Goal: Task Accomplishment & Management: Complete application form

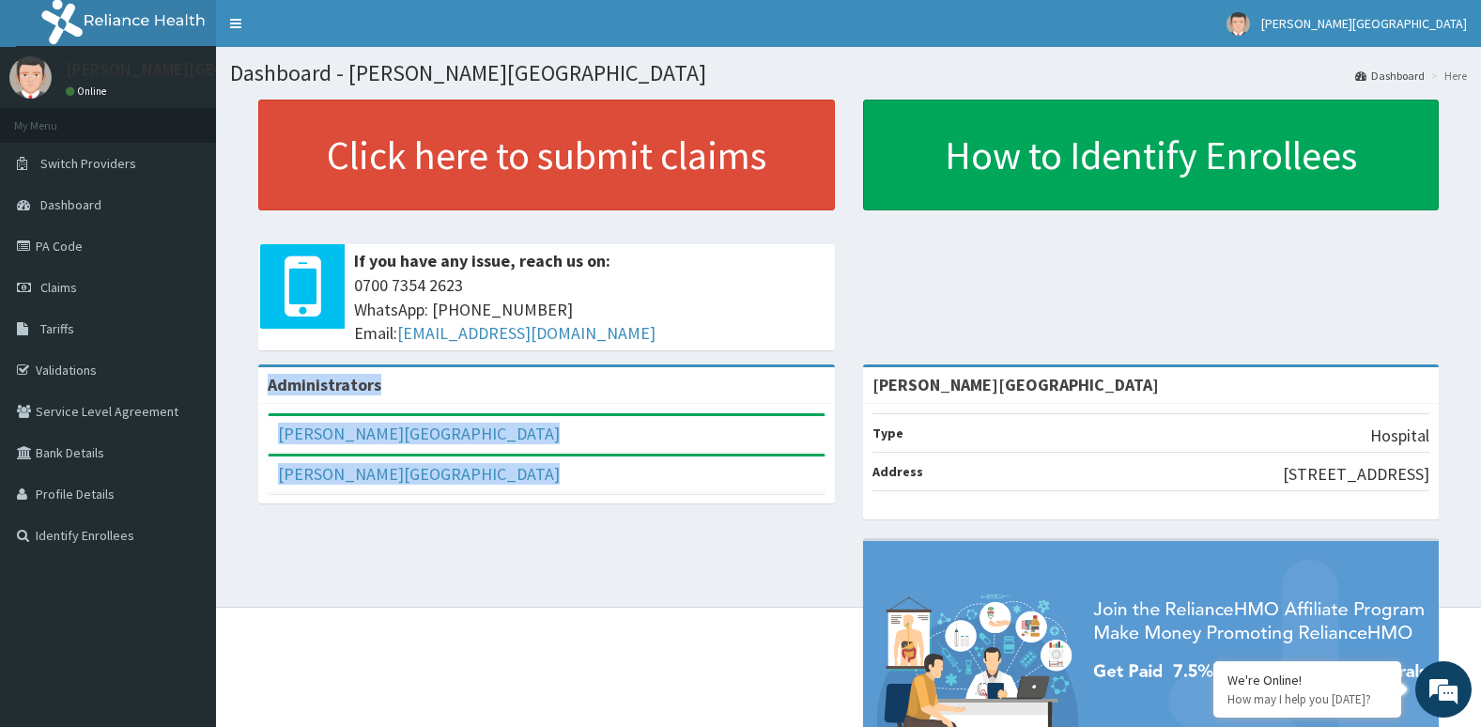
drag, startPoint x: 0, startPoint y: 0, endPoint x: 753, endPoint y: 573, distance: 946.2
click at [753, 573] on div "Administrators Aruna Ogun Memorial Speiclist Hospital Full Name Aruna Ogun Memo…" at bounding box center [848, 612] width 1237 height 497
click at [156, 212] on link "Dashboard" at bounding box center [108, 204] width 216 height 41
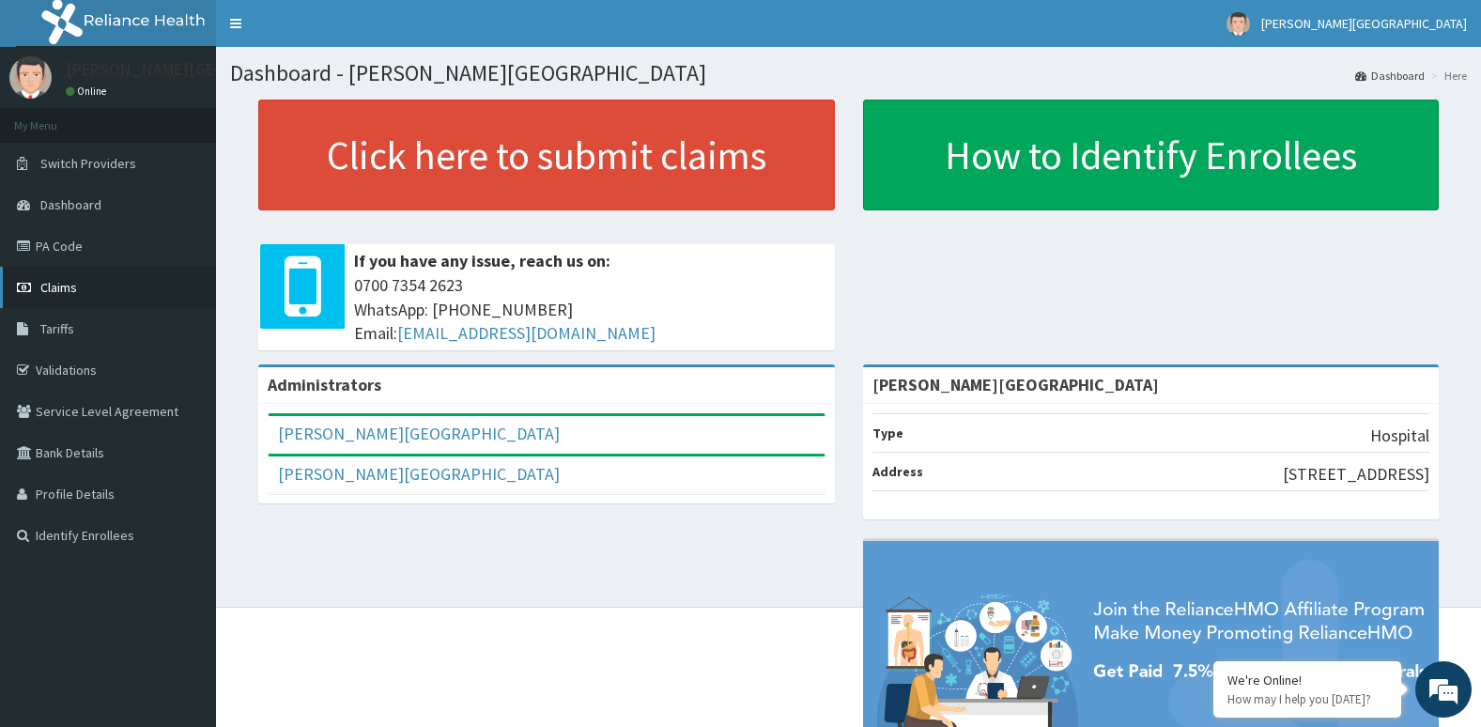
click at [111, 284] on link "Claims" at bounding box center [108, 287] width 216 height 41
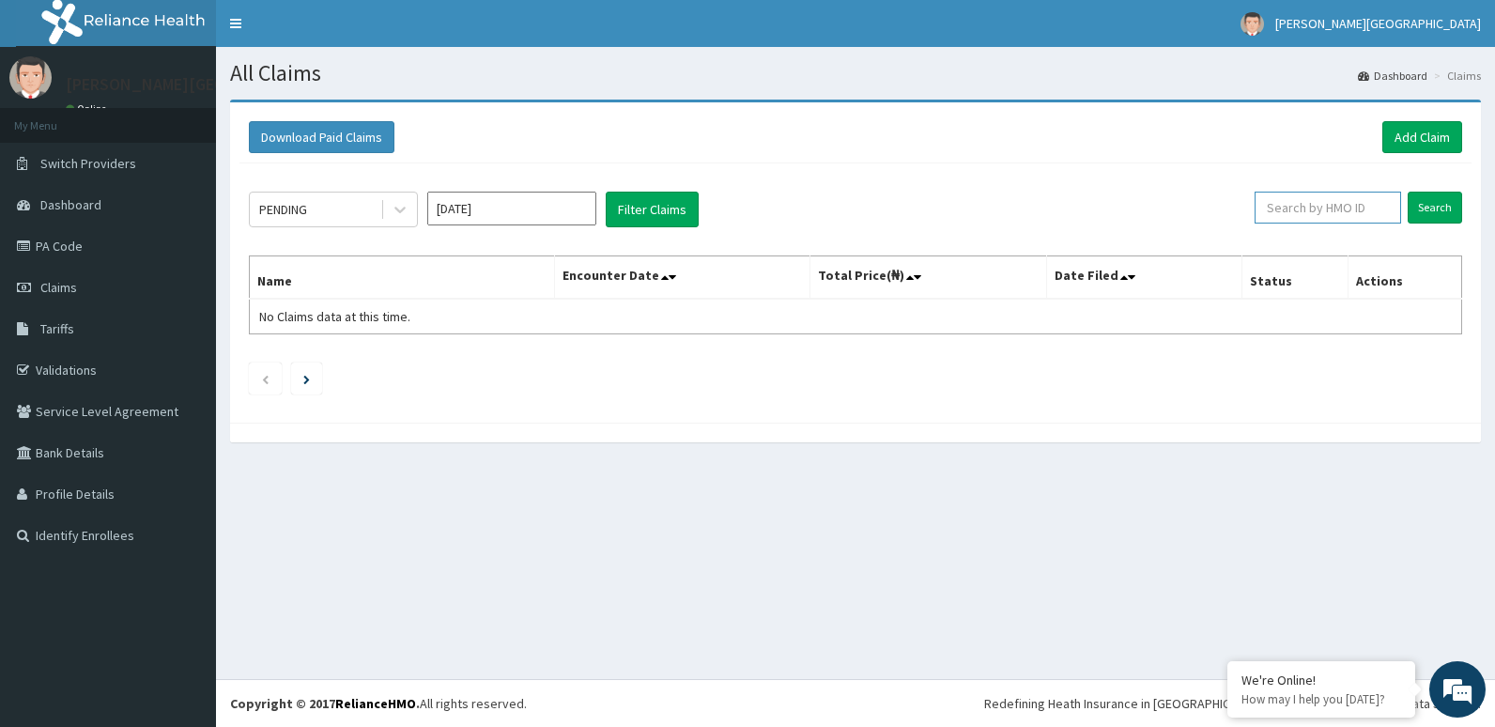
click at [1332, 208] on input "text" at bounding box center [1328, 208] width 146 height 32
type input "NBC/10259/A"
click at [649, 219] on button "Filter Claims" at bounding box center [652, 210] width 93 height 36
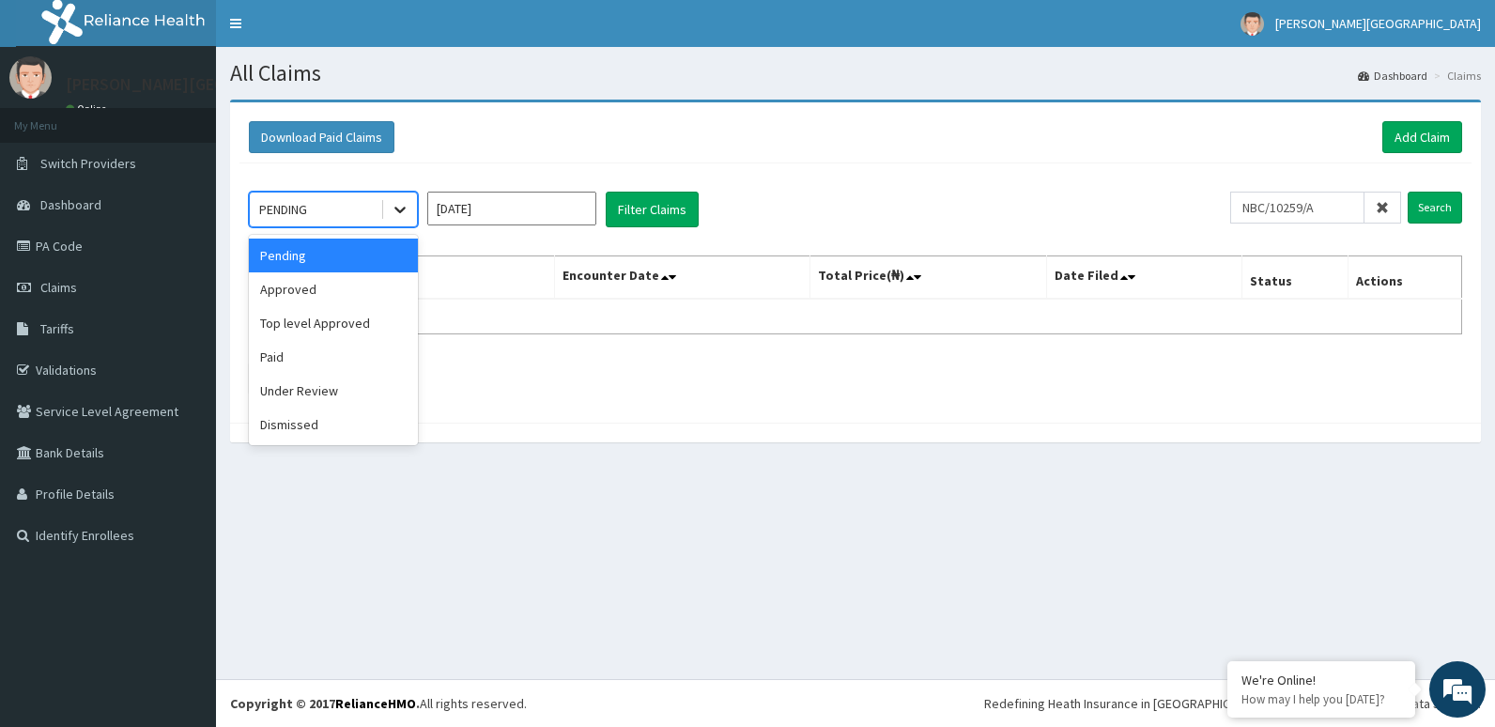
click at [383, 213] on div at bounding box center [400, 210] width 34 height 34
click at [444, 159] on div "Download Paid Claims Add Claim" at bounding box center [855, 138] width 1232 height 52
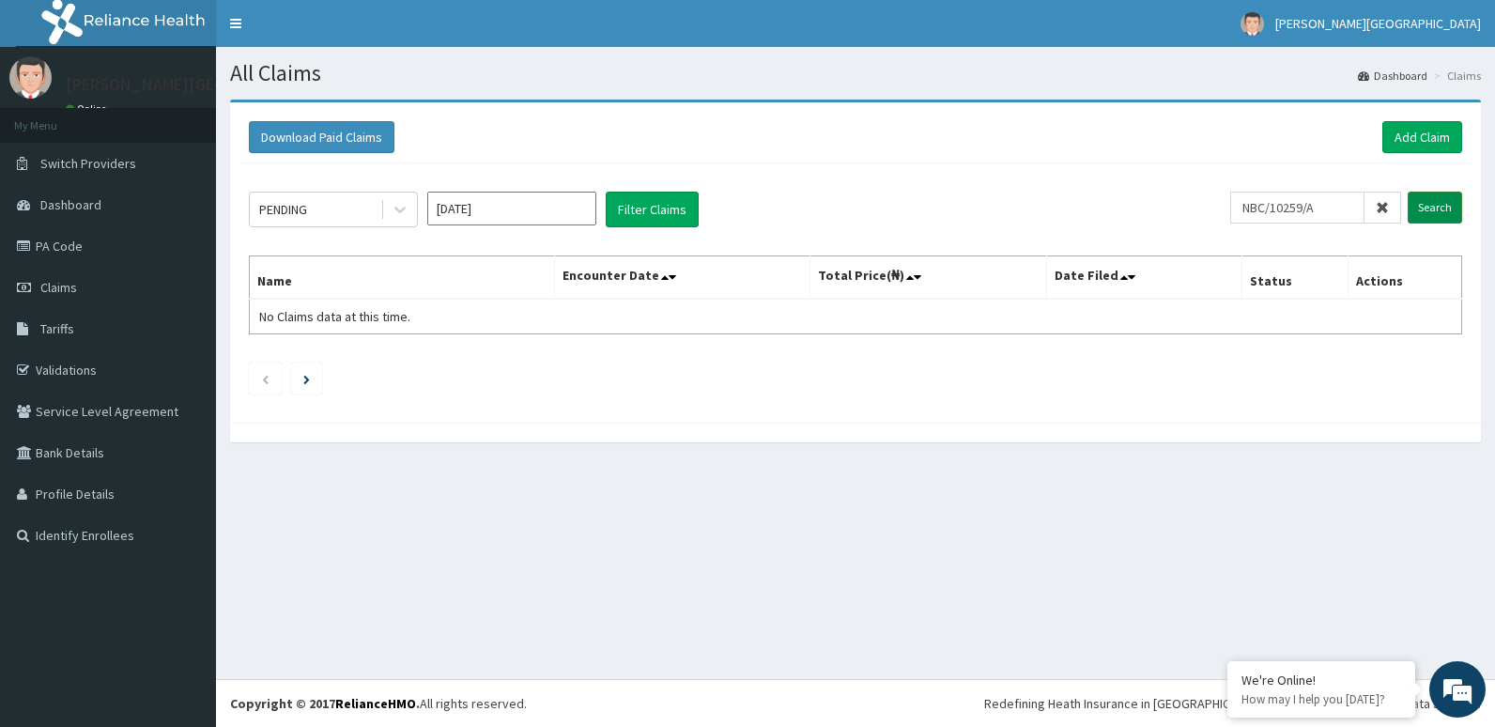
click at [1452, 208] on input "Search" at bounding box center [1435, 208] width 54 height 32
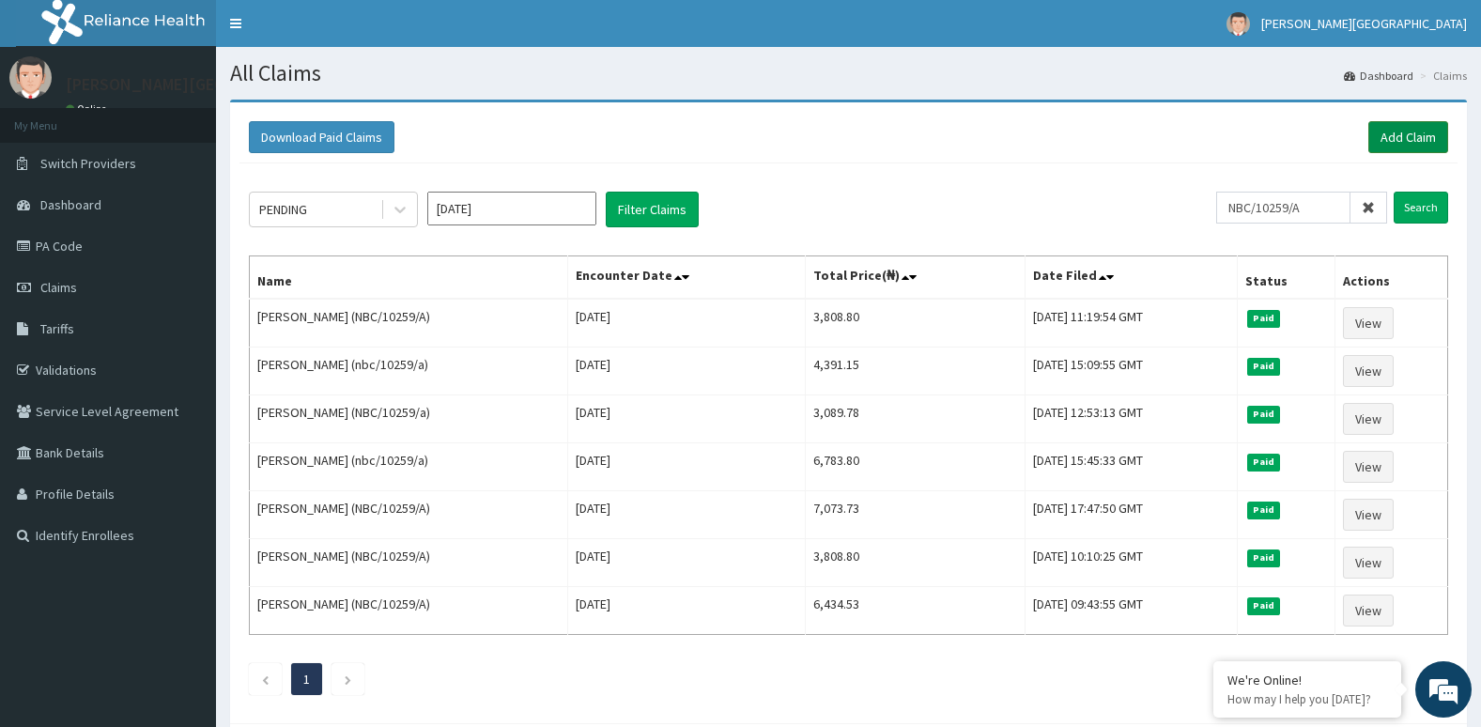
click at [1408, 130] on link "Add Claim" at bounding box center [1408, 137] width 80 height 32
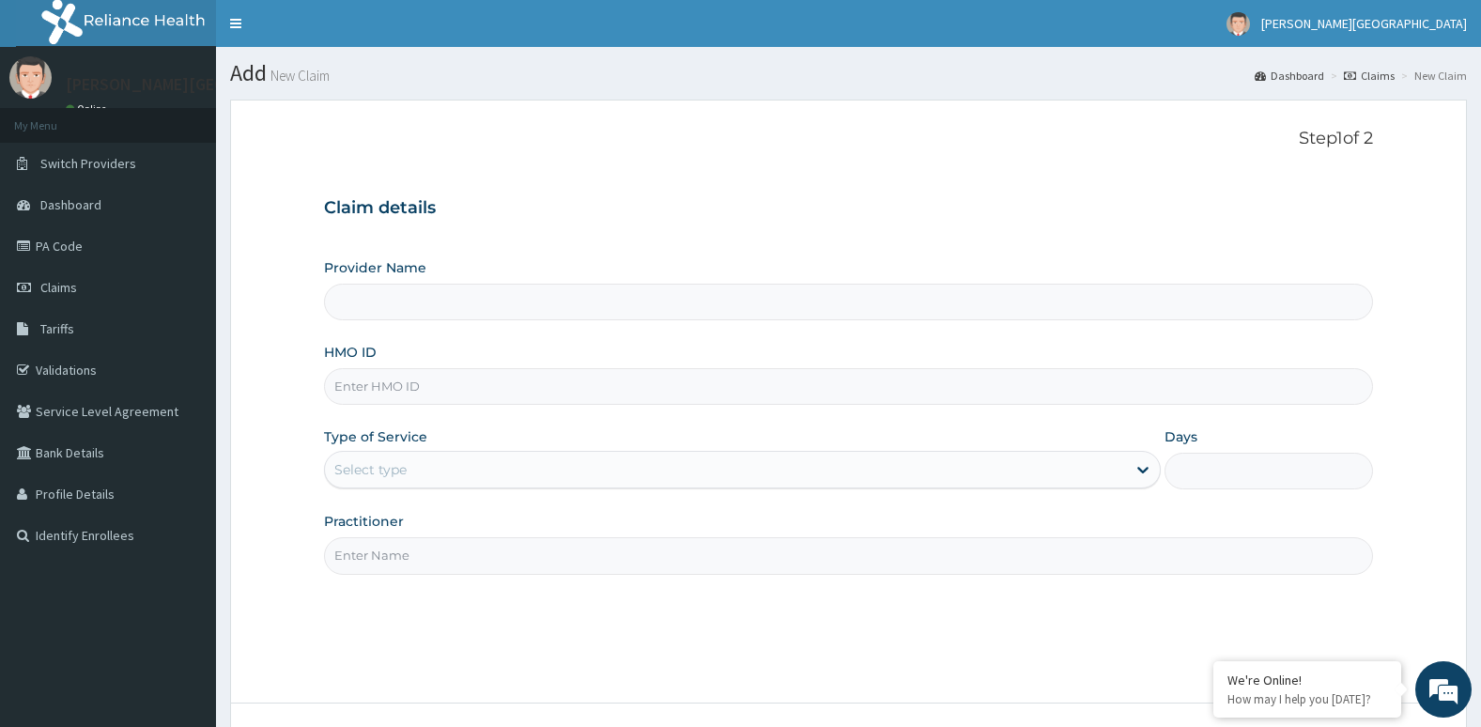
click at [1145, 320] on input "Provider Name" at bounding box center [849, 302] width 1050 height 37
type input "[PERSON_NAME][GEOGRAPHIC_DATA]"
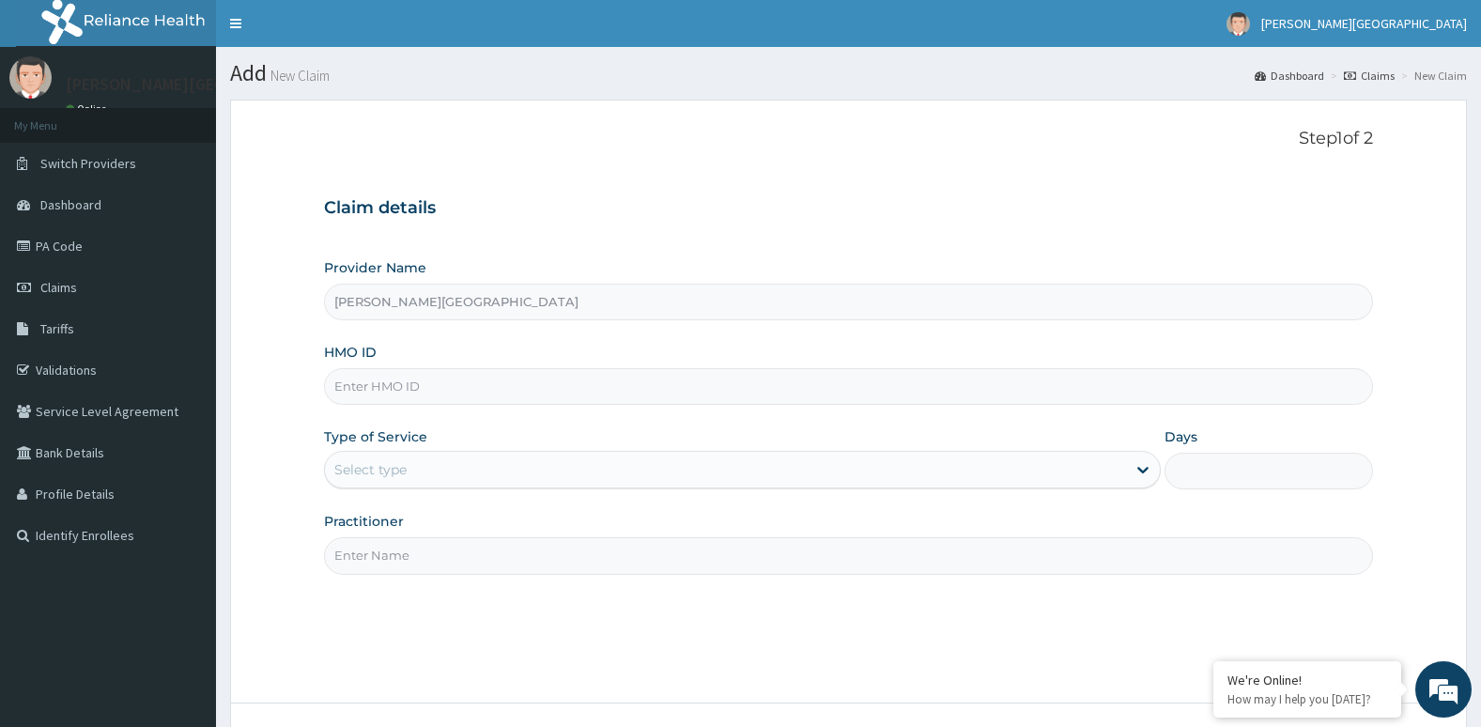
click at [382, 385] on input "HMO ID" at bounding box center [849, 386] width 1050 height 37
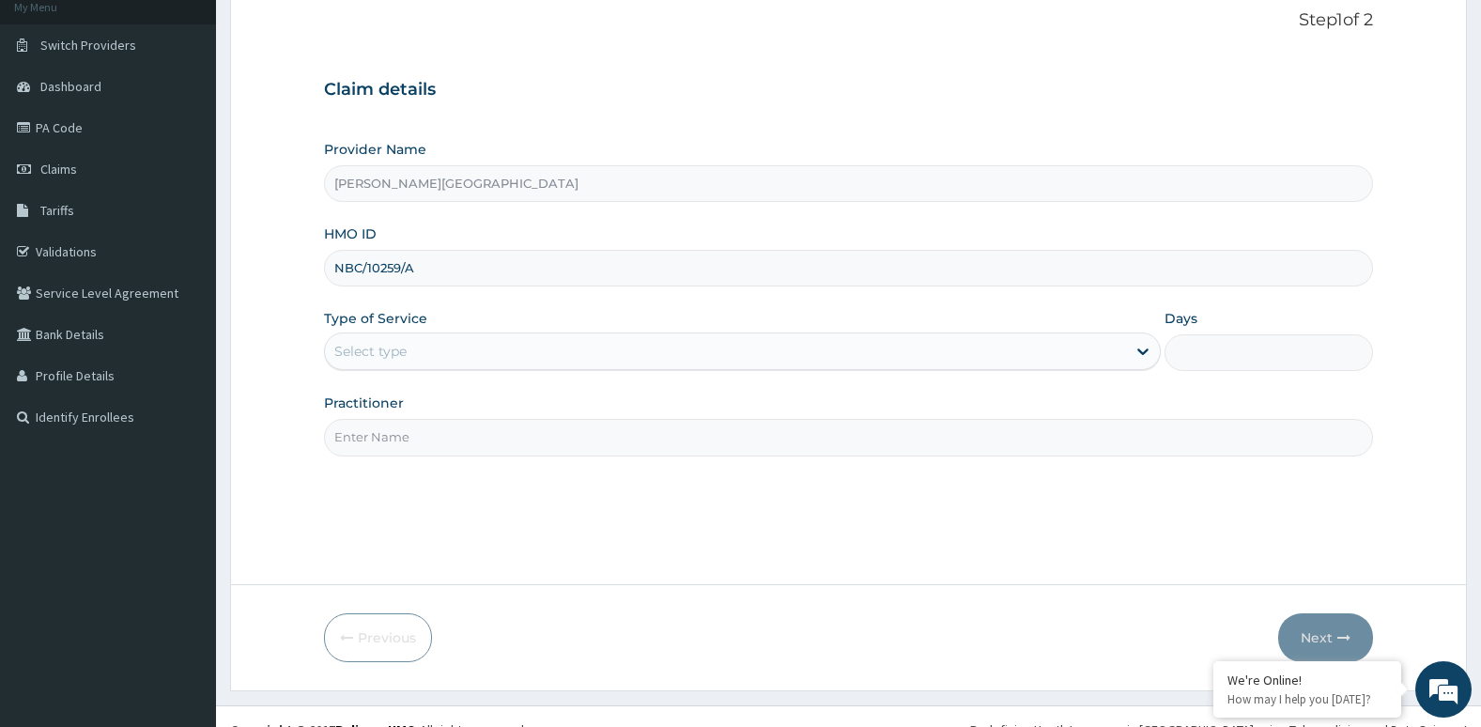
scroll to position [145, 0]
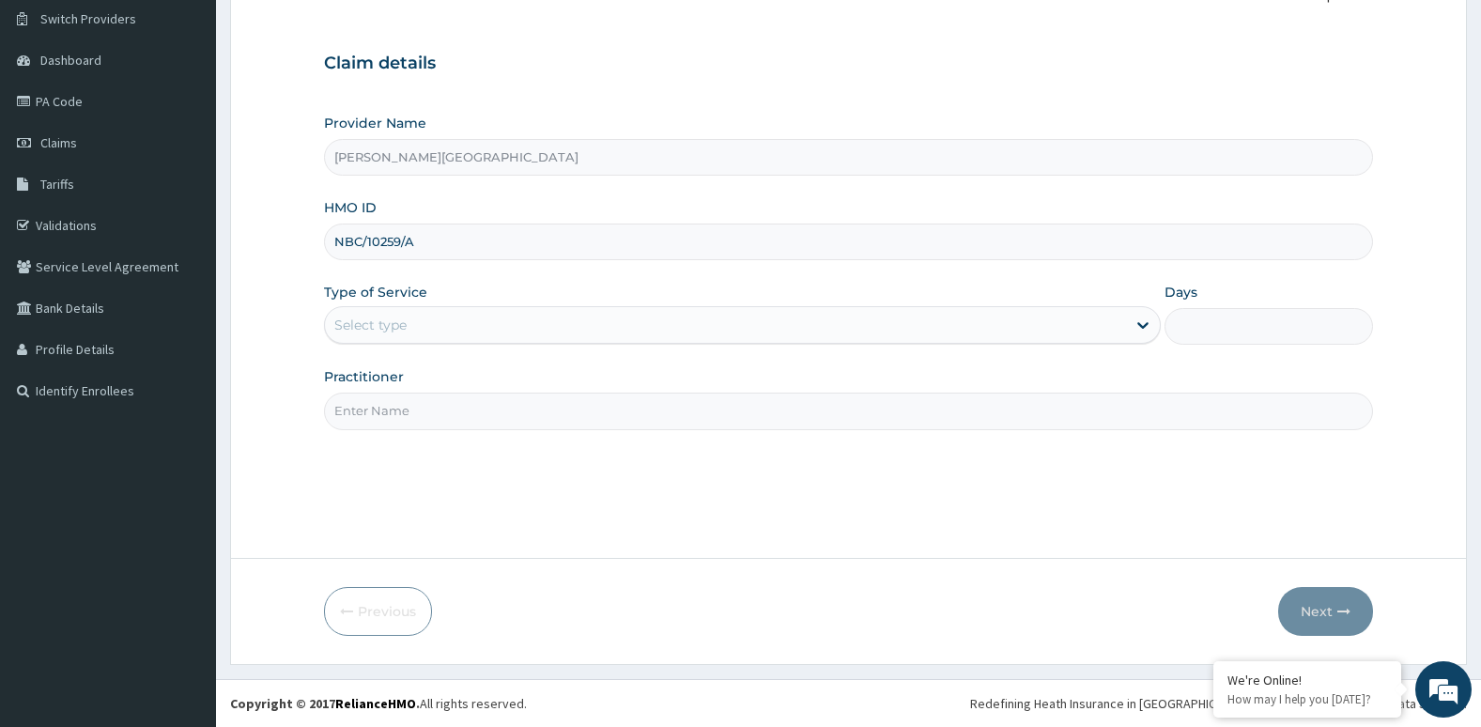
type input "NBC/10259/A"
click at [431, 149] on input "Aruna Ogun Memorial Specialist Hospital" at bounding box center [849, 157] width 1050 height 37
click at [397, 172] on input "Aruna Ogun Memorial Specialist Hospital" at bounding box center [849, 157] width 1050 height 37
drag, startPoint x: 397, startPoint y: 172, endPoint x: 410, endPoint y: 157, distance: 20.0
click at [410, 157] on input "Aruna Ogun Memorial Specialist Hospital" at bounding box center [849, 157] width 1050 height 37
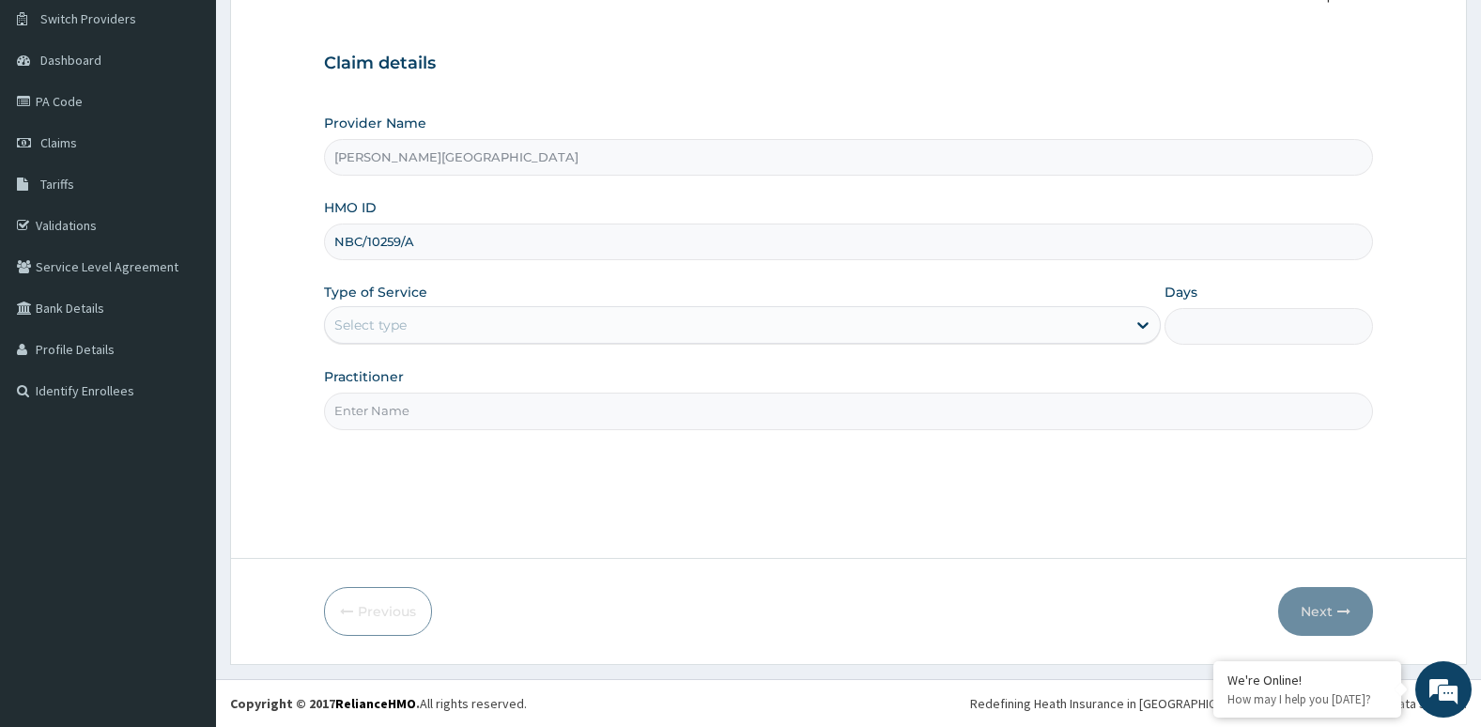
click at [631, 275] on div "Provider Name Aruna Ogun Memorial Specialist Hospital HMO ID NBC/10259/A Type o…" at bounding box center [849, 272] width 1050 height 316
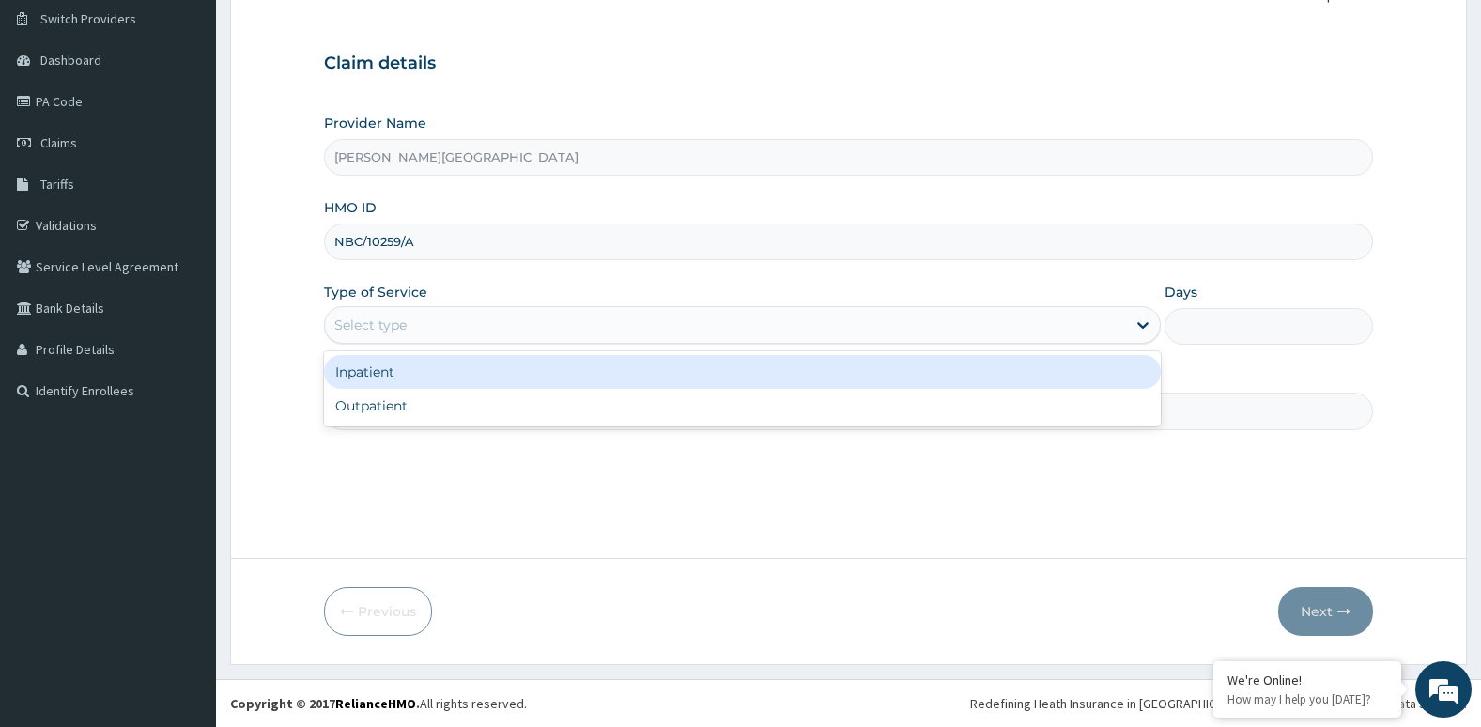
click at [602, 328] on div "Select type" at bounding box center [725, 325] width 801 height 30
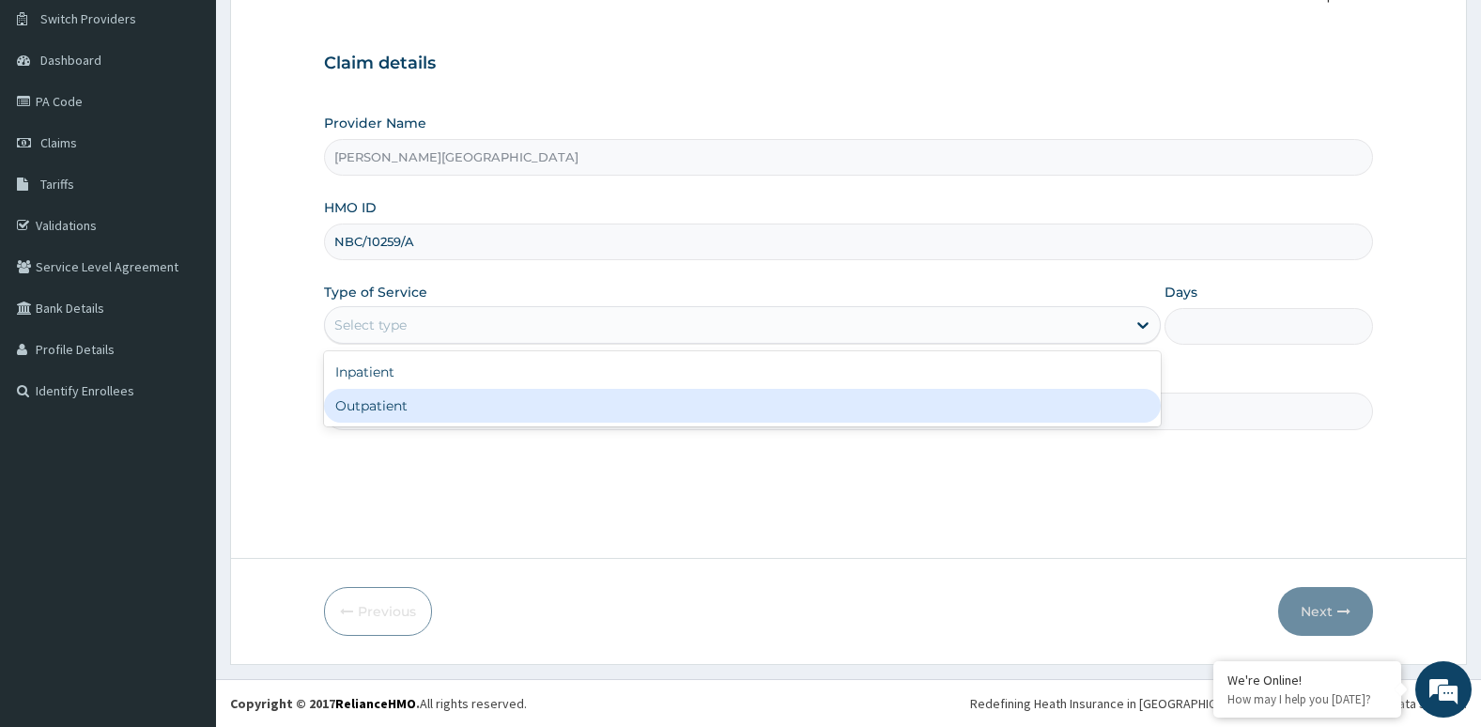
click at [606, 403] on div "Outpatient" at bounding box center [742, 406] width 837 height 34
type input "1"
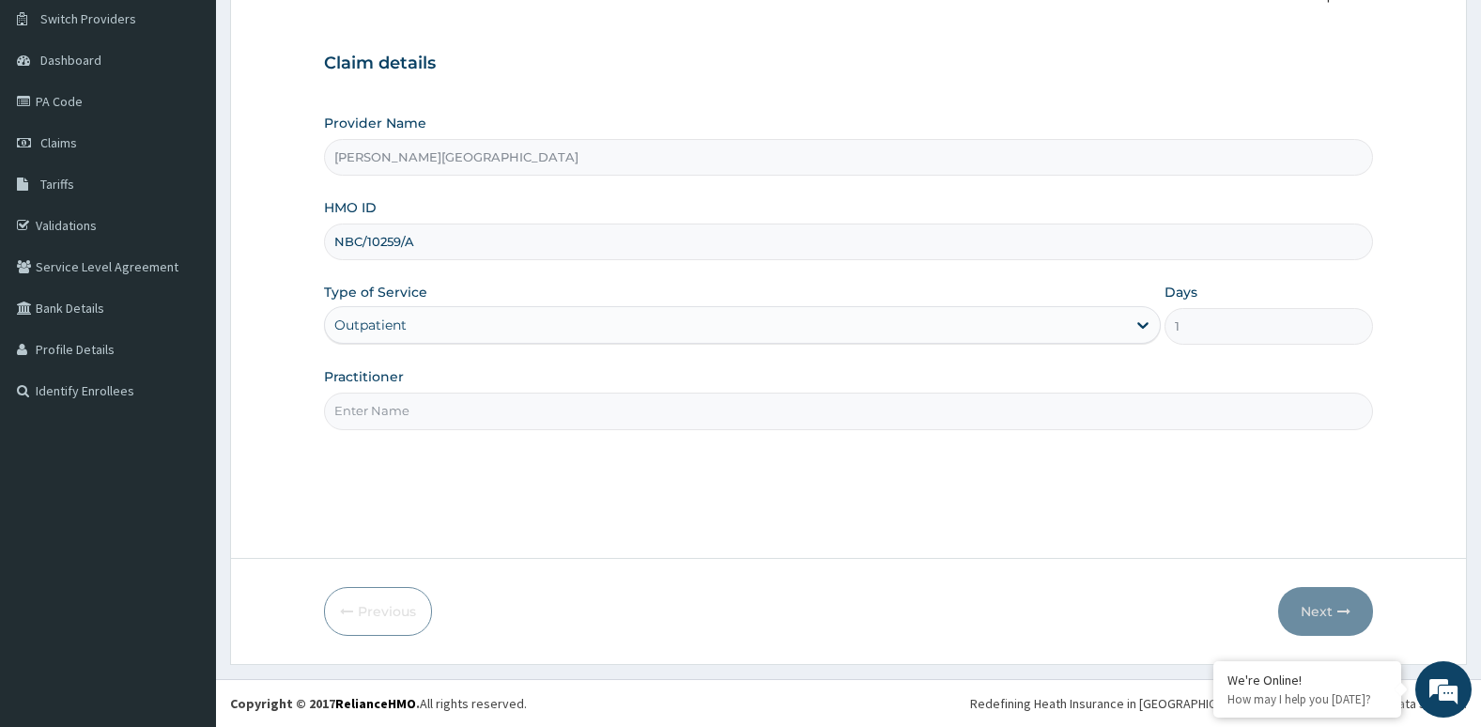
click at [907, 423] on input "Practitioner" at bounding box center [849, 411] width 1050 height 37
type input "Dr. Chike"
click at [1342, 614] on icon "button" at bounding box center [1343, 611] width 13 height 13
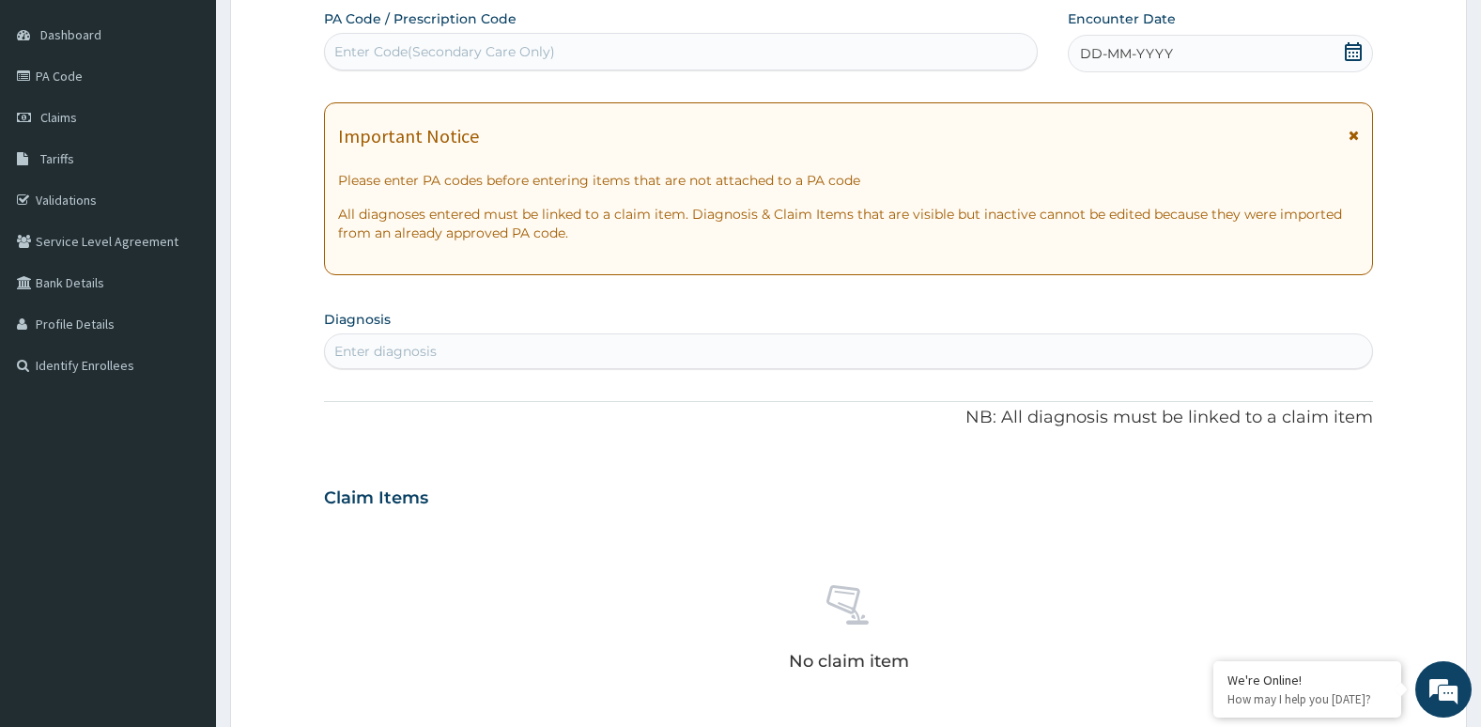
scroll to position [173, 0]
click at [1340, 133] on div "Important Notice" at bounding box center [849, 138] width 1022 height 30
click at [1347, 131] on div "Important Notice" at bounding box center [849, 138] width 1022 height 30
click at [1351, 131] on icon at bounding box center [1353, 132] width 10 height 13
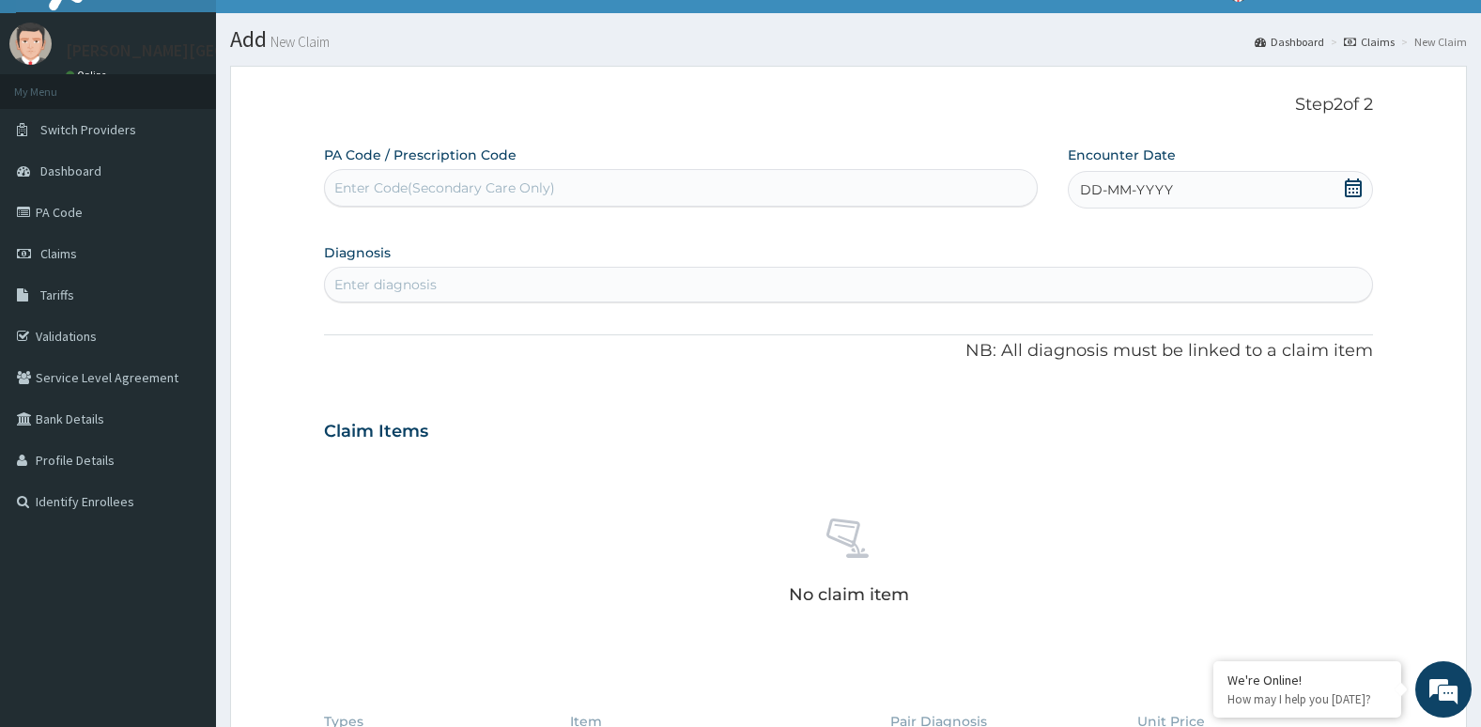
scroll to position [33, 0]
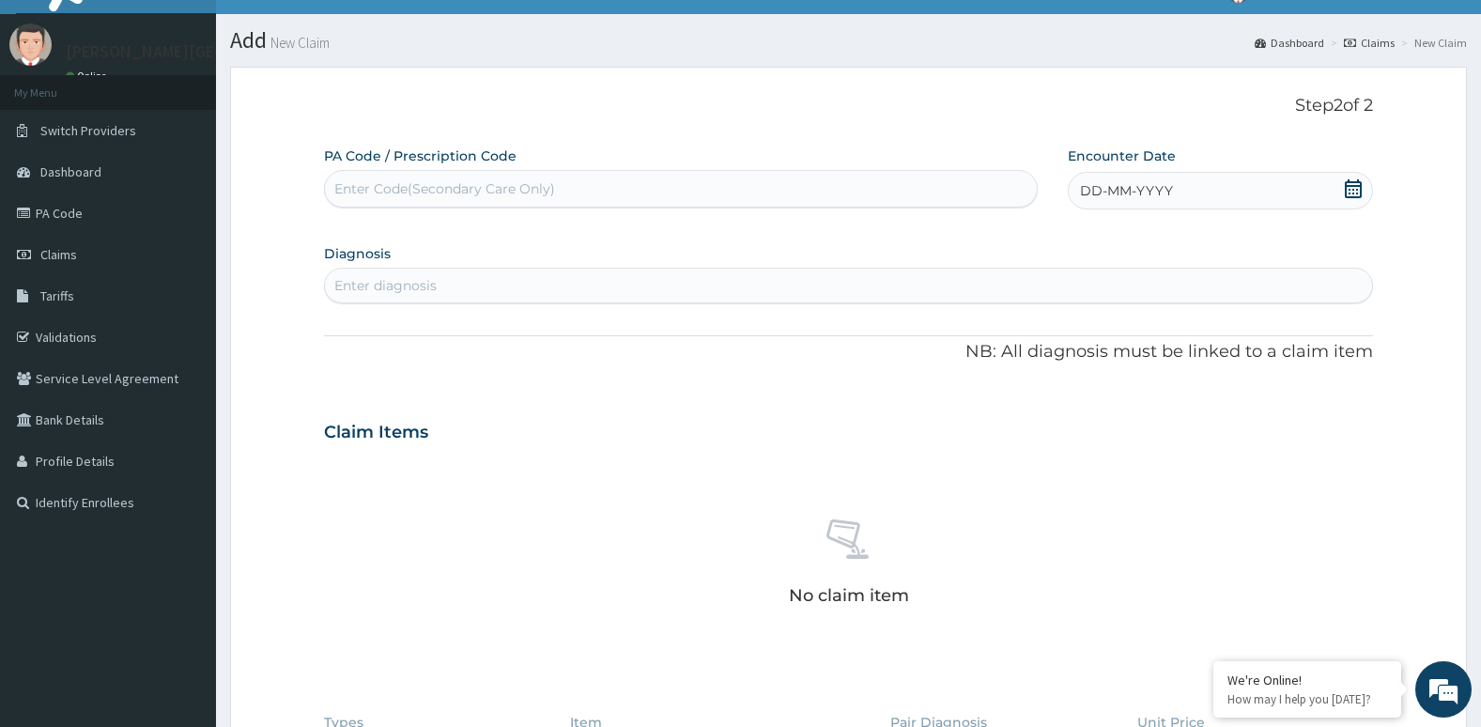
click at [1348, 196] on icon at bounding box center [1353, 188] width 17 height 19
click at [1078, 300] on div "1" at bounding box center [1080, 307] width 28 height 28
click at [608, 274] on div "Enter diagnosis" at bounding box center [849, 285] width 1048 height 30
type input "HYPERTENSIVE"
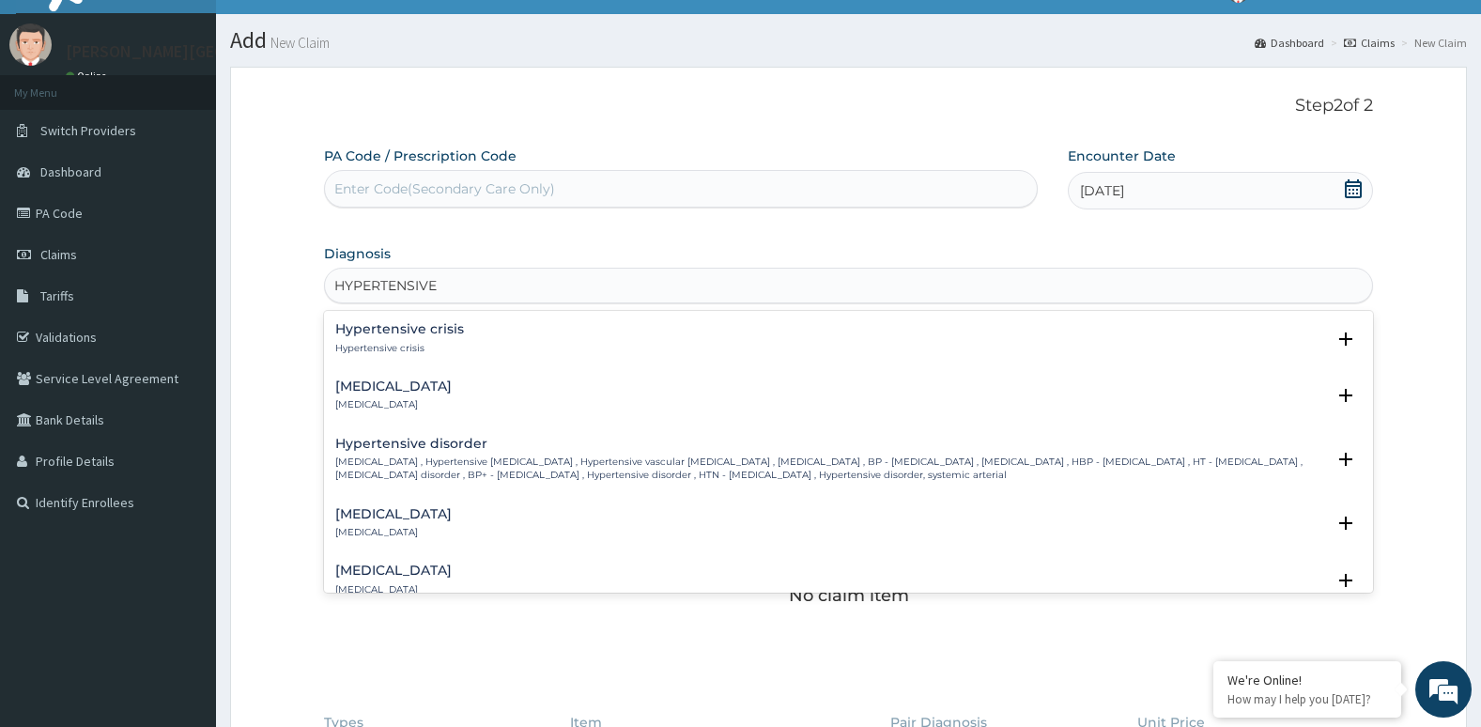
click at [586, 377] on div "Hypertensive urgency Hypertensive urgency Select Status Query Query covers susp…" at bounding box center [849, 400] width 1050 height 57
click at [583, 396] on div "Hypertensive urgency Hypertensive urgency" at bounding box center [848, 395] width 1027 height 33
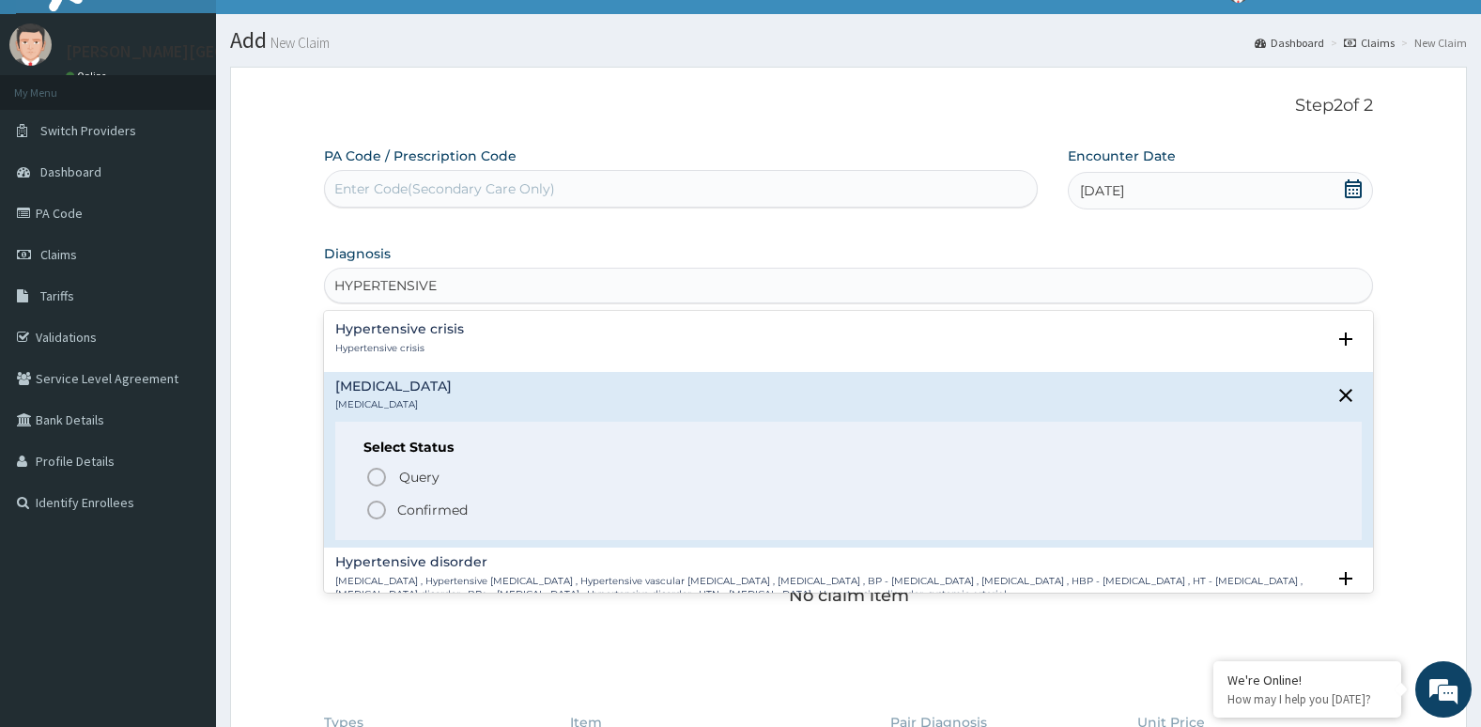
click at [376, 515] on icon "status option filled" at bounding box center [376, 510] width 23 height 23
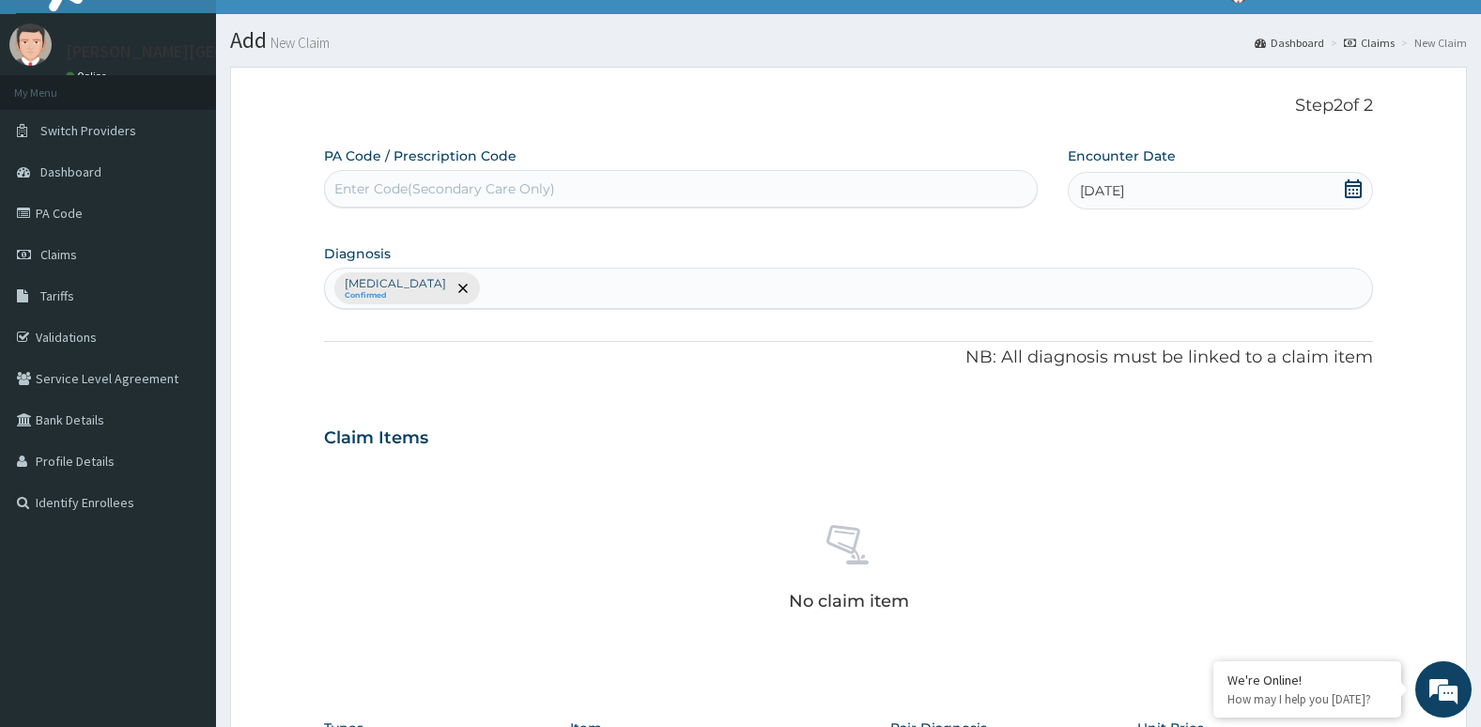
click at [379, 430] on h3 "Claim Items" at bounding box center [376, 438] width 104 height 21
click at [380, 432] on h3 "Claim Items" at bounding box center [376, 438] width 104 height 21
drag, startPoint x: 380, startPoint y: 432, endPoint x: 524, endPoint y: 438, distance: 143.8
click at [524, 438] on div "Claim Items" at bounding box center [849, 433] width 1050 height 49
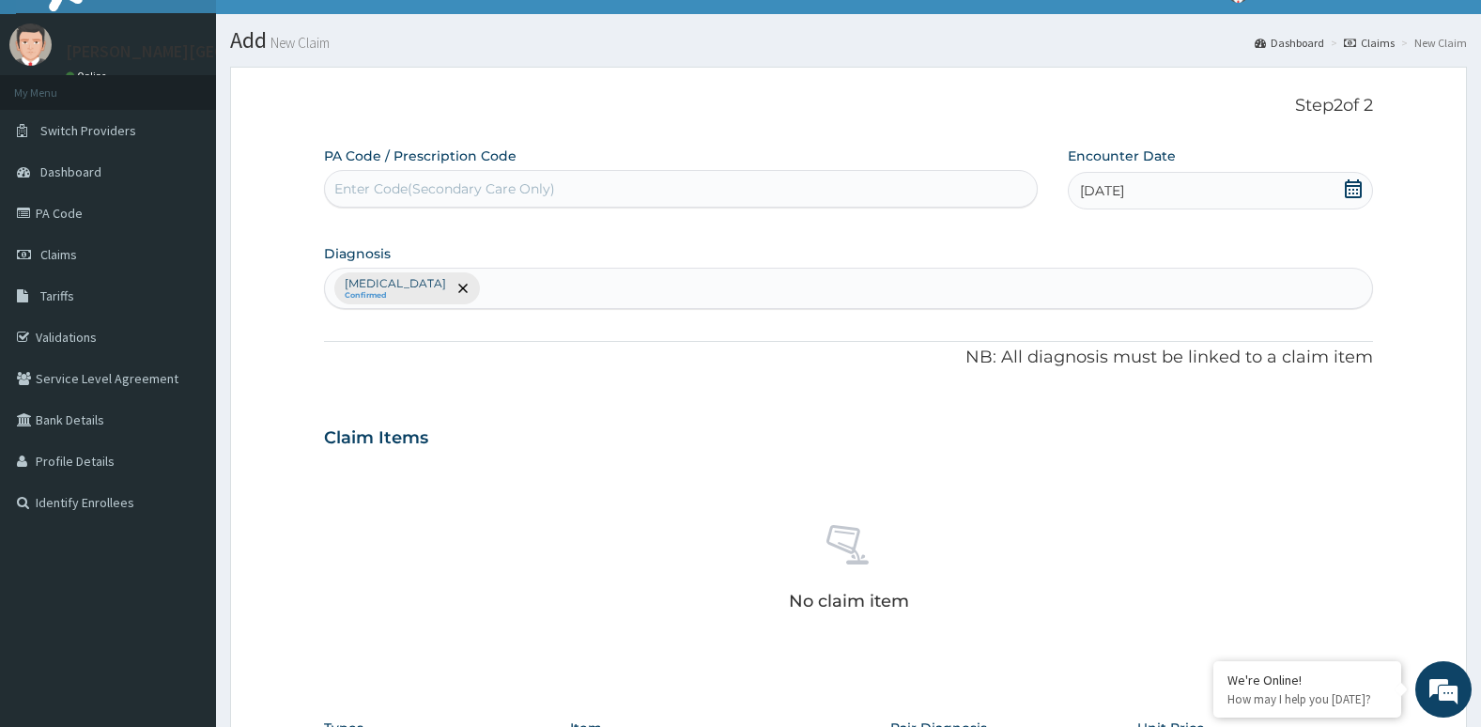
click at [528, 182] on div "Enter Code(Secondary Care Only)" at bounding box center [444, 188] width 221 height 19
type input "A"
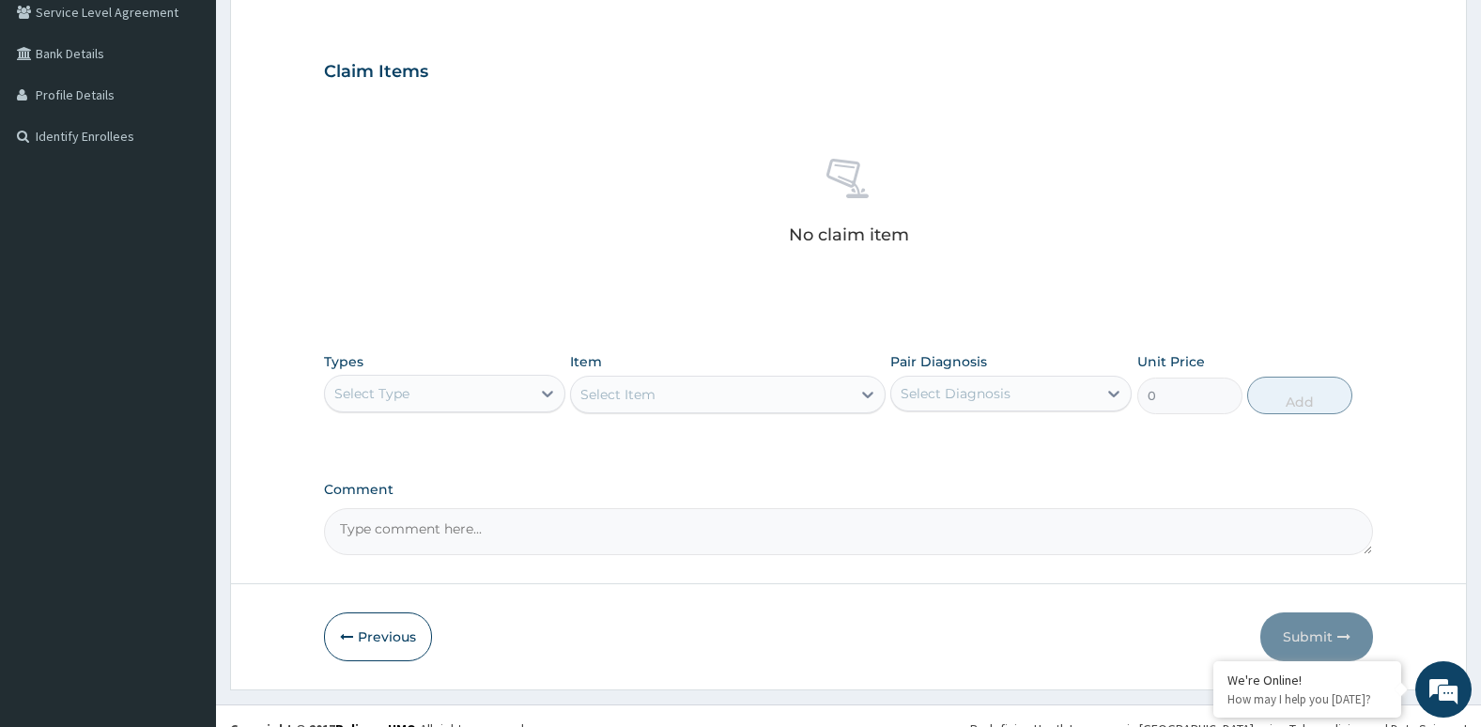
scroll to position [424, 0]
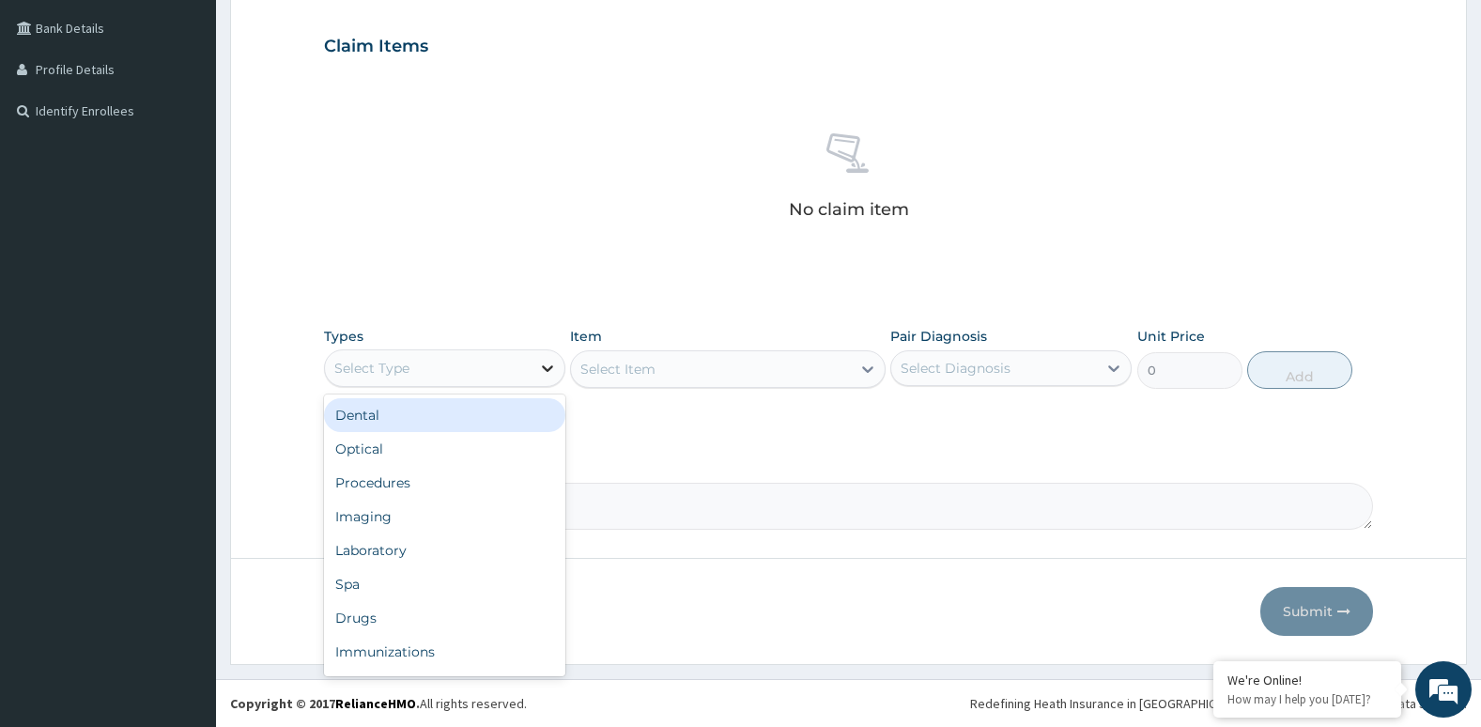
click at [535, 360] on div at bounding box center [548, 368] width 34 height 34
click at [488, 622] on div "Drugs" at bounding box center [444, 618] width 241 height 34
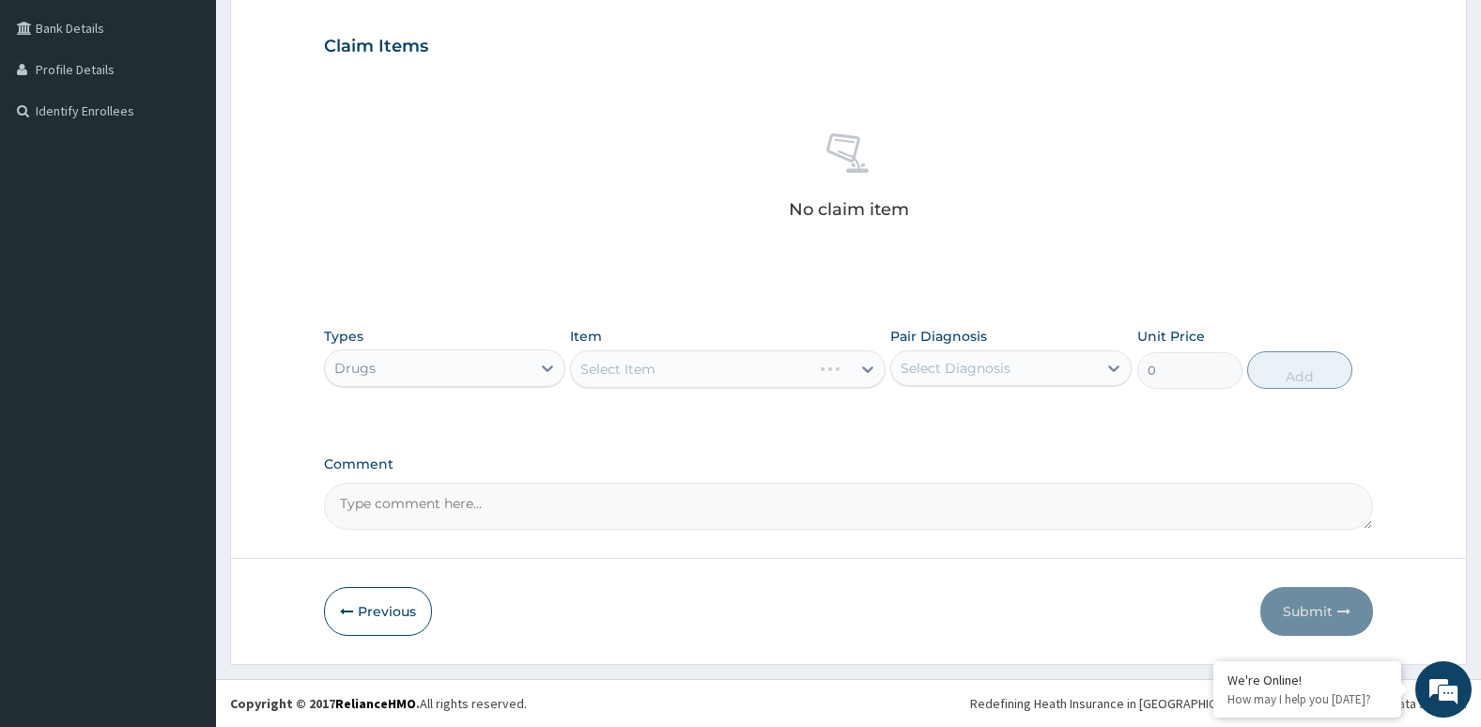
click at [762, 377] on div "Select Item" at bounding box center [727, 369] width 315 height 38
click at [989, 371] on div "Select Diagnosis" at bounding box center [956, 368] width 110 height 19
click at [903, 418] on input "checkbox" at bounding box center [907, 414] width 12 height 12
checkbox input "true"
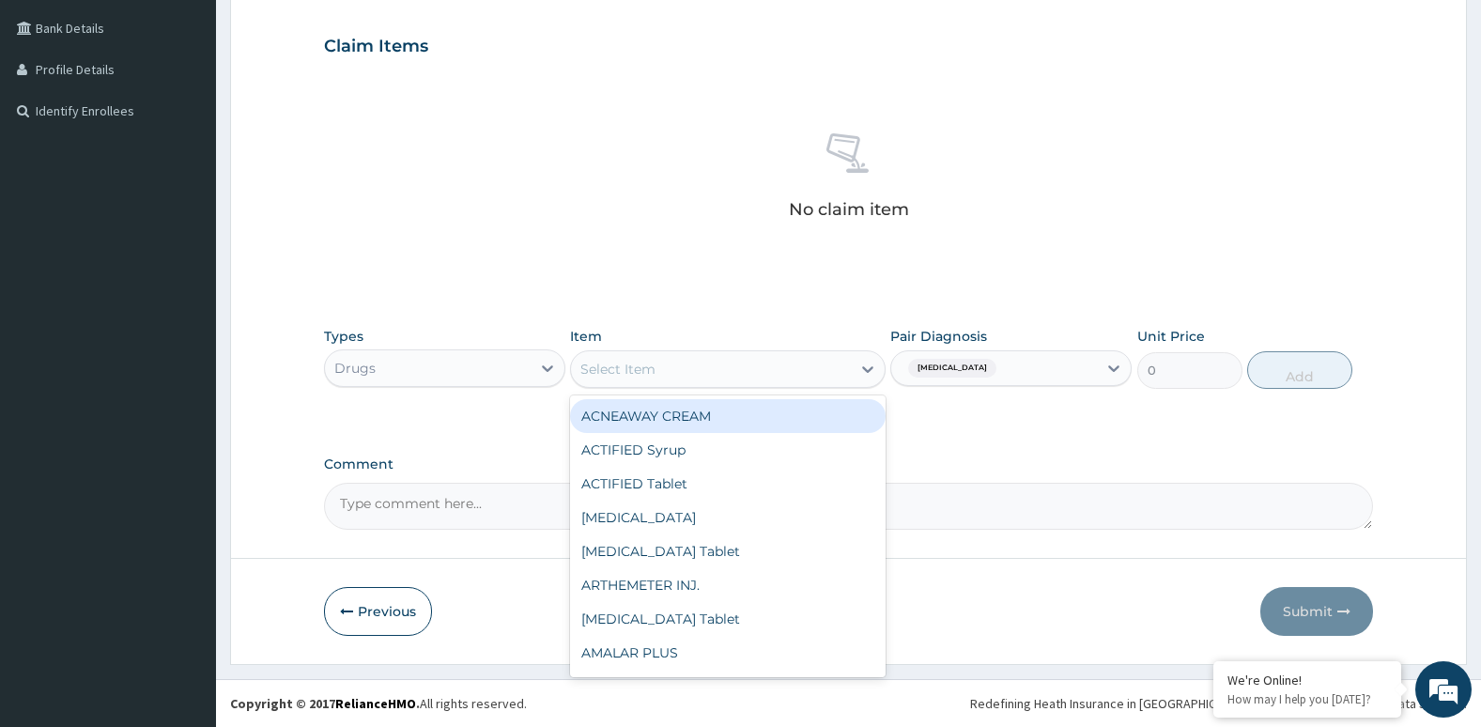
click at [829, 374] on div "Select Item" at bounding box center [710, 369] width 279 height 30
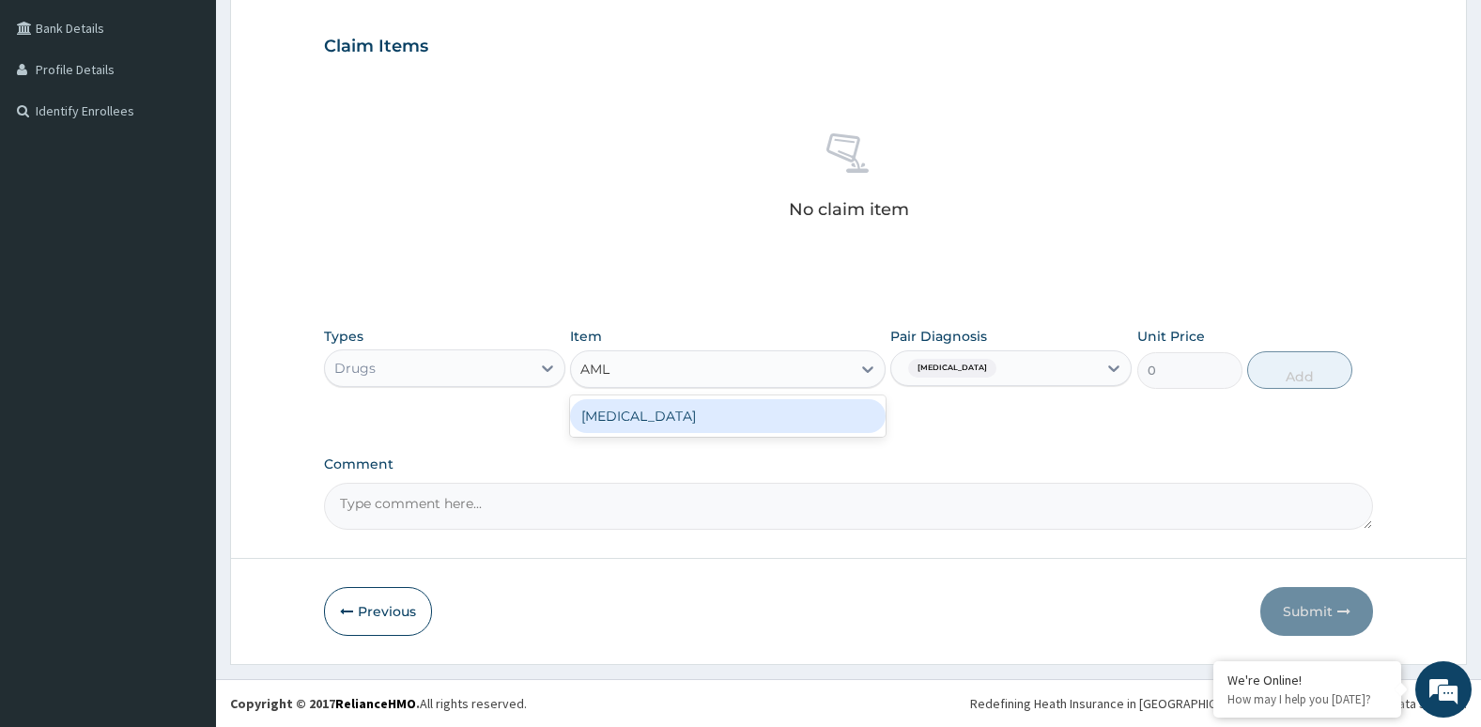
type input "AMLO"
click at [803, 424] on div "Amlodipine" at bounding box center [727, 416] width 315 height 34
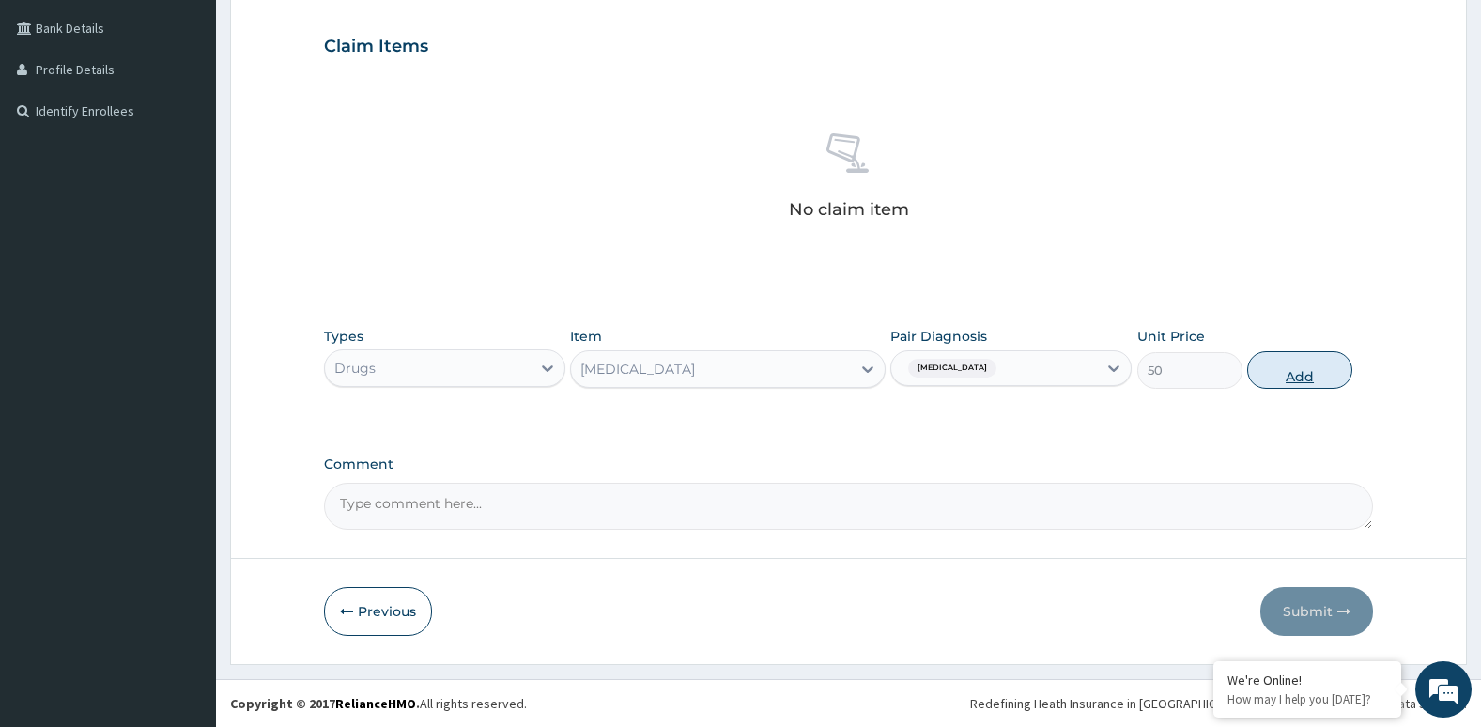
click at [1301, 384] on button "Add" at bounding box center [1299, 370] width 105 height 38
type input "0"
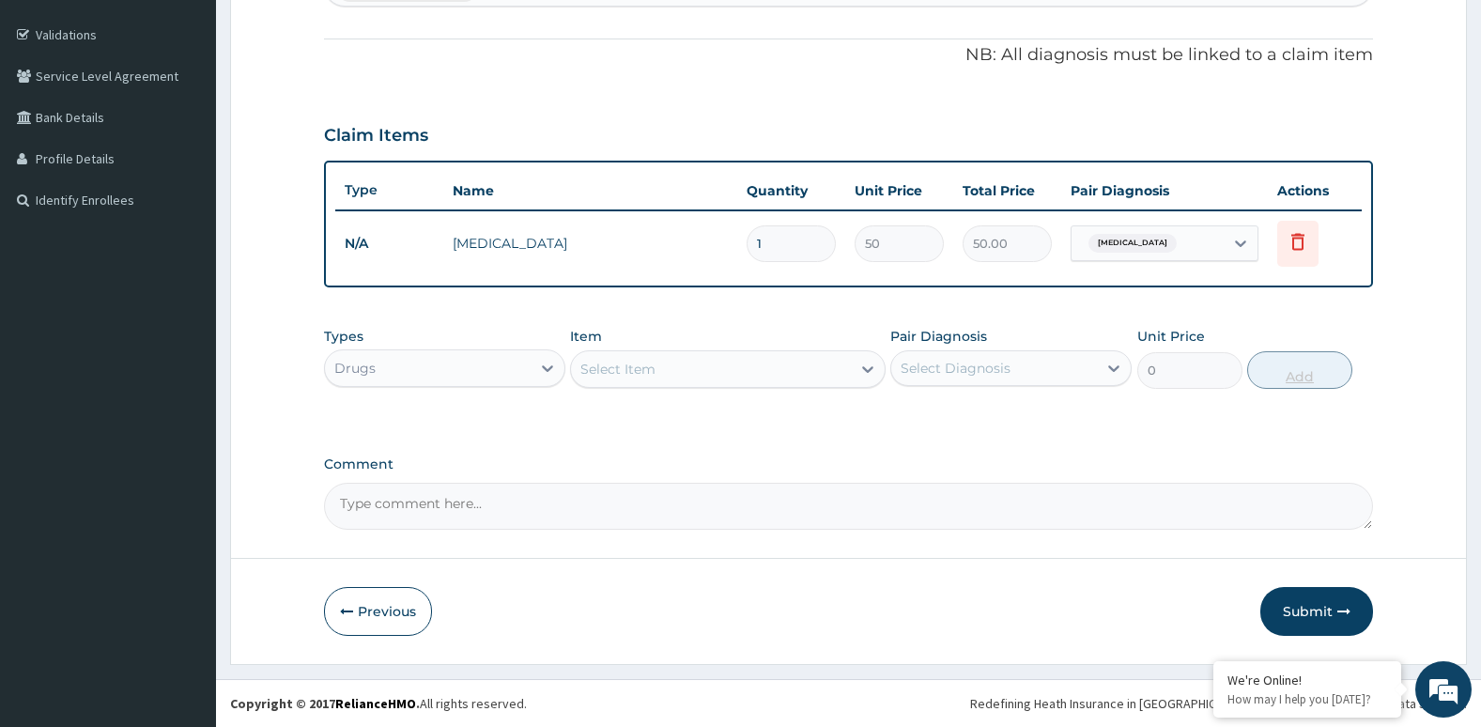
scroll to position [335, 0]
type input "0.00"
type input "3"
type input "150.00"
type input "30"
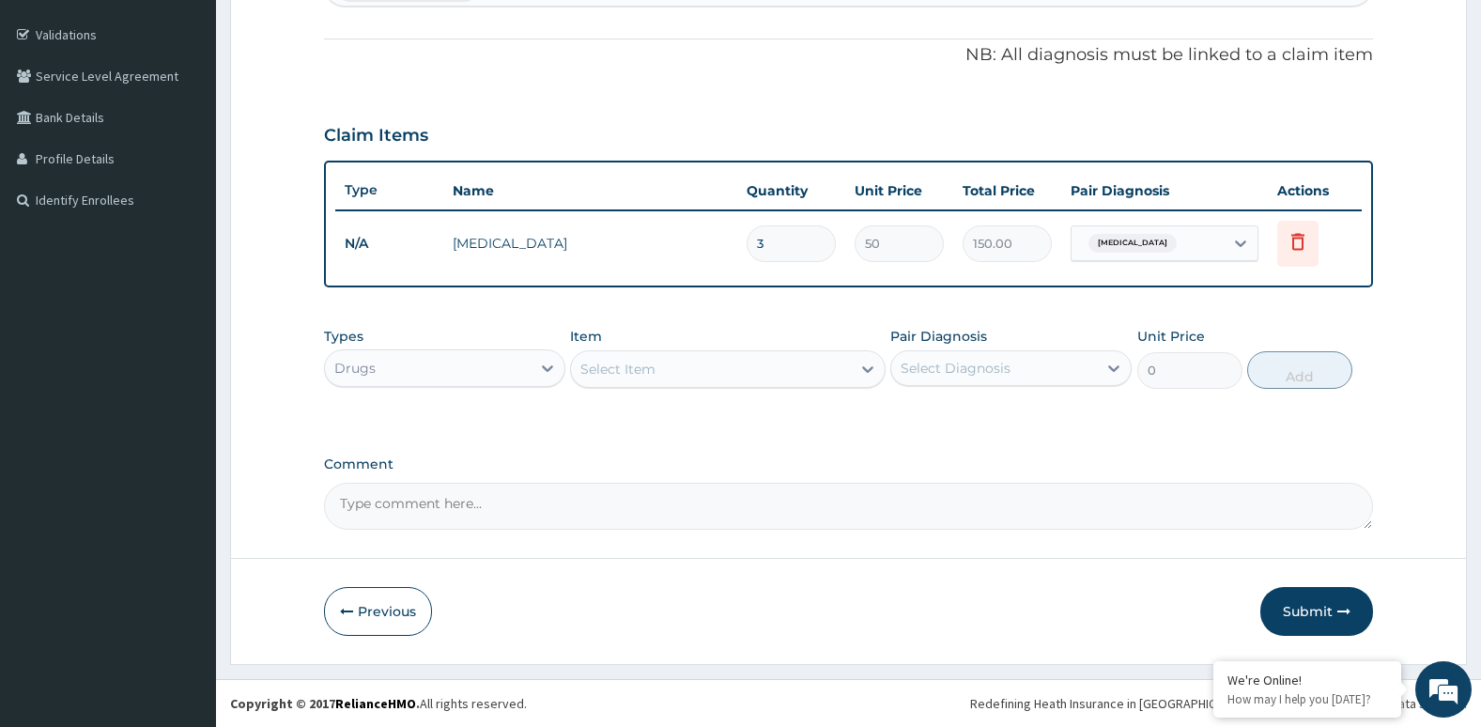
type input "1500.00"
type input "30"
click at [832, 301] on div "PA Code / Prescription Code Enter Code(Secondary Care Only) Encounter Date 01-0…" at bounding box center [849, 186] width 1050 height 685
click at [938, 376] on div "Select Diagnosis" at bounding box center [956, 368] width 110 height 19
click at [908, 414] on input "checkbox" at bounding box center [907, 414] width 12 height 12
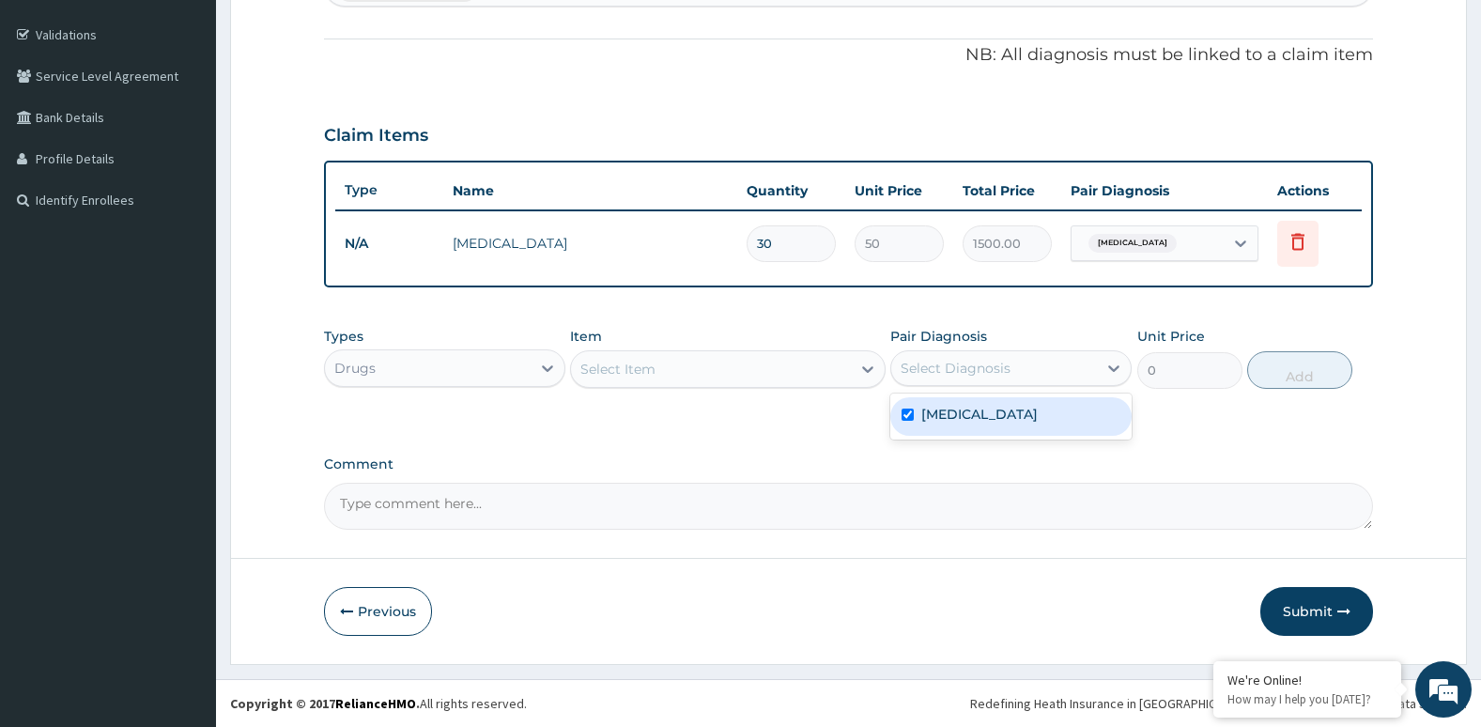
checkbox input "true"
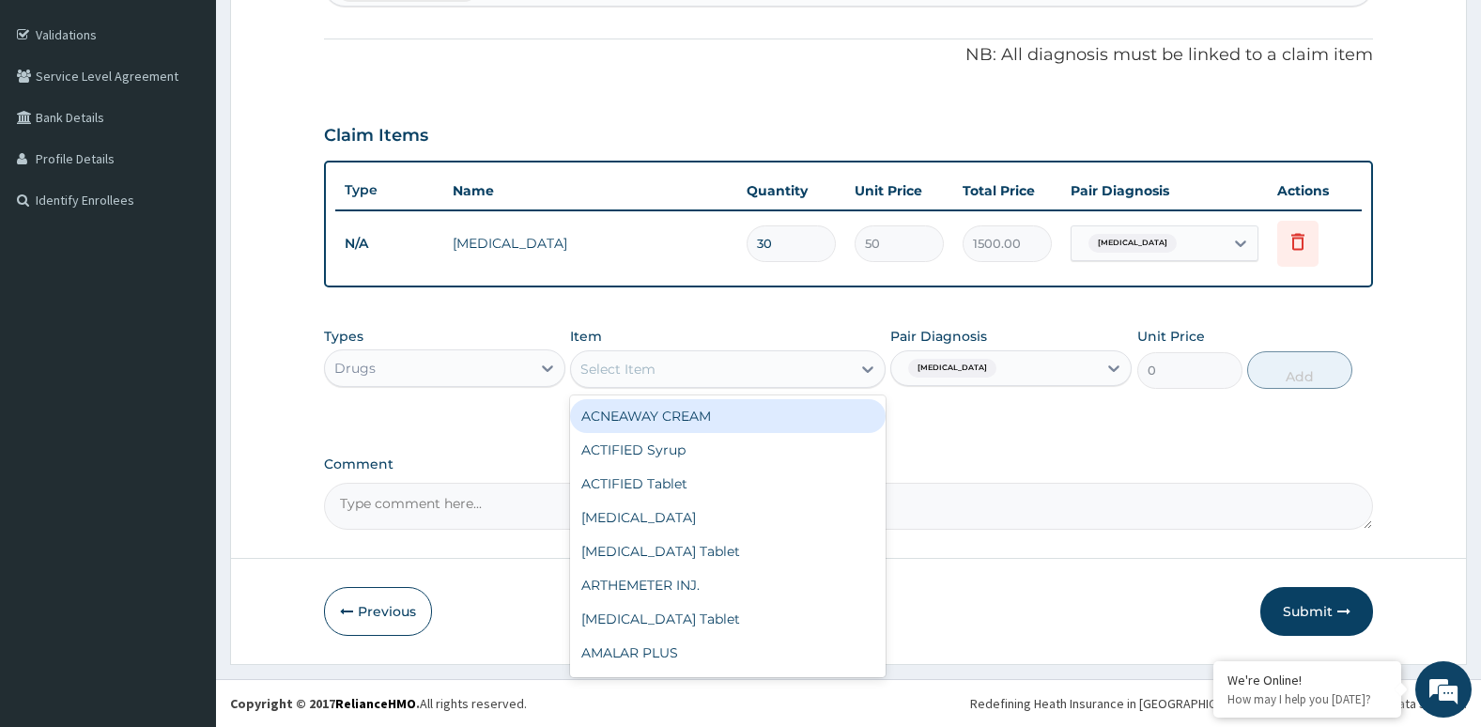
click at [794, 365] on div "Select Item" at bounding box center [710, 369] width 279 height 30
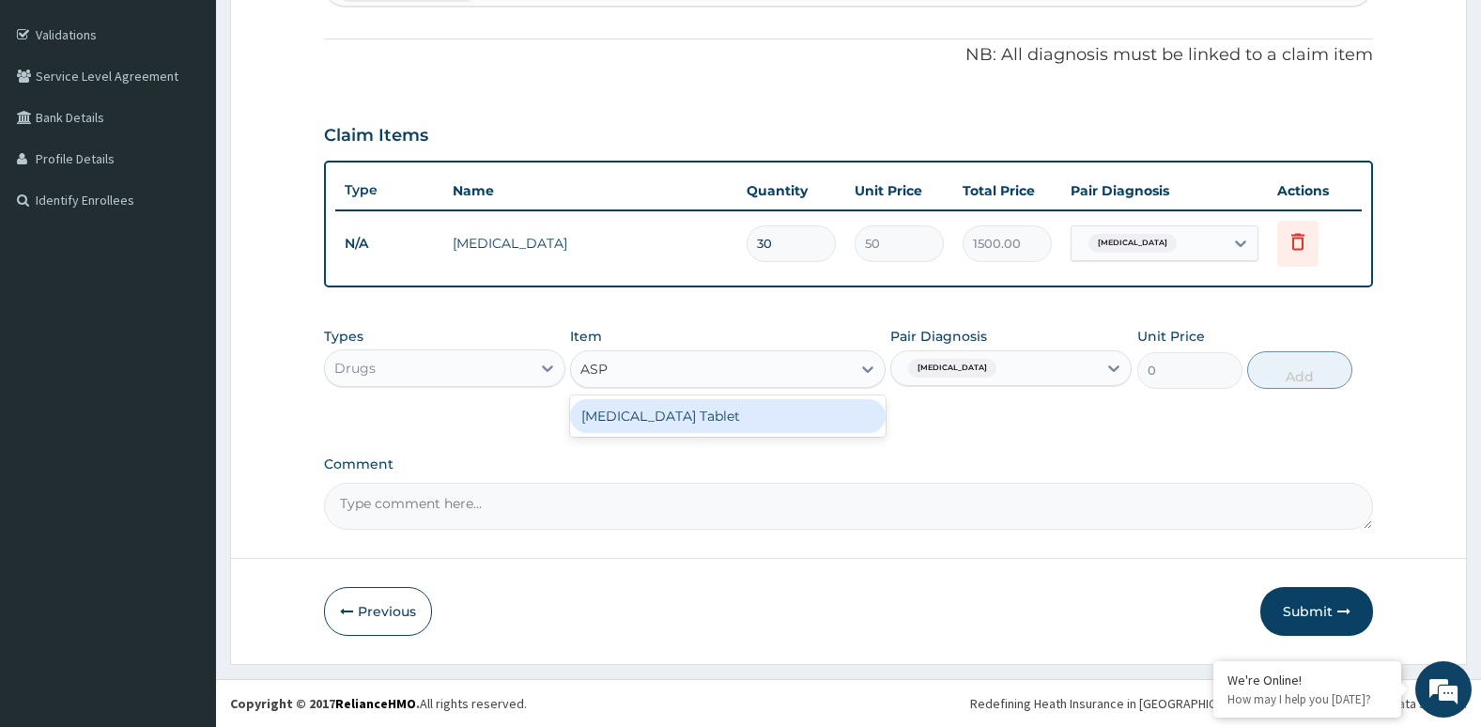
type input "ASPI"
click at [762, 429] on div "ASPIRIN Tablet" at bounding box center [727, 416] width 315 height 34
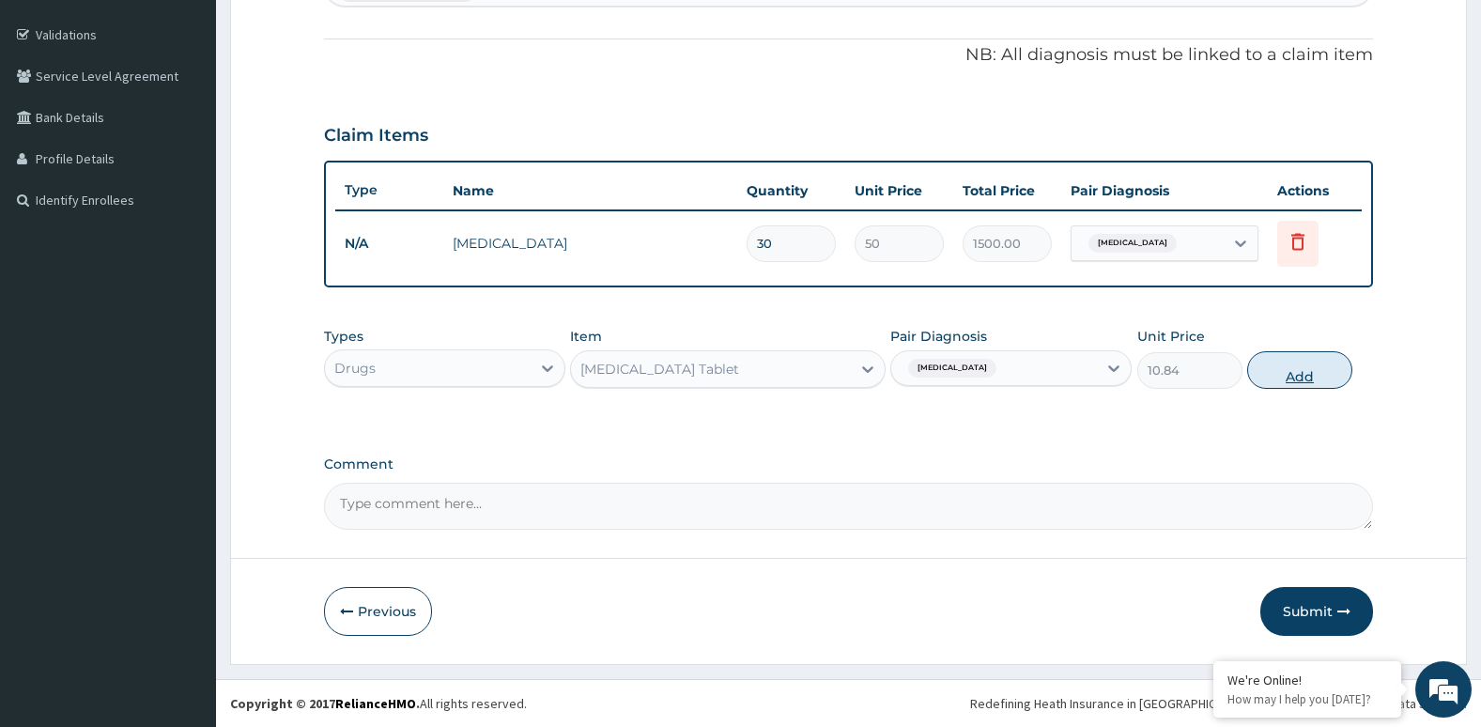
click at [1301, 375] on button "Add" at bounding box center [1299, 370] width 105 height 38
type input "0"
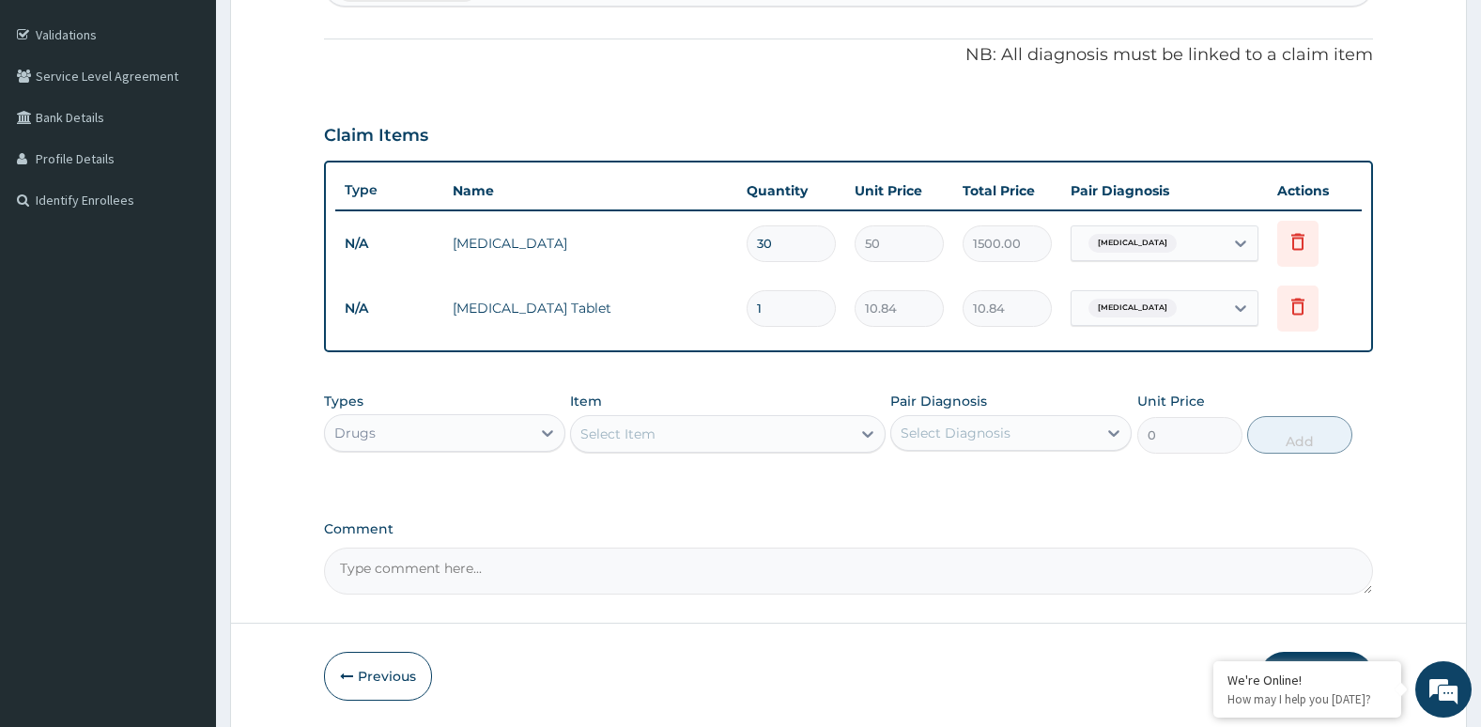
type input "0.00"
type input "3"
type input "32.52"
type input "30"
type input "325.20"
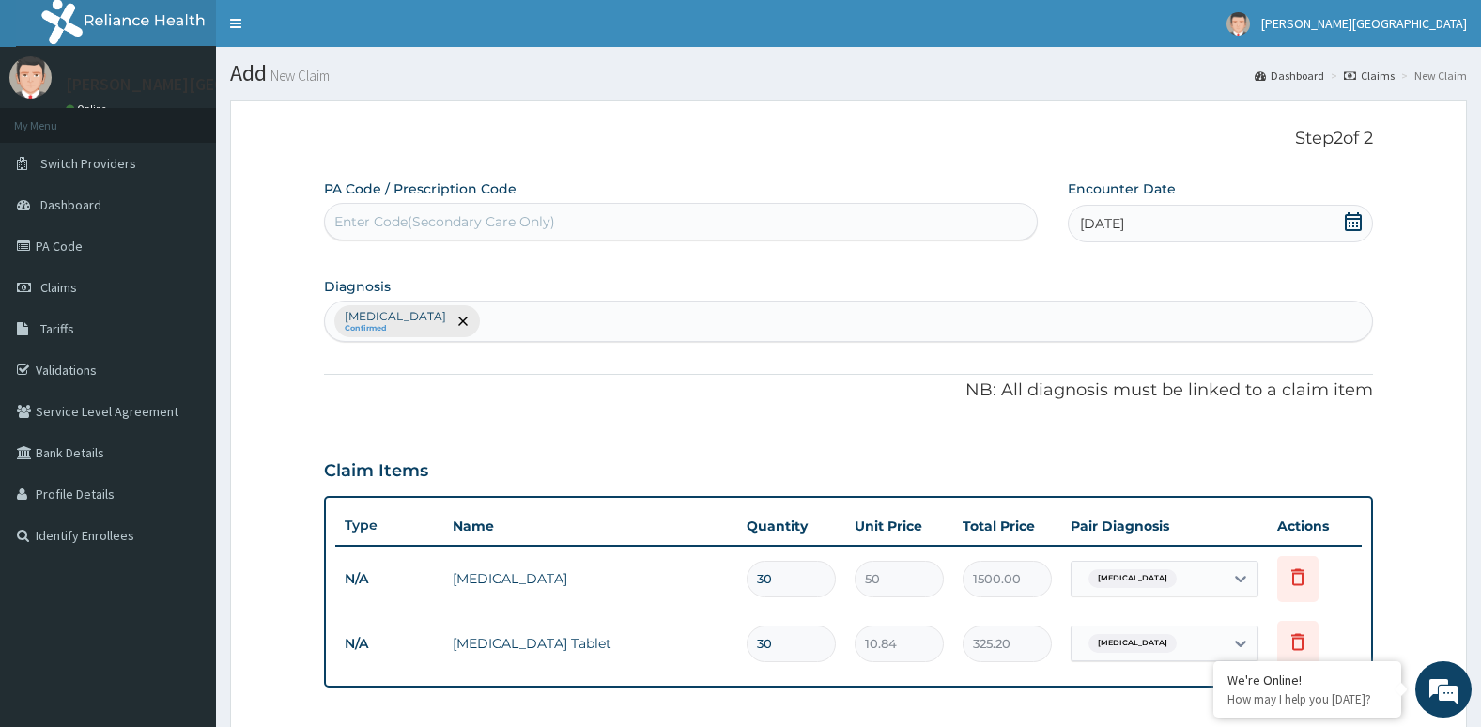
scroll to position [400, 0]
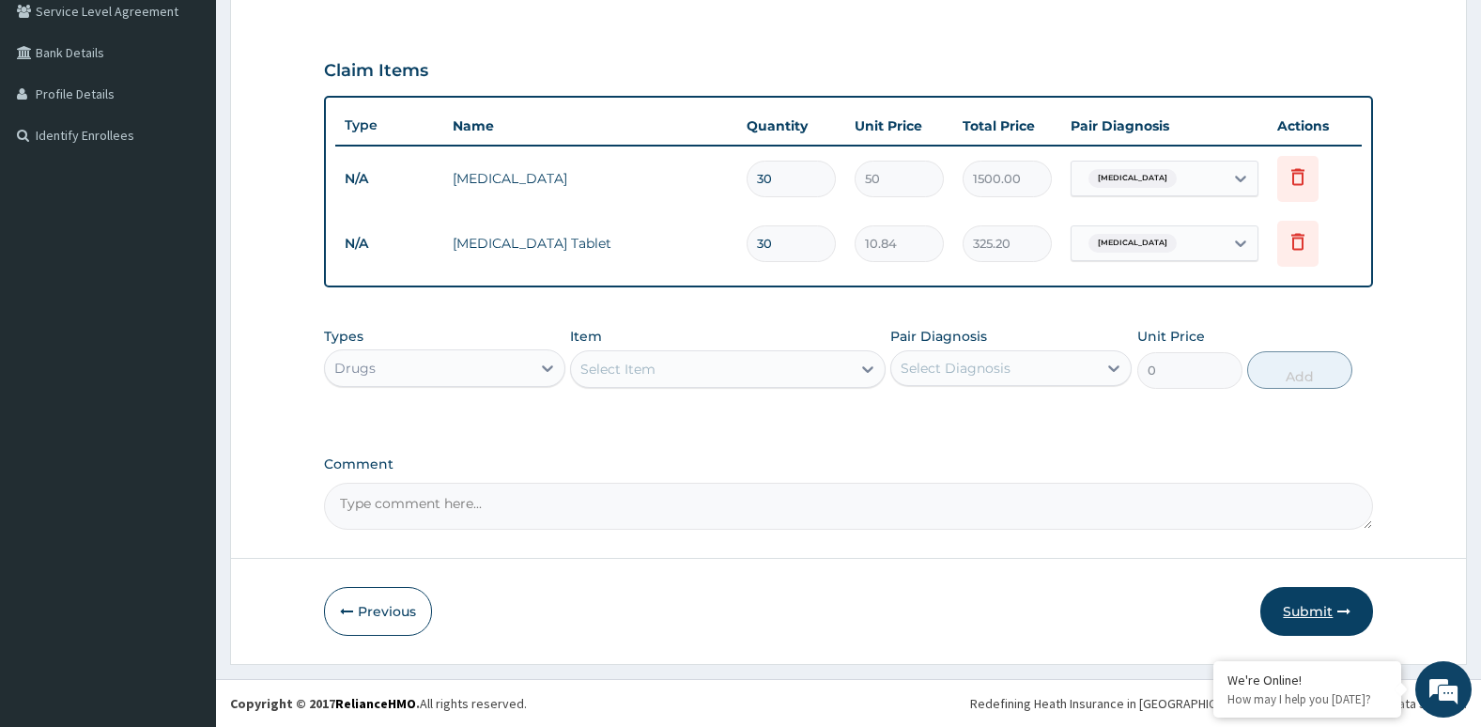
type input "30"
click at [1326, 610] on button "Submit" at bounding box center [1316, 611] width 113 height 49
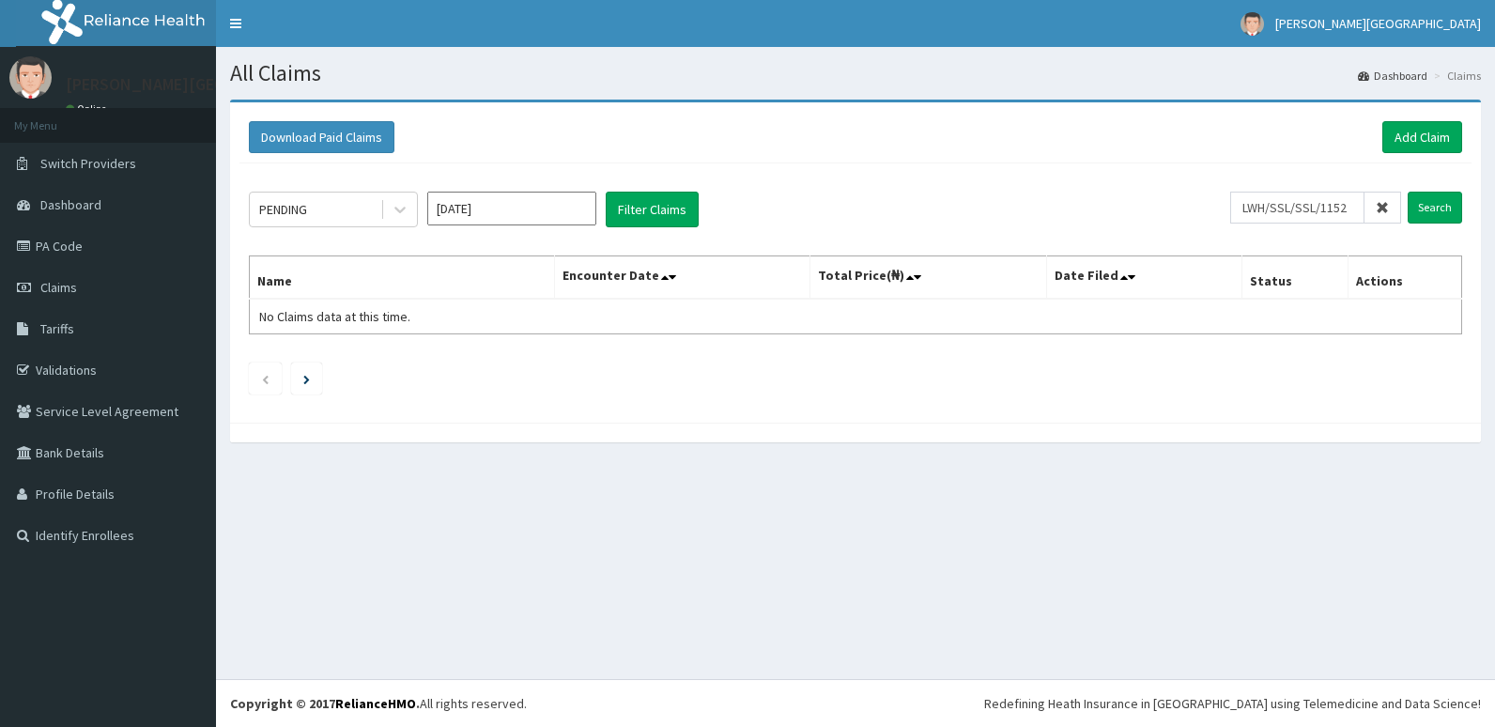
scroll to position [0, 6]
type input "LWH/SSL/SSL/1152"
click at [1447, 204] on input "Search" at bounding box center [1435, 208] width 54 height 32
click at [1418, 136] on link "Add Claim" at bounding box center [1422, 137] width 80 height 32
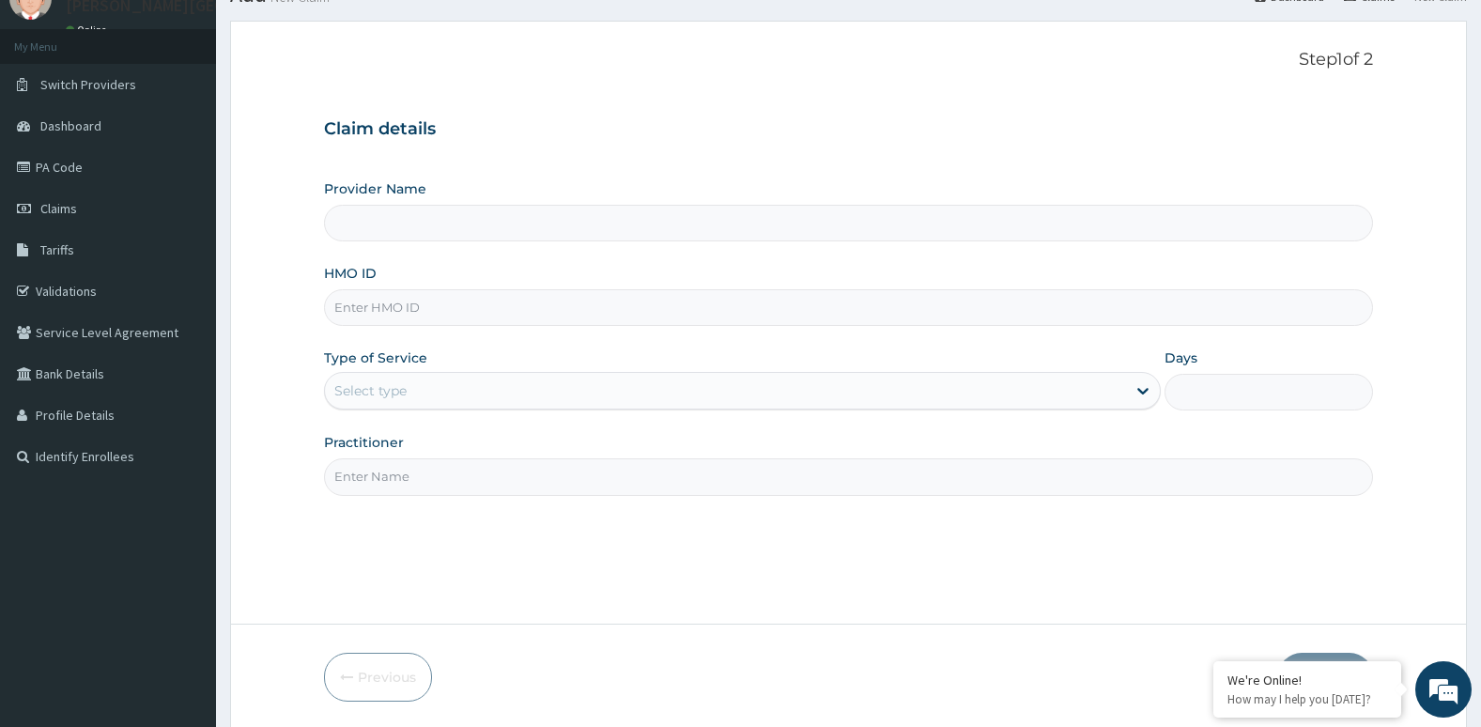
scroll to position [80, 0]
click at [671, 300] on input "HMO ID" at bounding box center [849, 306] width 1050 height 37
type input "[PERSON_NAME][GEOGRAPHIC_DATA]"
type input "LWH/SSL/SSL/1152"
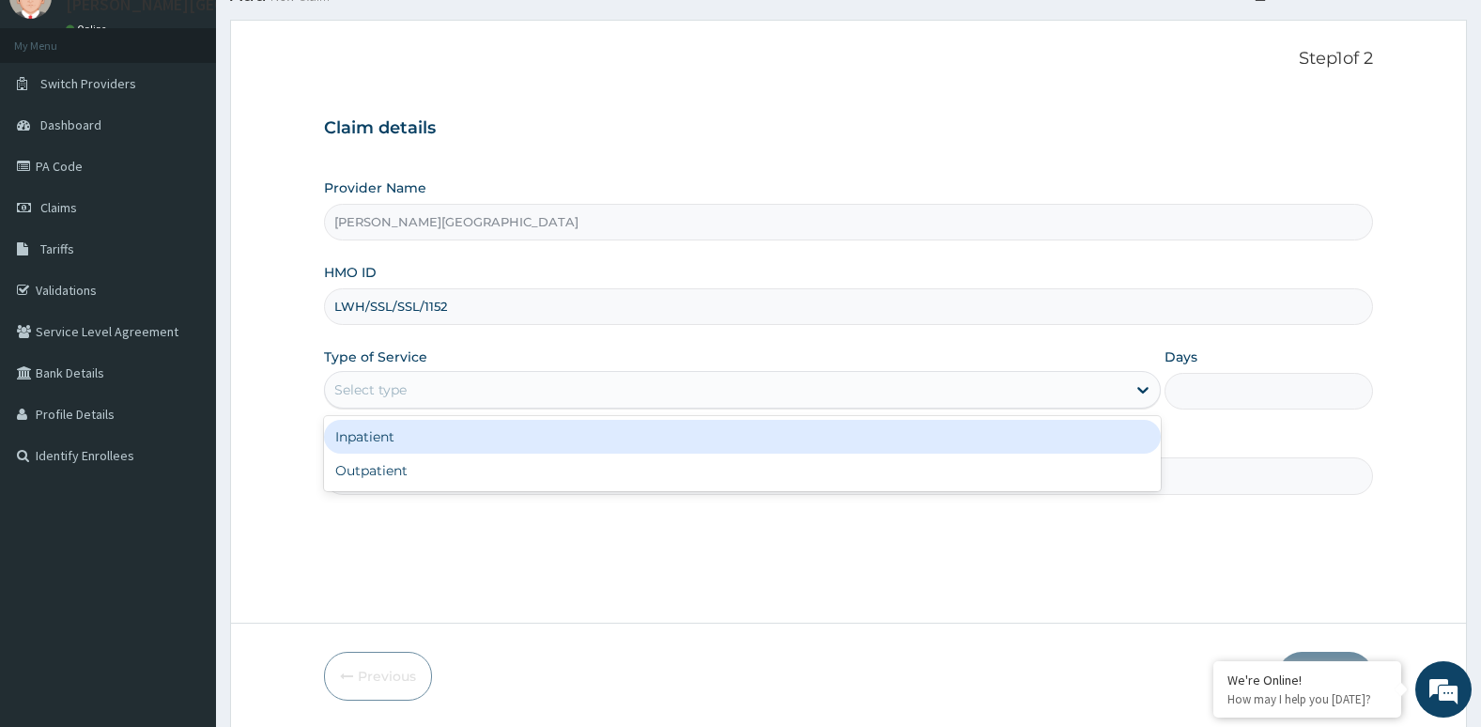
click at [633, 406] on div "Select type" at bounding box center [742, 390] width 837 height 38
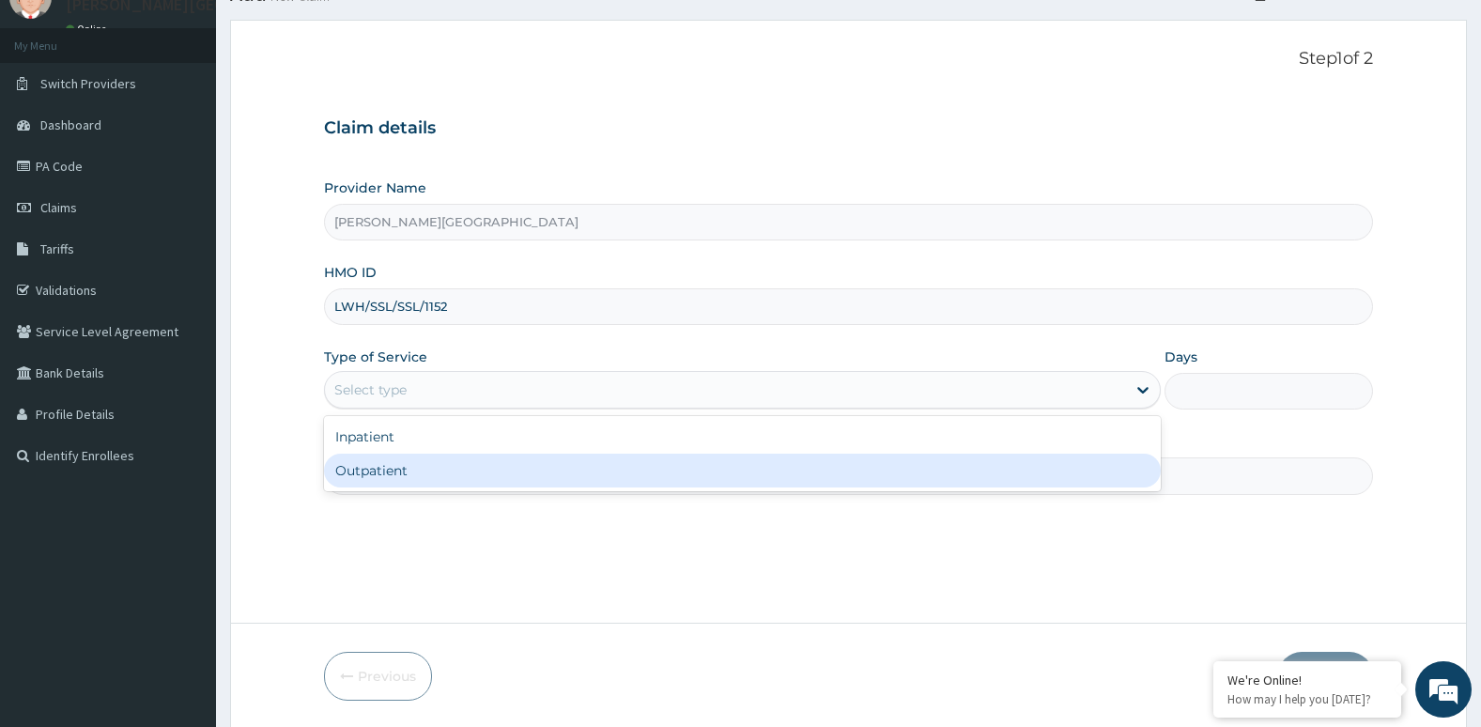
click at [618, 469] on div "Outpatient" at bounding box center [742, 471] width 837 height 34
type input "1"
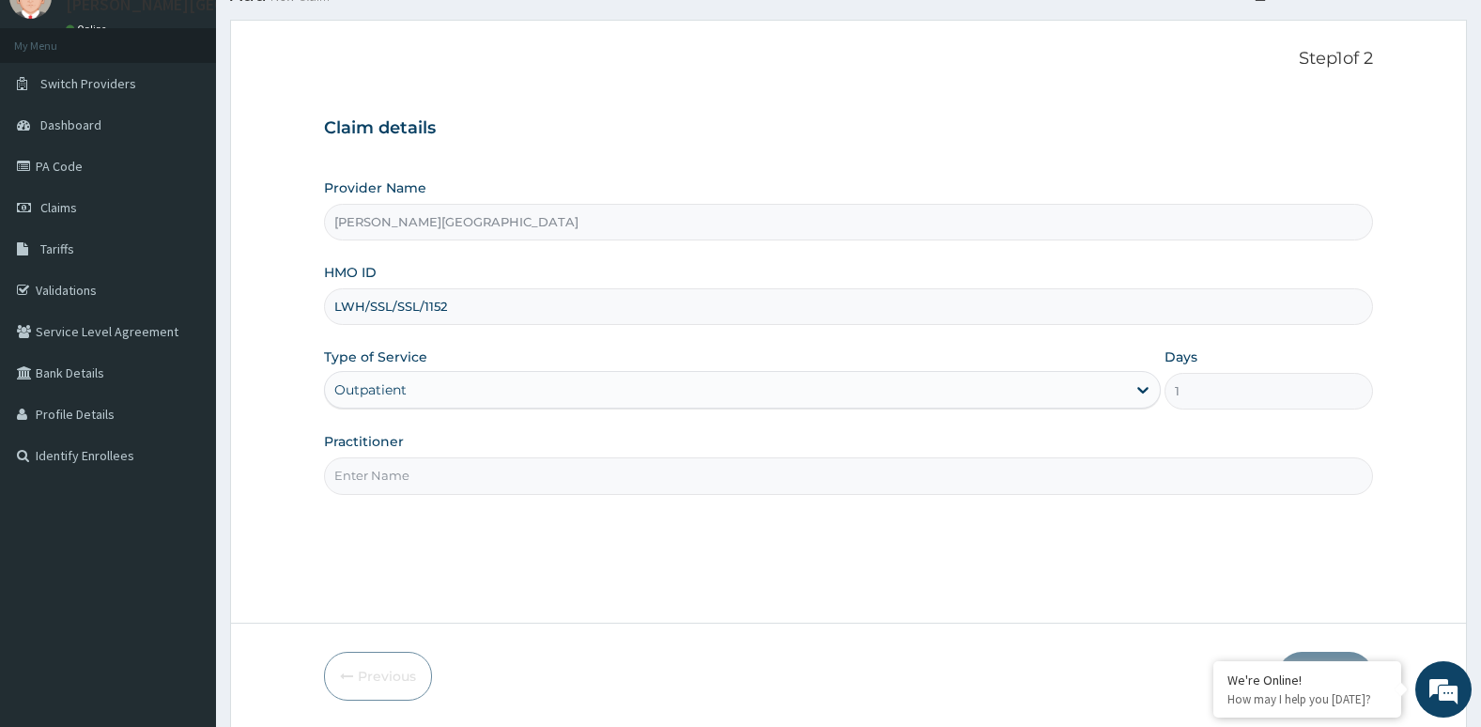
click at [616, 491] on input "Practitioner" at bounding box center [849, 475] width 1050 height 37
type input "Dr. Oni"
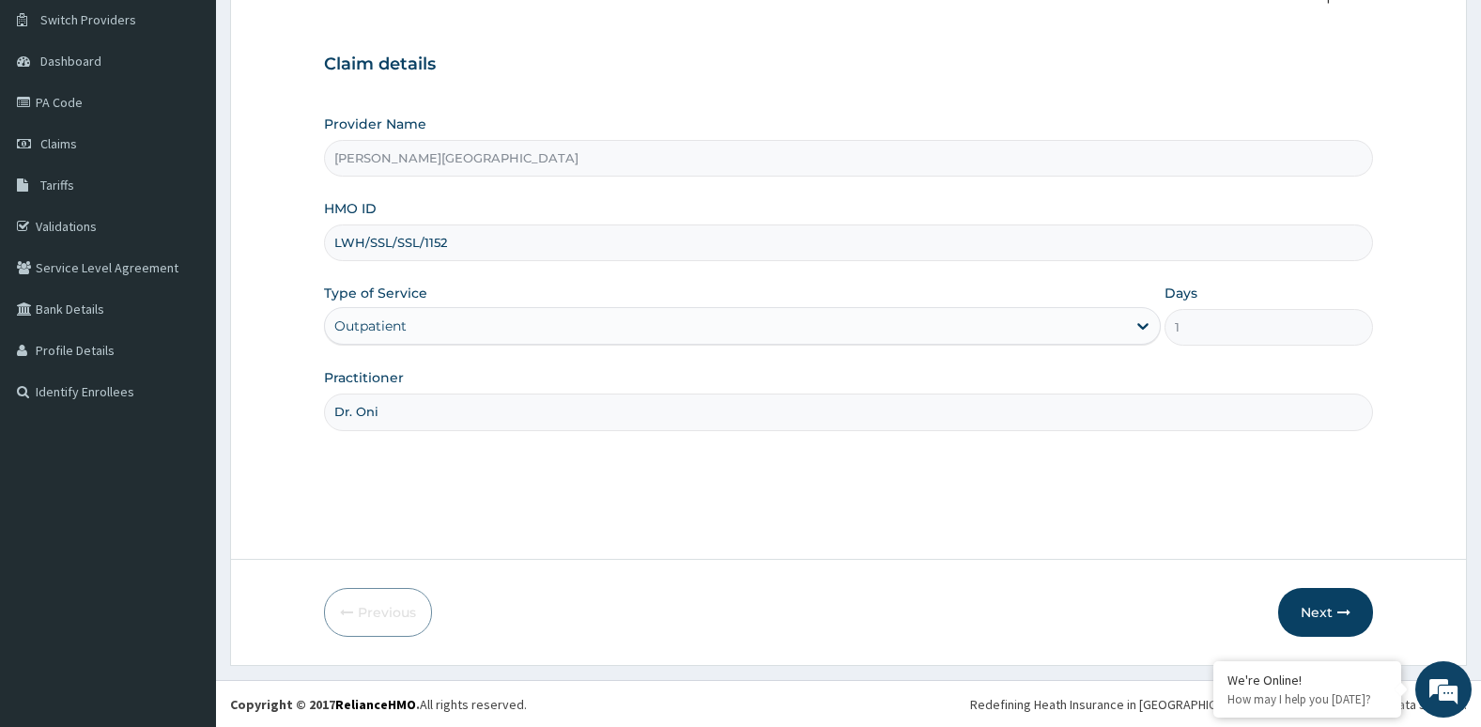
scroll to position [145, 0]
click at [1315, 602] on button "Next" at bounding box center [1325, 611] width 95 height 49
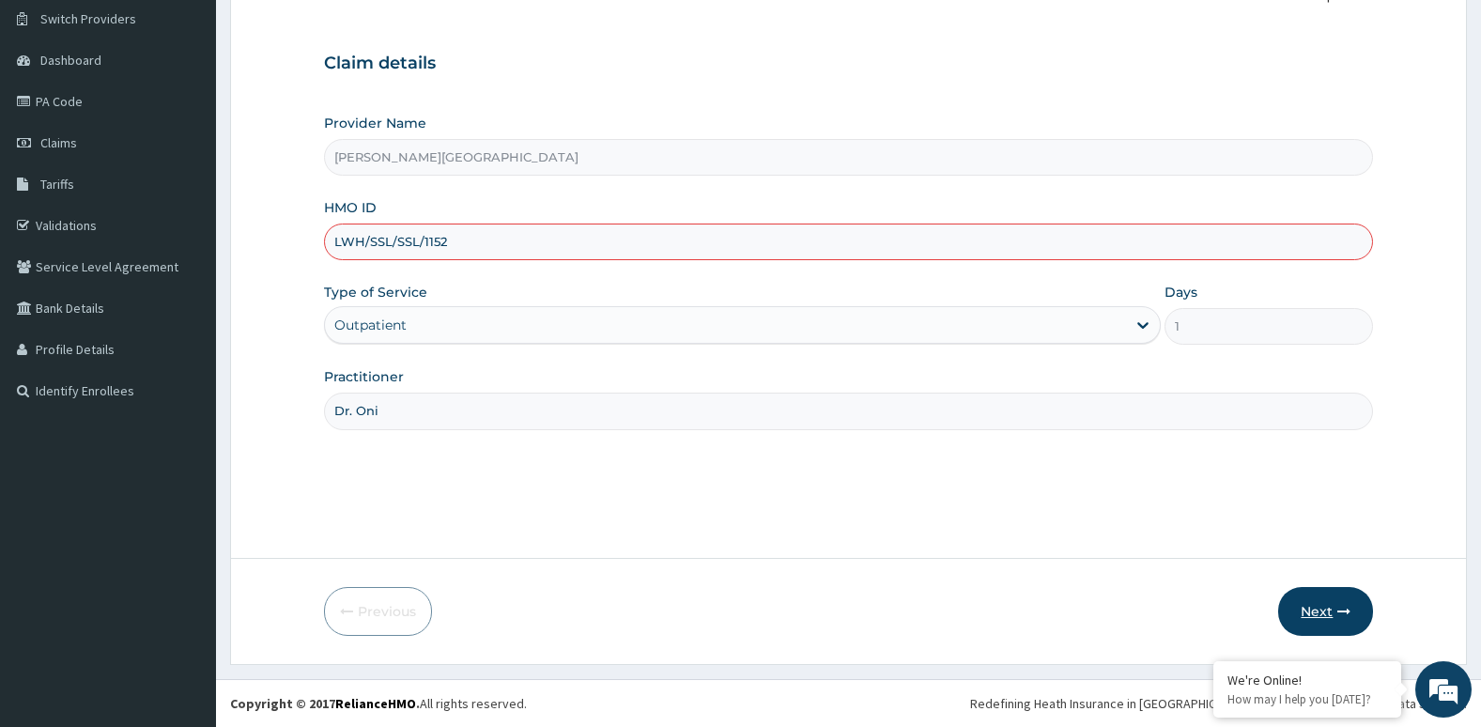
click at [1315, 602] on button "Next" at bounding box center [1325, 611] width 95 height 49
type input "L"
type input "FBL/10352/A"
click at [1325, 611] on button "Next" at bounding box center [1325, 611] width 95 height 49
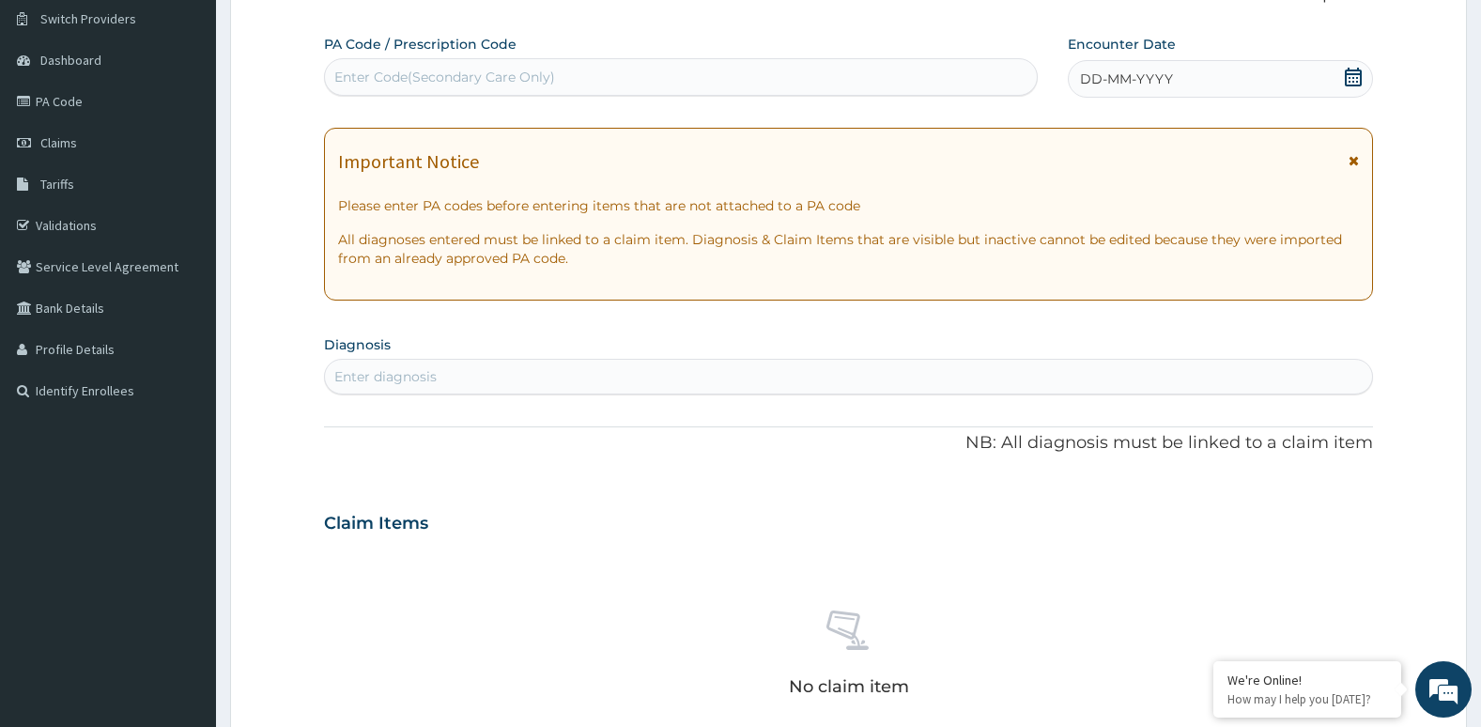
click at [1358, 146] on div "Important Notice Please enter PA codes before entering items that are not attac…" at bounding box center [849, 214] width 1050 height 173
click at [1358, 158] on icon at bounding box center [1353, 160] width 10 height 13
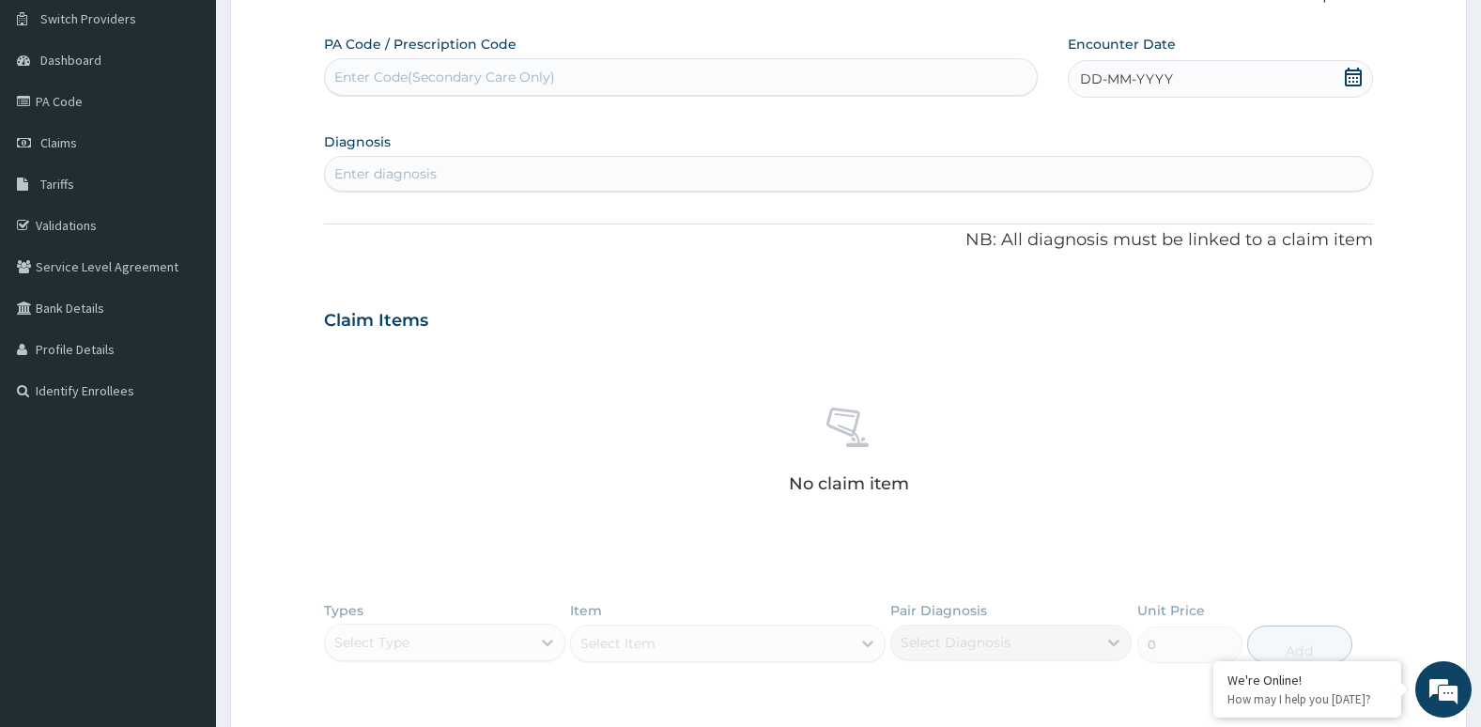
click at [1349, 77] on icon at bounding box center [1353, 77] width 17 height 19
click at [1075, 217] on div "8" at bounding box center [1080, 227] width 28 height 28
click at [599, 177] on div "Enter diagnosis" at bounding box center [849, 174] width 1048 height 30
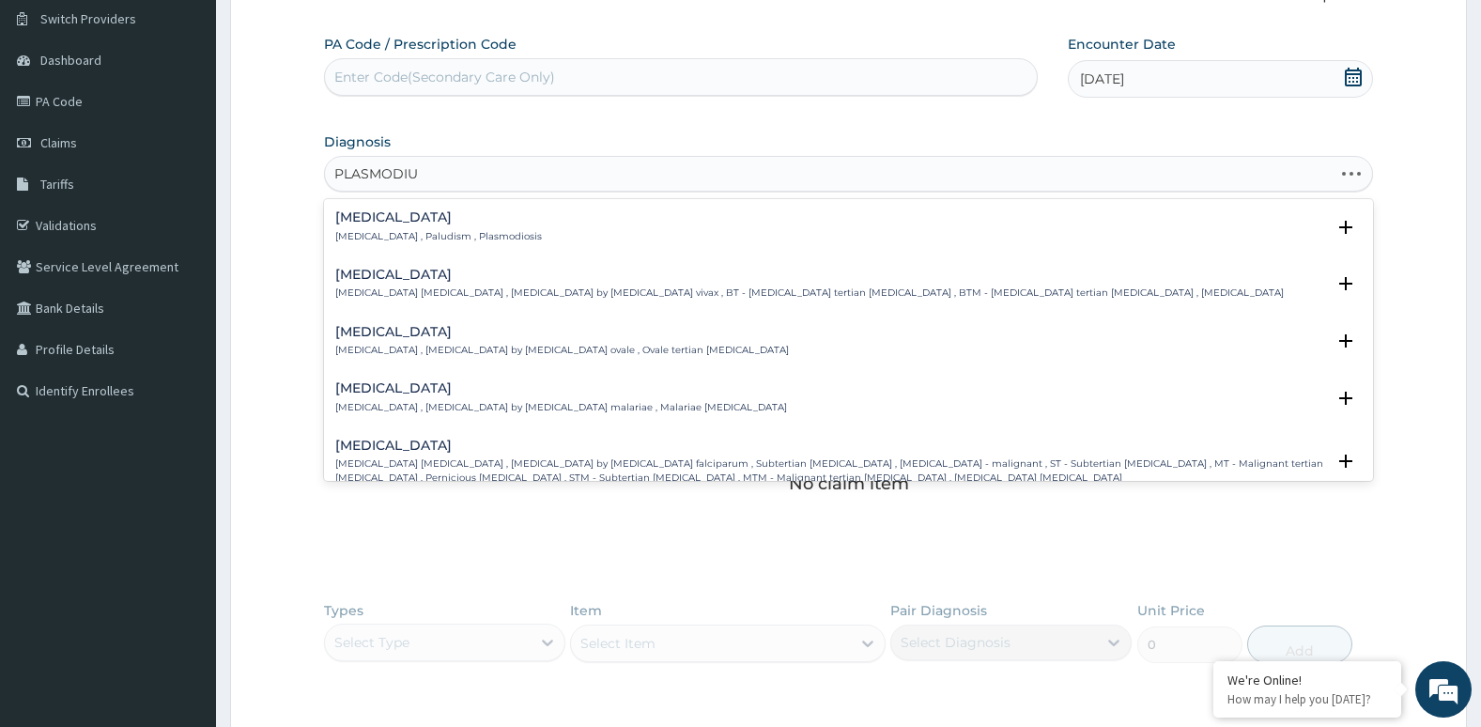
type input "PLASMODIUM"
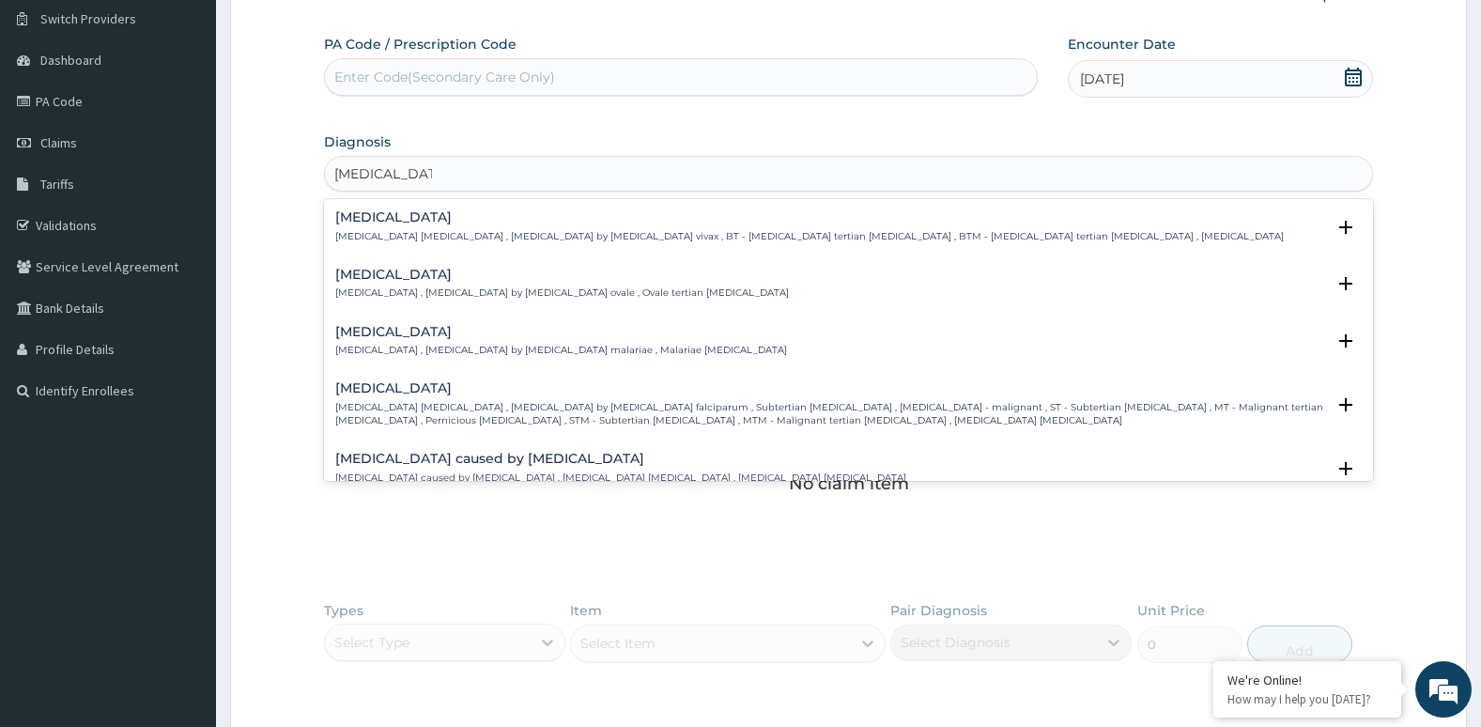
click at [609, 398] on div "Falciparum malaria Falciparum malaria , Malignant tertian malaria , Malaria by …" at bounding box center [830, 404] width 991 height 46
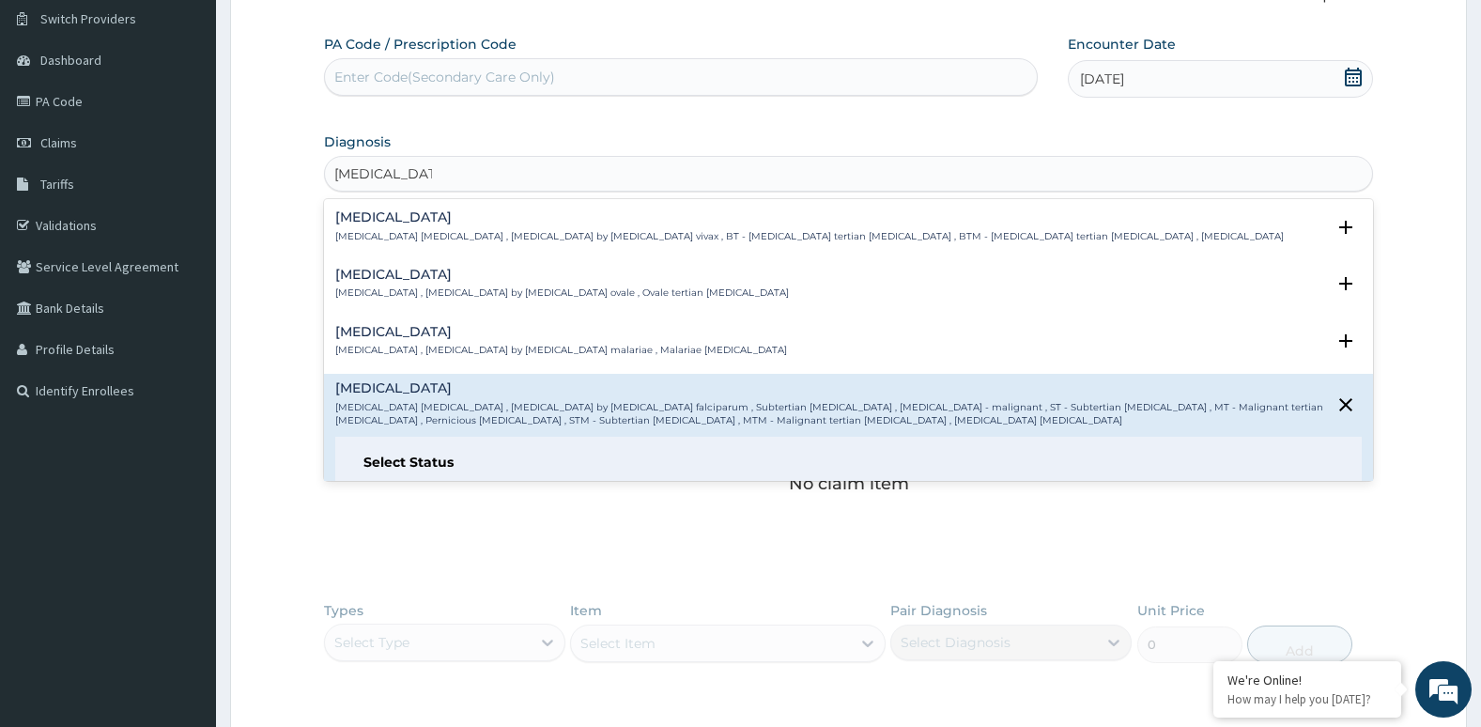
click at [609, 398] on div "Falciparum malaria Falciparum malaria , Malignant tertian malaria , Malaria by …" at bounding box center [830, 404] width 991 height 46
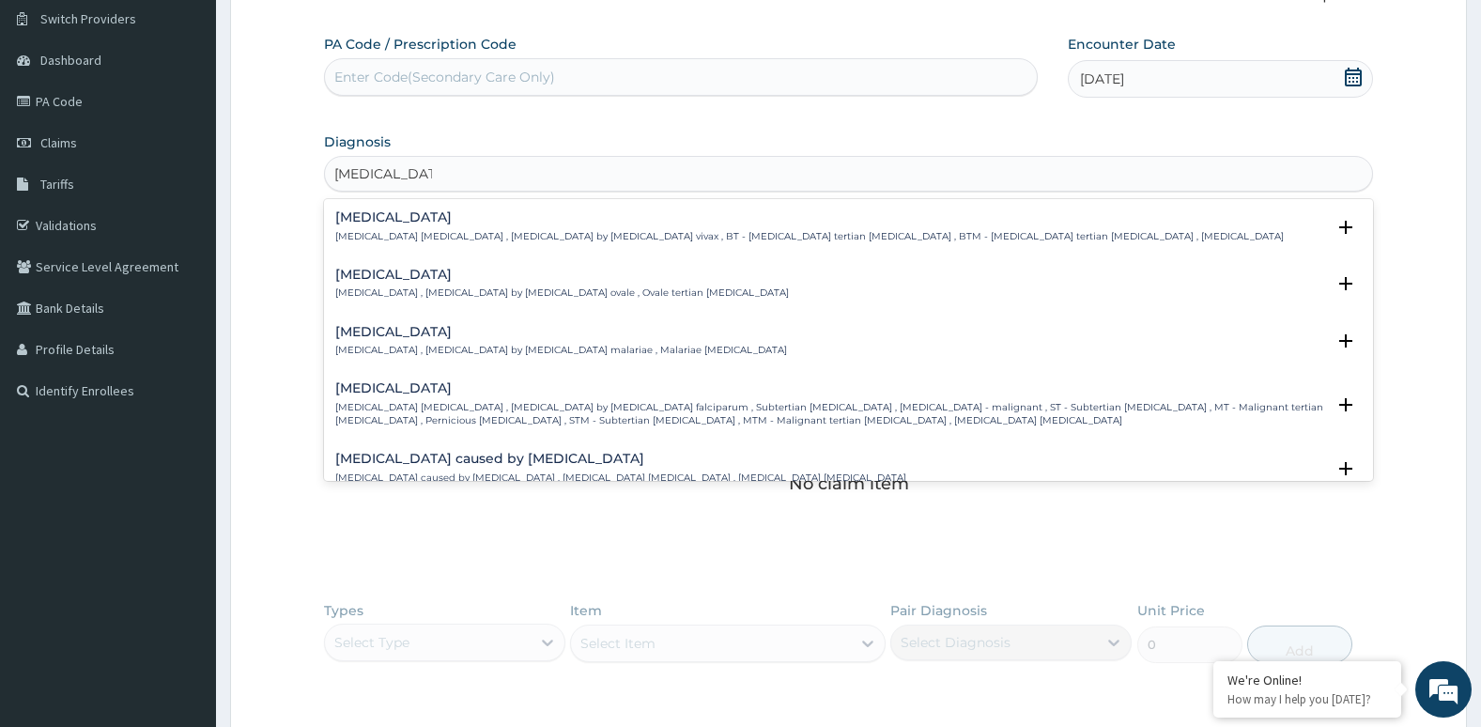
click at [609, 398] on div "Falciparum malaria Falciparum malaria , Malignant tertian malaria , Malaria by …" at bounding box center [830, 404] width 991 height 46
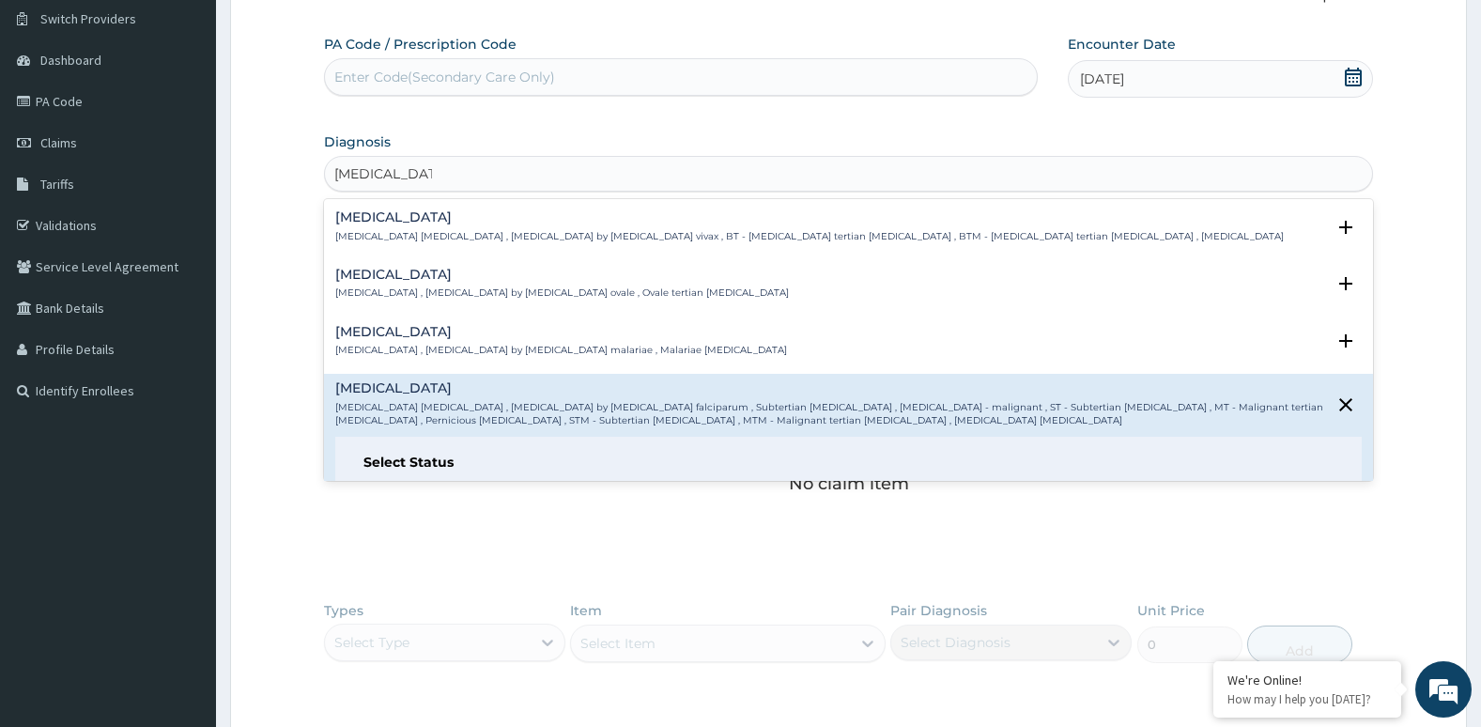
click at [416, 466] on h6 "Select Status" at bounding box center [848, 462] width 971 height 14
click at [416, 462] on h6 "Select Status" at bounding box center [848, 462] width 971 height 14
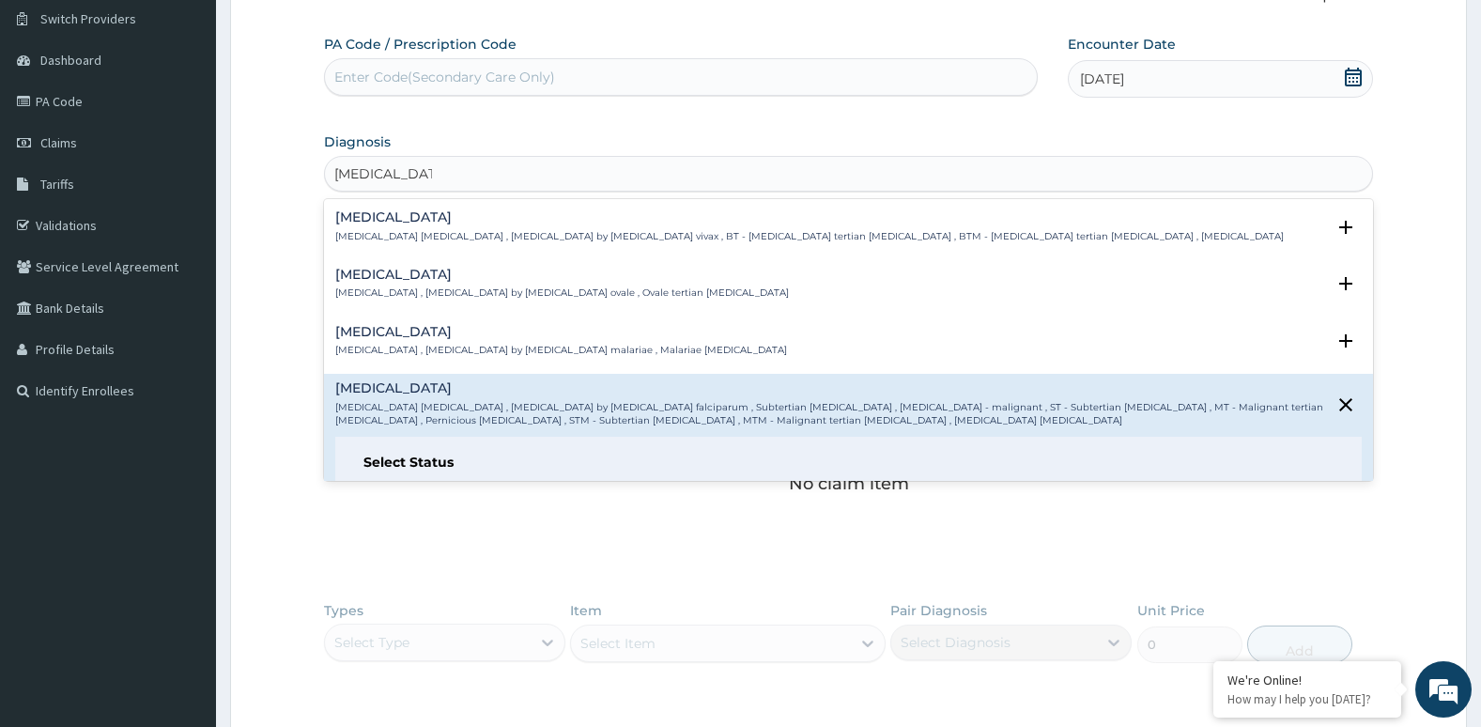
click at [1100, 374] on div "Falciparum malaria Falciparum malaria , Malignant tertian malaria , Malaria by …" at bounding box center [849, 468] width 1050 height 189
click at [1096, 401] on p "Falciparum malaria , Malignant tertian malaria , Malaria by Plasmodium falcipar…" at bounding box center [830, 414] width 991 height 27
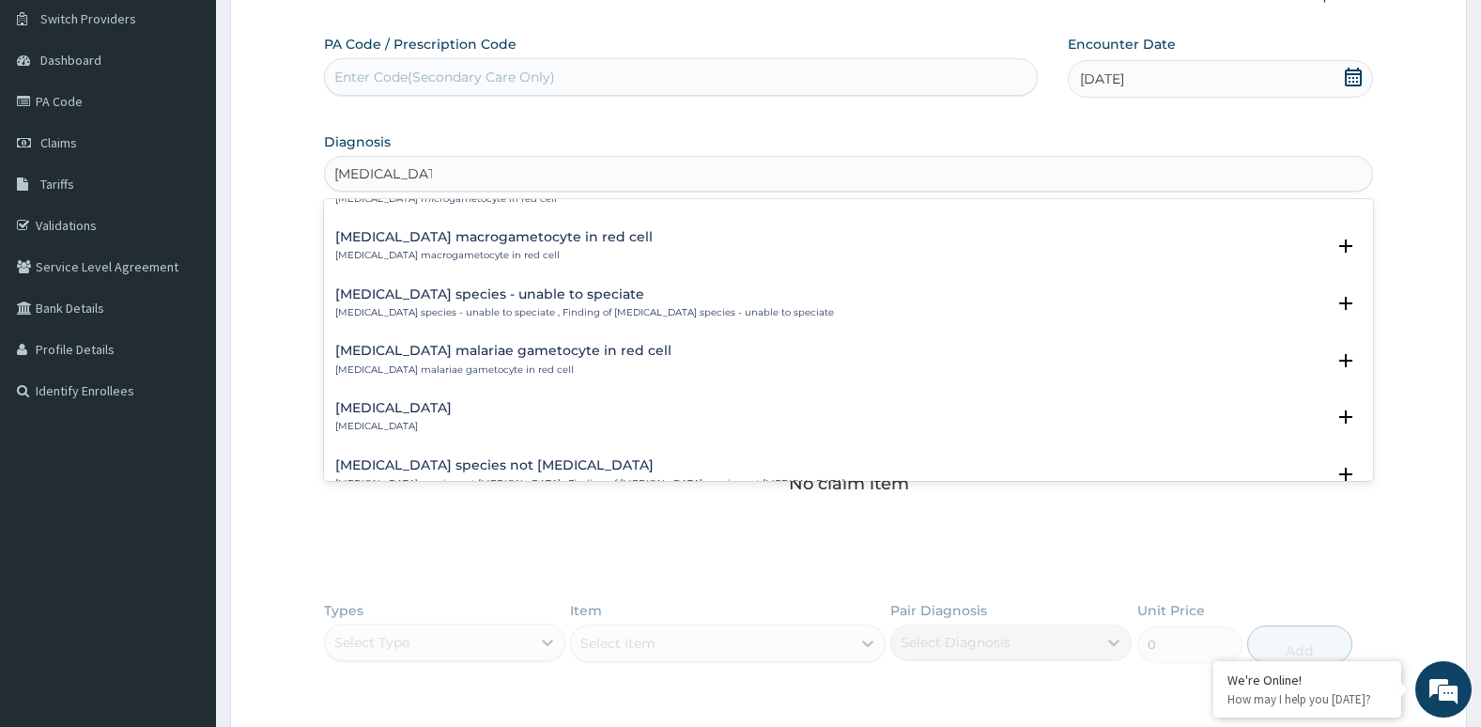
scroll to position [448, 0]
click at [882, 304] on div "Plasmodium species - unable to speciate Plasmodium species - unable to speciate…" at bounding box center [848, 305] width 1027 height 33
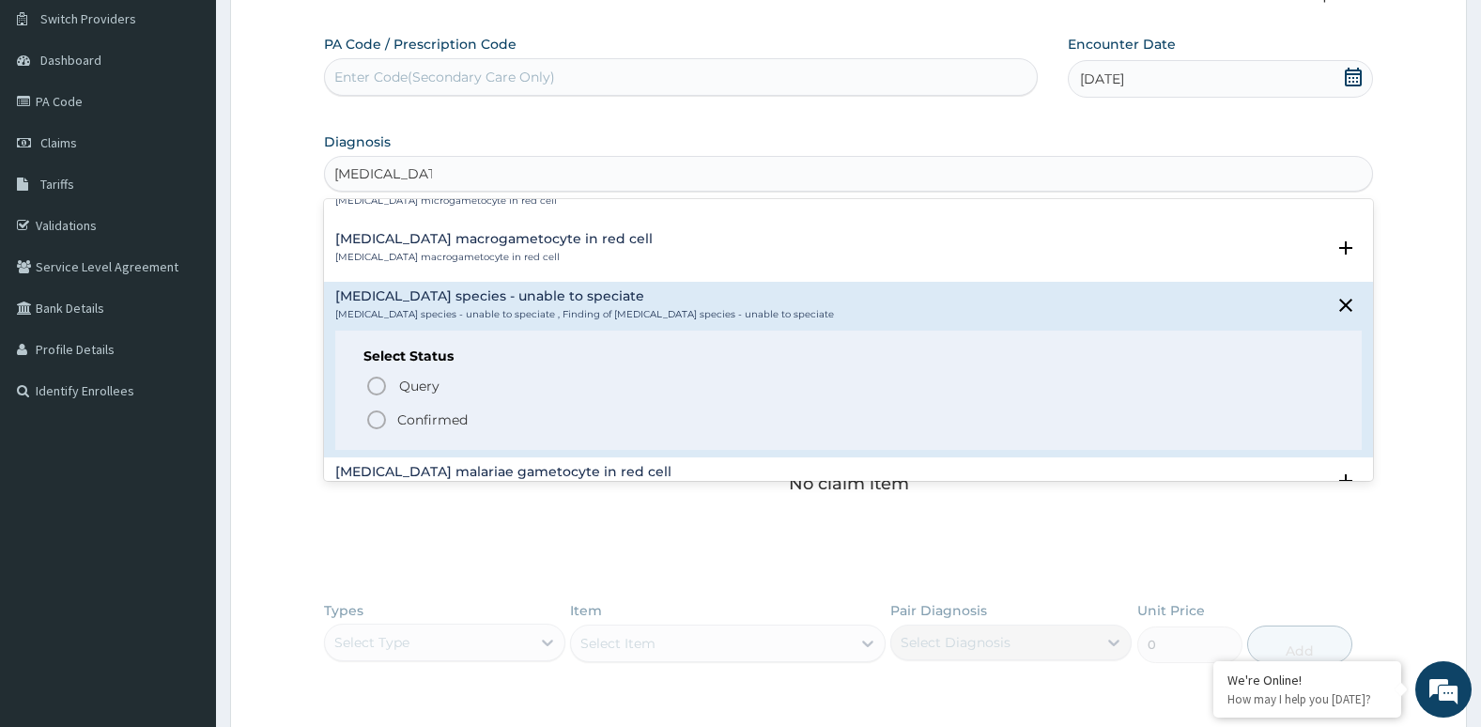
click at [882, 304] on div "Plasmodium species - unable to speciate Plasmodium species - unable to speciate…" at bounding box center [848, 305] width 1027 height 33
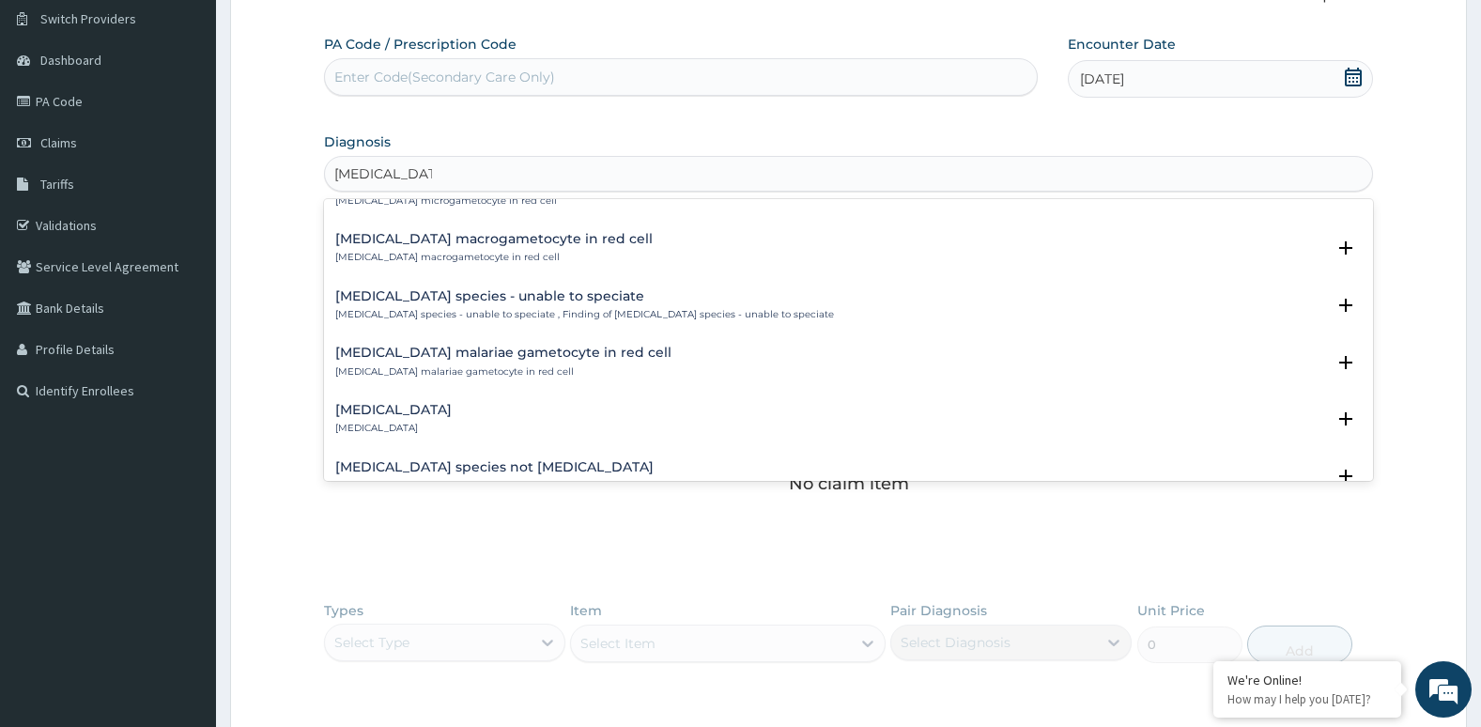
click at [882, 304] on div "Plasmodium species - unable to speciate Plasmodium species - unable to speciate…" at bounding box center [848, 305] width 1027 height 33
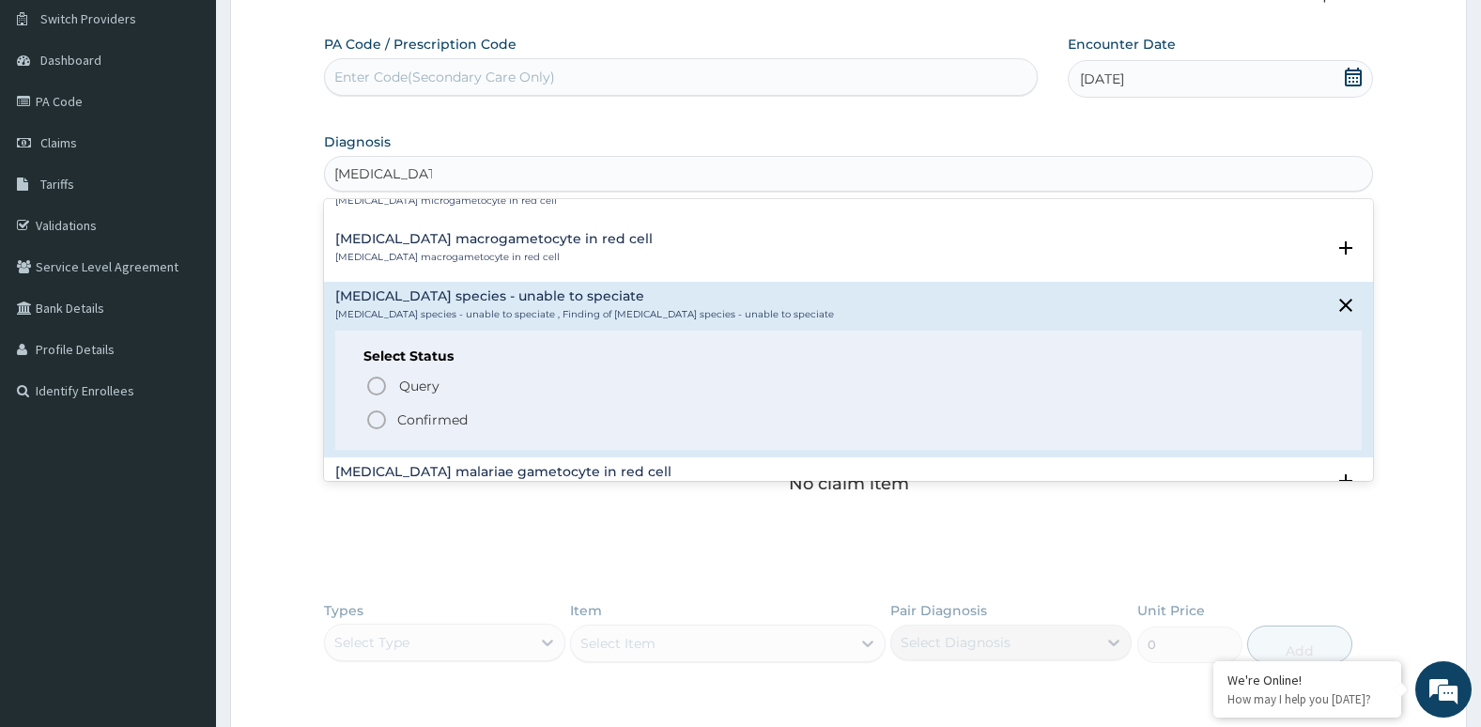
click at [370, 414] on circle "status option filled" at bounding box center [376, 419] width 17 height 17
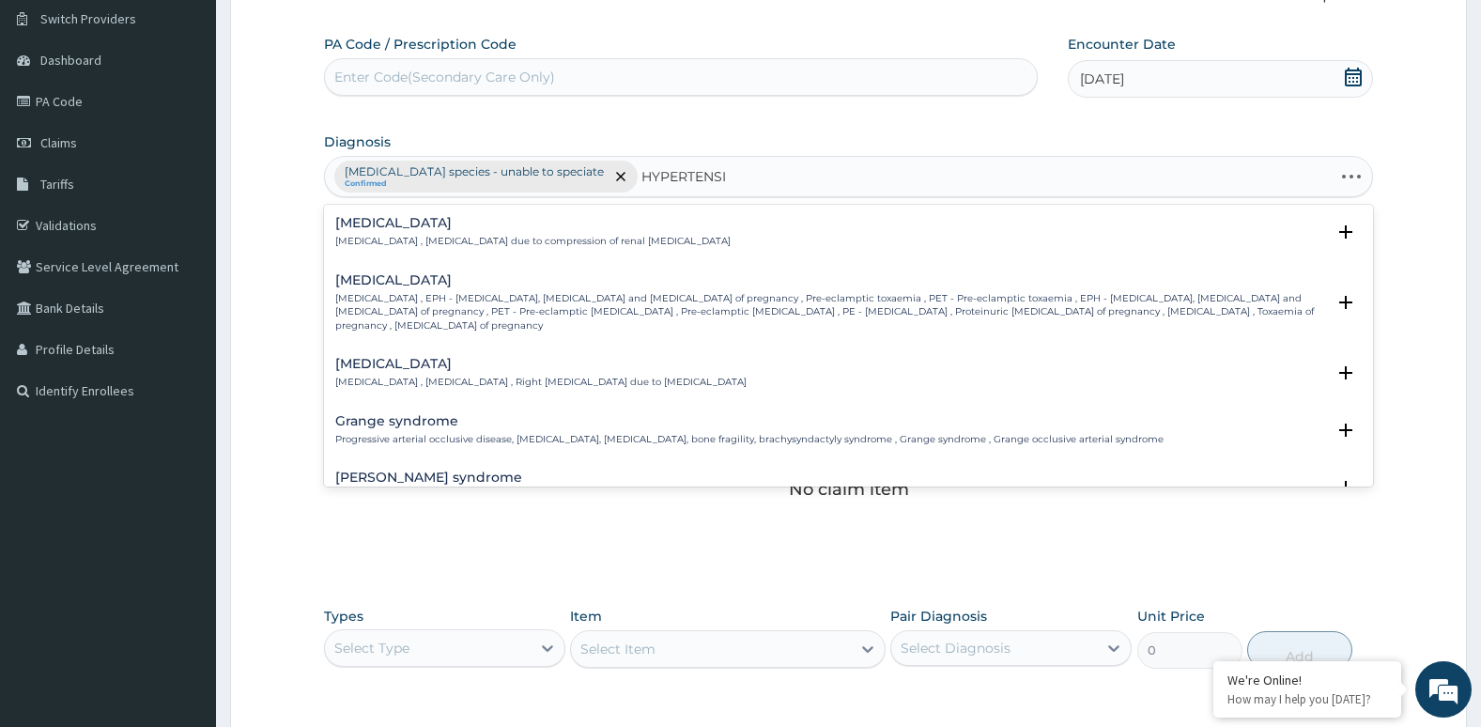
type input "HYPERTENSIV"
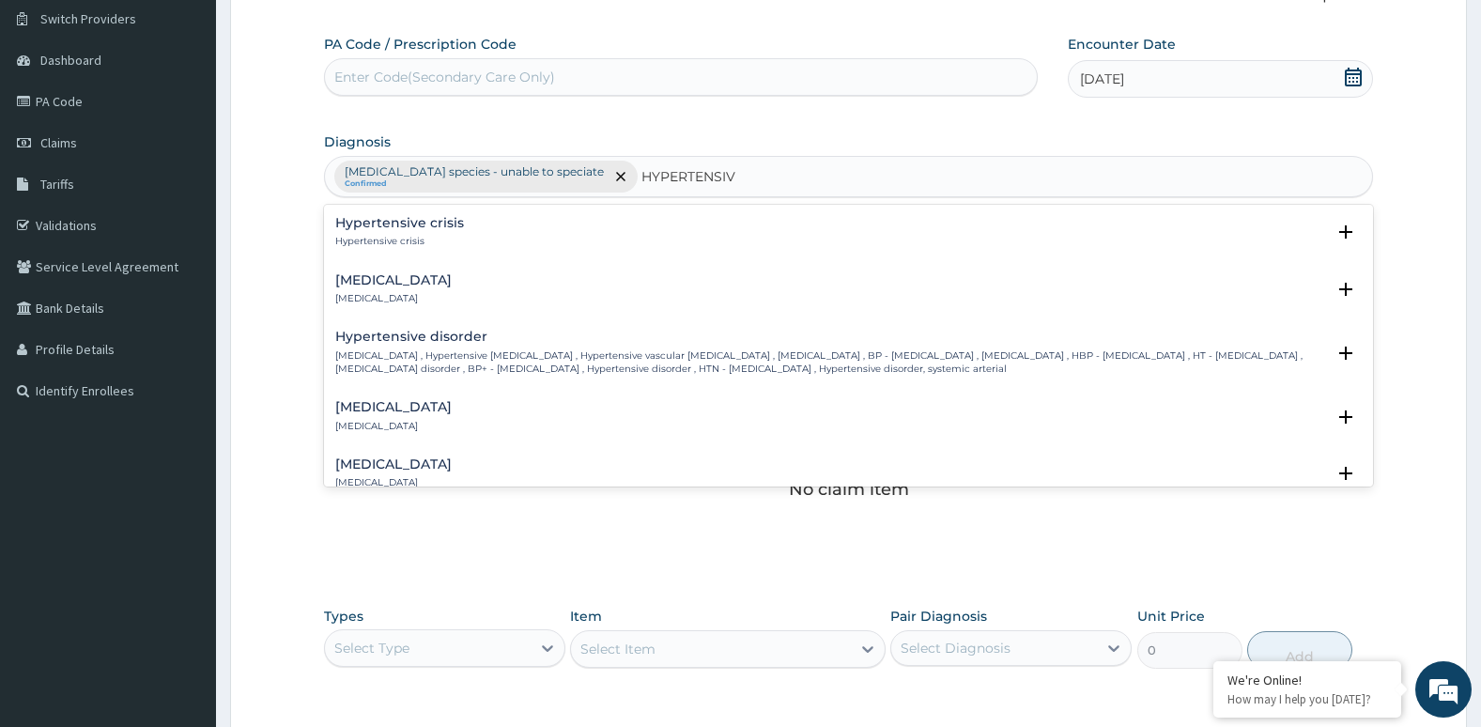
click at [757, 289] on div "Hypertensive urgency Hypertensive urgency" at bounding box center [848, 289] width 1027 height 33
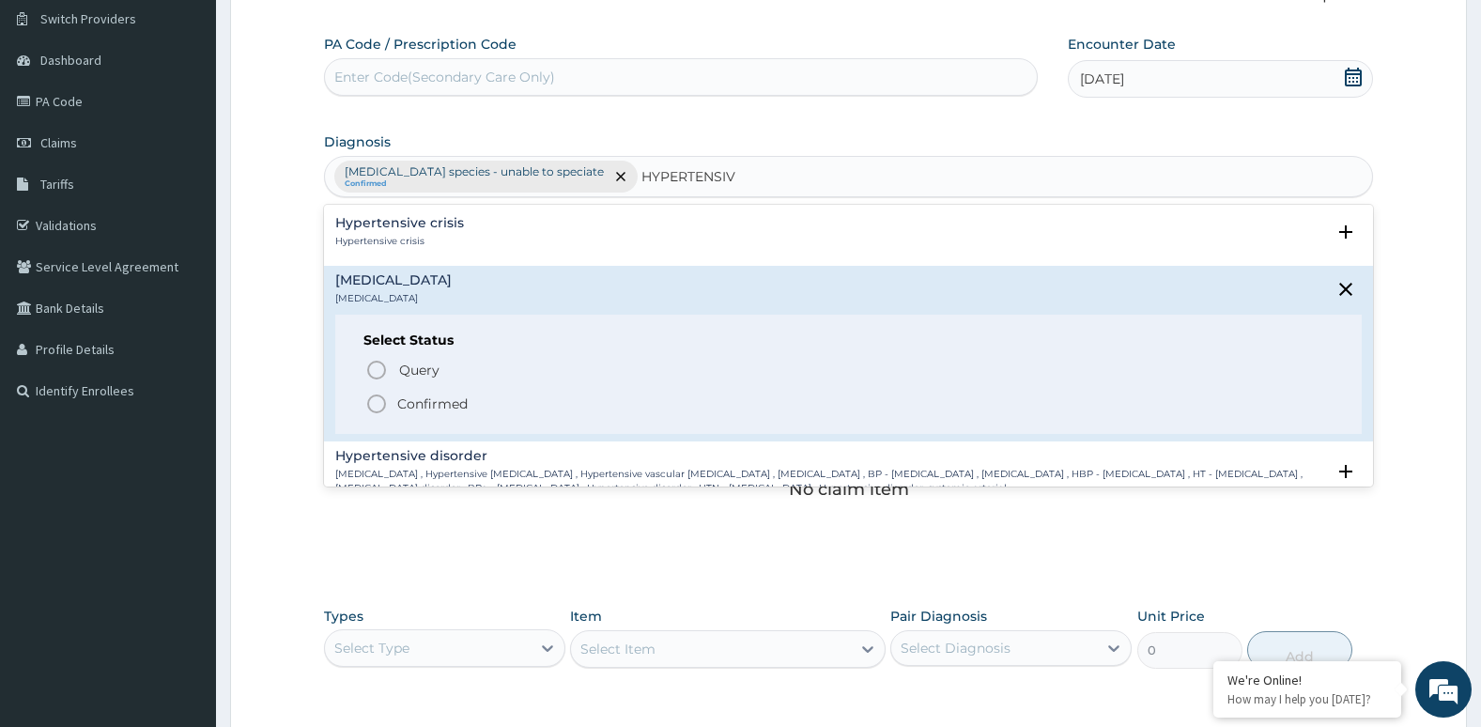
click at [383, 396] on icon "status option filled" at bounding box center [376, 404] width 23 height 23
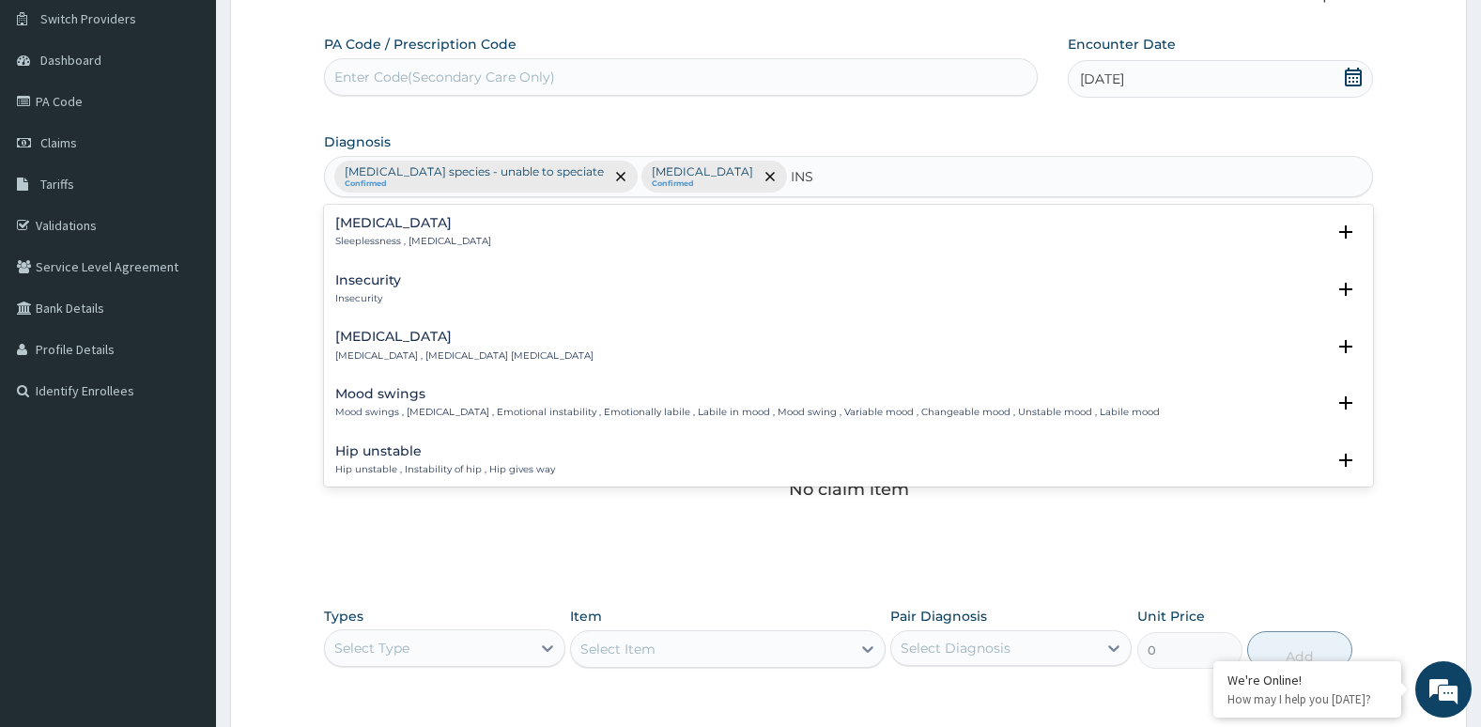
type input "INSO"
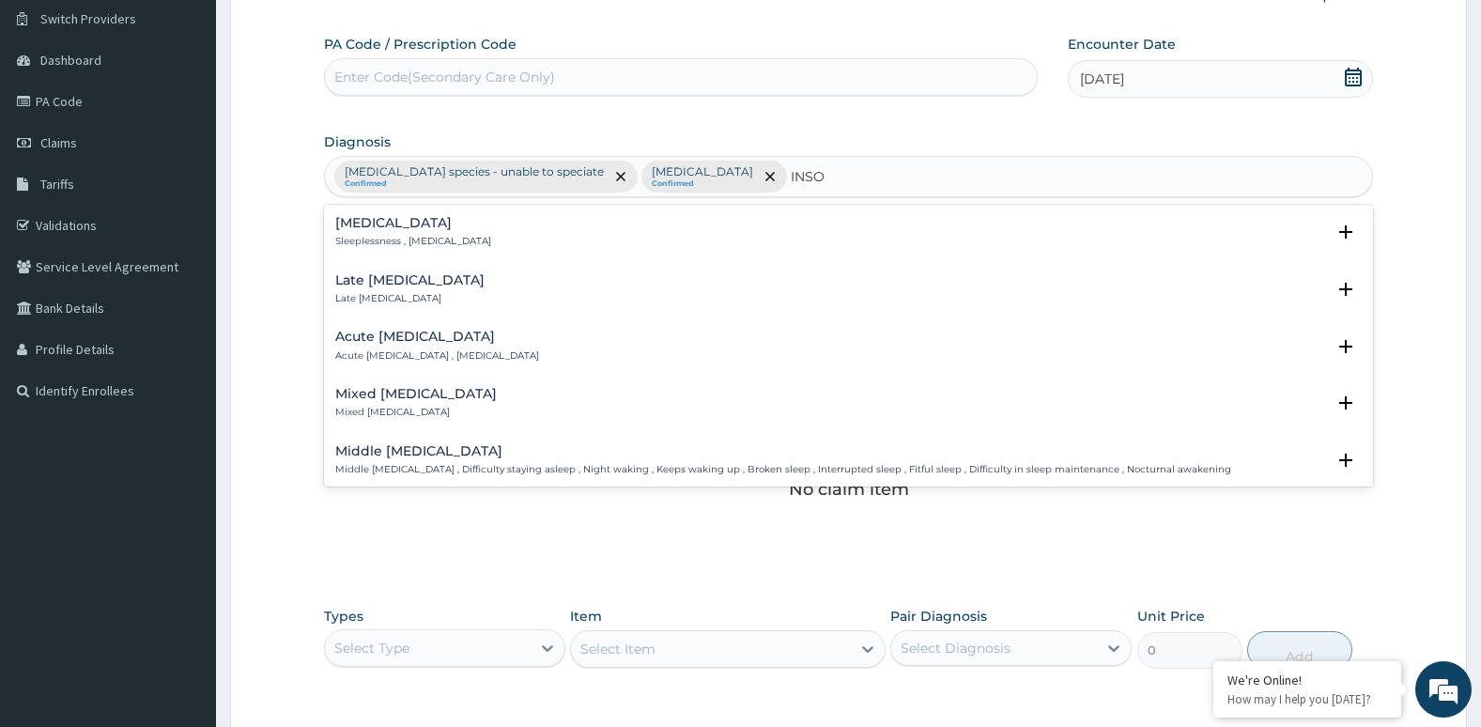
click at [381, 332] on h4 "Acute insomnia" at bounding box center [437, 337] width 204 height 14
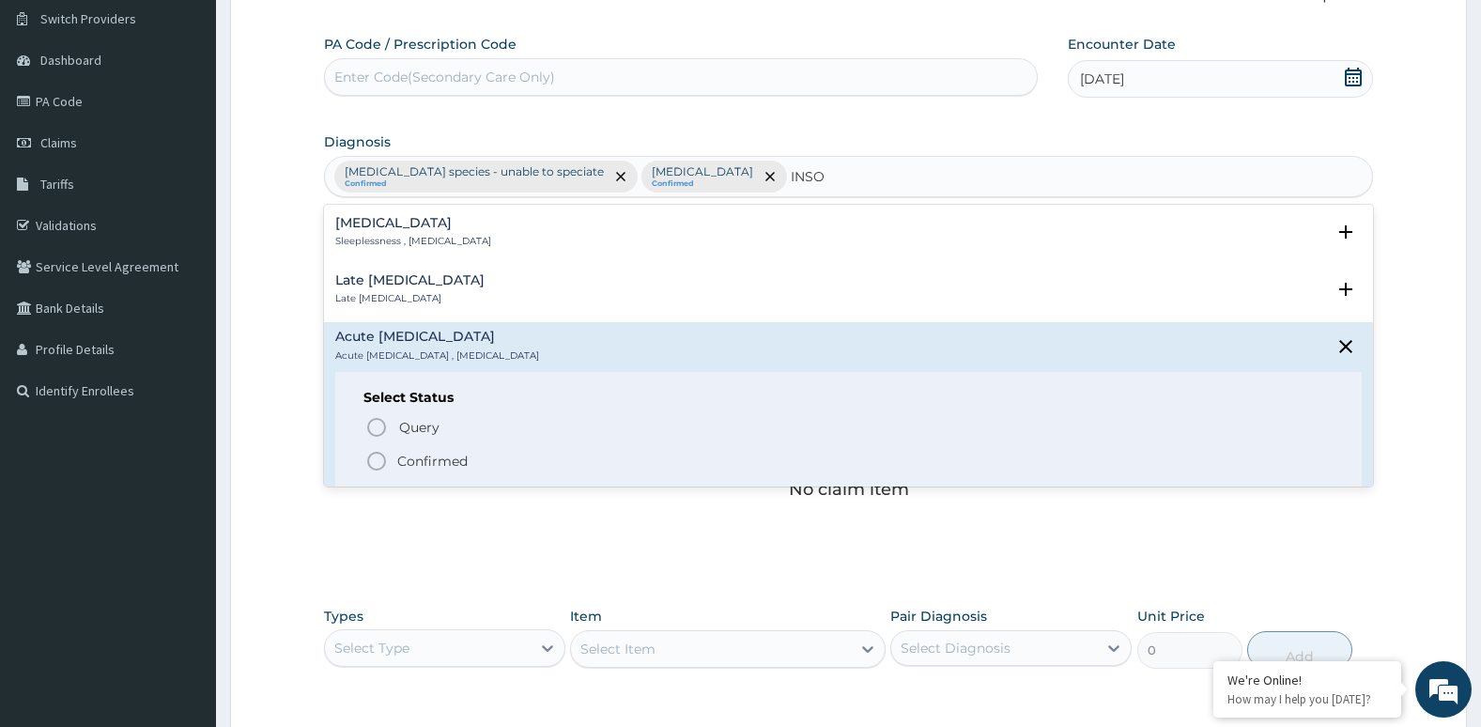
click at [372, 226] on h4 "Insomnia" at bounding box center [413, 223] width 156 height 14
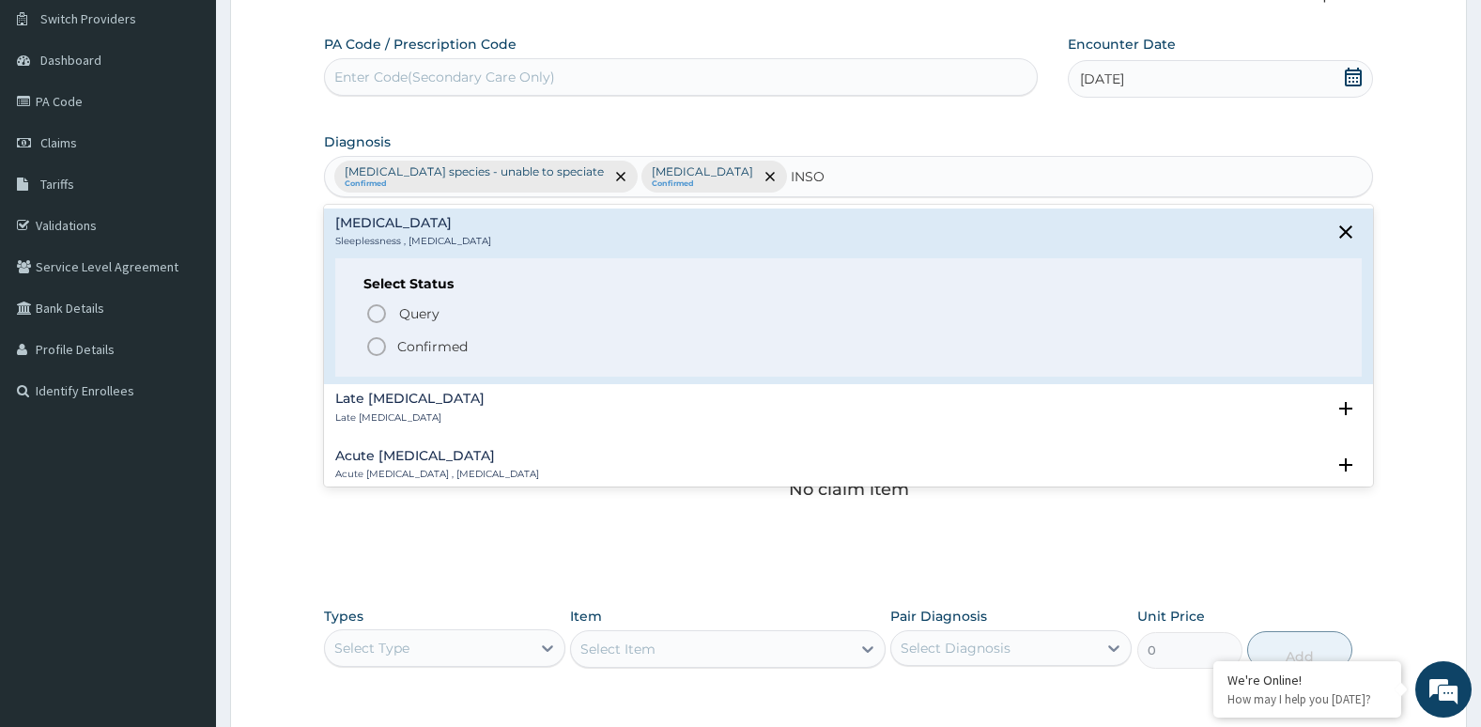
click at [374, 349] on icon "status option filled" at bounding box center [376, 346] width 23 height 23
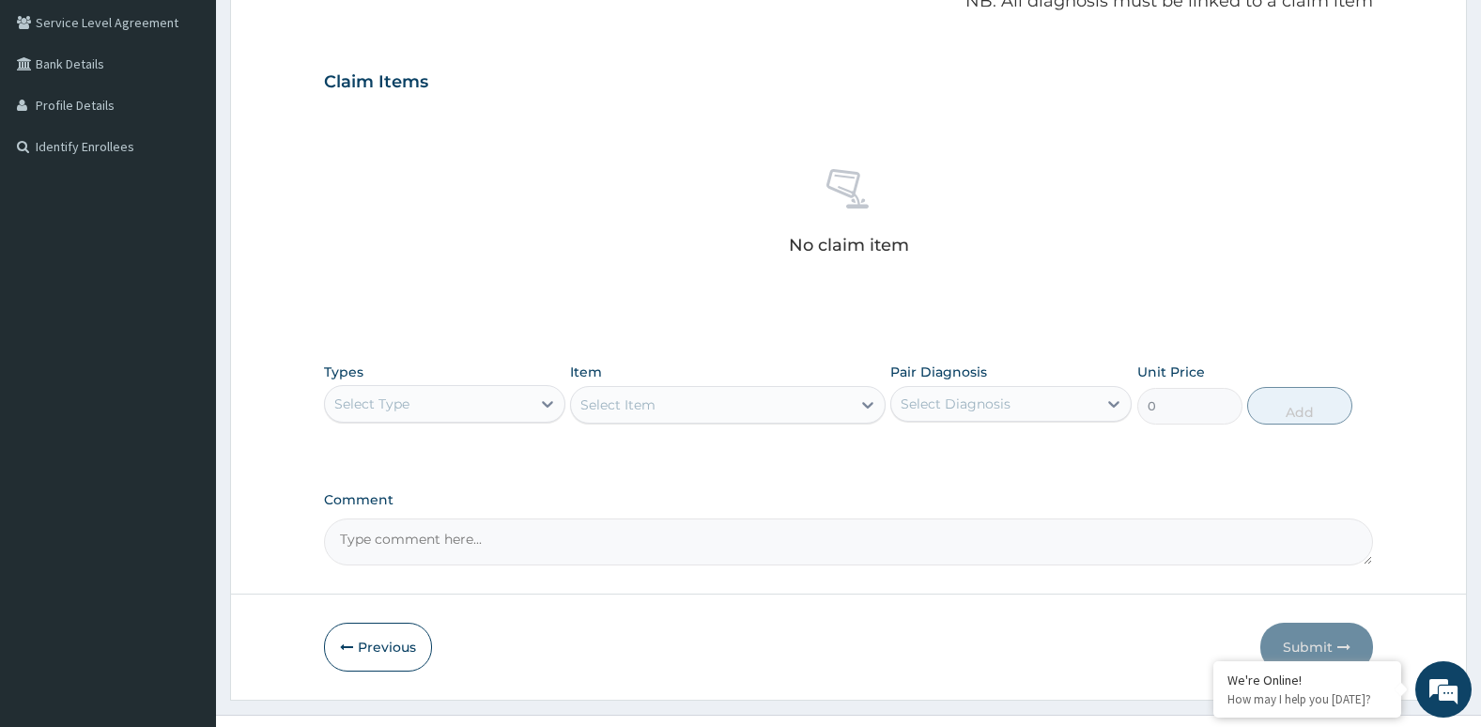
scroll to position [390, 0]
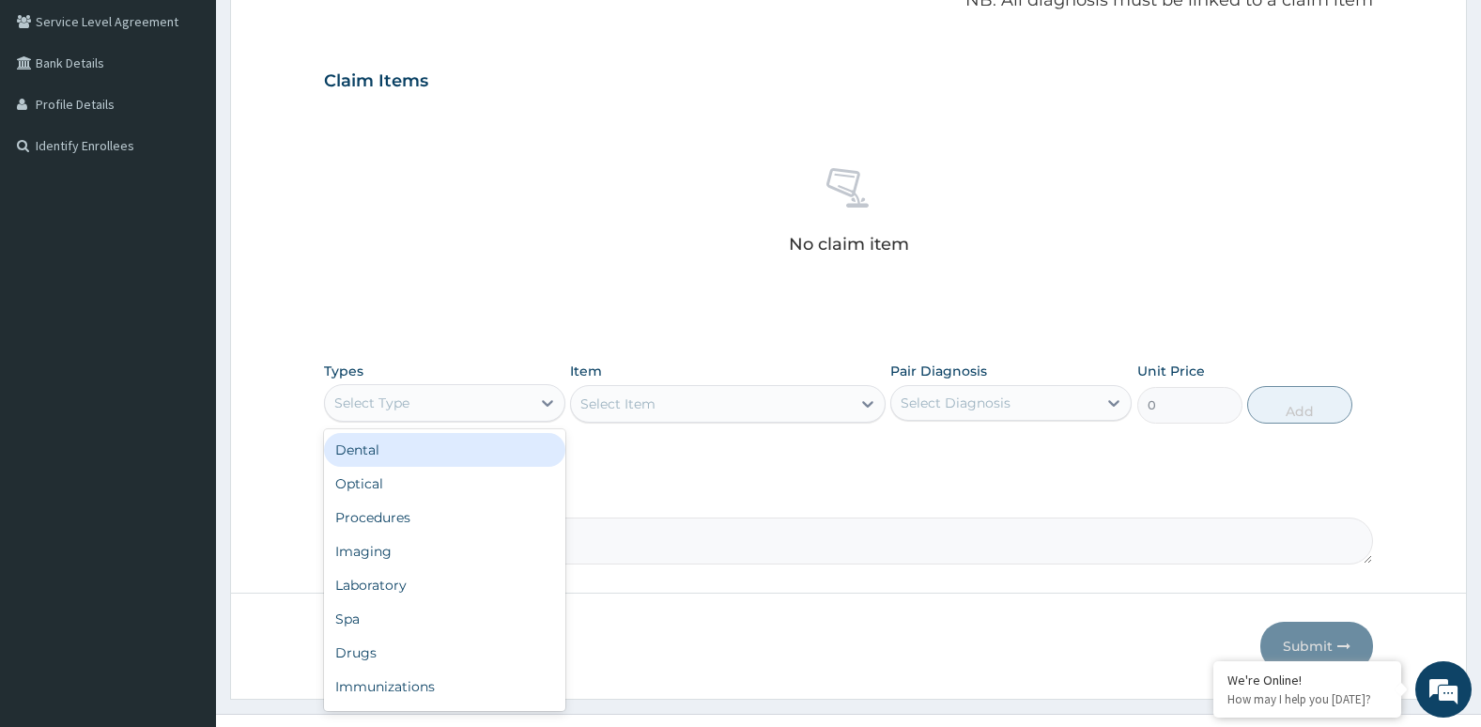
click at [530, 406] on div "Select Type" at bounding box center [428, 403] width 206 height 30
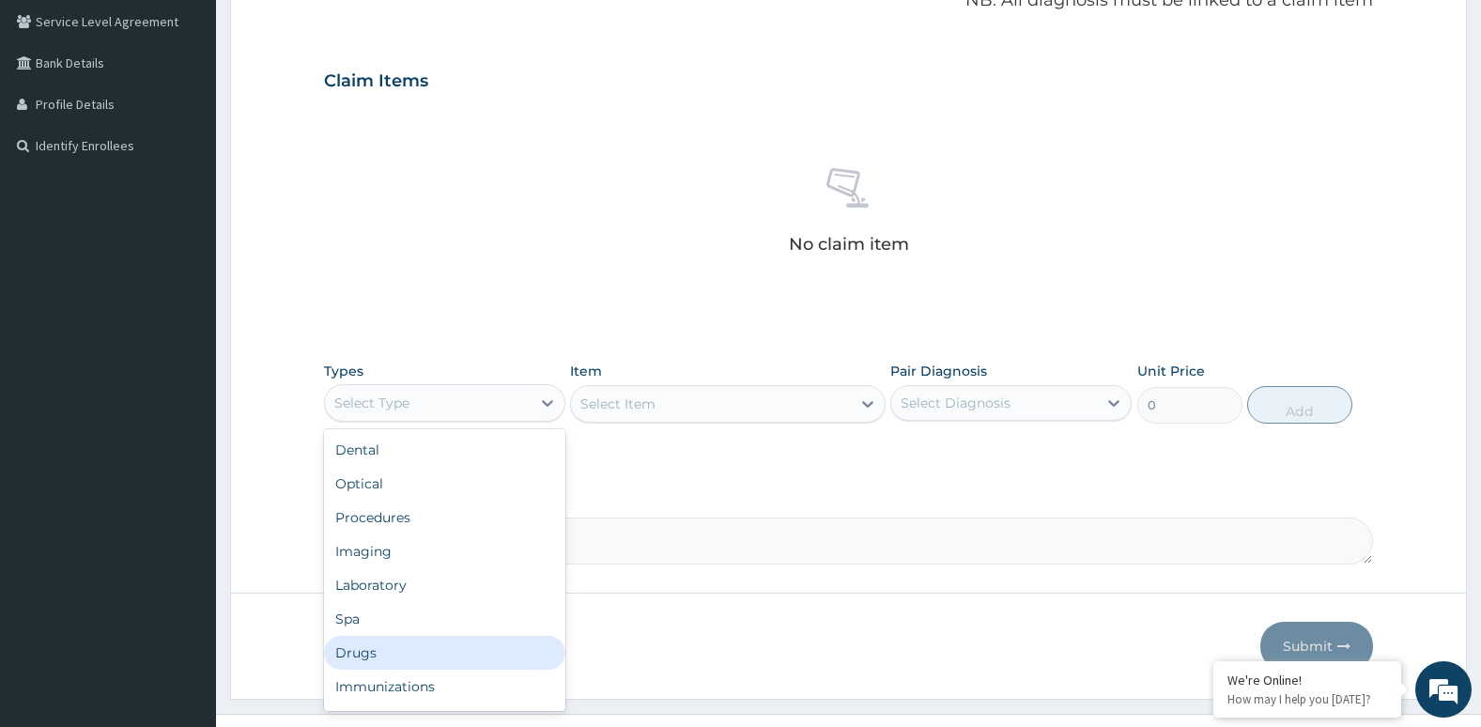
click at [505, 639] on div "Drugs" at bounding box center [444, 653] width 241 height 34
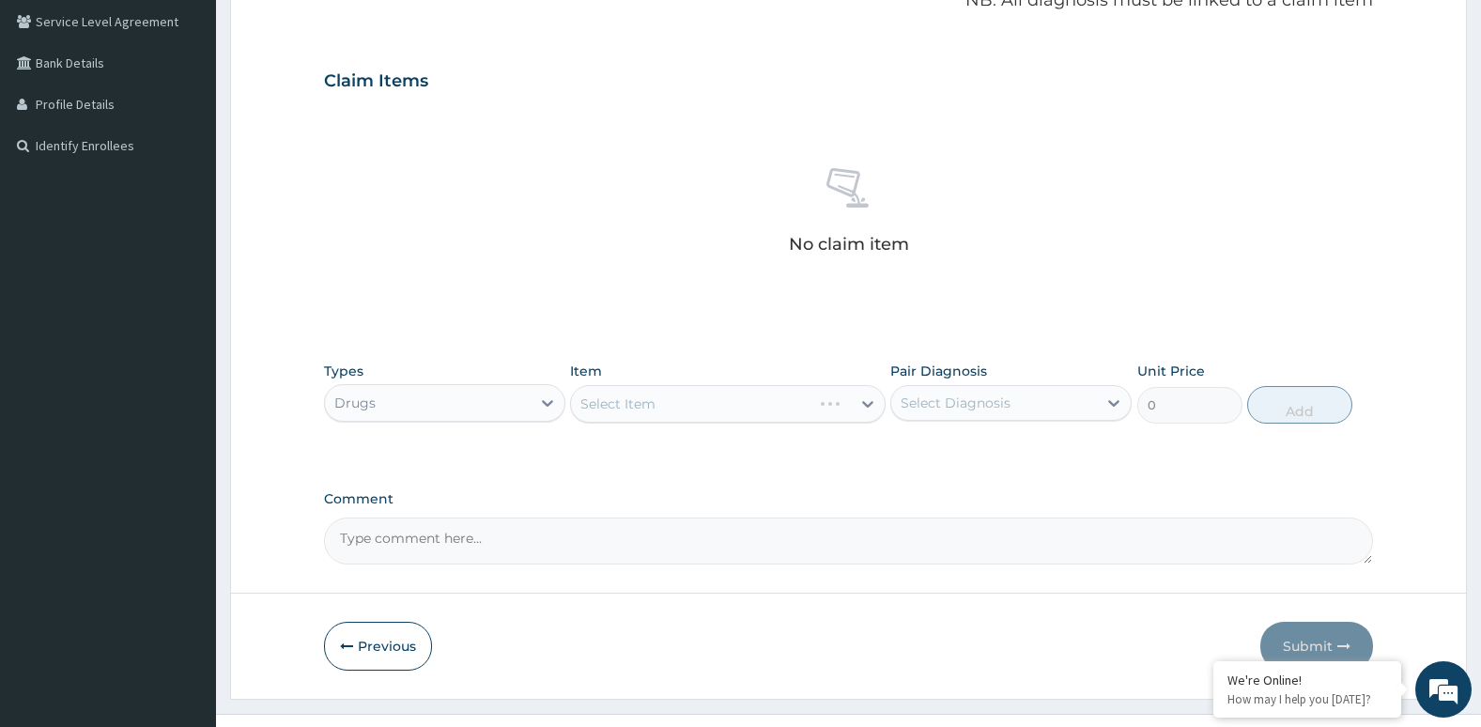
click at [854, 402] on div "Select Item" at bounding box center [727, 404] width 315 height 38
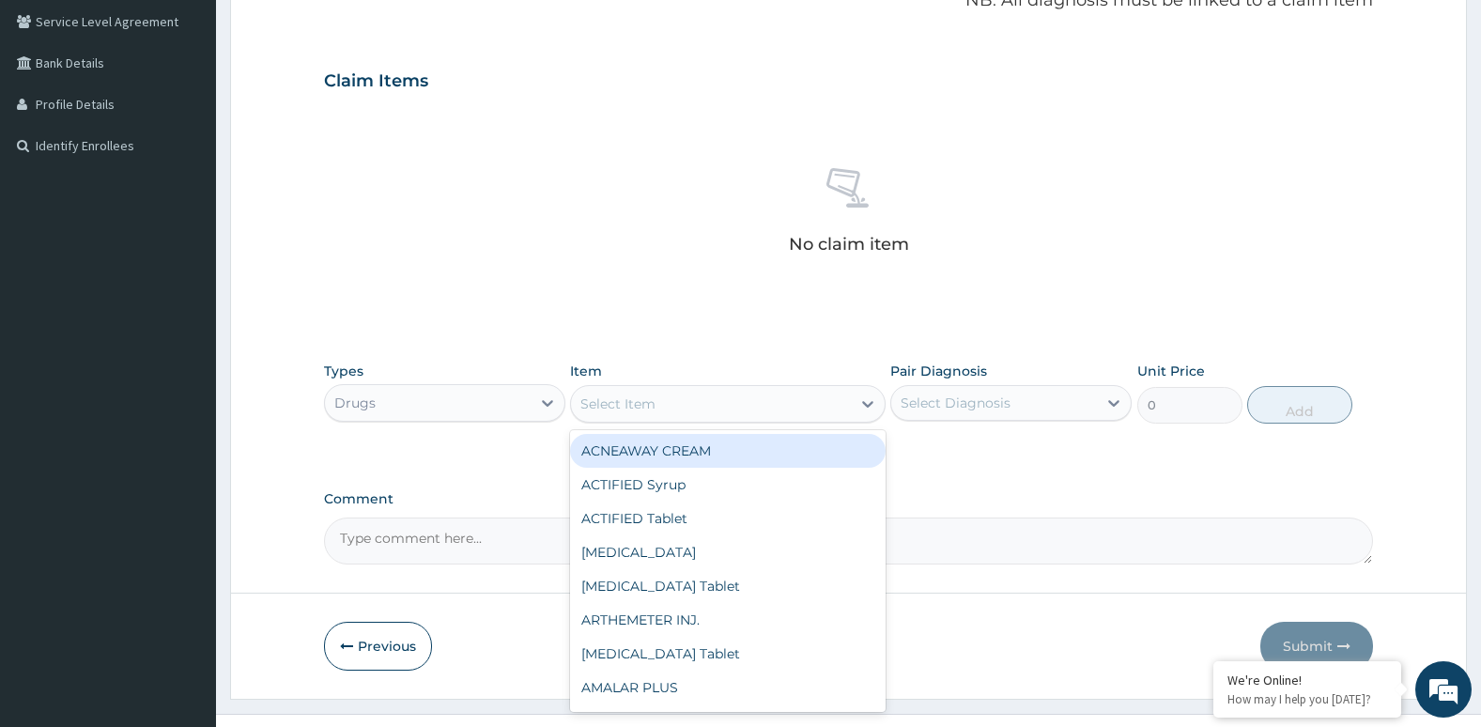
click at [854, 402] on div at bounding box center [868, 404] width 34 height 34
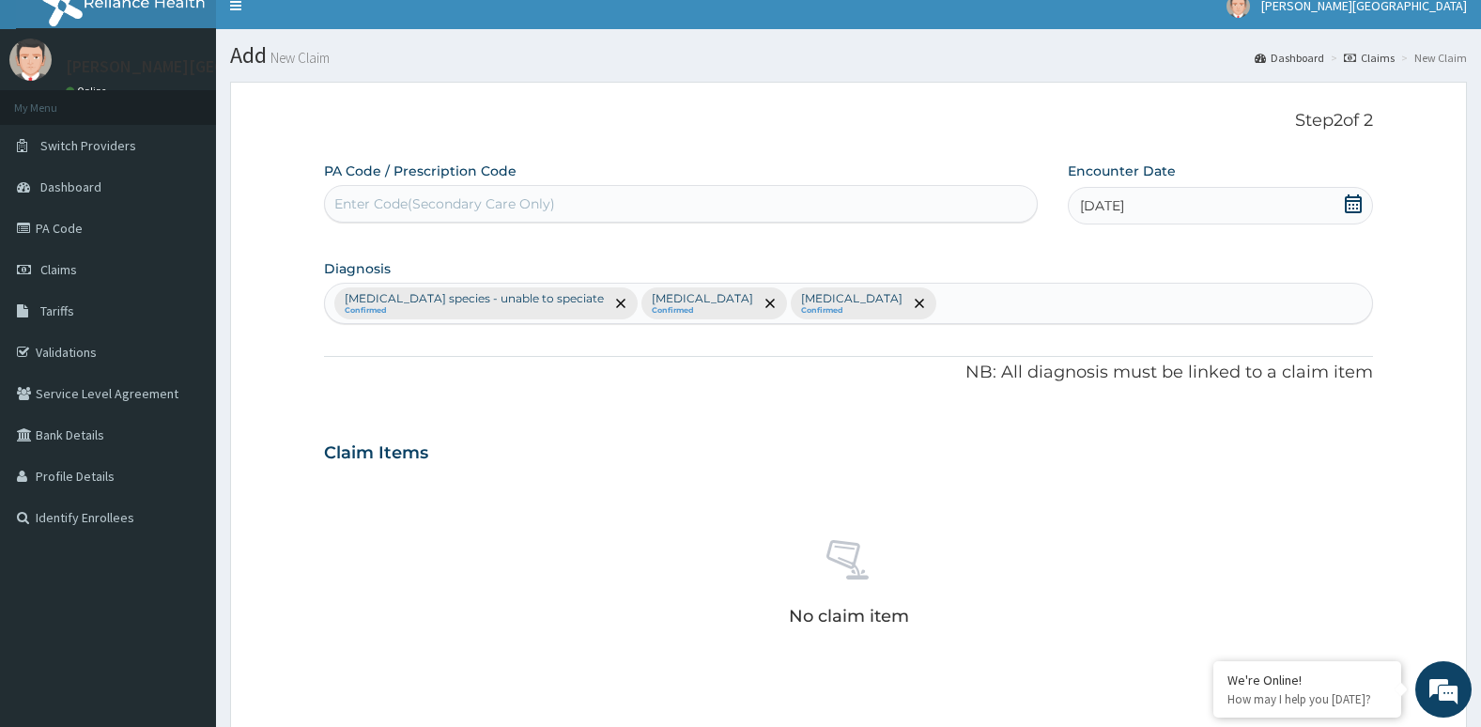
scroll to position [0, 0]
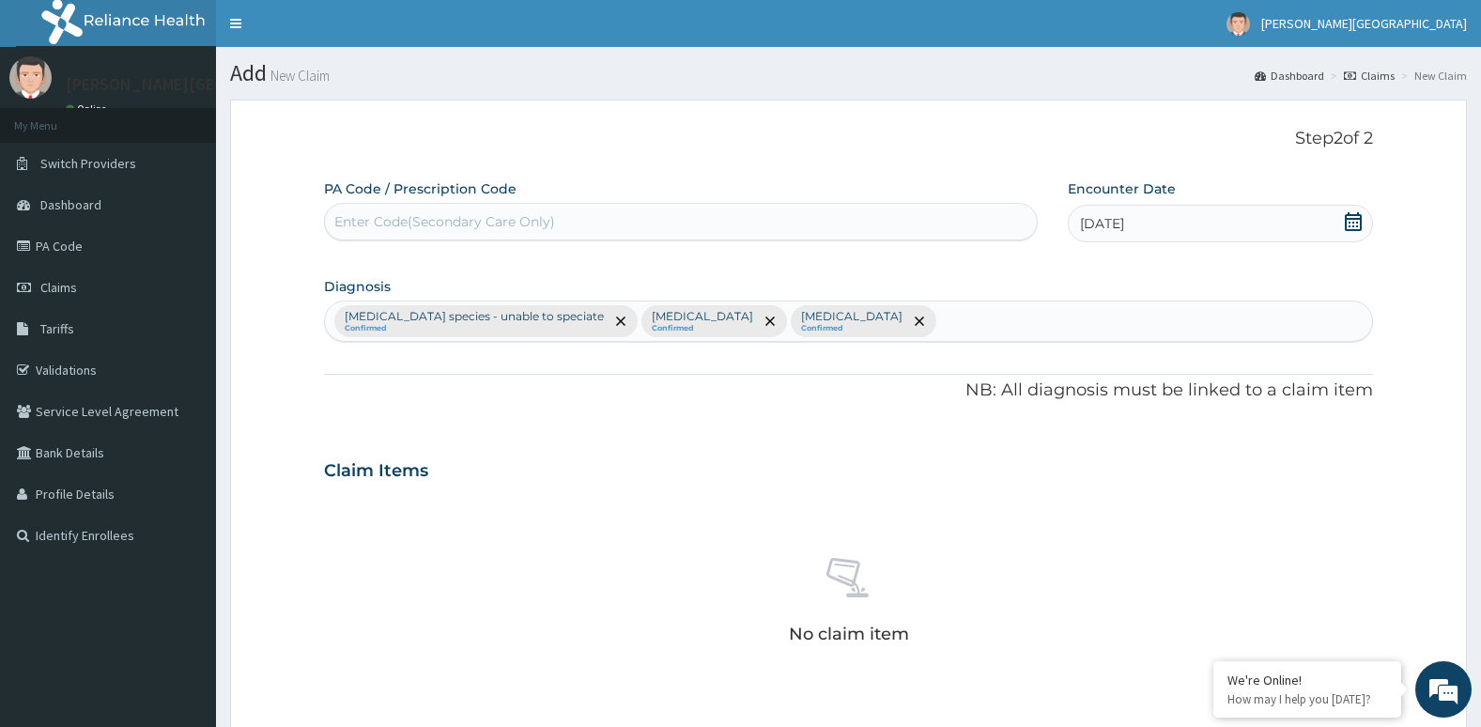
type input "DEXA"
click at [899, 303] on div "Plasmodium species - unable to speciate Confirmed Hypertensive urgency Confirme…" at bounding box center [849, 320] width 1048 height 39
type input "MYALG"
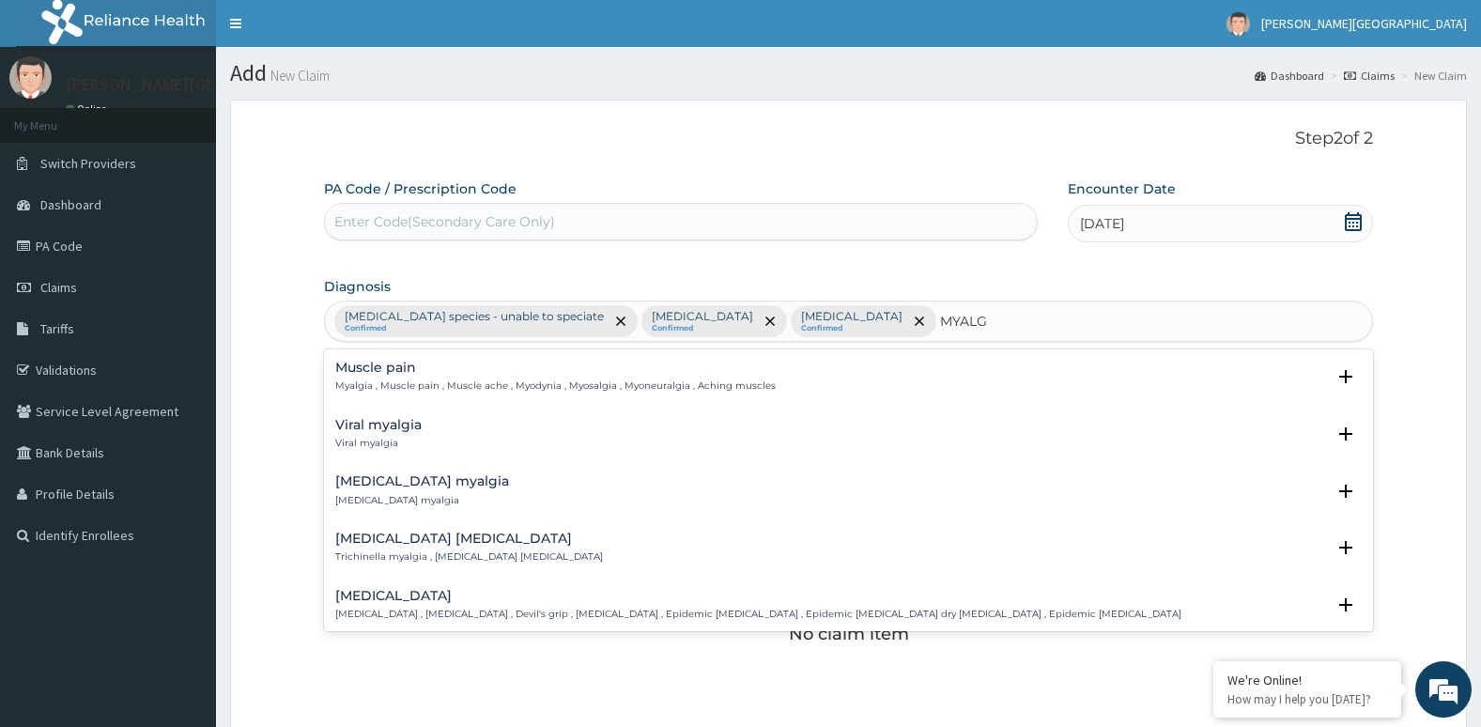
click at [587, 424] on div "Viral myalgia Viral myalgia" at bounding box center [848, 434] width 1027 height 33
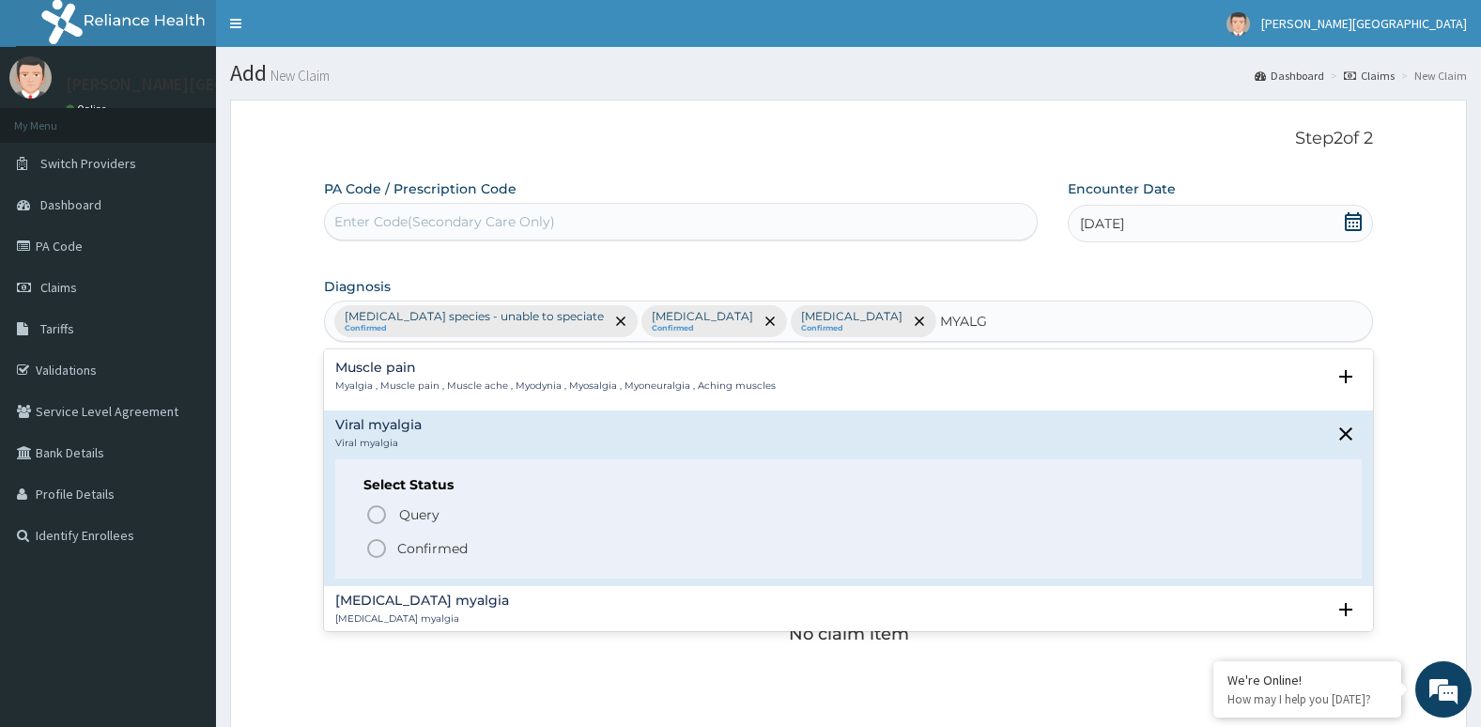
click at [378, 549] on icon "status option filled" at bounding box center [376, 548] width 23 height 23
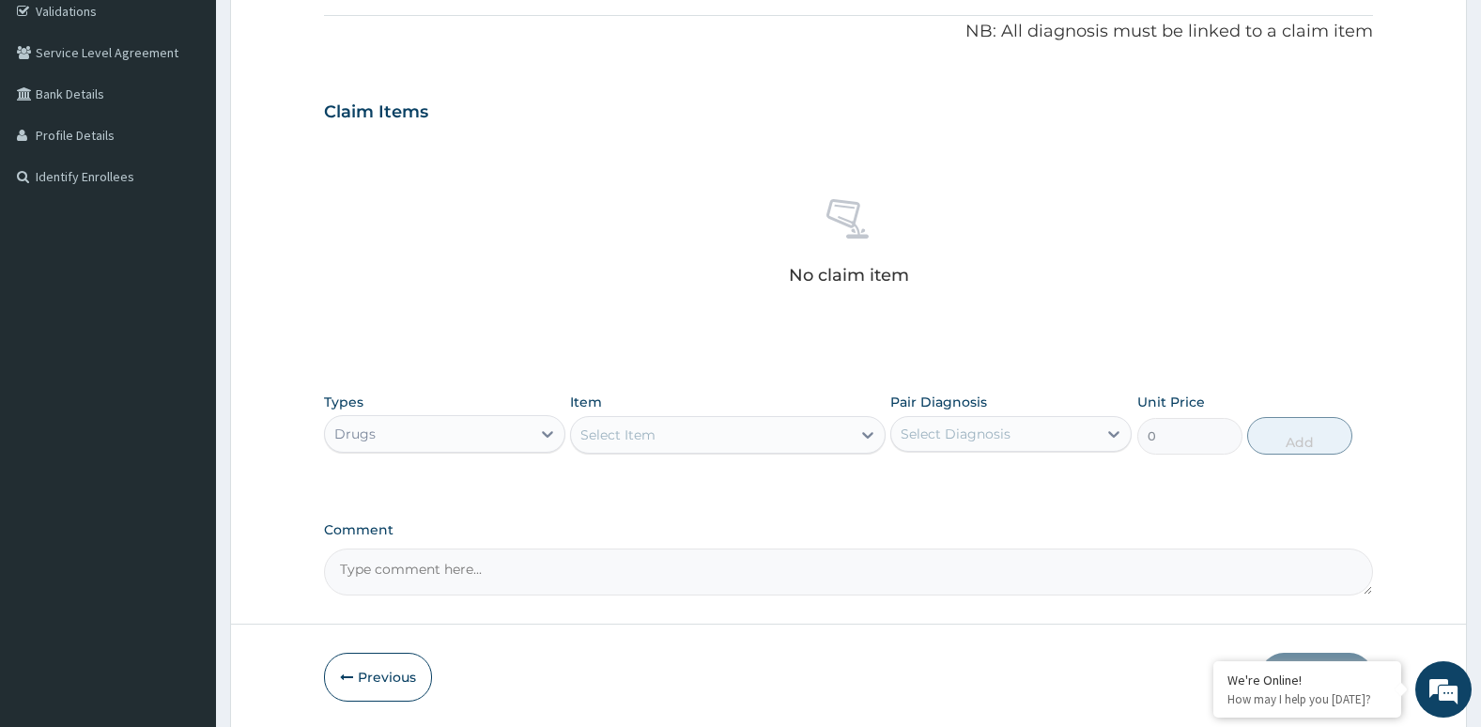
scroll to position [360, 0]
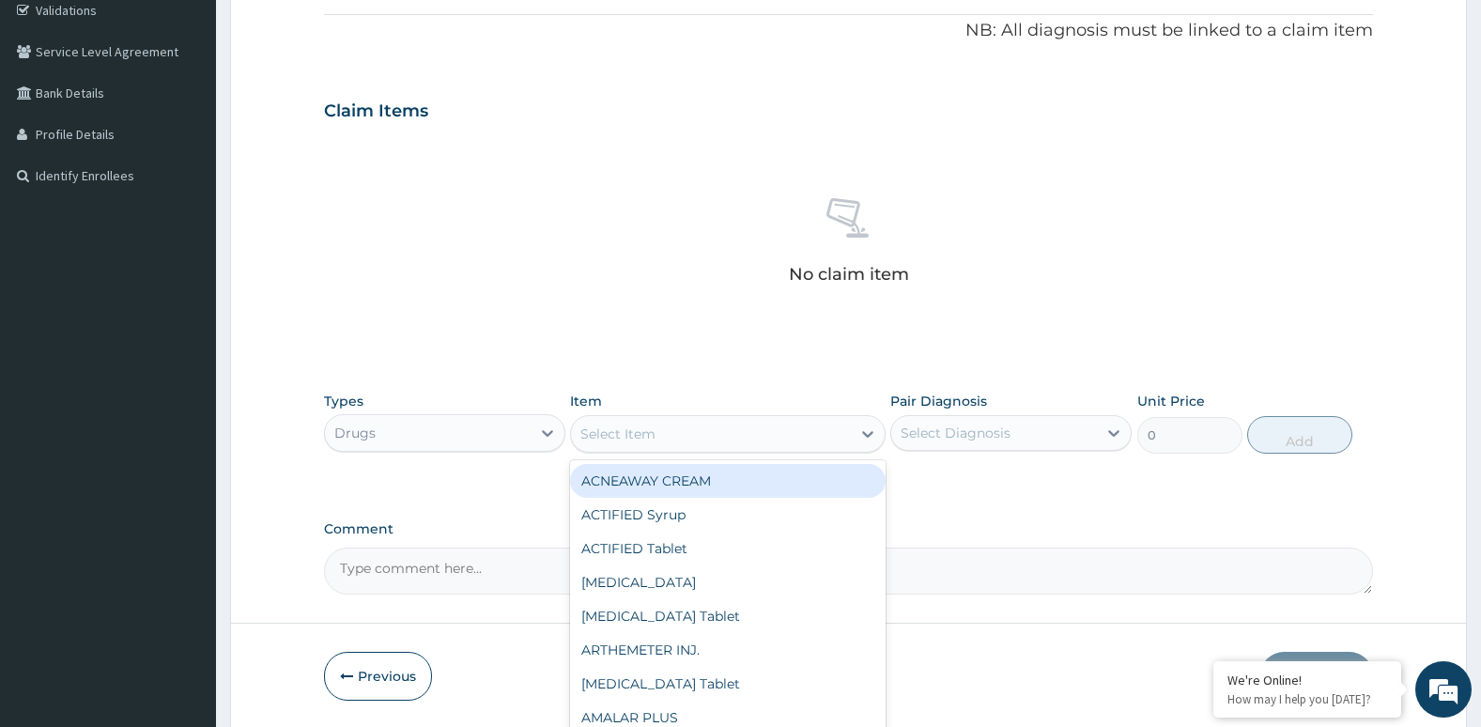
click at [747, 431] on div "Select Item" at bounding box center [710, 434] width 279 height 30
type input "DEXA"
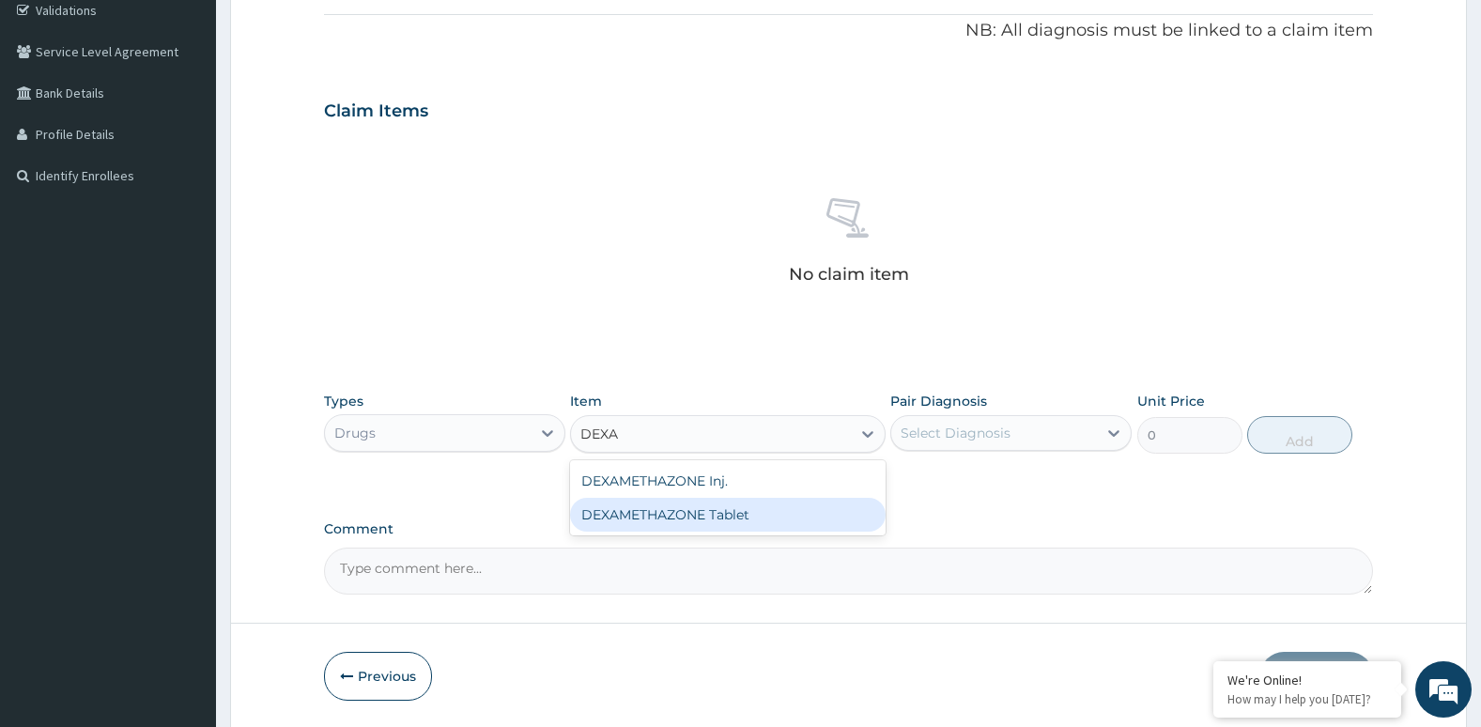
click at [761, 516] on div "DEXAMETHAZONE Tablet" at bounding box center [727, 515] width 315 height 34
type input "32.51"
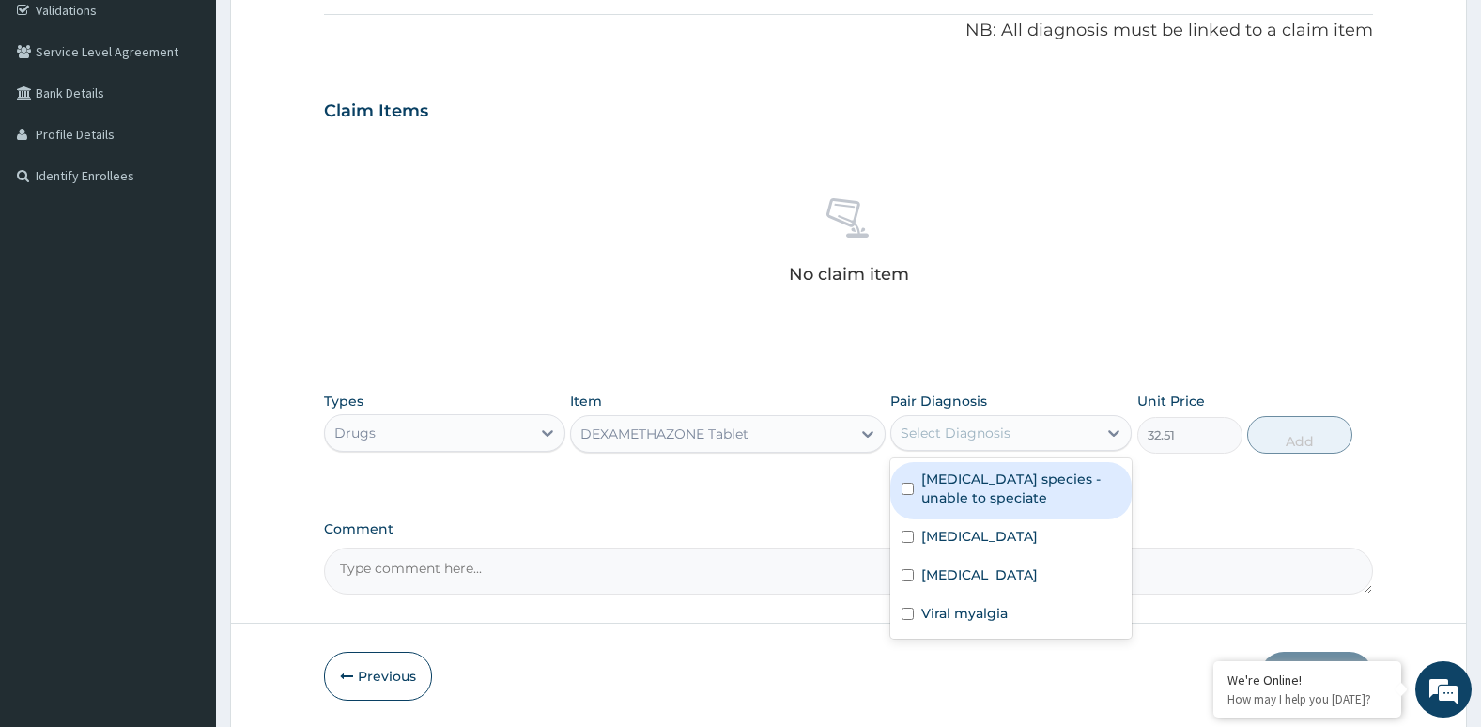
click at [956, 439] on div "Select Diagnosis" at bounding box center [956, 433] width 110 height 19
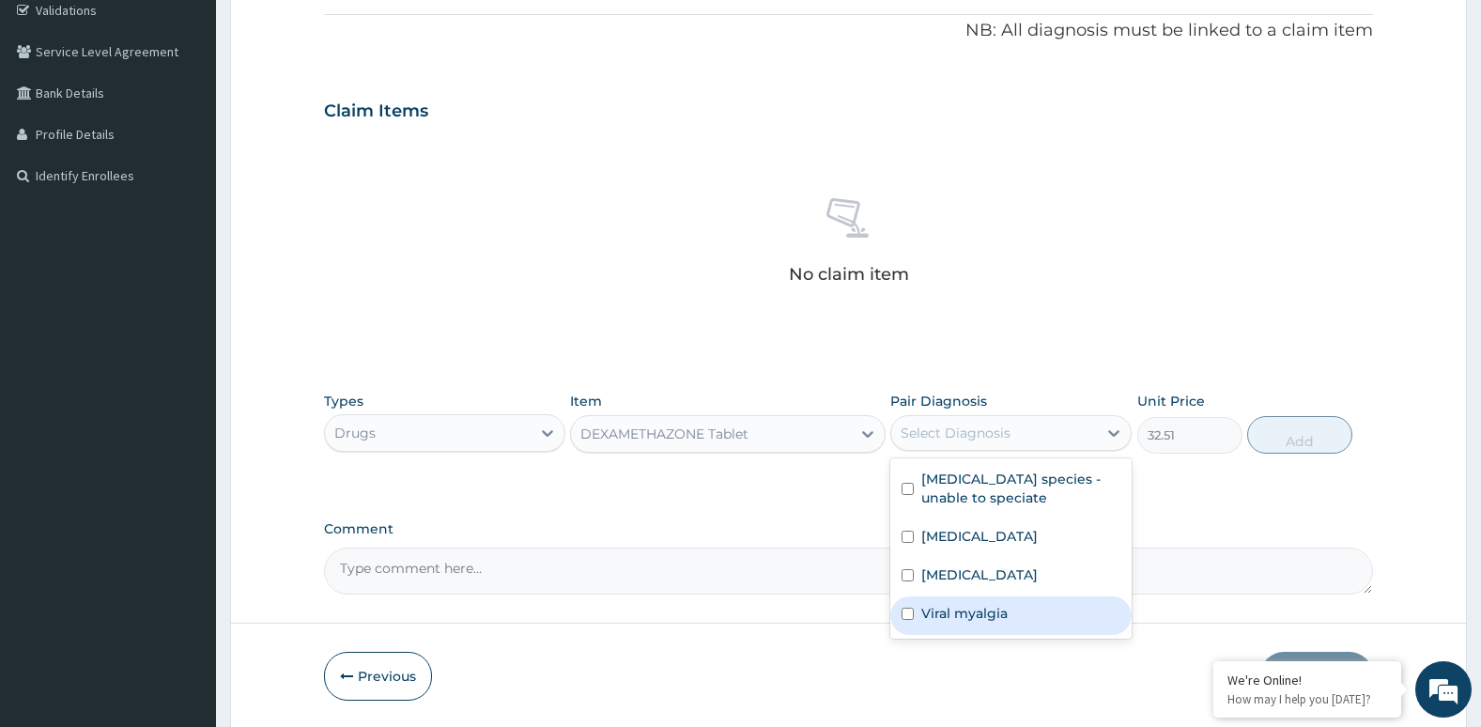
click at [906, 616] on input "checkbox" at bounding box center [907, 614] width 12 height 12
checkbox input "true"
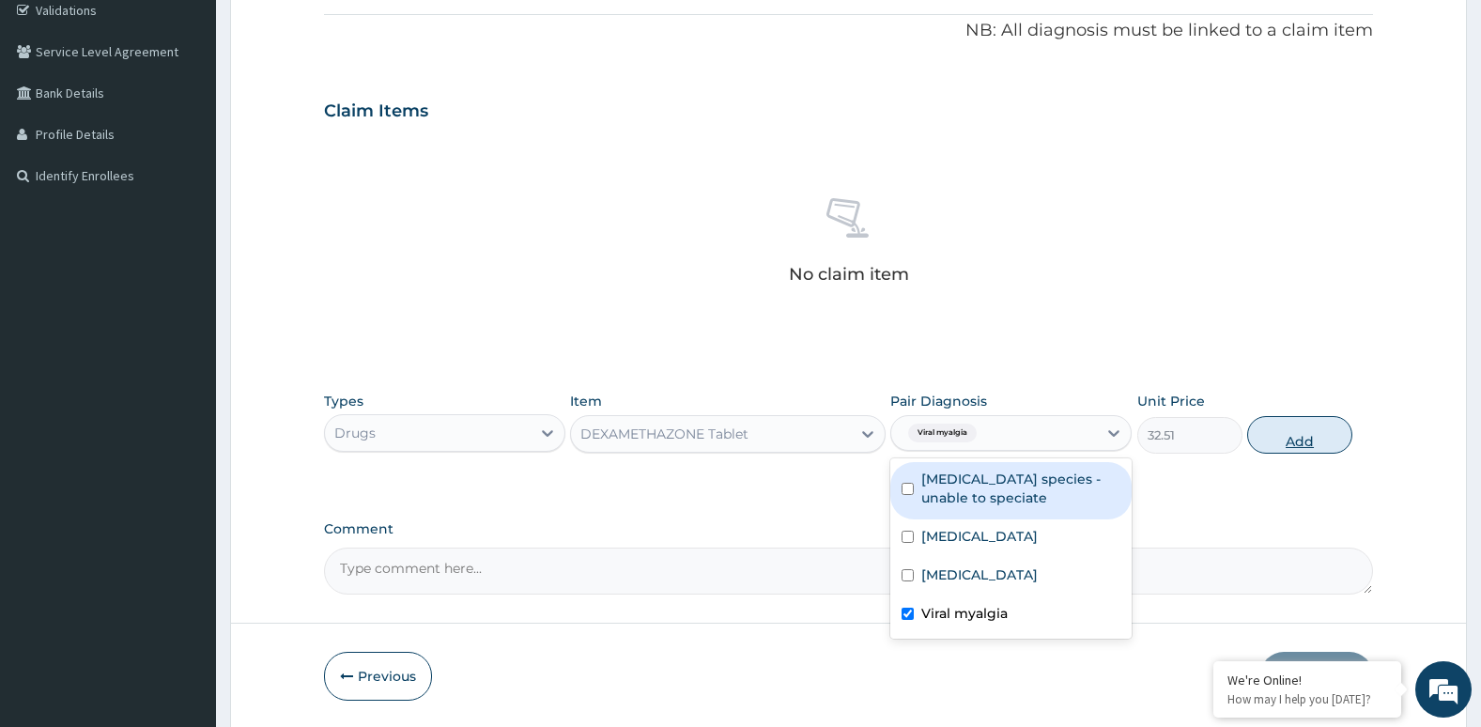
click at [1299, 439] on button "Add" at bounding box center [1299, 435] width 105 height 38
type input "0"
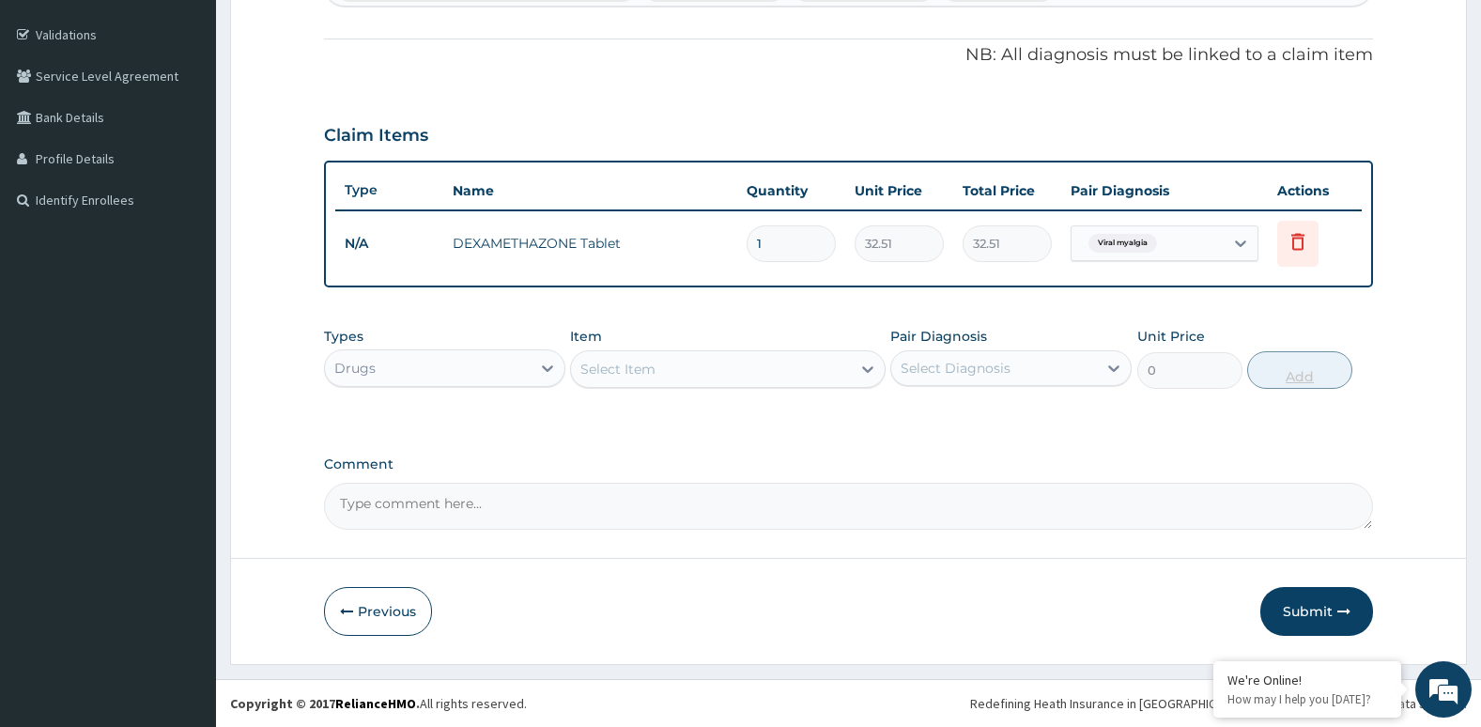
scroll to position [335, 0]
type input "0.00"
type input "2"
type input "65.02"
type input "20"
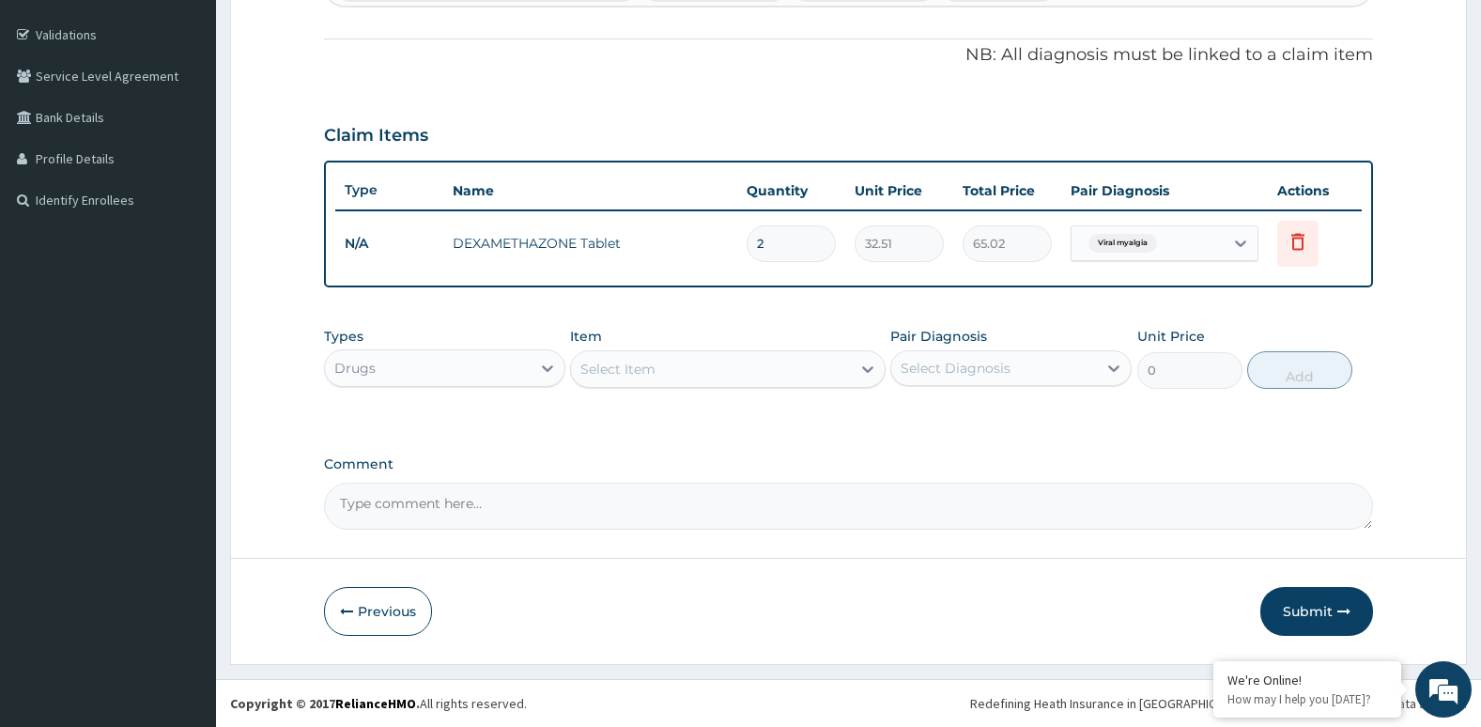
type input "650.20"
type input "20"
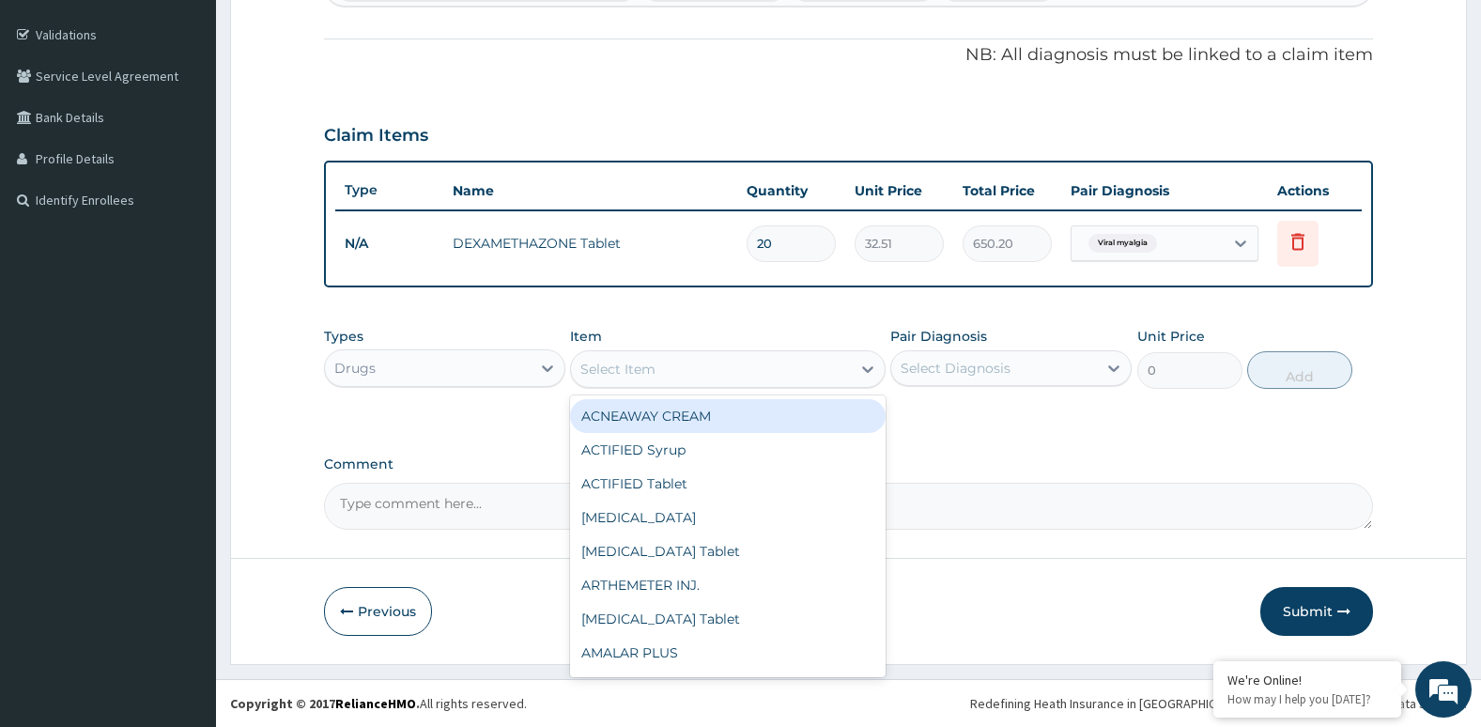
click at [670, 362] on div "Select Item" at bounding box center [710, 369] width 279 height 30
type input "PARA"
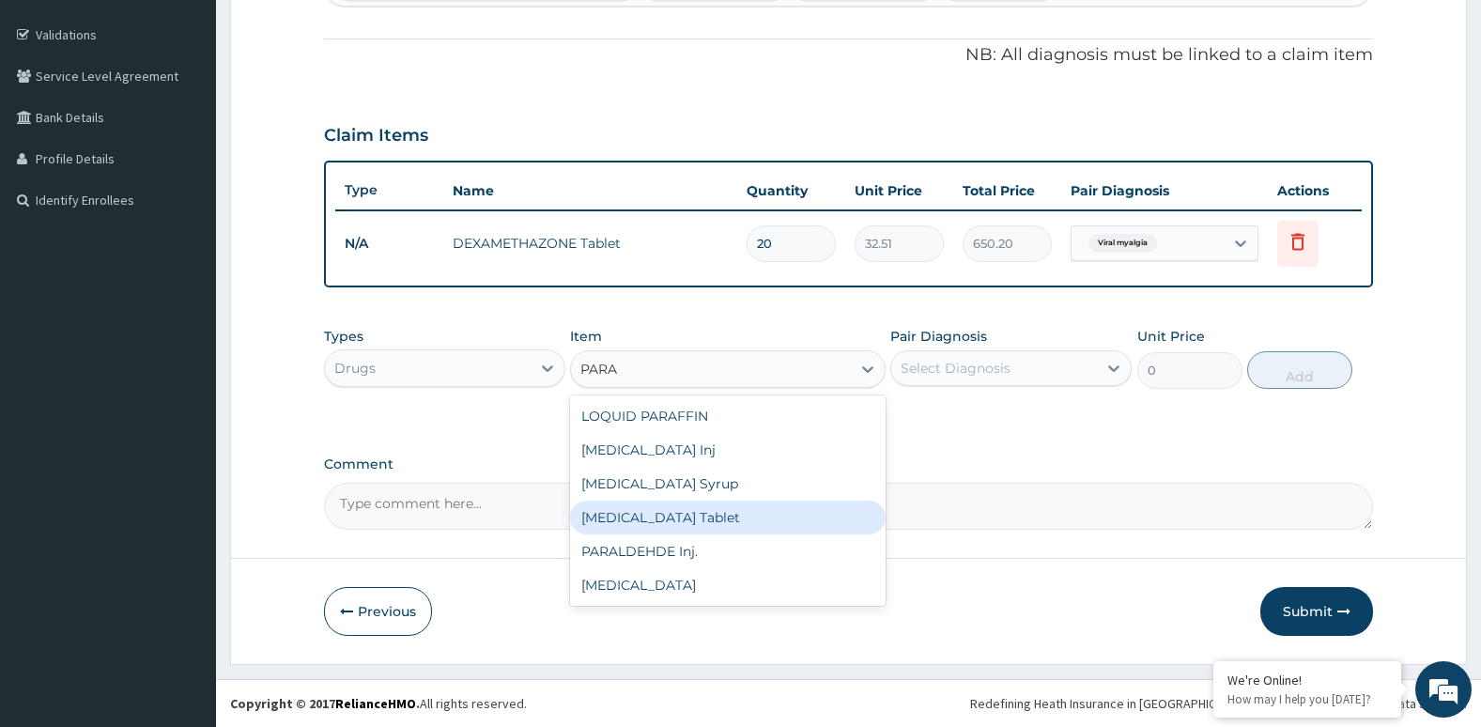
click at [681, 520] on div "PARACETAMOL Tablet" at bounding box center [727, 518] width 315 height 34
type input "38.25"
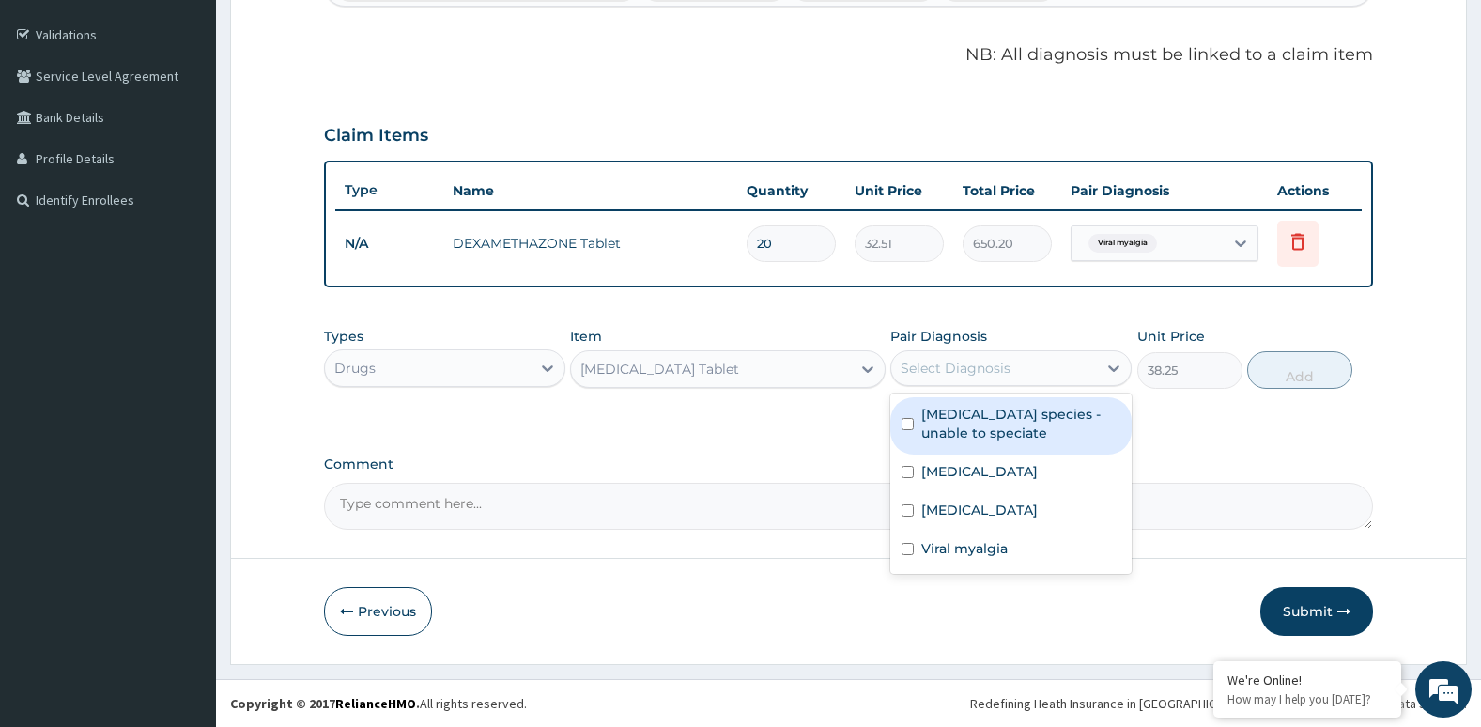
click at [970, 356] on div "Select Diagnosis" at bounding box center [994, 368] width 206 height 30
click at [924, 424] on label "Plasmodium species - unable to speciate" at bounding box center [1020, 424] width 199 height 38
checkbox input "true"
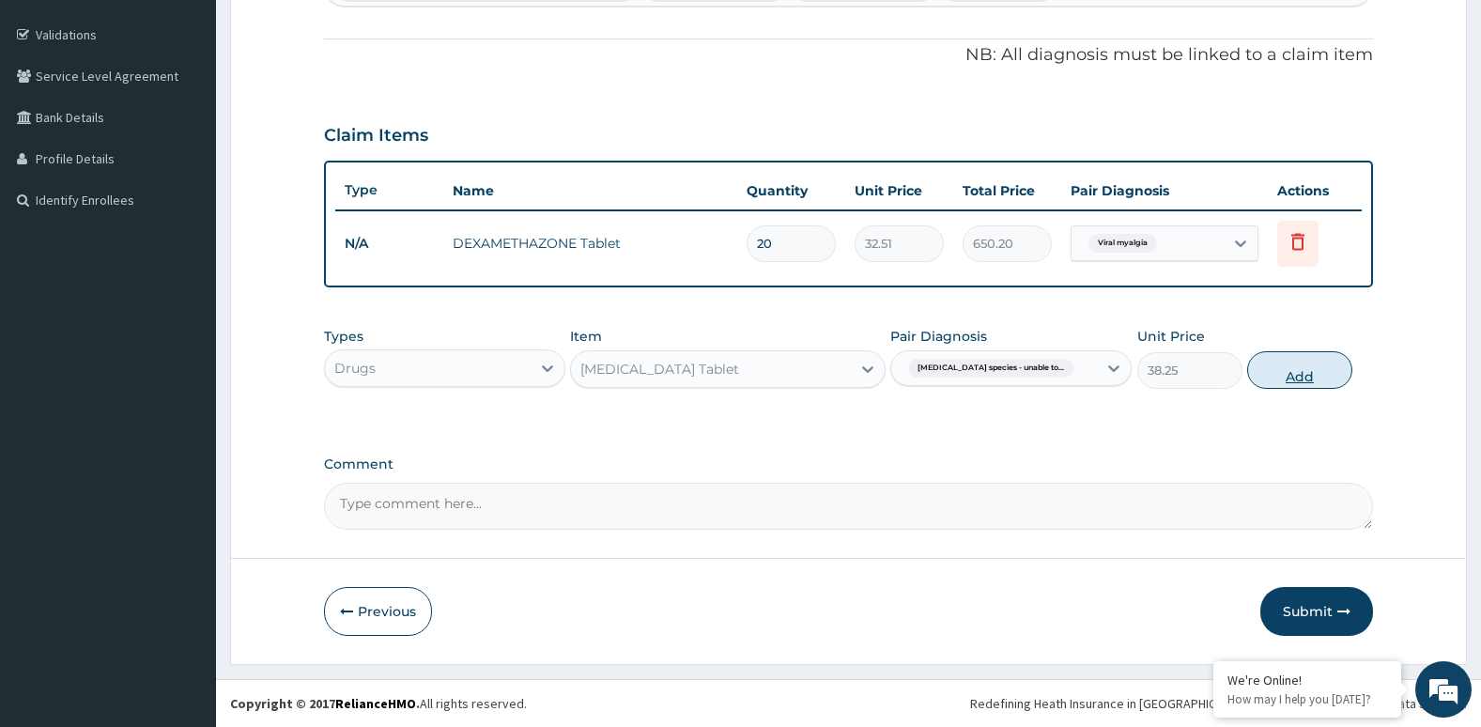
click at [1262, 367] on button "Add" at bounding box center [1299, 370] width 105 height 38
type input "0"
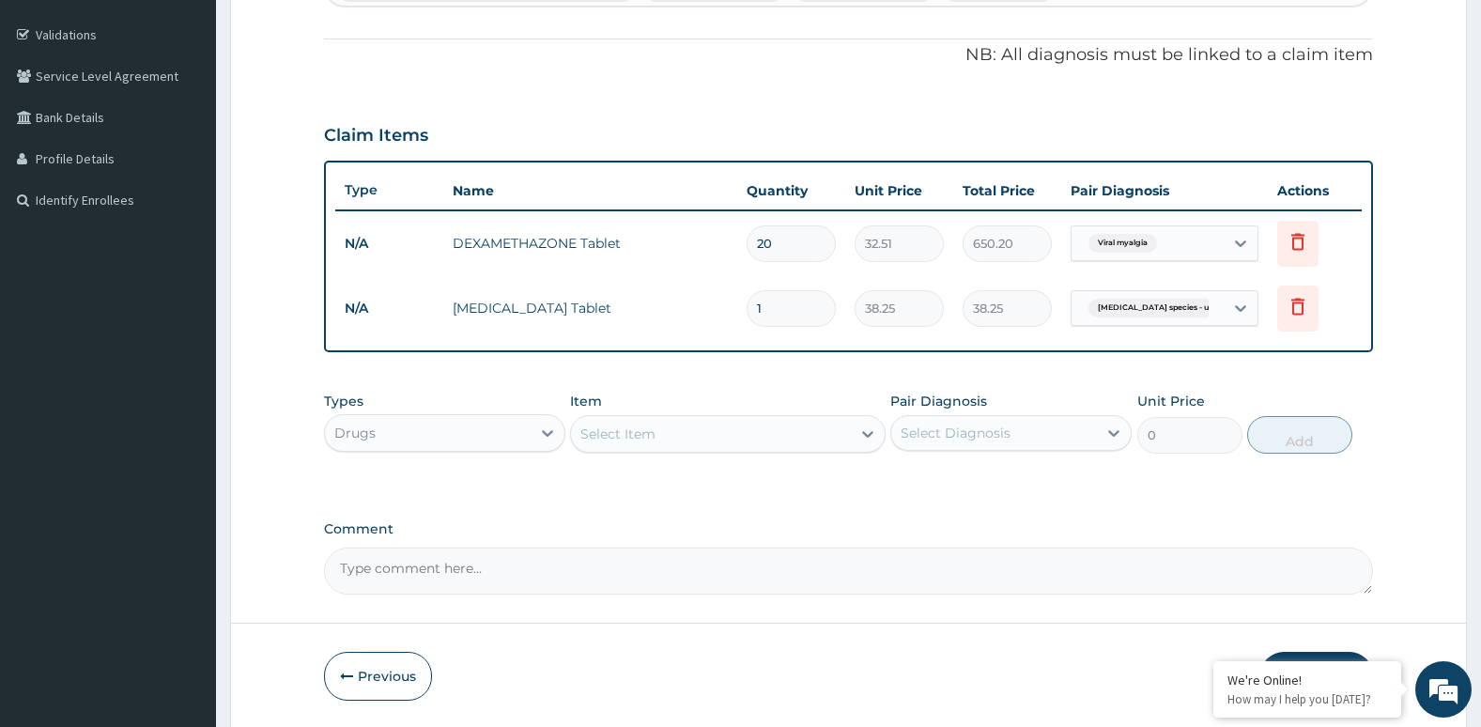
type input "18"
type input "688.50"
type input "18"
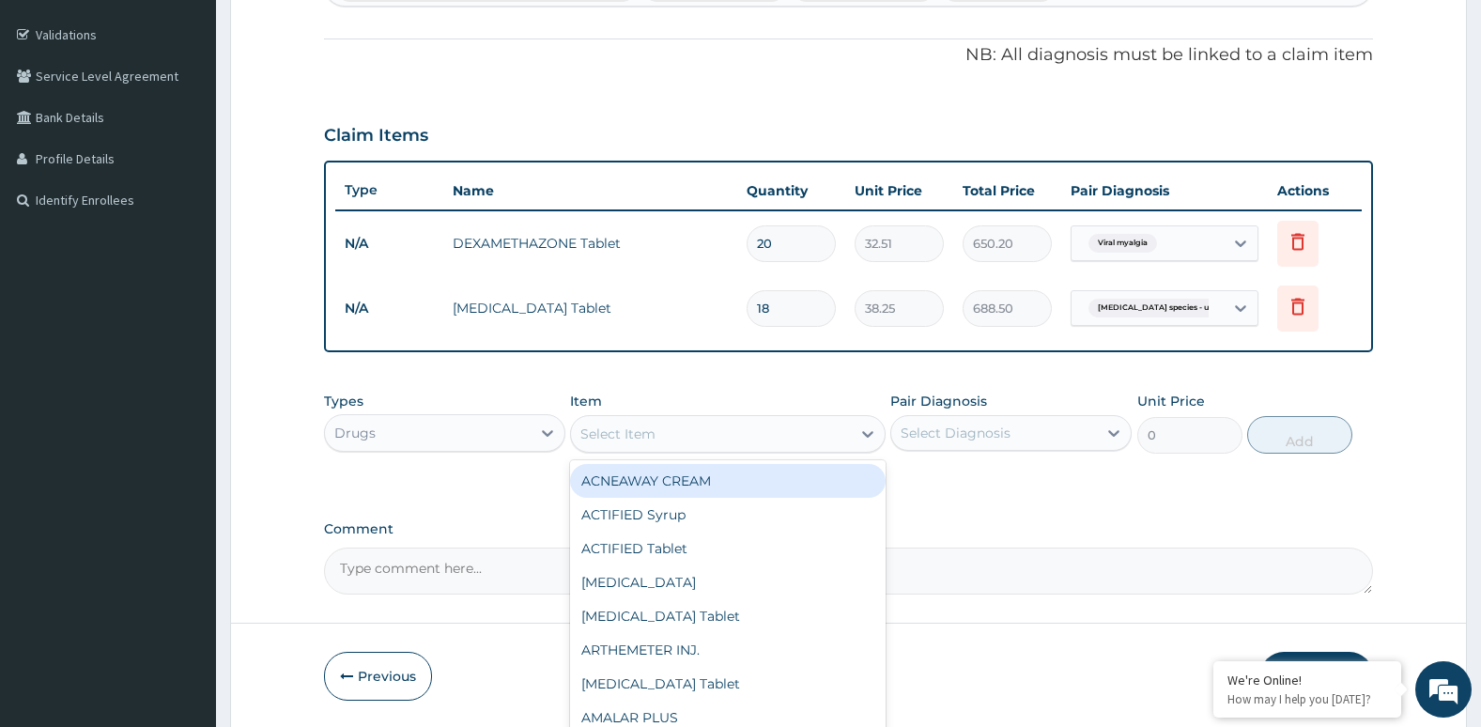
click at [685, 435] on div "Select Item" at bounding box center [710, 434] width 279 height 30
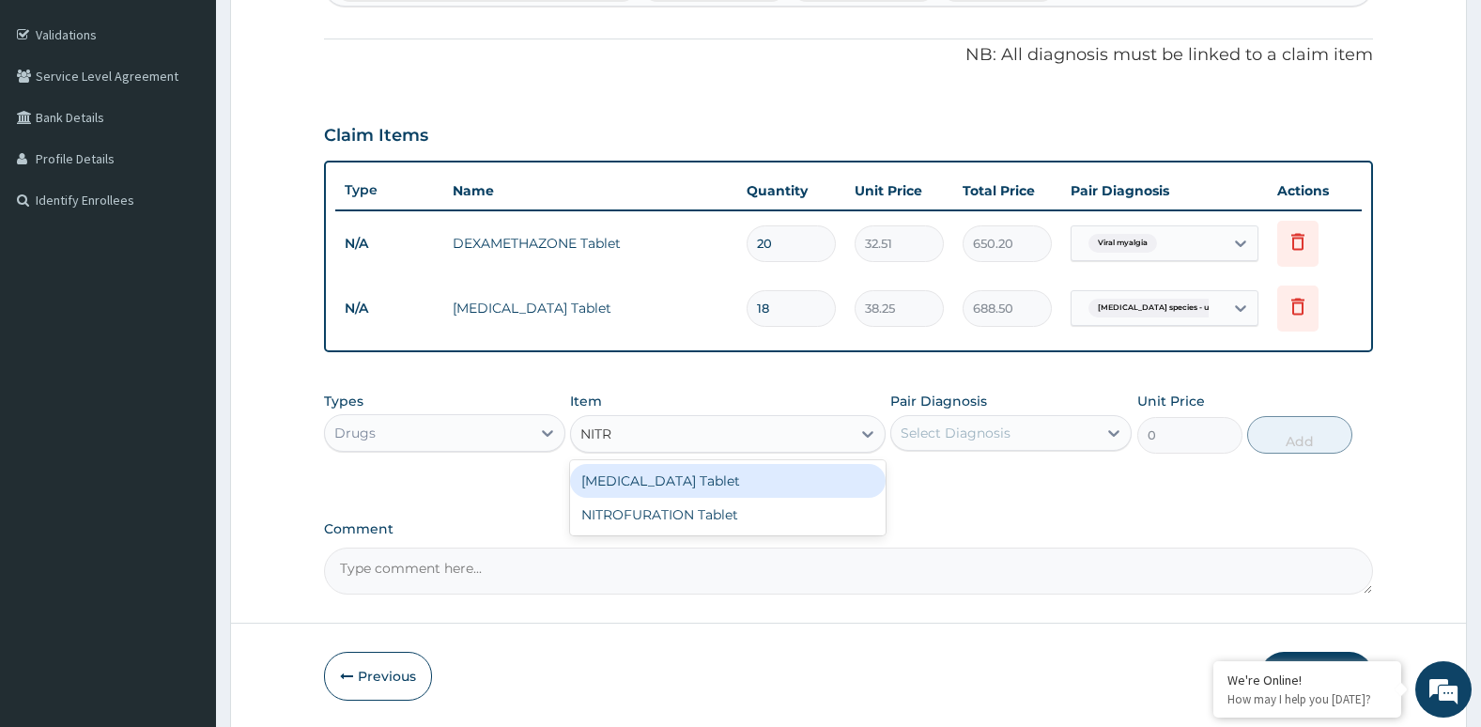
type input "NITRA"
click at [688, 493] on div "NITRAZEPAM Tablet" at bounding box center [727, 481] width 315 height 34
type input "25.29"
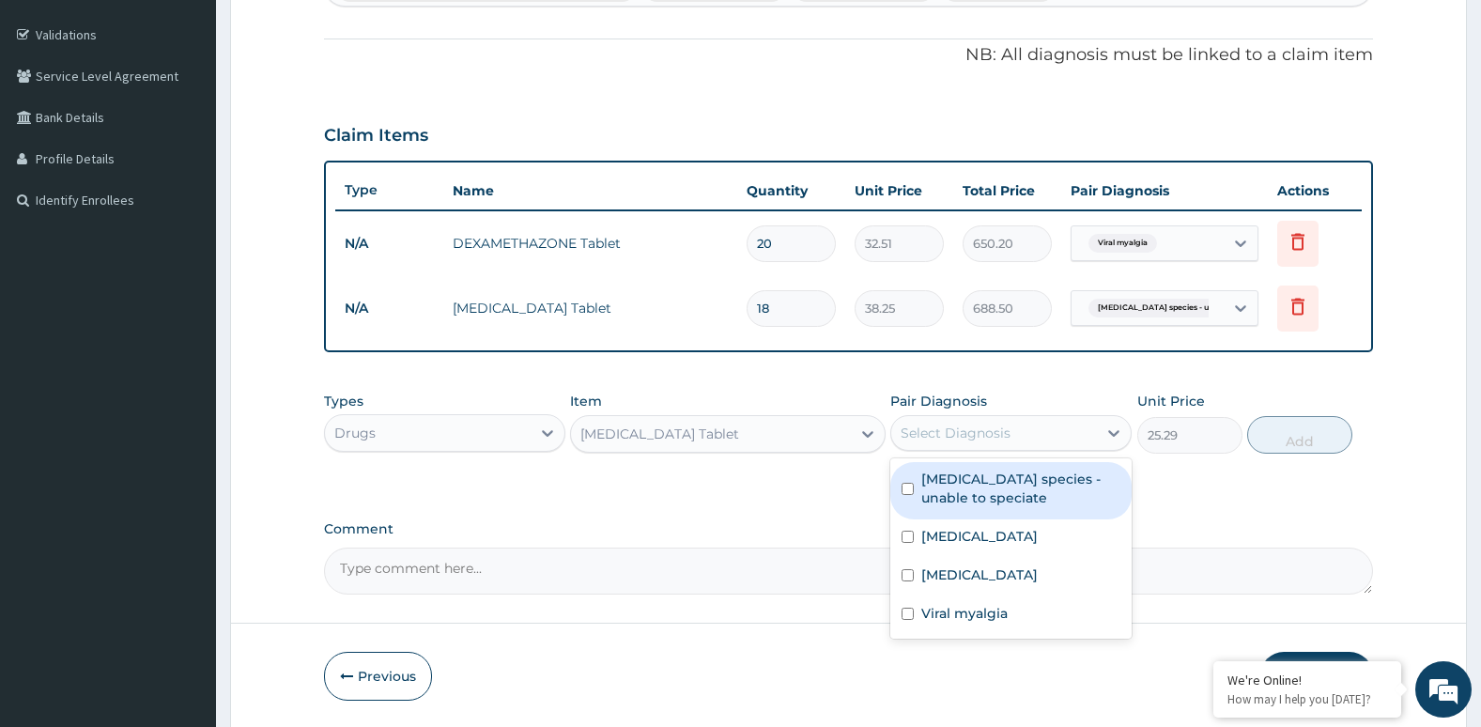
click at [1054, 436] on div "Select Diagnosis" at bounding box center [994, 433] width 206 height 30
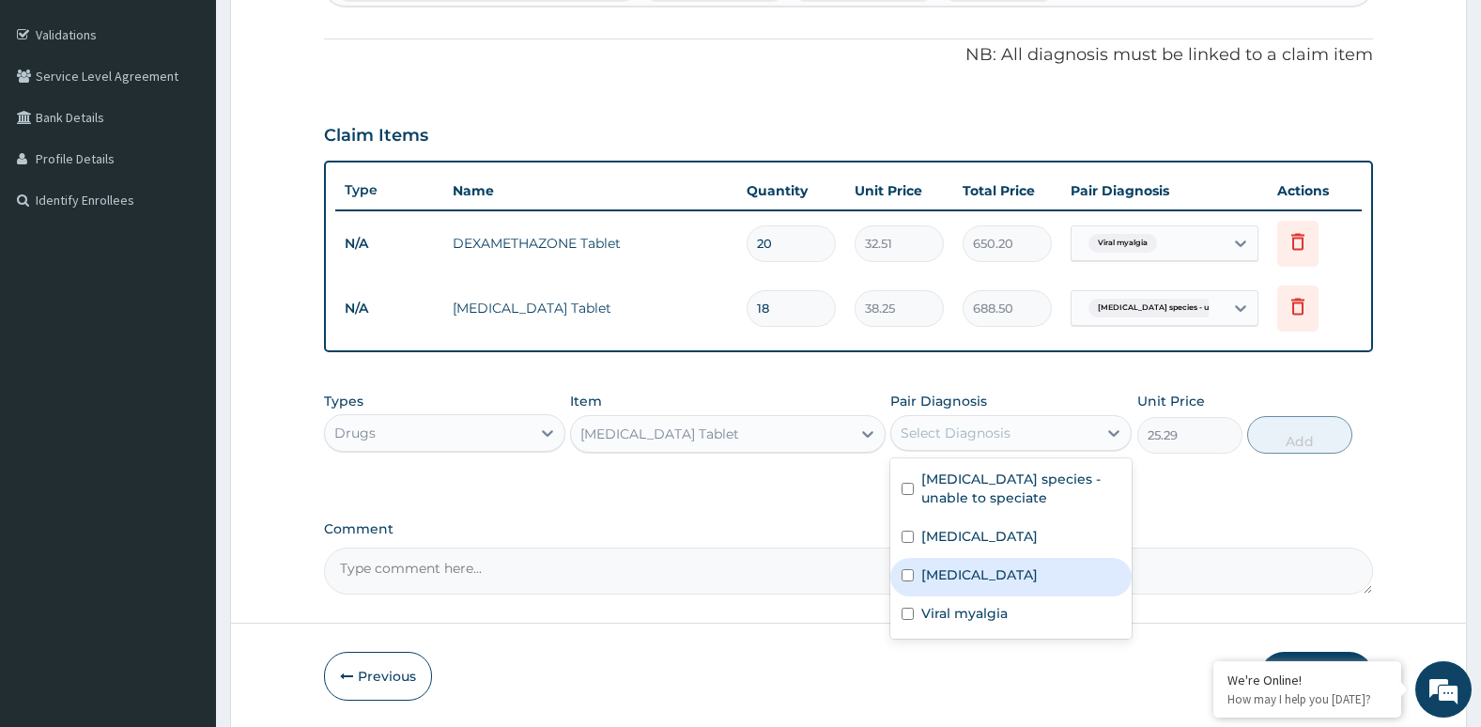
click at [1030, 578] on div "Insomnia" at bounding box center [1010, 577] width 241 height 39
checkbox input "true"
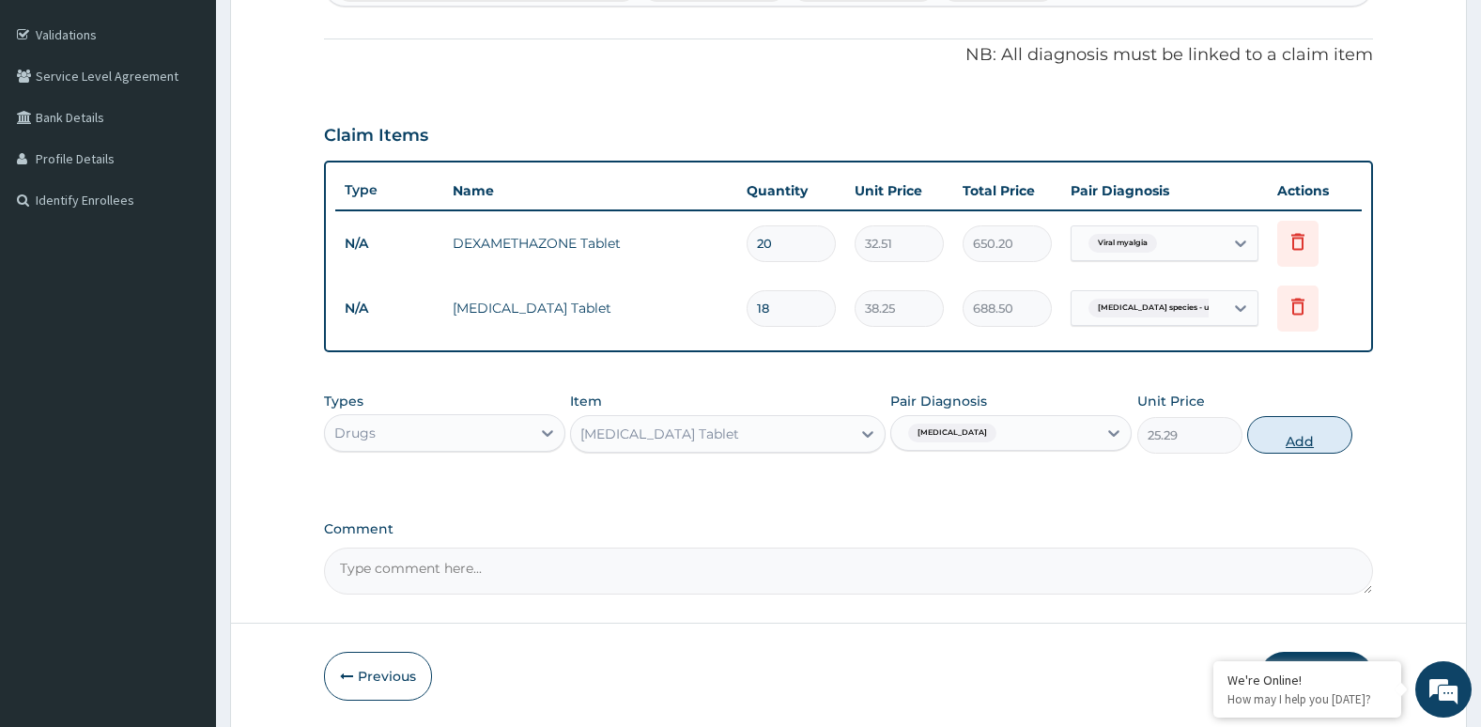
click at [1295, 431] on button "Add" at bounding box center [1299, 435] width 105 height 38
type input "0"
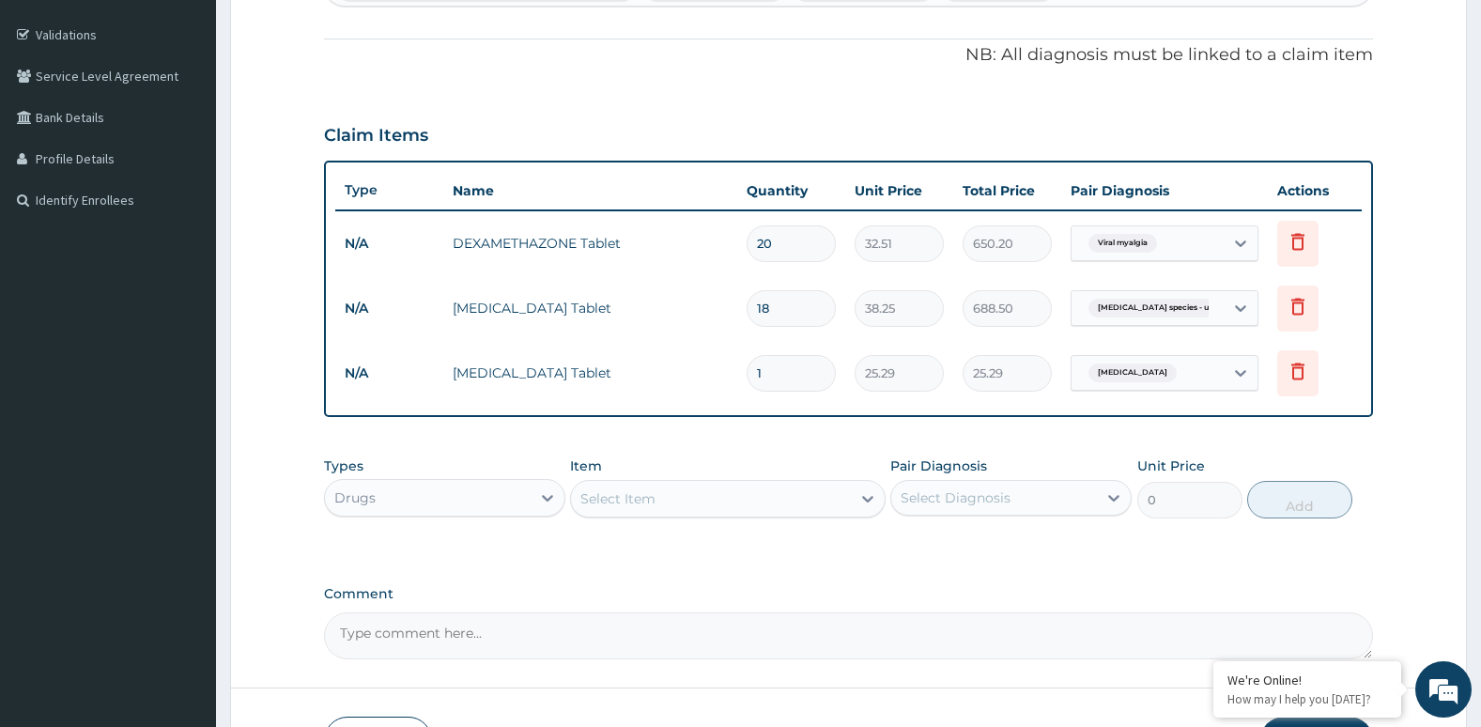
type input "0.00"
type input "2"
type input "50.58"
type input "2"
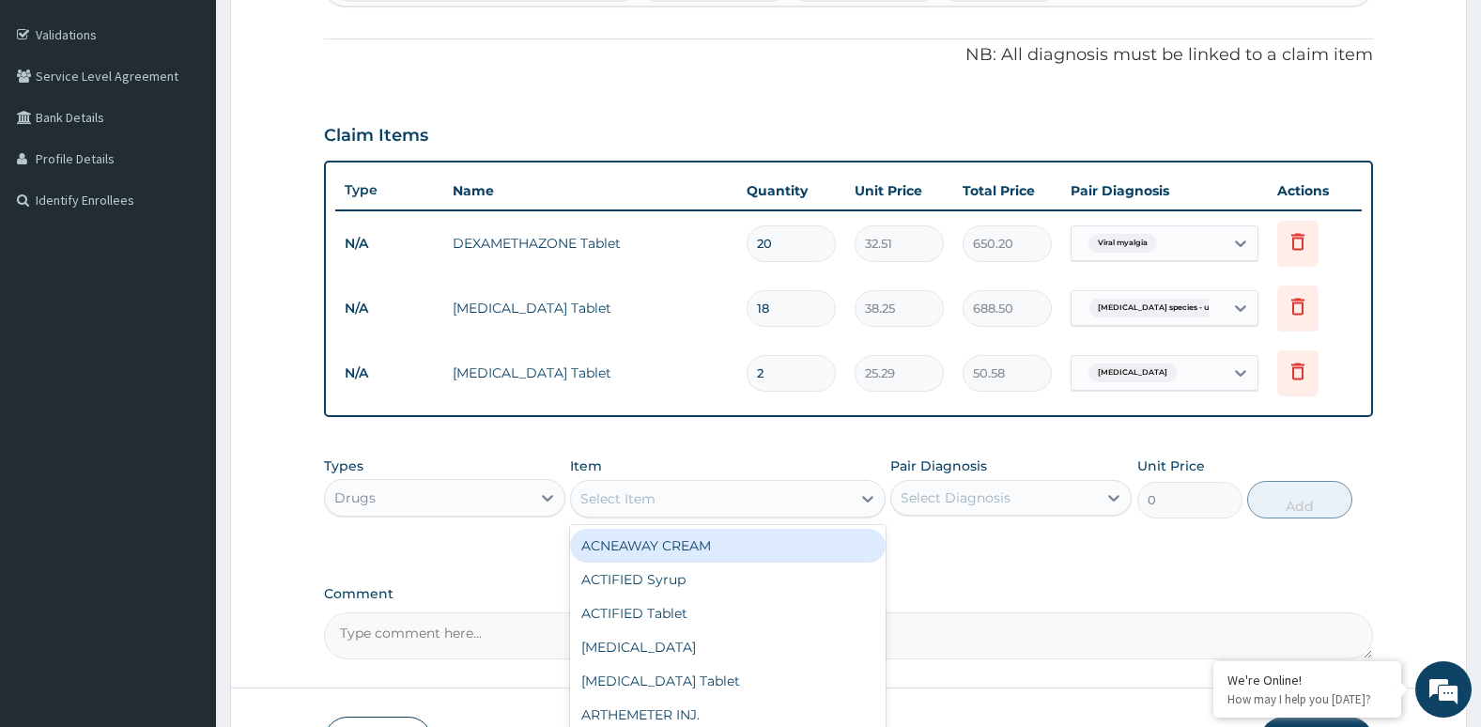
click at [758, 496] on div "Select Item" at bounding box center [710, 499] width 279 height 30
type input "ARTE"
click at [742, 551] on div "ARTESUNATE Tablet" at bounding box center [727, 546] width 315 height 34
type input "541.88"
click at [734, 493] on div "ARTESUNATE Tablet" at bounding box center [710, 499] width 279 height 30
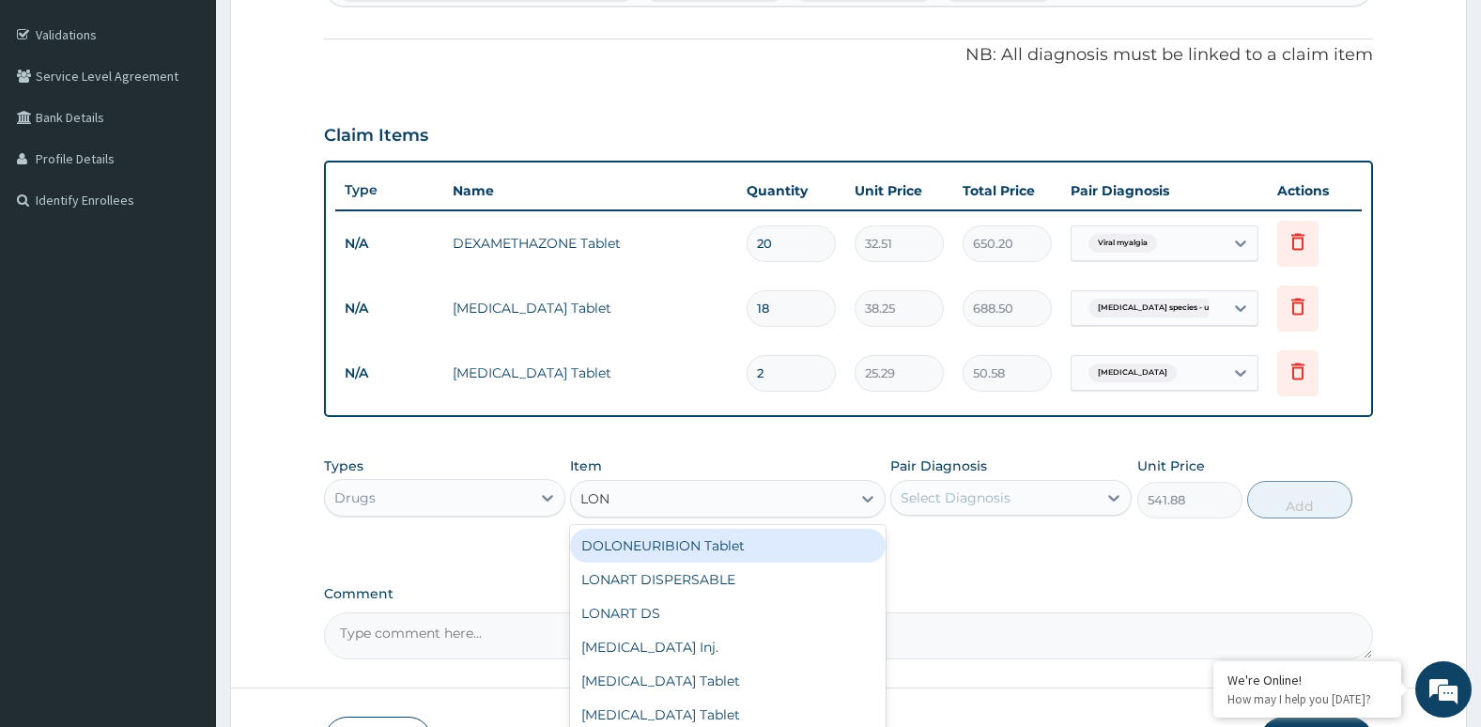
scroll to position [0, 0]
type input "LONA"
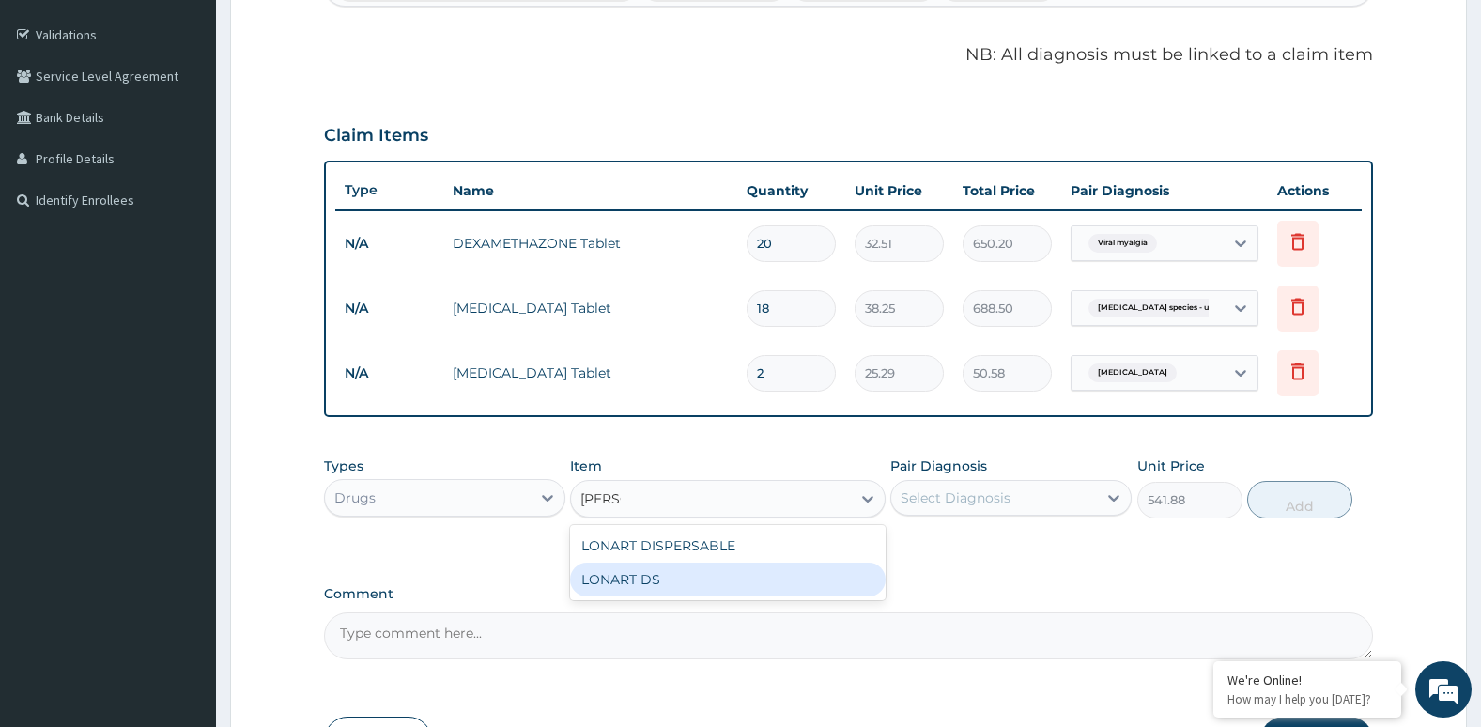
click at [748, 586] on div "LONART DS" at bounding box center [727, 579] width 315 height 34
type input "252.88"
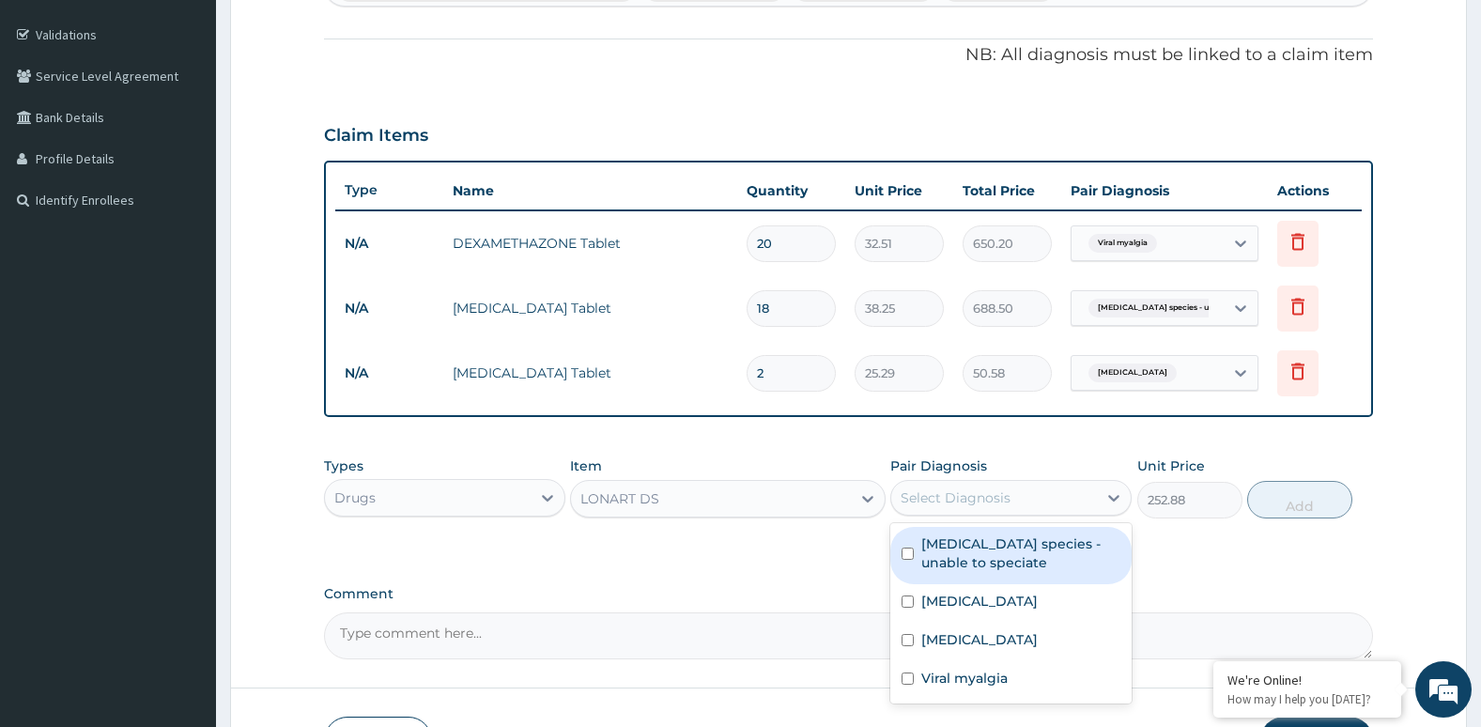
click at [995, 499] on div "Select Diagnosis" at bounding box center [956, 497] width 110 height 19
click at [910, 556] on input "checkbox" at bounding box center [907, 553] width 12 height 12
checkbox input "true"
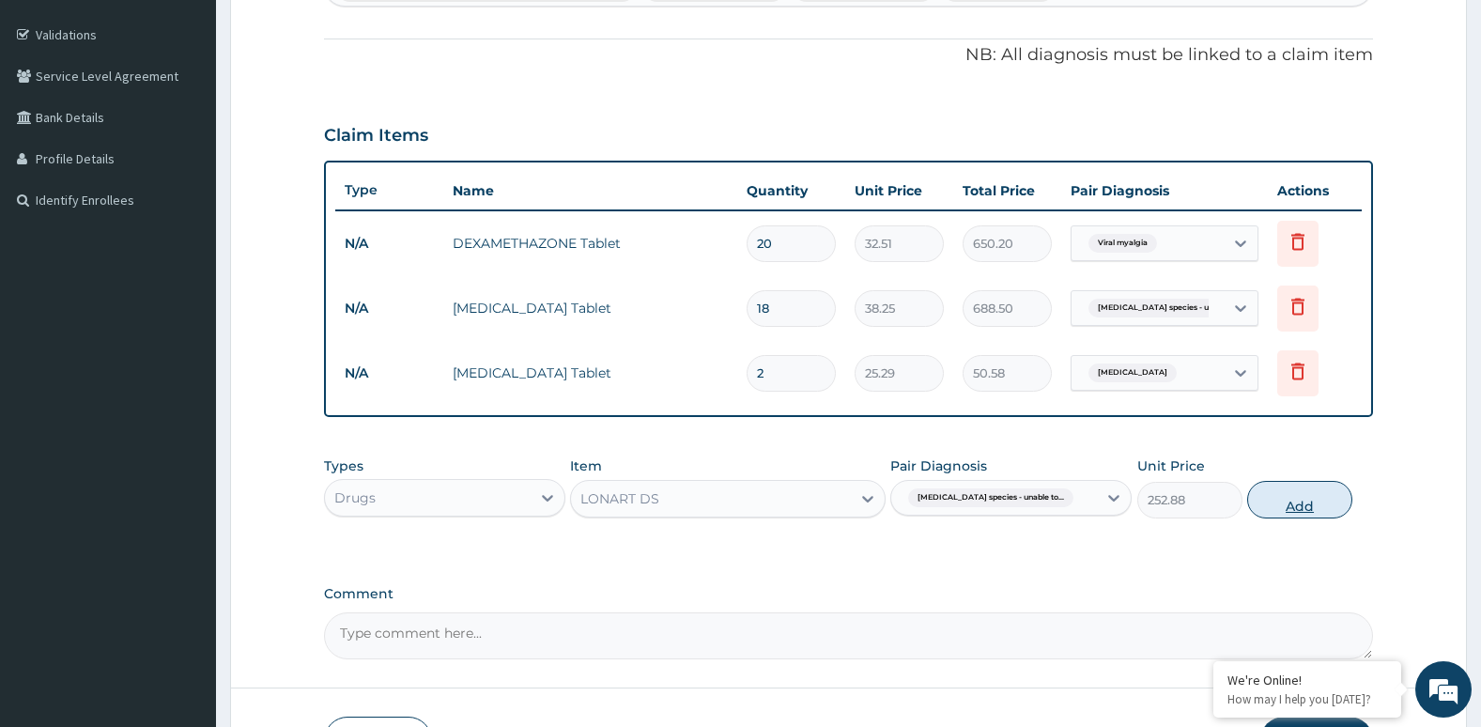
click at [1271, 499] on button "Add" at bounding box center [1299, 500] width 105 height 38
type input "0"
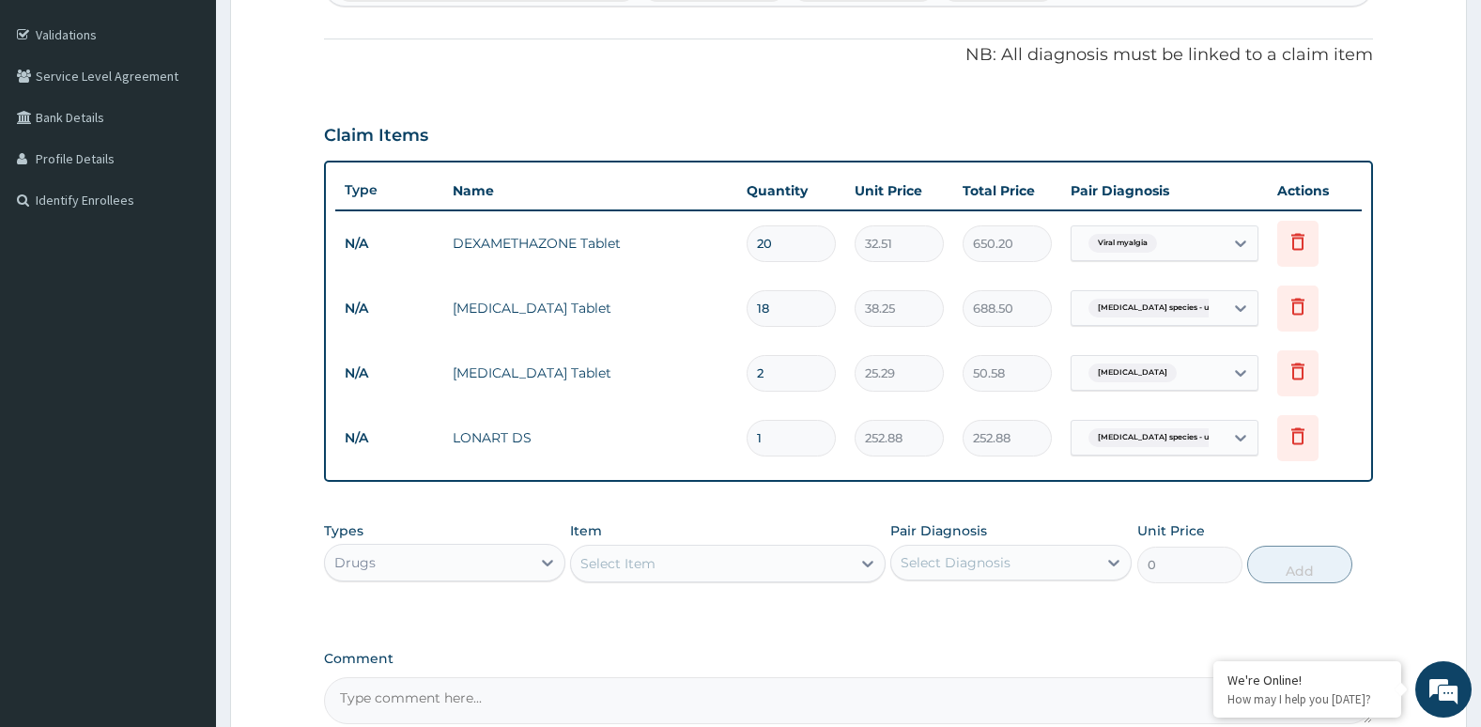
type input "0.00"
type input "6"
type input "1517.28"
type input "6"
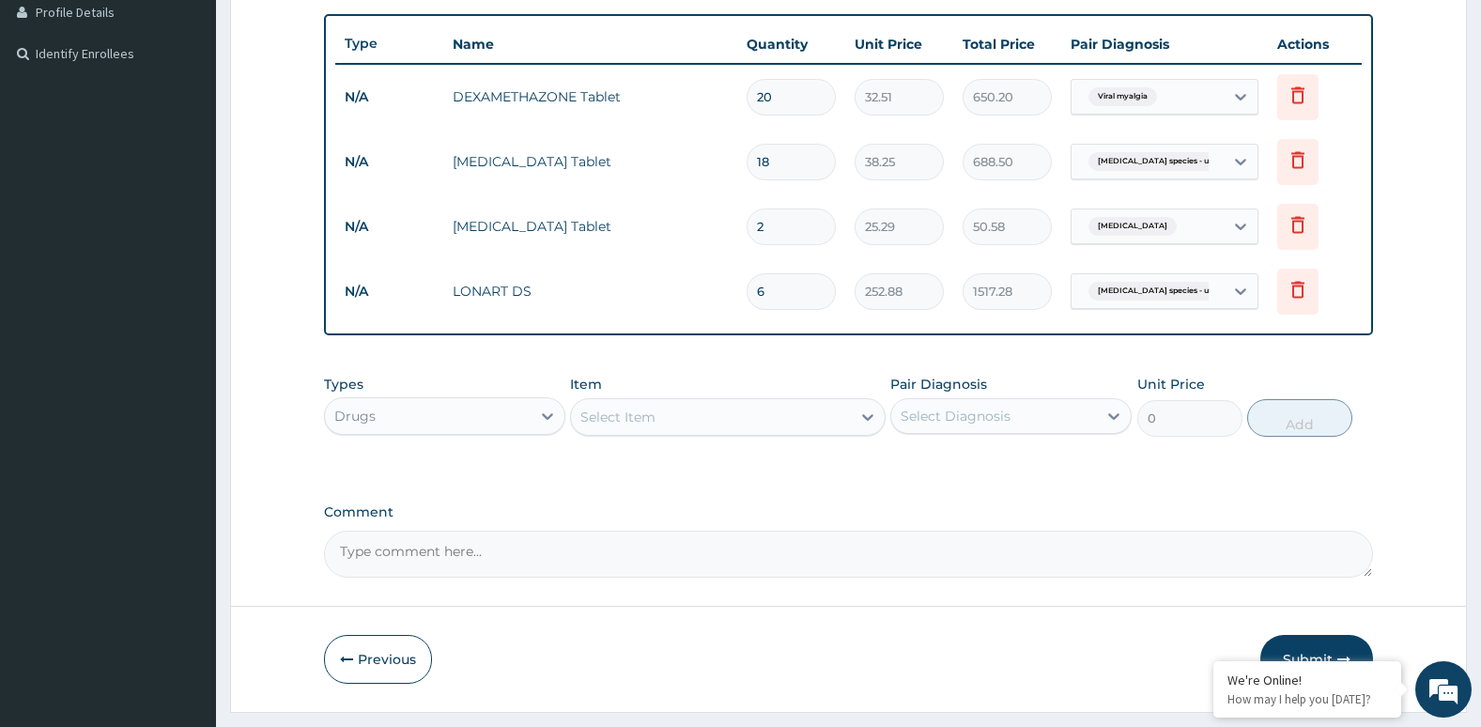
scroll to position [530, 0]
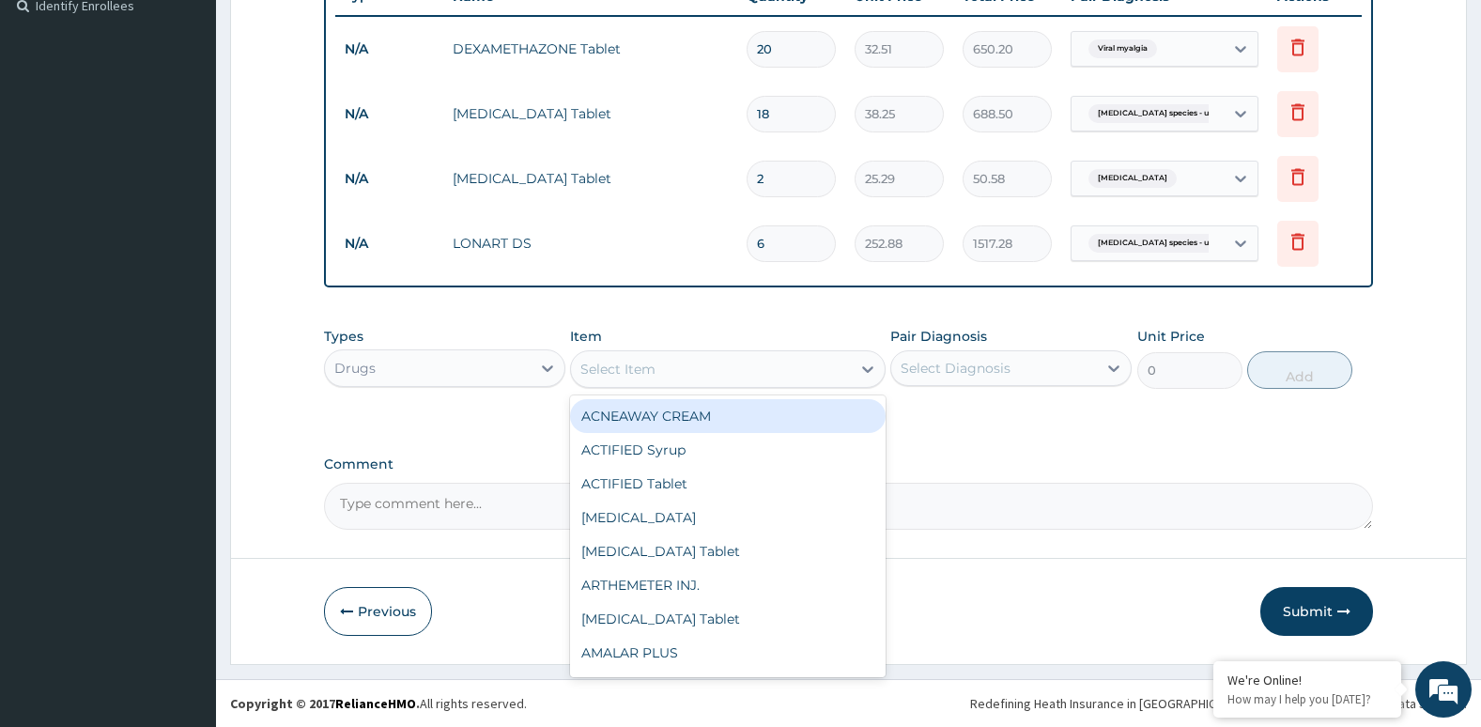
click at [647, 371] on div "Select Item" at bounding box center [617, 369] width 75 height 19
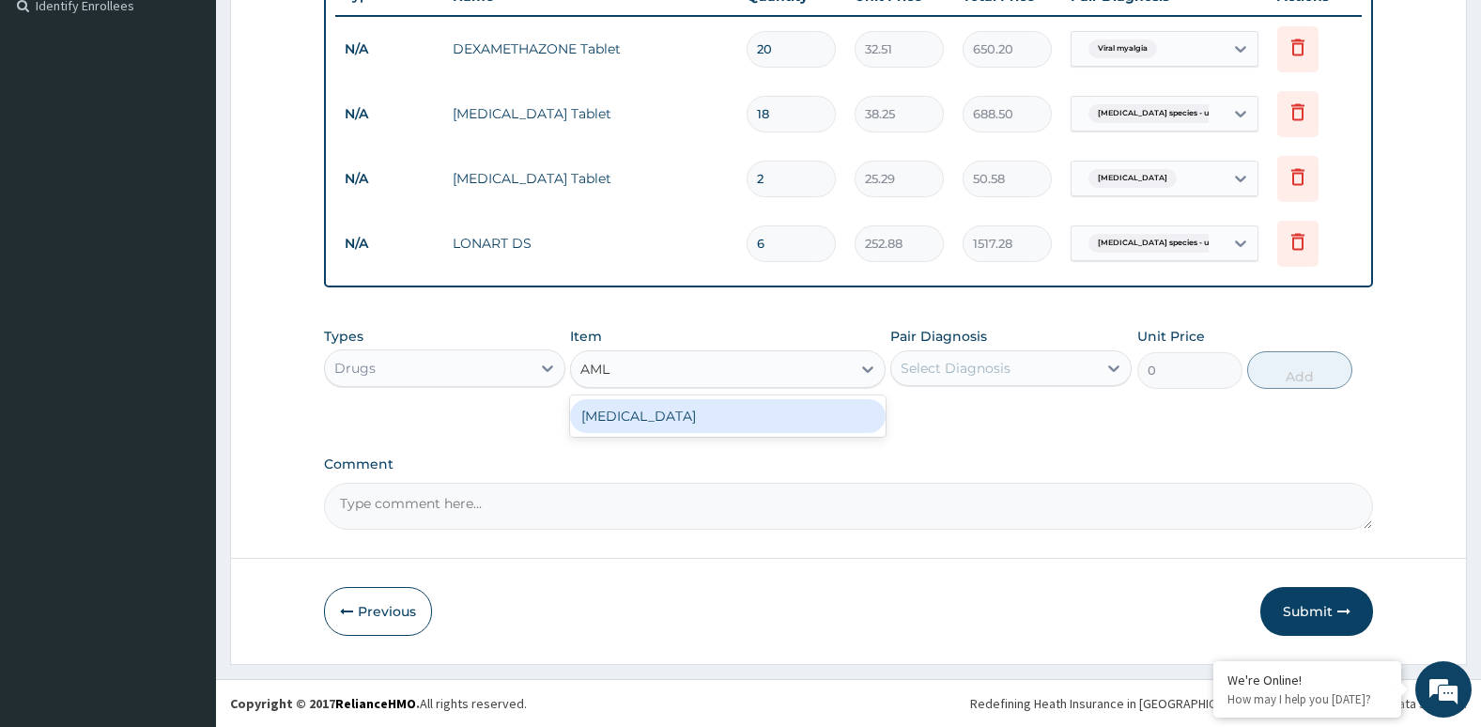
type input "AMLO"
click at [677, 415] on div "Amlodipine" at bounding box center [727, 416] width 315 height 34
type input "50"
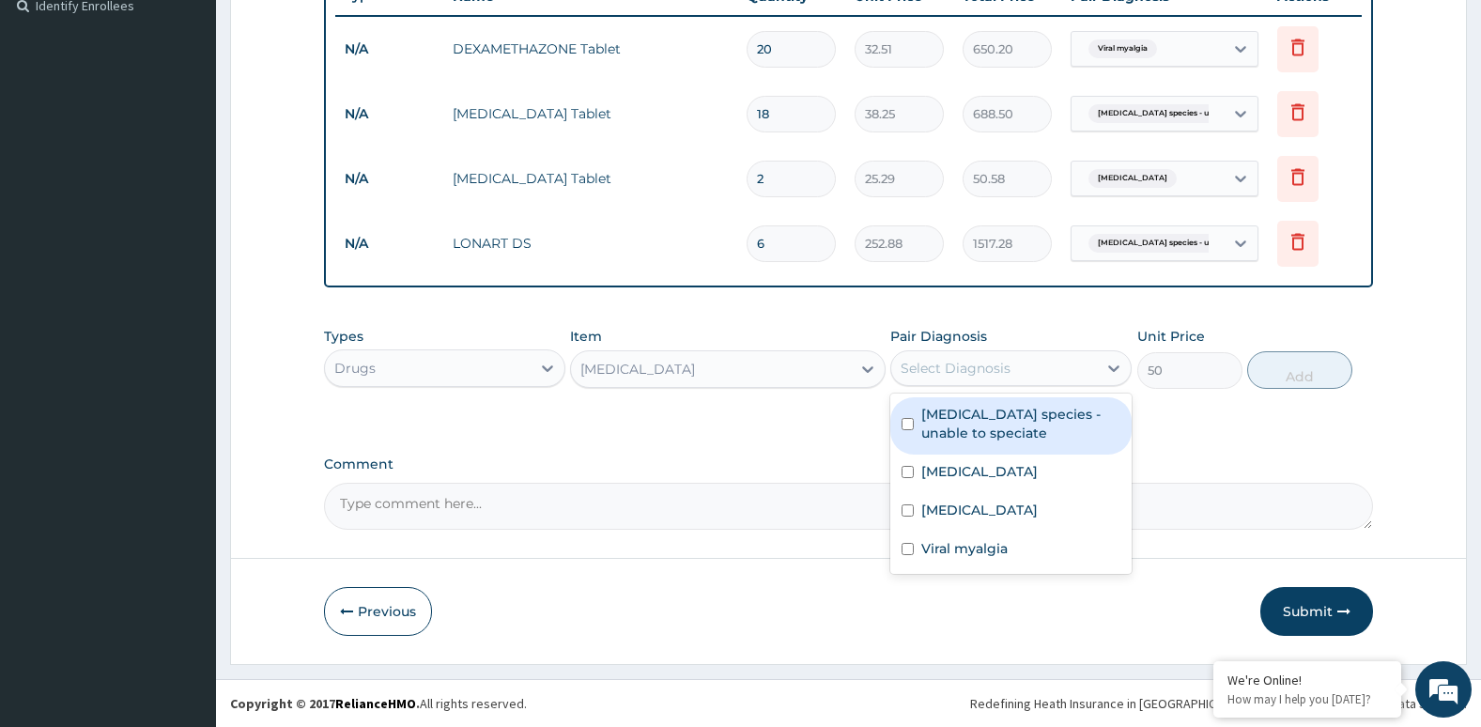
click at [1030, 355] on div "Select Diagnosis" at bounding box center [994, 368] width 206 height 30
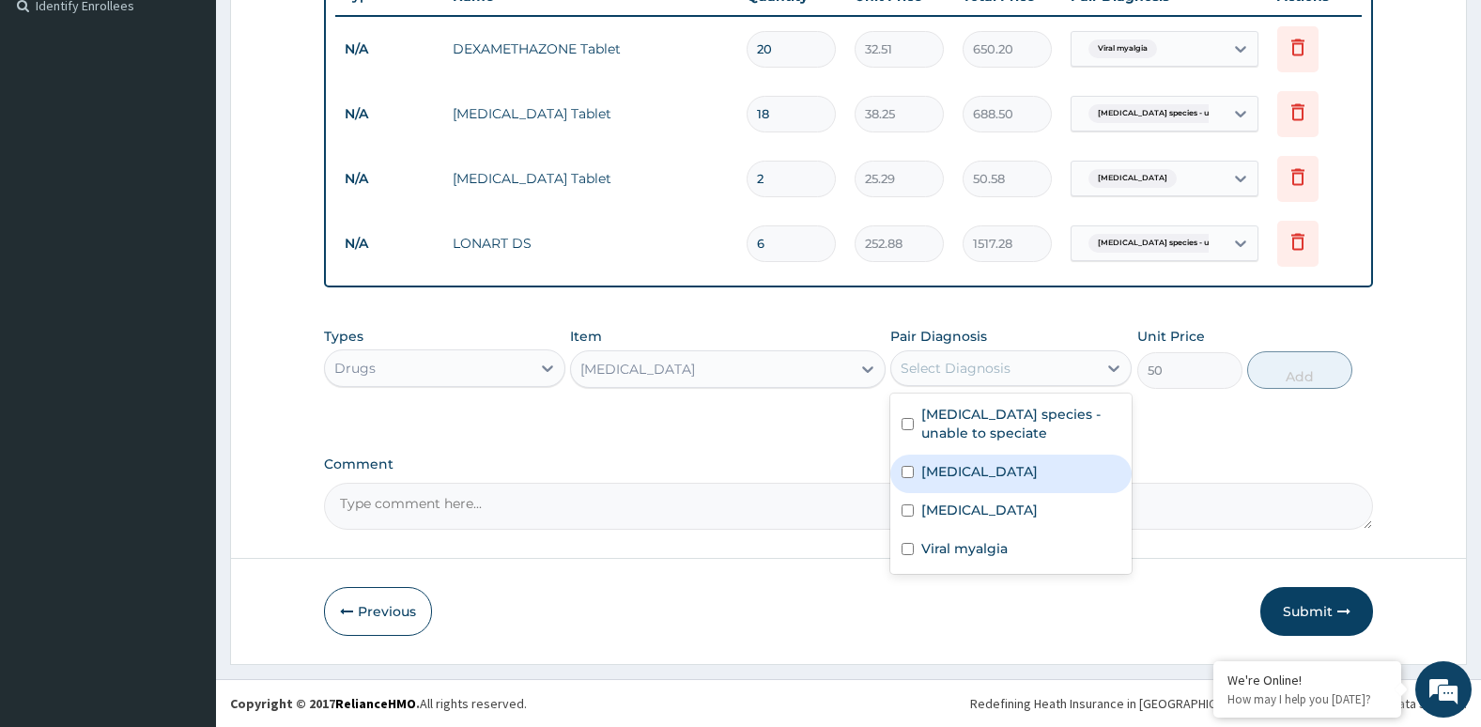
click at [914, 471] on input "checkbox" at bounding box center [907, 472] width 12 height 12
checkbox input "true"
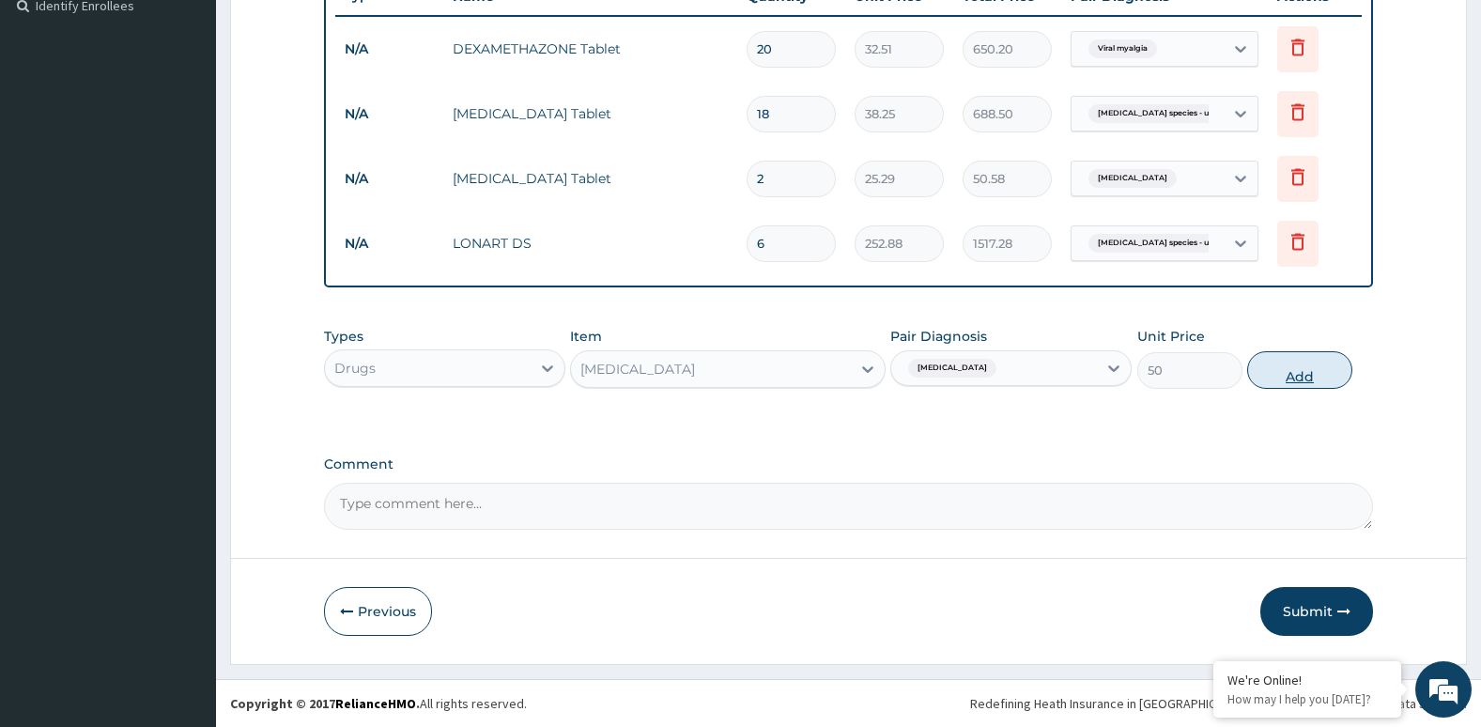
click at [1290, 384] on button "Add" at bounding box center [1299, 370] width 105 height 38
type input "0"
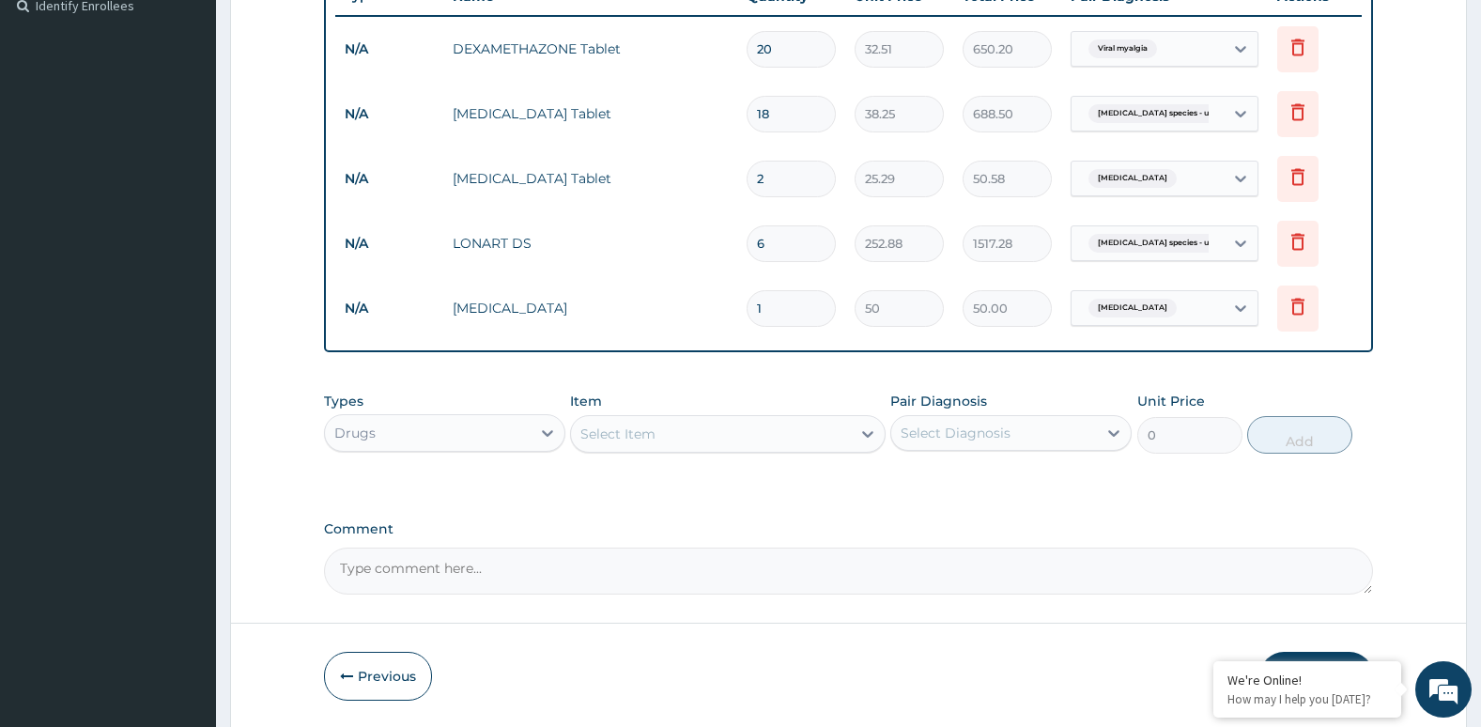
type input "0.00"
type input "3"
type input "150.00"
type input "30"
type input "1500.00"
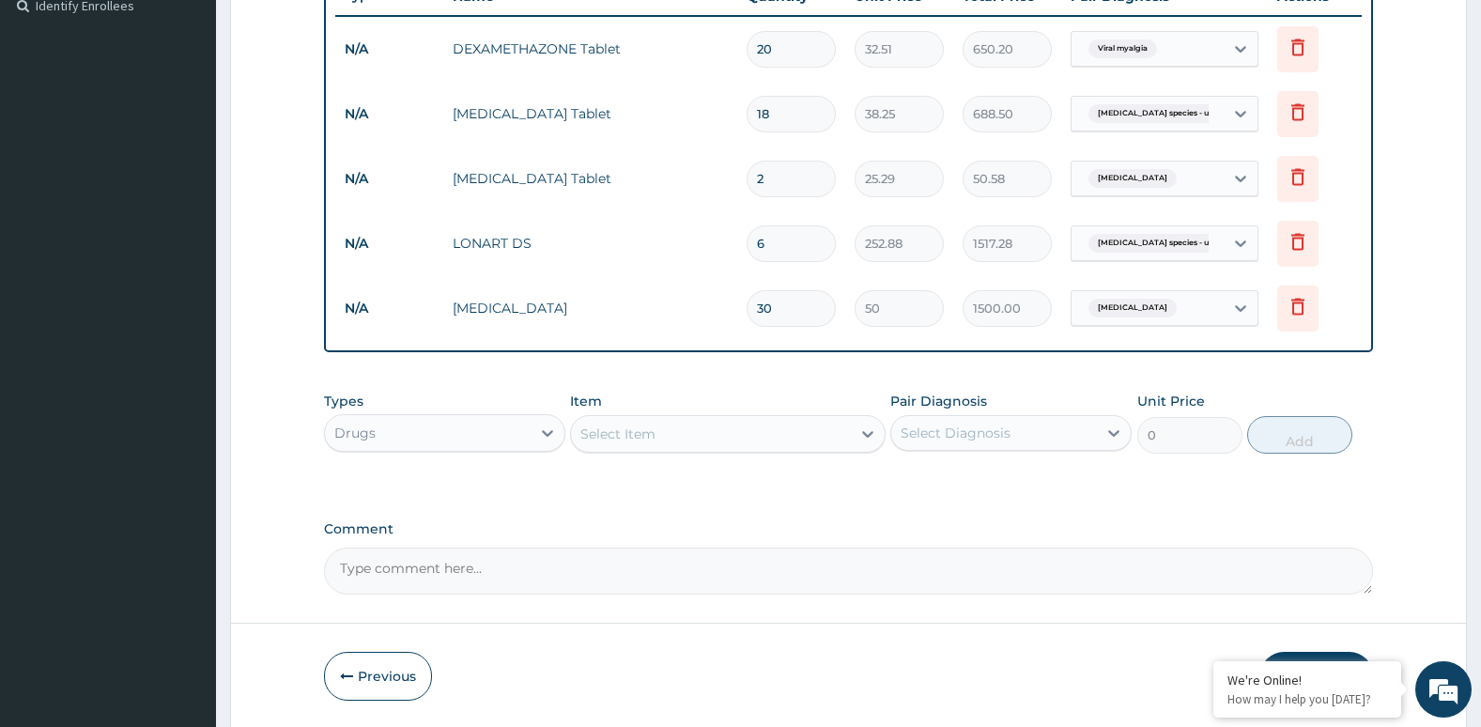
type input "30"
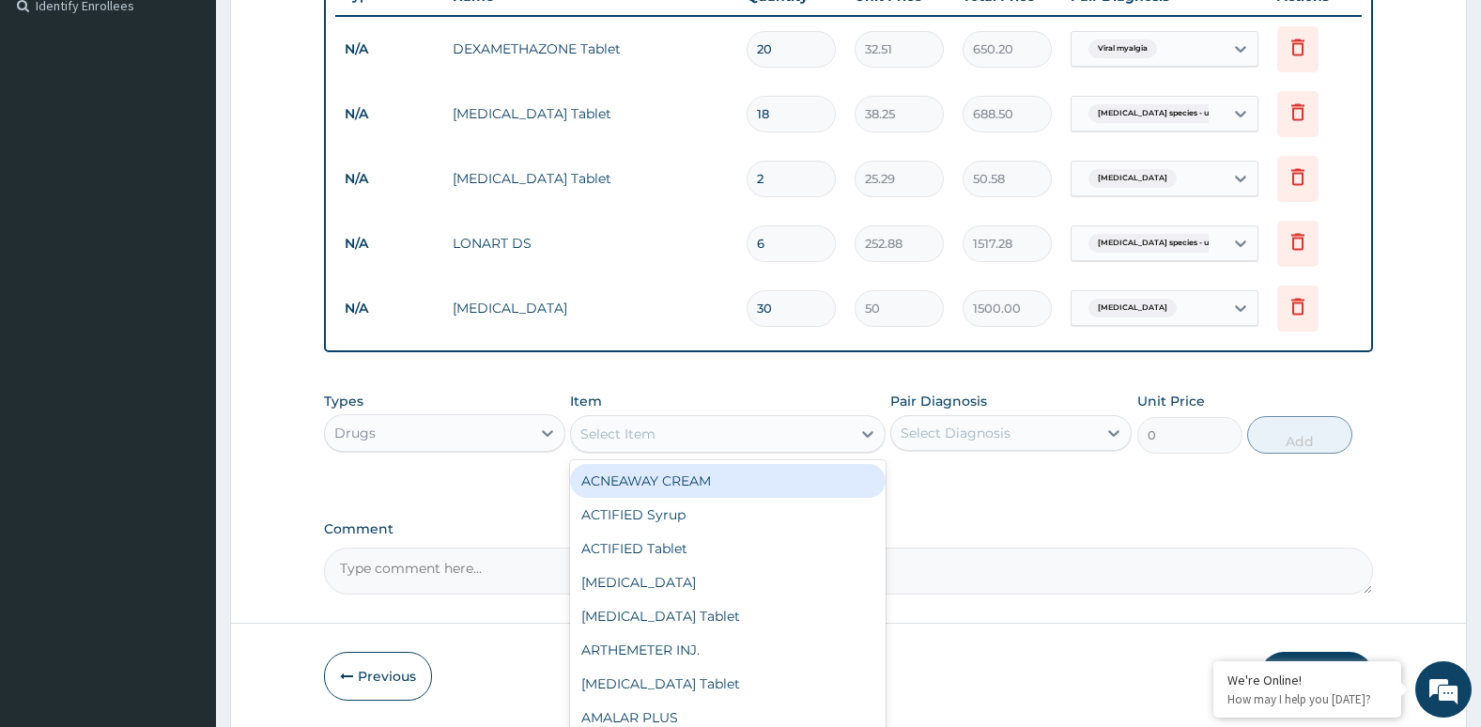
click at [800, 445] on div "Select Item" at bounding box center [710, 434] width 279 height 30
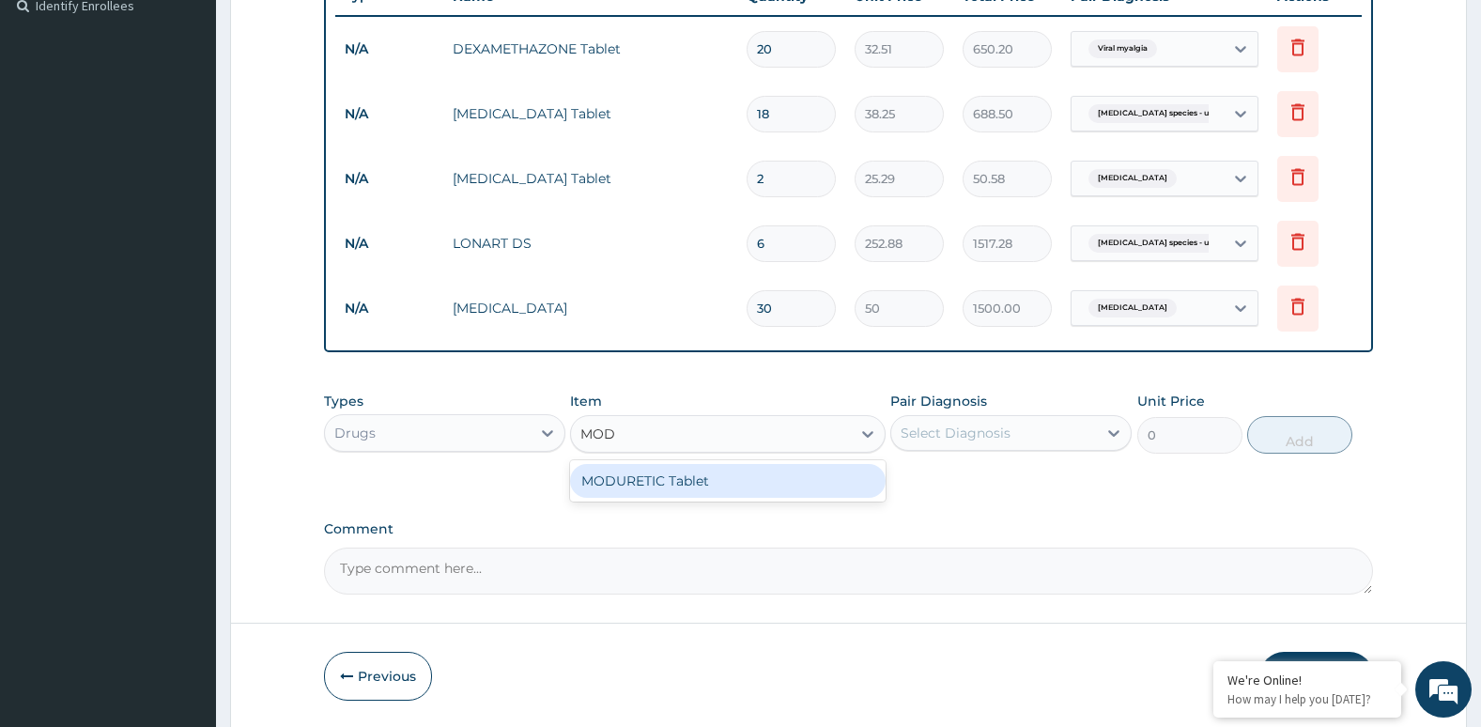
type input "MODU"
click at [784, 485] on div "MODURETIC Tablet" at bounding box center [727, 481] width 315 height 34
type input "46.96"
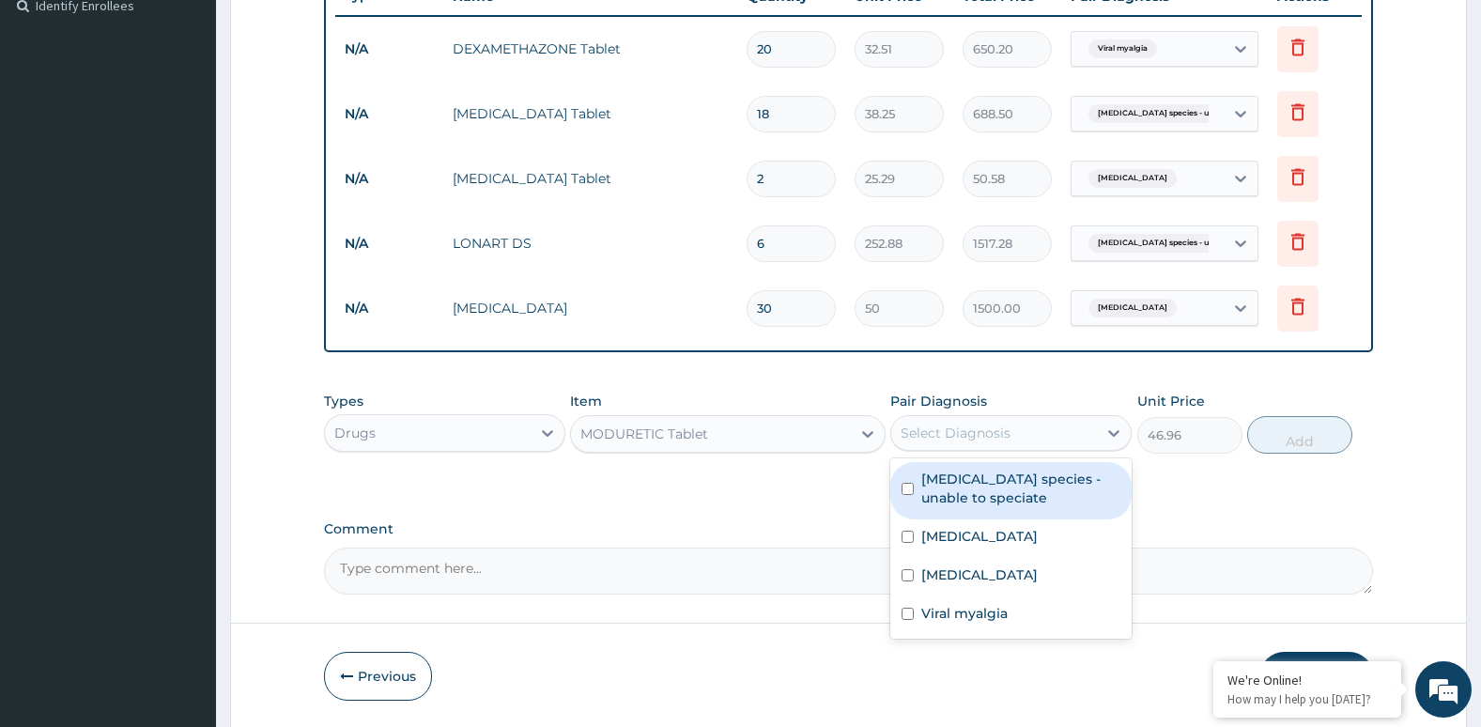
click at [939, 439] on div "Select Diagnosis" at bounding box center [956, 433] width 110 height 19
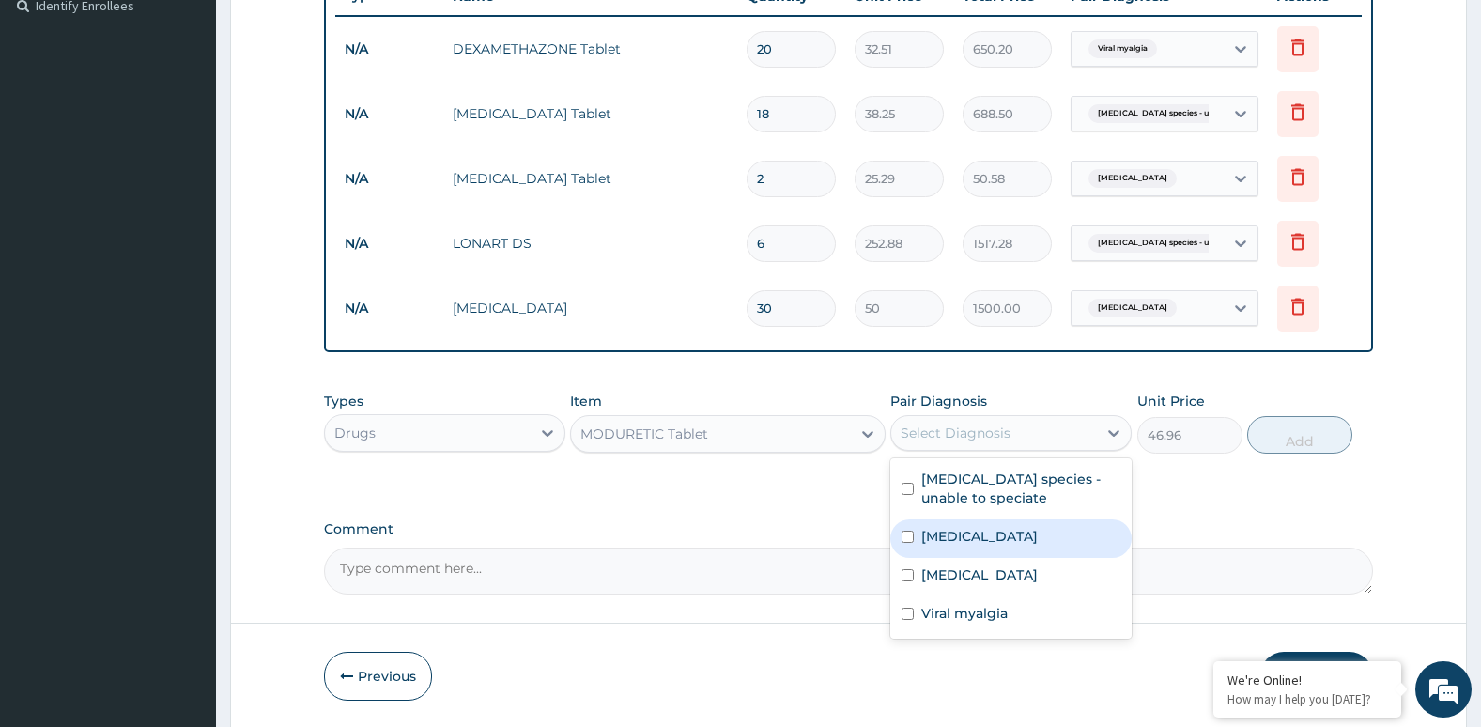
drag, startPoint x: 909, startPoint y: 536, endPoint x: 988, endPoint y: 531, distance: 79.0
click at [988, 531] on div "Hypertensive urgency" at bounding box center [1010, 538] width 241 height 39
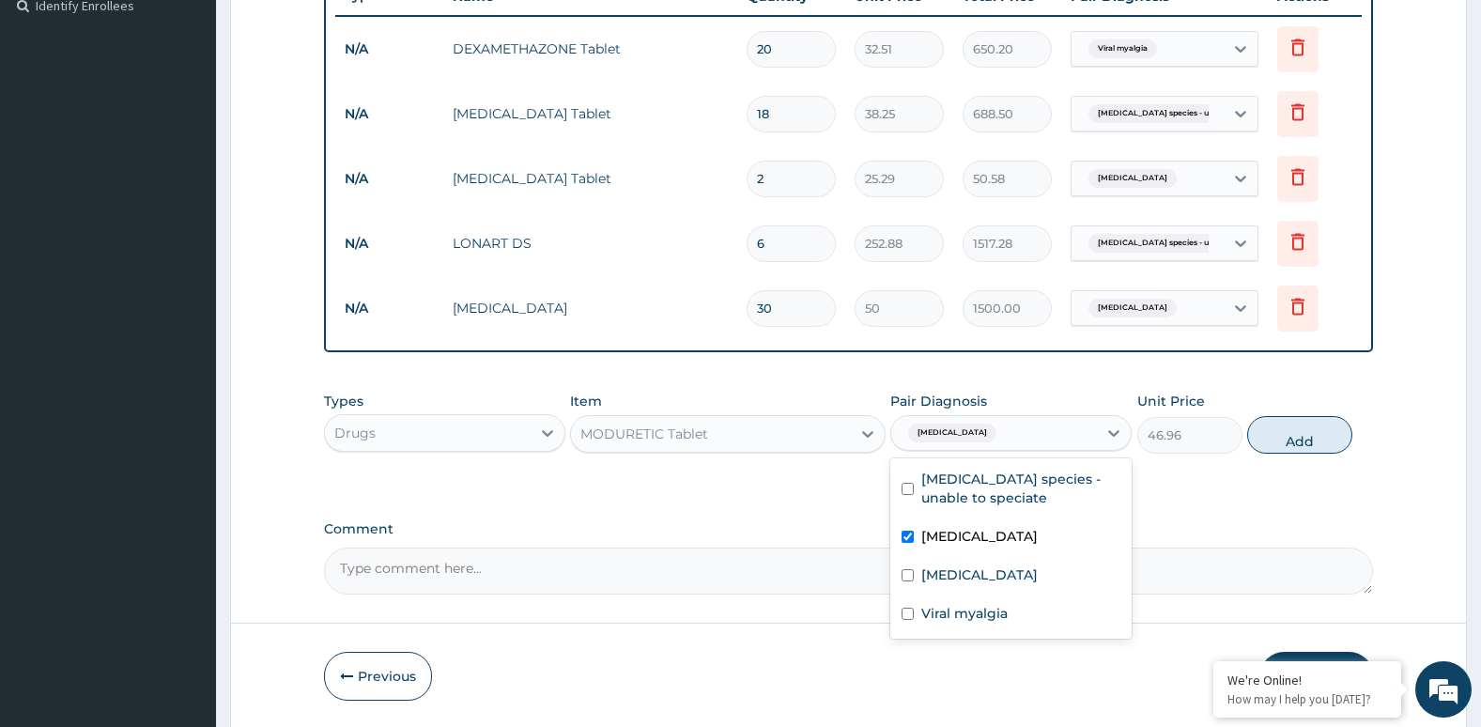
click at [988, 531] on label "Hypertensive urgency" at bounding box center [979, 536] width 116 height 19
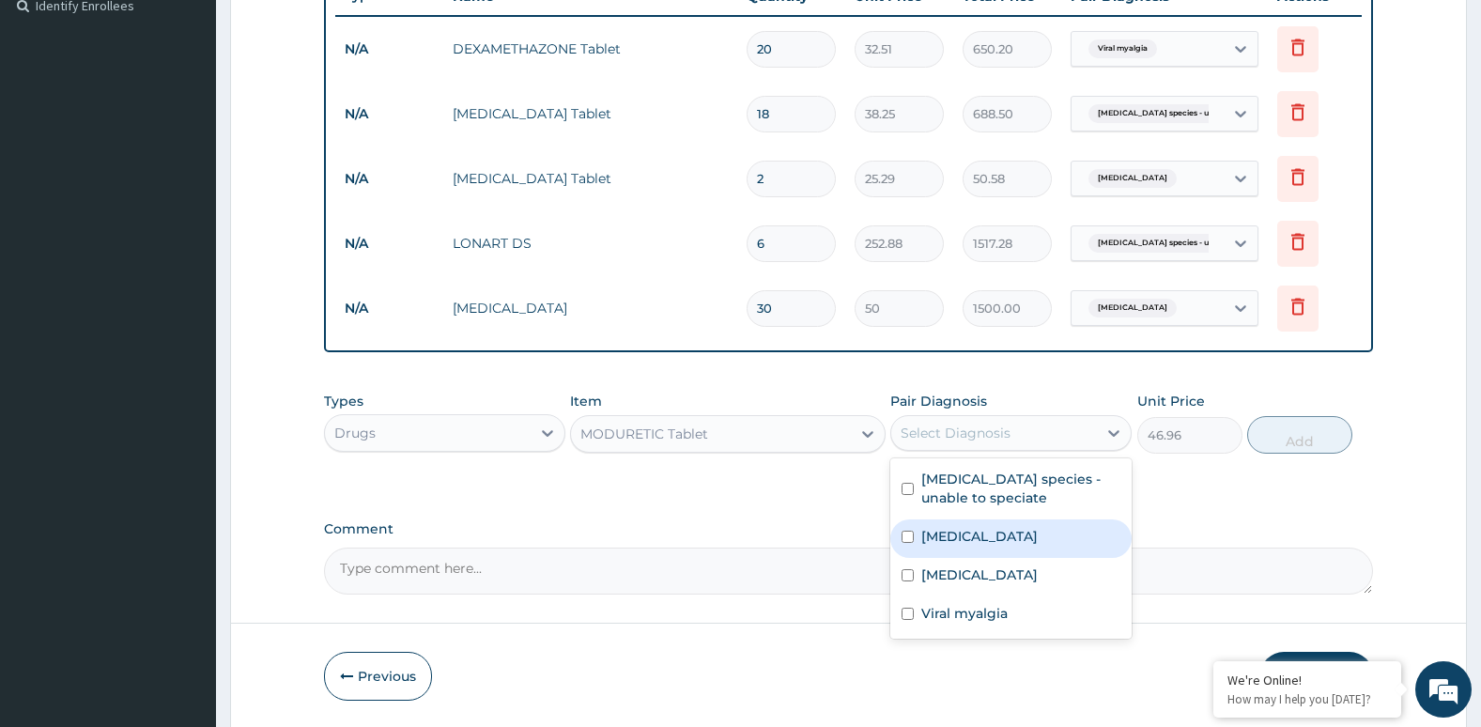
click at [996, 554] on div "Hypertensive urgency" at bounding box center [1010, 538] width 241 height 39
checkbox input "true"
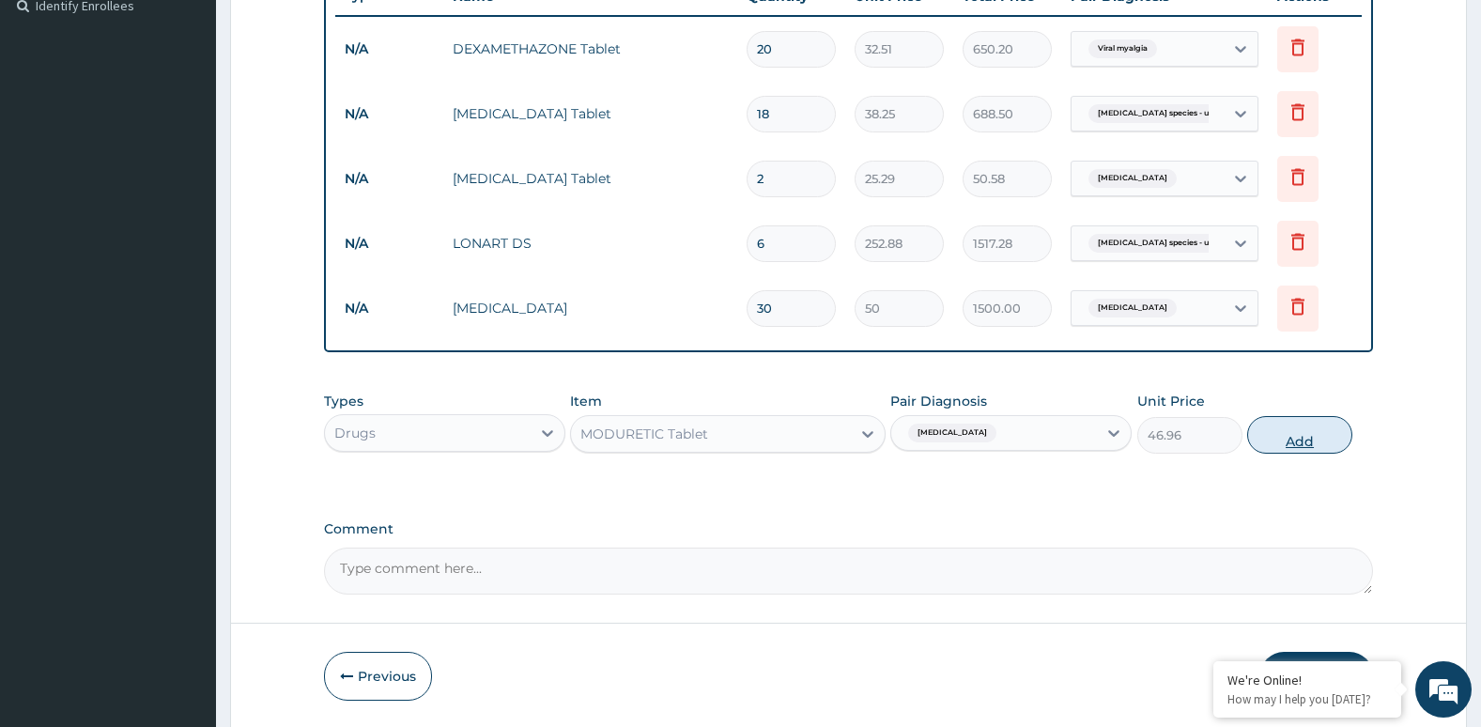
click at [1306, 441] on button "Add" at bounding box center [1299, 435] width 105 height 38
type input "0"
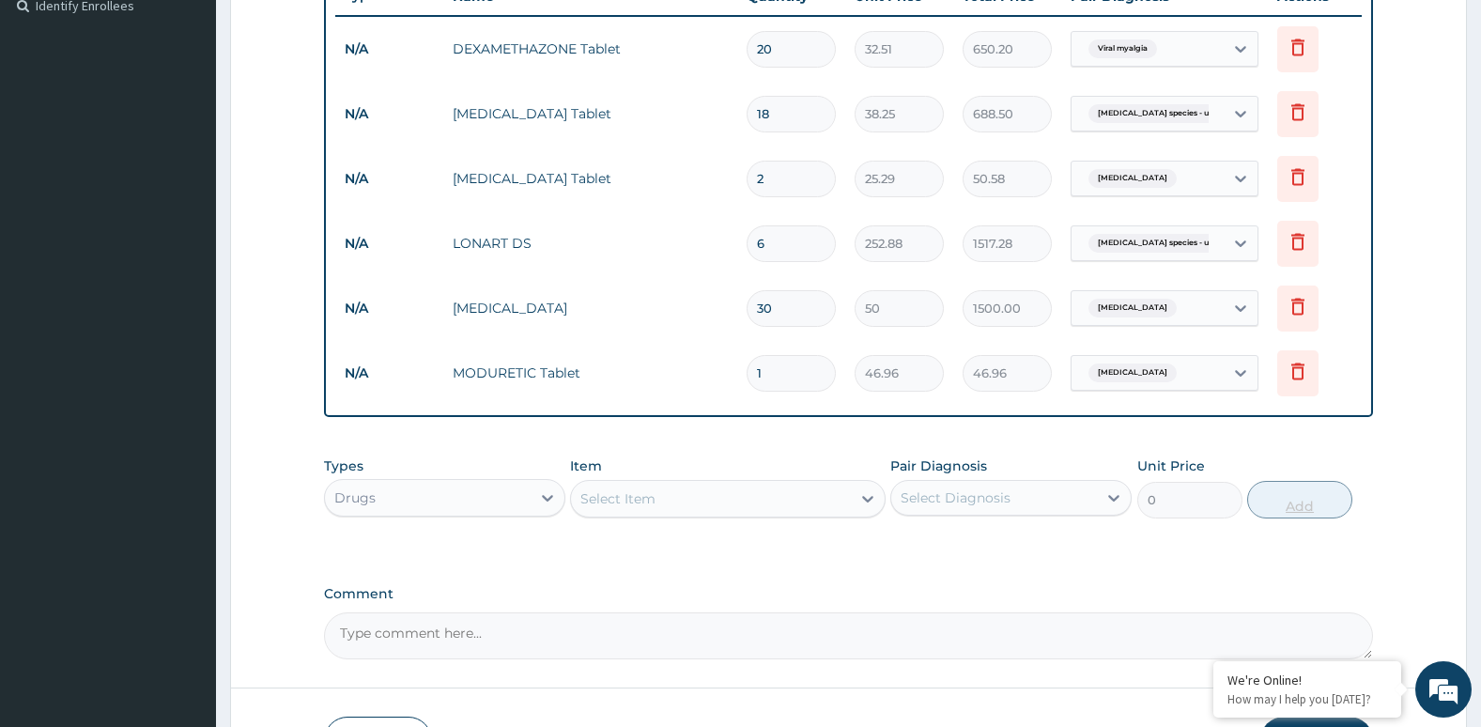
type input "0.00"
type input "3"
type input "140.88"
type input "30"
type input "1408.80"
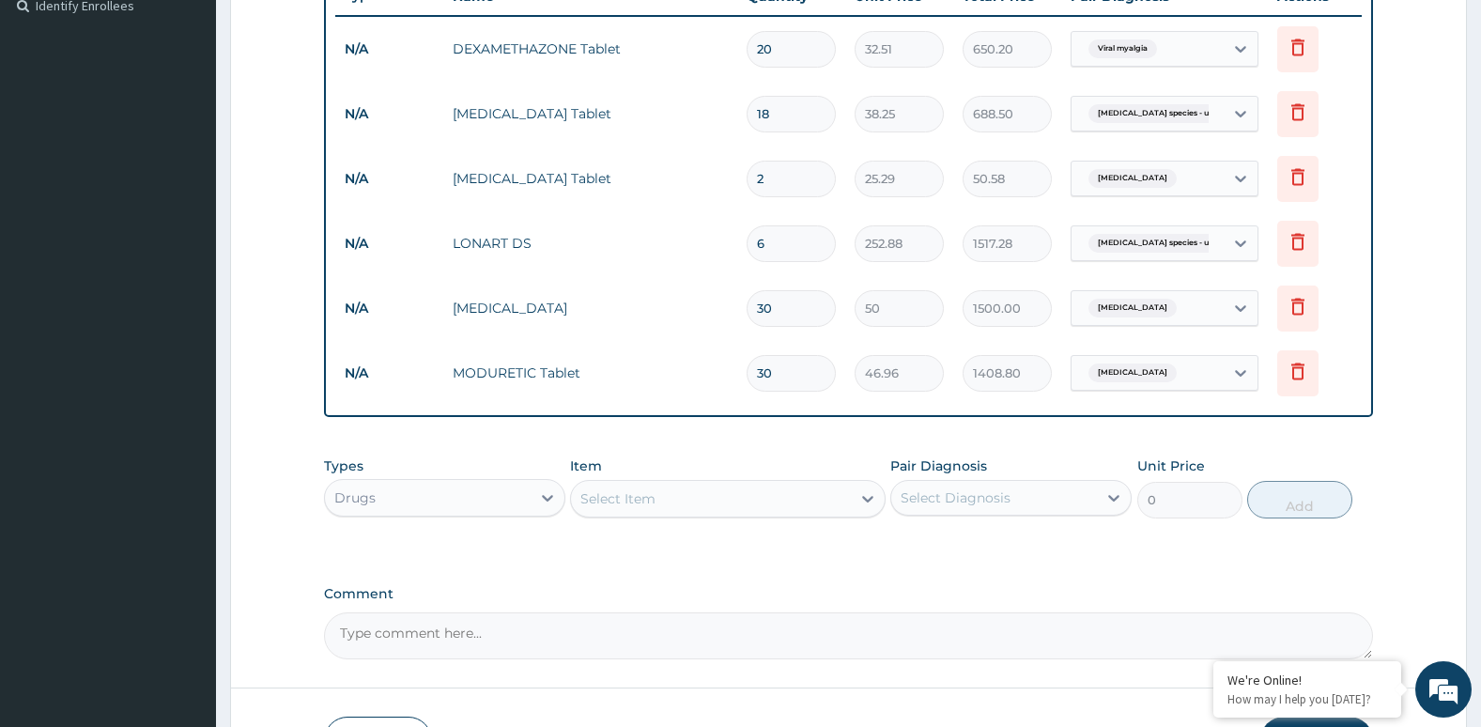
type input "30"
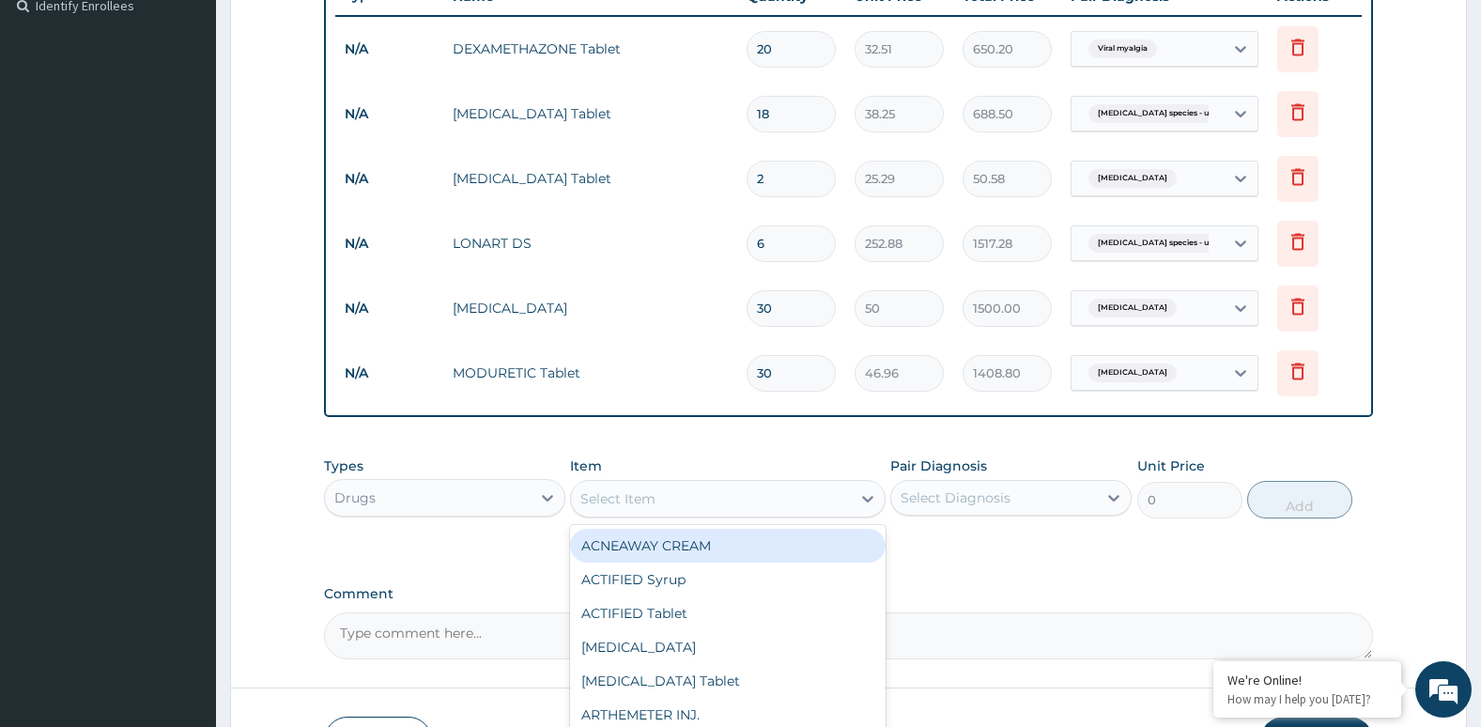
click at [839, 500] on div "Select Item" at bounding box center [710, 499] width 279 height 30
type input "ASPI"
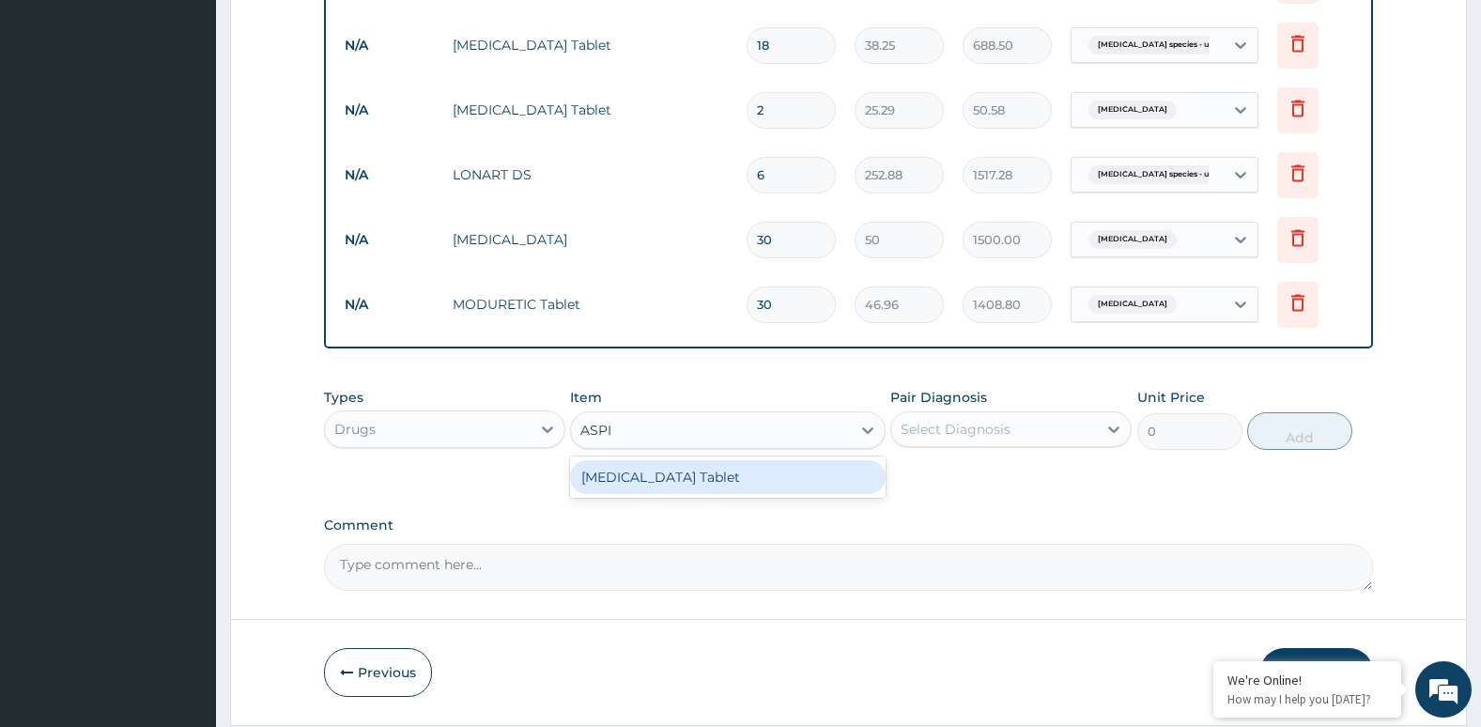
scroll to position [599, 0]
click at [787, 478] on div "[MEDICAL_DATA] Tablet" at bounding box center [727, 476] width 315 height 34
type input "10.84"
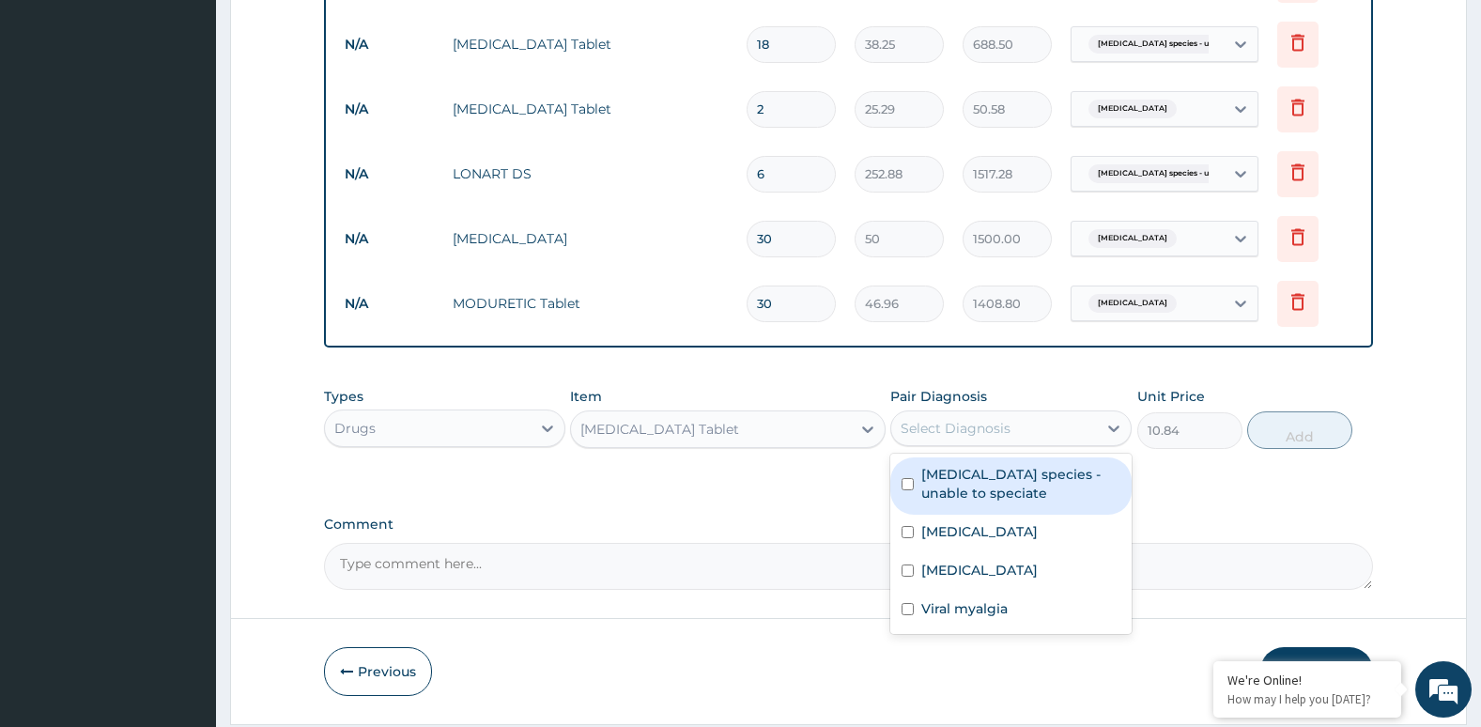
click at [978, 436] on div "Select Diagnosis" at bounding box center [956, 428] width 110 height 19
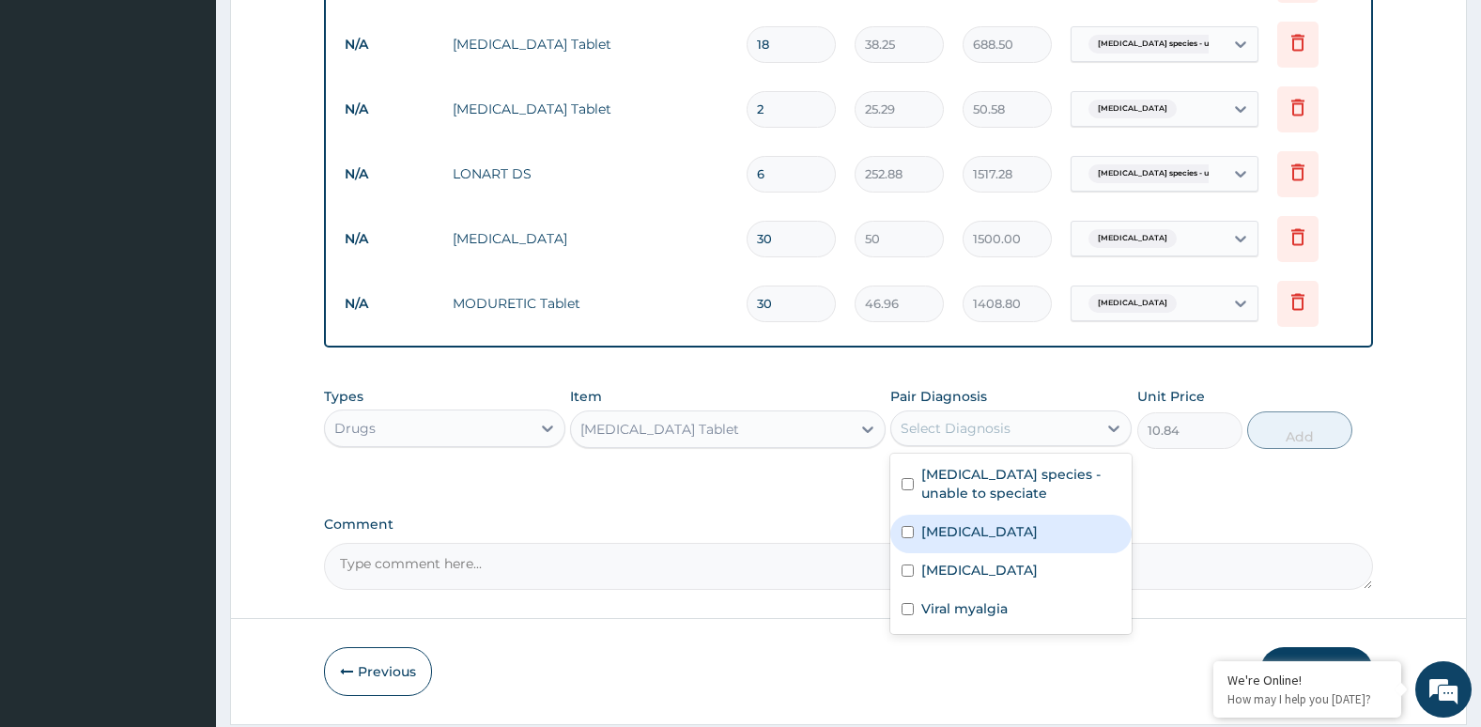
click at [937, 541] on div "Hypertensive urgency" at bounding box center [1010, 534] width 241 height 39
checkbox input "true"
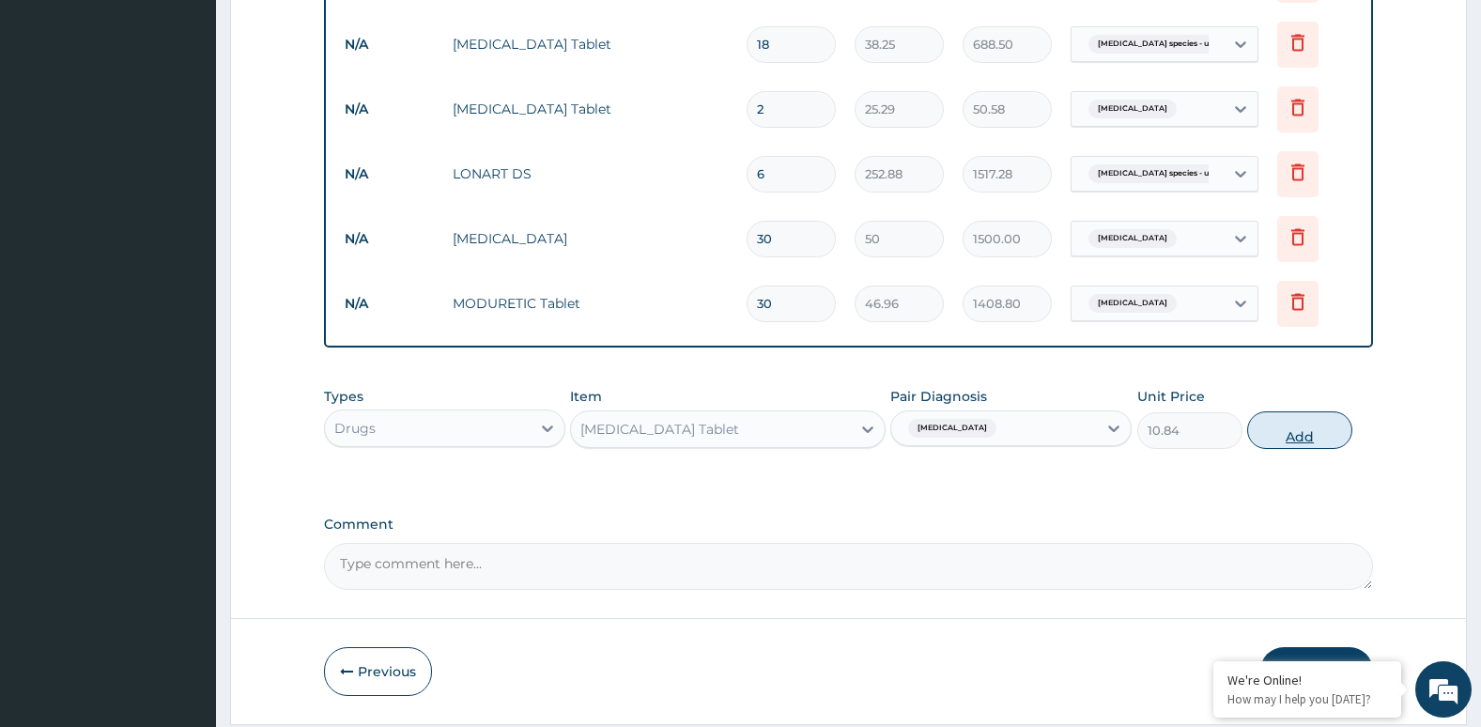
click at [1295, 433] on button "Add" at bounding box center [1299, 430] width 105 height 38
type input "0"
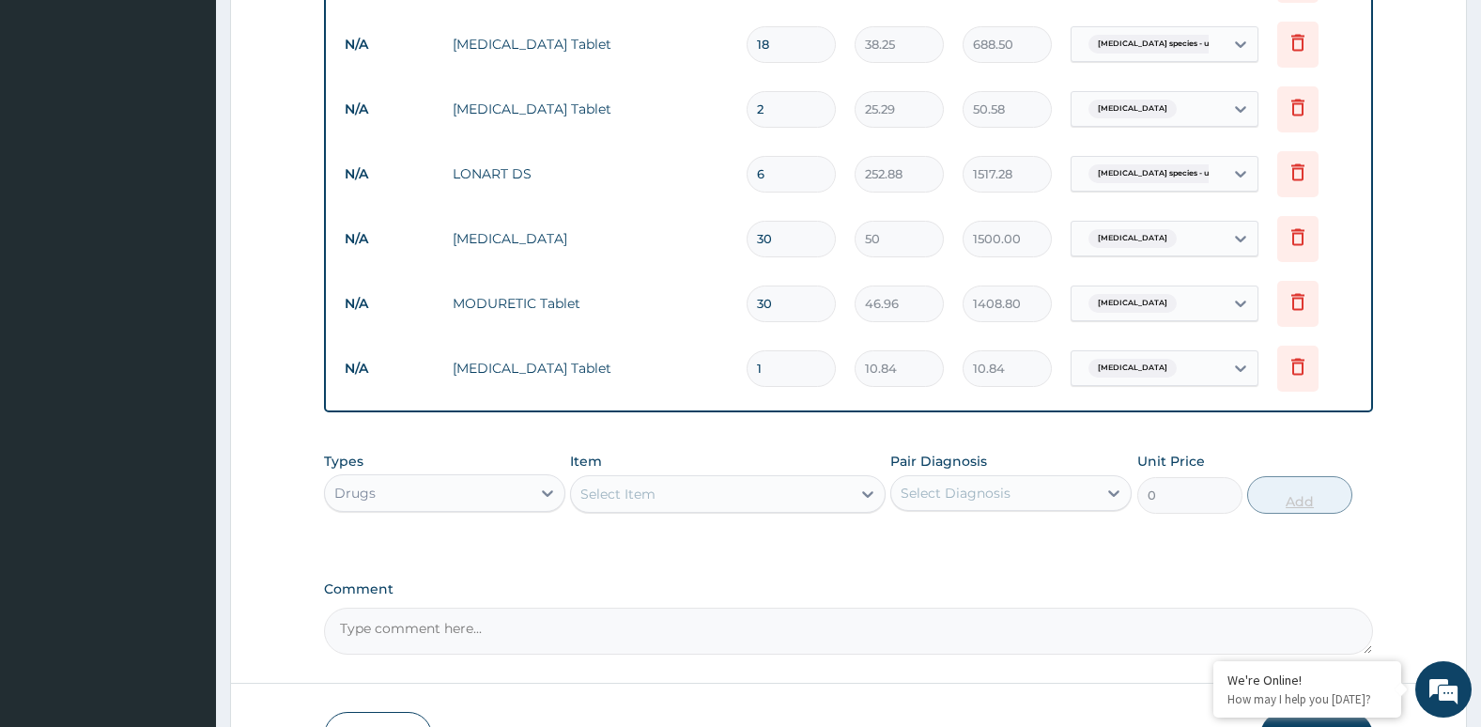
type input "0.00"
type input "3"
type input "32.52"
type input "30"
type input "325.20"
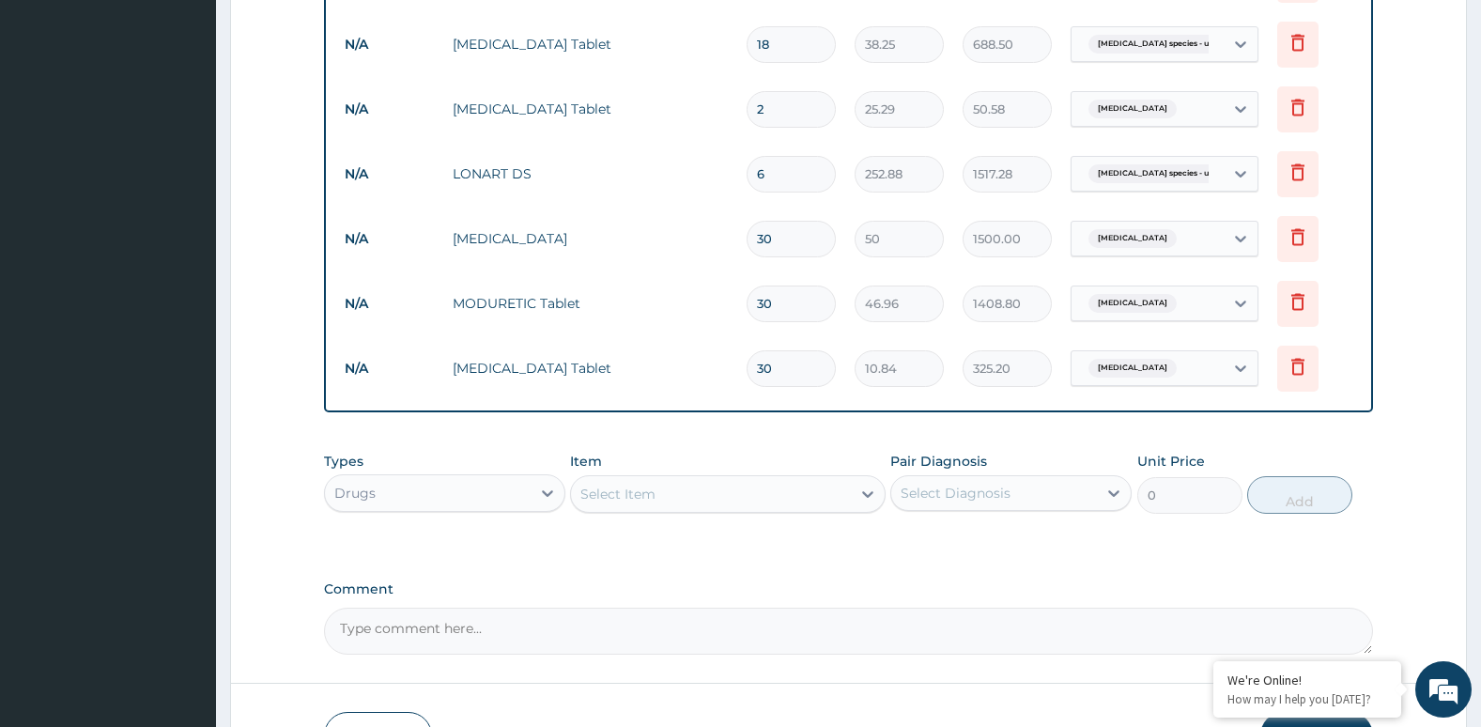
type input "30"
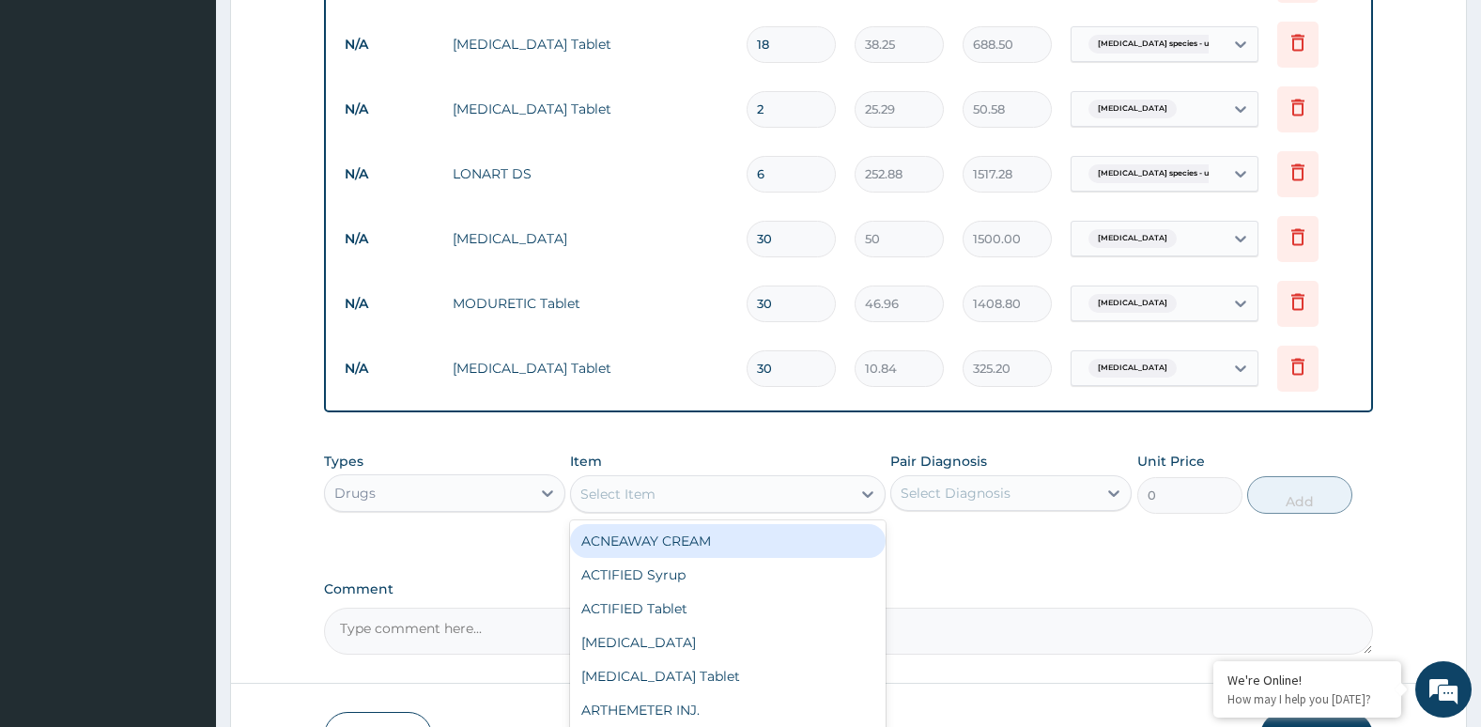
click at [828, 497] on div "Select Item" at bounding box center [710, 494] width 279 height 30
type input "AMOX"
click at [802, 544] on div "[MEDICAL_DATA] Cap." at bounding box center [727, 541] width 315 height 34
type input "57.8"
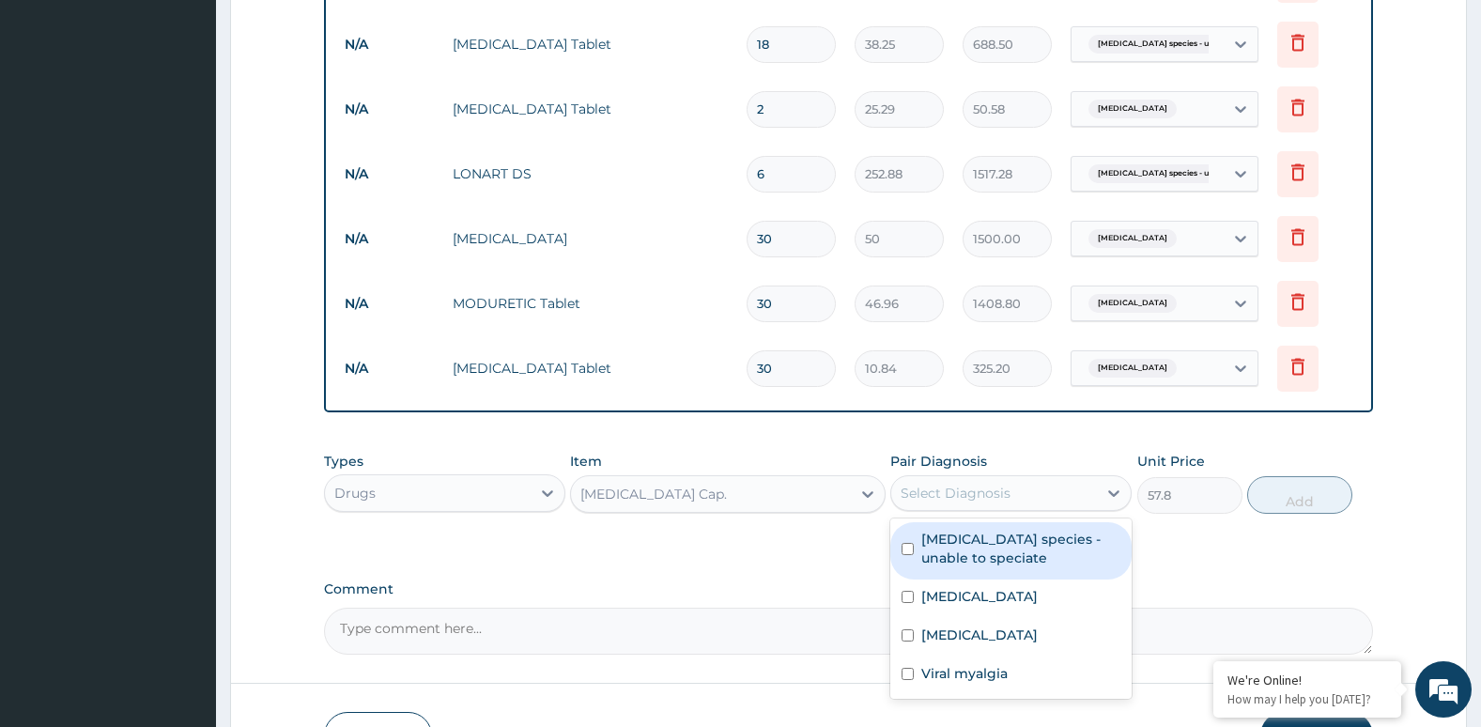
click at [934, 491] on div "Select Diagnosis" at bounding box center [956, 493] width 110 height 19
click at [916, 546] on div "[MEDICAL_DATA] species - unable to speciate" at bounding box center [1010, 550] width 241 height 57
checkbox input "true"
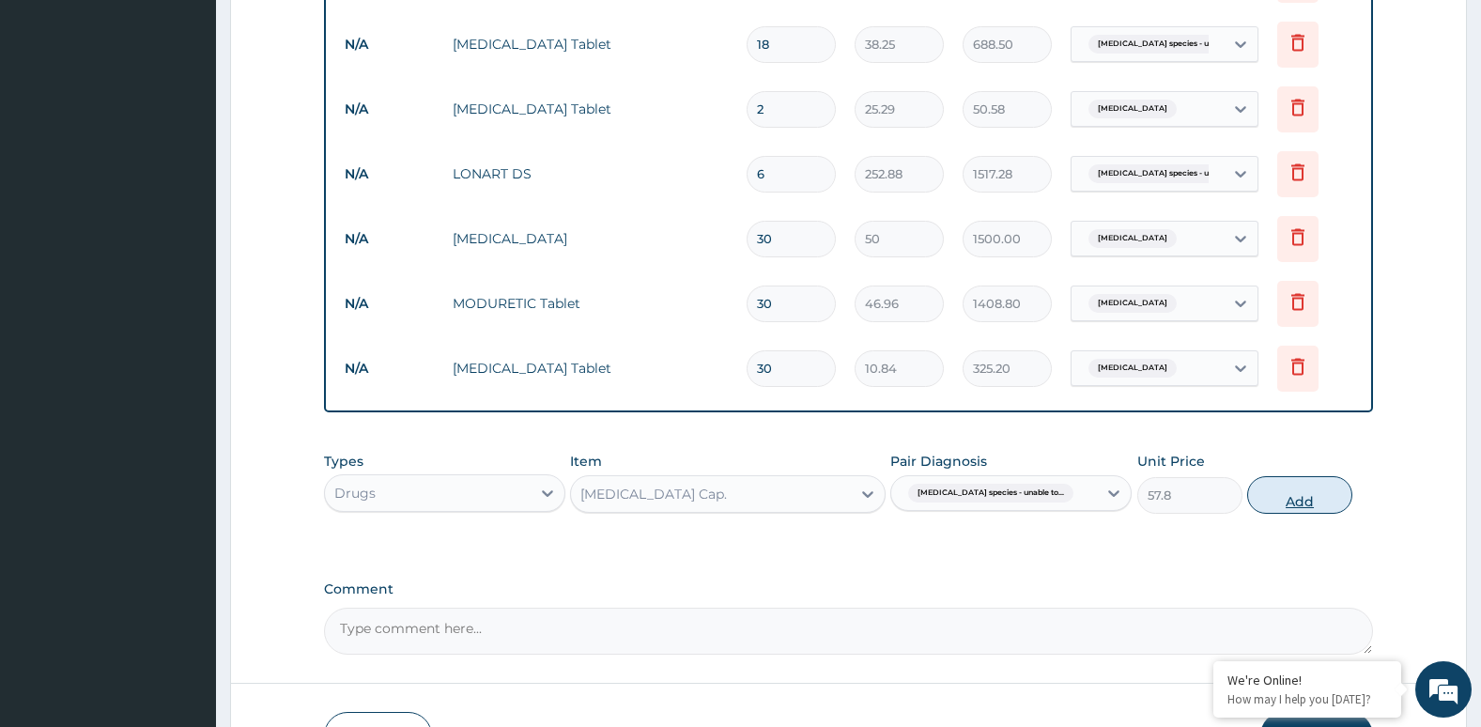
click at [1309, 501] on button "Add" at bounding box center [1299, 495] width 105 height 38
type input "0"
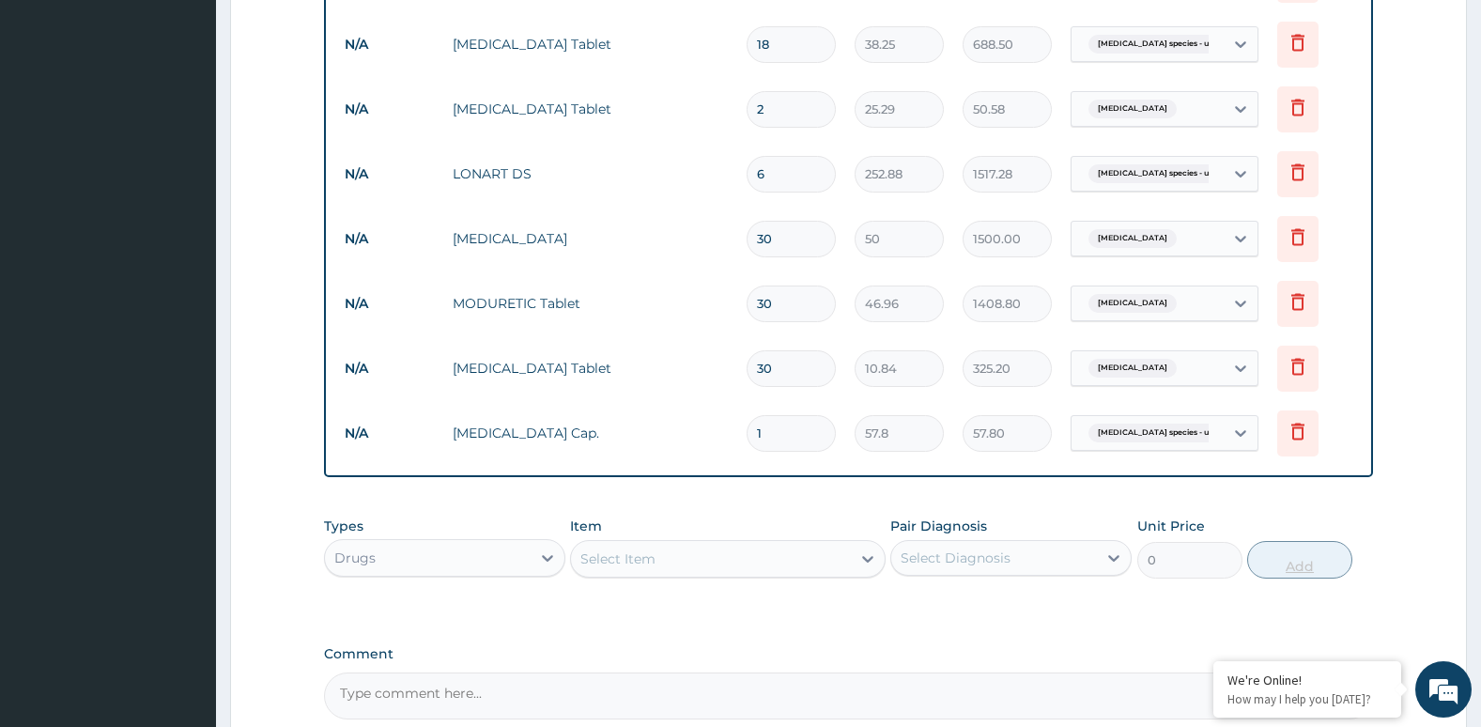
type input "15"
type input "867.00"
type input "15"
click at [1309, 501] on div "PA Code / Prescription Code Enter Code(Secondary Care Only) Encounter Date 08-0…" at bounding box center [849, 149] width 1050 height 1139
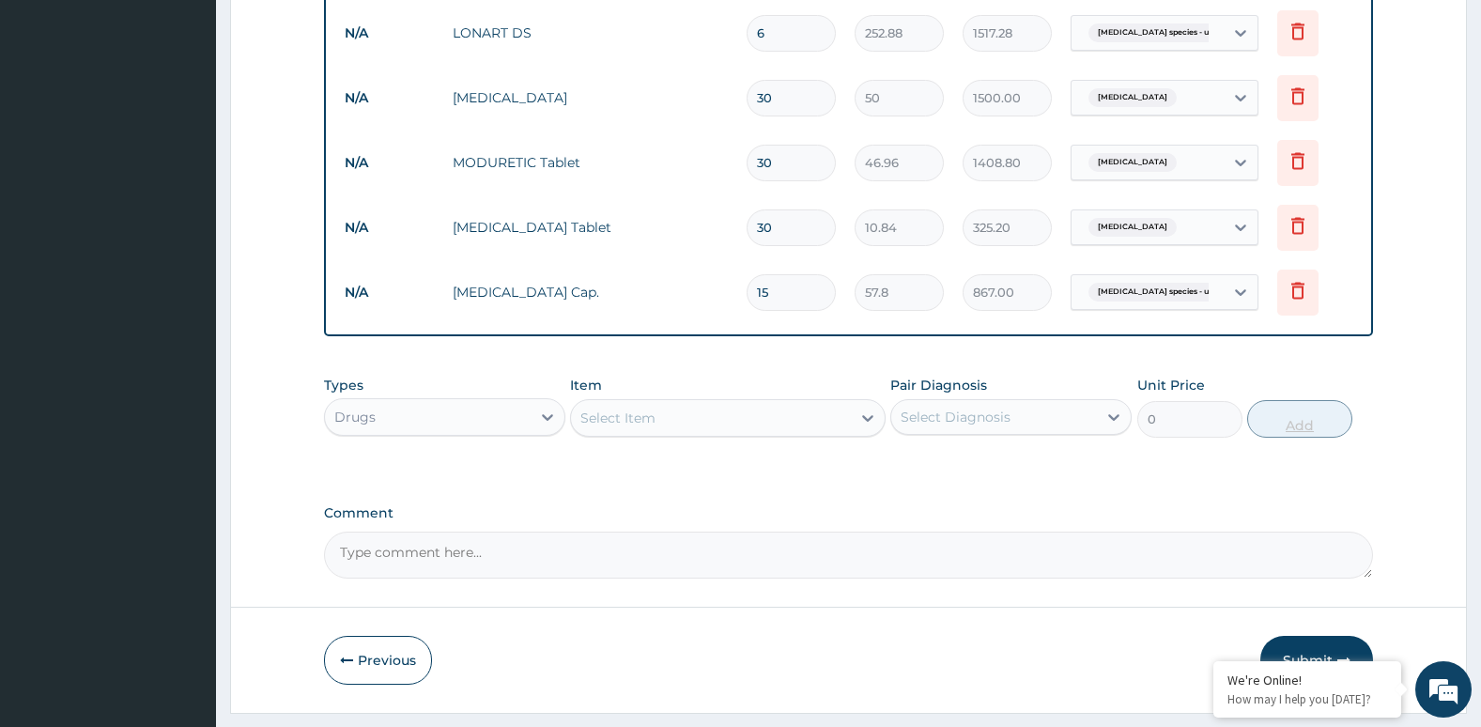
scroll to position [789, 0]
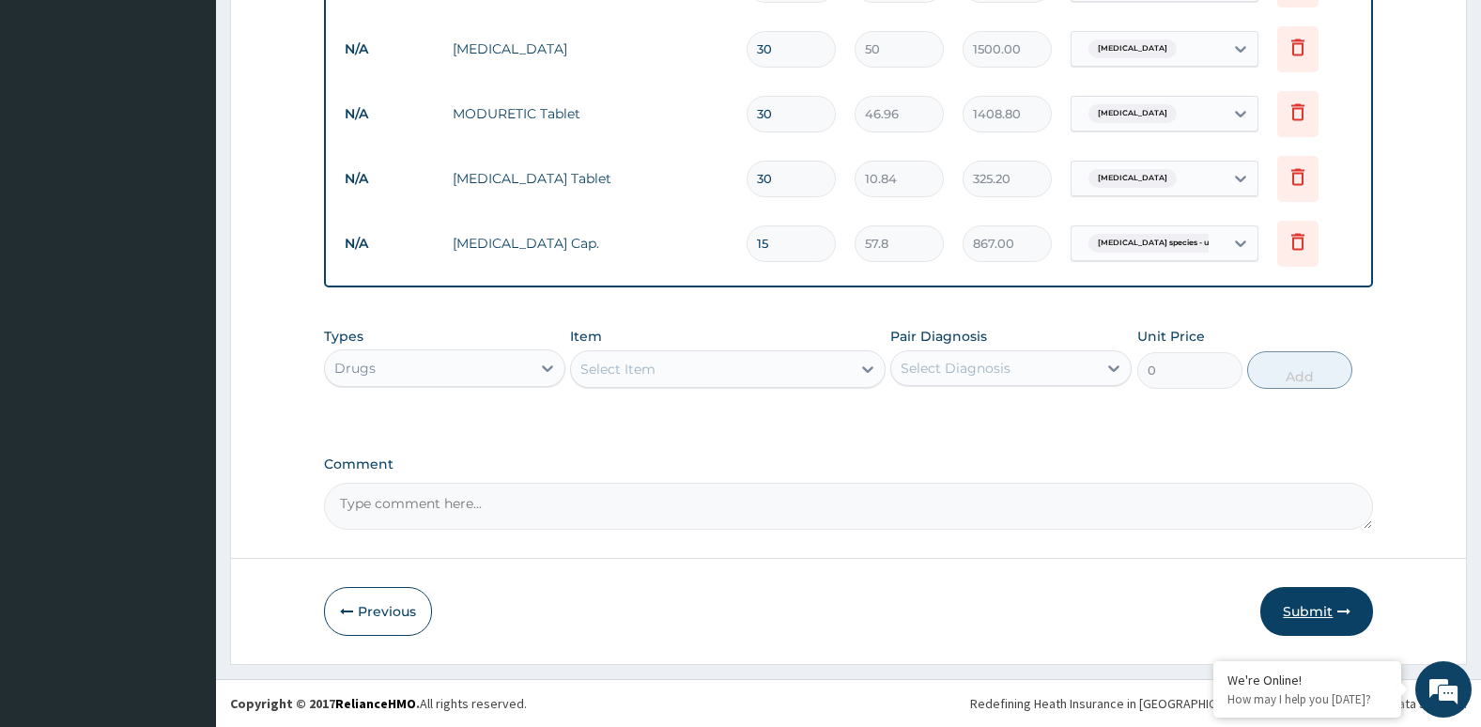
click at [1326, 624] on button "Submit" at bounding box center [1316, 611] width 113 height 49
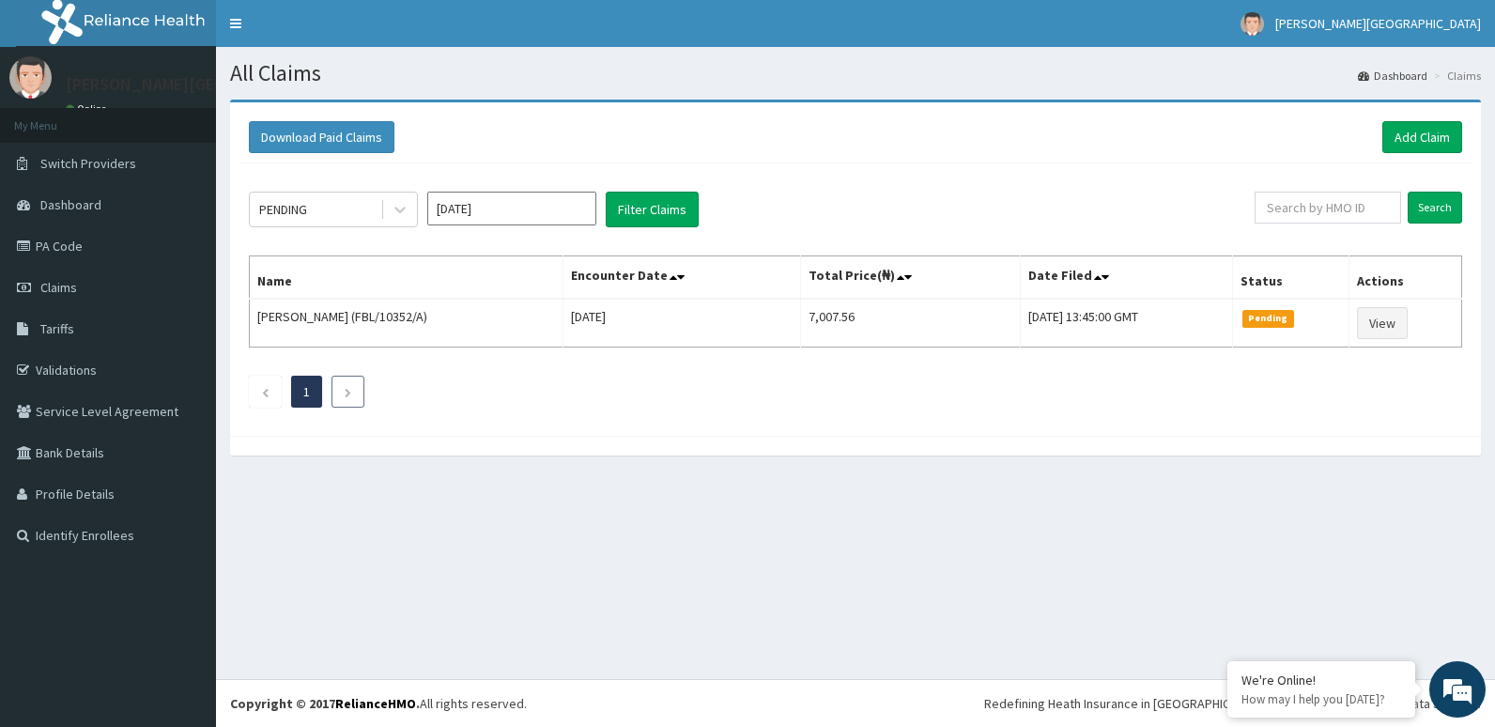
click at [347, 396] on icon "Next page" at bounding box center [348, 392] width 8 height 11
click at [66, 285] on span "Claims" at bounding box center [58, 287] width 37 height 17
click at [341, 395] on li at bounding box center [347, 392] width 33 height 32
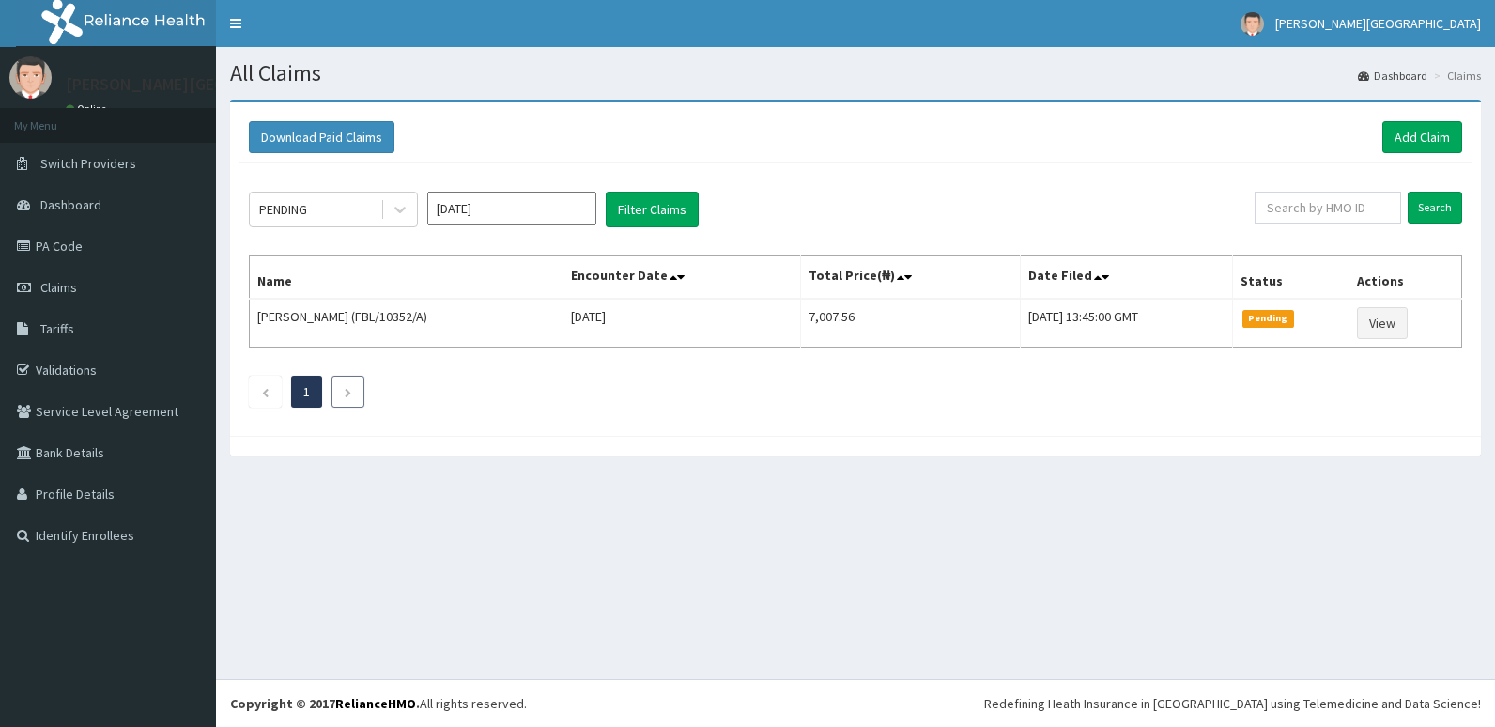
click at [341, 395] on li at bounding box center [347, 392] width 33 height 32
click at [1295, 209] on input "text" at bounding box center [1328, 208] width 146 height 32
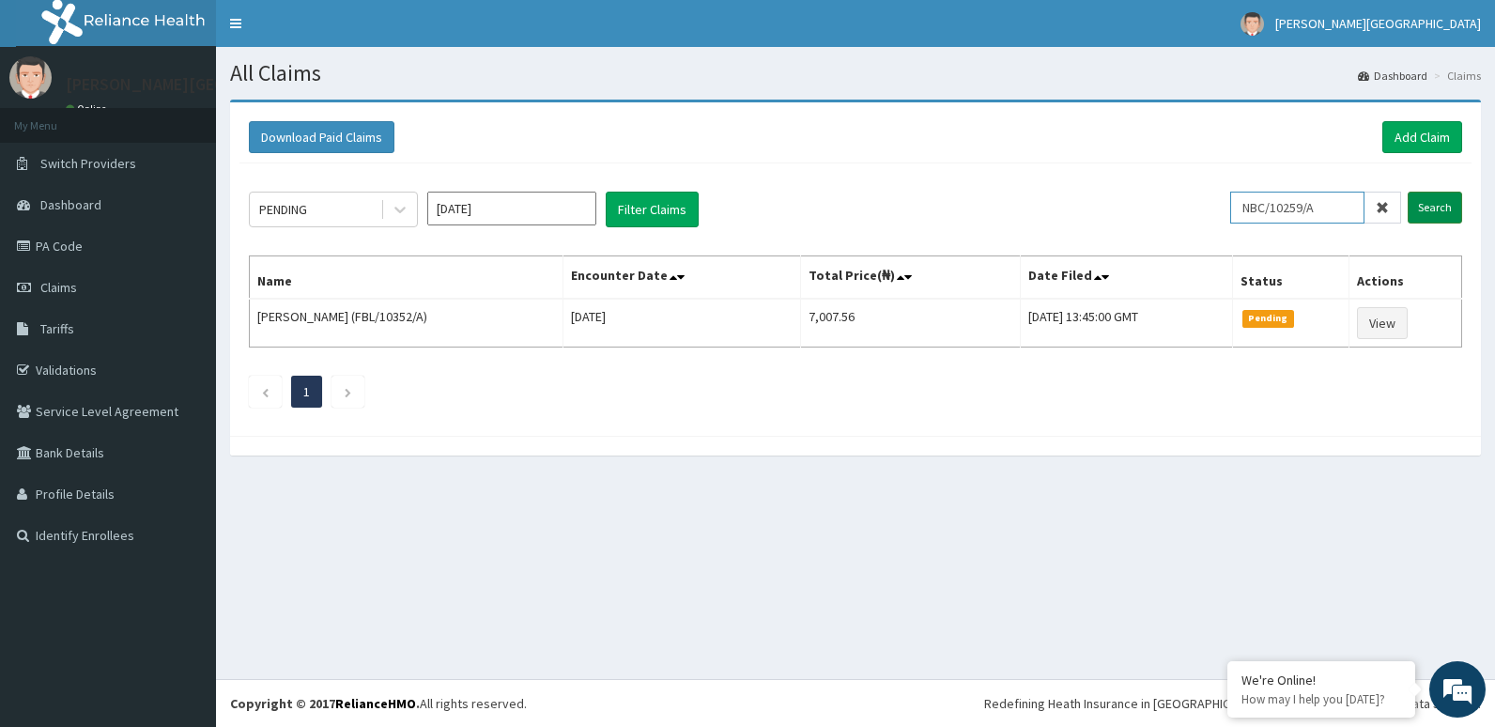
type input "NBC/10259/A"
click at [1419, 202] on input "Search" at bounding box center [1435, 208] width 54 height 32
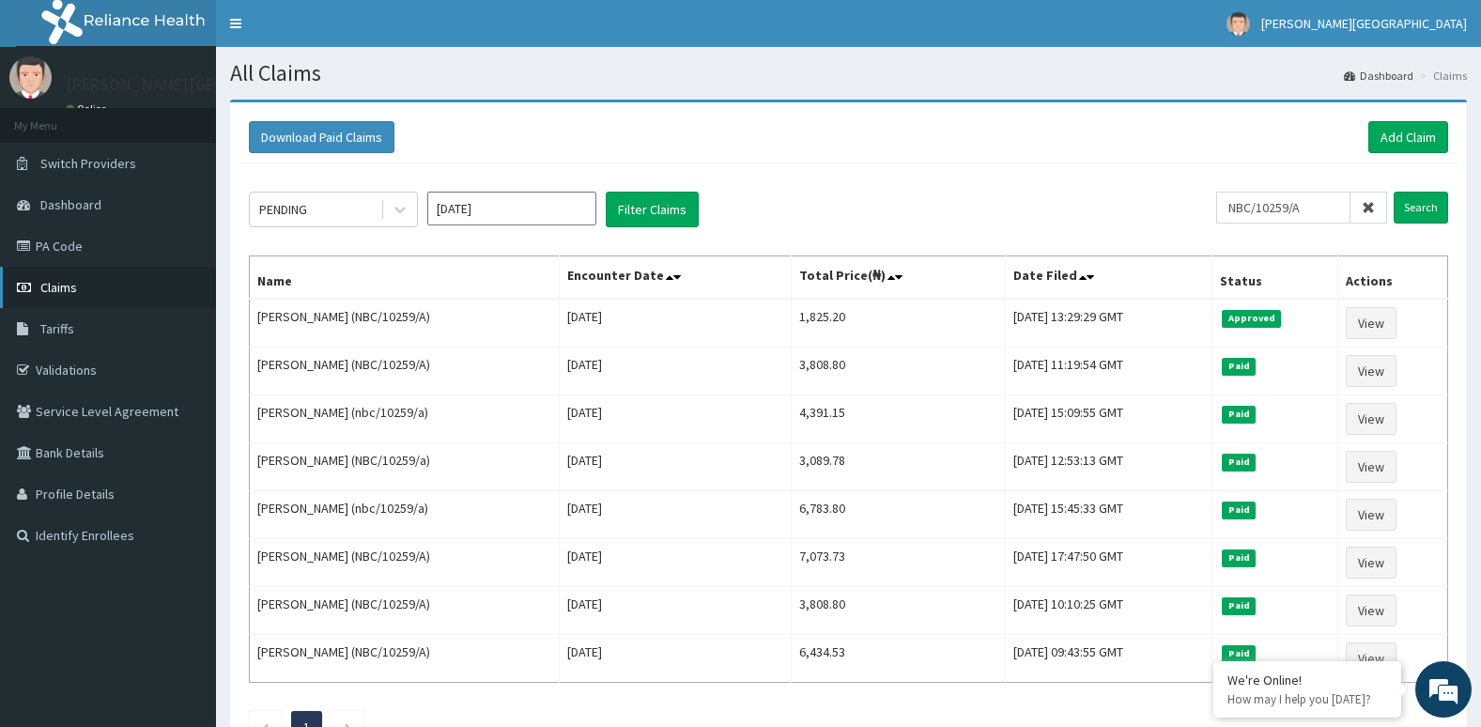
click at [145, 286] on link "Claims" at bounding box center [108, 287] width 216 height 41
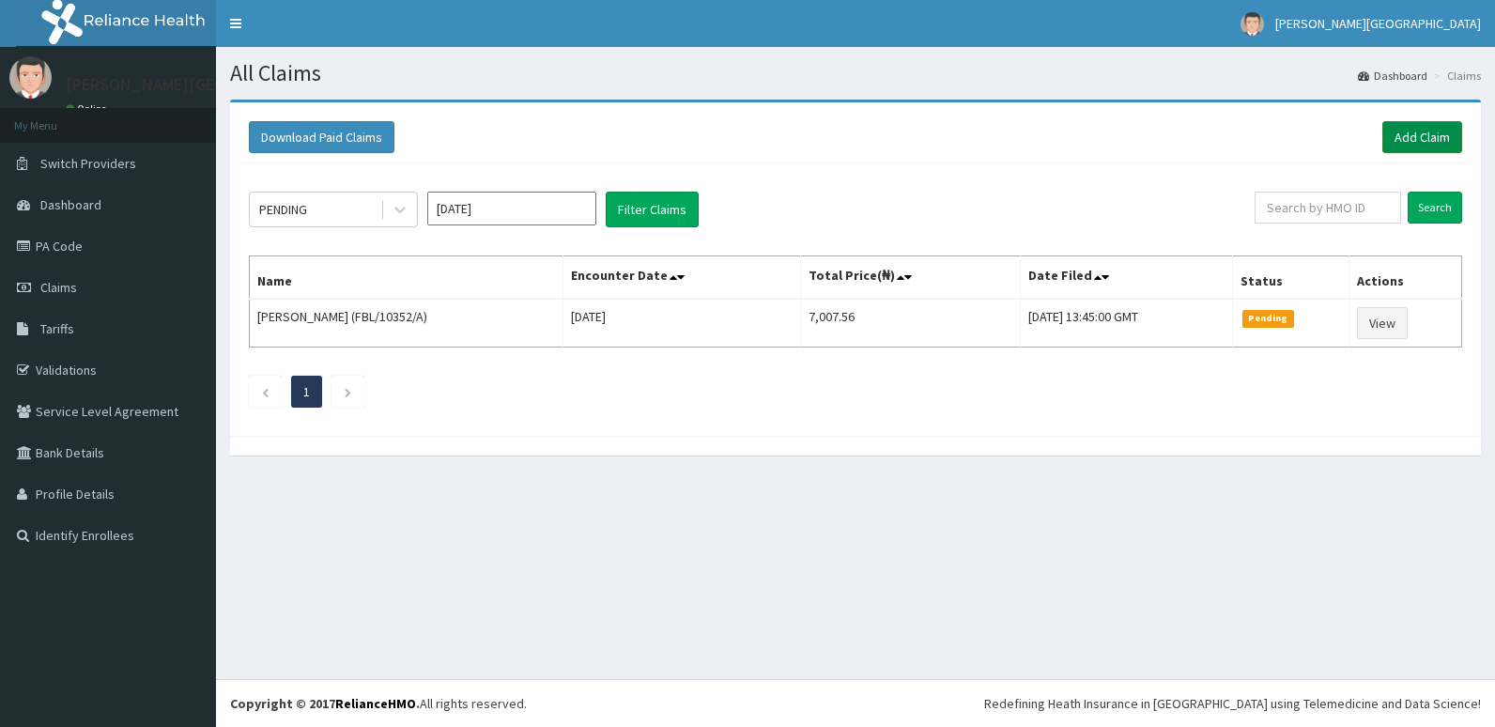
click at [1418, 140] on link "Add Claim" at bounding box center [1422, 137] width 80 height 32
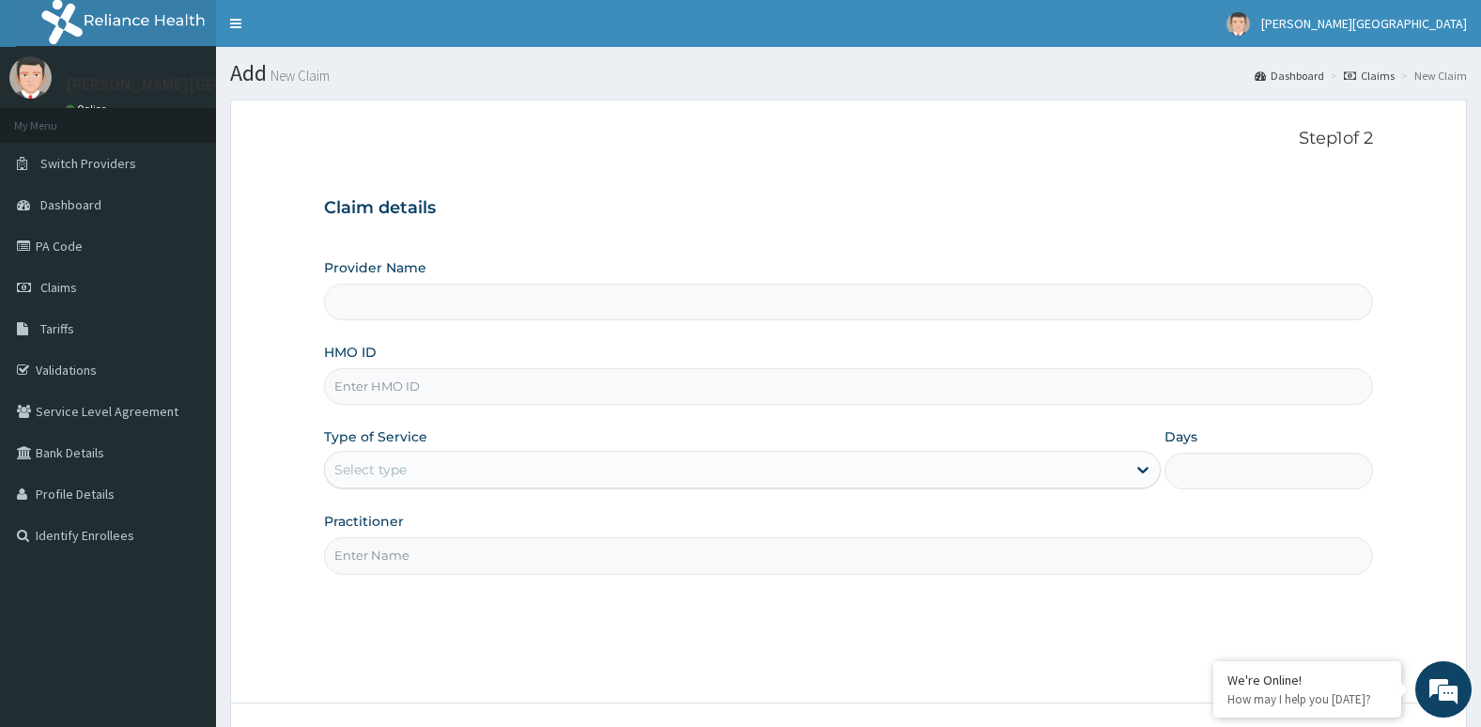
click at [978, 395] on input "HMO ID" at bounding box center [849, 386] width 1050 height 37
type input "[PERSON_NAME][GEOGRAPHIC_DATA]"
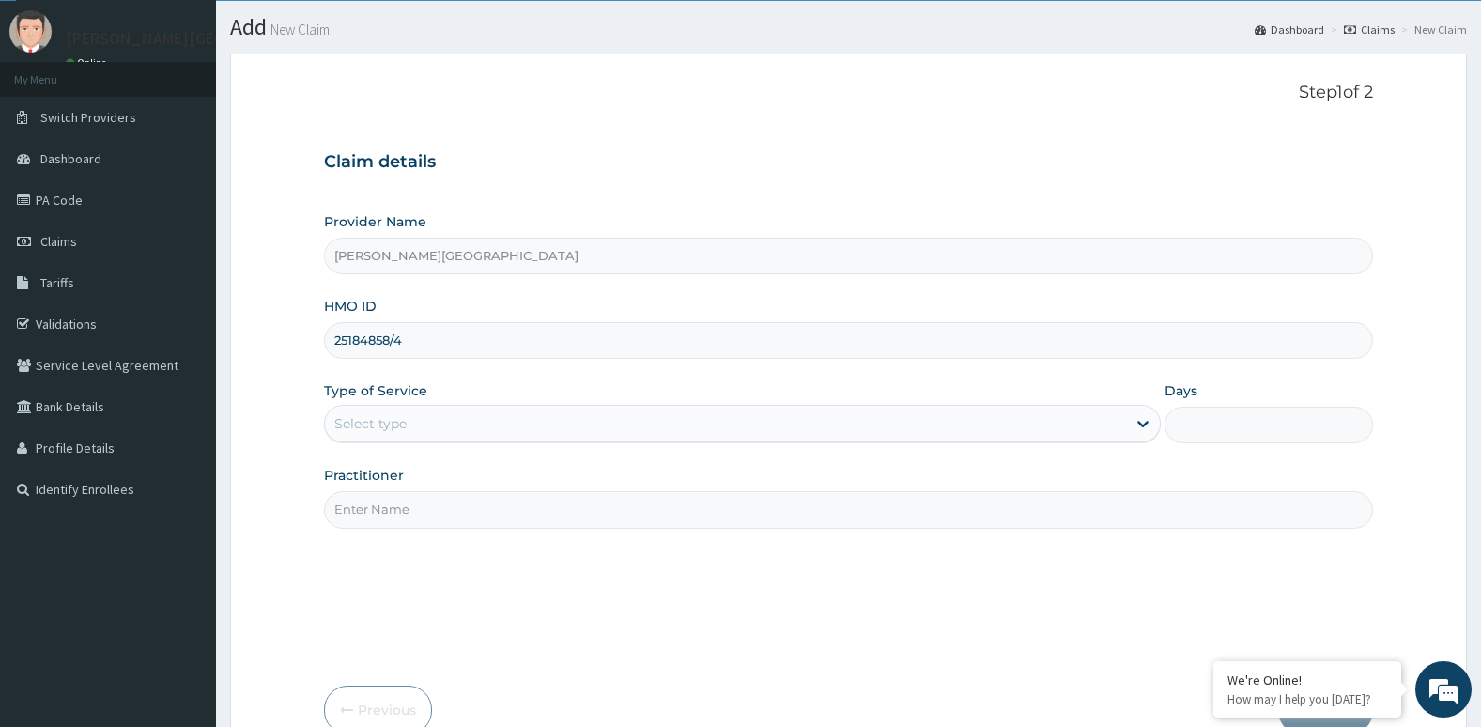
scroll to position [47, 0]
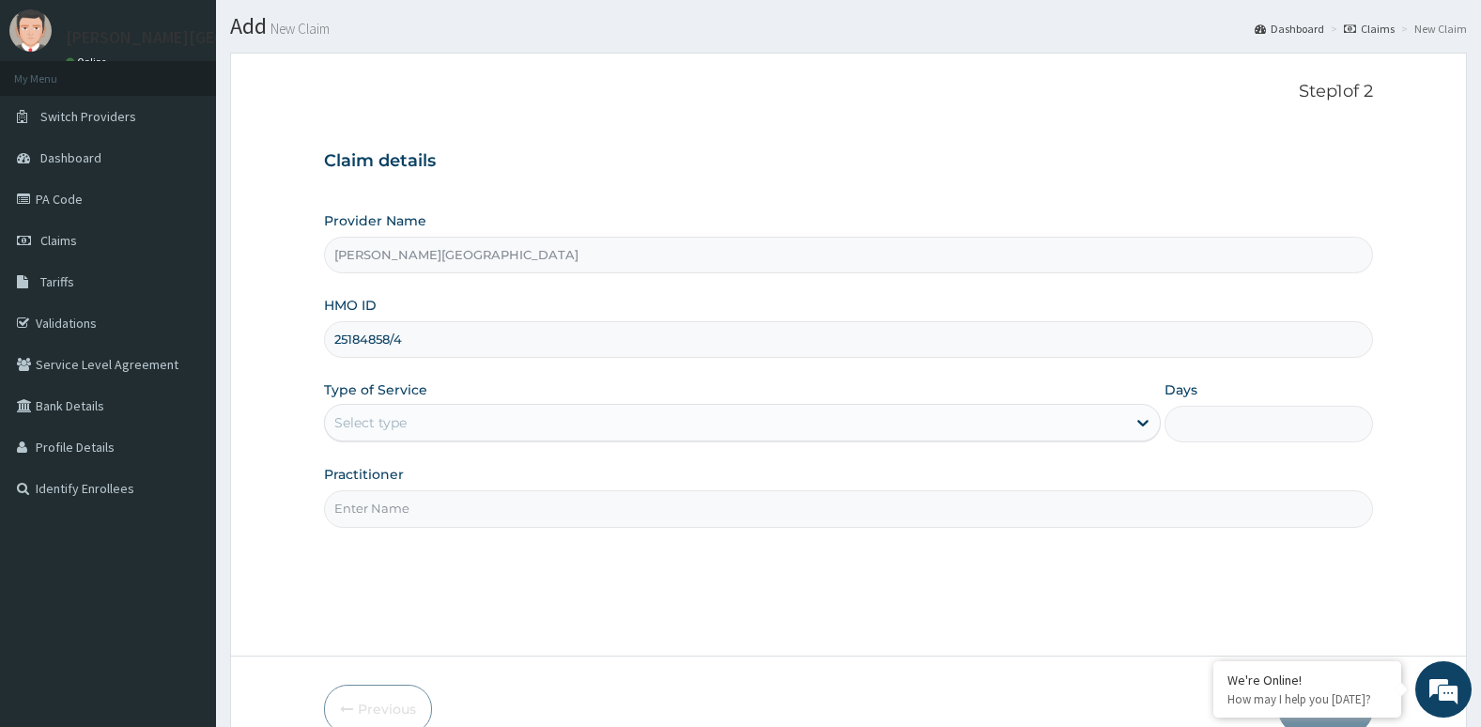
type input "25184858/4"
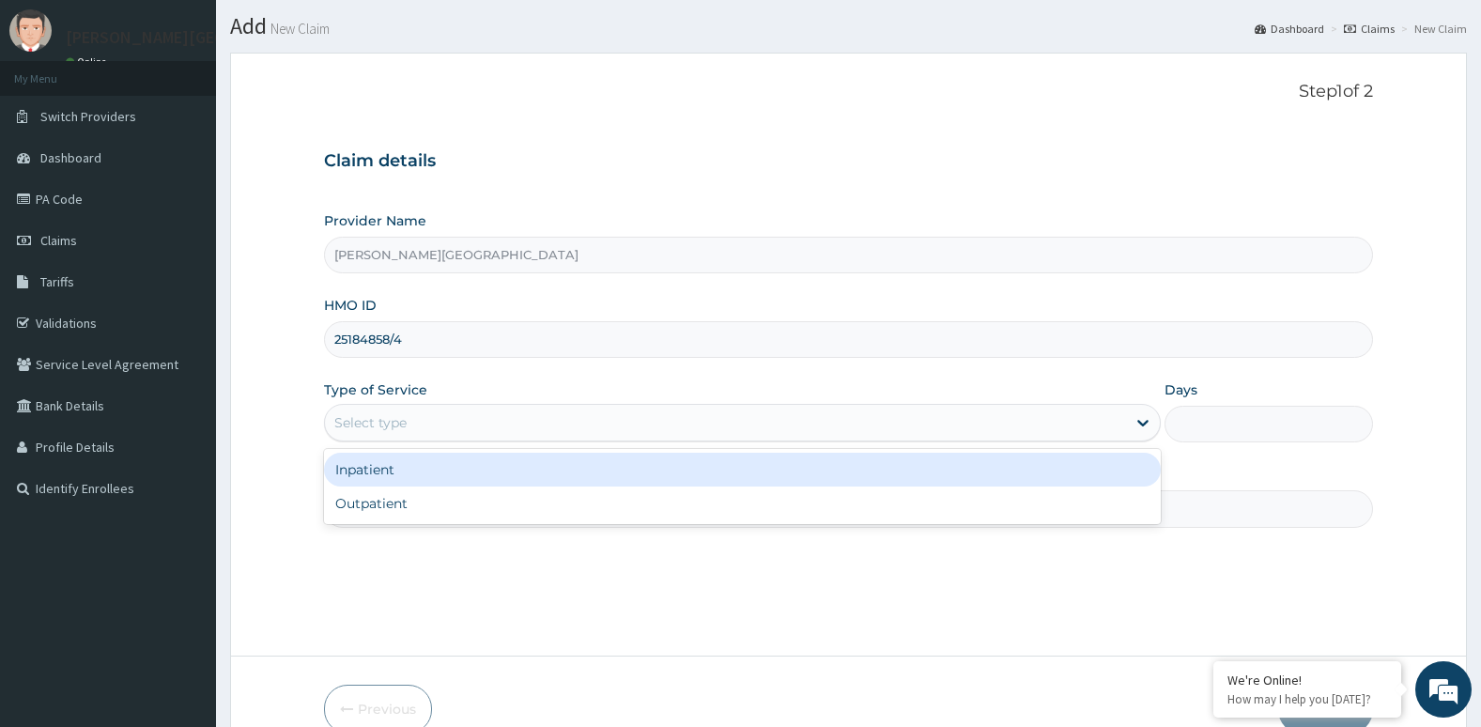
click at [979, 422] on div "Select type" at bounding box center [725, 423] width 801 height 30
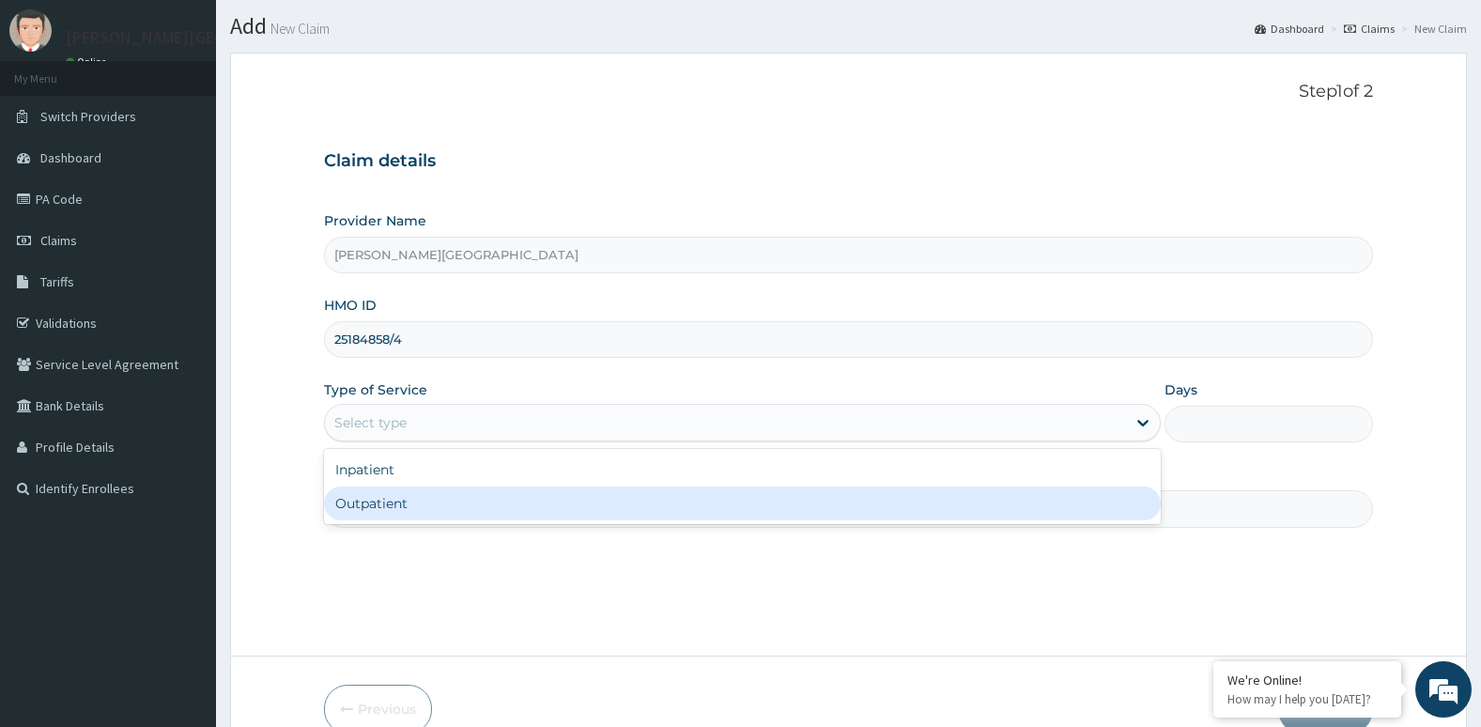
click at [980, 505] on div "Outpatient" at bounding box center [742, 503] width 837 height 34
type input "1"
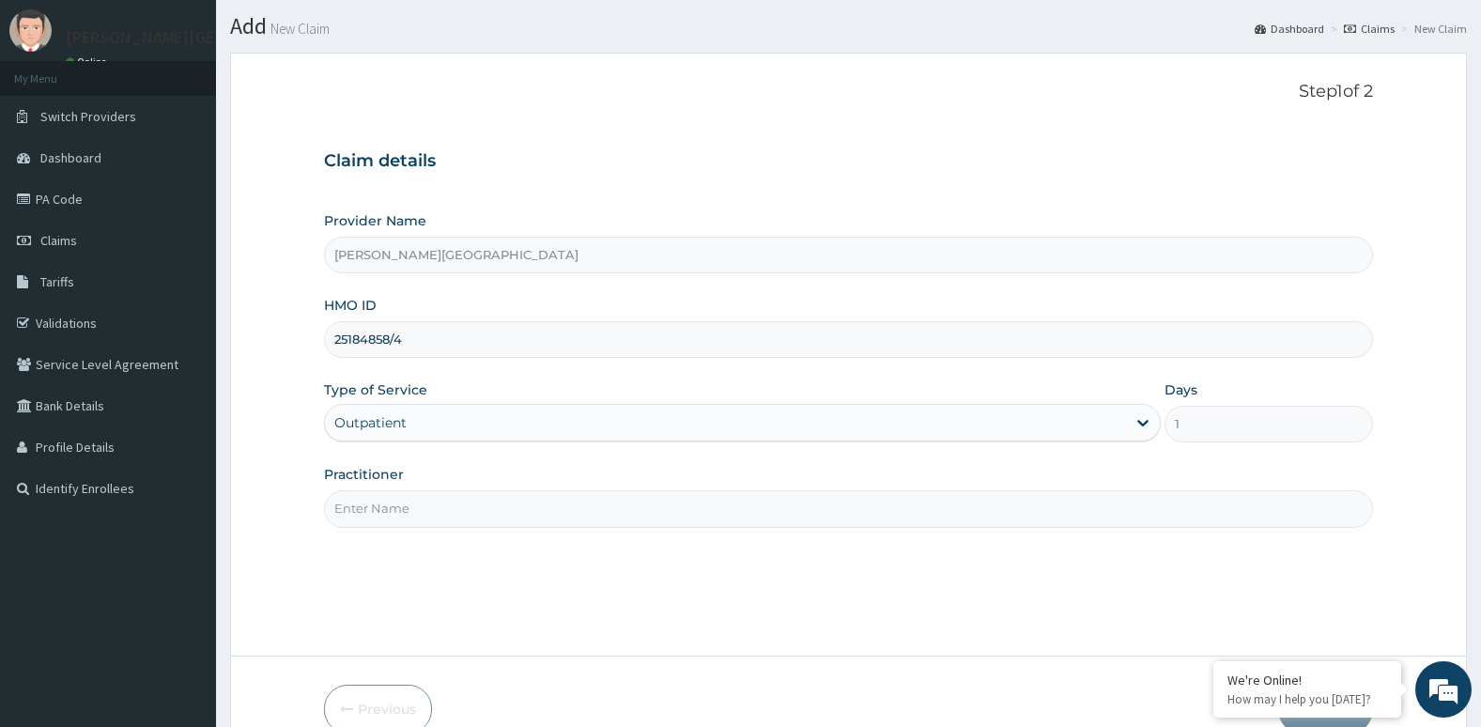
click at [895, 512] on input "Practitioner" at bounding box center [849, 508] width 1050 height 37
type input "[PERSON_NAME]"
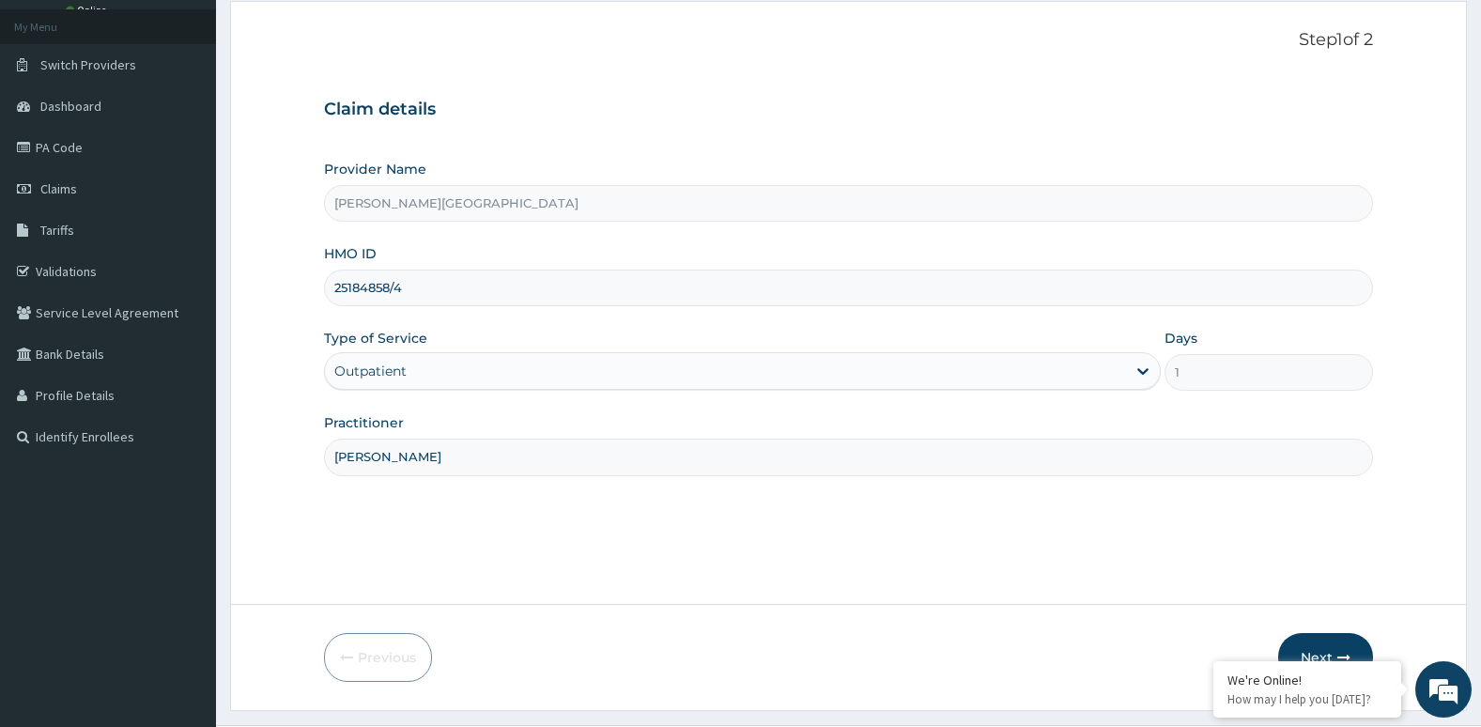
scroll to position [145, 0]
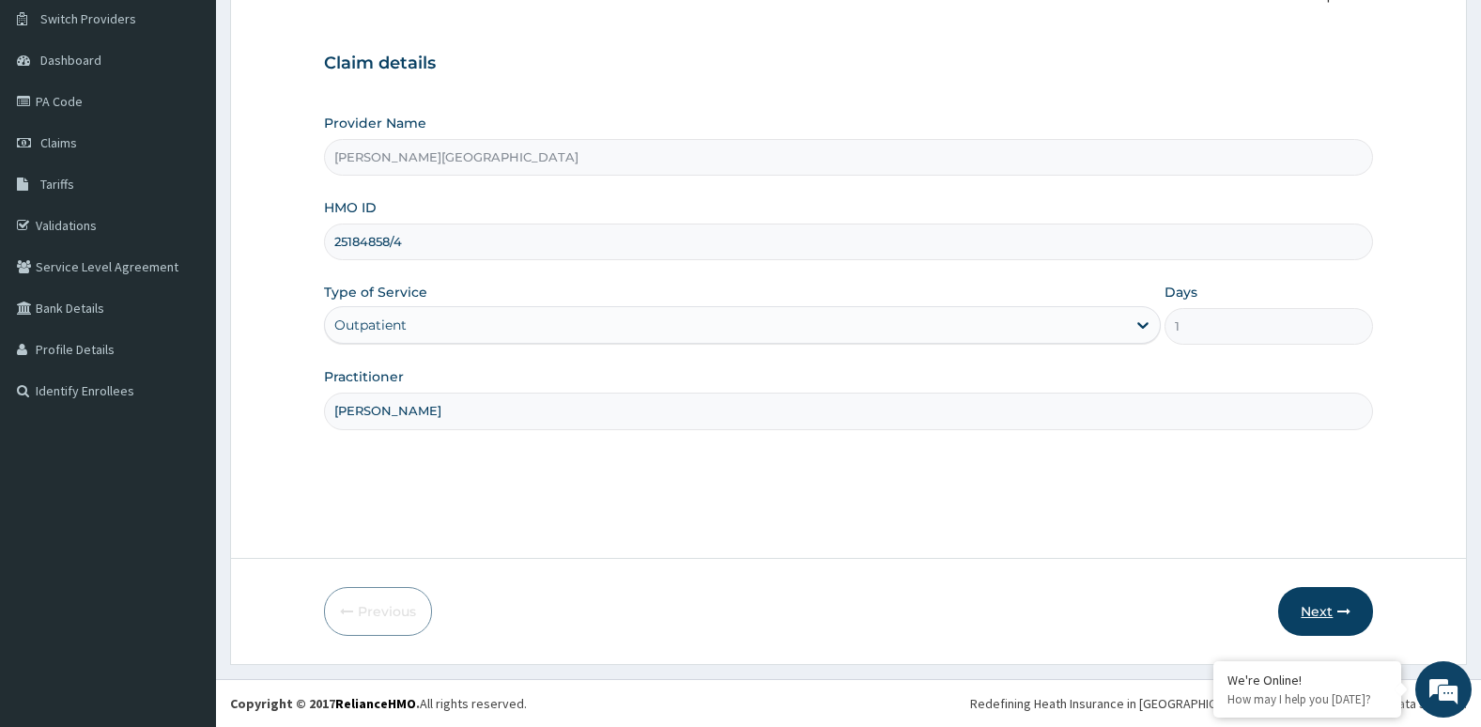
click at [1336, 624] on button "Next" at bounding box center [1325, 611] width 95 height 49
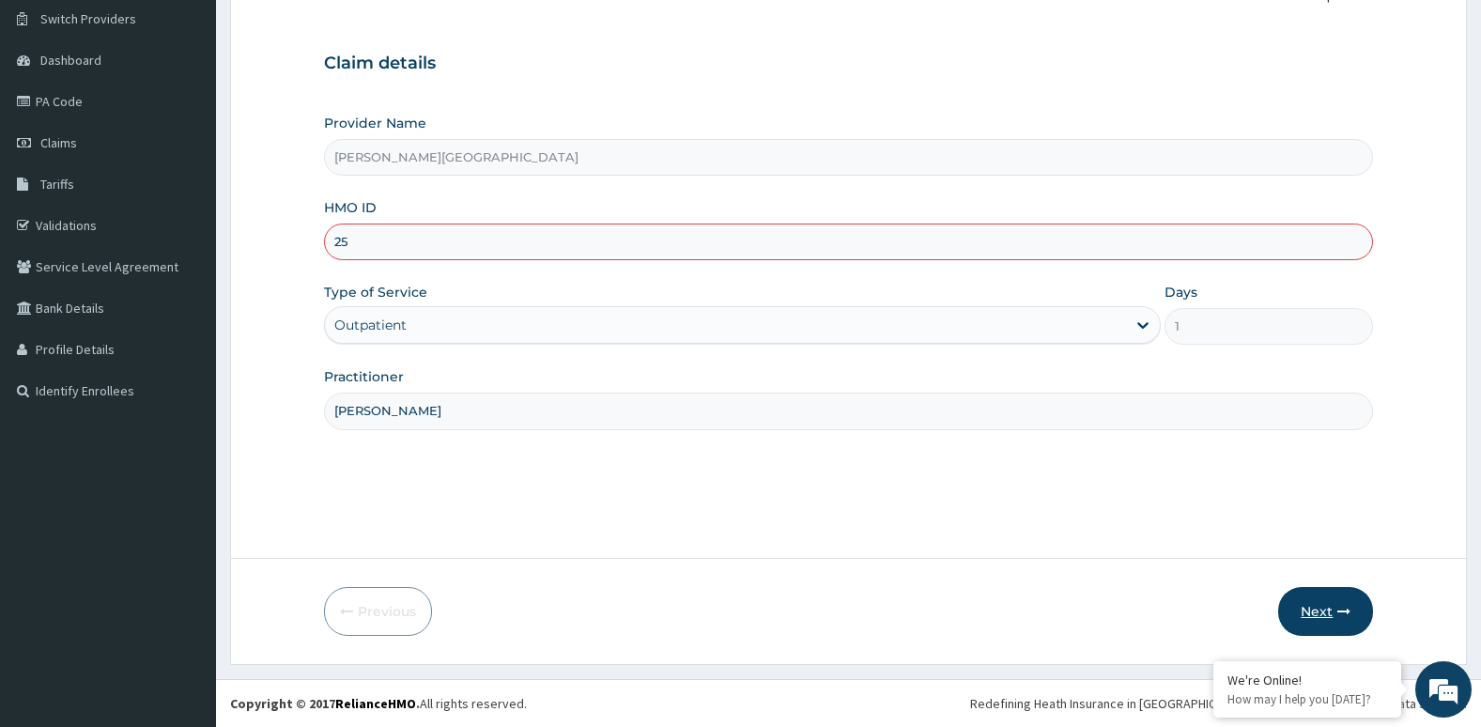
type input "2"
type input "NEL/10034/B"
click at [1312, 610] on button "Next" at bounding box center [1325, 611] width 95 height 49
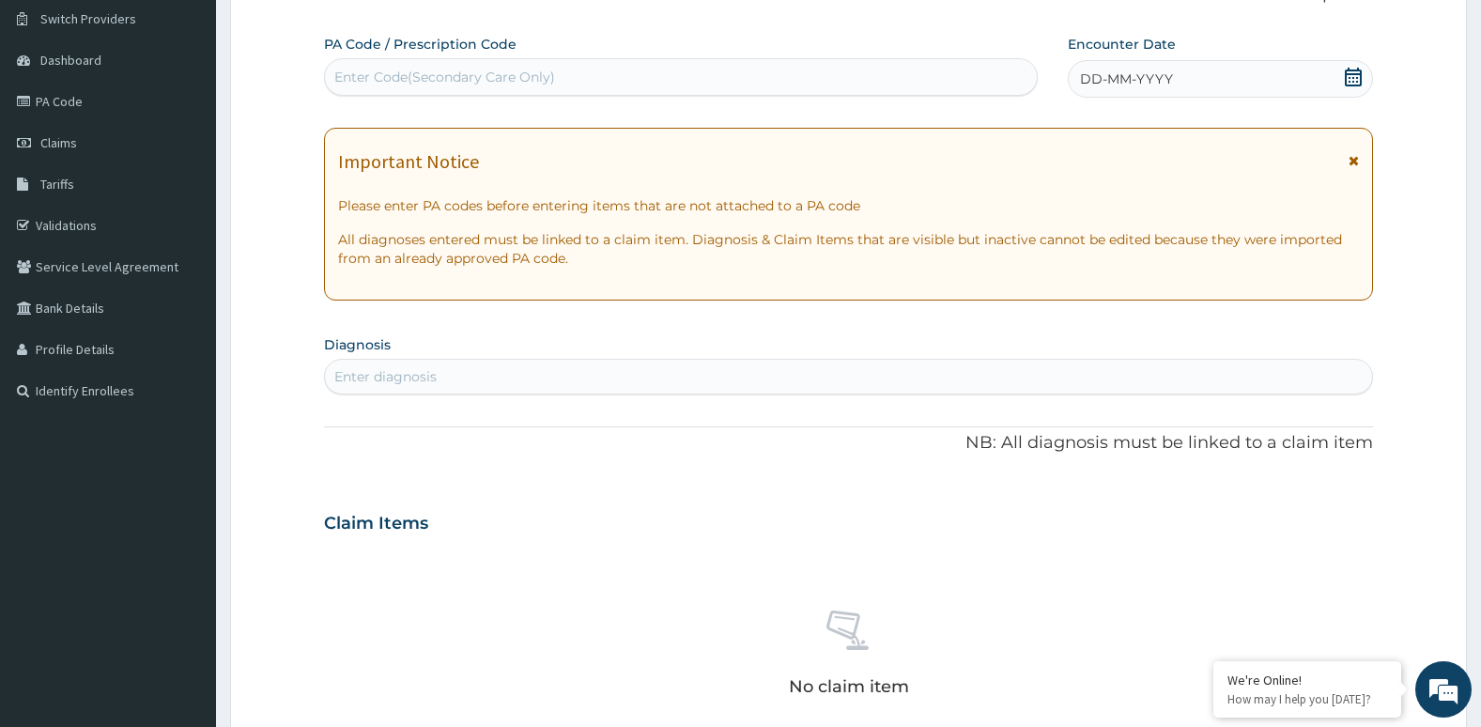
click at [1354, 164] on icon at bounding box center [1353, 160] width 10 height 13
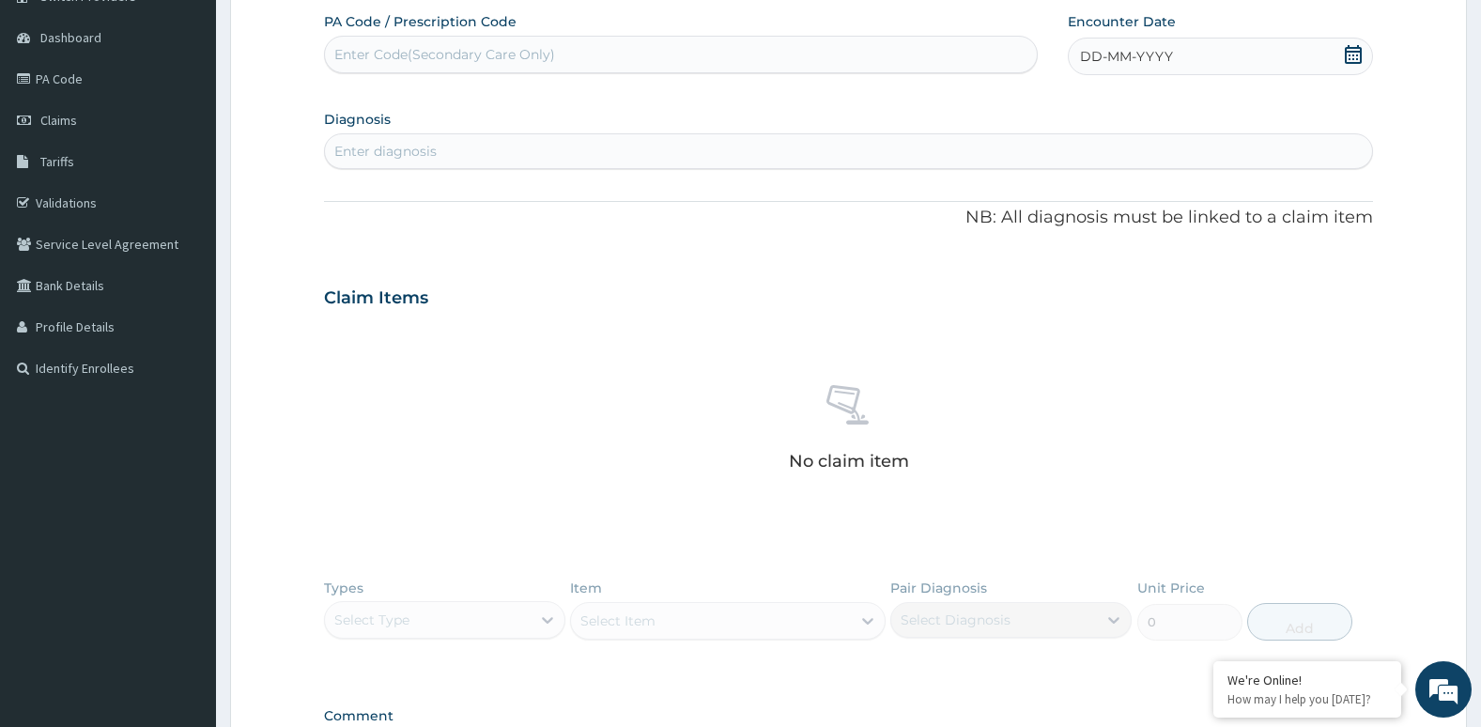
scroll to position [169, 0]
click at [1222, 162] on div "Enter diagnosis" at bounding box center [849, 149] width 1048 height 30
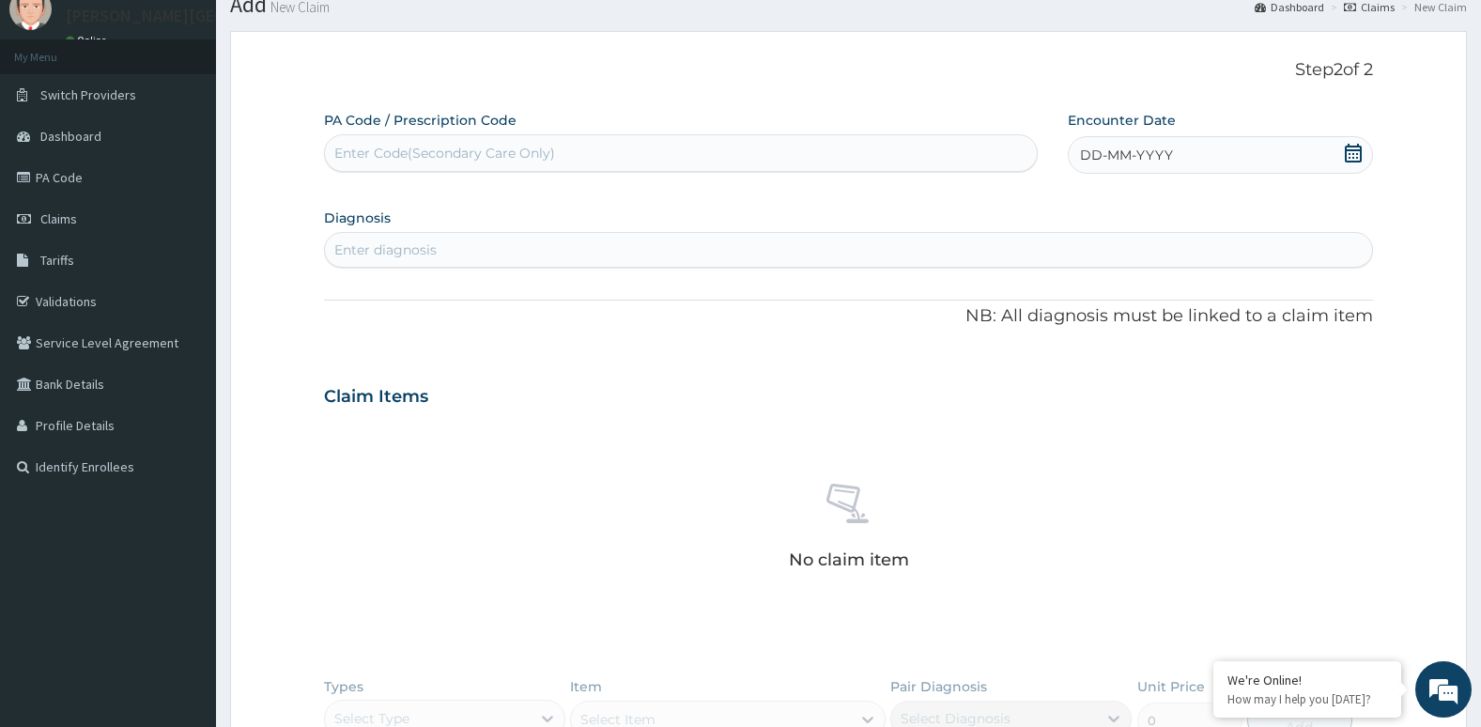
scroll to position [62, 0]
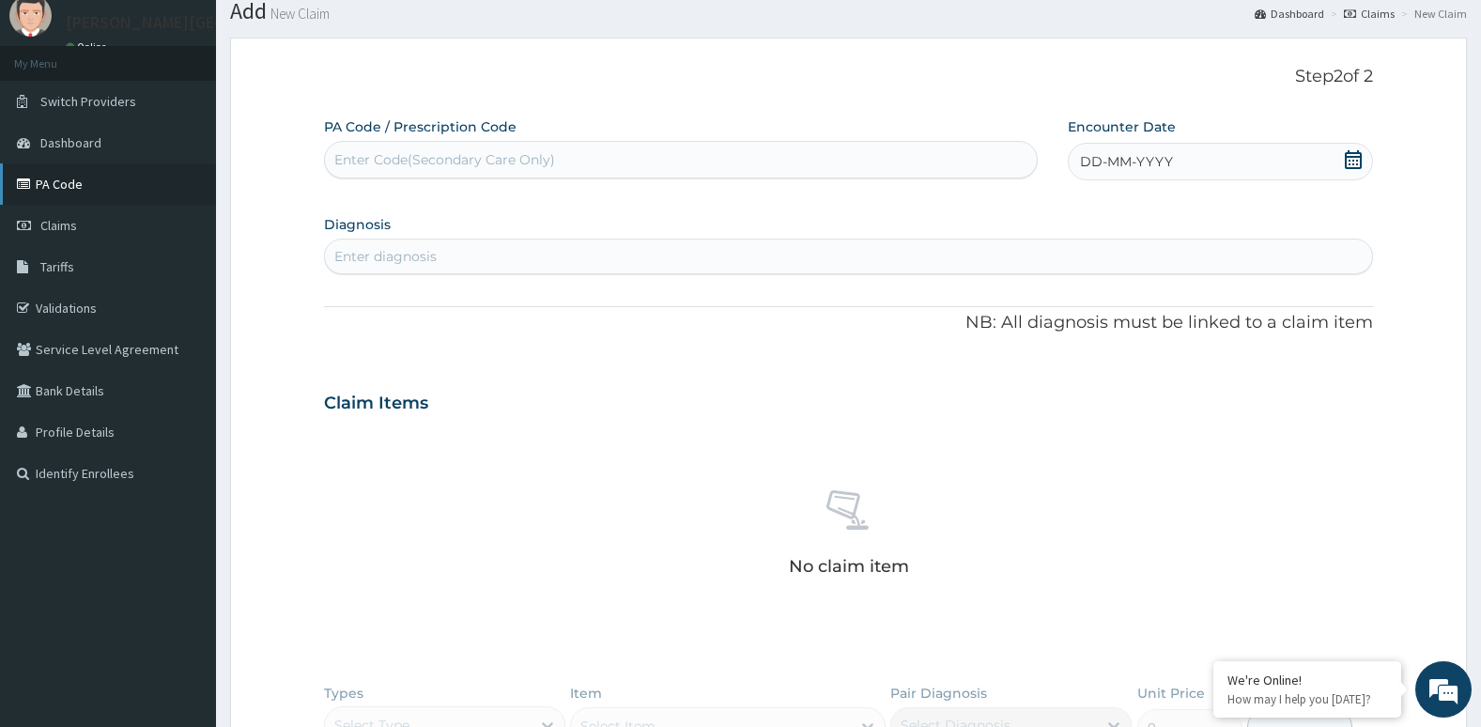
click at [185, 172] on link "PA Code" at bounding box center [108, 183] width 216 height 41
click at [395, 248] on div "Enter diagnosis" at bounding box center [385, 256] width 102 height 19
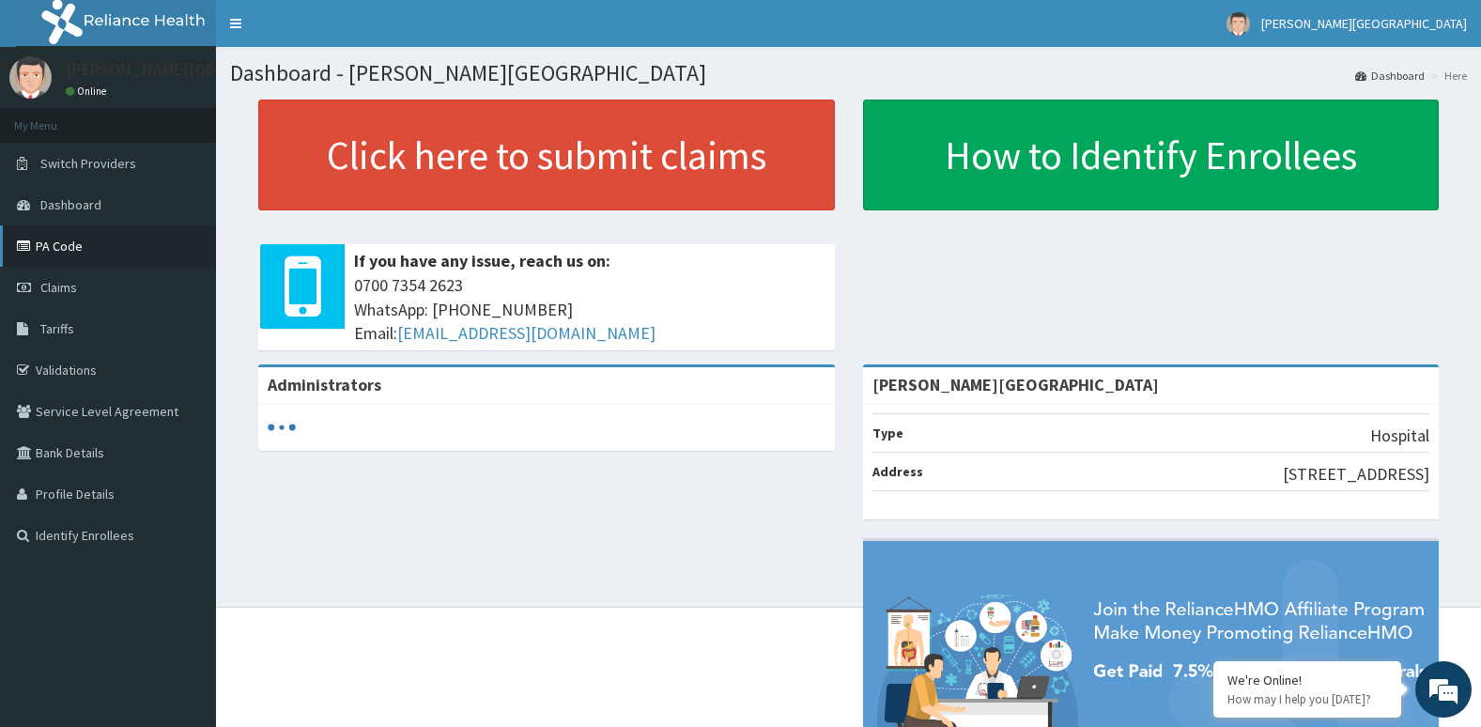
click at [95, 238] on link "PA Code" at bounding box center [108, 245] width 216 height 41
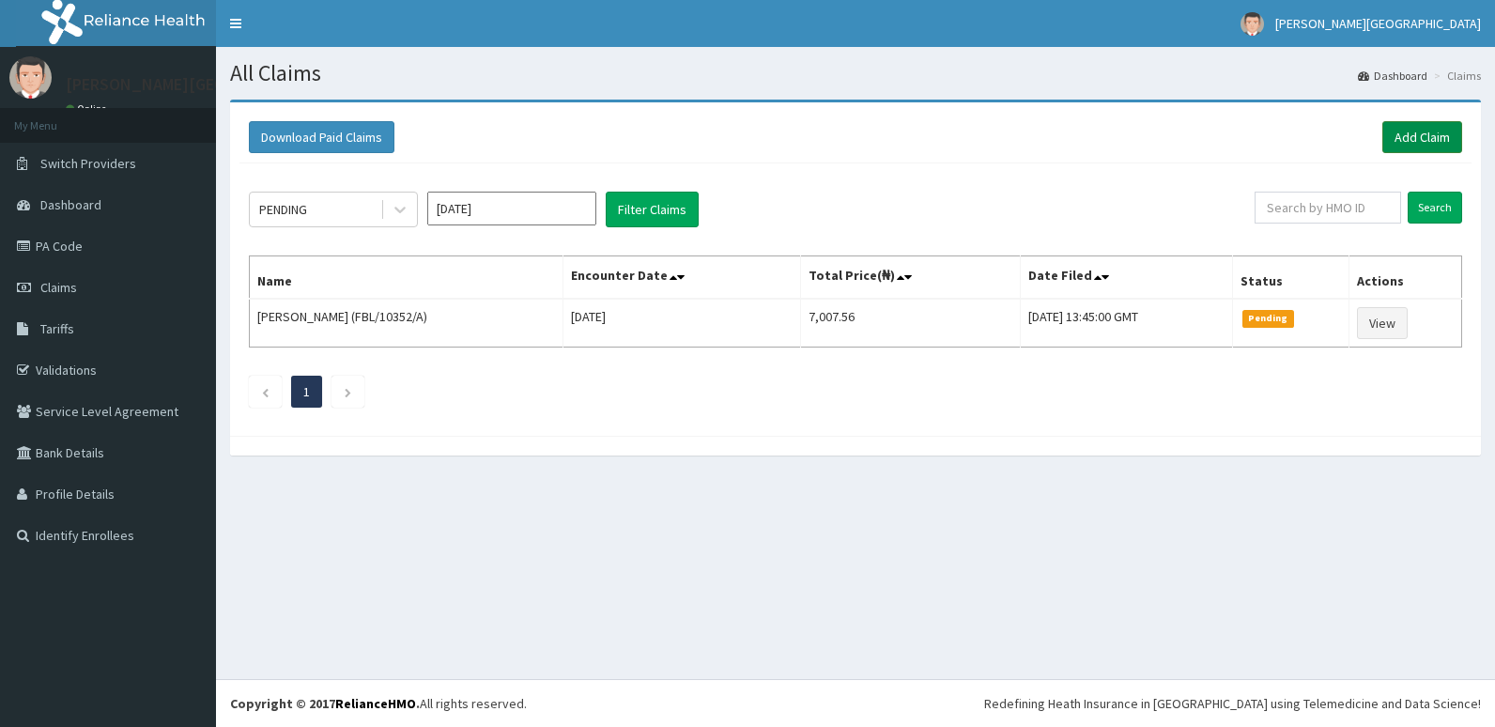
click at [1432, 123] on link "Add Claim" at bounding box center [1422, 137] width 80 height 32
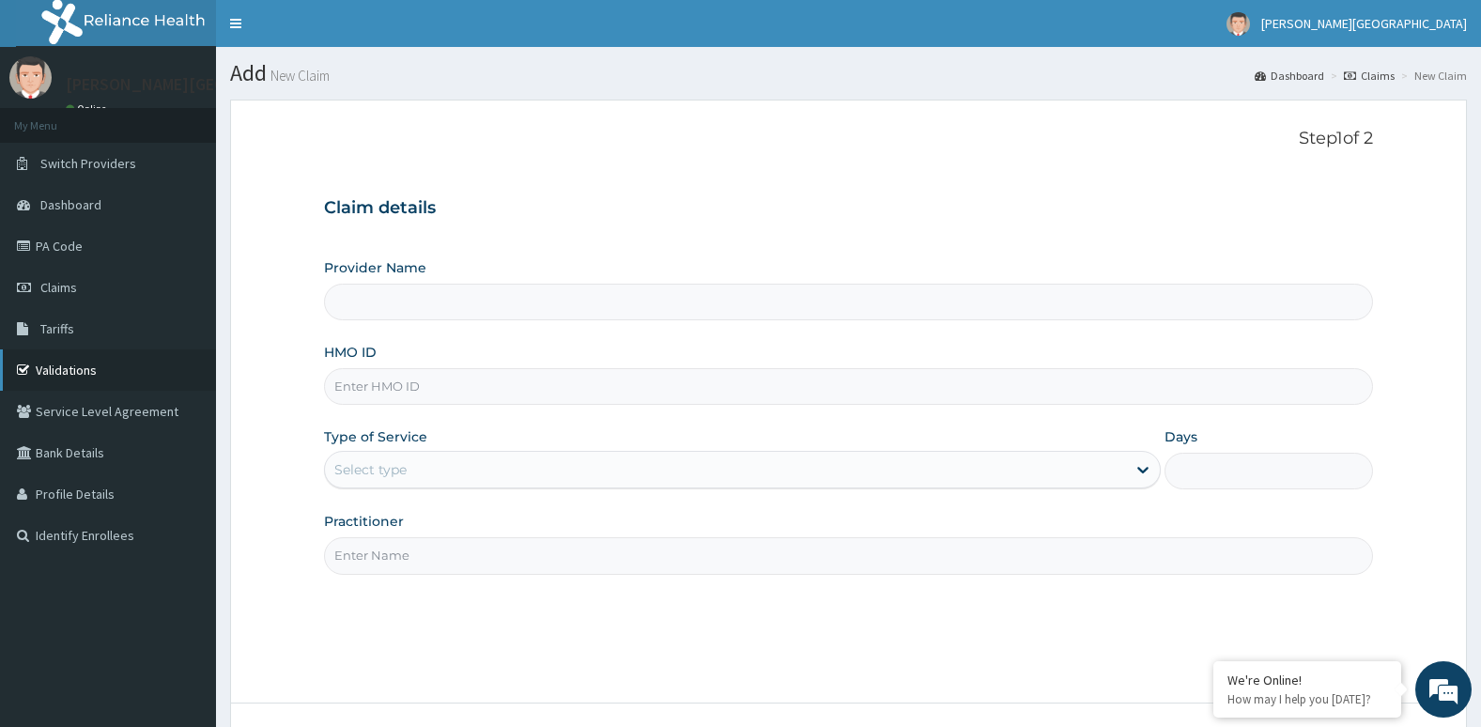
type input "[PERSON_NAME][GEOGRAPHIC_DATA]"
click at [72, 235] on link "PA Code" at bounding box center [108, 245] width 216 height 41
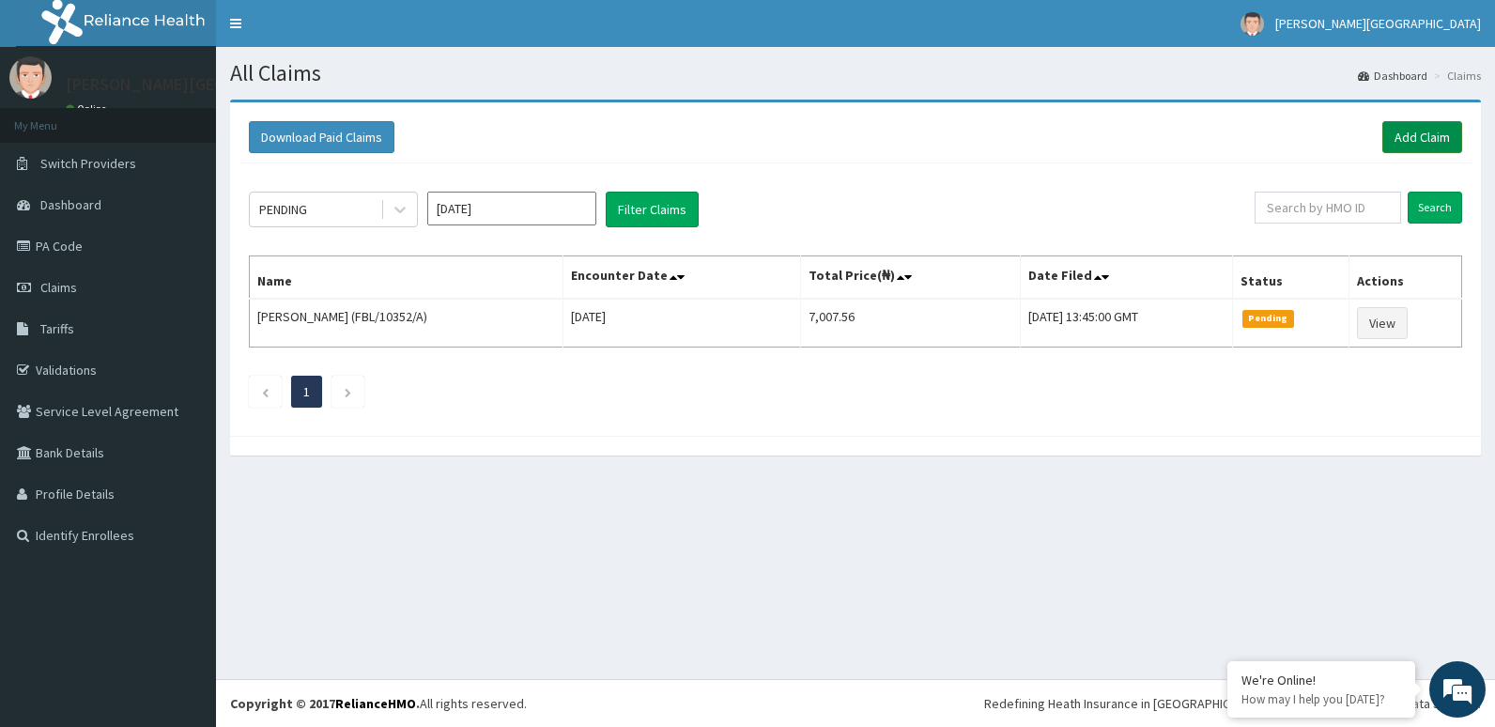
click at [1410, 141] on link "Add Claim" at bounding box center [1422, 137] width 80 height 32
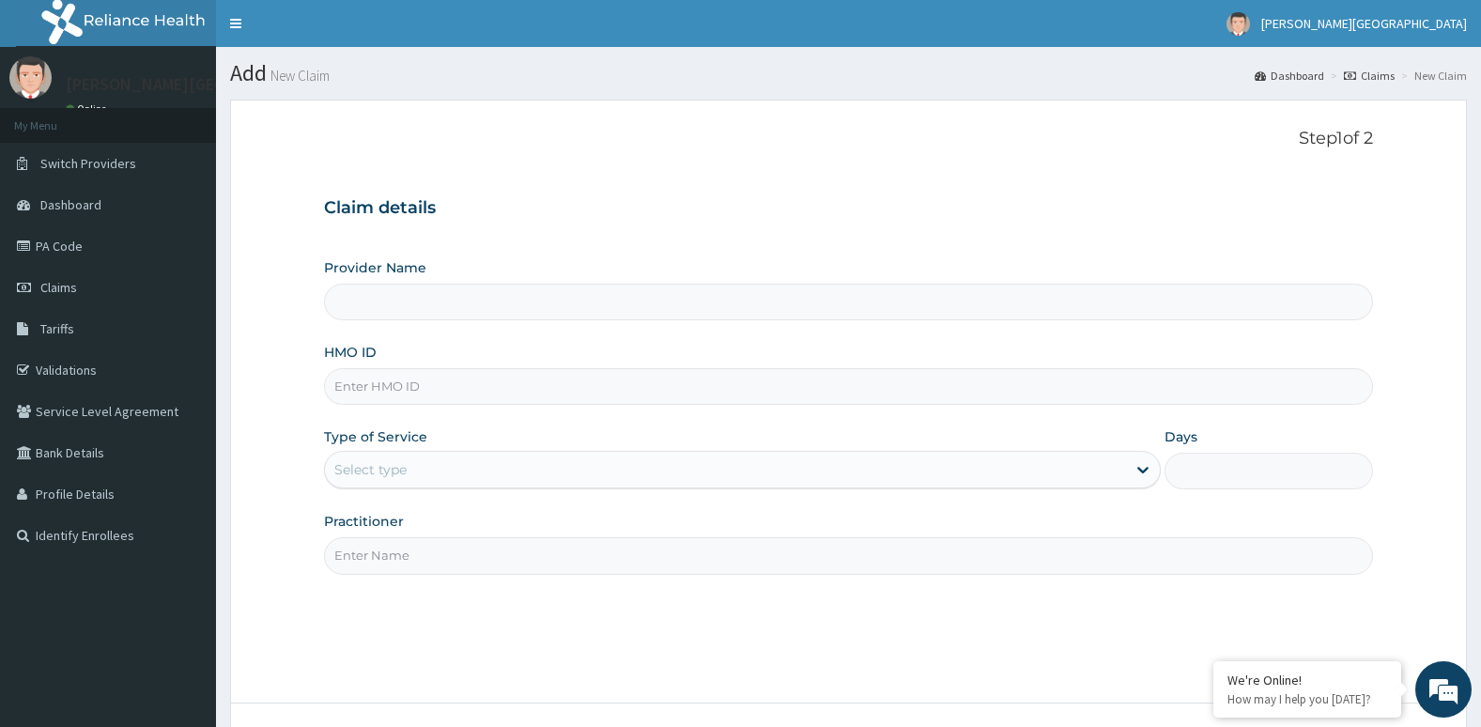
type input "[PERSON_NAME][GEOGRAPHIC_DATA]"
click at [878, 408] on div "Provider Name Aruna Ogun Memorial Specialist Hospital HMO ID Type of Service Se…" at bounding box center [849, 416] width 1050 height 316
click at [530, 391] on input "HMO ID" at bounding box center [849, 386] width 1050 height 37
type input "NEL/10034/B"
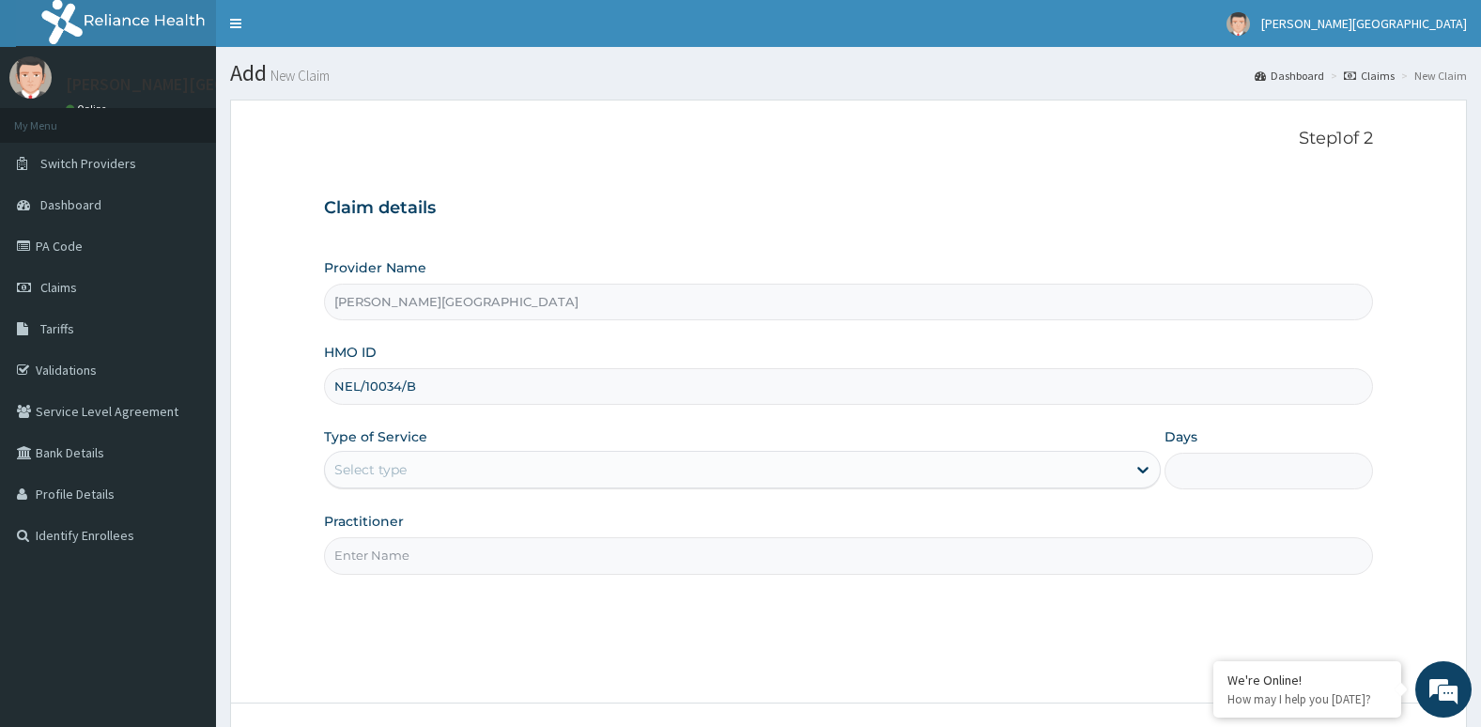
type input "Dr. Chike"
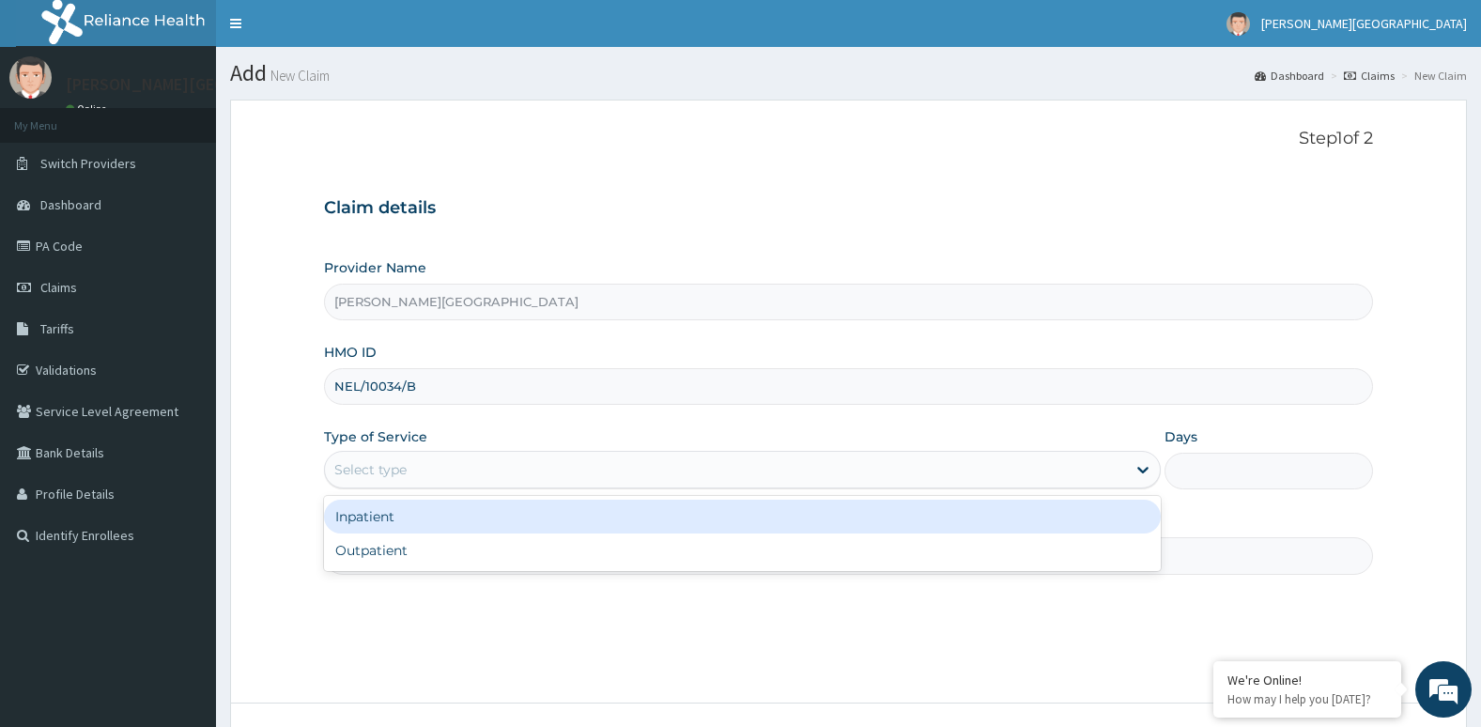
click at [563, 468] on div "Select type" at bounding box center [725, 469] width 801 height 30
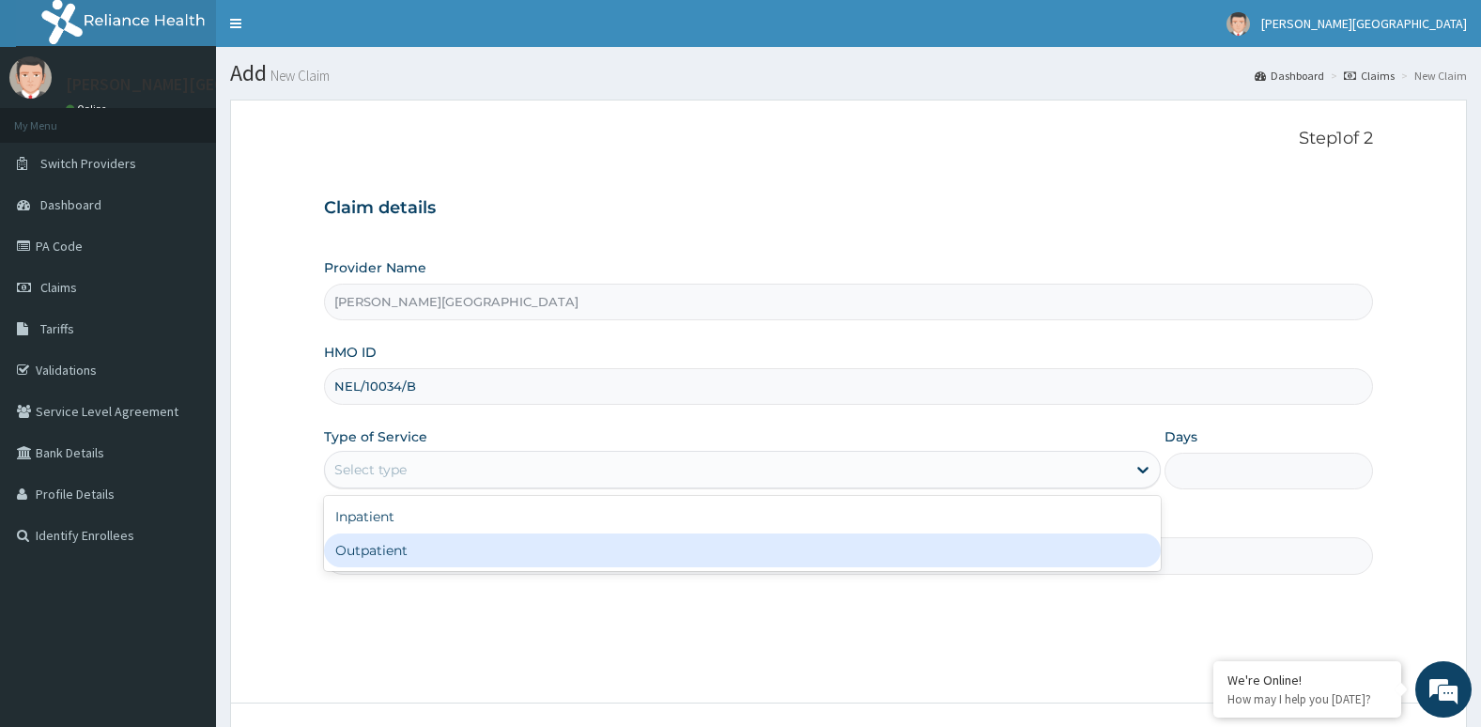
click at [560, 546] on div "Outpatient" at bounding box center [742, 550] width 837 height 34
type input "1"
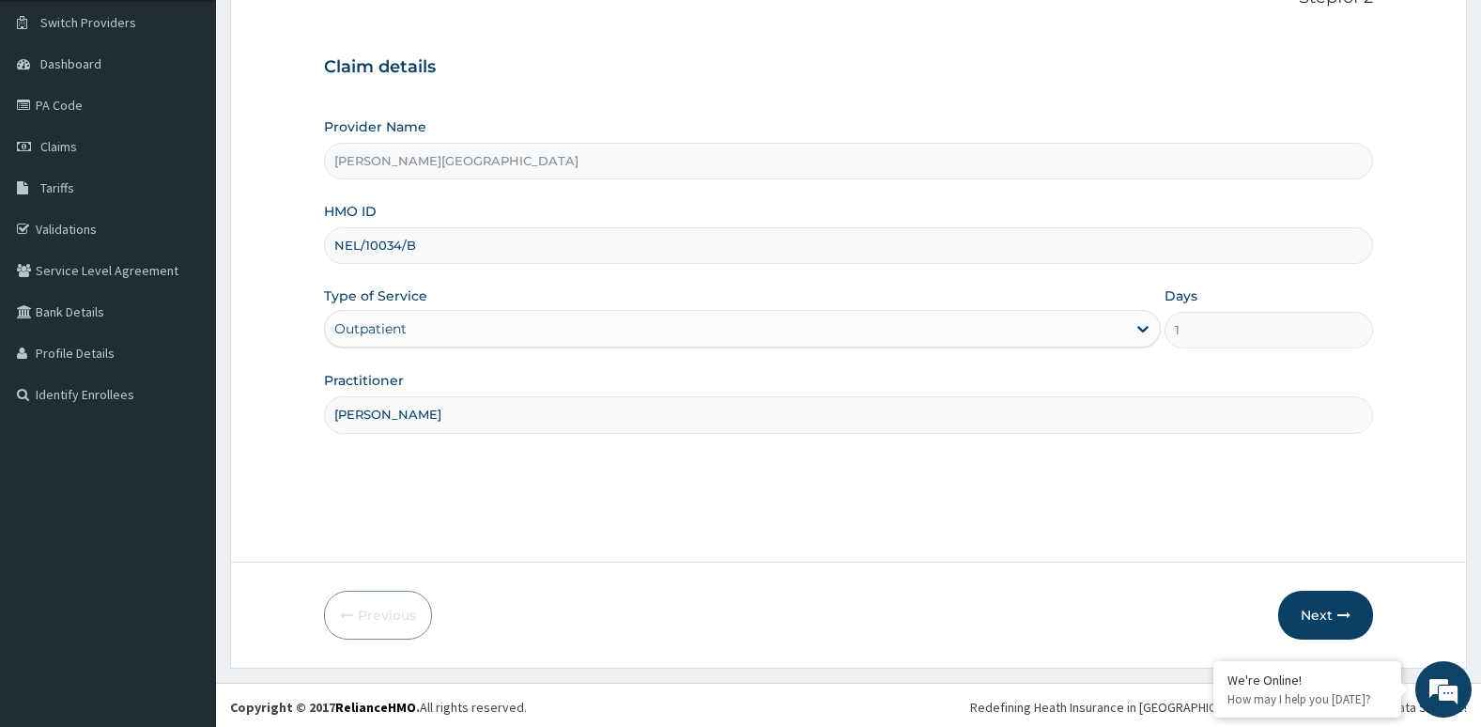
scroll to position [145, 0]
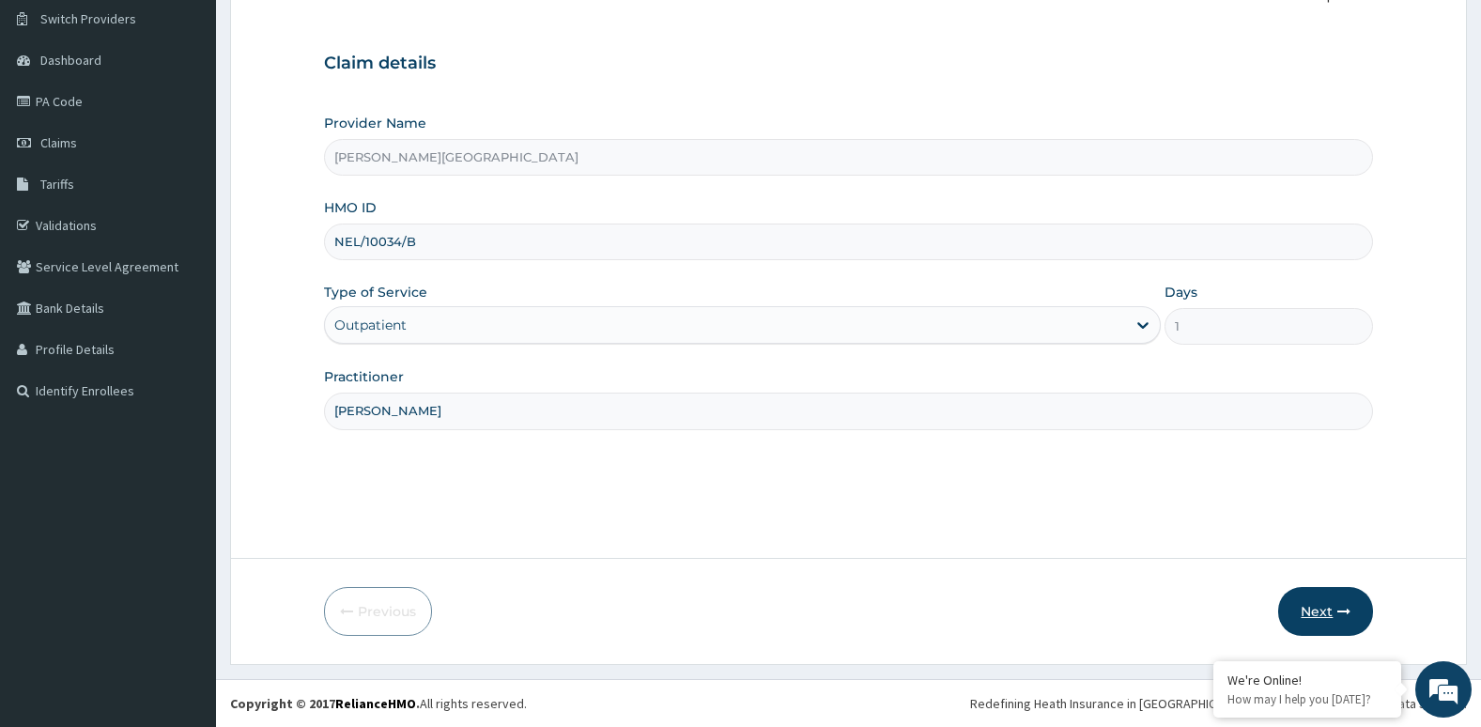
click at [1309, 619] on button "Next" at bounding box center [1325, 611] width 95 height 49
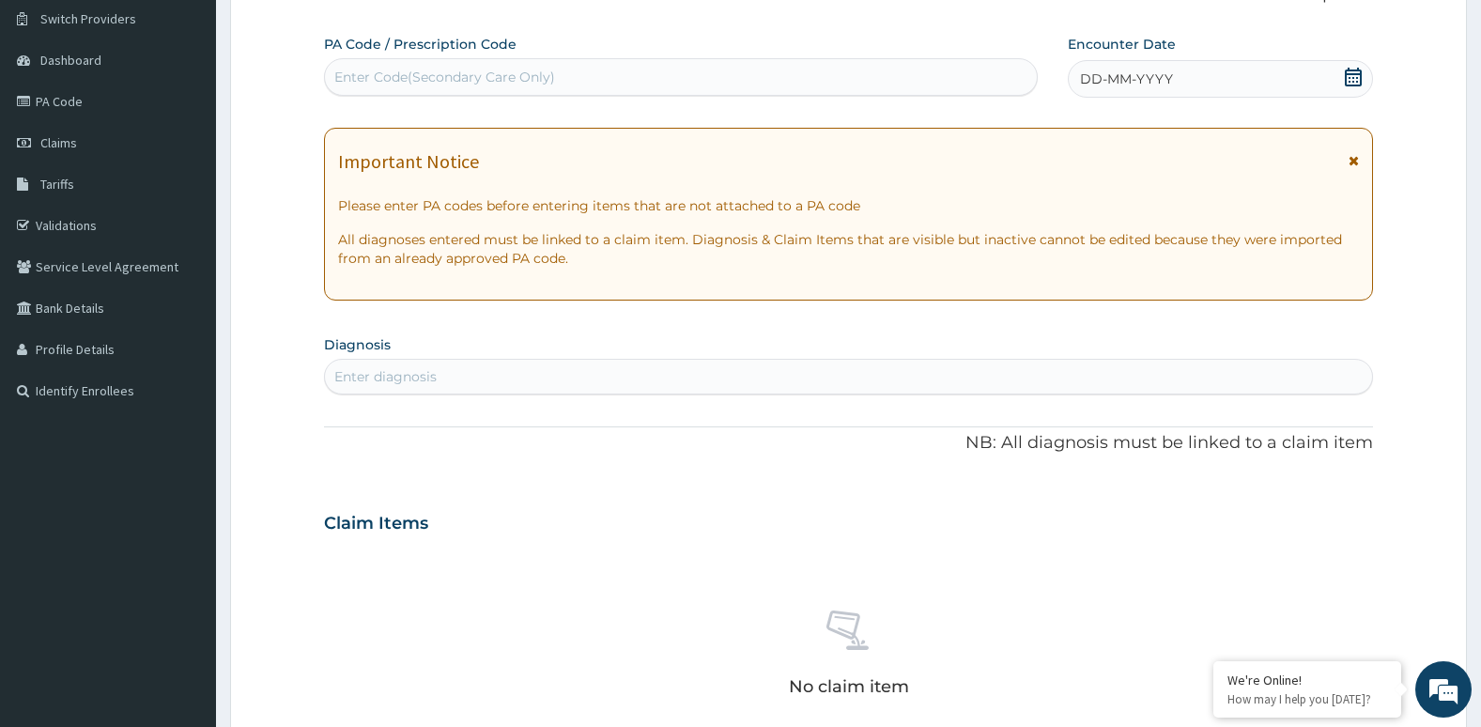
click at [691, 366] on div "Enter diagnosis" at bounding box center [849, 377] width 1048 height 30
type input "PLASMOD"
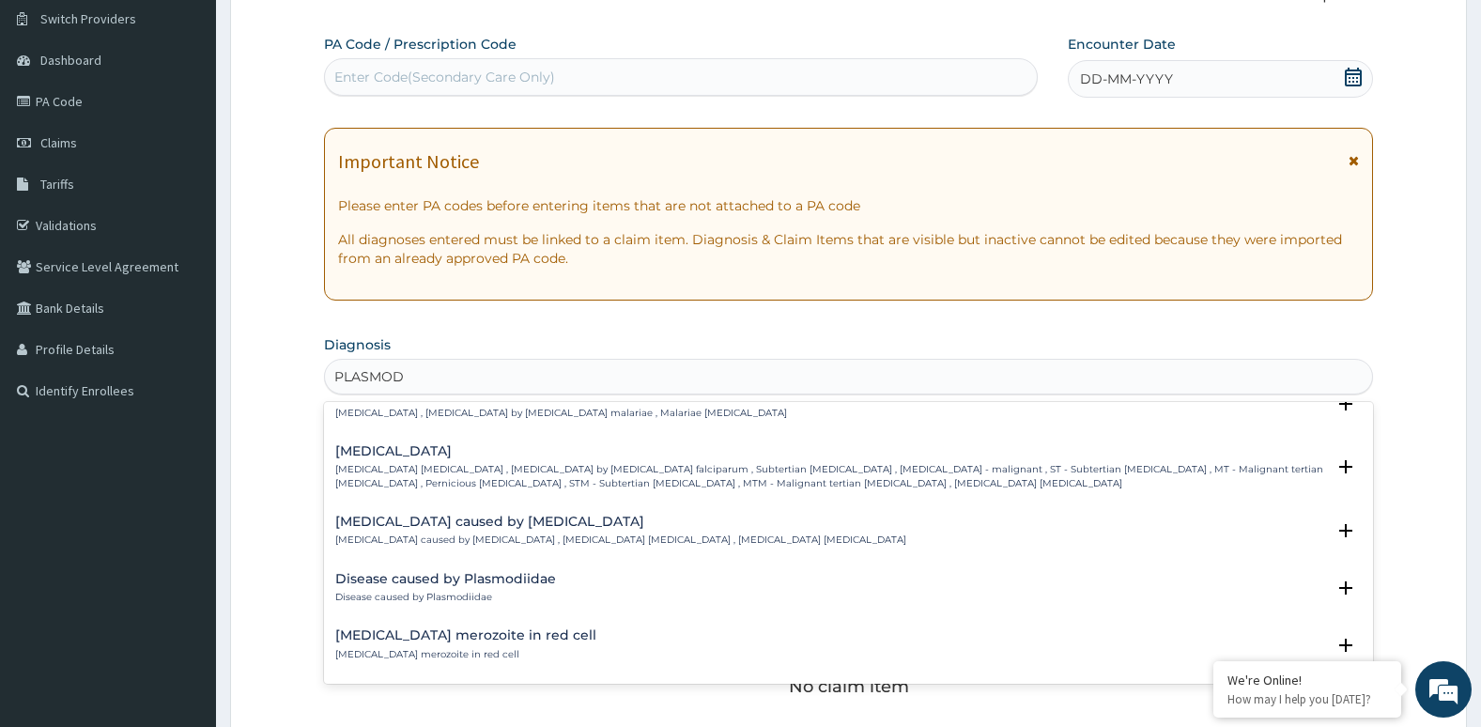
scroll to position [198, 0]
click at [703, 449] on h4 "[MEDICAL_DATA]" at bounding box center [830, 450] width 991 height 14
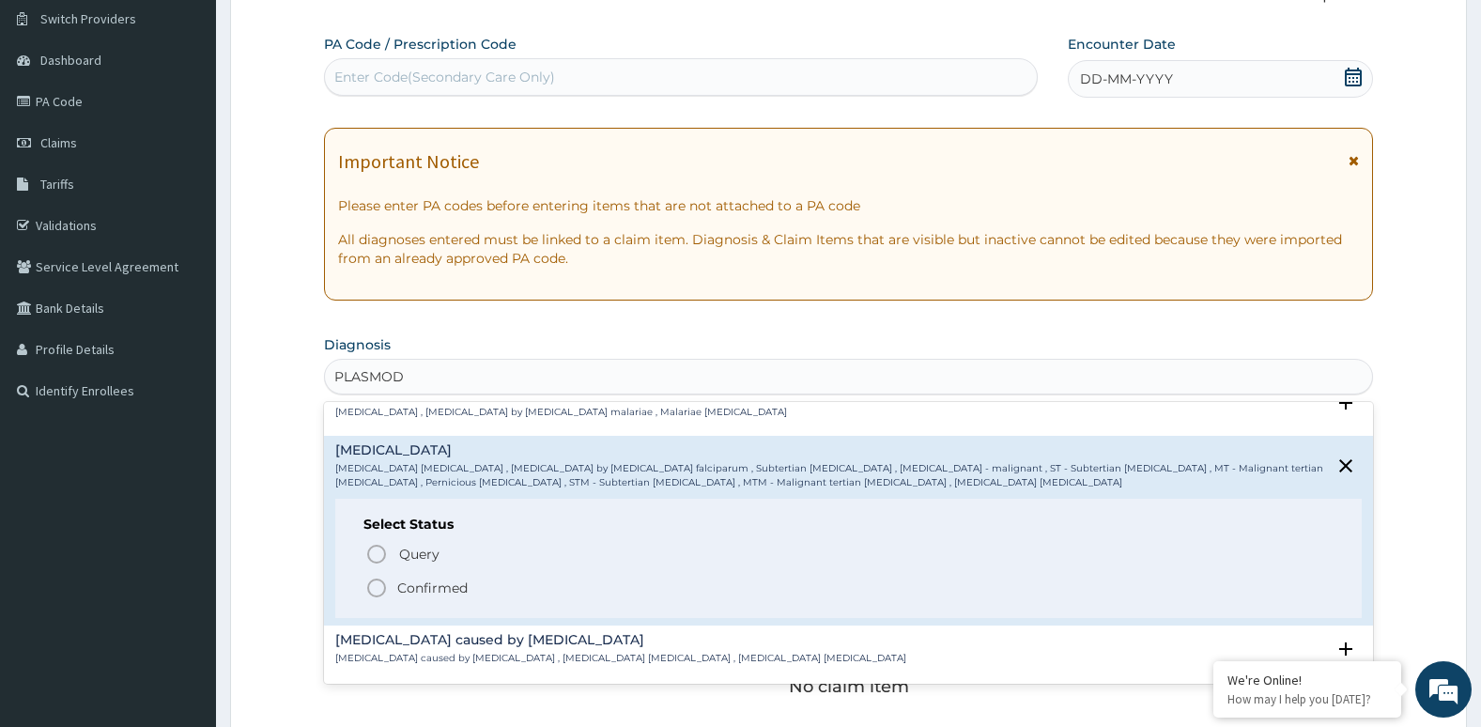
click at [372, 590] on icon "status option filled" at bounding box center [376, 588] width 23 height 23
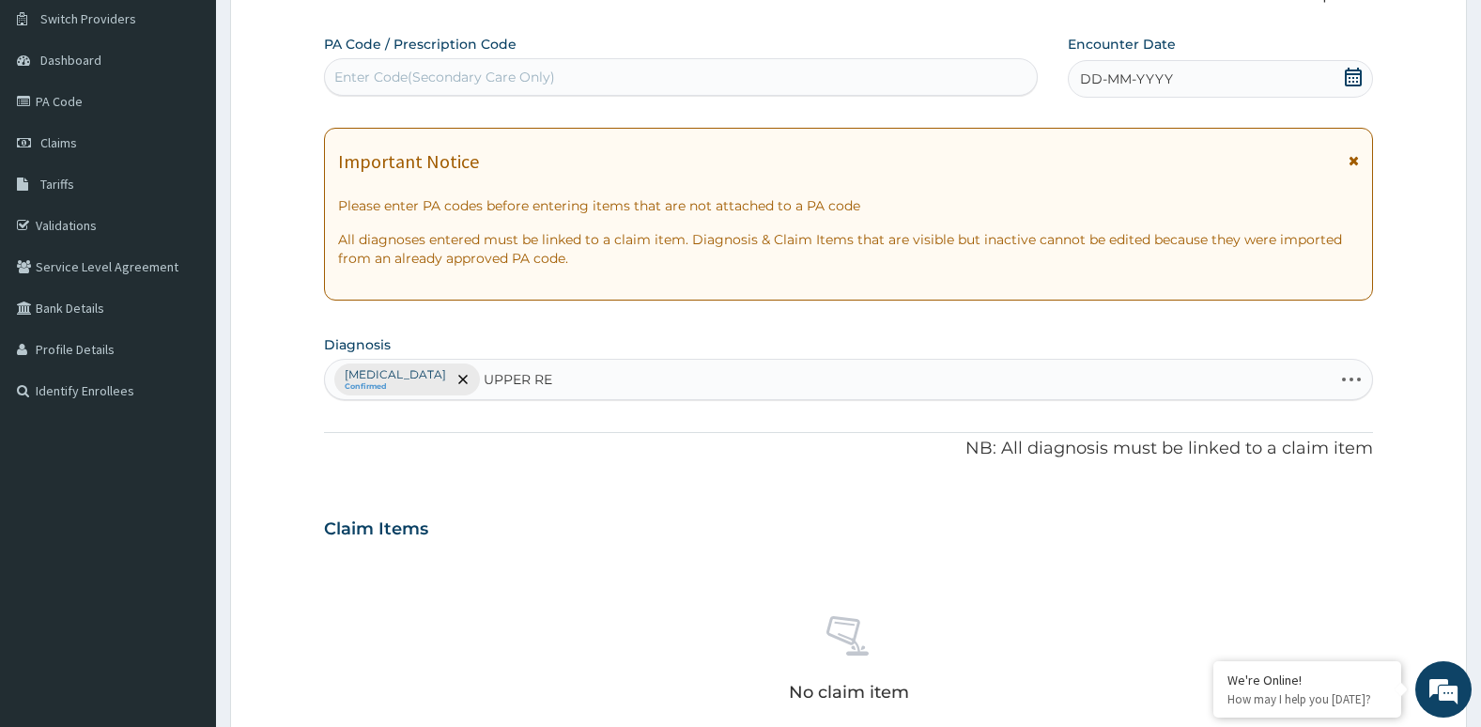
type input "UPPER RES"
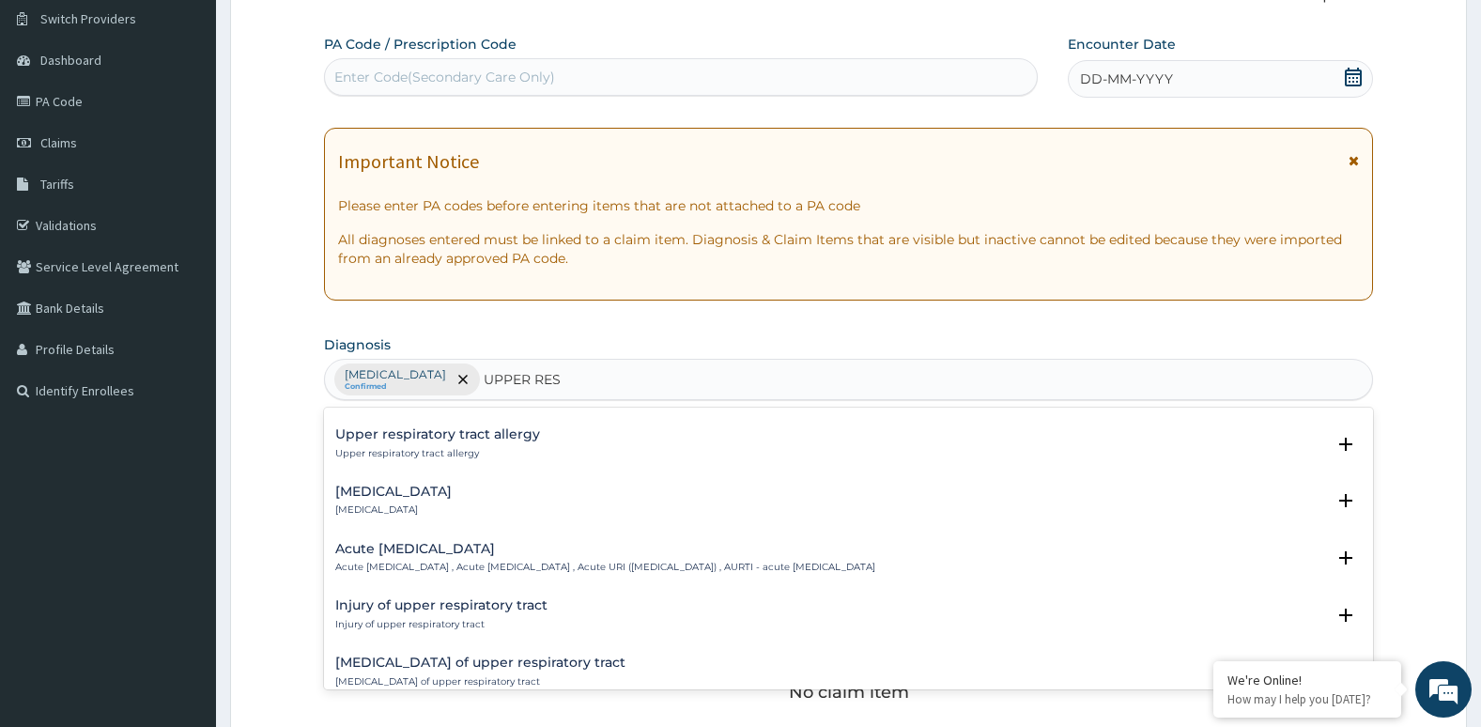
scroll to position [143, 0]
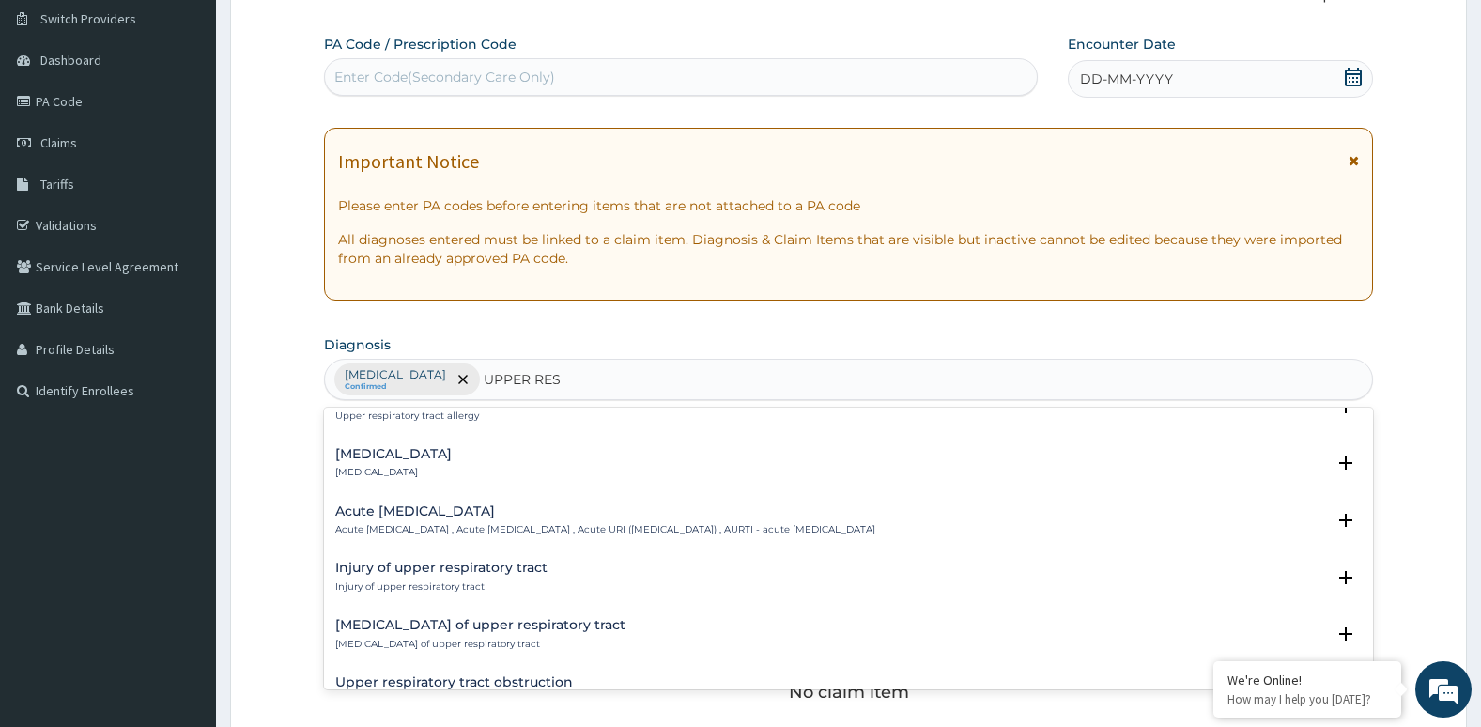
click at [530, 525] on p "Acute upper respiratory infection , Acute upper respiratory tract infection , A…" at bounding box center [605, 529] width 540 height 13
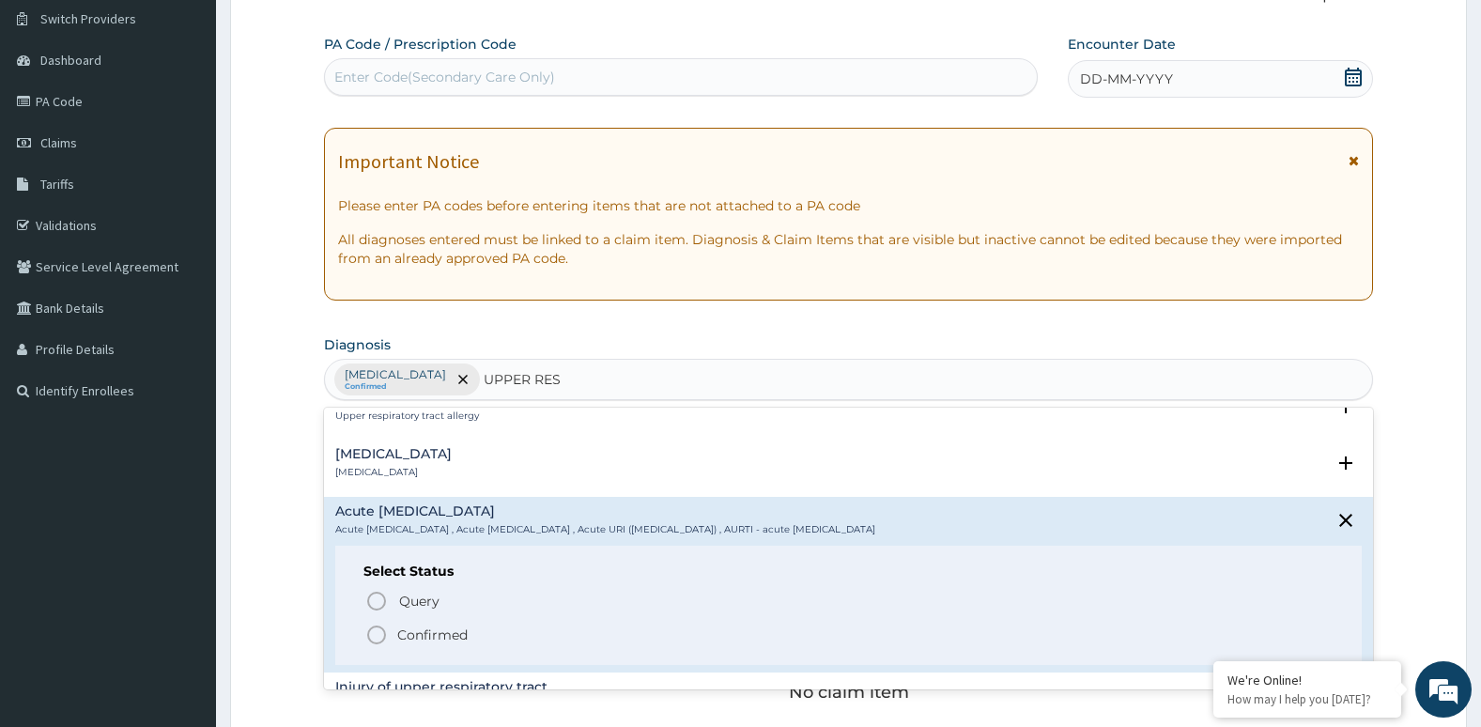
click at [375, 637] on icon "status option filled" at bounding box center [376, 635] width 23 height 23
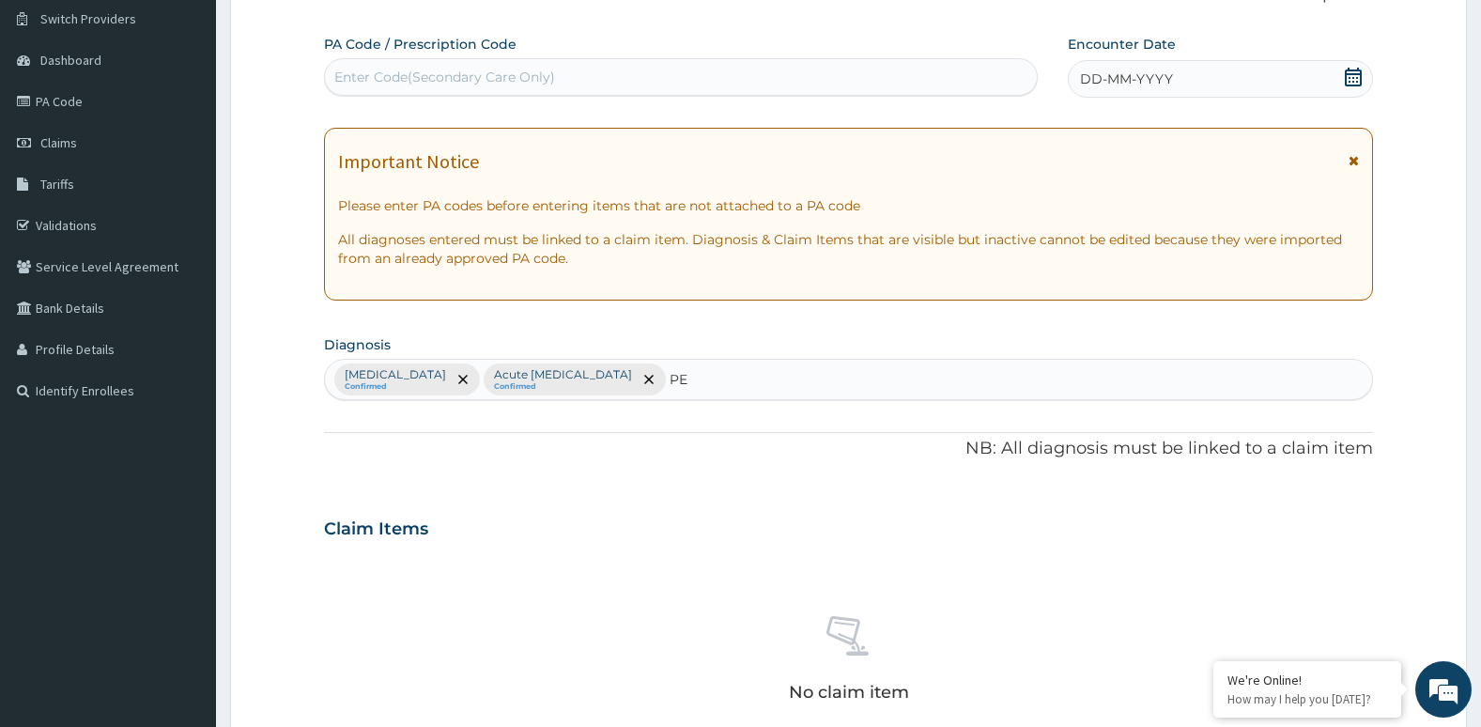
type input "PEP"
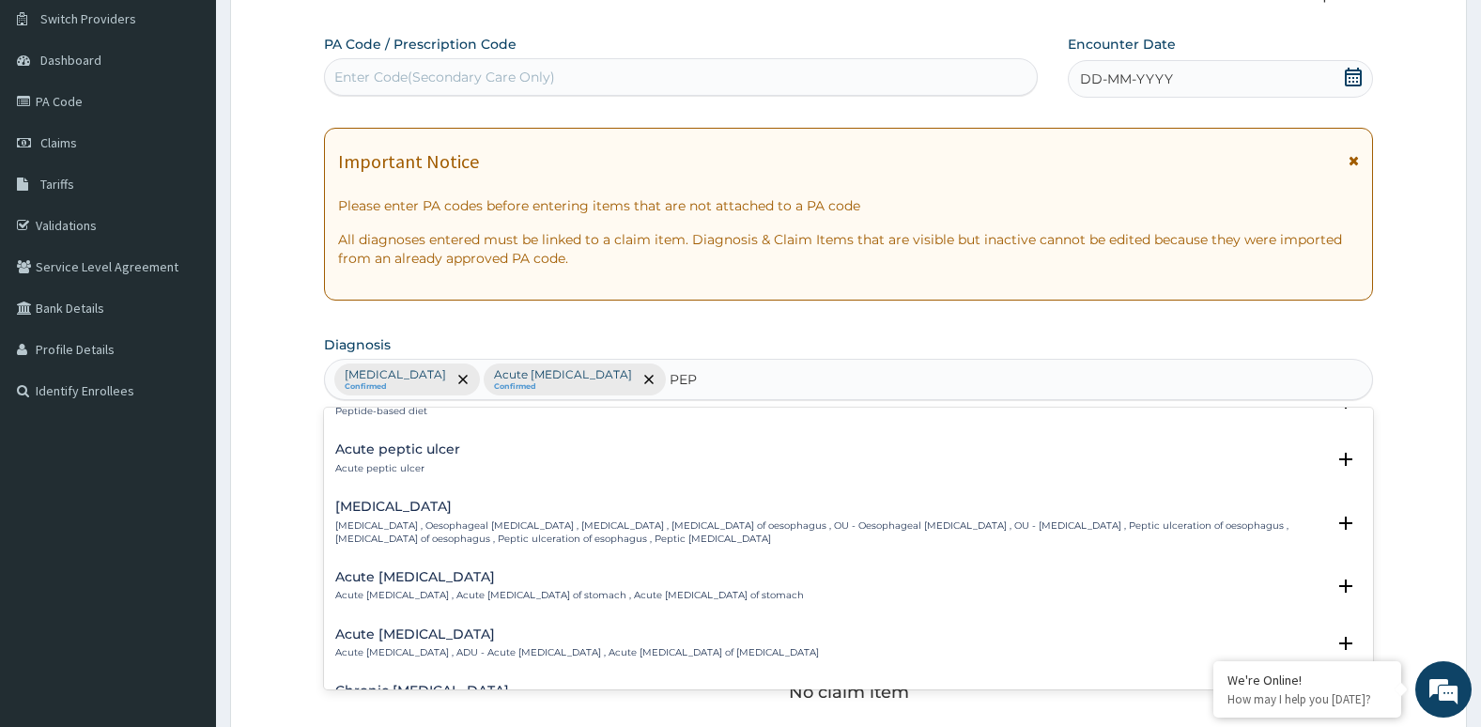
scroll to position [260, 0]
click at [458, 466] on div "Acute peptic ulcer Acute peptic ulcer" at bounding box center [848, 459] width 1027 height 33
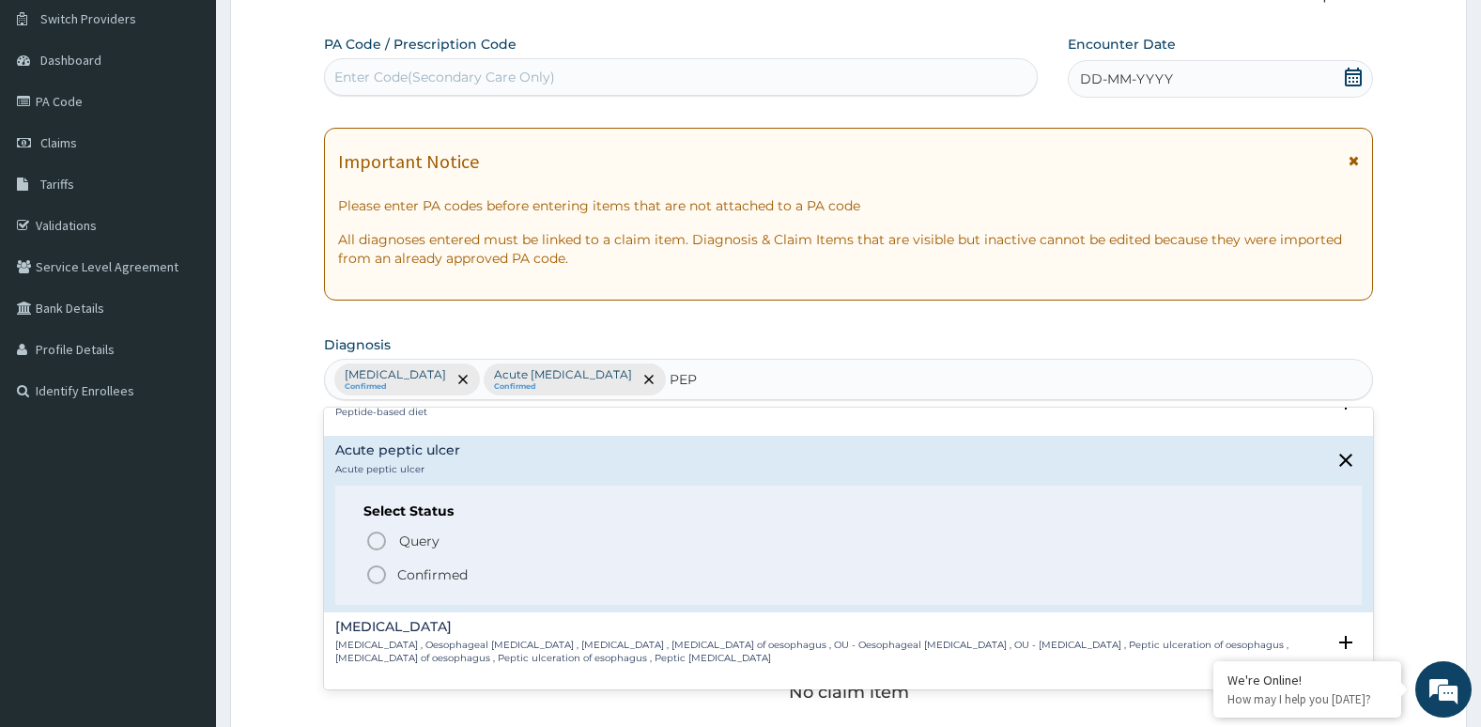
click at [373, 576] on icon "status option filled" at bounding box center [376, 574] width 23 height 23
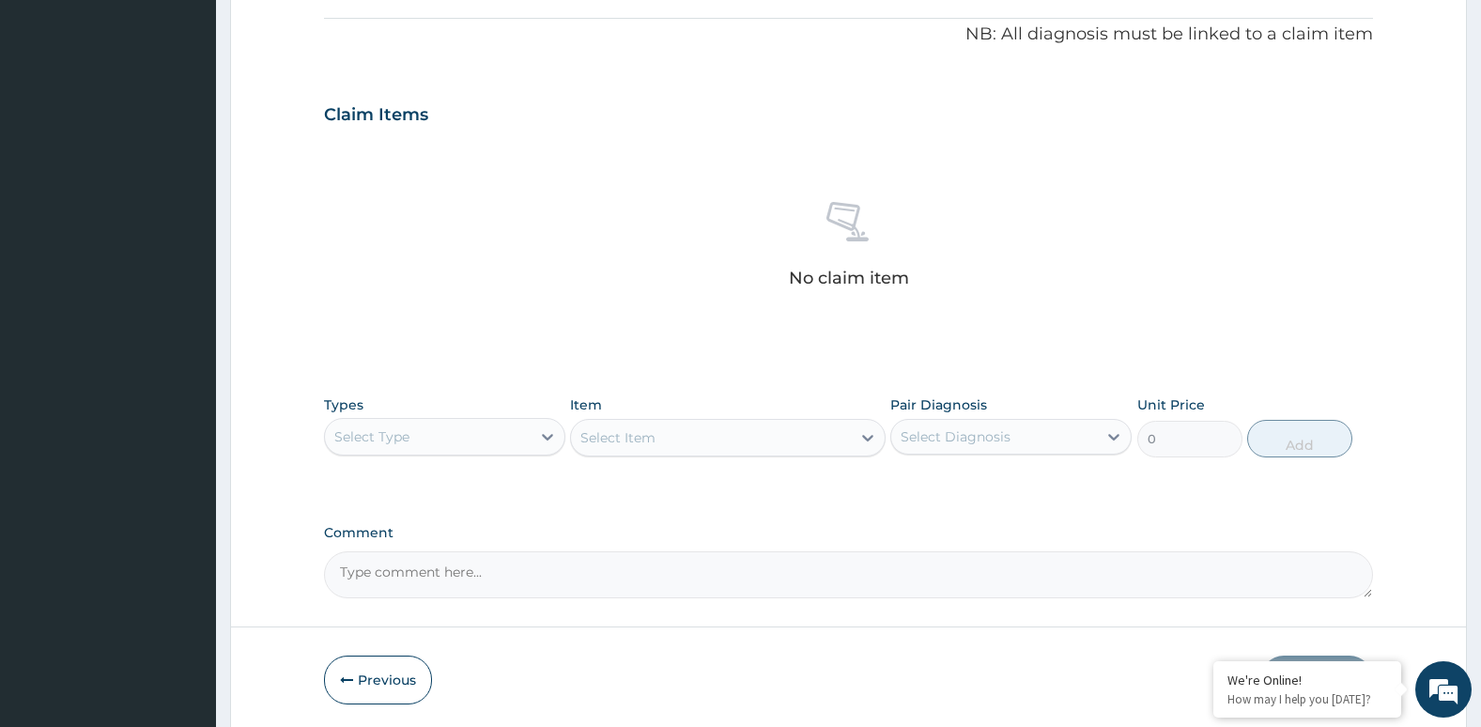
scroll to position [562, 0]
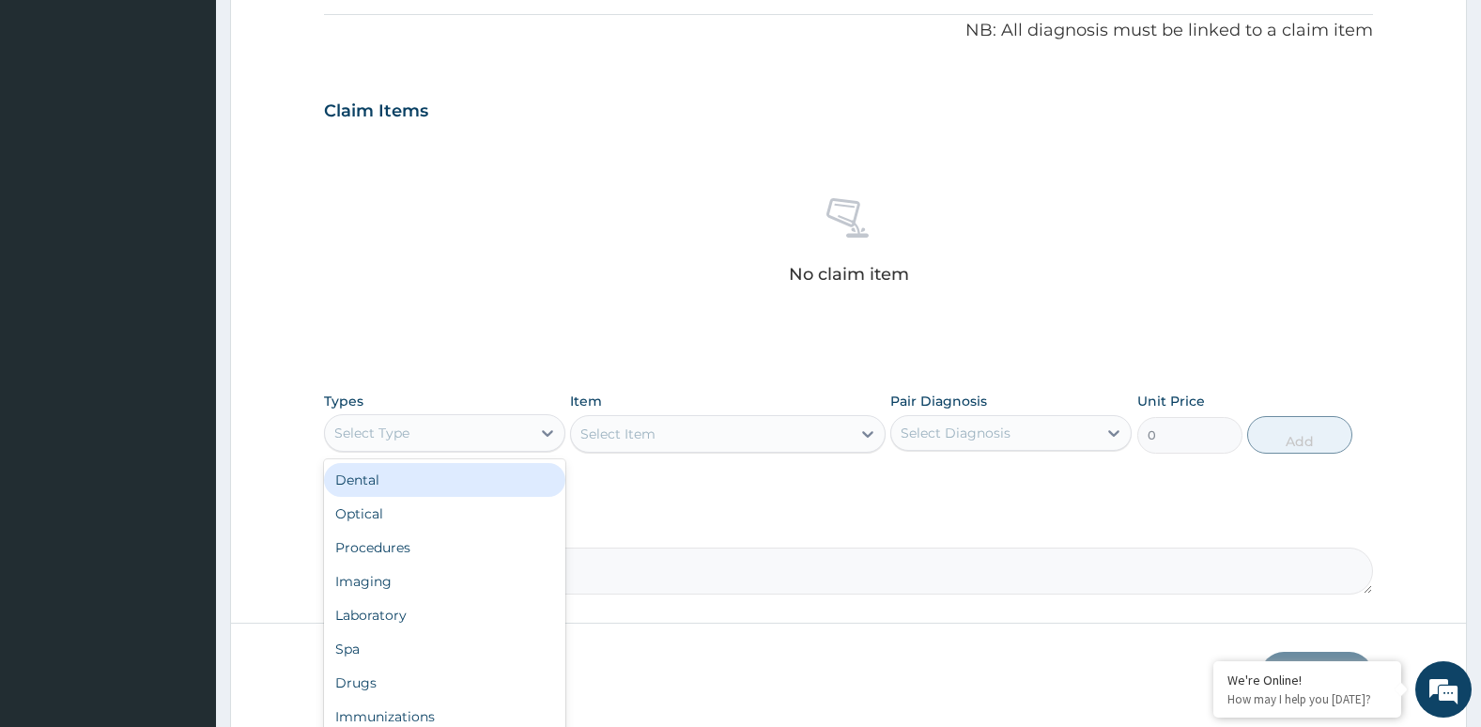
click at [521, 433] on div "Select Type" at bounding box center [428, 433] width 206 height 30
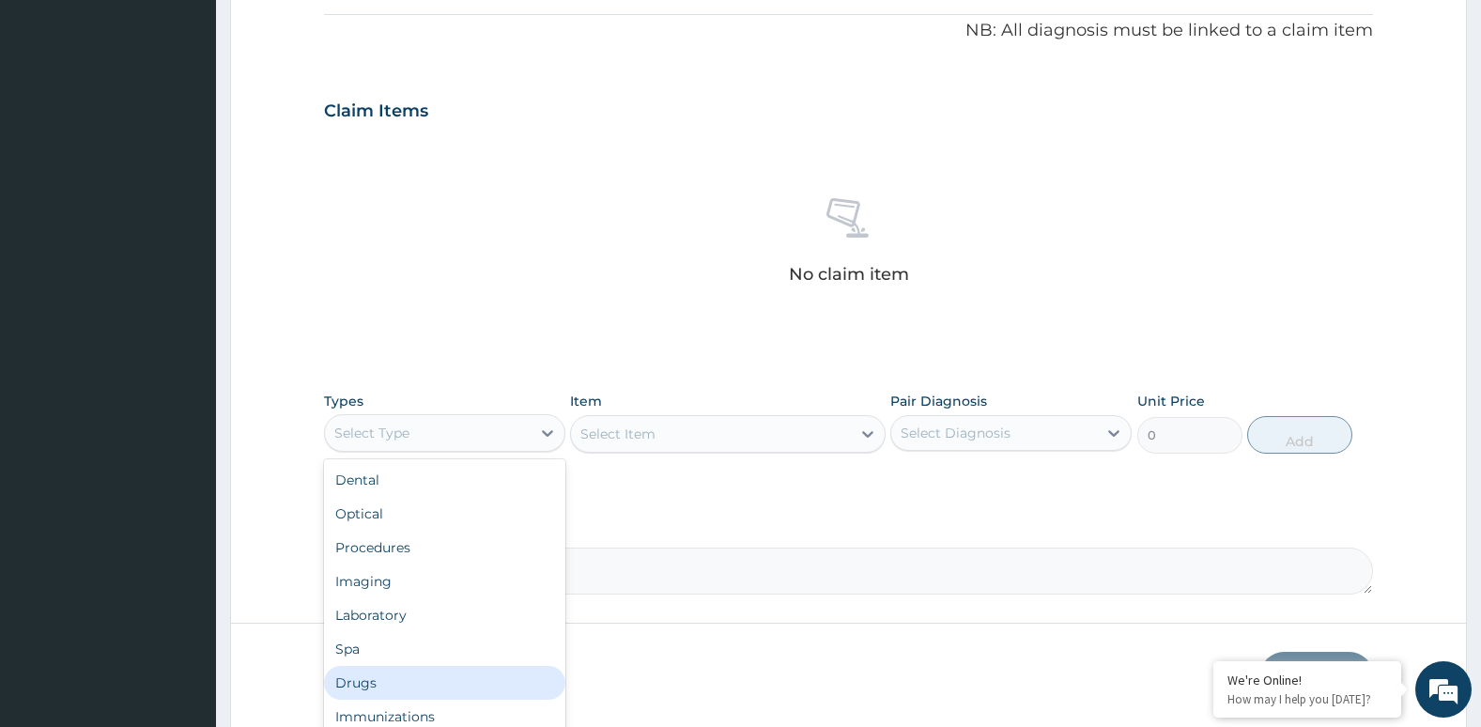
click at [530, 676] on div "Drugs" at bounding box center [444, 683] width 241 height 34
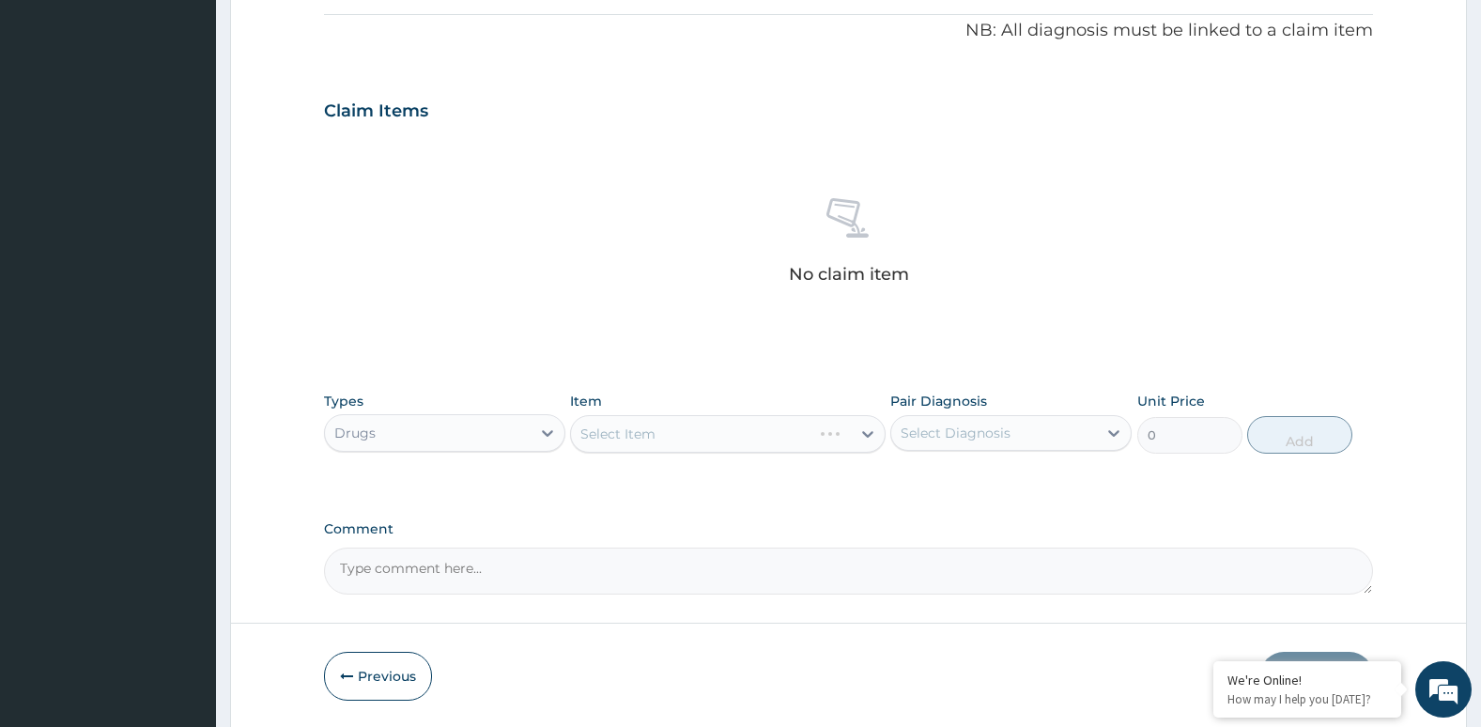
click at [695, 439] on div "Select Item" at bounding box center [727, 434] width 315 height 38
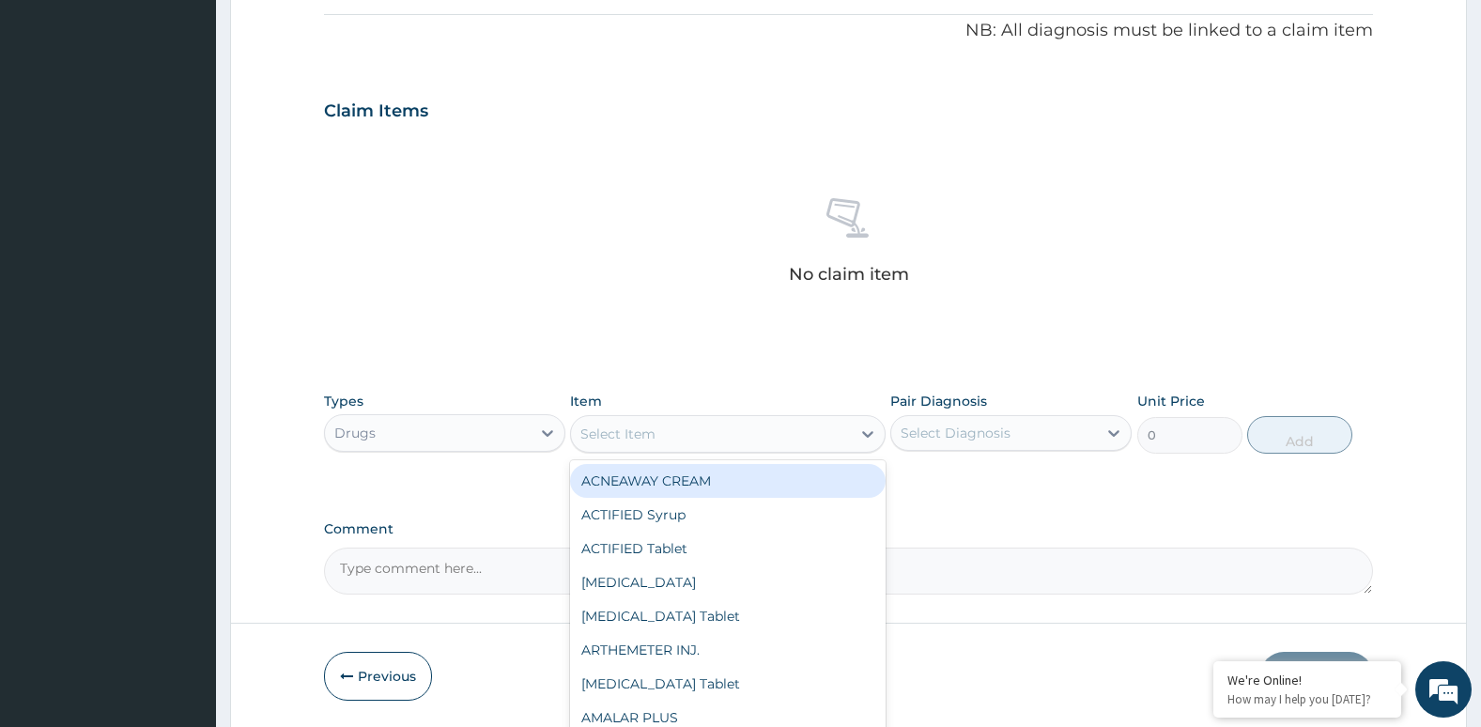
click at [695, 439] on div "Select Item" at bounding box center [710, 434] width 279 height 30
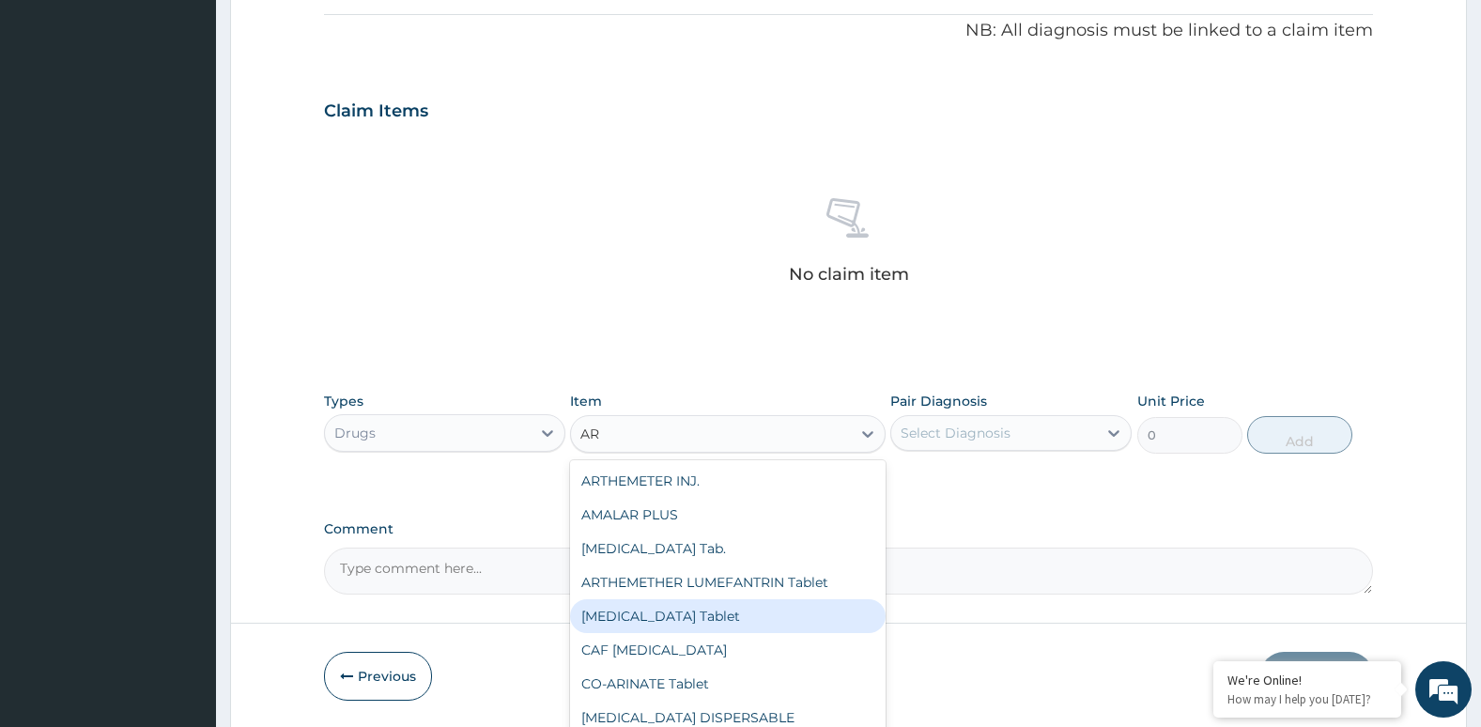
type input "A"
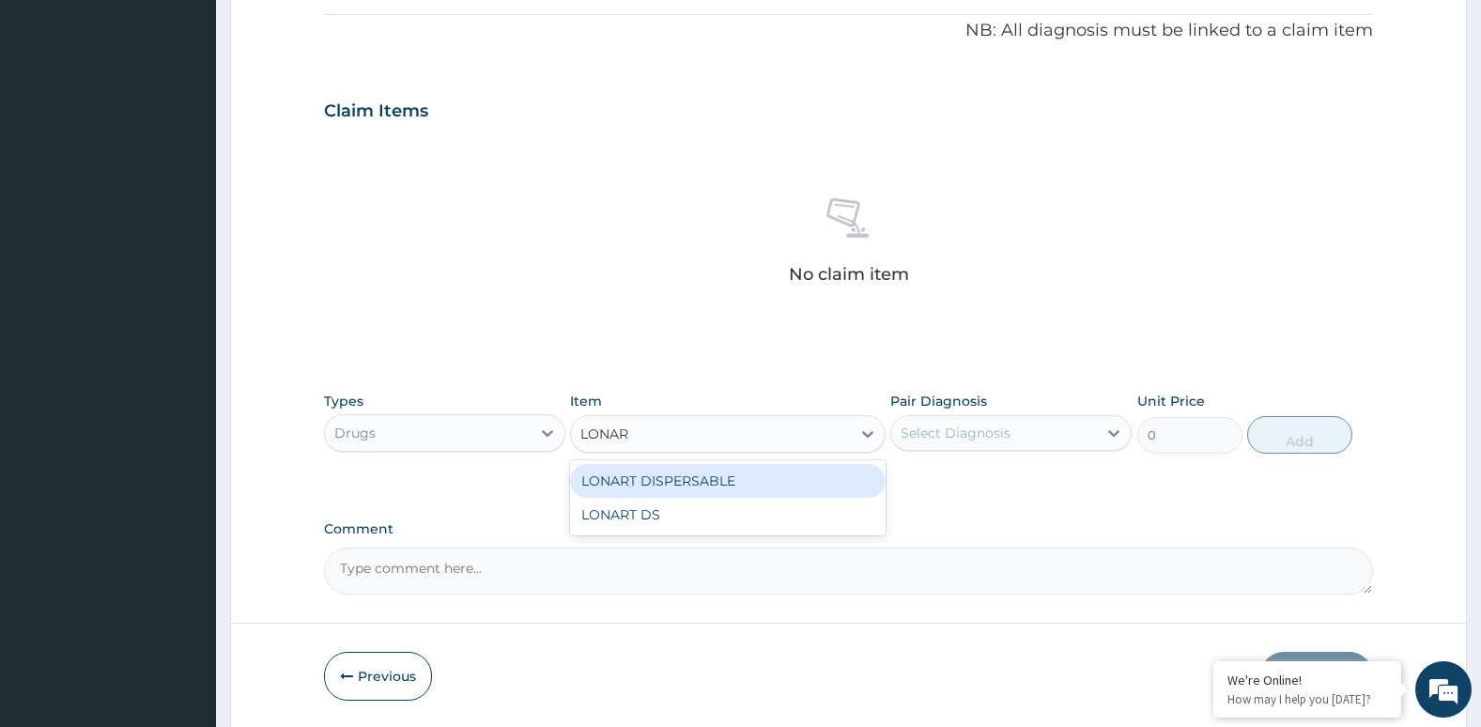
type input "LONART"
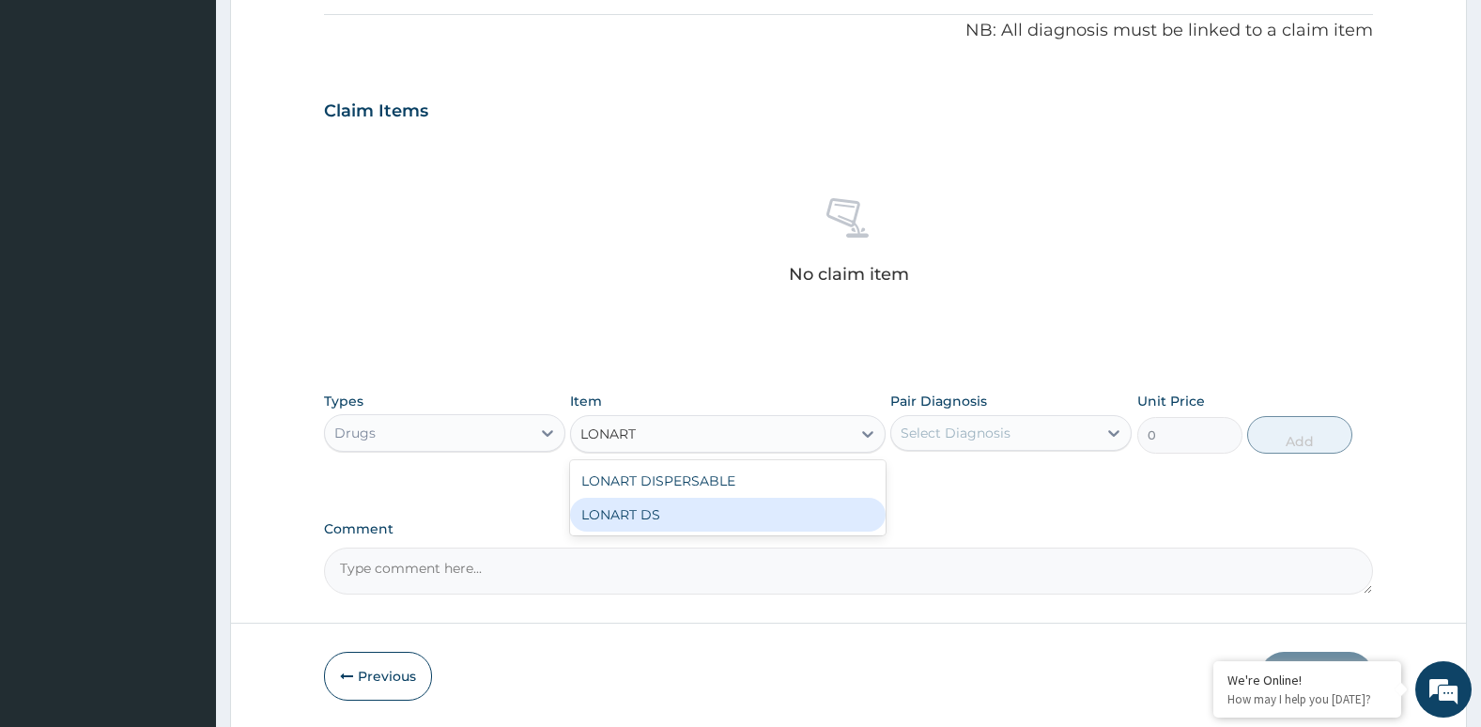
click at [690, 519] on div "LONART DS" at bounding box center [727, 515] width 315 height 34
type input "252.88"
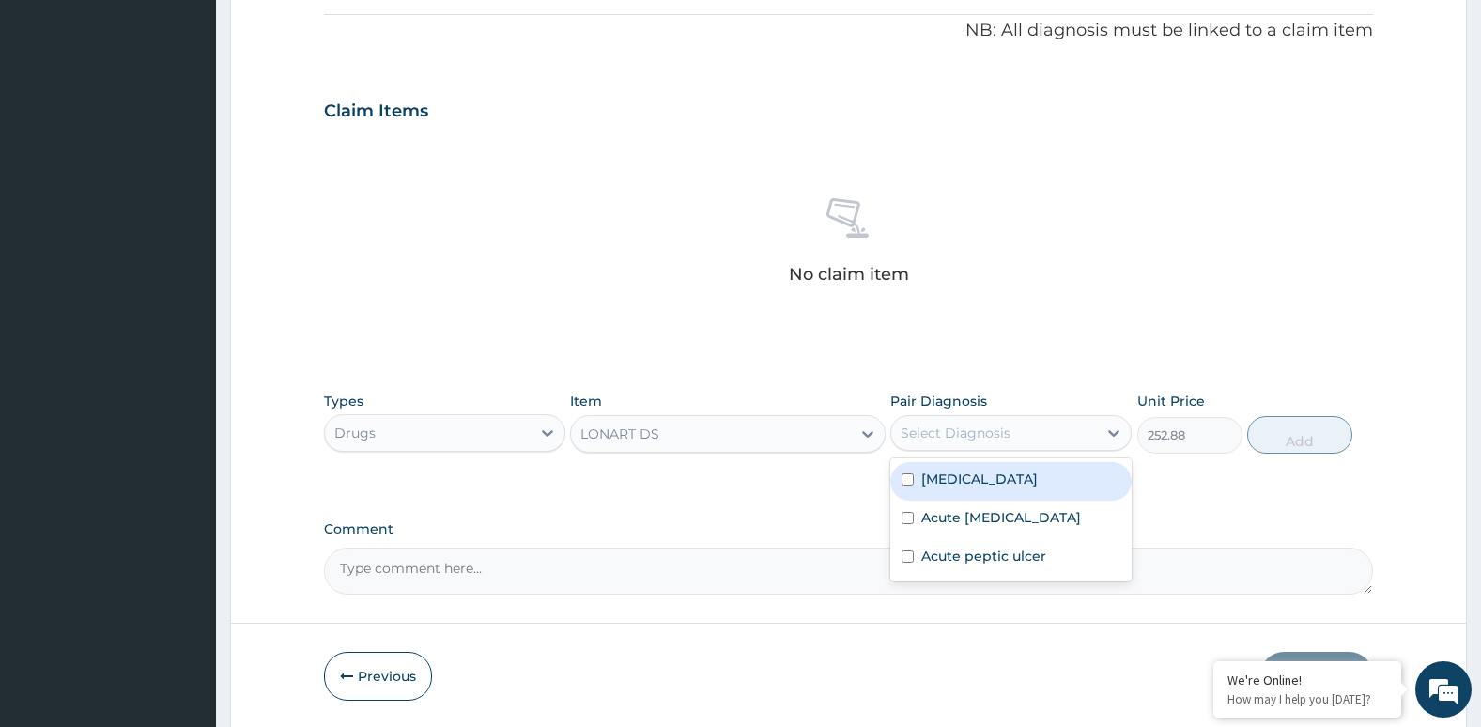
click at [942, 425] on div "Select Diagnosis" at bounding box center [956, 433] width 110 height 19
click at [892, 470] on div "Falciparum malaria Acute upper respiratory infection Acute peptic ulcer" at bounding box center [1010, 519] width 241 height 123
click at [907, 473] on input "checkbox" at bounding box center [907, 479] width 12 height 12
checkbox input "true"
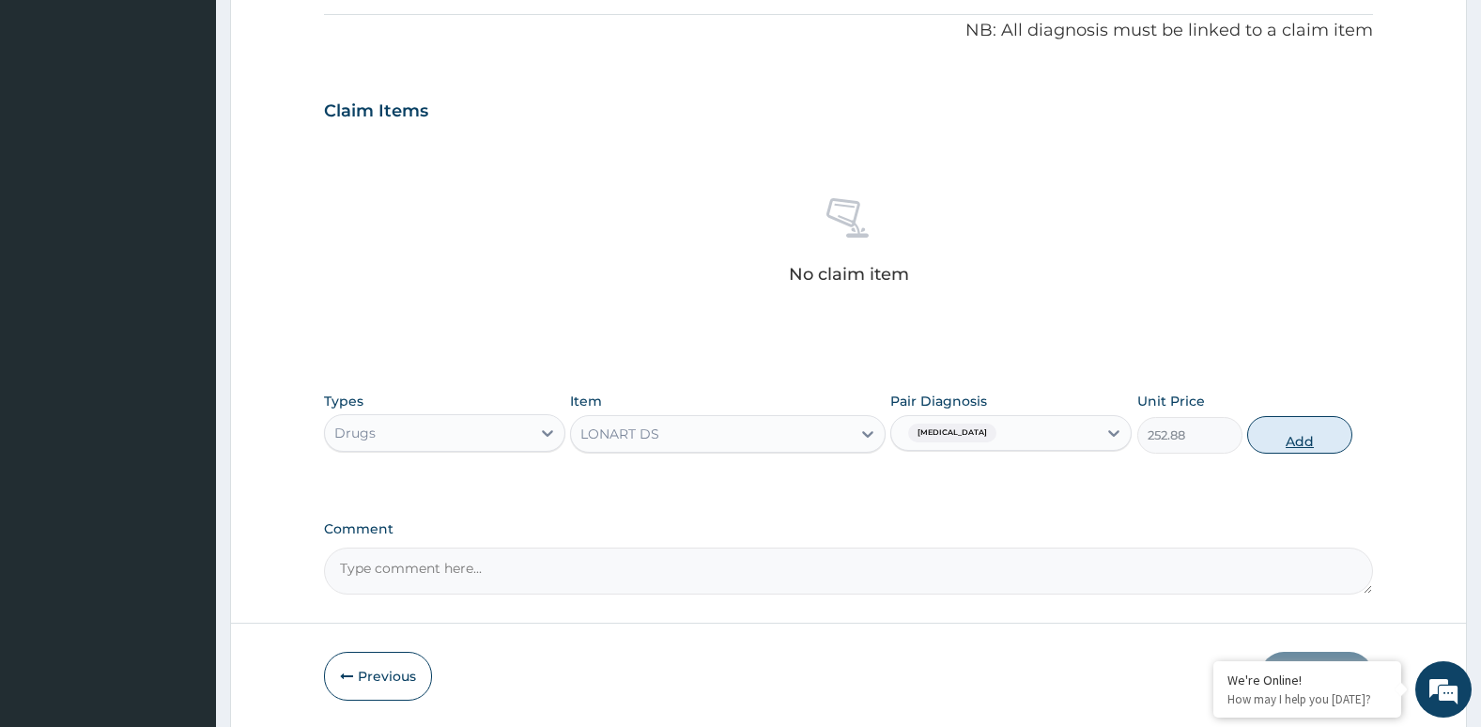
click at [1299, 443] on button "Add" at bounding box center [1299, 435] width 105 height 38
type input "0"
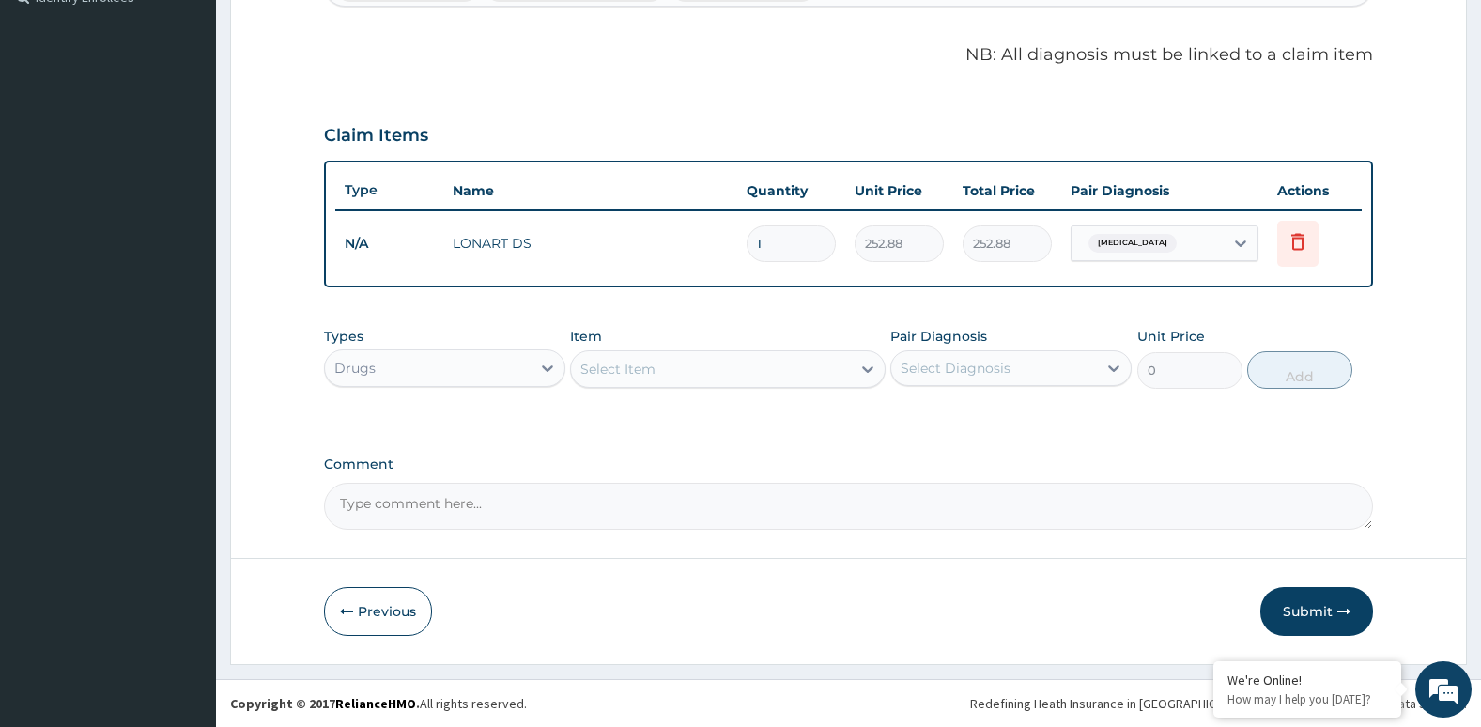
click at [1084, 285] on div "Type Name Quantity Unit Price Total Price Pair Diagnosis Actions N/A LONART DS …" at bounding box center [849, 224] width 1050 height 127
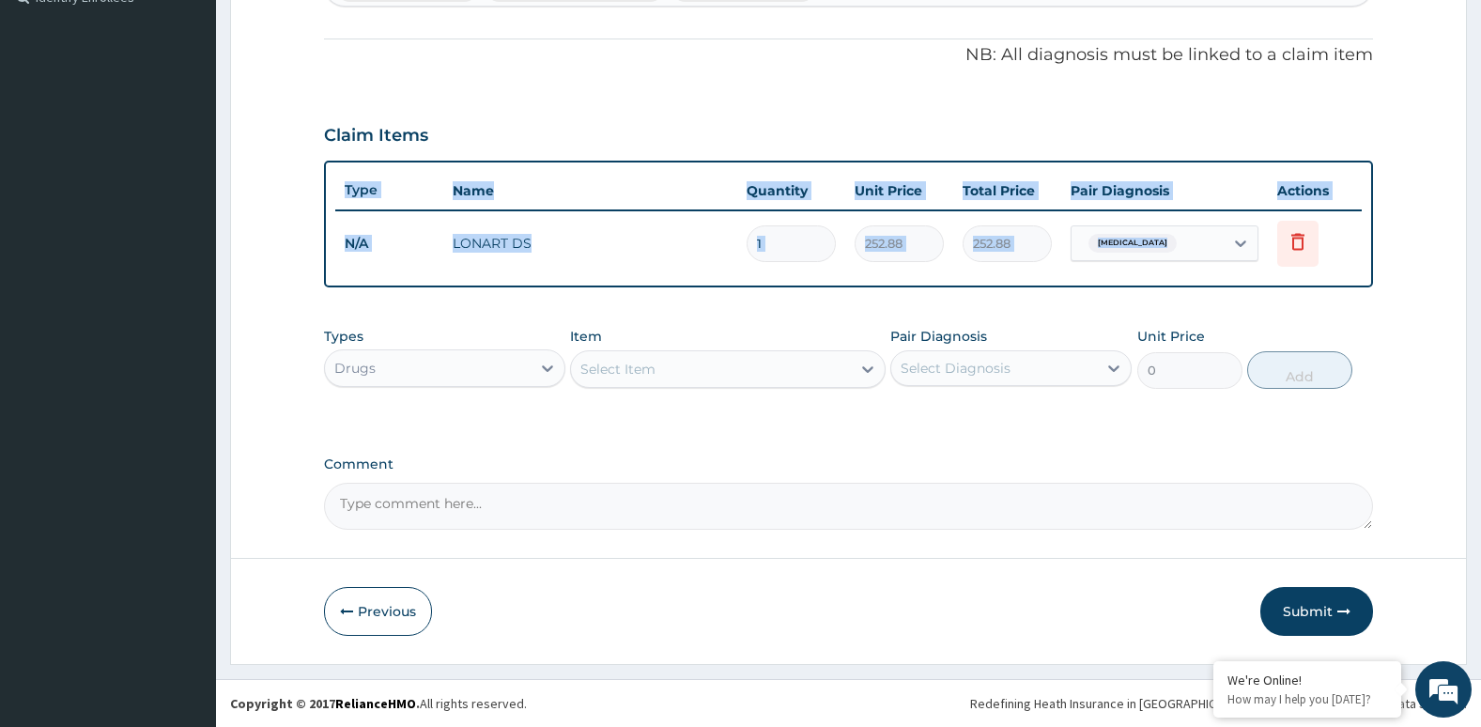
click at [1084, 285] on div "Type Name Quantity Unit Price Total Price Pair Diagnosis Actions N/A LONART DS …" at bounding box center [849, 224] width 1050 height 127
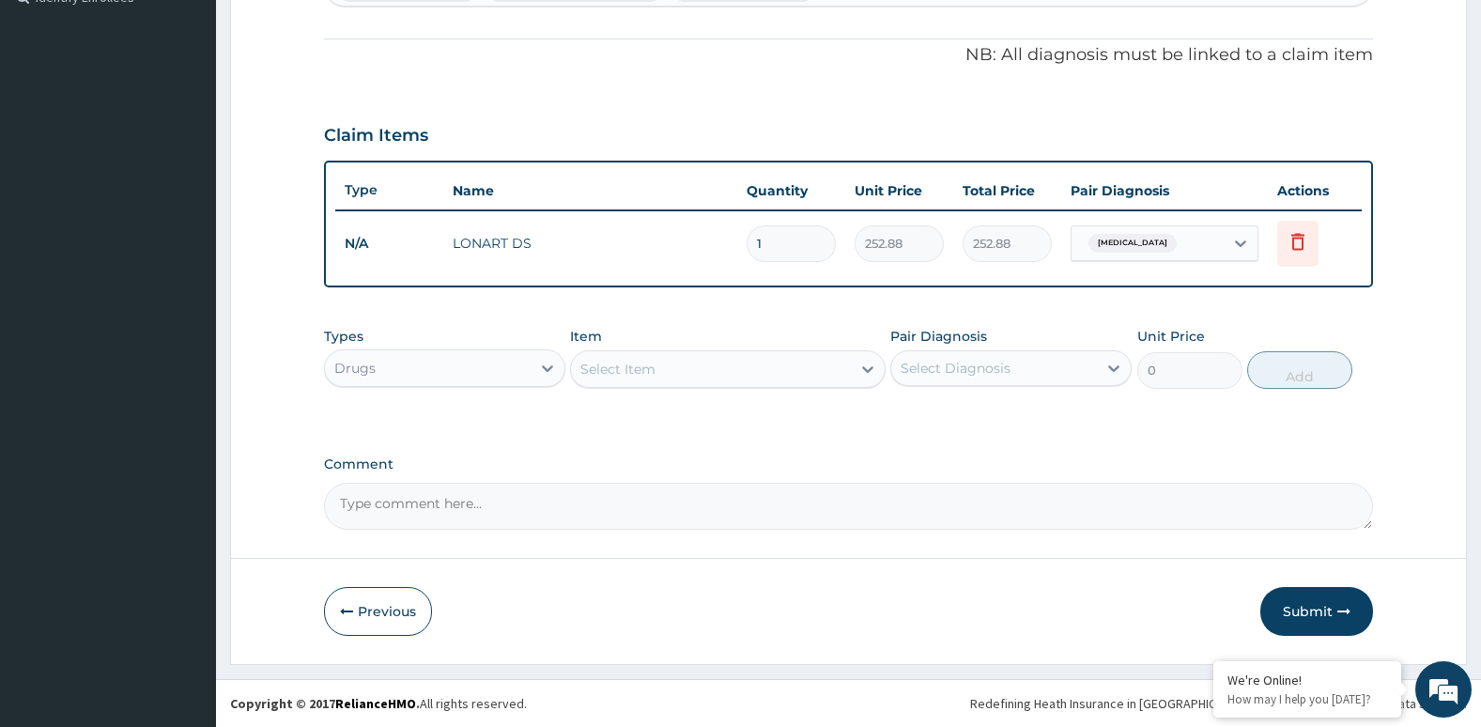
click at [808, 241] on input "1" at bounding box center [791, 243] width 89 height 37
type input "0.00"
type input "6"
type input "1517.28"
type input "6"
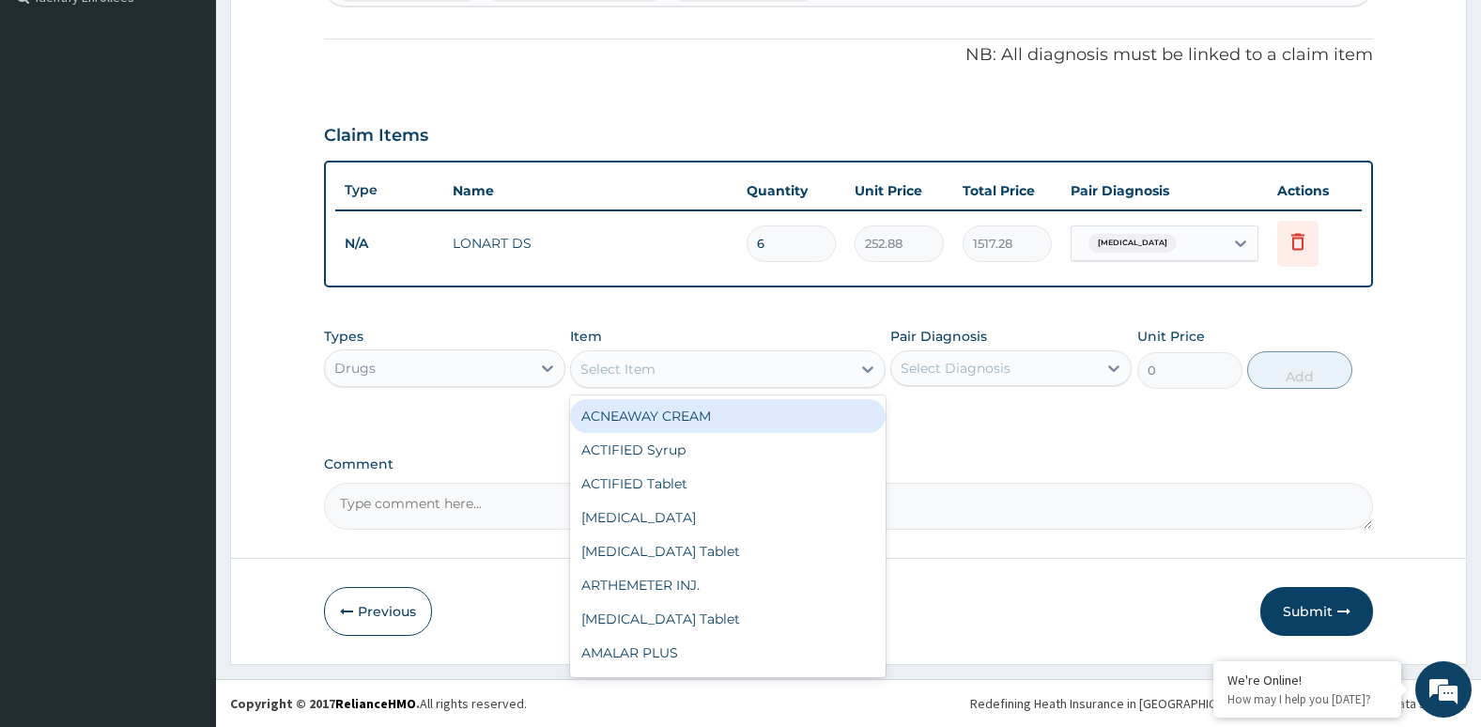
click at [620, 370] on div "Select Item" at bounding box center [617, 369] width 75 height 19
type input "PARA"
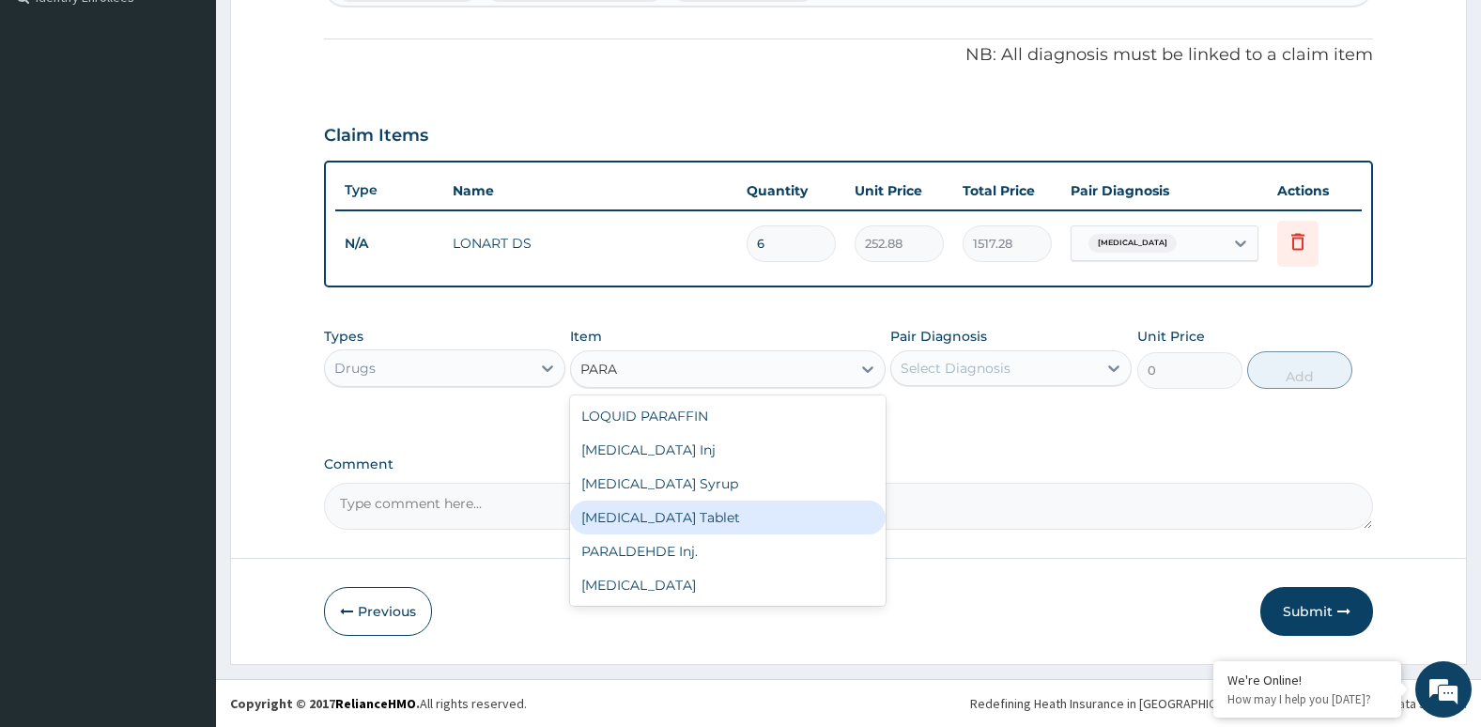
click at [622, 510] on div "PARACETAMOL Tablet" at bounding box center [727, 518] width 315 height 34
type input "38.25"
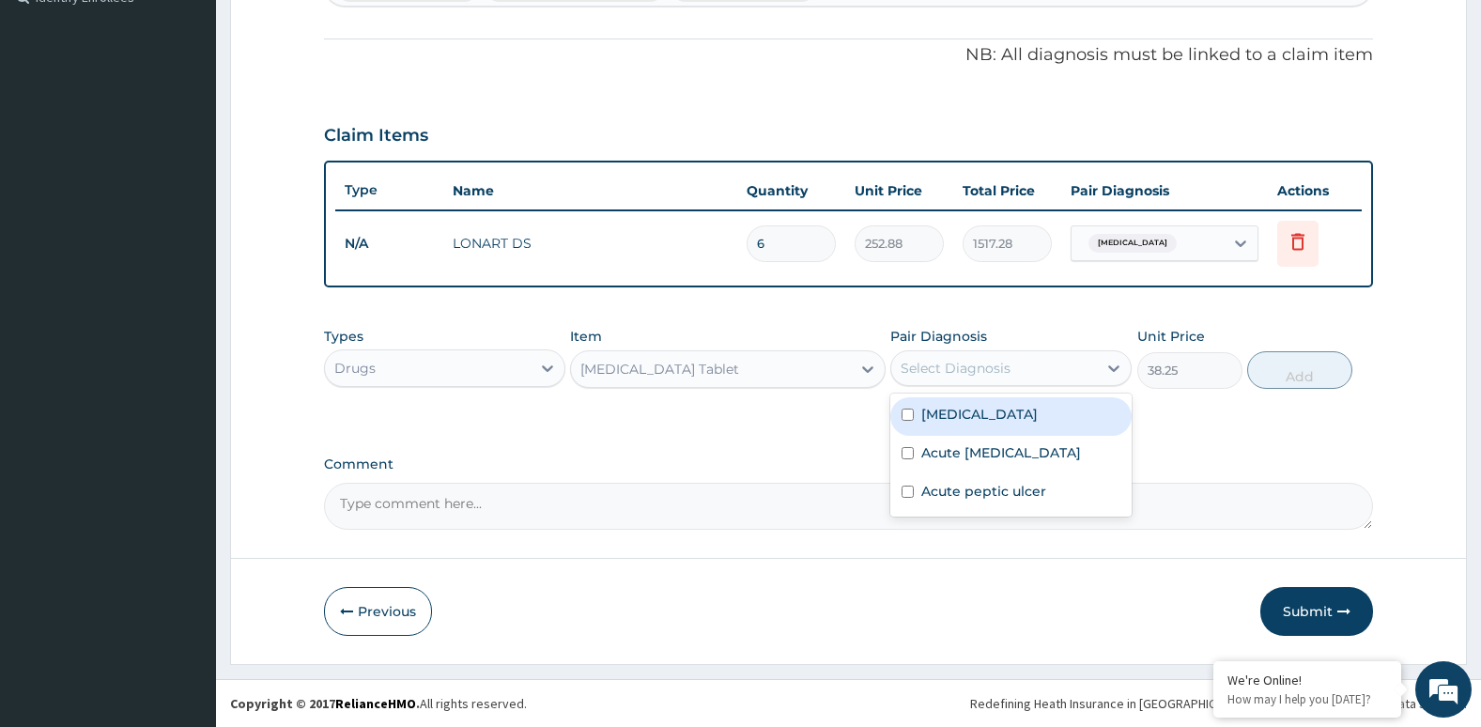
click at [1006, 363] on div "Select Diagnosis" at bounding box center [956, 368] width 110 height 19
click at [906, 418] on input "checkbox" at bounding box center [907, 414] width 12 height 12
checkbox input "true"
click at [1287, 377] on button "Add" at bounding box center [1299, 370] width 105 height 38
type input "0"
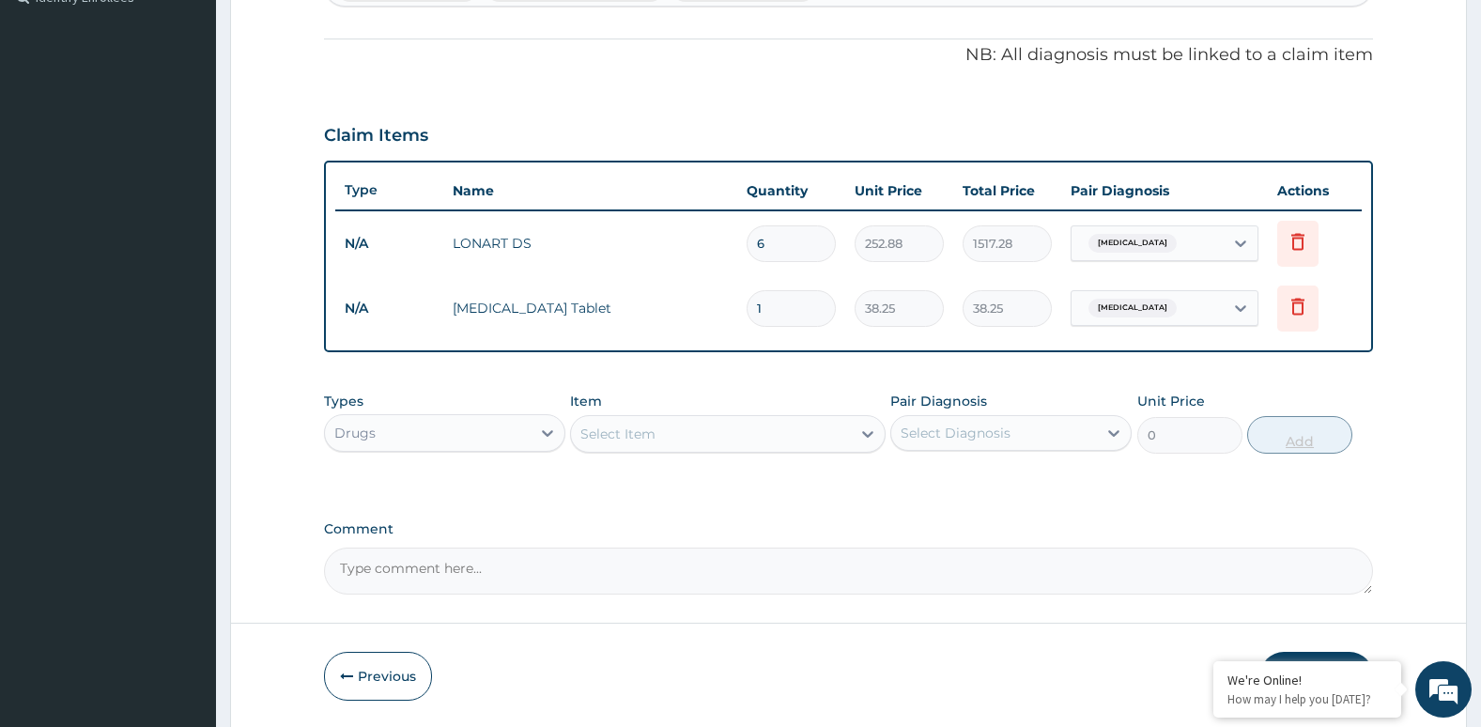
type input "18"
type input "688.50"
type input "18"
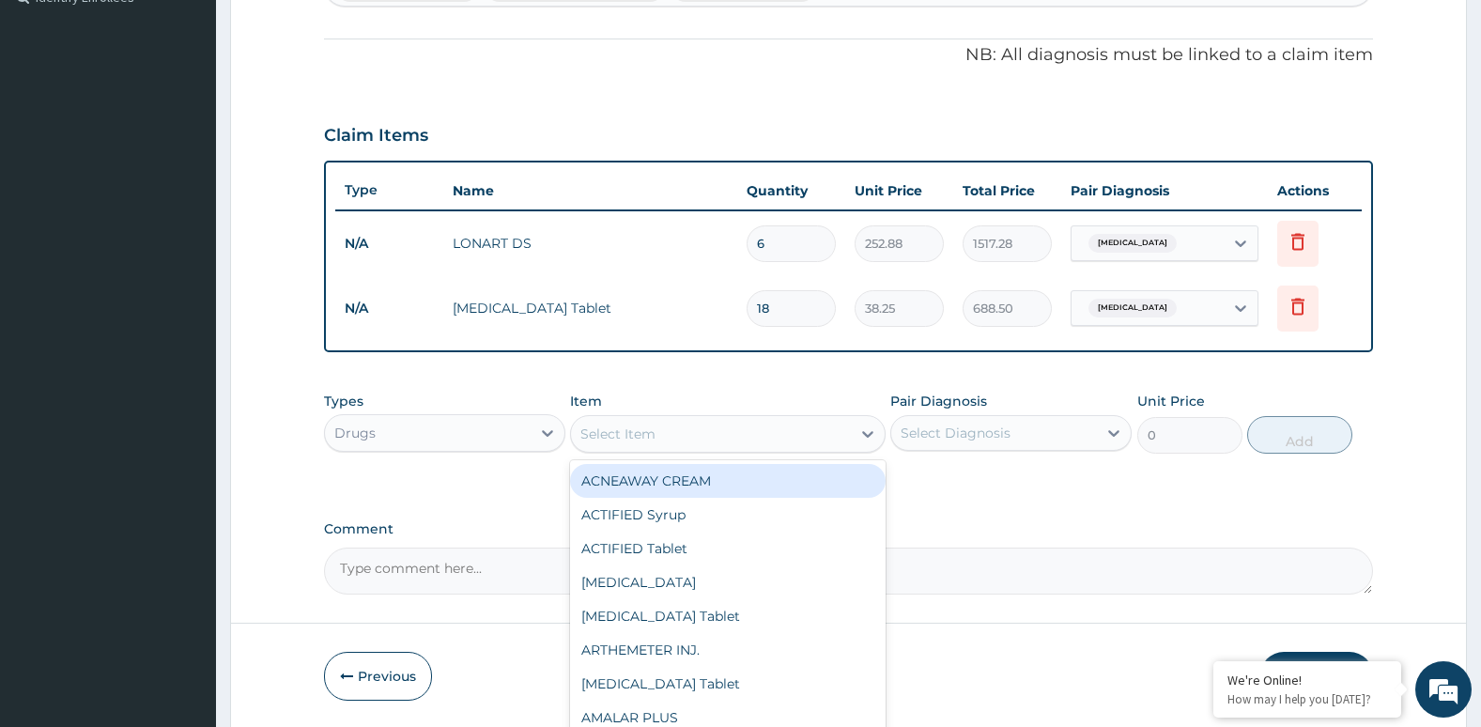
click at [692, 426] on div "Select Item" at bounding box center [710, 434] width 279 height 30
type input "PIR"
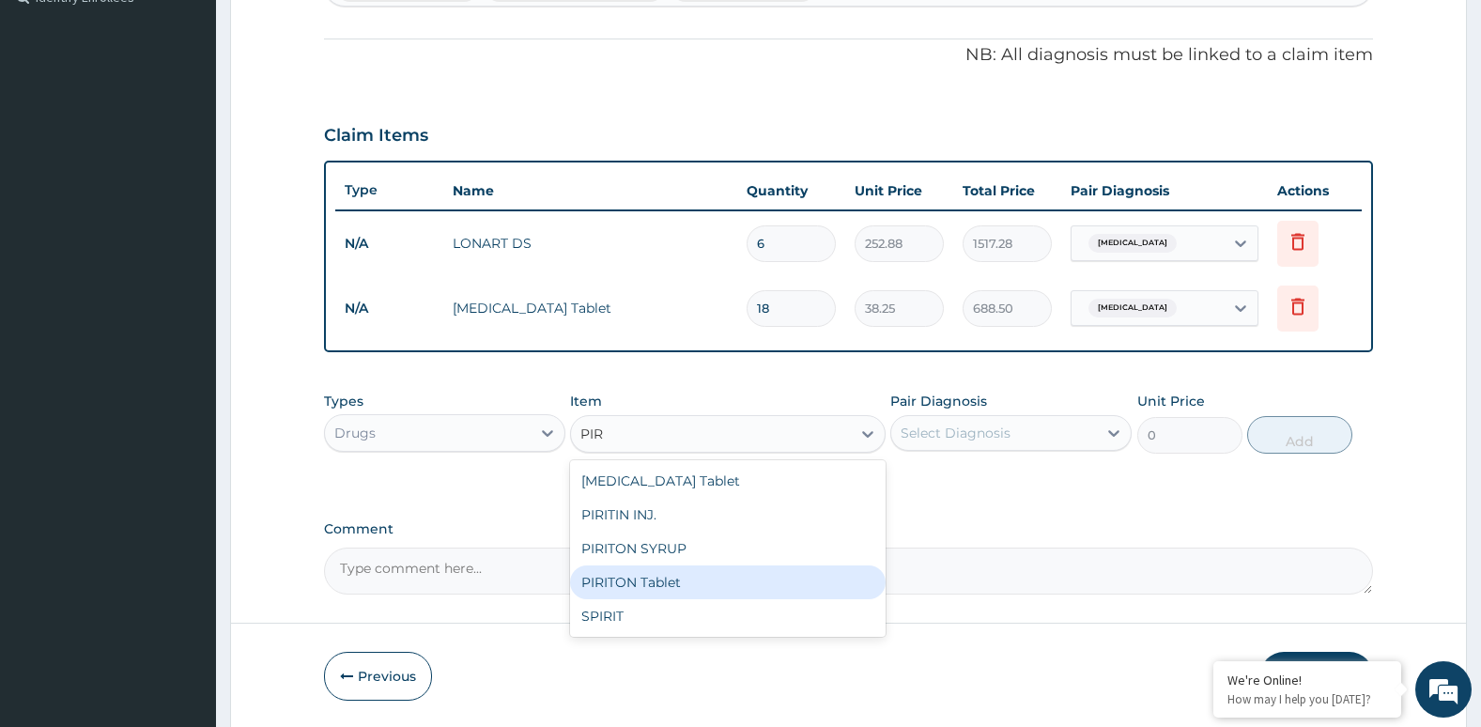
click at [638, 574] on div "PIRITON Tablet" at bounding box center [727, 582] width 315 height 34
type input "21.25"
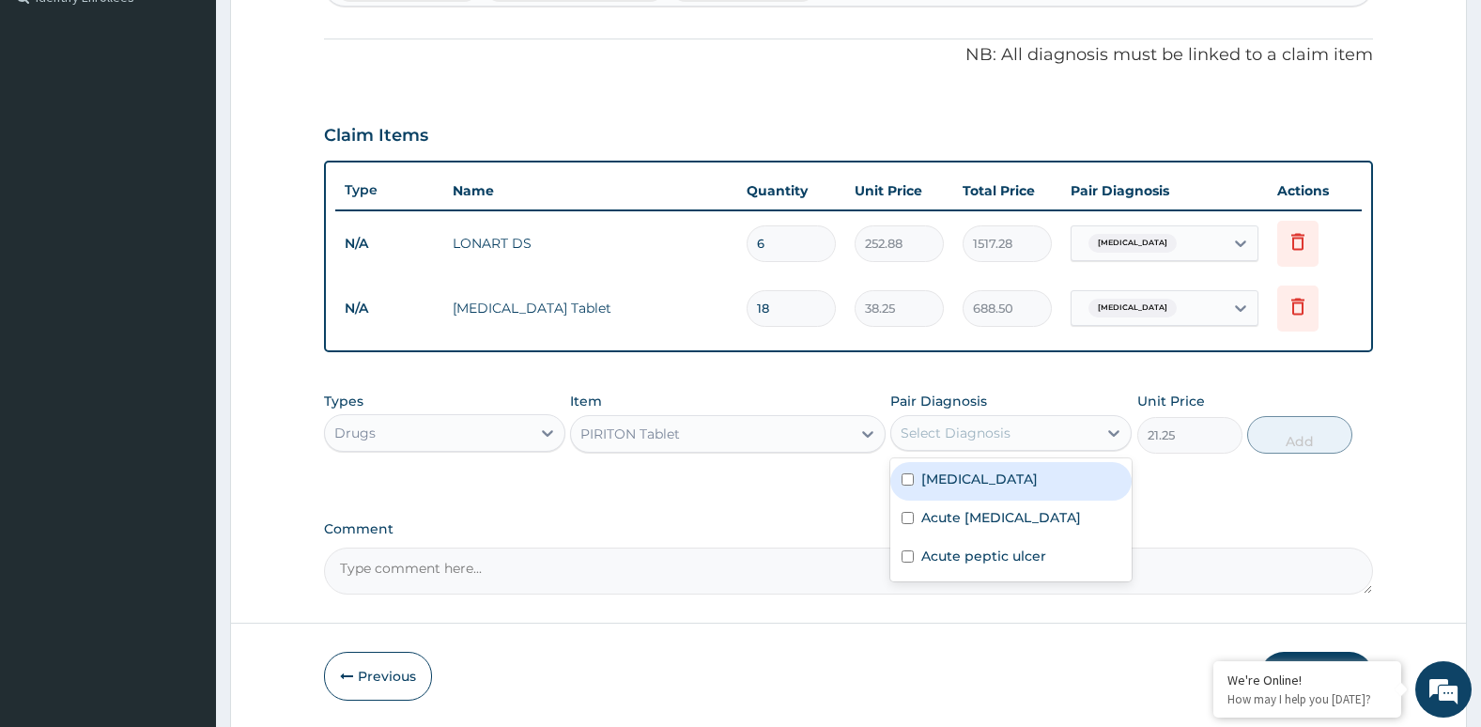
click at [973, 449] on div "Select Diagnosis" at bounding box center [1010, 433] width 241 height 36
click at [909, 524] on input "checkbox" at bounding box center [907, 518] width 12 height 12
checkbox input "true"
click at [1302, 438] on button "Add" at bounding box center [1299, 435] width 105 height 38
type input "0"
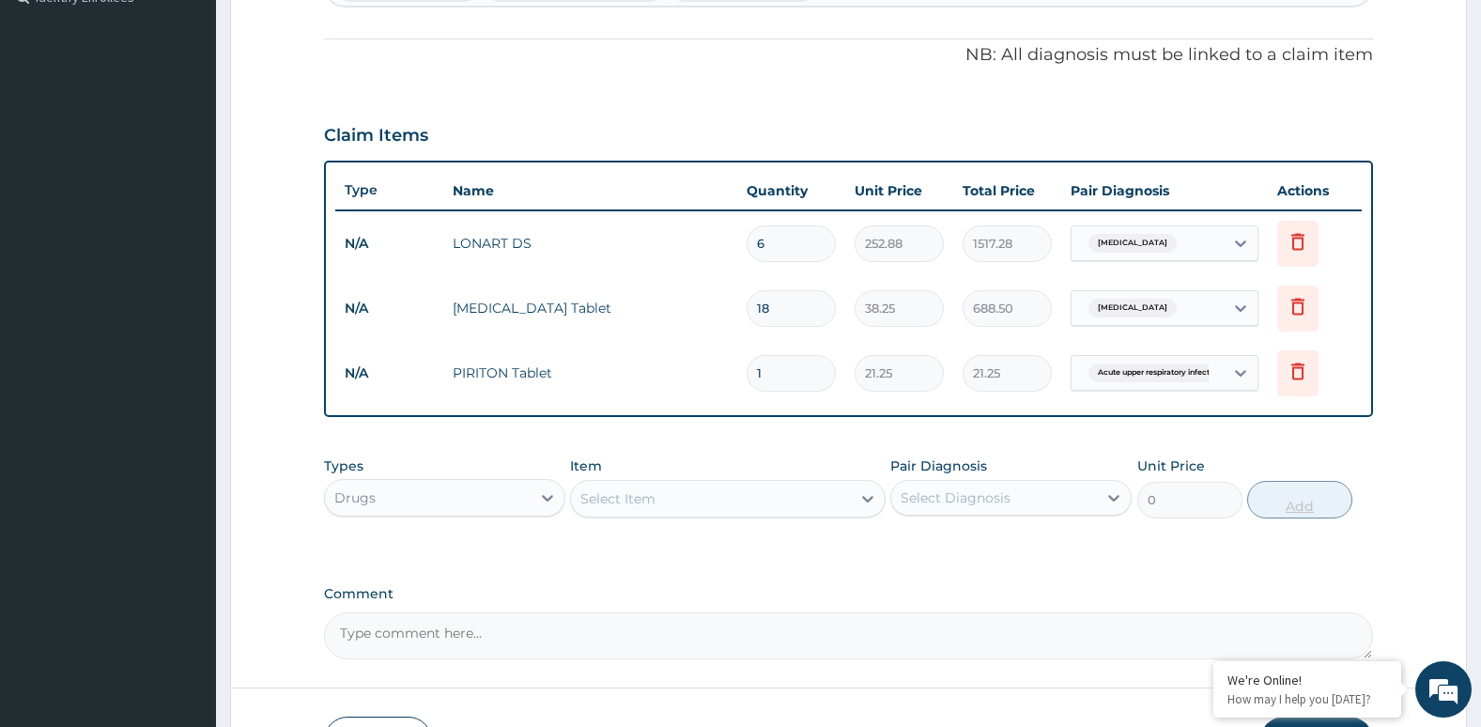
type input "0.00"
type input "6"
type input "127.50"
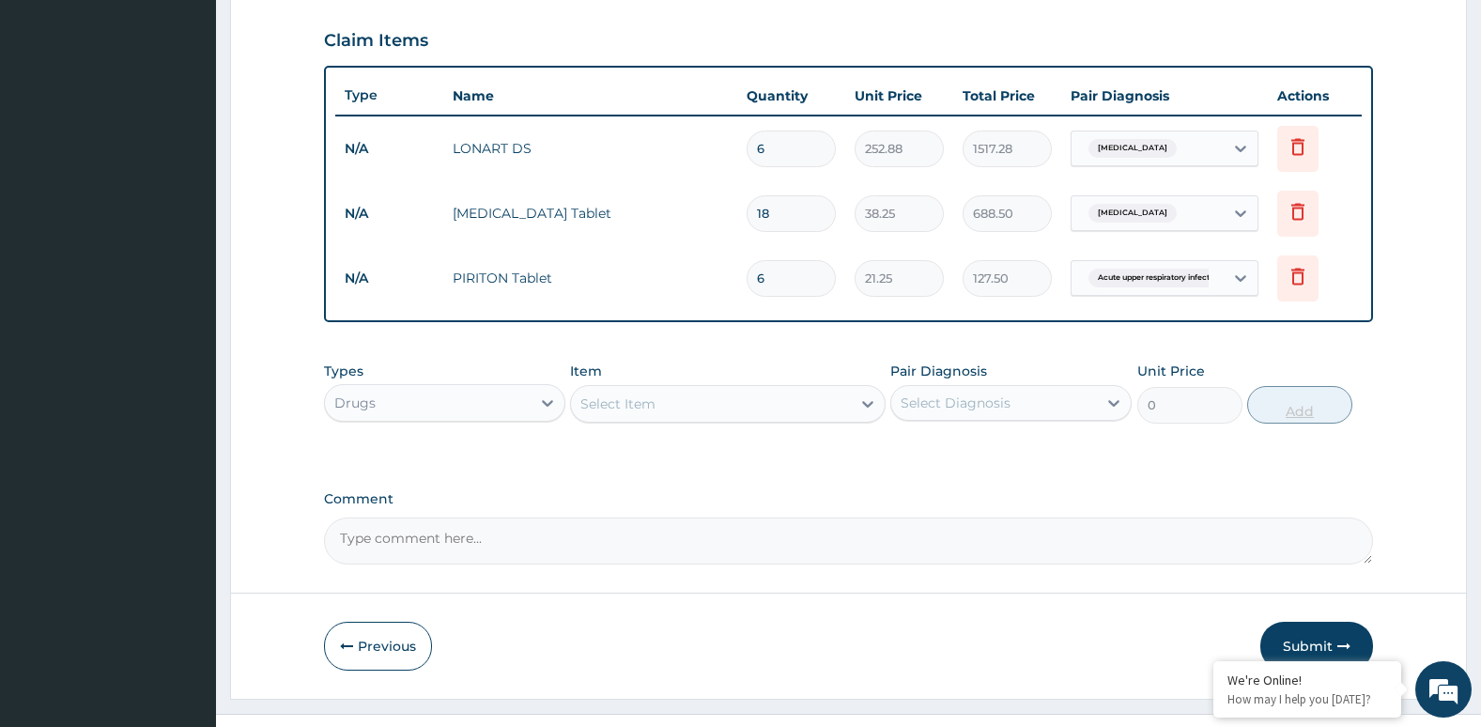
scroll to position [634, 0]
type input "6"
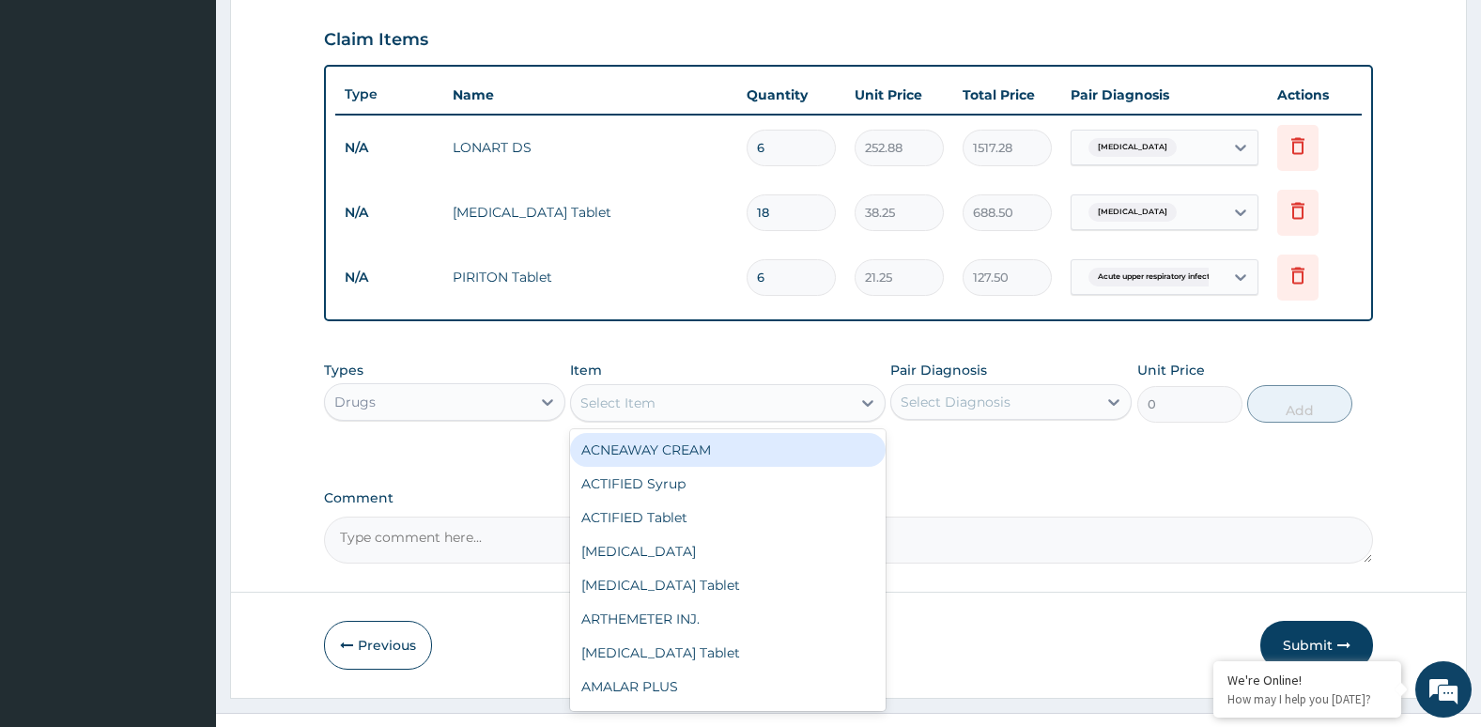
click at [808, 402] on div "Select Item" at bounding box center [710, 403] width 279 height 30
type input "ERY"
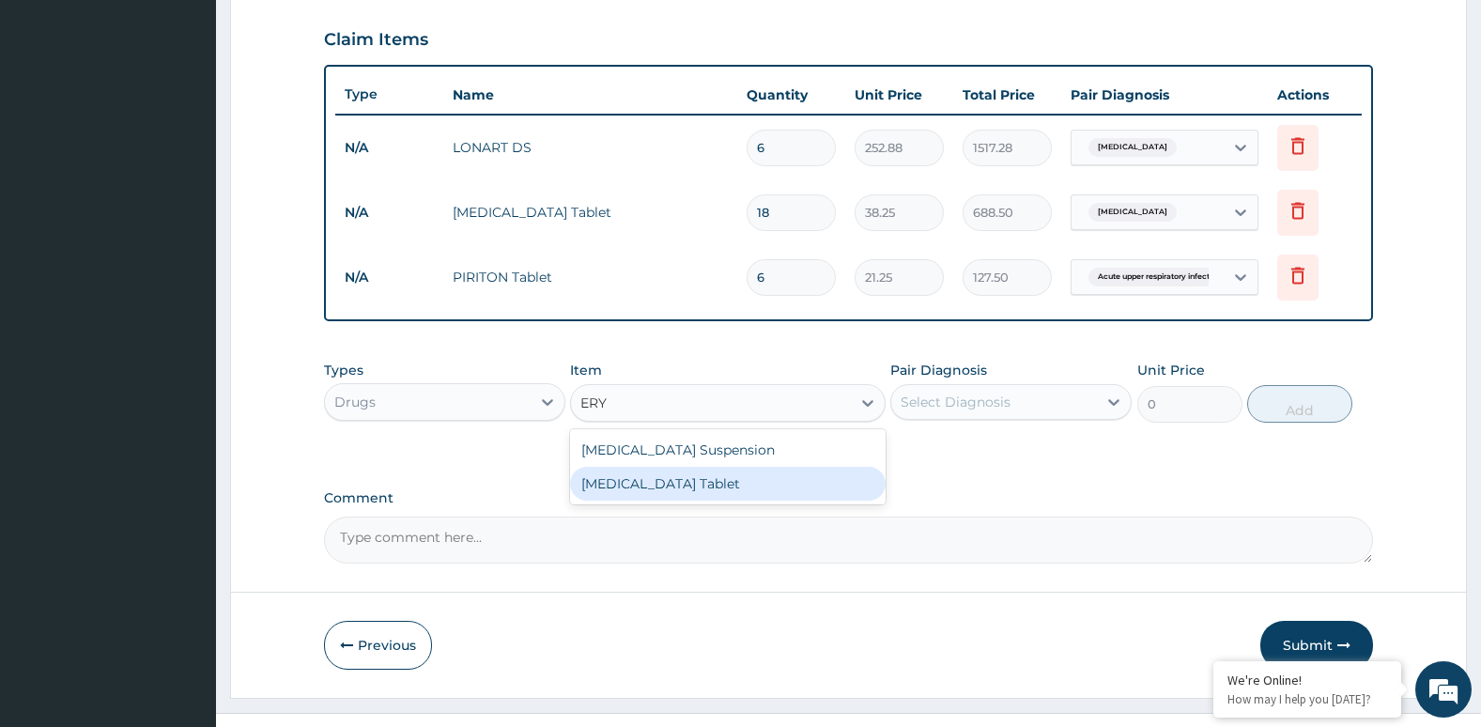
click at [769, 475] on div "ERYTHROMYCIN Tablet" at bounding box center [727, 484] width 315 height 34
type input "32.51"
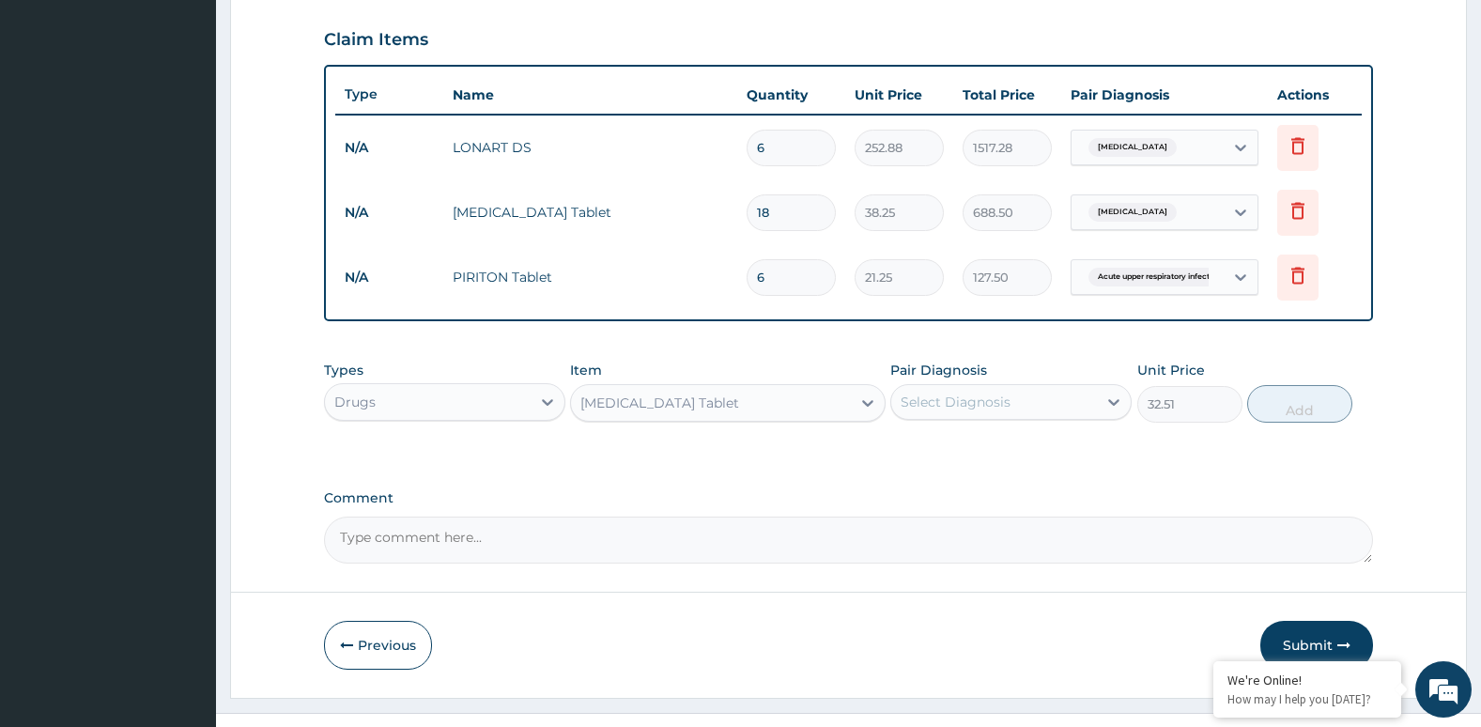
click at [990, 394] on div "Select Diagnosis" at bounding box center [956, 402] width 110 height 19
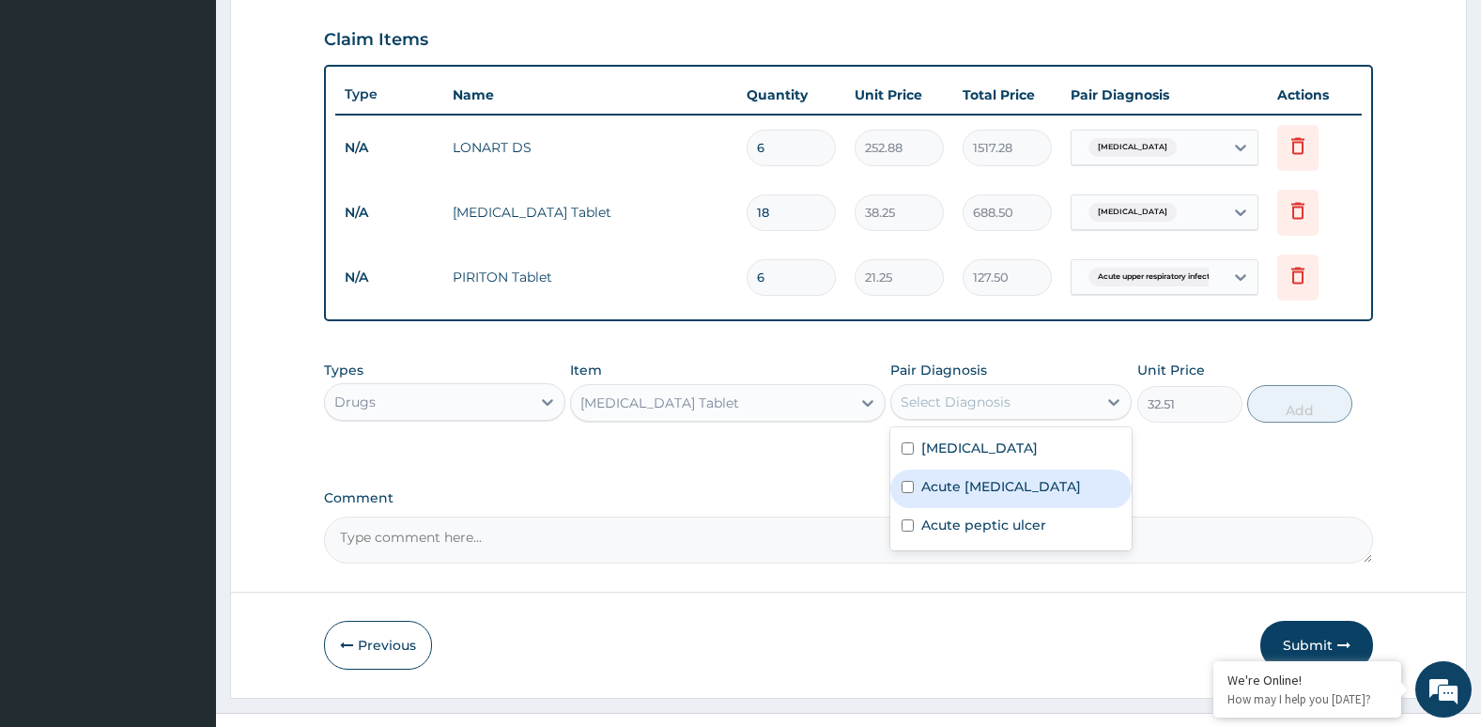
click at [930, 496] on label "Acute upper respiratory infection" at bounding box center [1001, 486] width 160 height 19
checkbox input "true"
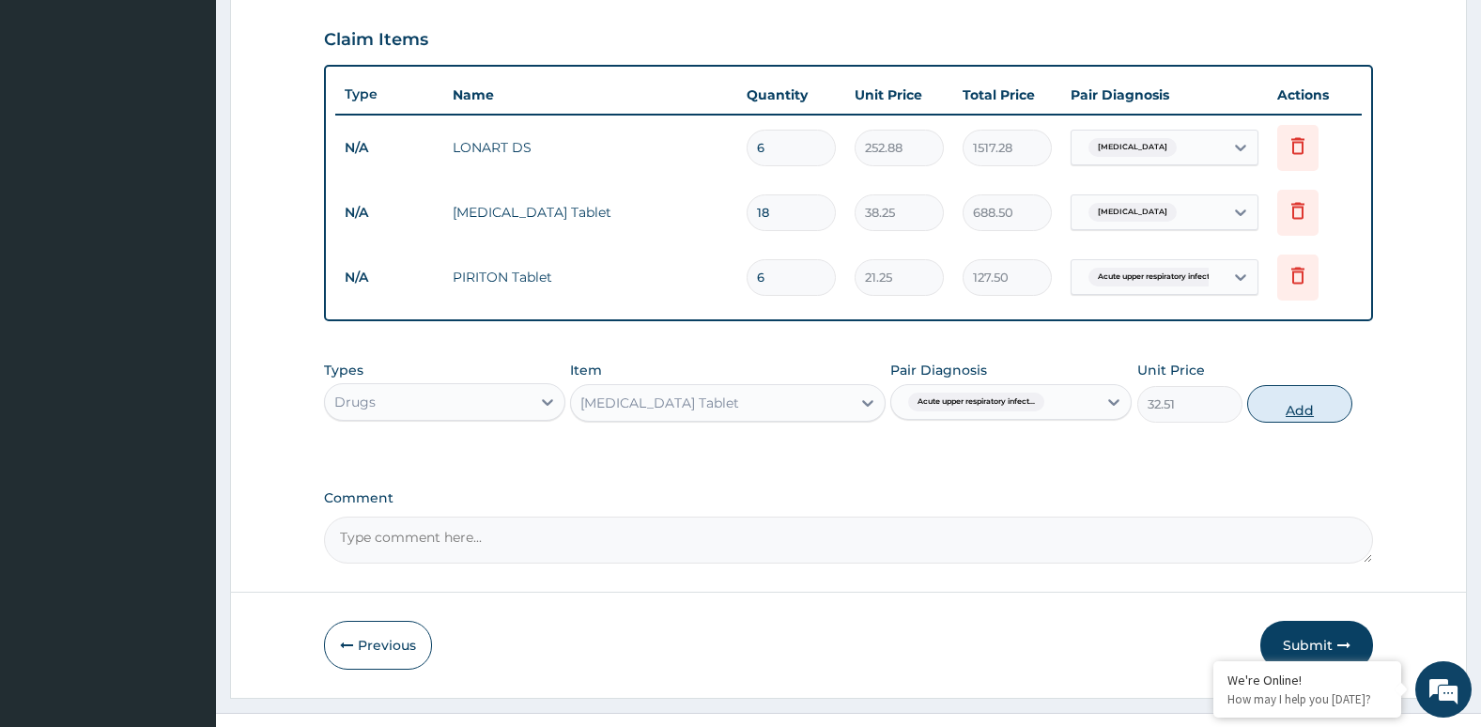
click at [1305, 411] on button "Add" at bounding box center [1299, 404] width 105 height 38
type input "0"
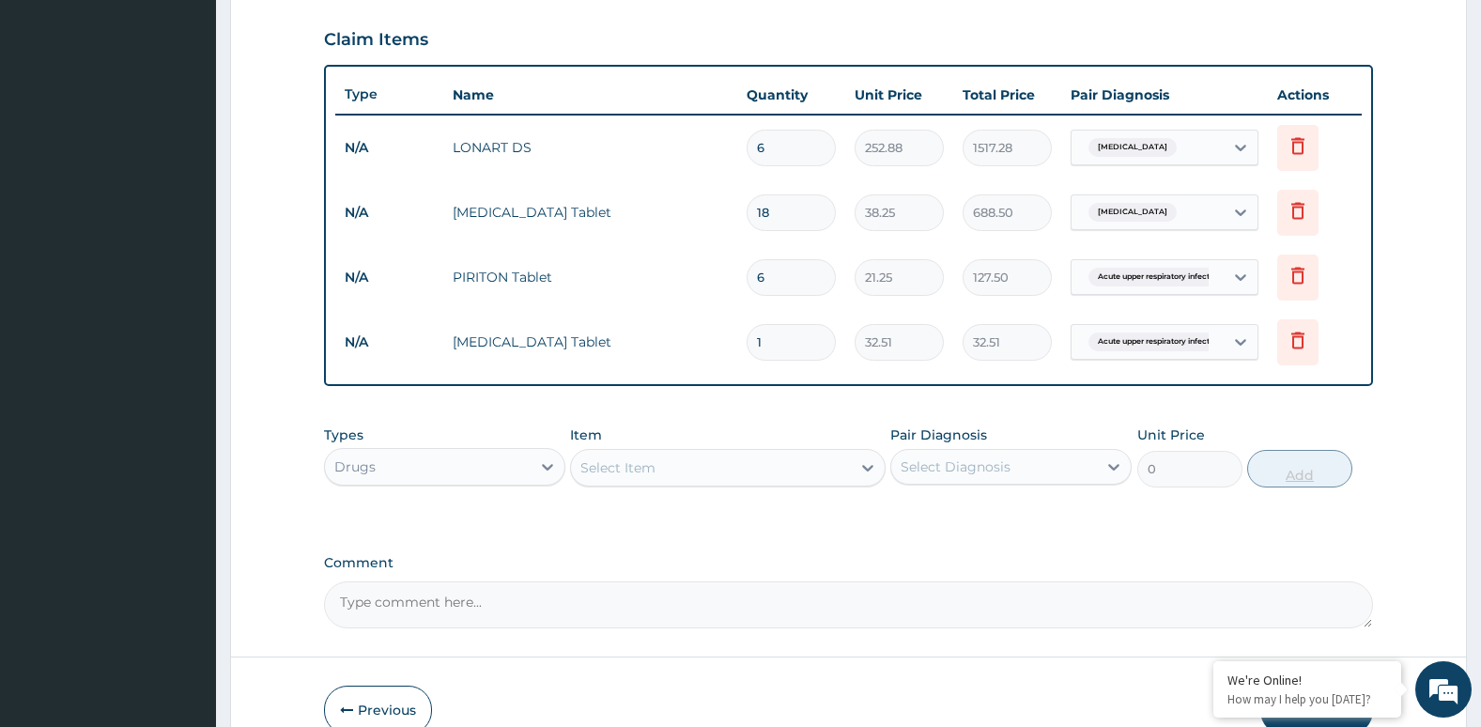
type input "10"
type input "325.10"
type input "10"
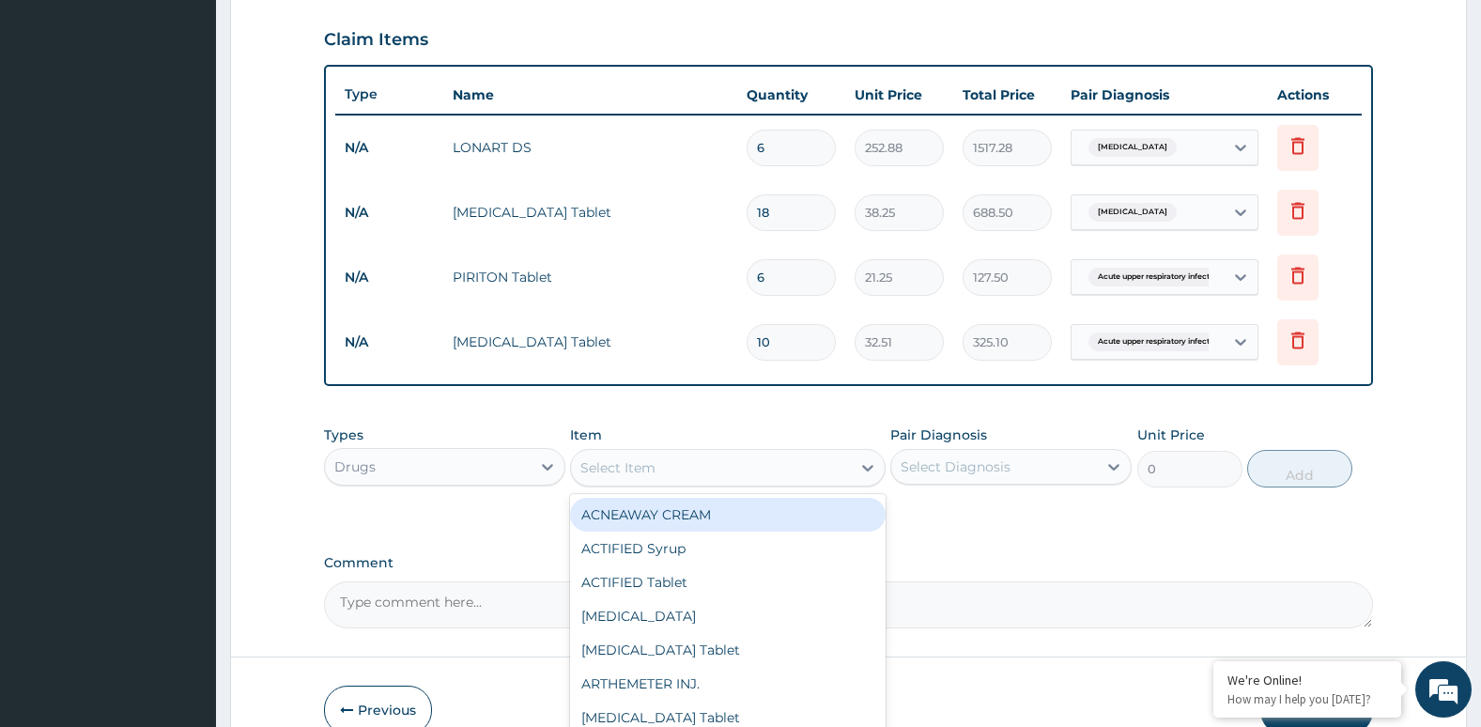
click at [809, 470] on div "Select Item" at bounding box center [710, 468] width 279 height 30
type input "COUGH"
click at [806, 516] on div "COUGH Syrup" at bounding box center [727, 515] width 315 height 34
type input "361.25"
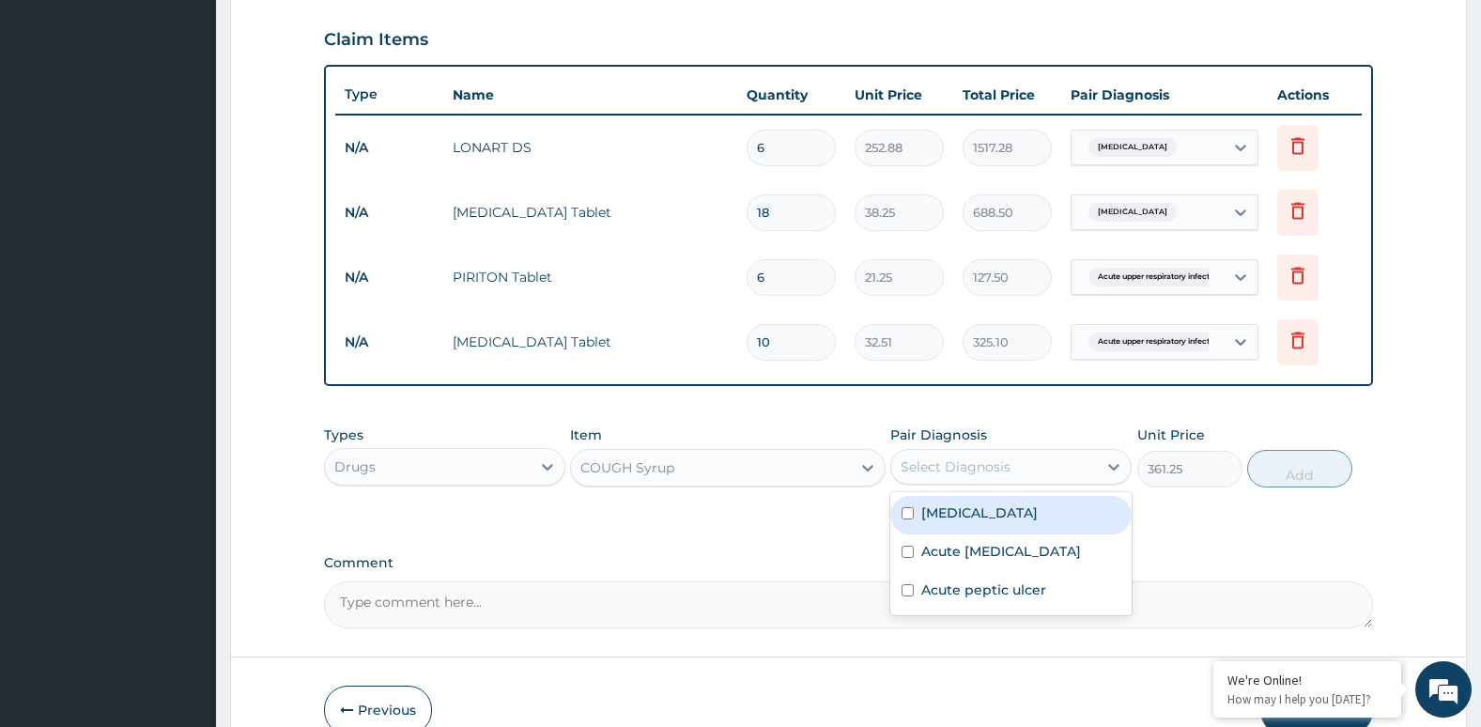
click at [997, 470] on div "Select Diagnosis" at bounding box center [956, 466] width 110 height 19
click at [1299, 479] on div "Types Drugs Item COUGH Syrup Pair Diagnosis option Acute upper respiratory infe…" at bounding box center [849, 456] width 1050 height 81
click at [1024, 560] on label "Acute upper respiratory infection" at bounding box center [1001, 551] width 160 height 19
checkbox input "true"
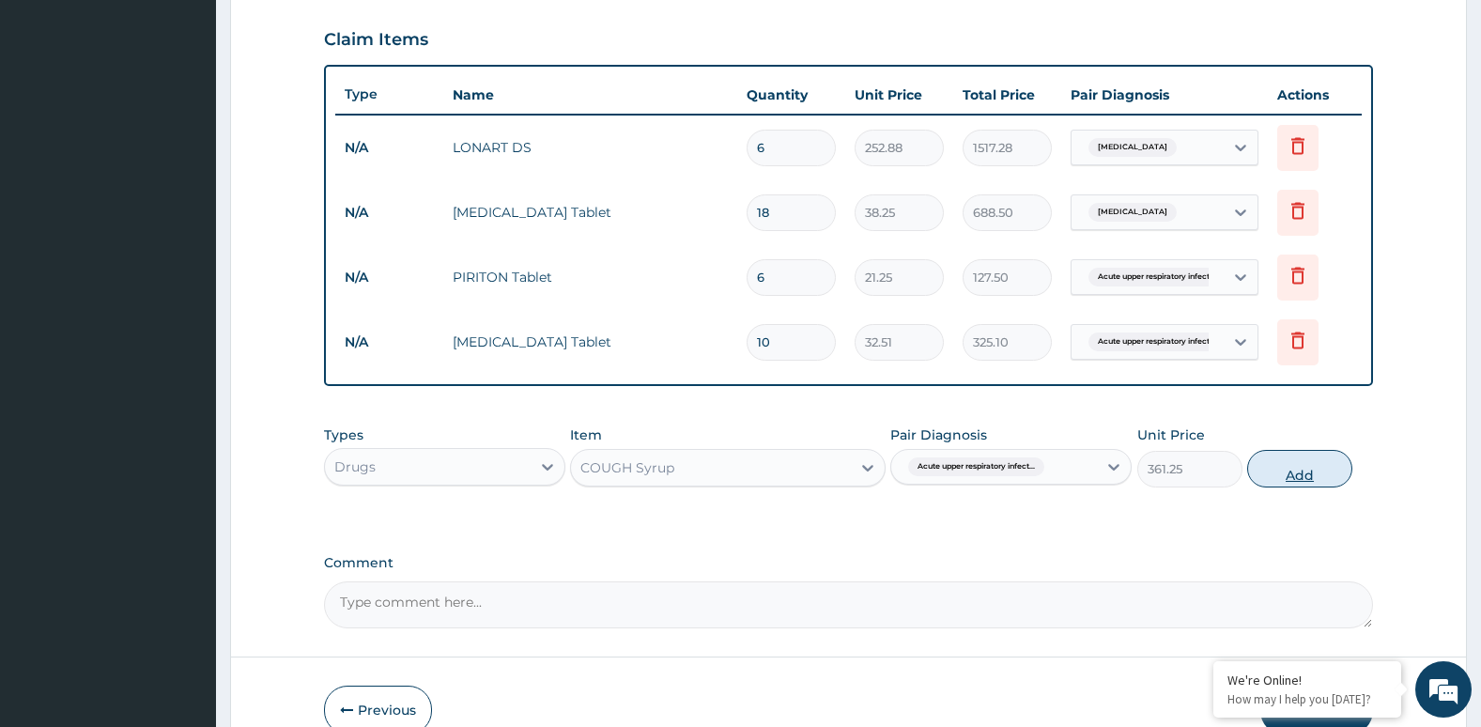
click at [1305, 478] on button "Add" at bounding box center [1299, 469] width 105 height 38
type input "0"
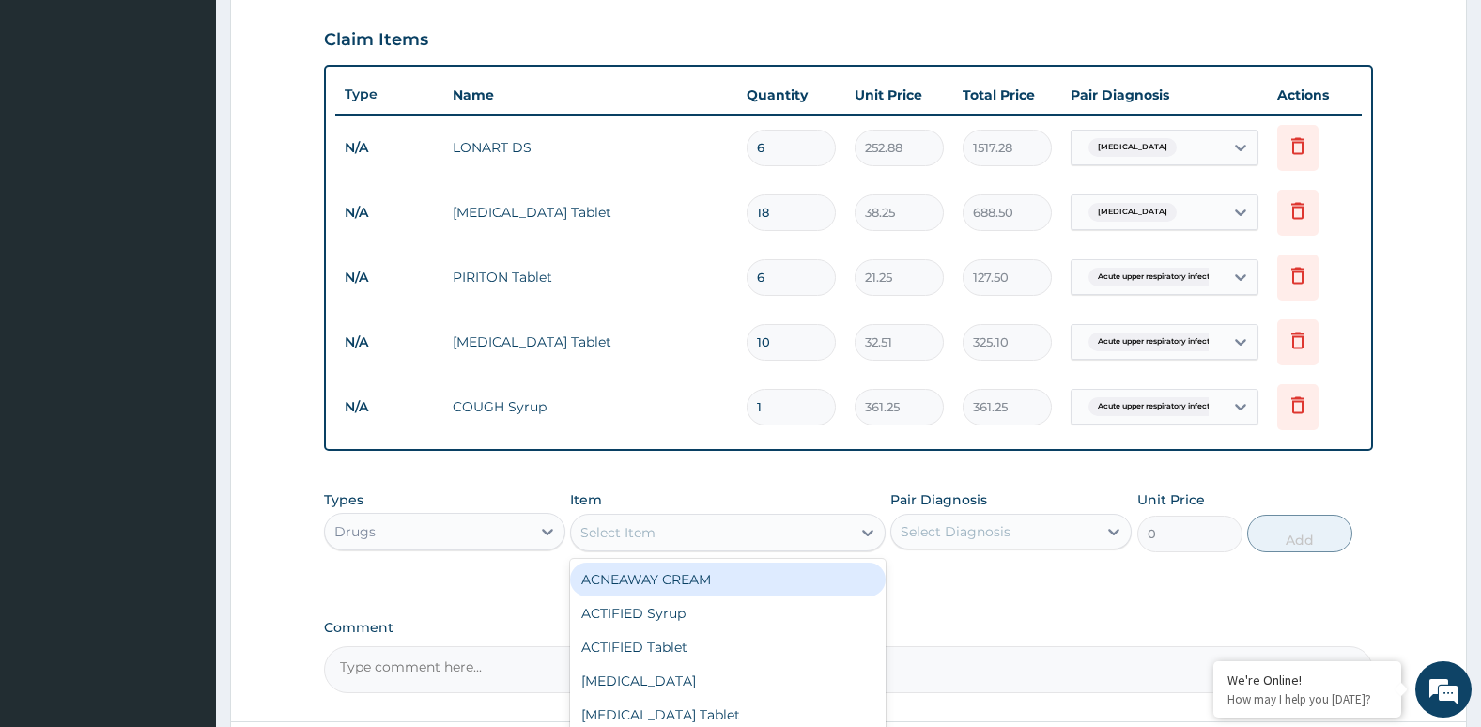
click at [845, 521] on div "Select Item" at bounding box center [710, 532] width 279 height 30
type input "B"
type input "HYO"
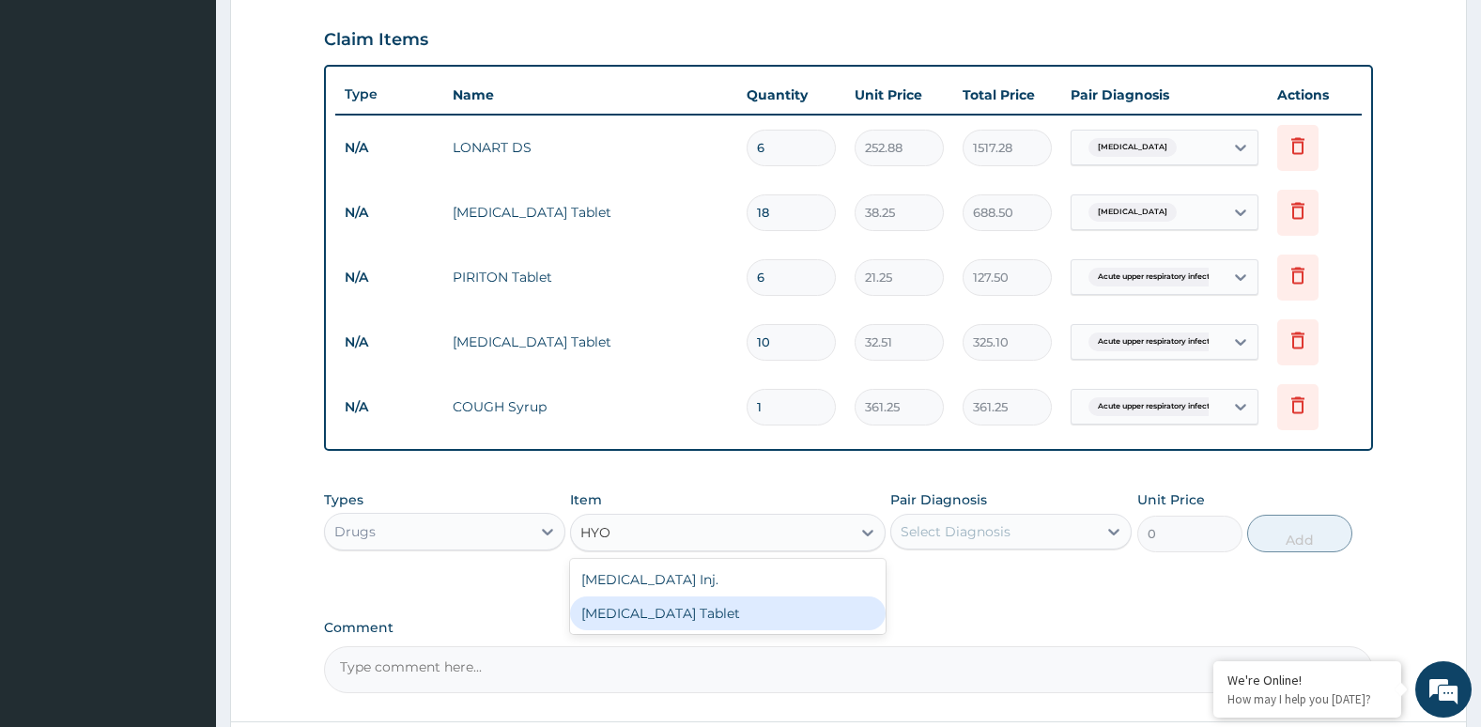
click at [830, 613] on div "HYOSCINE Tablet" at bounding box center [727, 613] width 315 height 34
type input "36.13"
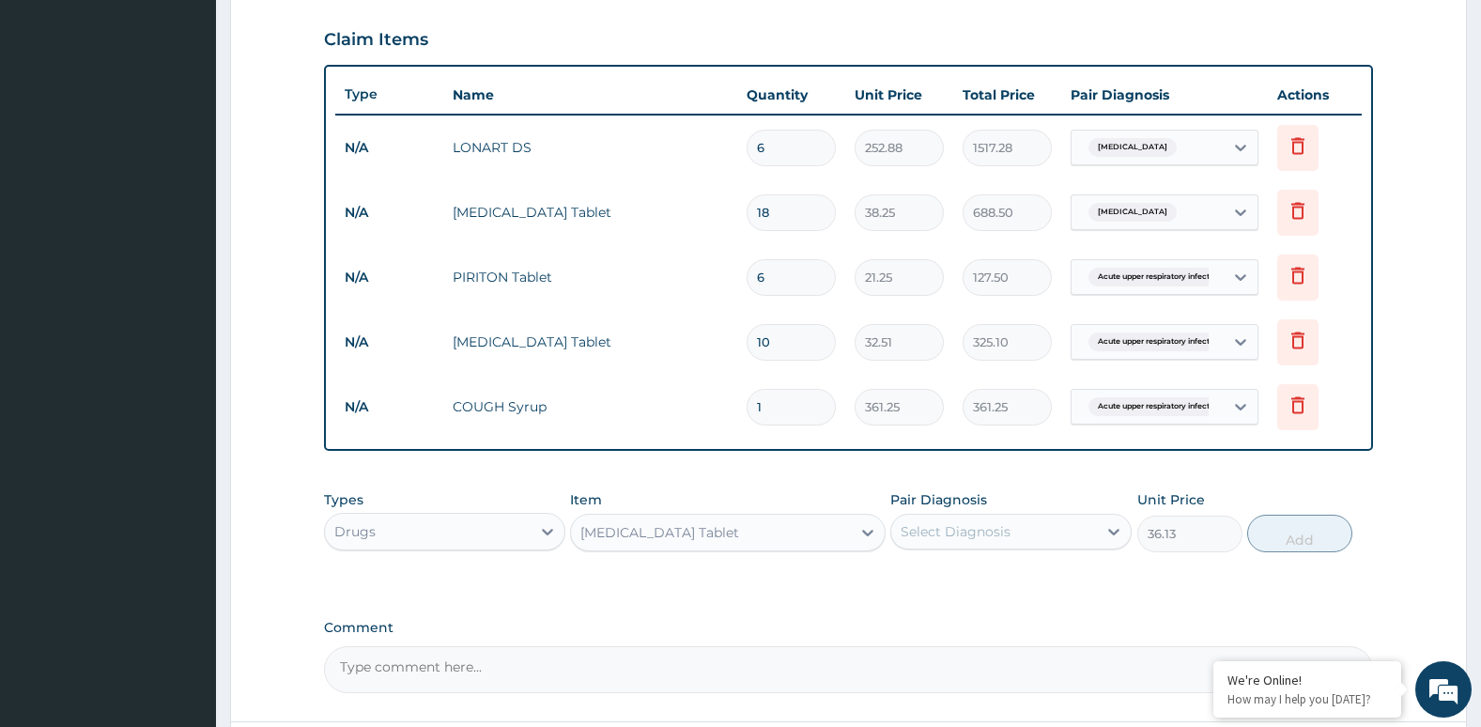
click at [963, 531] on div "Select Diagnosis" at bounding box center [956, 531] width 110 height 19
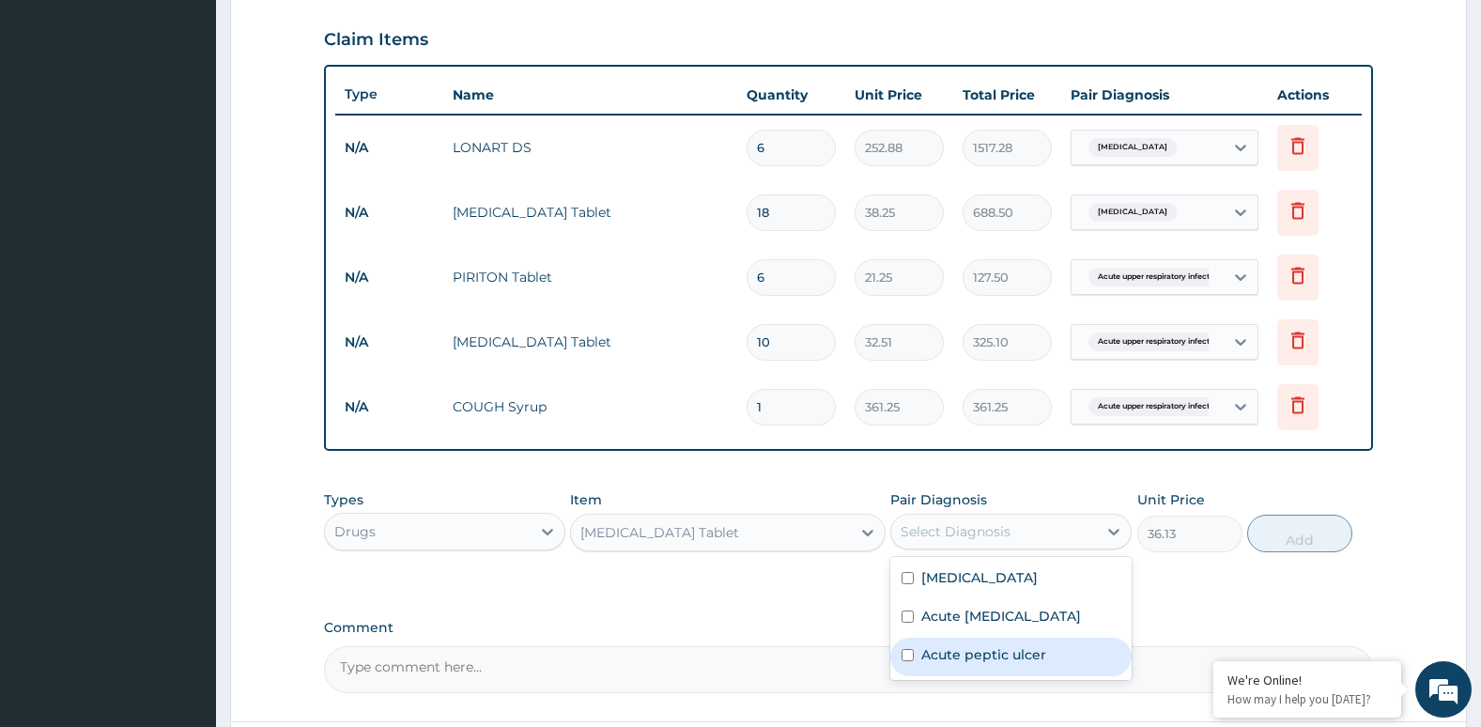
click at [947, 664] on label "Acute peptic ulcer" at bounding box center [983, 654] width 125 height 19
checkbox input "true"
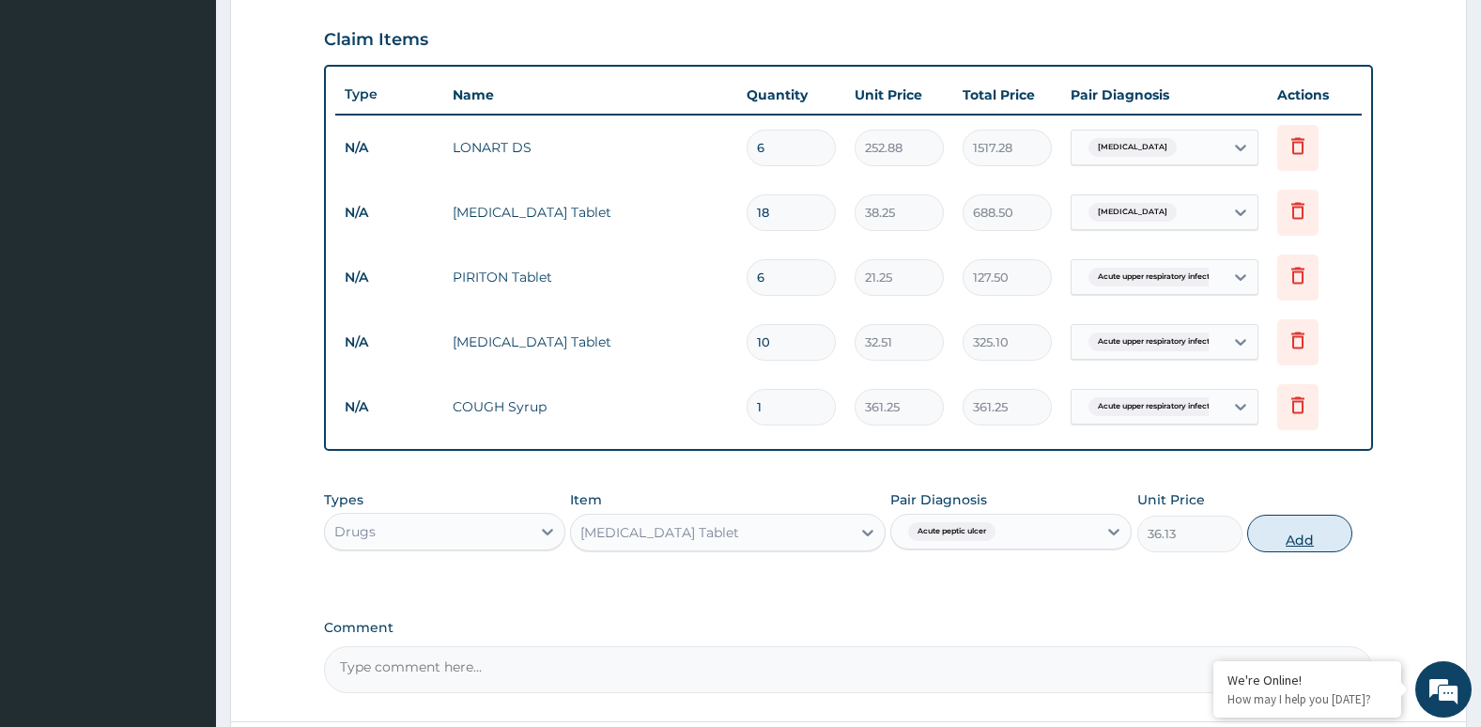
click at [1296, 536] on button "Add" at bounding box center [1299, 534] width 105 height 38
type input "0"
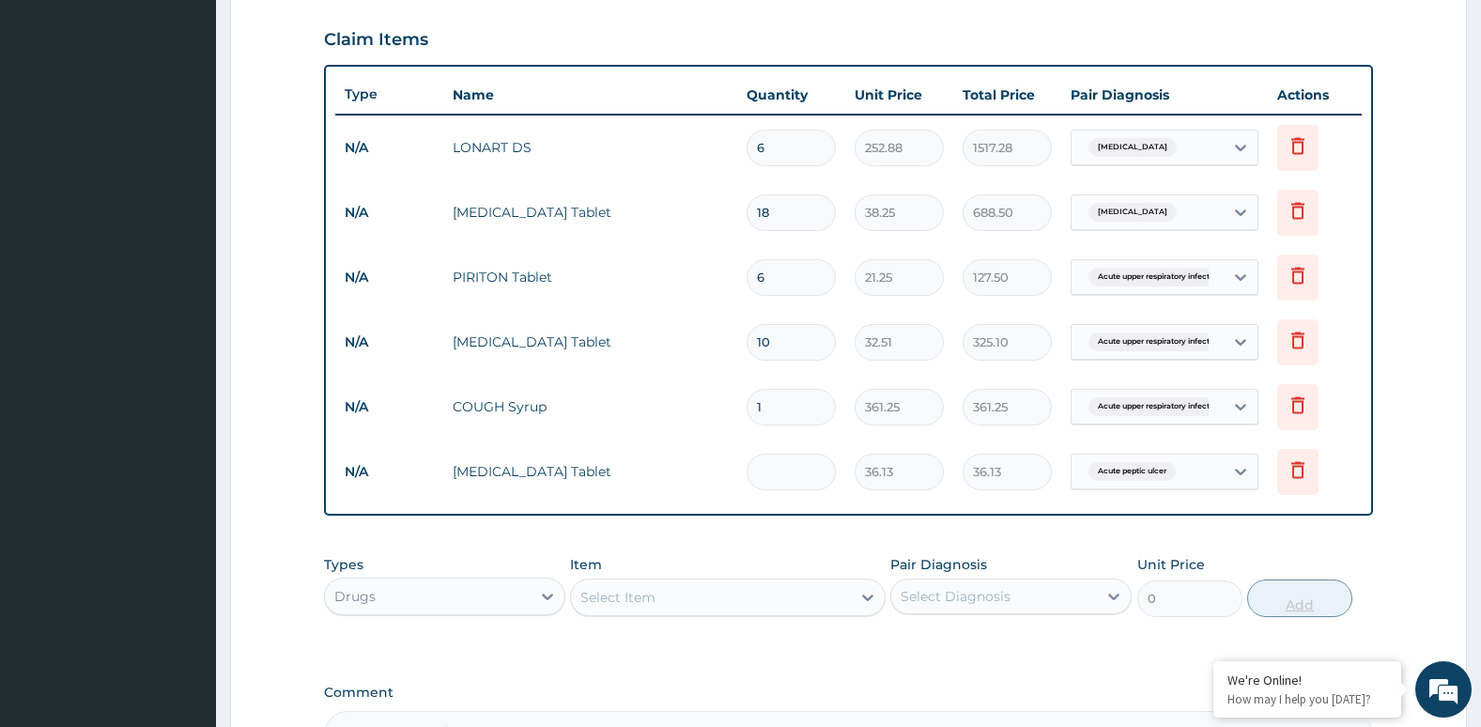
type input "0.00"
type input "4"
type input "144.52"
type input "4"
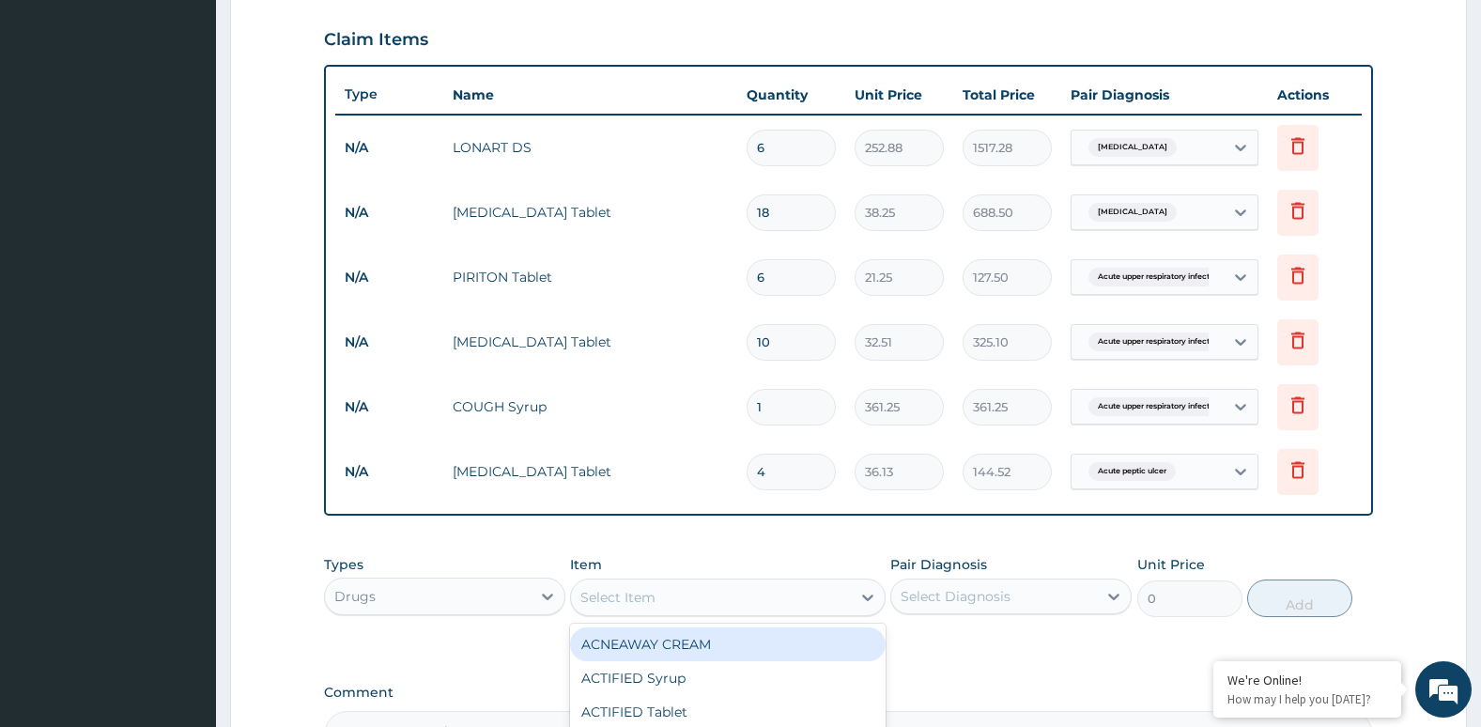
click at [761, 594] on div "Select Item" at bounding box center [710, 597] width 279 height 30
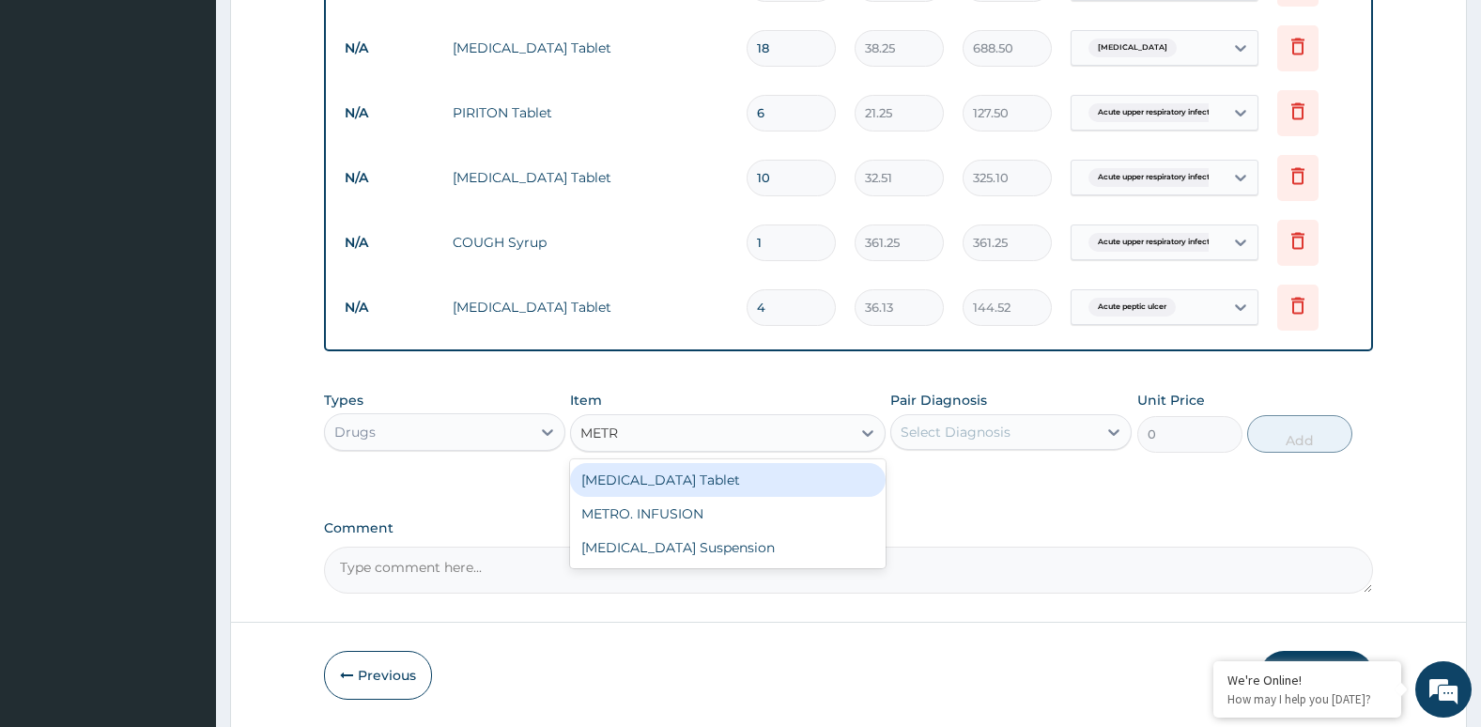
scroll to position [800, 0]
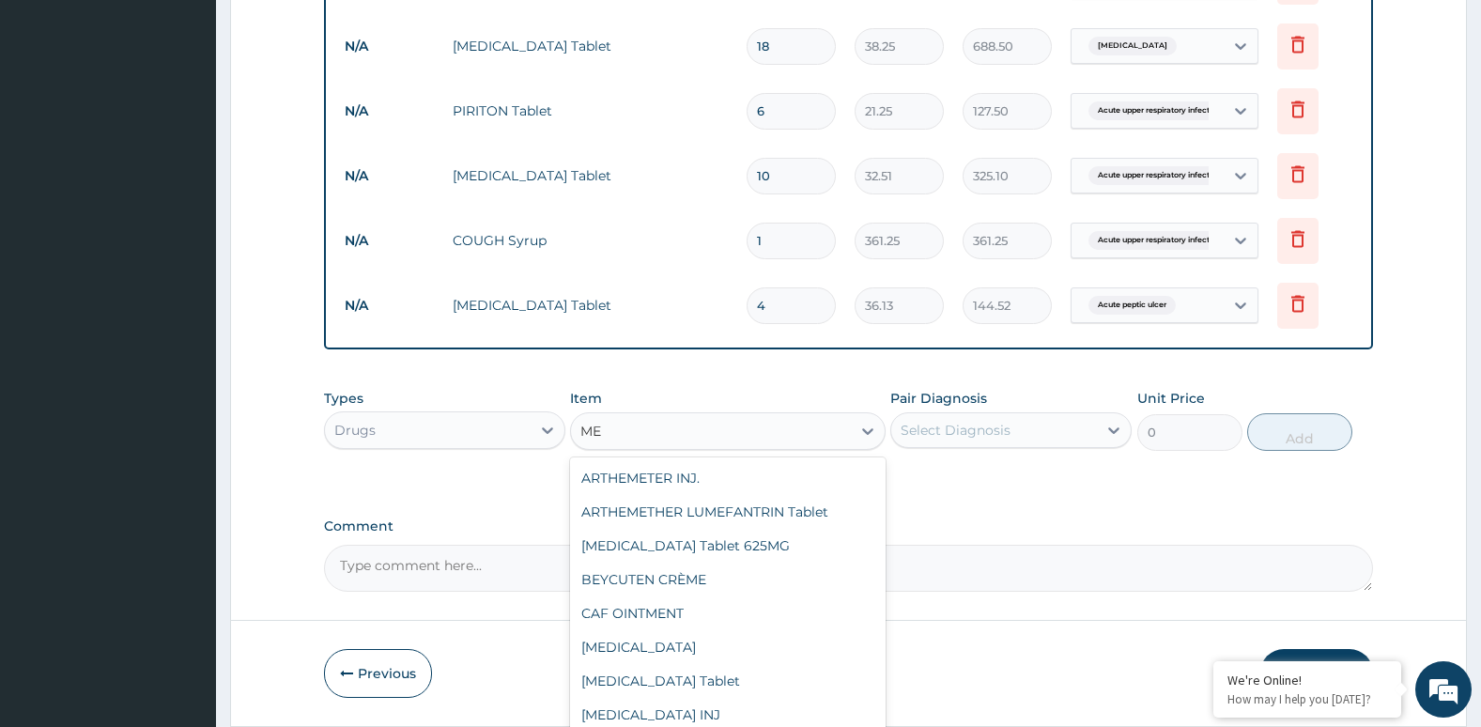
type input "M"
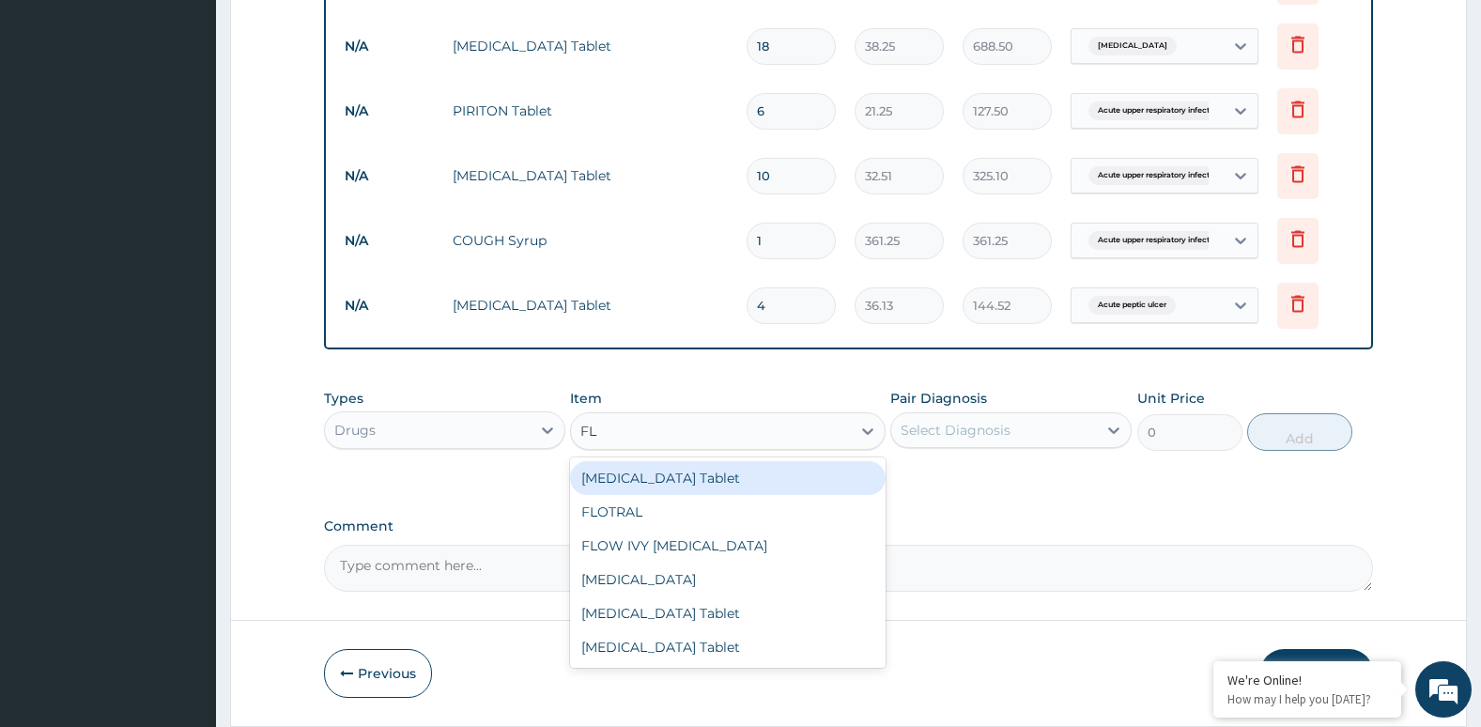
type input "FLA"
click at [742, 472] on div "FLAGYL Tablet" at bounding box center [727, 478] width 315 height 34
type input "28.9"
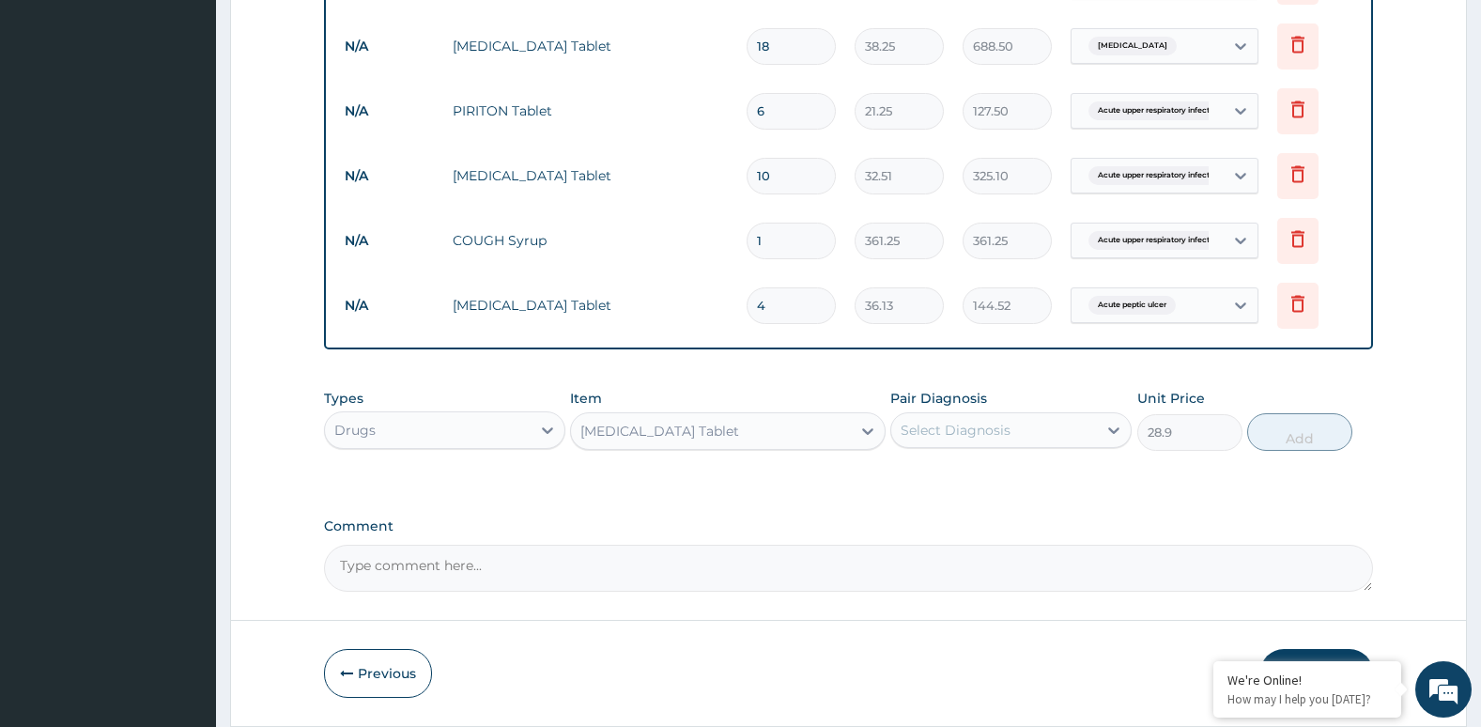
click at [1011, 428] on div "Select Diagnosis" at bounding box center [994, 430] width 206 height 30
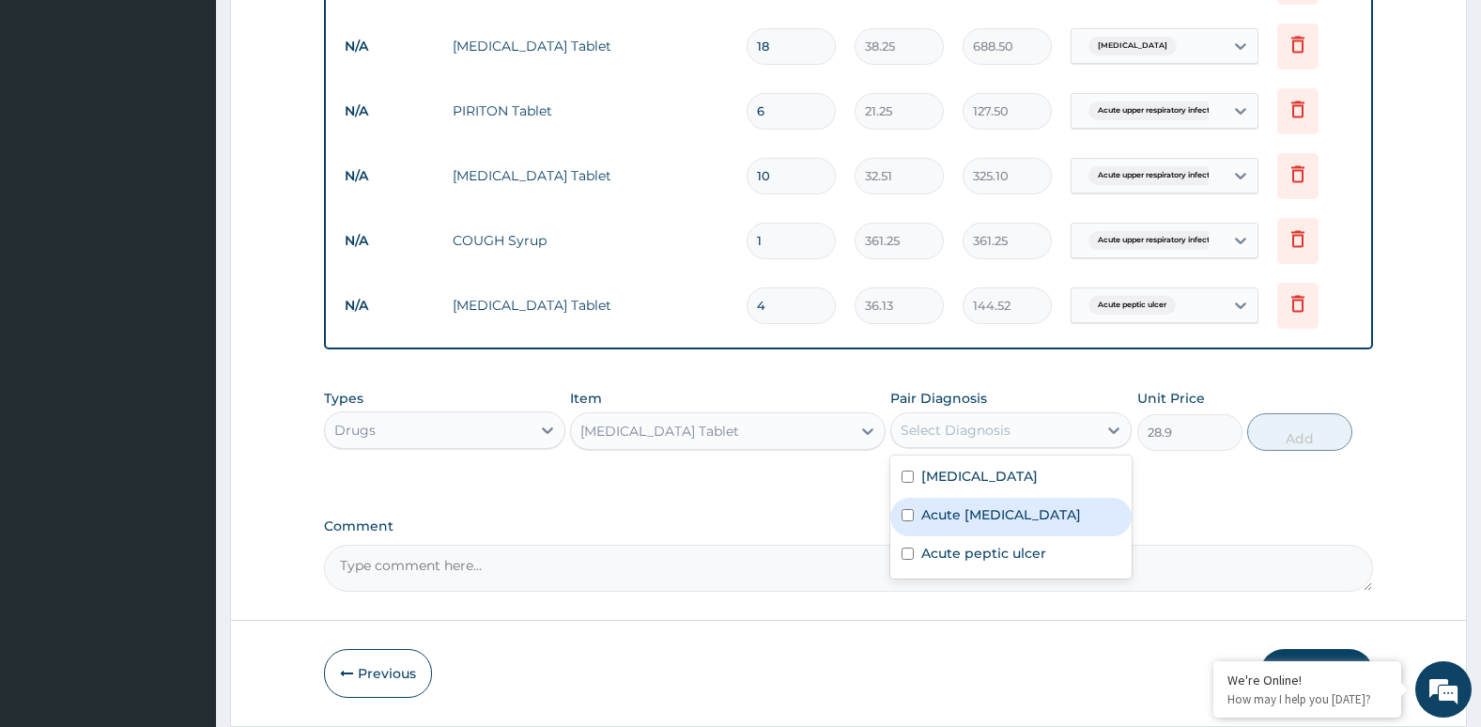
click at [977, 518] on label "Acute upper respiratory infection" at bounding box center [1001, 514] width 160 height 19
checkbox input "true"
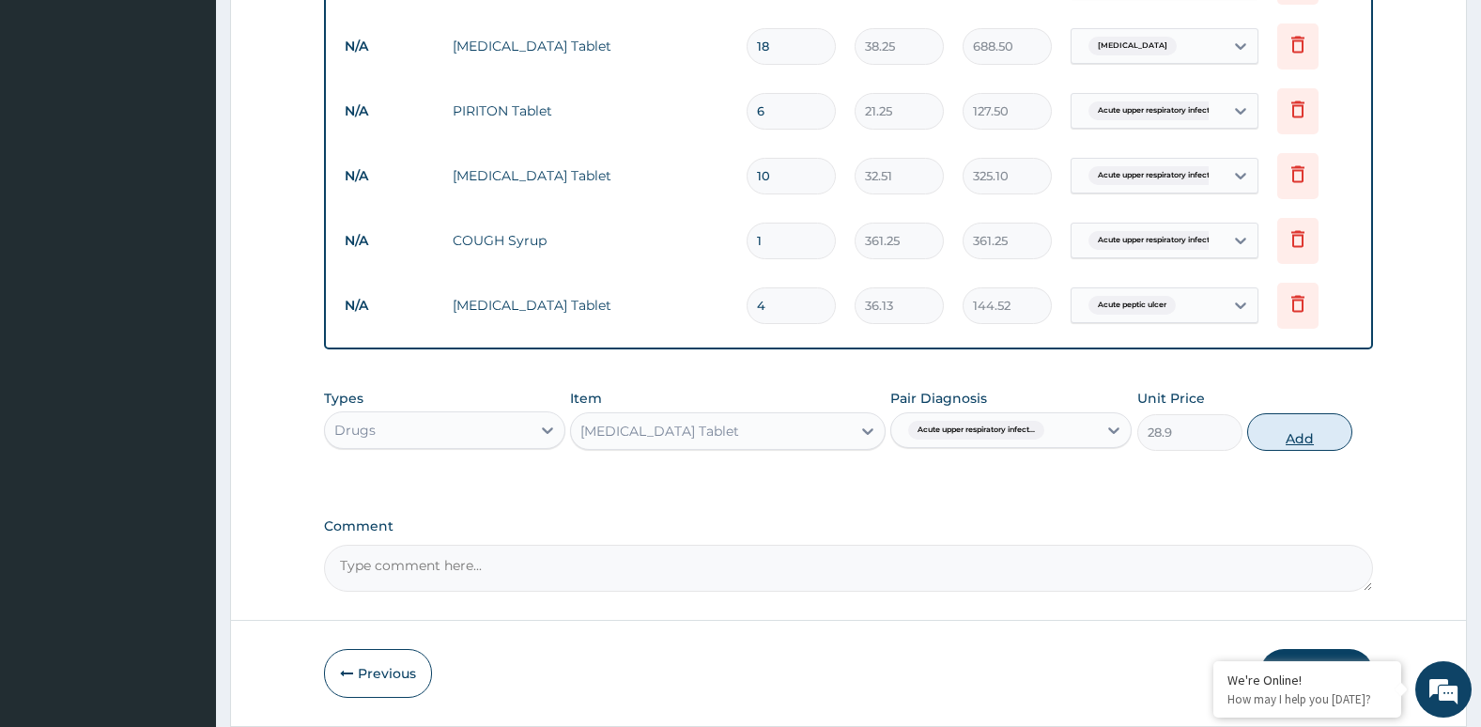
click at [1292, 435] on button "Add" at bounding box center [1299, 432] width 105 height 38
type input "0"
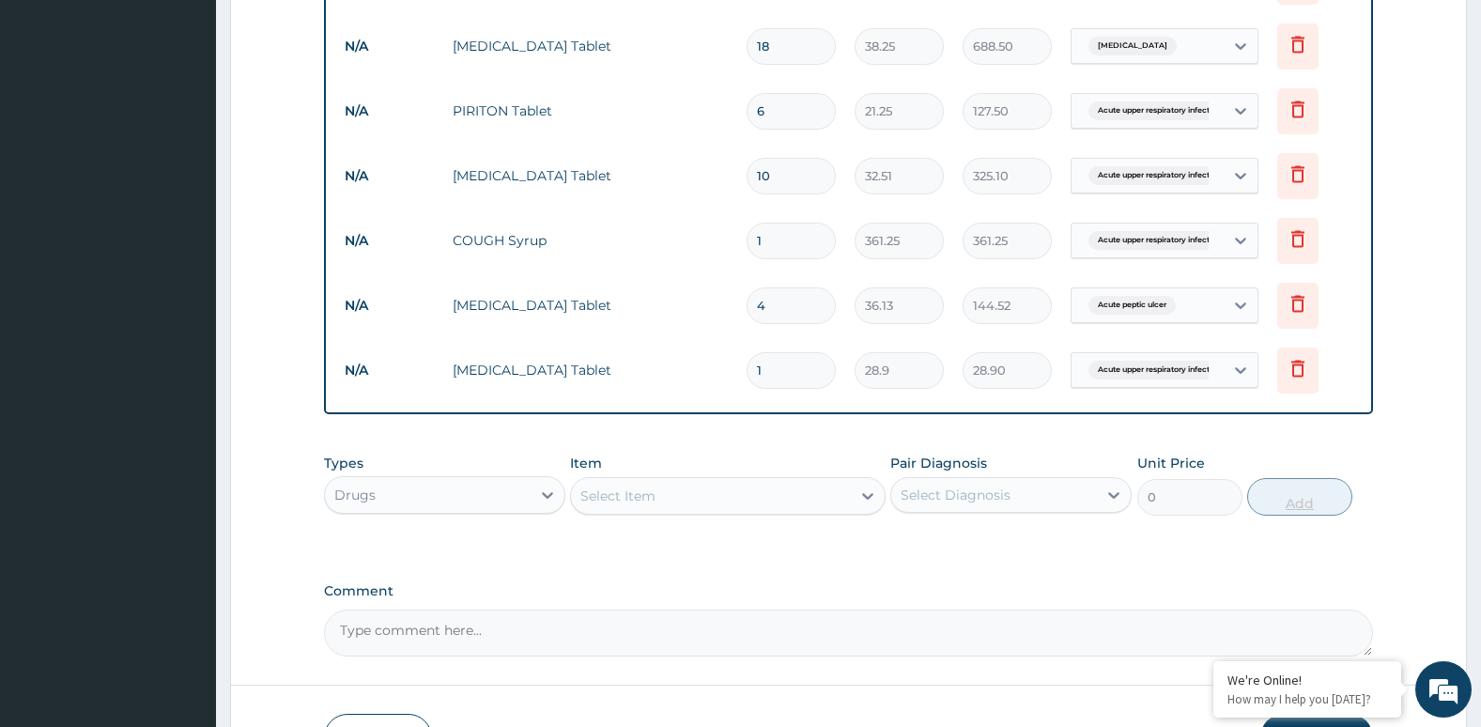
type input "0.00"
type input "3"
type input "86.70"
type input "30"
type input "867.00"
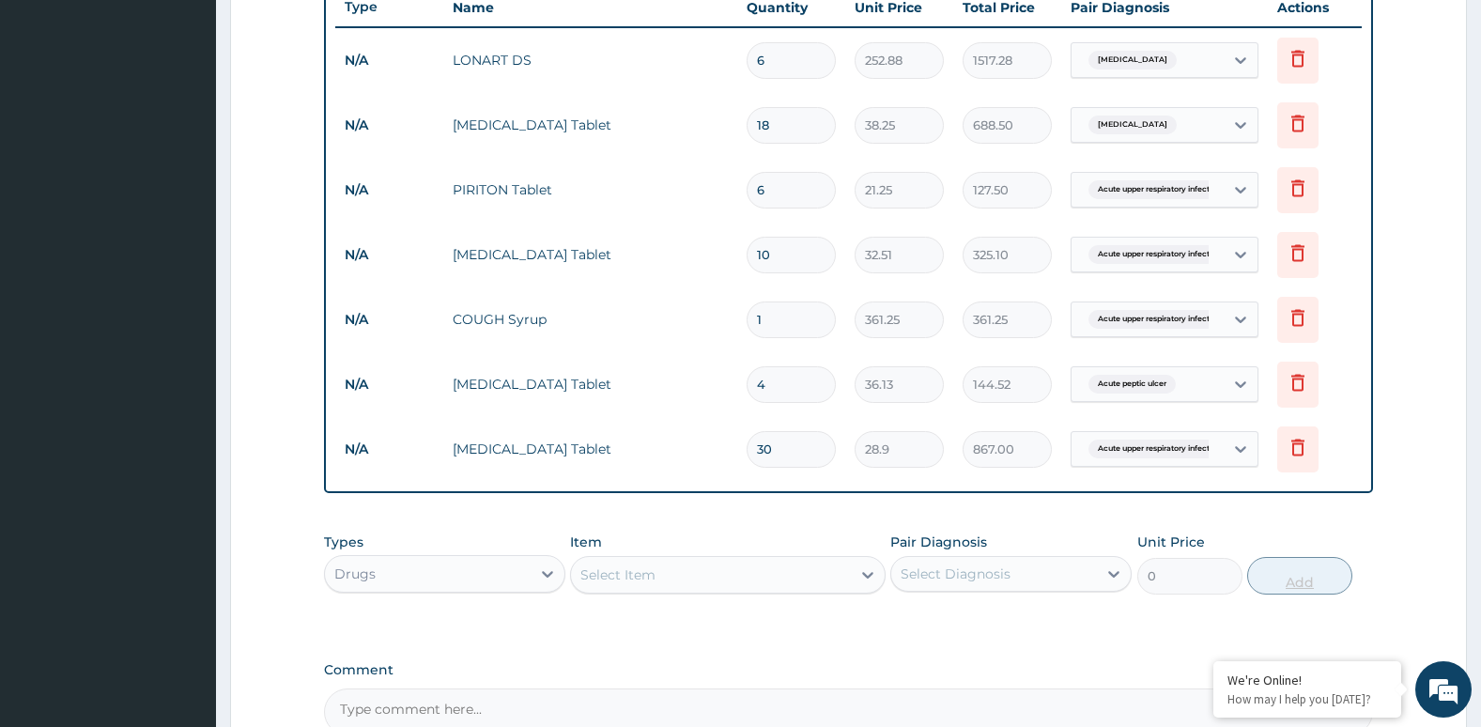
scroll to position [927, 0]
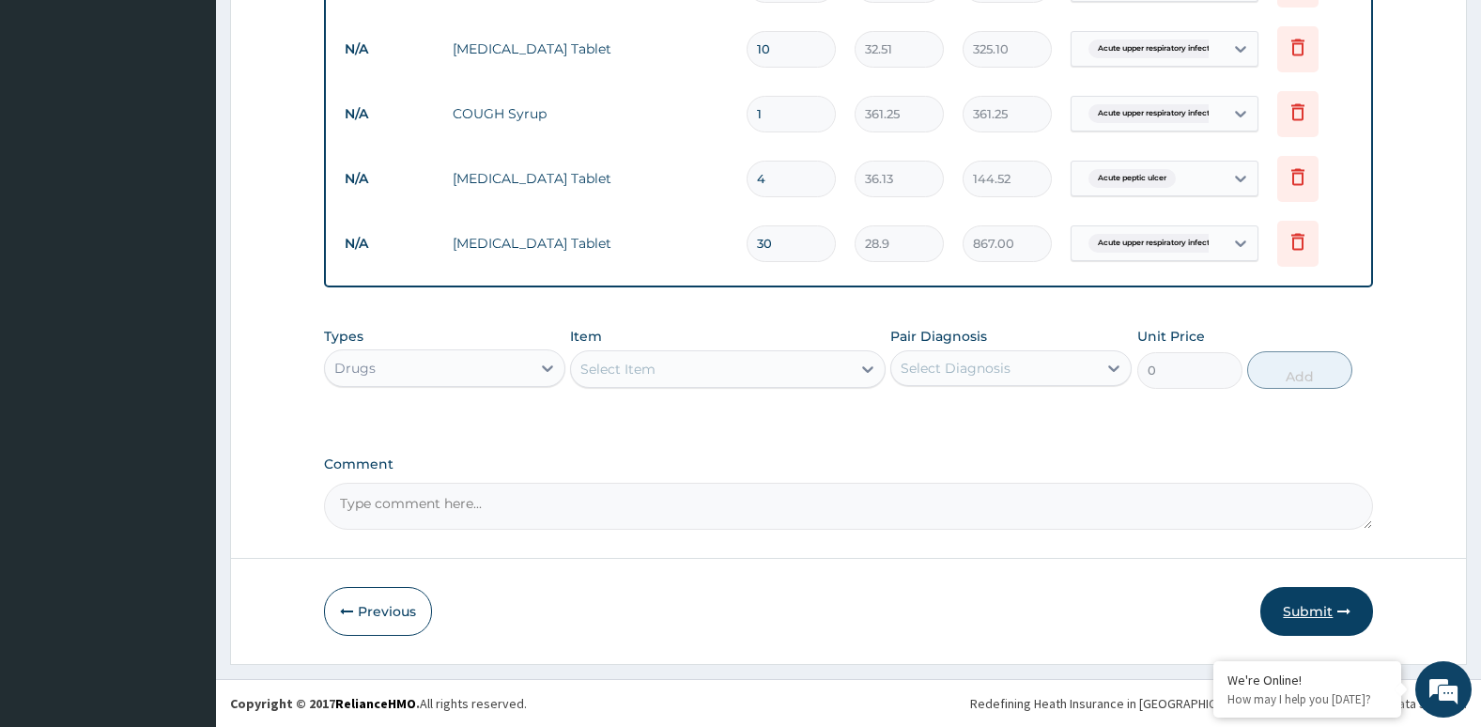
type input "30"
click at [1335, 620] on button "Submit" at bounding box center [1316, 611] width 113 height 49
click at [1334, 618] on button "Submit" at bounding box center [1316, 611] width 113 height 49
drag, startPoint x: 1365, startPoint y: 638, endPoint x: 1321, endPoint y: 609, distance: 52.4
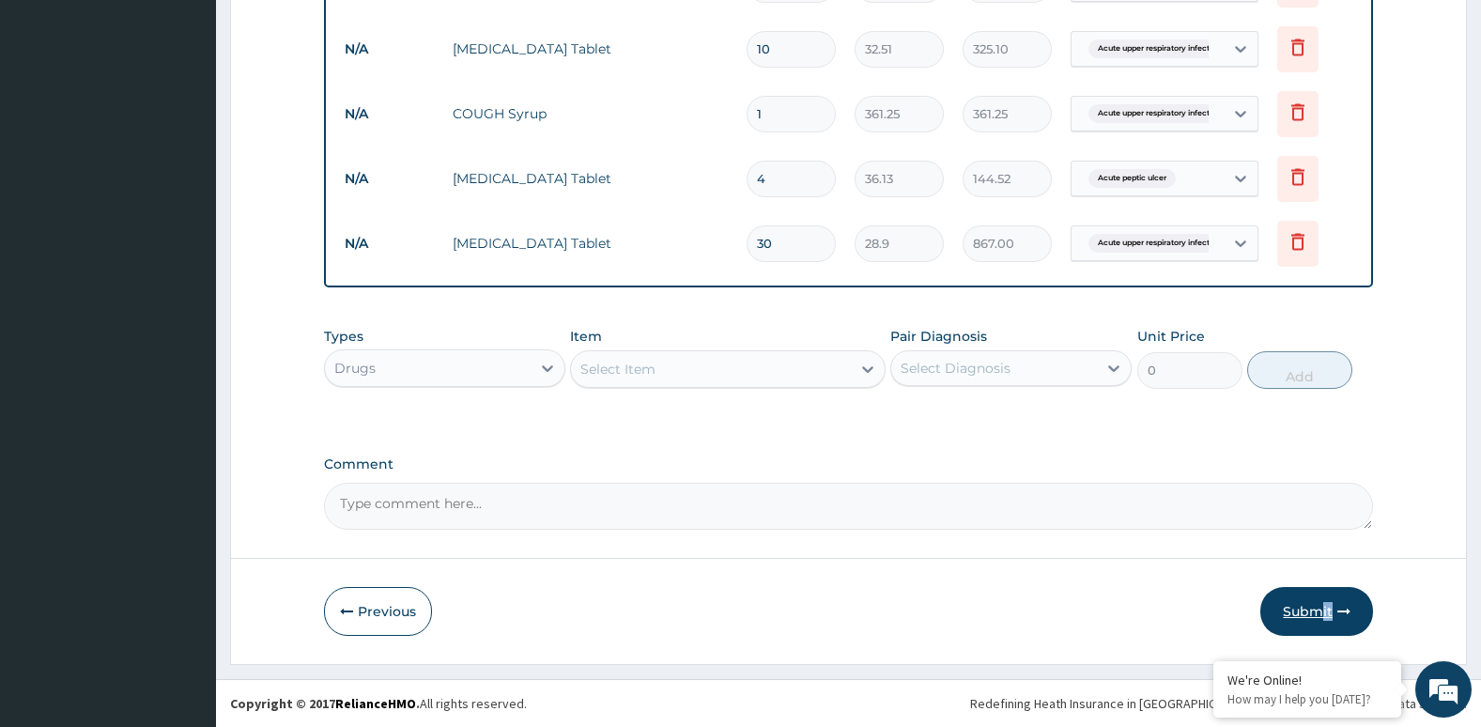
click at [1321, 609] on button "Submit" at bounding box center [1316, 611] width 113 height 49
click at [1341, 613] on icon "button" at bounding box center [1343, 611] width 13 height 13
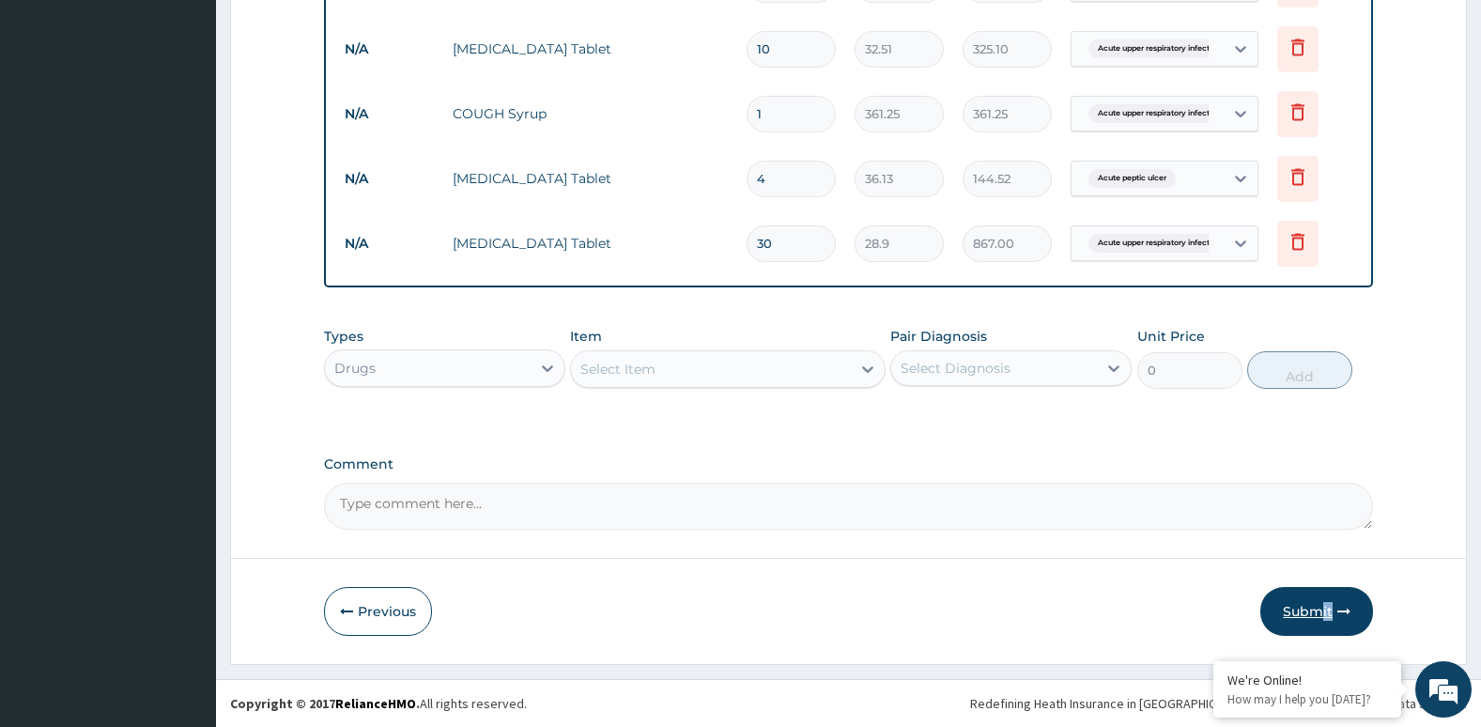
click at [1285, 600] on button "Submit" at bounding box center [1316, 611] width 113 height 49
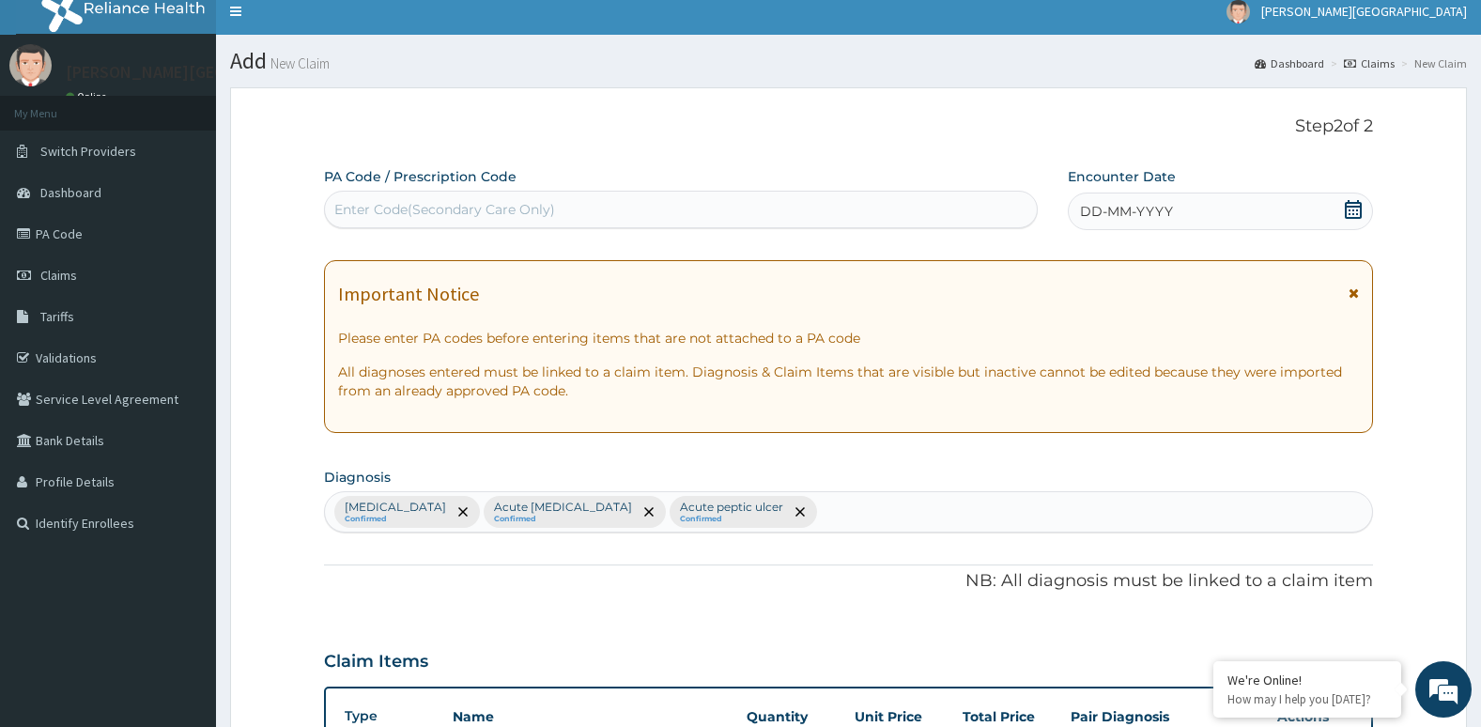
scroll to position [0, 0]
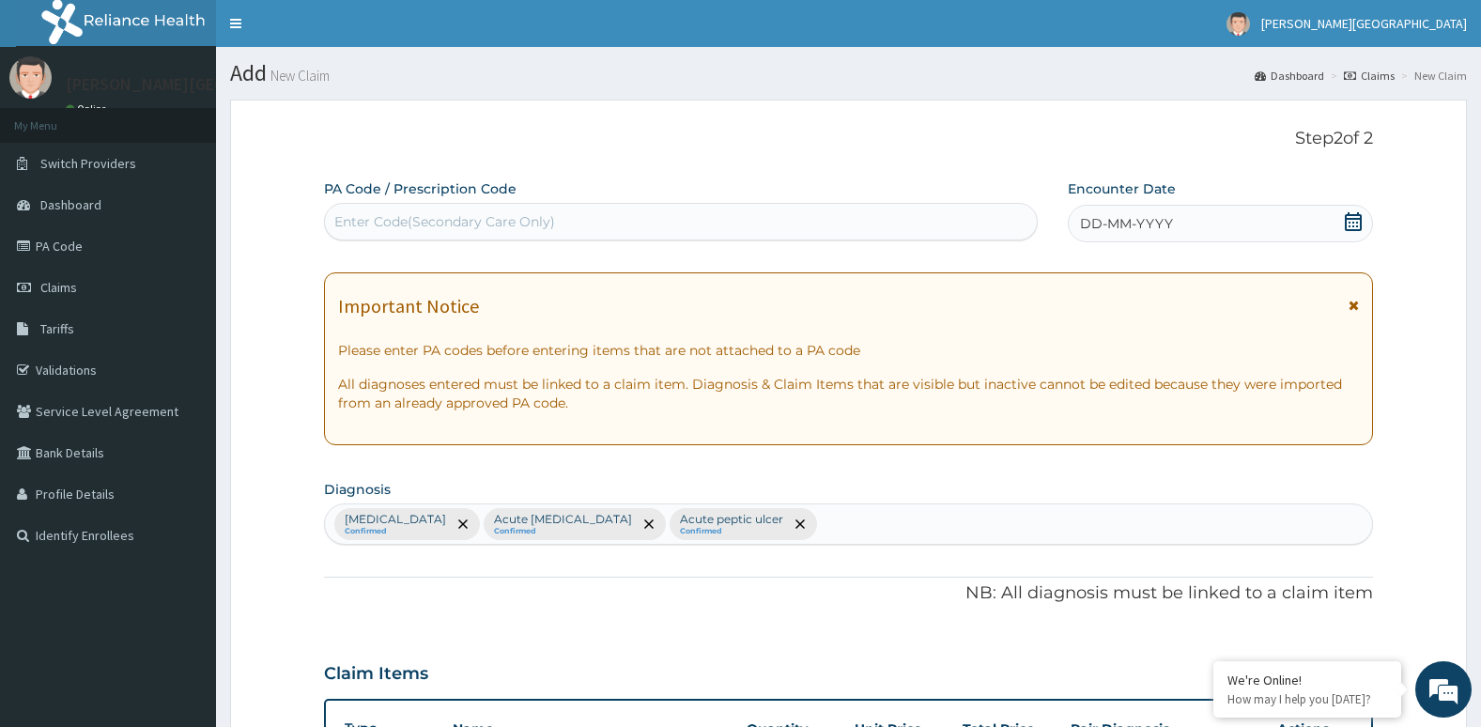
click at [1349, 215] on icon at bounding box center [1353, 221] width 17 height 19
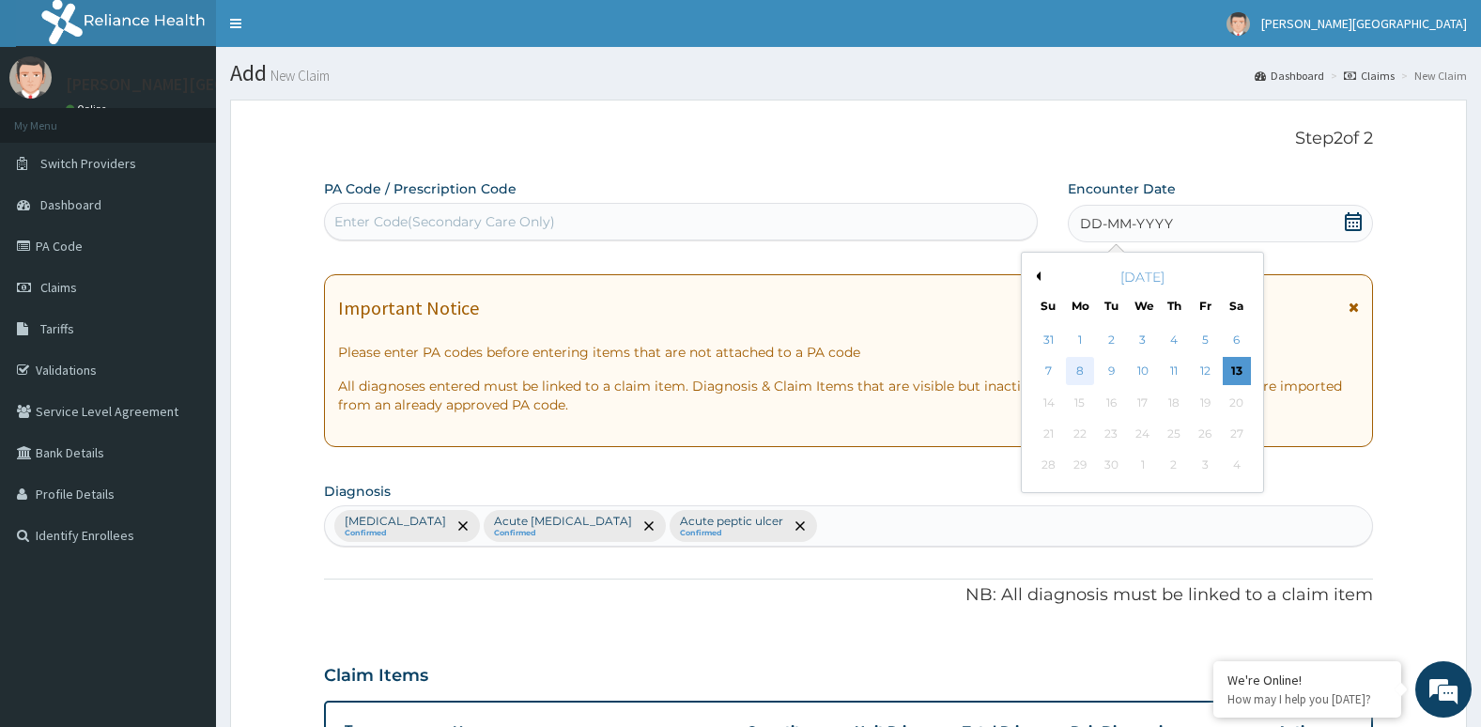
click at [1084, 377] on div "8" at bounding box center [1080, 372] width 28 height 28
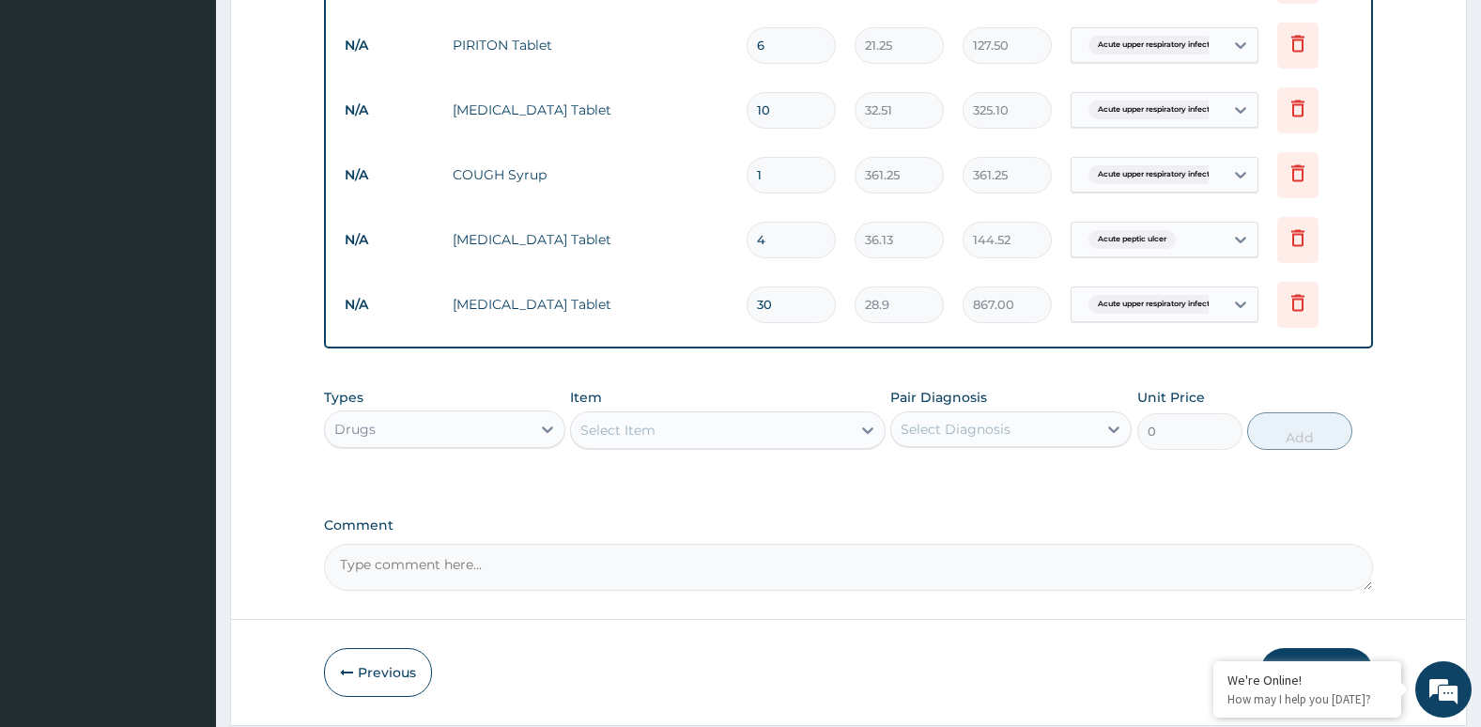
scroll to position [927, 0]
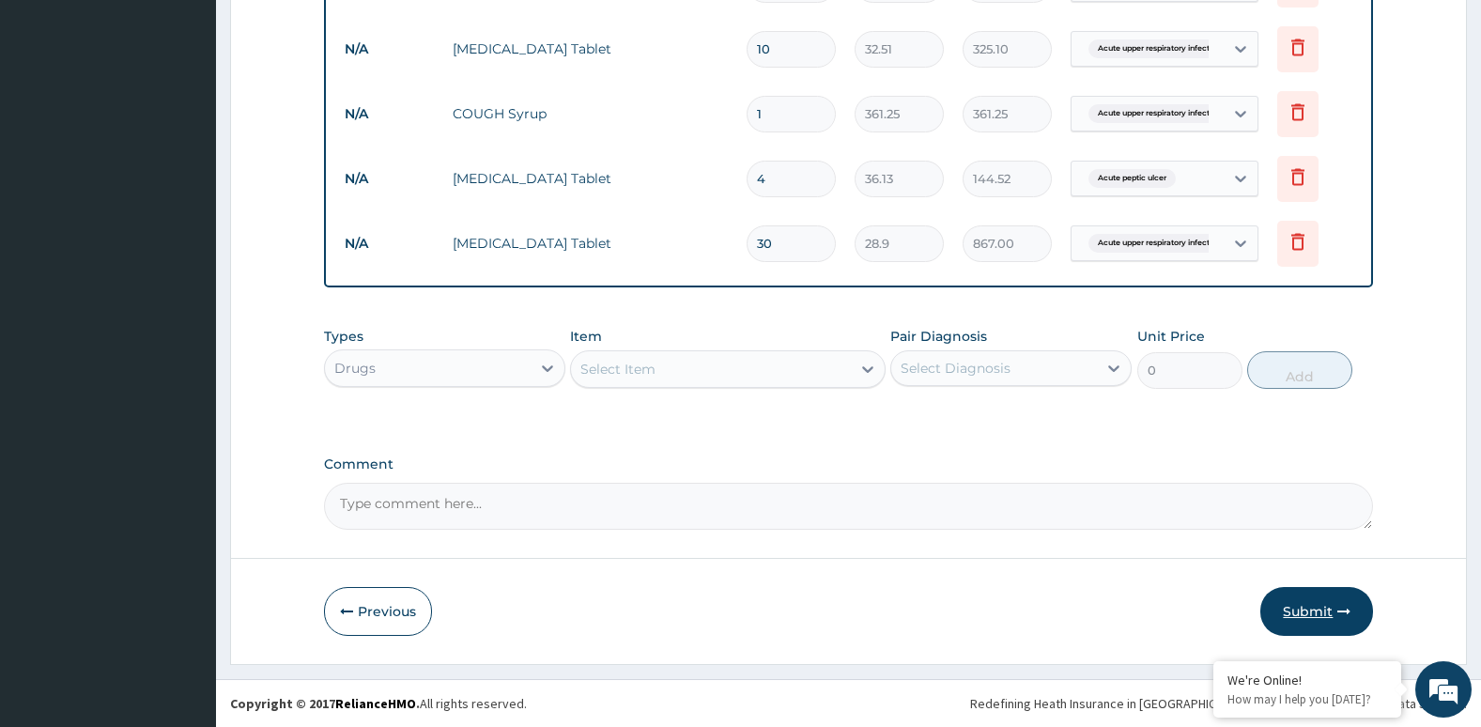
click at [1290, 612] on button "Submit" at bounding box center [1316, 611] width 113 height 49
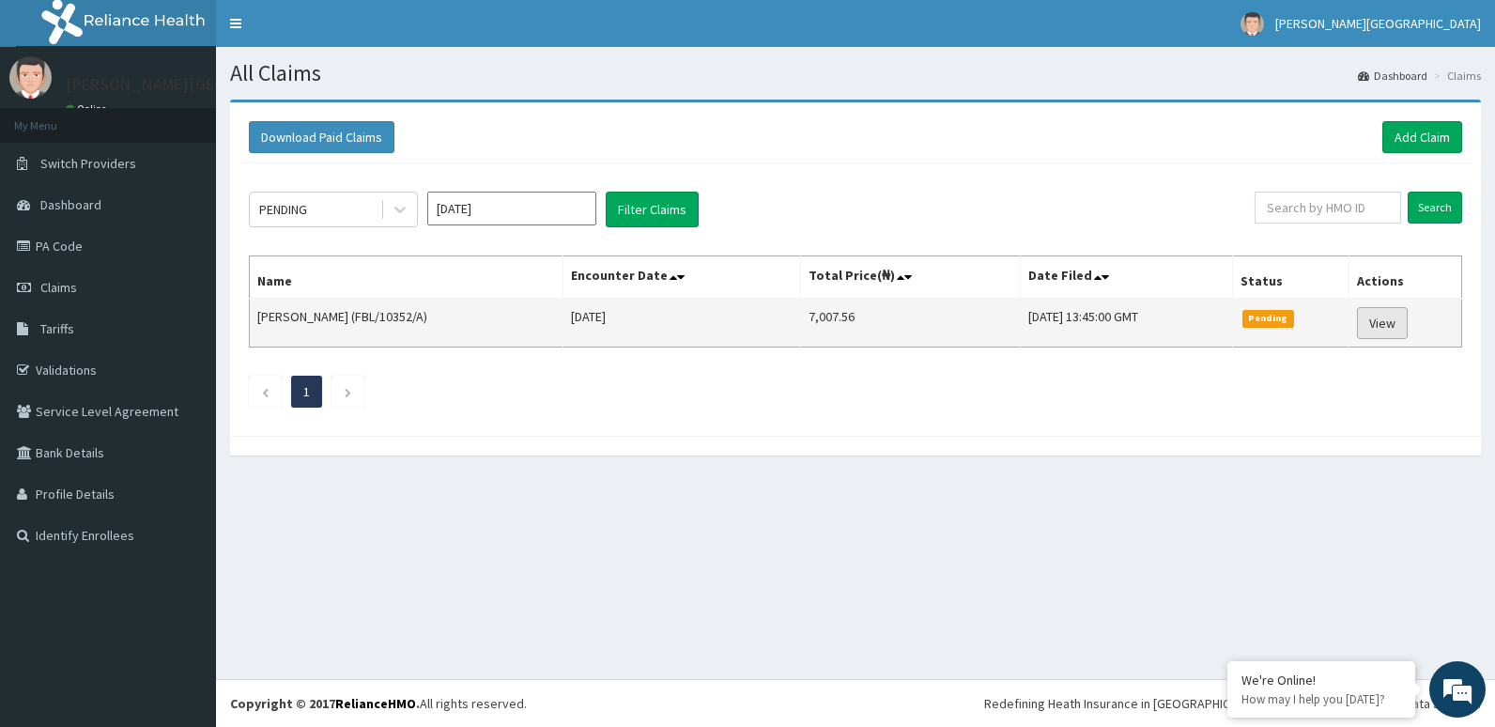
click at [1381, 323] on link "View" at bounding box center [1382, 323] width 51 height 32
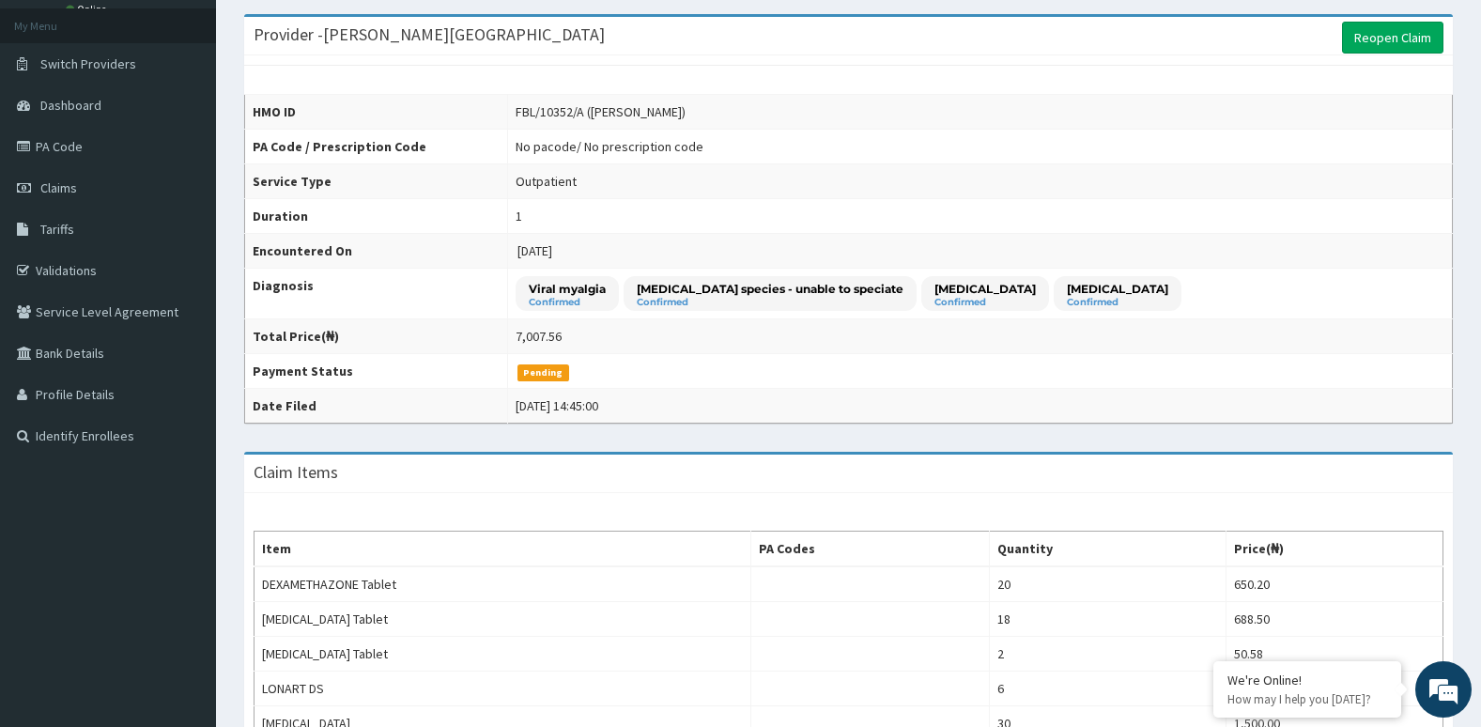
click at [782, 139] on td "No pacode / No prescription code" at bounding box center [979, 147] width 945 height 35
click at [1405, 28] on link "Reopen Claim" at bounding box center [1392, 38] width 101 height 32
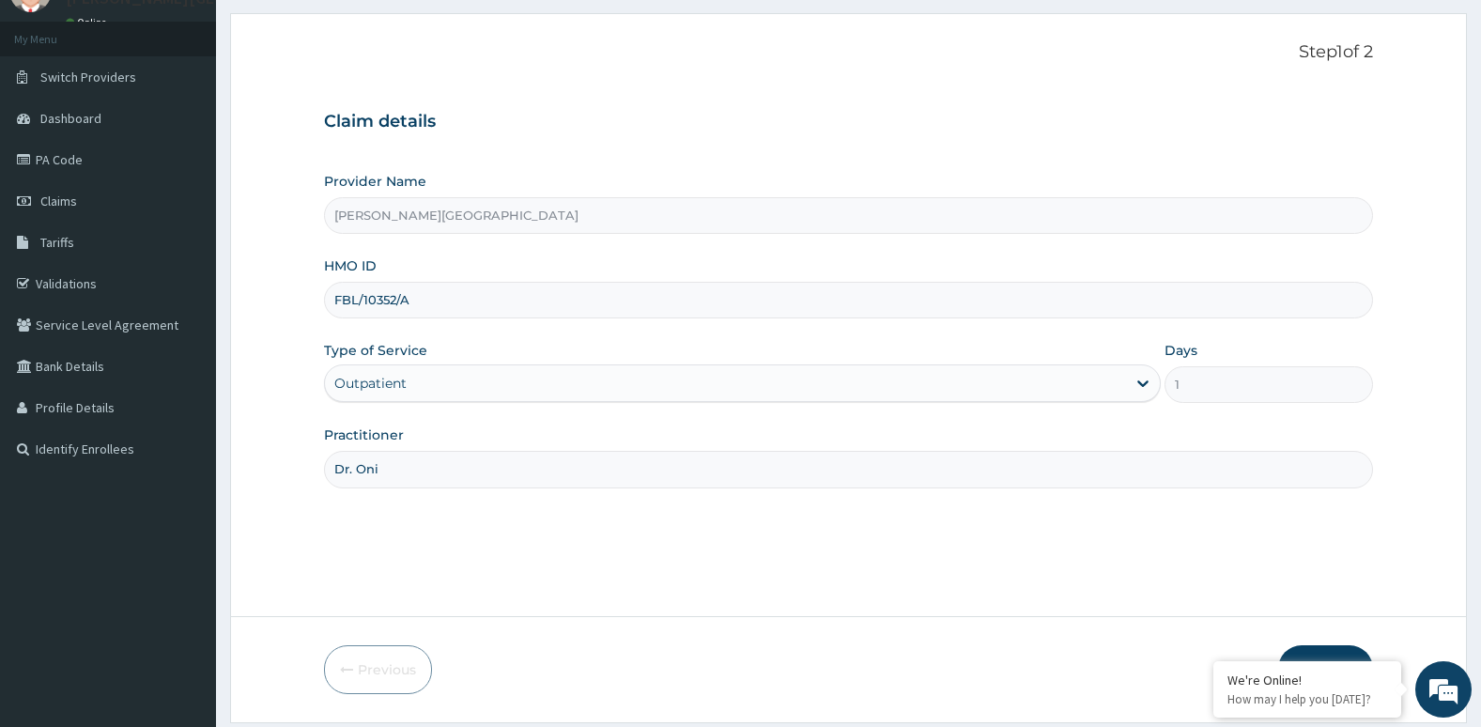
scroll to position [145, 0]
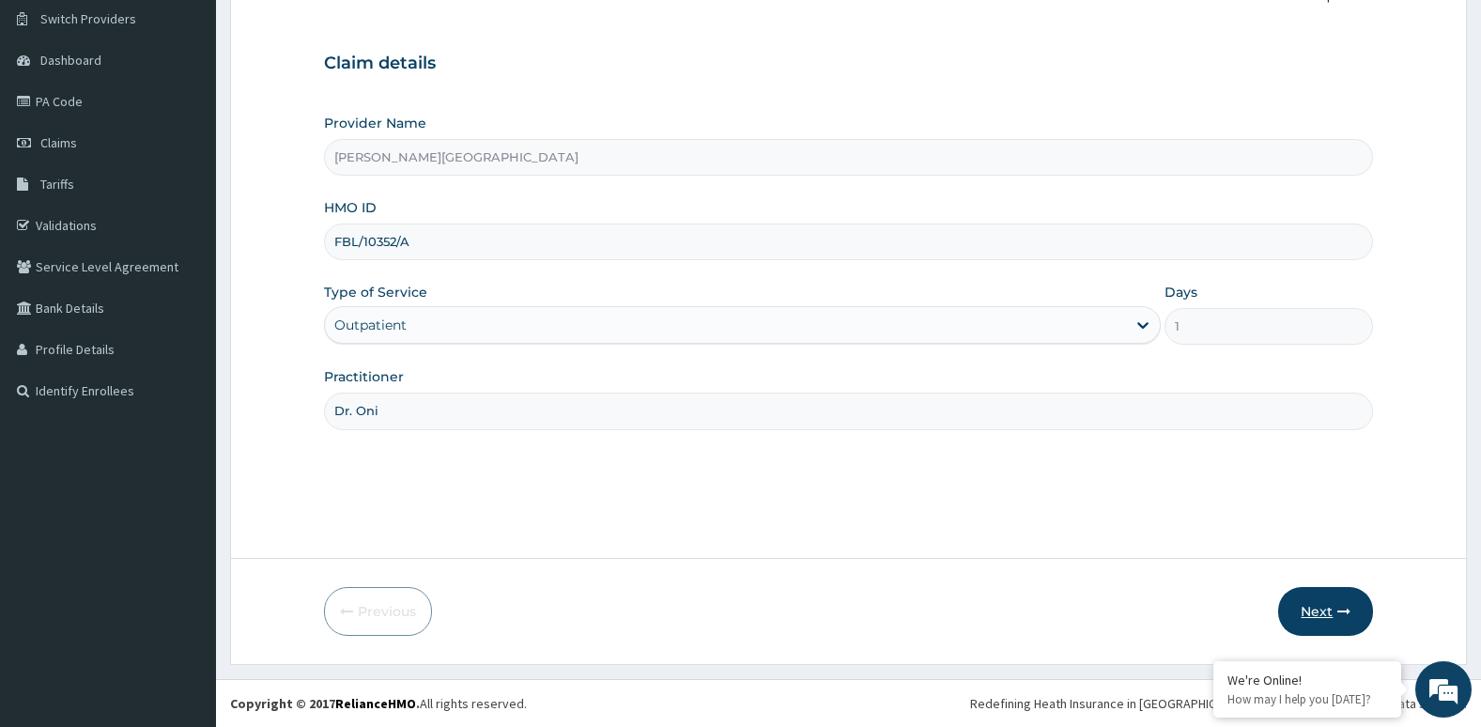
click at [1307, 609] on button "Next" at bounding box center [1325, 611] width 95 height 49
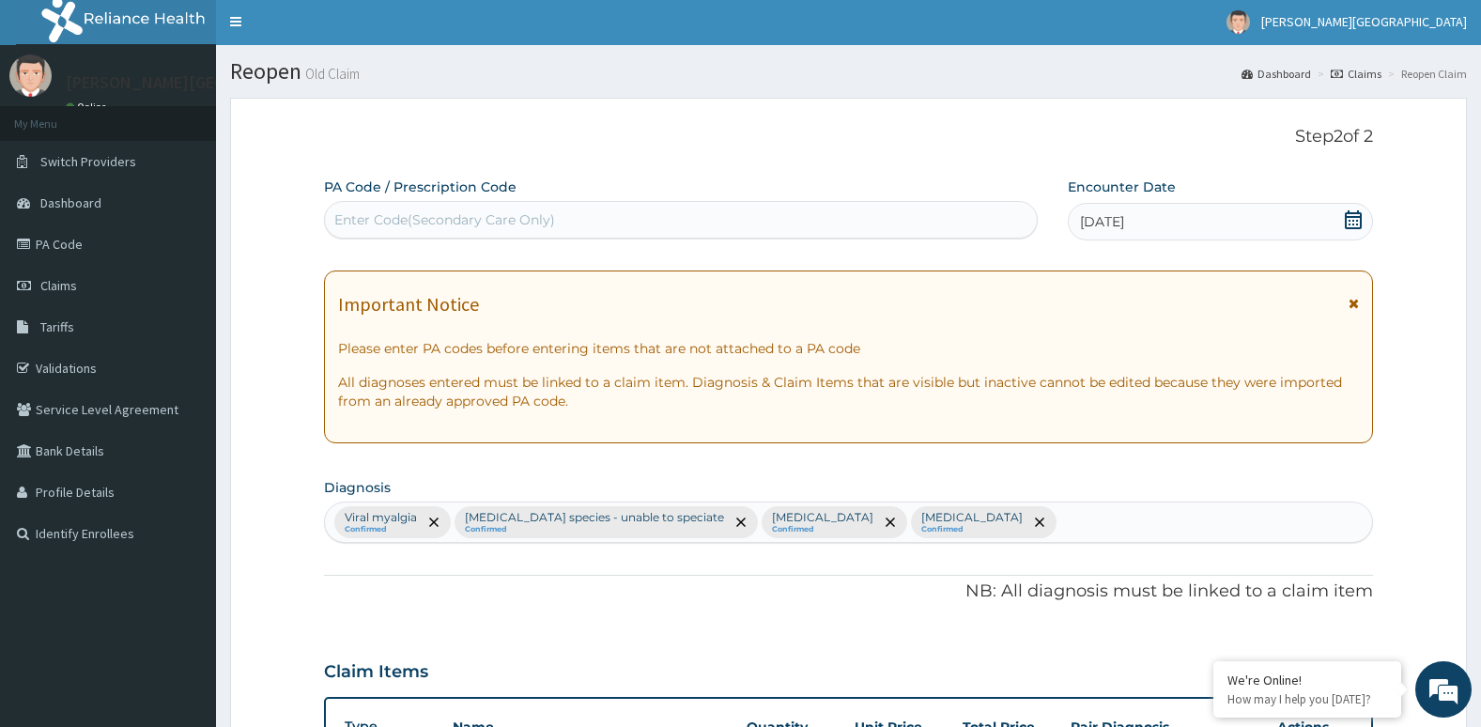
scroll to position [0, 0]
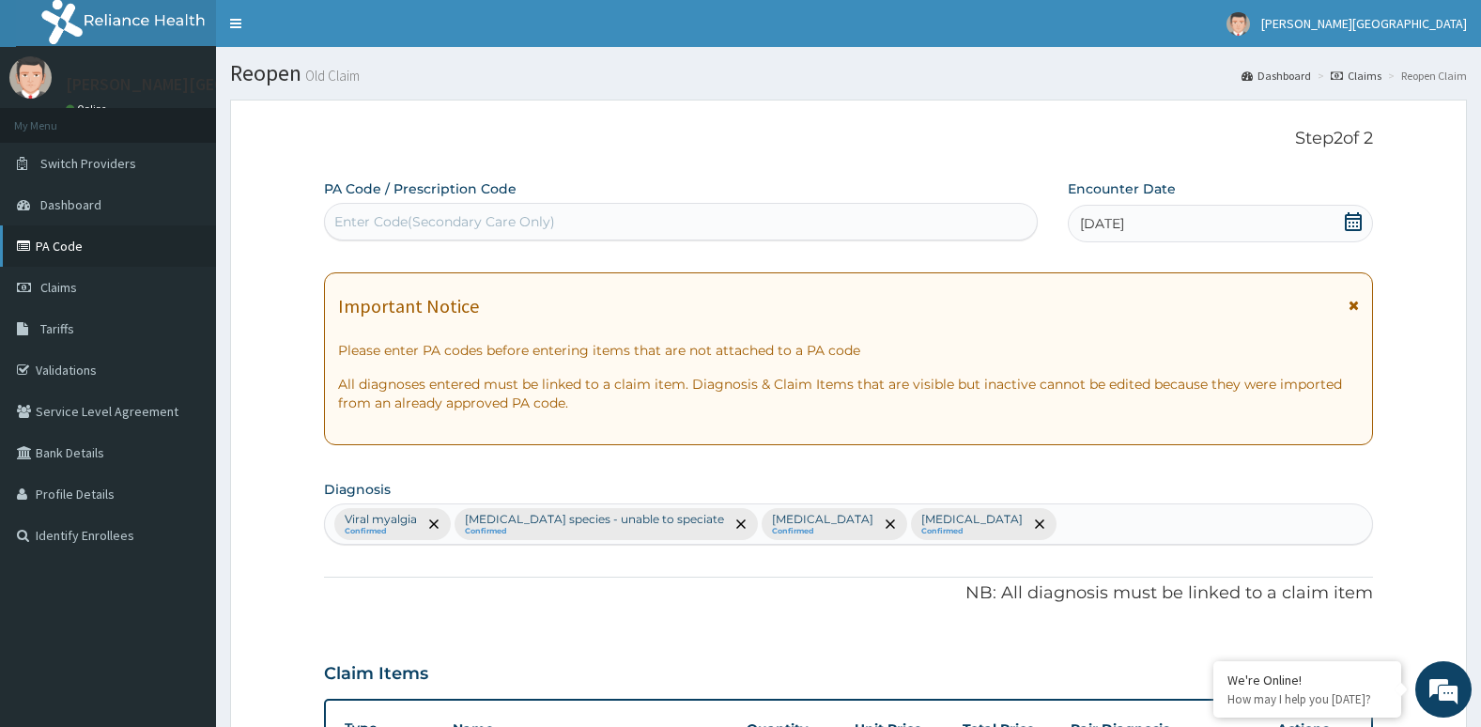
click at [108, 248] on link "PA Code" at bounding box center [108, 245] width 216 height 41
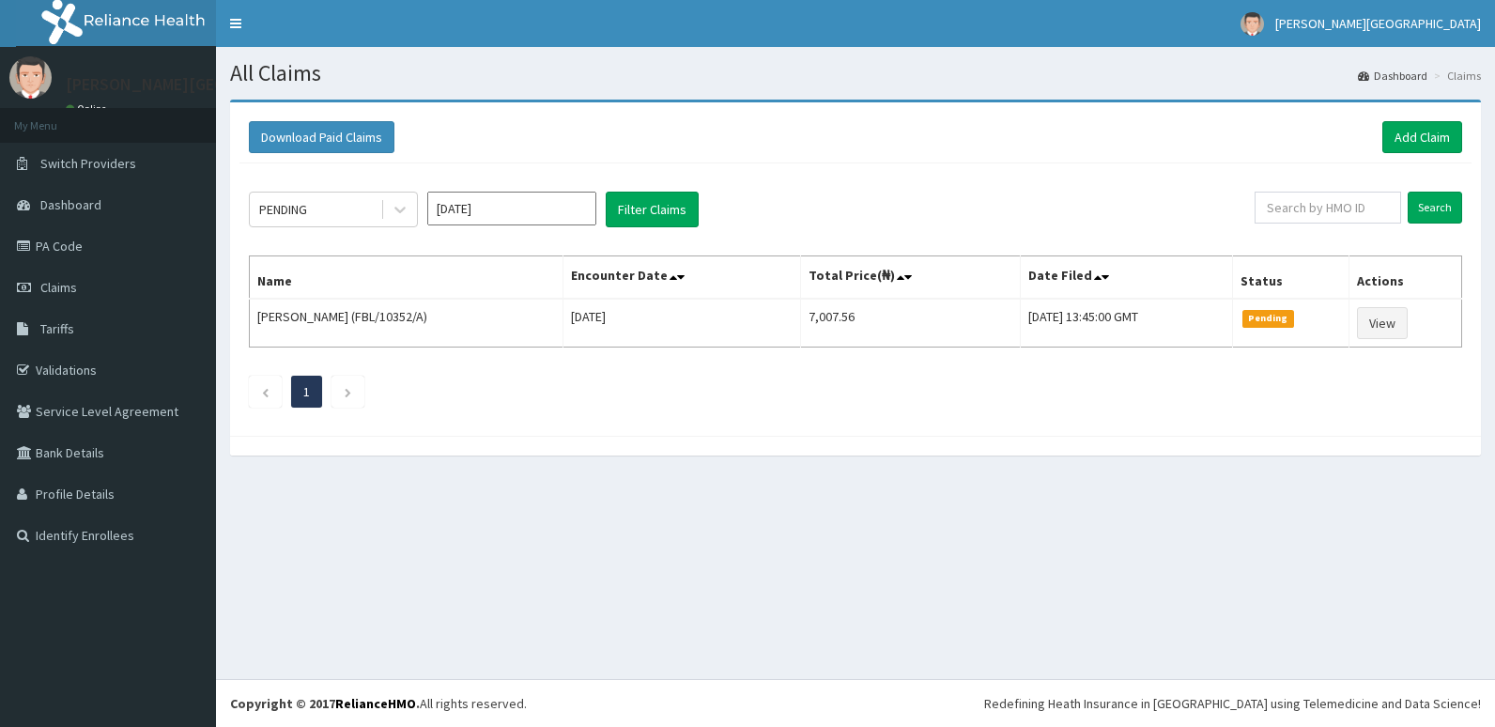
click at [1385, 325] on link "View" at bounding box center [1382, 323] width 51 height 32
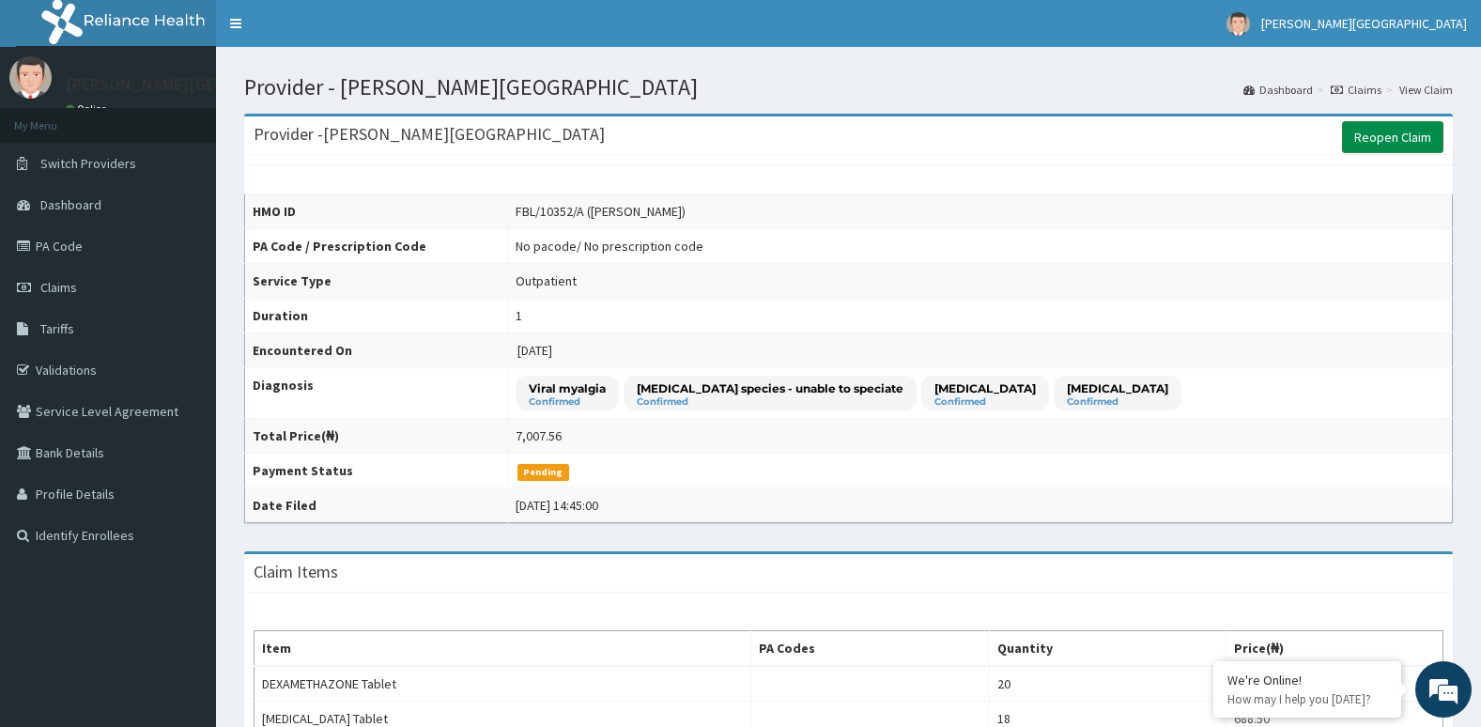
click at [1363, 145] on link "Reopen Claim" at bounding box center [1392, 137] width 101 height 32
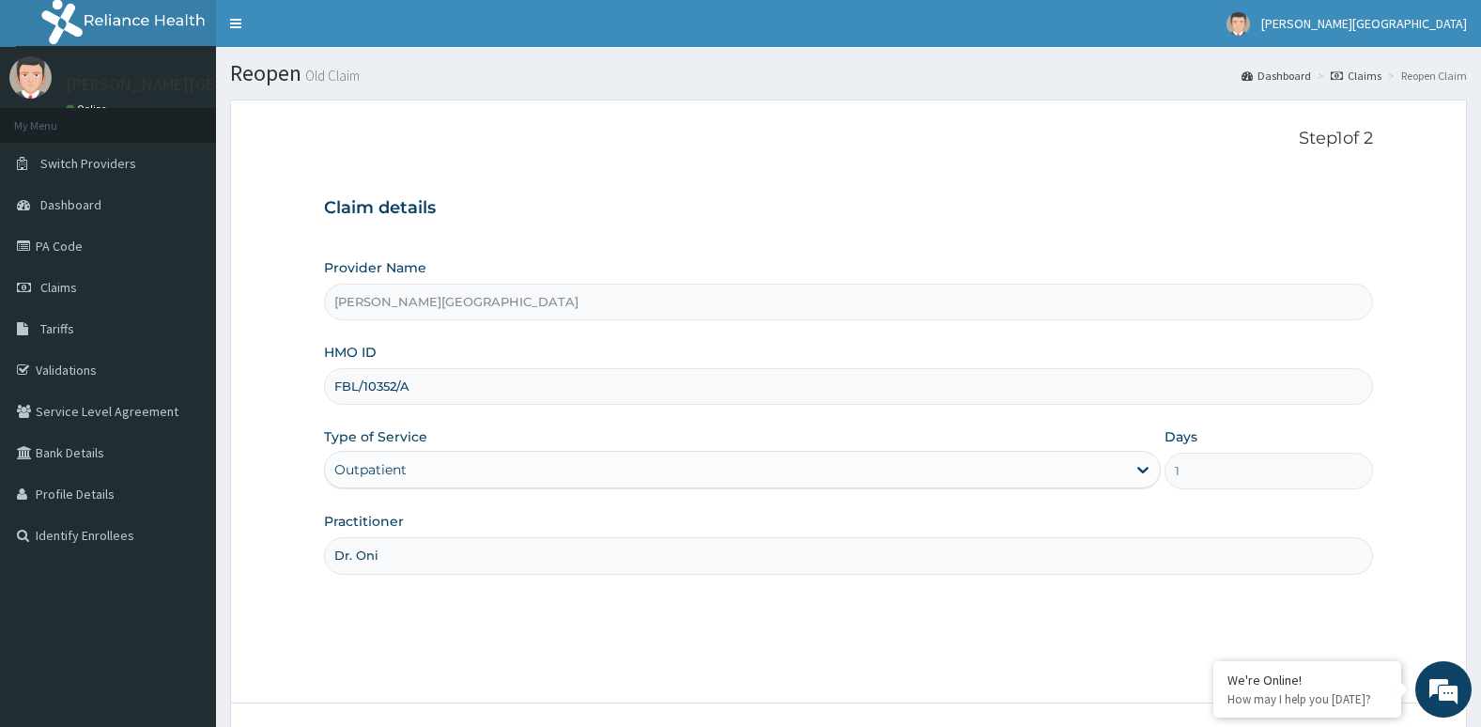
scroll to position [145, 0]
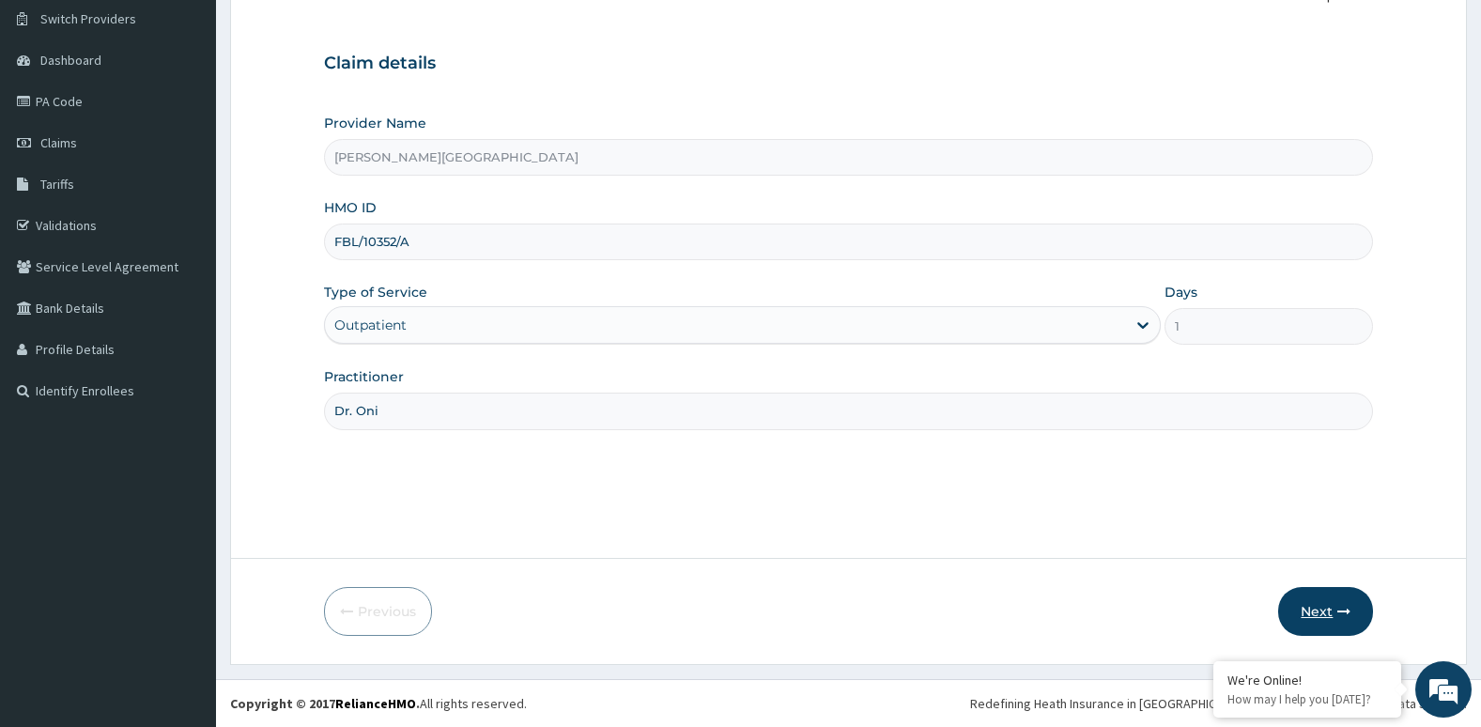
click at [1313, 607] on button "Next" at bounding box center [1325, 611] width 95 height 49
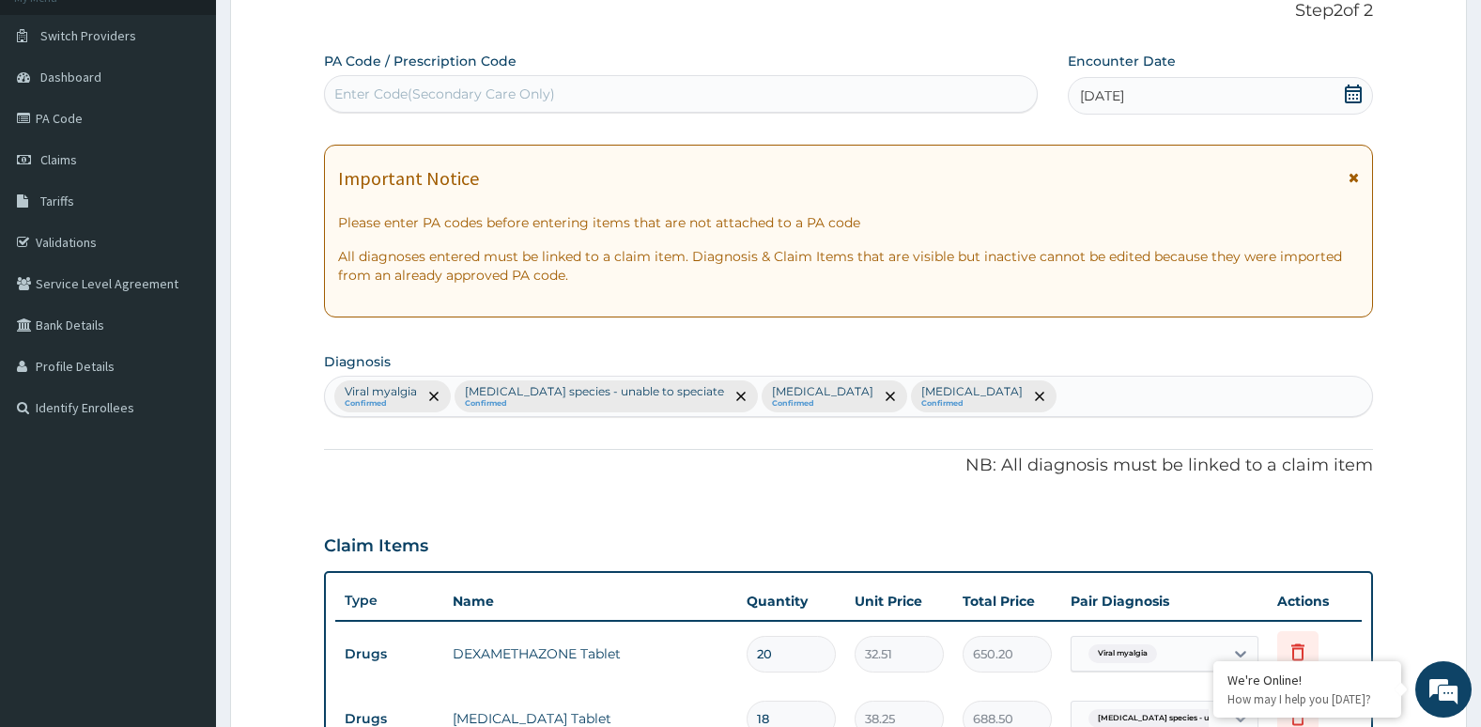
scroll to position [125, 0]
click at [778, 93] on div "Enter Code(Secondary Care Only)" at bounding box center [681, 97] width 712 height 30
click at [732, 92] on div "Enter Code(Secondary Care Only)" at bounding box center [681, 97] width 712 height 30
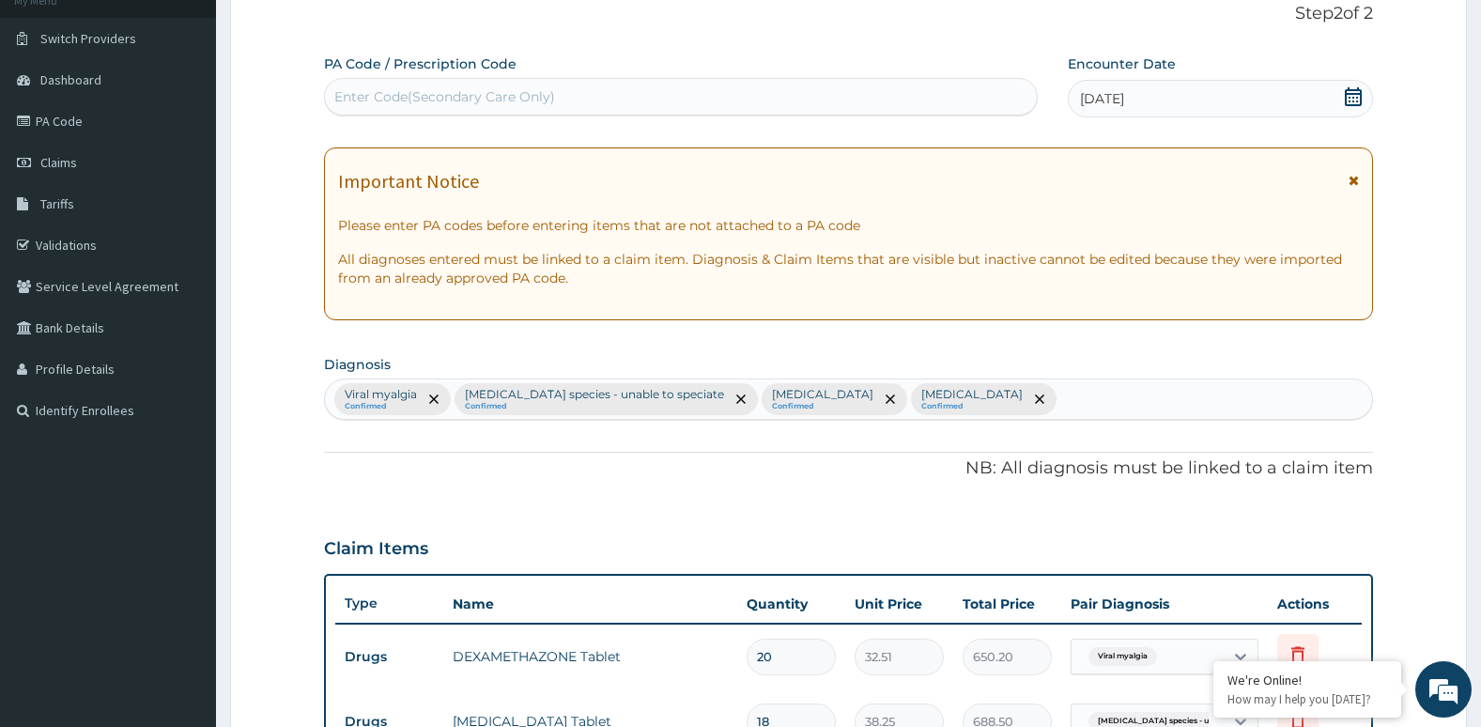
click at [732, 92] on div "Enter Code(Secondary Care Only)" at bounding box center [681, 97] width 712 height 30
click at [761, 91] on div "Enter Code(Secondary Care Only)" at bounding box center [681, 97] width 712 height 30
click at [614, 102] on div "Enter Code(Secondary Care Only)" at bounding box center [681, 97] width 712 height 30
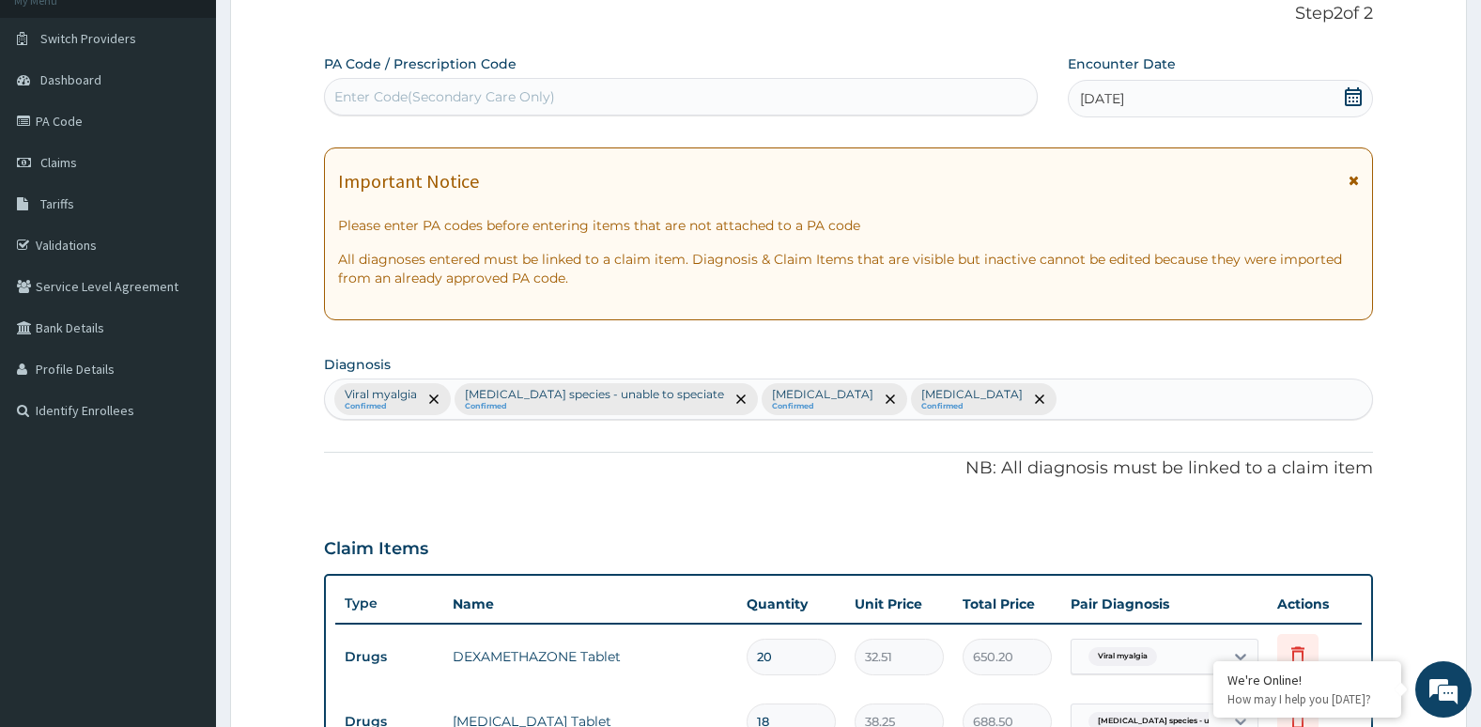
click at [614, 102] on div "Enter Code(Secondary Care Only)" at bounding box center [681, 97] width 712 height 30
type input "C"
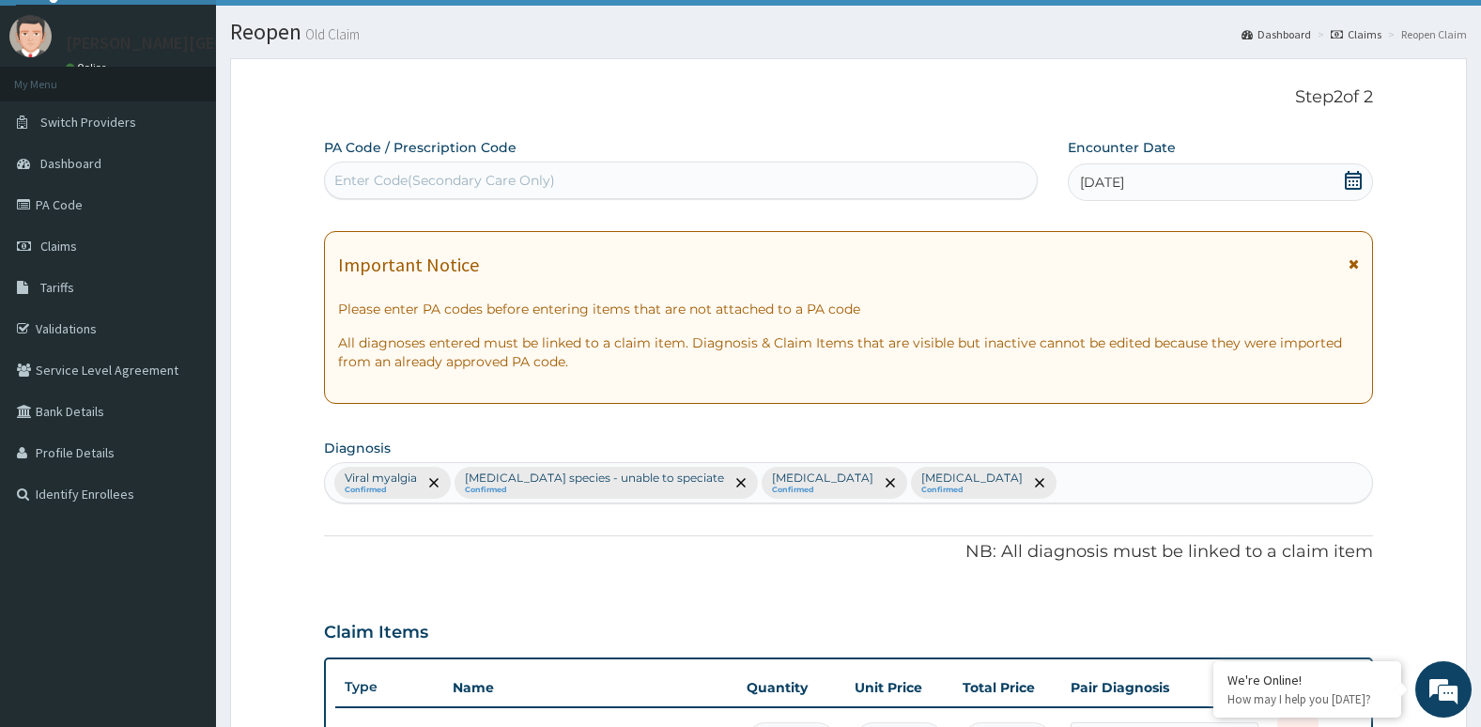
scroll to position [42, 0]
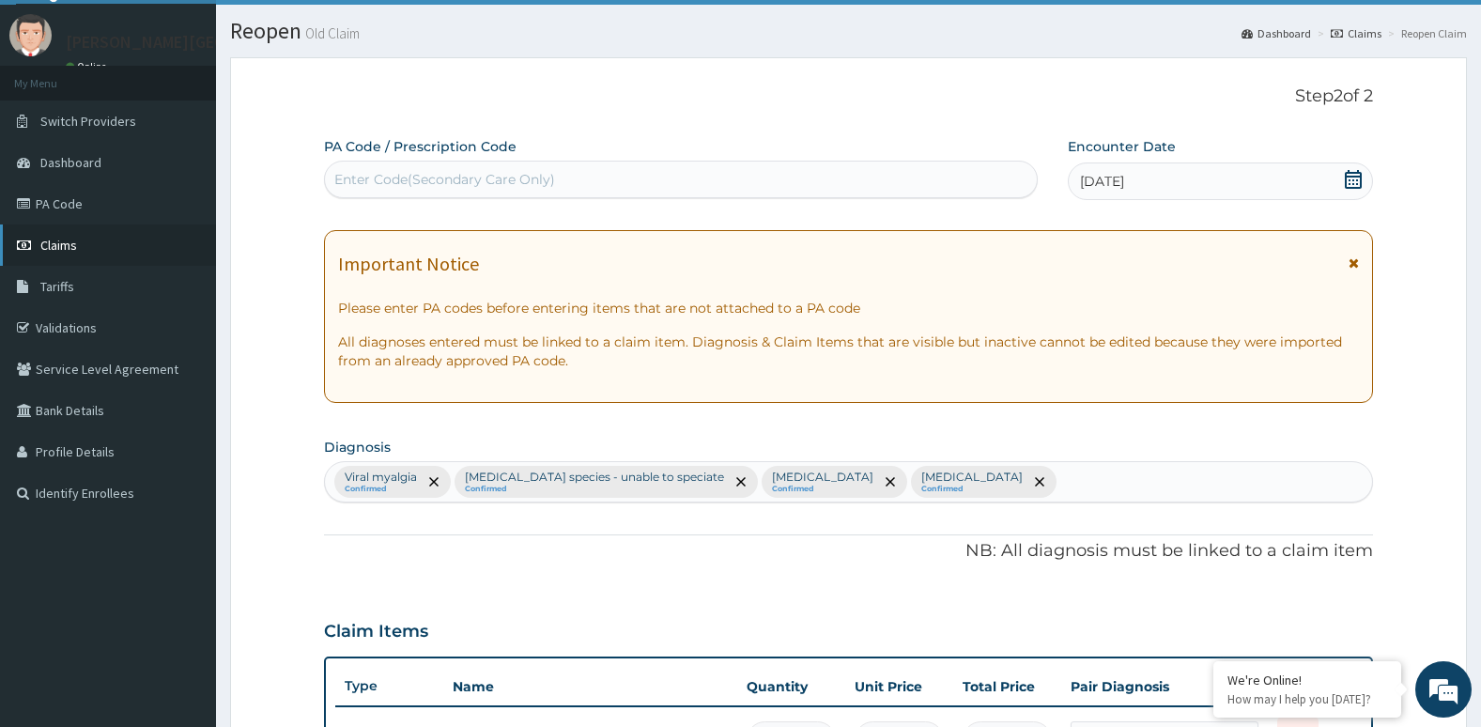
click at [147, 242] on link "Claims" at bounding box center [108, 244] width 216 height 41
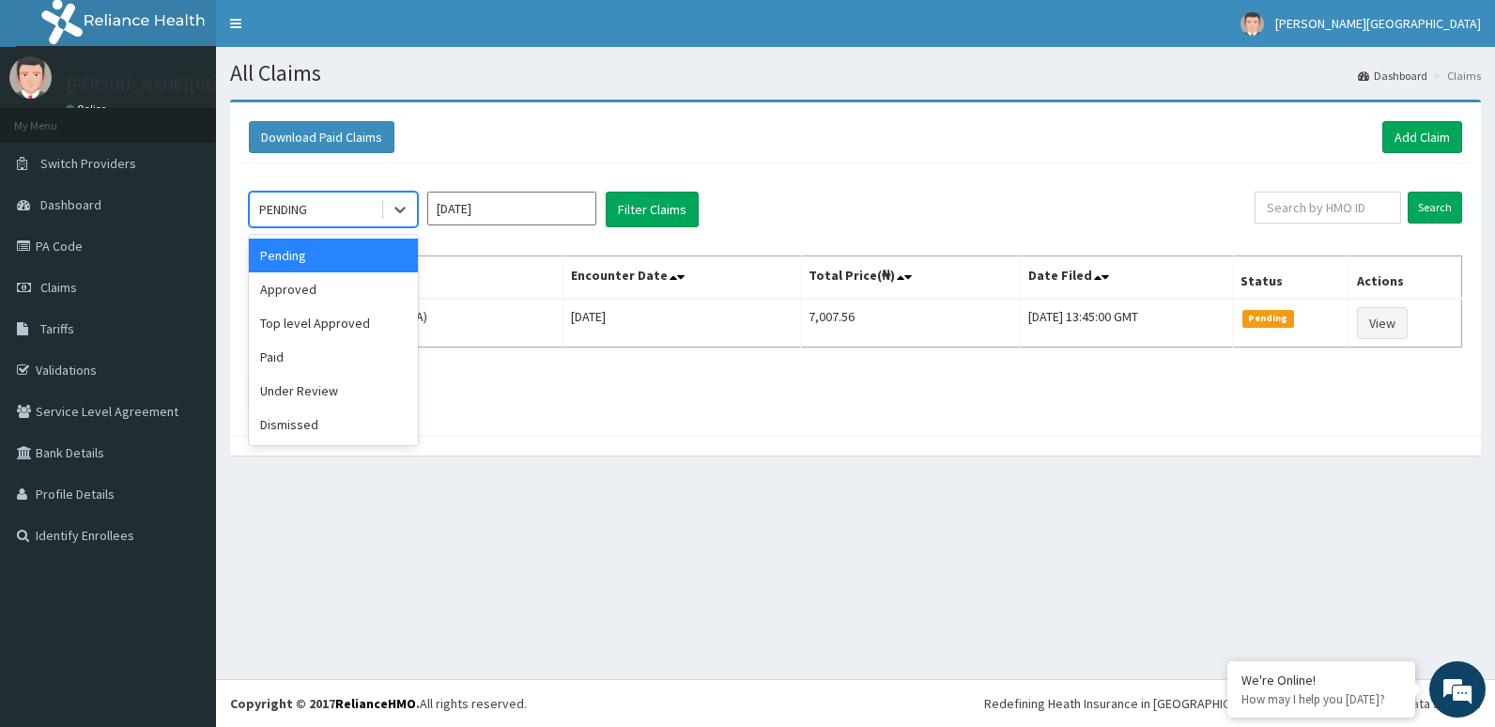
click at [379, 204] on div "PENDING" at bounding box center [315, 209] width 131 height 30
click at [361, 280] on div "Approved" at bounding box center [333, 289] width 169 height 34
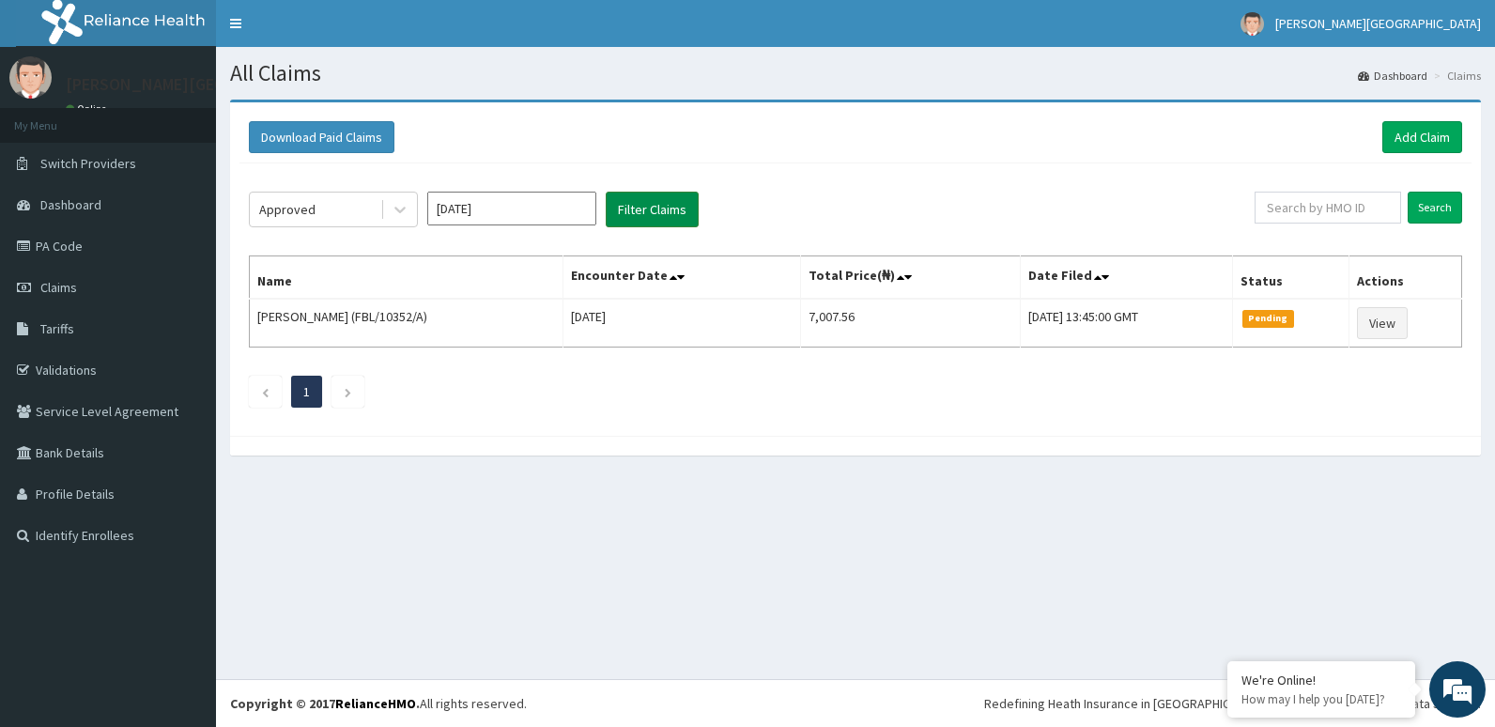
click at [640, 206] on button "Filter Claims" at bounding box center [652, 210] width 93 height 36
click at [1420, 130] on link "Add Claim" at bounding box center [1422, 137] width 80 height 32
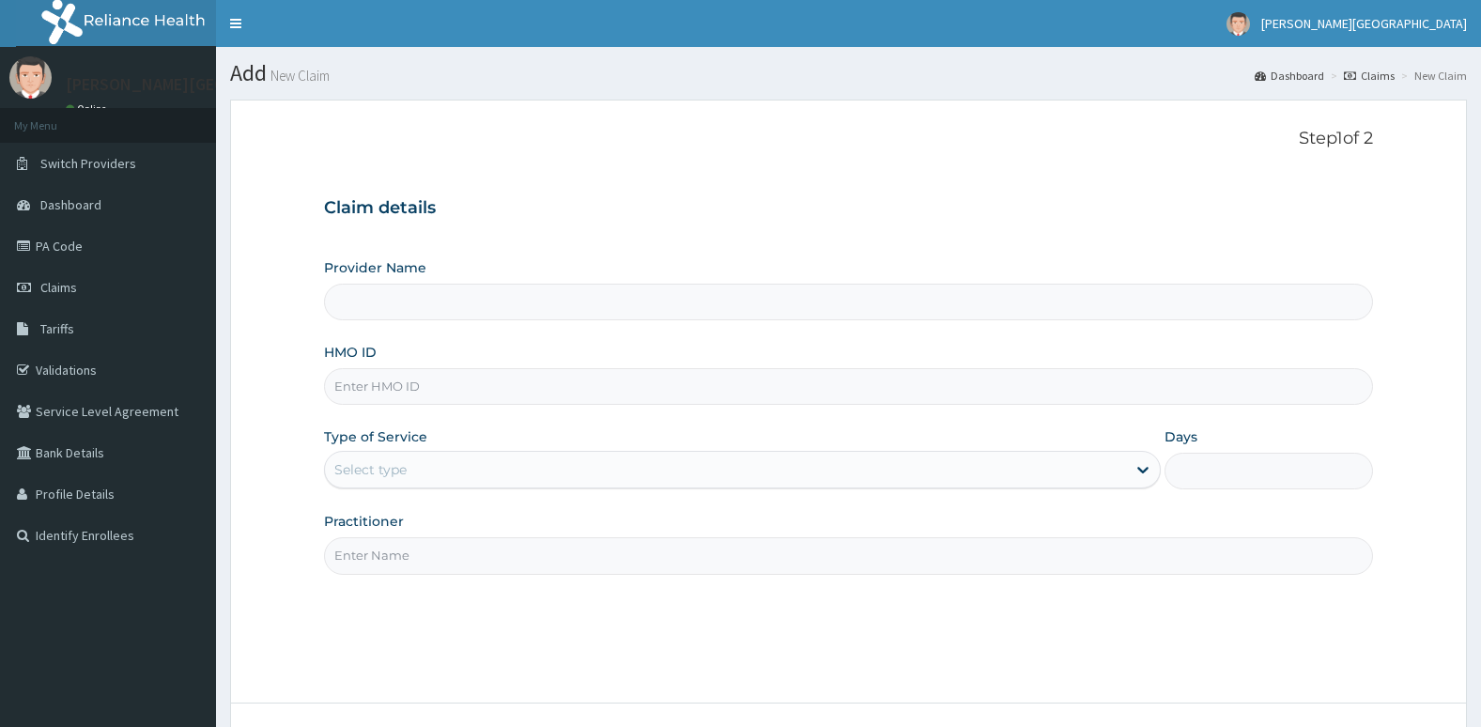
click at [910, 392] on input "HMO ID" at bounding box center [849, 386] width 1050 height 37
type input "NEL/1"
type input "[PERSON_NAME][GEOGRAPHIC_DATA]"
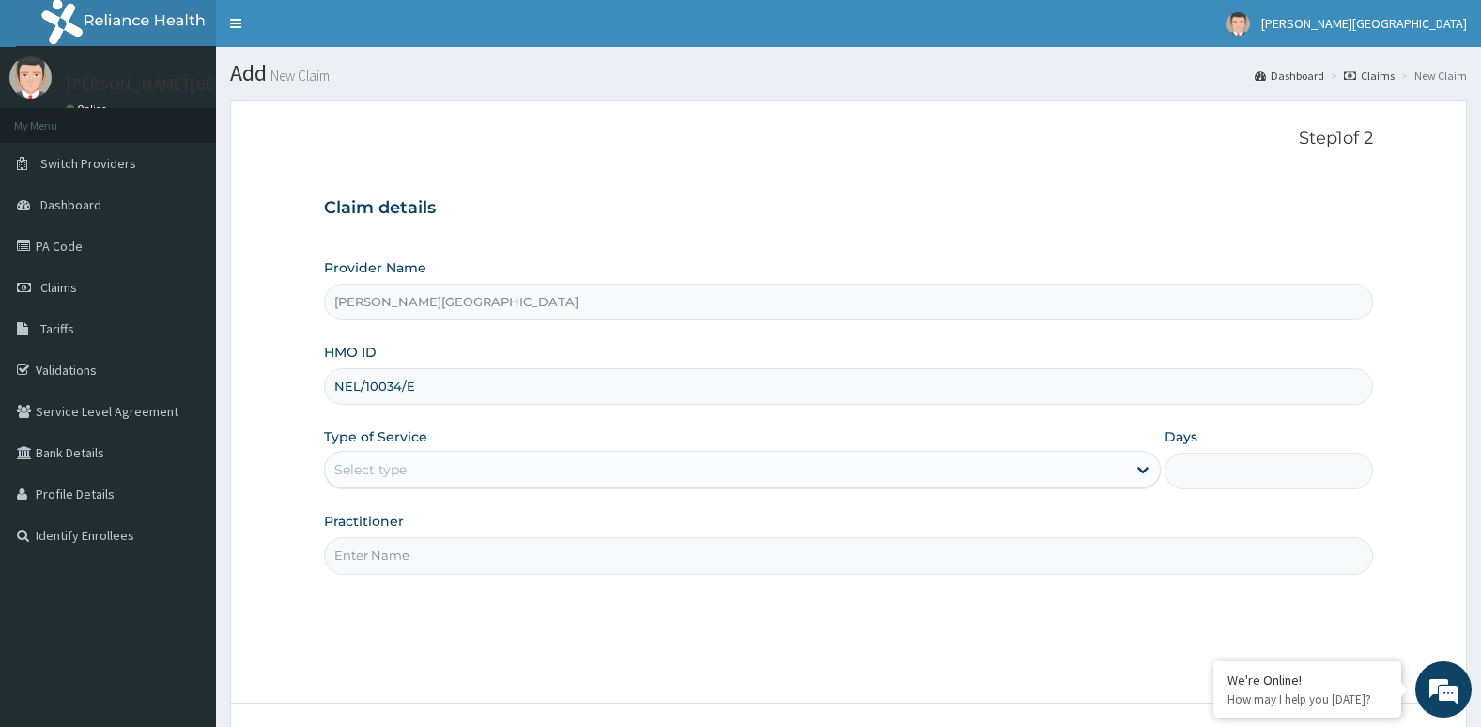
type input "NEL/10034/E"
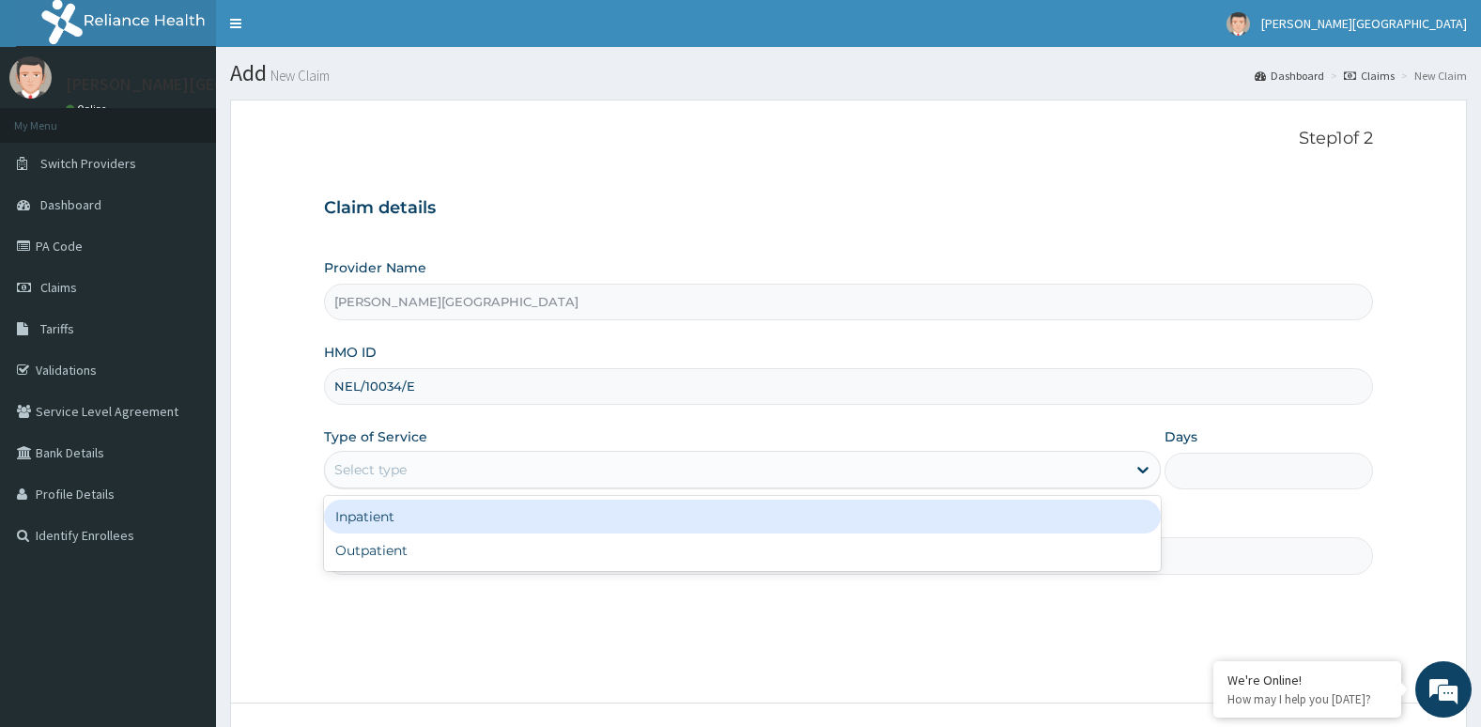
click at [897, 469] on div "Select type" at bounding box center [725, 469] width 801 height 30
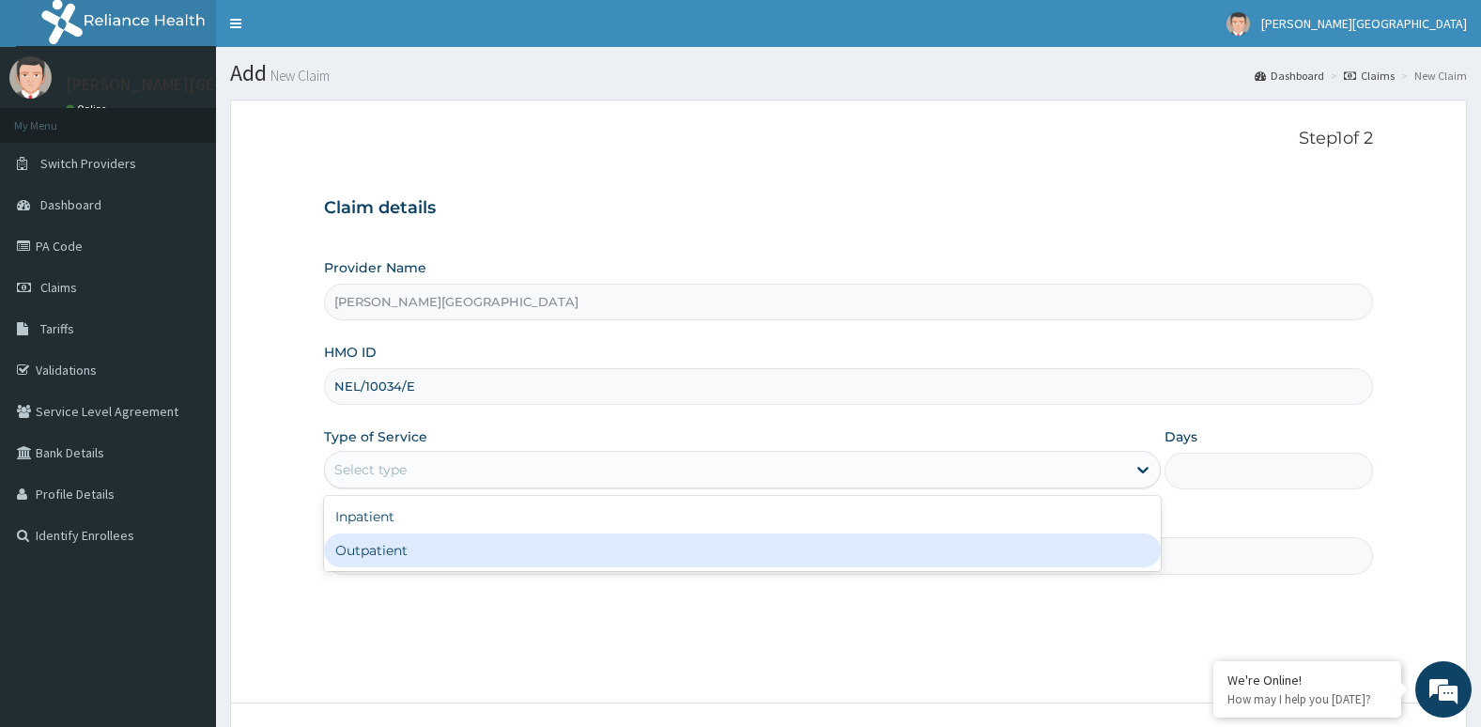
click at [890, 560] on div "Outpatient" at bounding box center [742, 550] width 837 height 34
type input "1"
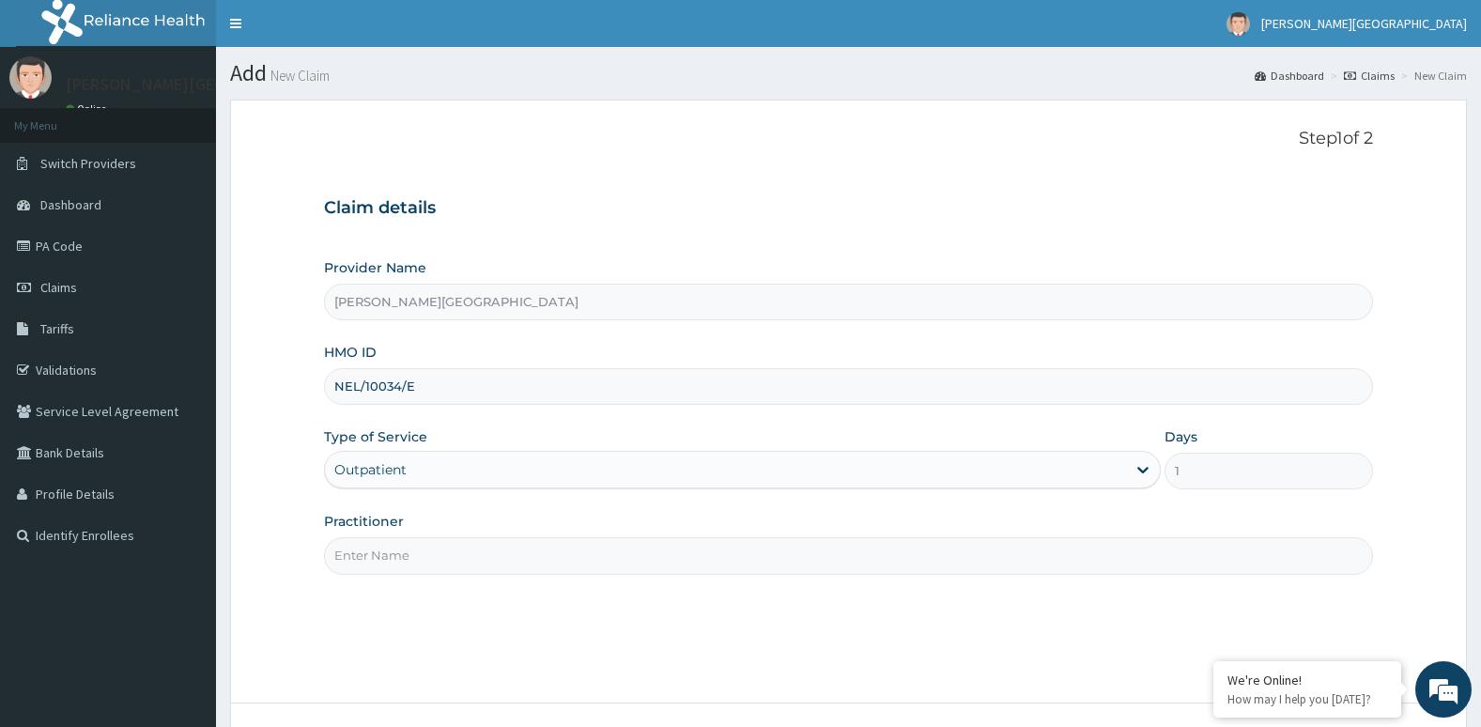
click at [873, 564] on input "Practitioner" at bounding box center [849, 555] width 1050 height 37
type input "[PERSON_NAME]"
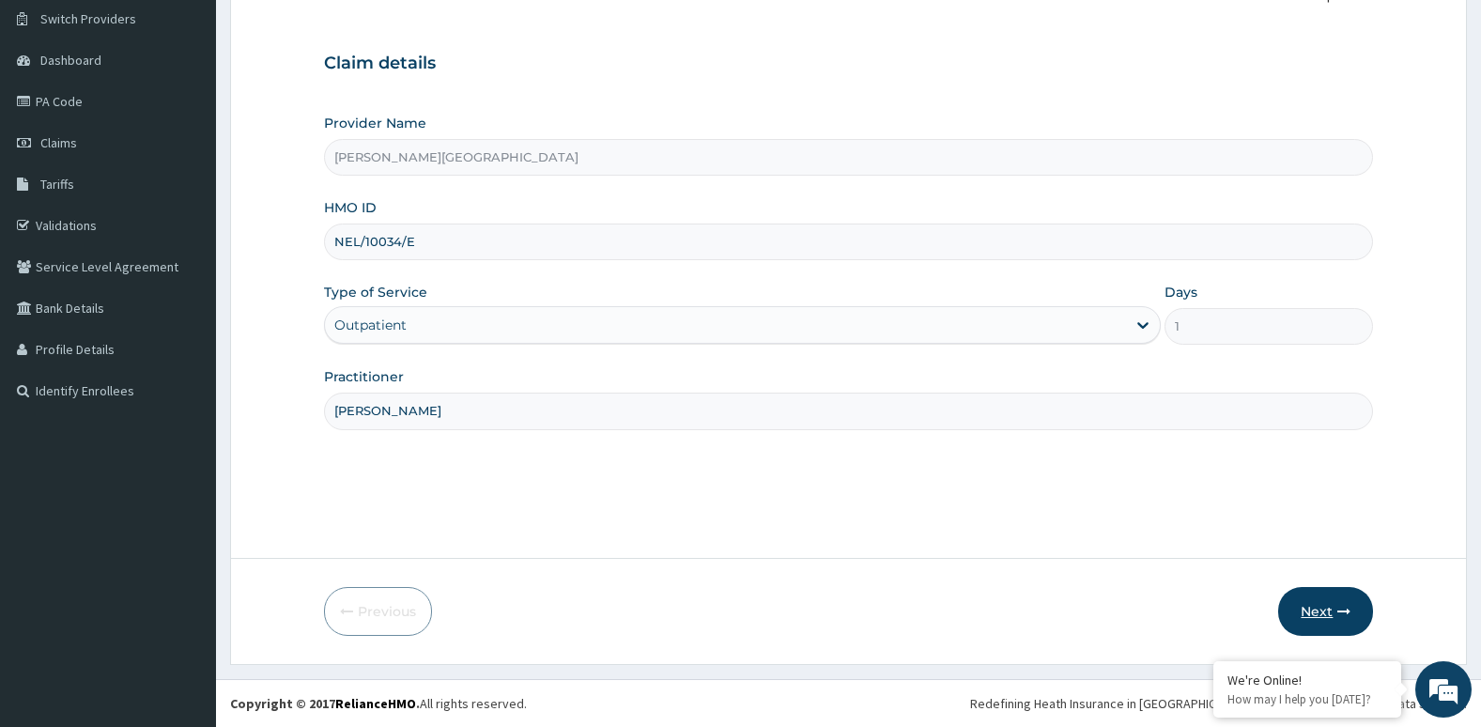
click at [1314, 596] on button "Next" at bounding box center [1325, 611] width 95 height 49
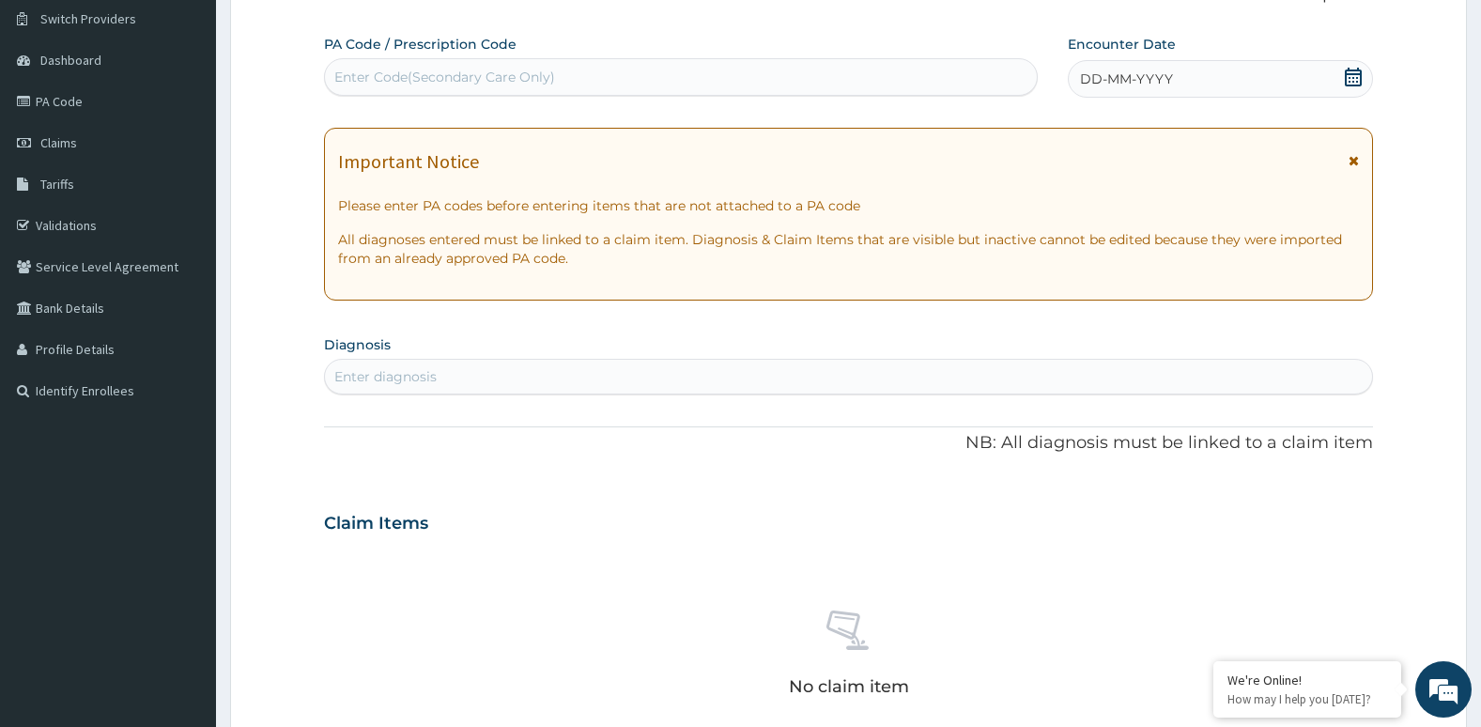
click at [1348, 77] on icon at bounding box center [1353, 77] width 19 height 19
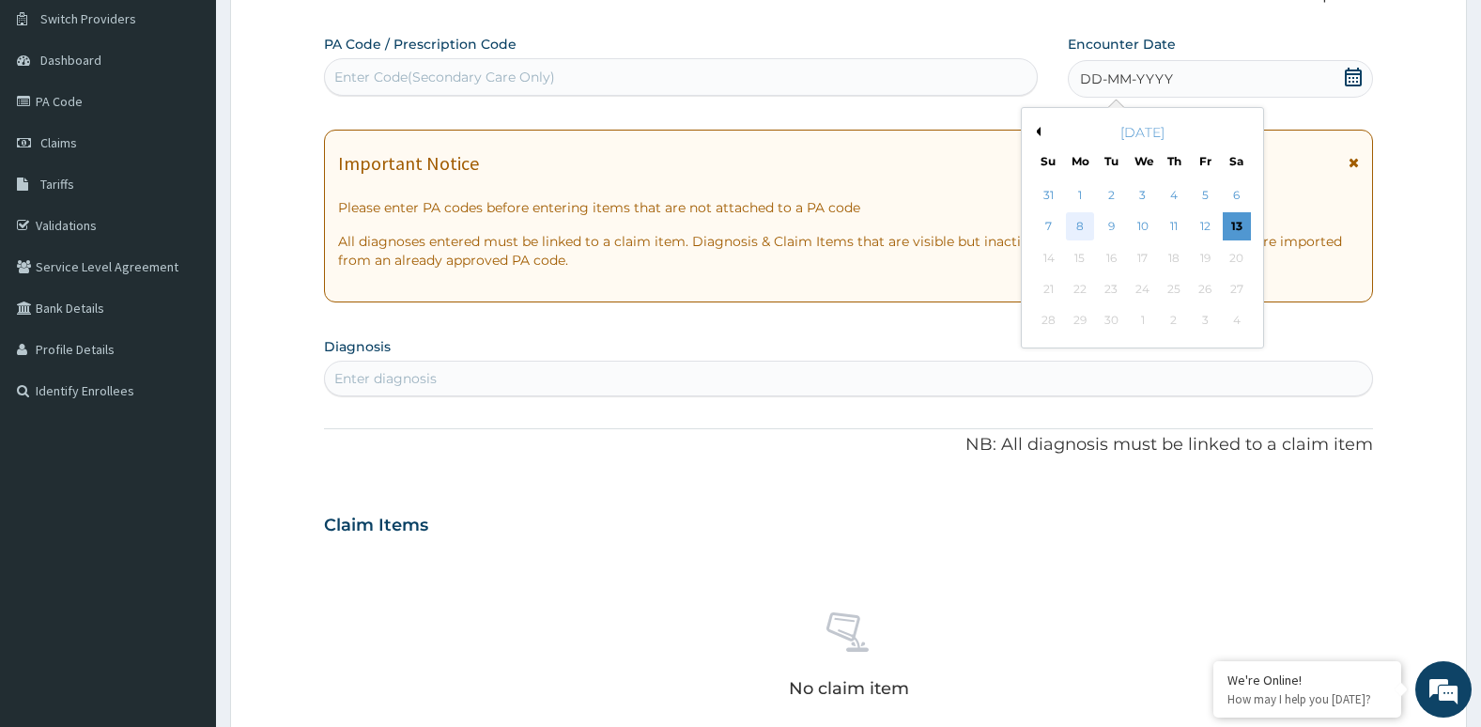
click at [1072, 218] on div "8" at bounding box center [1080, 227] width 28 height 28
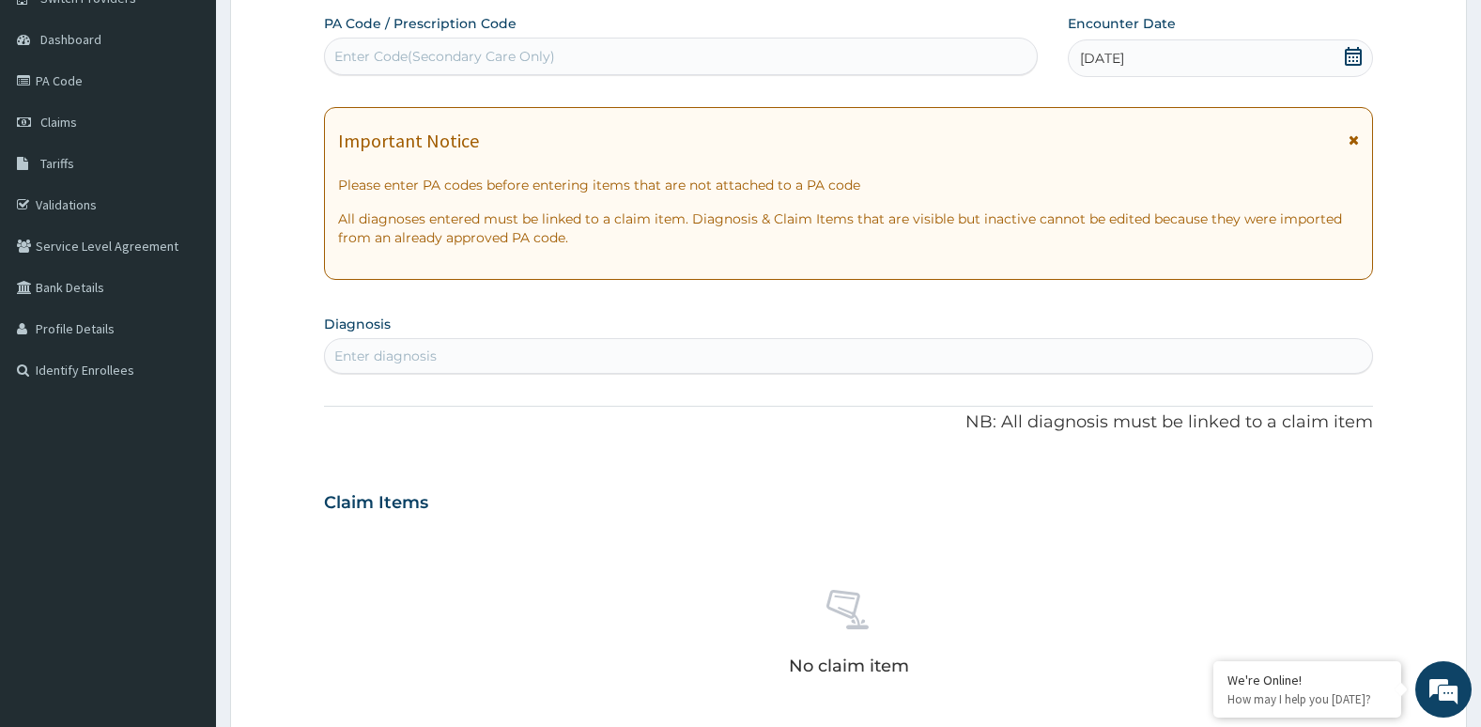
scroll to position [166, 0]
click at [958, 368] on div "Enter diagnosis" at bounding box center [849, 355] width 1048 height 30
type input "PLASMOD"
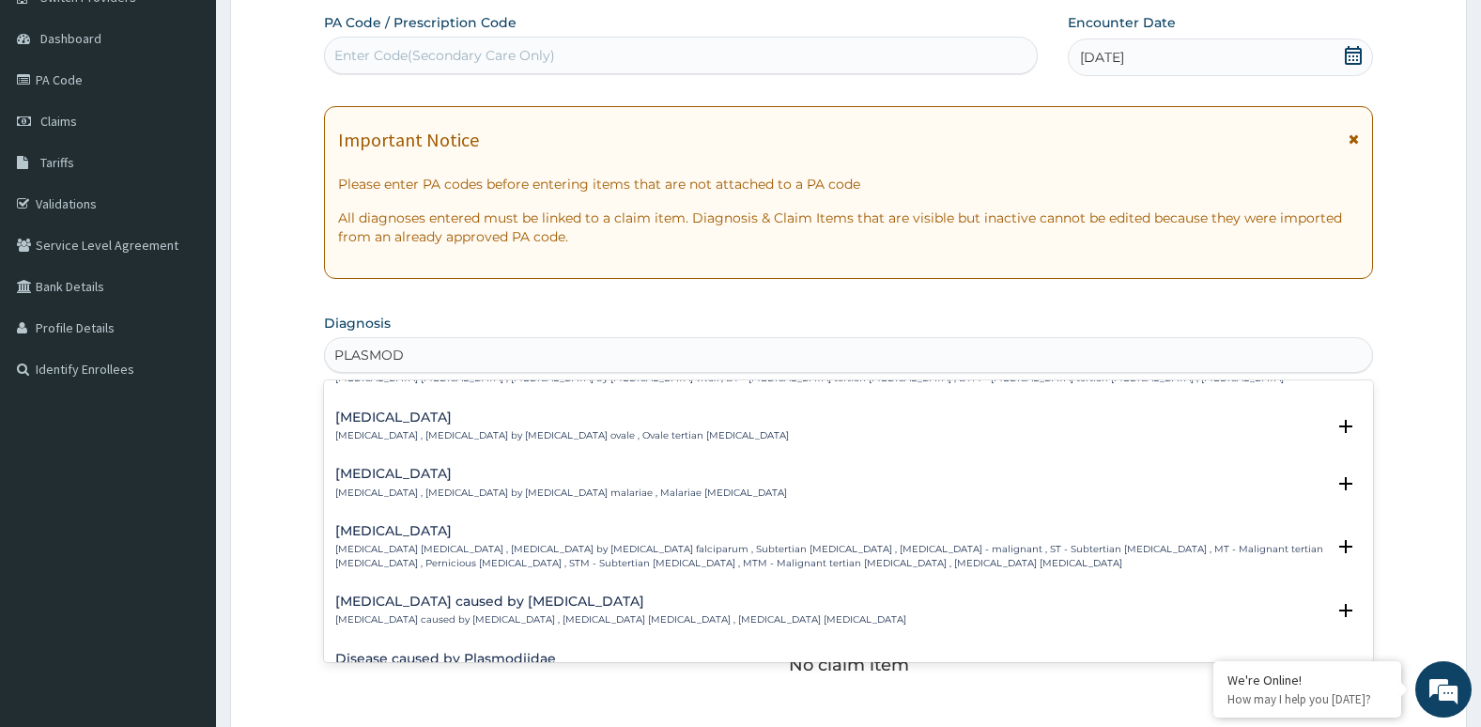
scroll to position [102, 0]
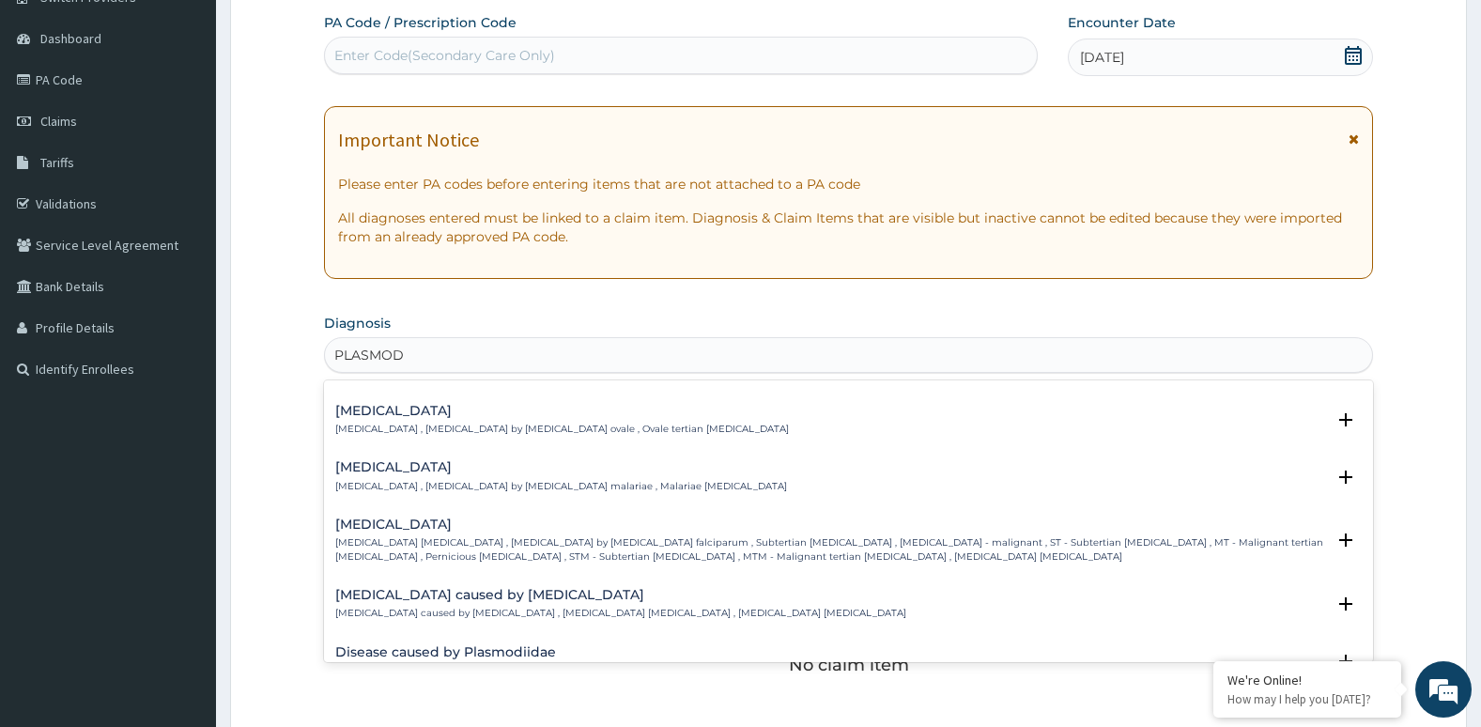
click at [853, 539] on p "Falciparum malaria , Malignant tertian malaria , Malaria by Plasmodium falcipar…" at bounding box center [830, 549] width 991 height 27
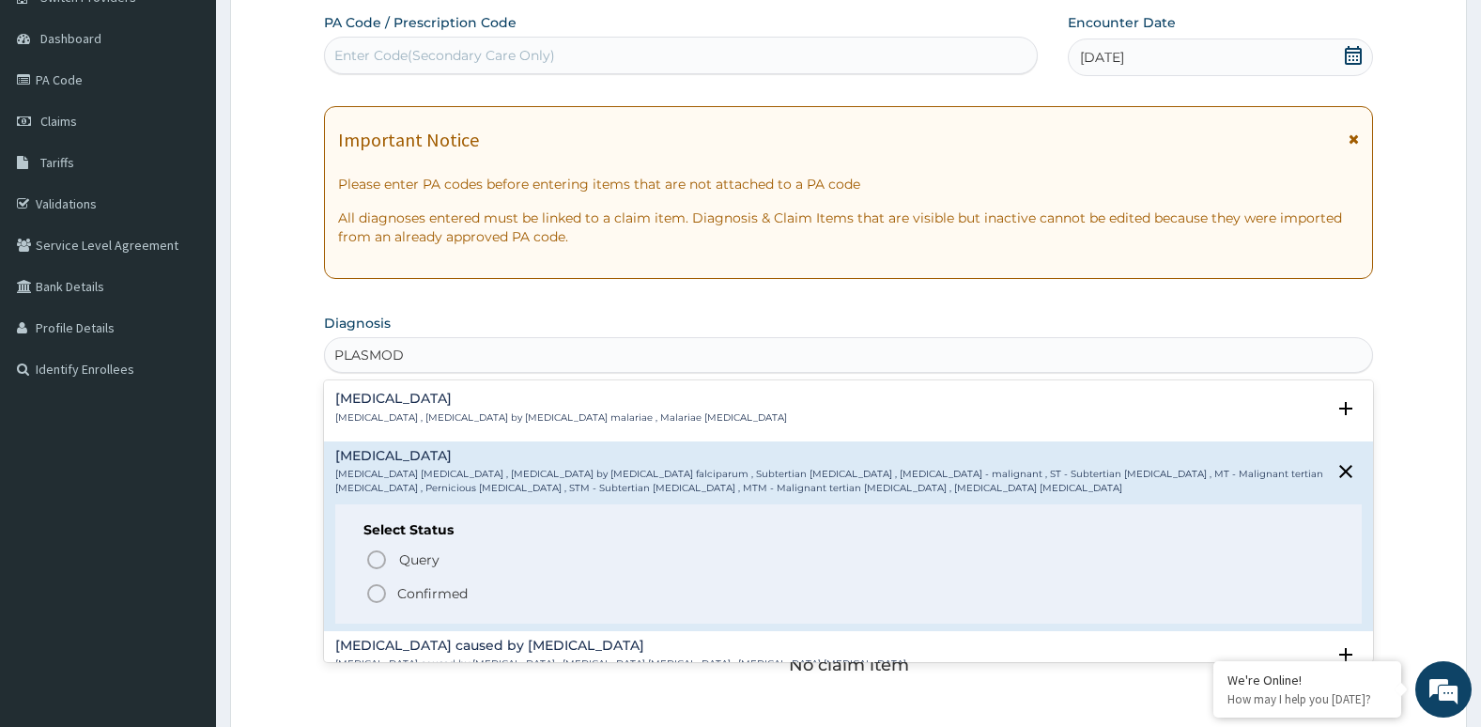
scroll to position [174, 0]
click at [378, 591] on icon "status option filled" at bounding box center [376, 590] width 23 height 23
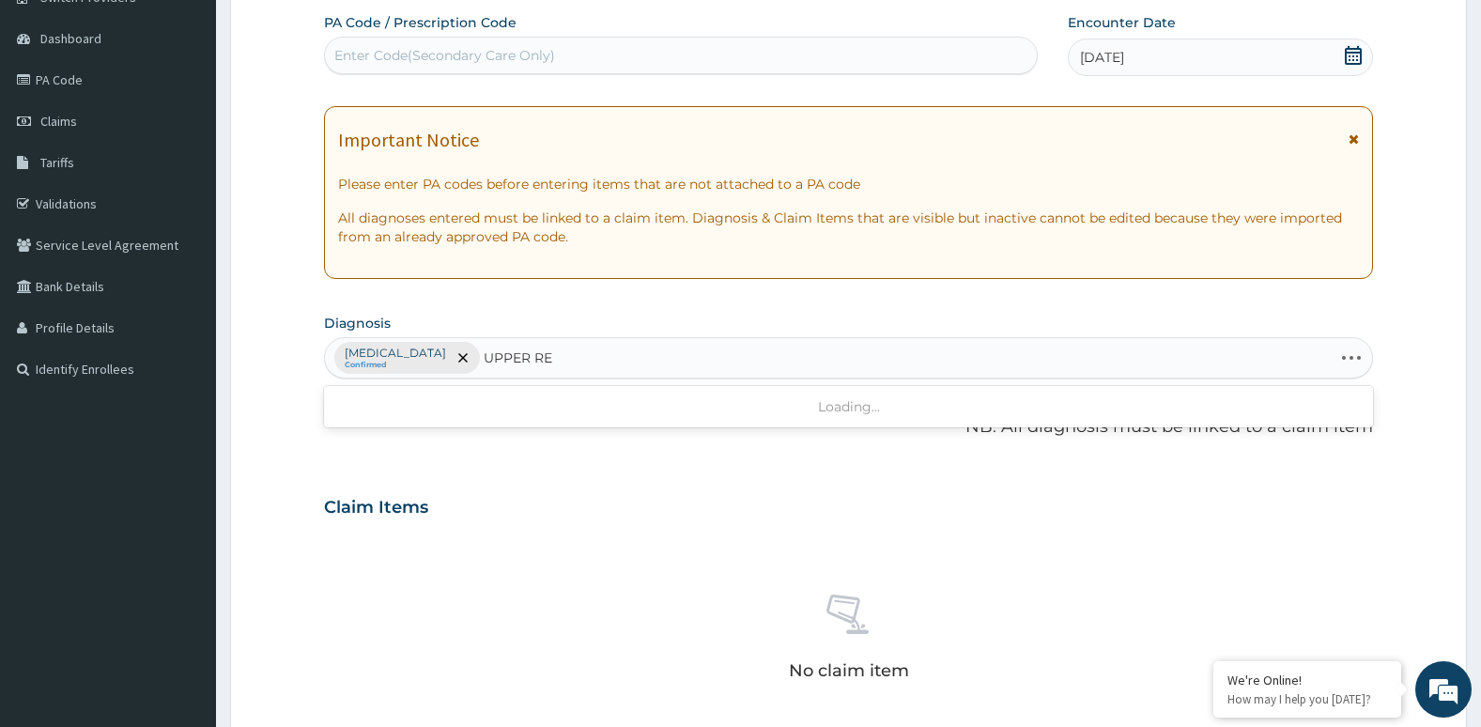
type input "UPPER RES"
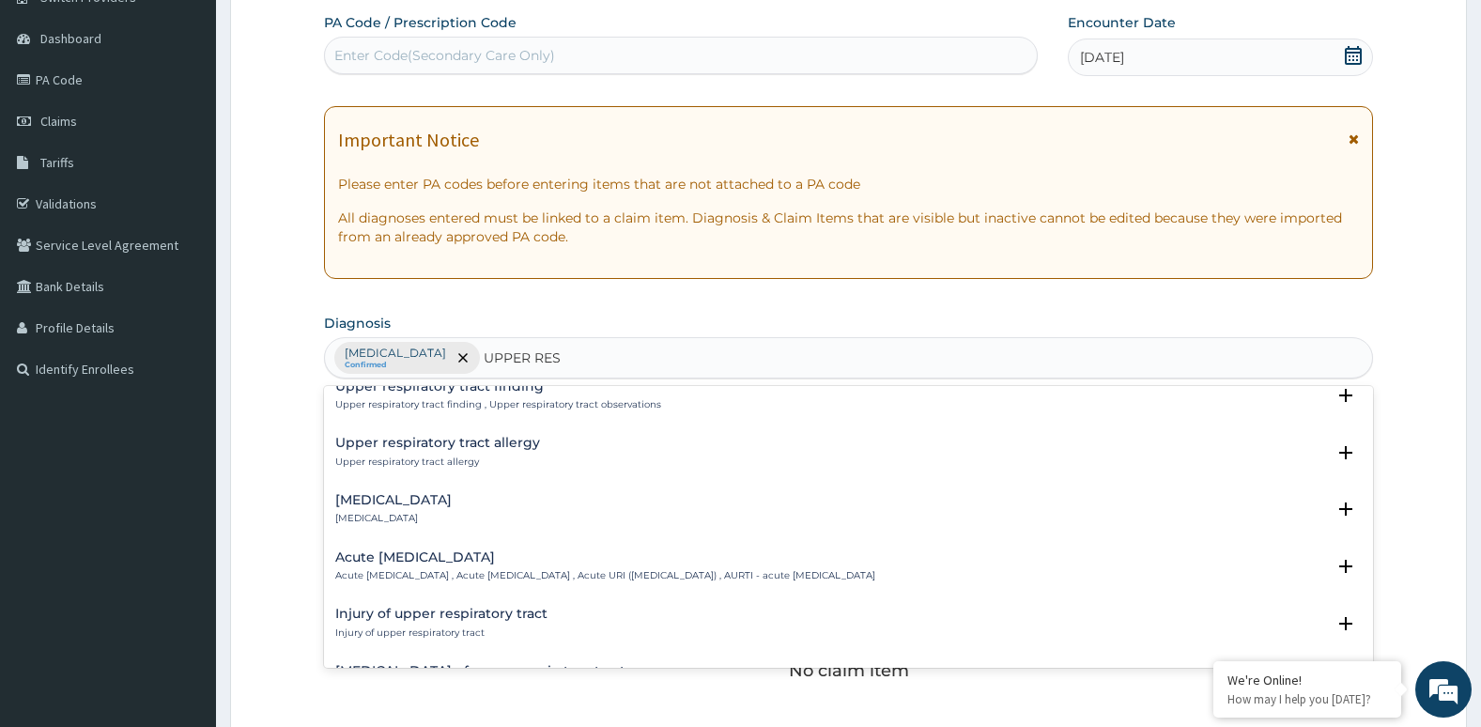
scroll to position [76, 0]
click at [409, 568] on p "Acute upper respiratory infection , Acute upper respiratory tract infection , A…" at bounding box center [605, 574] width 540 height 13
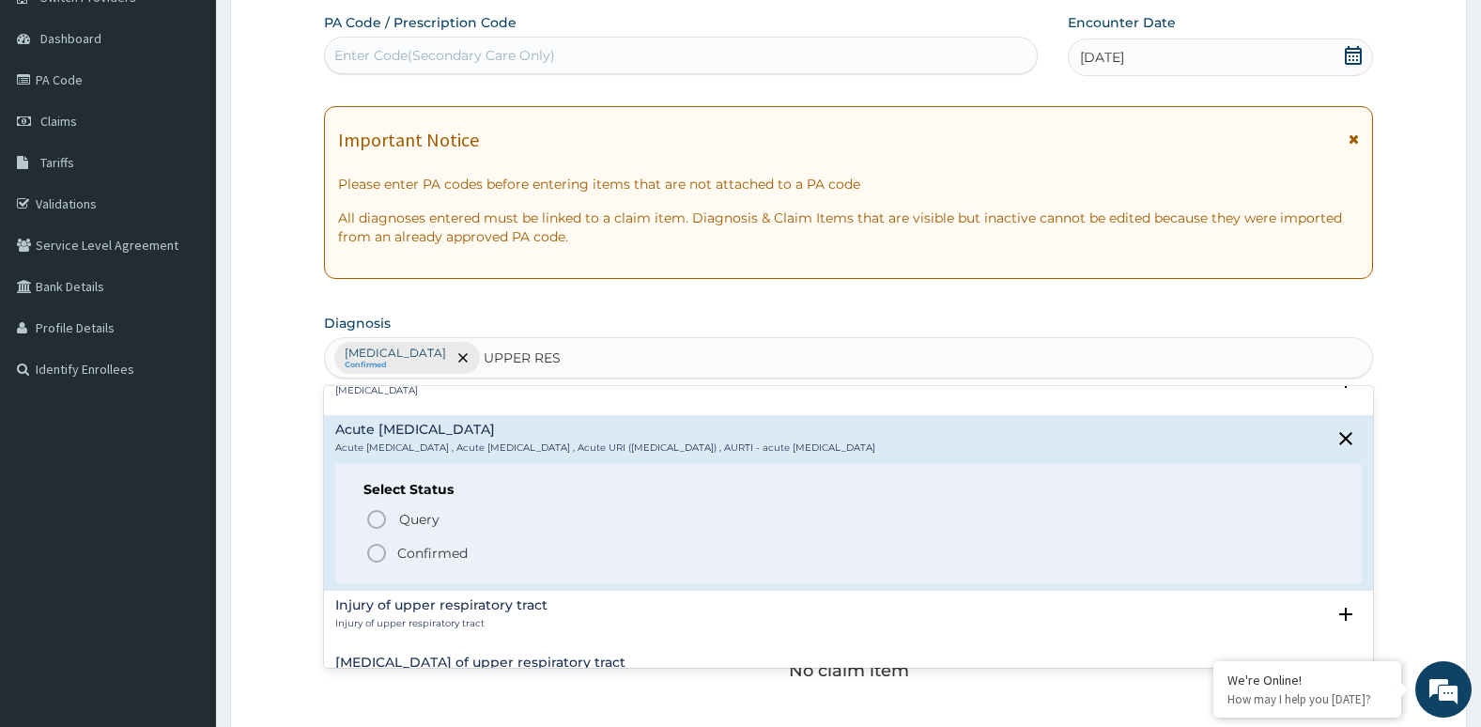
scroll to position [207, 0]
click at [378, 549] on icon "status option filled" at bounding box center [376, 549] width 23 height 23
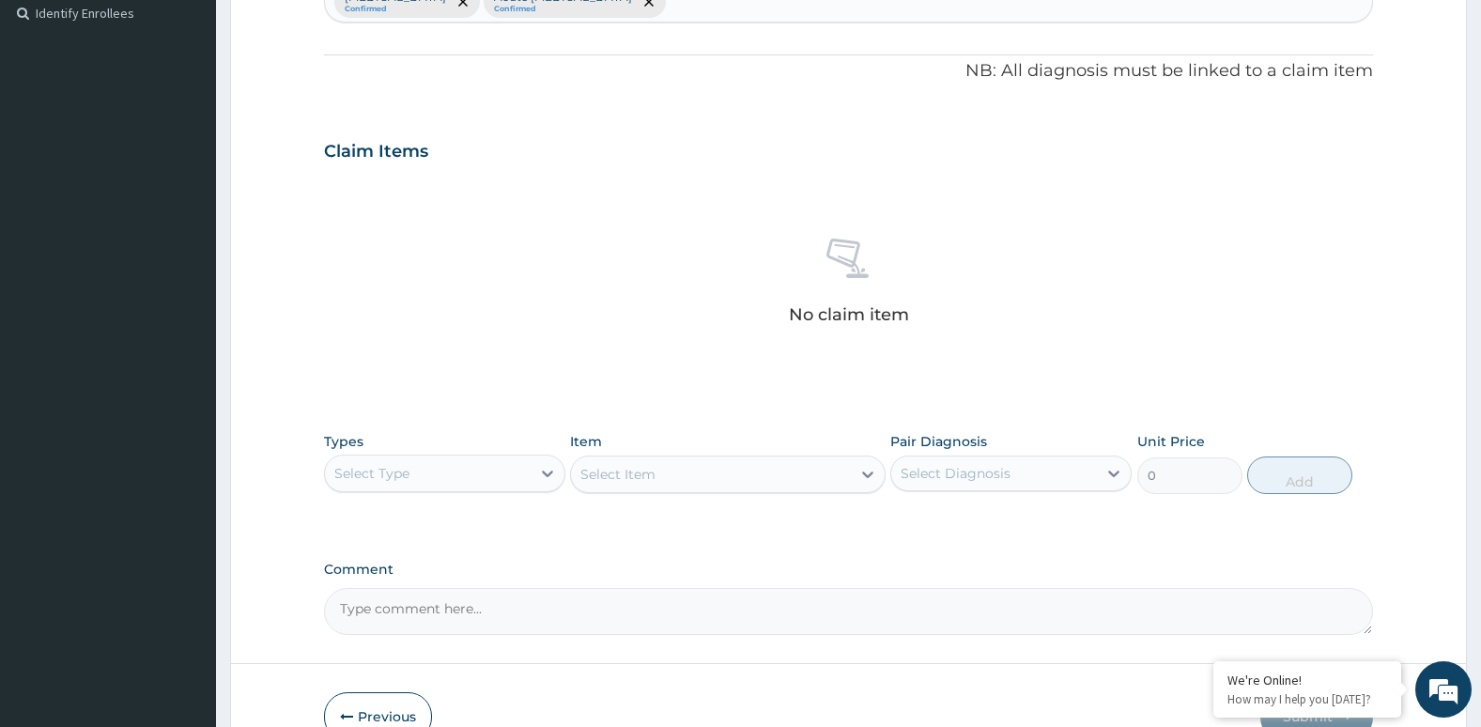
scroll to position [524, 0]
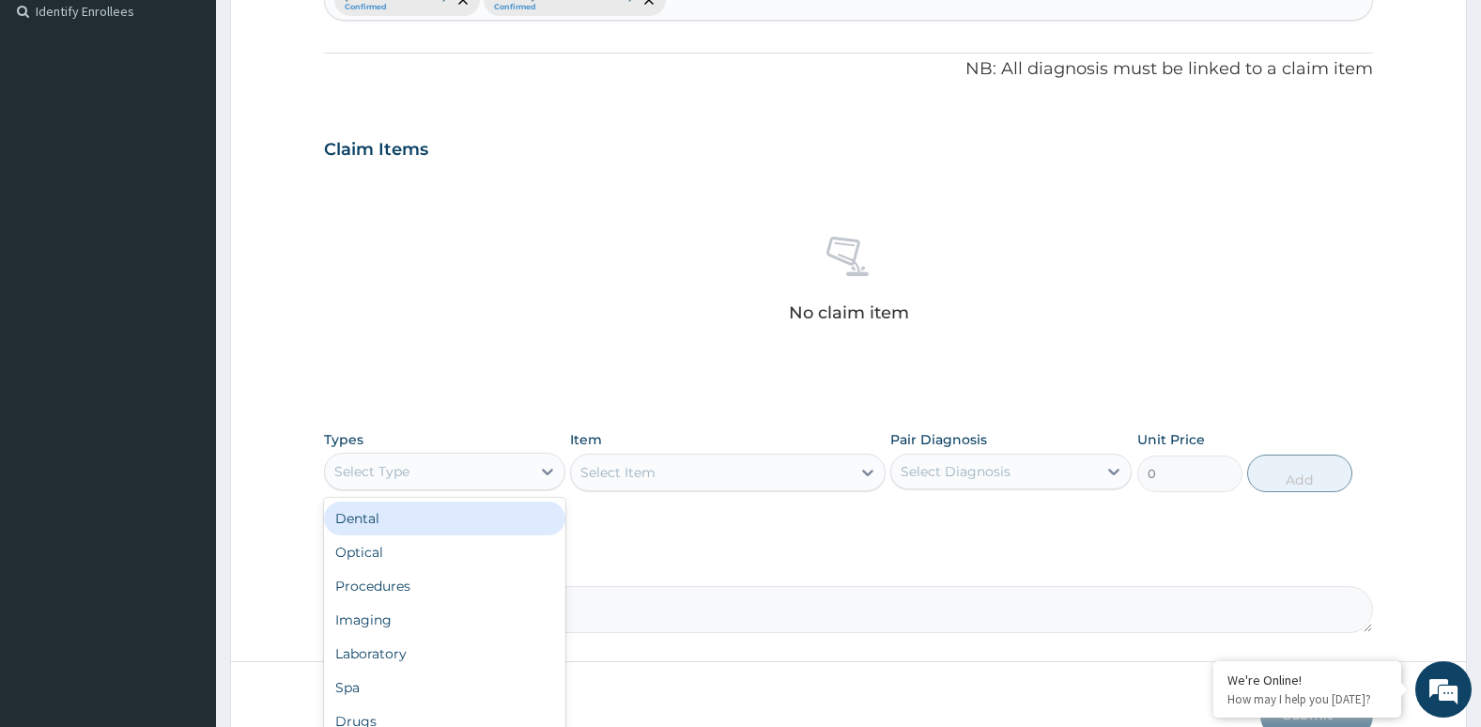
click at [508, 477] on div "Select Type" at bounding box center [428, 471] width 206 height 30
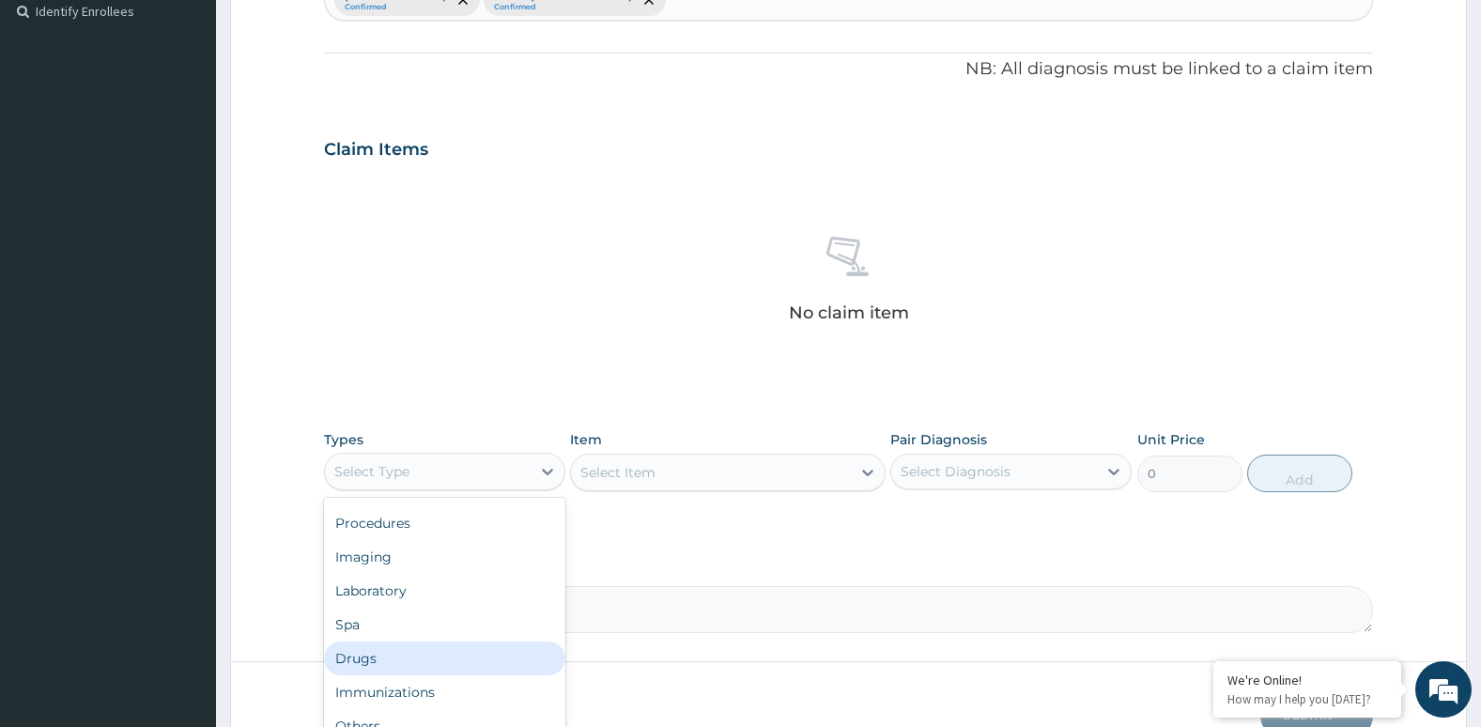
click at [455, 661] on div "Drugs" at bounding box center [444, 658] width 241 height 34
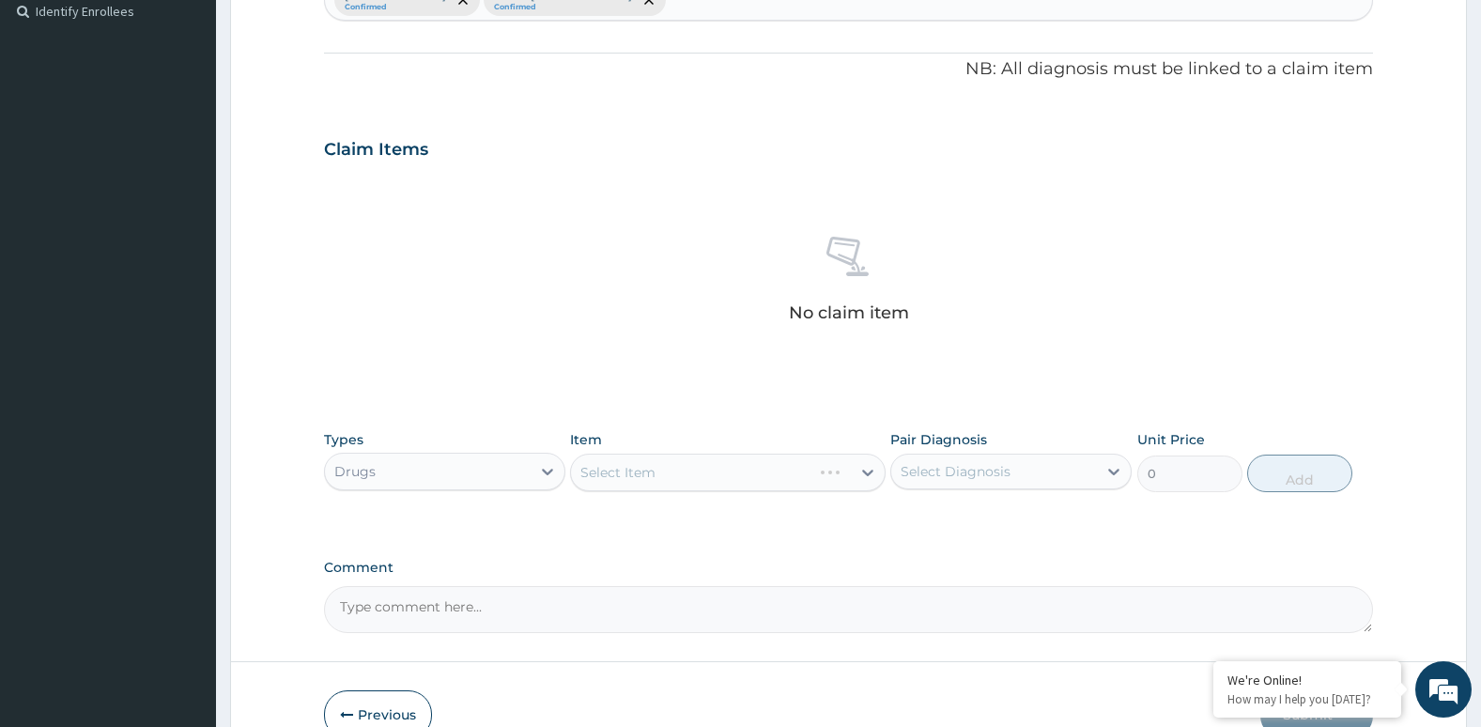
click at [697, 483] on div "Select Item" at bounding box center [727, 473] width 315 height 38
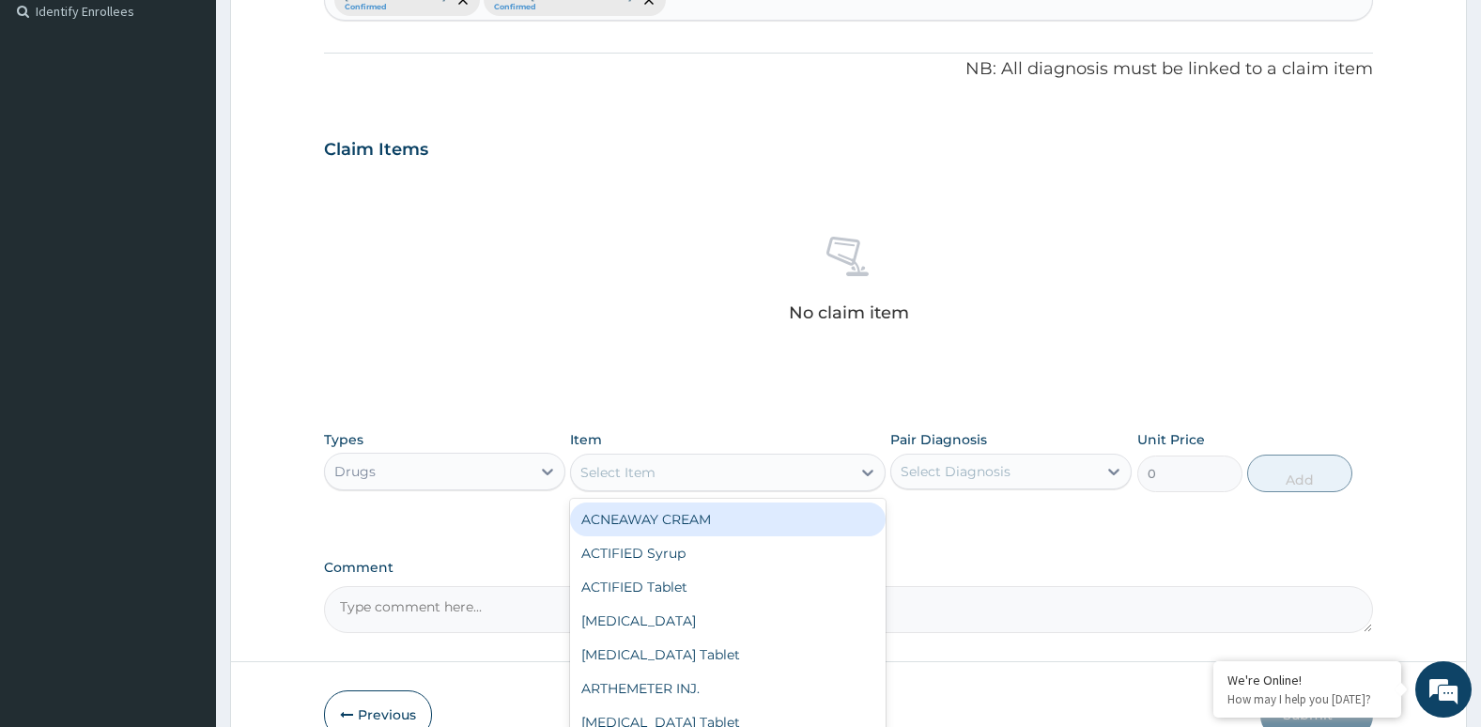
click at [697, 483] on div "Select Item" at bounding box center [710, 472] width 279 height 30
type input "LONART"
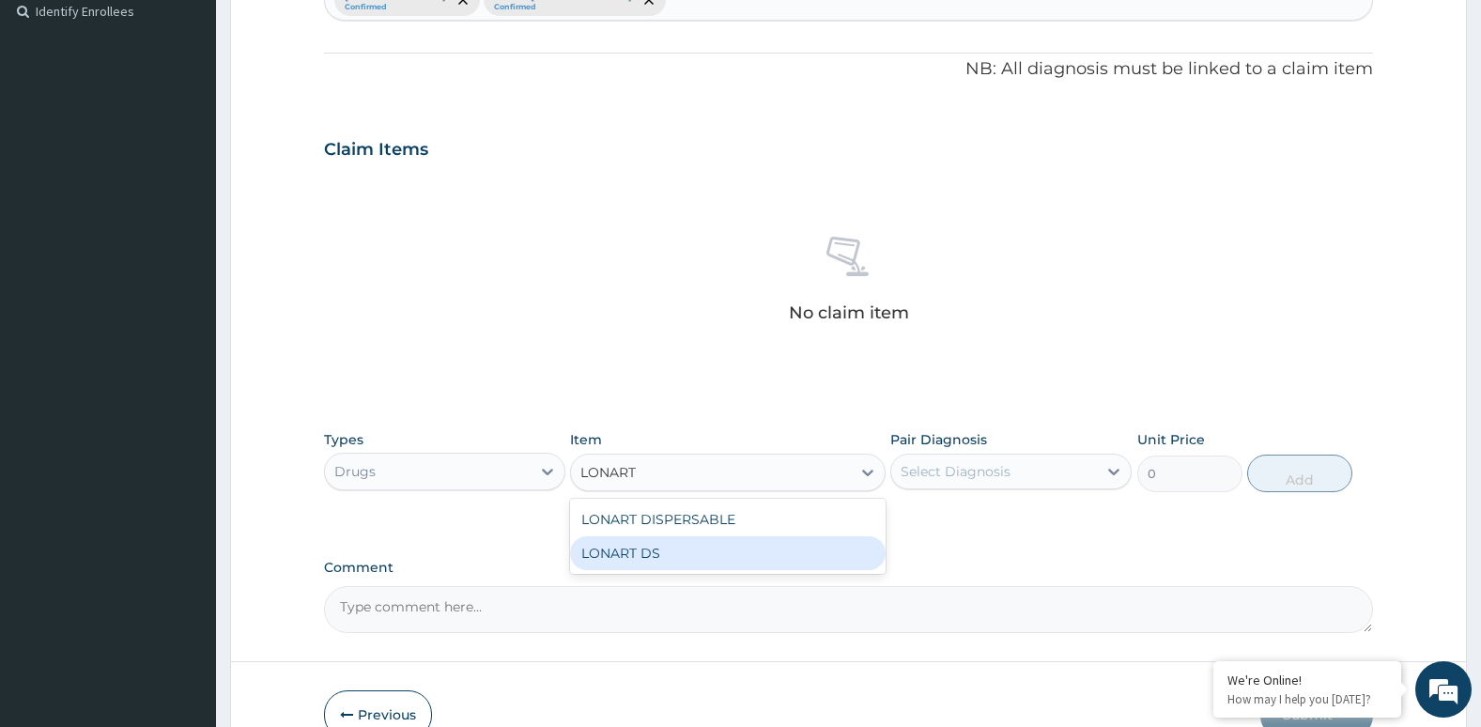
drag, startPoint x: 714, startPoint y: 564, endPoint x: 769, endPoint y: 556, distance: 56.0
click at [769, 556] on div "LONART DS" at bounding box center [727, 553] width 315 height 34
type input "252.88"
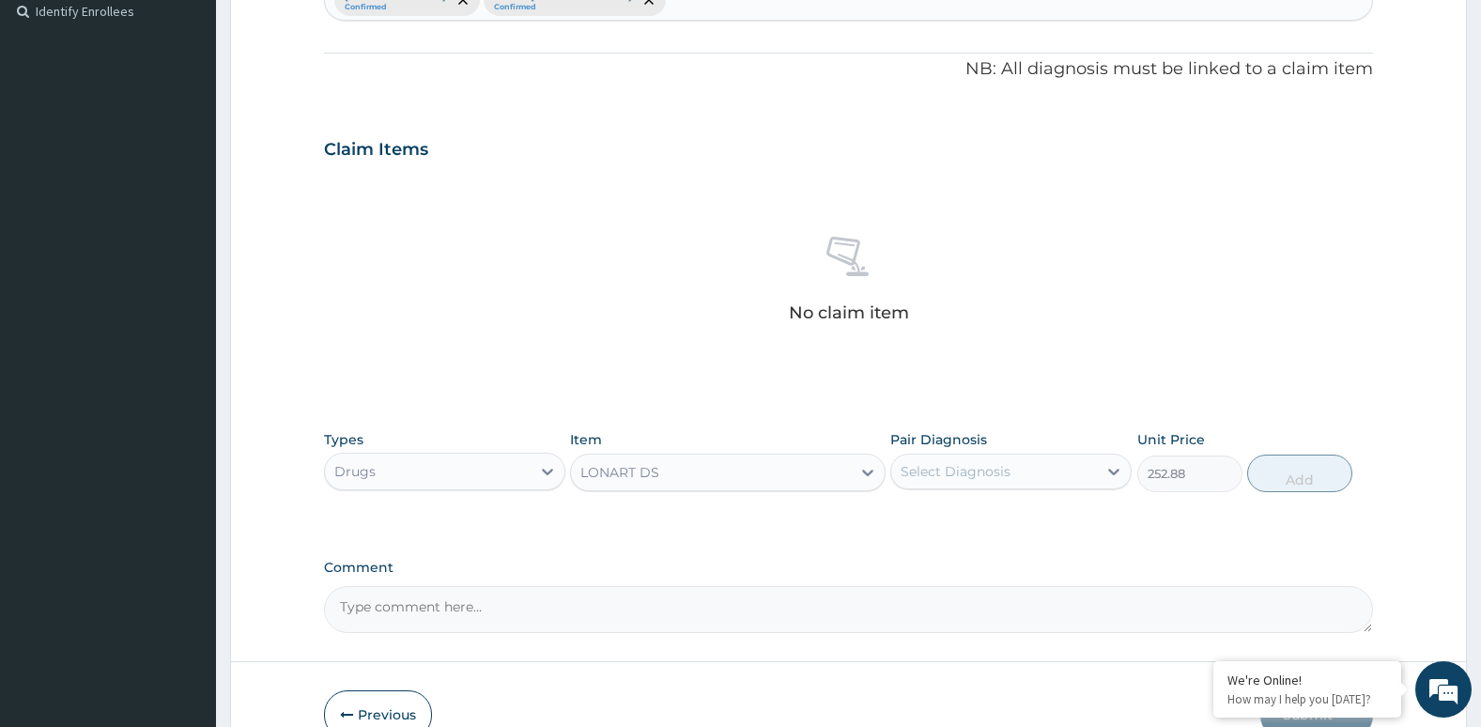
click at [769, 556] on div "PA Code / Prescription Code Enter Code(Secondary Care Only) Encounter Date 08-0…" at bounding box center [849, 144] width 1050 height 978
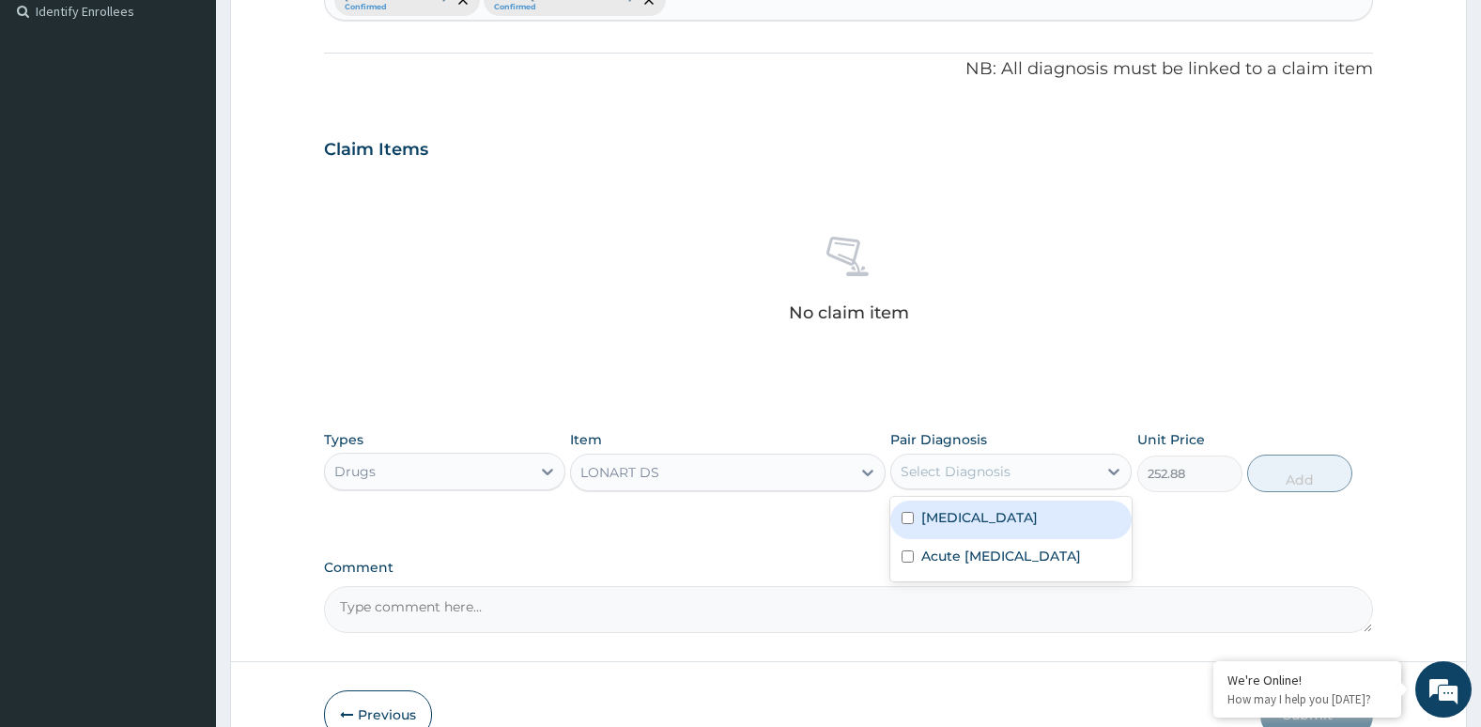
click at [978, 468] on div "Select Diagnosis" at bounding box center [956, 471] width 110 height 19
click at [901, 522] on div "Falciparum malaria" at bounding box center [1010, 520] width 241 height 39
checkbox input "true"
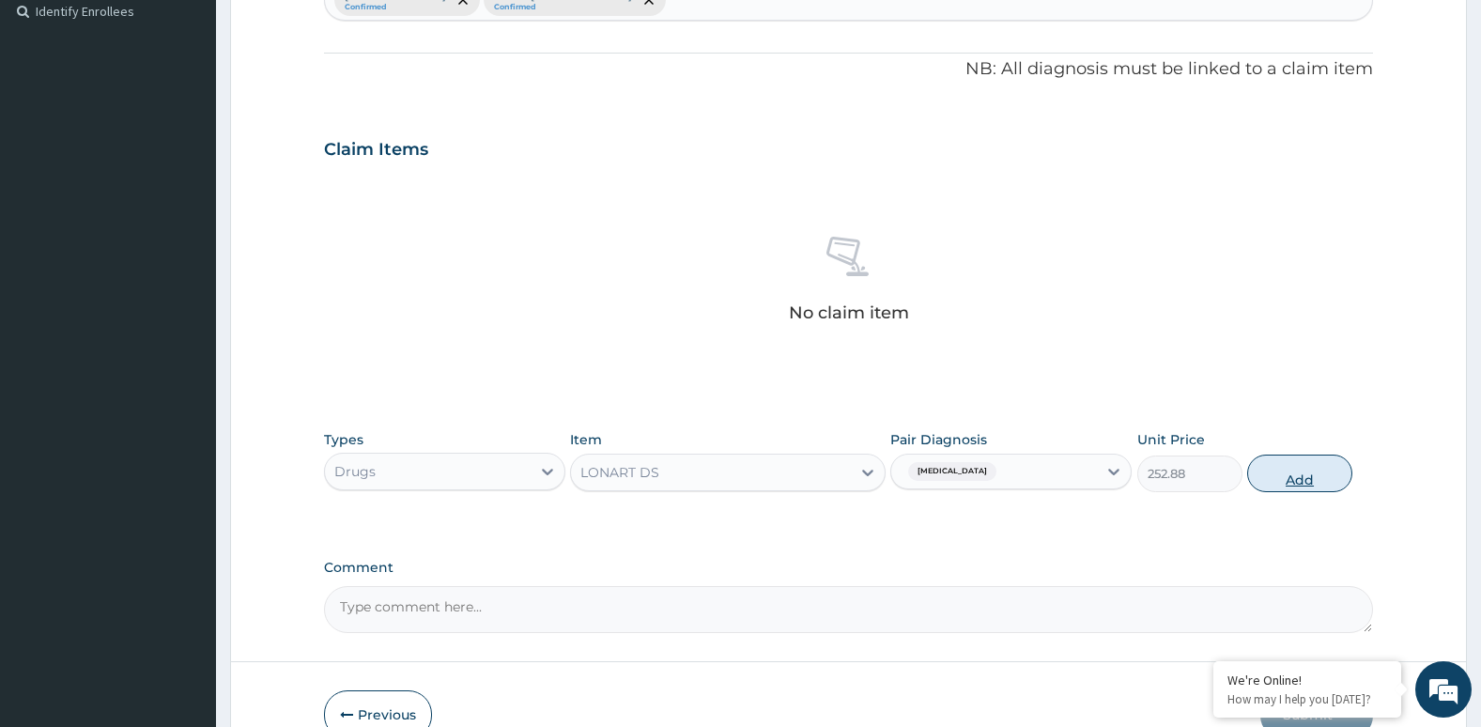
click at [1286, 478] on button "Add" at bounding box center [1299, 473] width 105 height 38
type input "0"
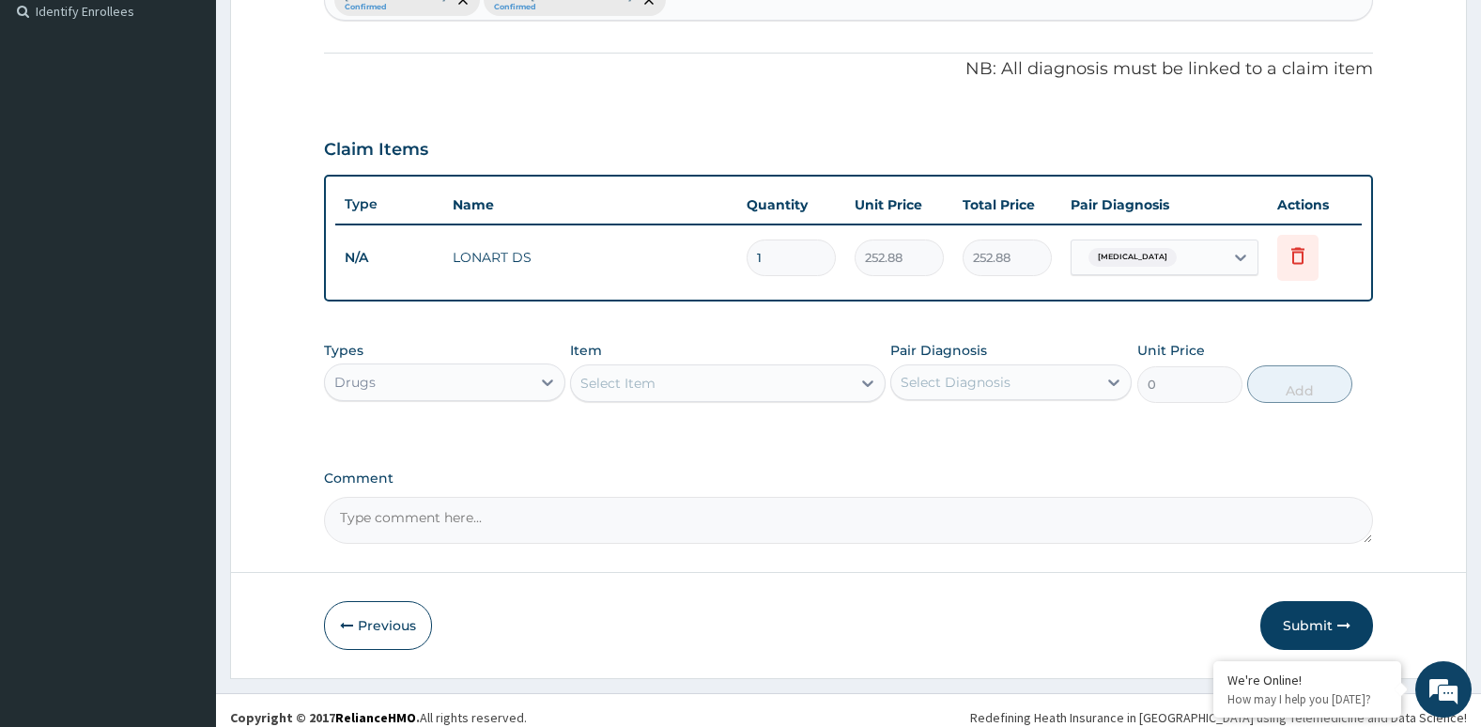
type input "0.00"
type input "3"
type input "758.64"
type input "3"
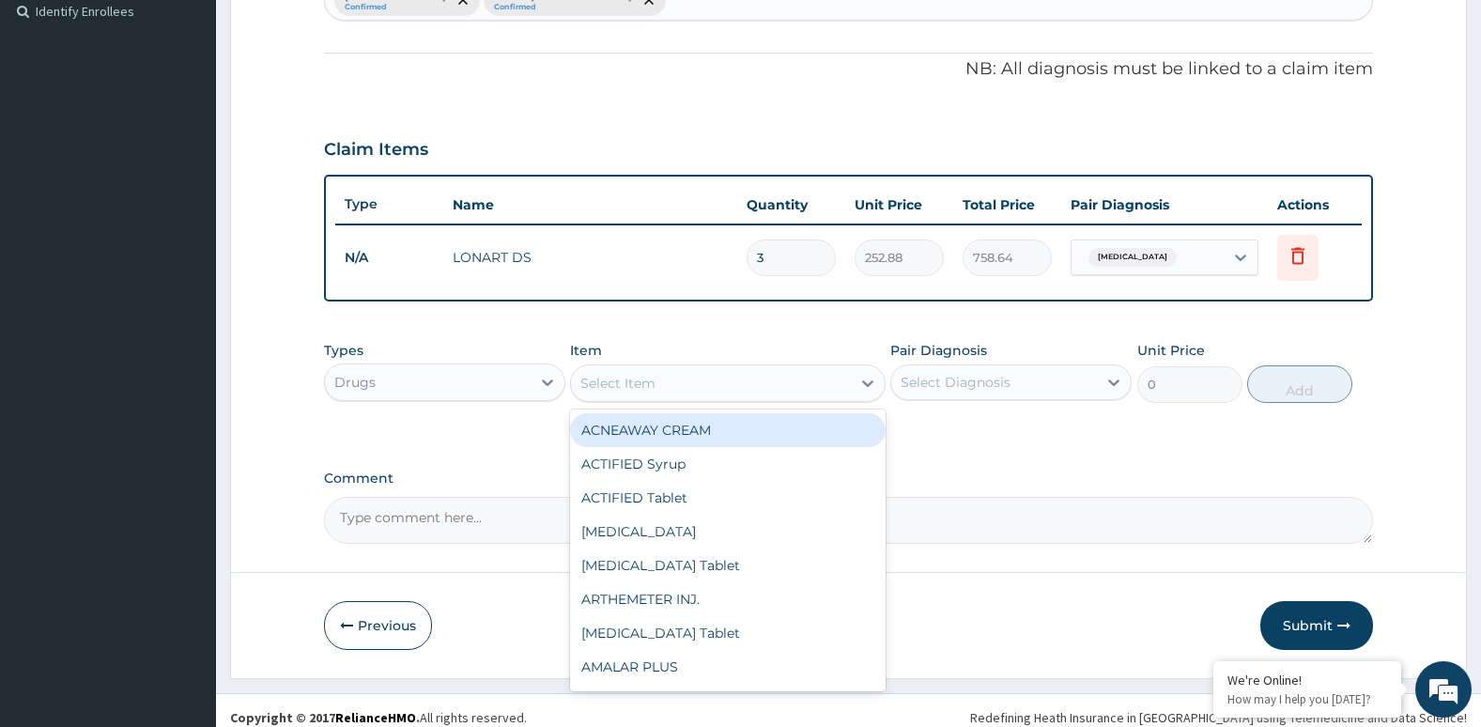
click at [716, 379] on div "Select Item" at bounding box center [710, 383] width 279 height 30
type input "PARA"
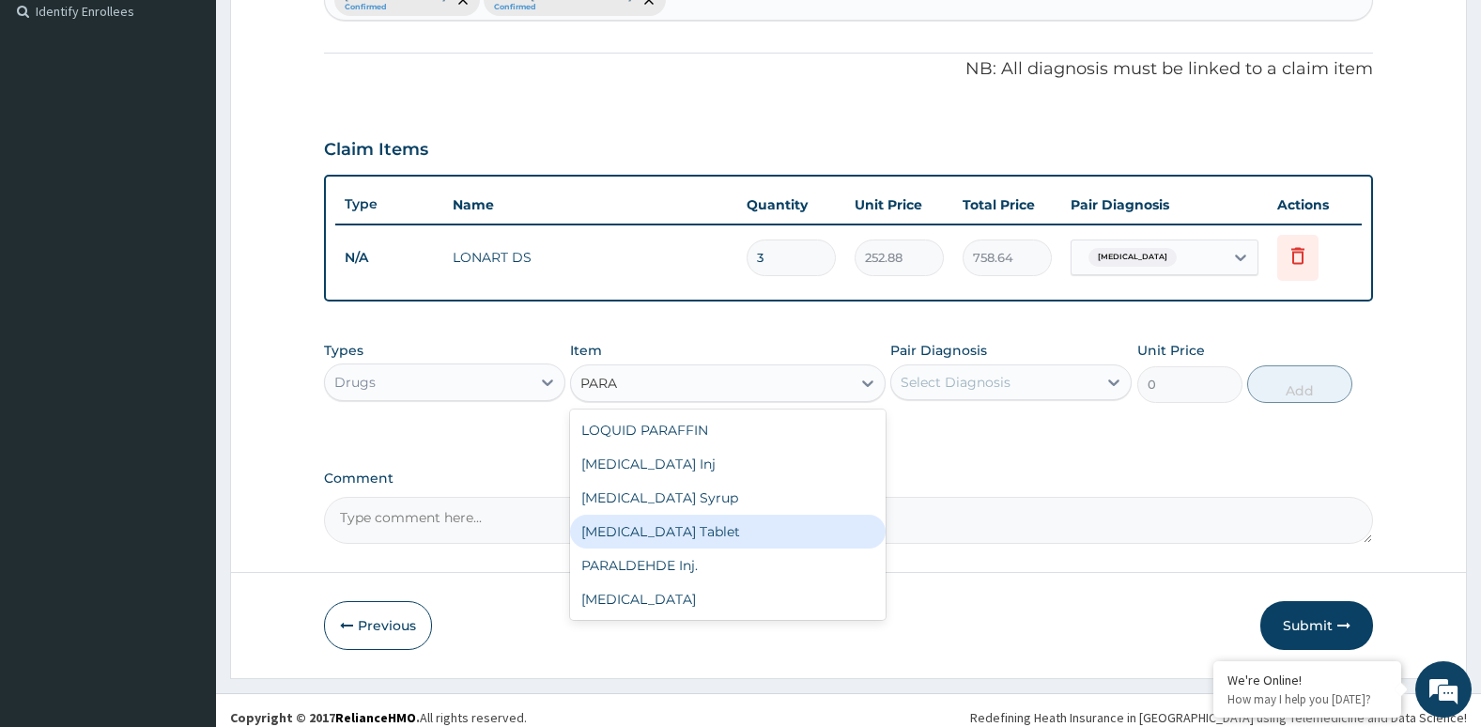
click at [644, 526] on div "PARACETAMOL Tablet" at bounding box center [727, 532] width 315 height 34
type input "38.25"
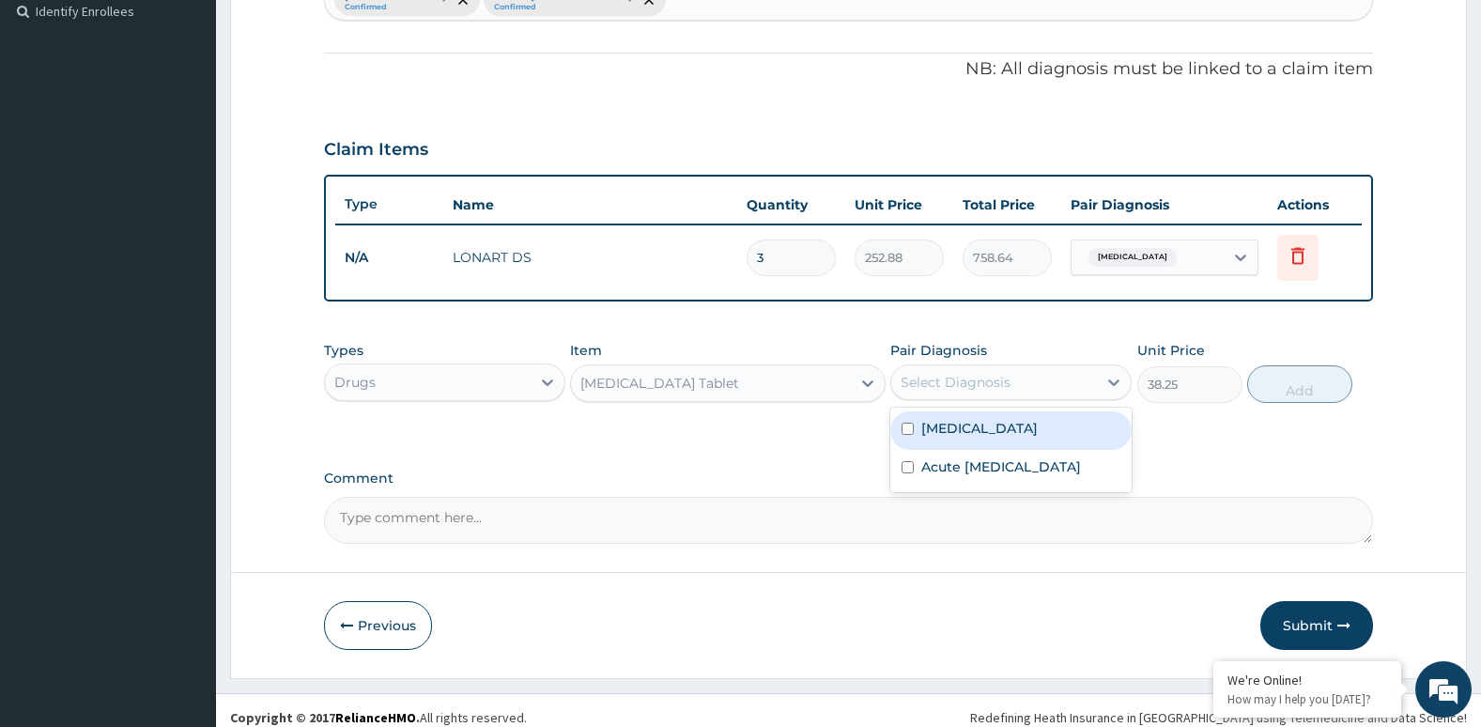
click at [920, 383] on div "Select Diagnosis" at bounding box center [956, 382] width 110 height 19
click at [911, 428] on input "checkbox" at bounding box center [907, 429] width 12 height 12
checkbox input "true"
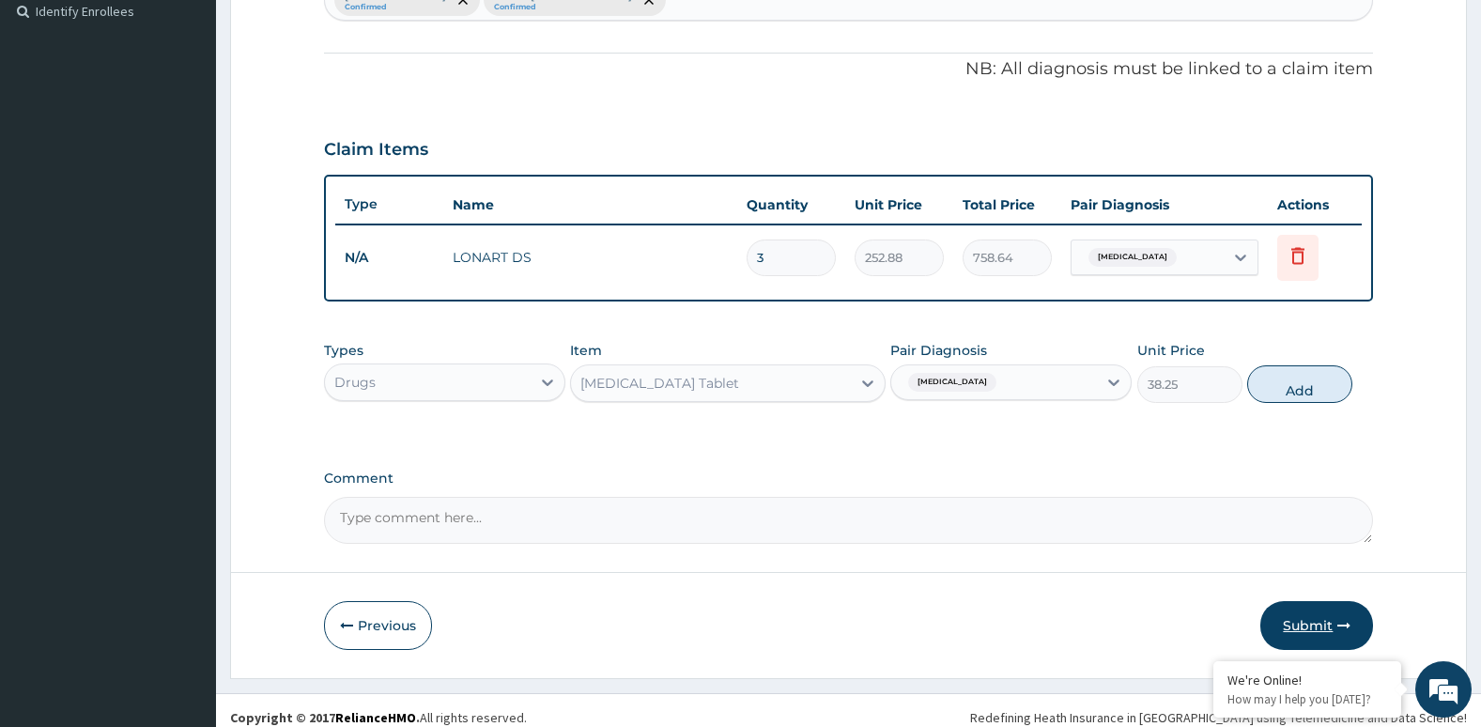
click at [1291, 611] on button "Submit" at bounding box center [1316, 625] width 113 height 49
click at [1293, 386] on button "Add" at bounding box center [1299, 384] width 105 height 38
type input "0"
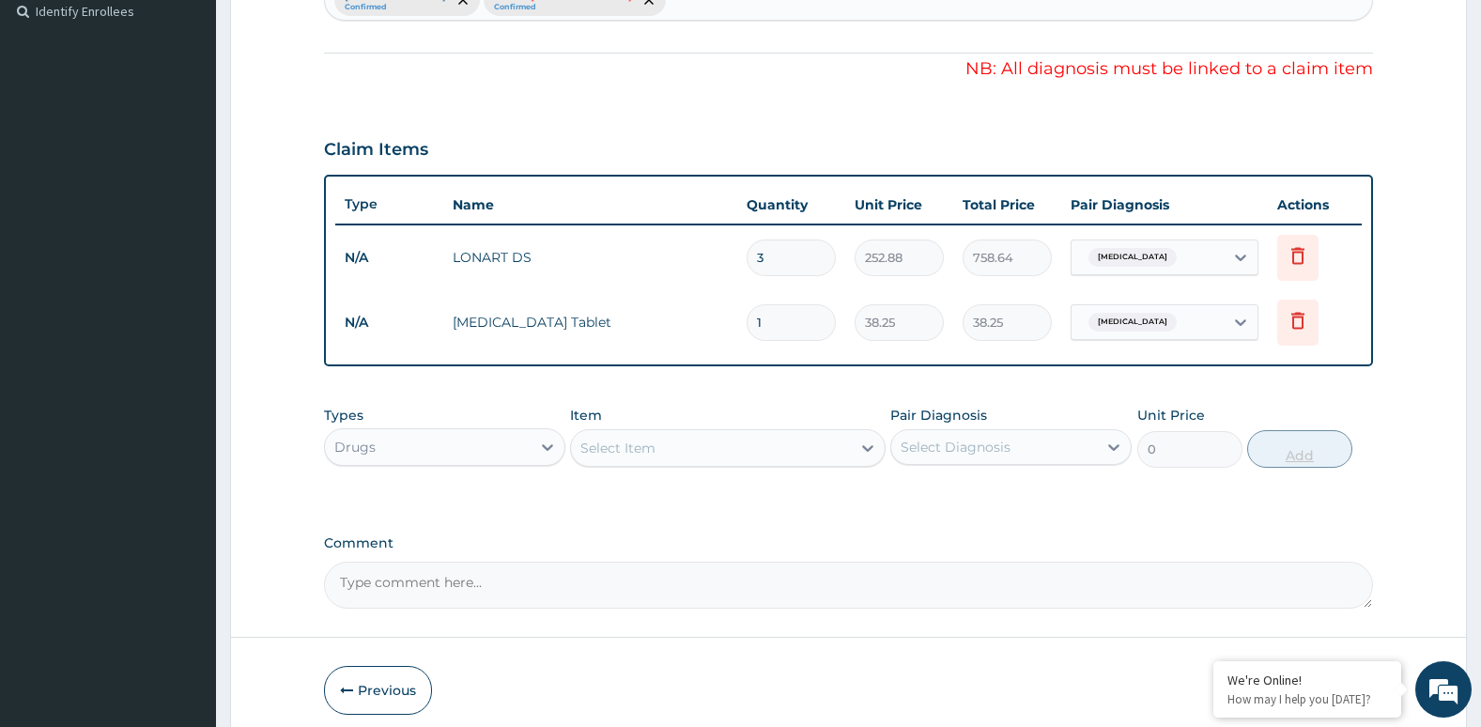
type input "0.00"
type input "9"
type input "344.25"
type input "9"
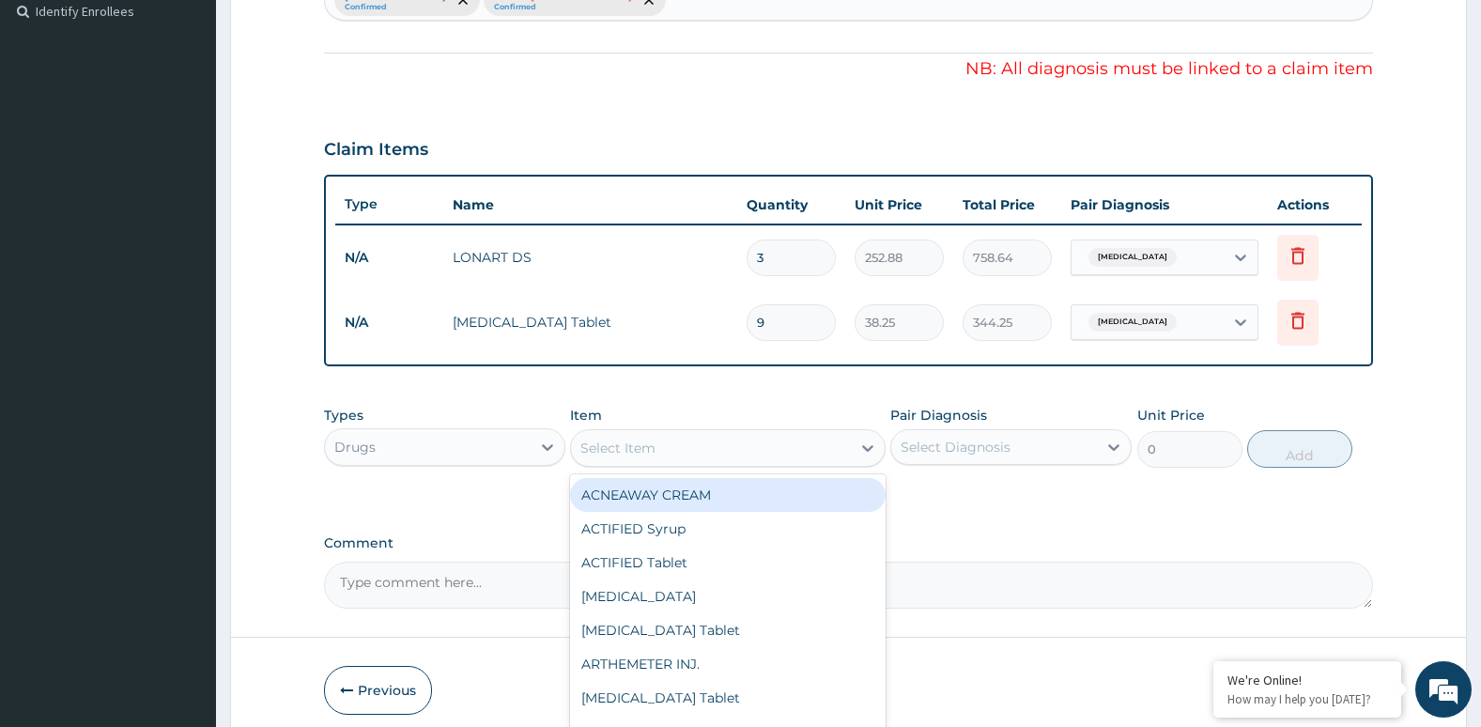
click at [773, 455] on div "Select Item" at bounding box center [710, 448] width 279 height 30
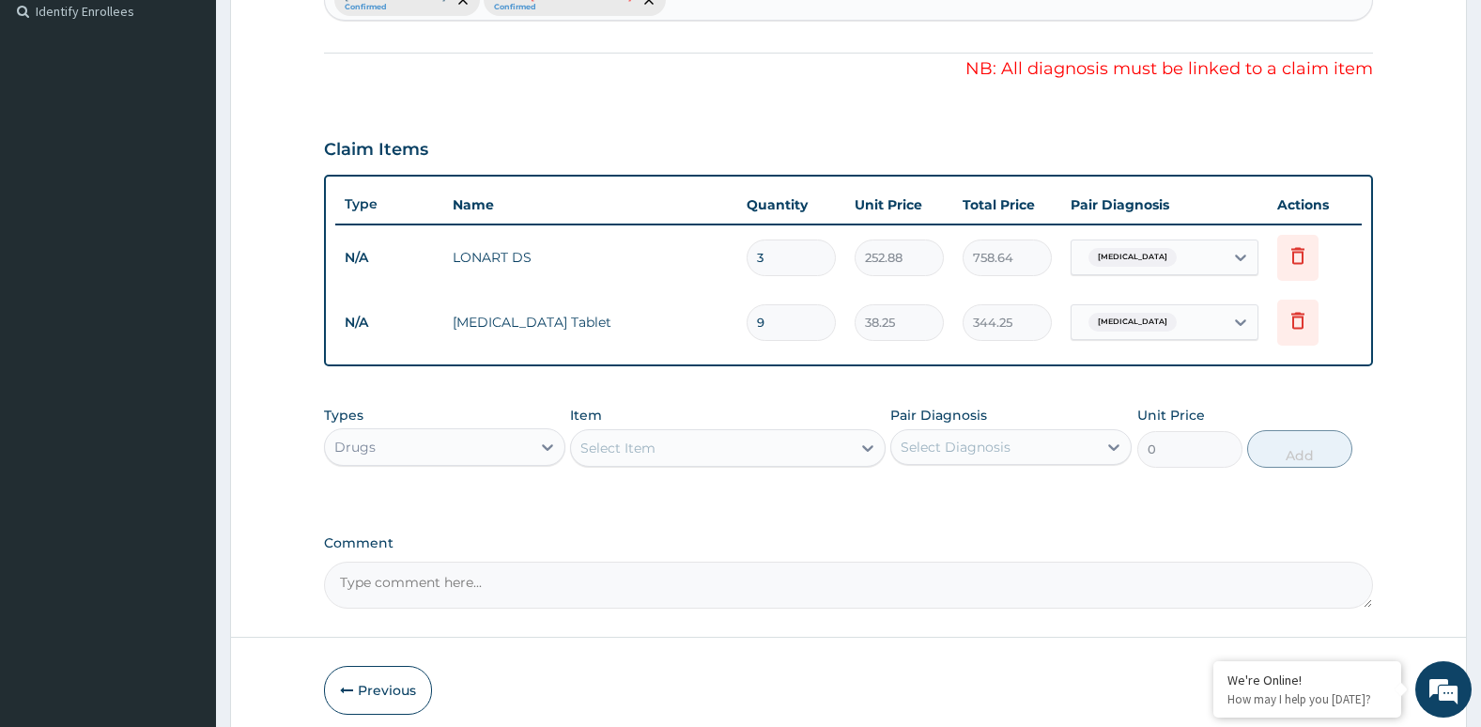
click at [773, 455] on div "Select Item" at bounding box center [710, 448] width 279 height 30
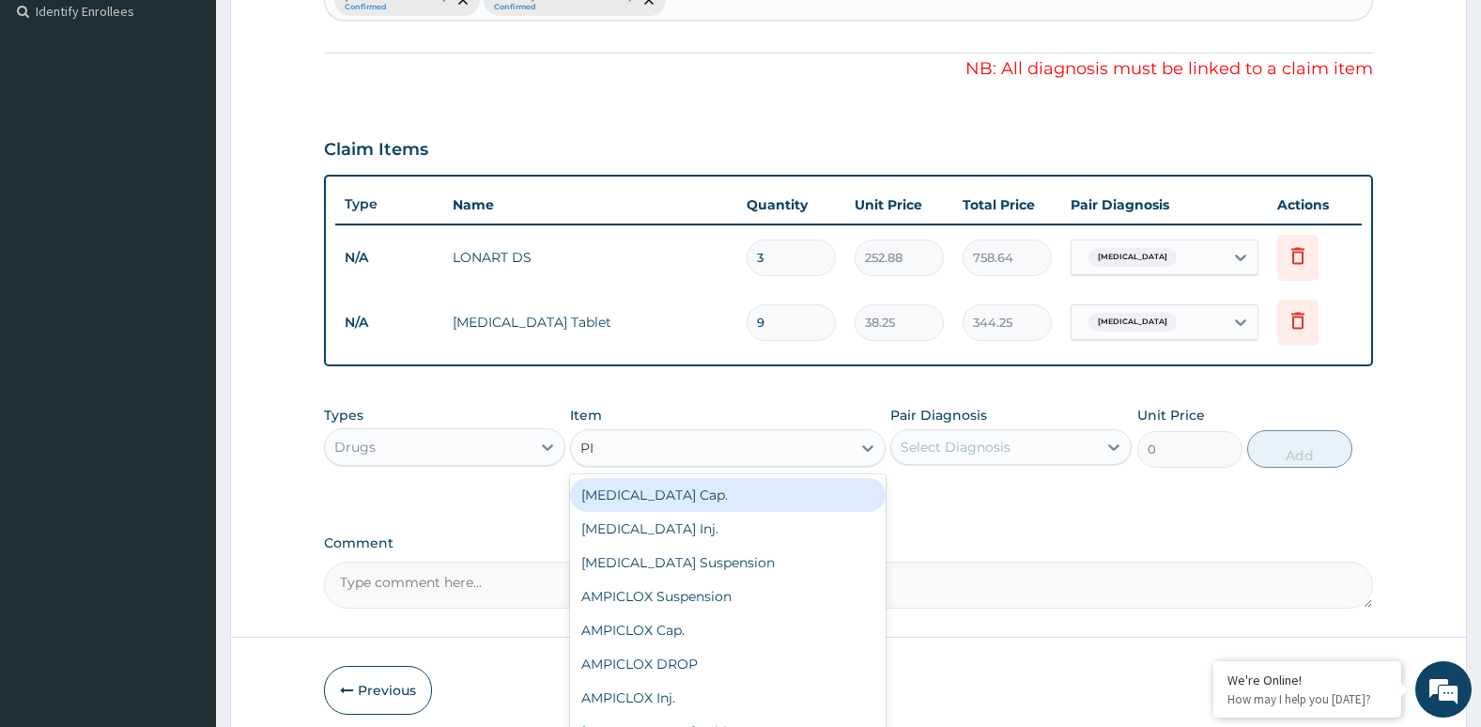
type input "PIR"
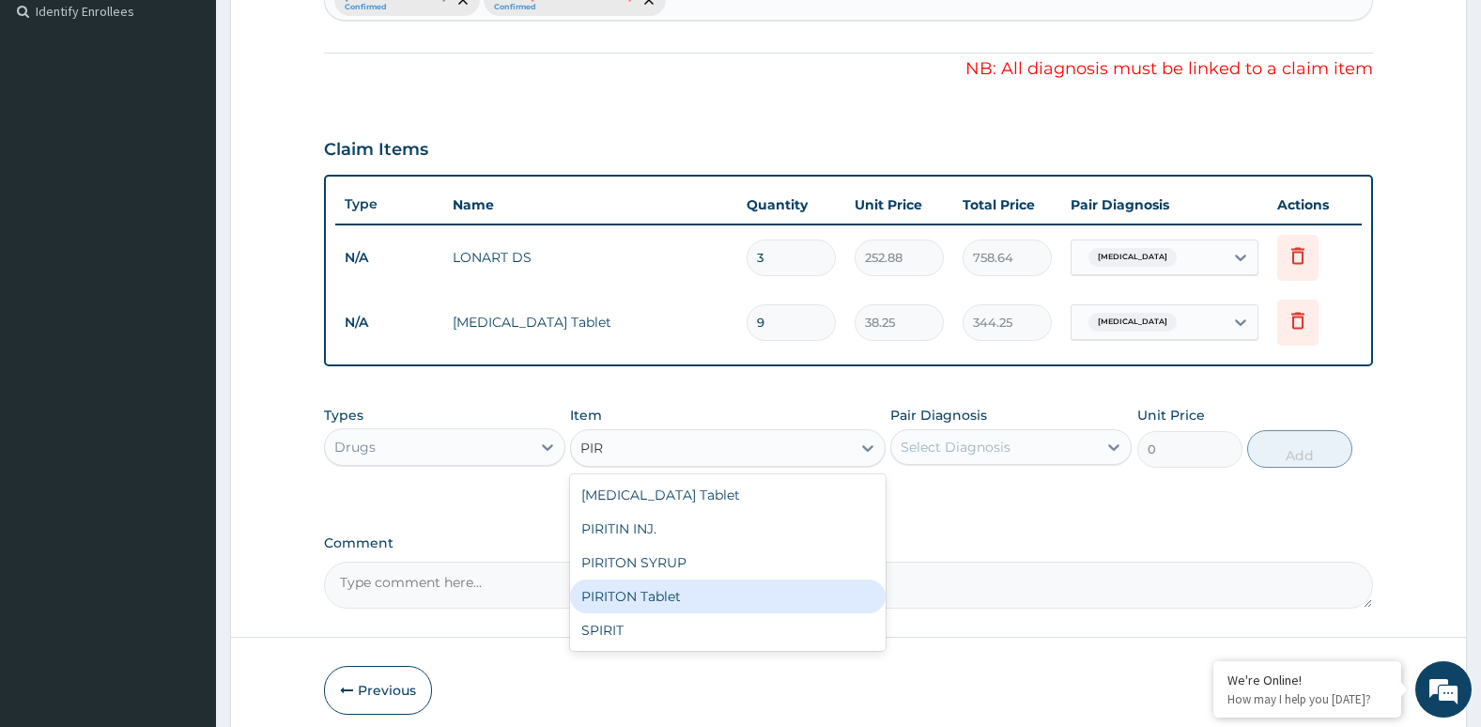
click at [639, 587] on div "PIRITON Tablet" at bounding box center [727, 596] width 315 height 34
type input "21.25"
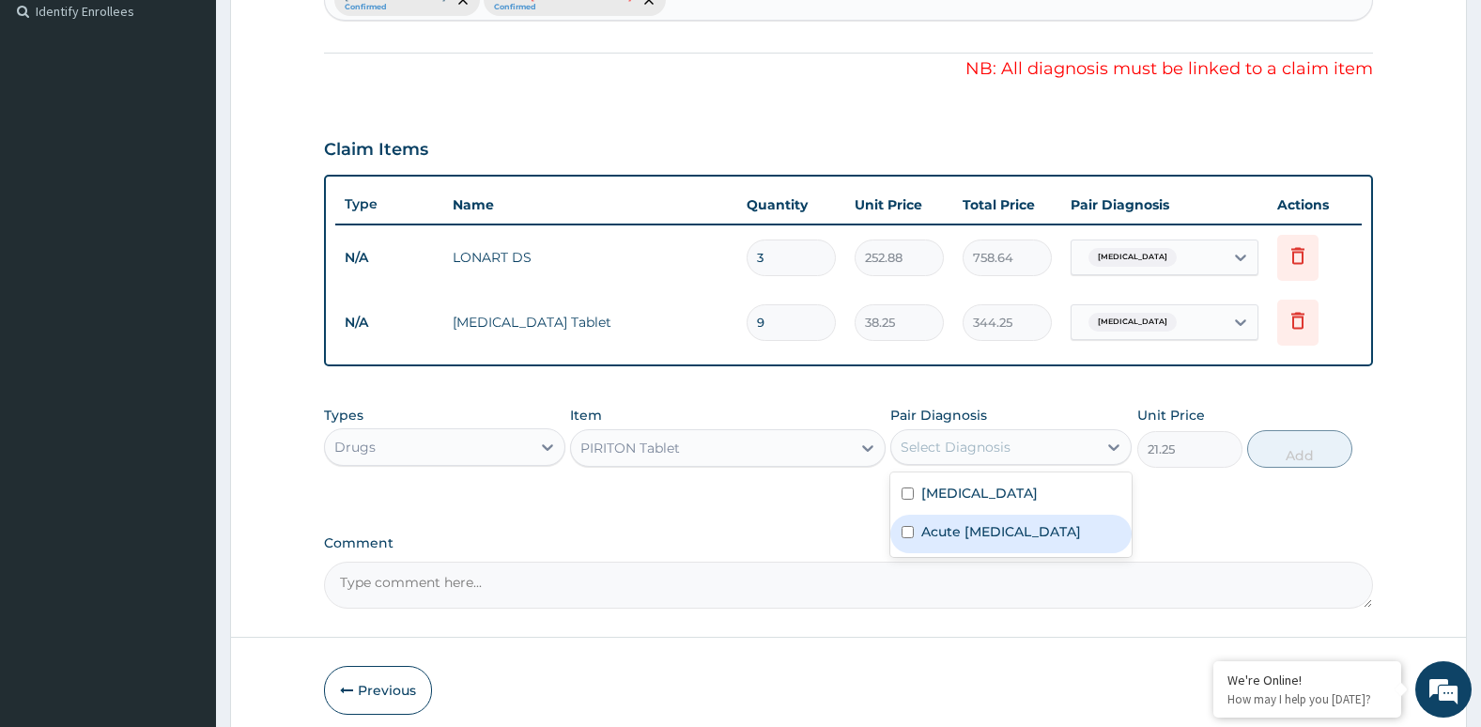
drag, startPoint x: 954, startPoint y: 443, endPoint x: 912, endPoint y: 539, distance: 104.7
click at [912, 465] on div "option Falciparum malaria, selected. option Acute upper respiratory infection f…" at bounding box center [1010, 447] width 241 height 36
click at [912, 538] on input "checkbox" at bounding box center [907, 532] width 12 height 12
checkbox input "true"
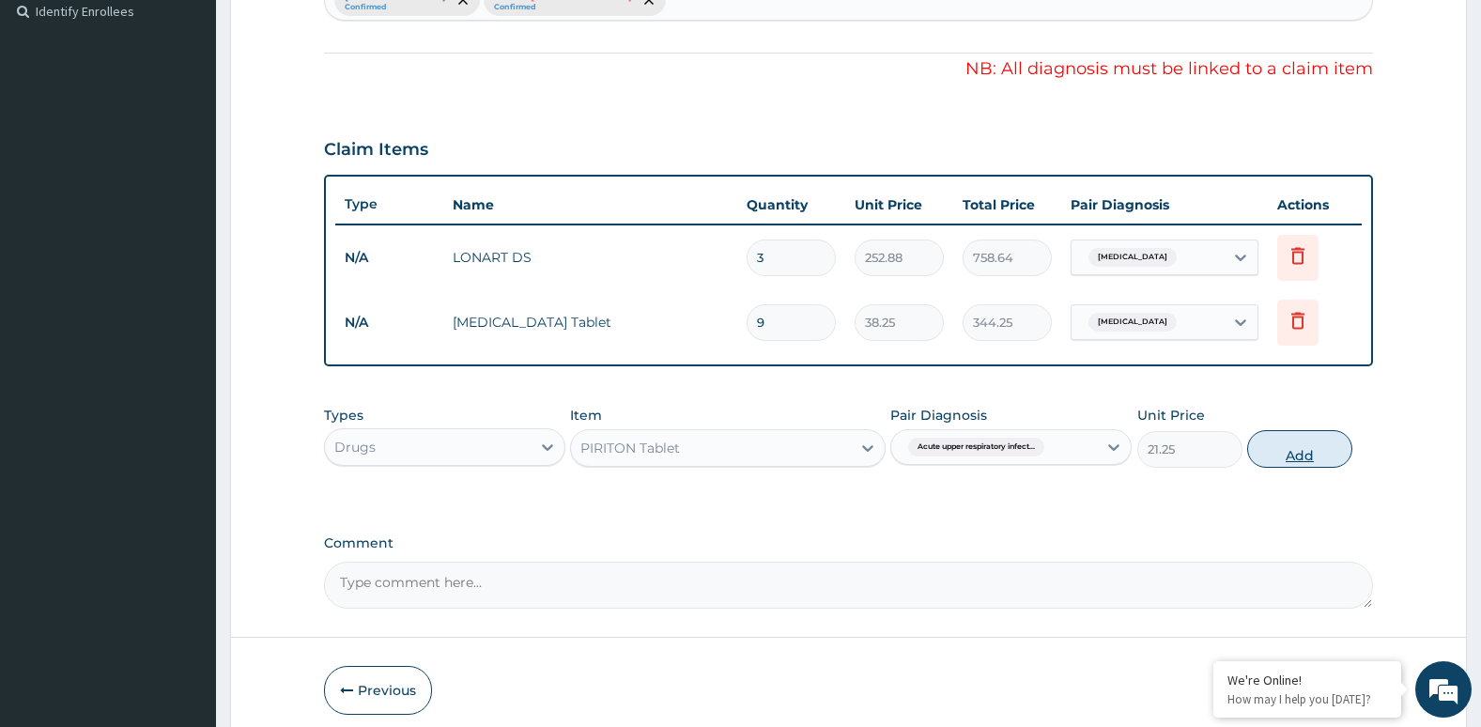
click at [1301, 463] on button "Add" at bounding box center [1299, 449] width 105 height 38
type input "0"
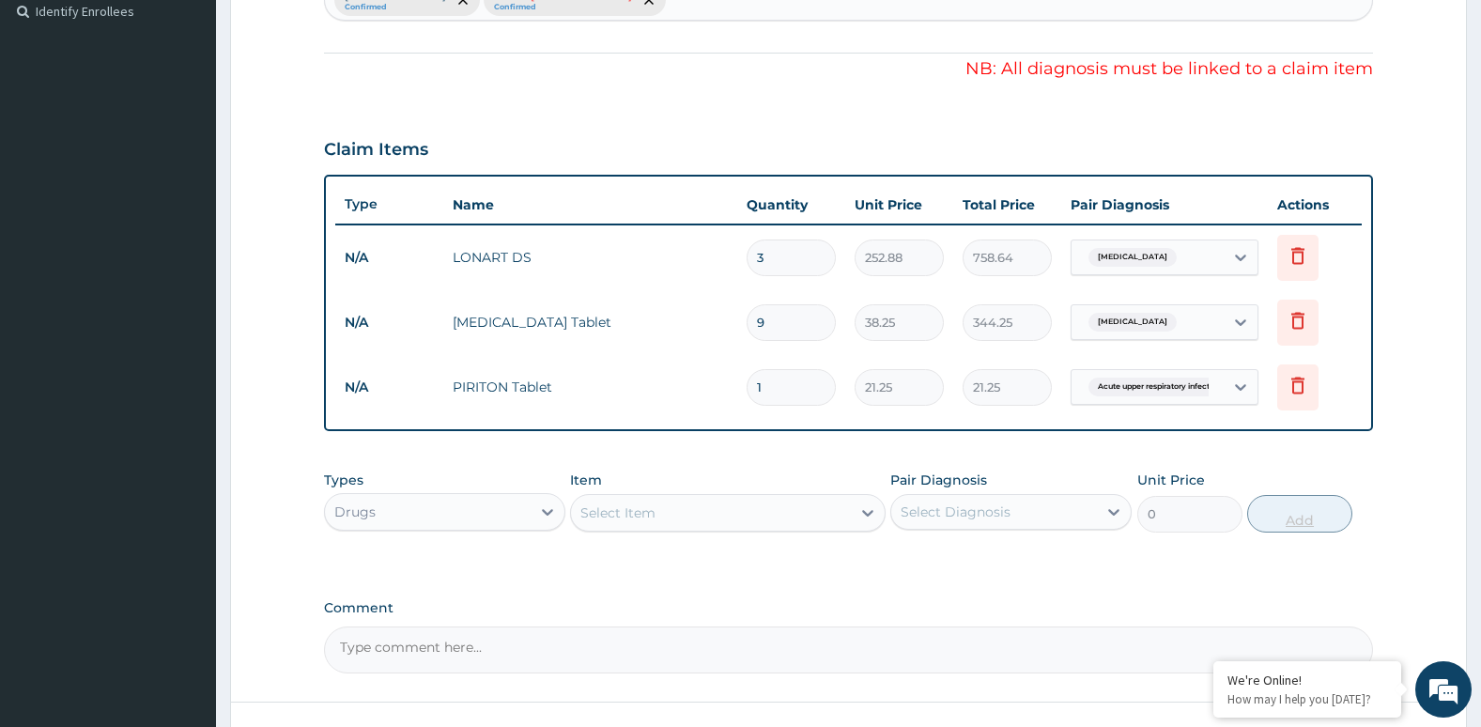
type input "0.00"
type input "3"
type input "63.75"
type input "3"
click at [819, 486] on div "Item Select Item" at bounding box center [727, 501] width 315 height 62
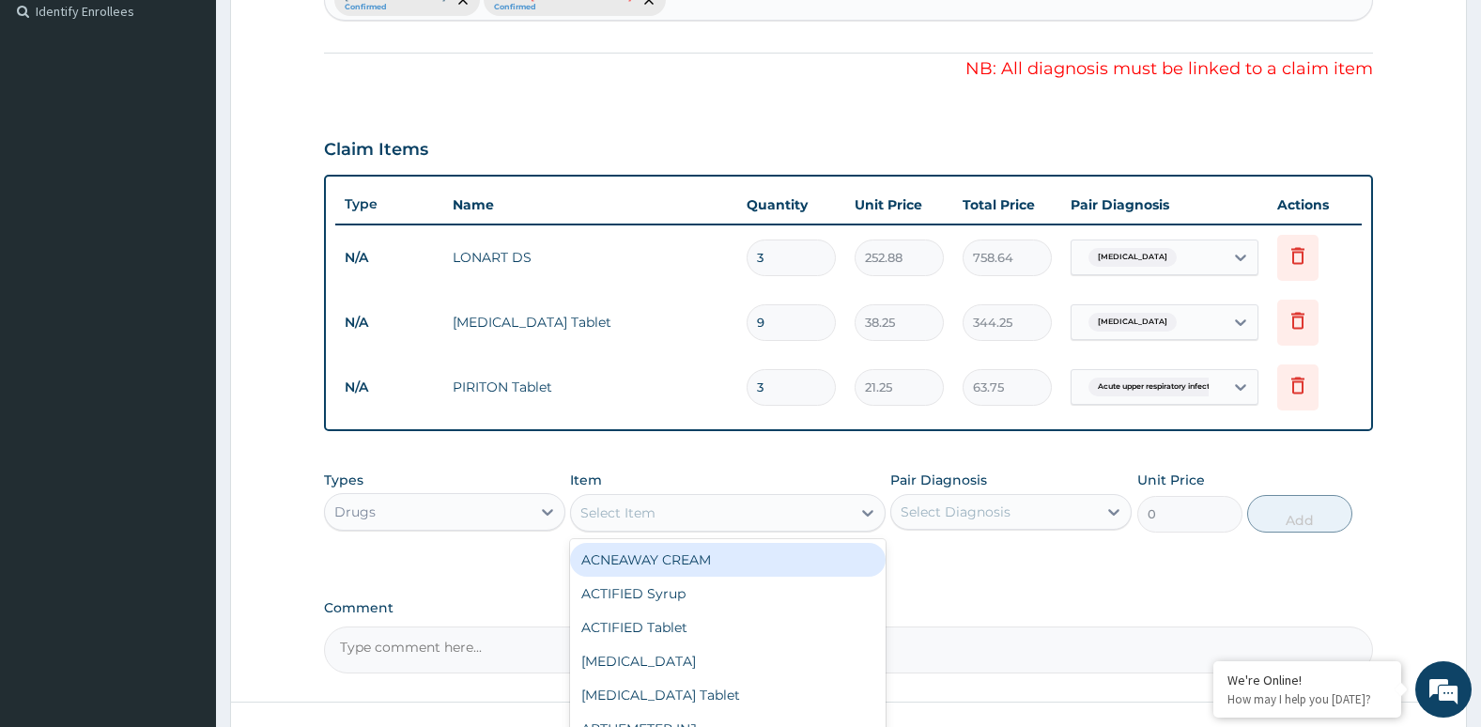
click at [813, 506] on div "Select Item" at bounding box center [710, 513] width 279 height 30
type input "ERY"
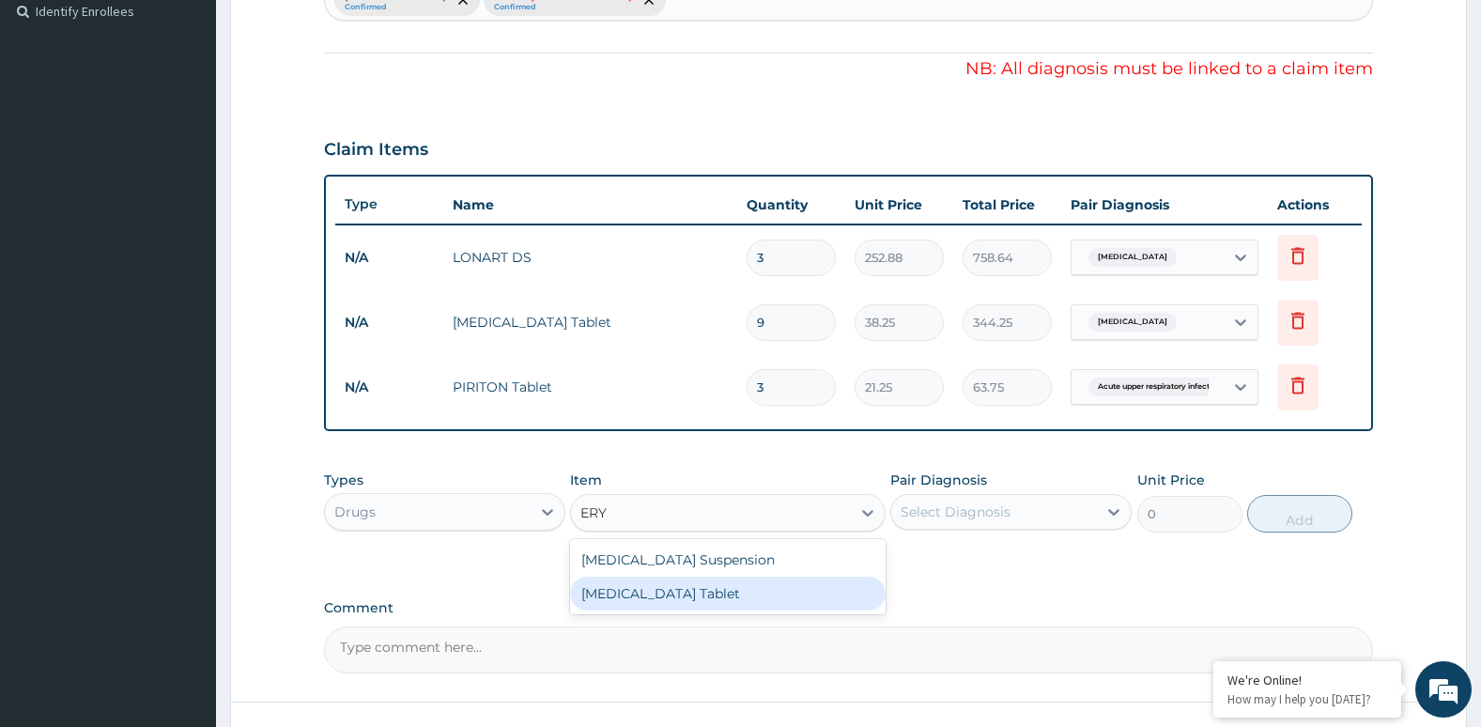
click at [750, 597] on div "[MEDICAL_DATA] Tablet" at bounding box center [727, 594] width 315 height 34
type input "32.51"
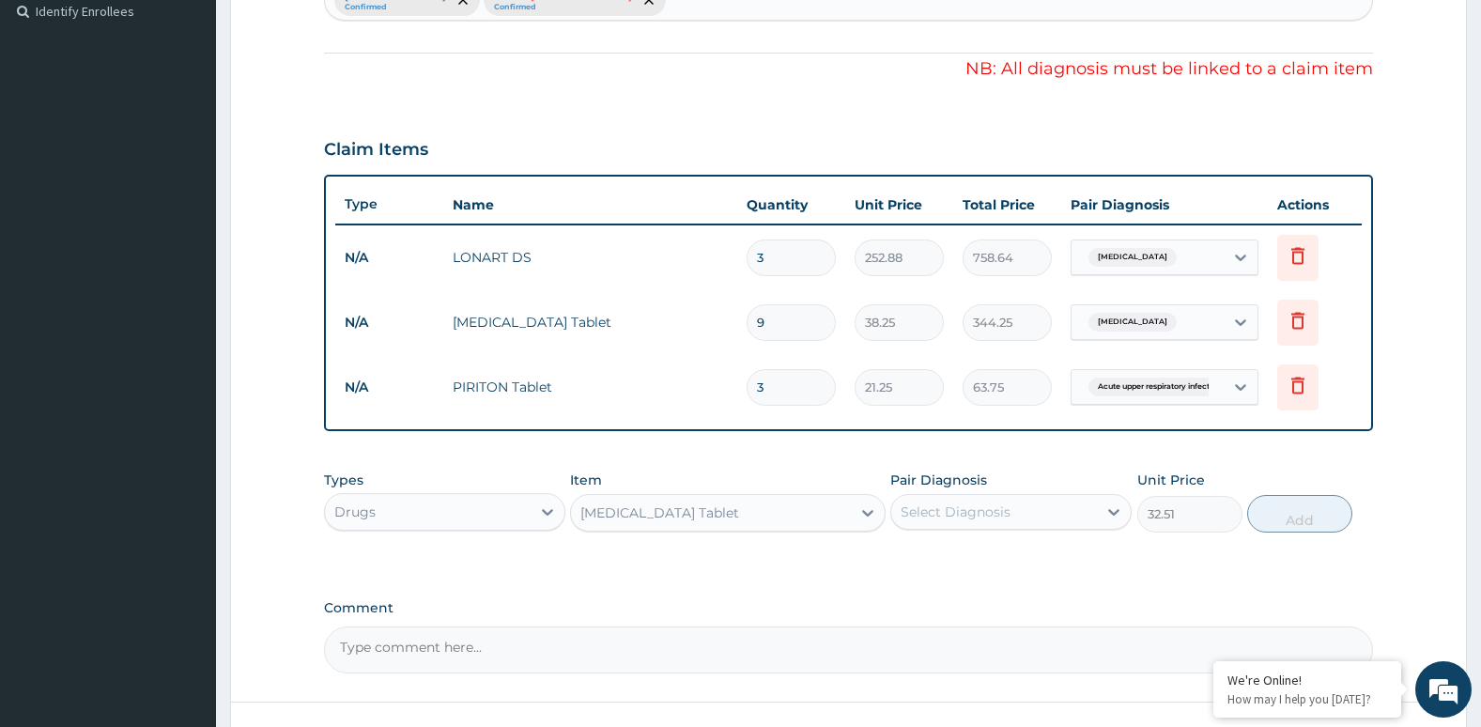
click at [991, 502] on div "Select Diagnosis" at bounding box center [956, 511] width 110 height 19
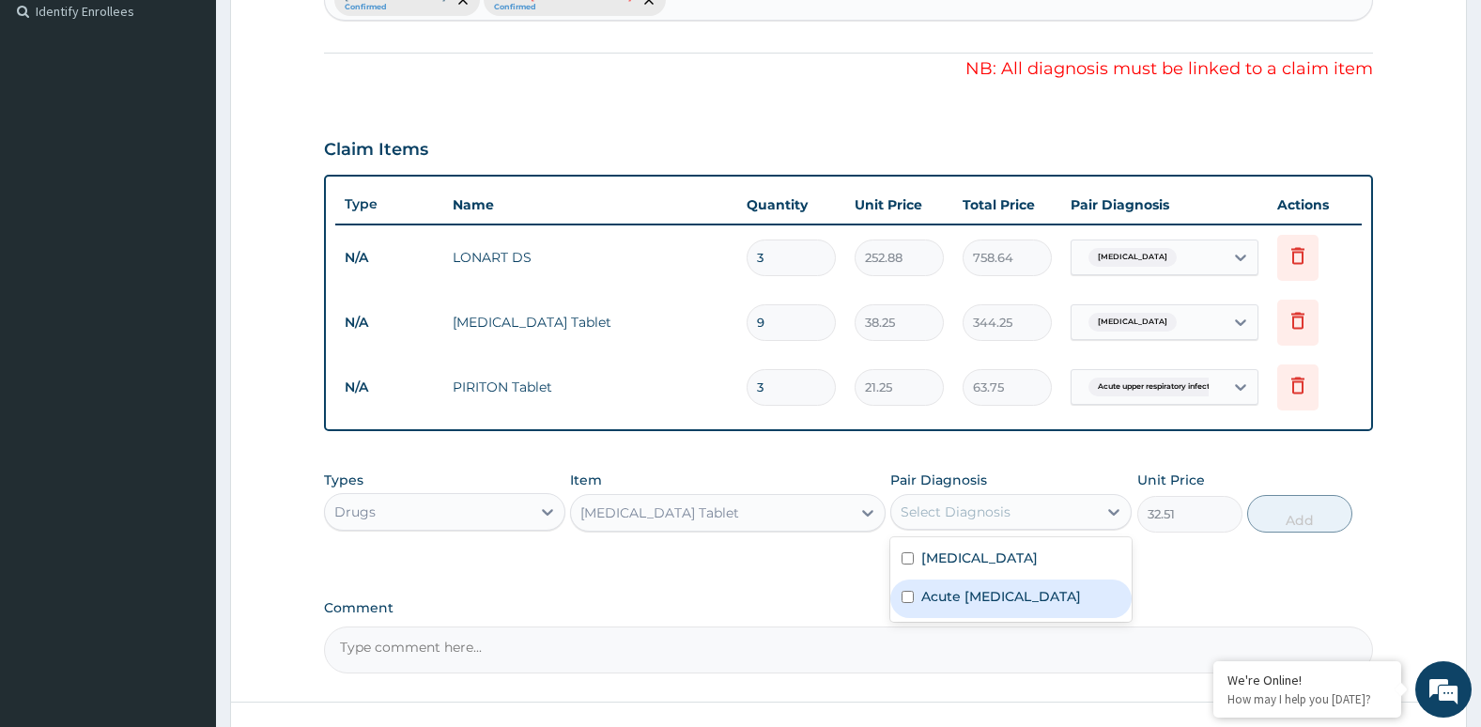
click at [952, 602] on label "Acute [MEDICAL_DATA]" at bounding box center [1001, 596] width 160 height 19
checkbox input "true"
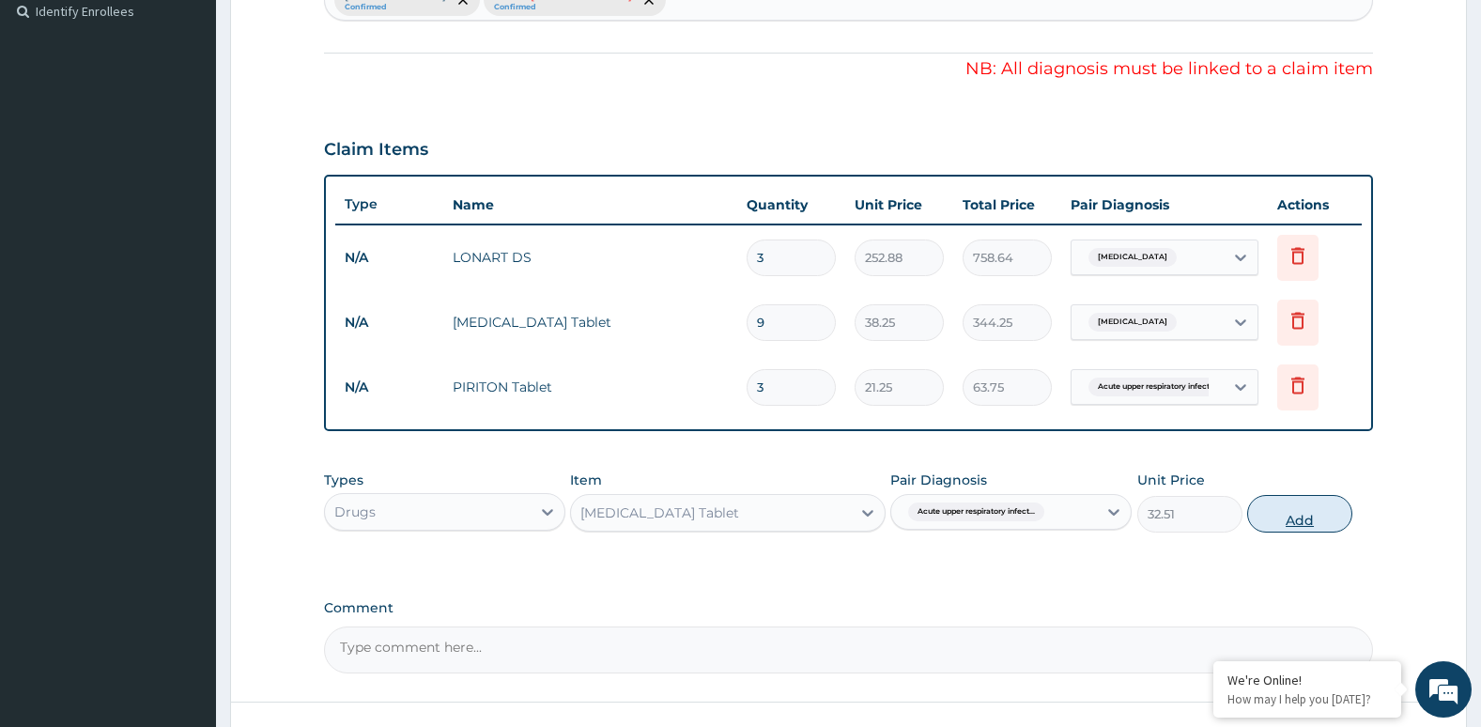
click at [1309, 523] on button "Add" at bounding box center [1299, 514] width 105 height 38
type input "0"
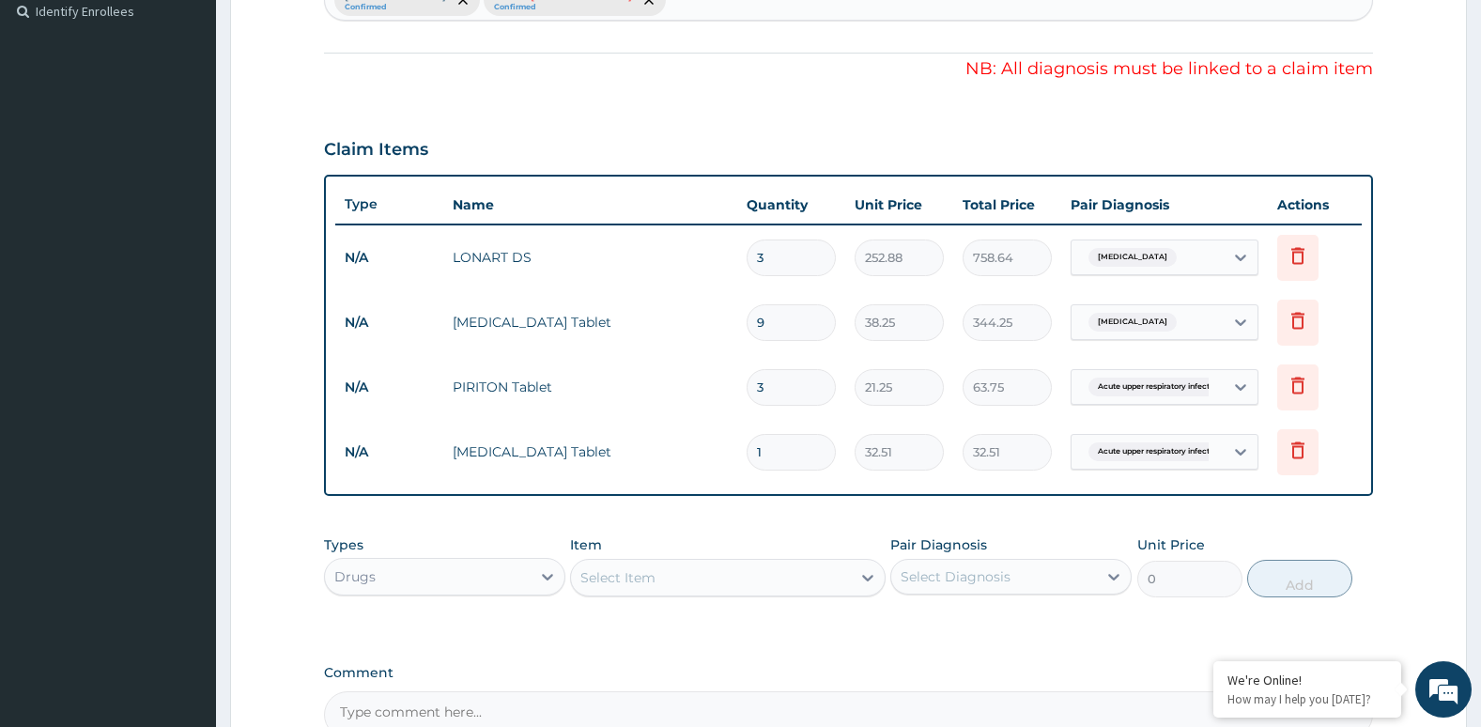
type input "0.00"
type input "5"
type input "162.55"
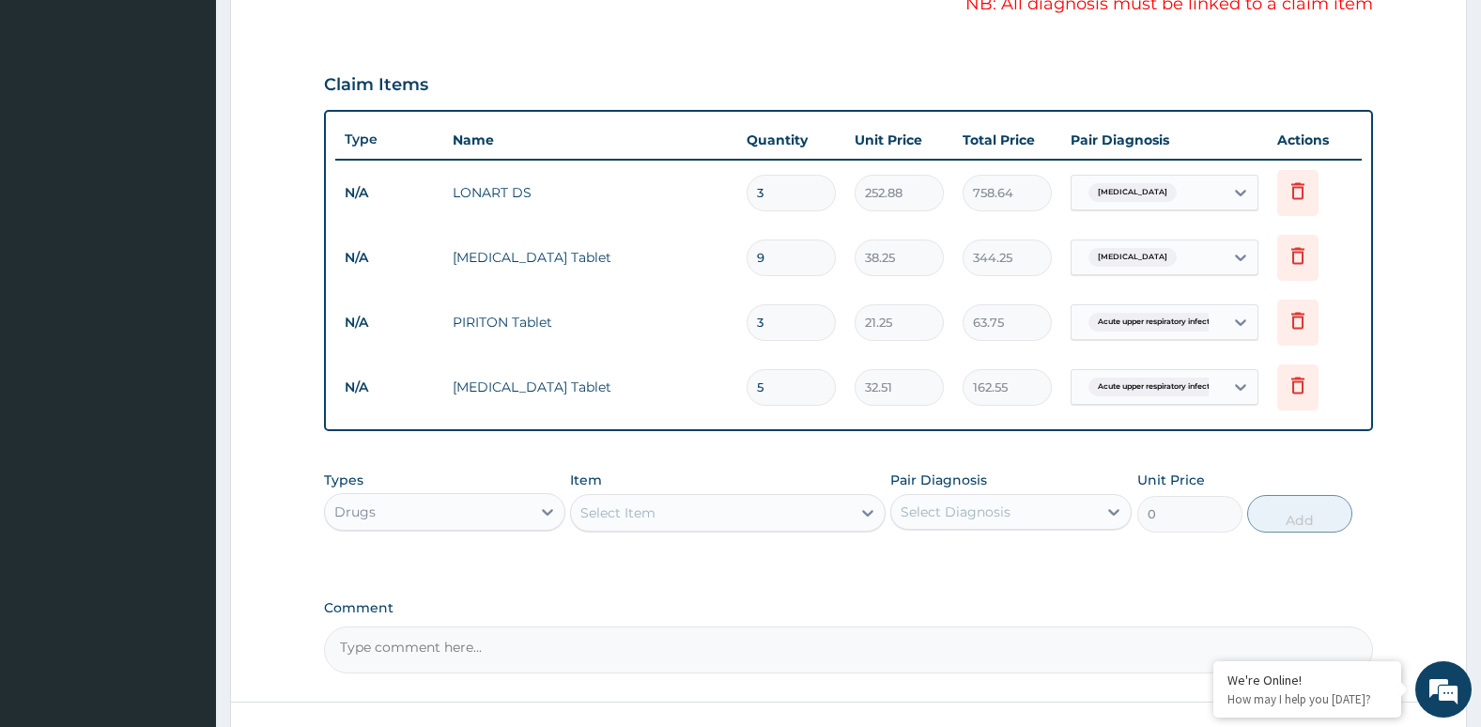
scroll to position [595, 0]
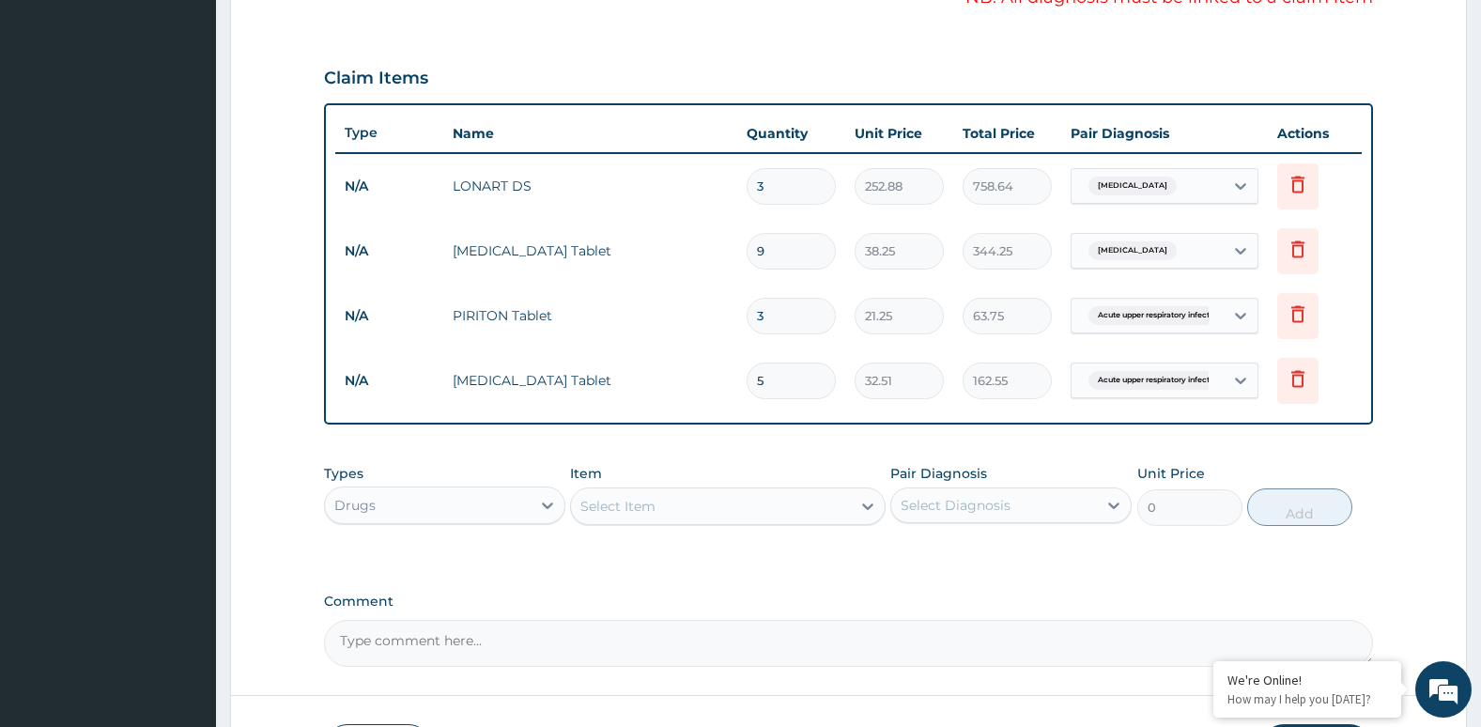
type input "5"
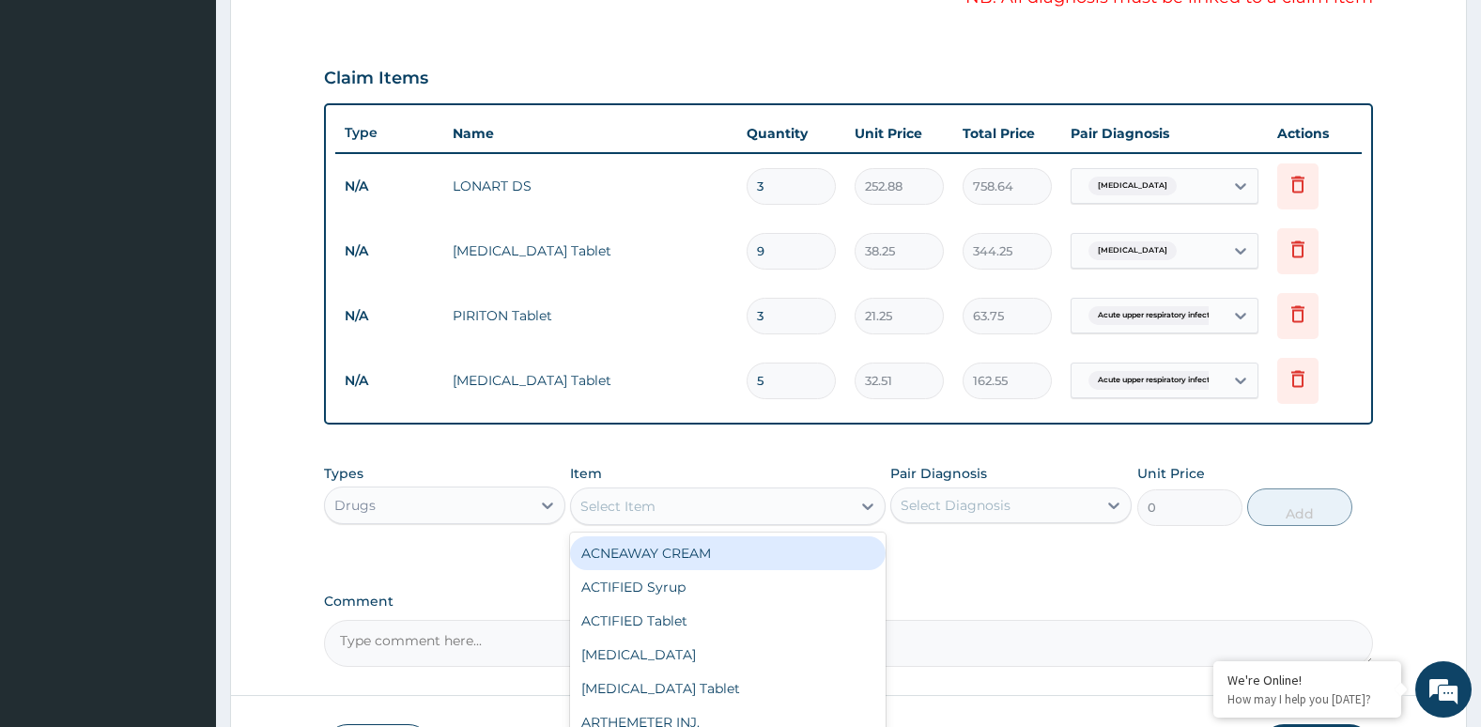
click at [822, 504] on div "Select Item" at bounding box center [710, 506] width 279 height 30
type input "COUGH"
click at [799, 551] on div "COUGH Syrup" at bounding box center [727, 553] width 315 height 34
type input "361.25"
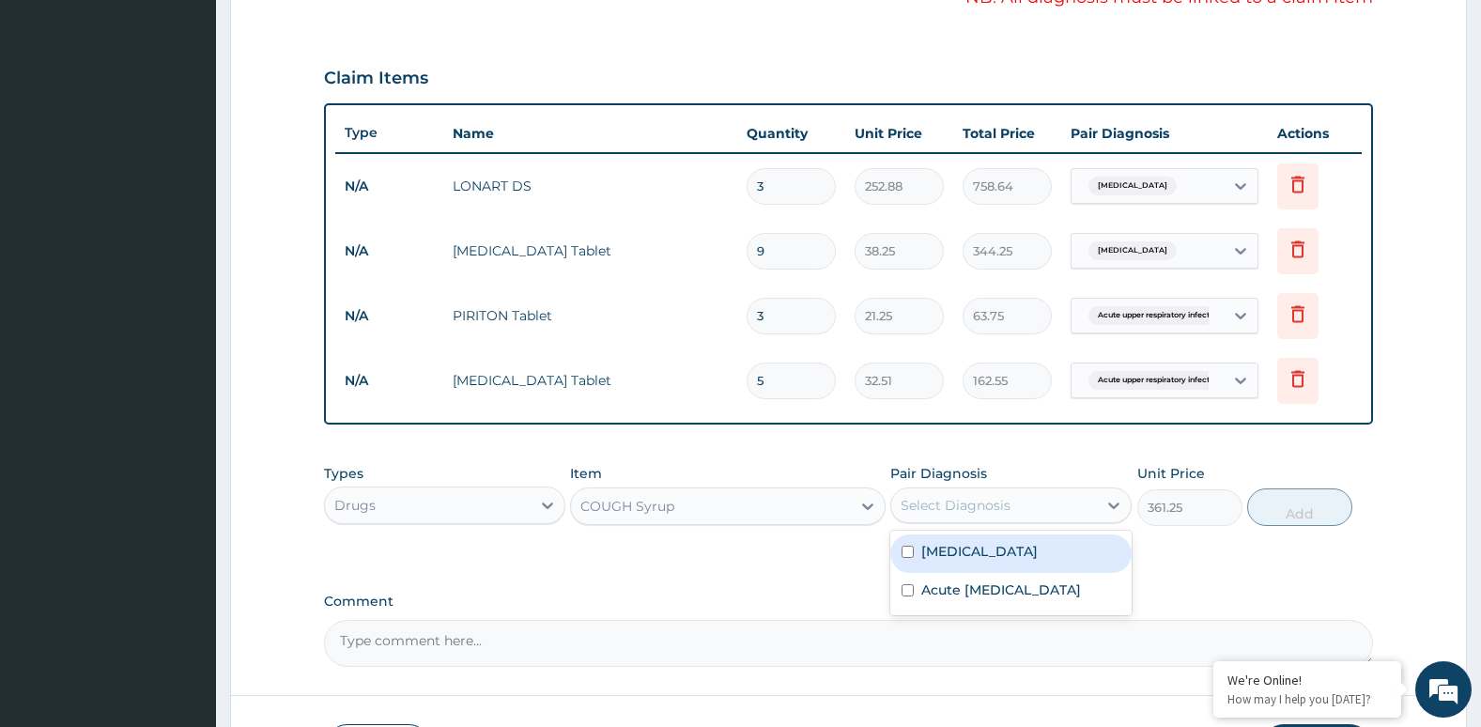
click at [955, 505] on div "Select Diagnosis" at bounding box center [956, 505] width 110 height 19
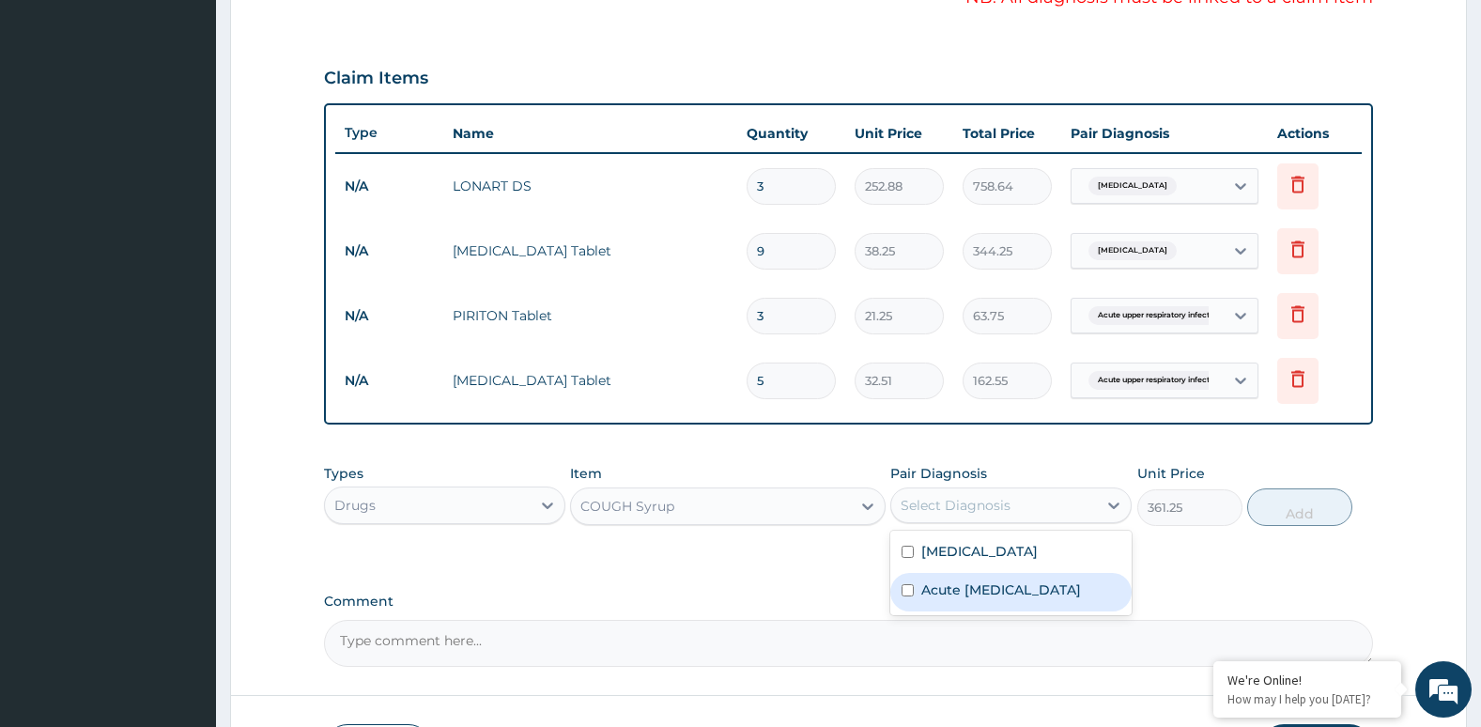
drag, startPoint x: 930, startPoint y: 593, endPoint x: 1003, endPoint y: 606, distance: 74.3
click at [1003, 599] on label "Acute [MEDICAL_DATA]" at bounding box center [1001, 589] width 160 height 19
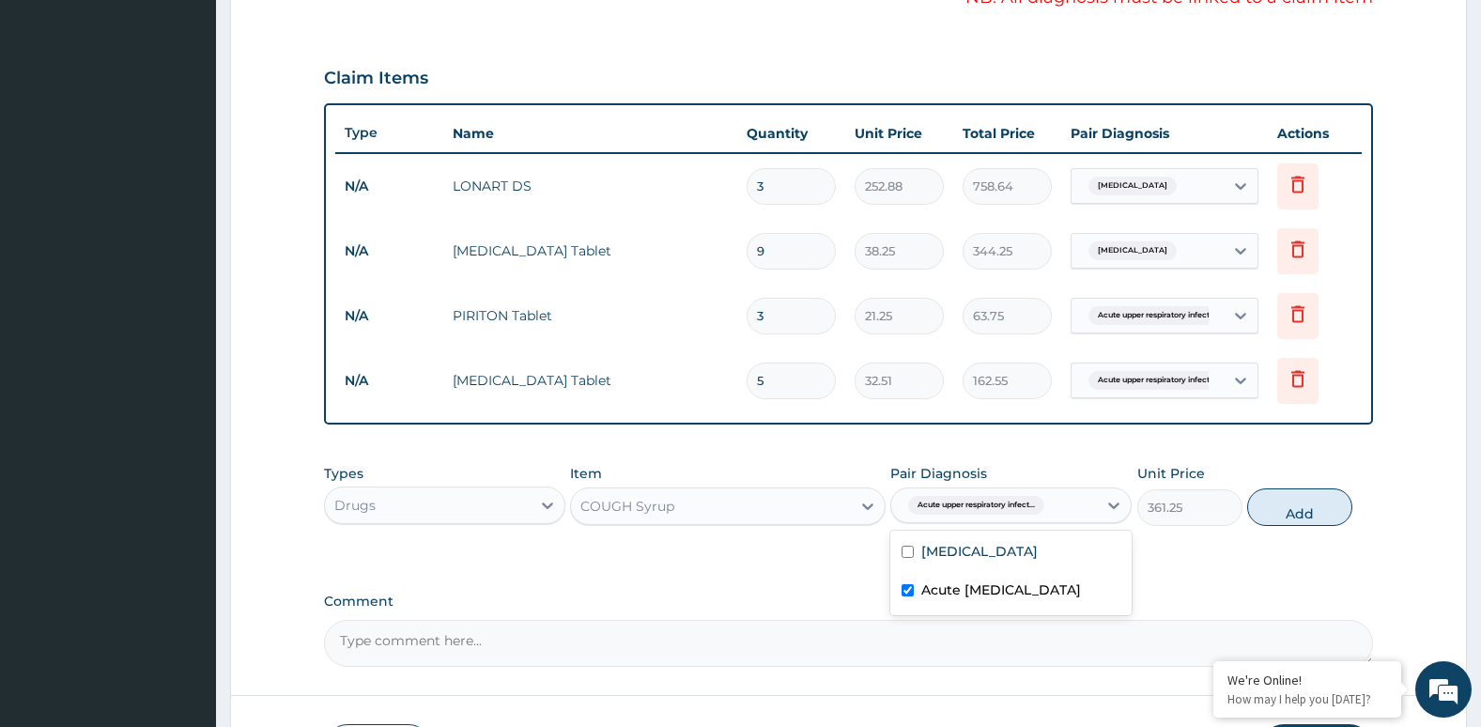
click at [1003, 599] on label "Acute [MEDICAL_DATA]" at bounding box center [1001, 589] width 160 height 19
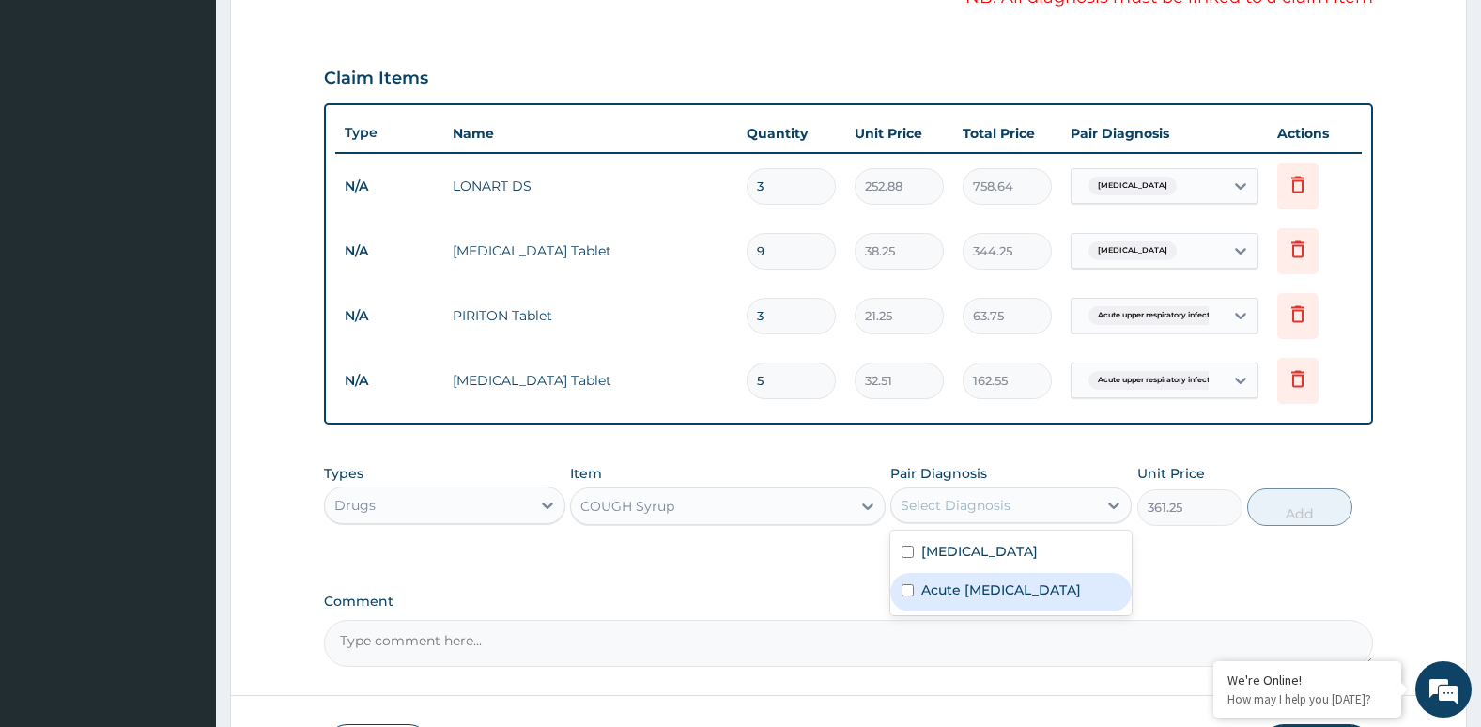
click at [1058, 599] on label "Acute [MEDICAL_DATA]" at bounding box center [1001, 589] width 160 height 19
checkbox input "true"
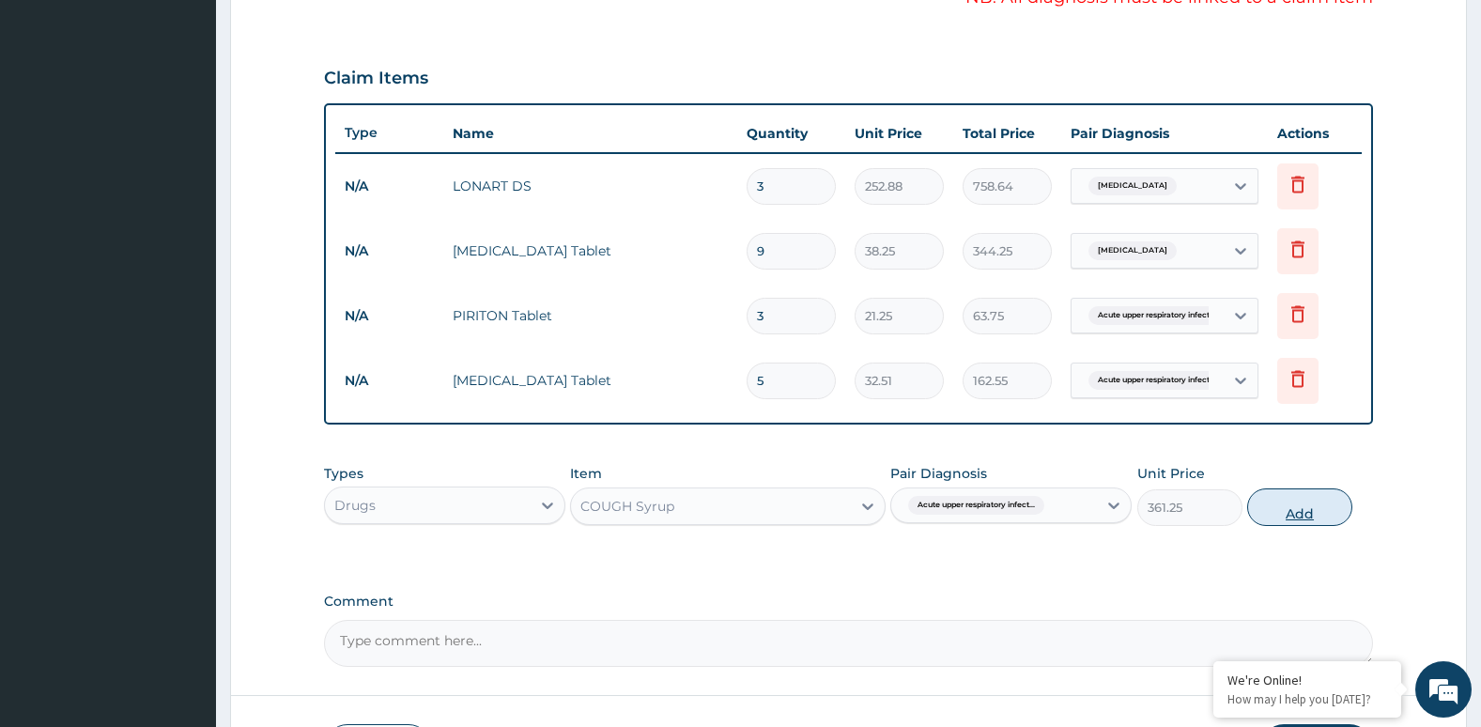
click at [1299, 516] on button "Add" at bounding box center [1299, 507] width 105 height 38
type input "0"
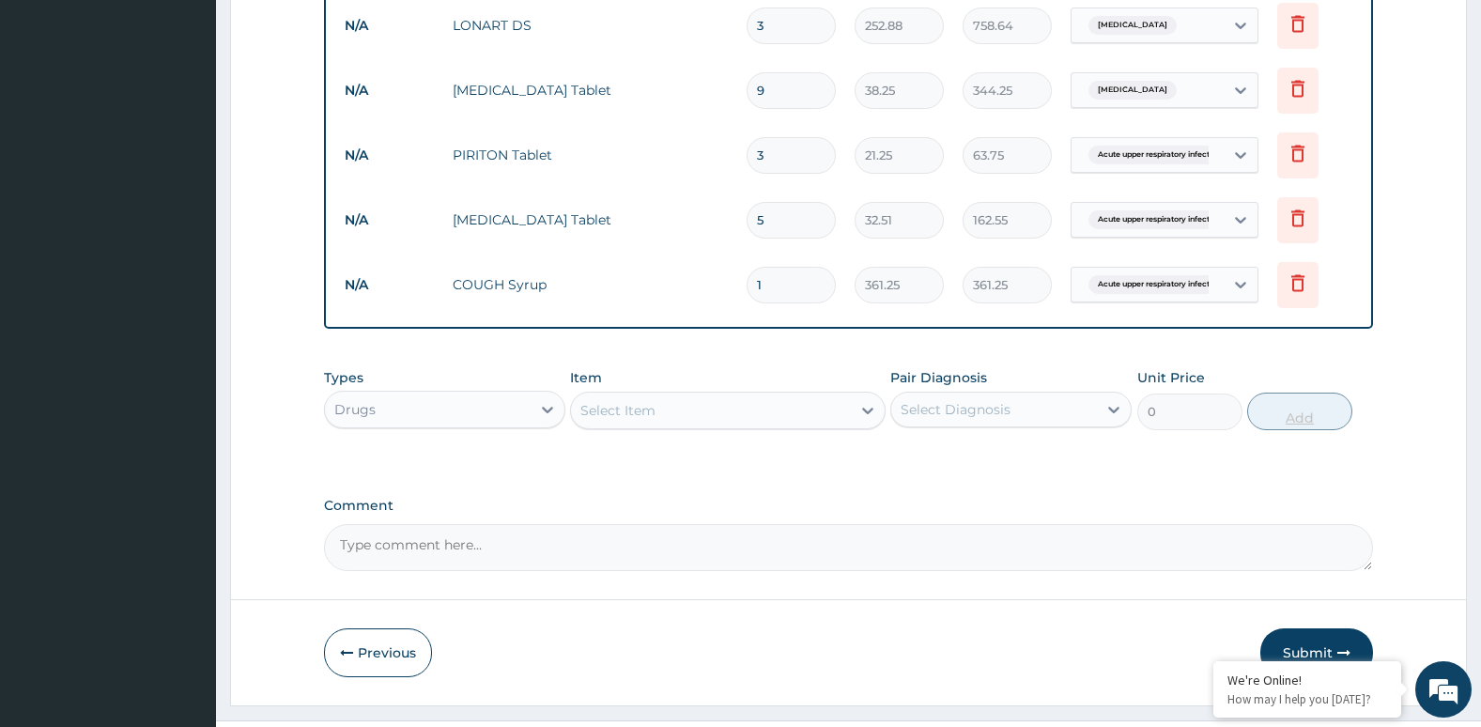
scroll to position [797, 0]
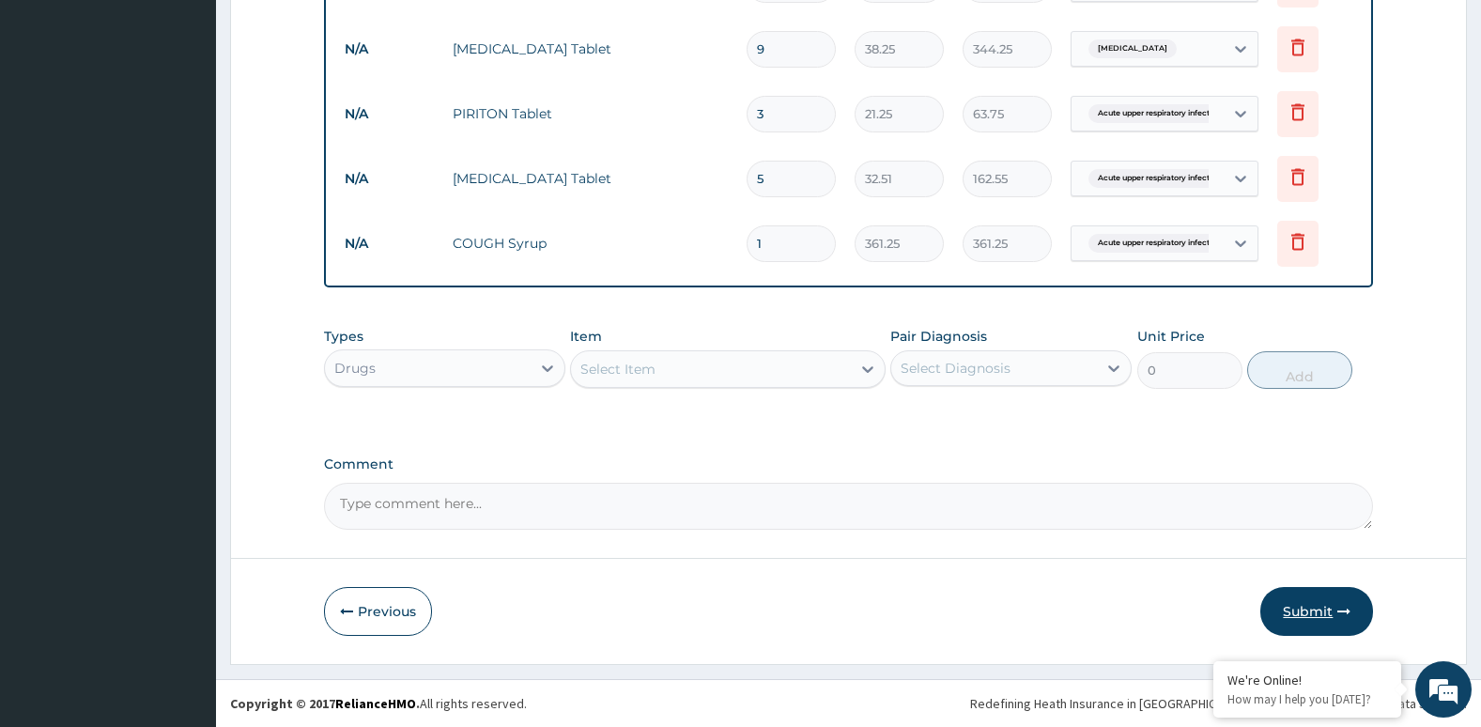
click at [1324, 612] on button "Submit" at bounding box center [1316, 611] width 113 height 49
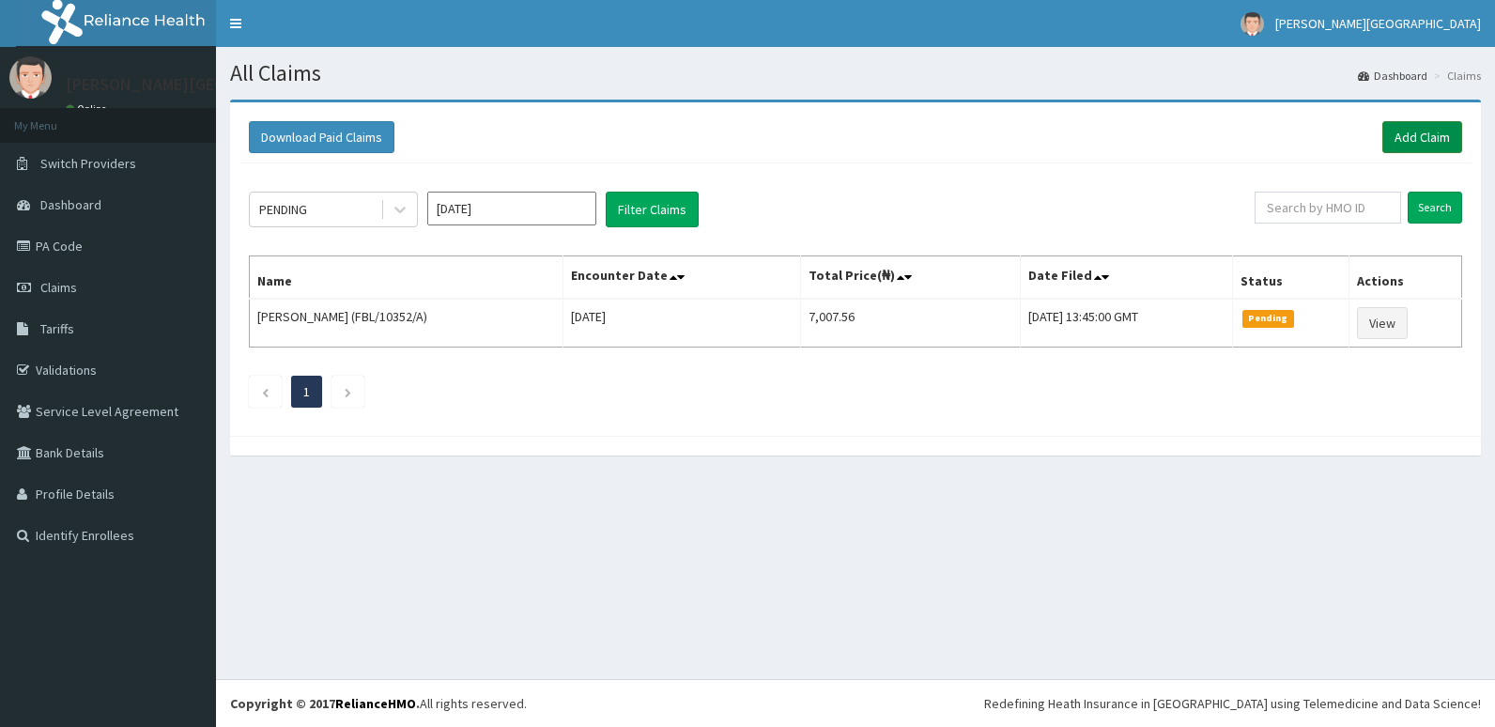
click at [1425, 139] on link "Add Claim" at bounding box center [1422, 137] width 80 height 32
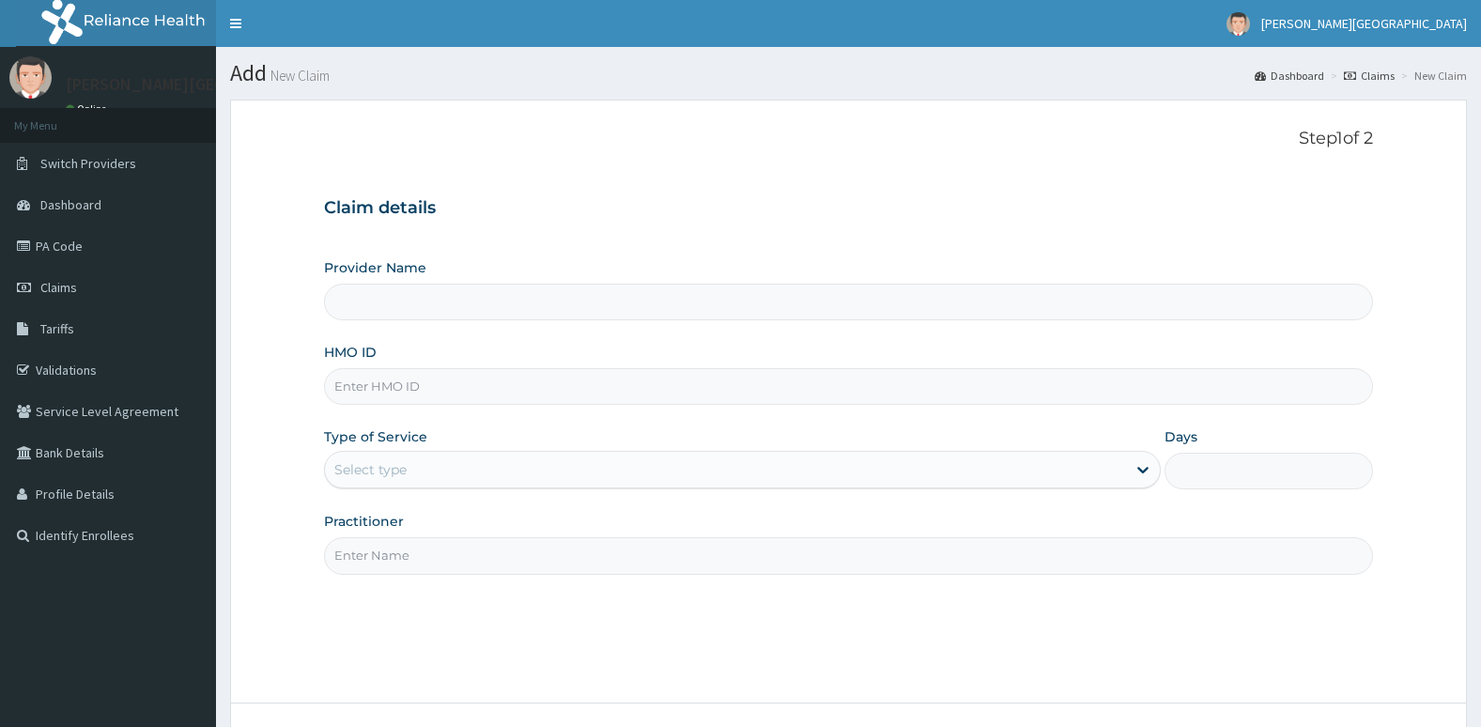
click at [839, 425] on div "Provider Name HMO ID Type of Service Select type Days Practitioner" at bounding box center [849, 416] width 1050 height 316
click at [797, 397] on input "HMO ID" at bounding box center [849, 386] width 1050 height 37
type input "ICN/10227/E"
type input "[PERSON_NAME][GEOGRAPHIC_DATA]"
type input "ICN/10227/E"
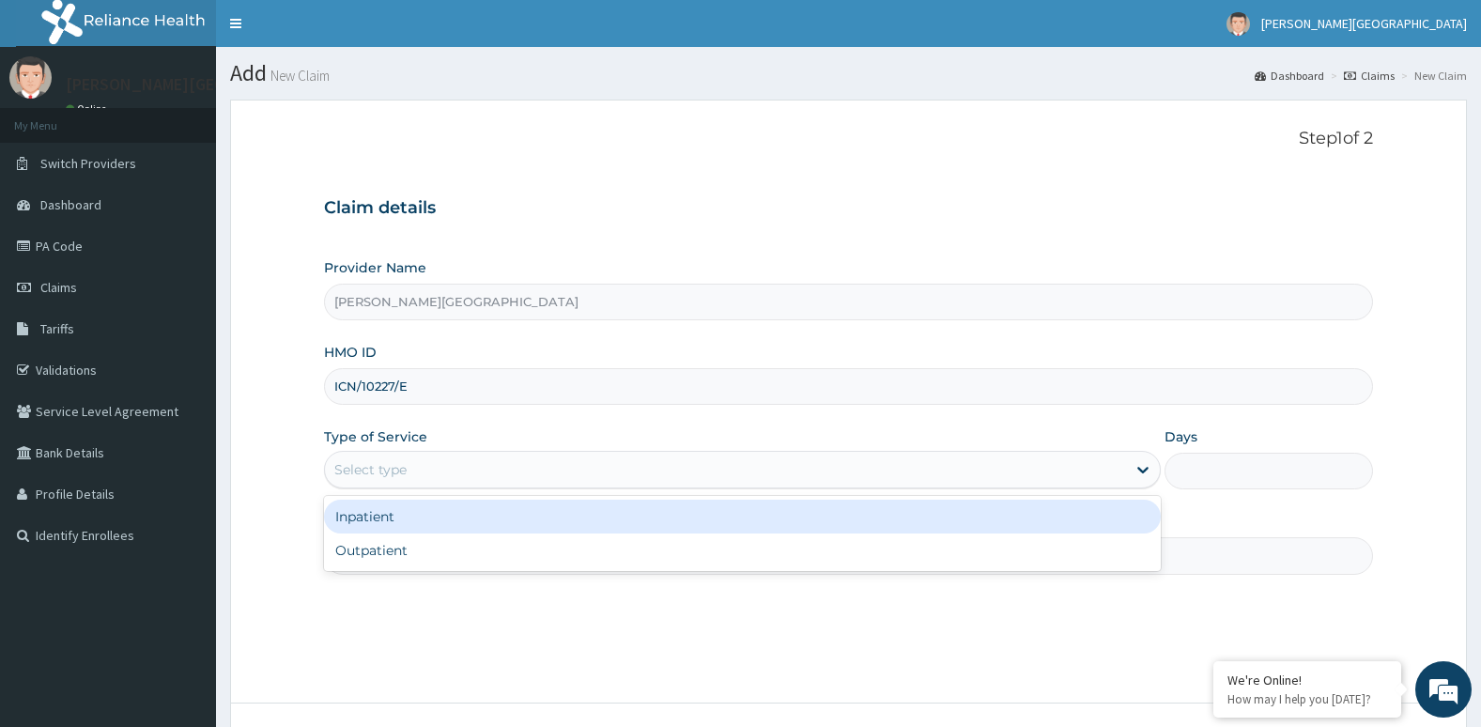
click at [764, 465] on div "Select type" at bounding box center [725, 469] width 801 height 30
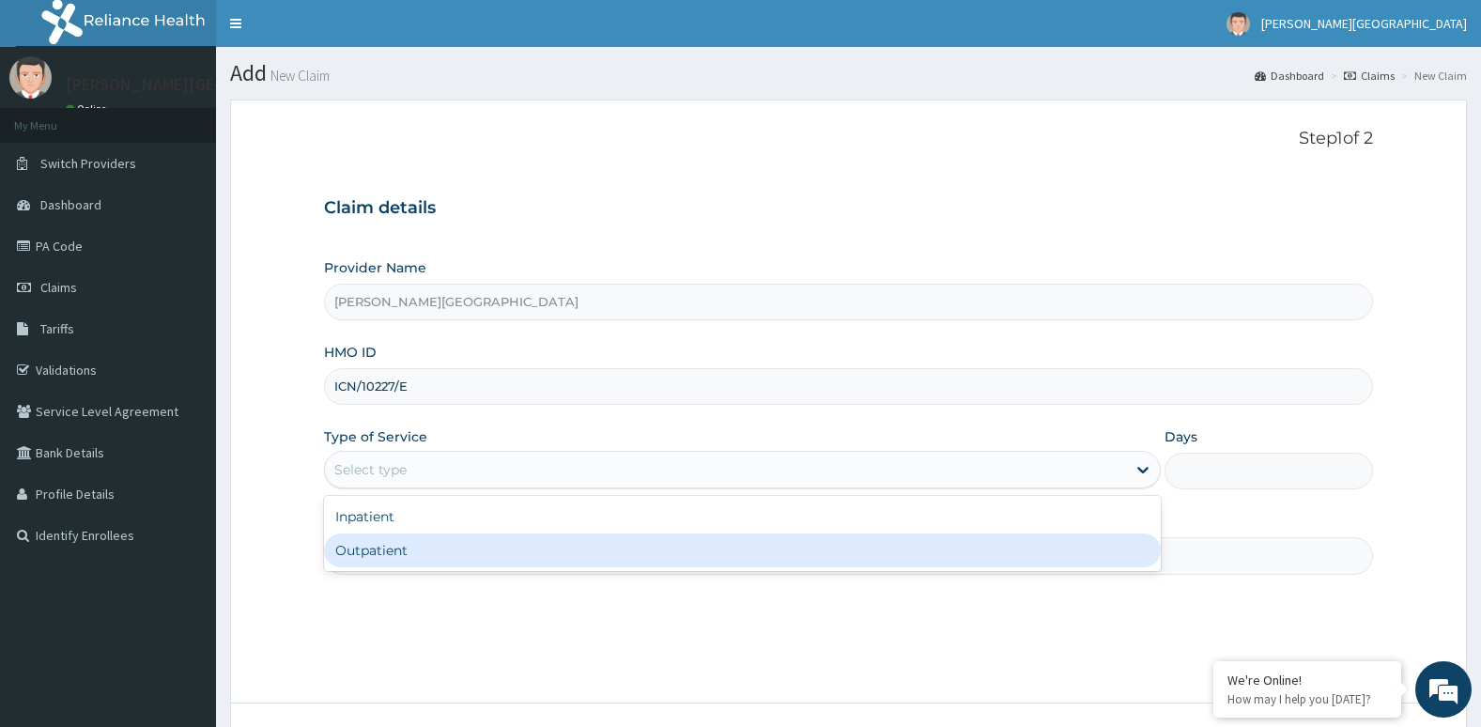
click at [753, 551] on div "Outpatient" at bounding box center [742, 550] width 837 height 34
type input "1"
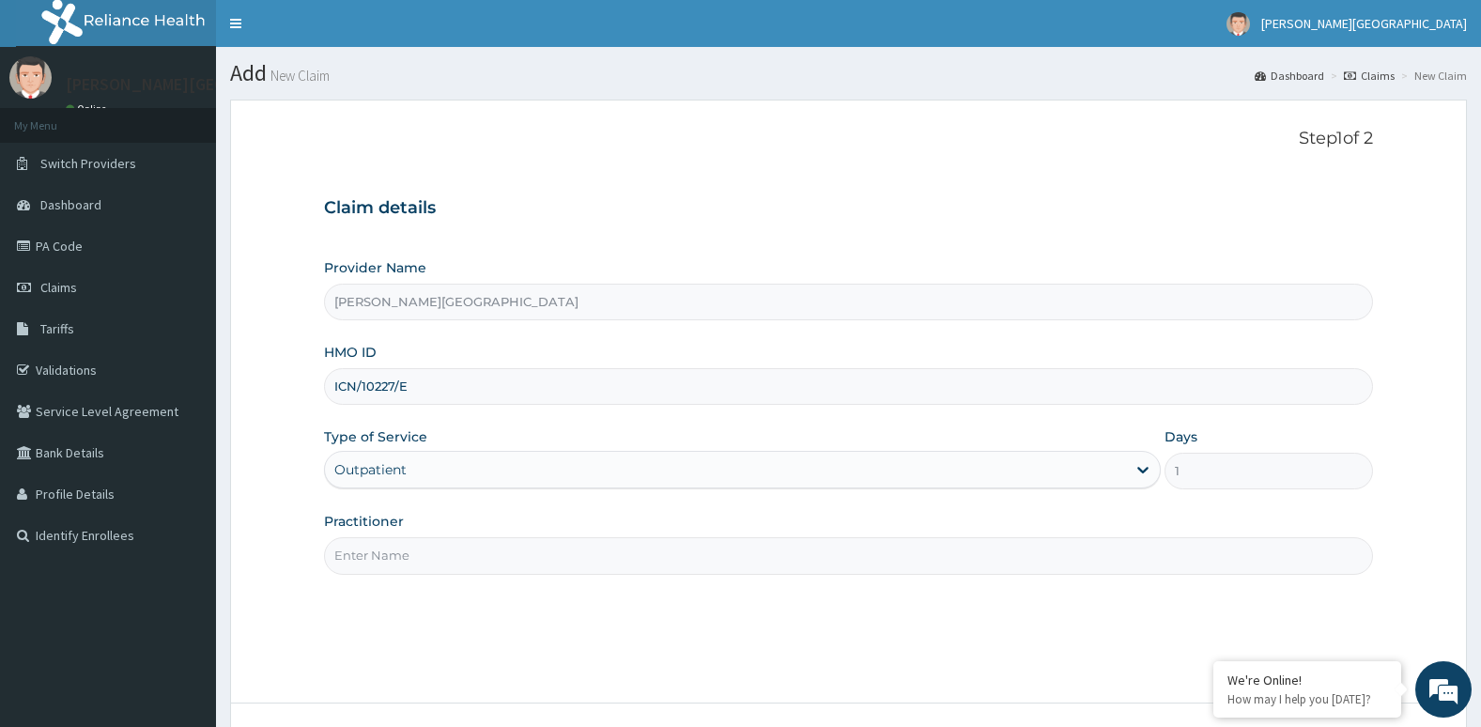
click at [754, 573] on input "Practitioner" at bounding box center [849, 555] width 1050 height 37
type input "Dr. Chike"
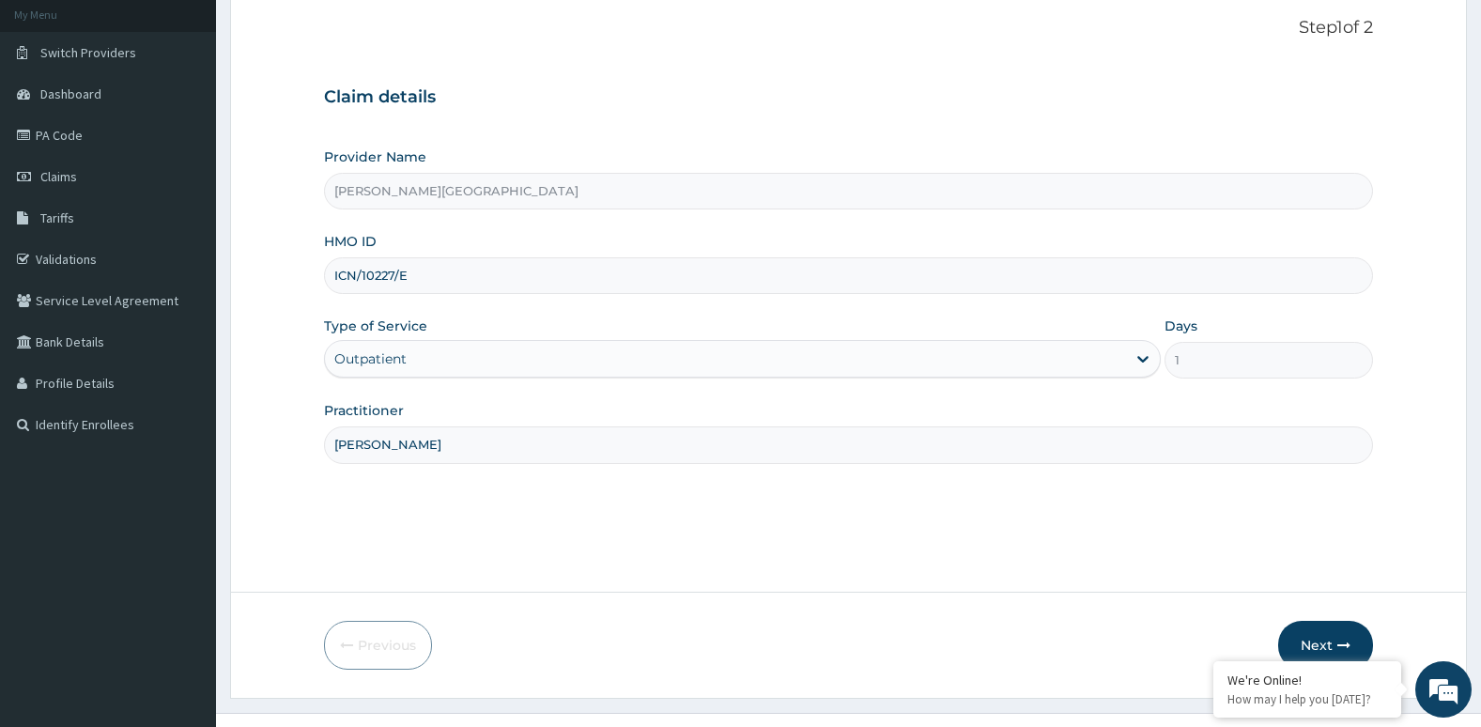
scroll to position [145, 0]
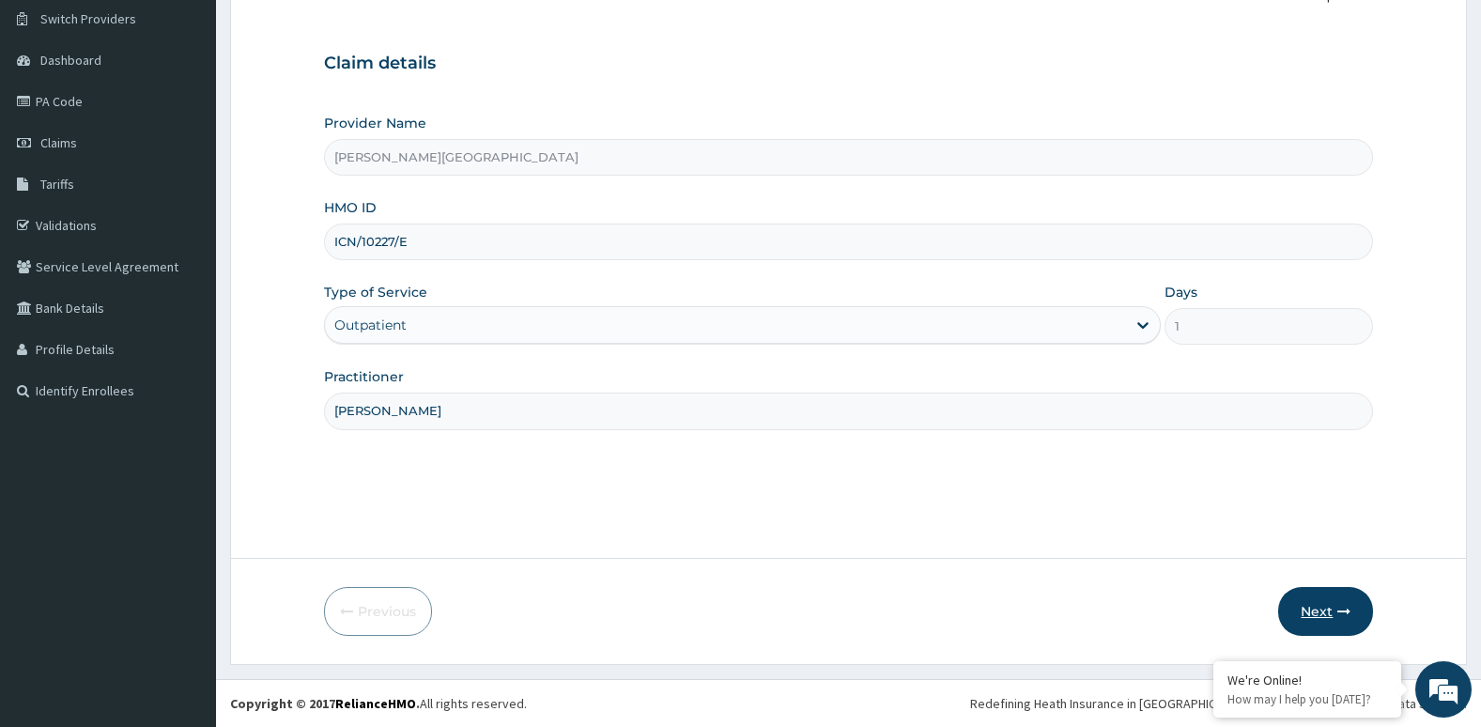
click at [1355, 603] on button "Next" at bounding box center [1325, 611] width 95 height 49
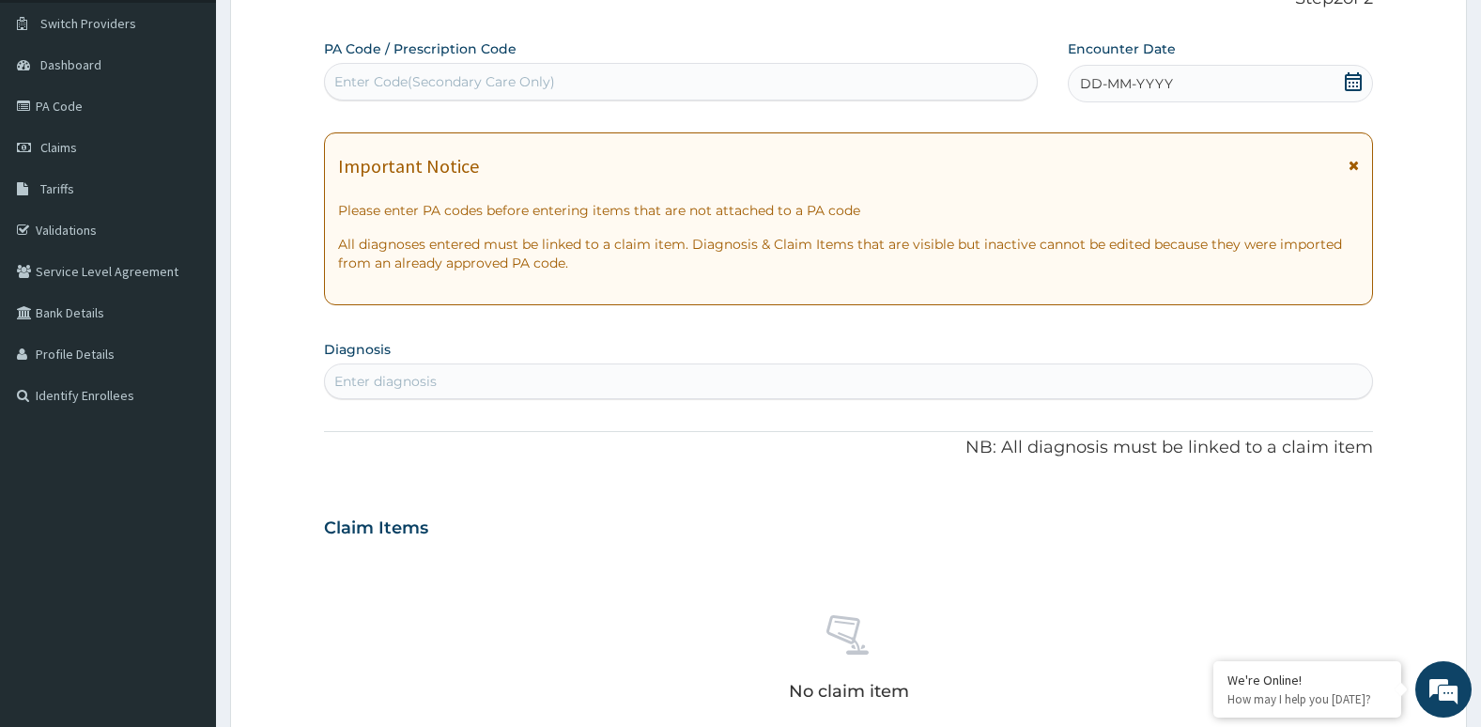
scroll to position [146, 0]
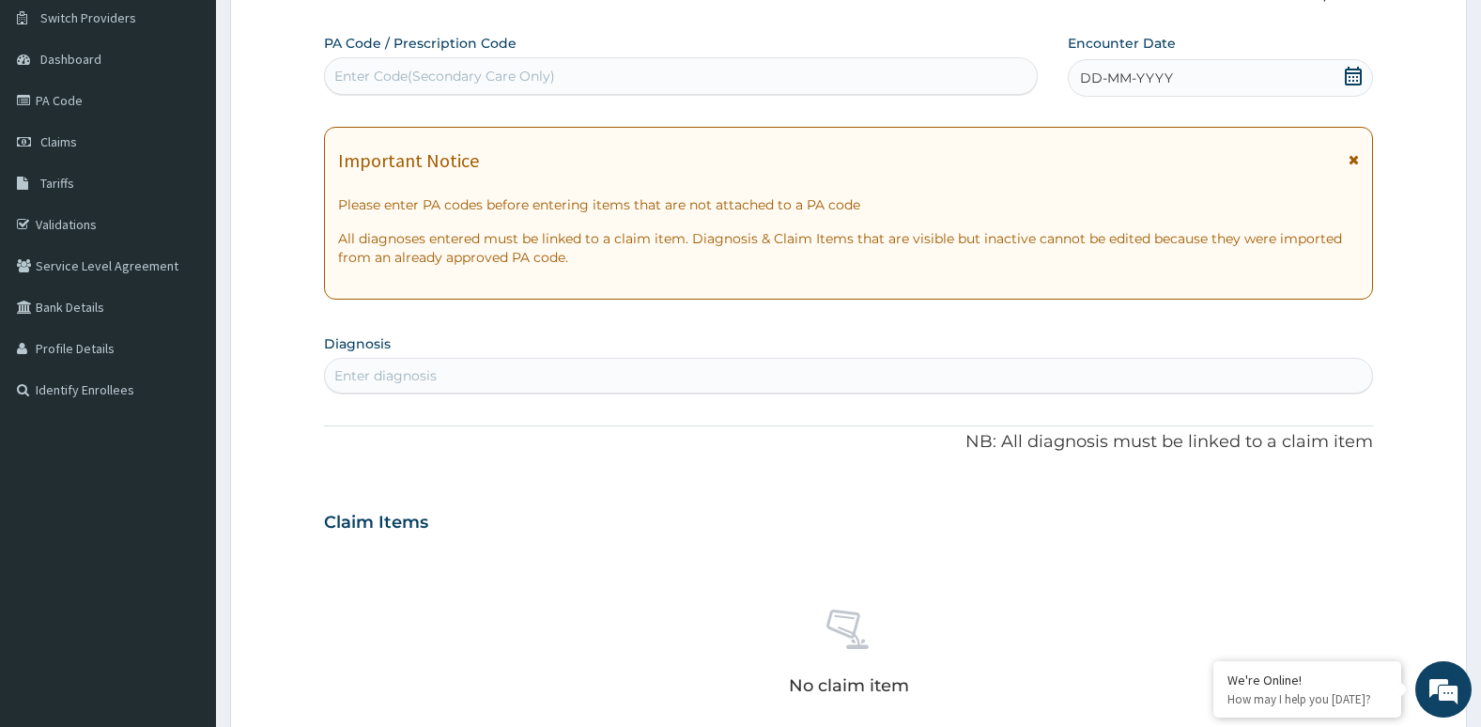
click at [992, 371] on div "Enter diagnosis" at bounding box center [849, 376] width 1048 height 30
type input "PLASMOD"
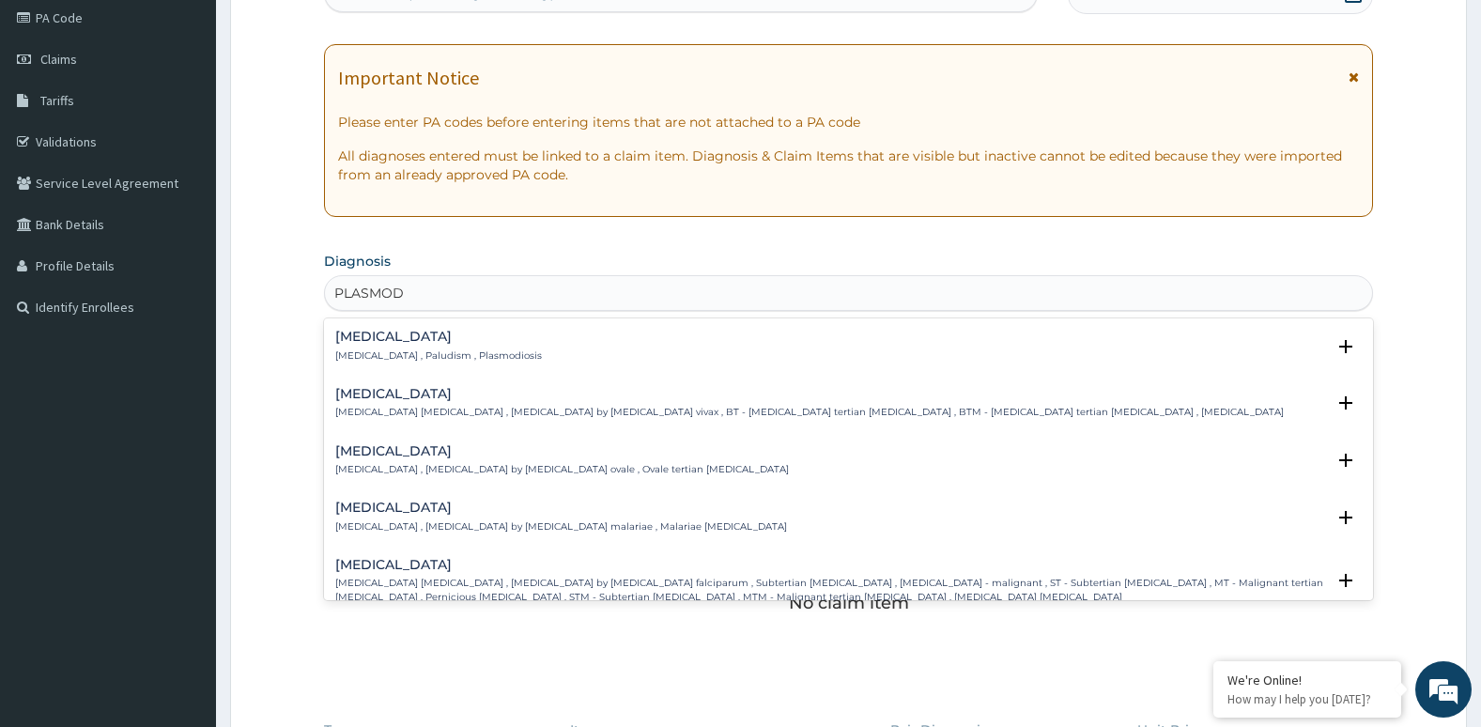
scroll to position [229, 0]
click at [955, 573] on div "Falciparum malaria Falciparum malaria , Malignant tertian malaria , Malaria by …" at bounding box center [830, 580] width 991 height 46
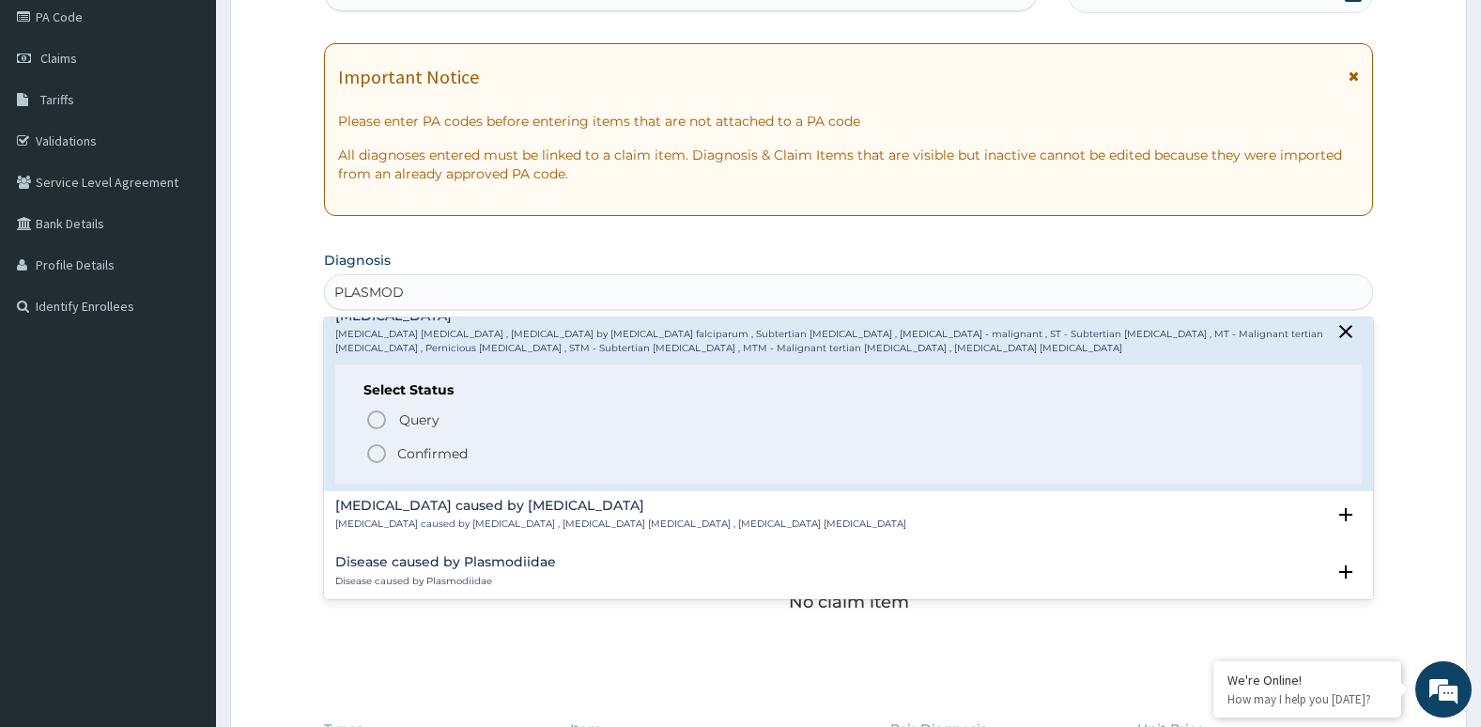
scroll to position [249, 0]
click at [379, 451] on icon "status option filled" at bounding box center [376, 452] width 23 height 23
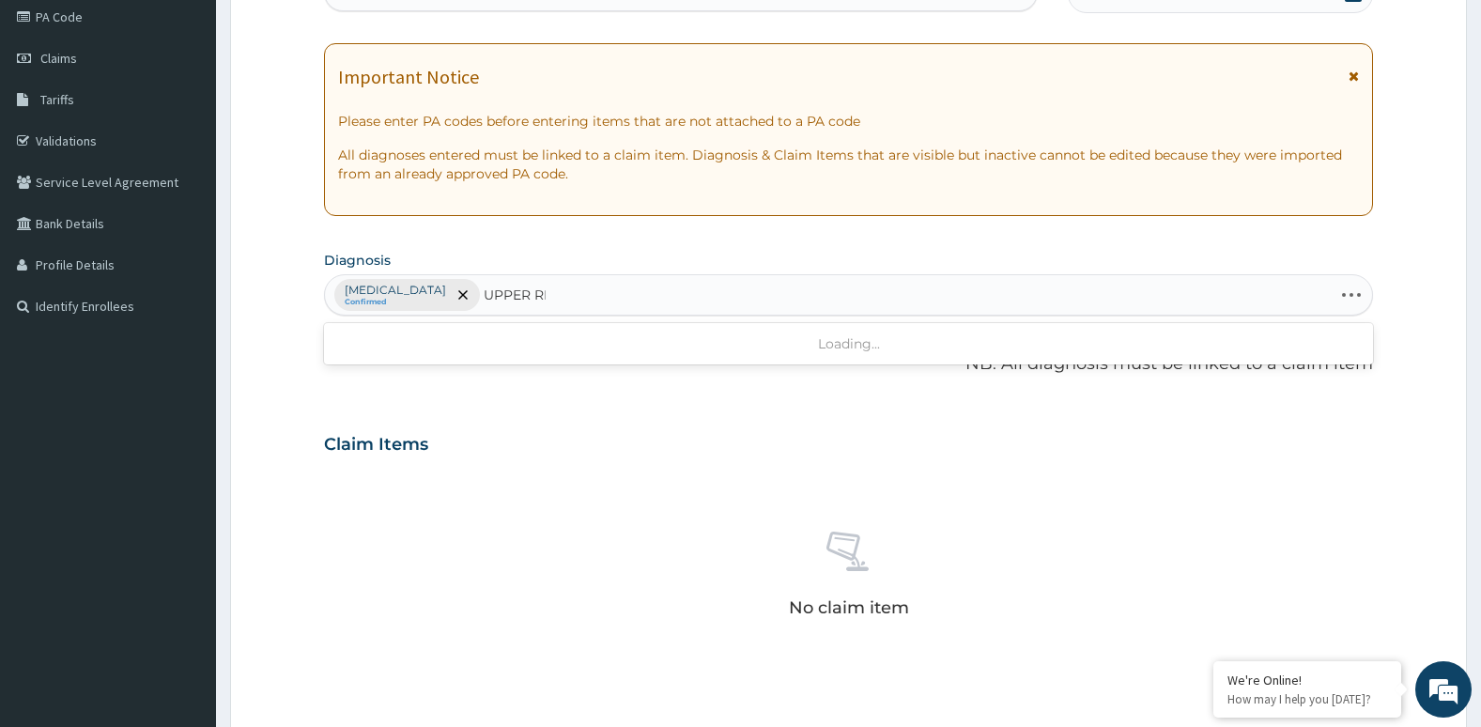
type input "UPPER RES"
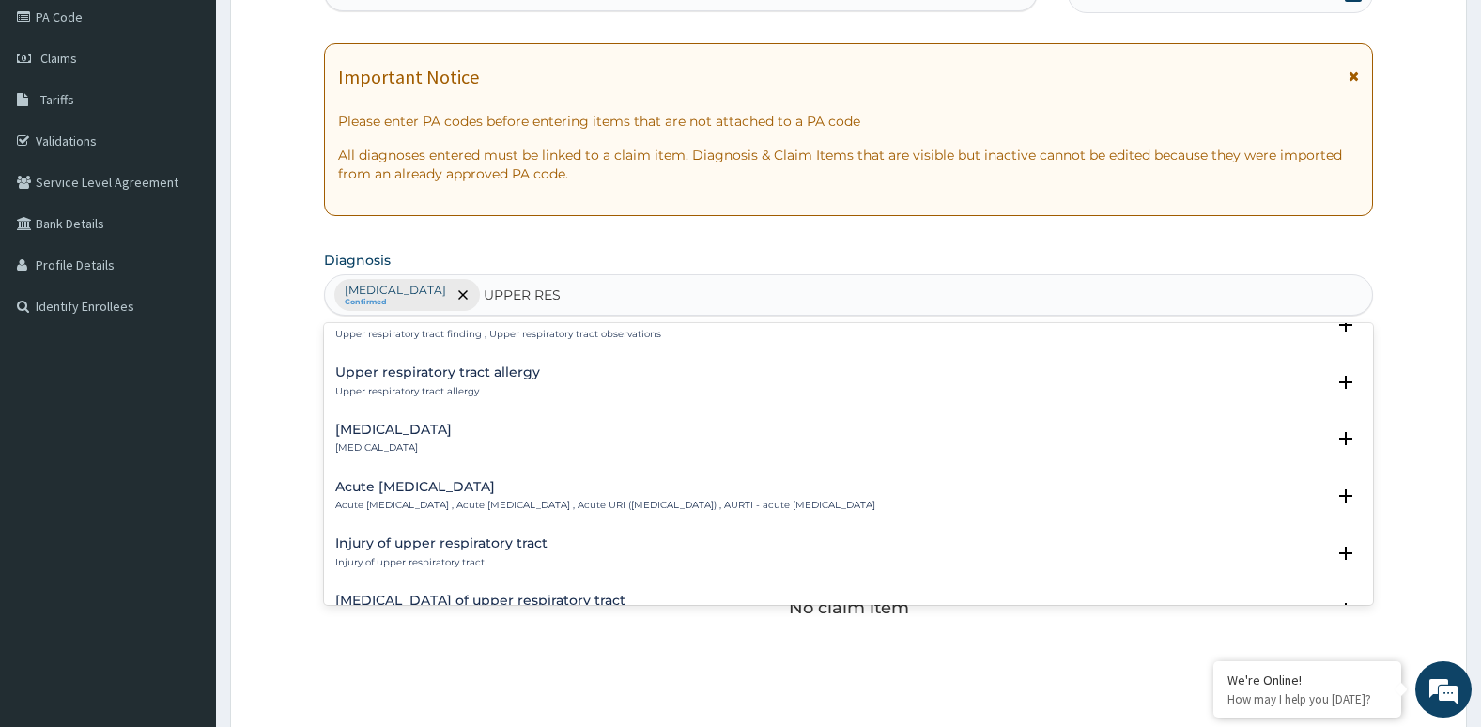
scroll to position [88, 0]
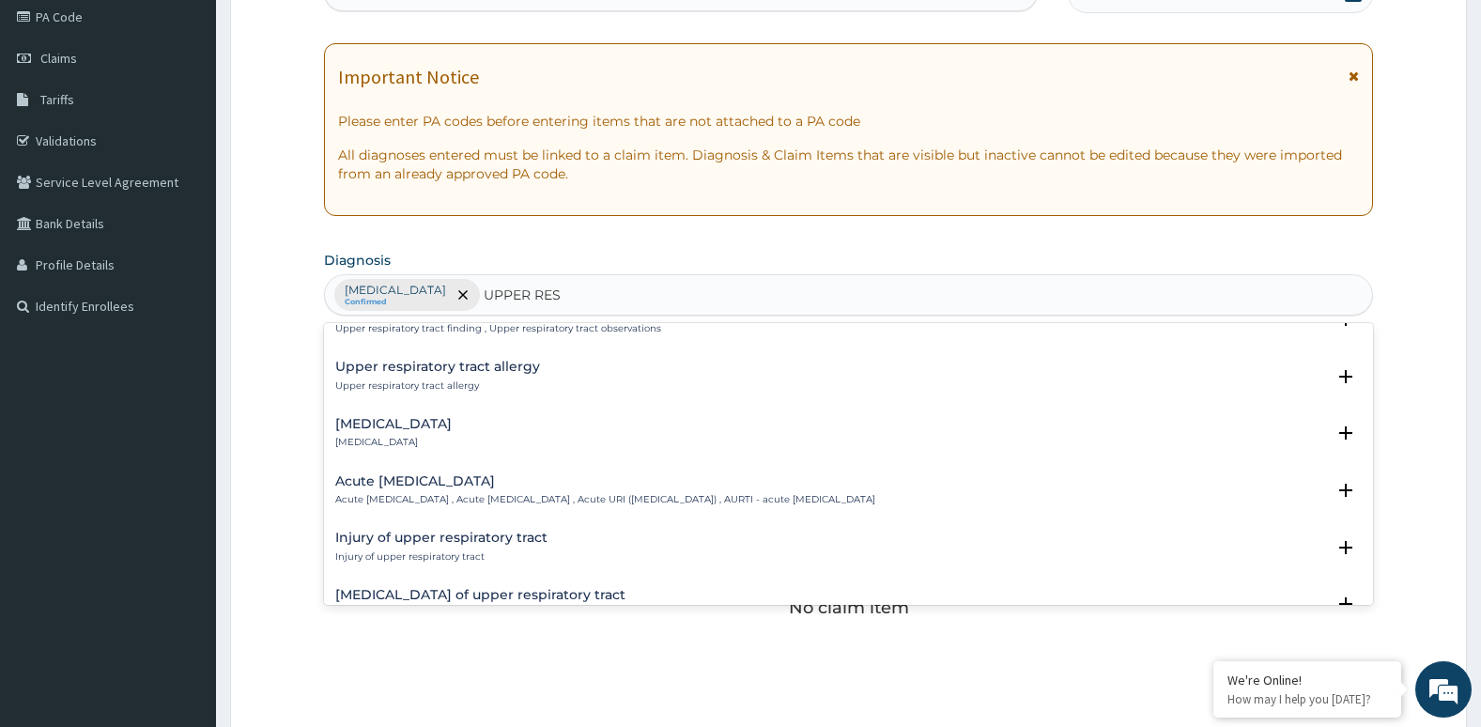
click at [354, 522] on div "Acute upper respiratory infection Acute upper respiratory infection , Acute upp…" at bounding box center [849, 495] width 1050 height 57
click at [378, 498] on p "Acute upper respiratory infection , Acute upper respiratory tract infection , A…" at bounding box center [605, 499] width 540 height 13
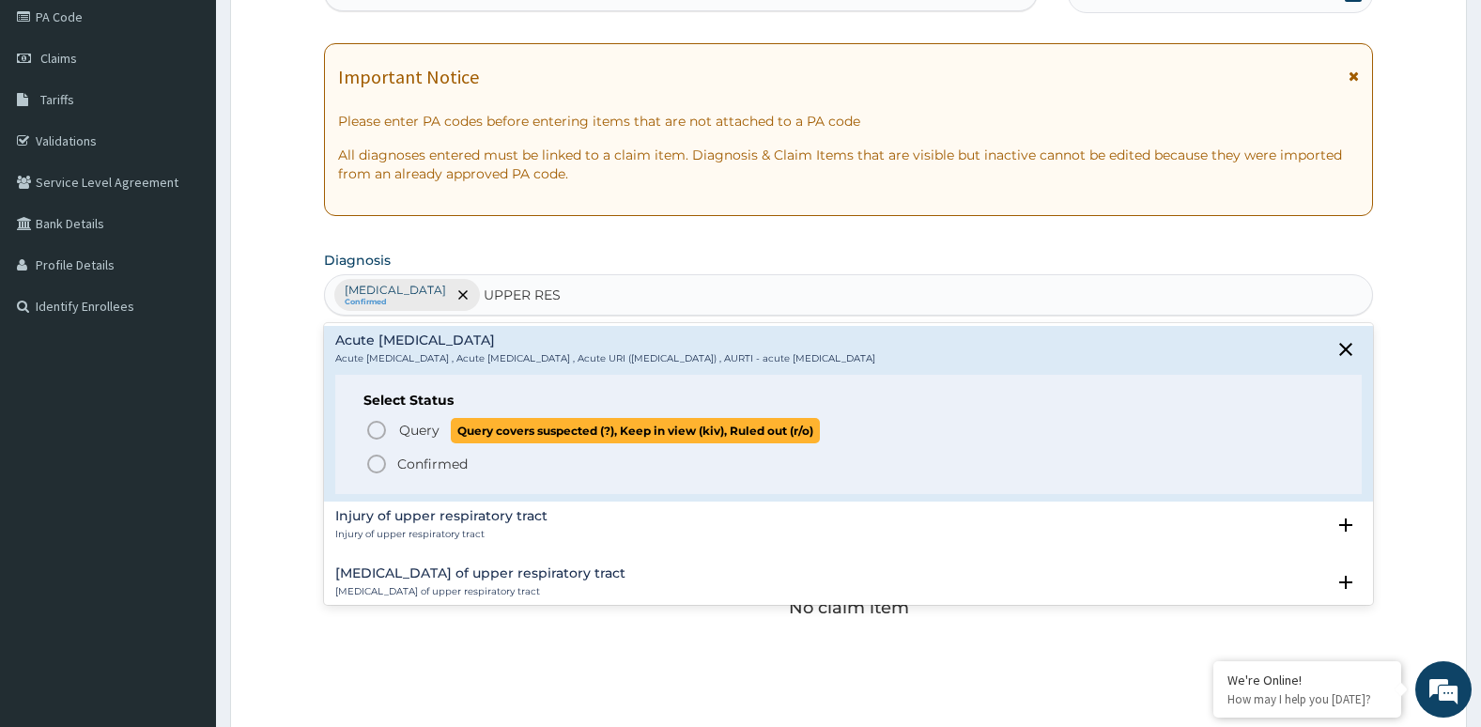
scroll to position [231, 0]
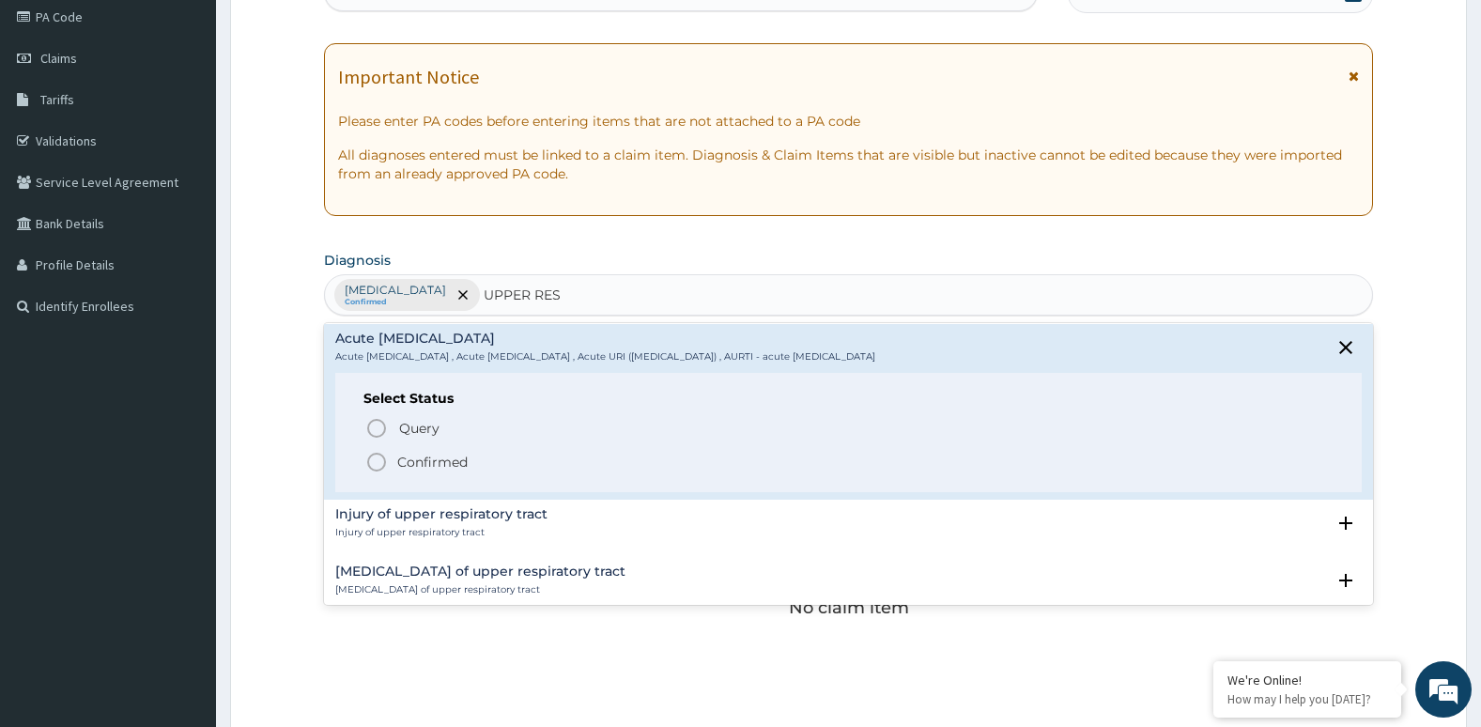
click at [370, 464] on icon "status option filled" at bounding box center [376, 462] width 23 height 23
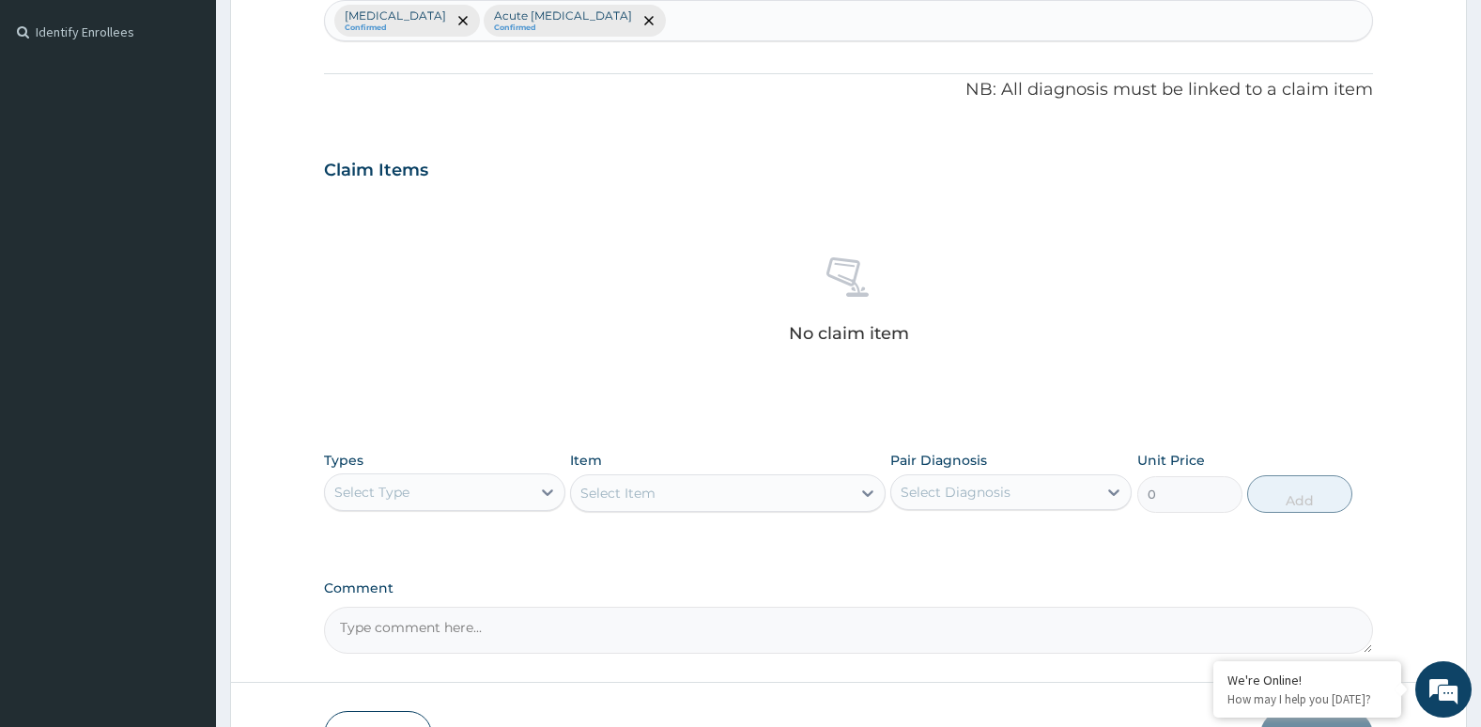
scroll to position [504, 0]
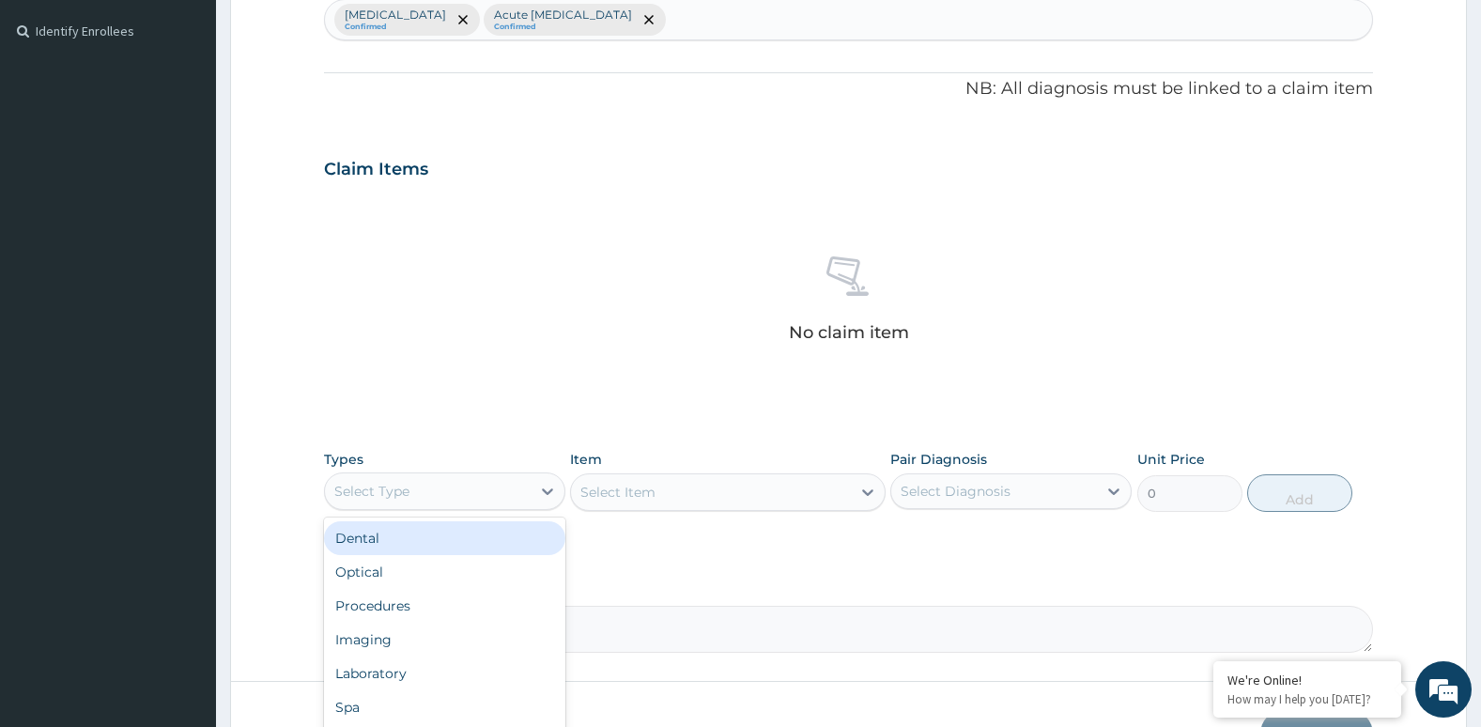
click at [501, 477] on div "Select Type" at bounding box center [428, 491] width 206 height 30
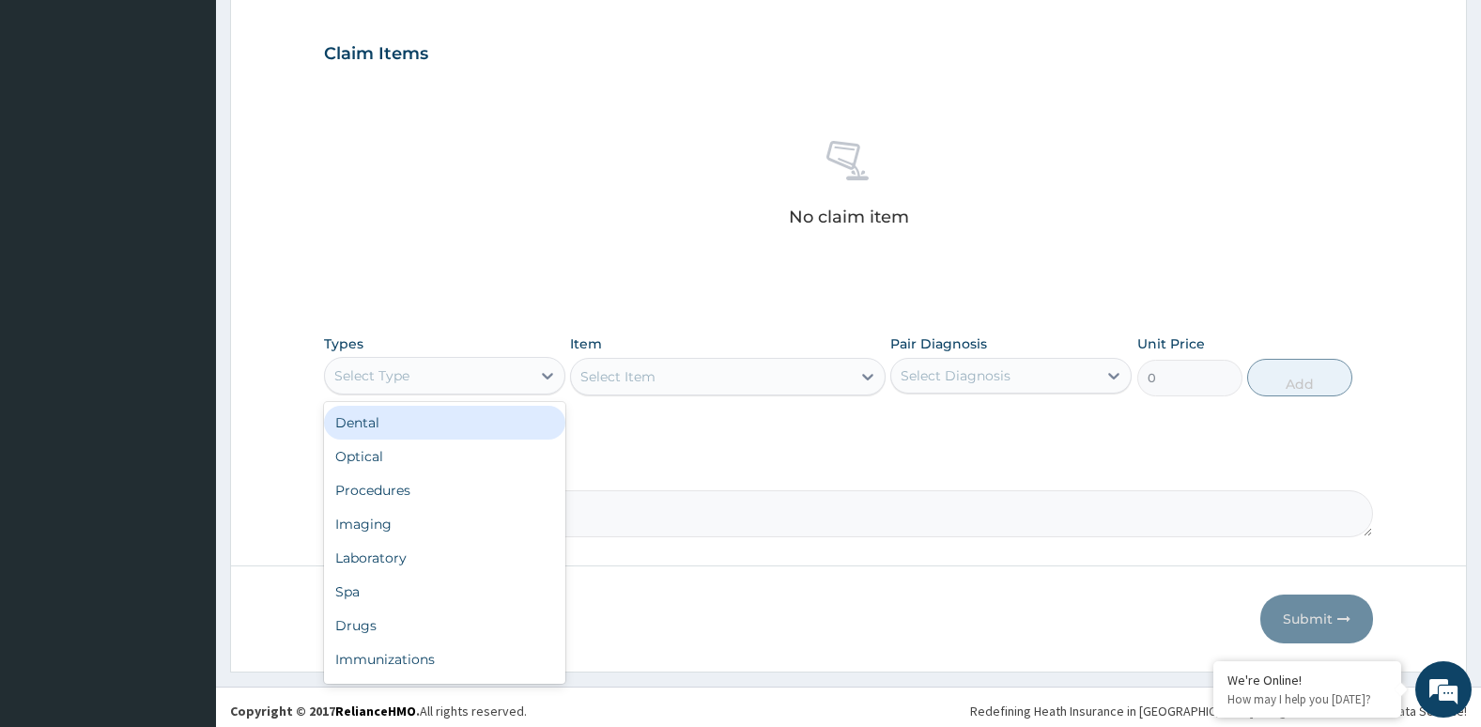
scroll to position [622, 0]
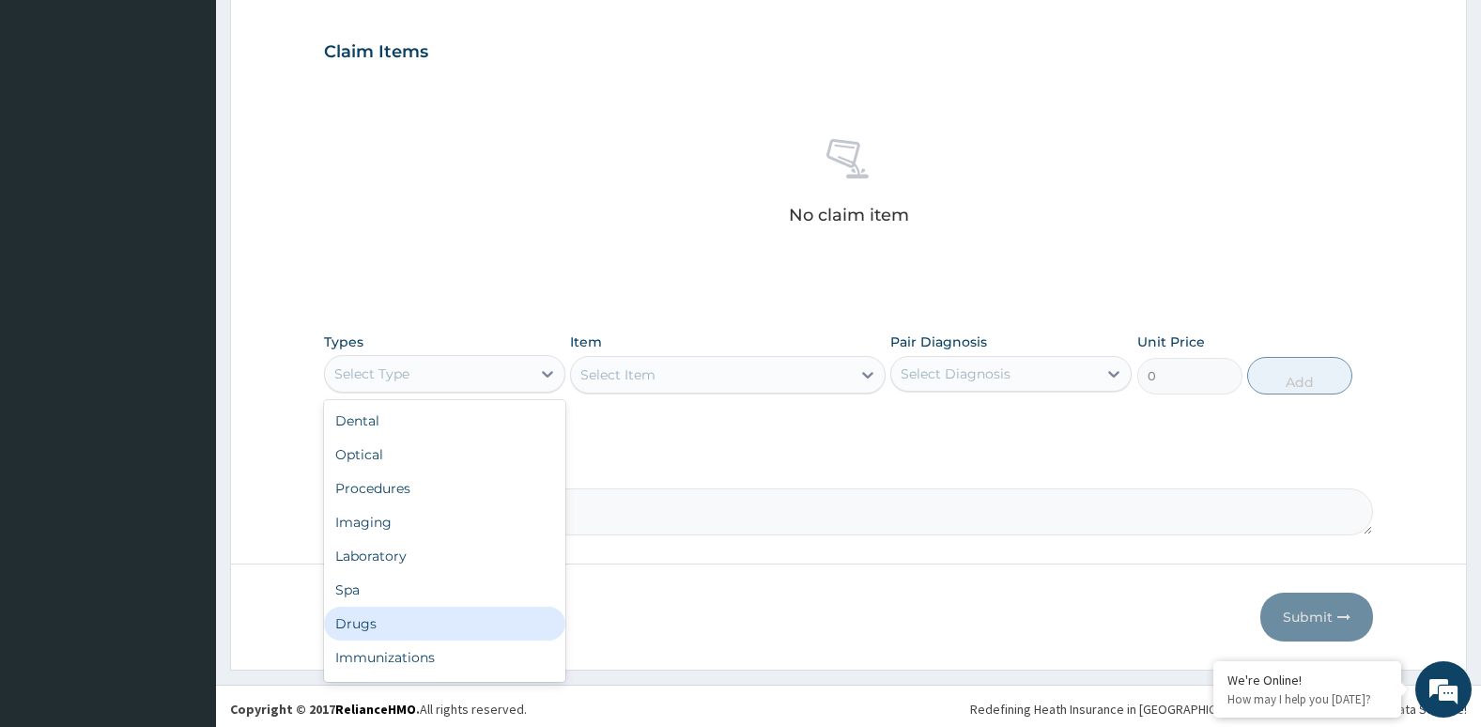
click at [494, 611] on div "Drugs" at bounding box center [444, 624] width 241 height 34
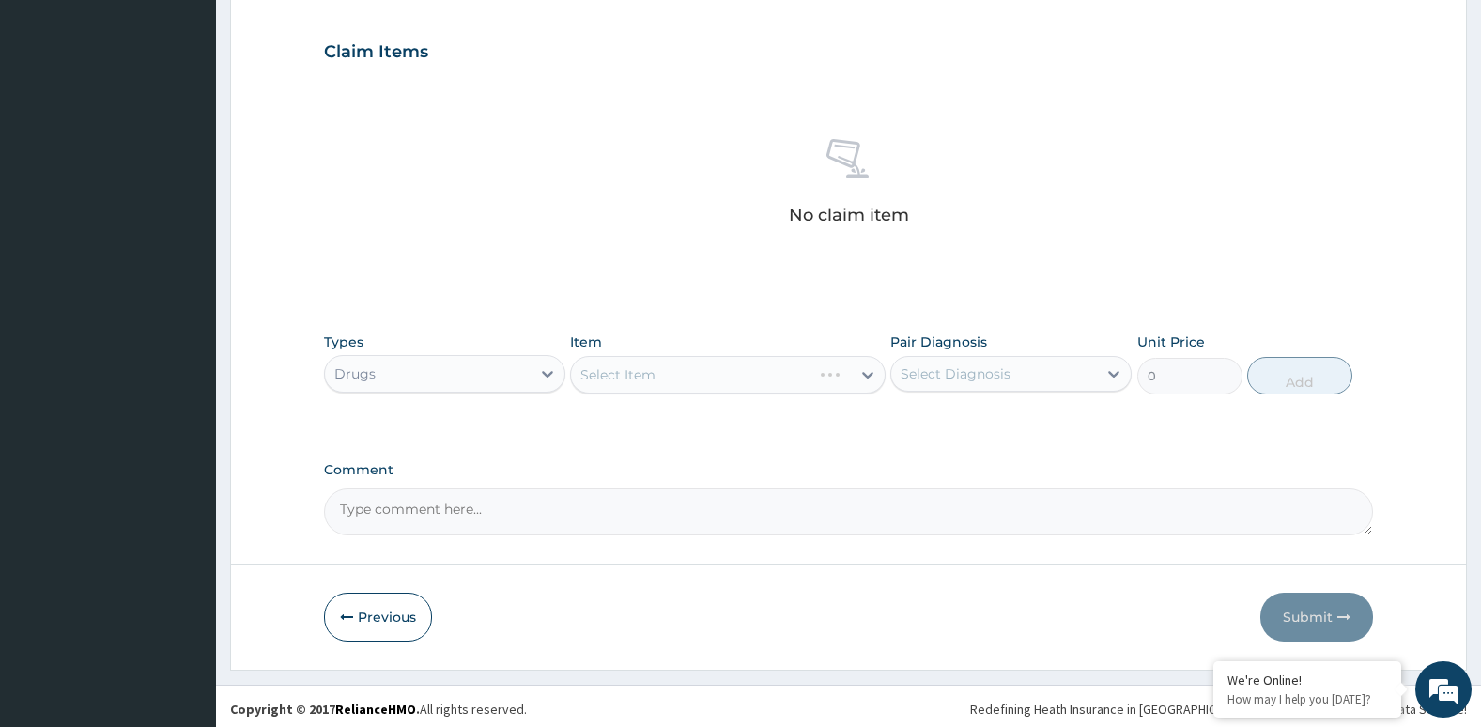
click at [669, 366] on div "Select Item" at bounding box center [727, 375] width 315 height 38
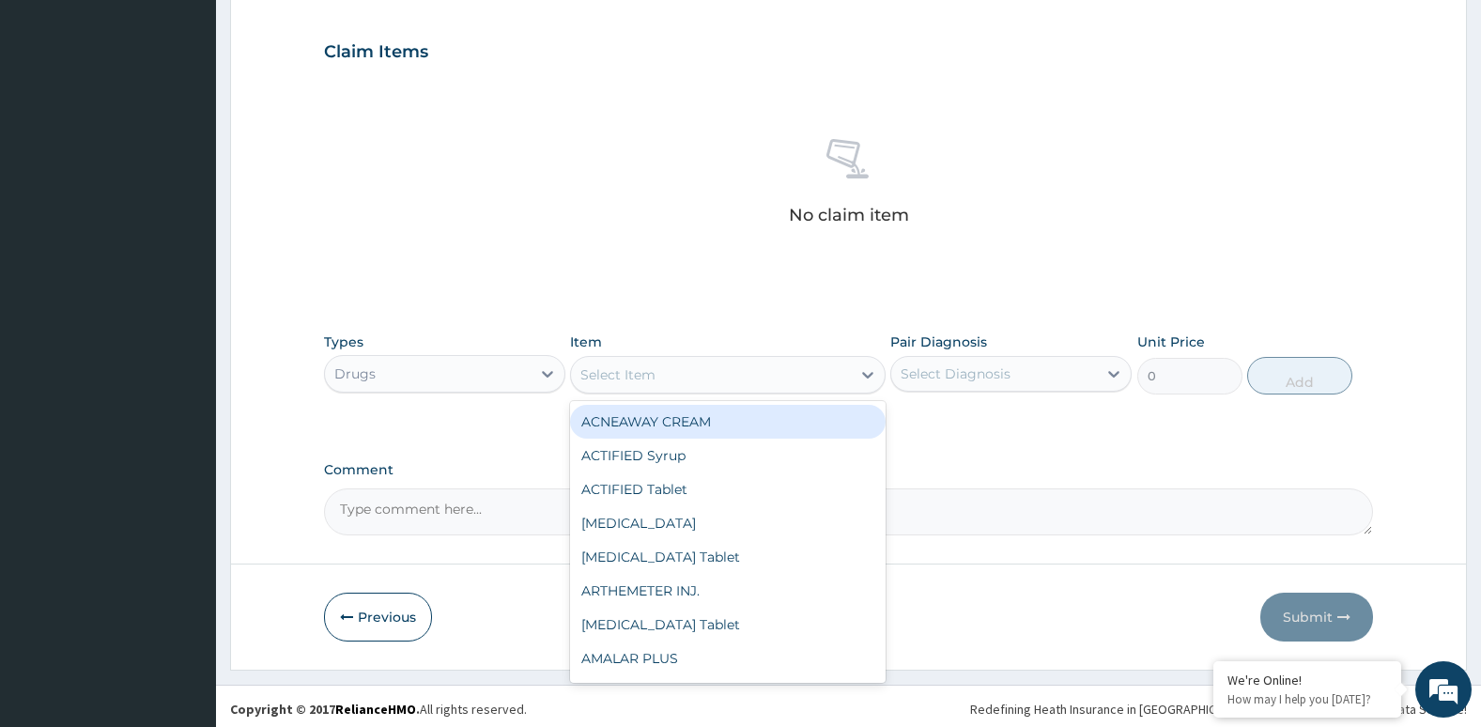
click at [669, 370] on div "Select Item" at bounding box center [710, 375] width 279 height 30
type input "LONA"
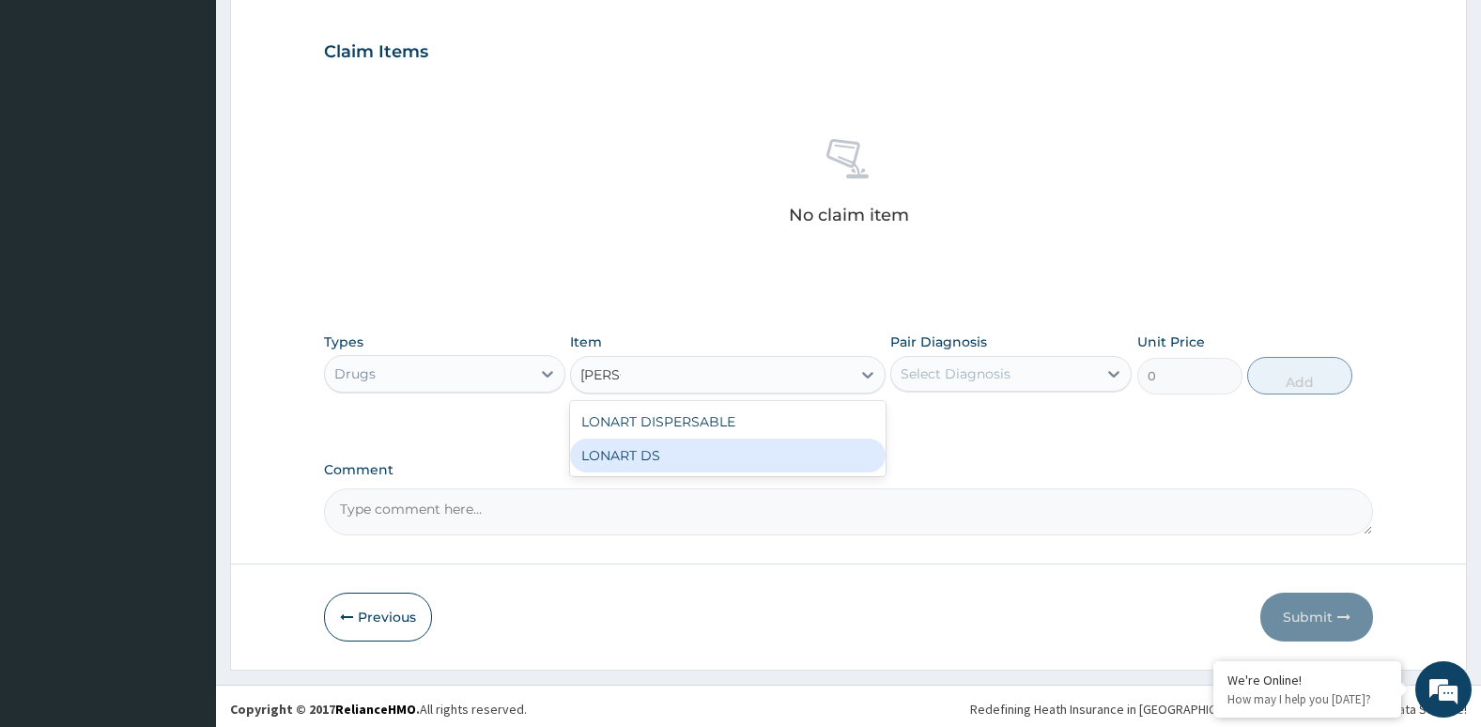
click at [665, 451] on div "LONART DS" at bounding box center [727, 456] width 315 height 34
type input "252.88"
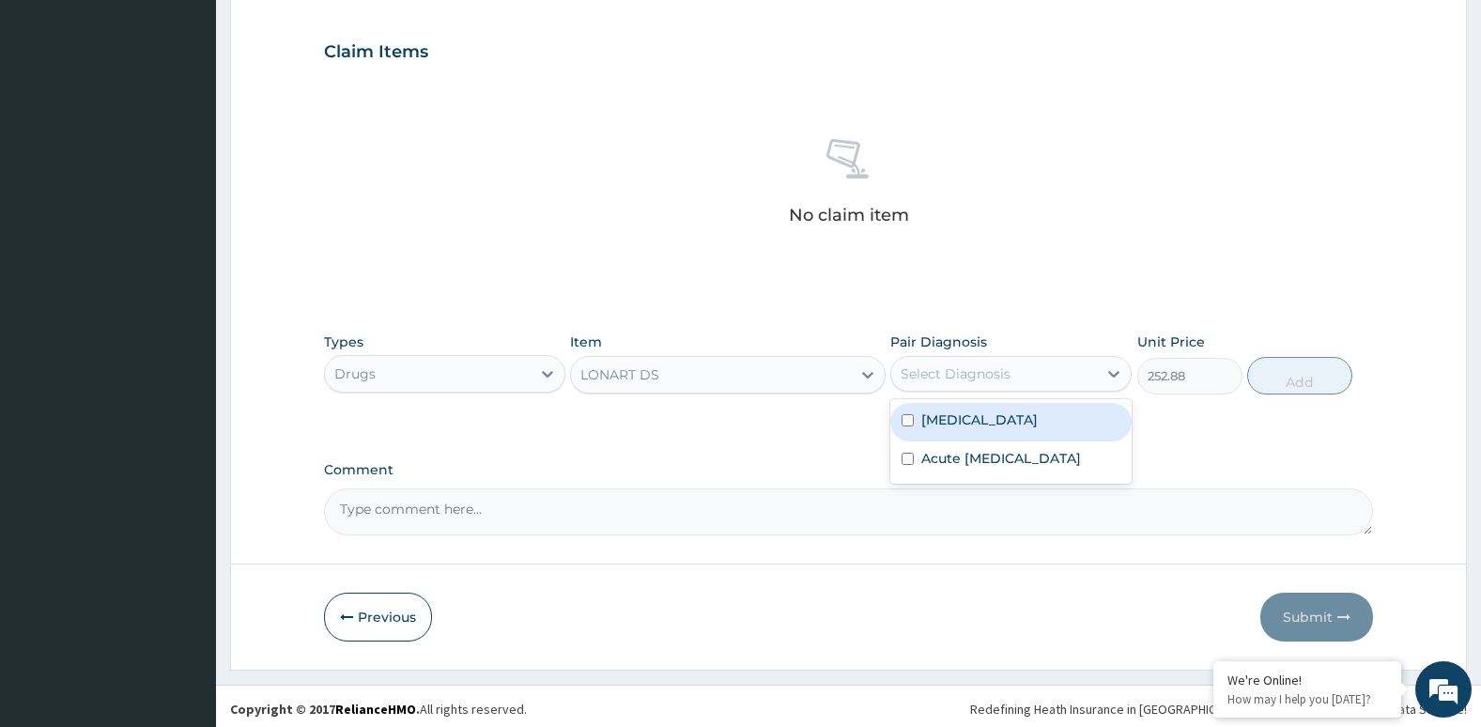
click at [949, 371] on div "Select Diagnosis" at bounding box center [956, 373] width 110 height 19
click at [918, 413] on div "Falciparum malaria" at bounding box center [1010, 422] width 241 height 39
checkbox input "true"
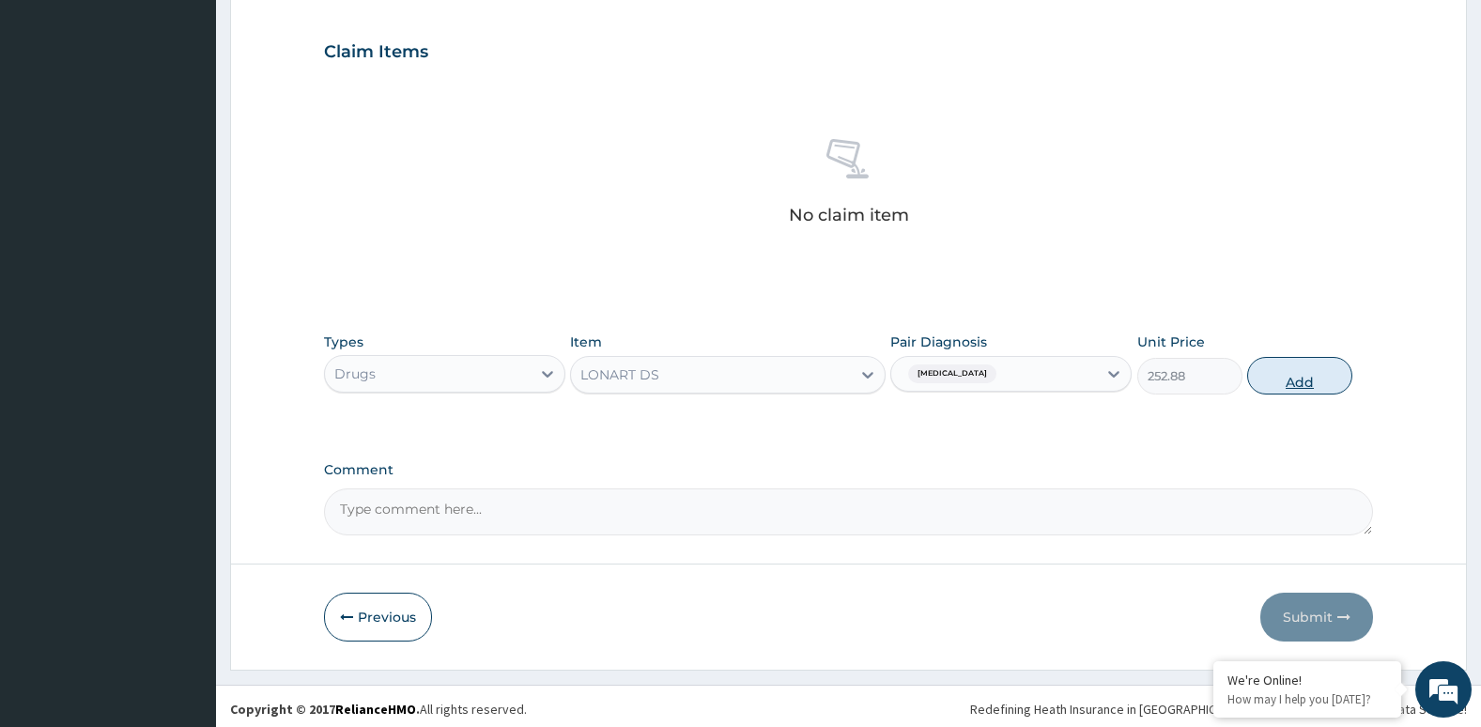
click at [1304, 378] on button "Add" at bounding box center [1299, 376] width 105 height 38
type input "0"
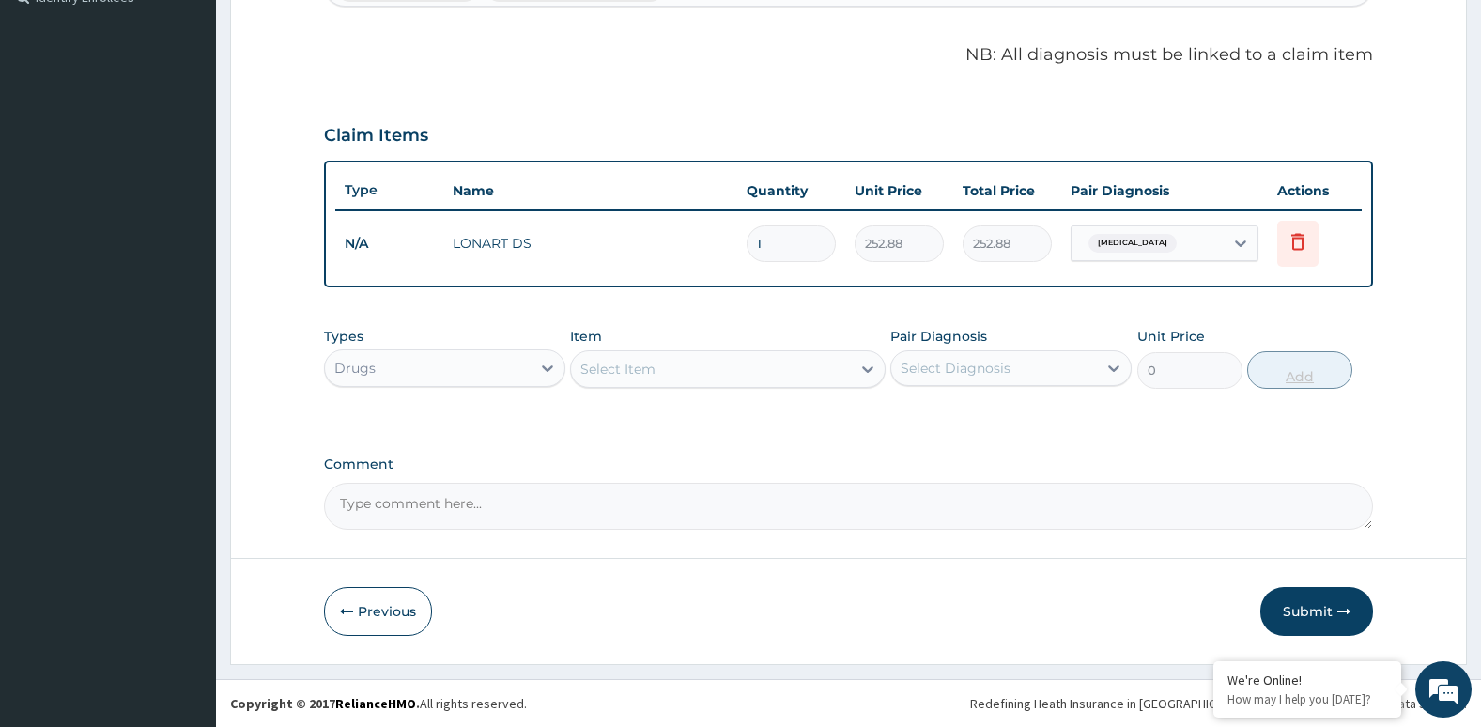
scroll to position [538, 0]
type input "0.00"
type input "2"
type input "505.76"
type input "24"
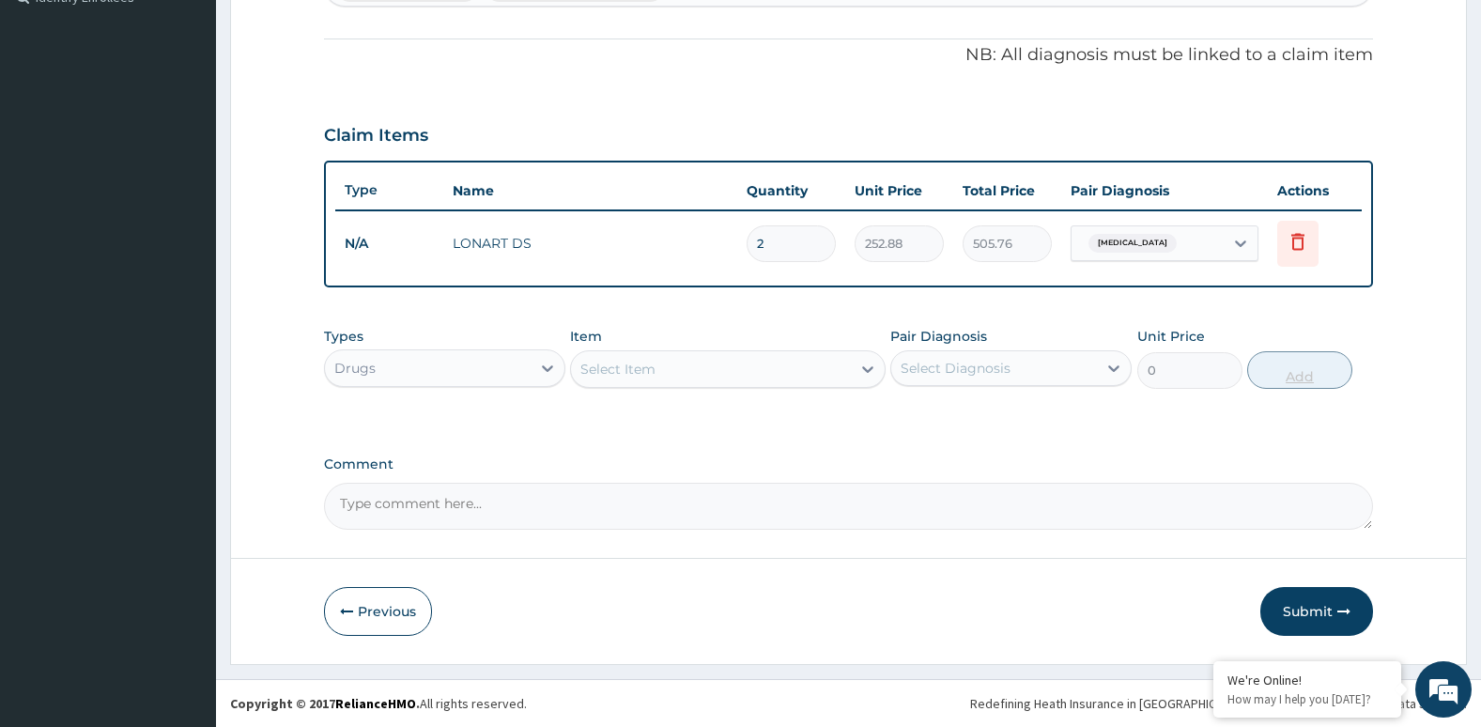
type input "6069.12"
type input "24"
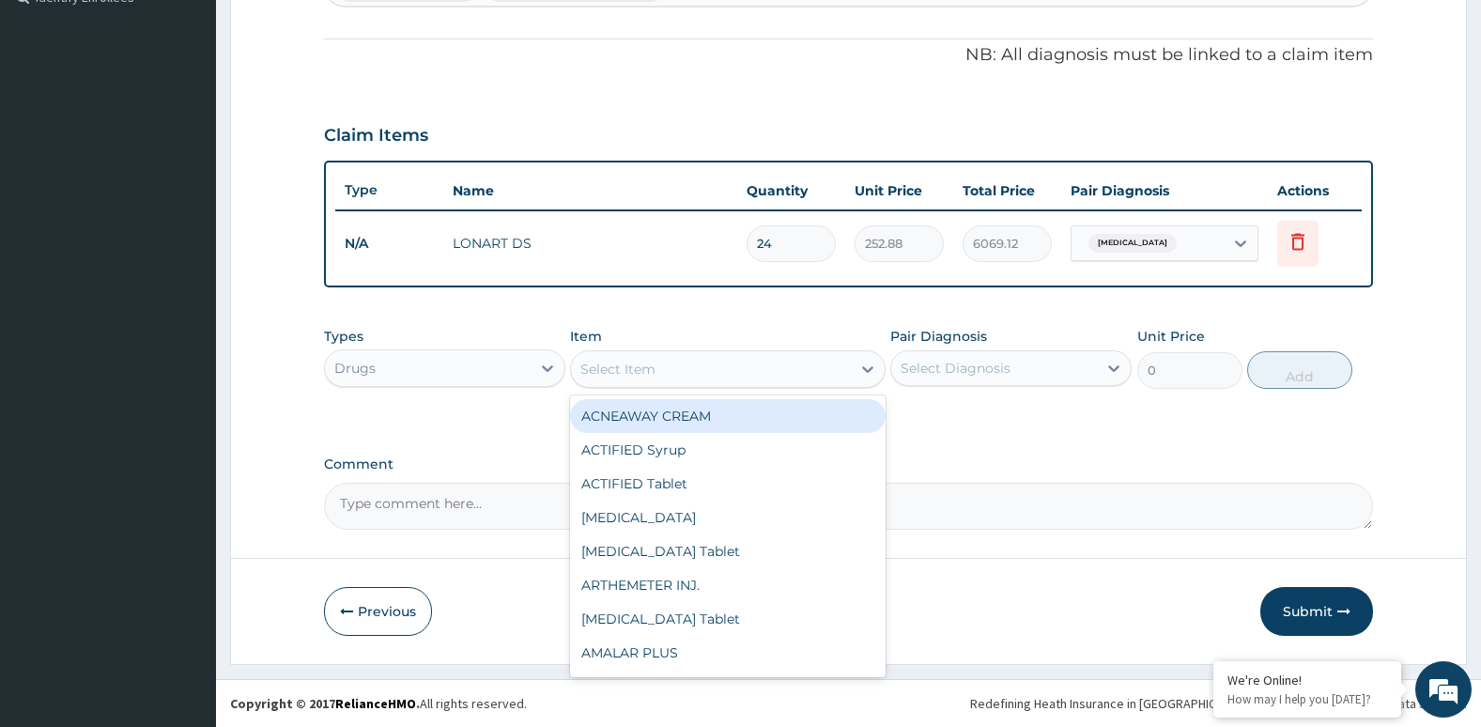
click at [841, 361] on div "Select Item" at bounding box center [710, 369] width 279 height 30
type input "PARA"
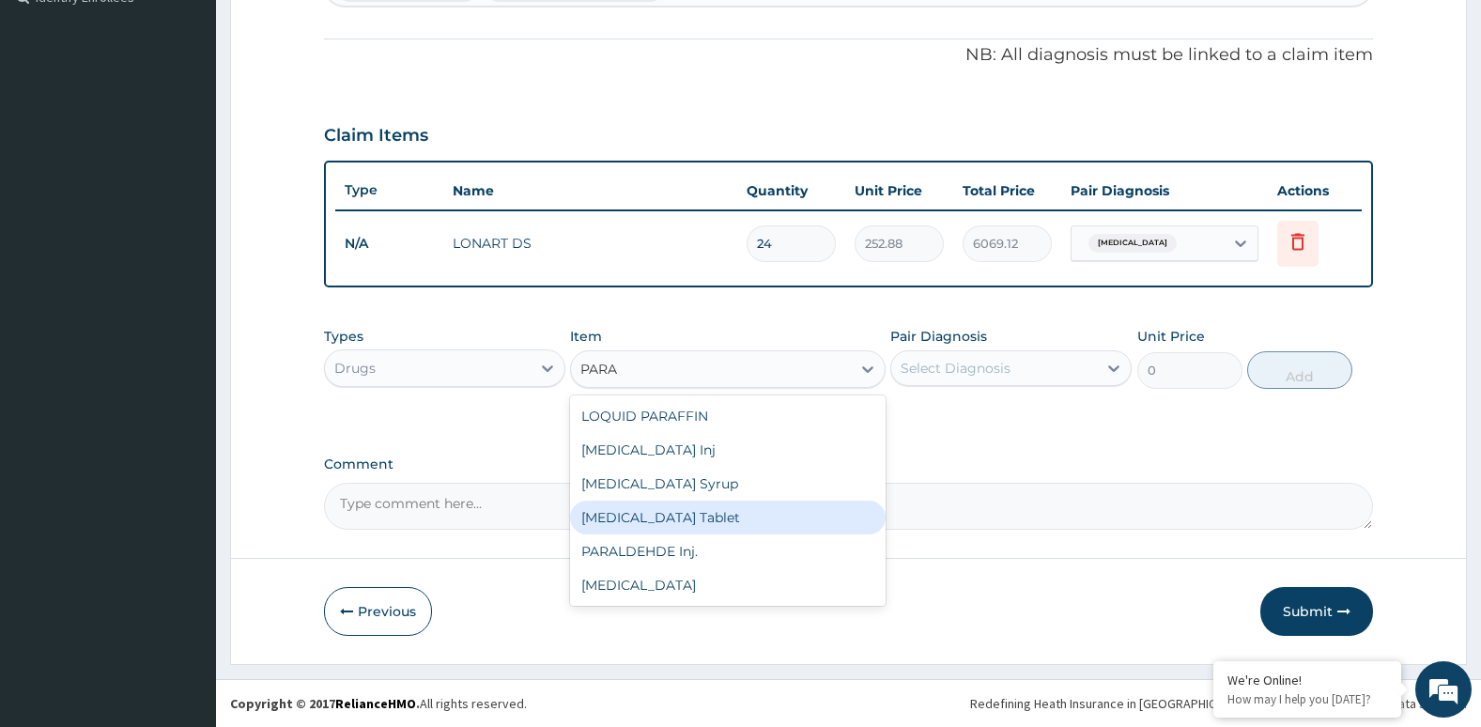
click at [807, 513] on div "PARACETAMOL Tablet" at bounding box center [727, 518] width 315 height 34
type input "38.25"
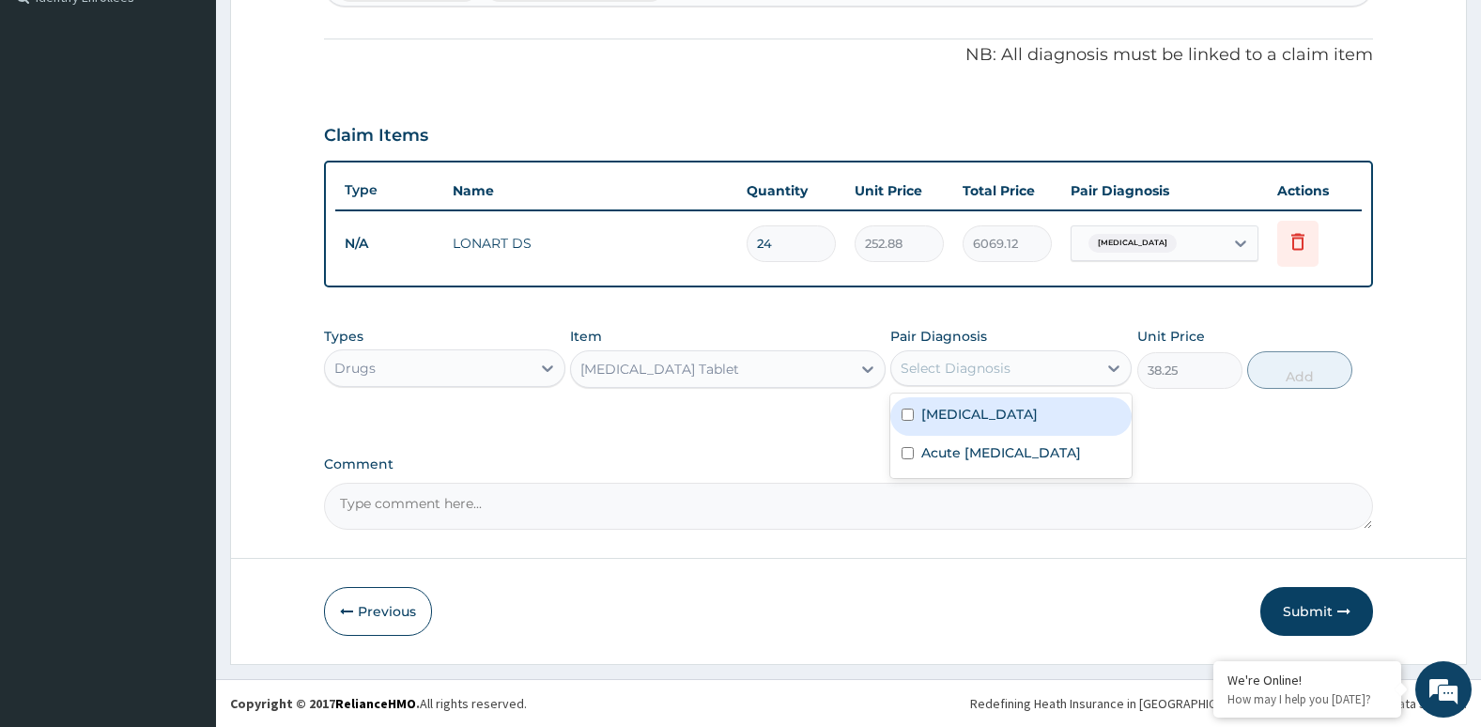
click at [983, 355] on div "Select Diagnosis" at bounding box center [994, 368] width 206 height 30
click at [963, 405] on label "Falciparum malaria" at bounding box center [979, 414] width 116 height 19
checkbox input "true"
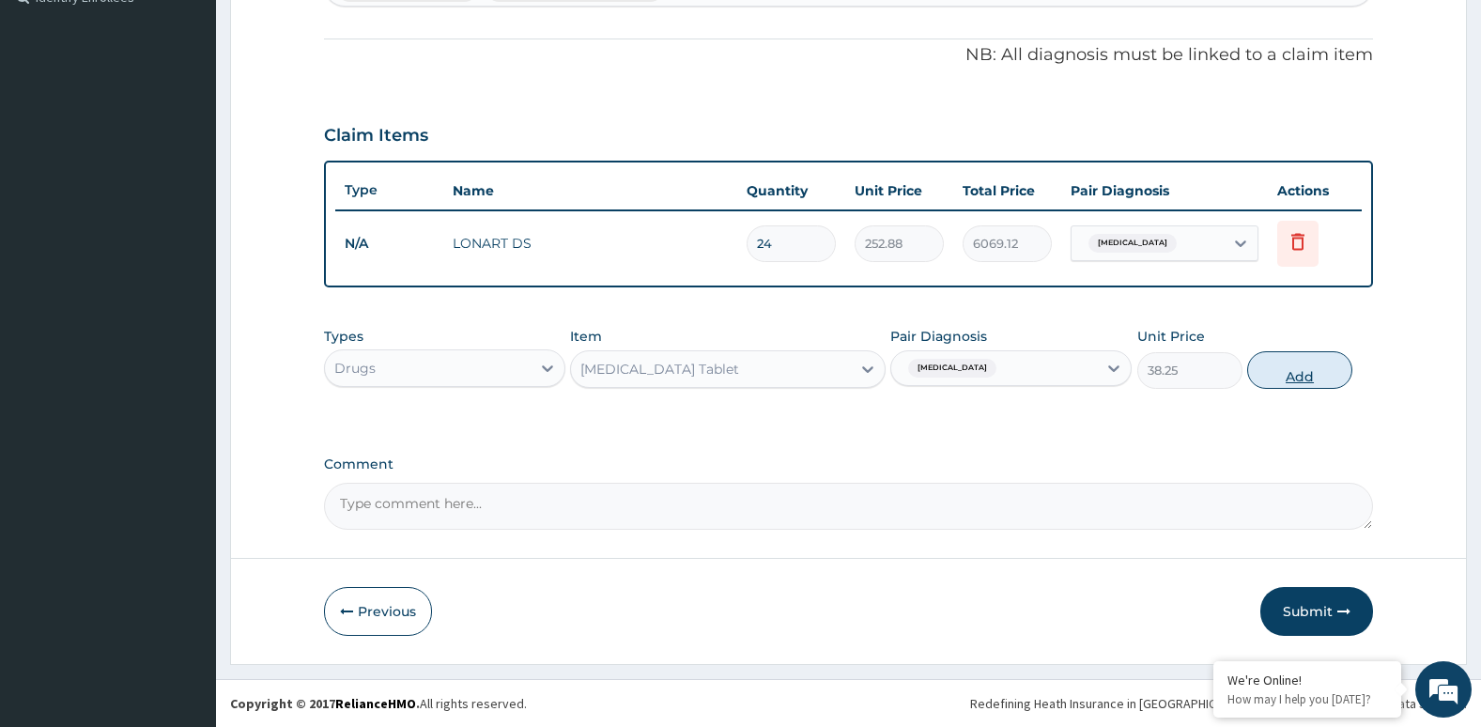
click at [1296, 380] on button "Add" at bounding box center [1299, 370] width 105 height 38
type input "0"
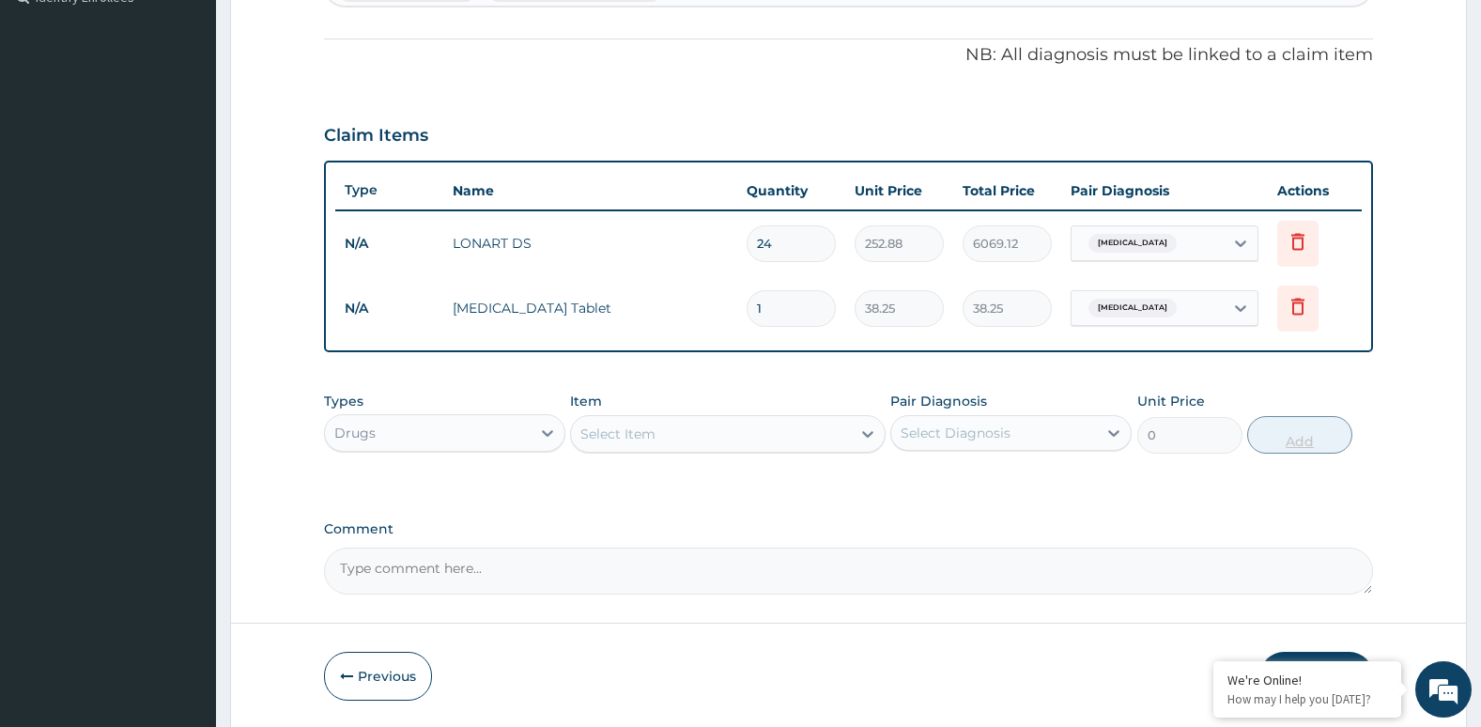
type input "18"
type input "688.50"
type input "18"
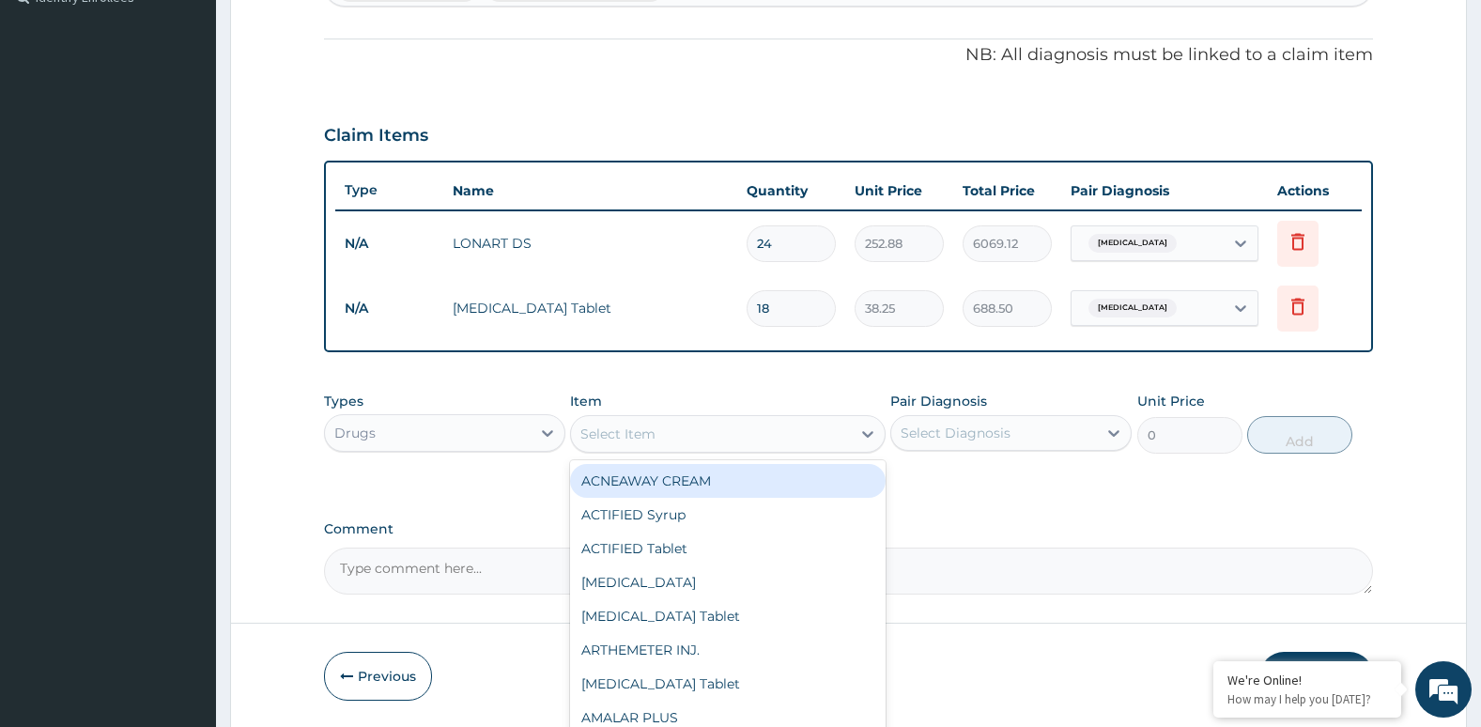
click at [837, 438] on div "Select Item" at bounding box center [710, 434] width 279 height 30
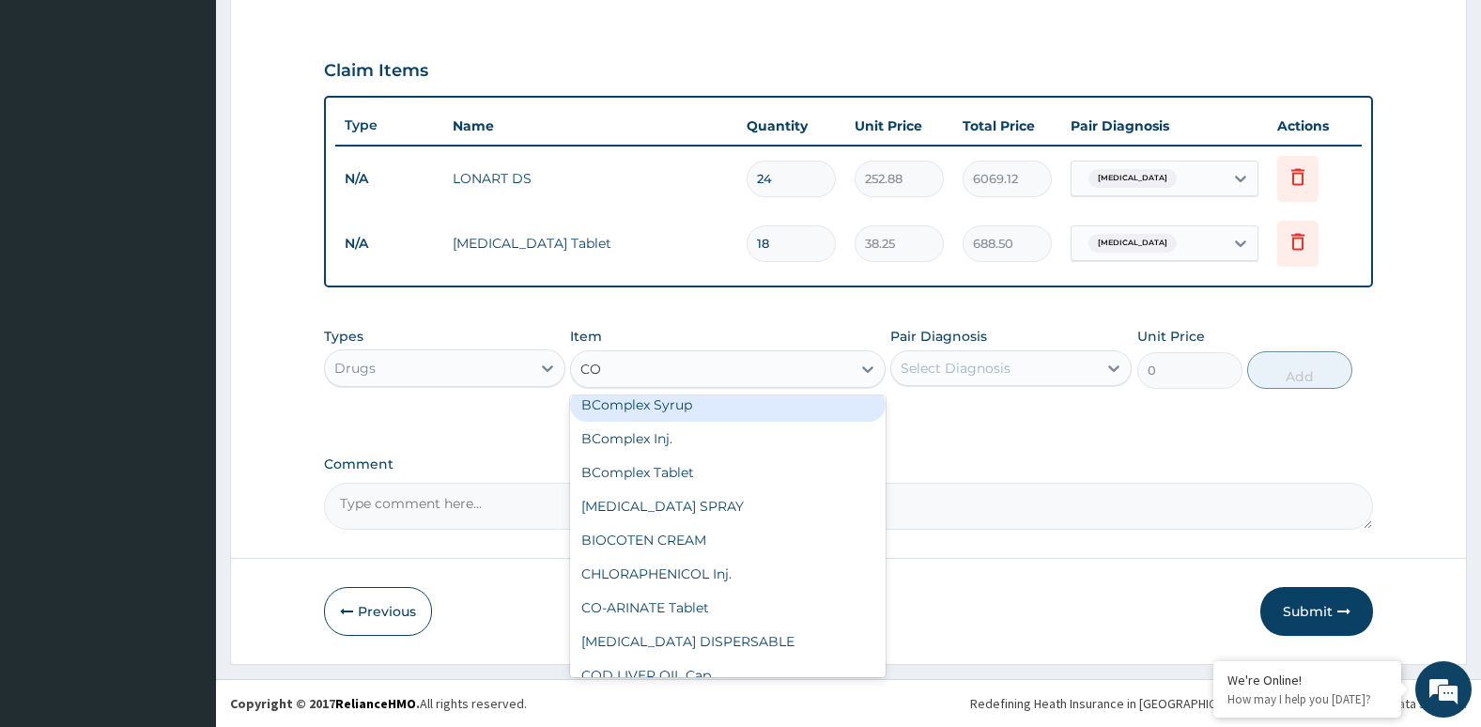
scroll to position [0, 0]
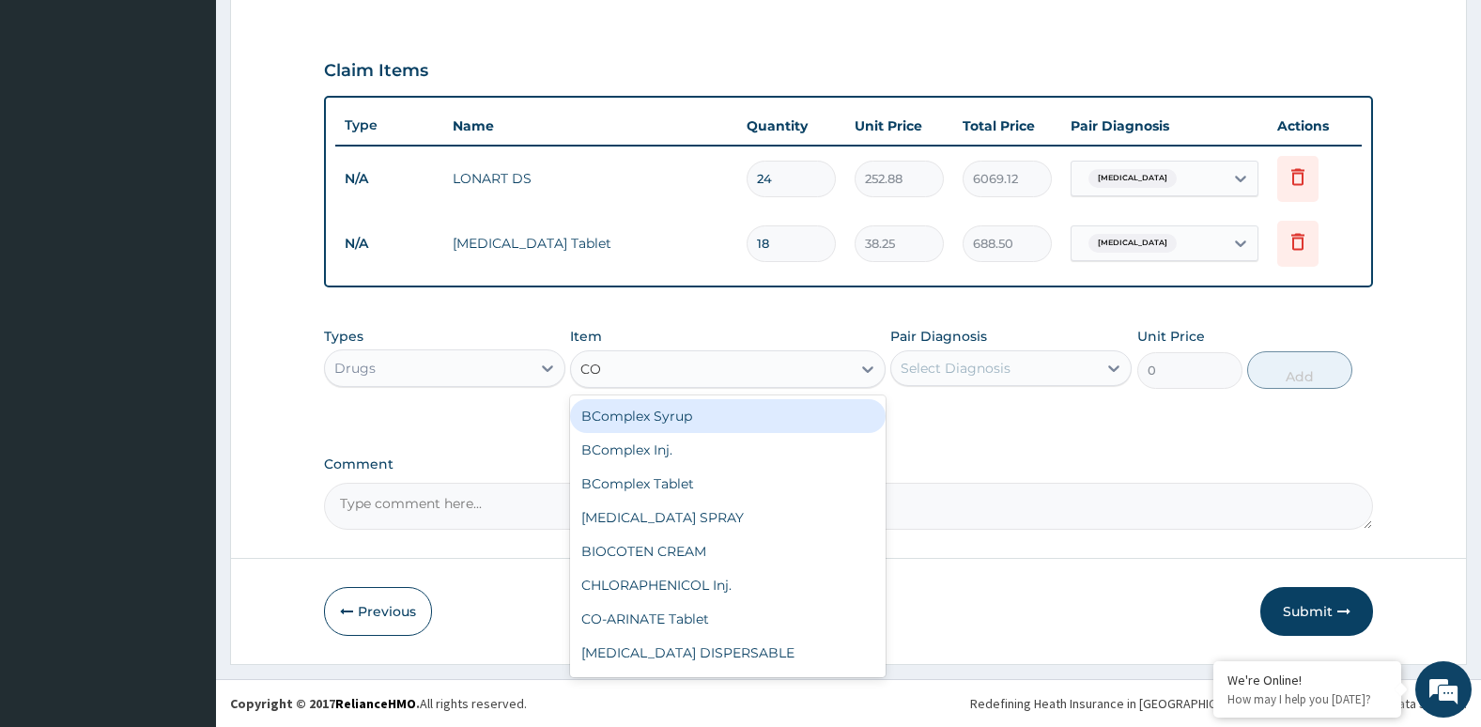
type input "C"
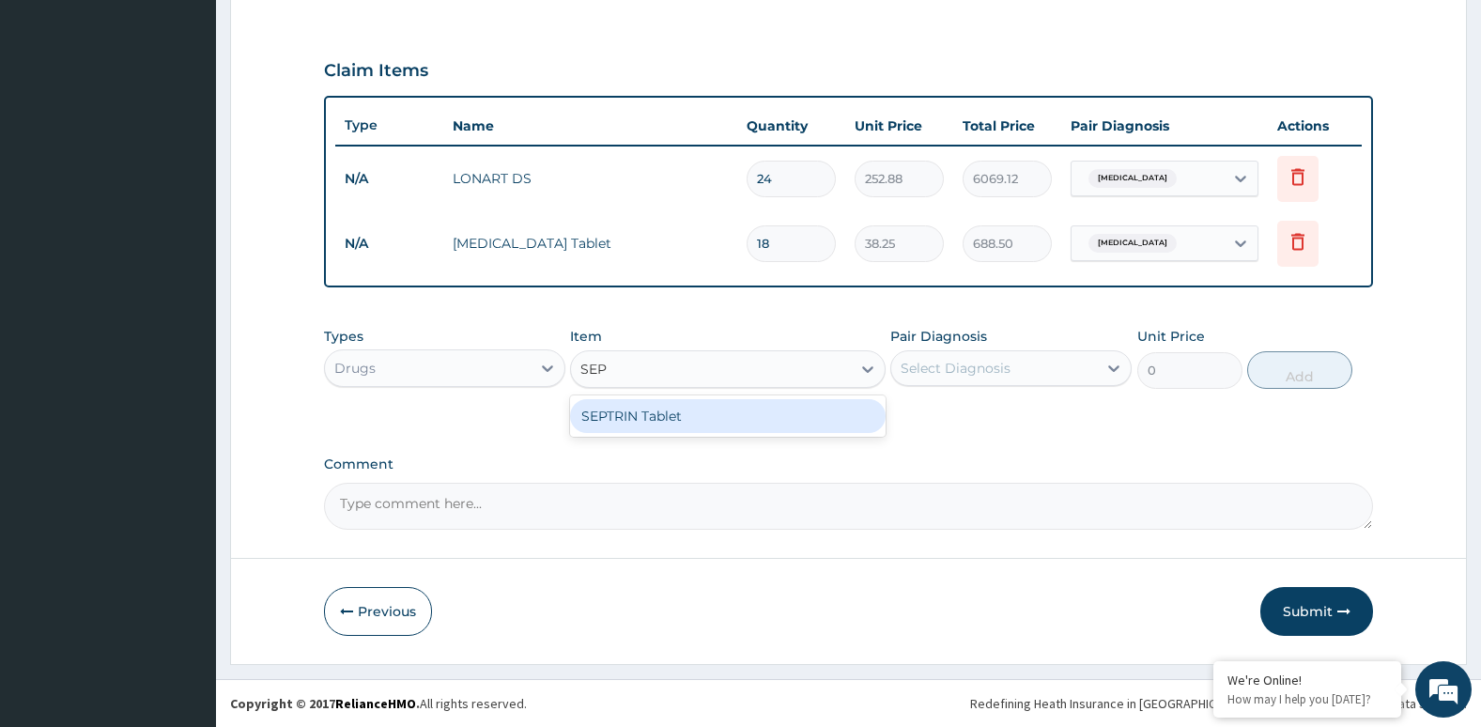
type input "SEPT"
click at [800, 430] on div "SEPTRIN Tablet" at bounding box center [727, 416] width 315 height 34
type input "38.25"
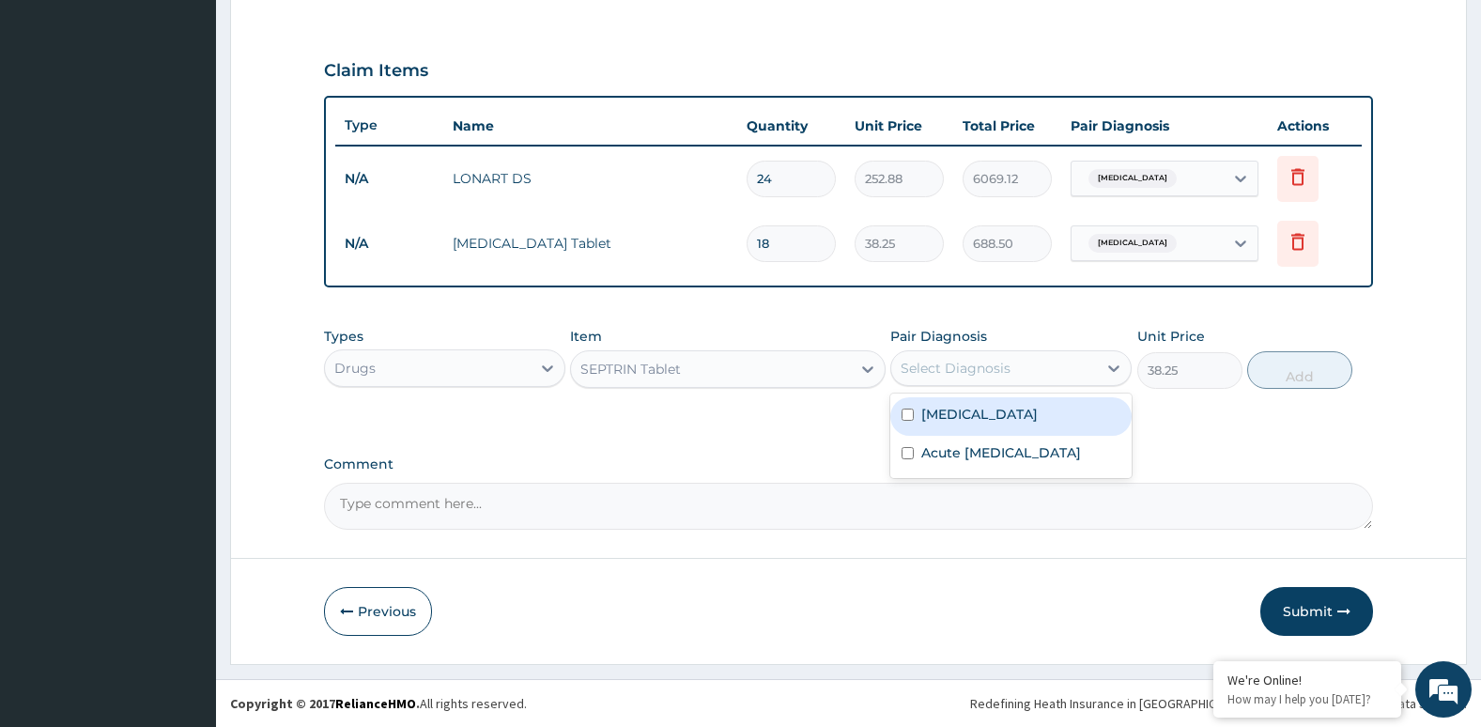
click at [1032, 376] on div "Select Diagnosis" at bounding box center [994, 368] width 206 height 30
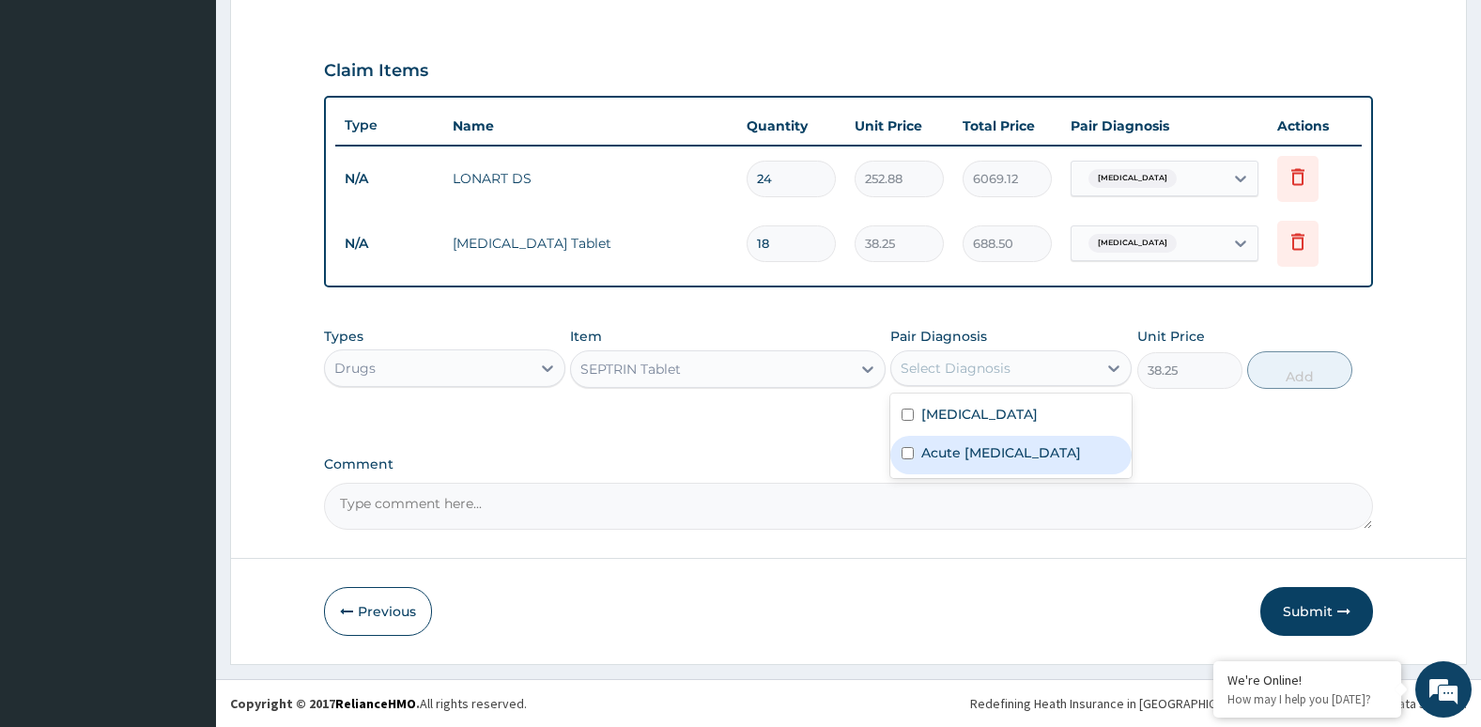
click at [1016, 454] on label "Acute upper respiratory infection" at bounding box center [1001, 452] width 160 height 19
checkbox input "true"
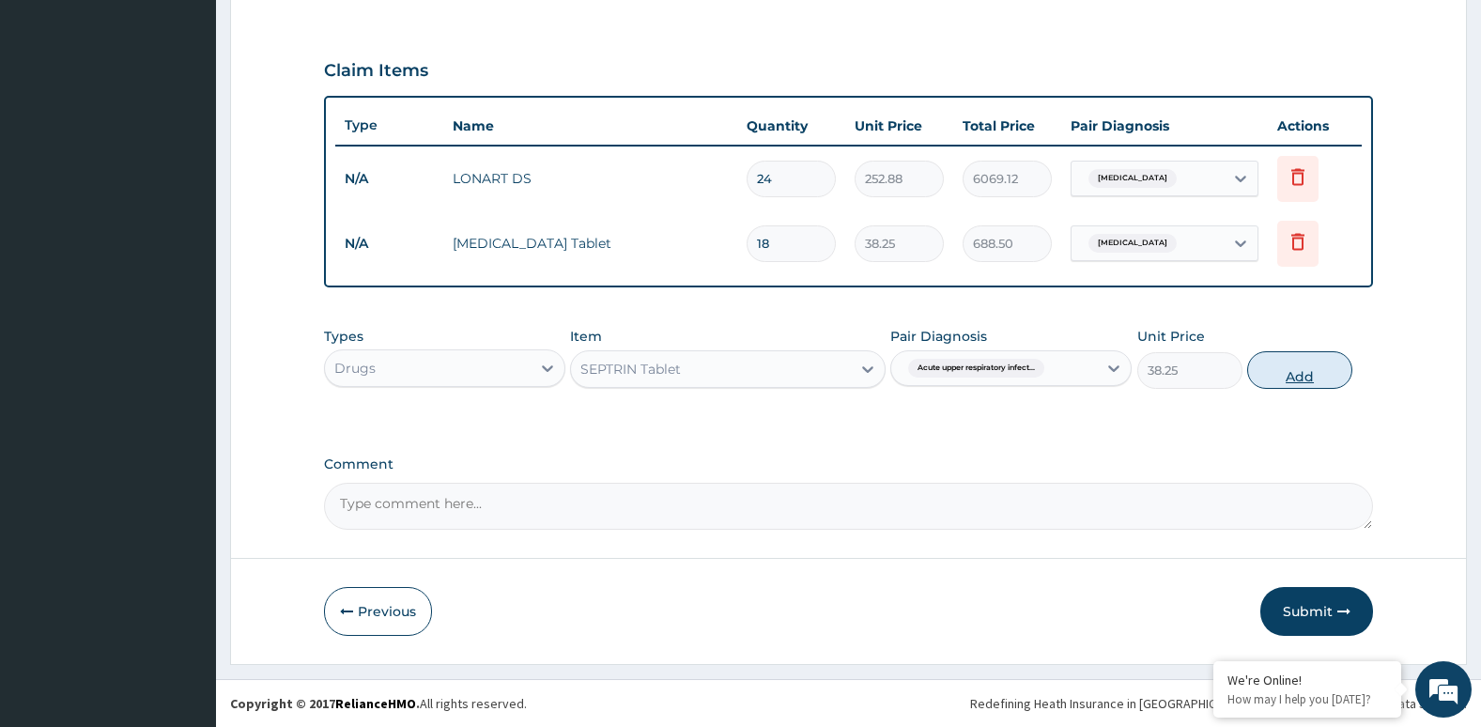
click at [1311, 380] on button "Add" at bounding box center [1299, 370] width 105 height 38
type input "0"
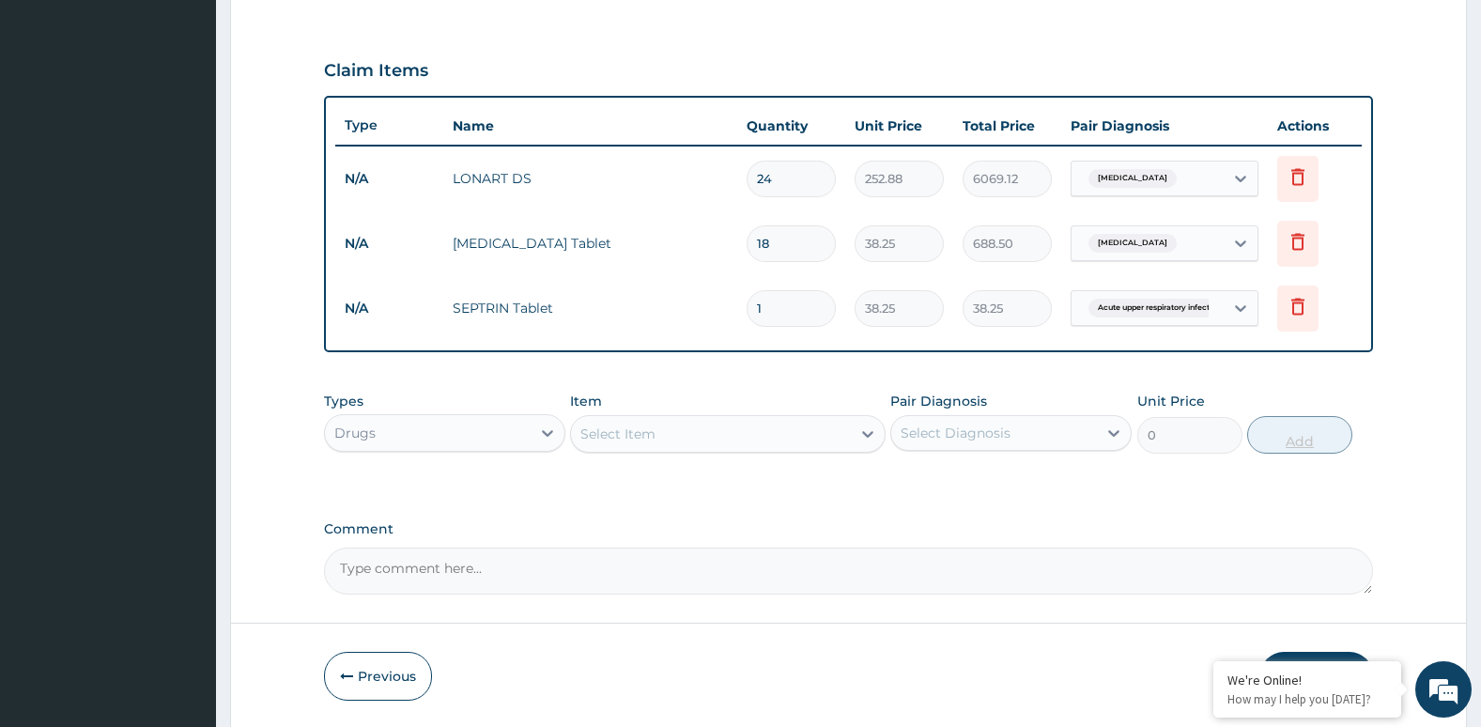
type input "0.00"
type input "3"
type input "114.75"
type input "0.00"
type input "2"
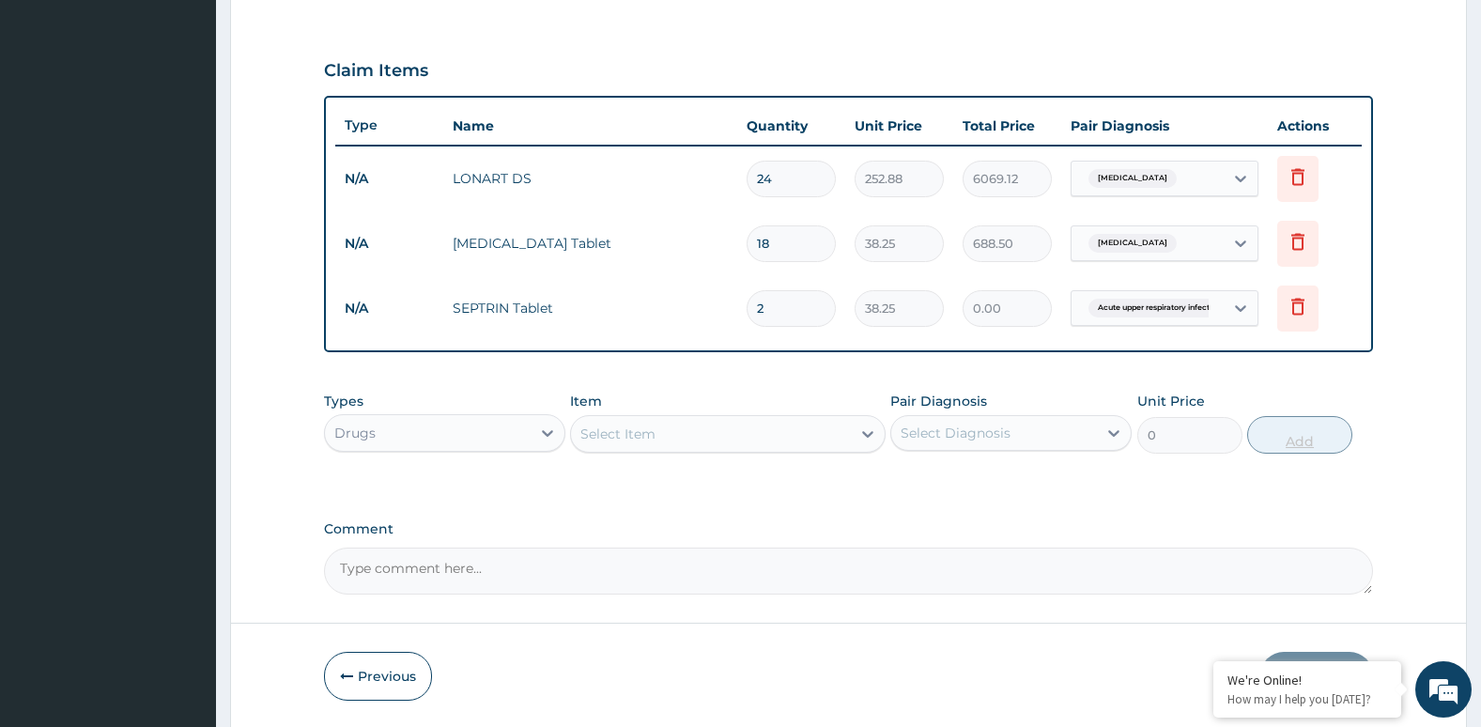
type input "76.50"
type input "20"
type input "765.00"
type input "20"
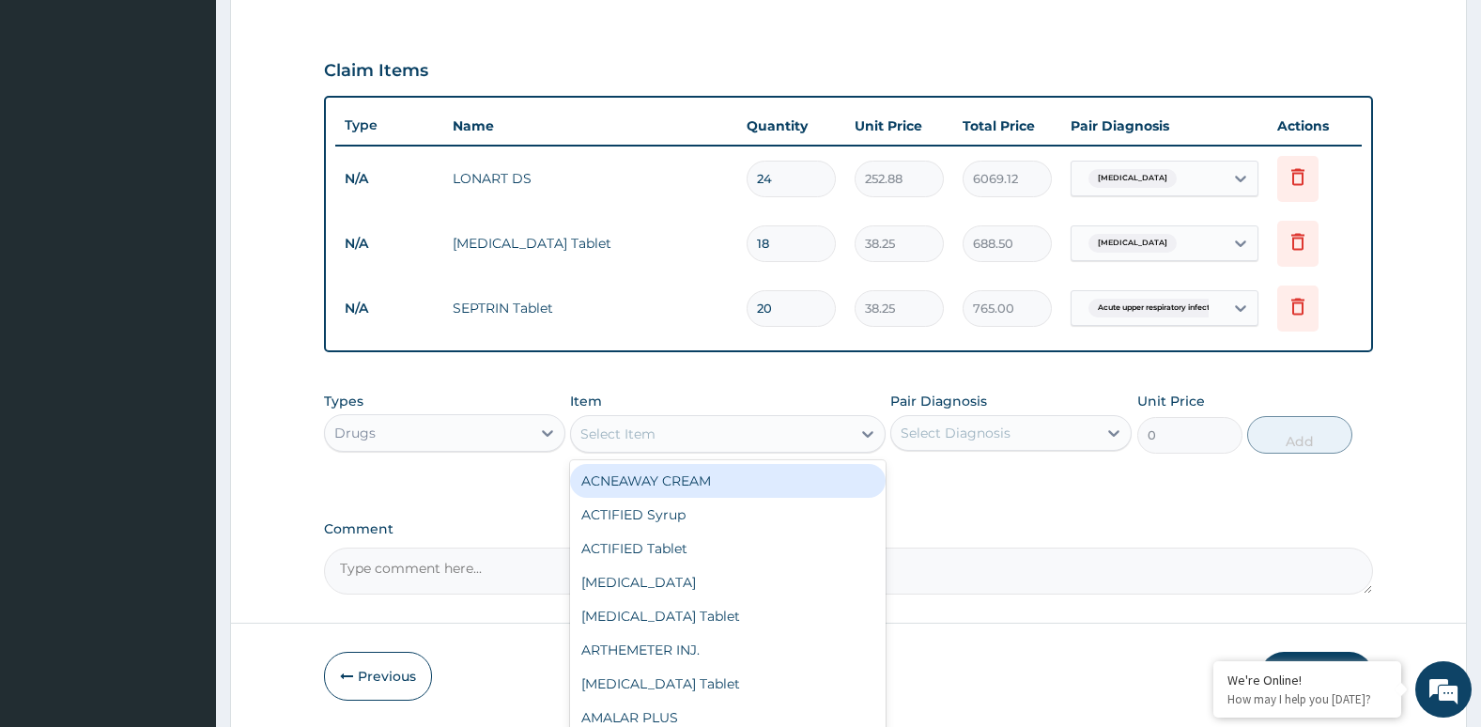
click at [833, 441] on div "Select Item" at bounding box center [710, 434] width 279 height 30
type input "PIR"
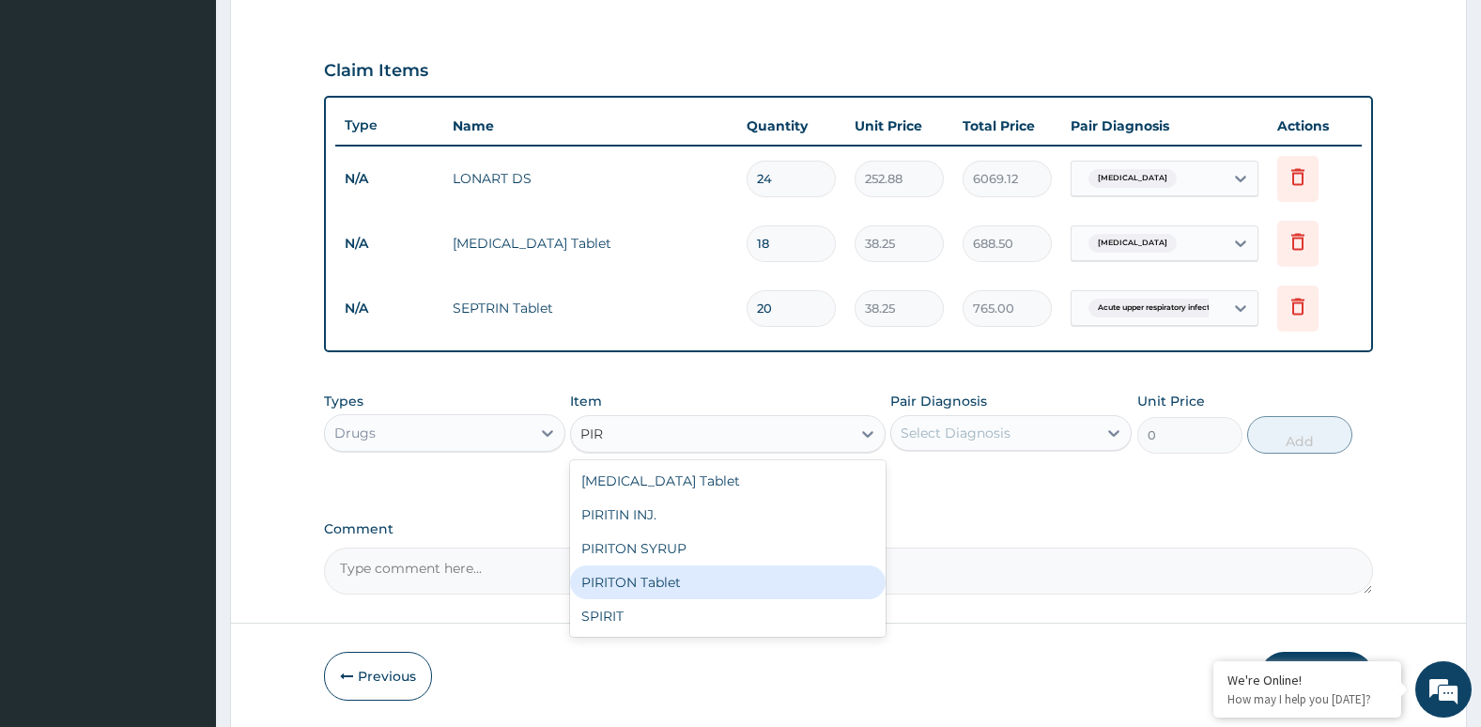
click at [726, 577] on div "PIRITON Tablet" at bounding box center [727, 582] width 315 height 34
type input "21.25"
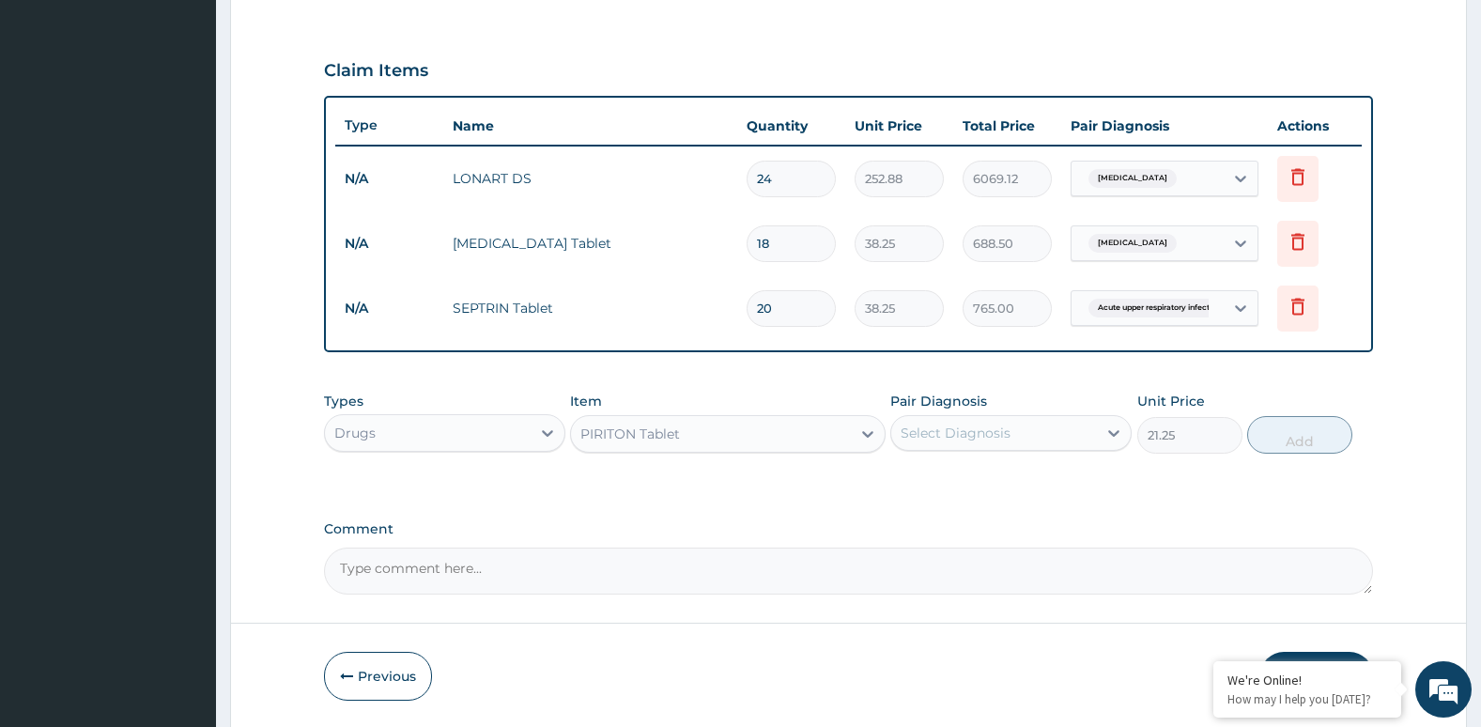
click at [935, 418] on div "Select Diagnosis" at bounding box center [994, 433] width 206 height 30
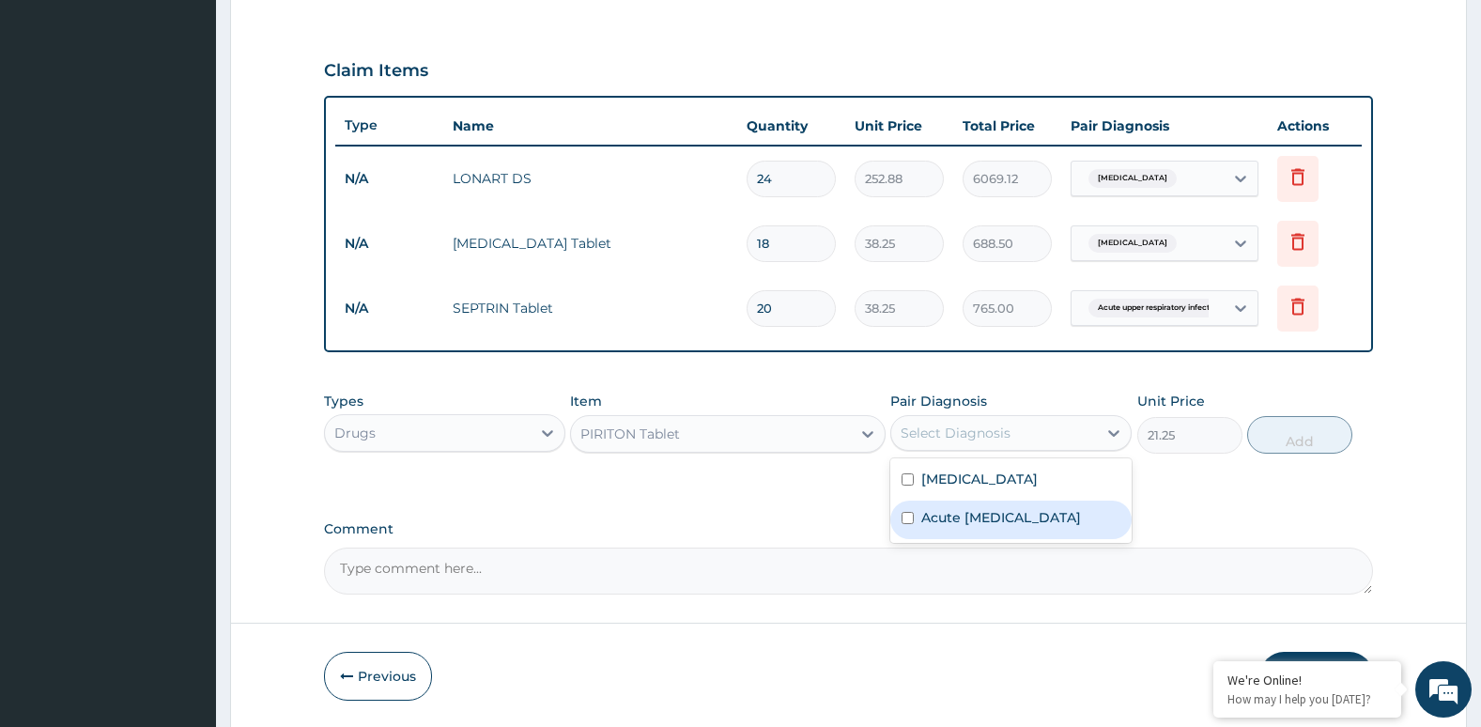
click at [910, 521] on input "checkbox" at bounding box center [907, 518] width 12 height 12
checkbox input "true"
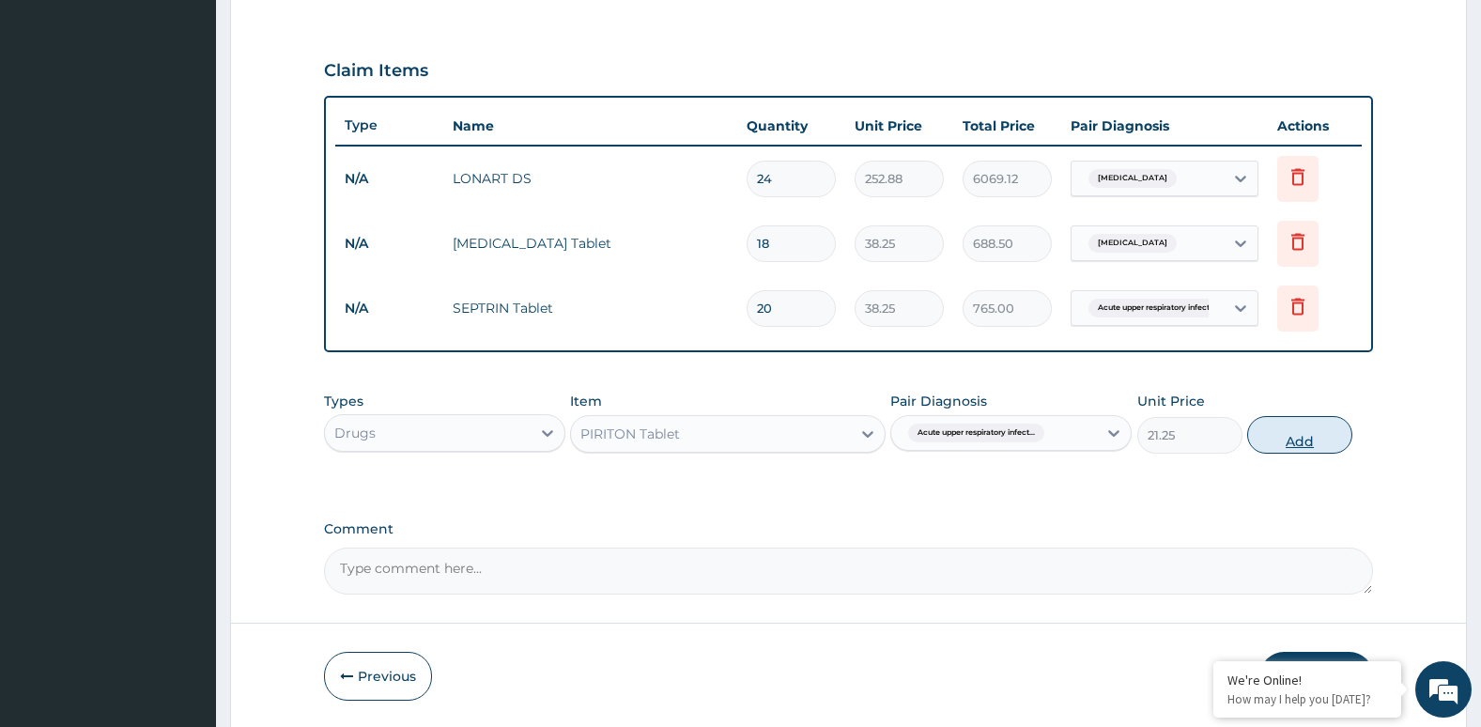
click at [1297, 438] on button "Add" at bounding box center [1299, 435] width 105 height 38
type input "0"
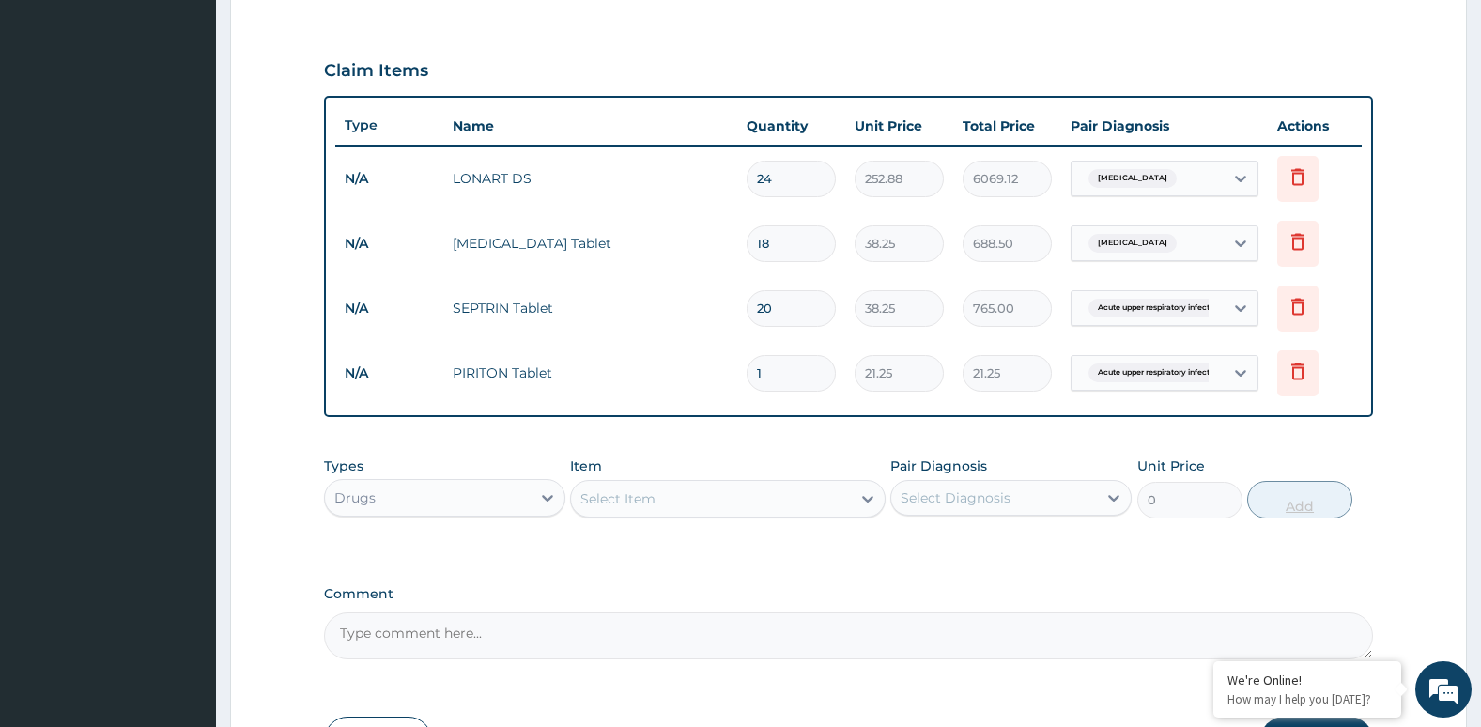
type input "0.00"
type input "6"
type input "127.50"
type input "6"
click at [694, 519] on div "Types Drugs Item Select Item Pair Diagnosis Select Diagnosis Unit Price 0 Add" at bounding box center [849, 487] width 1050 height 81
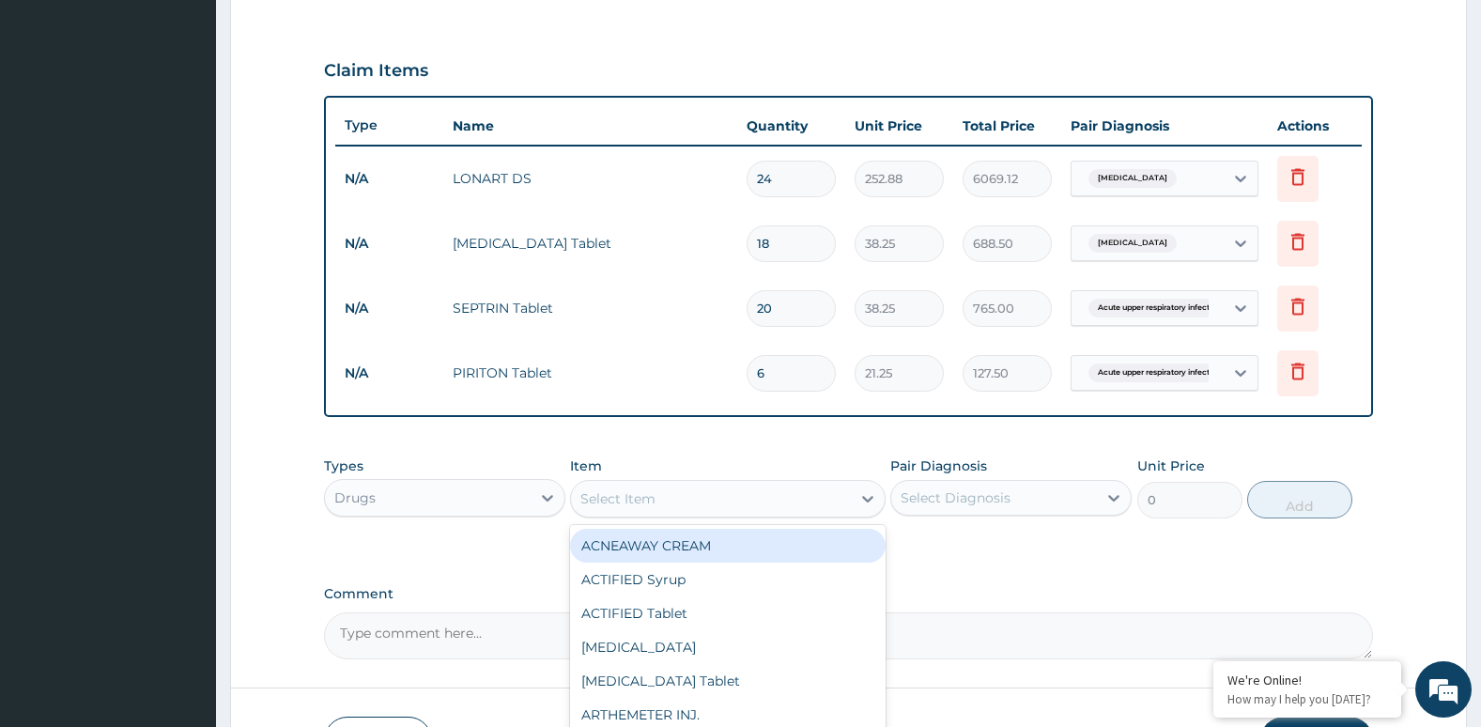
click at [693, 497] on div "Select Item" at bounding box center [710, 499] width 279 height 30
drag, startPoint x: 700, startPoint y: 543, endPoint x: 963, endPoint y: 489, distance: 268.3
click at [963, 489] on div "Types Drugs Item option PIRITON Tablet, selected. option COUGH Syrup focused, 9…" at bounding box center [849, 487] width 1050 height 81
type input "COUGH"
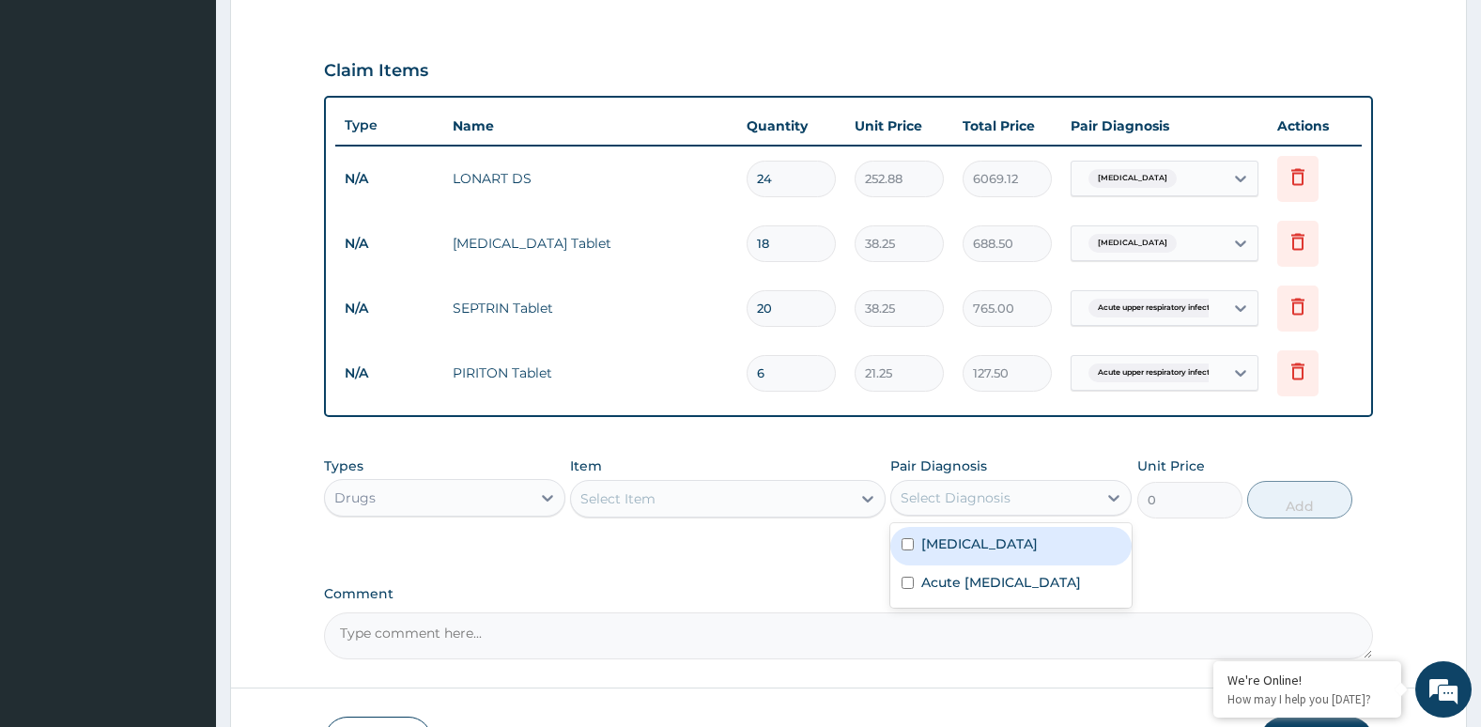
click at [963, 489] on div "Select Diagnosis" at bounding box center [956, 497] width 110 height 19
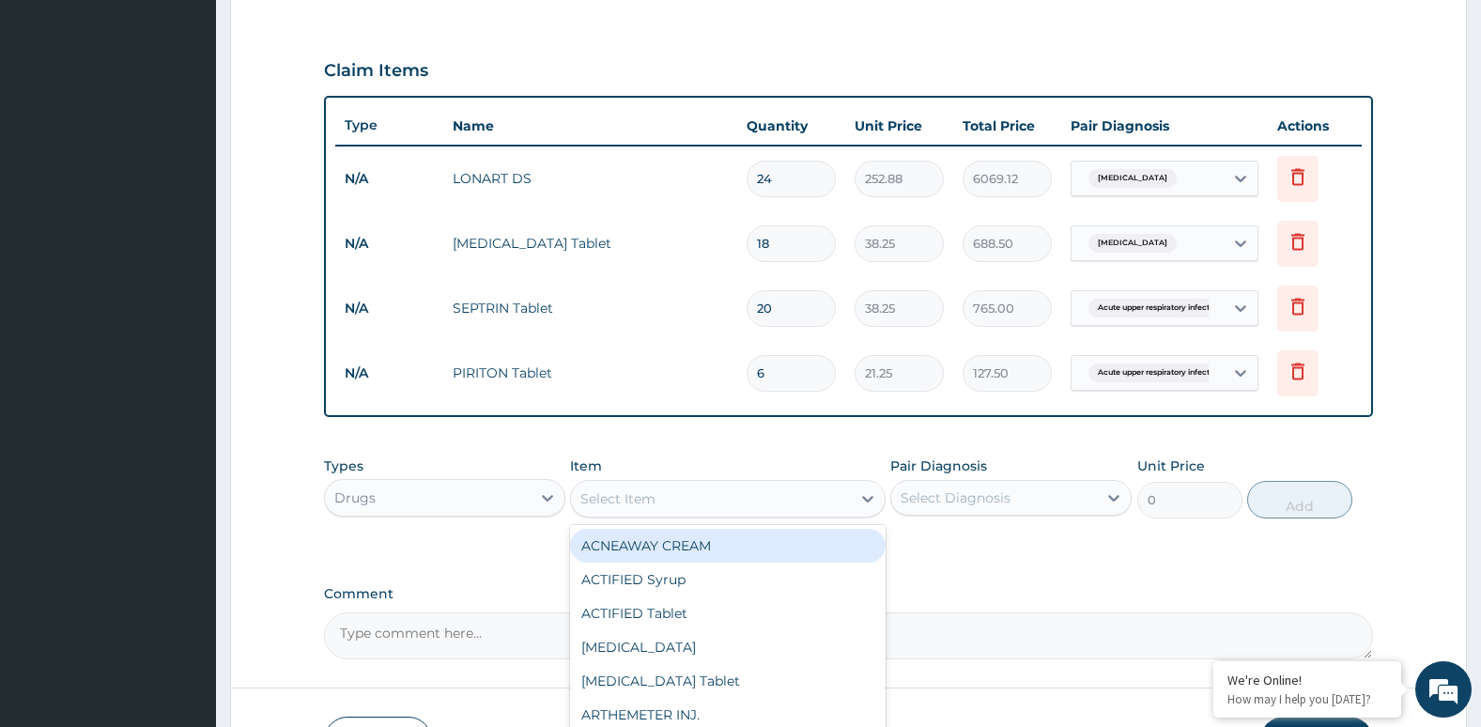
click at [809, 494] on div "Select Item" at bounding box center [710, 499] width 279 height 30
type input "COU"
click at [778, 538] on div "COUGH Syrup" at bounding box center [727, 546] width 315 height 34
type input "361.25"
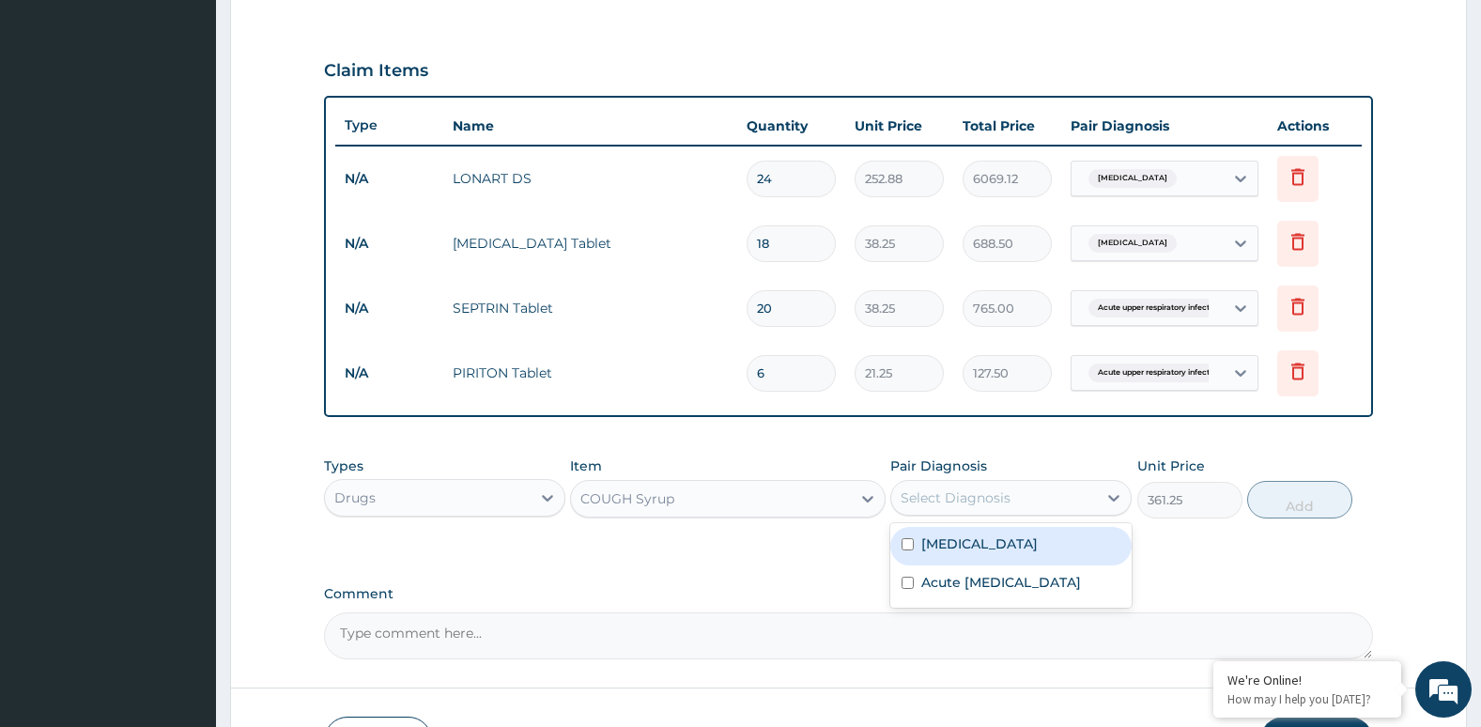
click at [938, 486] on div "Select Diagnosis" at bounding box center [994, 498] width 206 height 30
click at [932, 583] on label "Acute upper respiratory infection" at bounding box center [1001, 582] width 160 height 19
checkbox input "true"
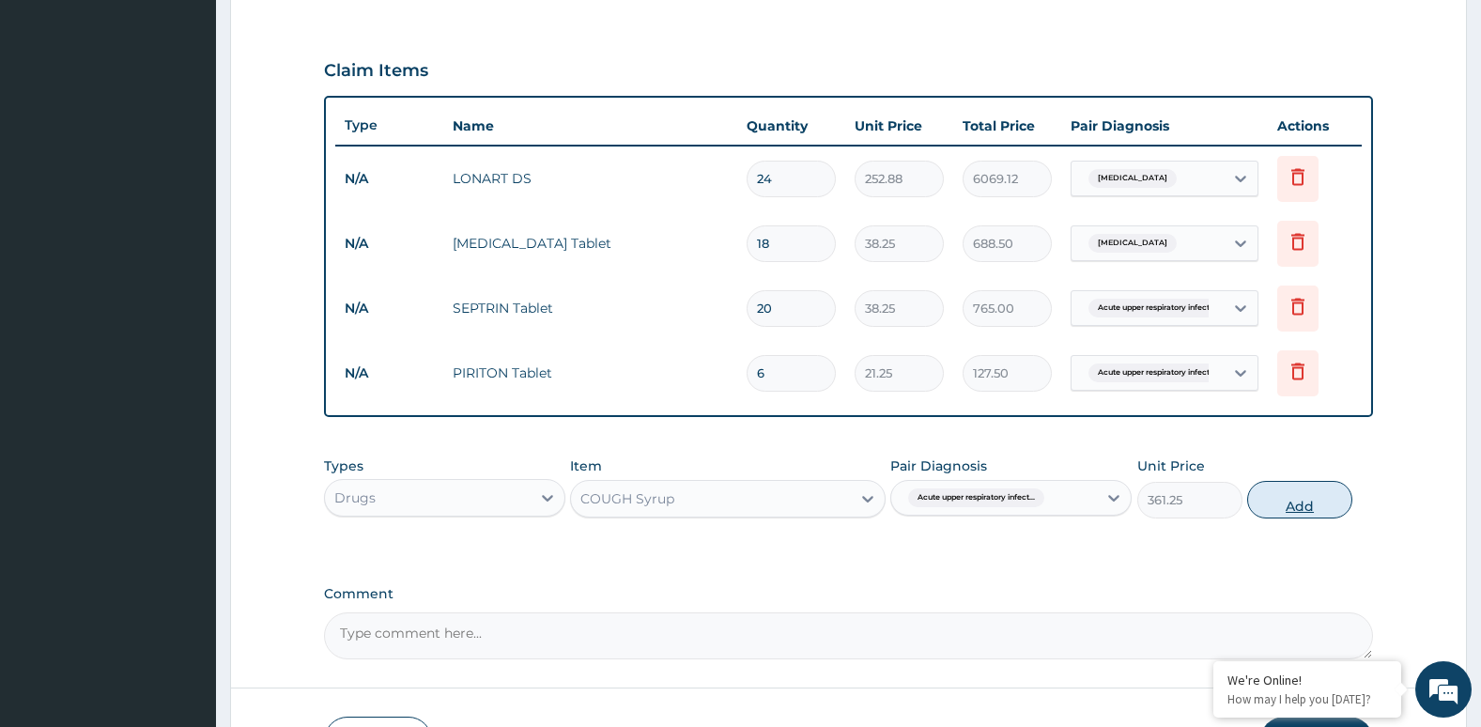
click at [1302, 512] on button "Add" at bounding box center [1299, 500] width 105 height 38
type input "0"
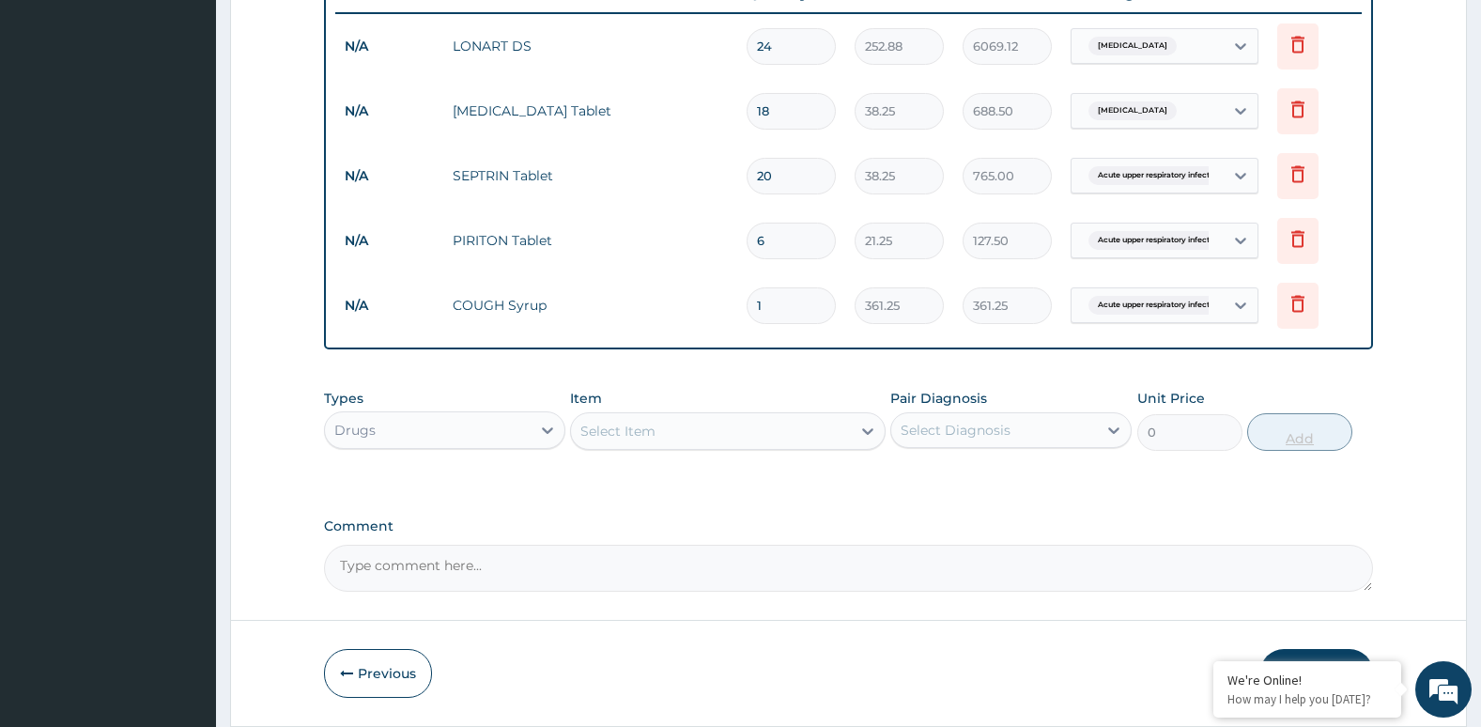
scroll to position [797, 0]
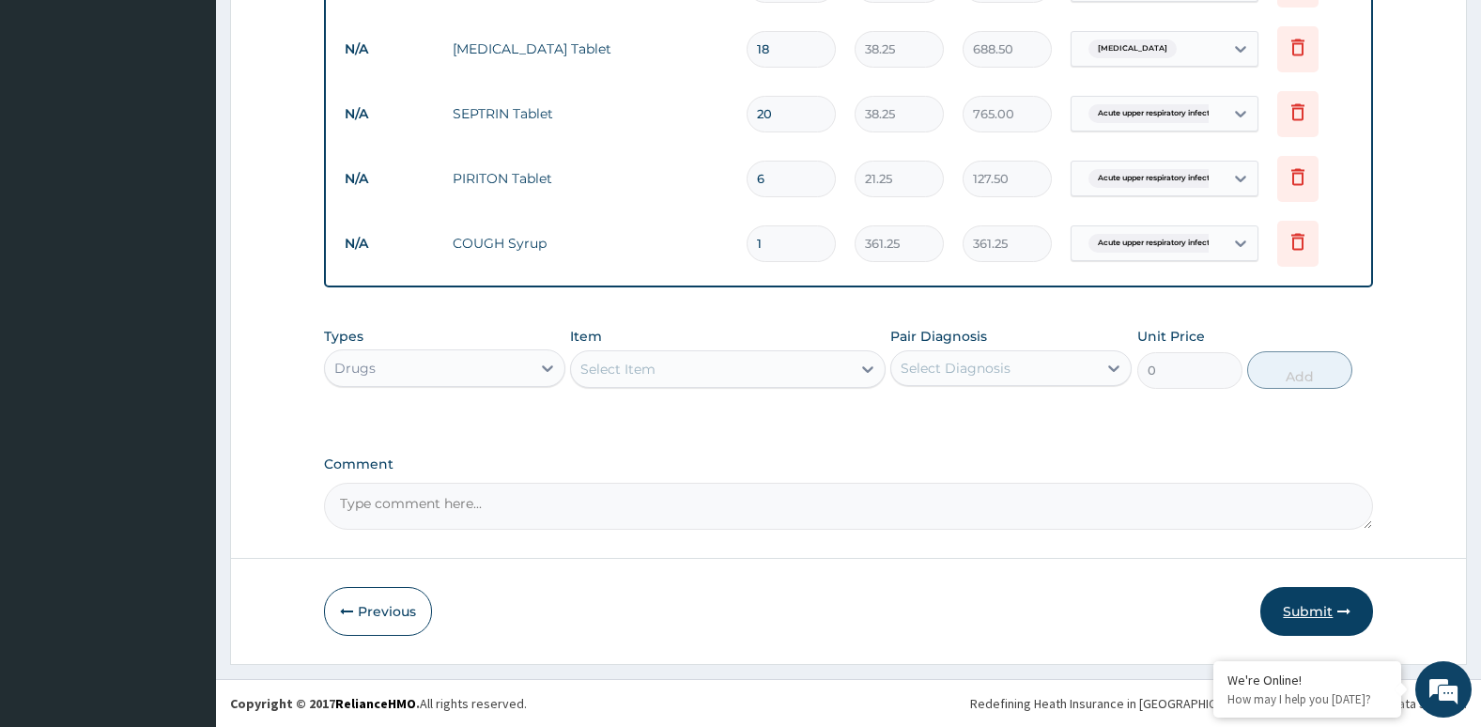
click at [1304, 614] on button "Submit" at bounding box center [1316, 611] width 113 height 49
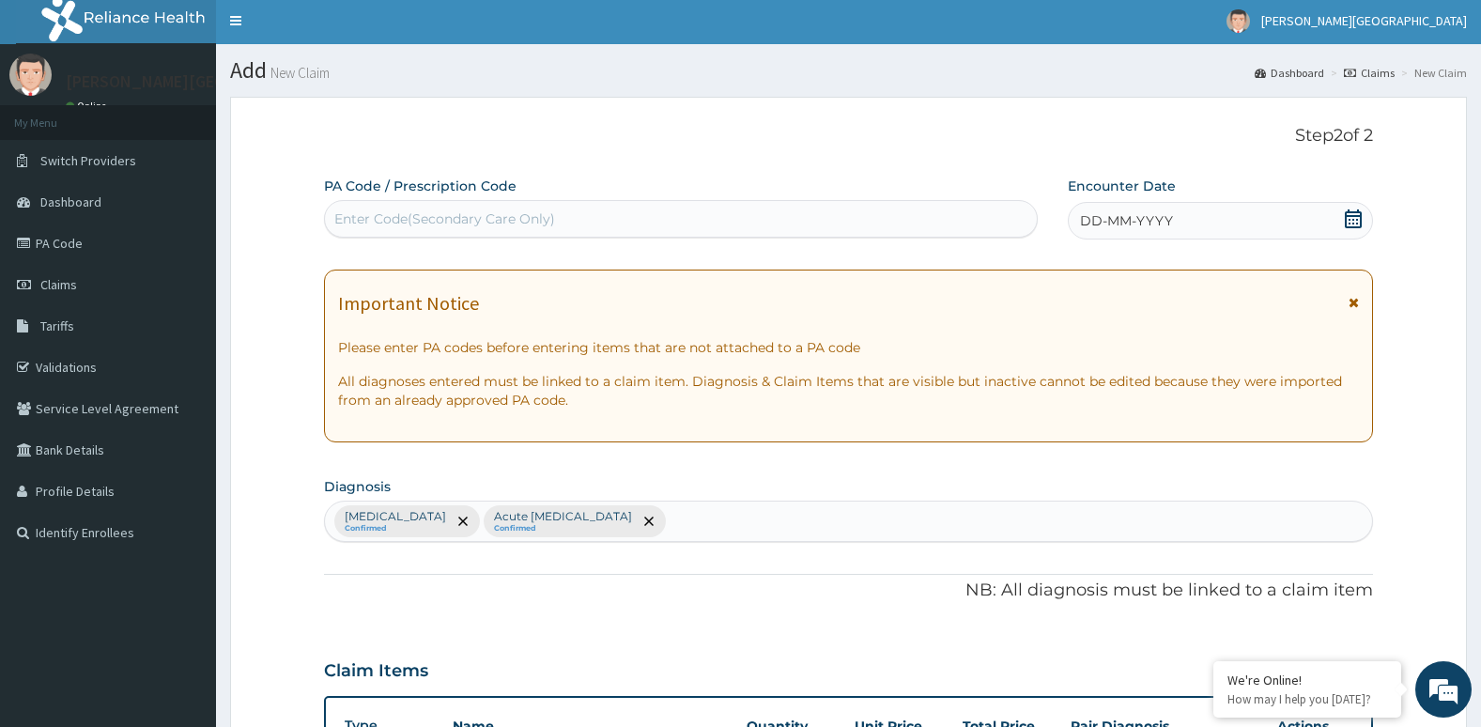
scroll to position [0, 0]
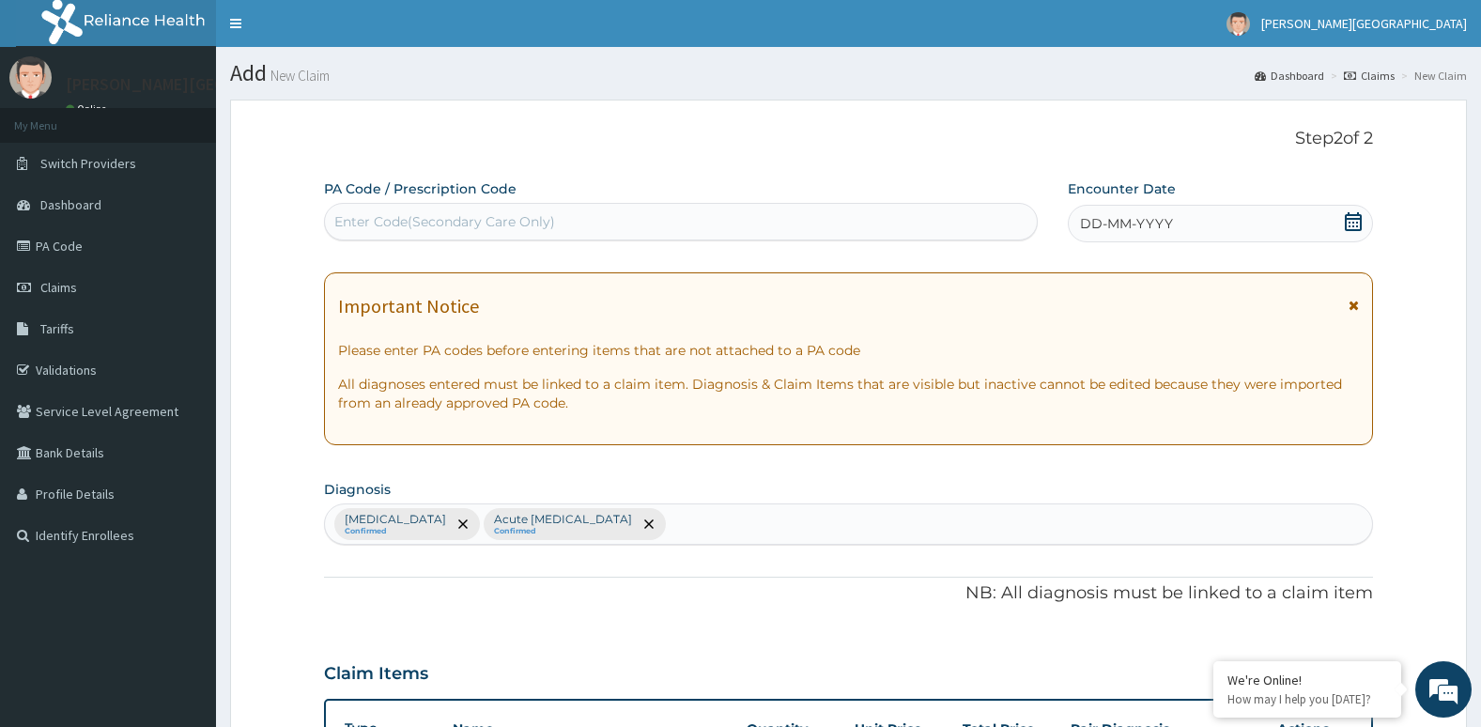
click at [1345, 222] on icon at bounding box center [1353, 221] width 19 height 19
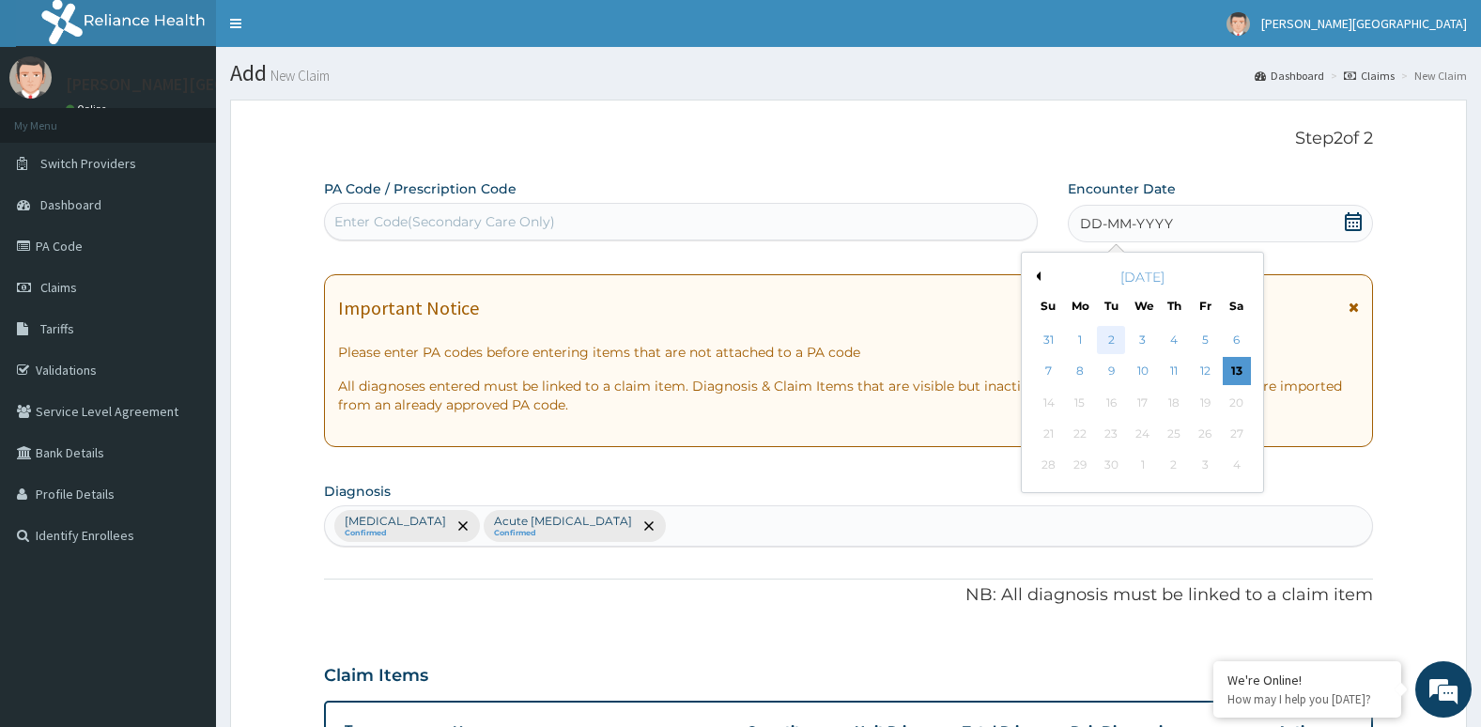
click at [1111, 339] on div "2" at bounding box center [1111, 340] width 28 height 28
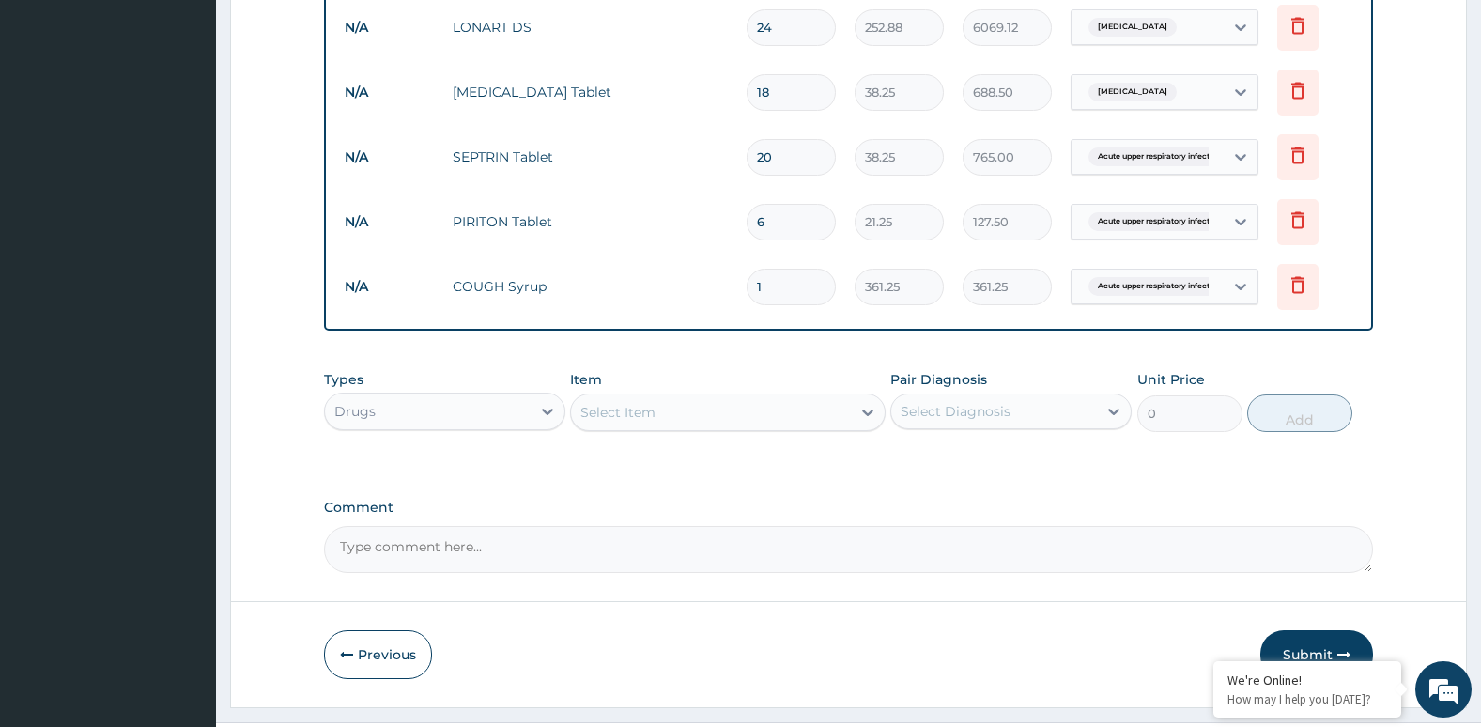
scroll to position [797, 0]
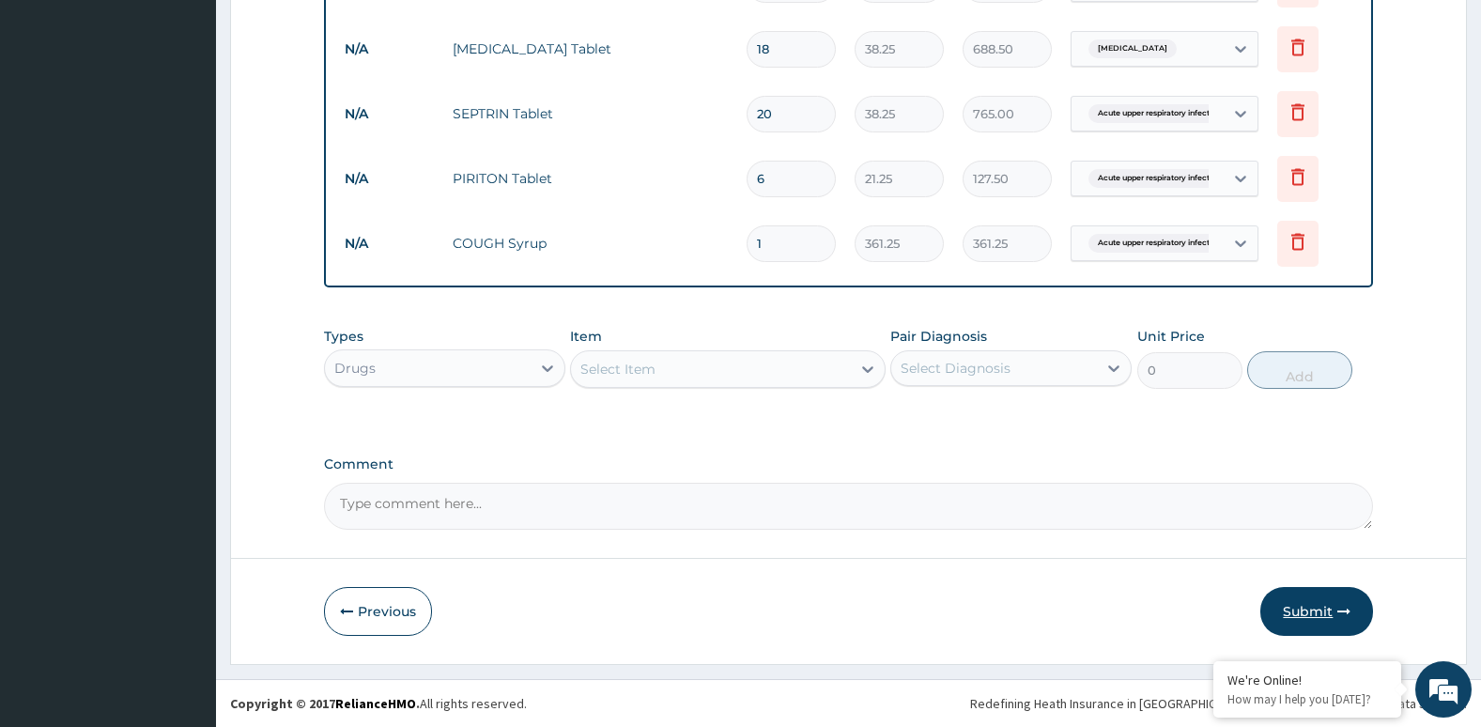
click at [1323, 604] on button "Submit" at bounding box center [1316, 611] width 113 height 49
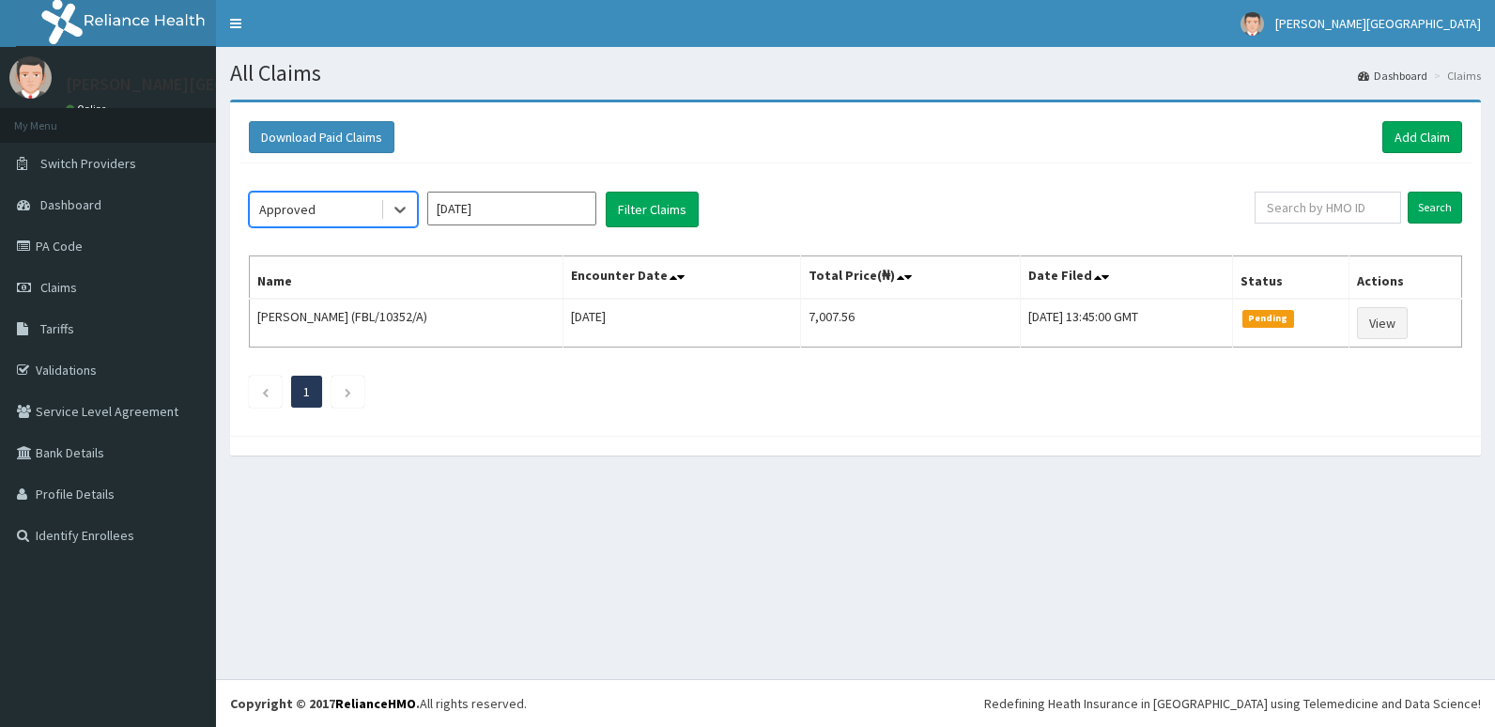
click at [999, 152] on div "Download Paid Claims Add Claim" at bounding box center [855, 137] width 1213 height 32
click at [1303, 206] on input "text" at bounding box center [1328, 208] width 146 height 32
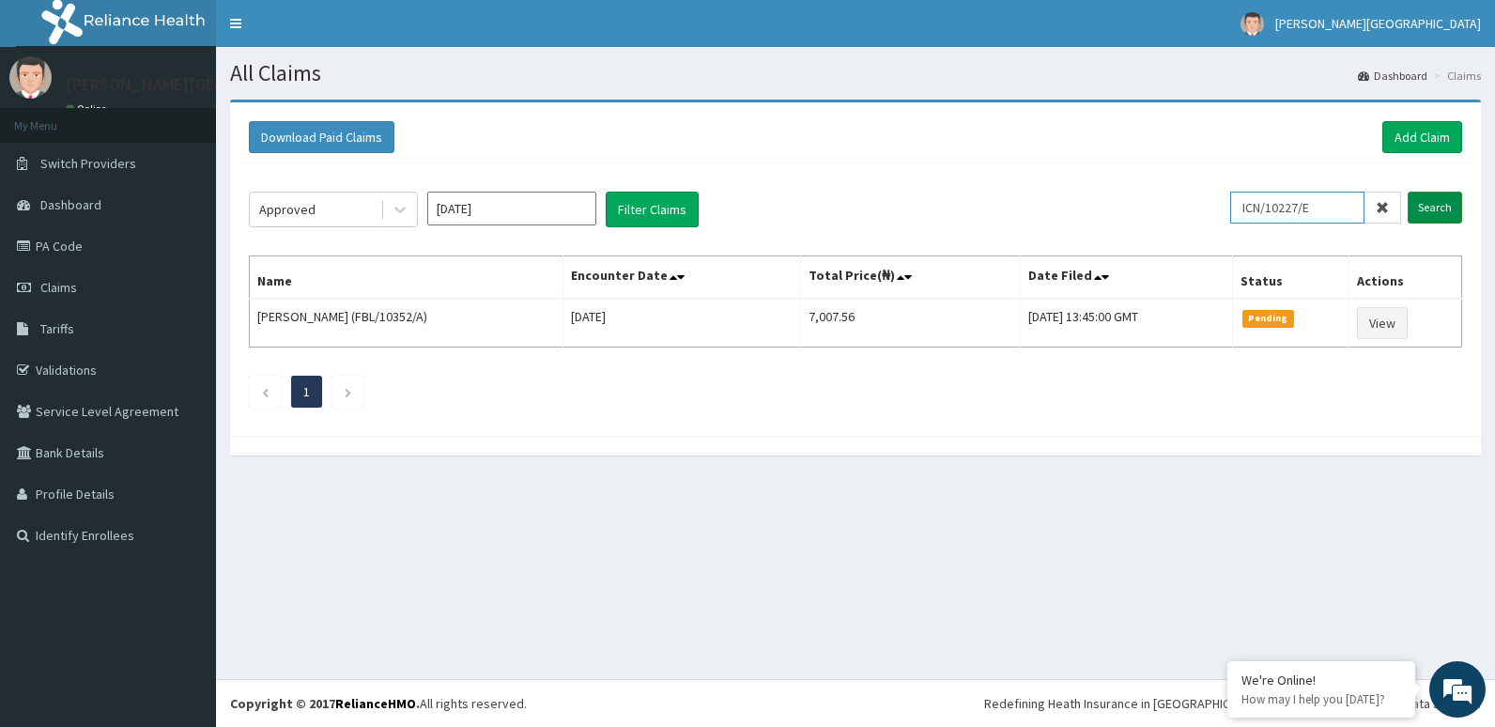
type input "ICN/10227/E"
click at [1444, 208] on input "Search" at bounding box center [1435, 208] width 54 height 32
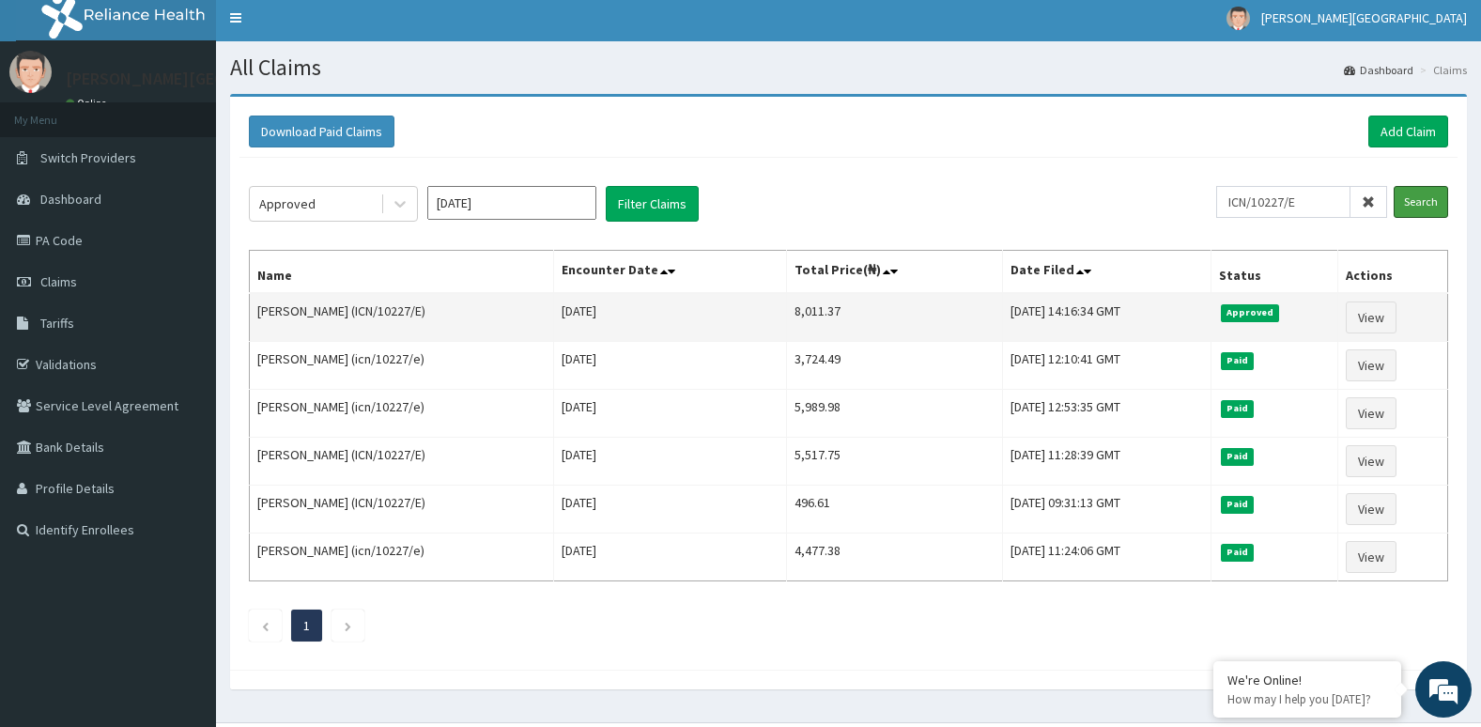
scroll to position [8, 0]
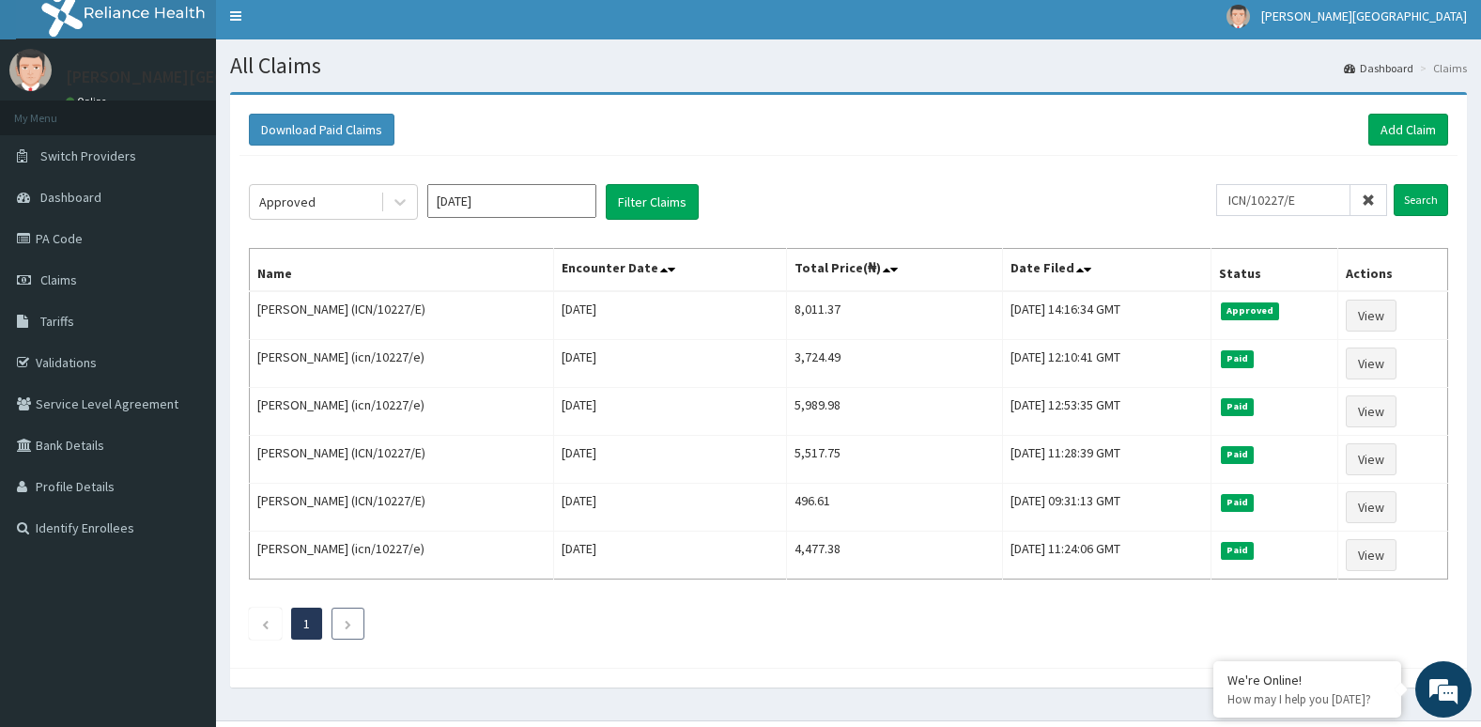
click at [358, 617] on li at bounding box center [347, 624] width 33 height 32
click li
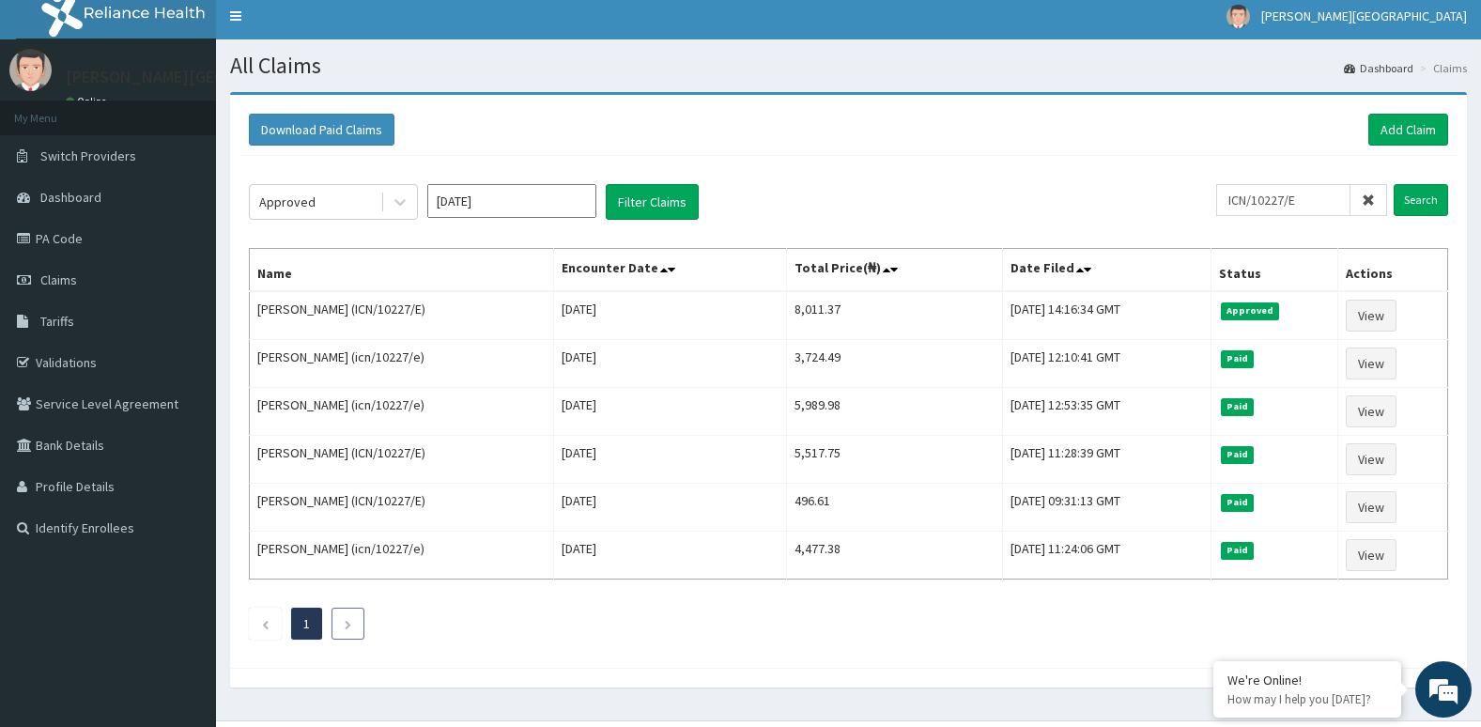
click li
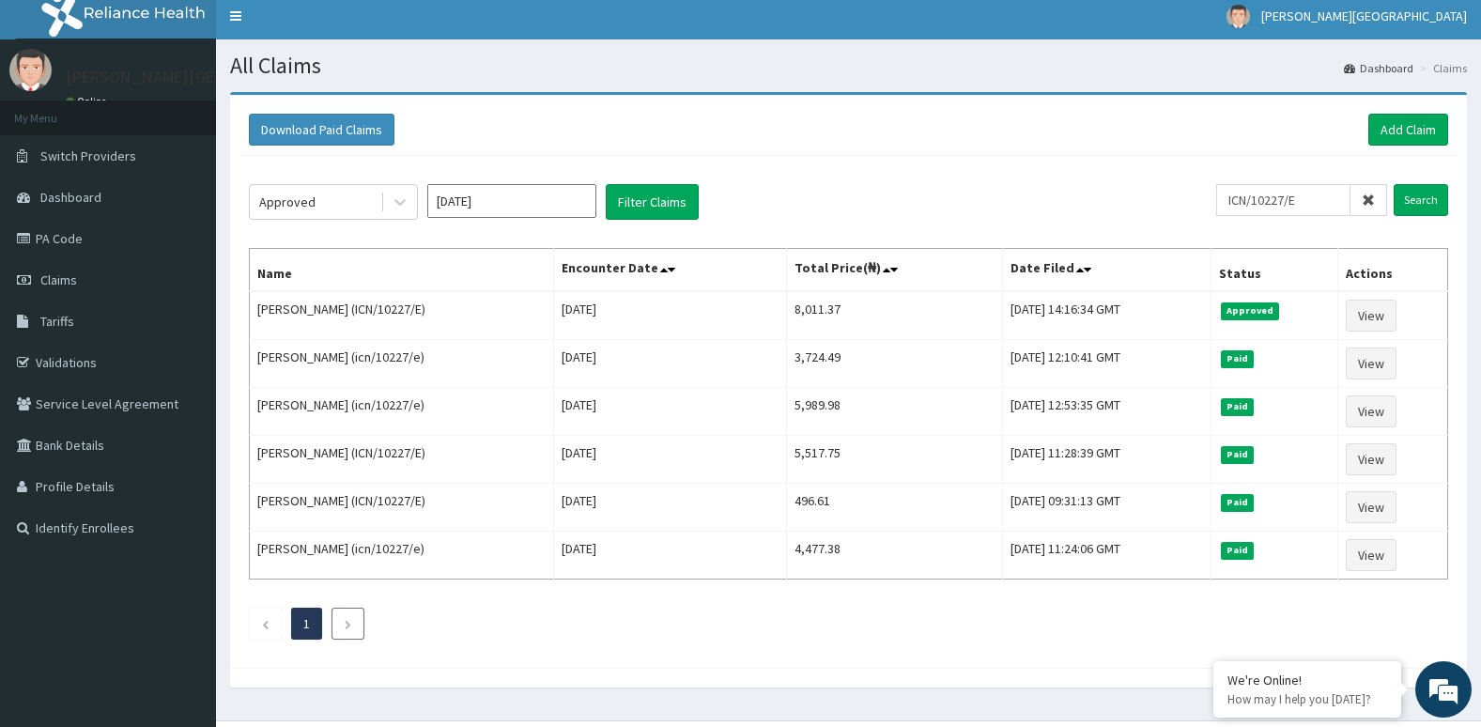
click li
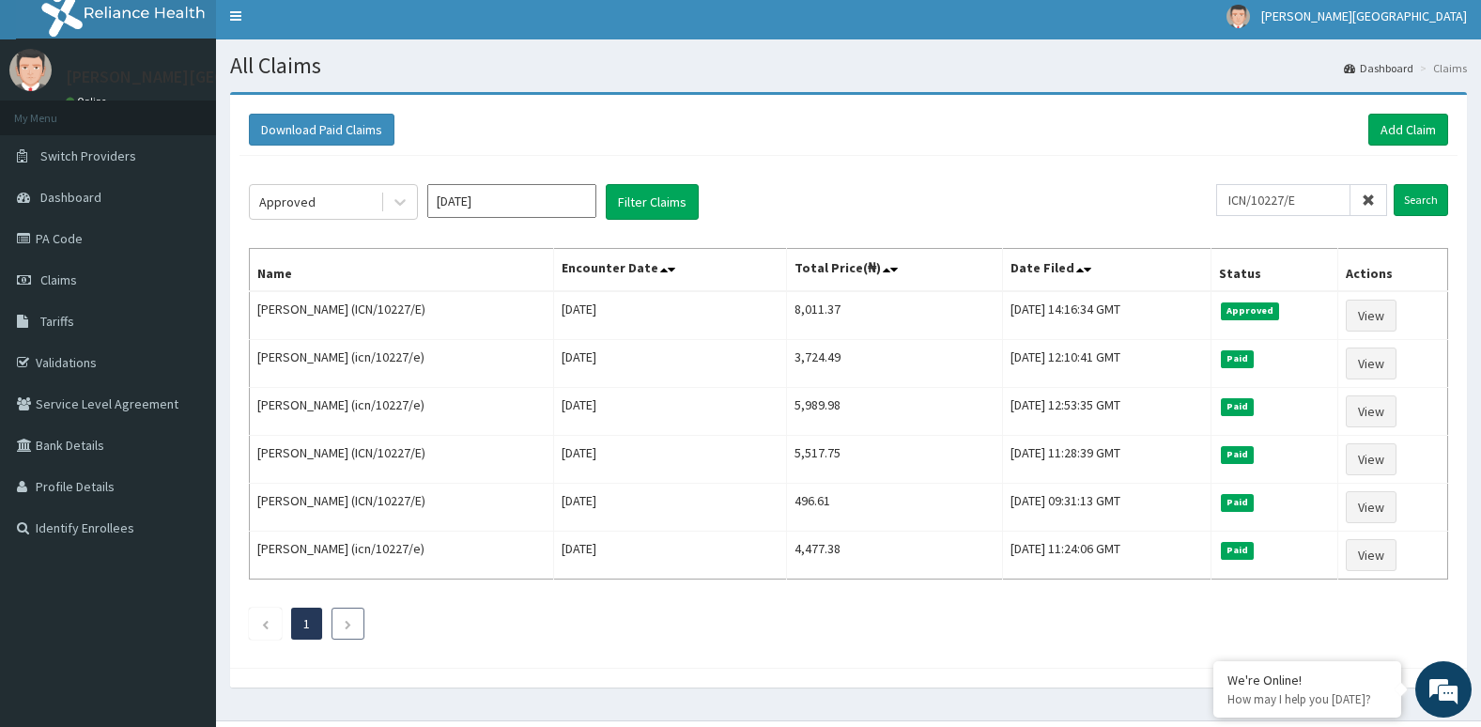
click li
drag, startPoint x: 358, startPoint y: 617, endPoint x: 274, endPoint y: 623, distance: 83.8
click ul "1"
click li
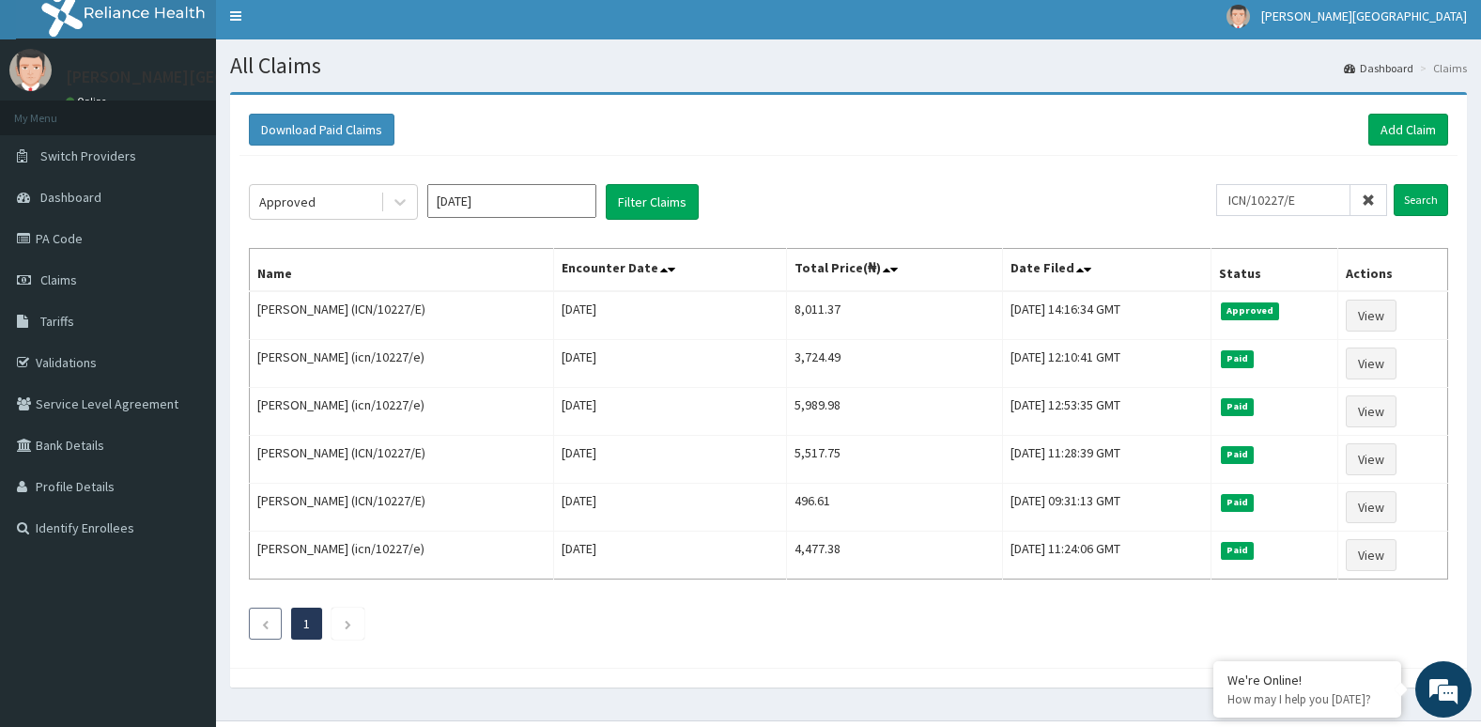
click li
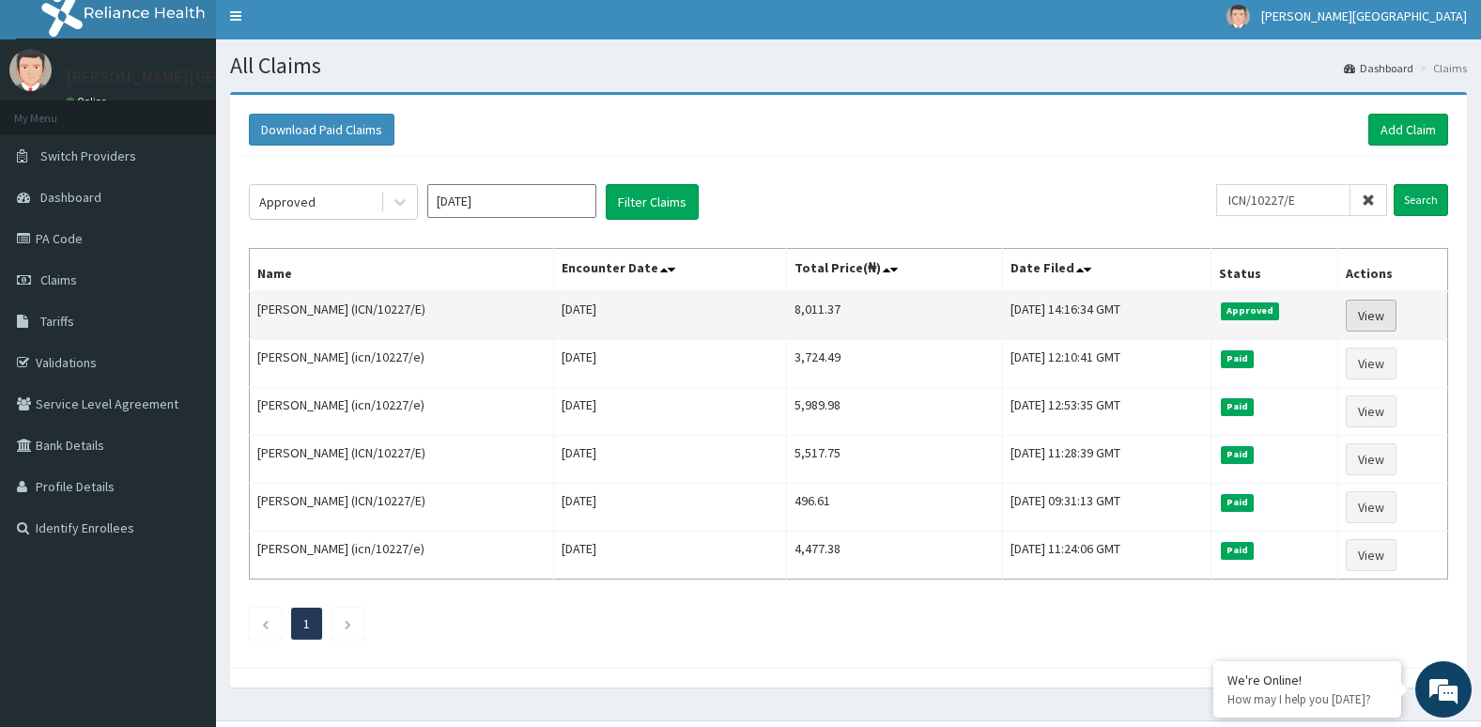
click link "View"
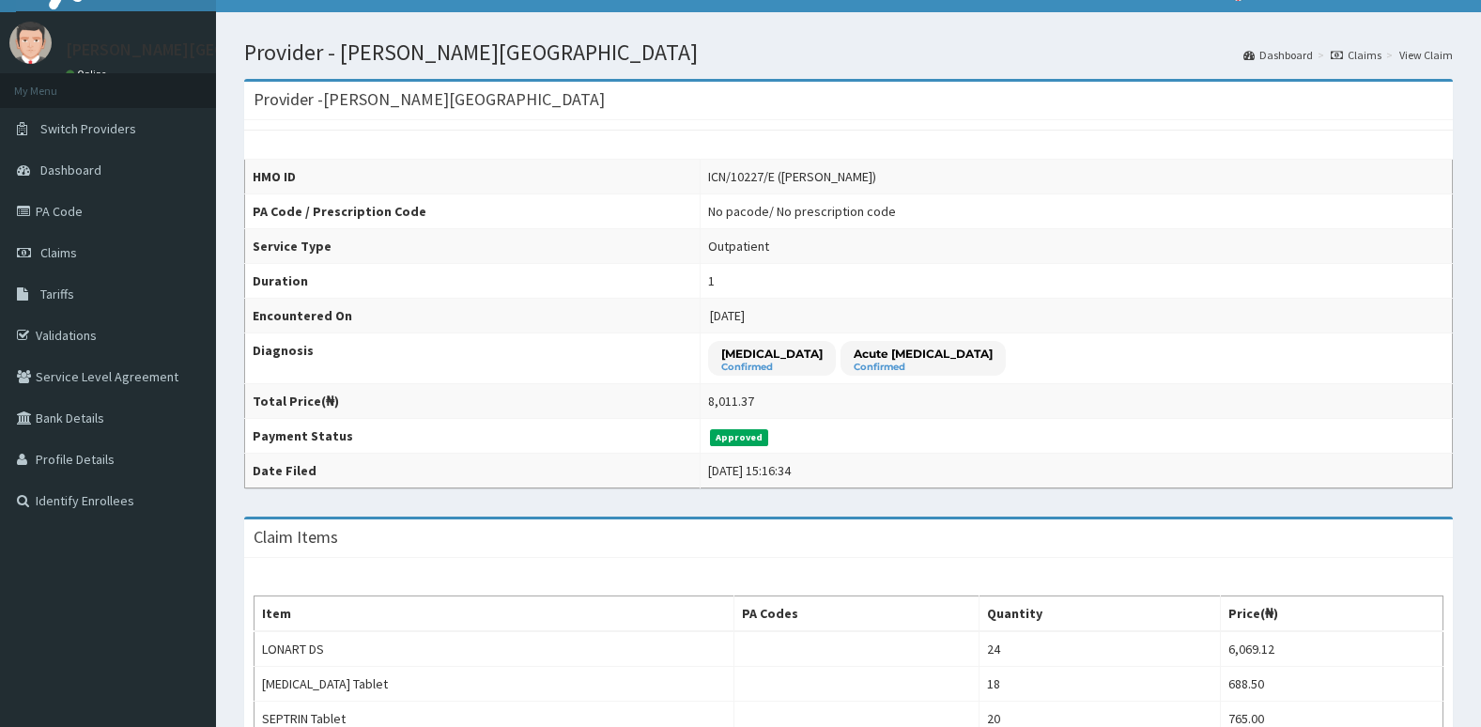
scroll to position [37, 0]
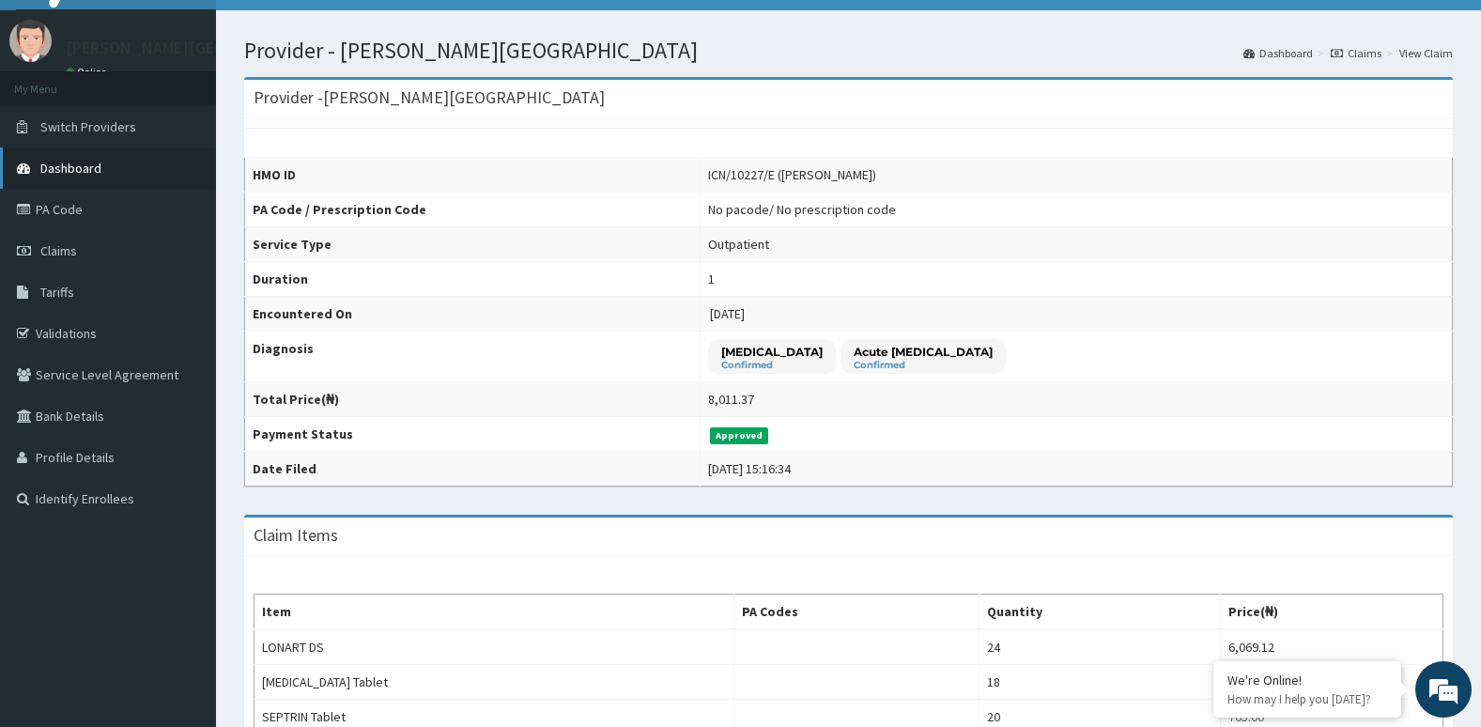
click at [179, 168] on link "Dashboard" at bounding box center [108, 167] width 216 height 41
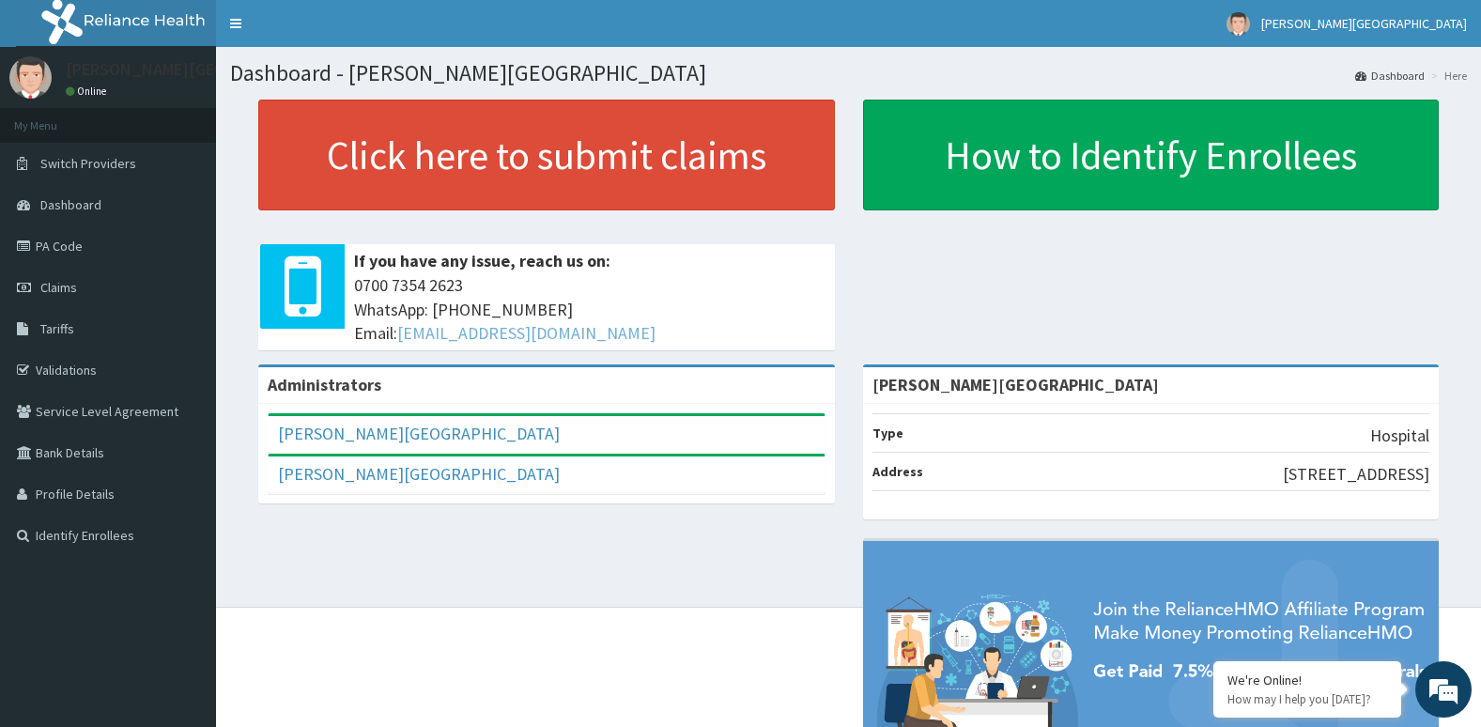
drag, startPoint x: 0, startPoint y: 0, endPoint x: 492, endPoint y: 334, distance: 594.9
click at [492, 334] on link "hellonigeria@getreliancehealth.com" at bounding box center [526, 333] width 258 height 22
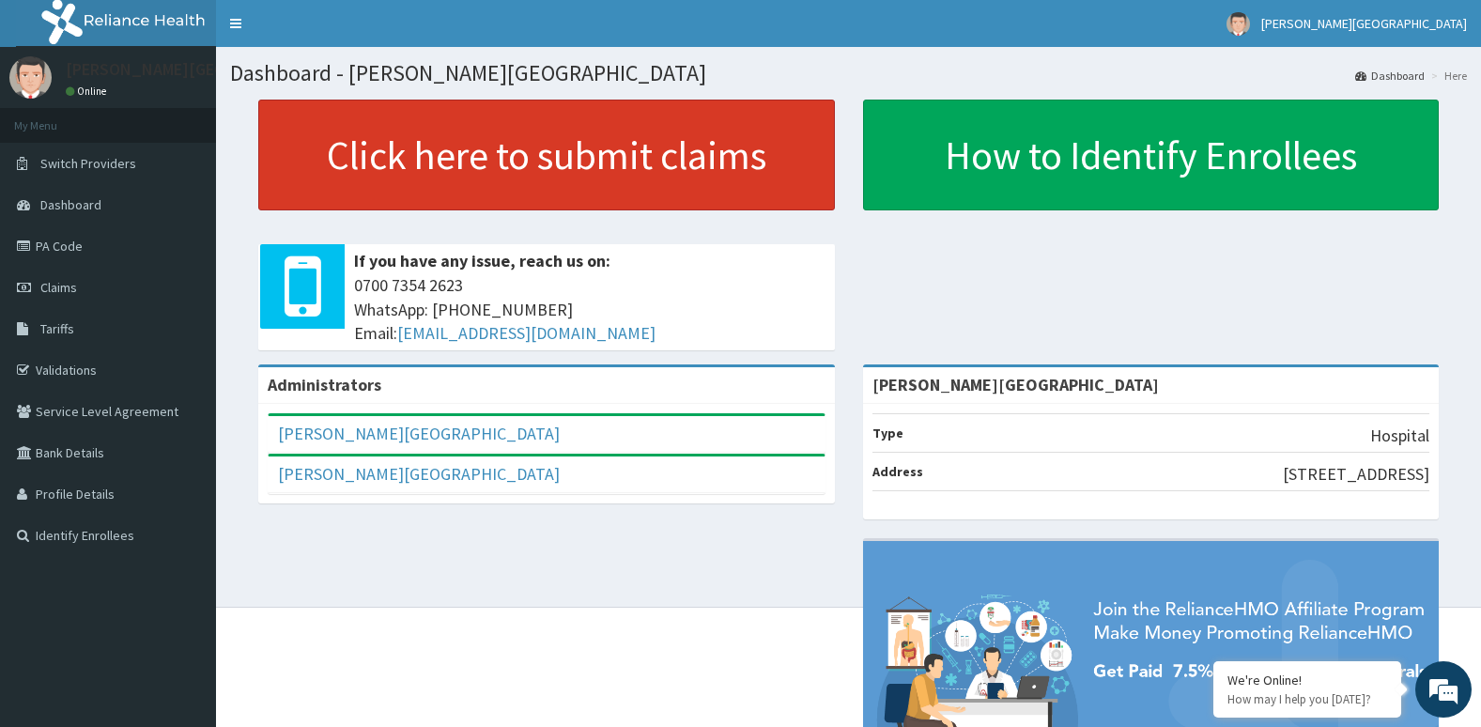
click at [533, 162] on link "Click here to submit claims" at bounding box center [546, 155] width 577 height 111
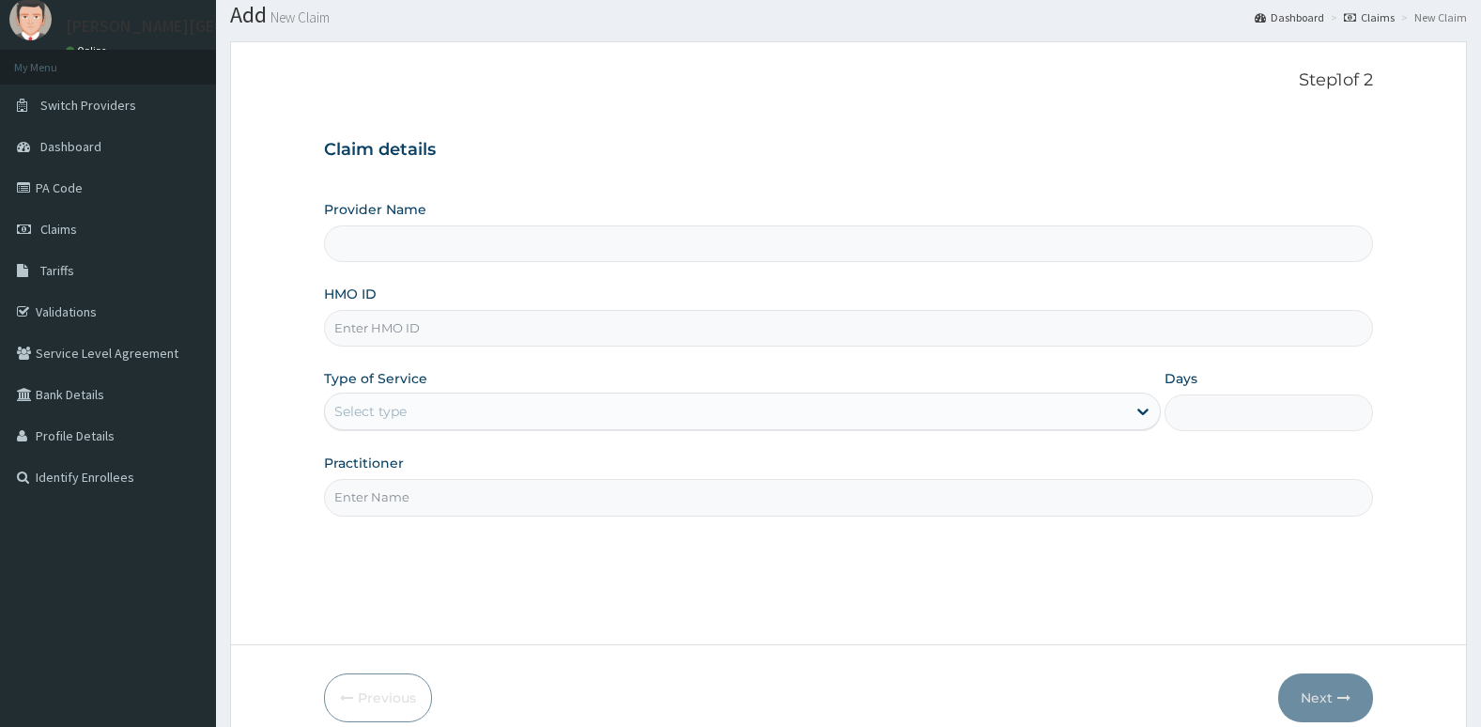
scroll to position [60, 0]
type input "[PERSON_NAME][GEOGRAPHIC_DATA]"
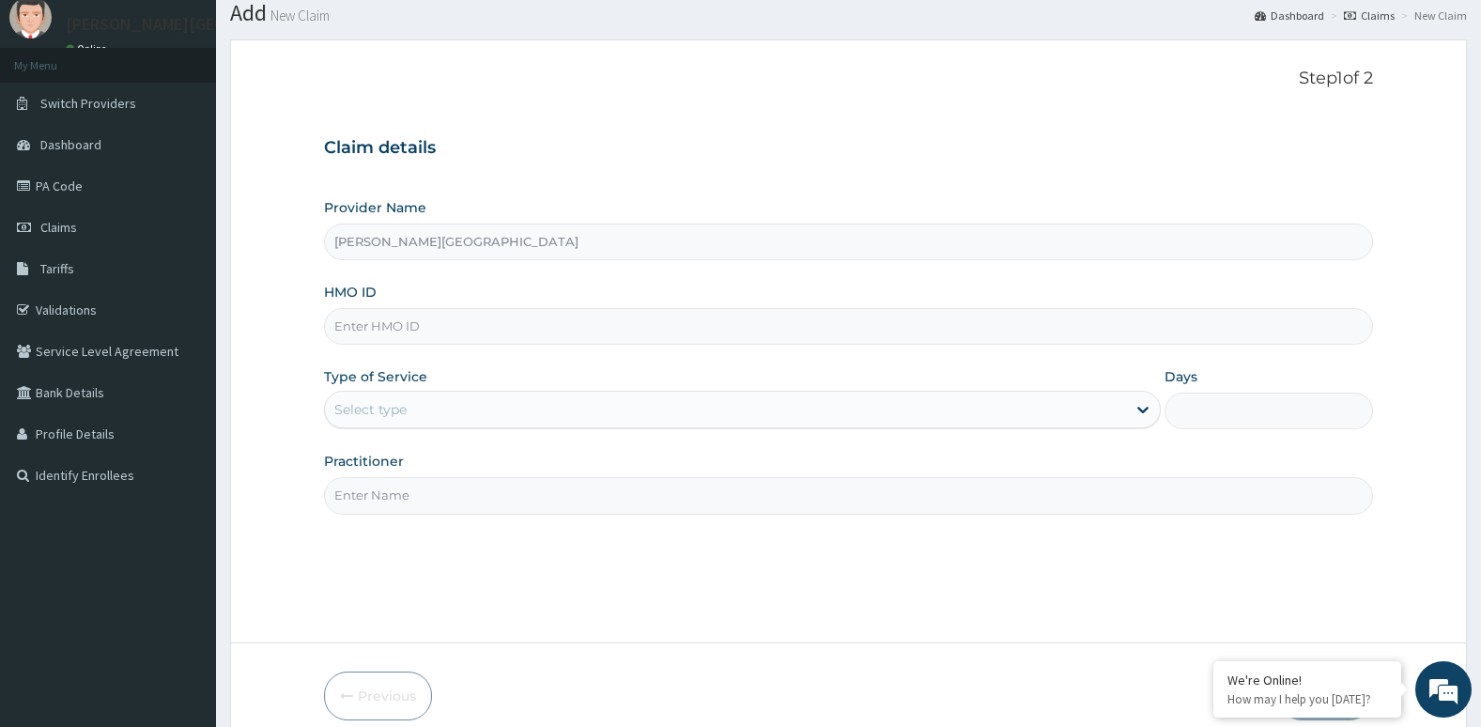
scroll to position [68, 0]
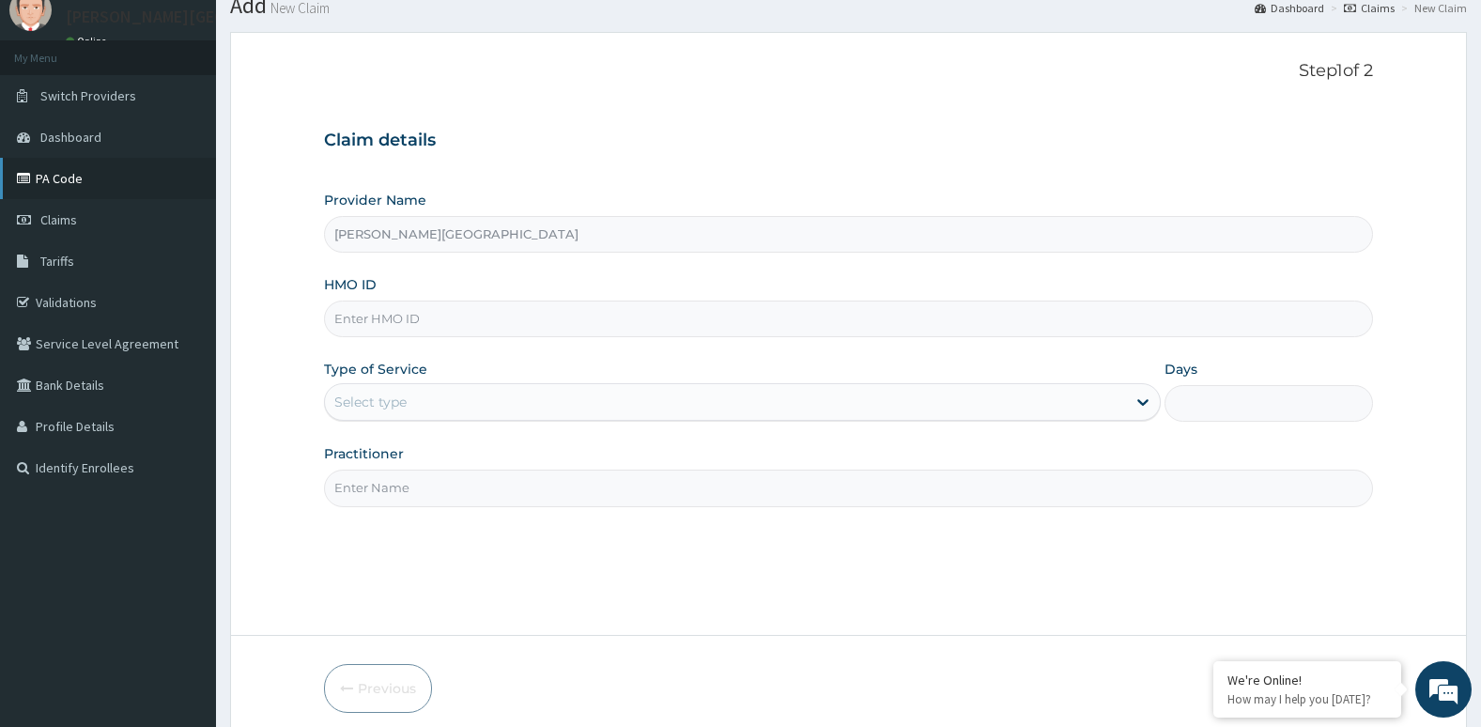
click at [127, 174] on link "PA Code" at bounding box center [108, 178] width 216 height 41
click at [110, 176] on link "PA Code" at bounding box center [108, 178] width 216 height 41
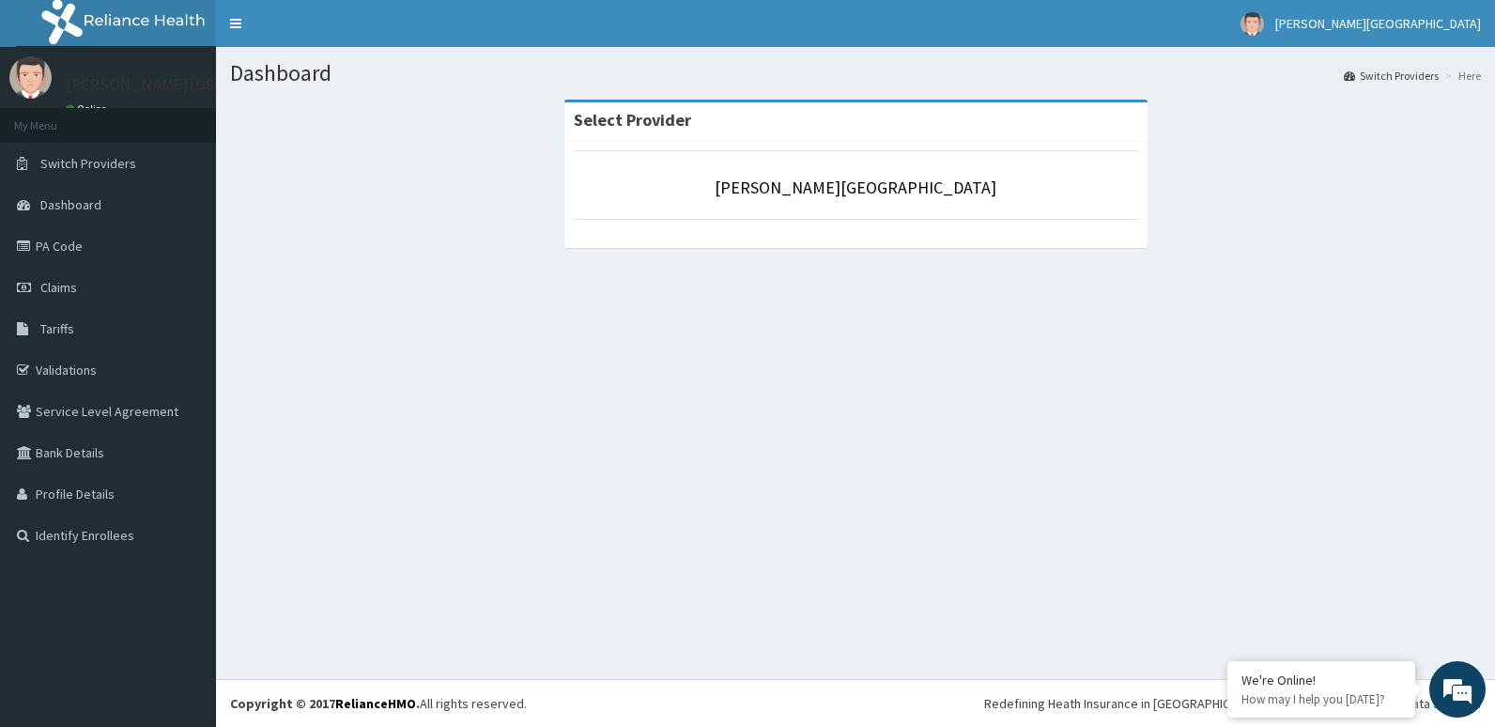
click at [1133, 275] on section "Select Provider Aruna [GEOGRAPHIC_DATA]" at bounding box center [855, 202] width 1279 height 235
click at [125, 235] on link "PA Code" at bounding box center [108, 245] width 216 height 41
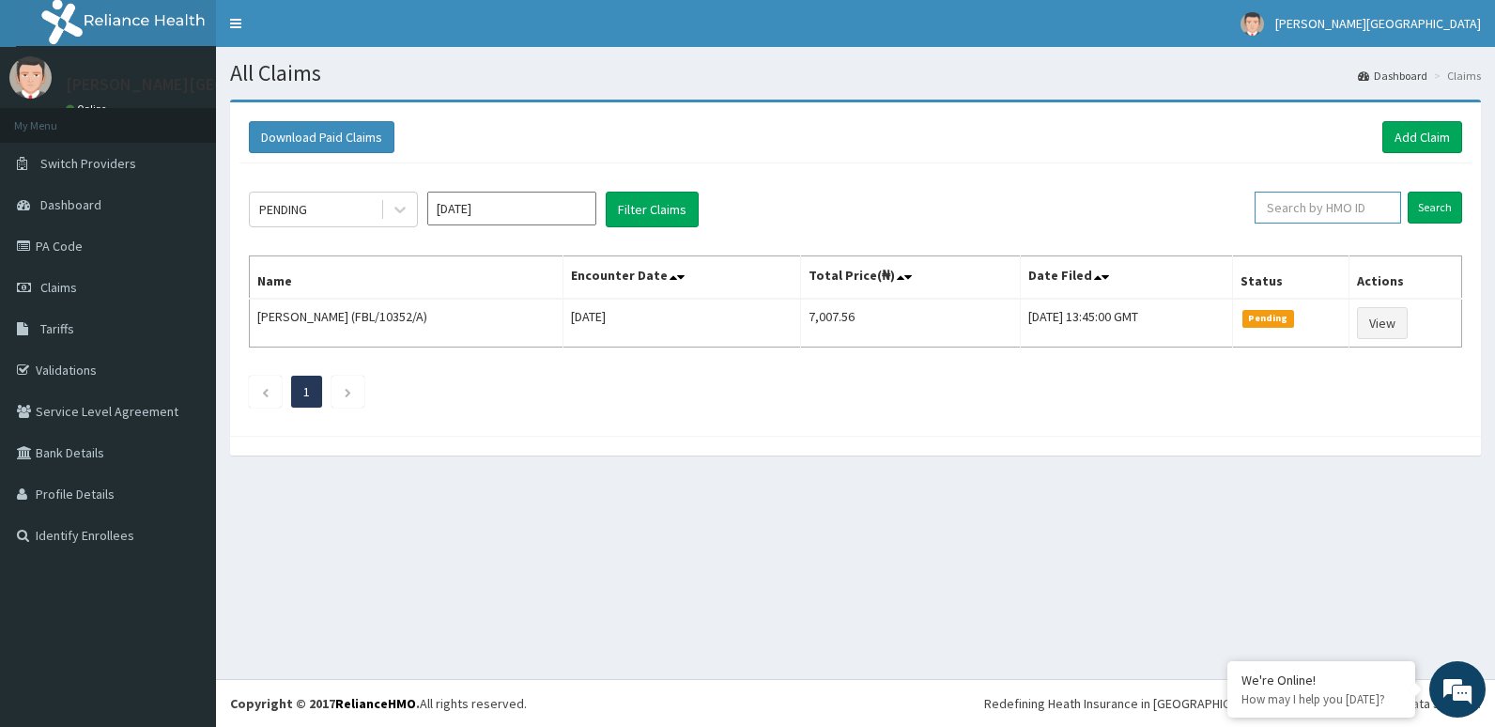
click at [1291, 216] on input "text" at bounding box center [1328, 208] width 146 height 32
type input "ICN/10227/B"
click at [1438, 204] on input "Search" at bounding box center [1435, 208] width 54 height 32
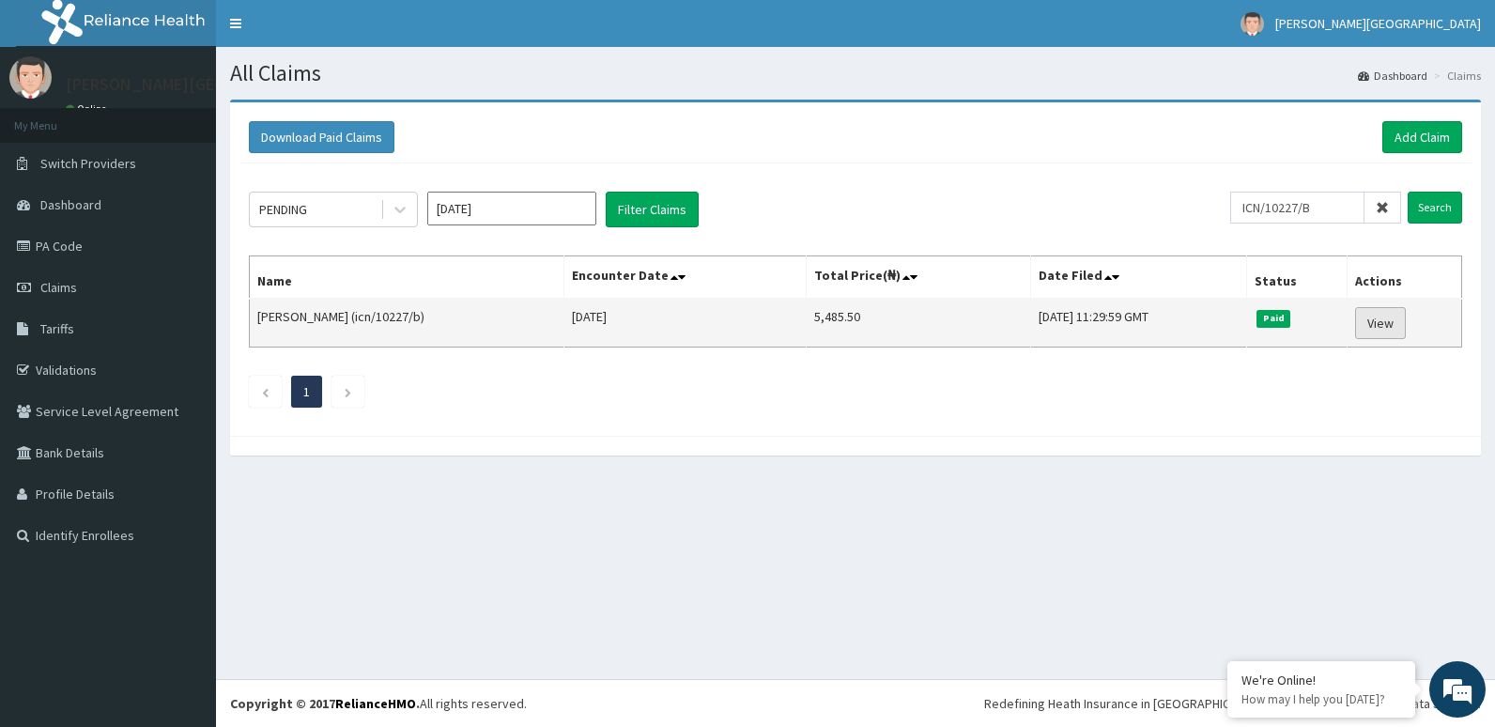
click at [1385, 318] on link "View" at bounding box center [1380, 323] width 51 height 32
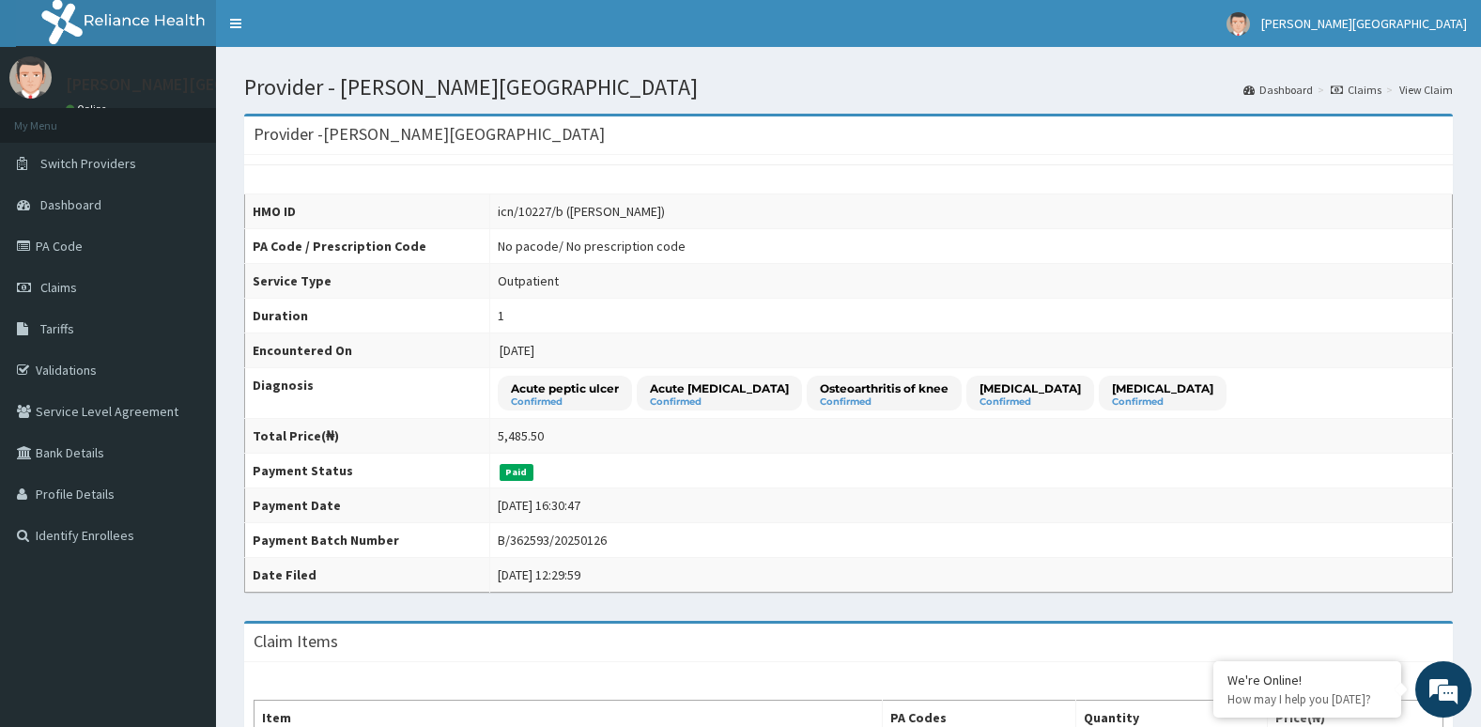
click at [1358, 92] on link "Claims" at bounding box center [1356, 90] width 51 height 16
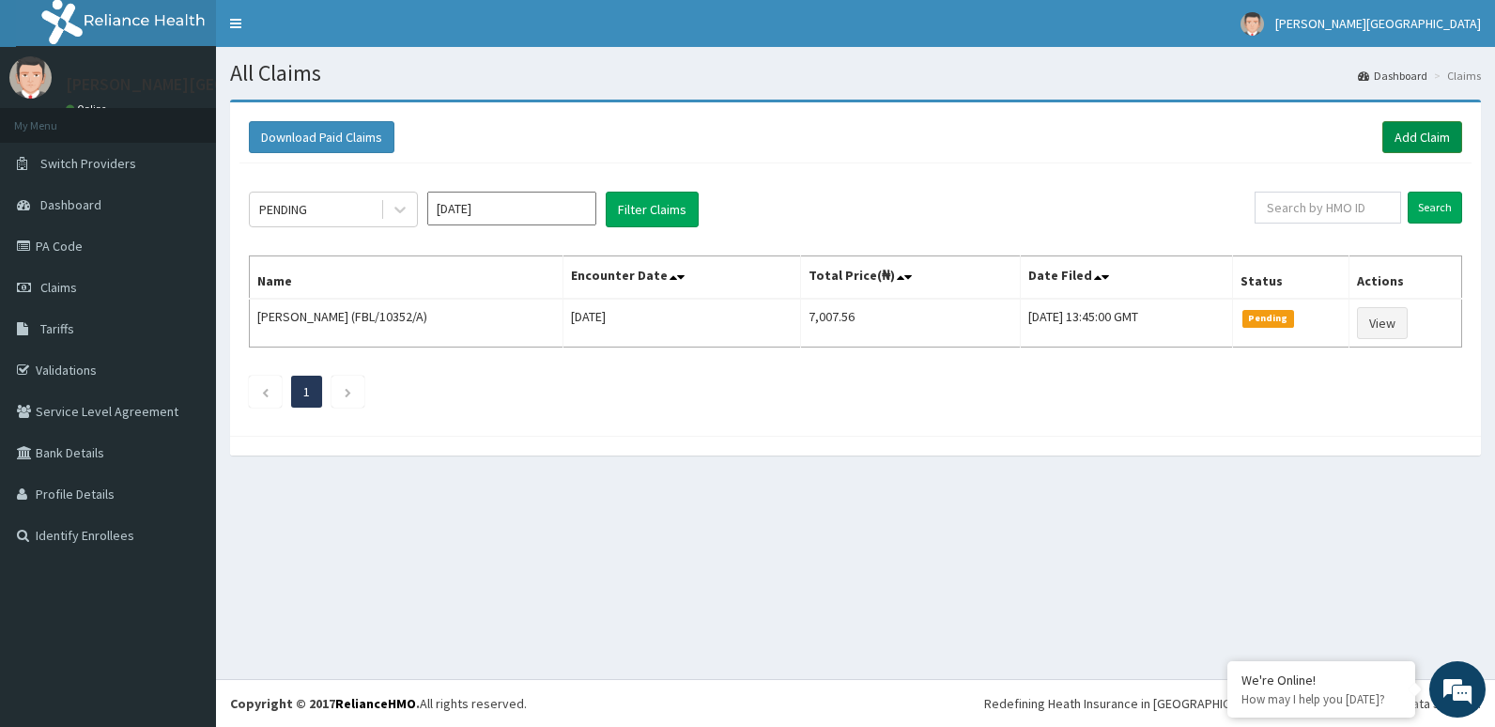
click at [1414, 136] on link "Add Claim" at bounding box center [1422, 137] width 80 height 32
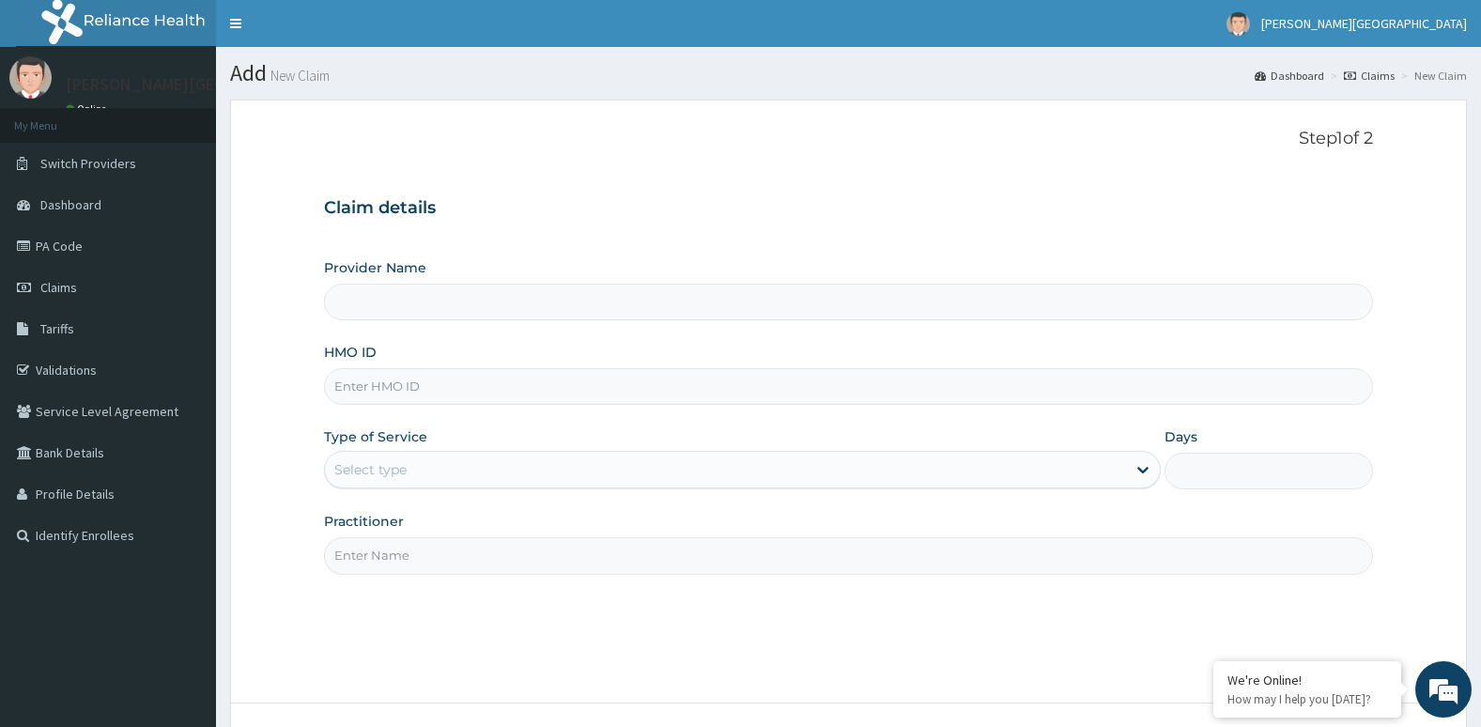
type input "[PERSON_NAME][GEOGRAPHIC_DATA]"
click at [772, 402] on input "HMO ID" at bounding box center [849, 386] width 1050 height 37
type input "ICN/10227/B"
click at [678, 449] on div "Type of Service Select type" at bounding box center [742, 458] width 837 height 62
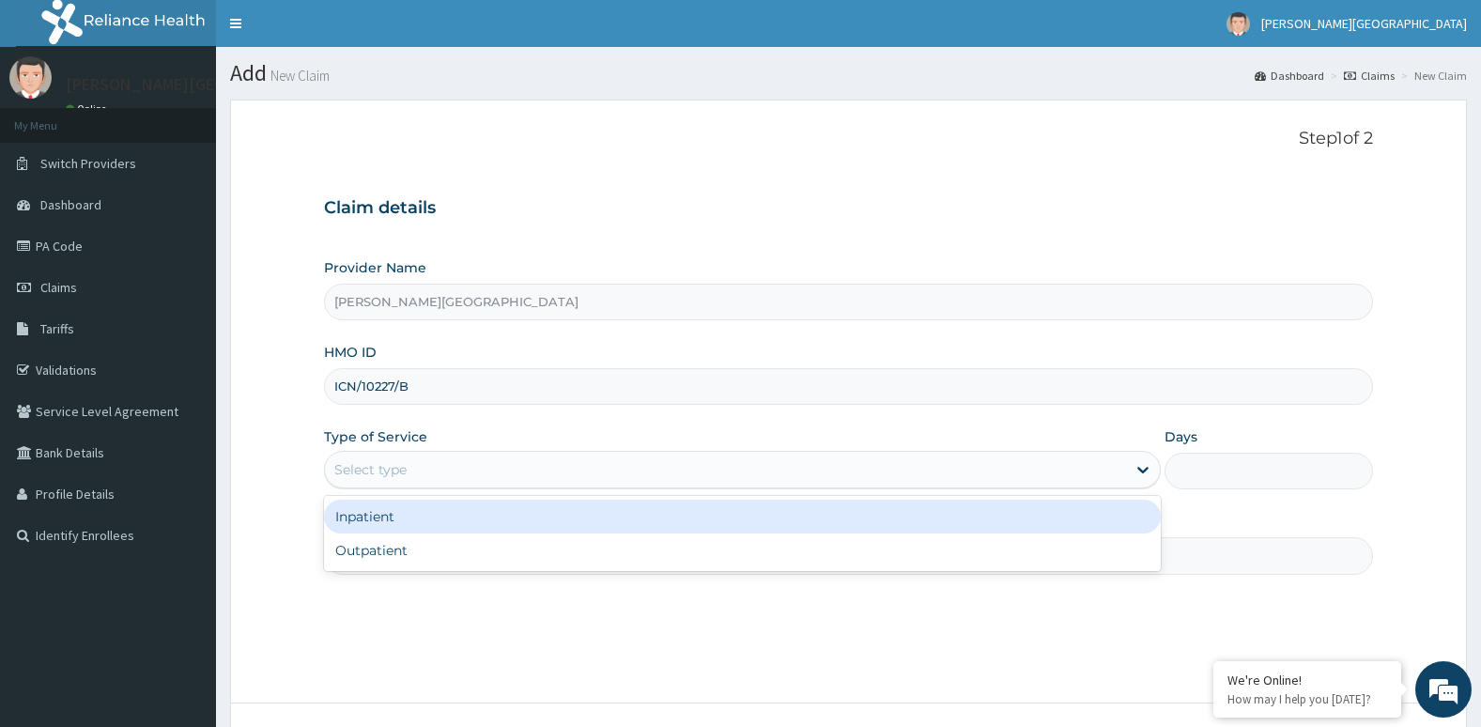
click at [680, 470] on div "Select type" at bounding box center [725, 469] width 801 height 30
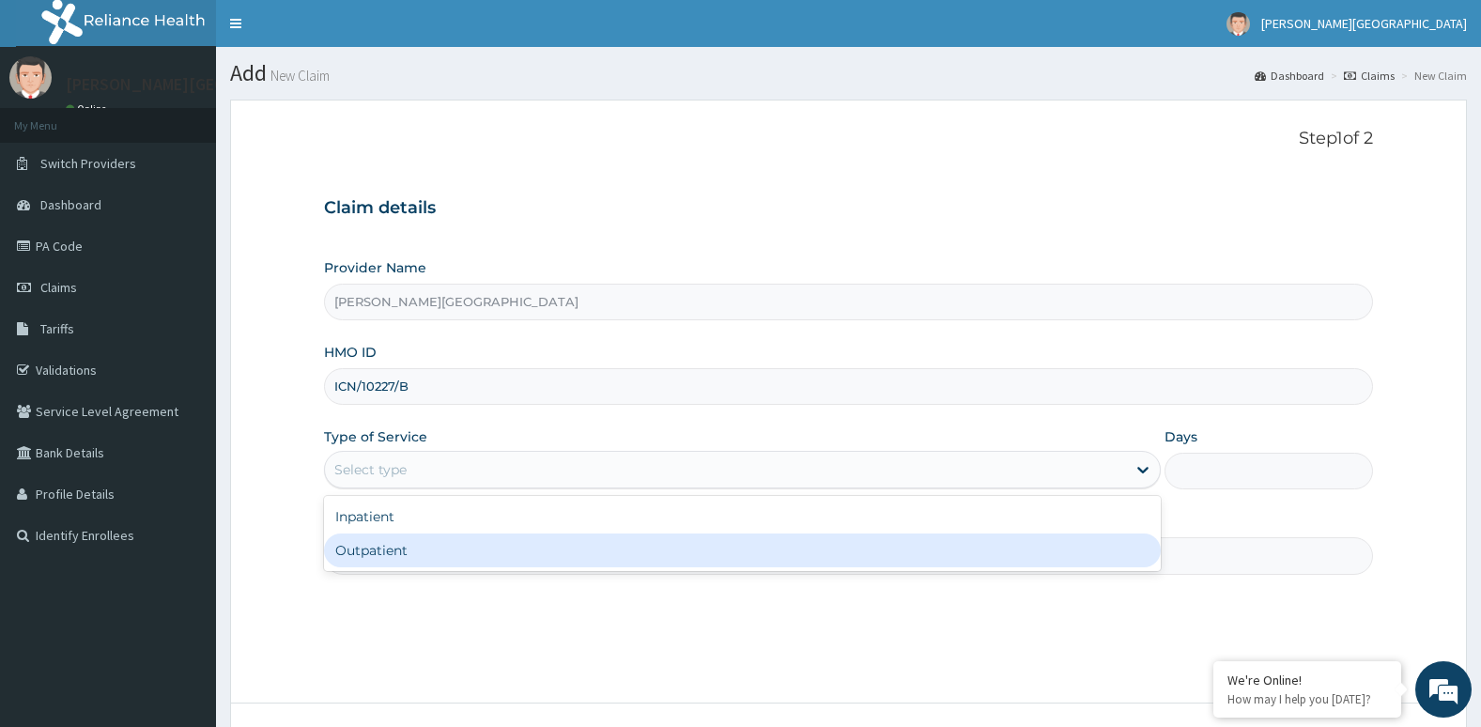
click at [680, 558] on div "Outpatient" at bounding box center [742, 550] width 837 height 34
type input "1"
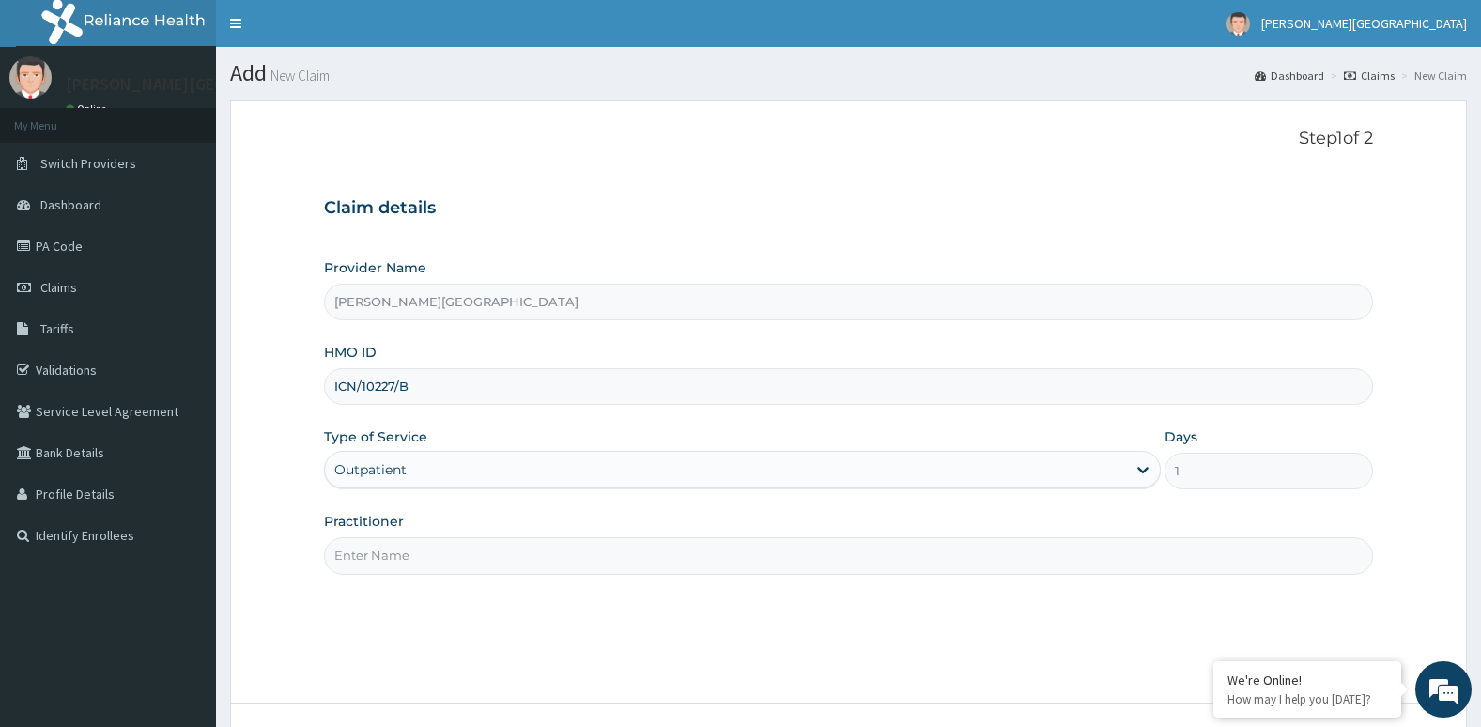
click at [906, 565] on input "Practitioner" at bounding box center [849, 555] width 1050 height 37
type input "[PERSON_NAME]"
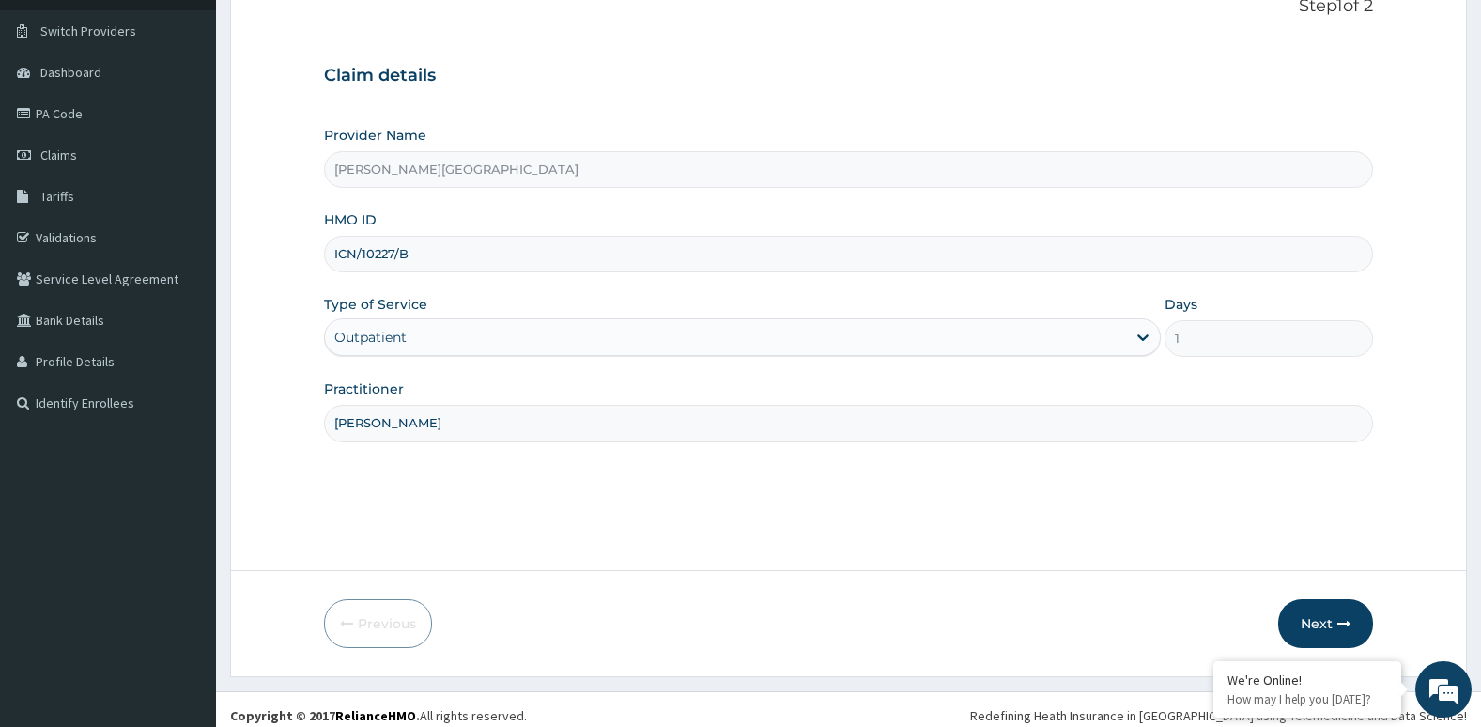
scroll to position [145, 0]
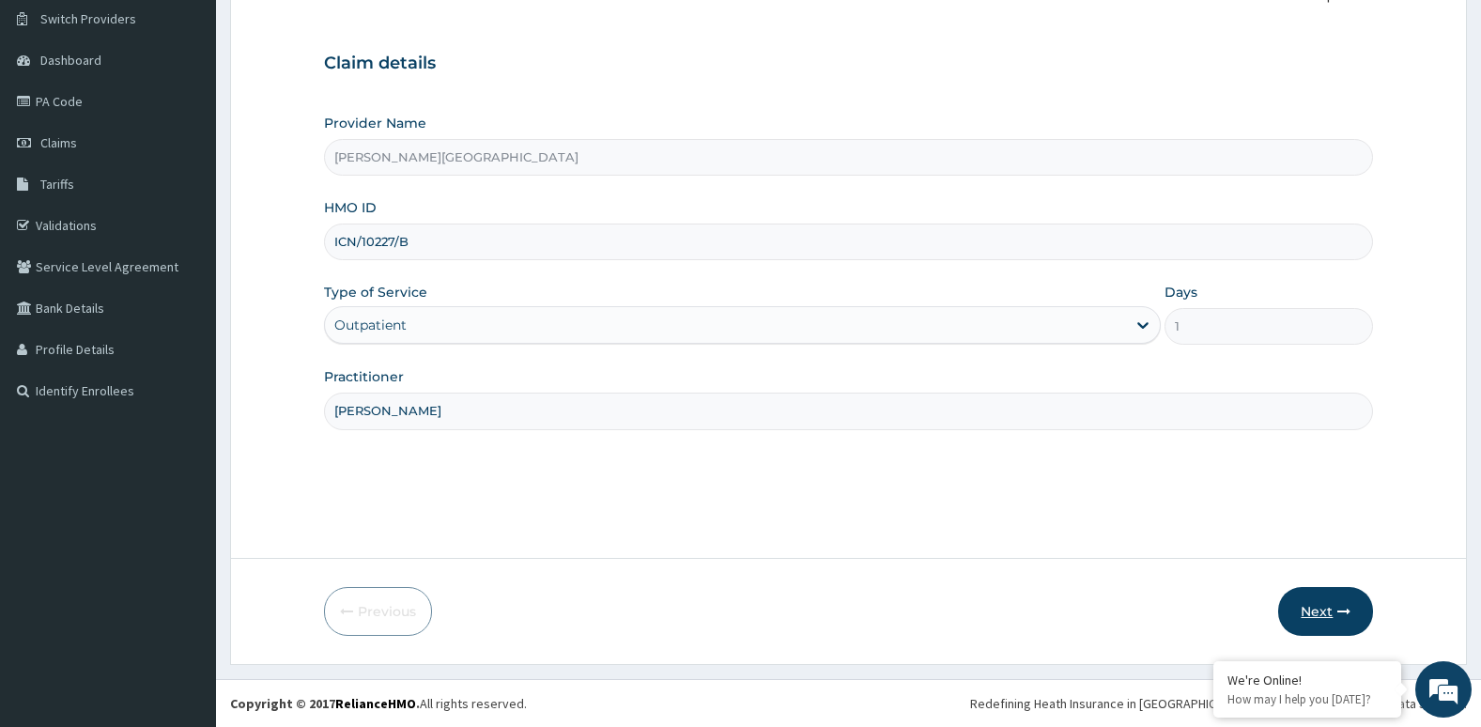
click at [1315, 620] on button "Next" at bounding box center [1325, 611] width 95 height 49
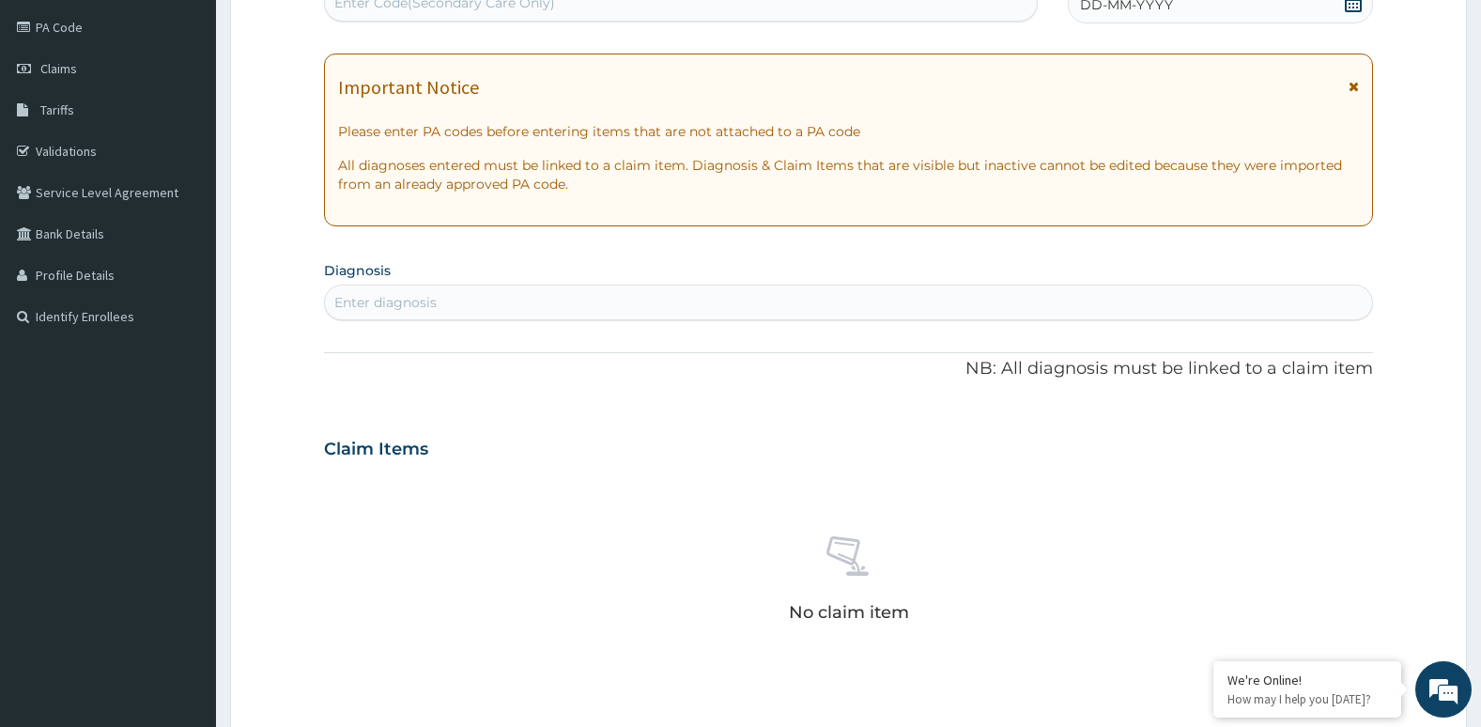
scroll to position [220, 0]
click at [970, 289] on div "Enter diagnosis" at bounding box center [849, 301] width 1048 height 30
type input "PLASMOD"
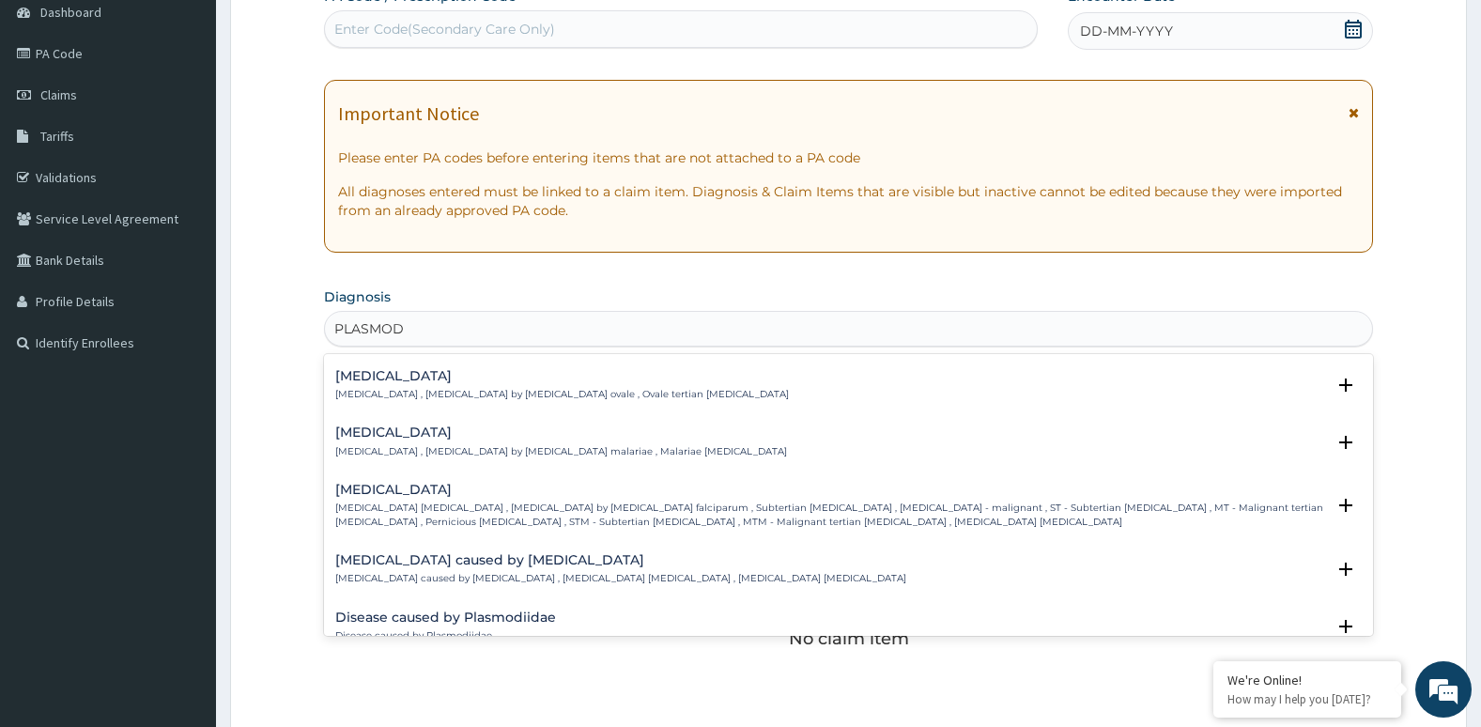
scroll to position [113, 0]
click at [956, 516] on p "[MEDICAL_DATA] [MEDICAL_DATA] , [MEDICAL_DATA] by [MEDICAL_DATA] falciparum , S…" at bounding box center [830, 513] width 991 height 27
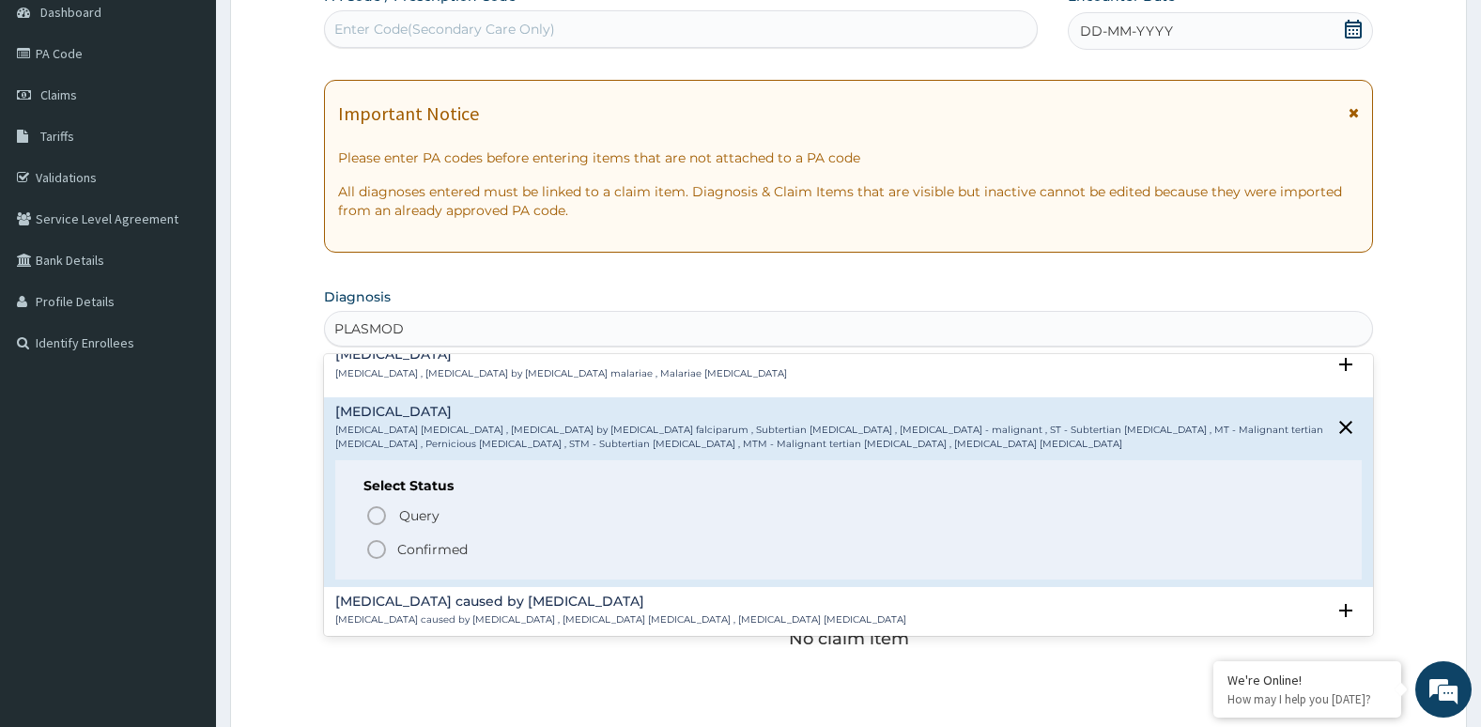
scroll to position [191, 0]
click at [372, 547] on icon "status option filled" at bounding box center [376, 547] width 23 height 23
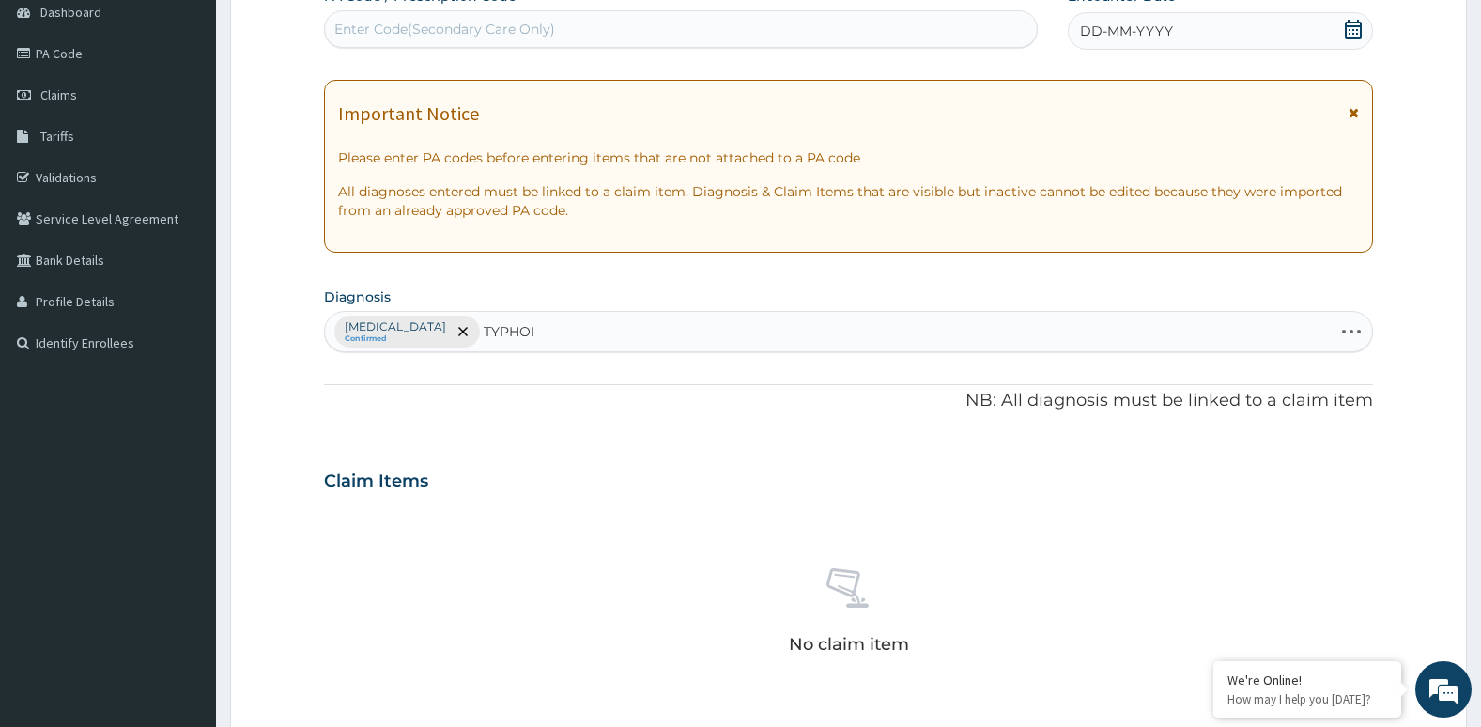
type input "[MEDICAL_DATA]"
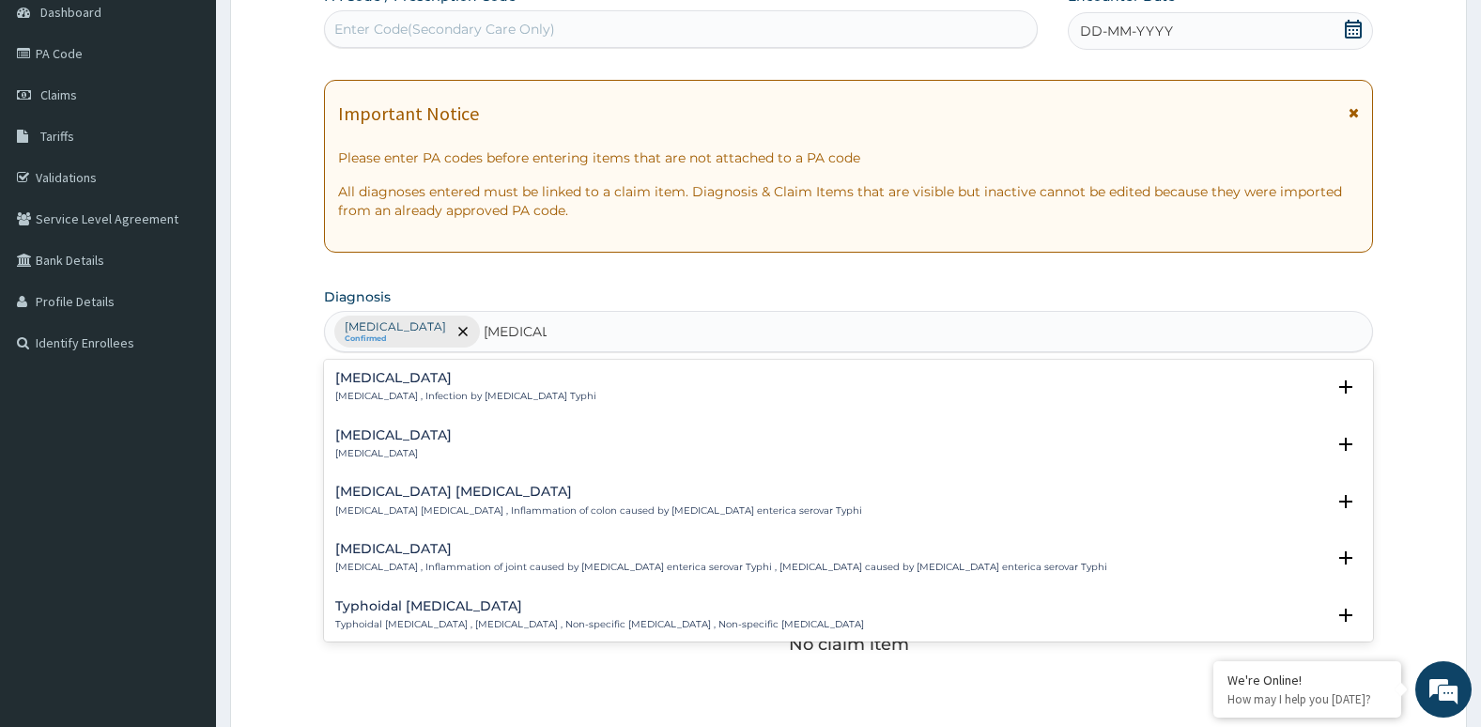
click at [548, 387] on div "[MEDICAL_DATA] [MEDICAL_DATA] , Infection by [MEDICAL_DATA] Typhi" at bounding box center [848, 387] width 1027 height 33
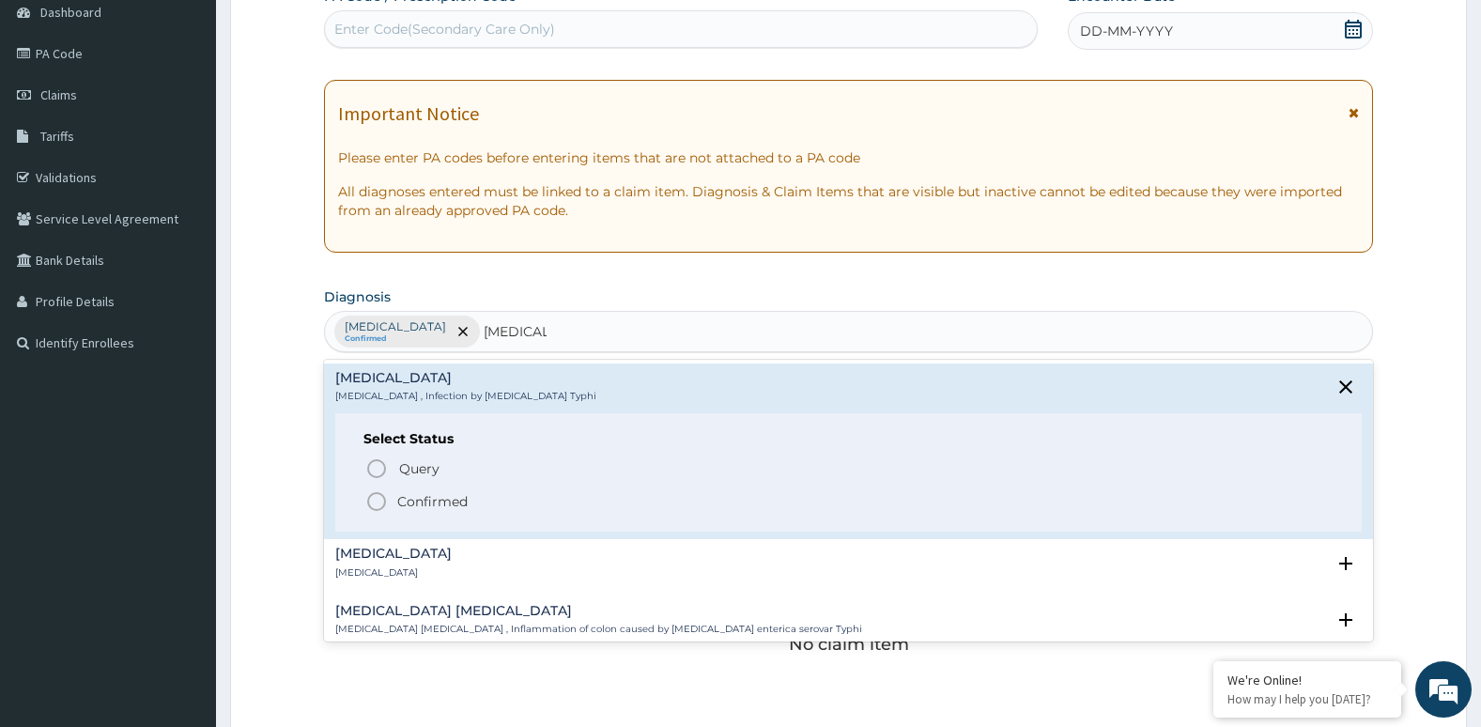
click at [373, 502] on icon "status option filled" at bounding box center [376, 501] width 23 height 23
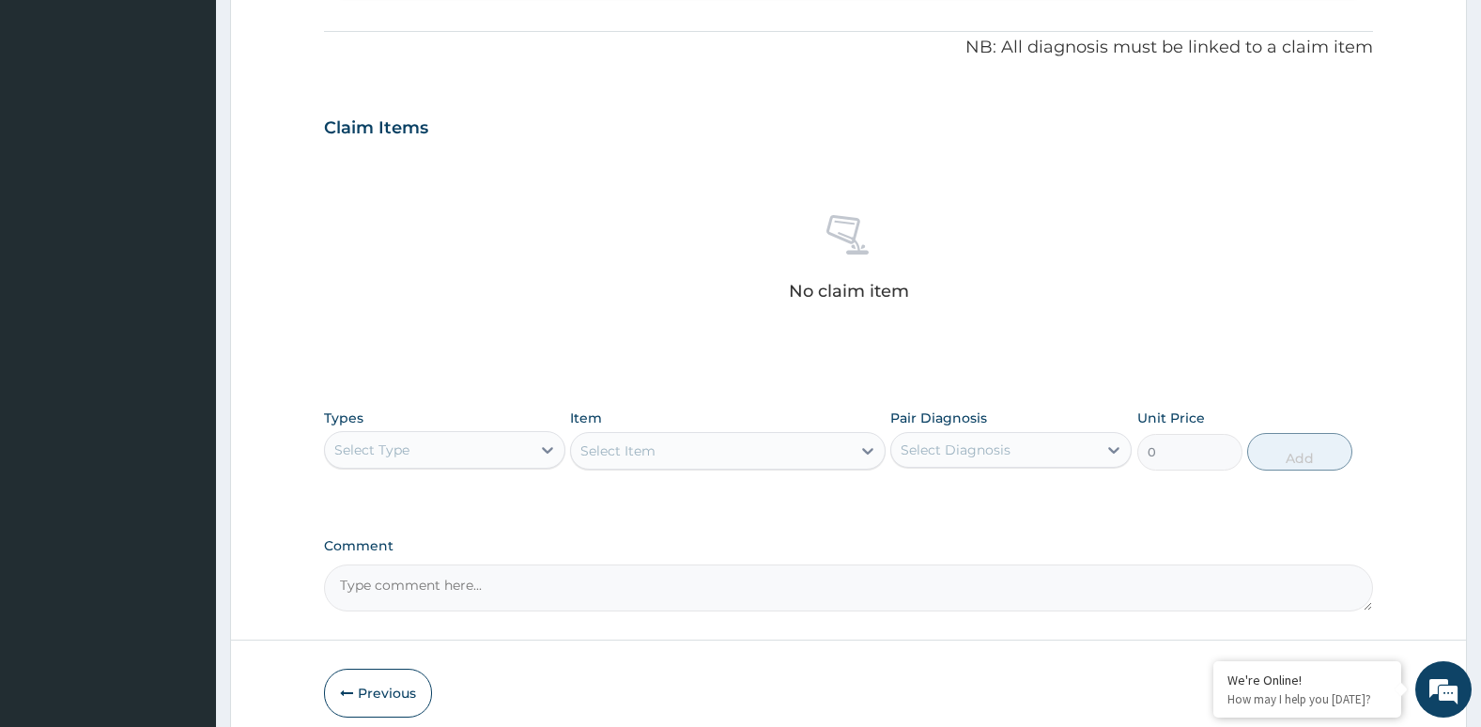
scroll to position [547, 0]
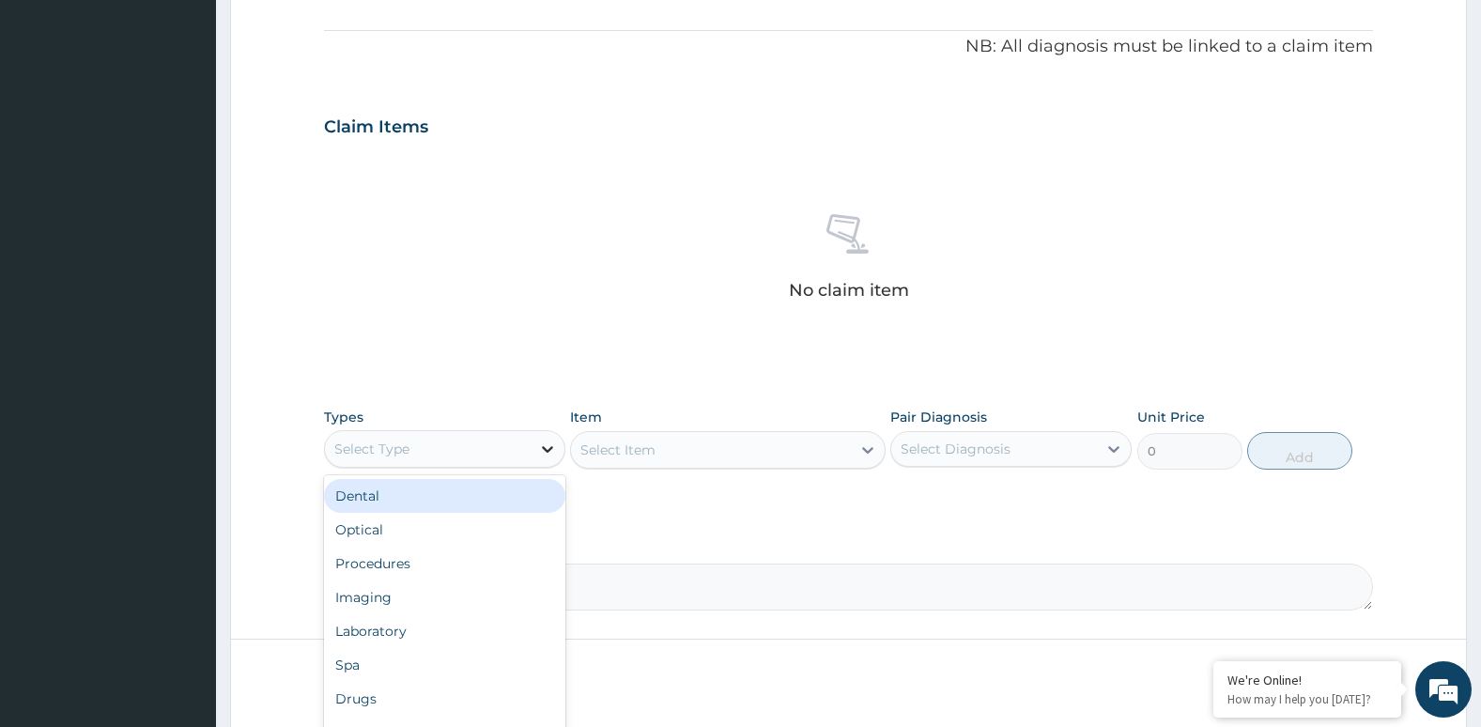
click at [531, 464] on div at bounding box center [548, 449] width 34 height 34
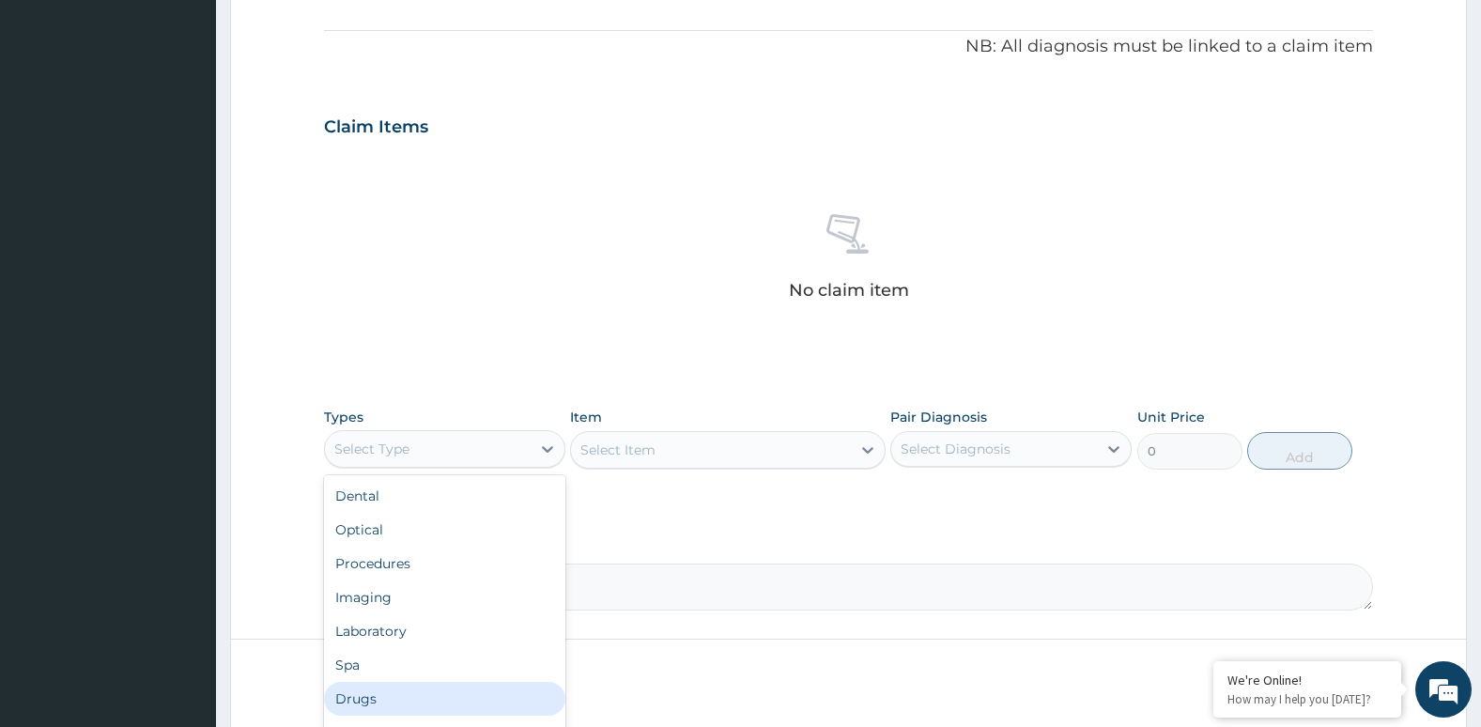
click at [510, 687] on div "Drugs" at bounding box center [444, 699] width 241 height 34
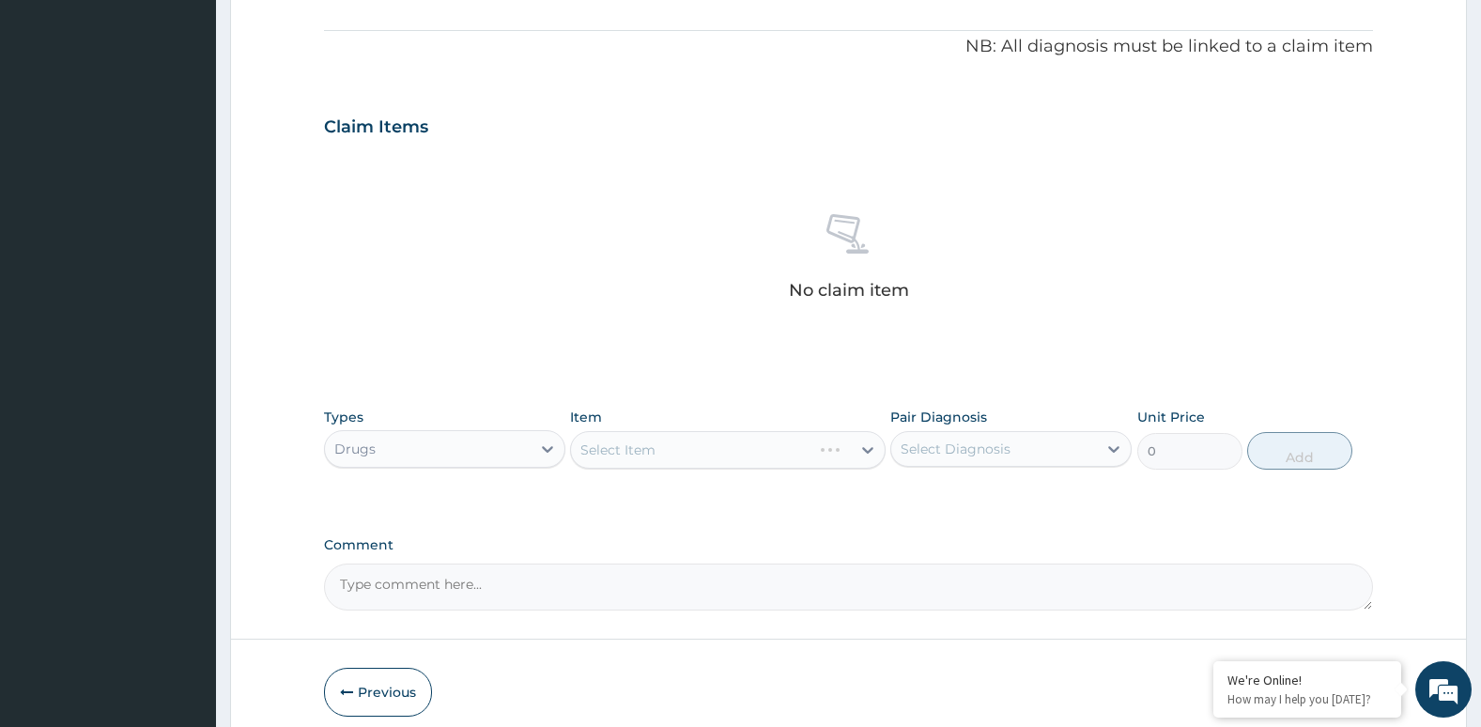
click at [699, 440] on div "Select Item" at bounding box center [727, 450] width 315 height 38
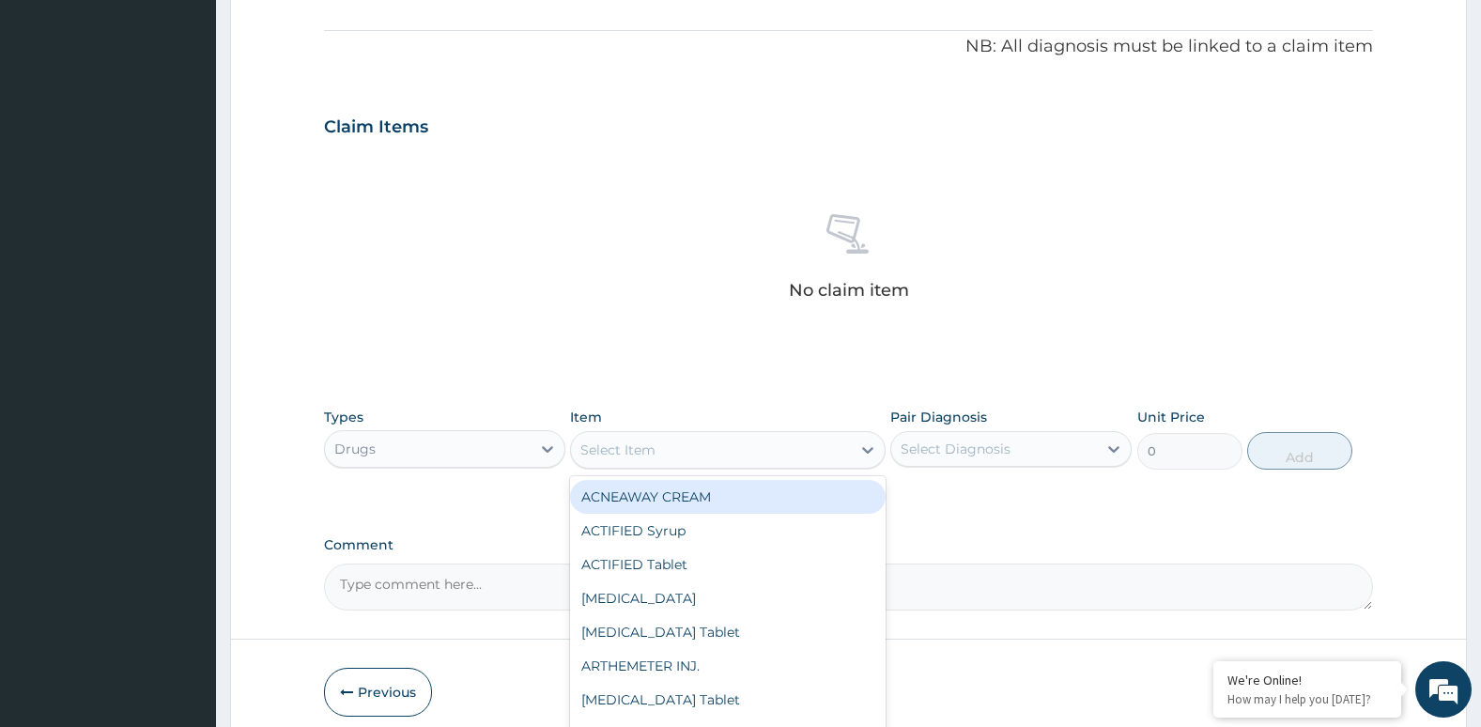
click at [699, 440] on div "Select Item" at bounding box center [710, 450] width 279 height 30
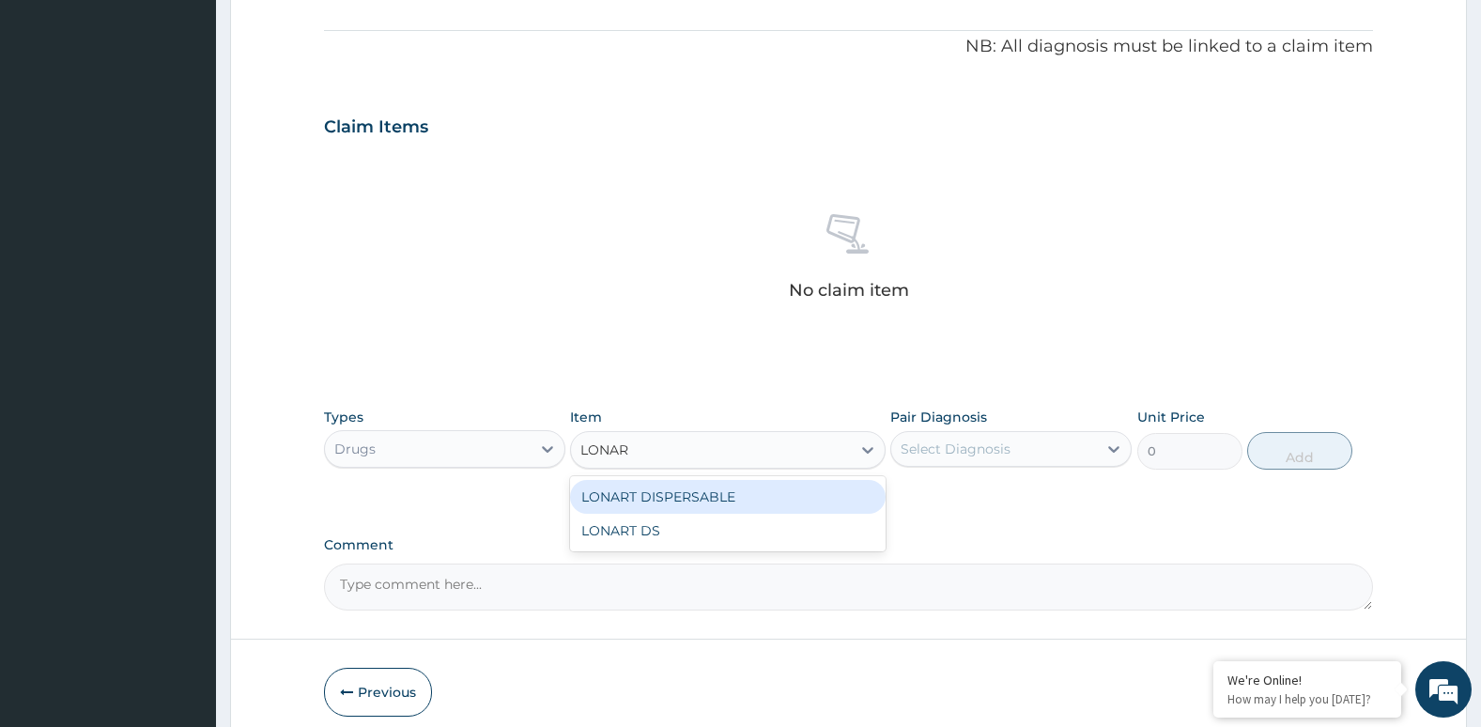
type input "LONART"
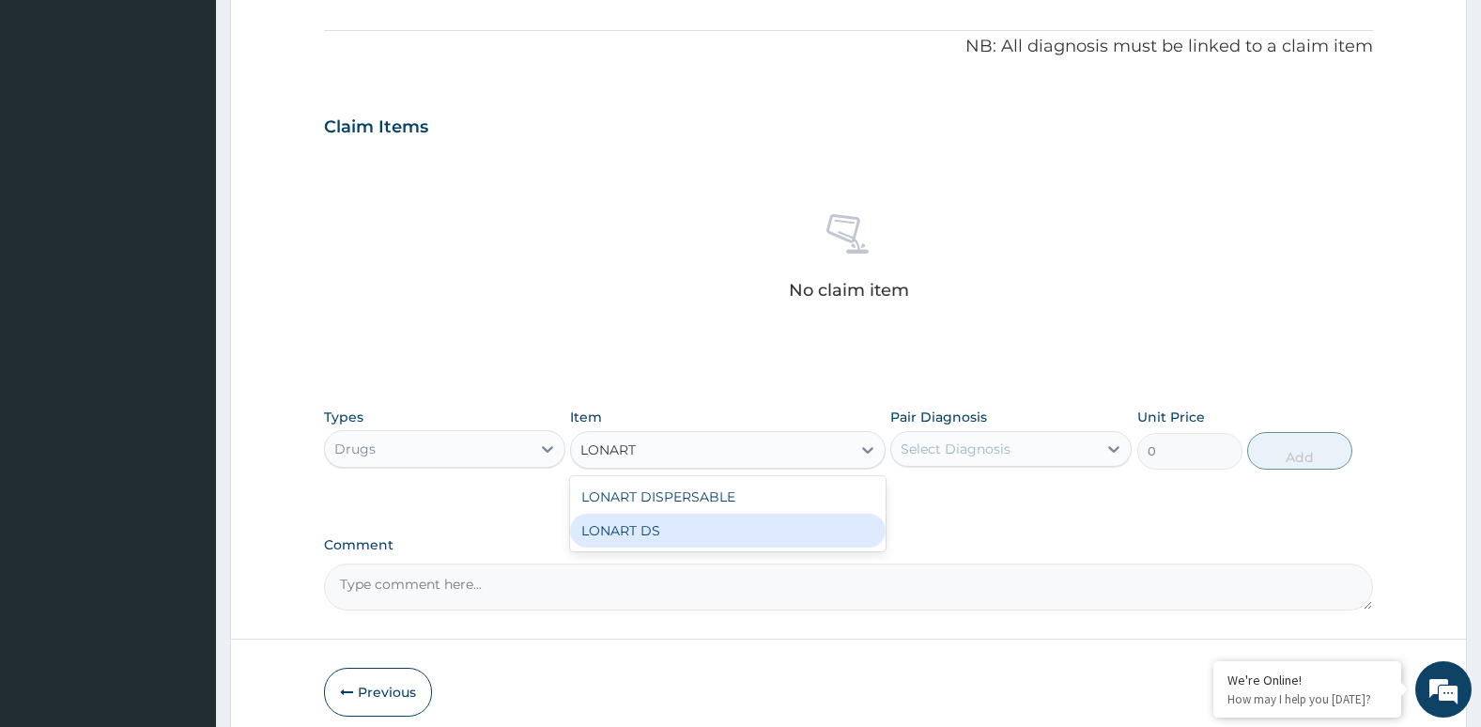
click at [710, 544] on div "LONART DS" at bounding box center [727, 531] width 315 height 34
type input "252.88"
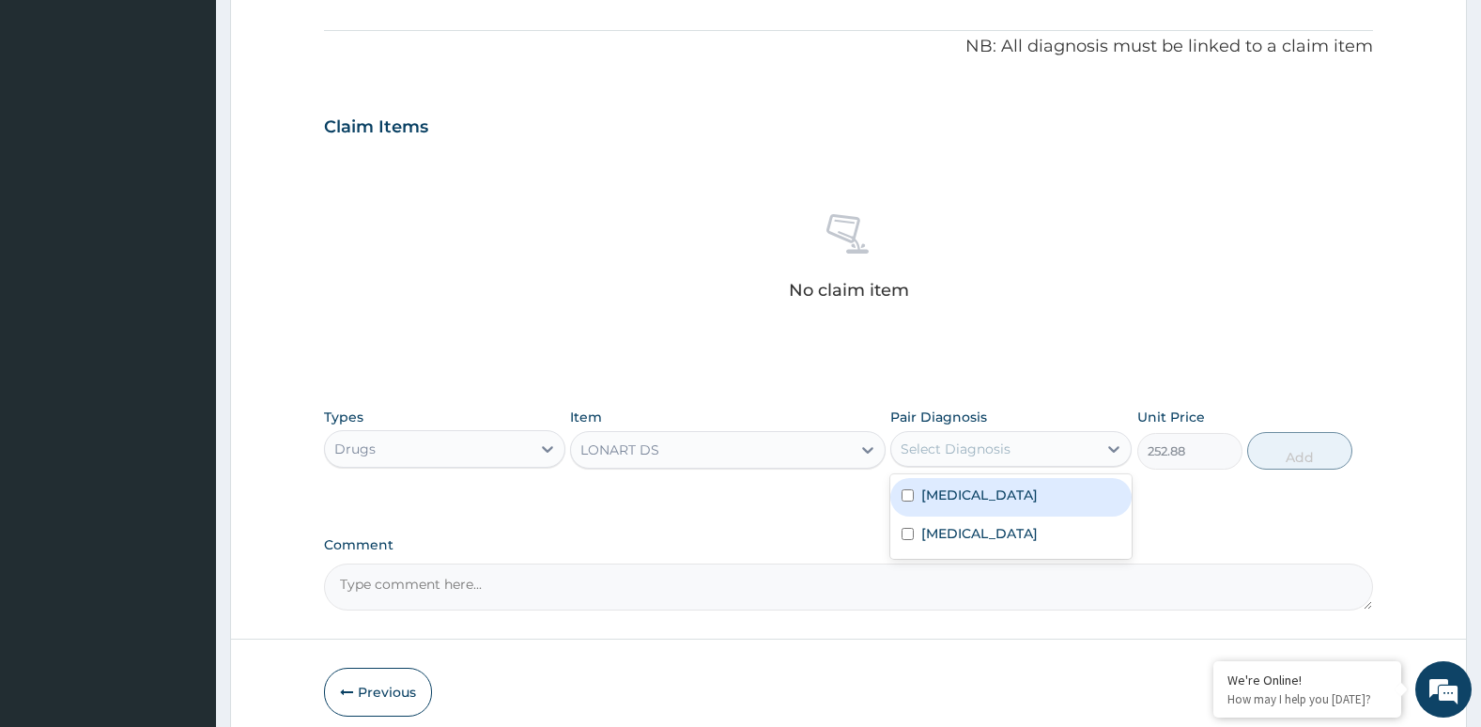
click at [941, 455] on div "Select Diagnosis" at bounding box center [956, 448] width 110 height 19
click at [916, 496] on div "[MEDICAL_DATA]" at bounding box center [1010, 497] width 241 height 39
checkbox input "true"
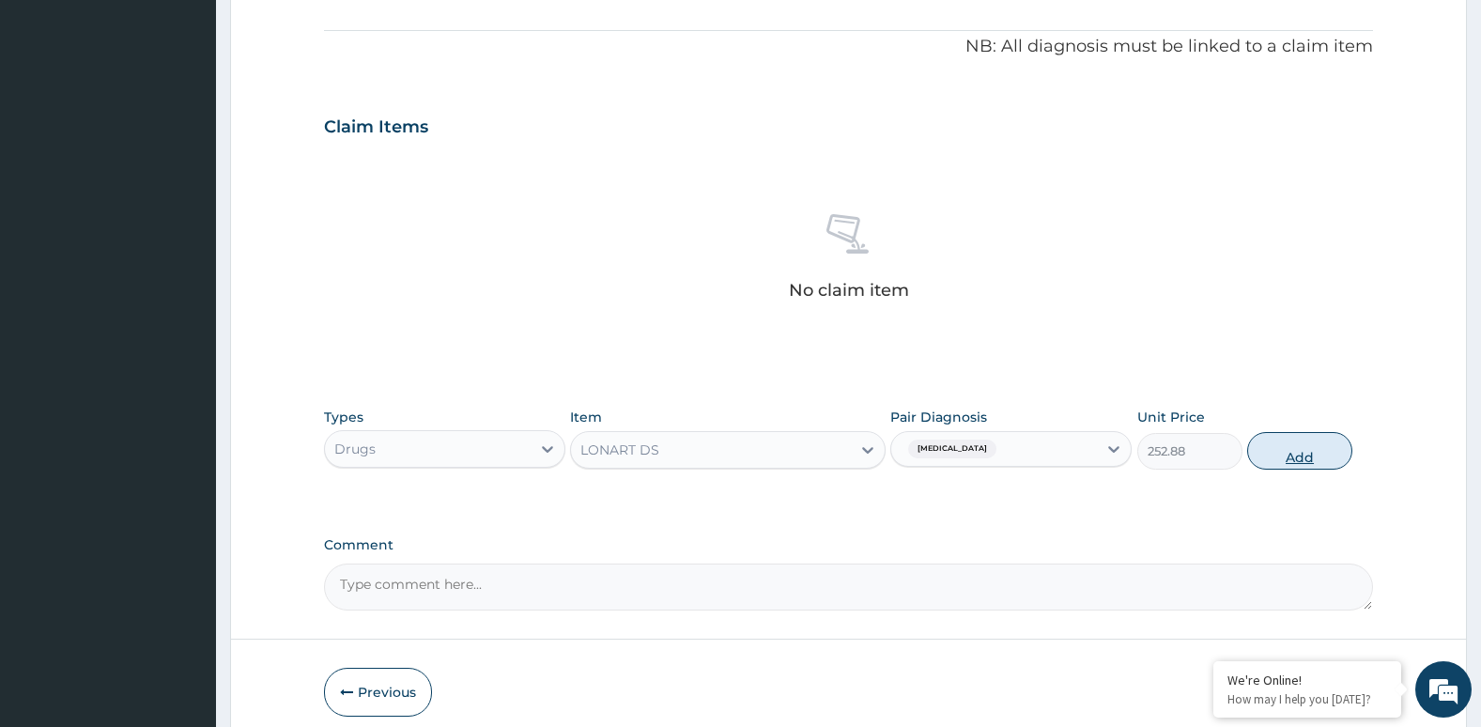
click at [1284, 462] on button "Add" at bounding box center [1299, 451] width 105 height 38
type input "0"
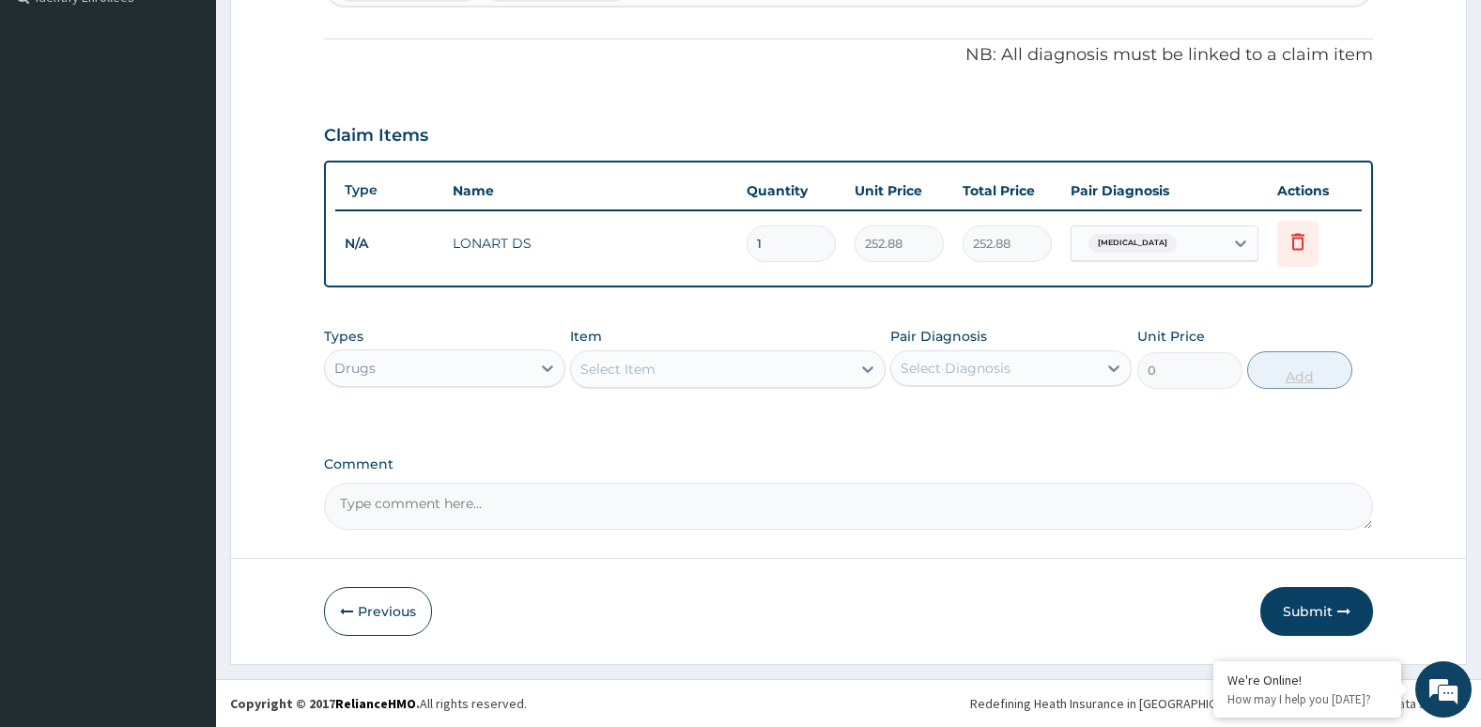
scroll to position [538, 0]
type input "0.00"
type input "2"
type input "505.76"
type input "24"
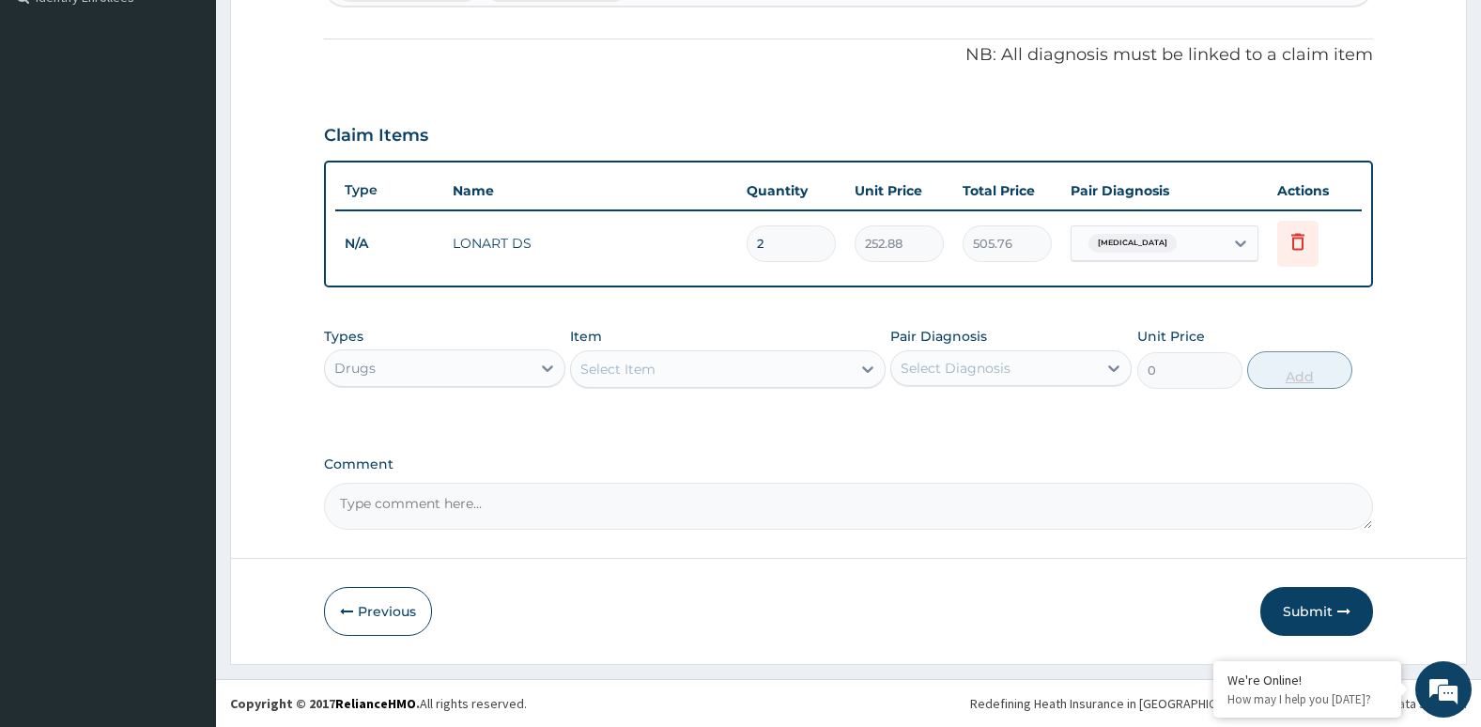
type input "6069.12"
type input "24"
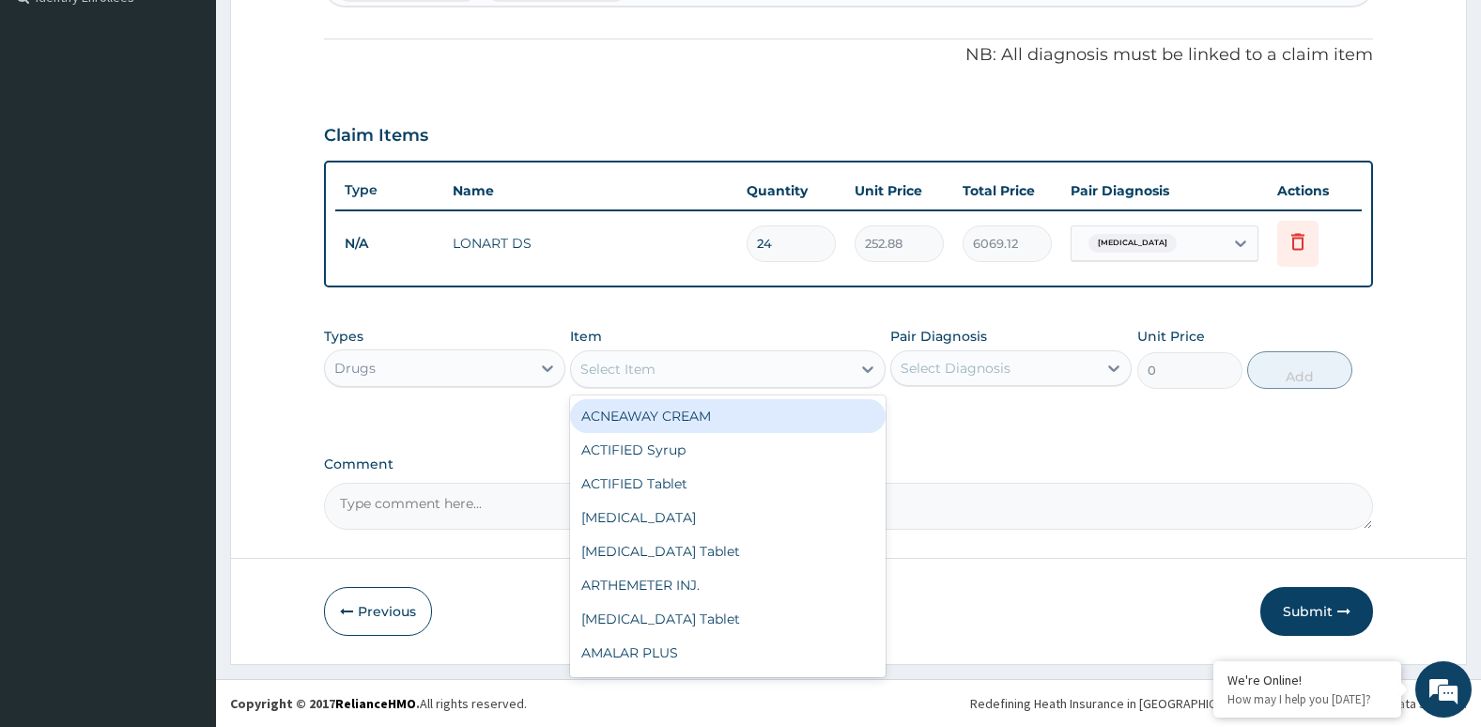
click at [790, 363] on div "Select Item" at bounding box center [710, 369] width 279 height 30
type input "PARA"
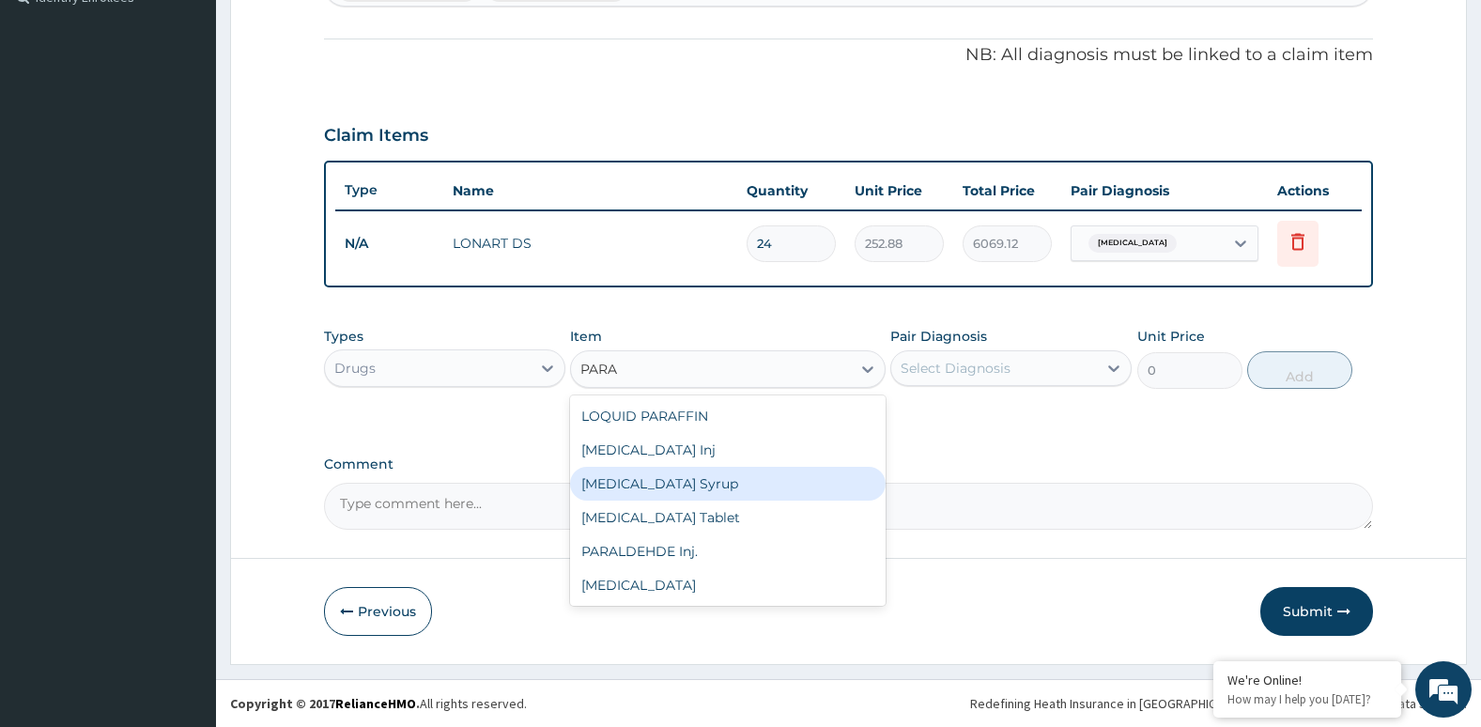
click at [715, 499] on div "[MEDICAL_DATA] Syrup" at bounding box center [727, 484] width 315 height 34
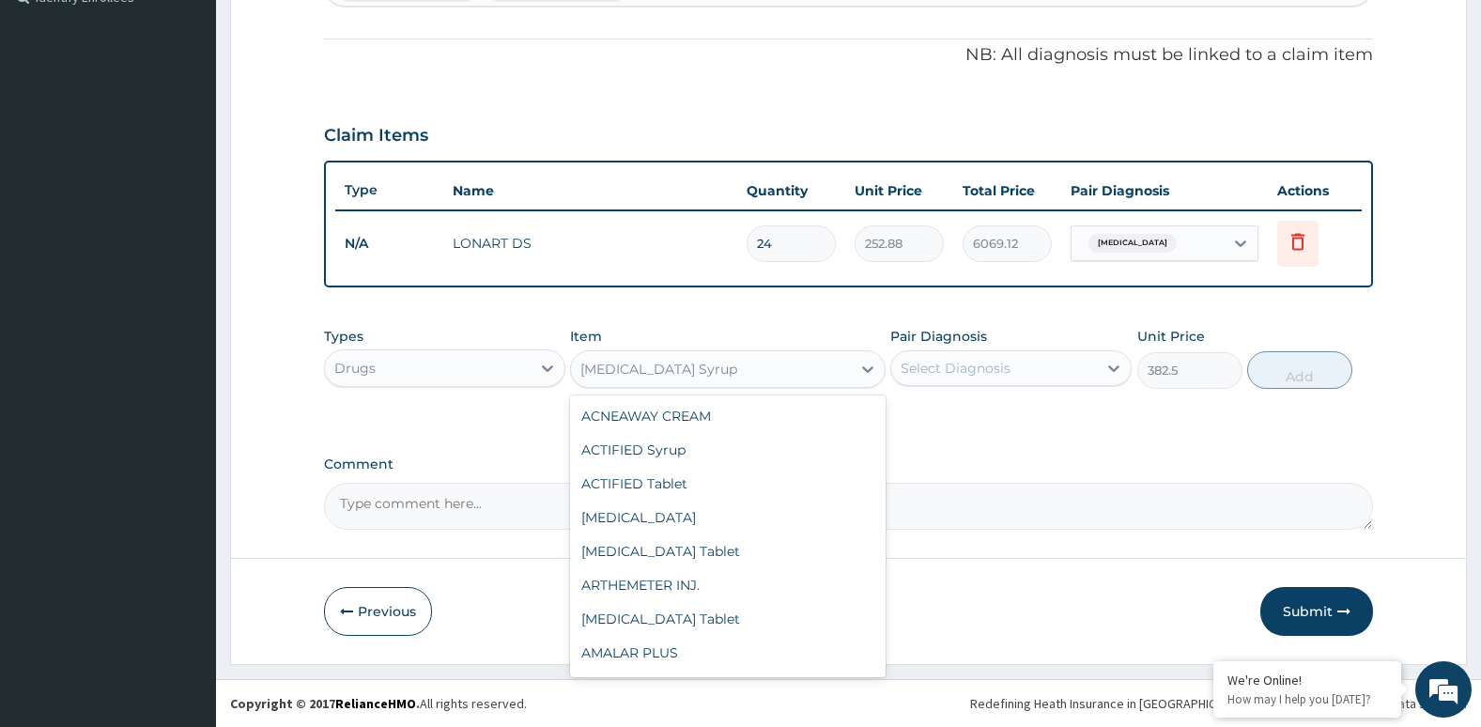
click at [689, 362] on div "[MEDICAL_DATA] Syrup" at bounding box center [658, 369] width 157 height 19
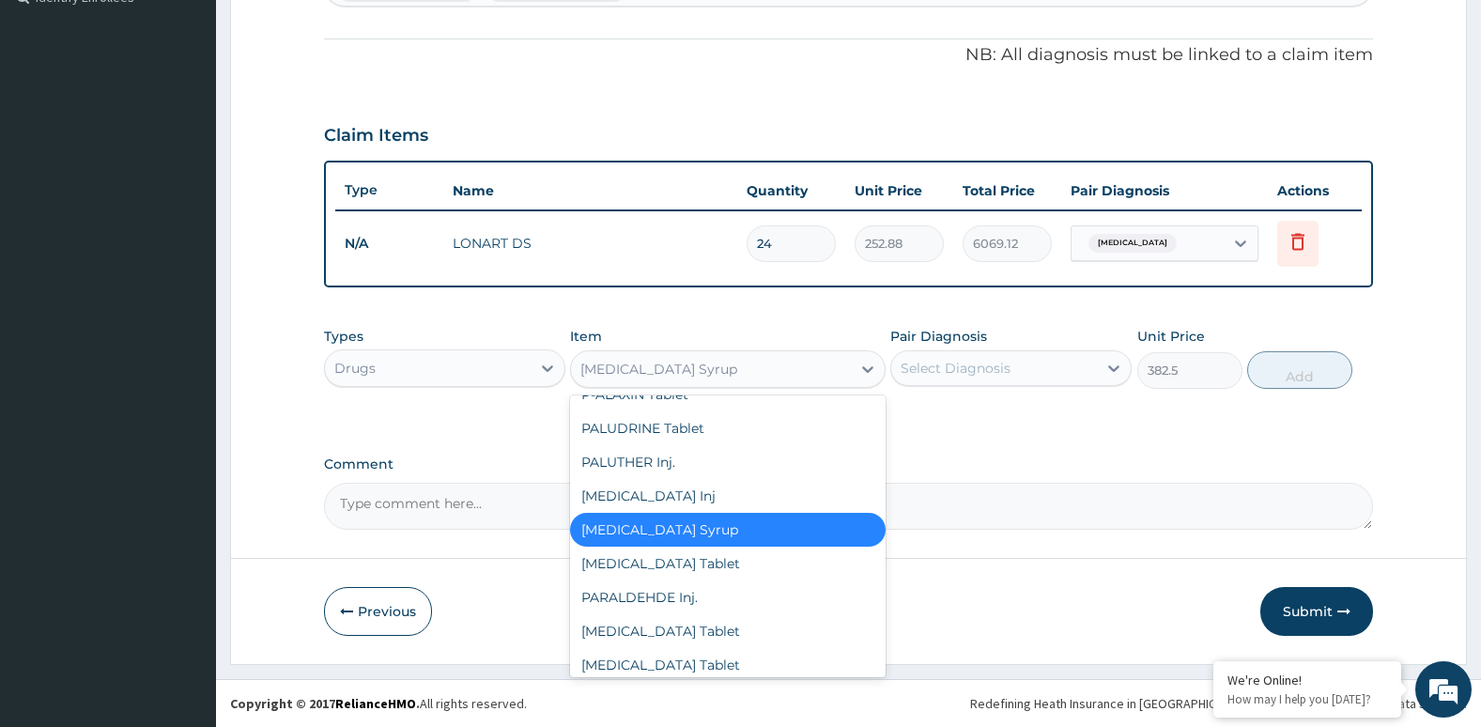
scroll to position [7580, 0]
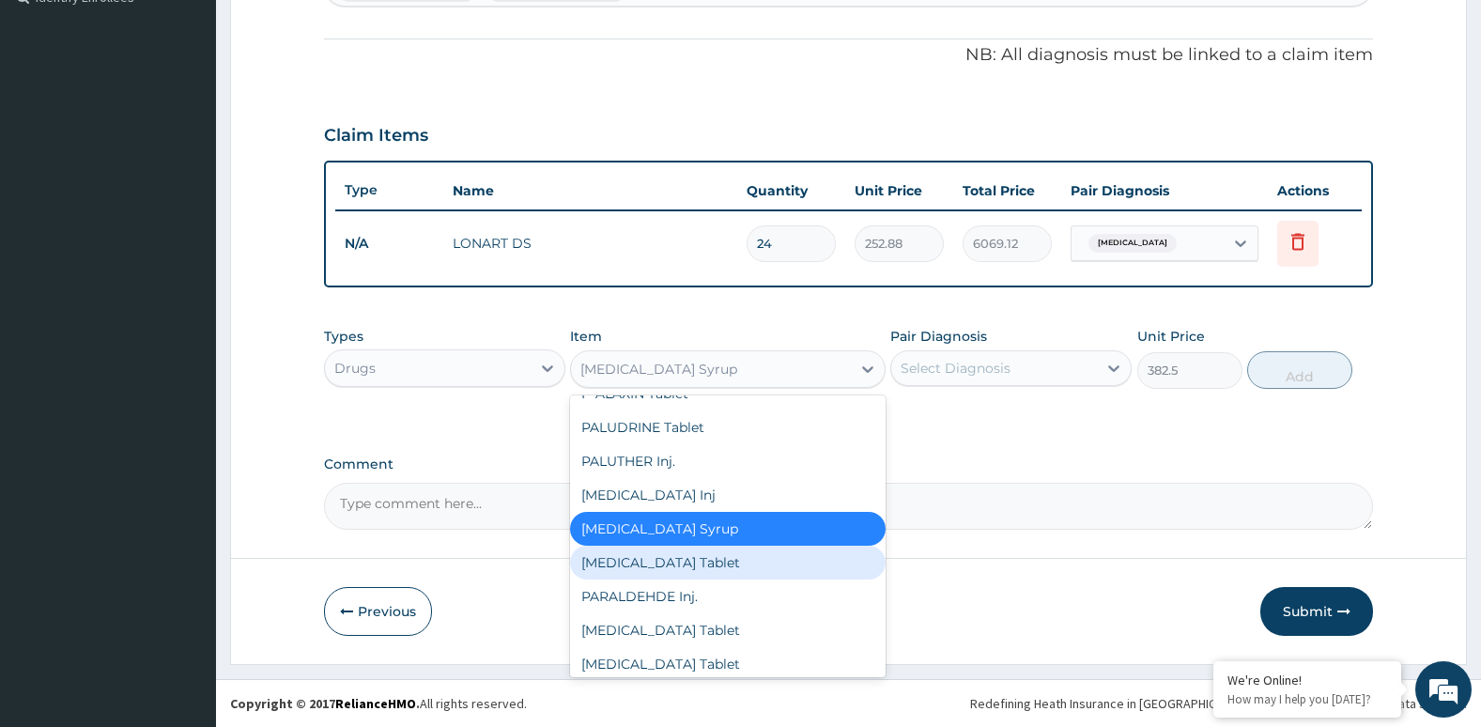
click at [702, 562] on div "[MEDICAL_DATA] Tablet" at bounding box center [727, 563] width 315 height 34
type input "38.25"
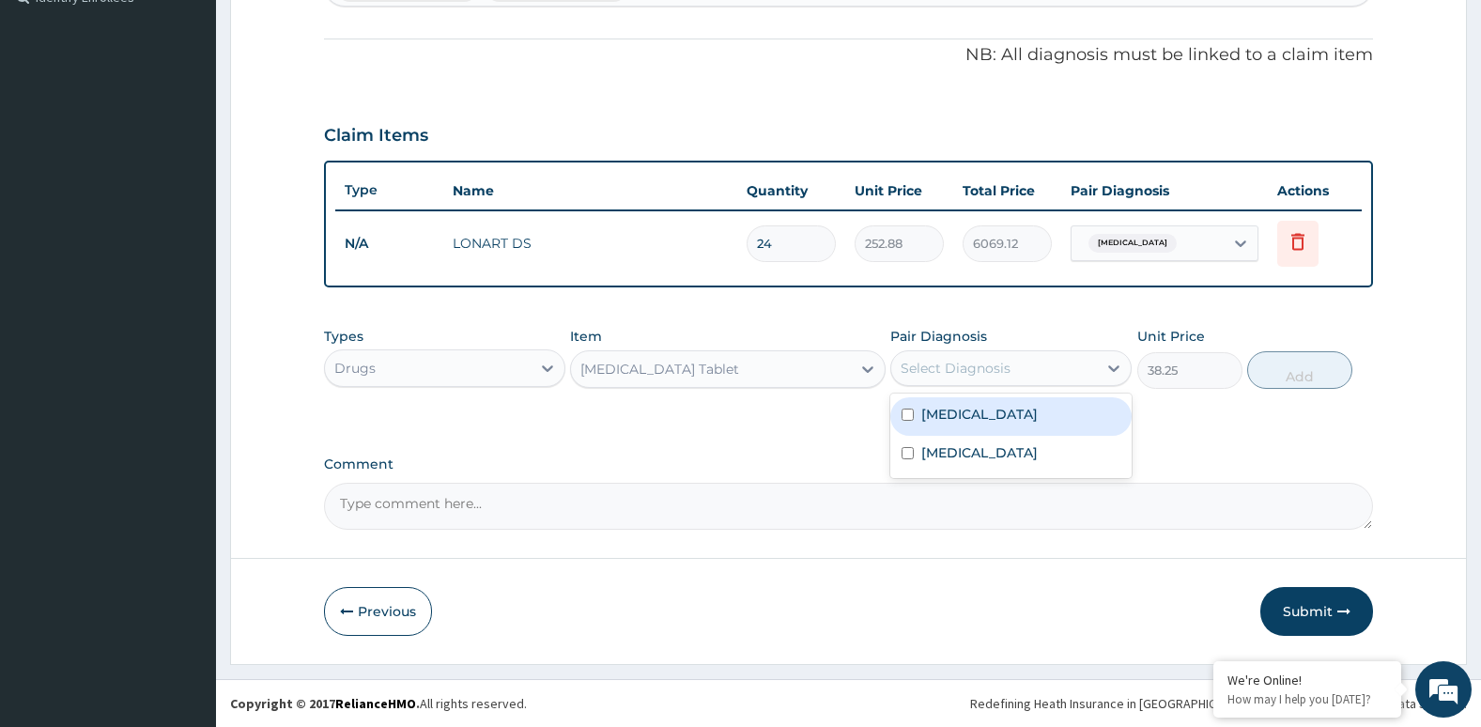
click at [943, 372] on div "Select Diagnosis" at bounding box center [956, 368] width 110 height 19
click at [935, 427] on div "[MEDICAL_DATA]" at bounding box center [1010, 416] width 241 height 39
checkbox input "true"
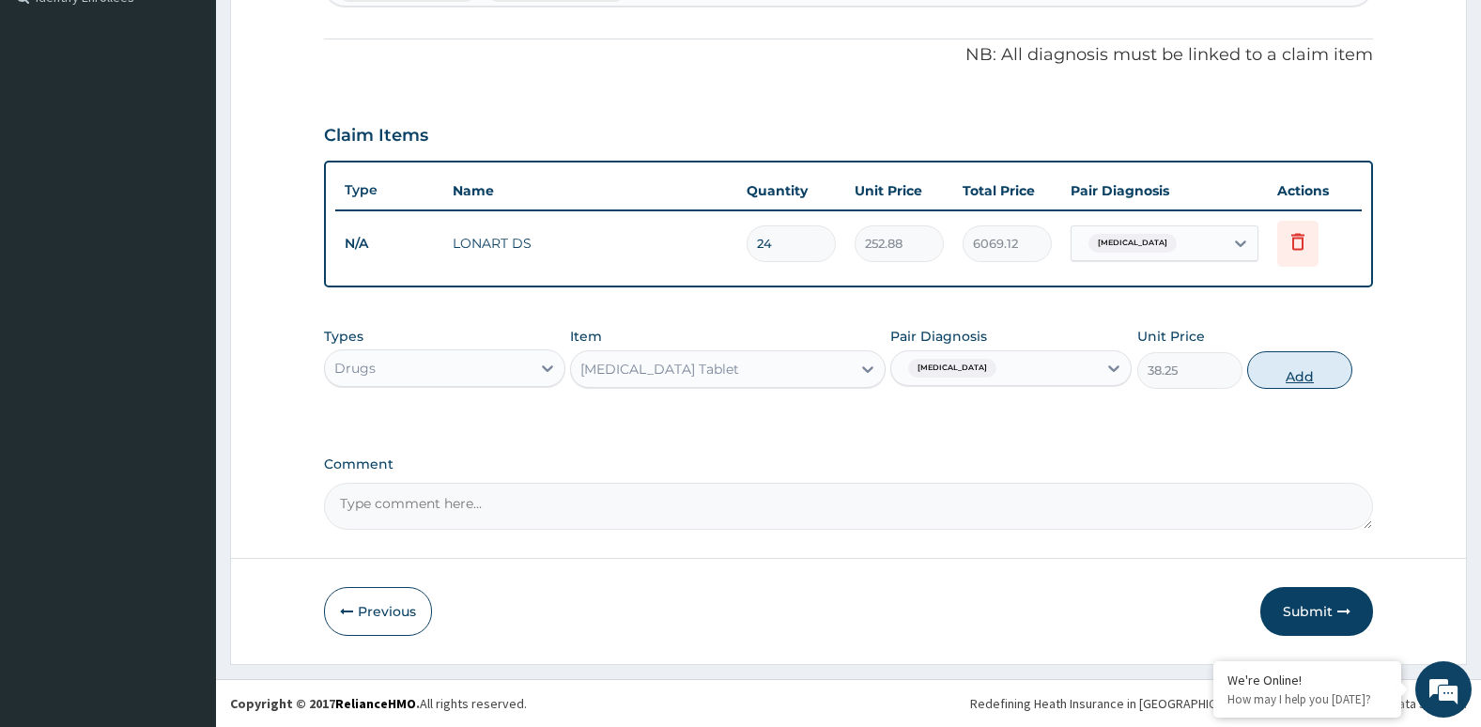
click at [1298, 376] on button "Add" at bounding box center [1299, 370] width 105 height 38
type input "0"
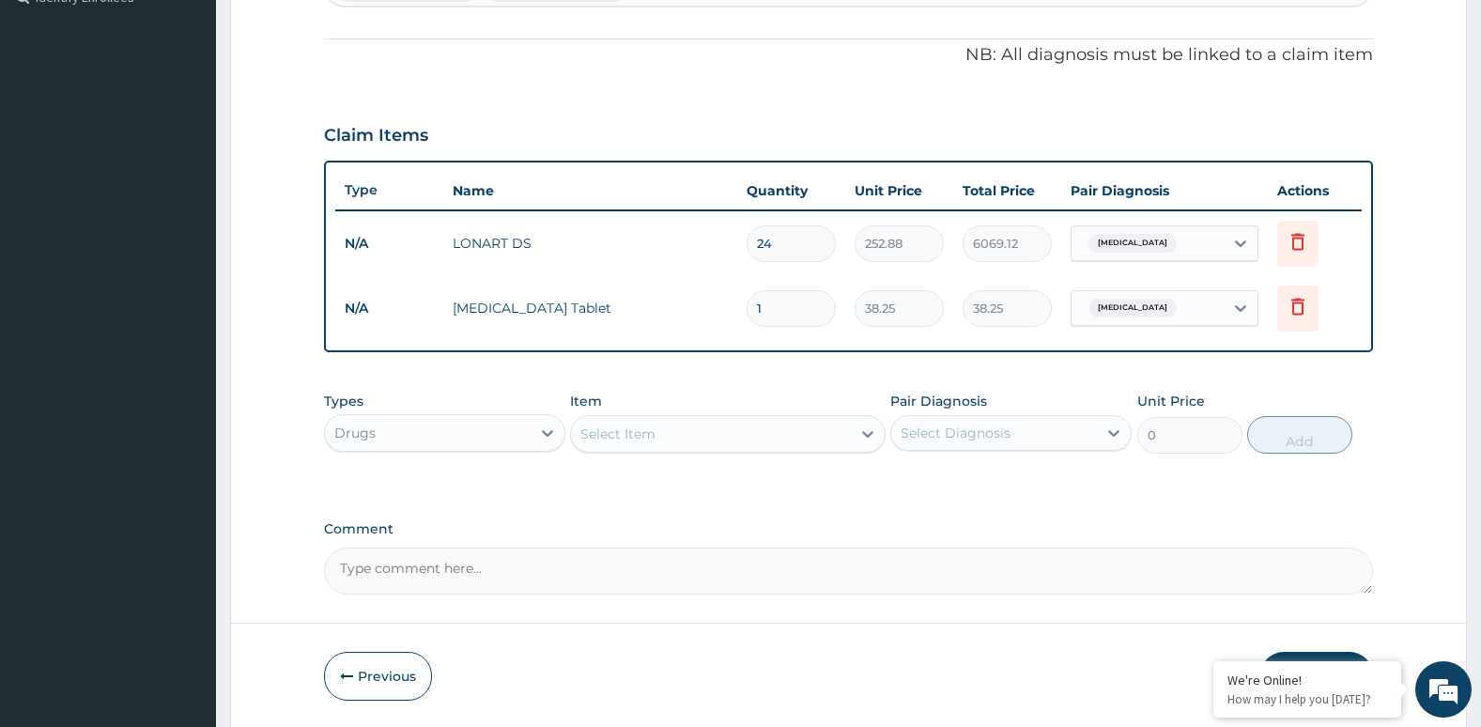
type input "18"
type input "688.50"
type input "18"
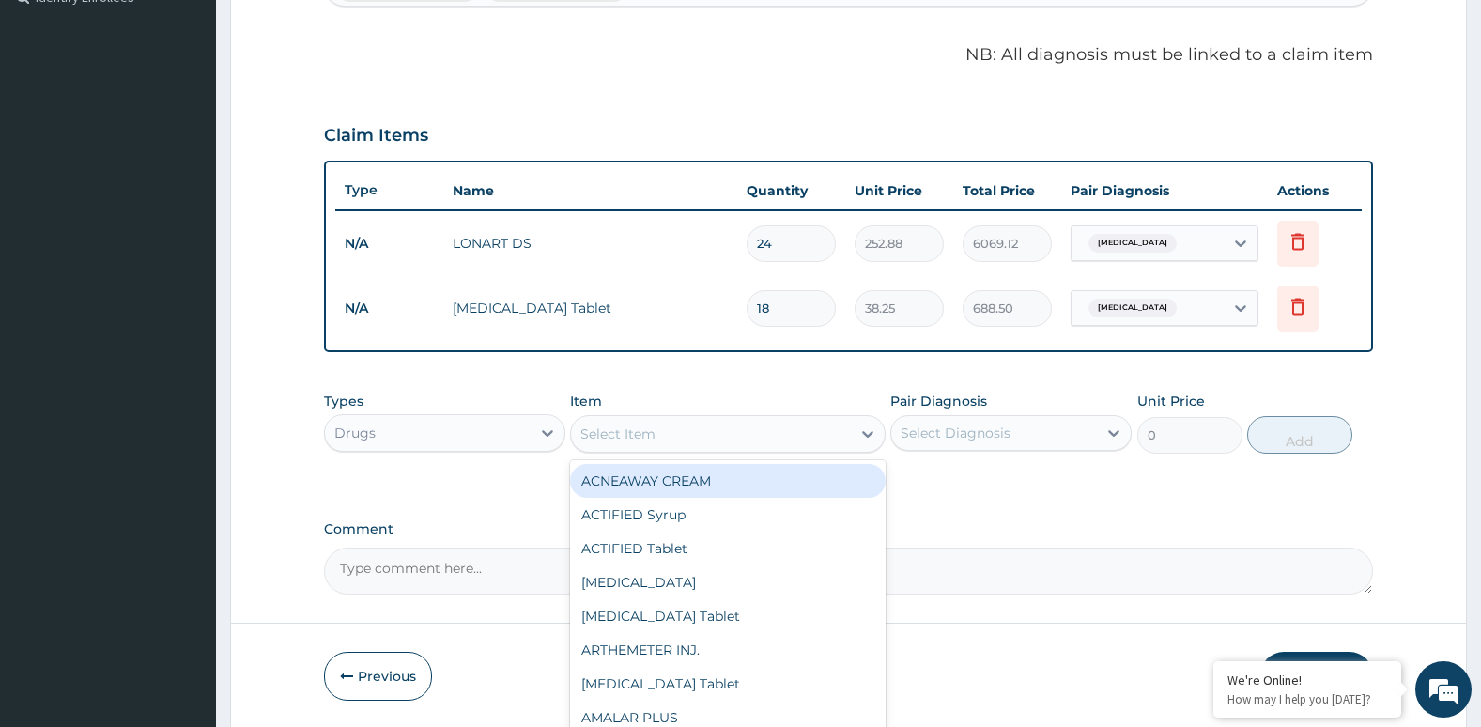
click at [725, 425] on div "Select Item" at bounding box center [710, 434] width 279 height 30
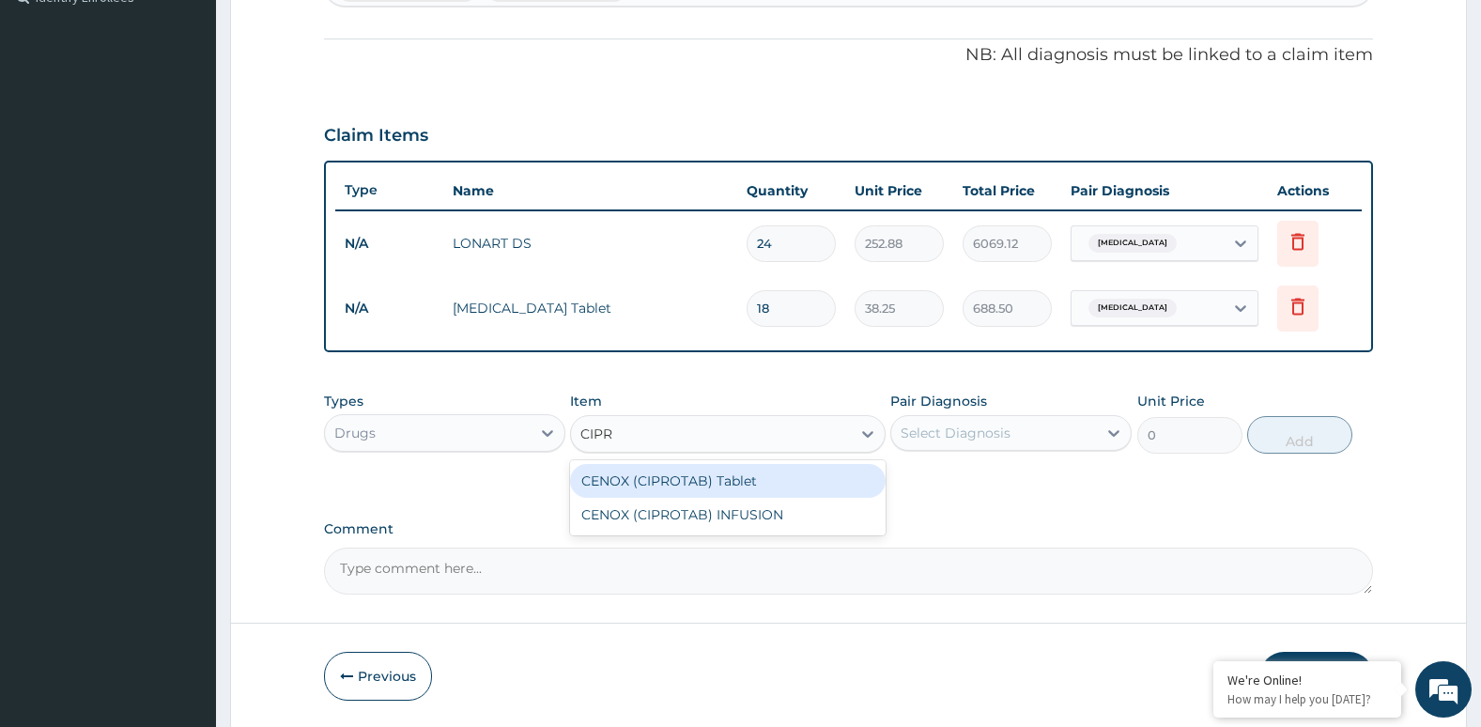
type input "[MEDICAL_DATA]"
click at [732, 471] on div "CENOX (CIPROTAB) Tablet" at bounding box center [727, 481] width 315 height 34
type input "57.8"
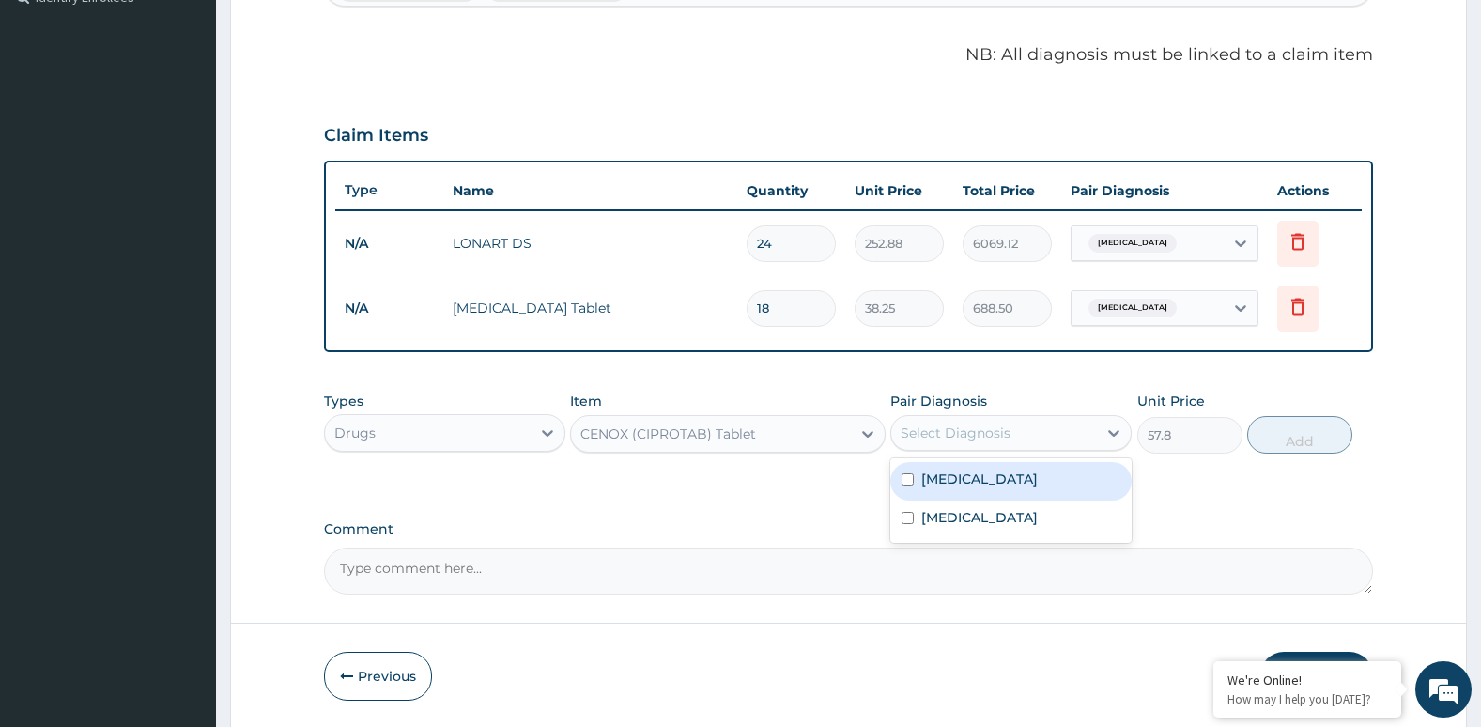
click at [986, 440] on div "Select Diagnosis" at bounding box center [956, 433] width 110 height 19
click at [905, 519] on input "checkbox" at bounding box center [907, 518] width 12 height 12
checkbox input "true"
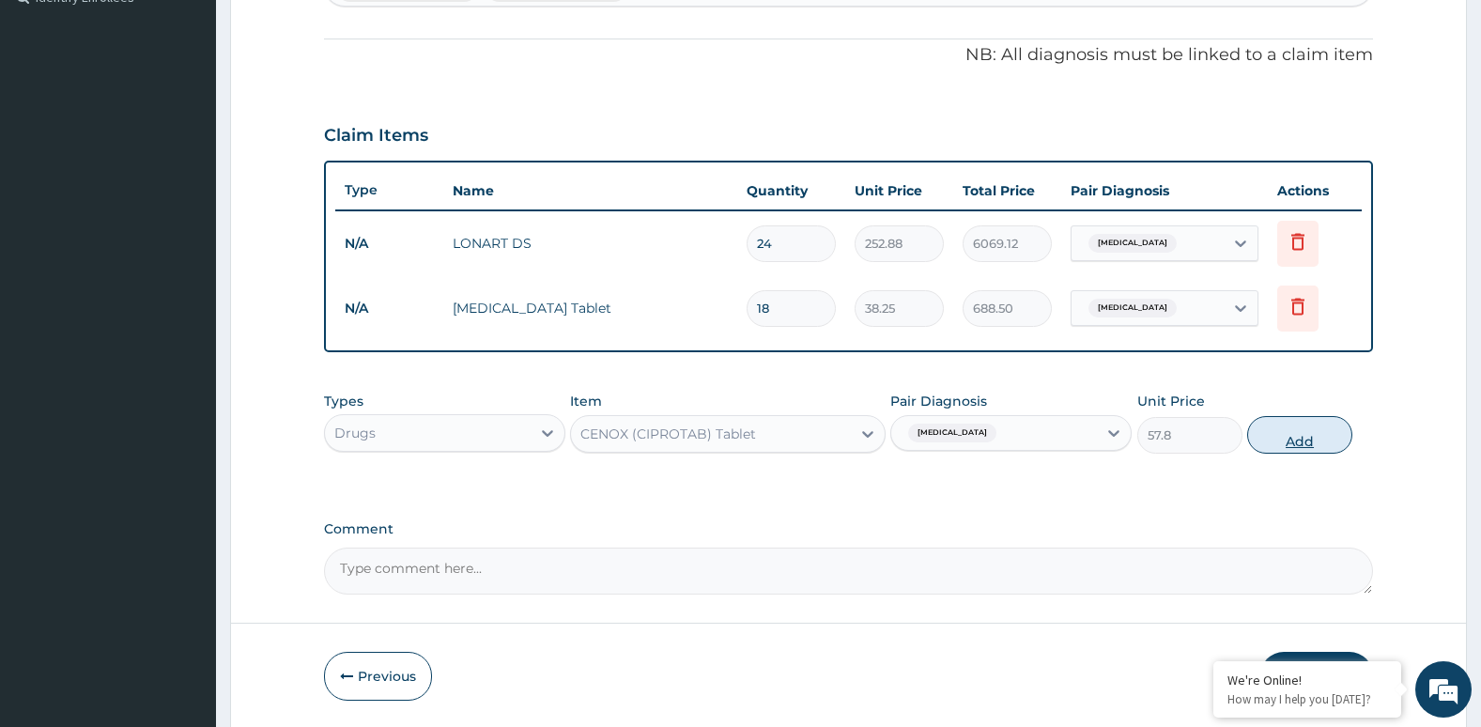
click at [1285, 440] on button "Add" at bounding box center [1299, 435] width 105 height 38
type input "0"
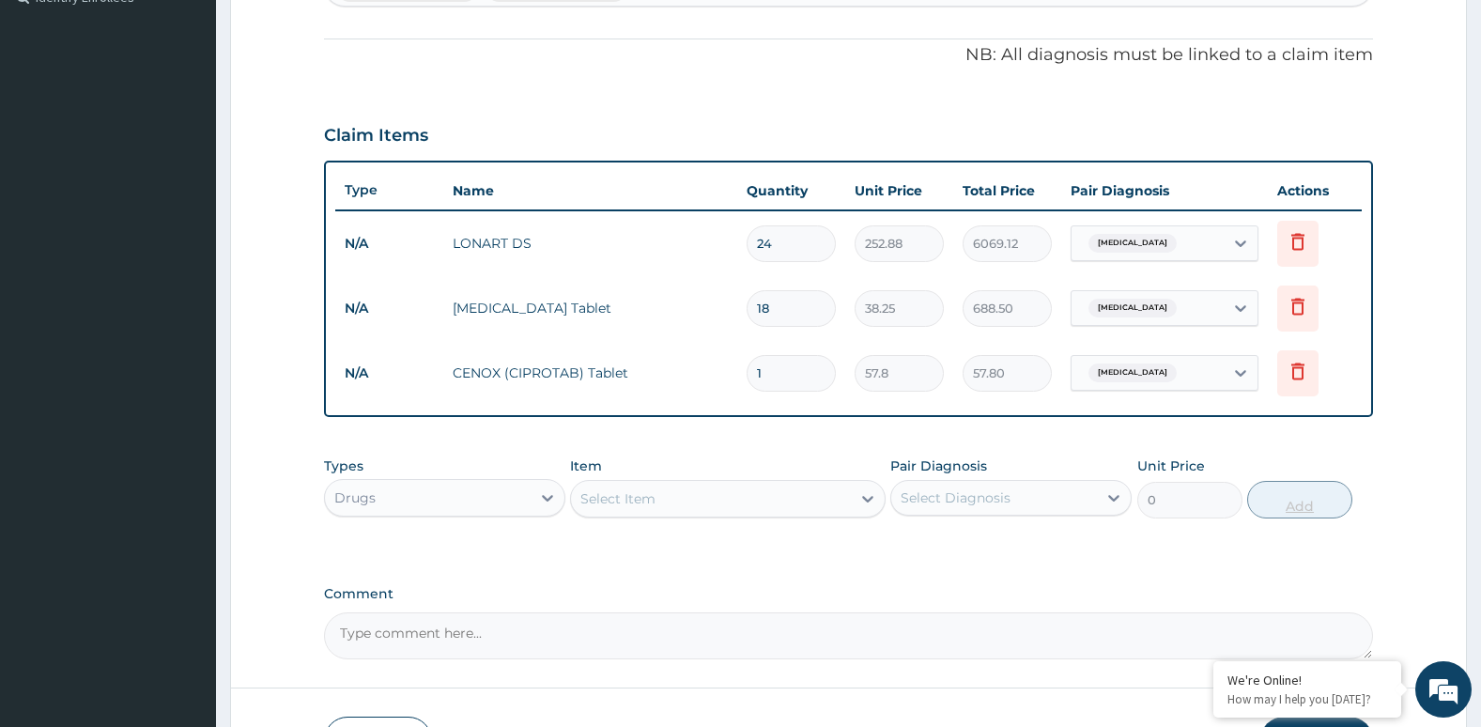
type input "10"
type input "578.00"
type input "10"
click at [1299, 370] on icon at bounding box center [1297, 371] width 23 height 23
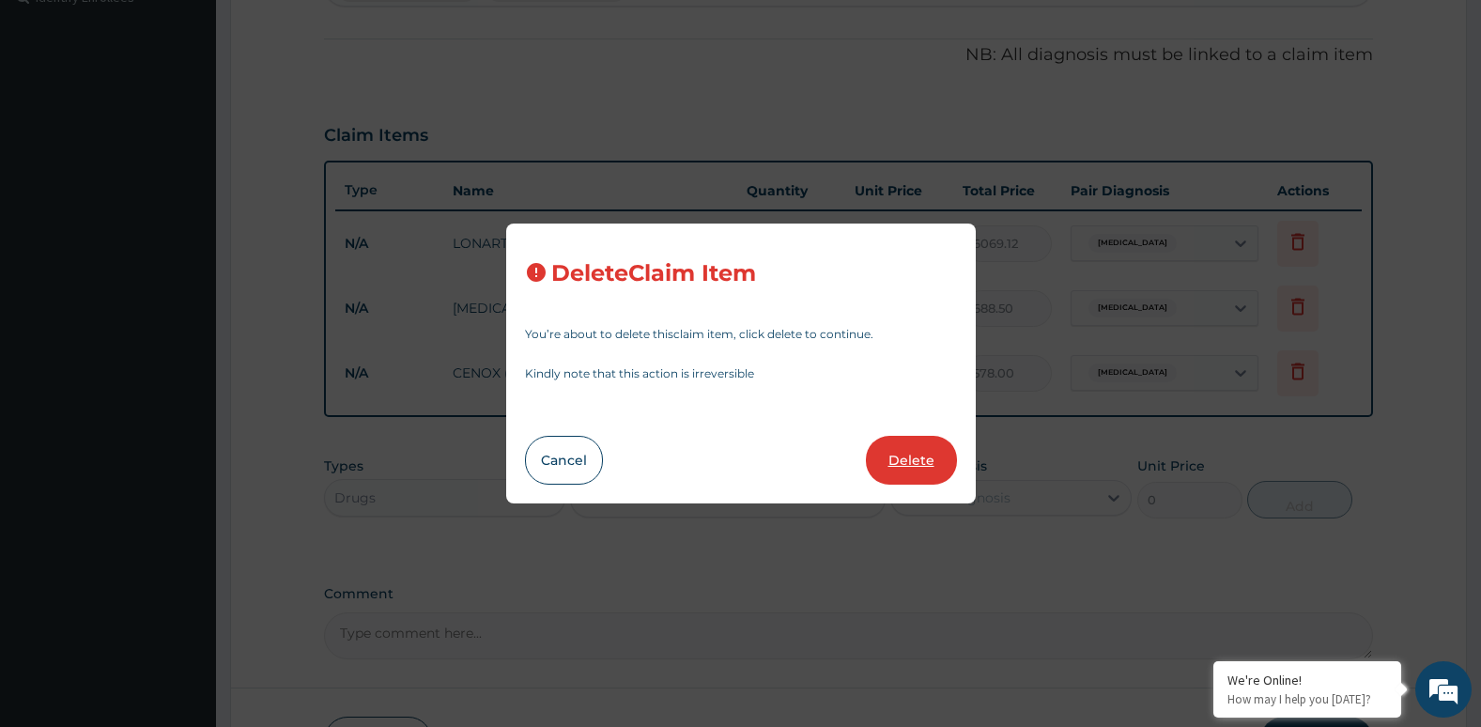
click at [946, 454] on button "Delete" at bounding box center [911, 460] width 91 height 49
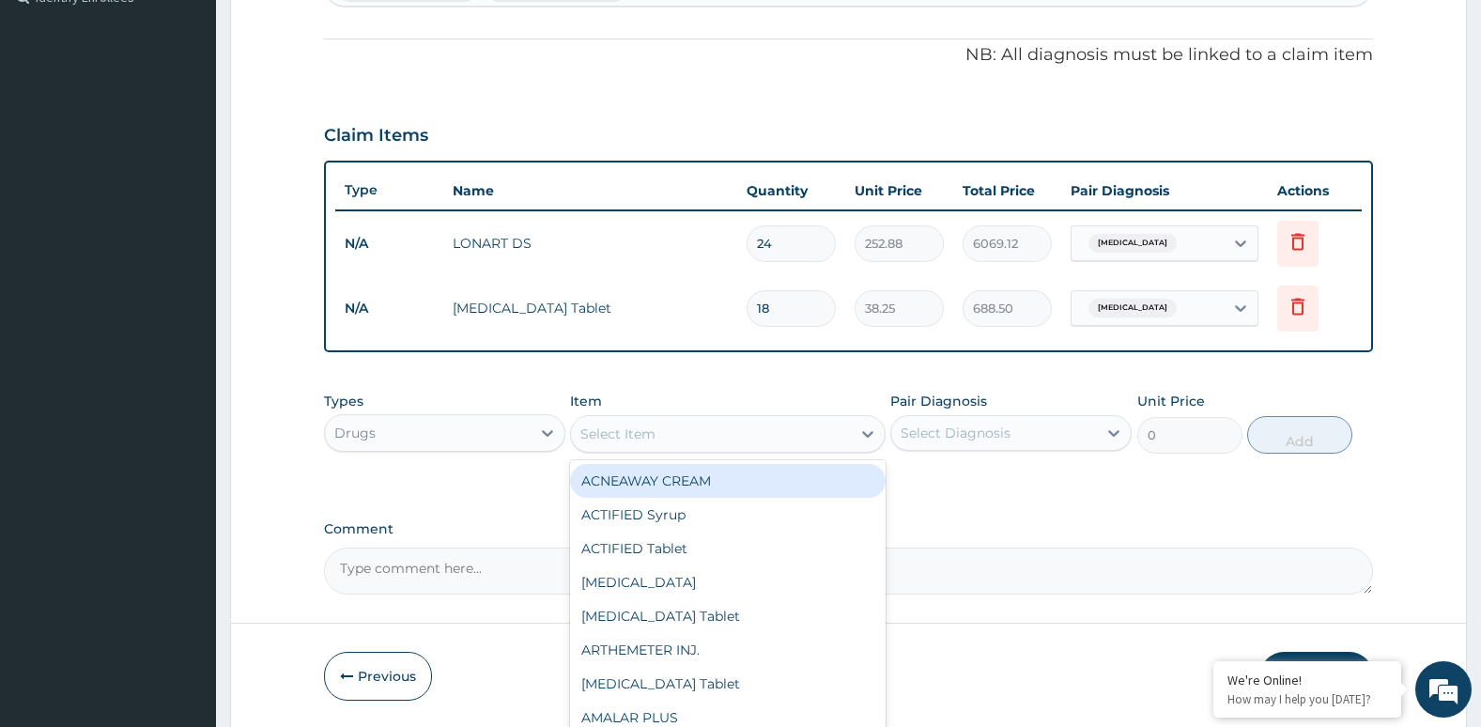
click at [809, 437] on div "Select Item" at bounding box center [710, 434] width 279 height 30
type input "C"
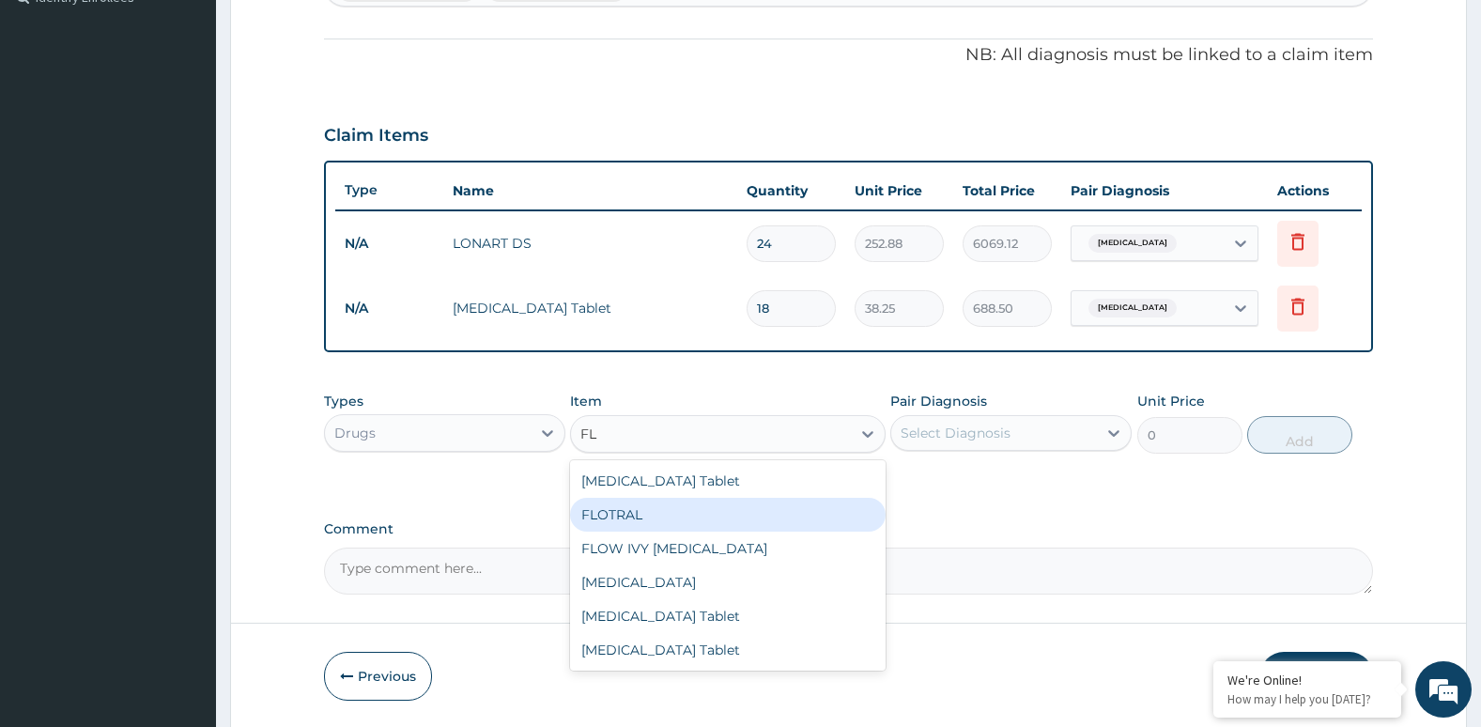
type input "F"
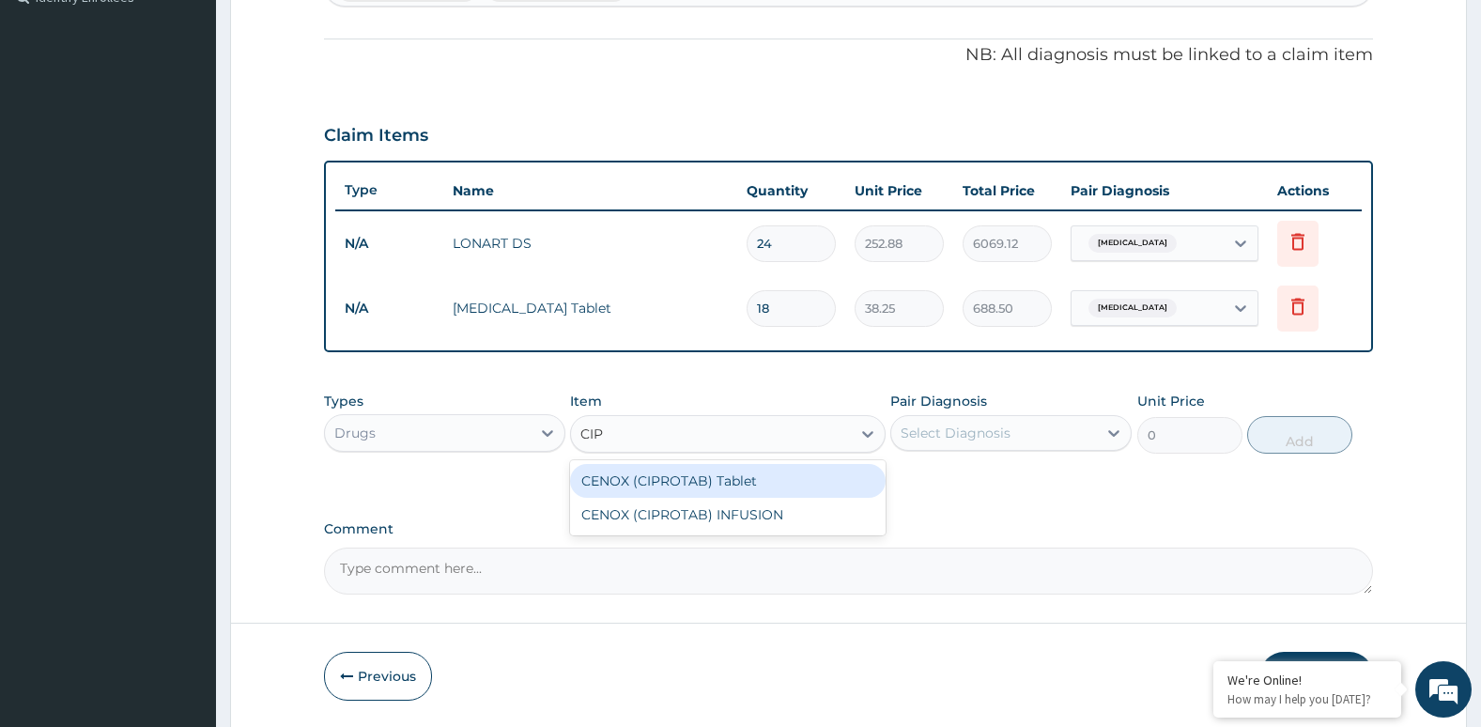
type input "CIPR"
click at [800, 489] on div "CENOX (CIPROTAB) Tablet" at bounding box center [727, 481] width 315 height 34
type input "57.8"
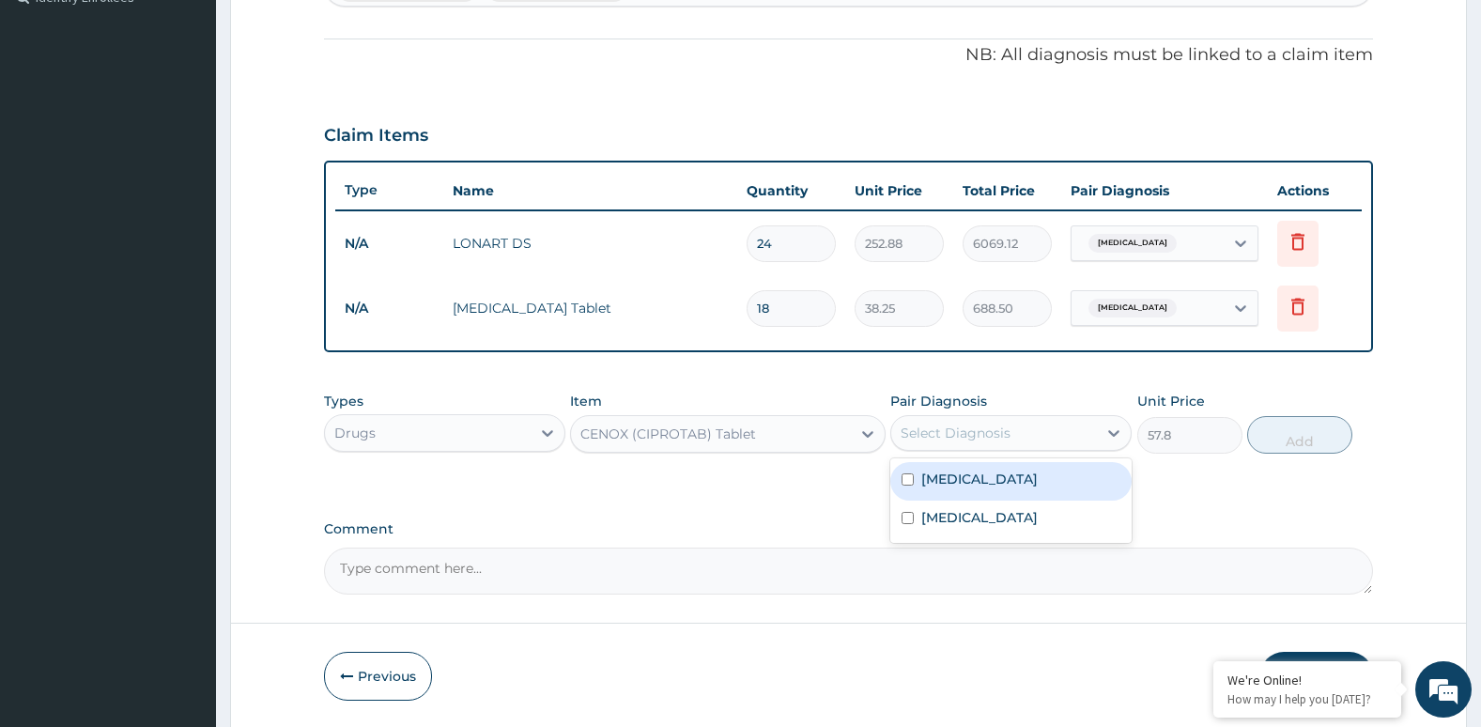
click at [954, 425] on div "Select Diagnosis" at bounding box center [956, 433] width 110 height 19
click at [928, 482] on label "[MEDICAL_DATA]" at bounding box center [979, 479] width 116 height 19
checkbox input "true"
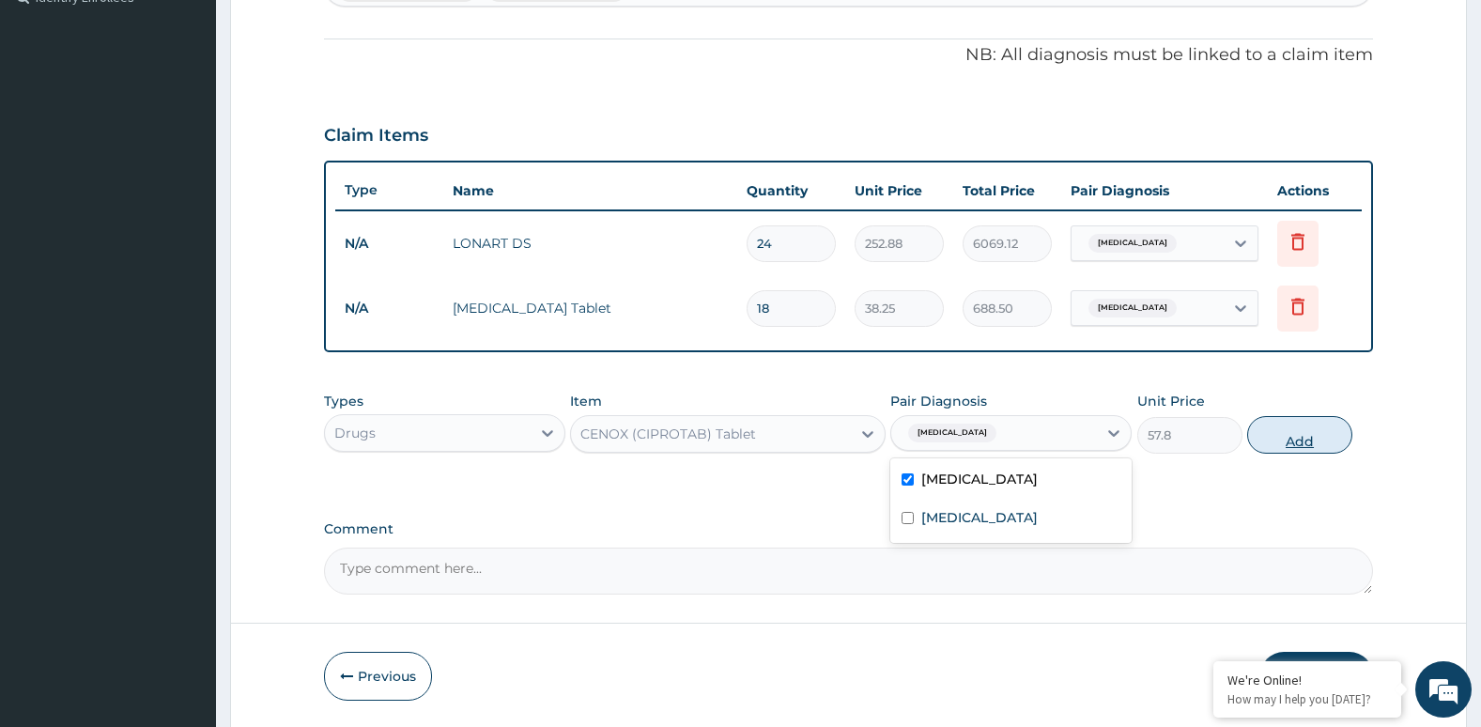
click at [1285, 444] on button "Add" at bounding box center [1299, 435] width 105 height 38
type input "0"
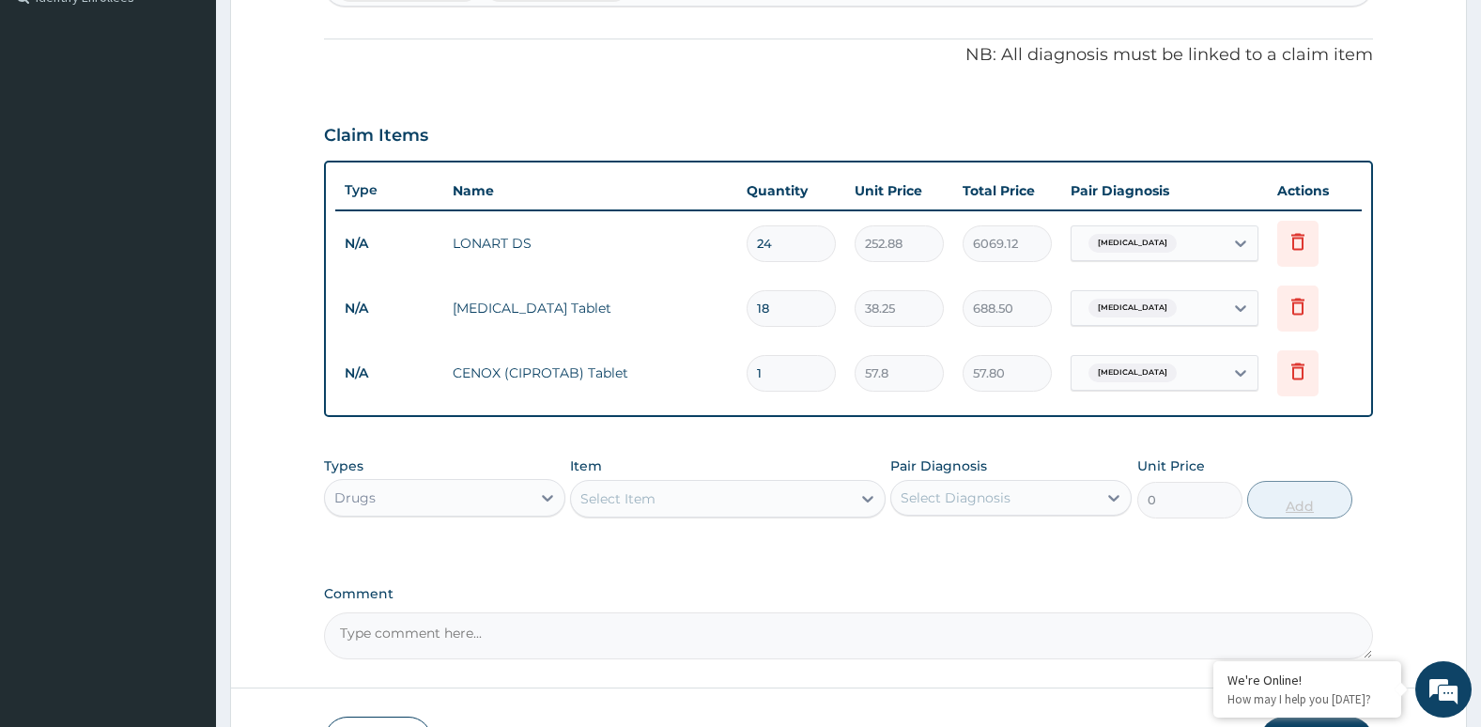
type input "10"
type input "578.00"
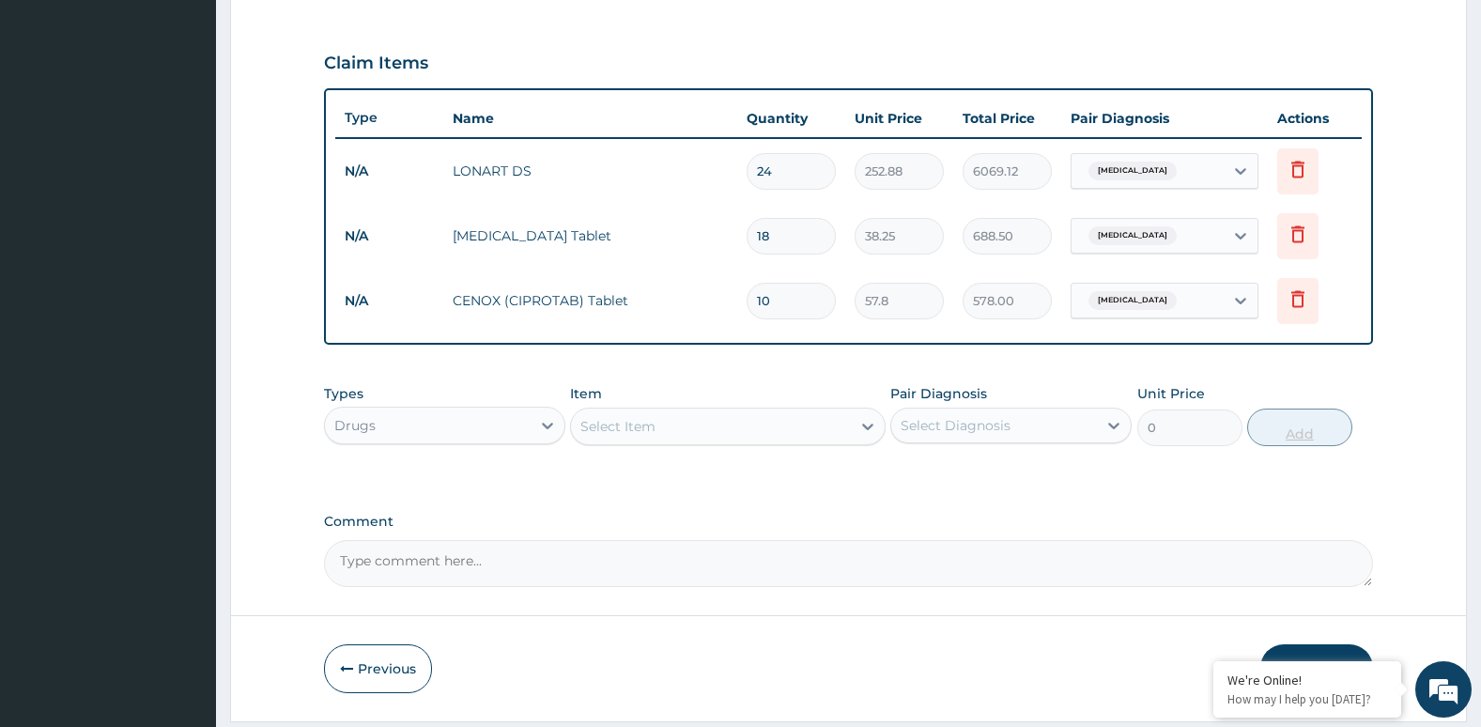
scroll to position [668, 0]
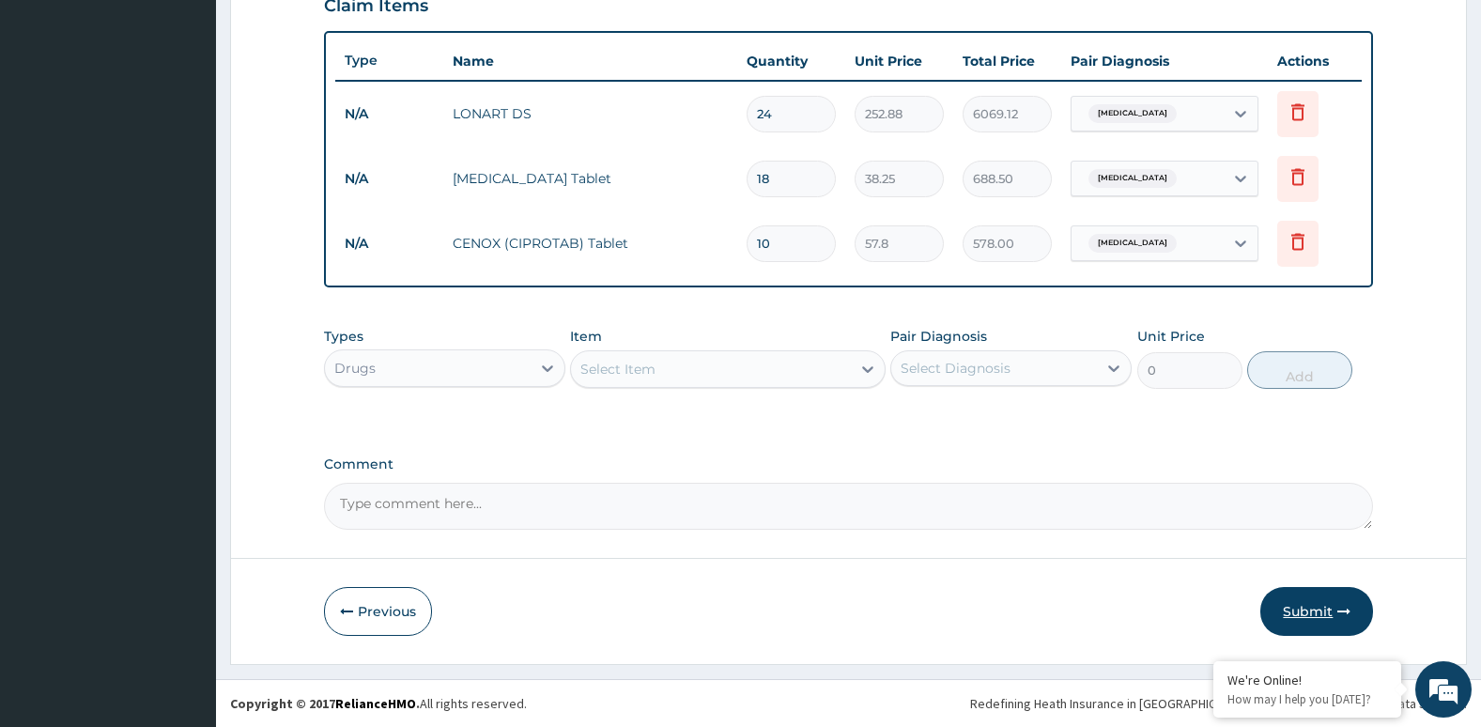
type input "10"
click at [1326, 604] on button "Submit" at bounding box center [1316, 611] width 113 height 49
drag, startPoint x: 1326, startPoint y: 604, endPoint x: 1192, endPoint y: 306, distance: 326.6
click at [1192, 306] on form "Step 2 of 2 PA Code / Prescription Code Enter Code(Secondary Care Only) Encount…" at bounding box center [848, 48] width 1237 height 1232
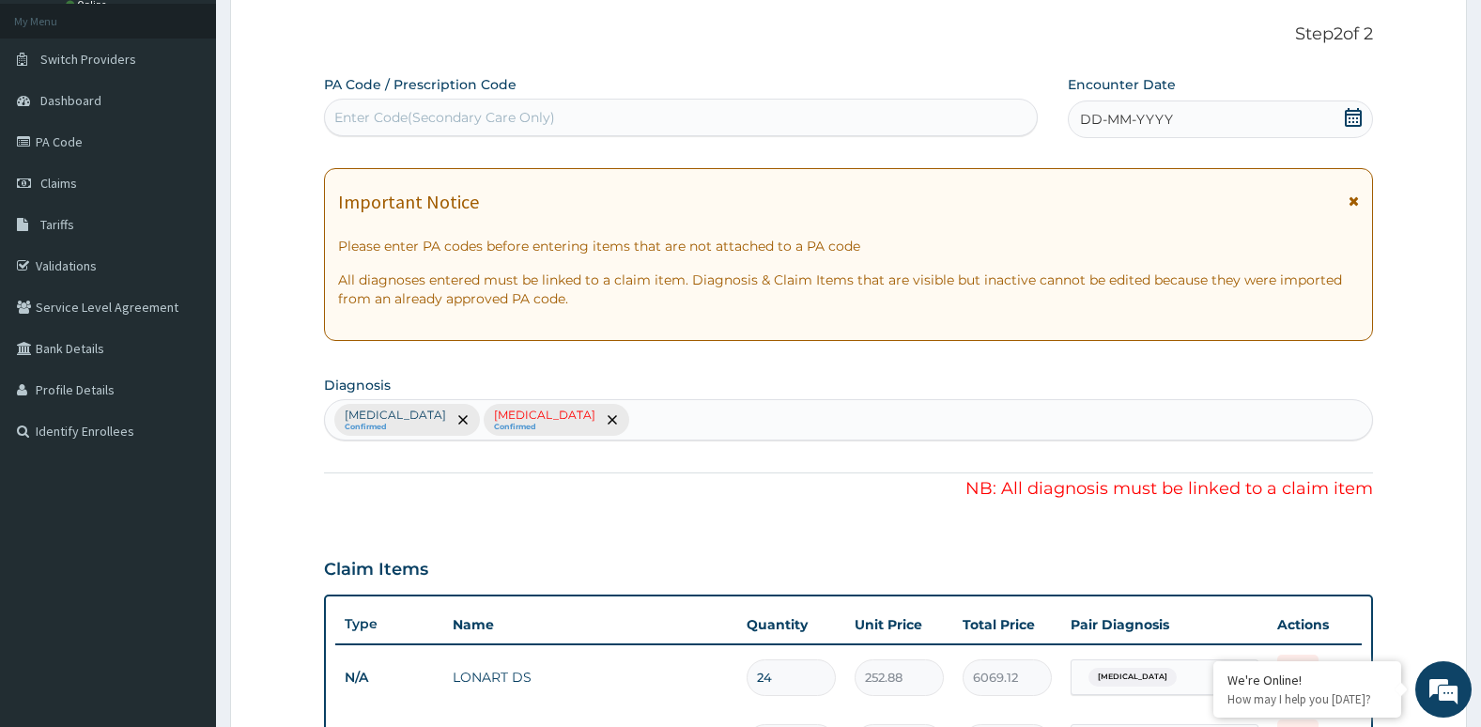
scroll to position [103, 0]
click at [1354, 115] on icon at bounding box center [1353, 118] width 17 height 19
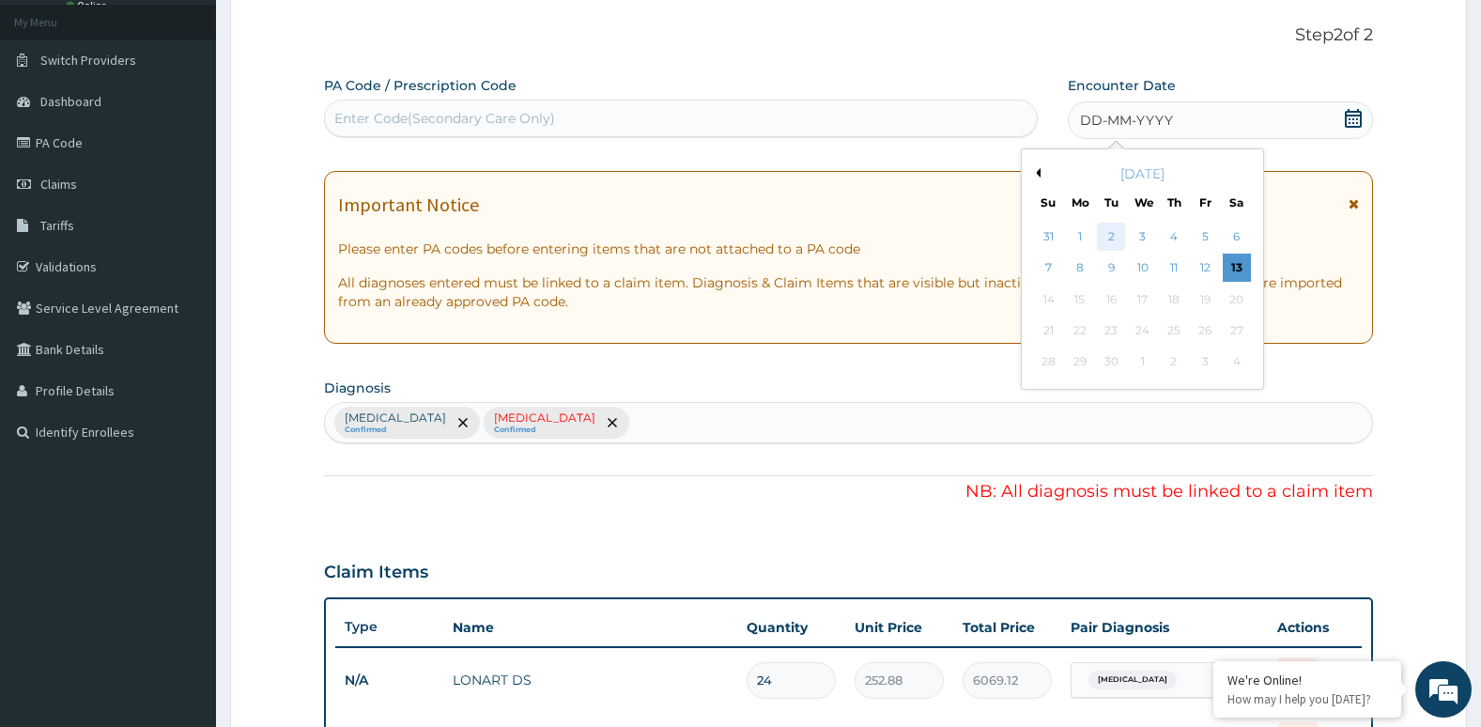
click at [1112, 231] on div "2" at bounding box center [1111, 237] width 28 height 28
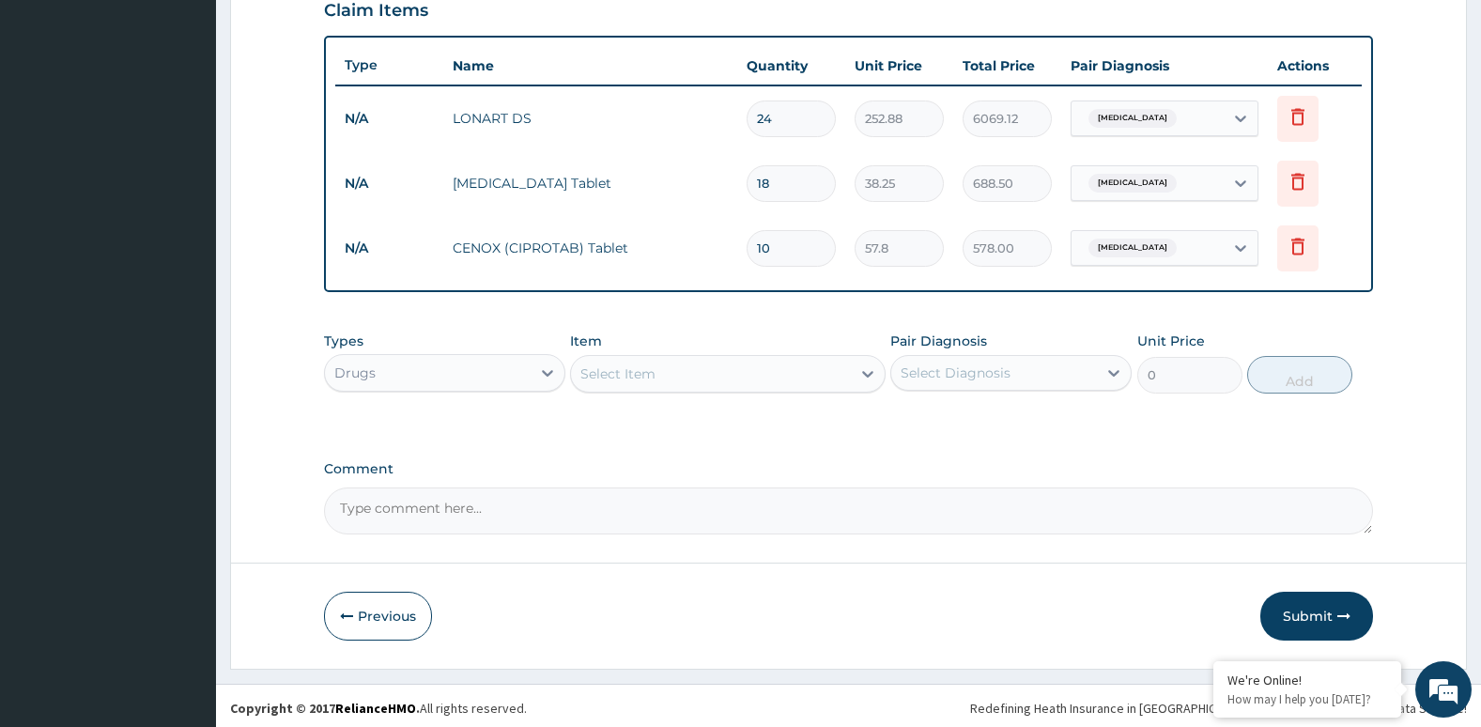
scroll to position [668, 0]
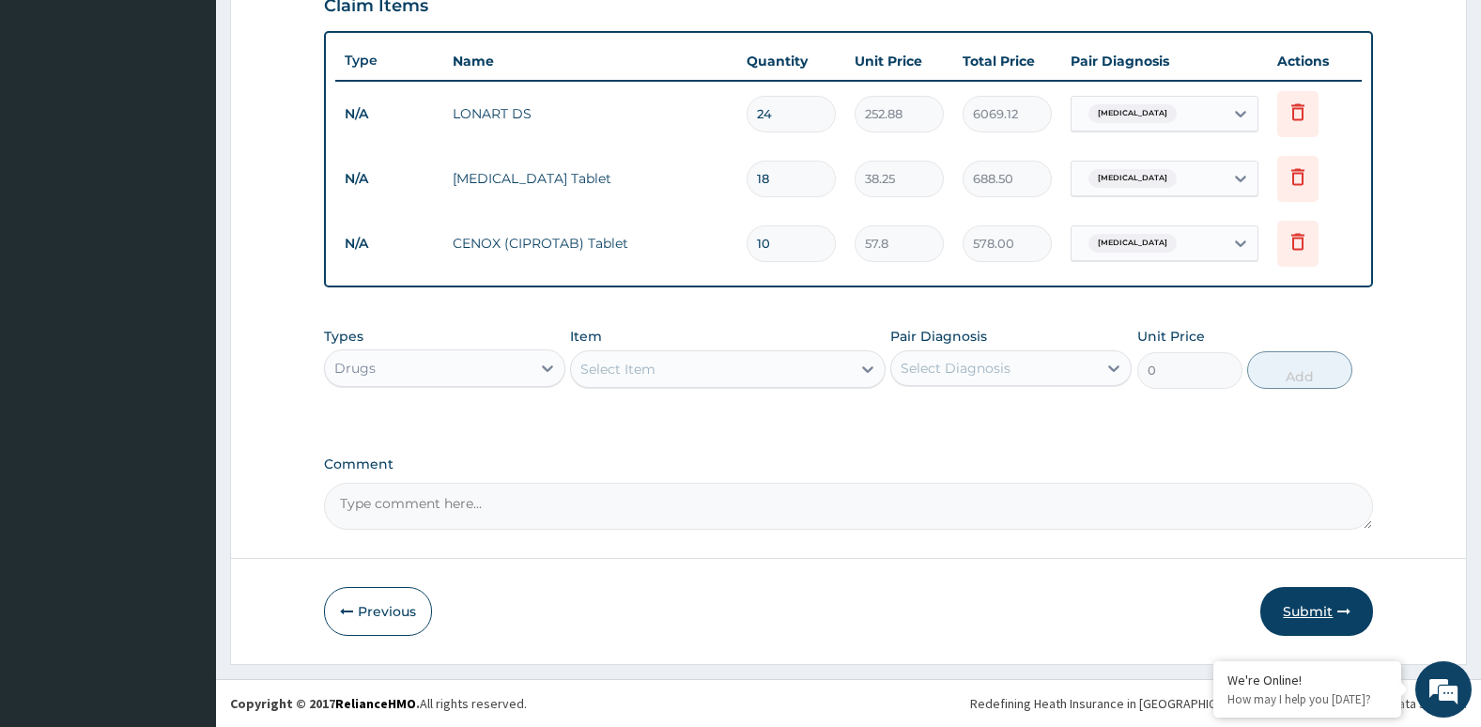
click at [1298, 602] on button "Submit" at bounding box center [1316, 611] width 113 height 49
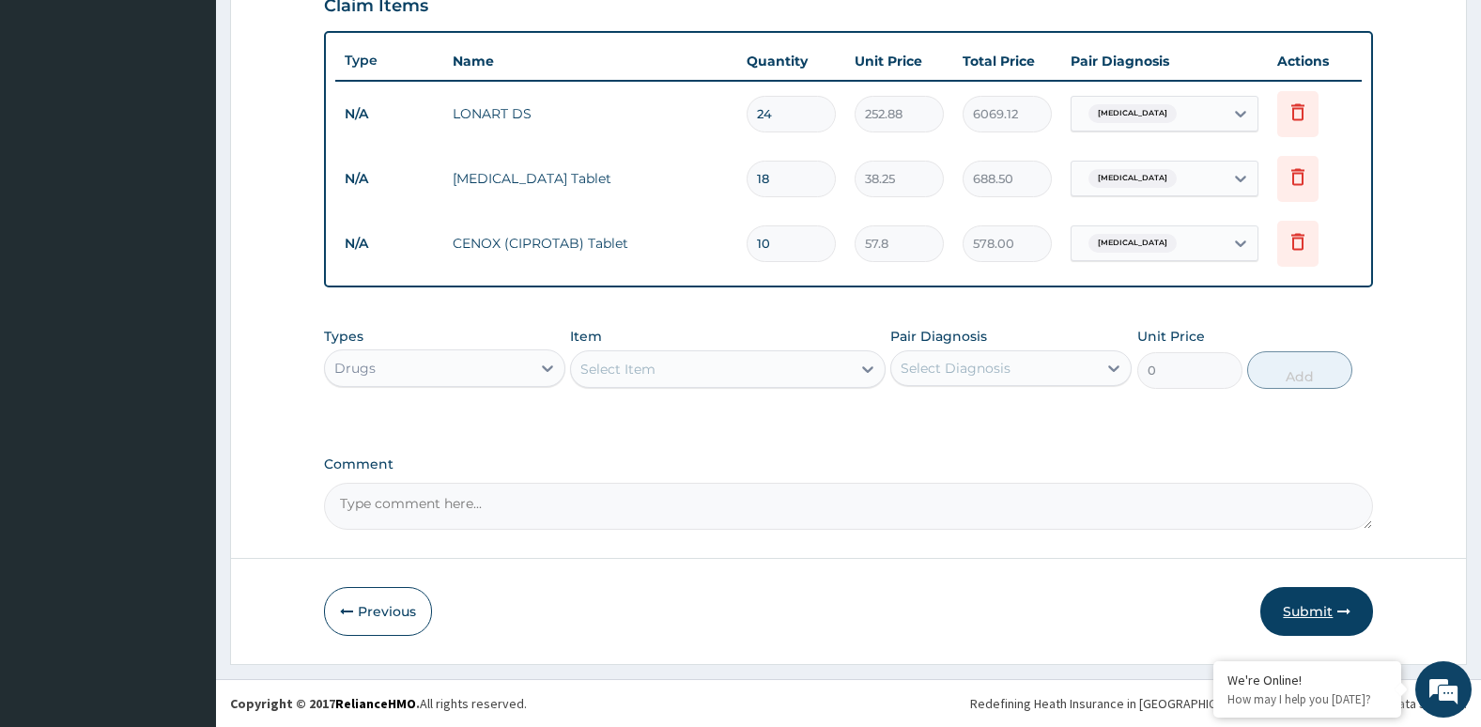
click at [1298, 602] on button "Submit" at bounding box center [1316, 611] width 113 height 49
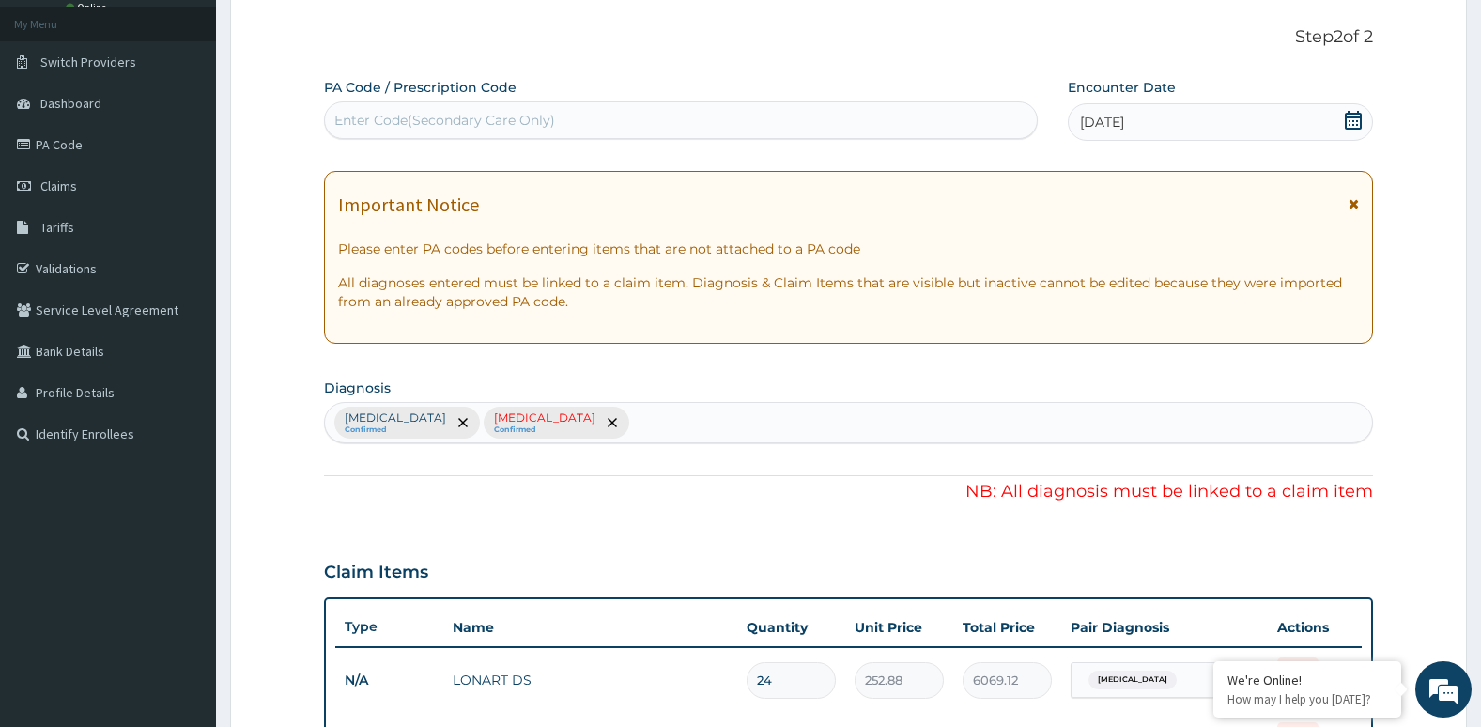
scroll to position [102, 0]
click at [608, 425] on icon "remove selection option" at bounding box center [612, 421] width 9 height 9
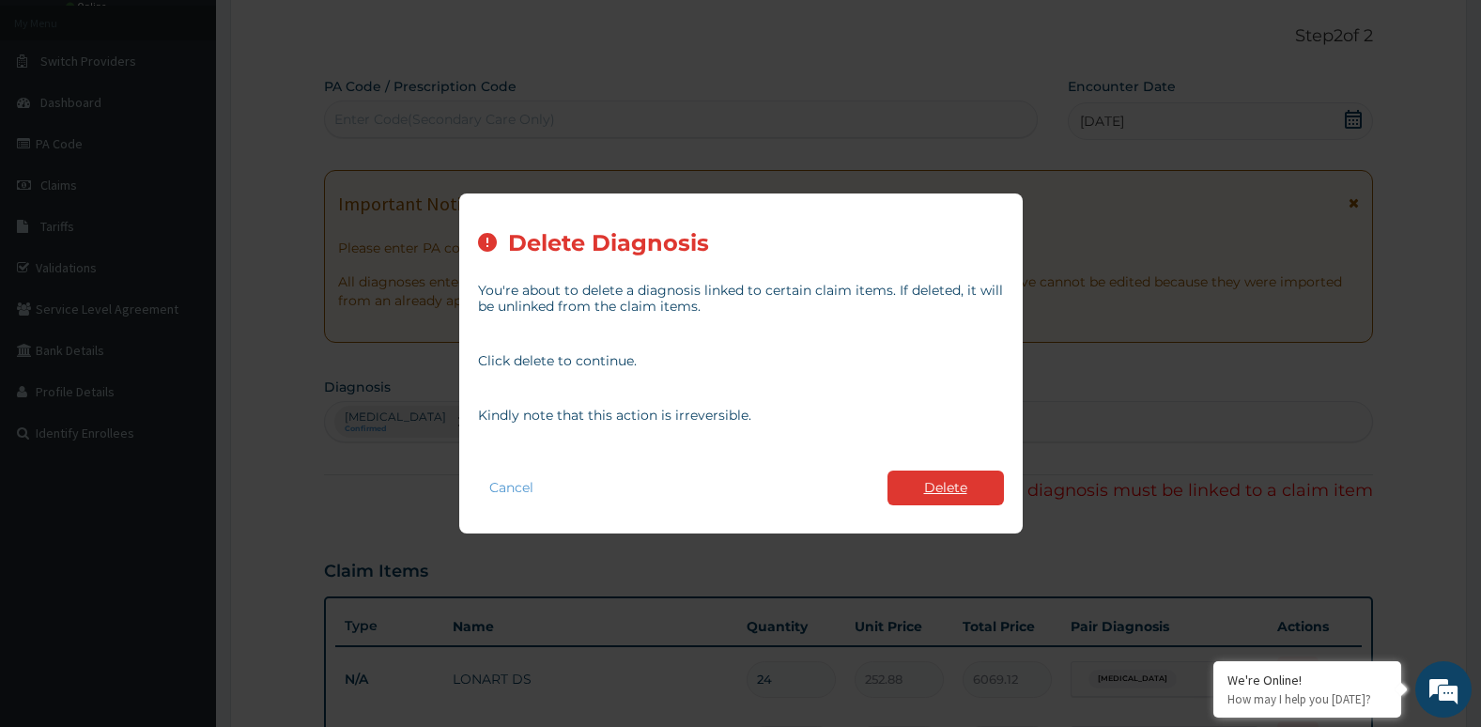
click at [963, 496] on button "Delete" at bounding box center [945, 487] width 116 height 35
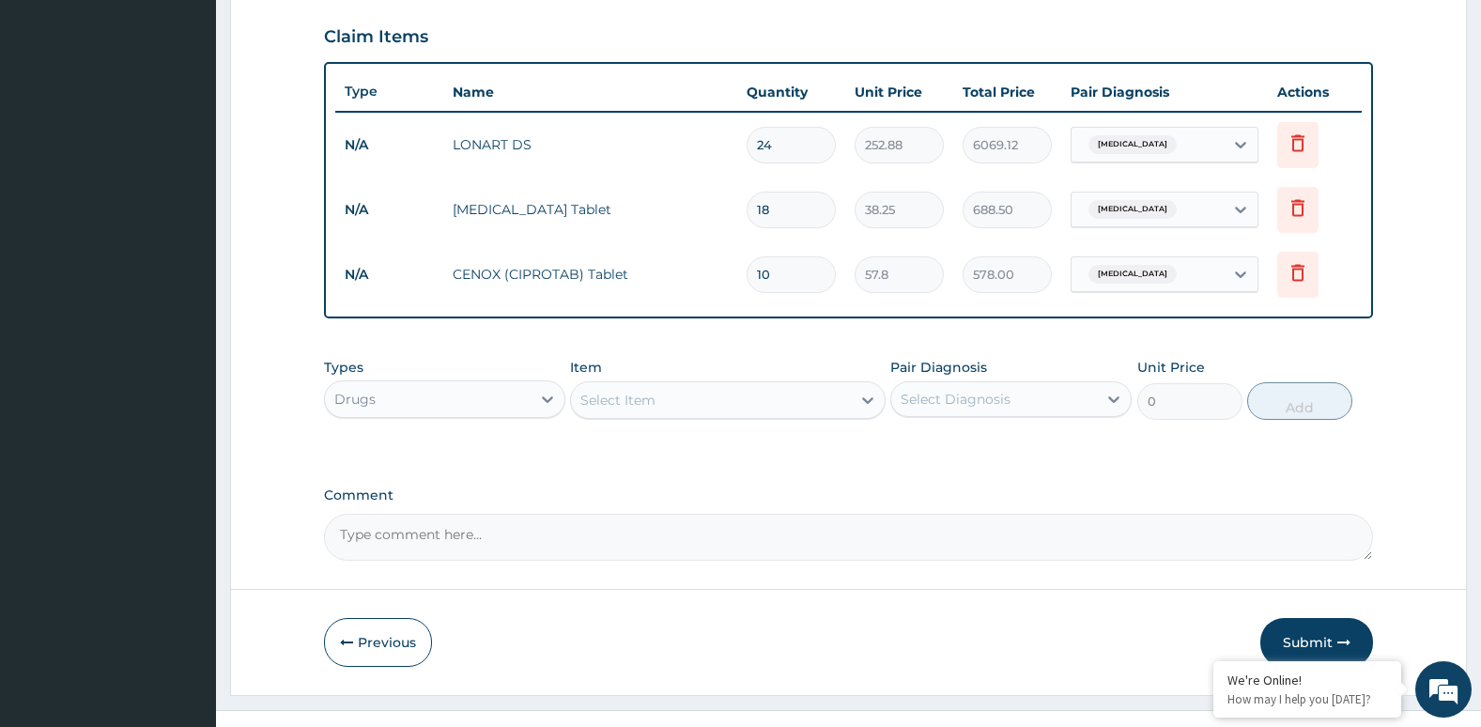
scroll to position [668, 0]
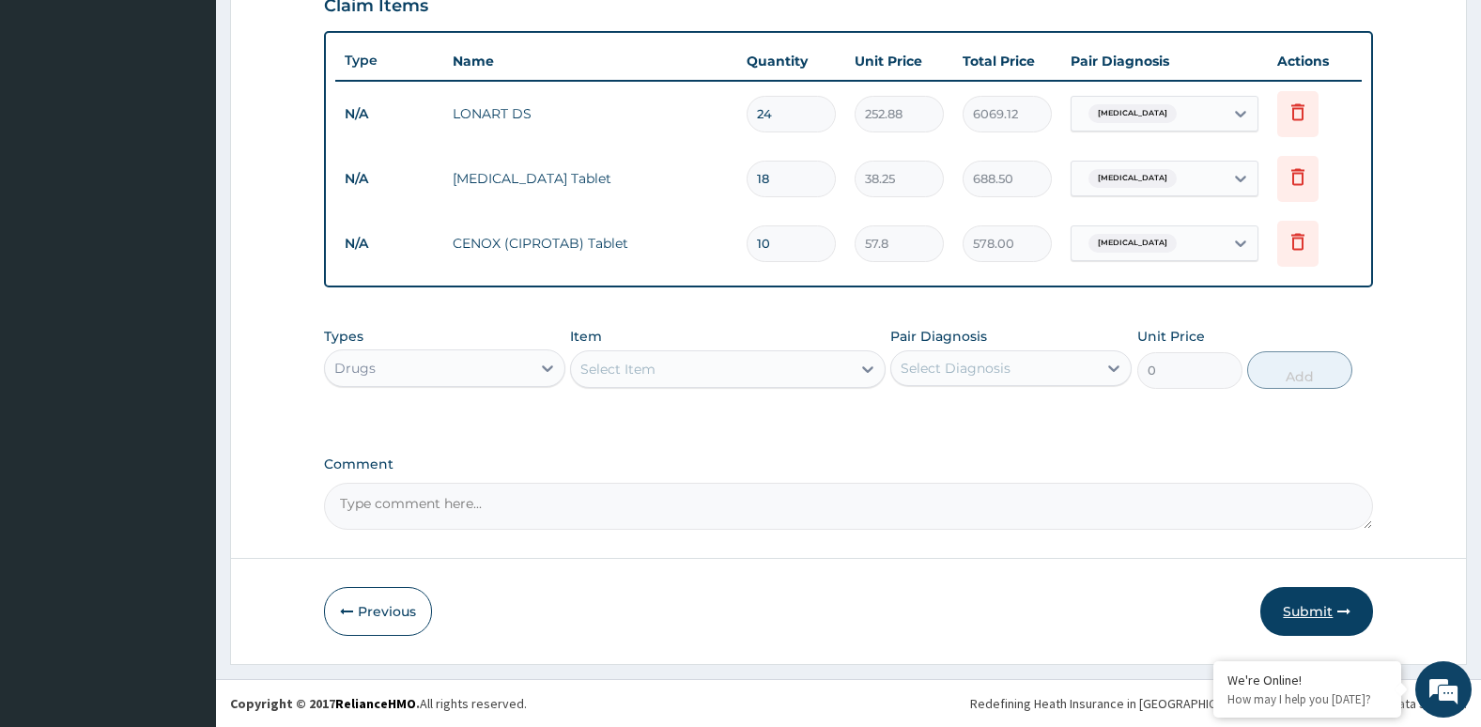
click at [1295, 594] on button "Submit" at bounding box center [1316, 611] width 113 height 49
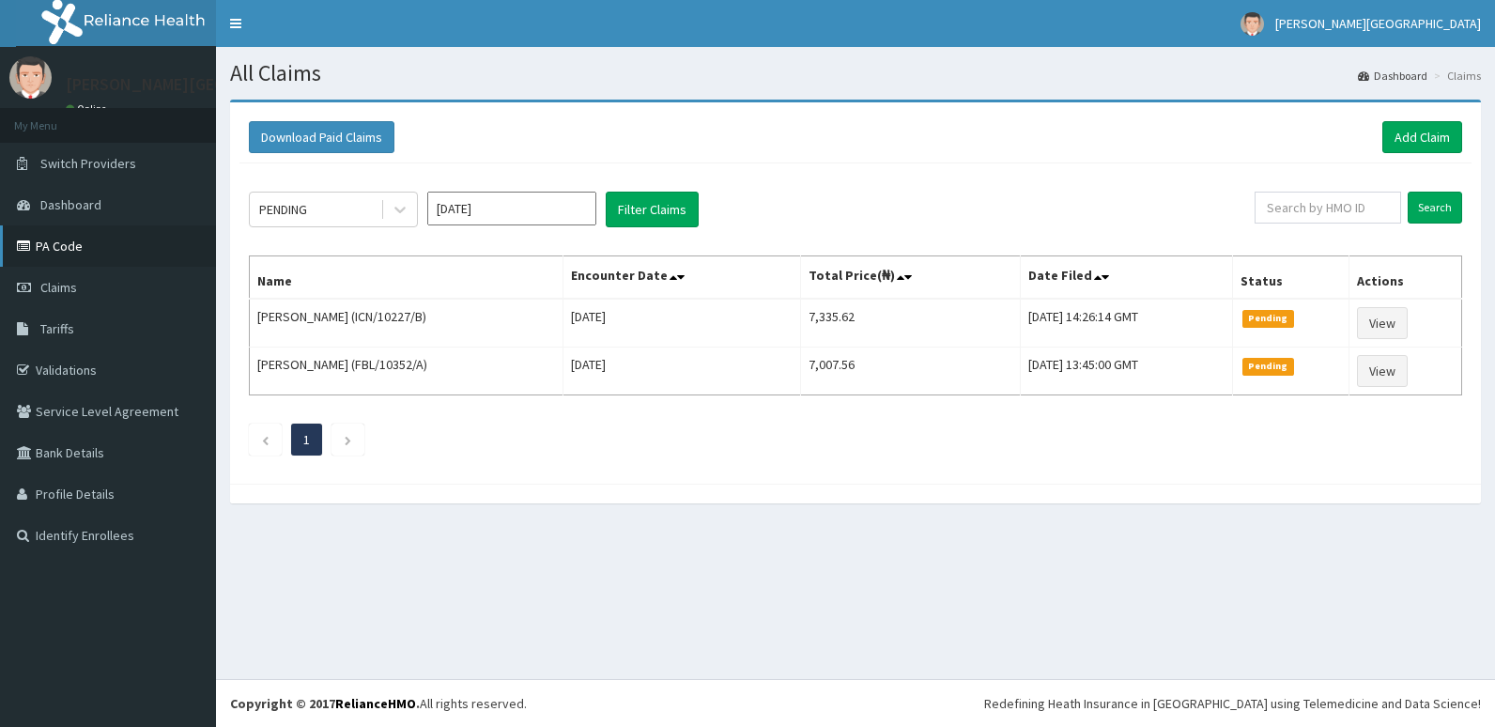
click at [117, 244] on link "PA Code" at bounding box center [108, 245] width 216 height 41
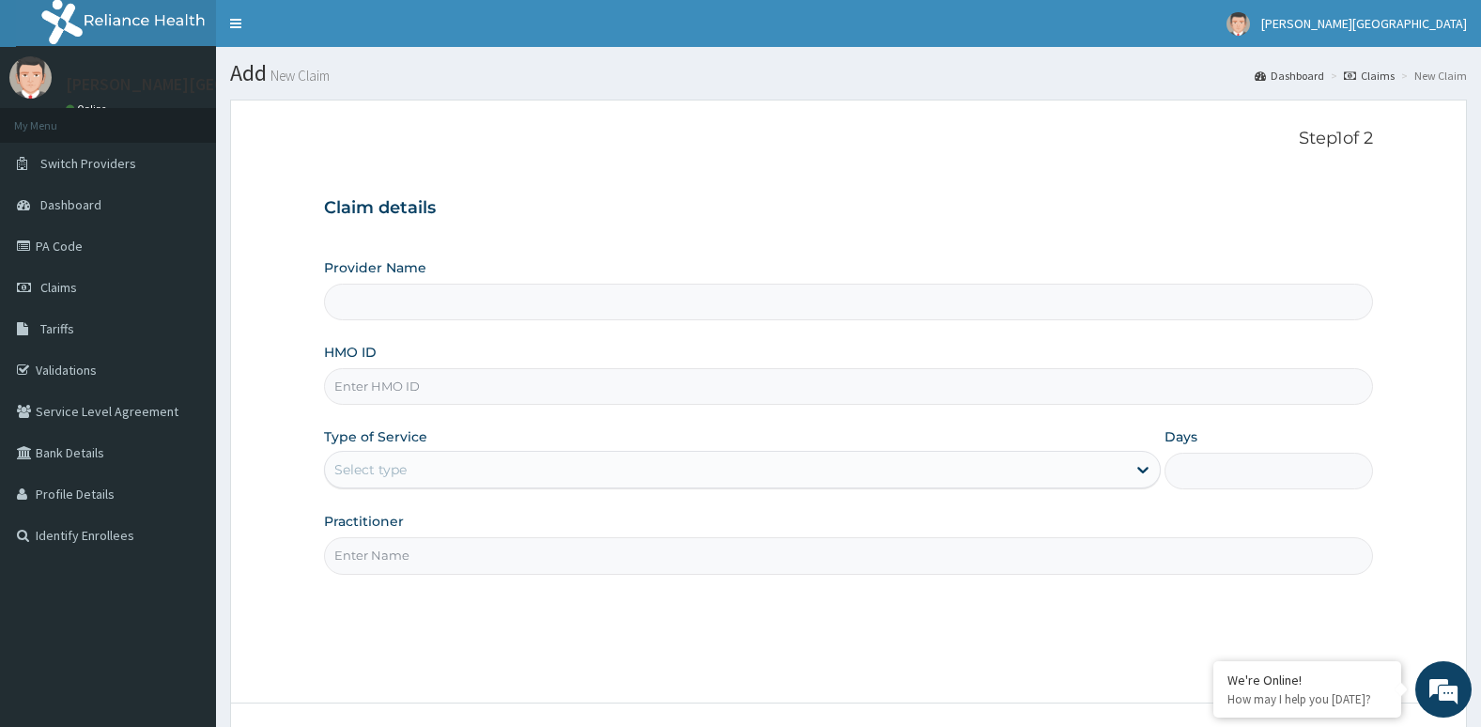
click at [807, 369] on input "HMO ID" at bounding box center [849, 386] width 1050 height 37
type input "[PERSON_NAME][GEOGRAPHIC_DATA]"
type input "ICN/10227/D"
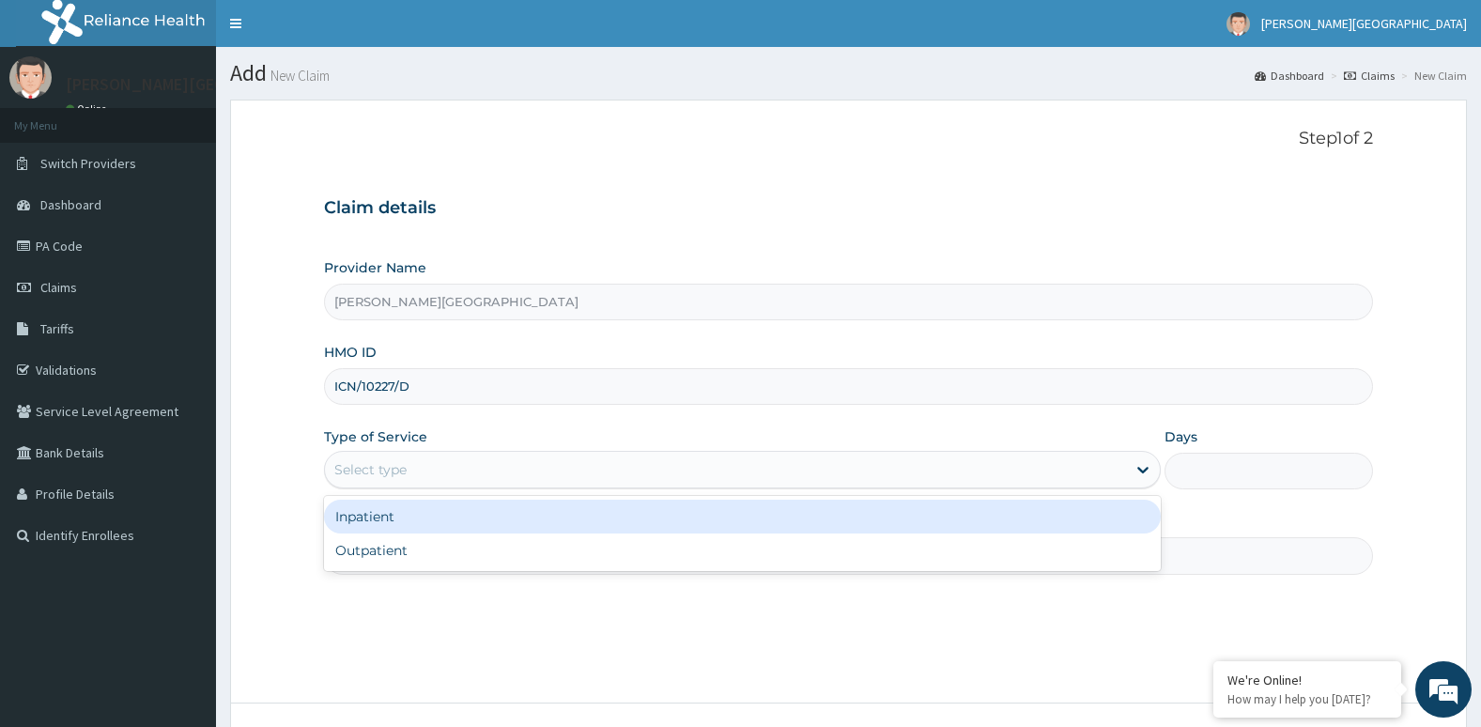
click at [683, 467] on div "Select type" at bounding box center [725, 469] width 801 height 30
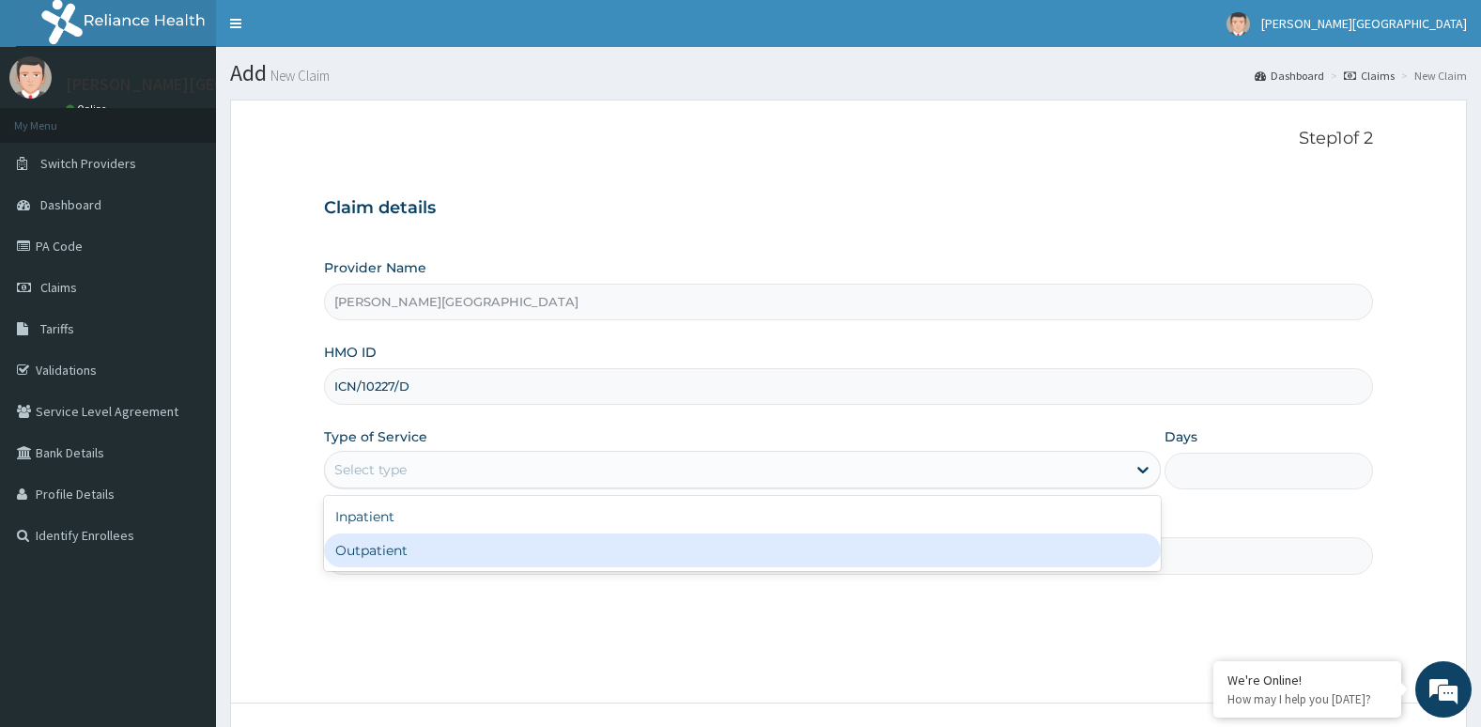
click at [684, 548] on div "Outpatient" at bounding box center [742, 550] width 837 height 34
type input "1"
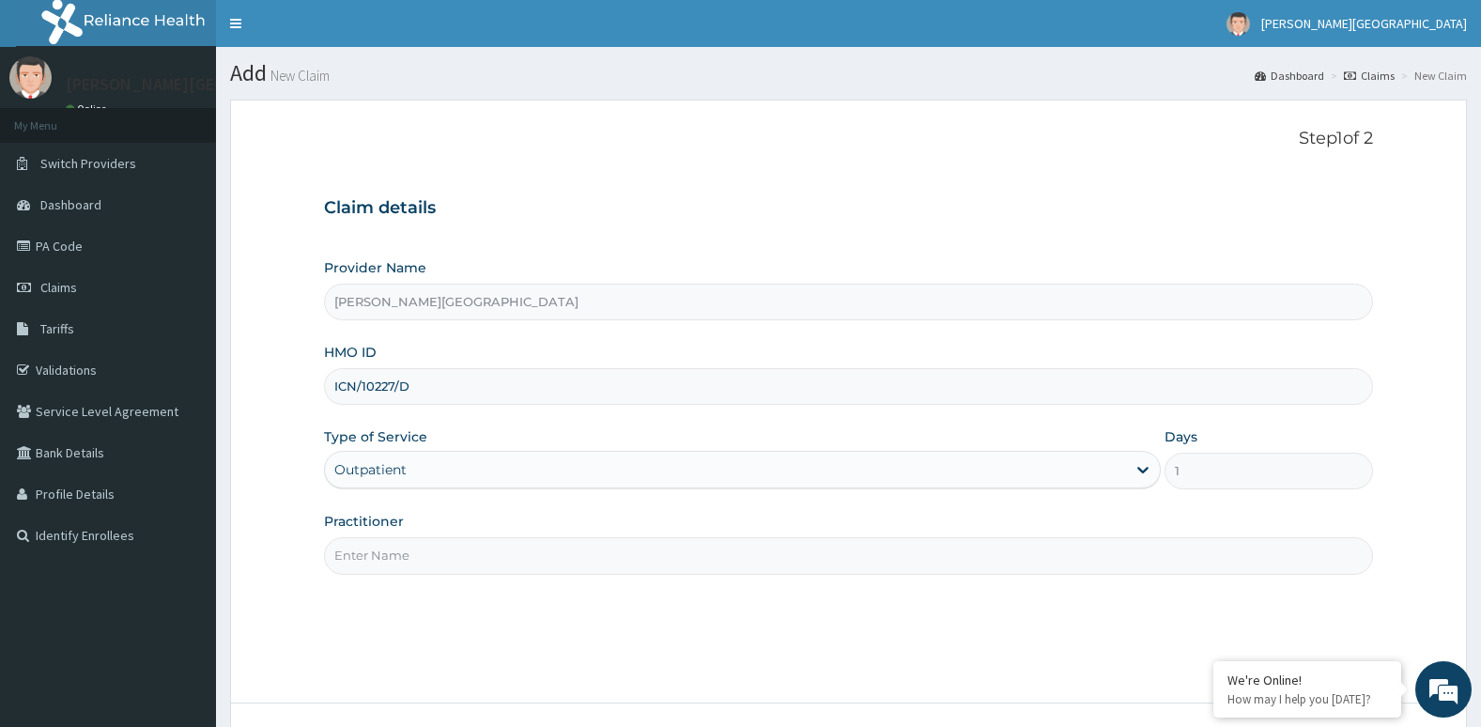
click at [684, 548] on input "Practitioner" at bounding box center [849, 555] width 1050 height 37
type input "[PERSON_NAME]"
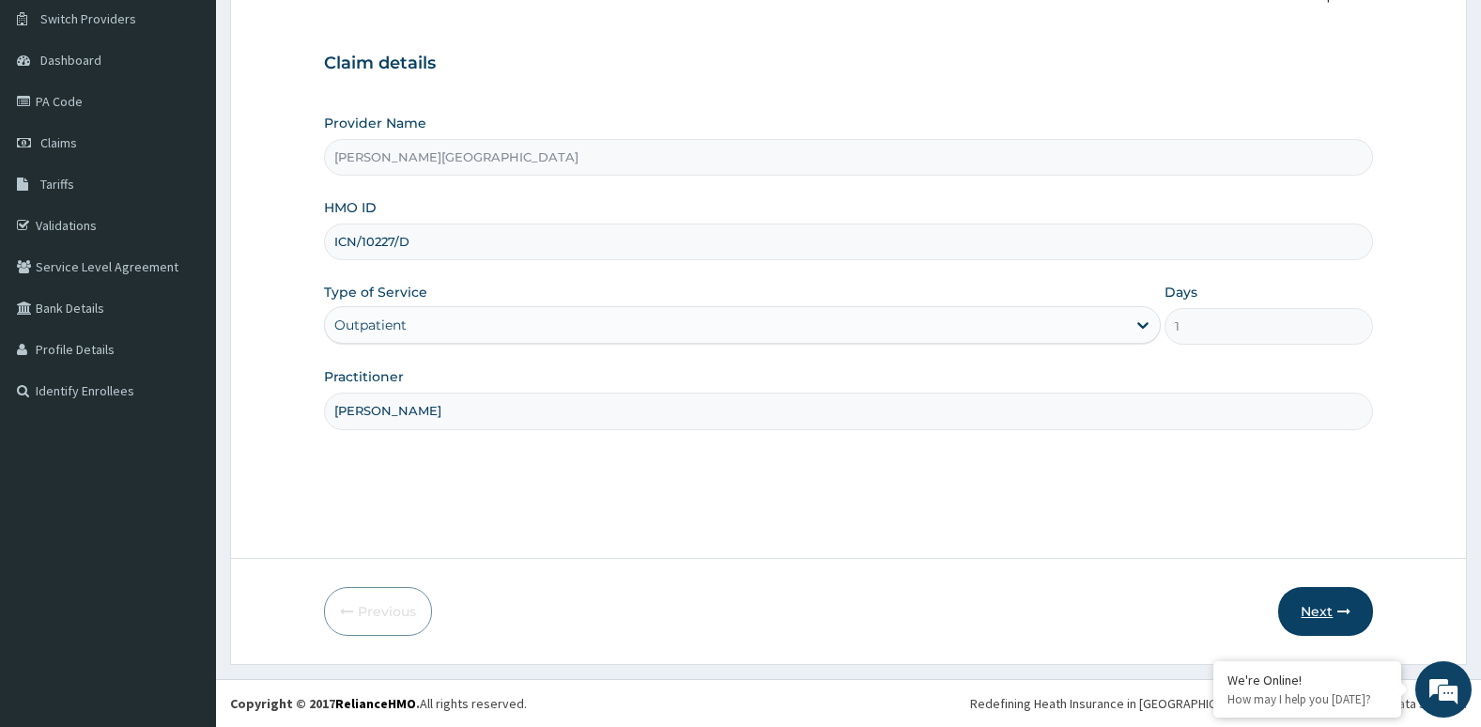
click at [1341, 621] on button "Next" at bounding box center [1325, 611] width 95 height 49
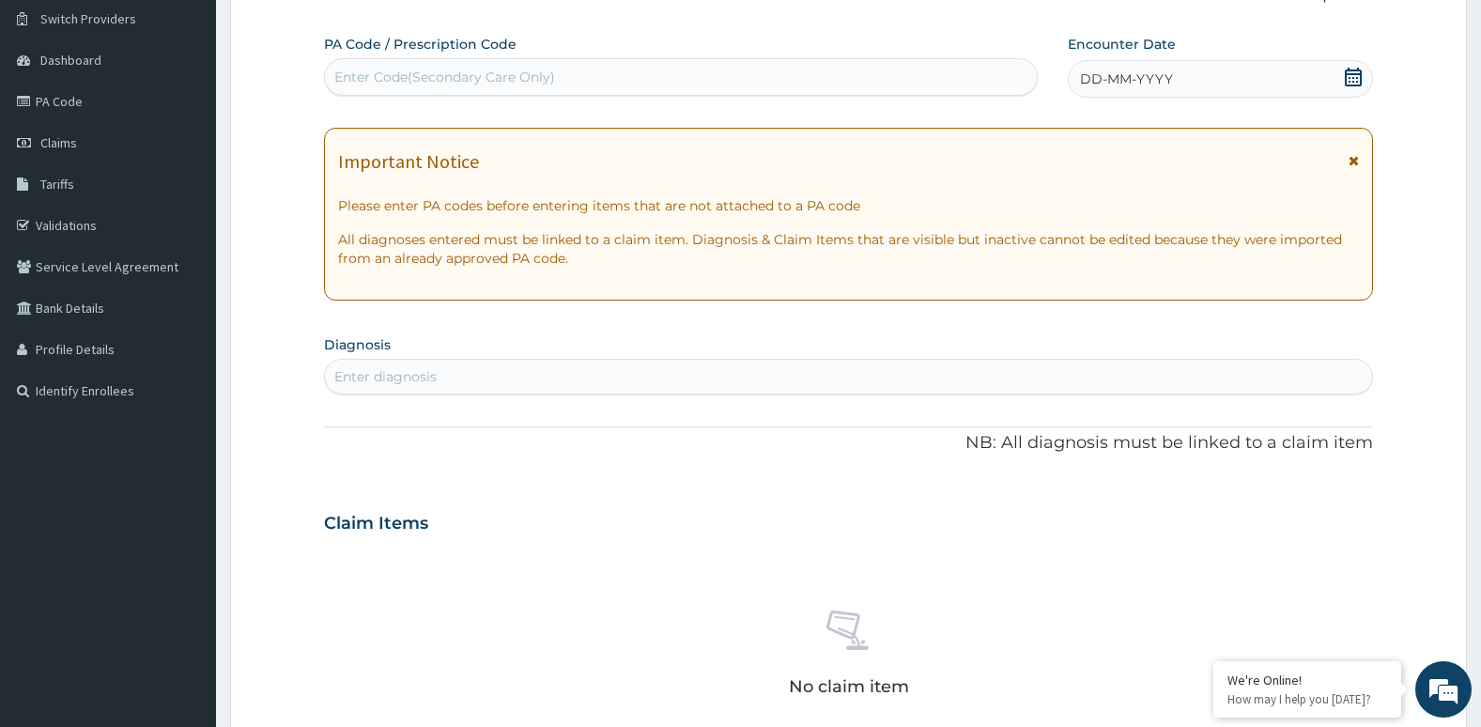
click at [1122, 378] on div "Enter diagnosis" at bounding box center [849, 377] width 1048 height 30
type input "PLASMOD"
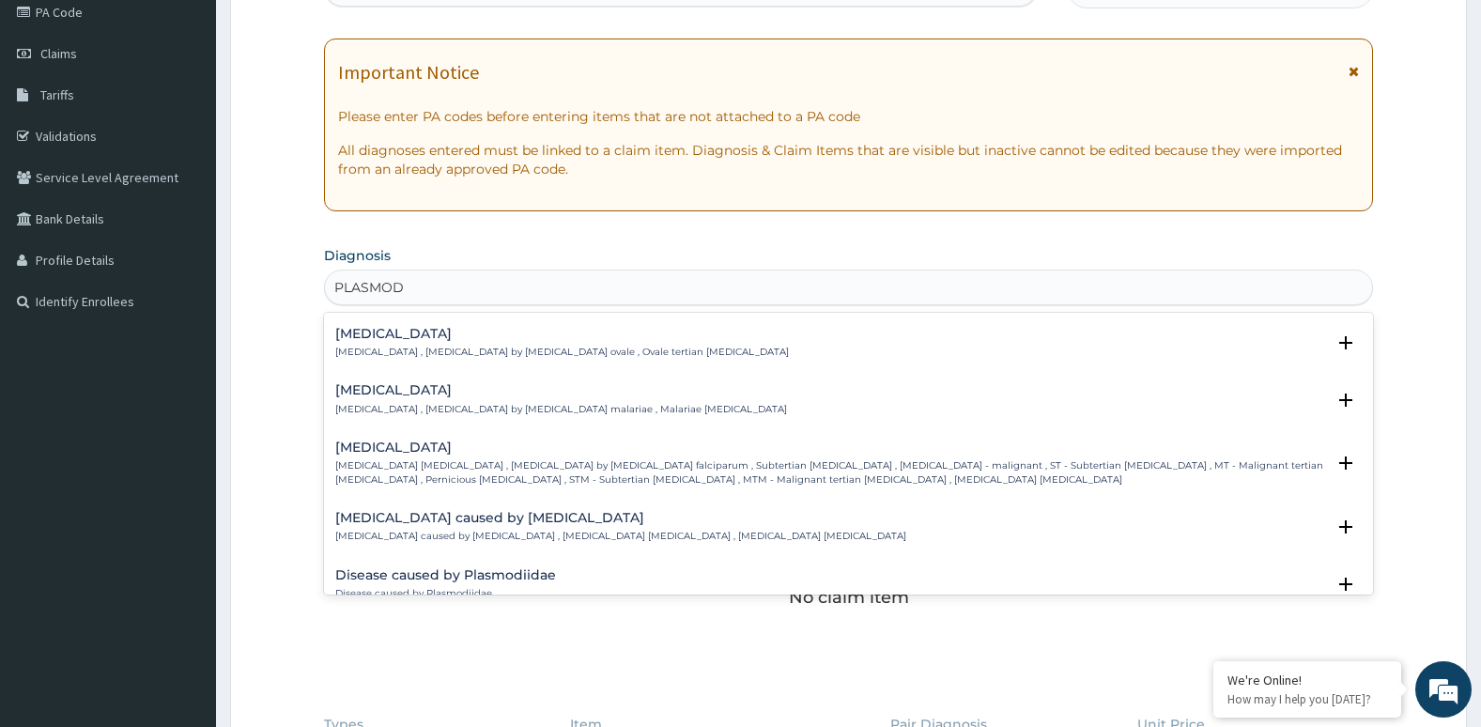
scroll to position [119, 0]
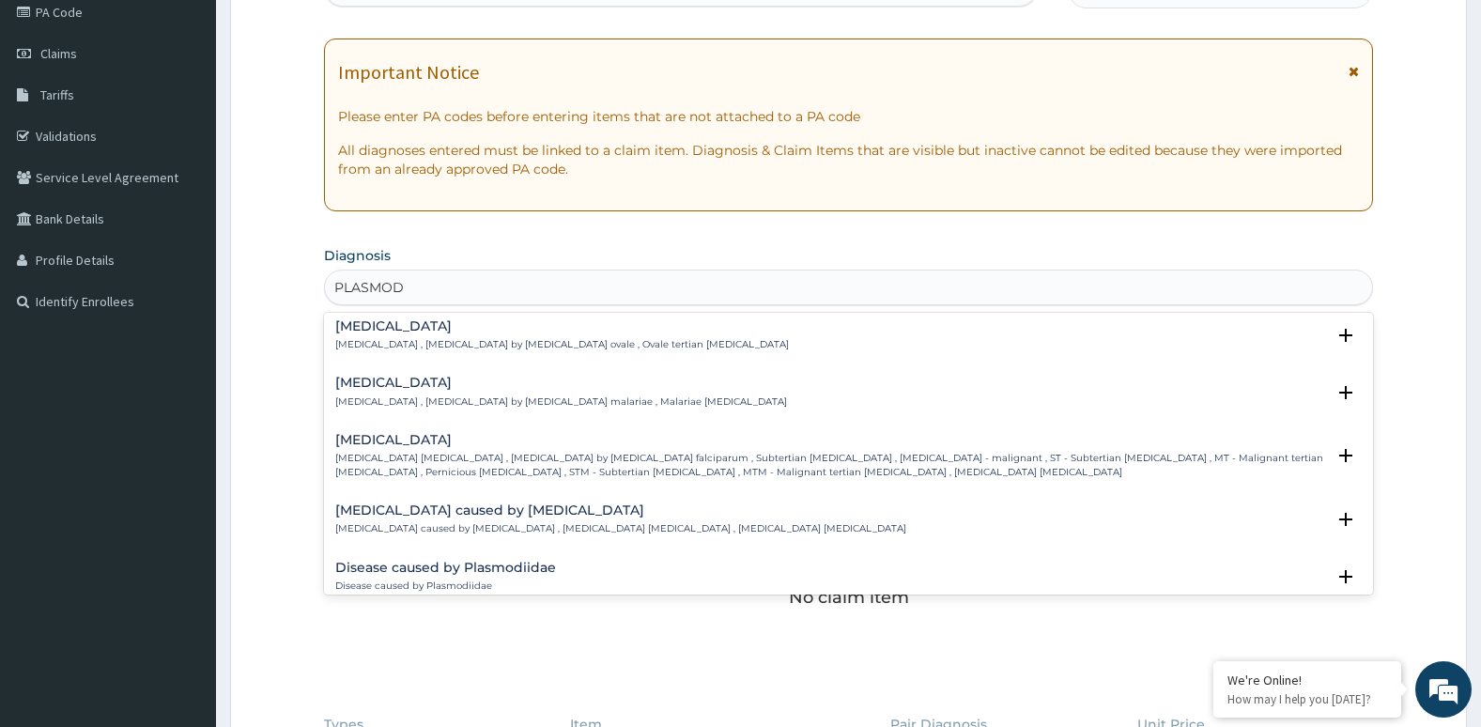
click at [1080, 424] on div "Quartan malaria Quartan malaria , Malaria by Plasmodium malariae , Malariae mal…" at bounding box center [849, 396] width 1050 height 57
click at [951, 453] on p "Falciparum malaria , Malignant tertian malaria , Malaria by Plasmodium falcipar…" at bounding box center [830, 465] width 991 height 27
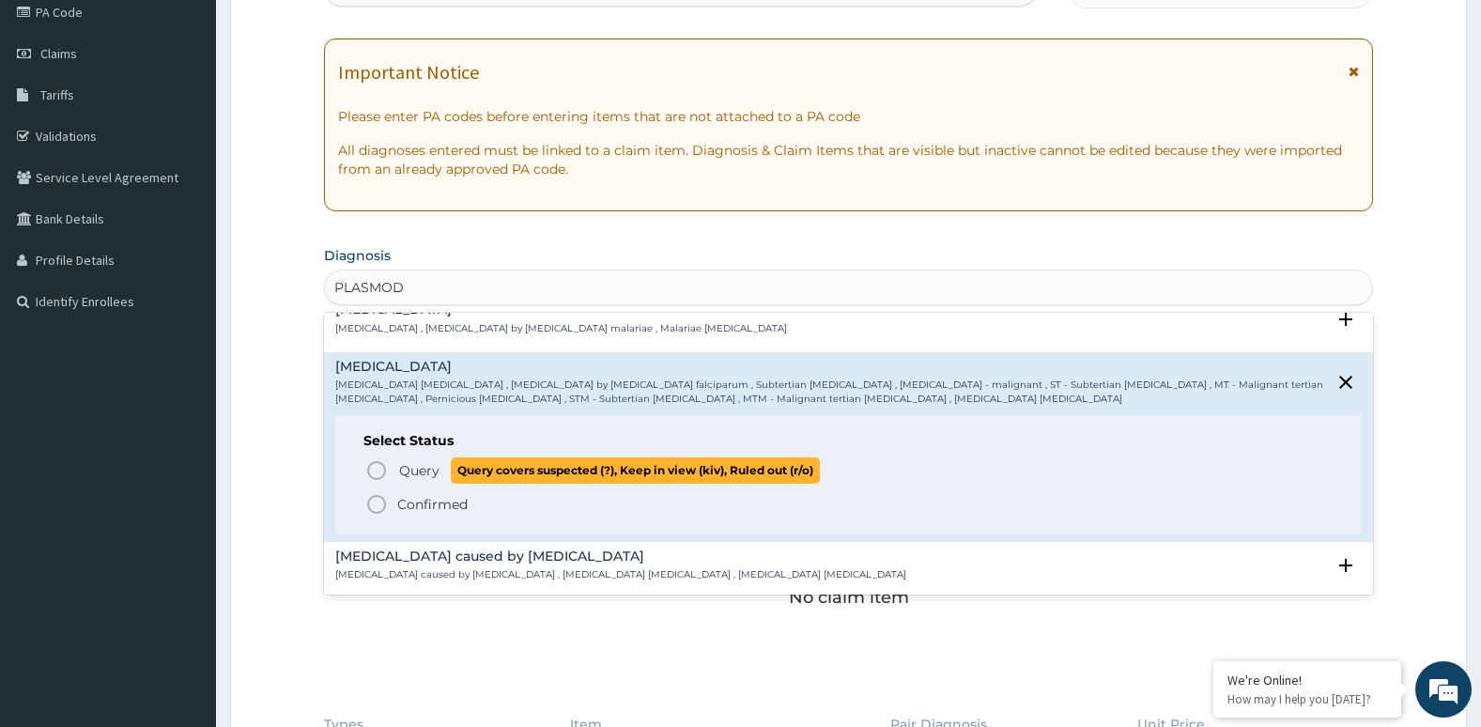
scroll to position [200, 0]
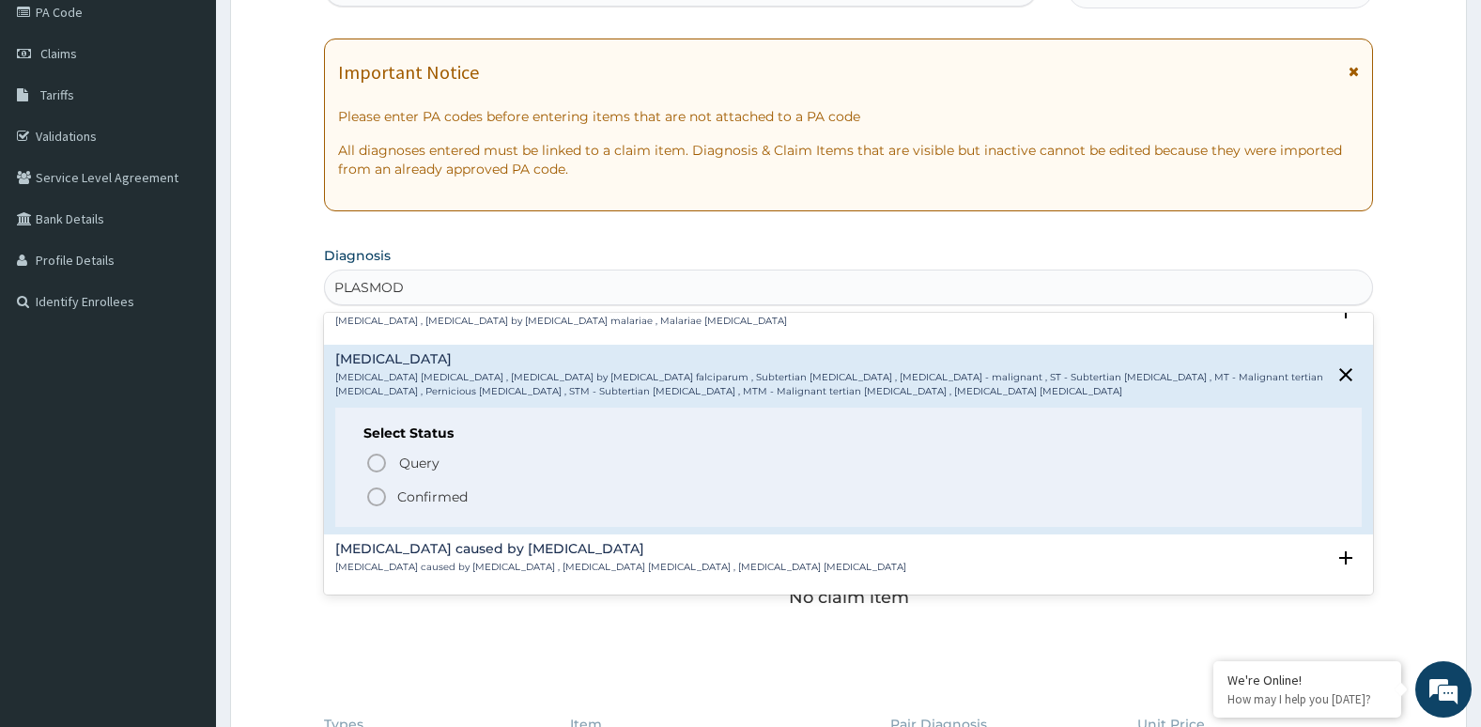
click at [378, 495] on icon "status option filled" at bounding box center [376, 496] width 23 height 23
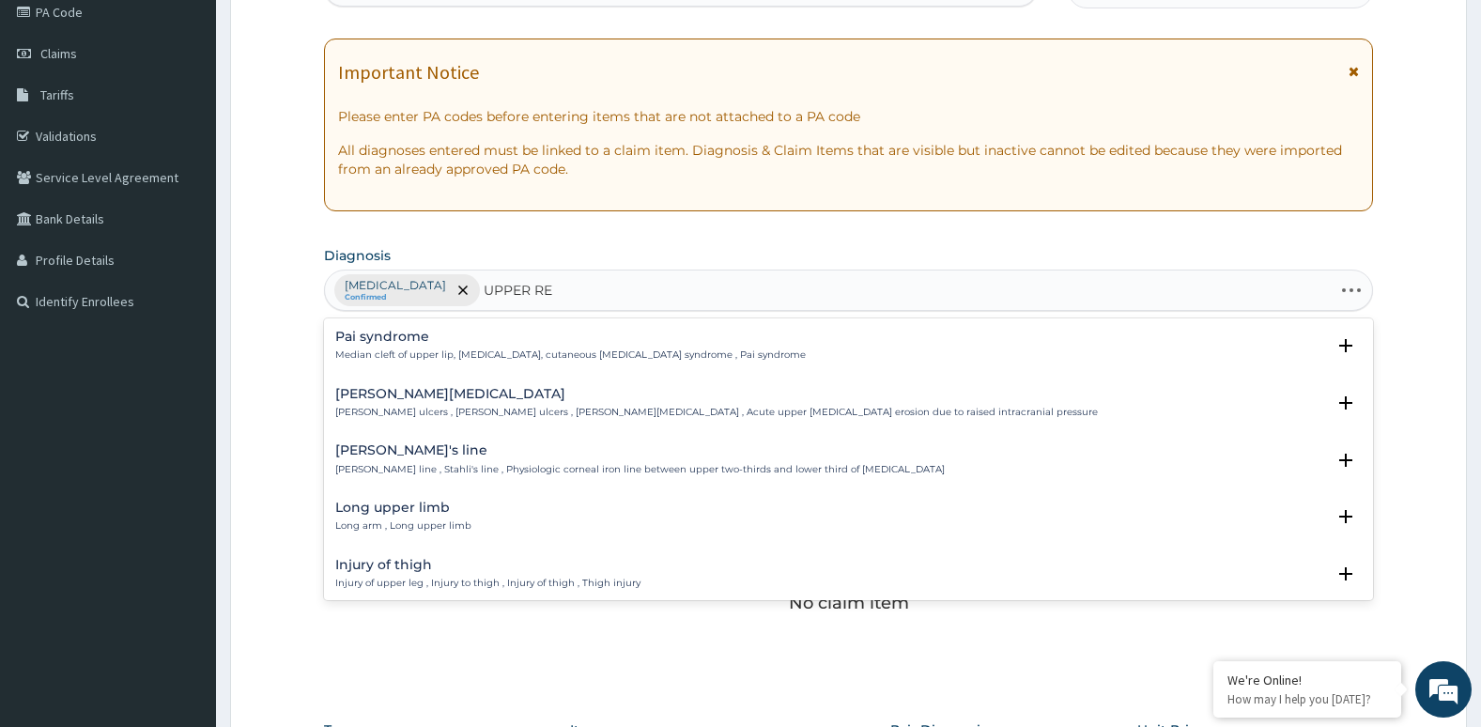
type input "UPPER RES"
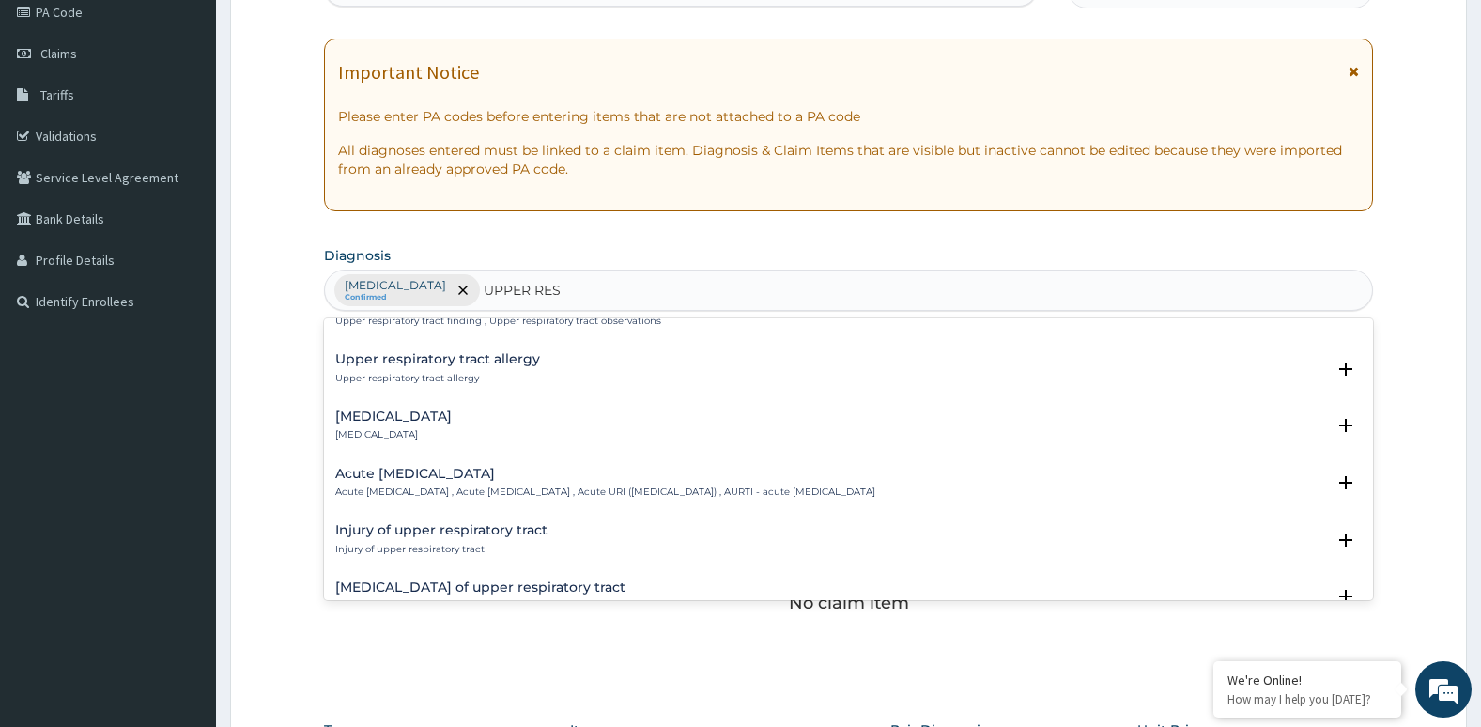
scroll to position [92, 0]
click at [445, 478] on h4 "Acute upper respiratory infection" at bounding box center [605, 473] width 540 height 14
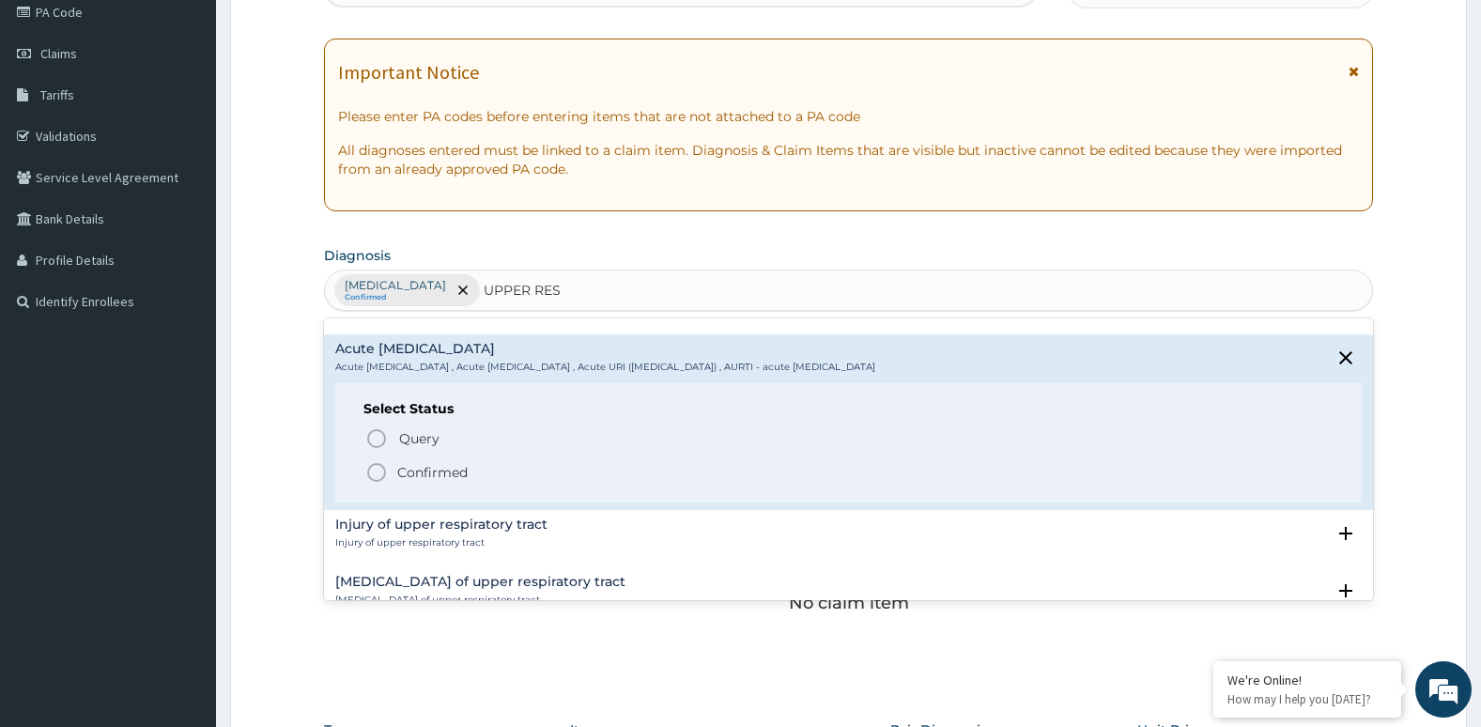
scroll to position [218, 0]
click at [377, 475] on icon "status option filled" at bounding box center [376, 470] width 23 height 23
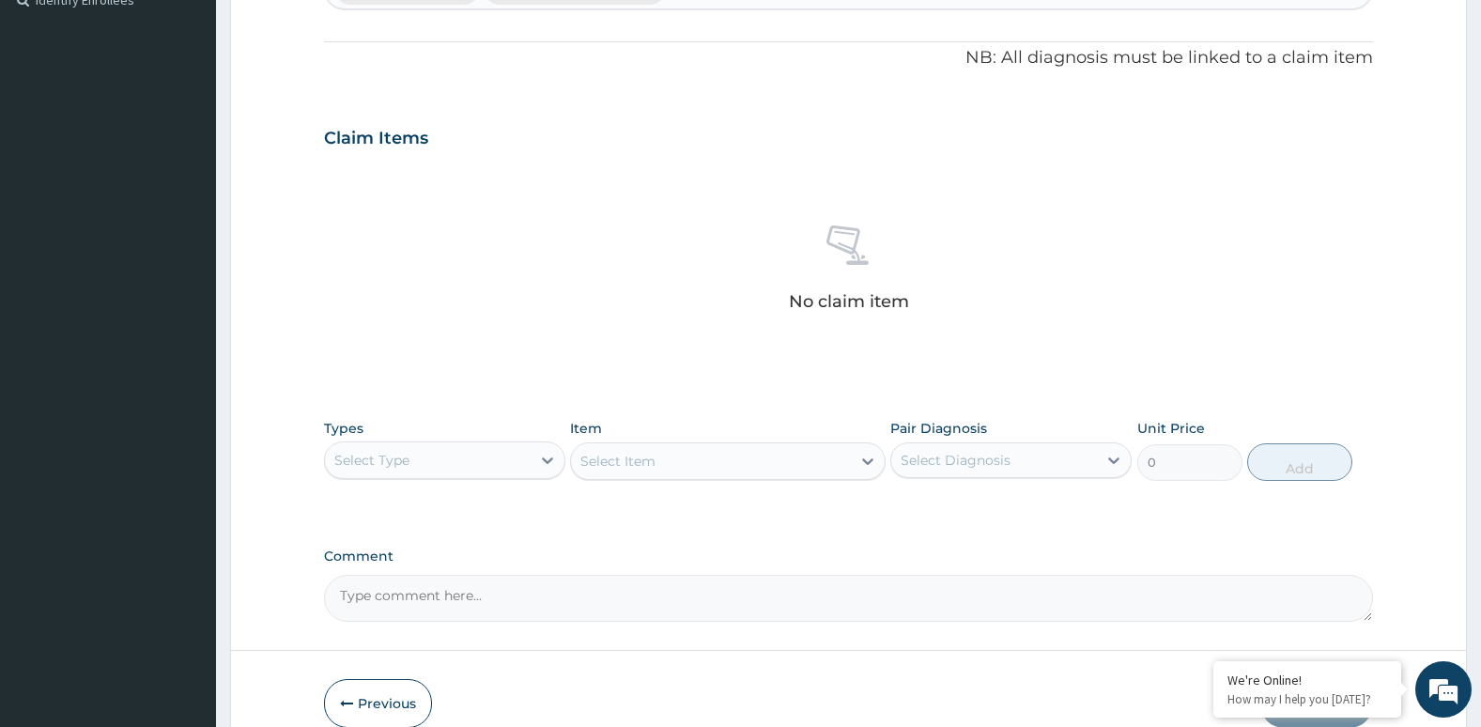
scroll to position [536, 0]
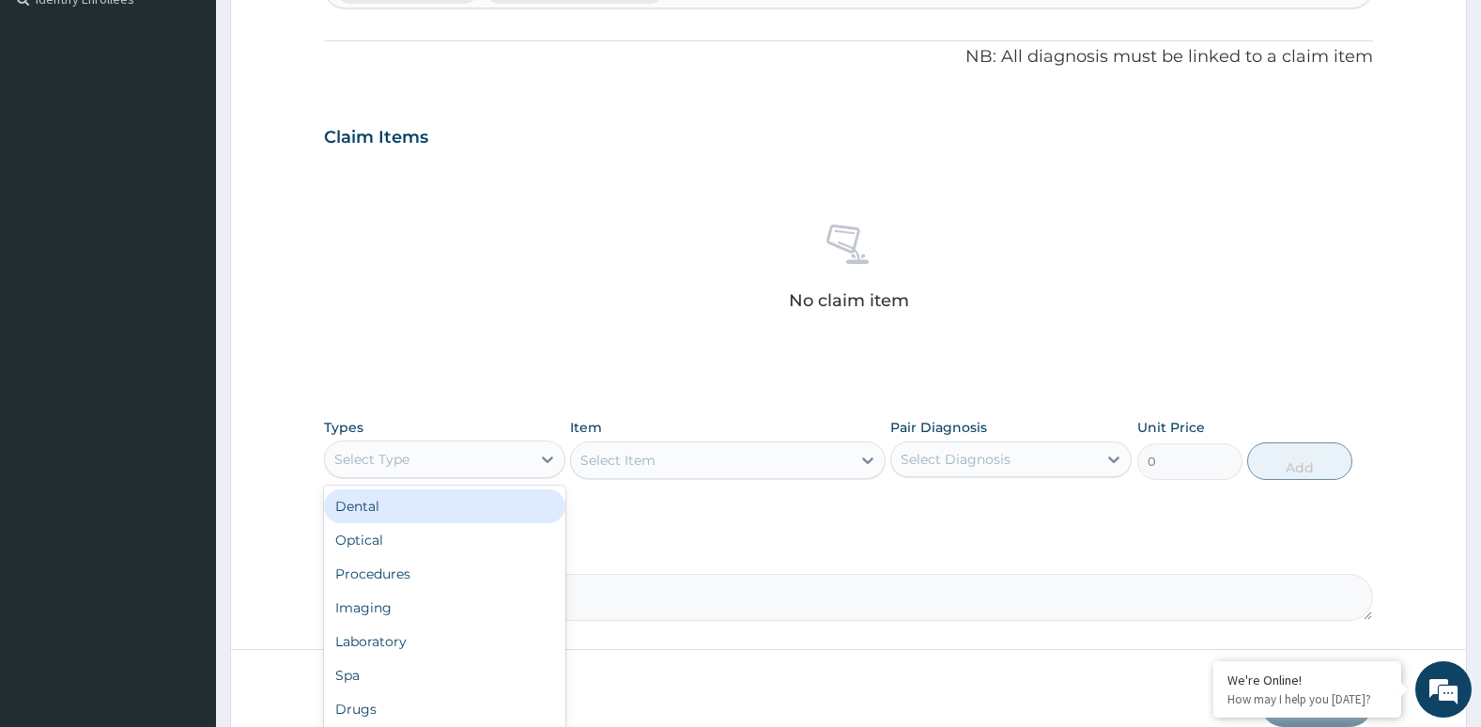
click at [486, 469] on div "Select Type" at bounding box center [428, 459] width 206 height 30
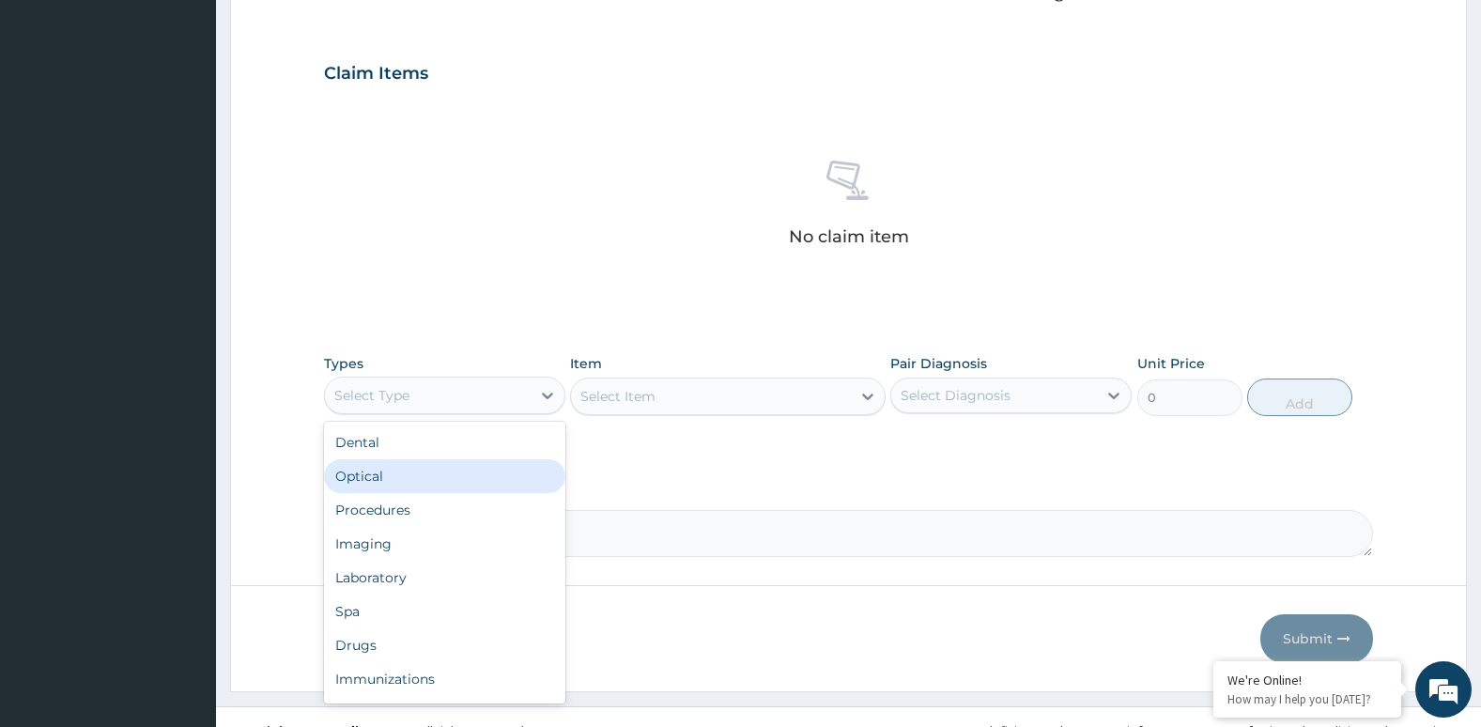
scroll to position [64, 0]
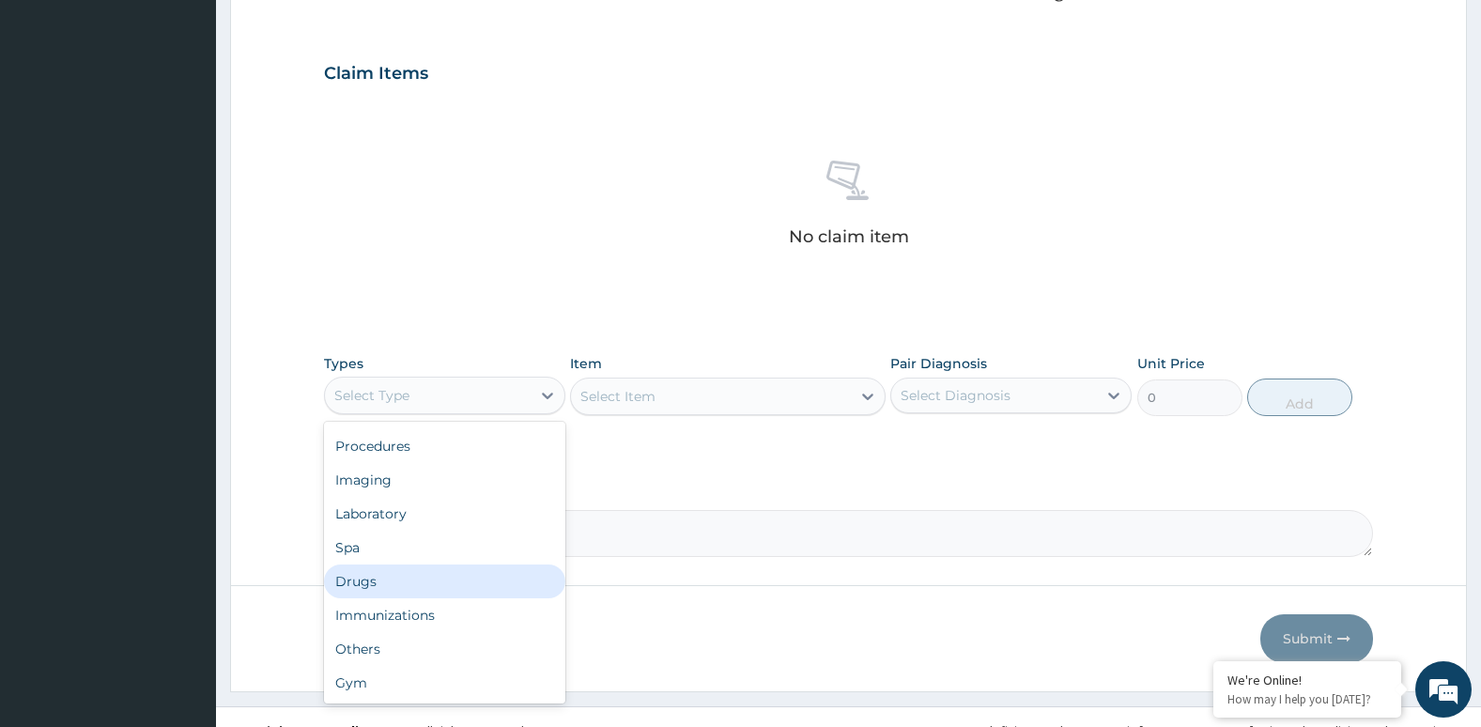
click at [486, 579] on div "Drugs" at bounding box center [444, 581] width 241 height 34
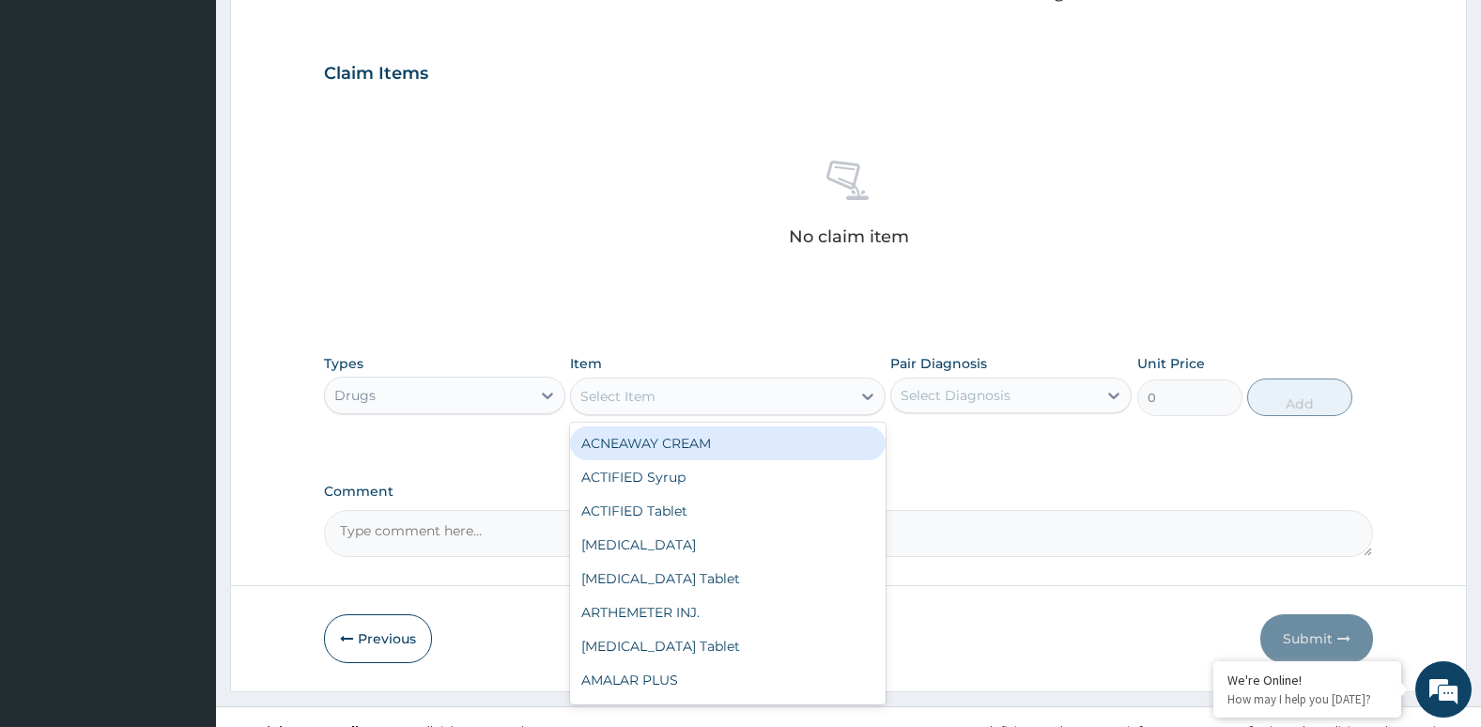
click at [680, 398] on div "Select Item" at bounding box center [710, 396] width 279 height 30
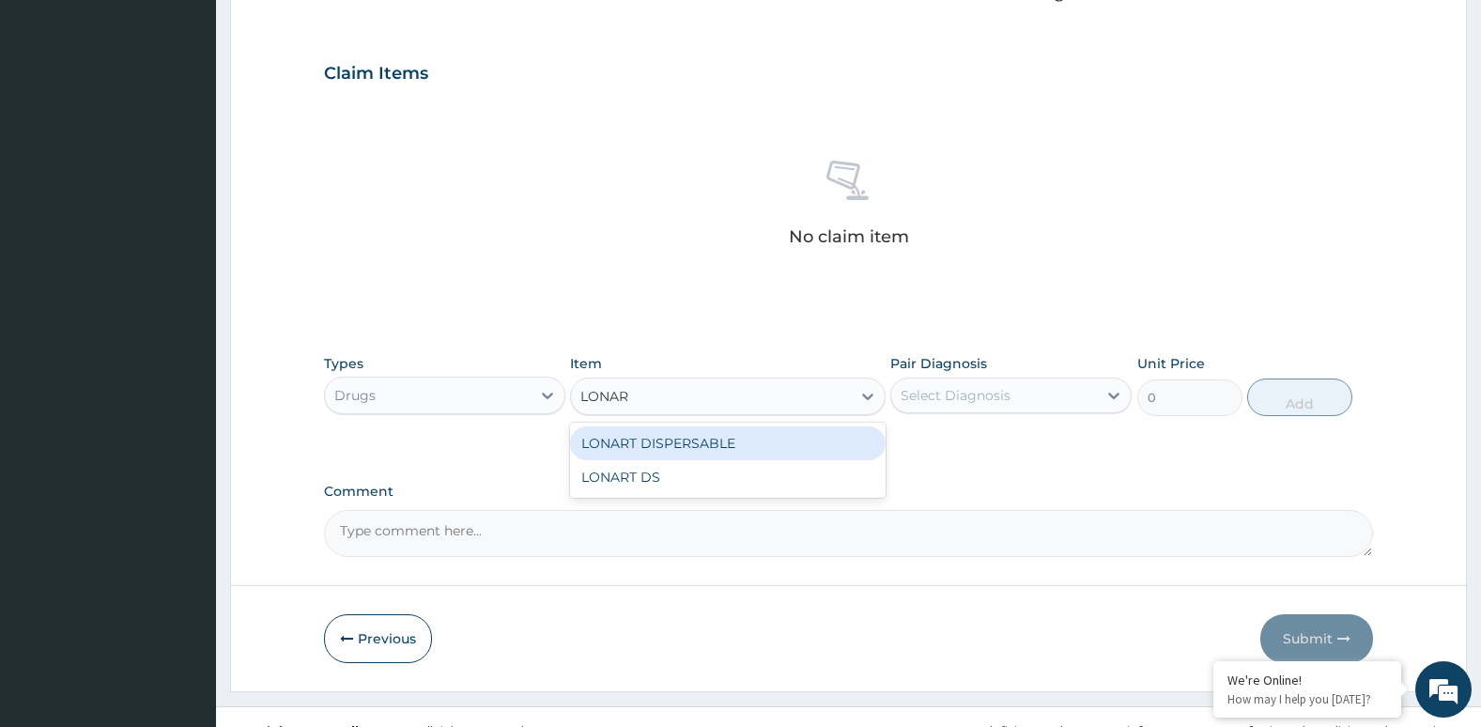
type input "LONART"
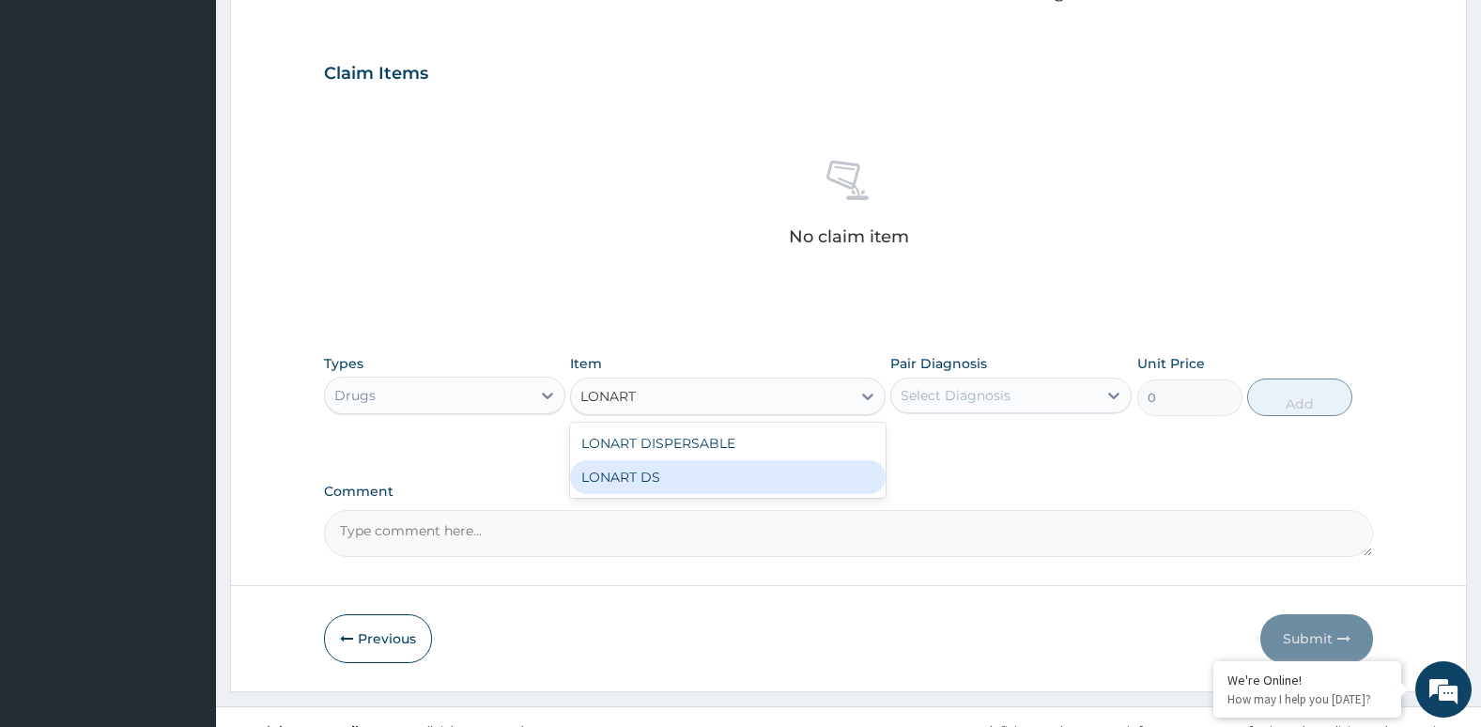
click at [685, 480] on div "LONART DS" at bounding box center [727, 477] width 315 height 34
type input "252.88"
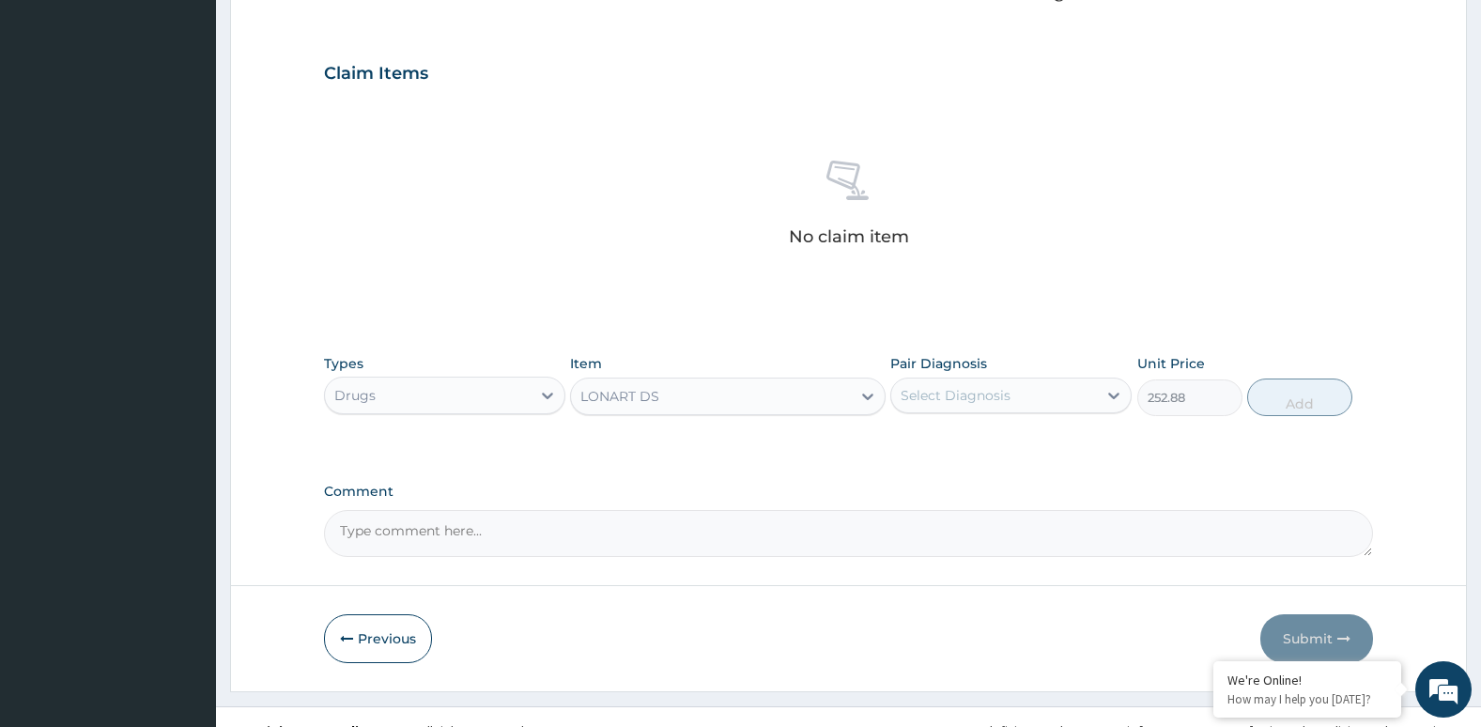
click at [926, 392] on div "Select Diagnosis" at bounding box center [956, 395] width 110 height 19
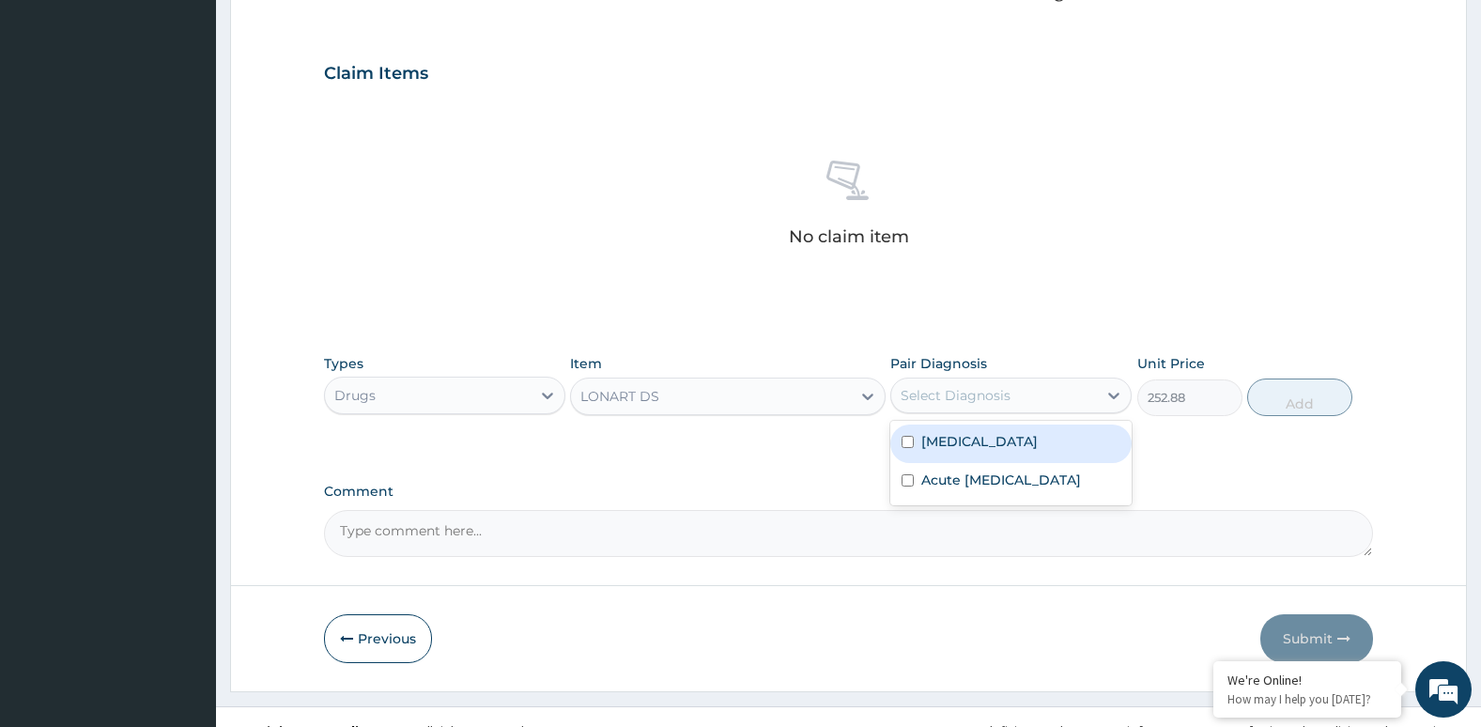
click at [921, 433] on label "[MEDICAL_DATA]" at bounding box center [979, 441] width 116 height 19
checkbox input "true"
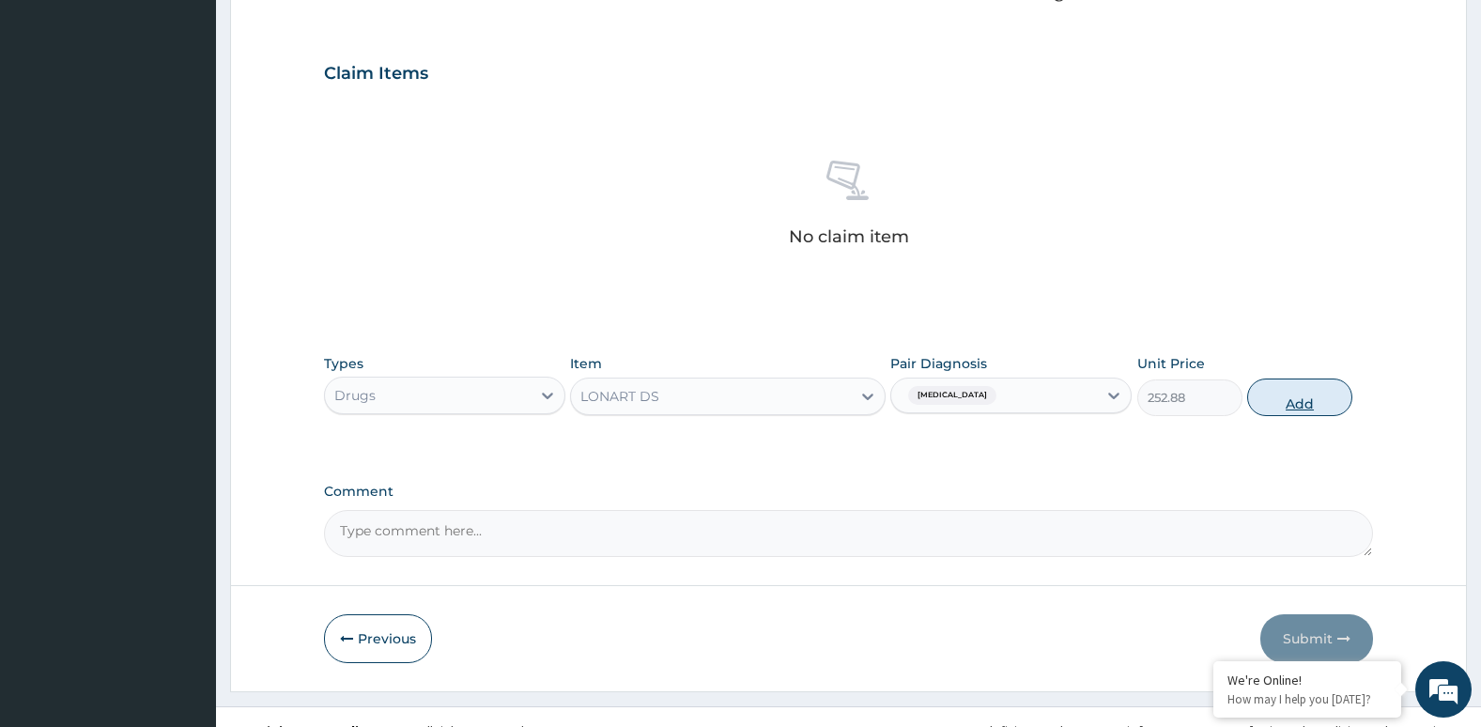
click at [1298, 395] on button "Add" at bounding box center [1299, 397] width 105 height 38
type input "0"
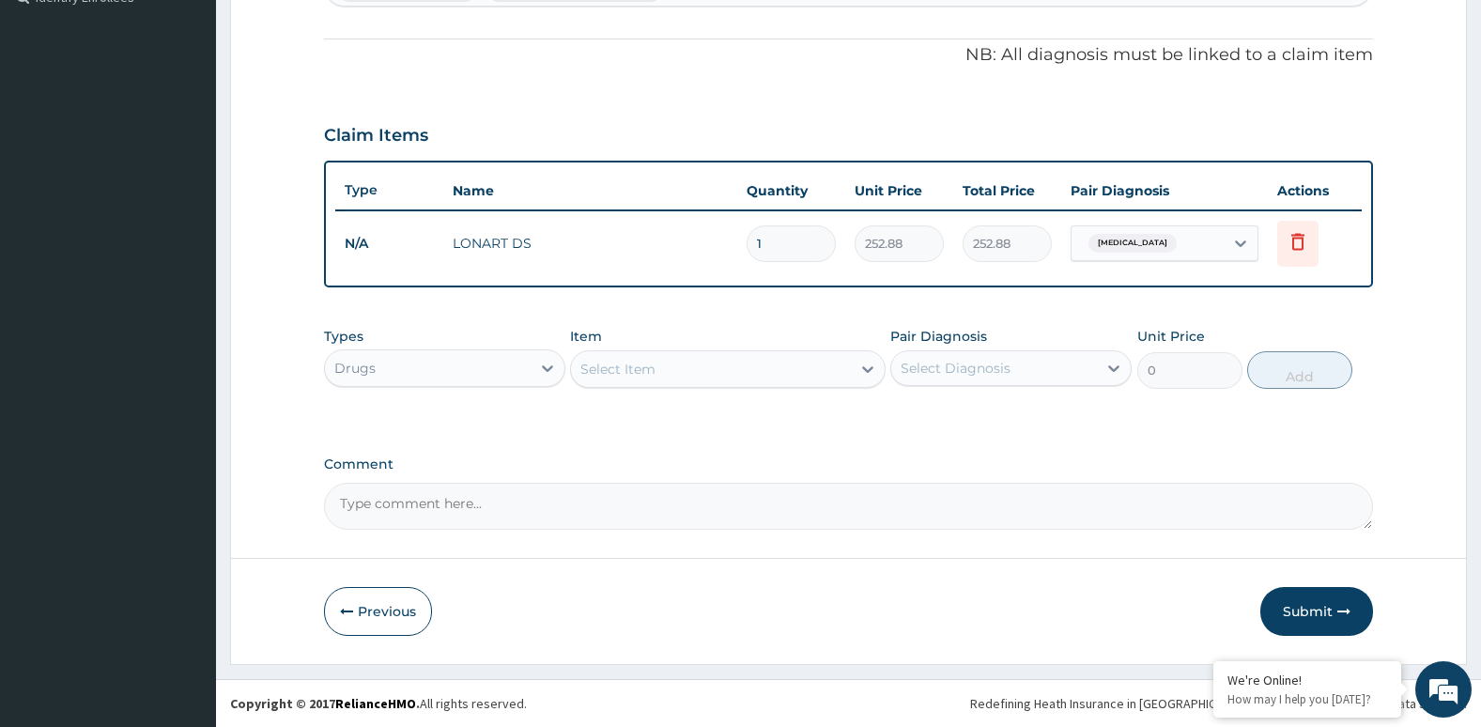
type input "0.00"
type input "2"
type input "505.76"
type input "24"
type input "6069.12"
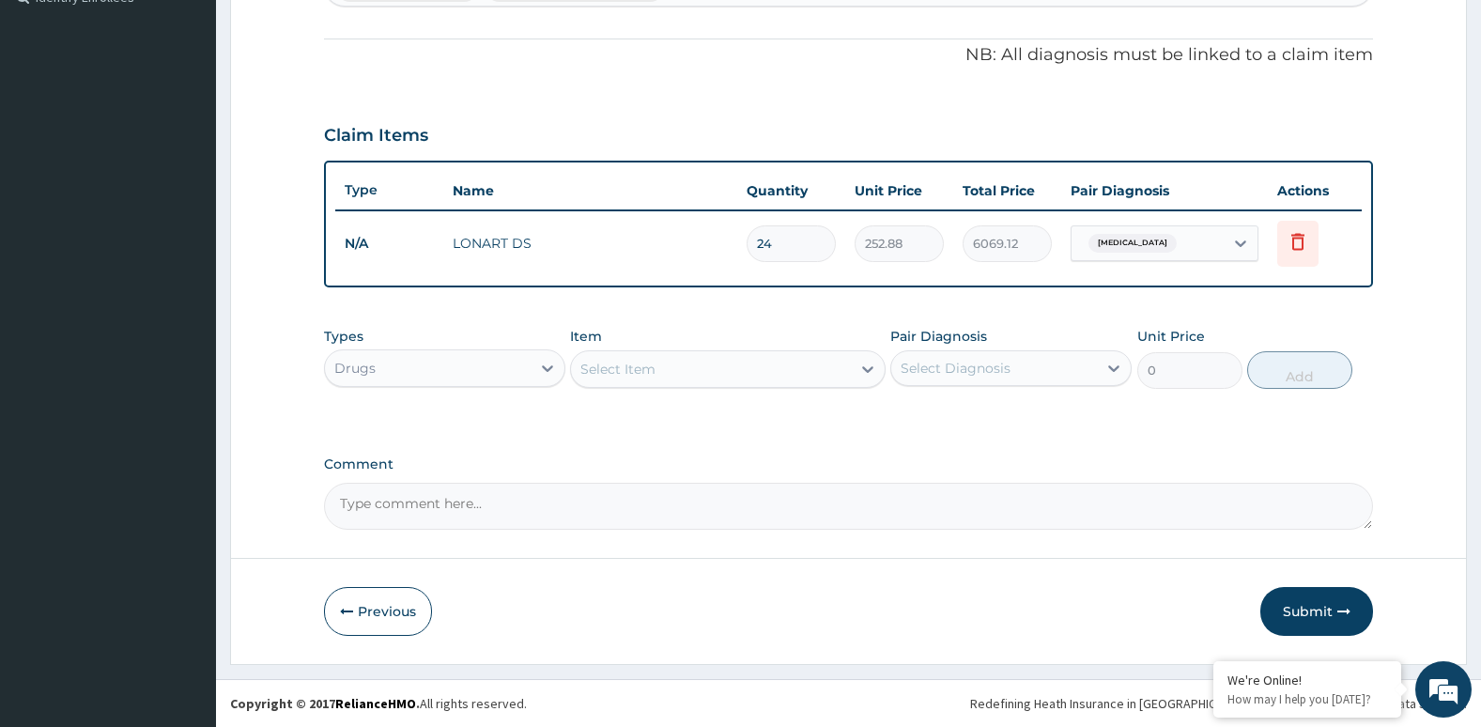
type input "24"
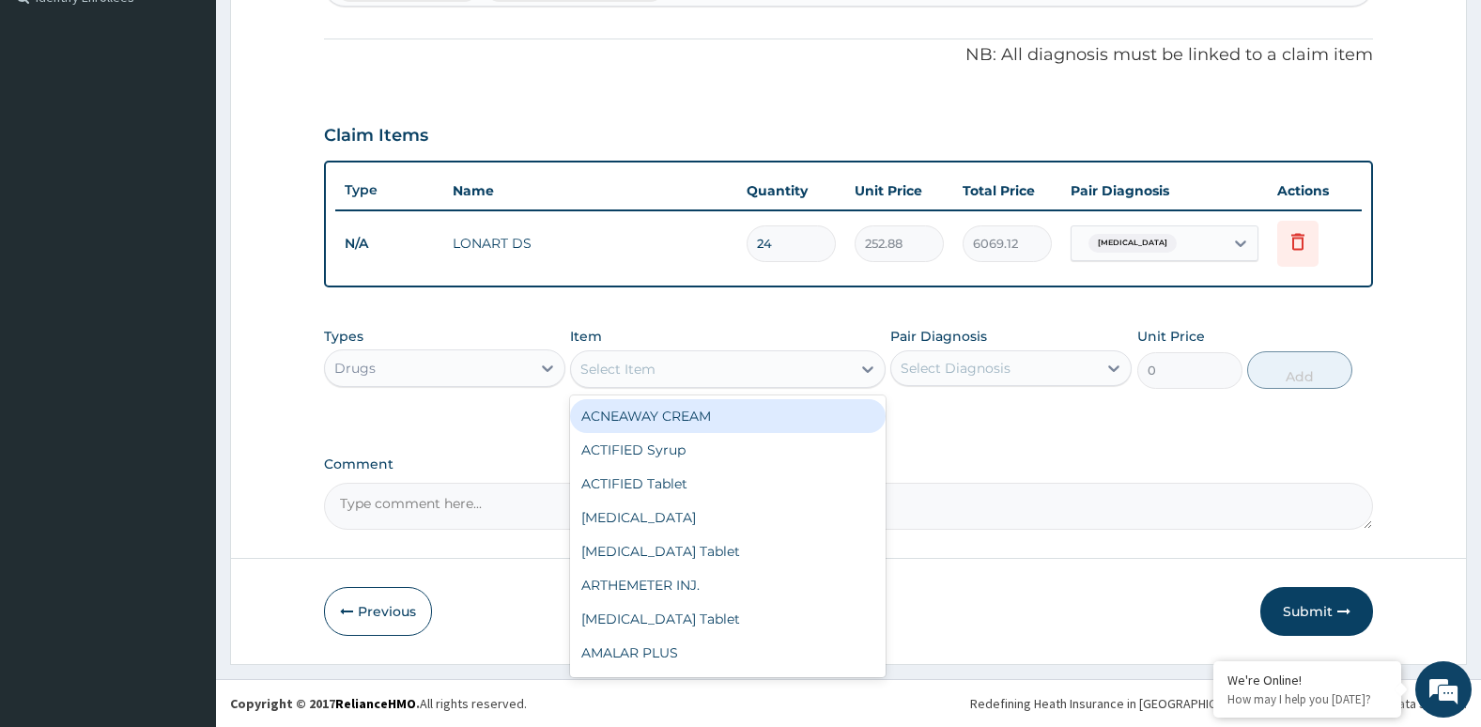
click at [813, 364] on div "Select Item" at bounding box center [710, 369] width 279 height 30
type input "ERY"
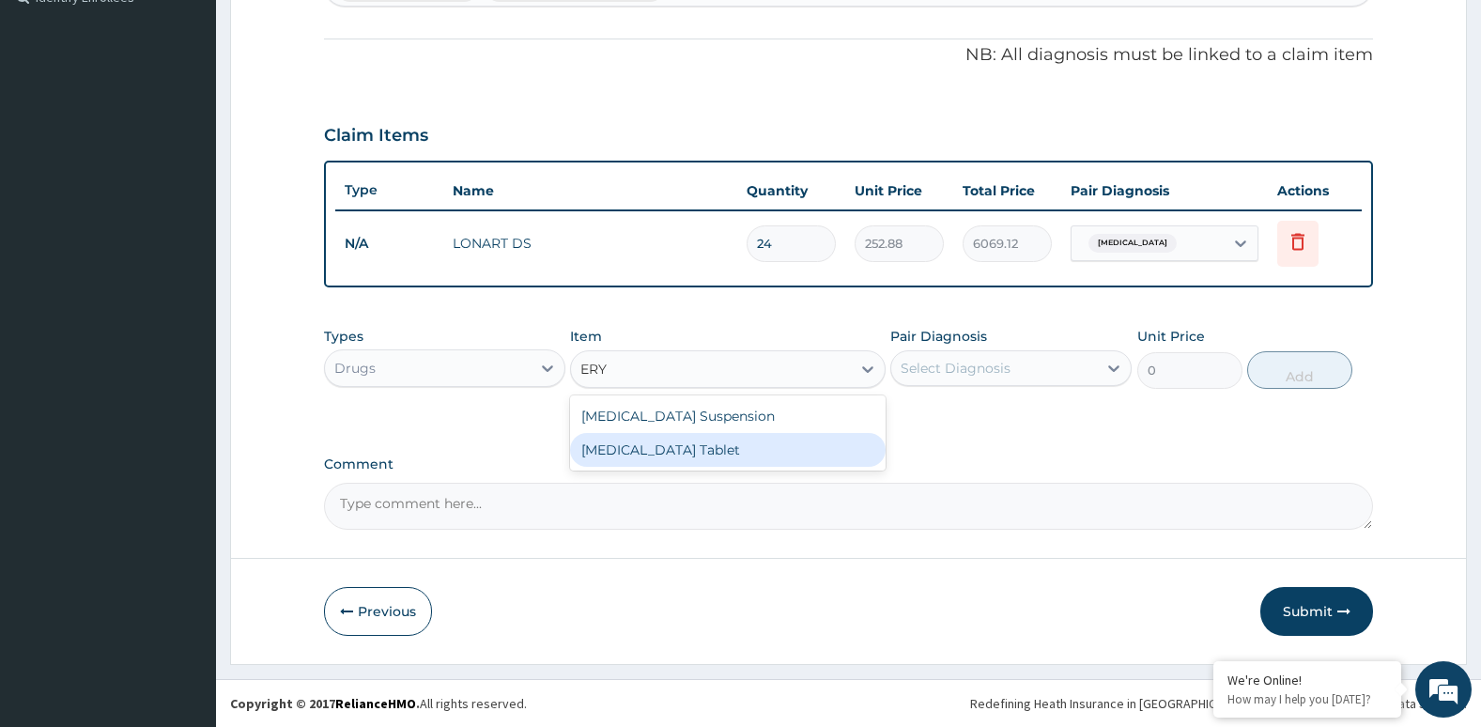
click at [741, 466] on div "[MEDICAL_DATA] Tablet" at bounding box center [727, 450] width 315 height 34
type input "32.51"
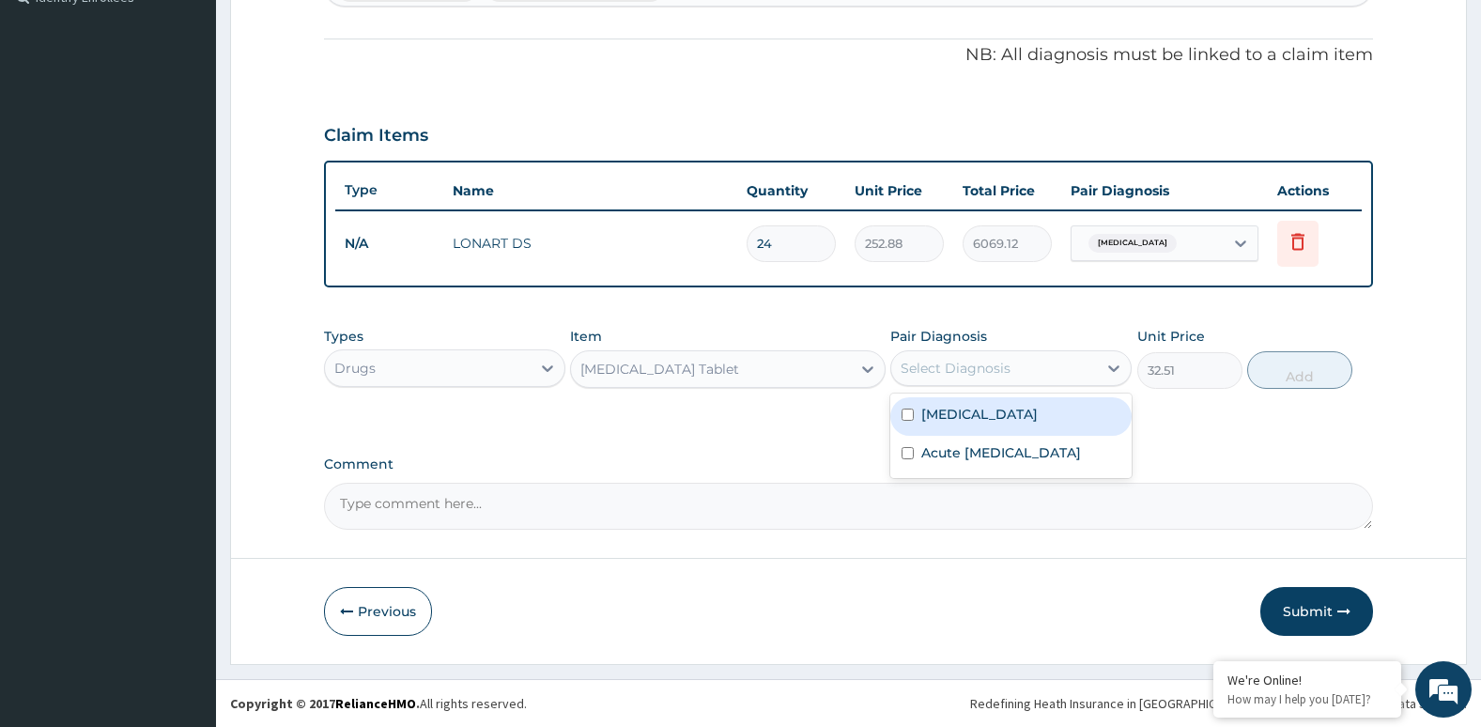
click at [962, 366] on div "Select Diagnosis" at bounding box center [956, 368] width 110 height 19
click at [963, 403] on div "[MEDICAL_DATA]" at bounding box center [1010, 416] width 241 height 39
checkbox input "true"
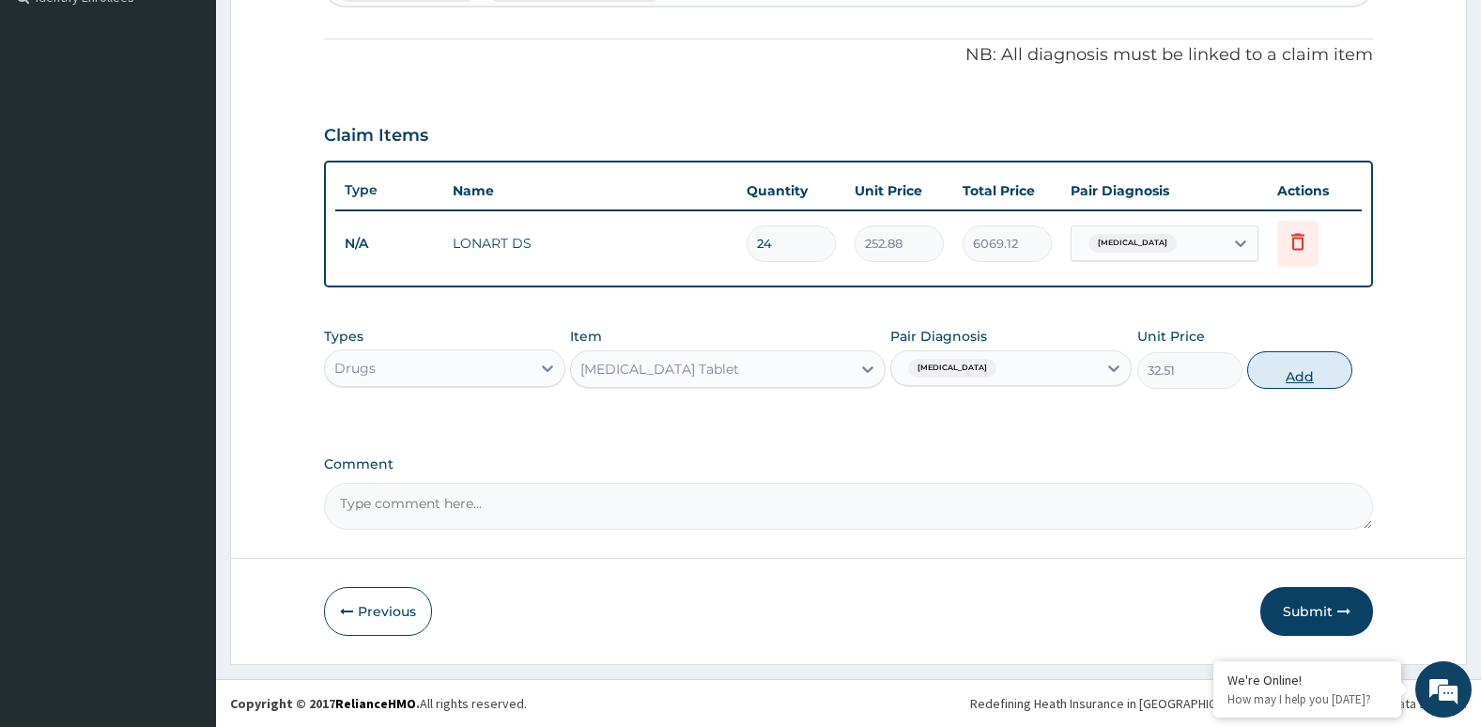
click at [1292, 375] on button "Add" at bounding box center [1299, 370] width 105 height 38
type input "0"
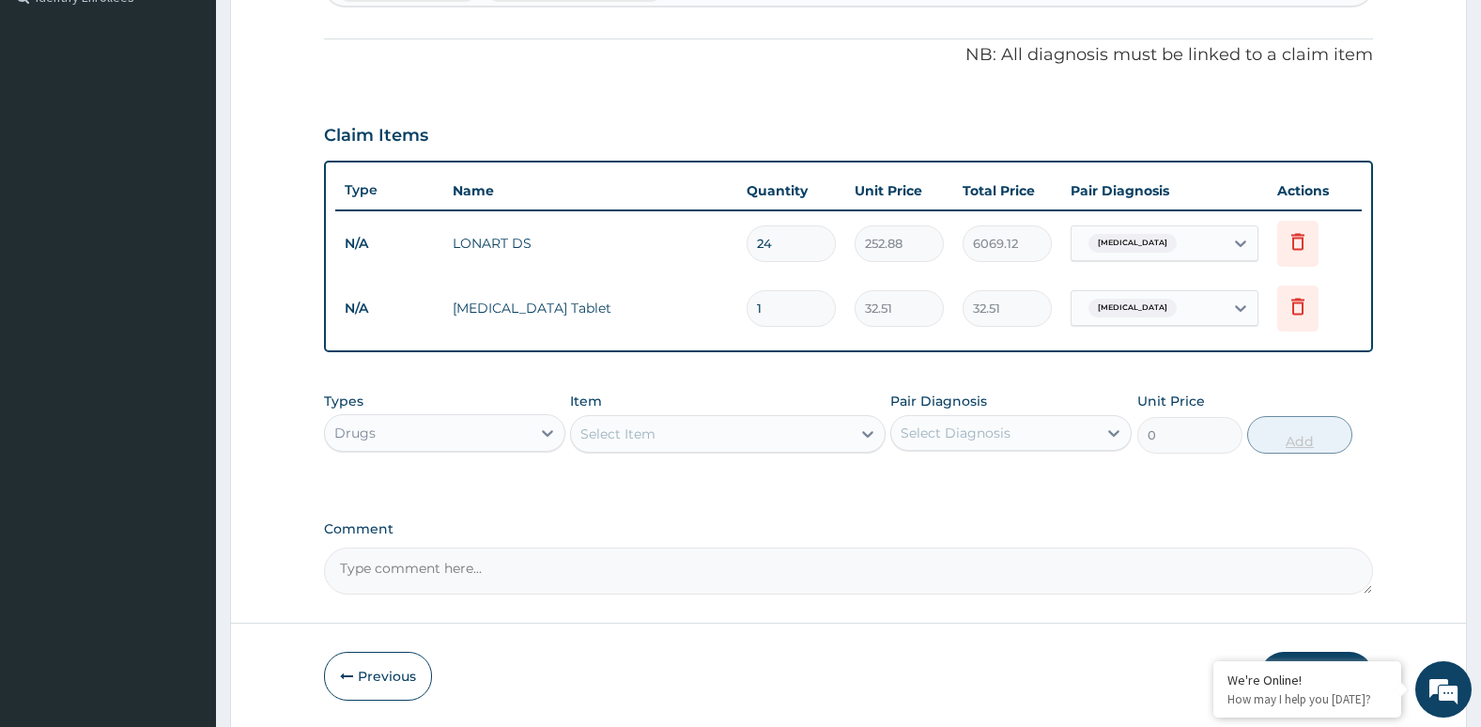
type input "10"
type input "325.10"
type input "10"
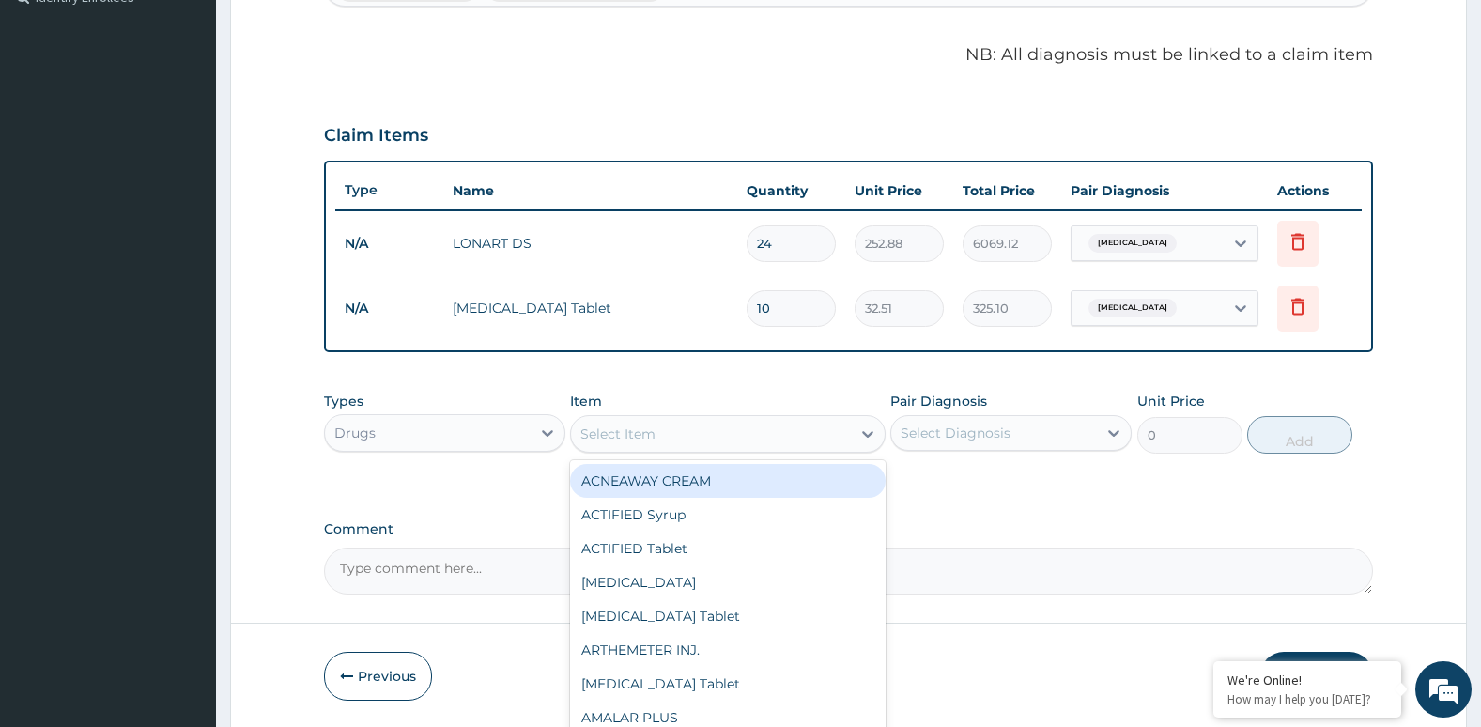
click at [831, 427] on div "Select Item" at bounding box center [710, 434] width 279 height 30
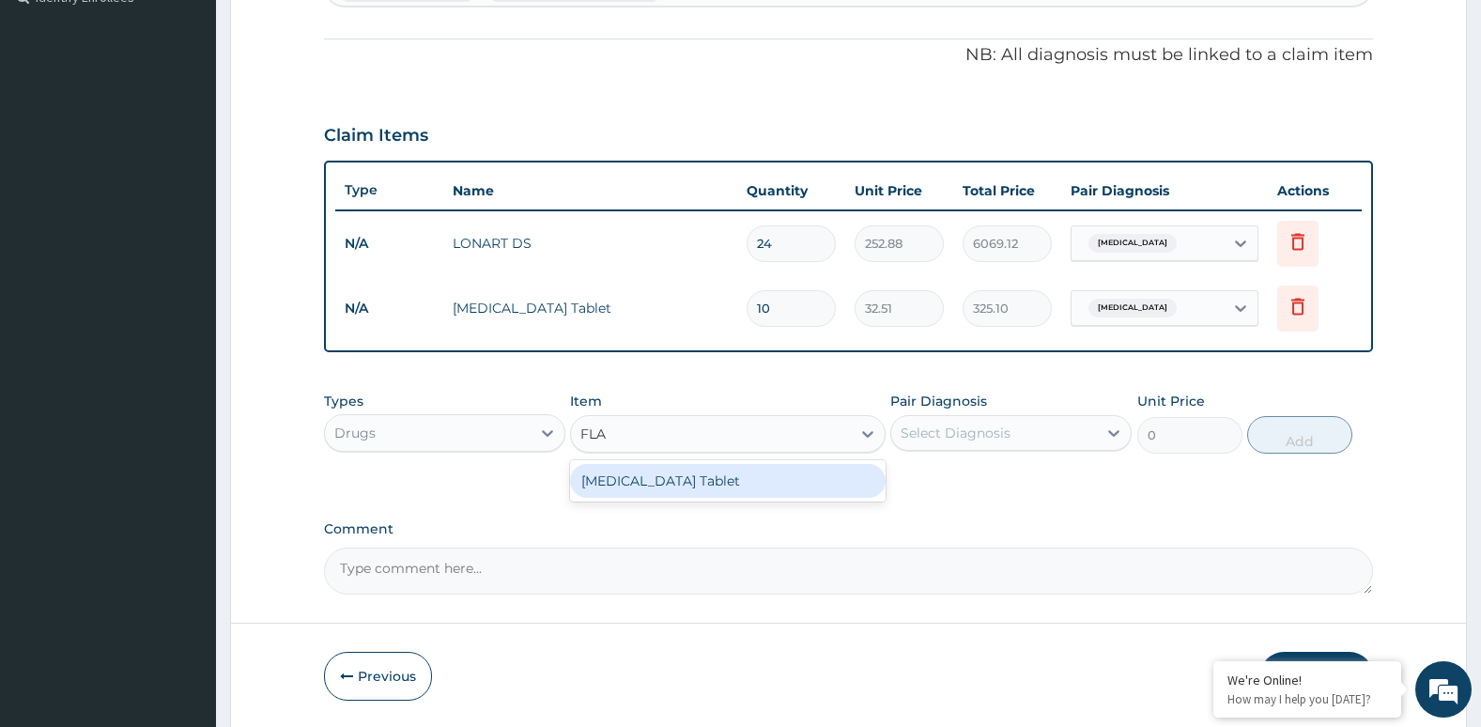
type input "FLAG"
click at [801, 482] on div "[MEDICAL_DATA] Tablet" at bounding box center [727, 481] width 315 height 34
type input "28.9"
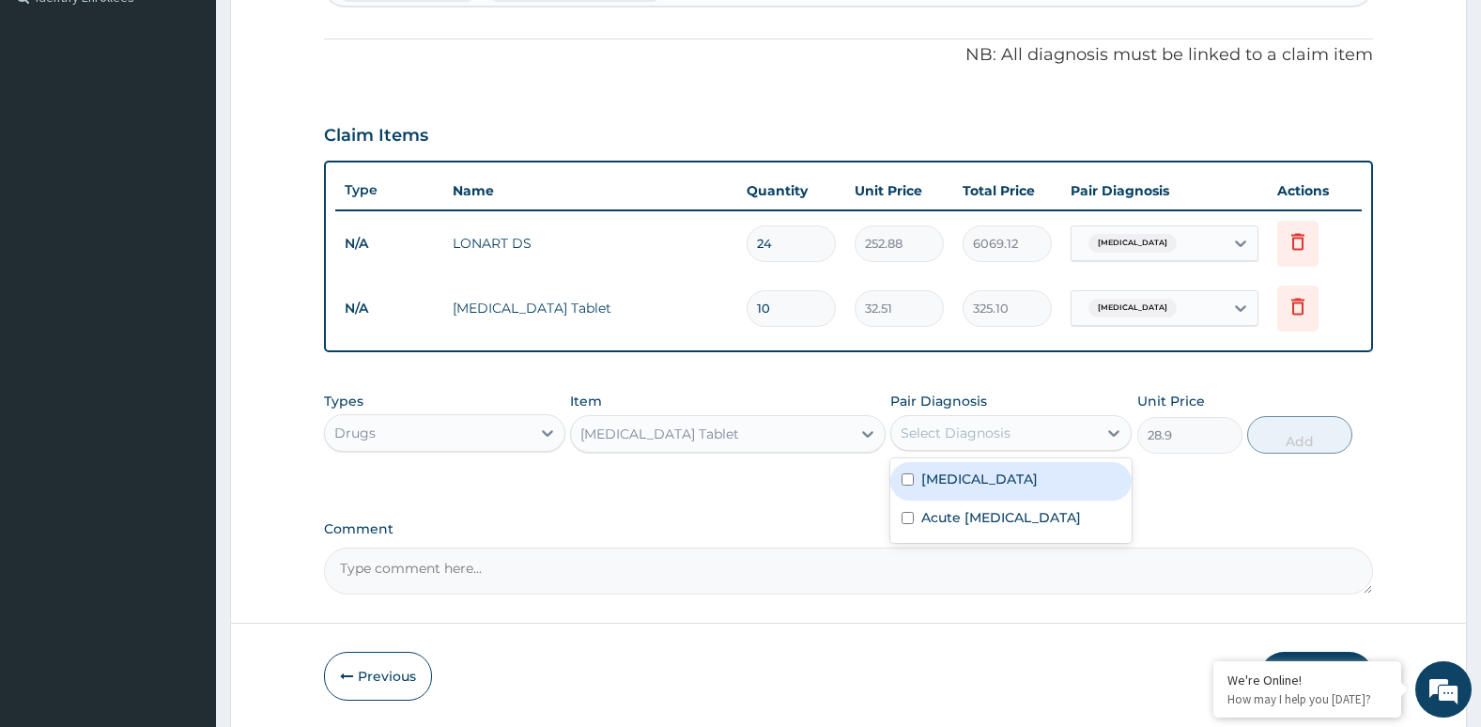
click at [950, 432] on div "Select Diagnosis" at bounding box center [956, 433] width 110 height 19
click at [930, 527] on label "Acute upper respiratory infection" at bounding box center [1001, 517] width 160 height 19
checkbox input "true"
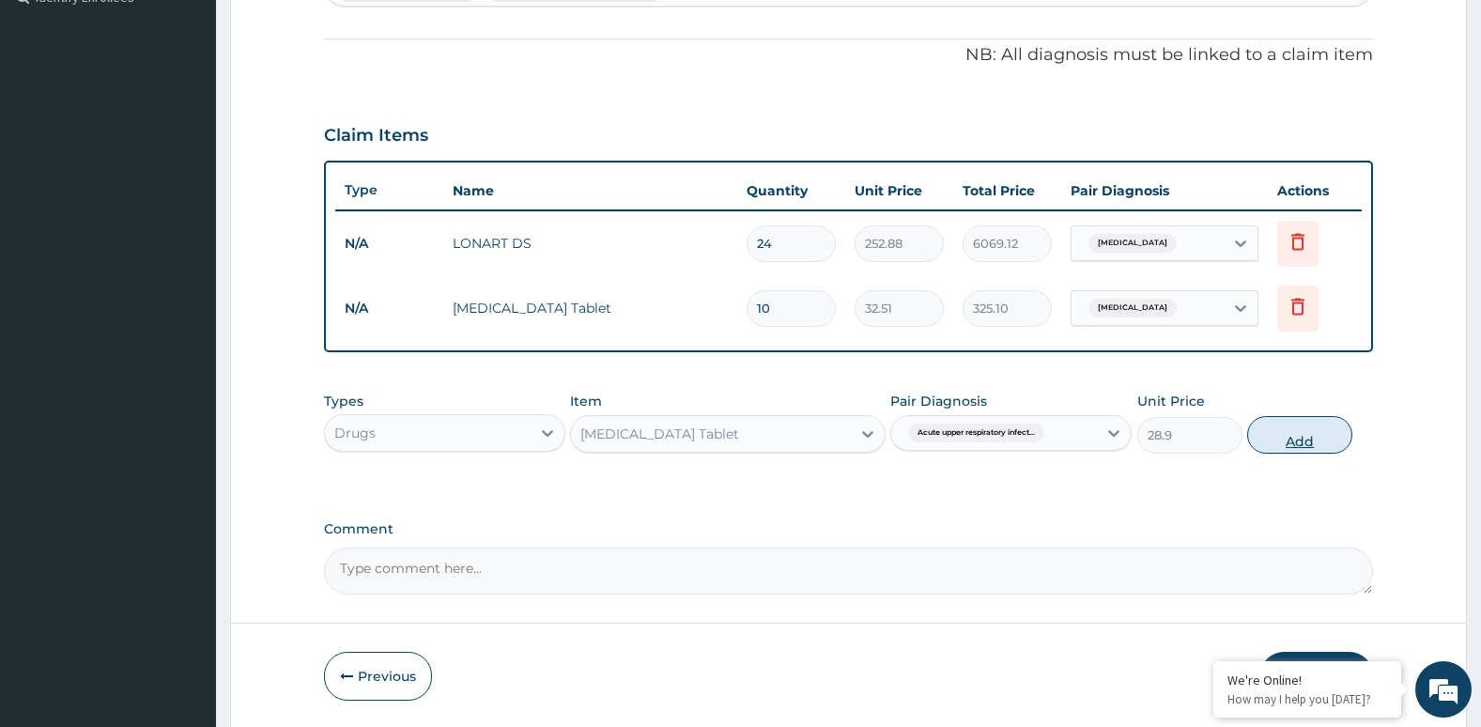
click at [1296, 442] on button "Add" at bounding box center [1299, 435] width 105 height 38
type input "0"
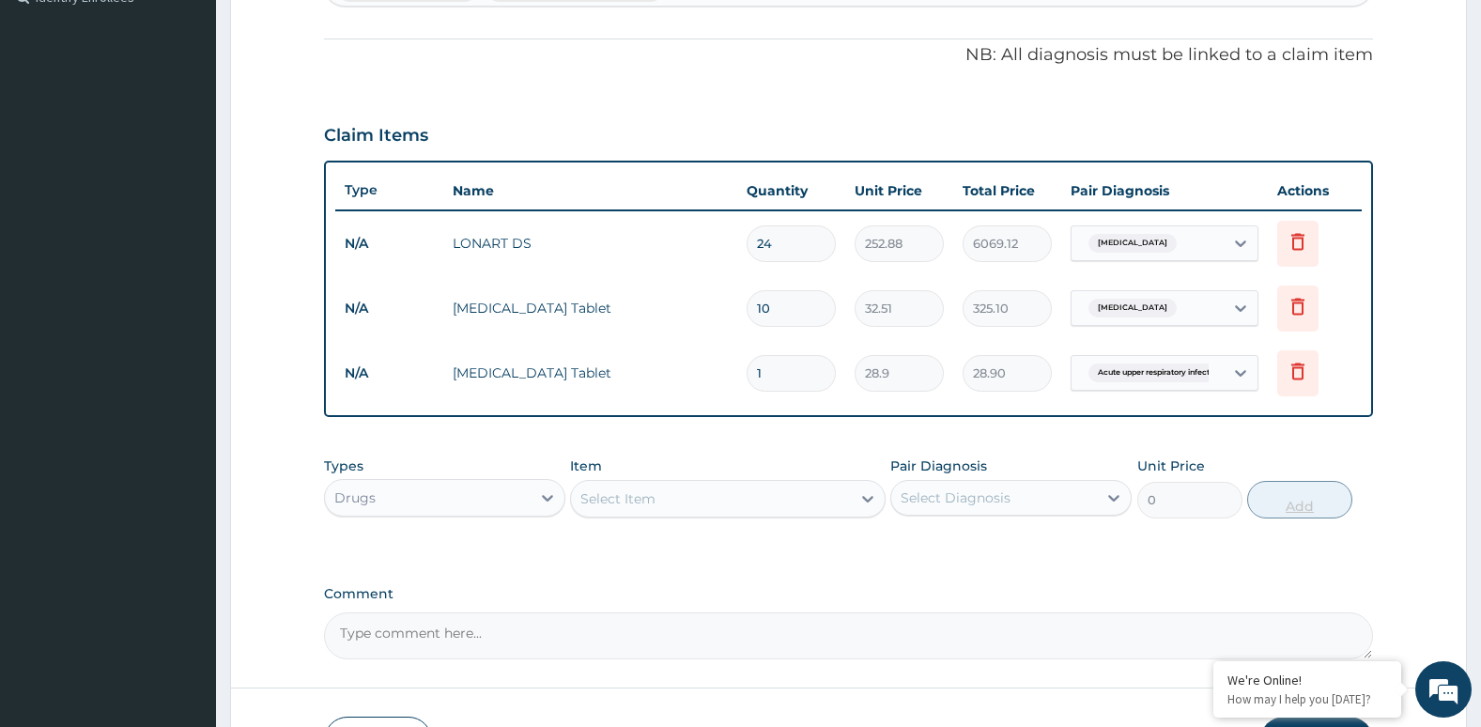
type input "15"
type input "433.50"
type input "15"
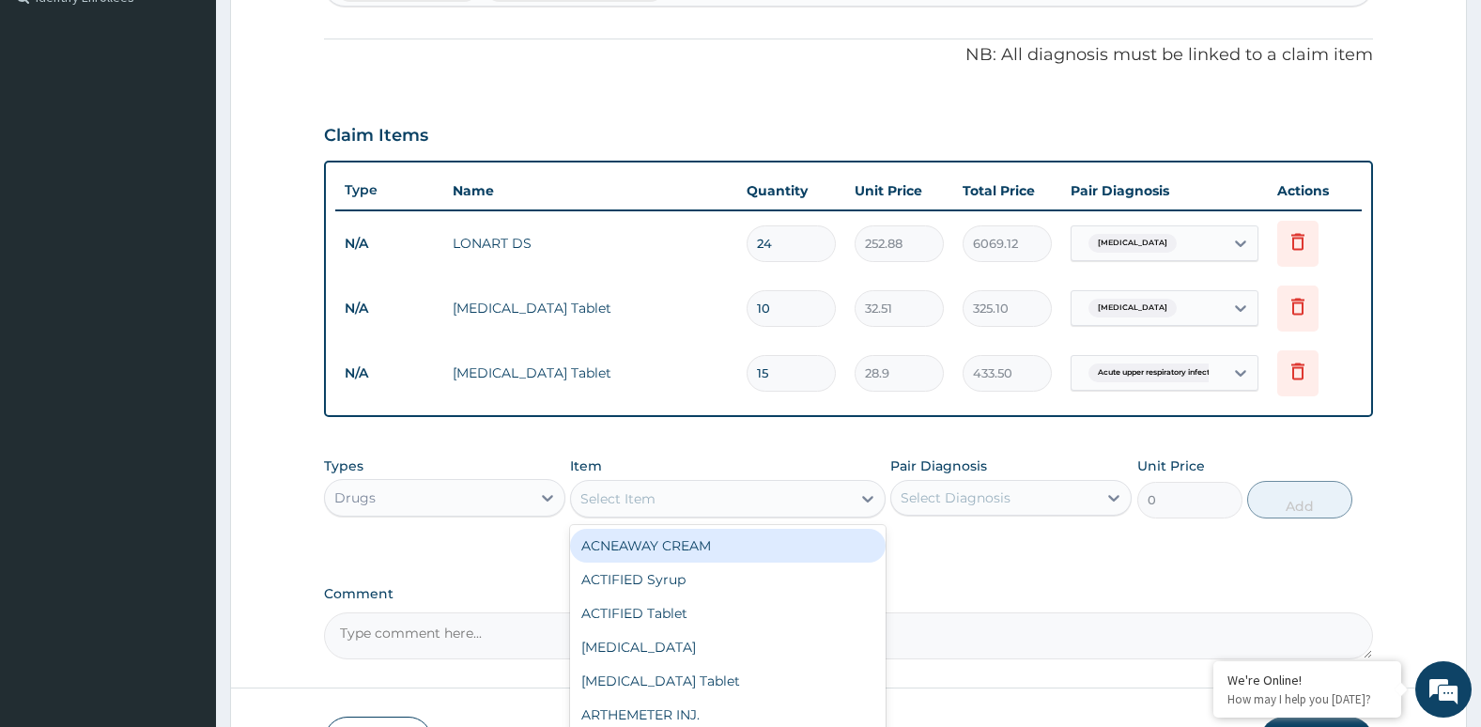
click at [797, 512] on div "Select Item" at bounding box center [710, 499] width 279 height 30
type input "COUGH"
click at [794, 556] on div "COUGH Syrup" at bounding box center [727, 546] width 315 height 34
type input "361.25"
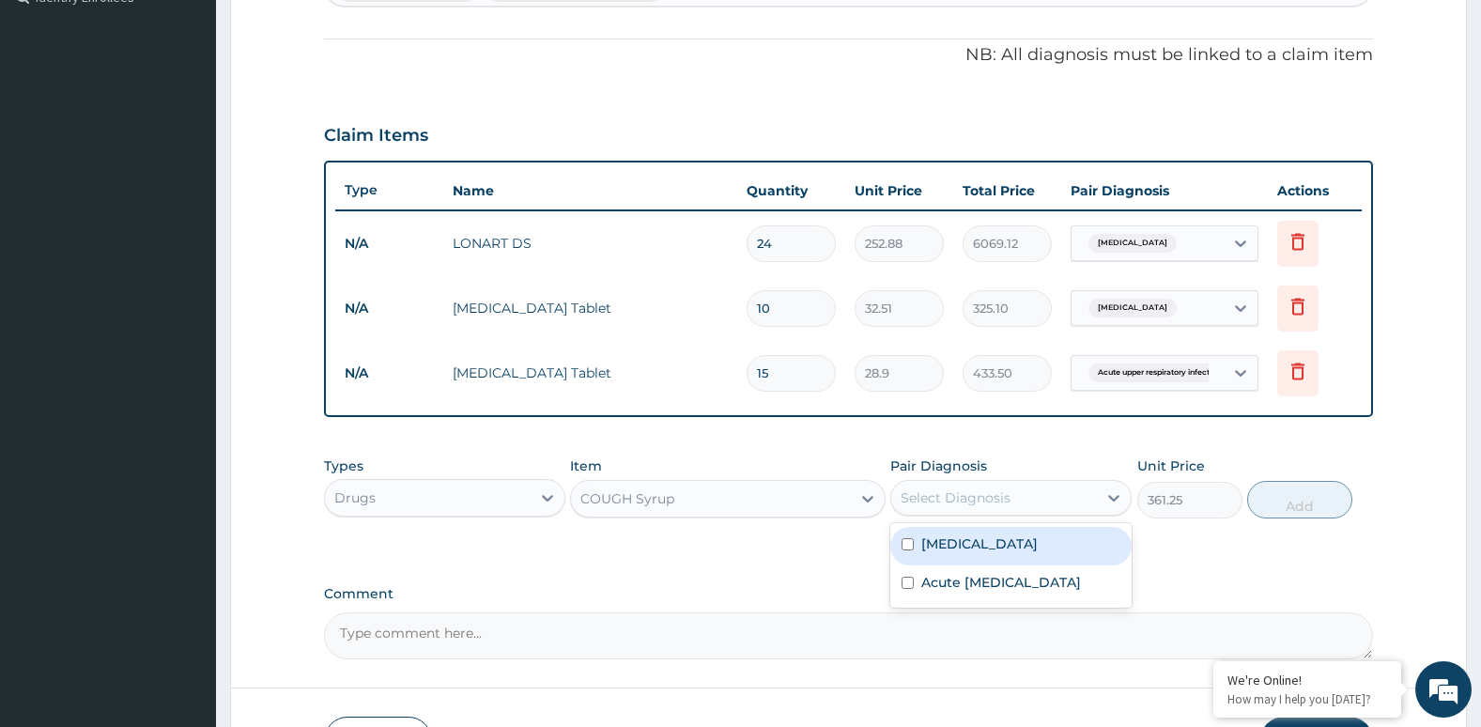
click at [946, 499] on div "Select Diagnosis" at bounding box center [956, 497] width 110 height 19
click at [915, 585] on div "Acute upper respiratory infection" at bounding box center [1010, 584] width 241 height 39
checkbox input "true"
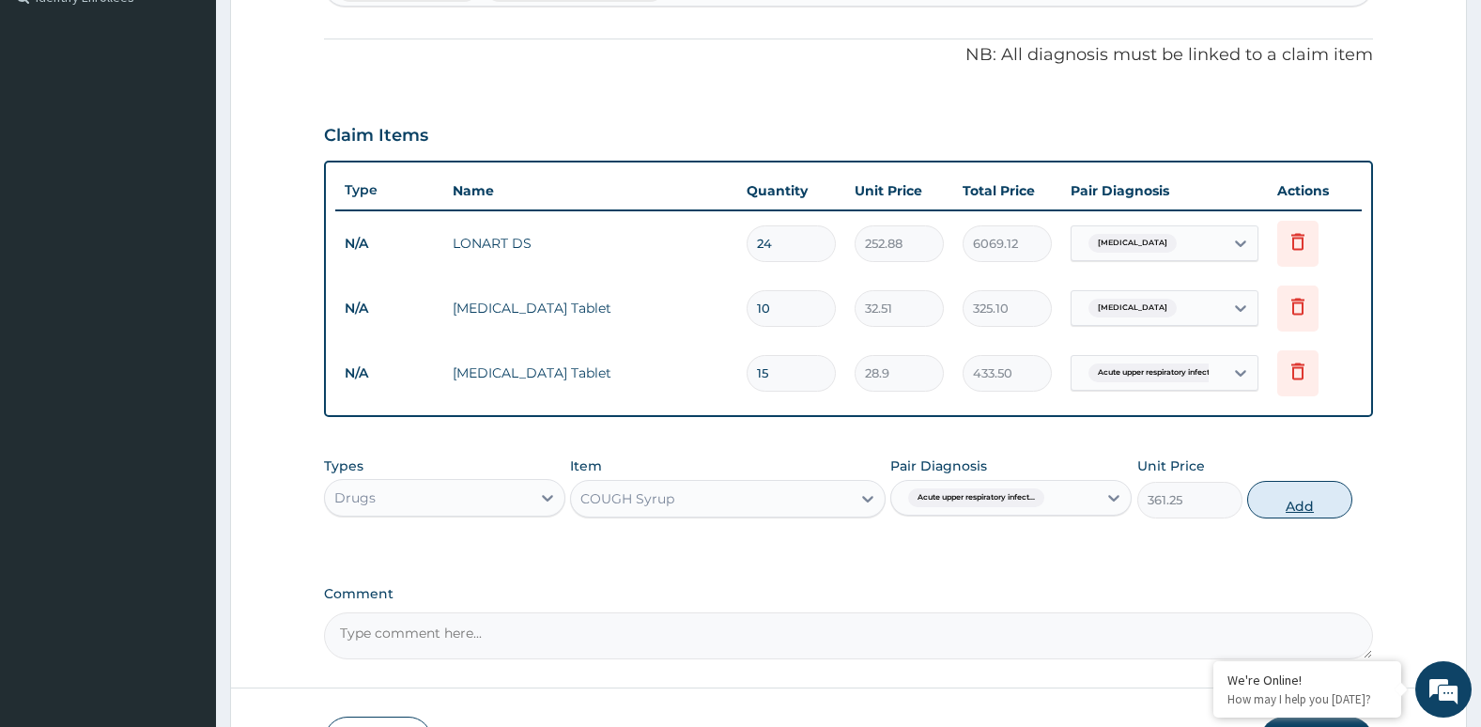
click at [1296, 506] on button "Add" at bounding box center [1299, 500] width 105 height 38
type input "0"
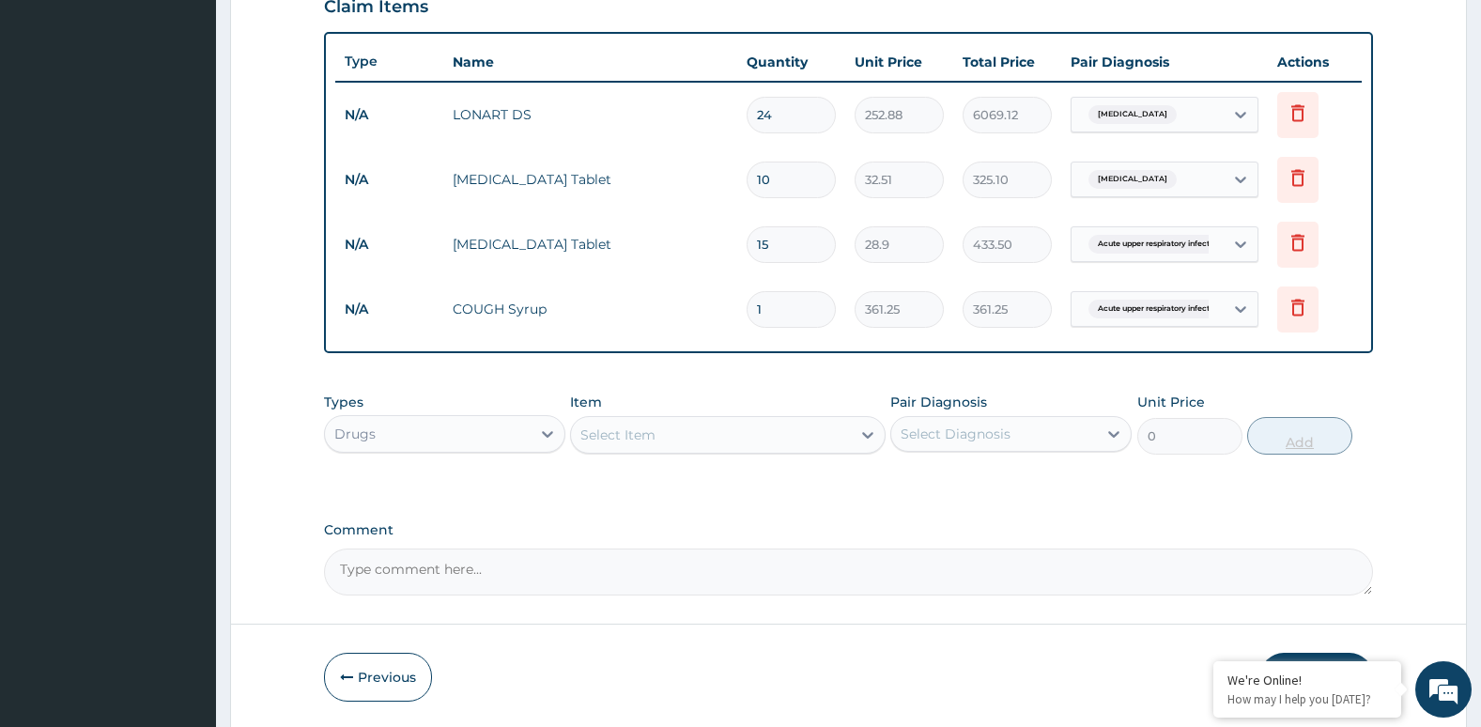
scroll to position [732, 0]
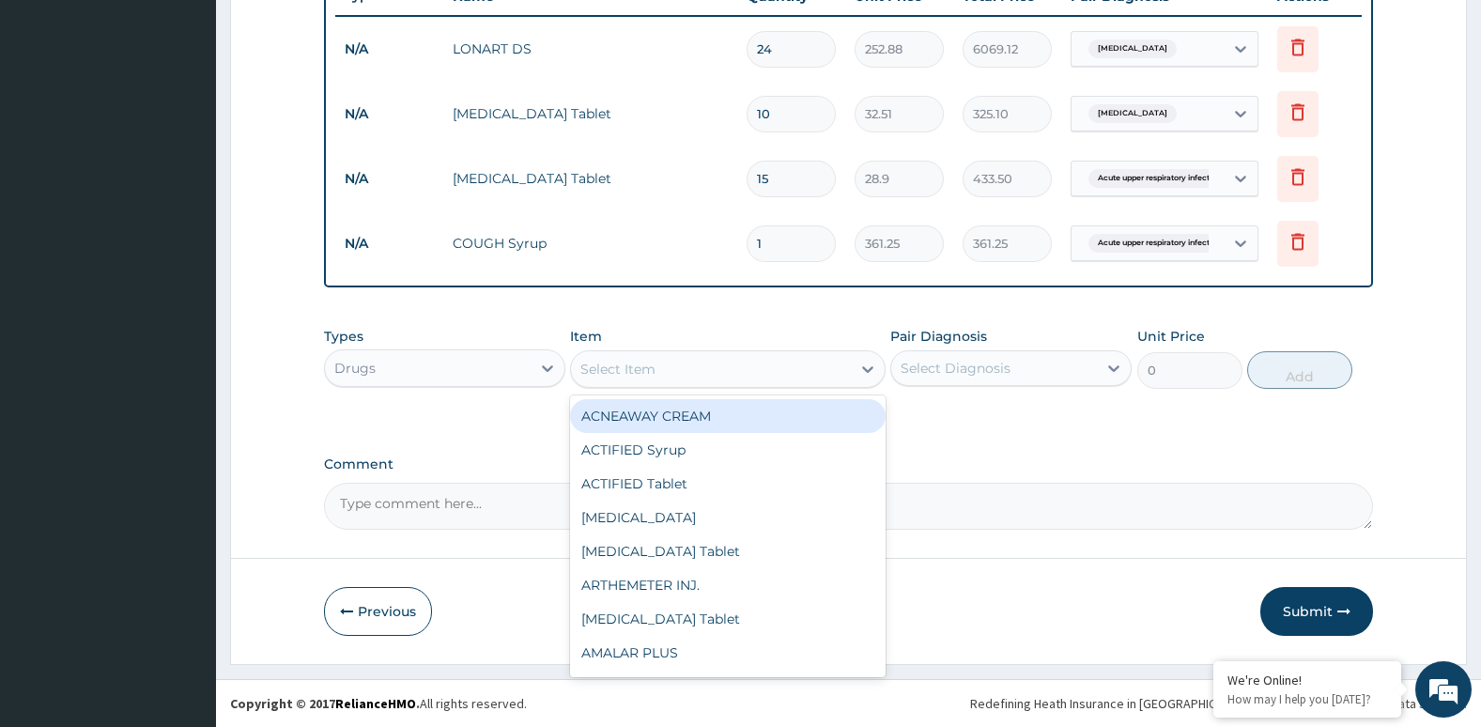
click at [723, 363] on div "Select Item" at bounding box center [710, 369] width 279 height 30
type input "PIR"
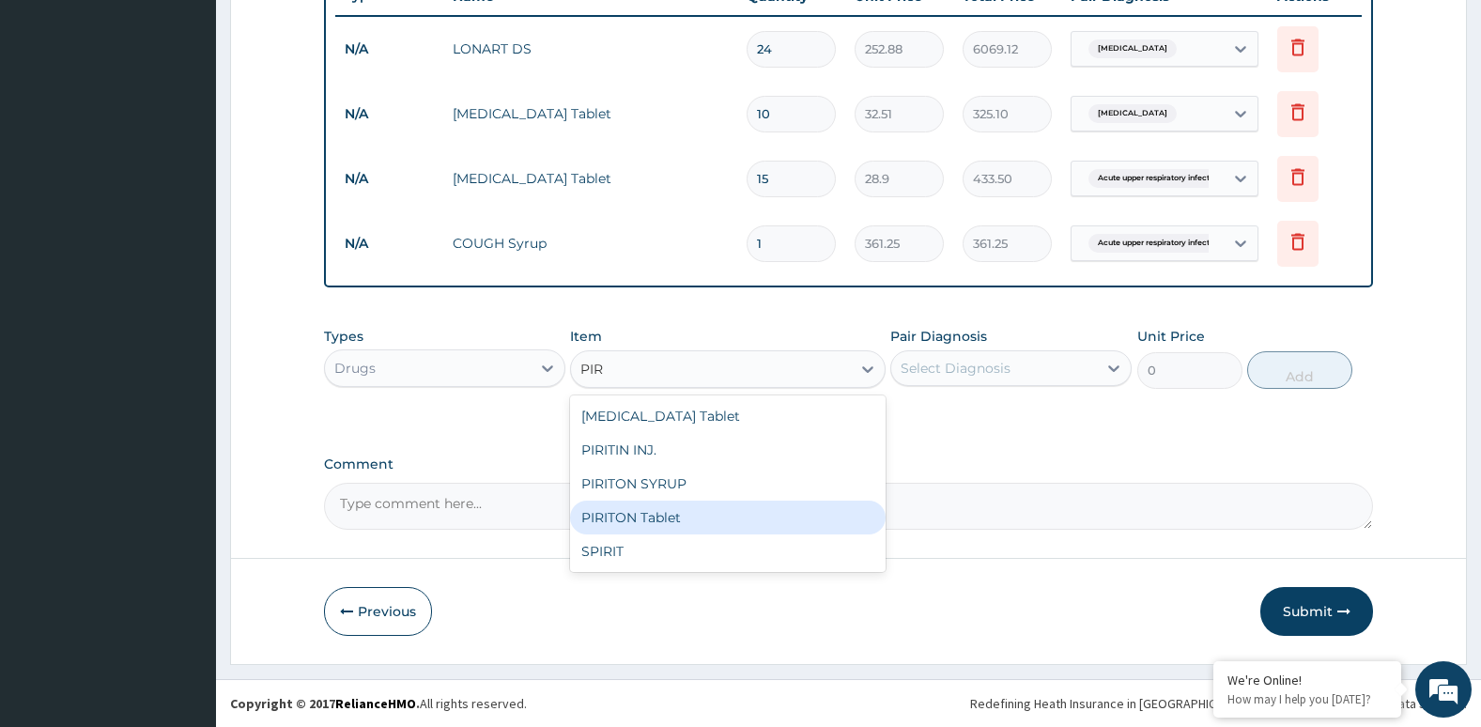
click at [645, 512] on div "PIRITON Tablet" at bounding box center [727, 518] width 315 height 34
type input "21.25"
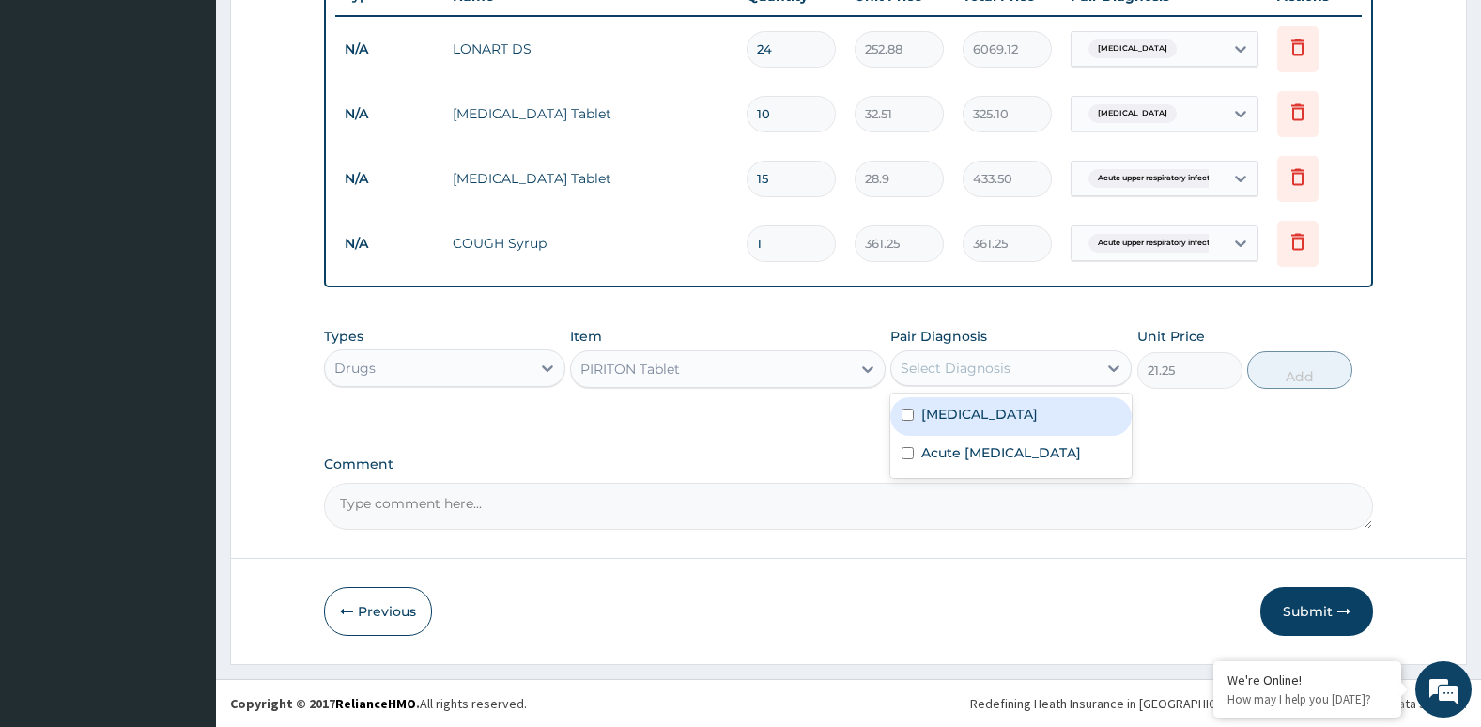
click at [963, 361] on div "Select Diagnosis" at bounding box center [956, 368] width 110 height 19
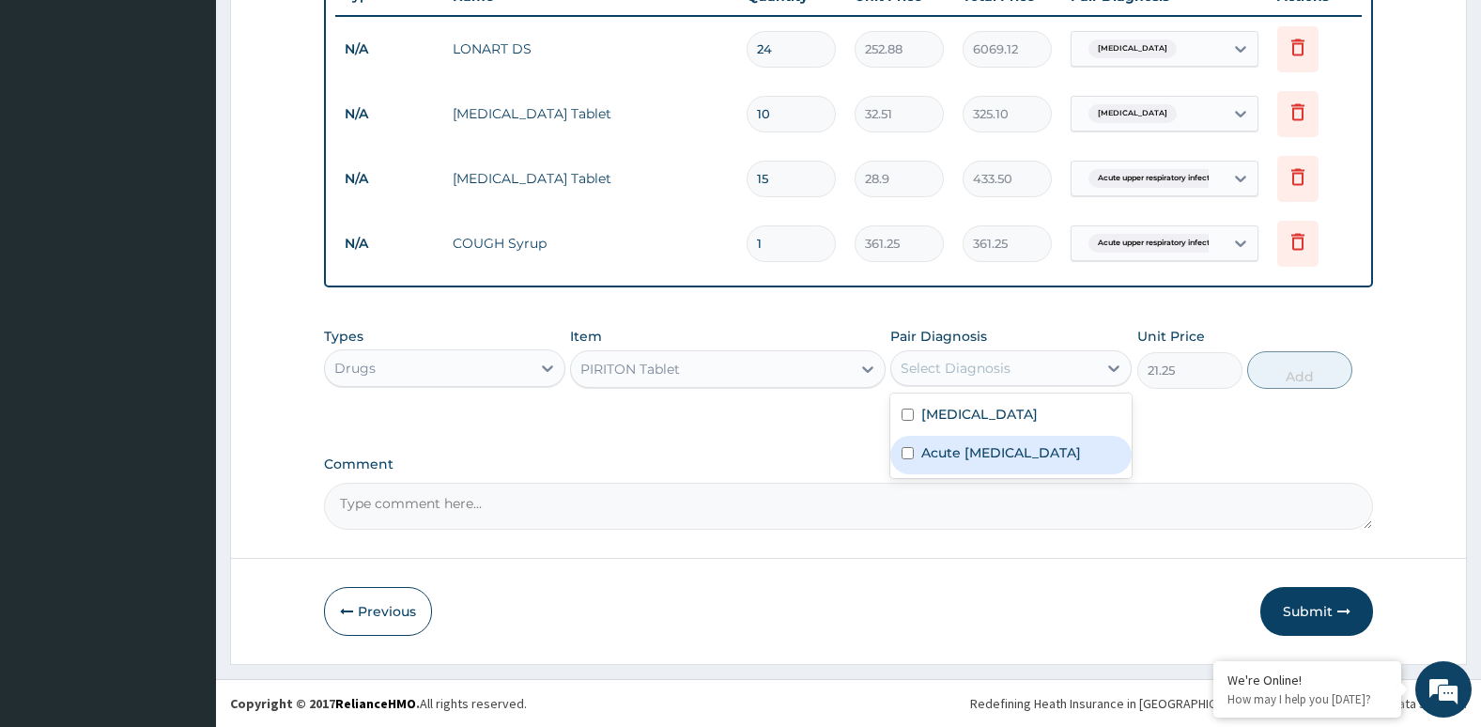
click at [920, 460] on div "Acute upper respiratory infection" at bounding box center [1010, 455] width 241 height 39
checkbox input "true"
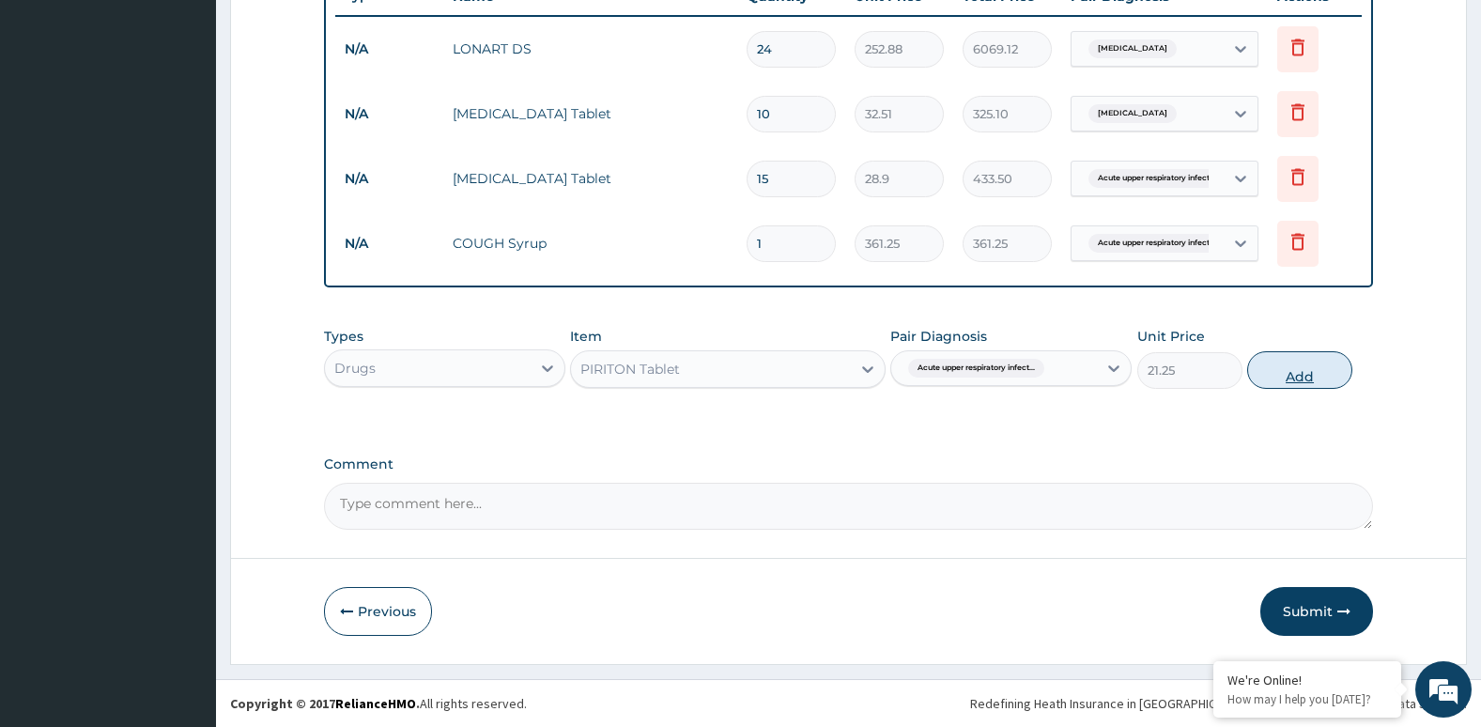
click at [1297, 368] on button "Add" at bounding box center [1299, 370] width 105 height 38
type input "0"
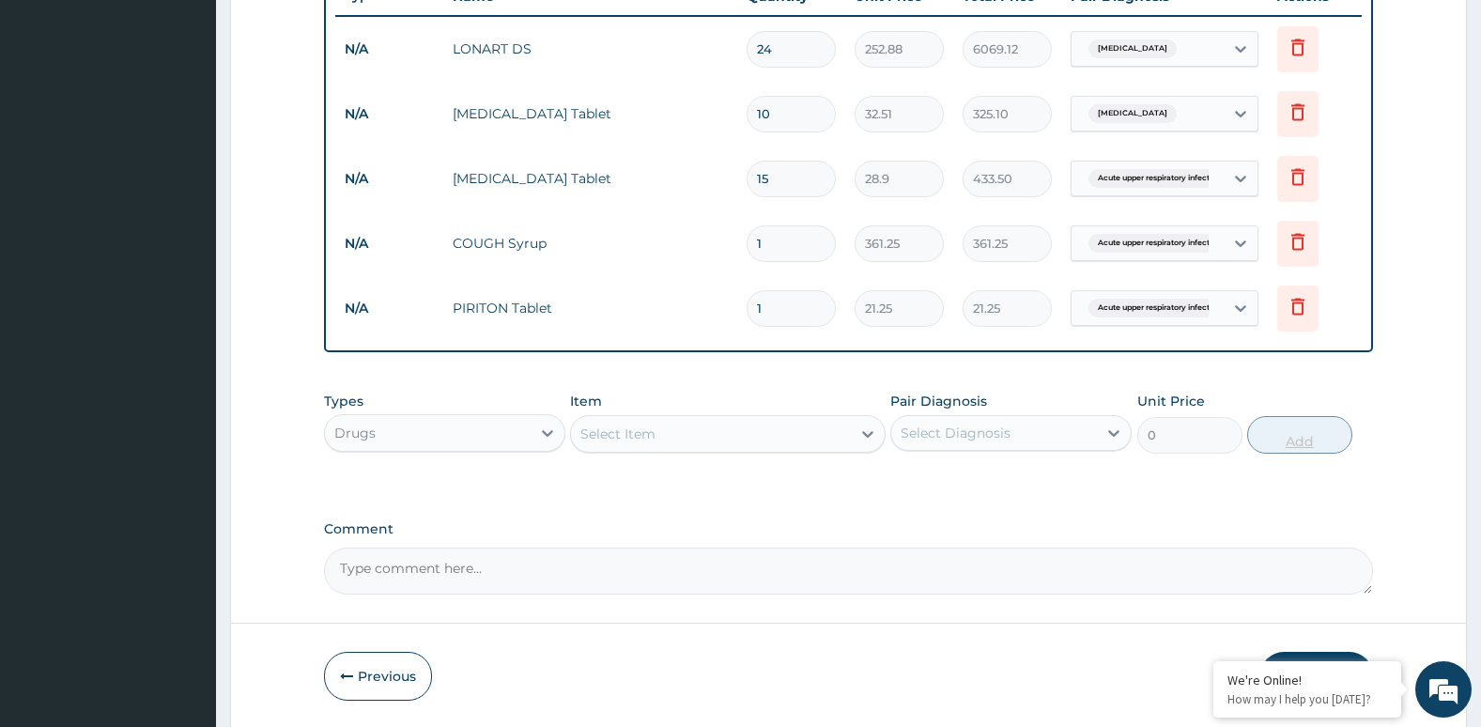
type input "0.00"
type input "6"
type input "127.50"
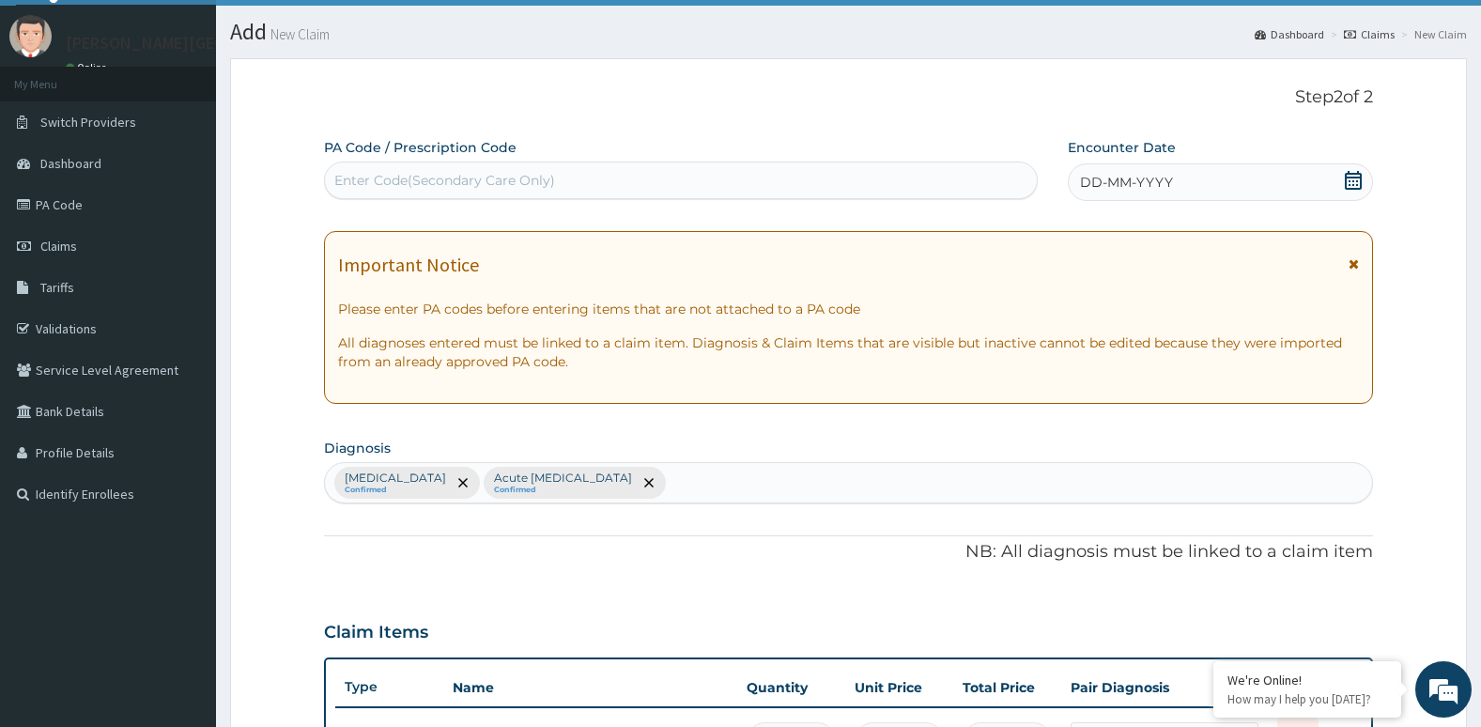
scroll to position [0, 0]
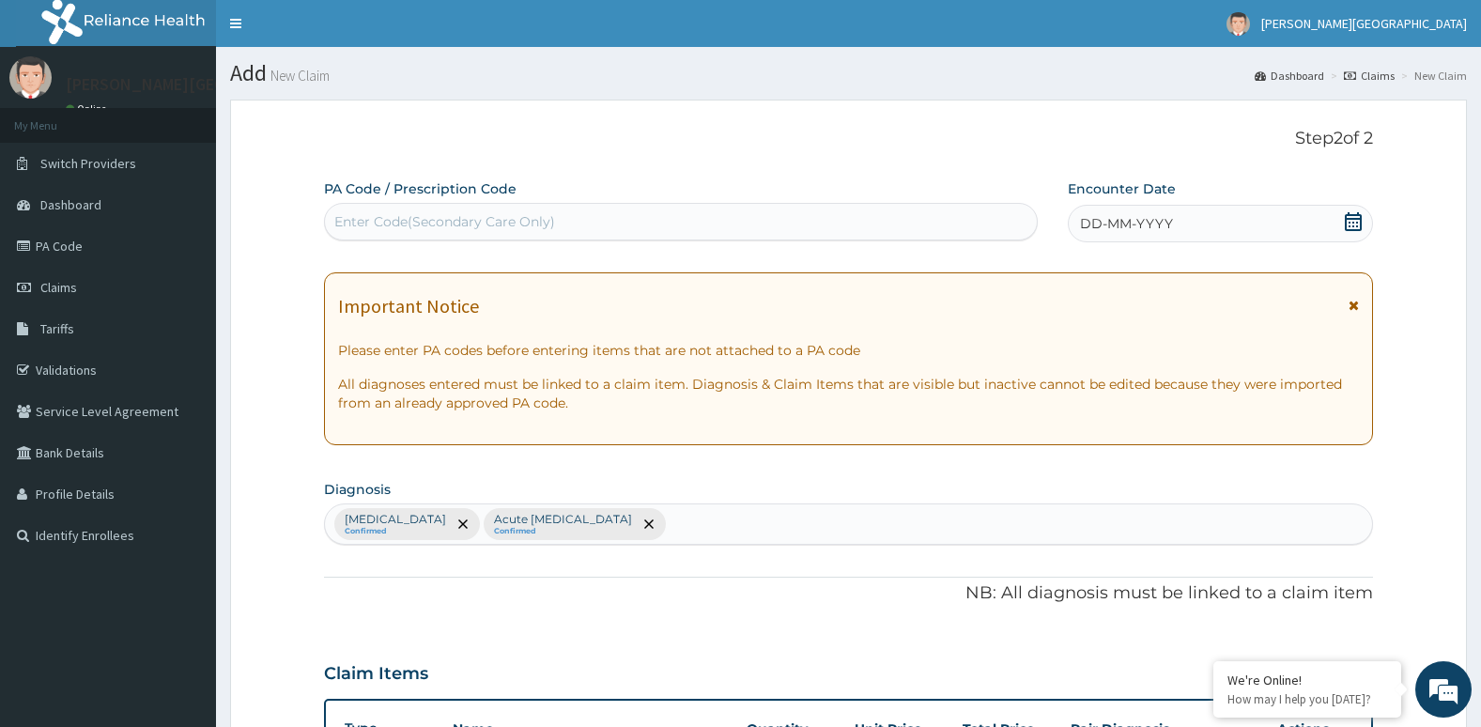
type input "6"
click at [1350, 228] on icon at bounding box center [1353, 221] width 19 height 19
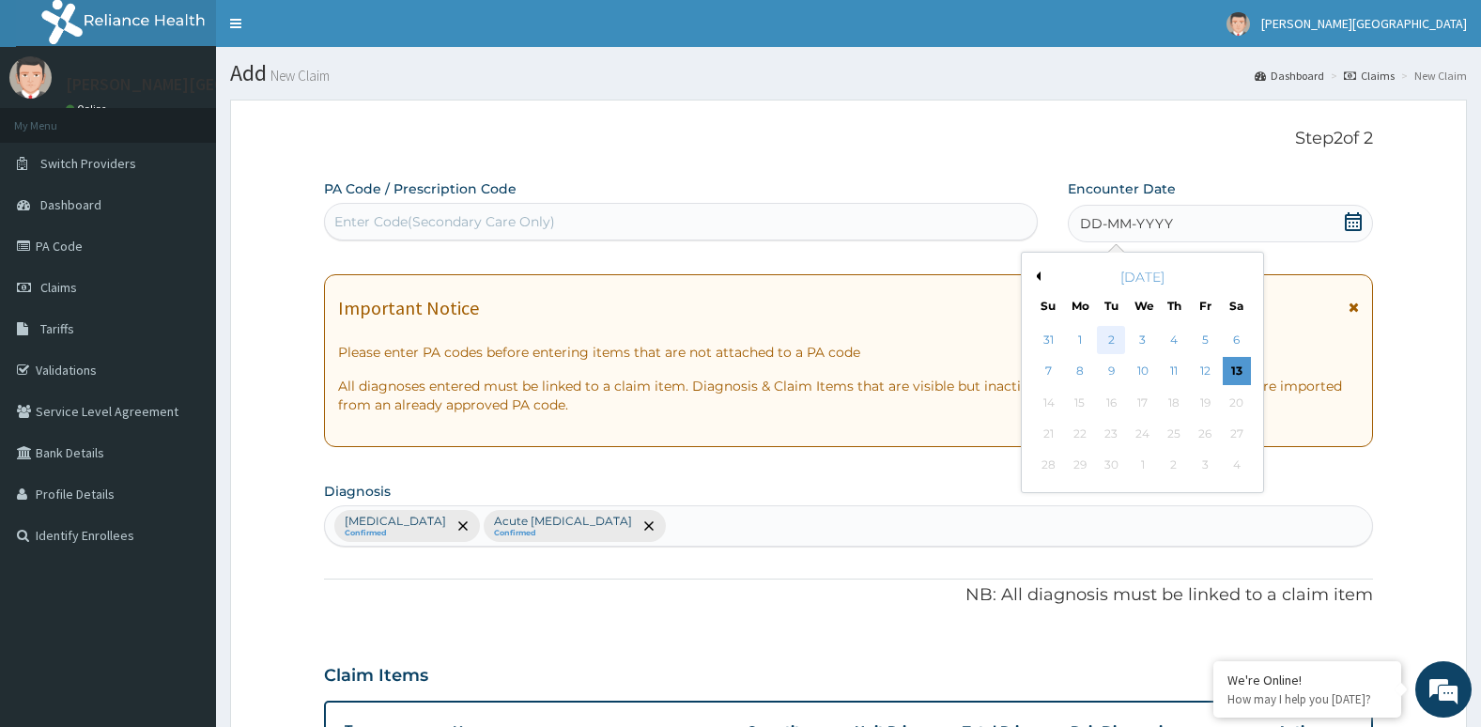
click at [1113, 333] on div "2" at bounding box center [1111, 340] width 28 height 28
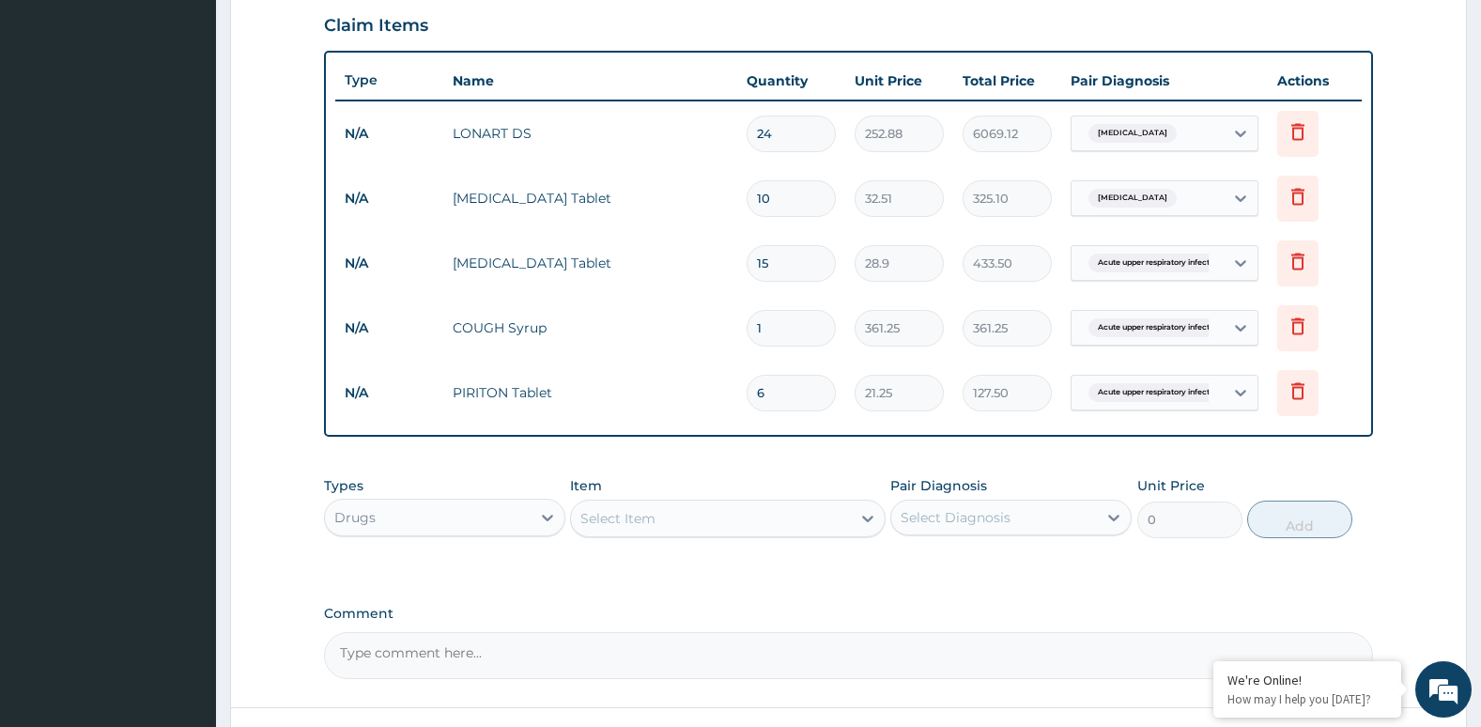
scroll to position [797, 0]
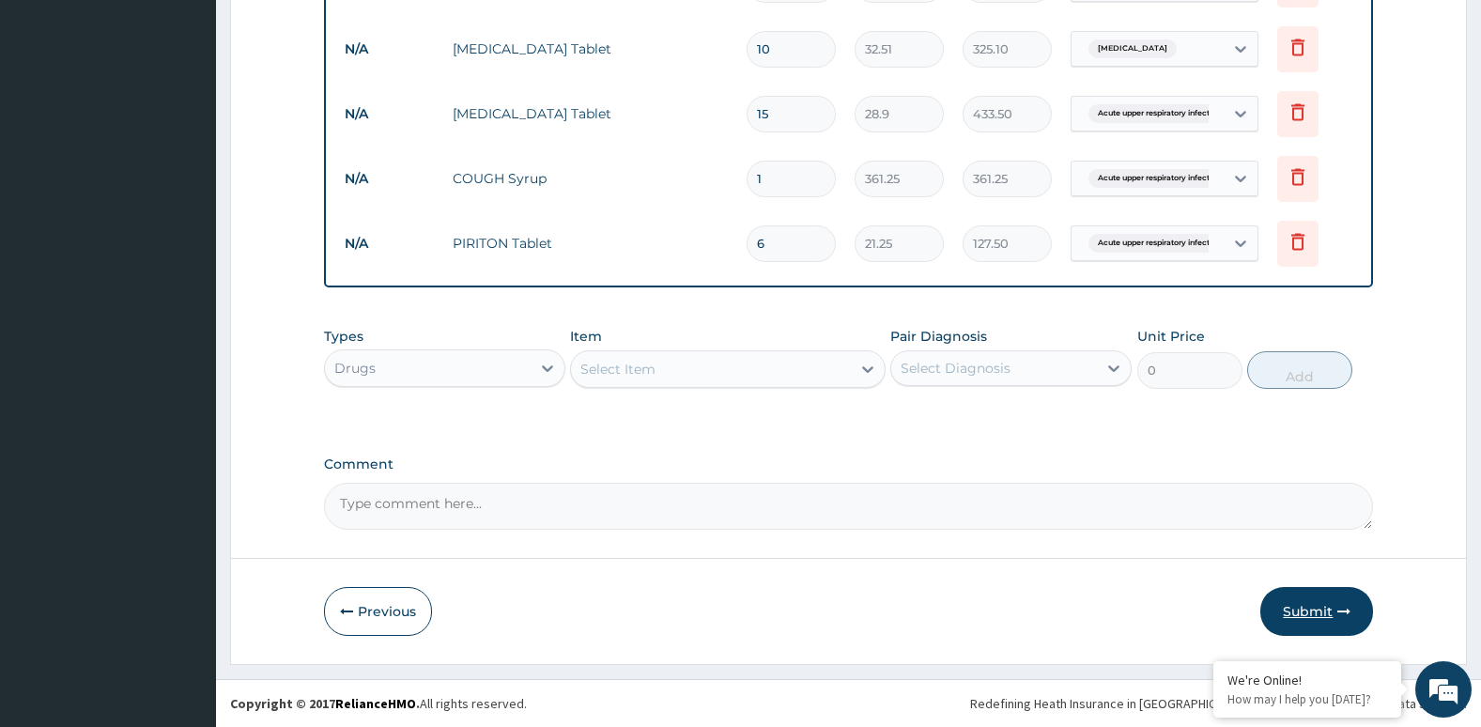
click at [1304, 604] on button "Submit" at bounding box center [1316, 611] width 113 height 49
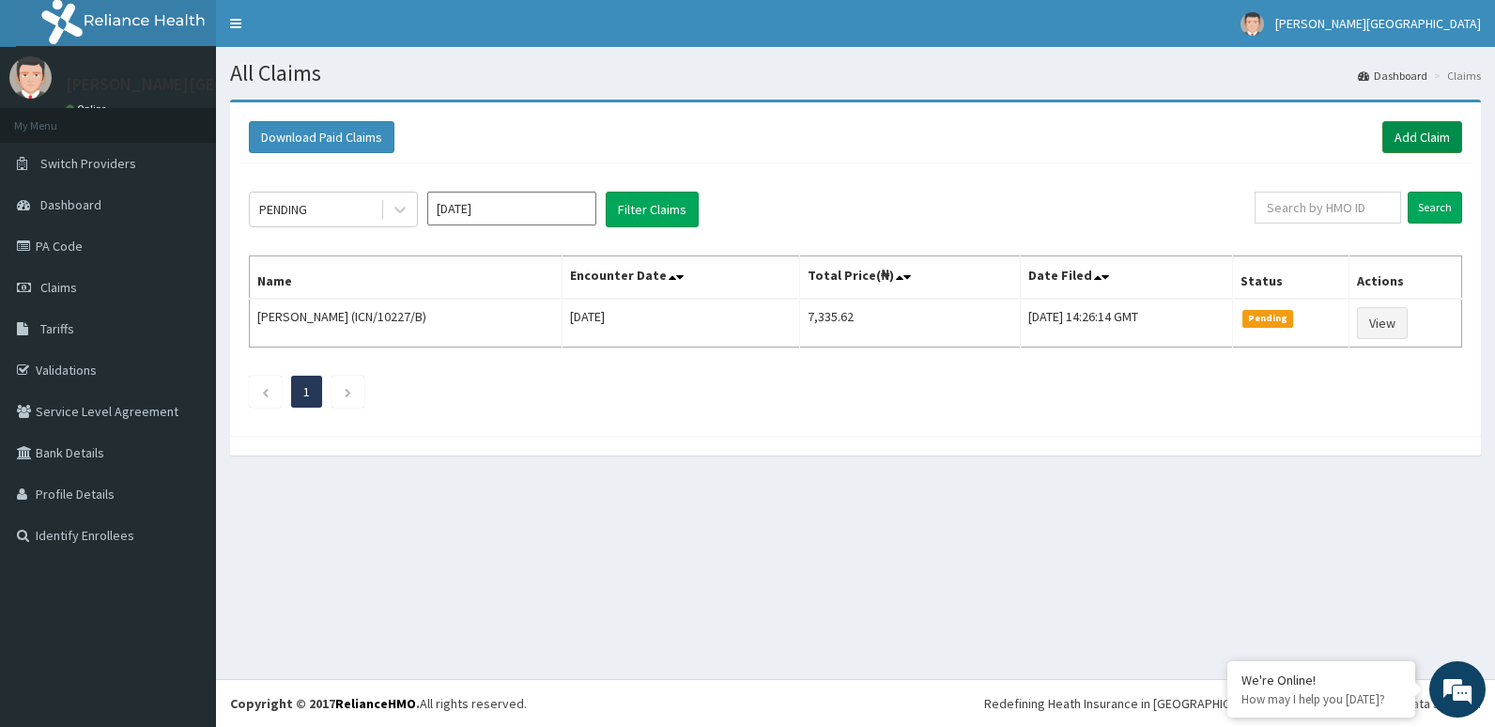
click at [1411, 143] on link "Add Claim" at bounding box center [1422, 137] width 80 height 32
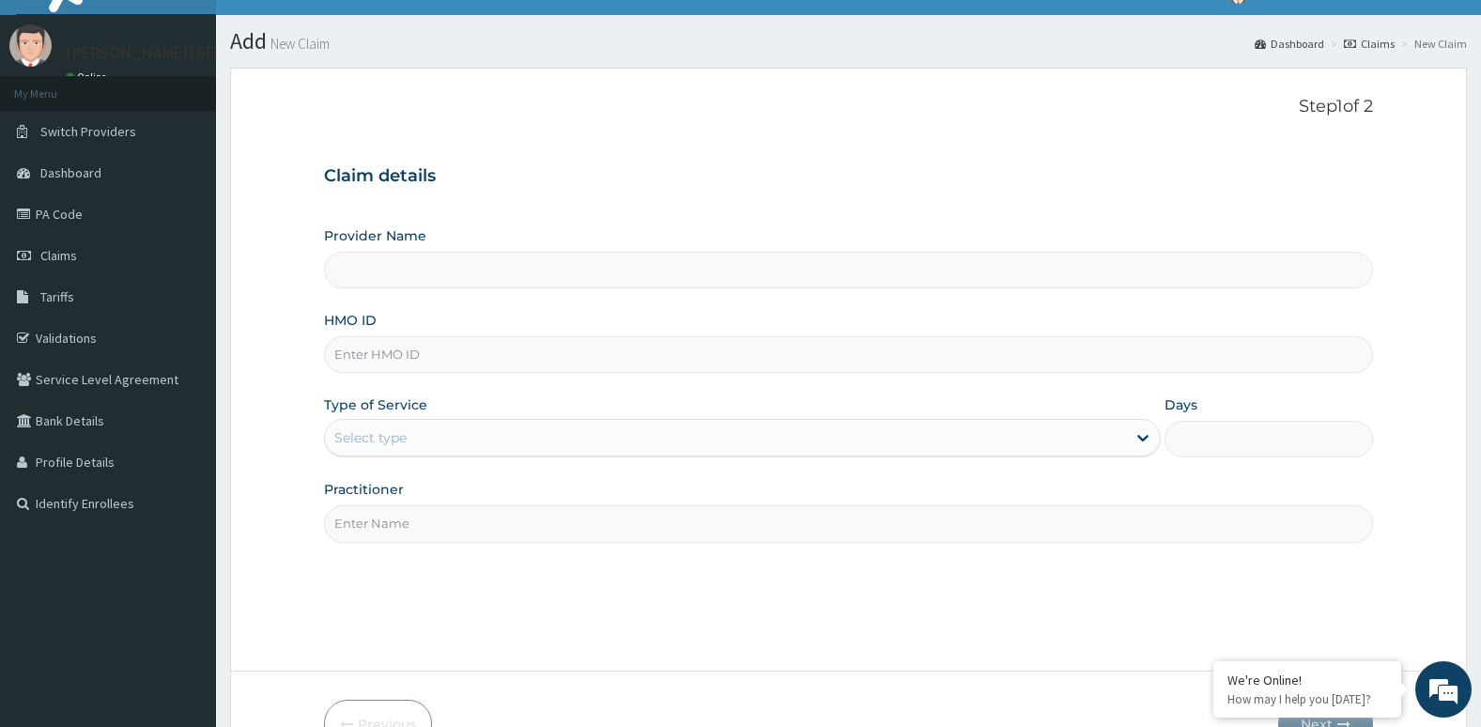
scroll to position [145, 0]
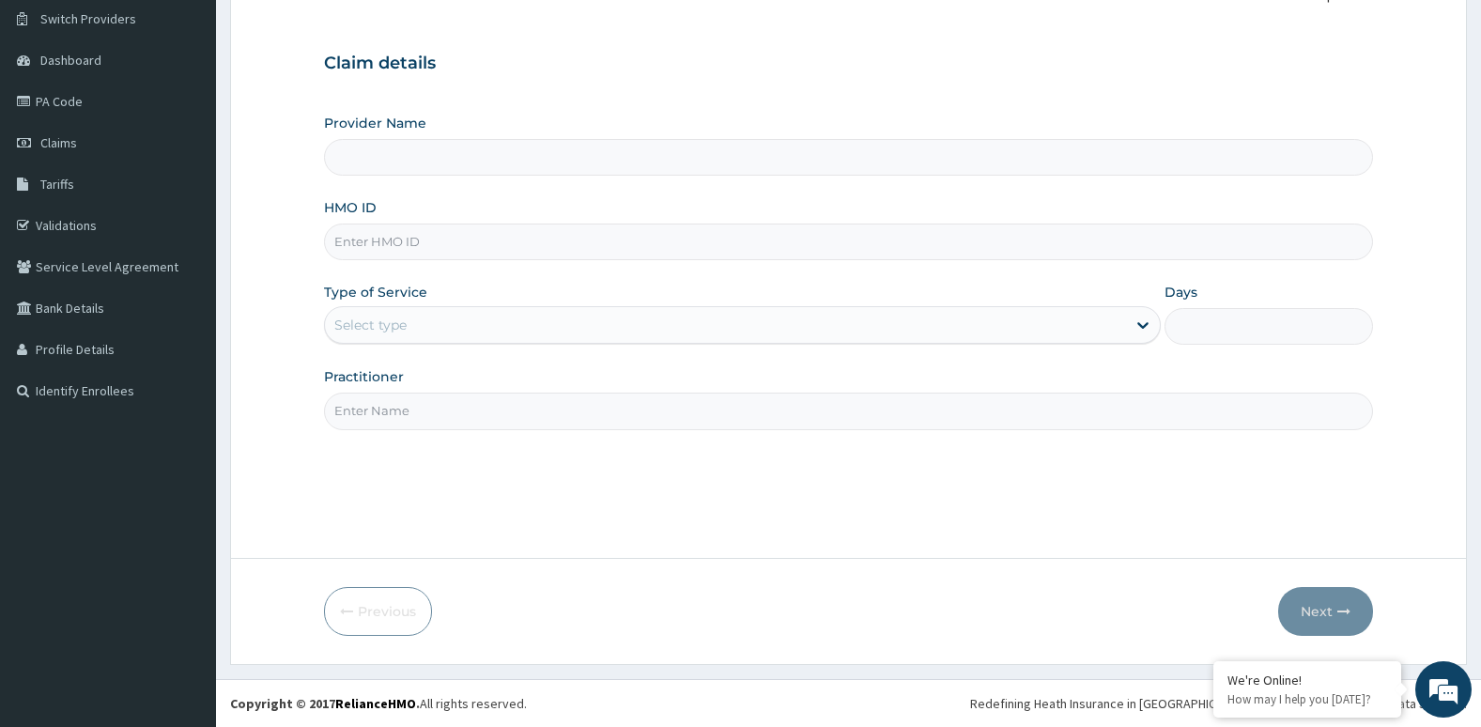
click at [760, 250] on input "HMO ID" at bounding box center [849, 241] width 1050 height 37
type input "ICN/10227/C"
type input "[PERSON_NAME][GEOGRAPHIC_DATA]"
type input "ICN/10227/C"
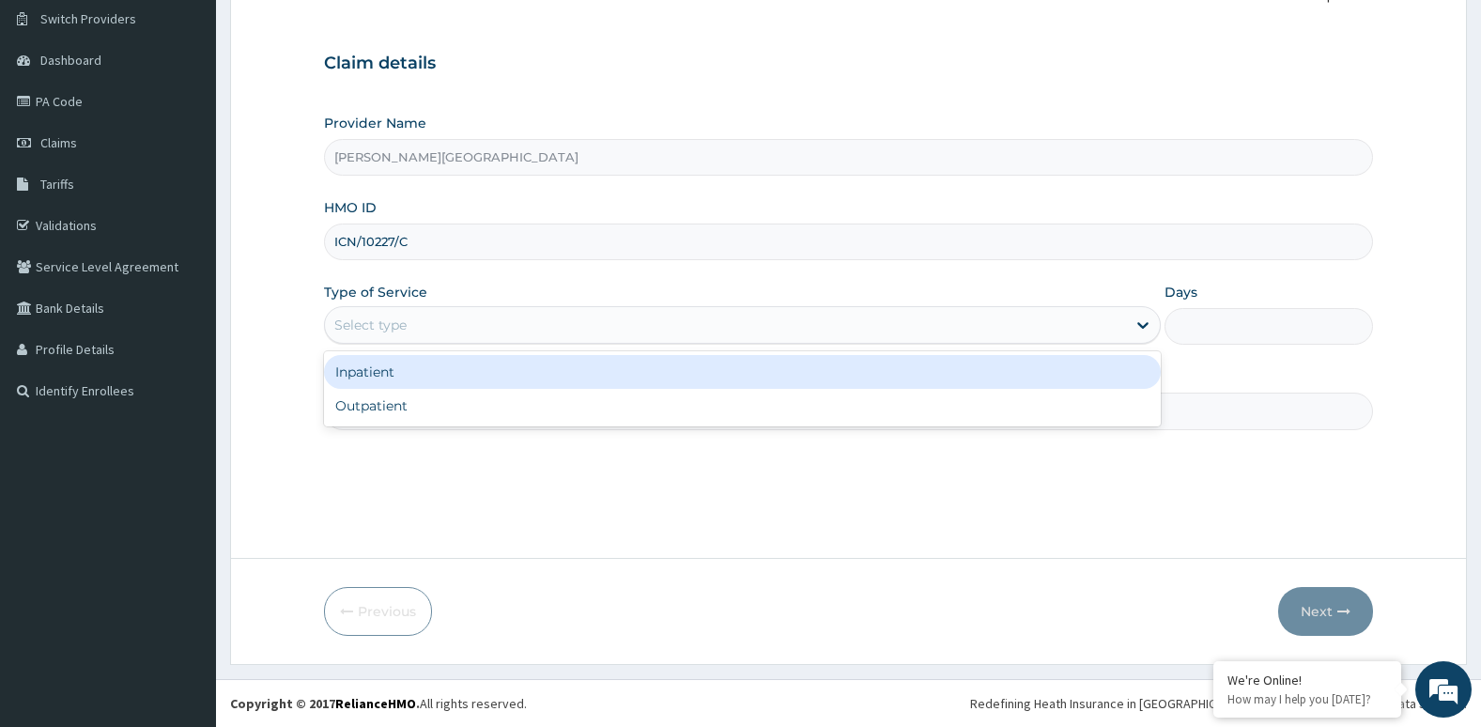
click at [649, 324] on div "Select type" at bounding box center [725, 325] width 801 height 30
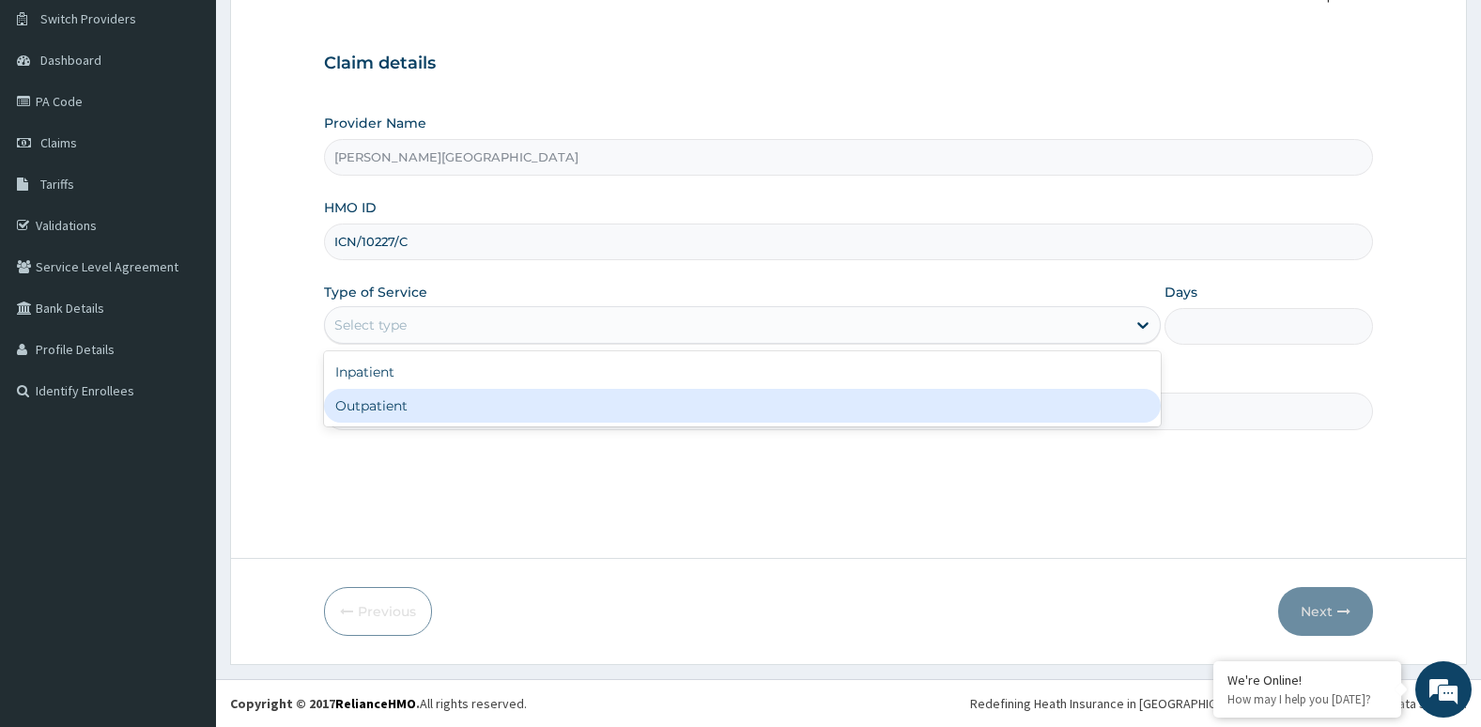
click at [613, 411] on div "Outpatient" at bounding box center [742, 406] width 837 height 34
type input "1"
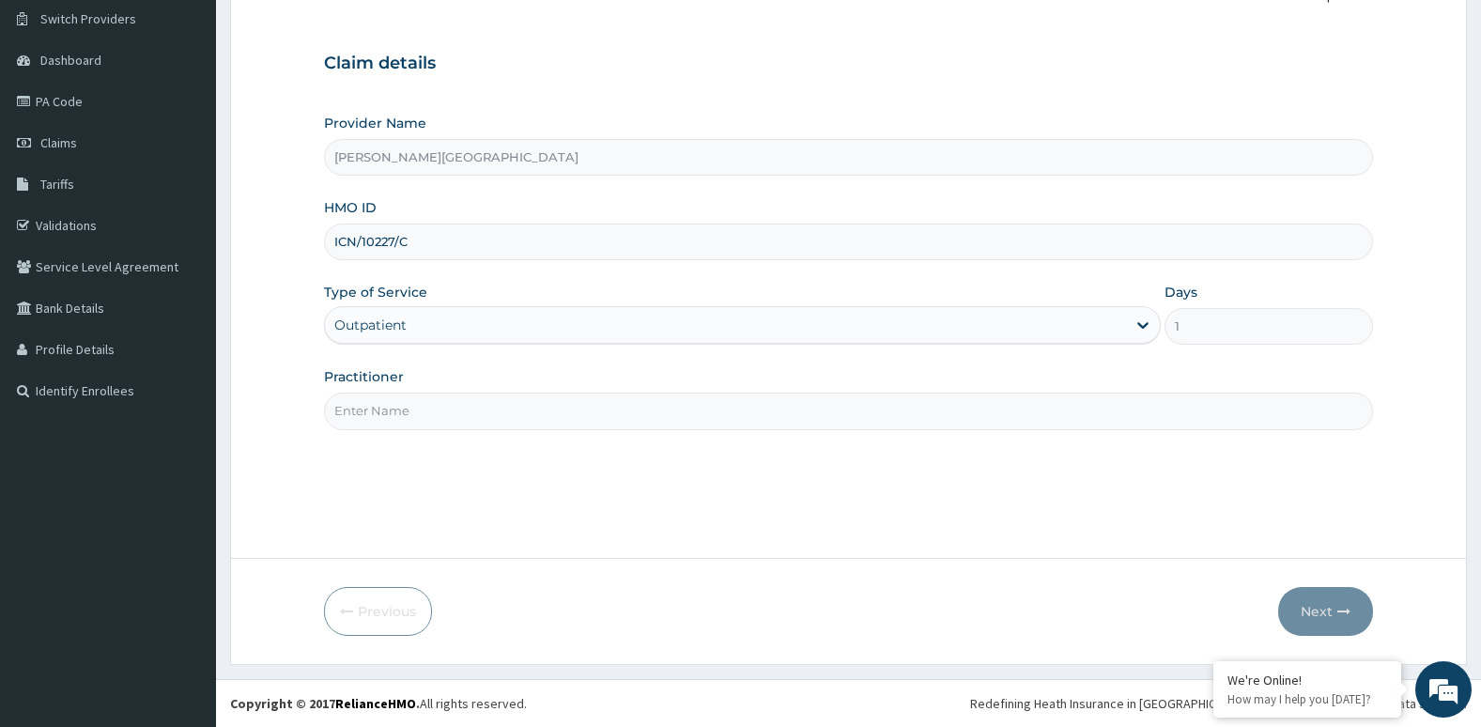
click at [613, 411] on input "Practitioner" at bounding box center [849, 411] width 1050 height 37
type input "[PERSON_NAME]"
click at [1352, 617] on button "Next" at bounding box center [1325, 611] width 95 height 49
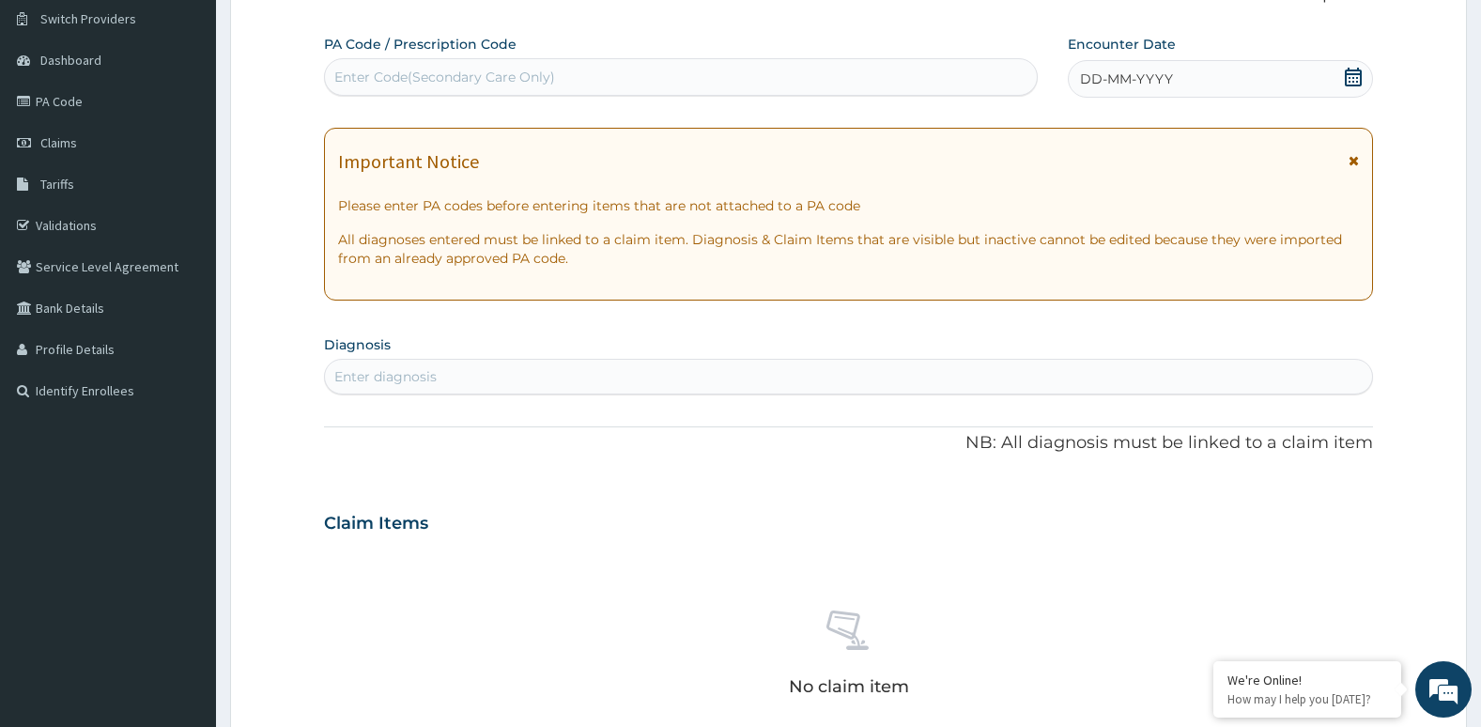
click at [826, 371] on div "Enter diagnosis" at bounding box center [849, 377] width 1048 height 30
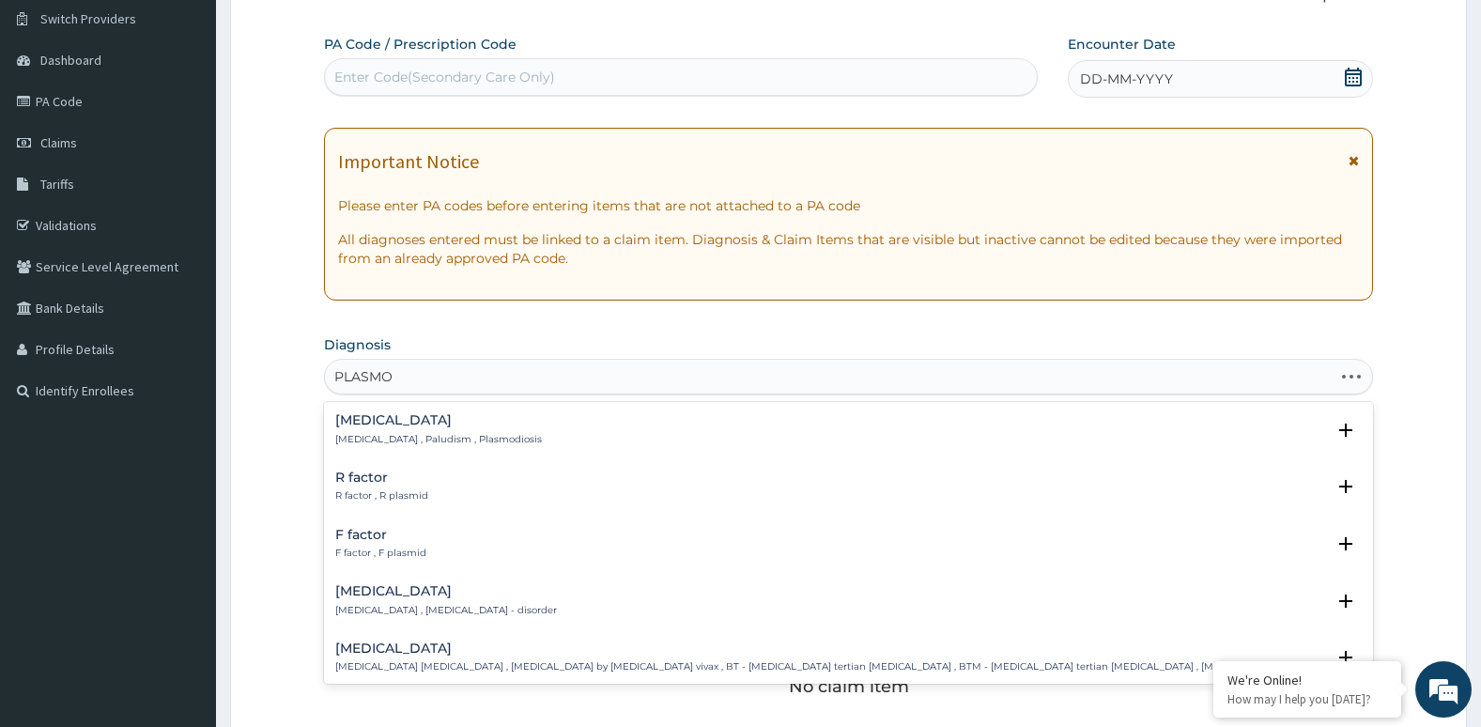
type input "PLASMOD"
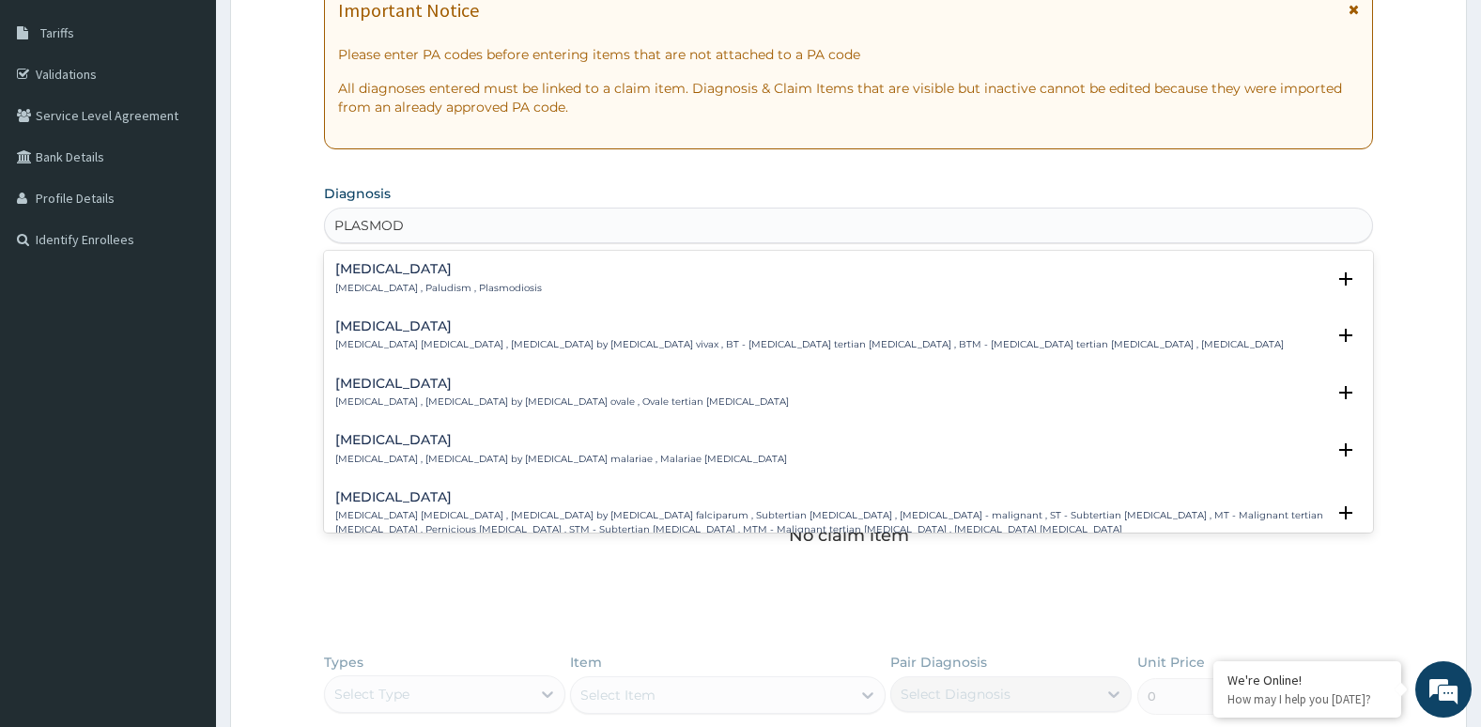
scroll to position [305, 0]
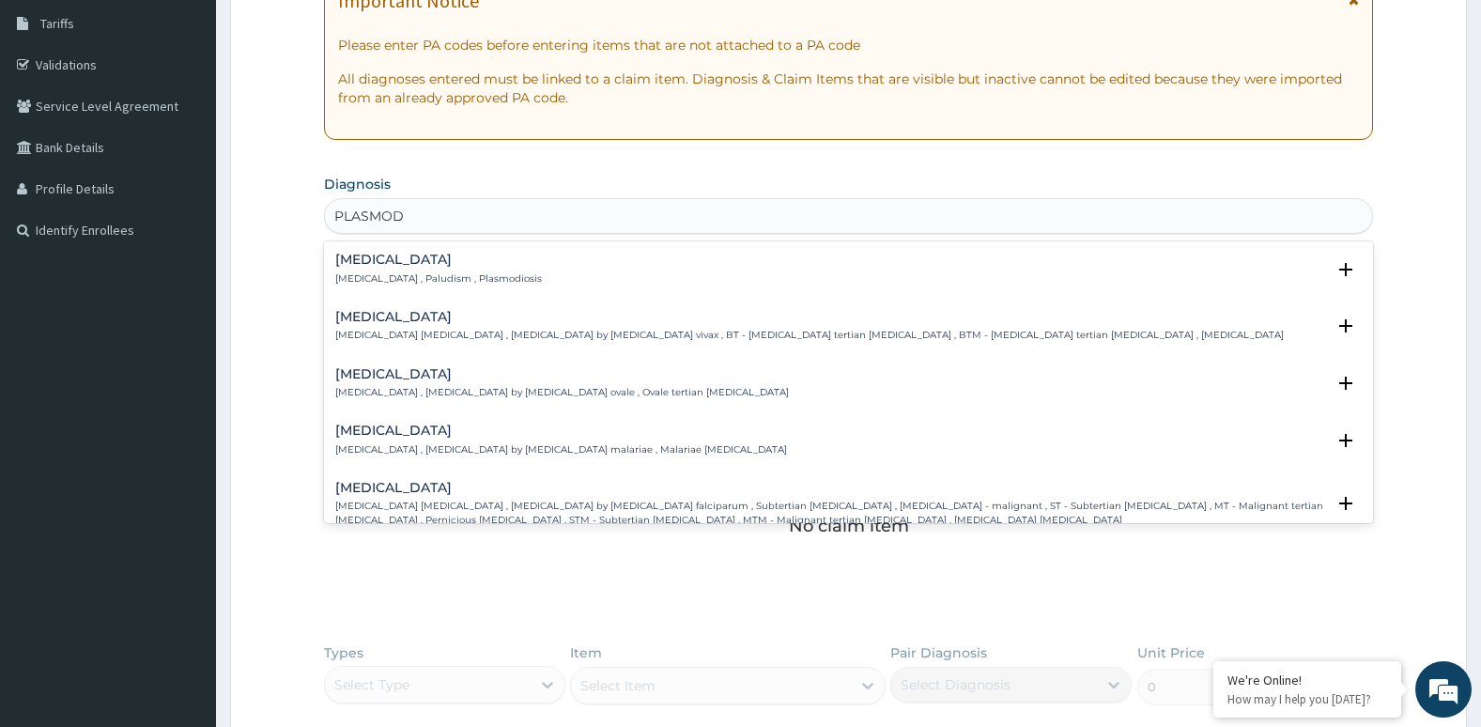
click at [804, 493] on h4 "[MEDICAL_DATA]" at bounding box center [830, 488] width 991 height 14
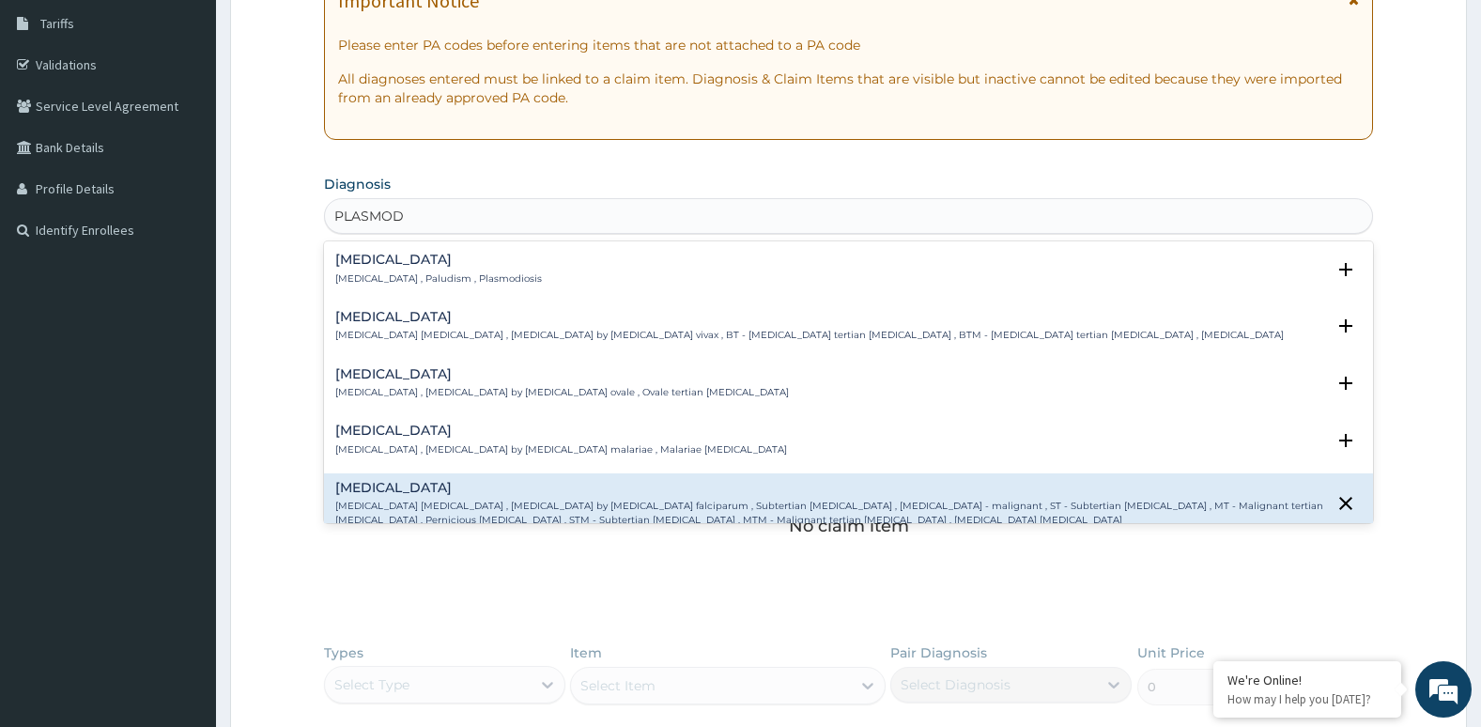
click at [804, 493] on h4 "[MEDICAL_DATA]" at bounding box center [830, 488] width 991 height 14
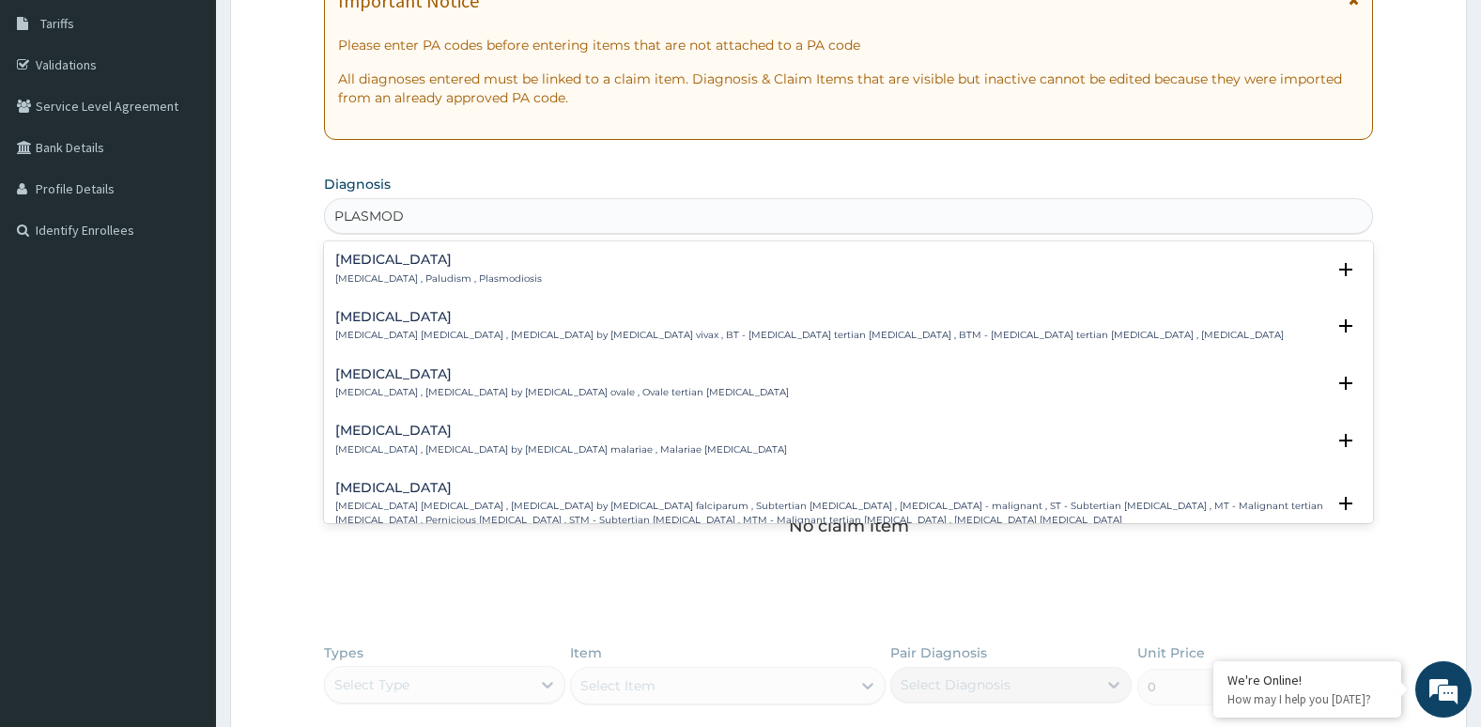
click at [804, 493] on h4 "[MEDICAL_DATA]" at bounding box center [830, 488] width 991 height 14
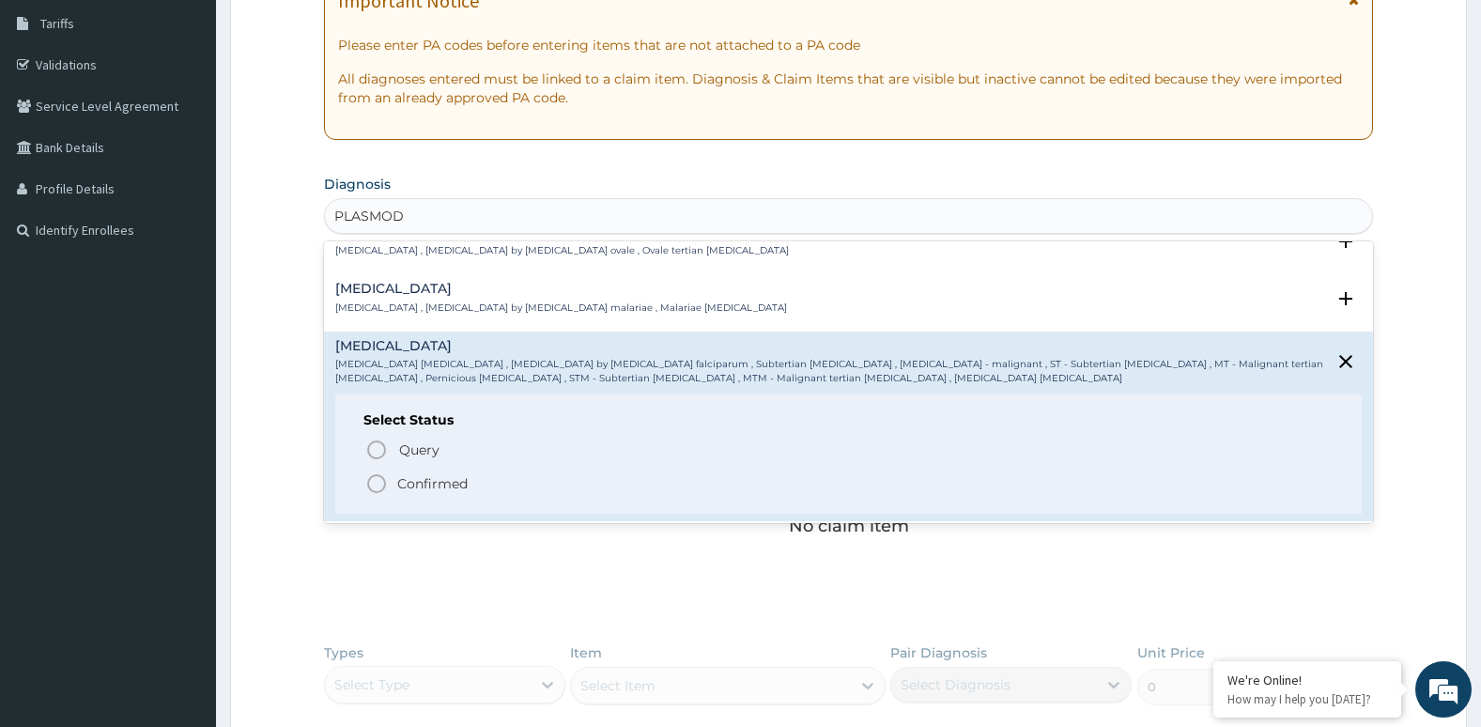
scroll to position [146, 0]
click at [366, 478] on icon "status option filled" at bounding box center [376, 479] width 23 height 23
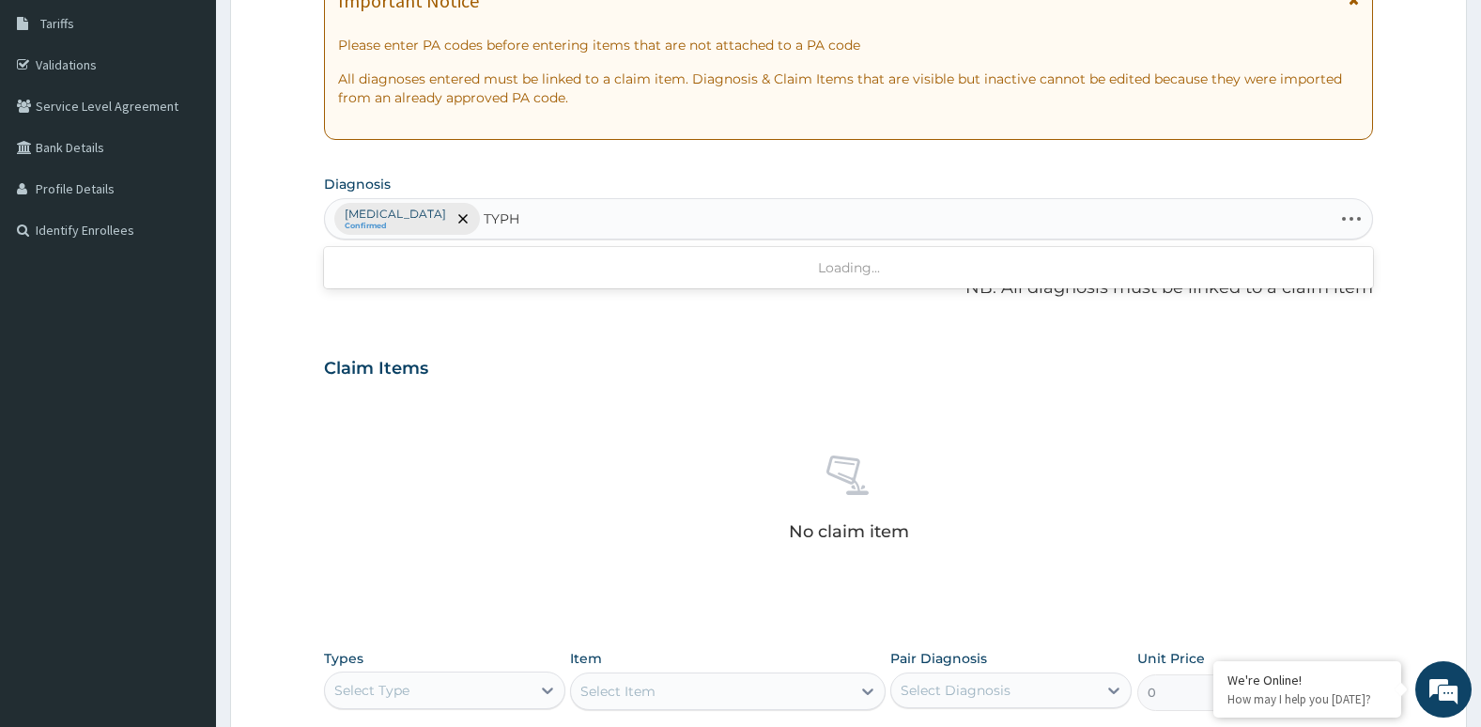
type input "TYPHI"
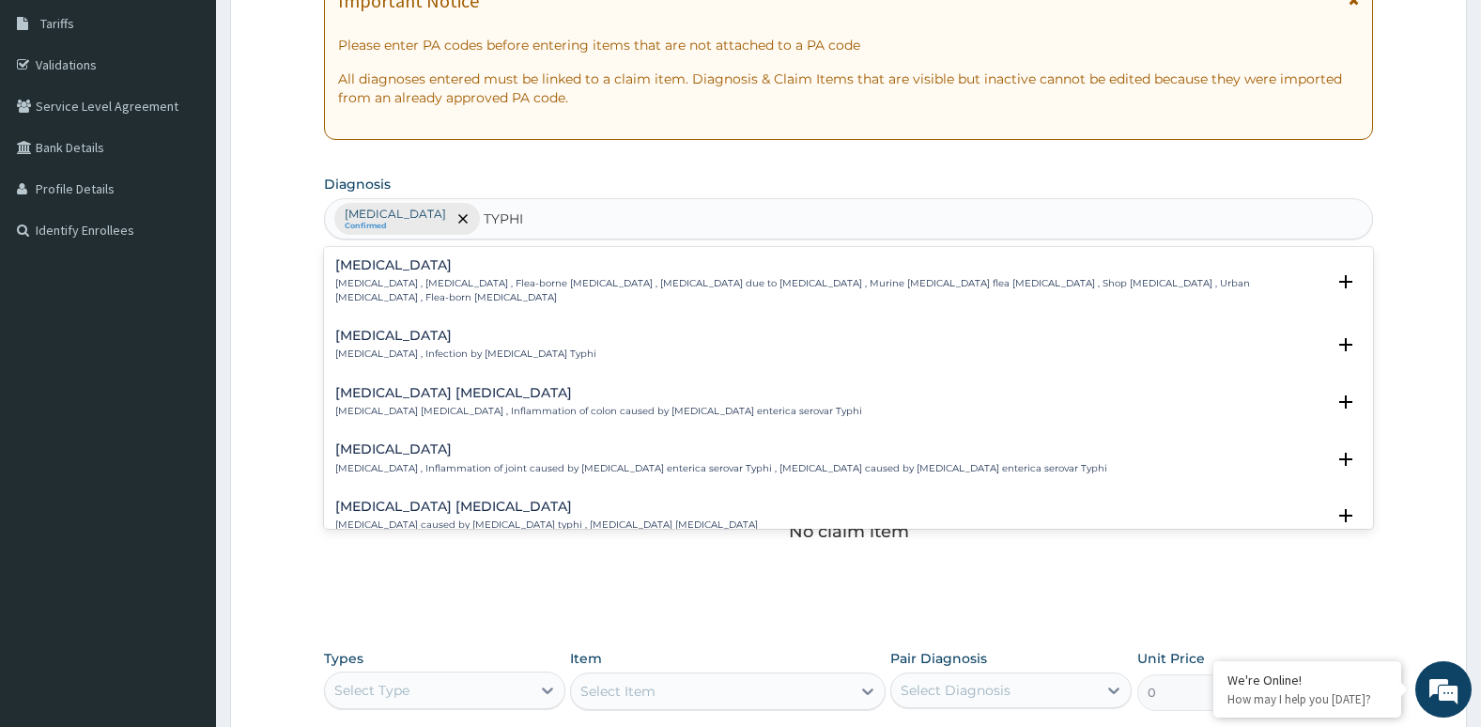
click at [387, 351] on div "[MEDICAL_DATA] [MEDICAL_DATA] , Infection by [MEDICAL_DATA] Typhi Select Status…" at bounding box center [848, 350] width 1027 height 42
click at [409, 329] on h4 "[MEDICAL_DATA]" at bounding box center [465, 336] width 261 height 14
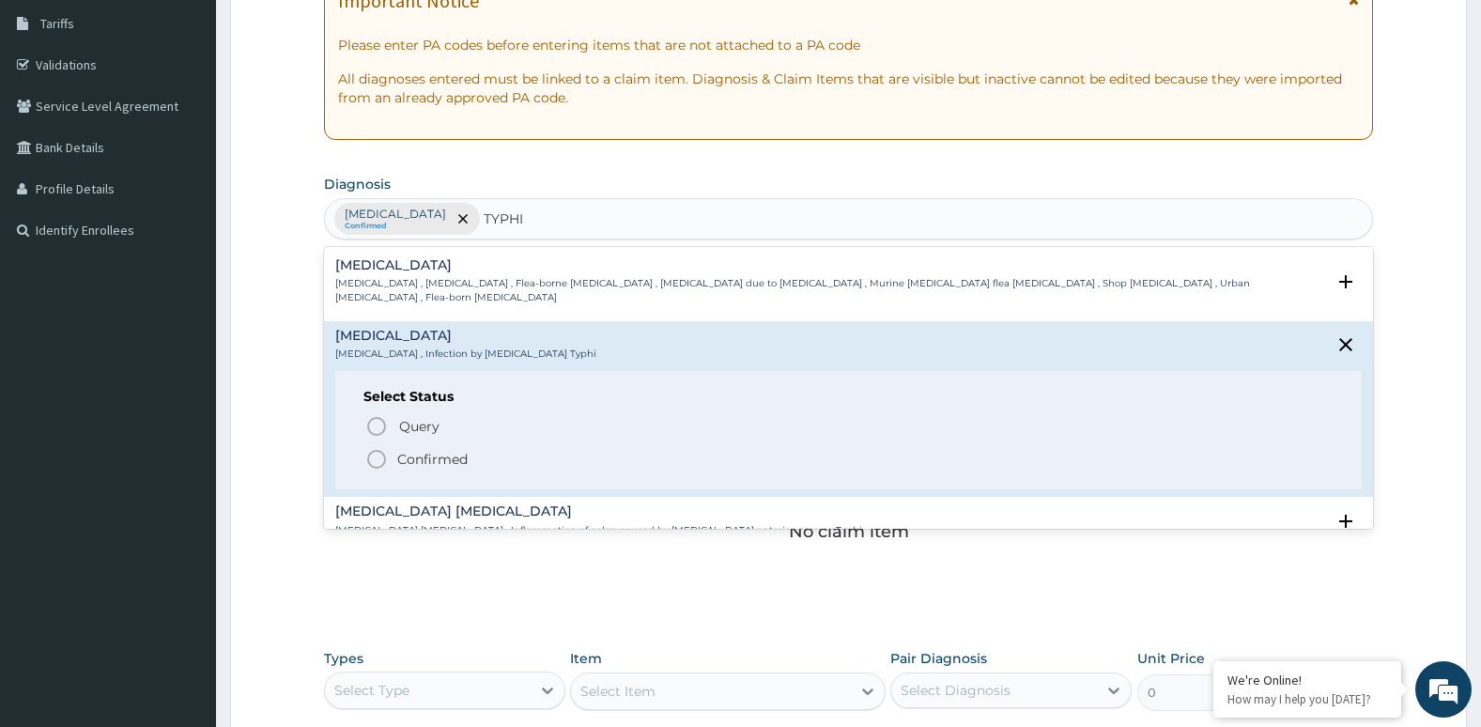
click at [371, 448] on icon "status option filled" at bounding box center [376, 459] width 23 height 23
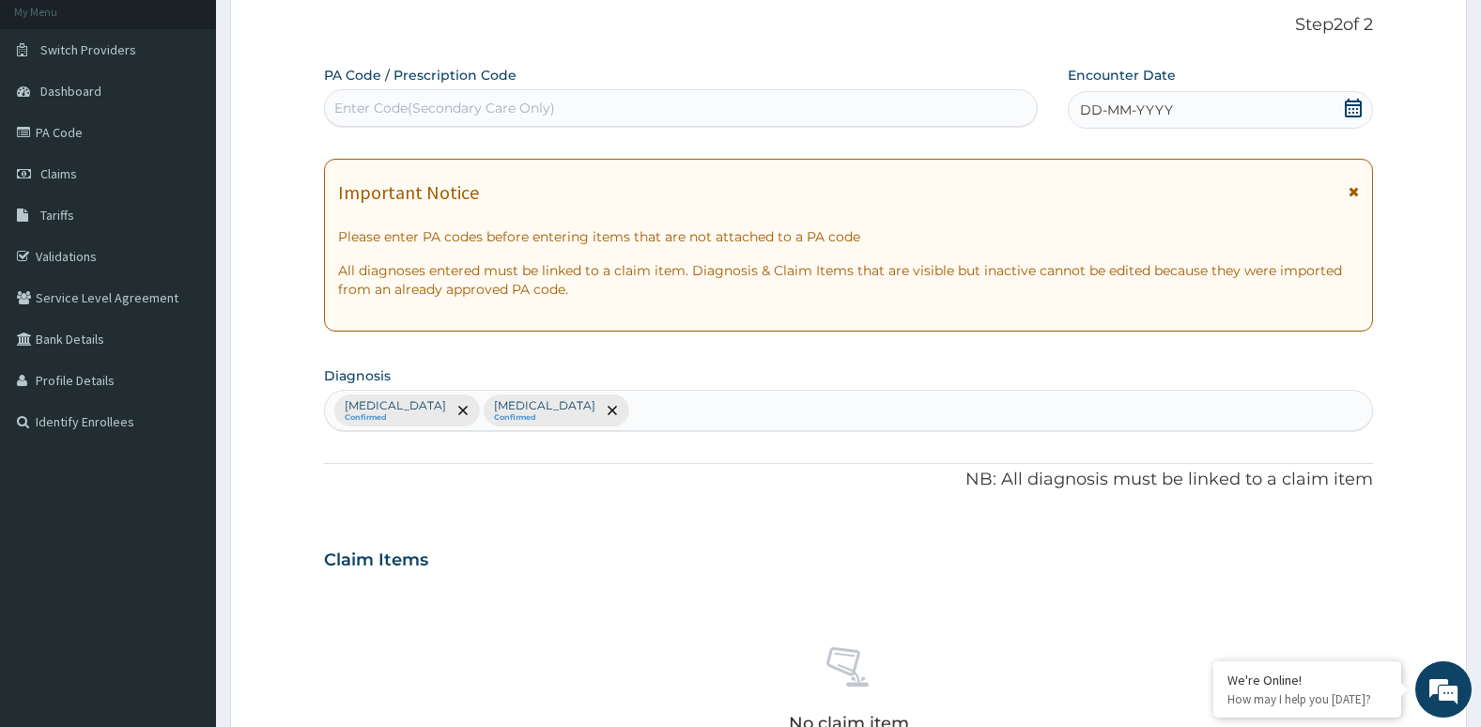
scroll to position [0, 0]
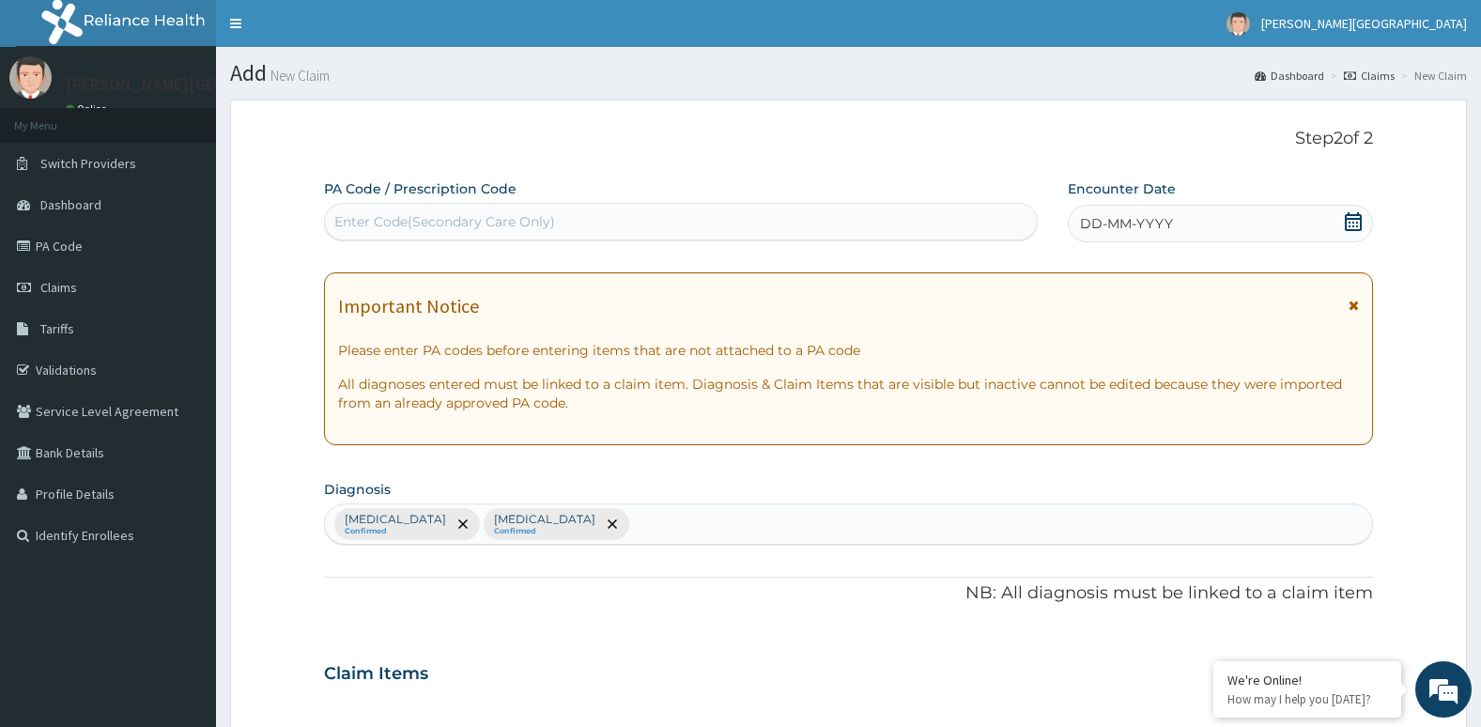
click at [1345, 225] on icon at bounding box center [1353, 221] width 19 height 19
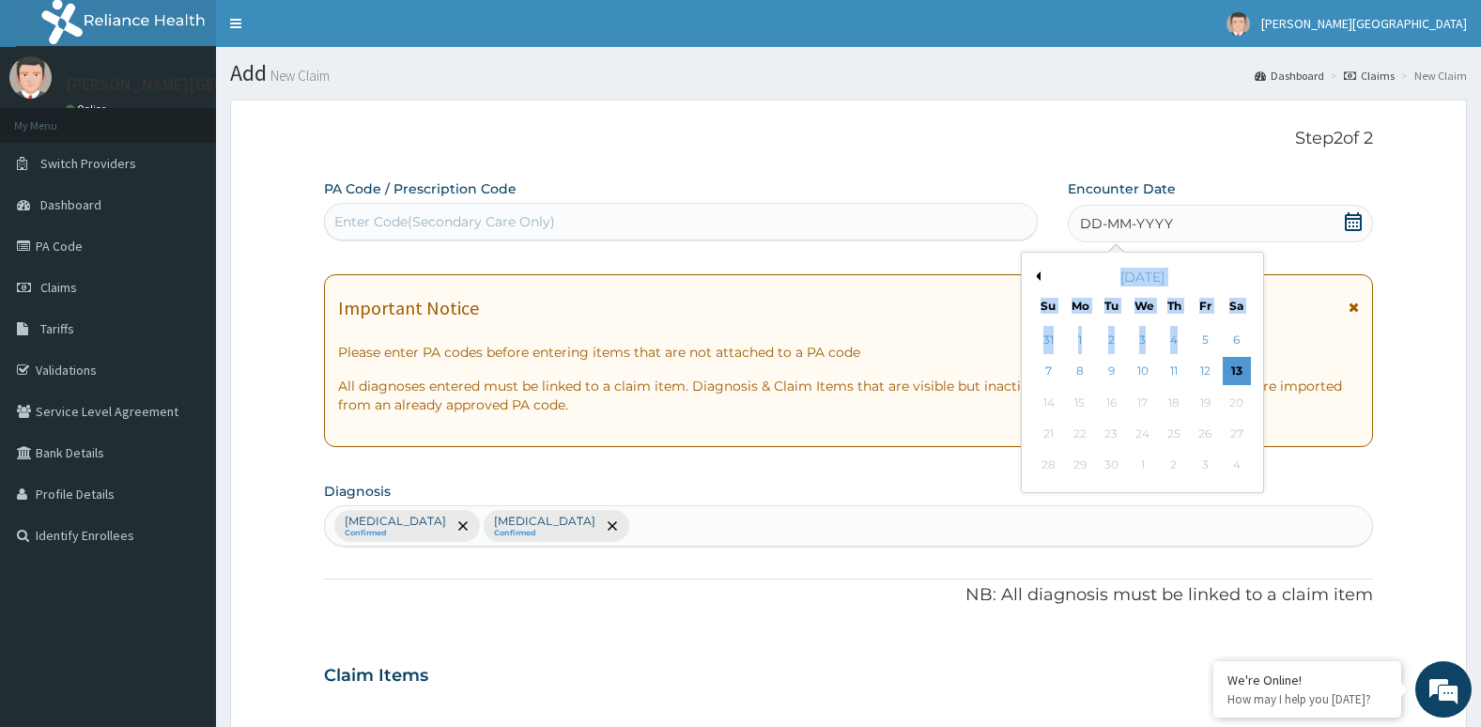
drag, startPoint x: 1345, startPoint y: 225, endPoint x: 1101, endPoint y: 387, distance: 292.7
click at [1101, 244] on div "Encounter Date DD-MM-YYYY Previous Month [DATE] Su Mo Tu We Th Fr Sa 31 1 2 3 4…" at bounding box center [1221, 211] width 306 height 65
click at [1093, 392] on div "15" at bounding box center [1080, 403] width 28 height 28
click at [1116, 345] on div "2" at bounding box center [1111, 340] width 28 height 28
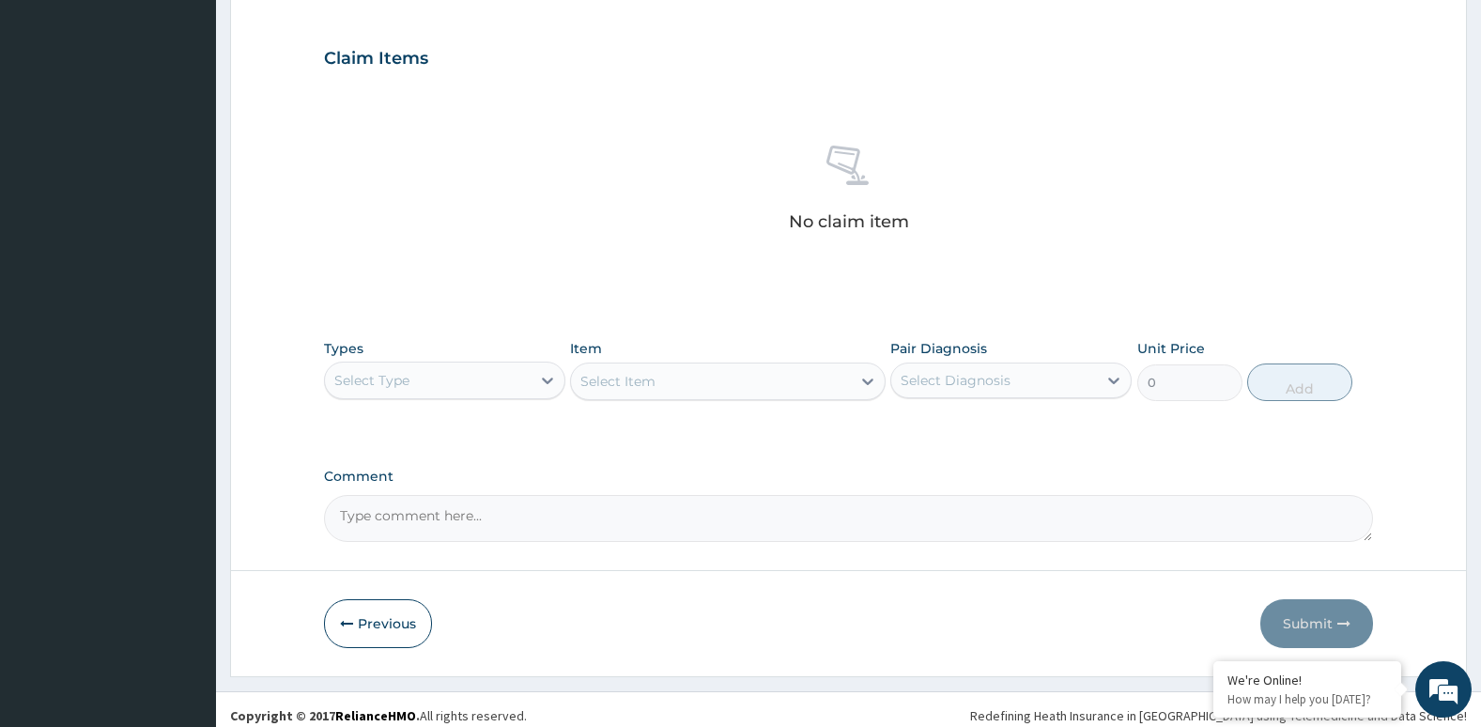
scroll to position [627, 0]
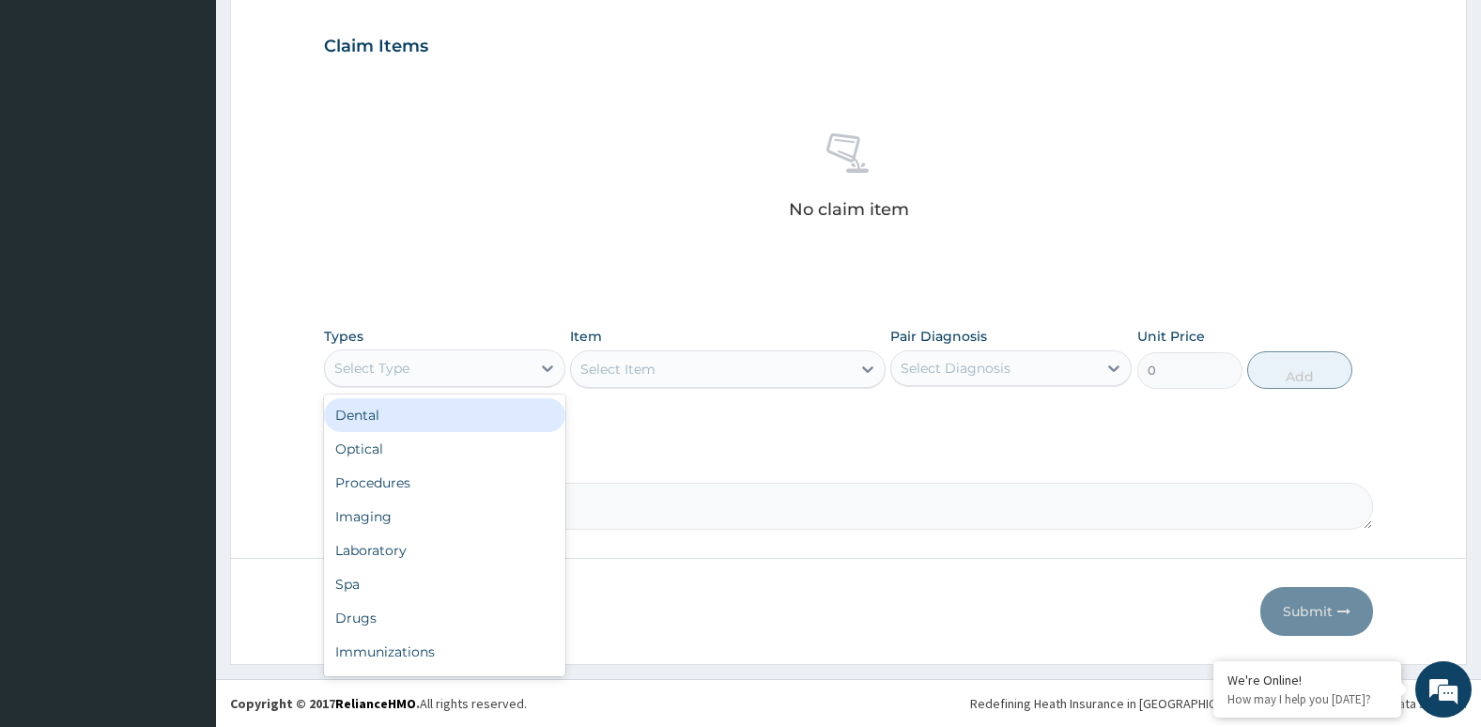
click at [479, 357] on div "Select Type" at bounding box center [428, 368] width 206 height 30
click at [463, 612] on div "Drugs" at bounding box center [444, 618] width 241 height 34
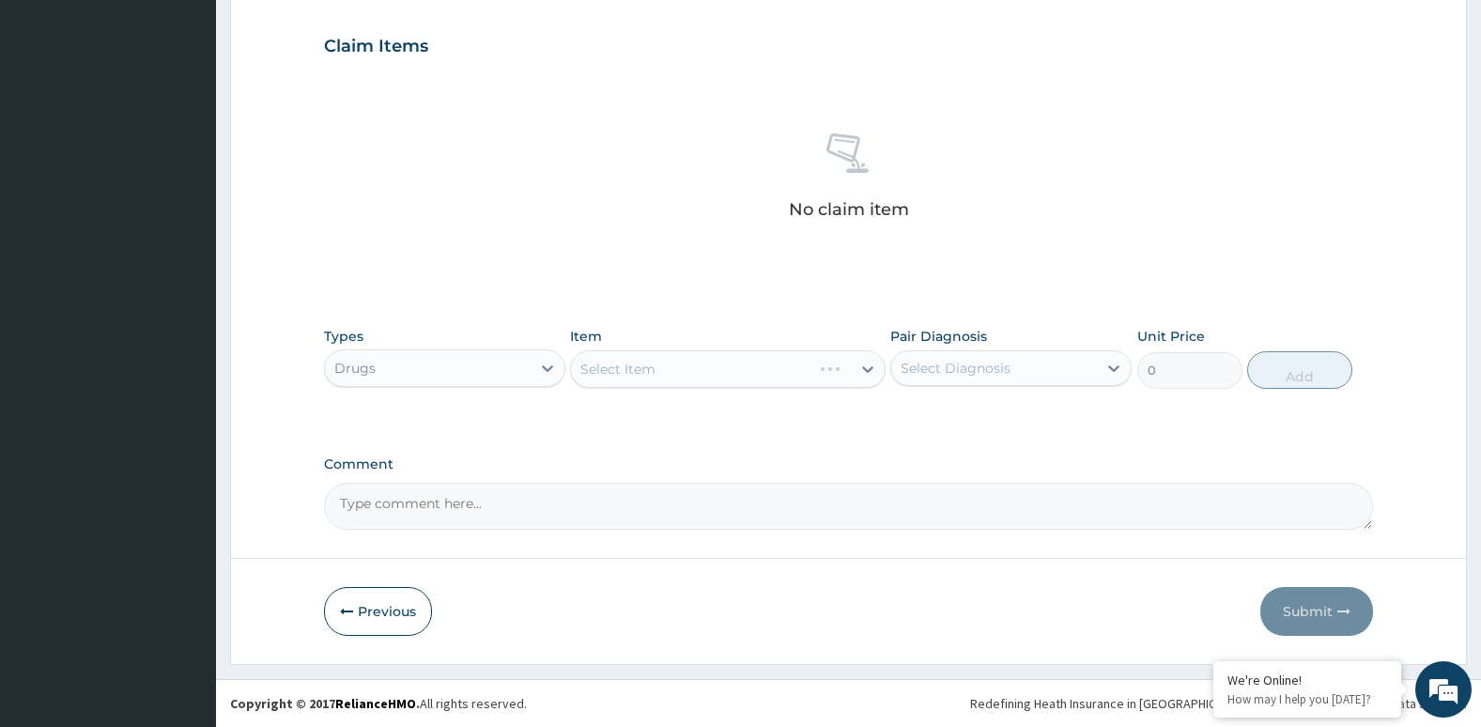
click at [635, 369] on div "Select Item" at bounding box center [727, 369] width 315 height 38
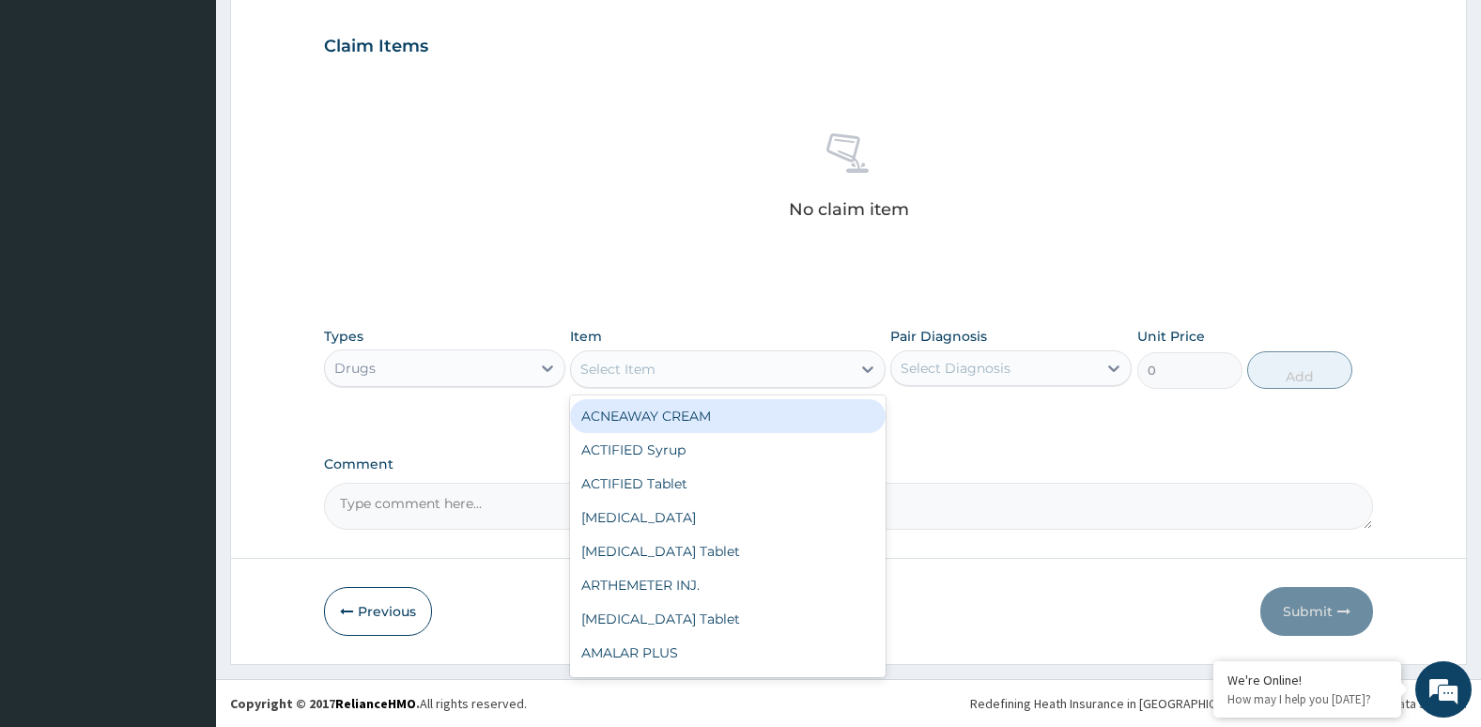
click at [635, 369] on div "Select Item" at bounding box center [617, 369] width 75 height 19
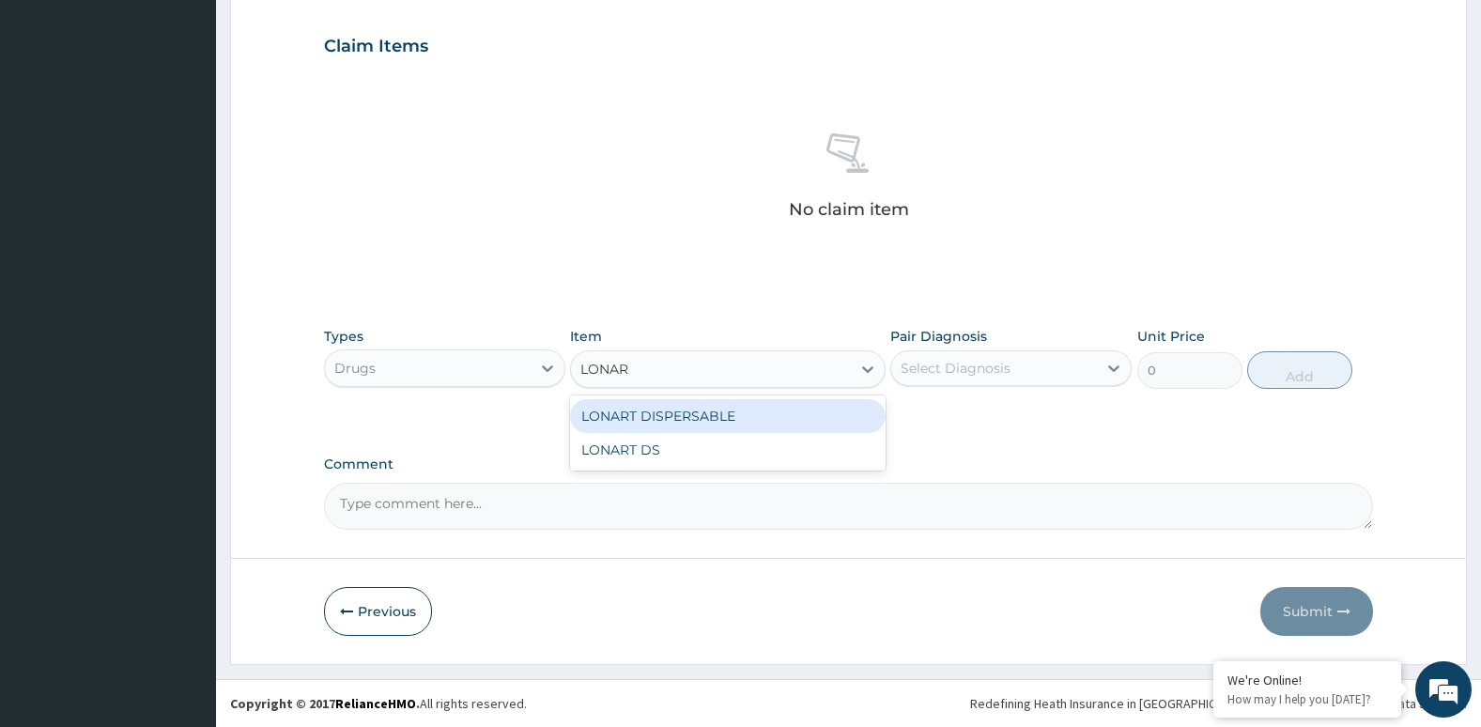
type input "LONART"
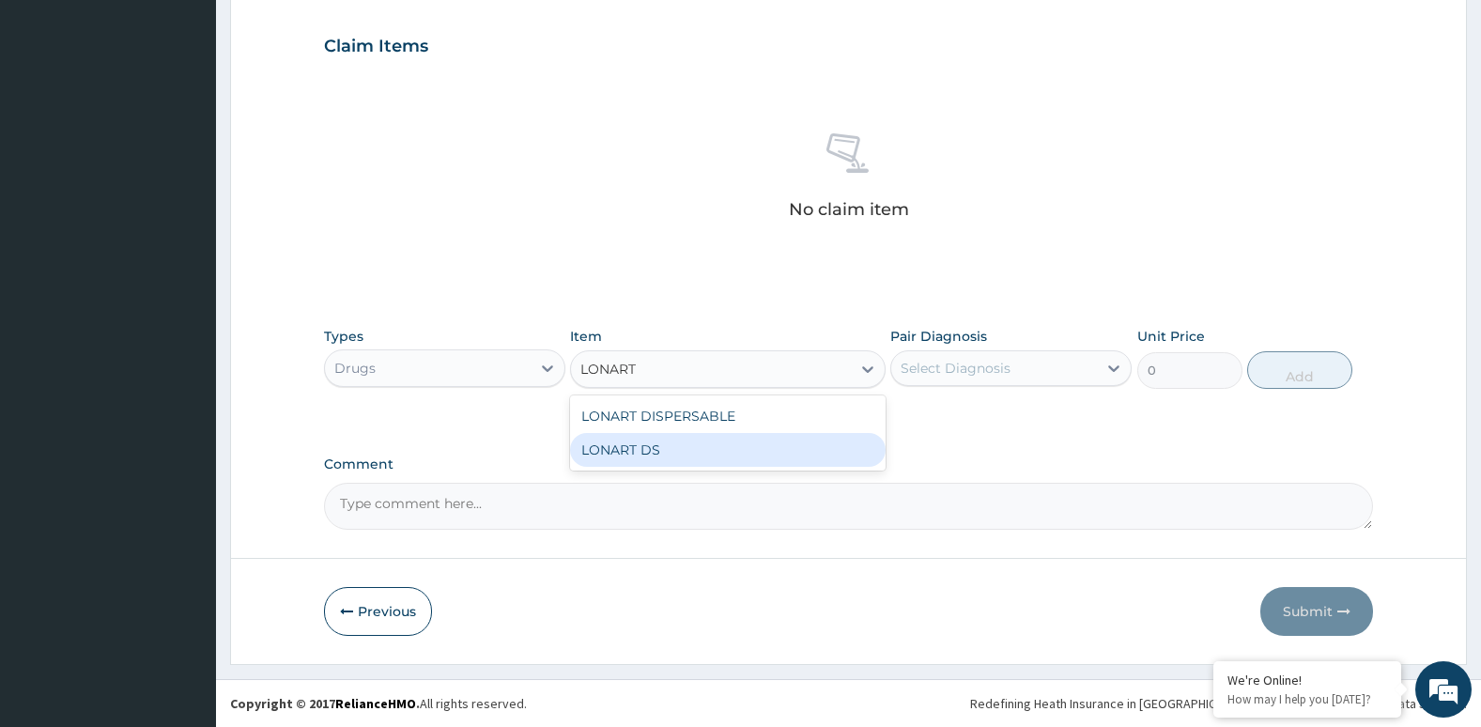
click at [680, 452] on div "LONART DS" at bounding box center [727, 450] width 315 height 34
type input "252.88"
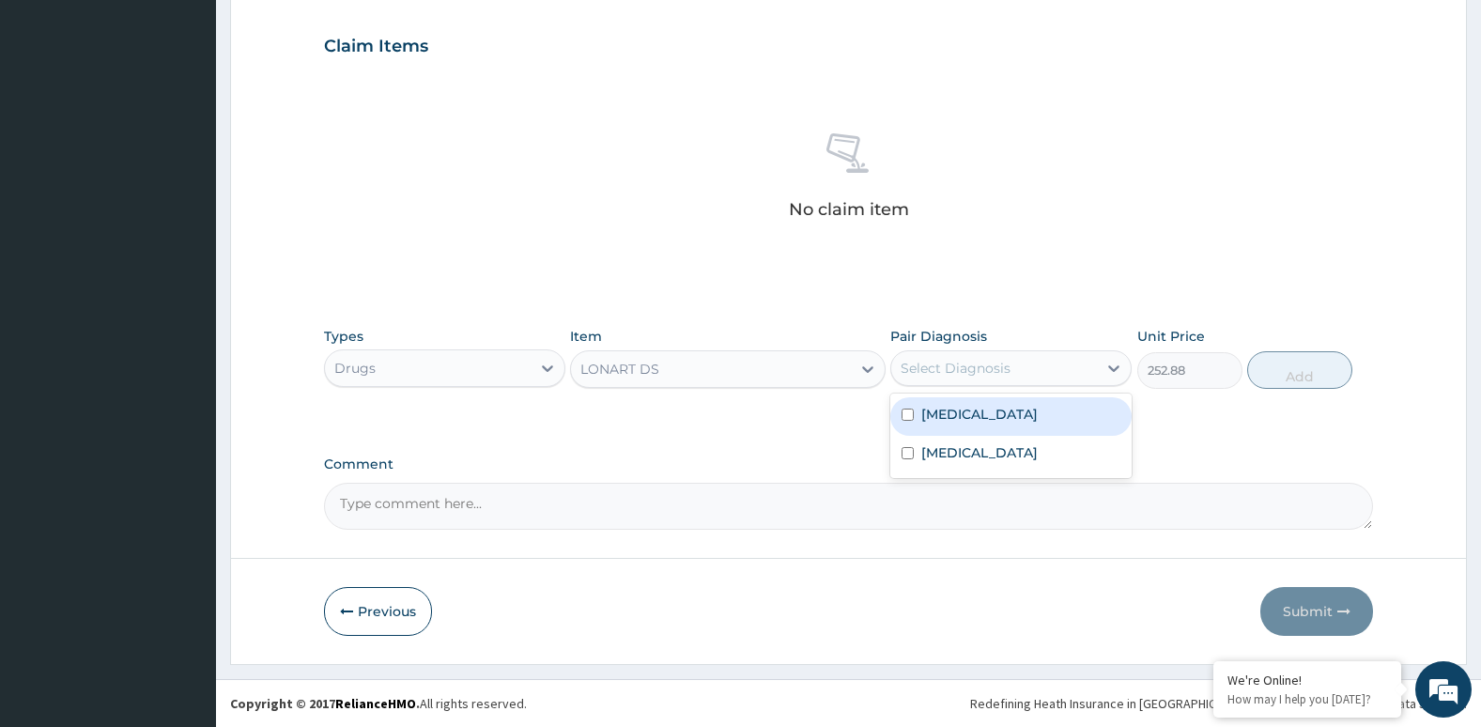
click at [930, 361] on div "Select Diagnosis" at bounding box center [956, 368] width 110 height 19
click at [913, 417] on input "checkbox" at bounding box center [907, 414] width 12 height 12
checkbox input "true"
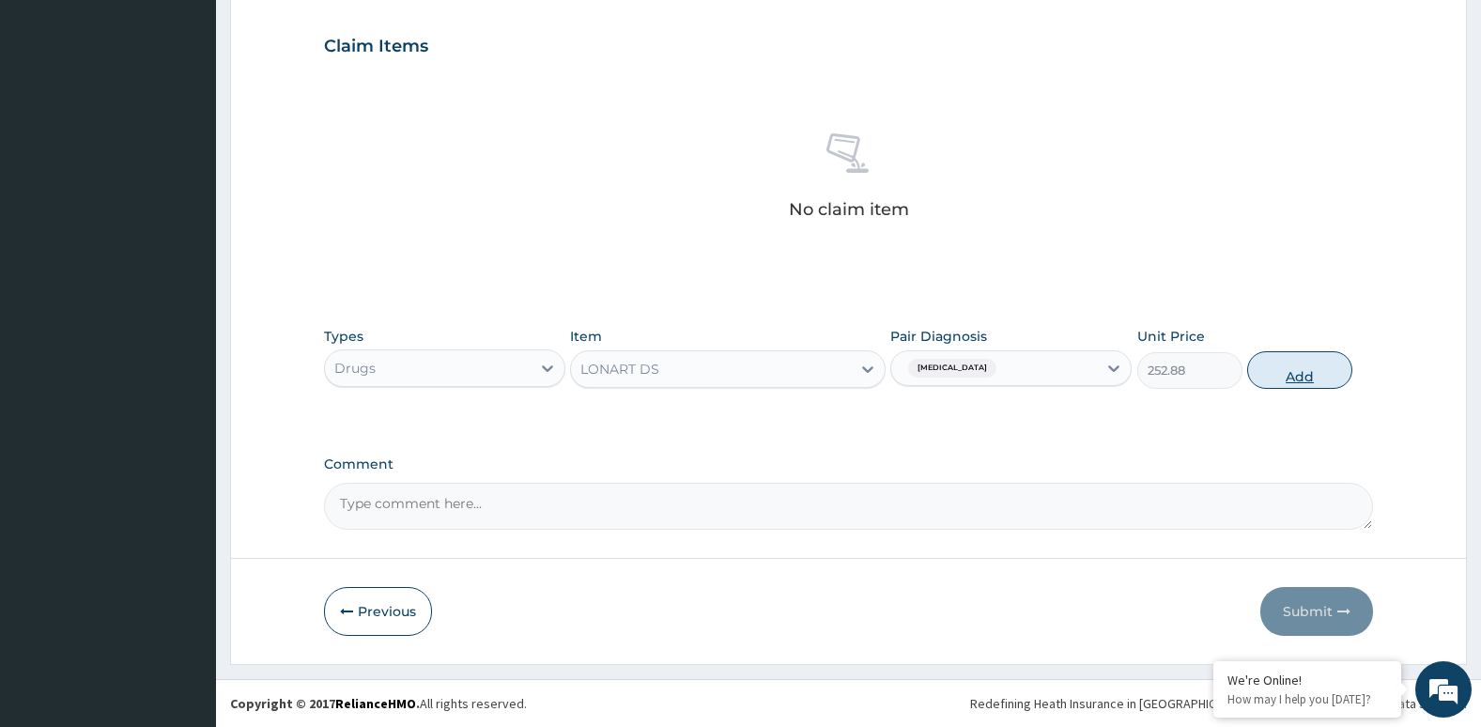
click at [1298, 375] on button "Add" at bounding box center [1299, 370] width 105 height 38
type input "0"
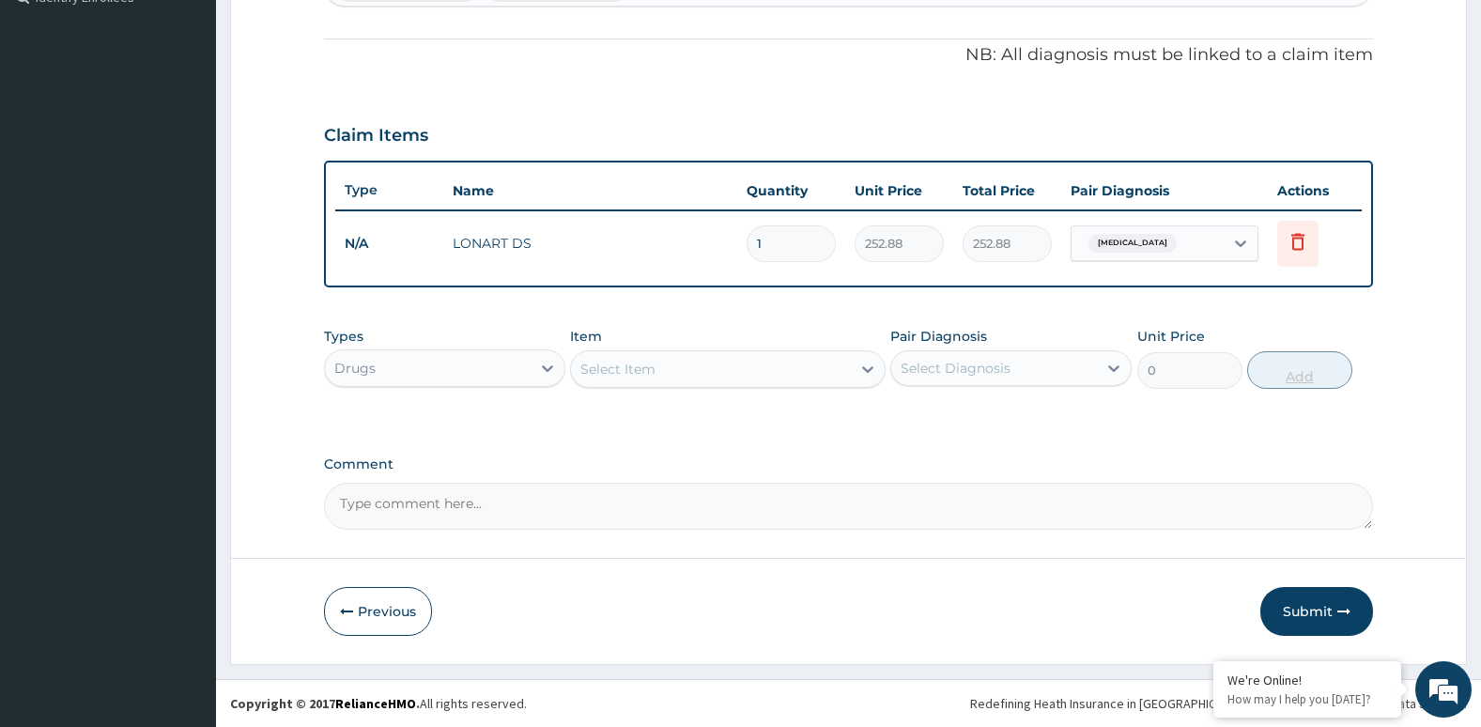
type input "0.00"
type input "2"
type input "505.76"
type input "24"
type input "6069.12"
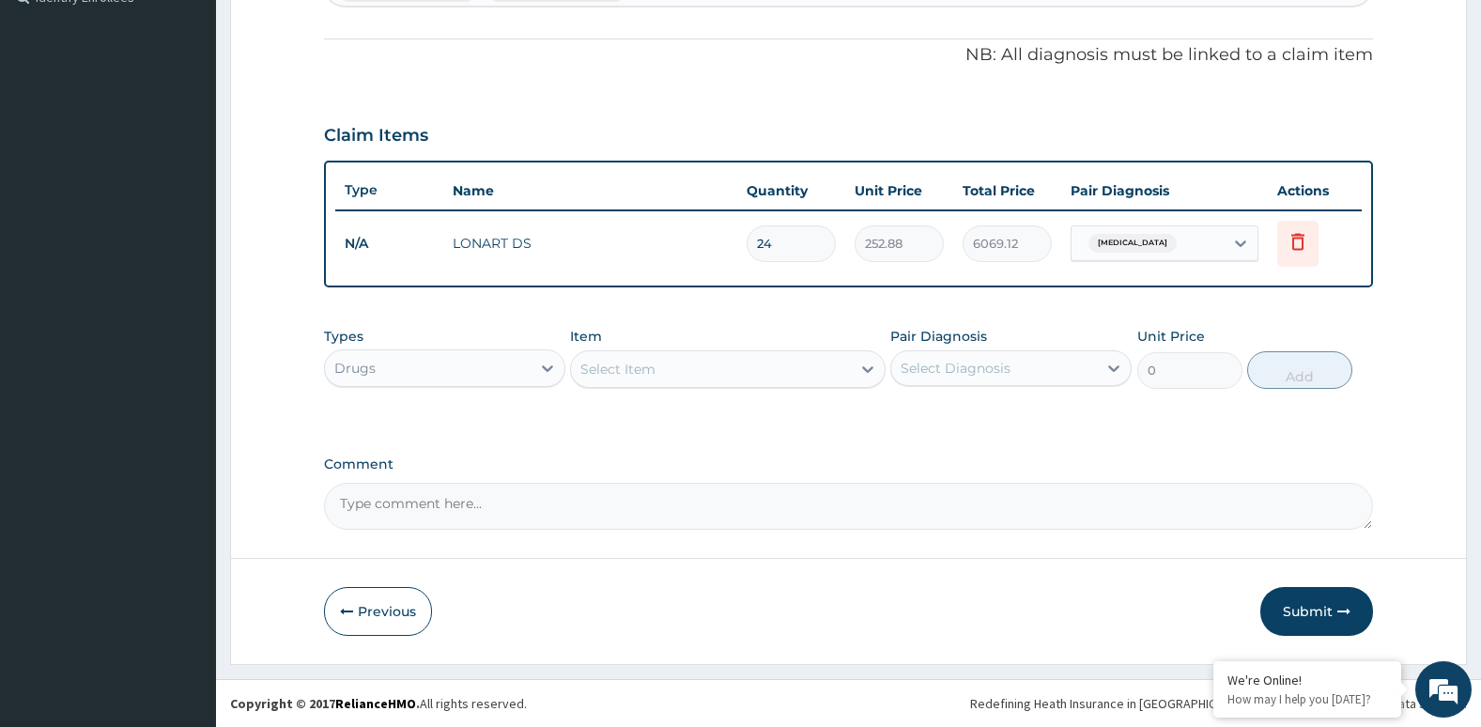
type input "24"
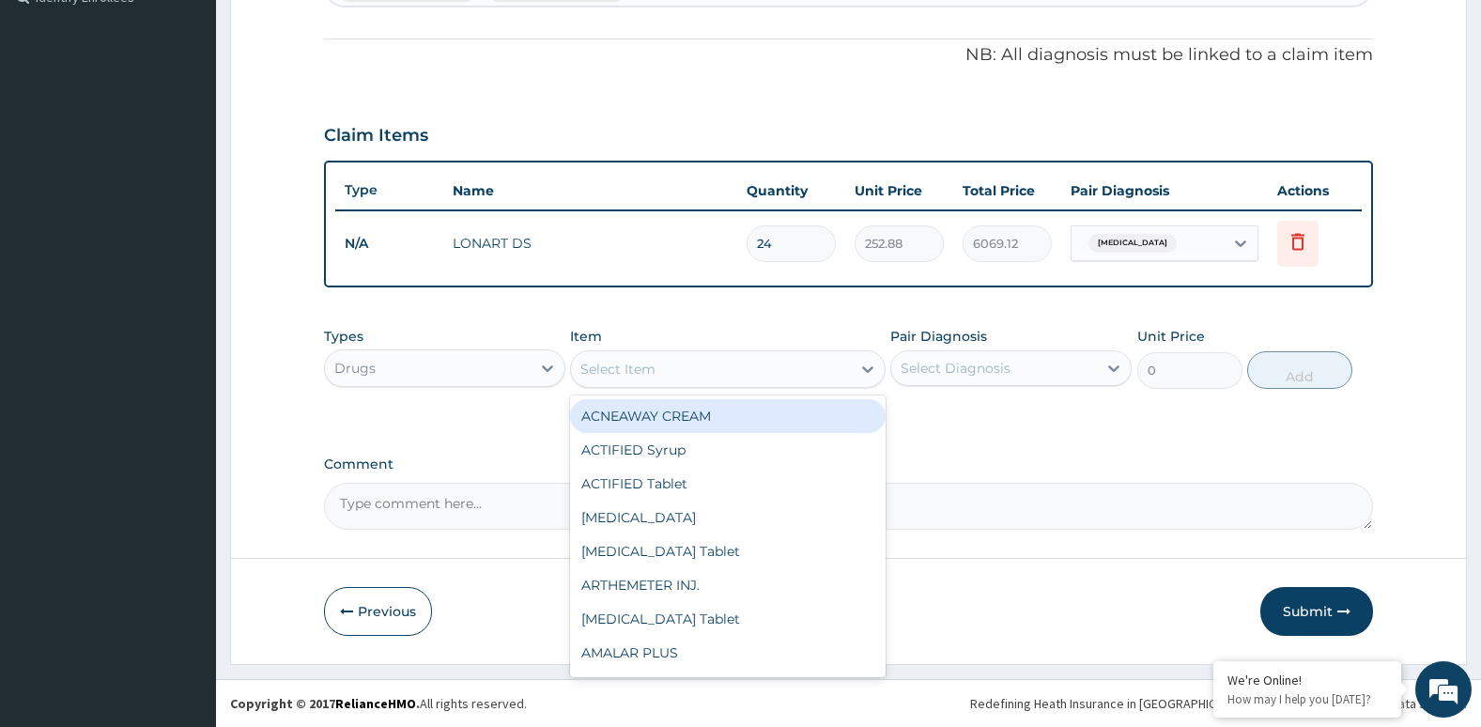
click at [762, 378] on div "Select Item" at bounding box center [710, 369] width 279 height 30
type input "PARA"
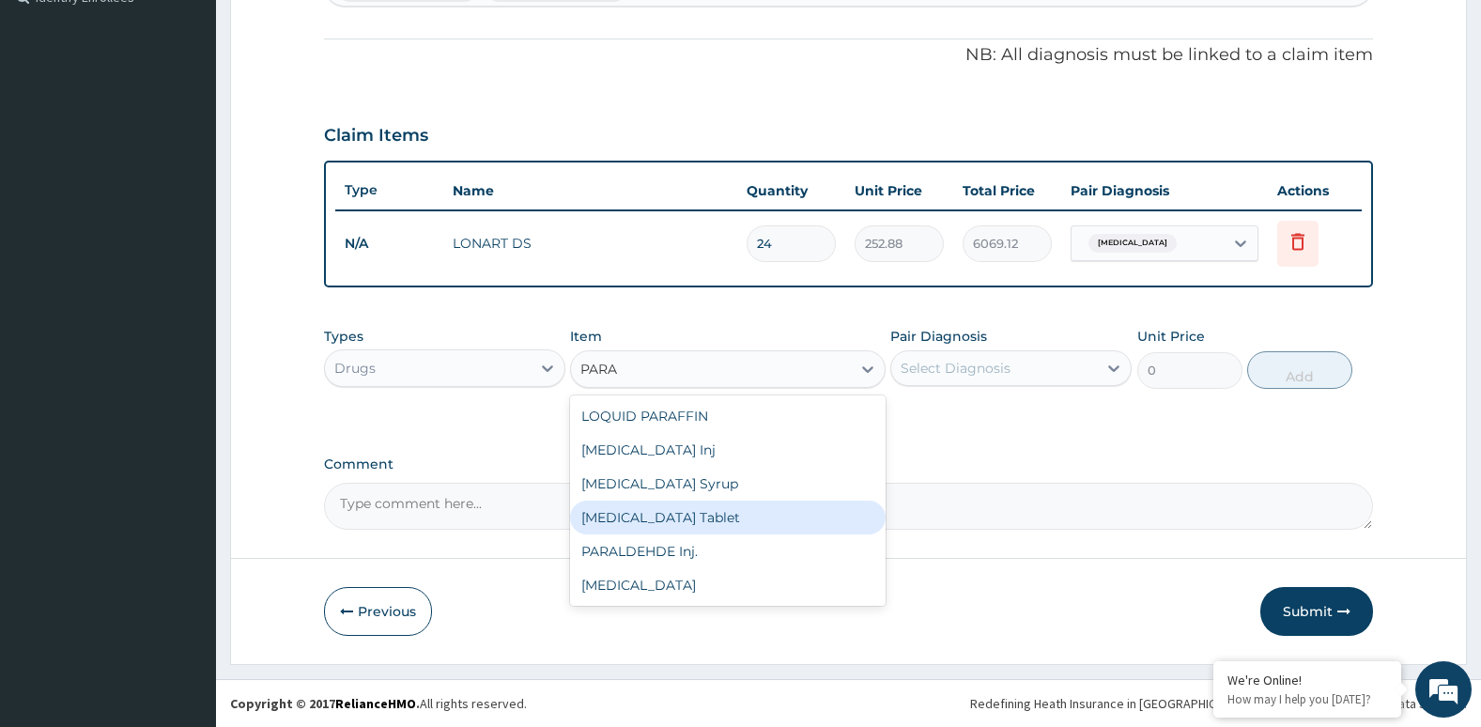
click at [689, 516] on div "[MEDICAL_DATA] Tablet" at bounding box center [727, 518] width 315 height 34
type input "38.25"
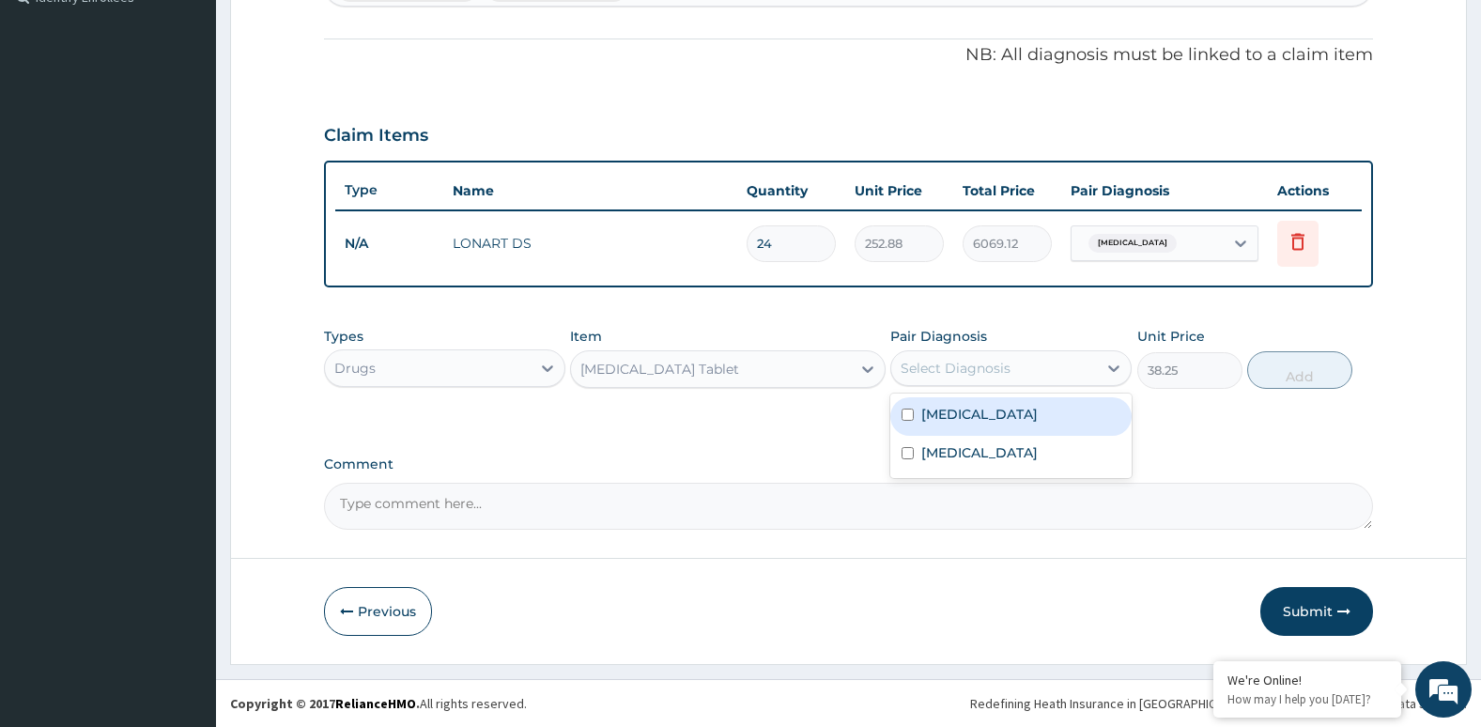
click at [907, 367] on div "Select Diagnosis" at bounding box center [956, 368] width 110 height 19
click at [908, 419] on input "checkbox" at bounding box center [907, 414] width 12 height 12
checkbox input "true"
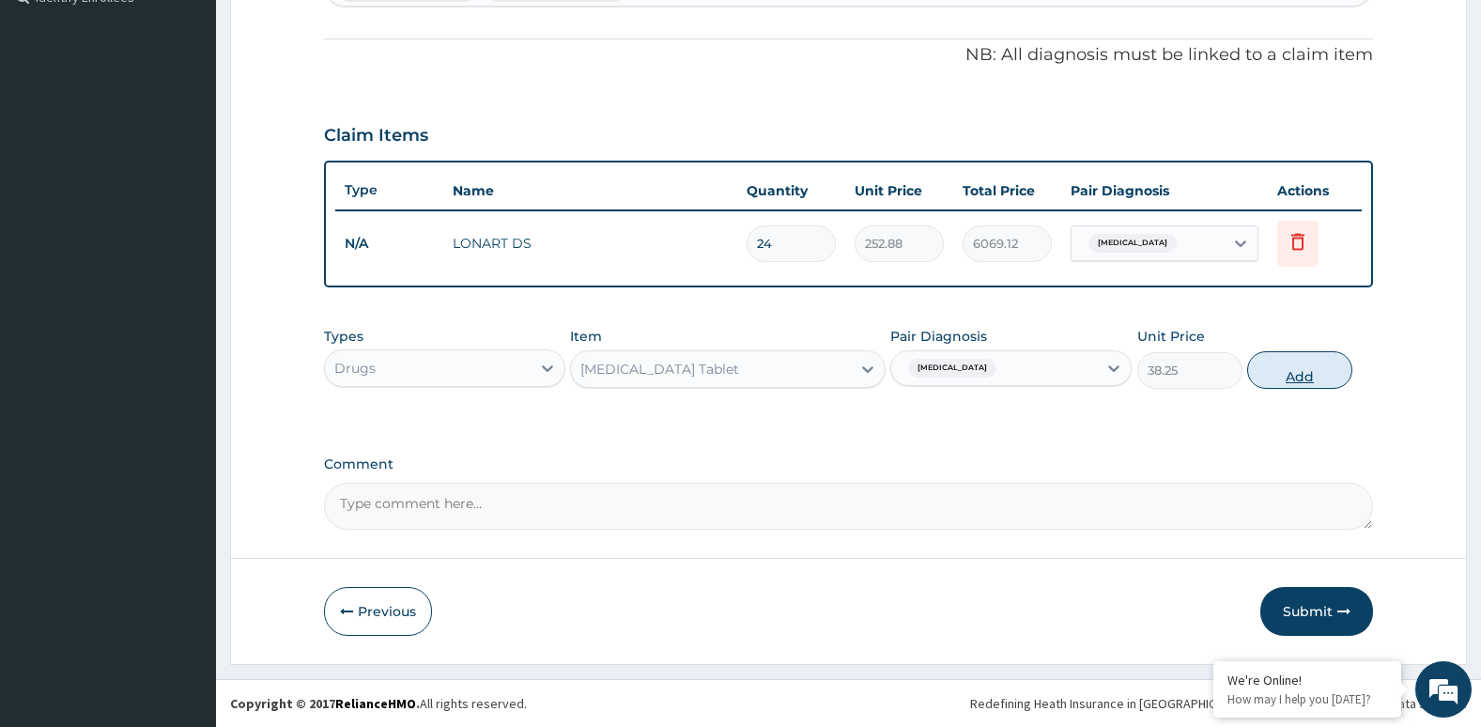
click at [1299, 375] on button "Add" at bounding box center [1299, 370] width 105 height 38
type input "0"
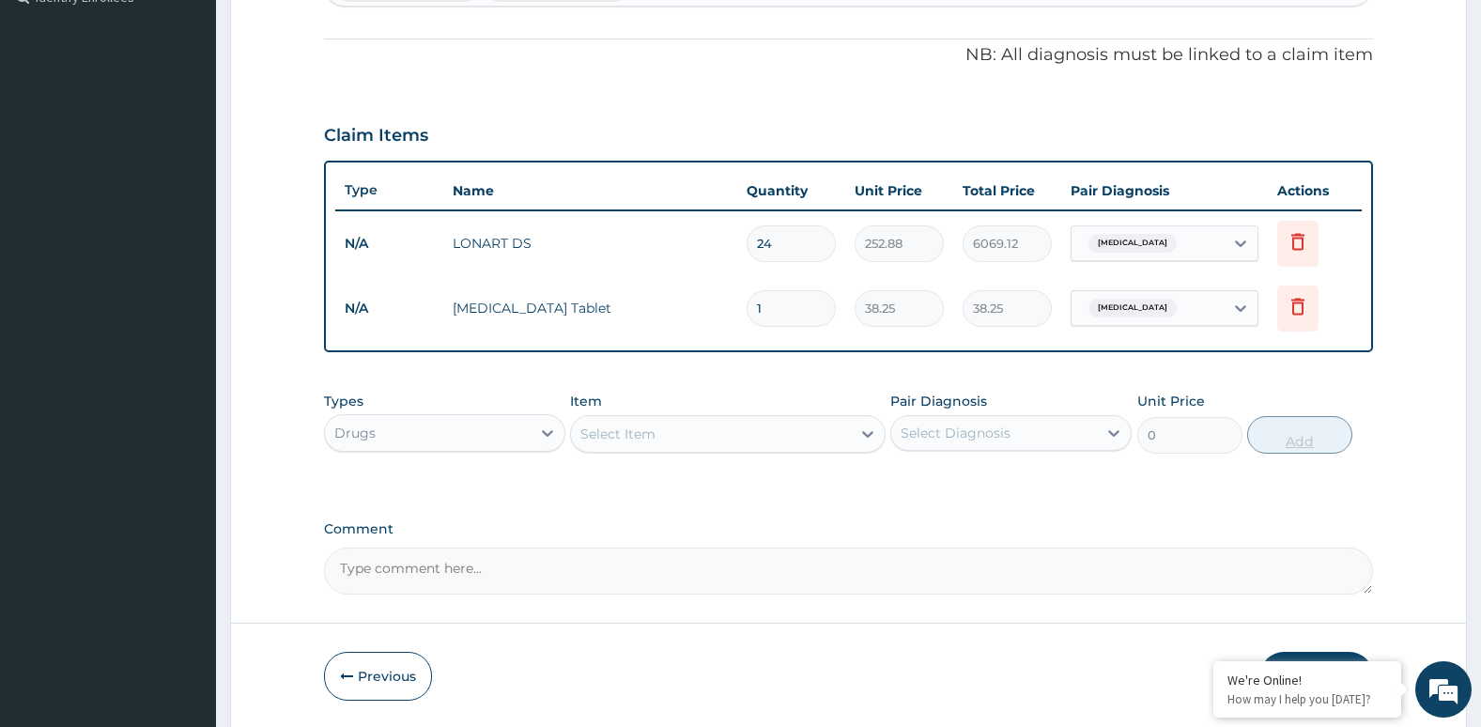
type input "0.00"
type input "1"
type input "38.25"
type input "18"
type input "688.50"
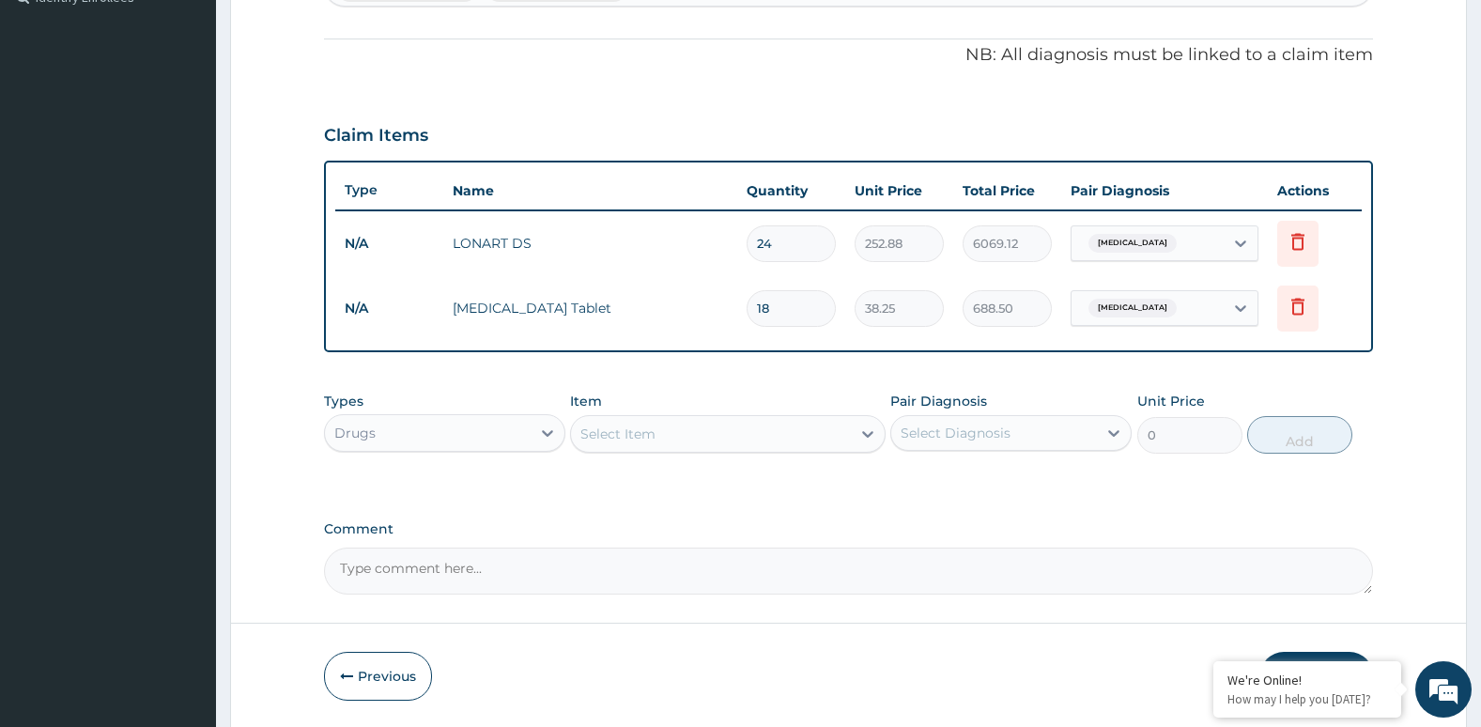
type input "18"
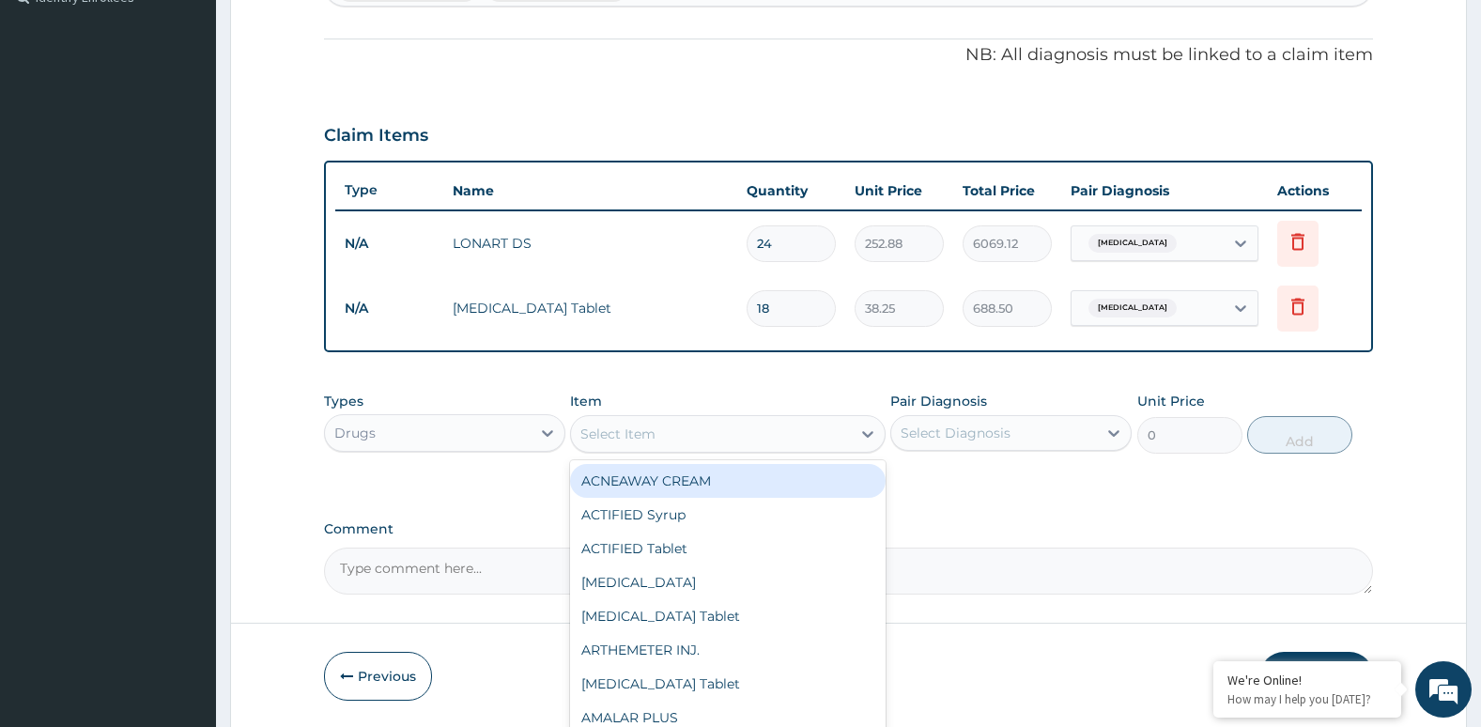
click at [811, 434] on div "Select Item" at bounding box center [710, 434] width 279 height 30
type input "CIP"
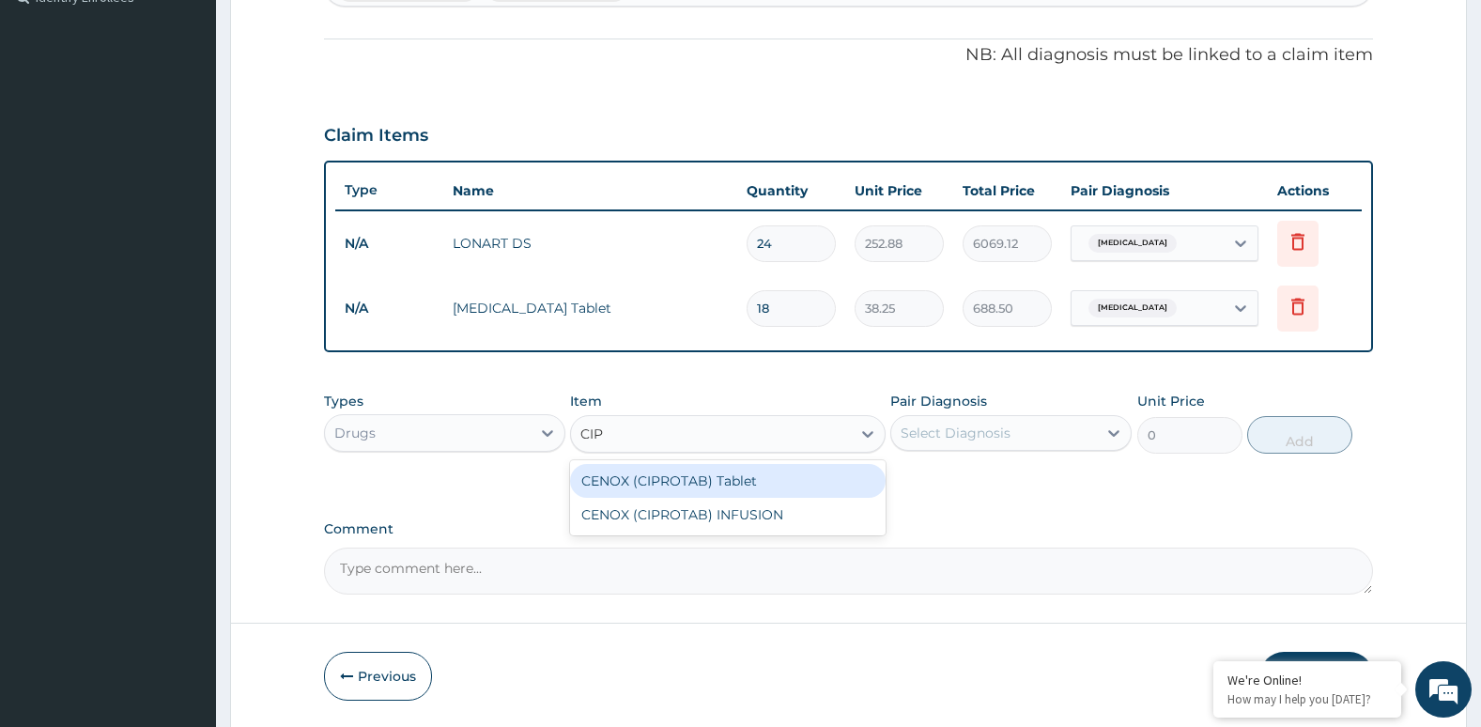
click at [787, 486] on div "CENOX (CIPROTAB) Tablet" at bounding box center [727, 481] width 315 height 34
type input "57.8"
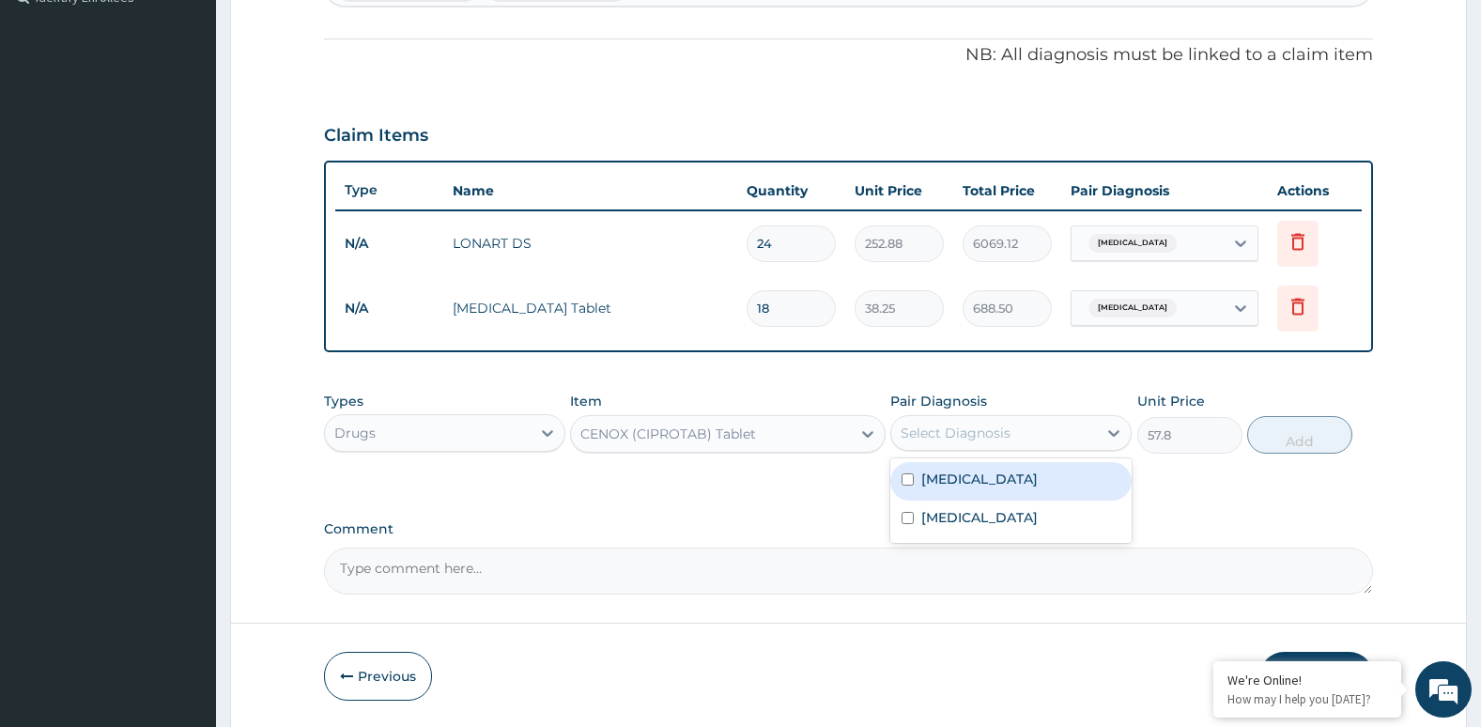
click at [1055, 424] on div "Select Diagnosis" at bounding box center [994, 433] width 206 height 30
drag, startPoint x: 995, startPoint y: 518, endPoint x: 982, endPoint y: 532, distance: 19.3
click at [982, 532] on div "[MEDICAL_DATA]" at bounding box center [1010, 520] width 241 height 39
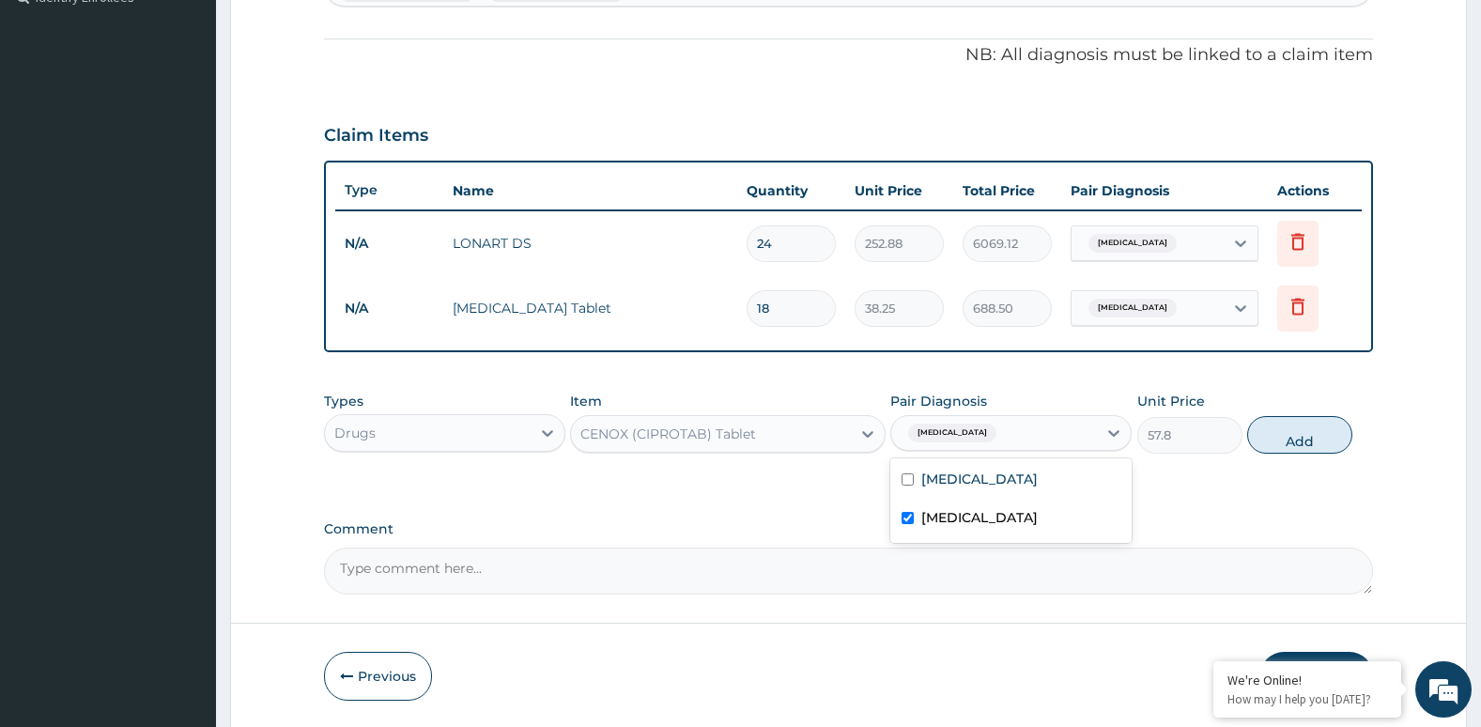
click at [982, 532] on div "[MEDICAL_DATA]" at bounding box center [1010, 520] width 241 height 39
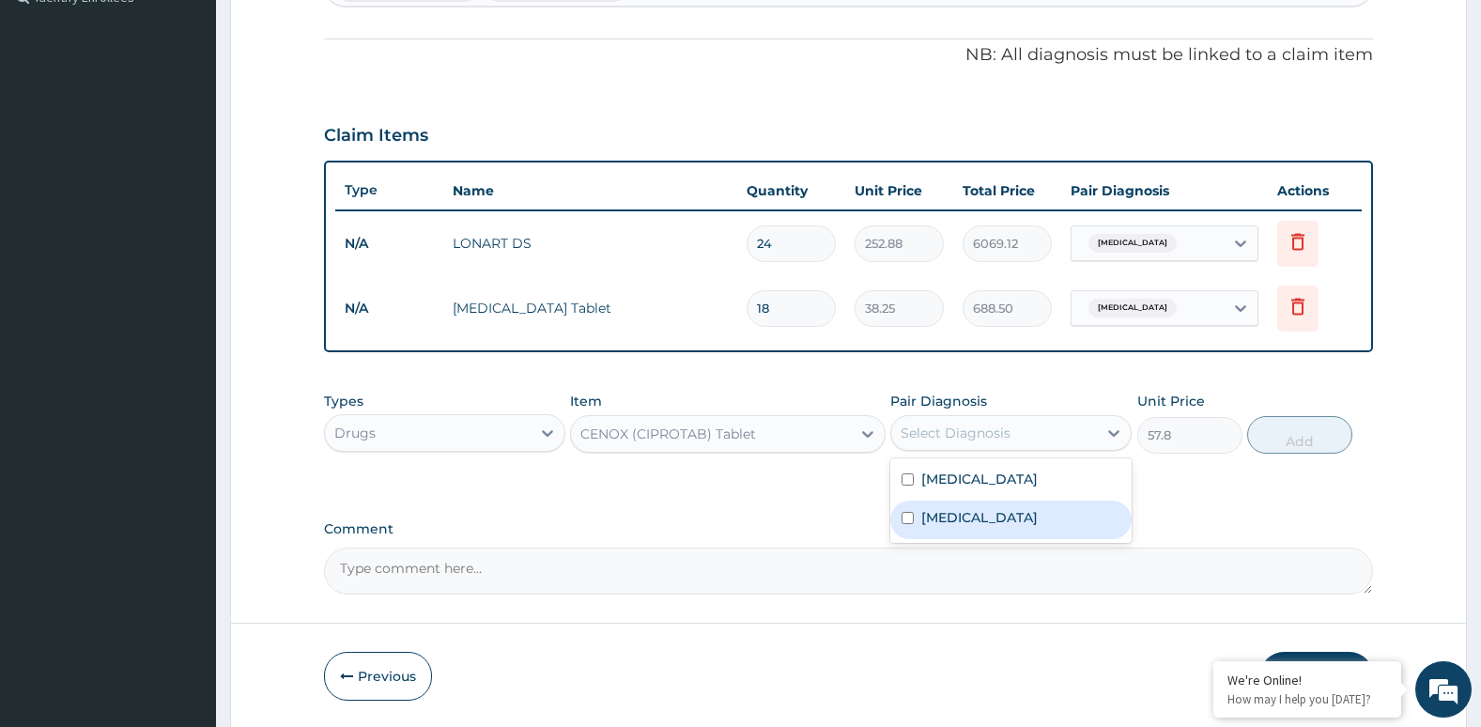
click at [982, 532] on div "[MEDICAL_DATA]" at bounding box center [1010, 520] width 241 height 39
checkbox input "true"
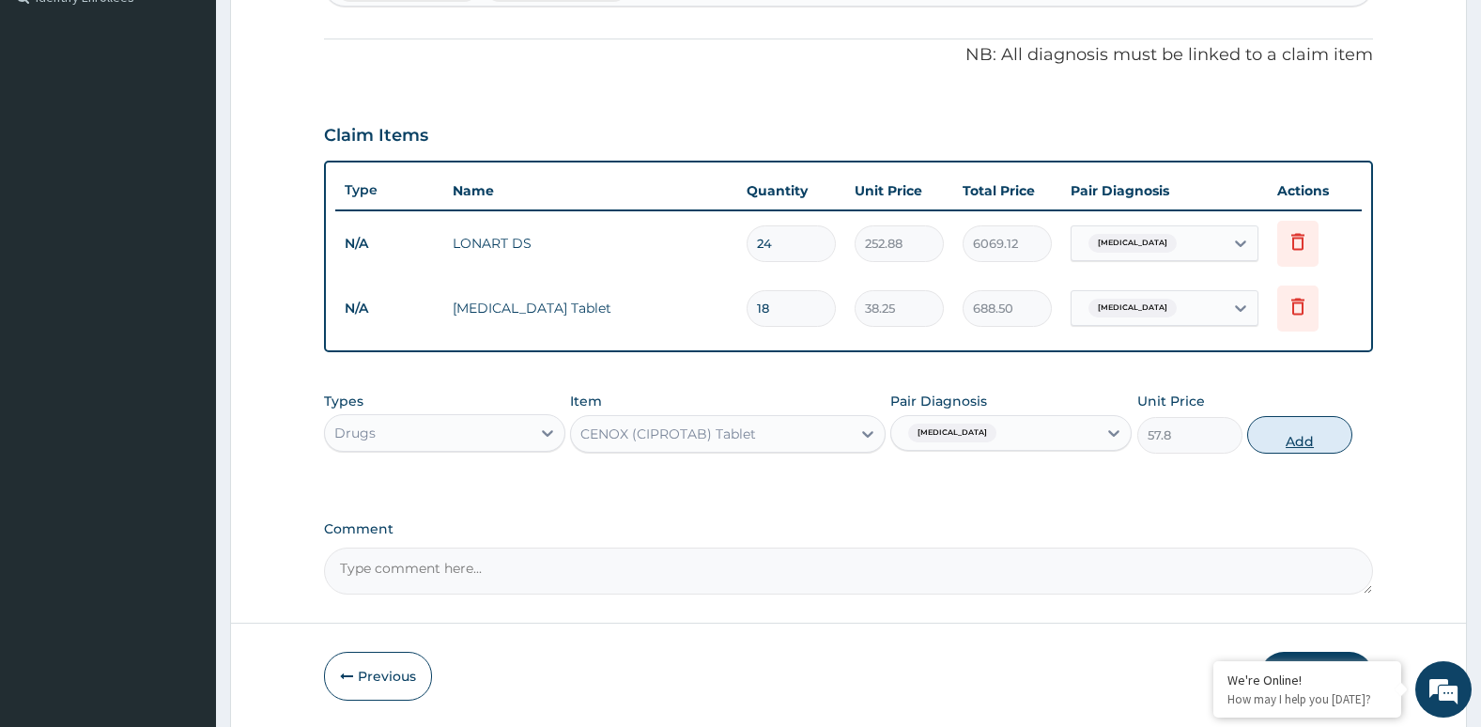
click at [1286, 441] on button "Add" at bounding box center [1299, 435] width 105 height 38
type input "0"
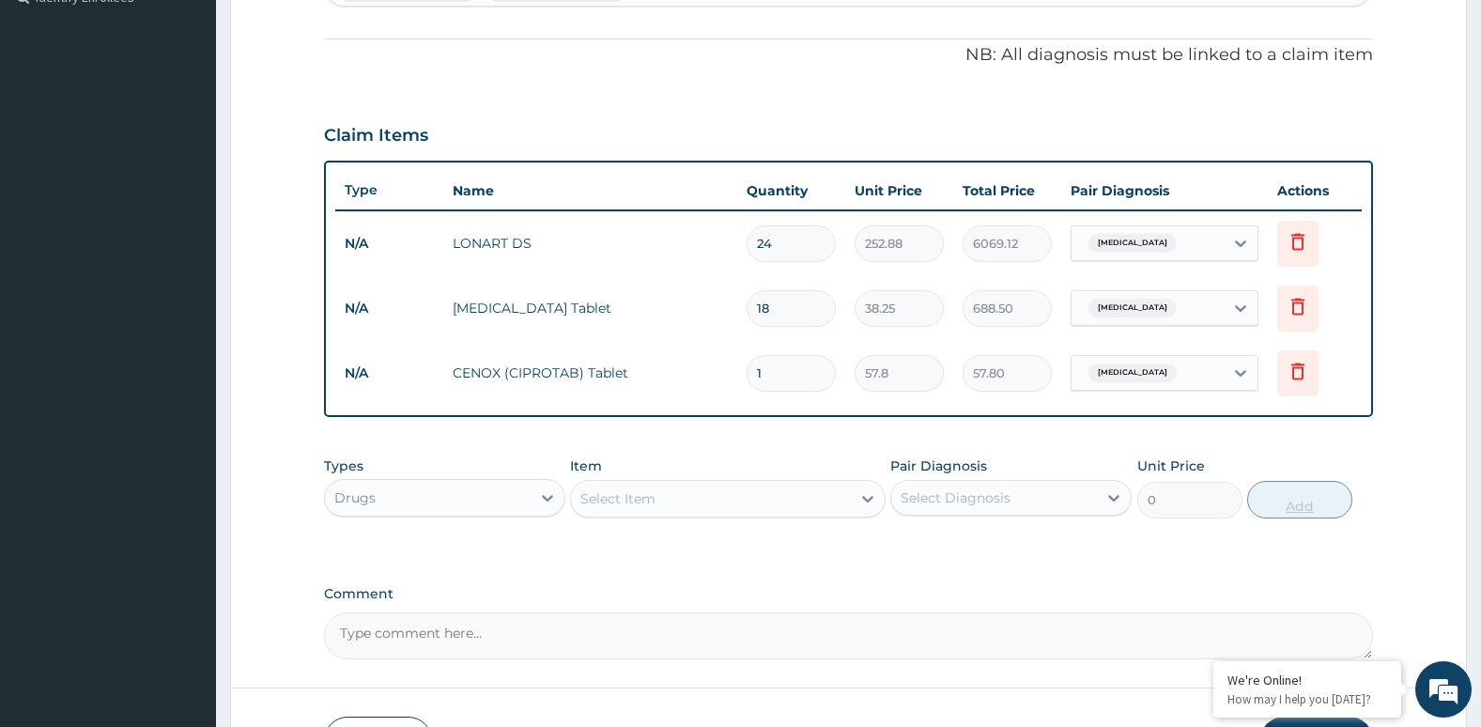
type input "10"
type input "578.00"
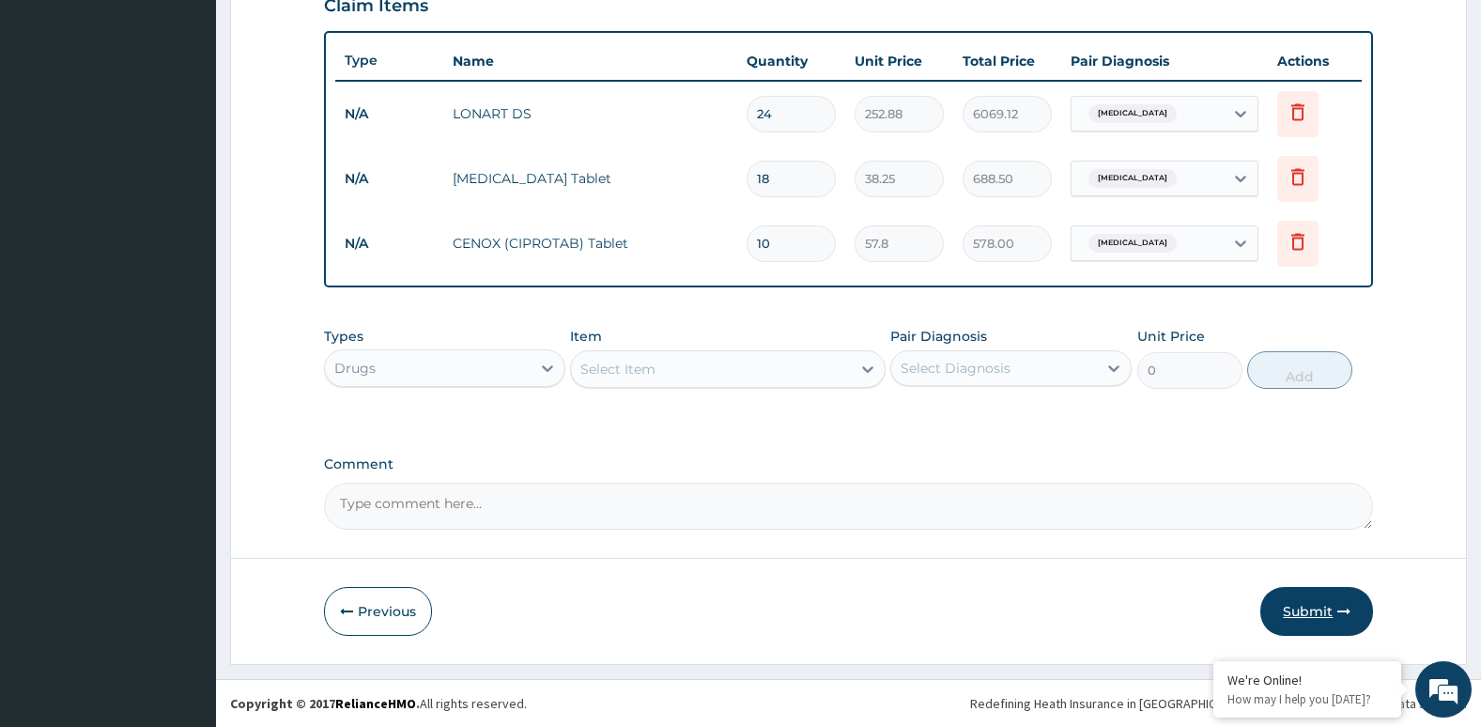
type input "10"
click at [1340, 611] on icon "button" at bounding box center [1343, 611] width 13 height 13
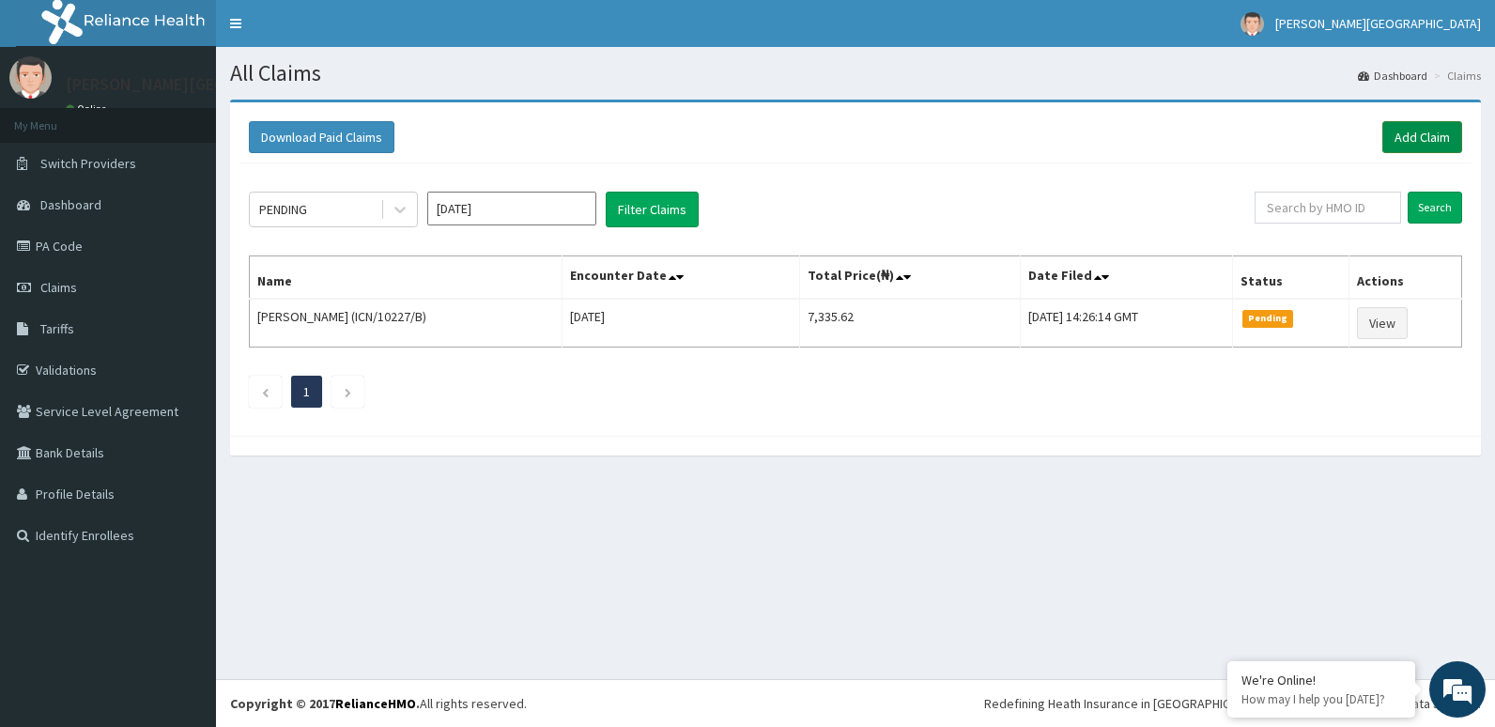
click at [1425, 138] on link "Add Claim" at bounding box center [1422, 137] width 80 height 32
click at [1332, 205] on input "text" at bounding box center [1328, 208] width 146 height 32
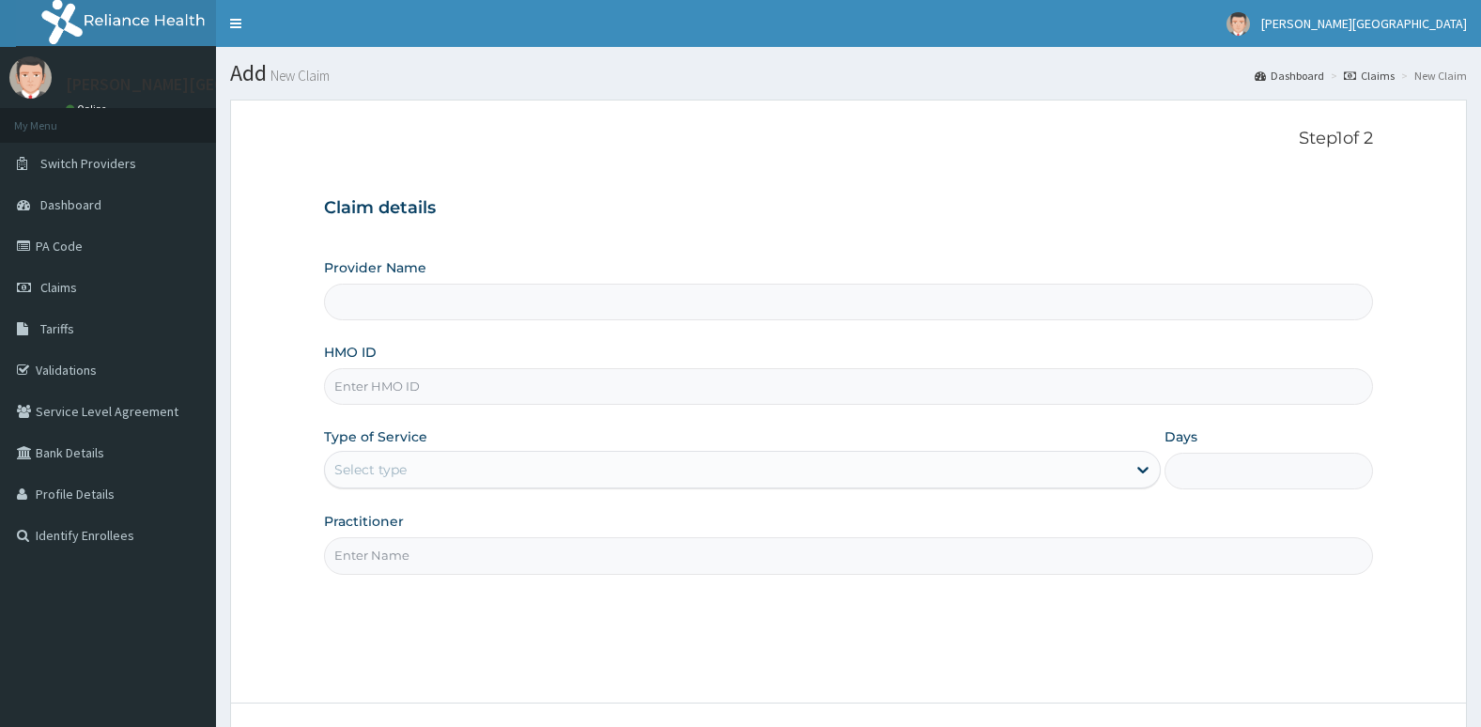
type input "[PERSON_NAME][GEOGRAPHIC_DATA]"
click at [536, 377] on input "HMO ID" at bounding box center [849, 386] width 1050 height 37
click at [491, 393] on input "NBP/" at bounding box center [849, 386] width 1050 height 37
click at [479, 377] on input "NBP/" at bounding box center [849, 386] width 1050 height 37
drag, startPoint x: 479, startPoint y: 377, endPoint x: 472, endPoint y: 459, distance: 82.9
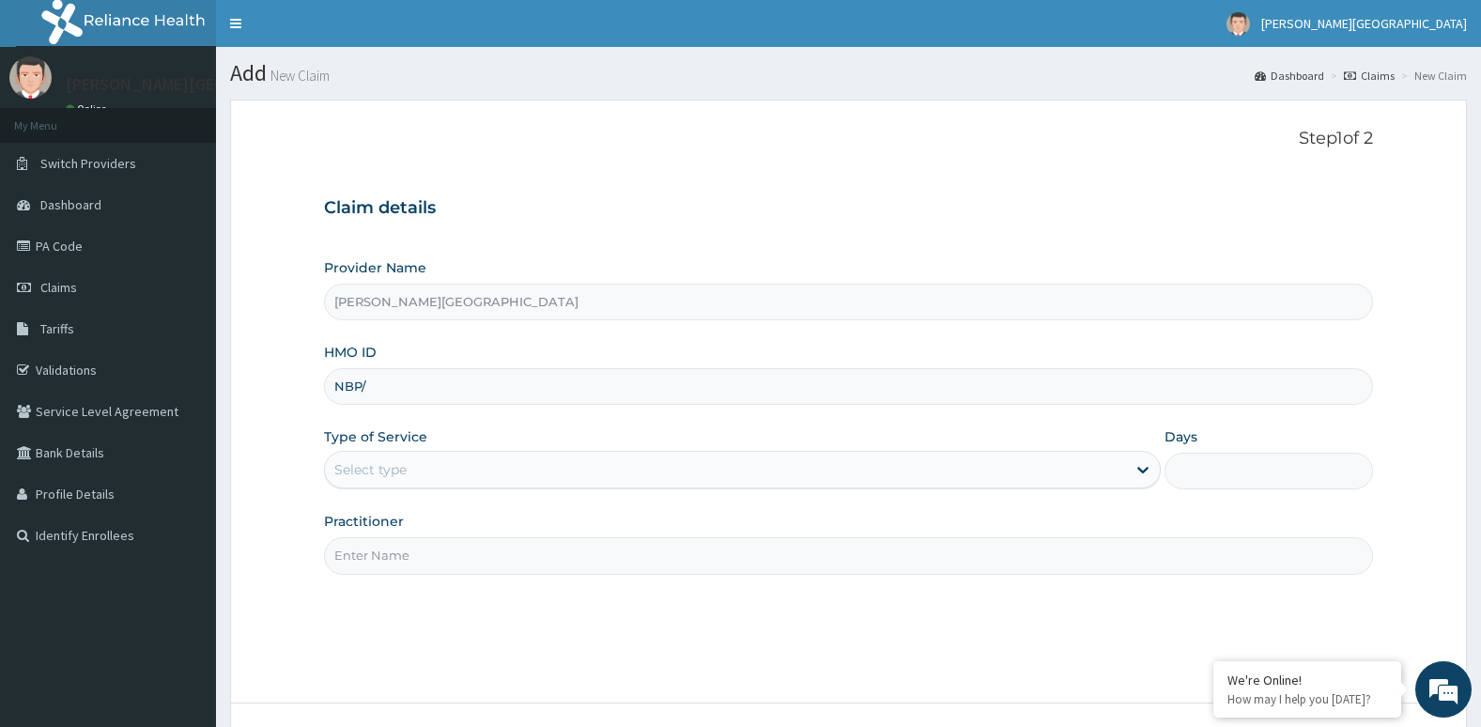
click at [472, 459] on div "Provider Name Aruna Ogun Memorial Specialist Hospital HMO ID NBP/ Type of Servi…" at bounding box center [849, 416] width 1050 height 316
type input "nbp/10118/b"
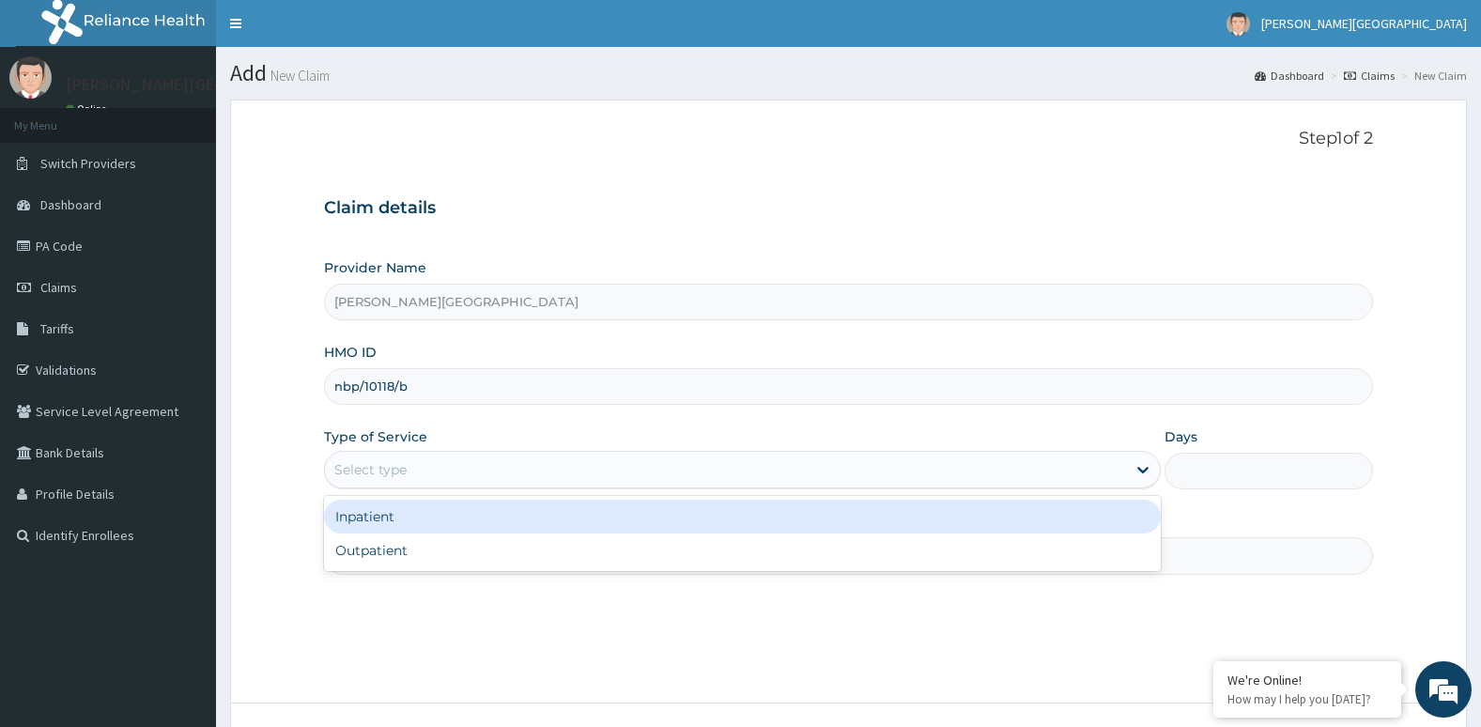
click at [478, 461] on div "Select type" at bounding box center [725, 469] width 801 height 30
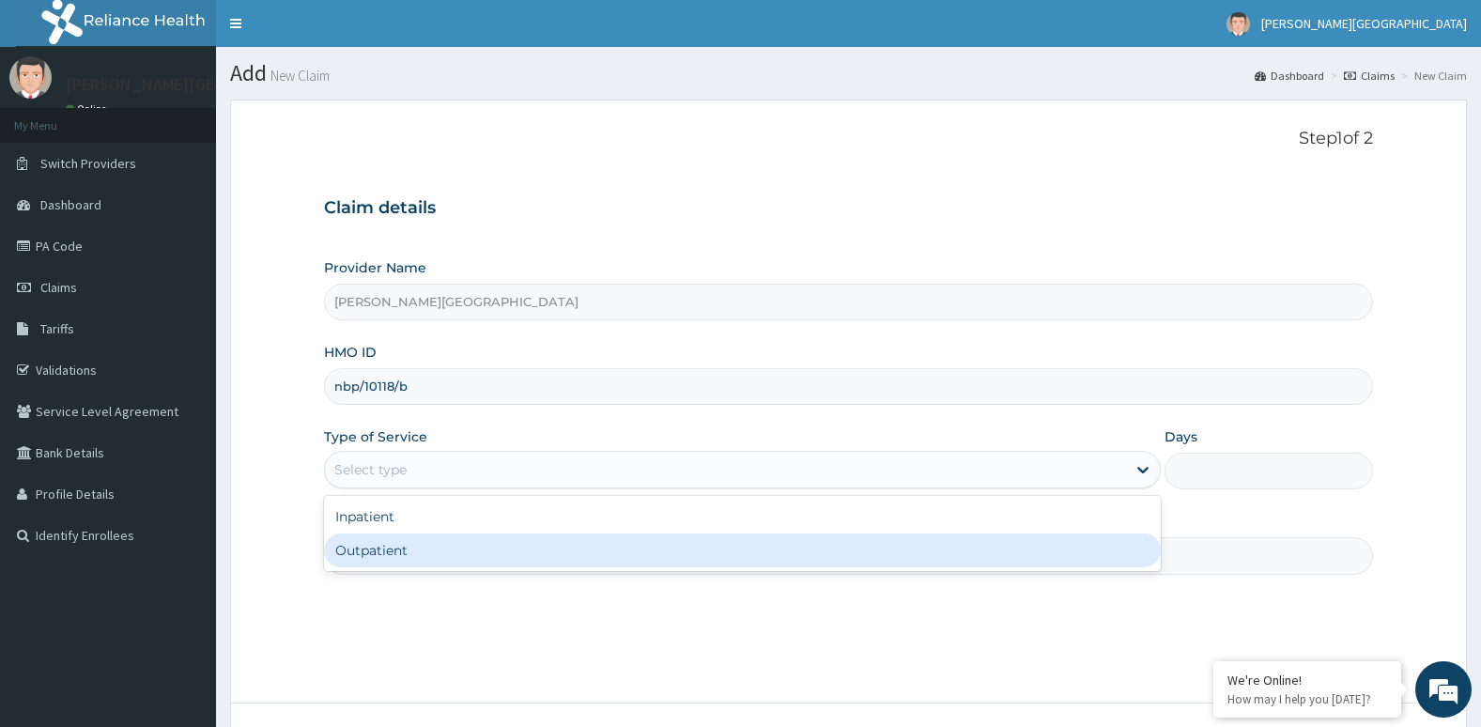
click at [485, 549] on div "Outpatient" at bounding box center [742, 550] width 837 height 34
type input "1"
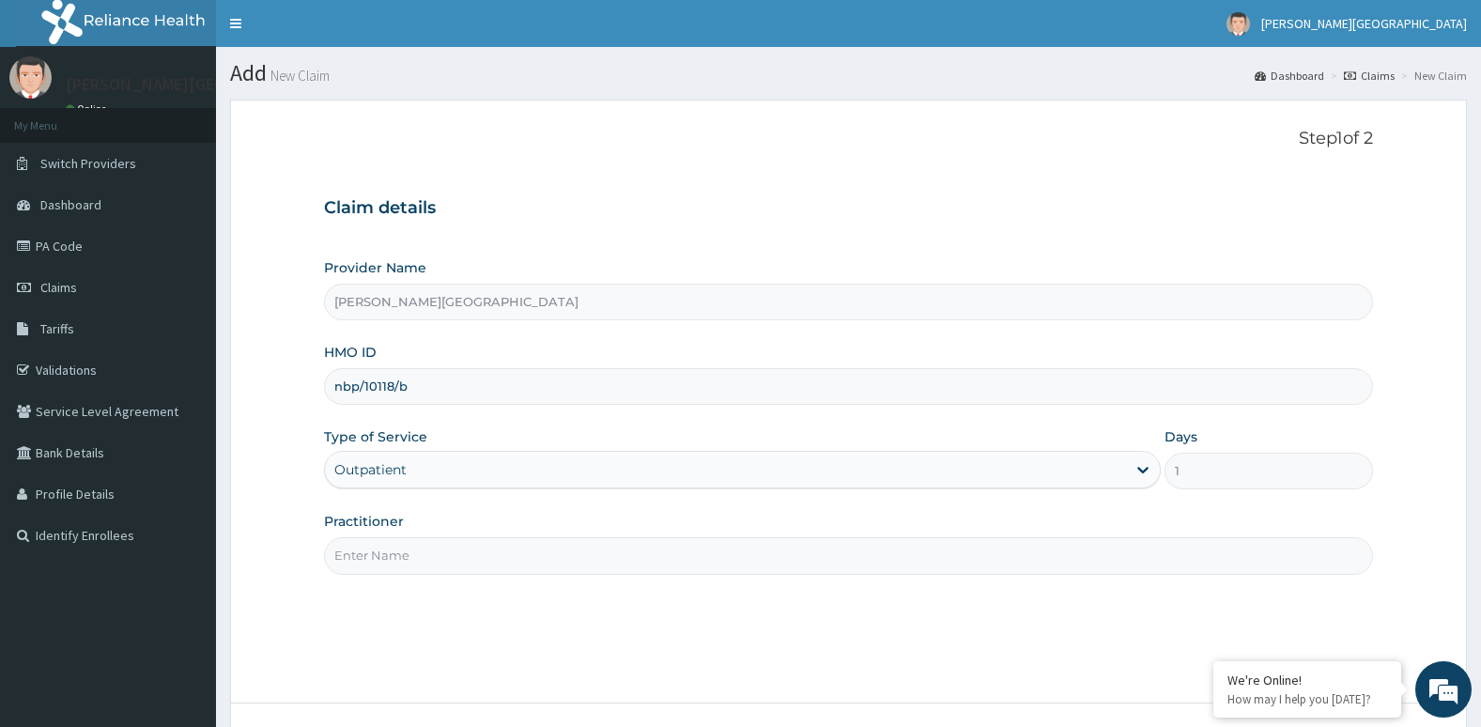
click at [495, 567] on input "Practitioner" at bounding box center [849, 555] width 1050 height 37
type input "Dr. Oni"
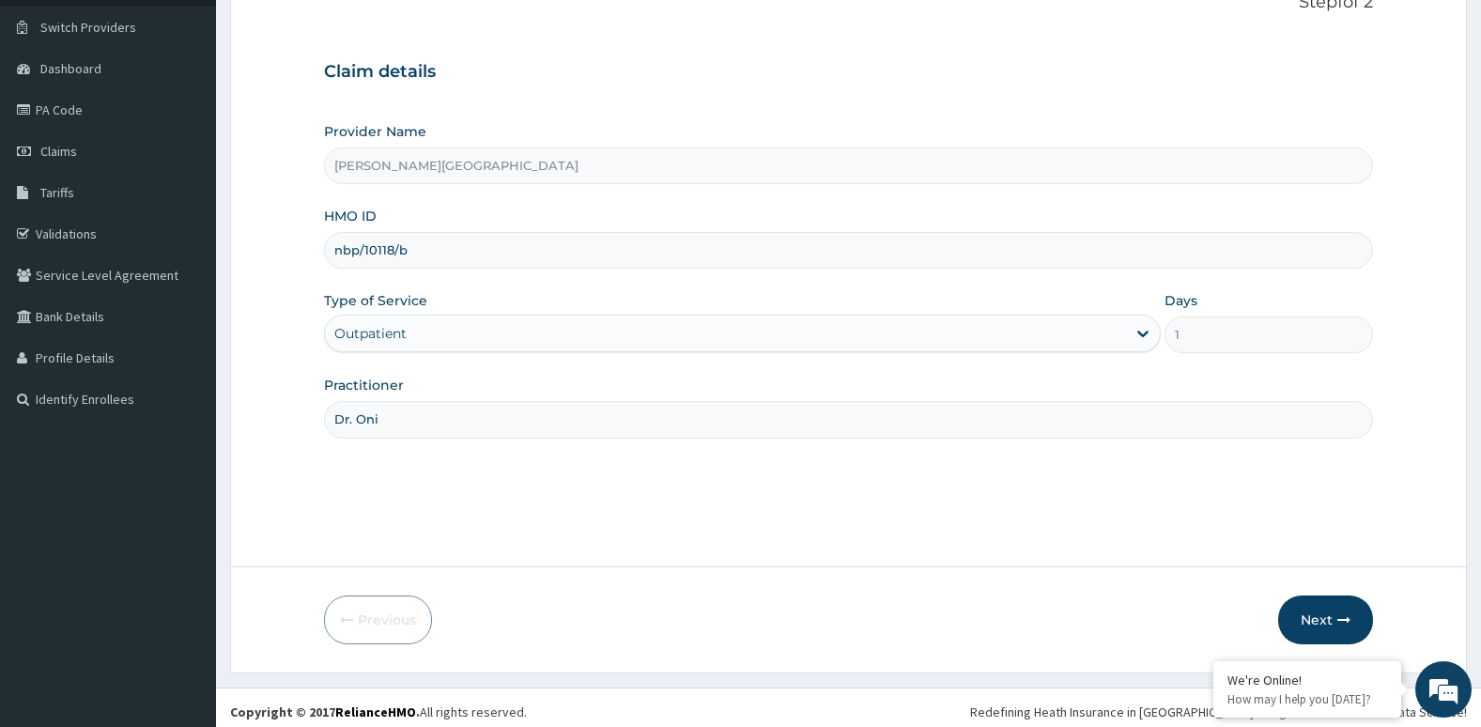
scroll to position [145, 0]
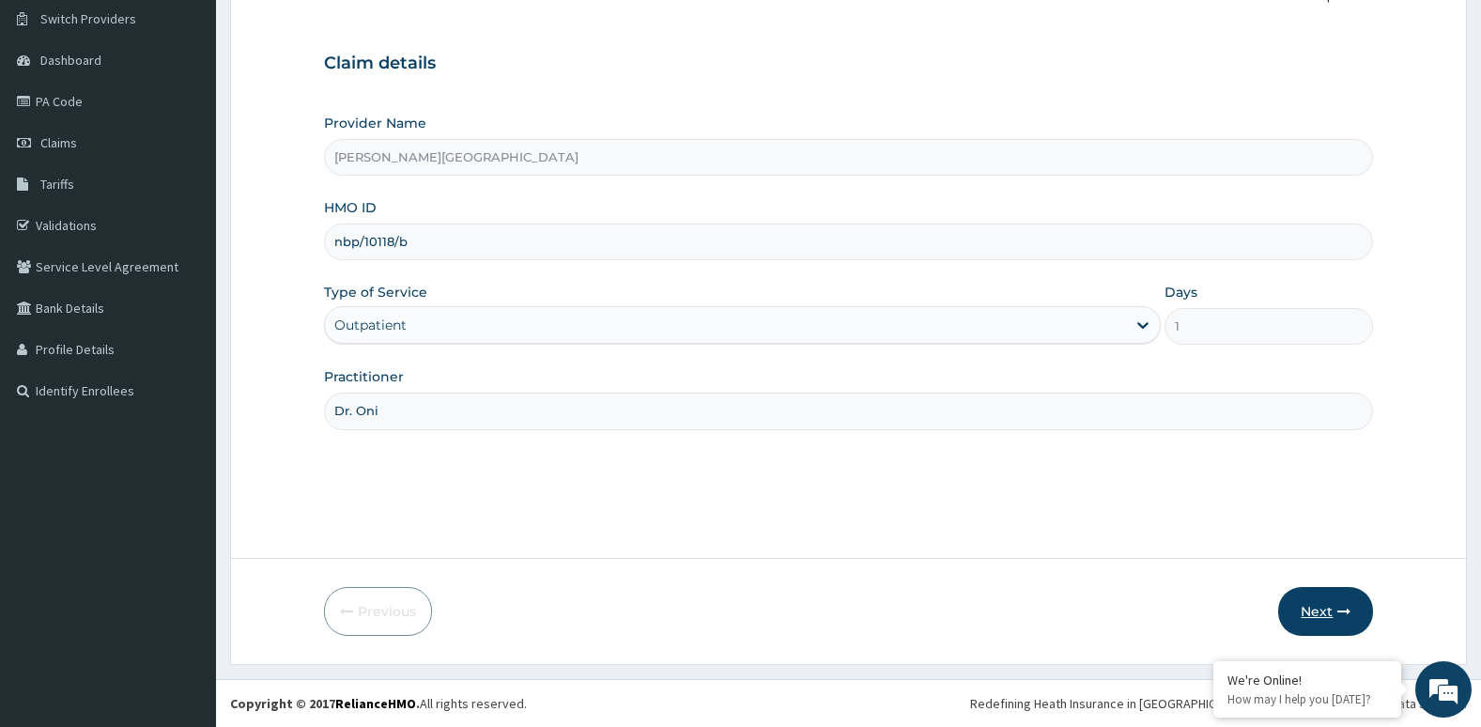
click at [1287, 598] on button "Next" at bounding box center [1325, 611] width 95 height 49
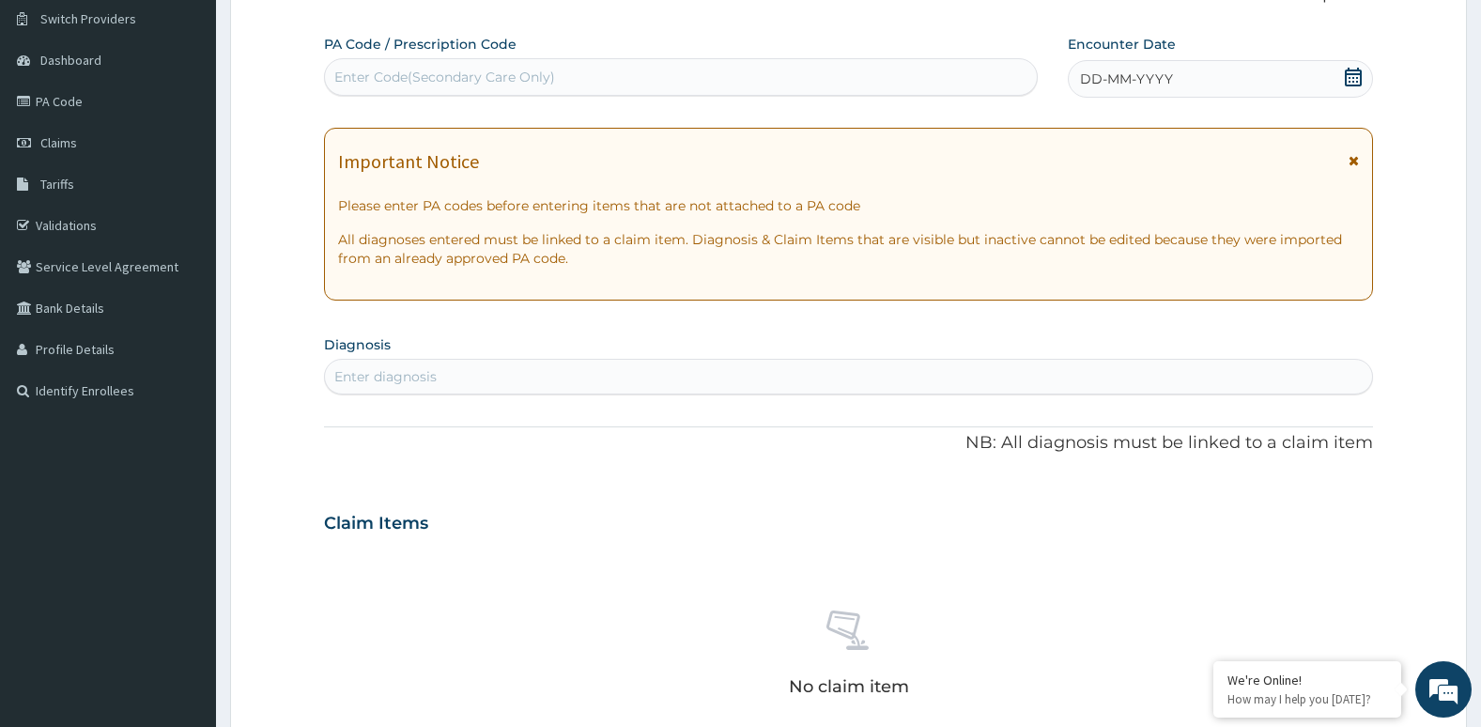
click at [1354, 79] on icon at bounding box center [1353, 77] width 19 height 19
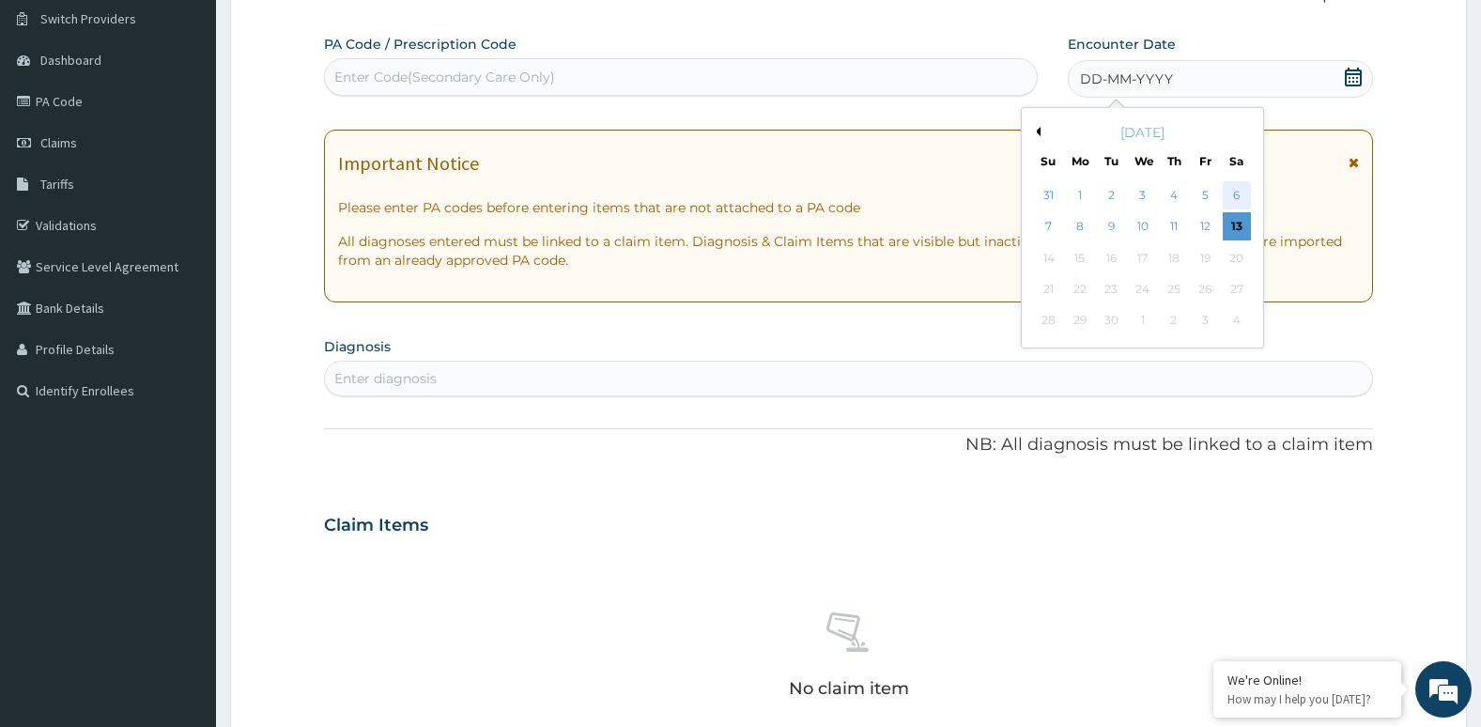
click at [1244, 193] on div "6" at bounding box center [1236, 195] width 28 height 28
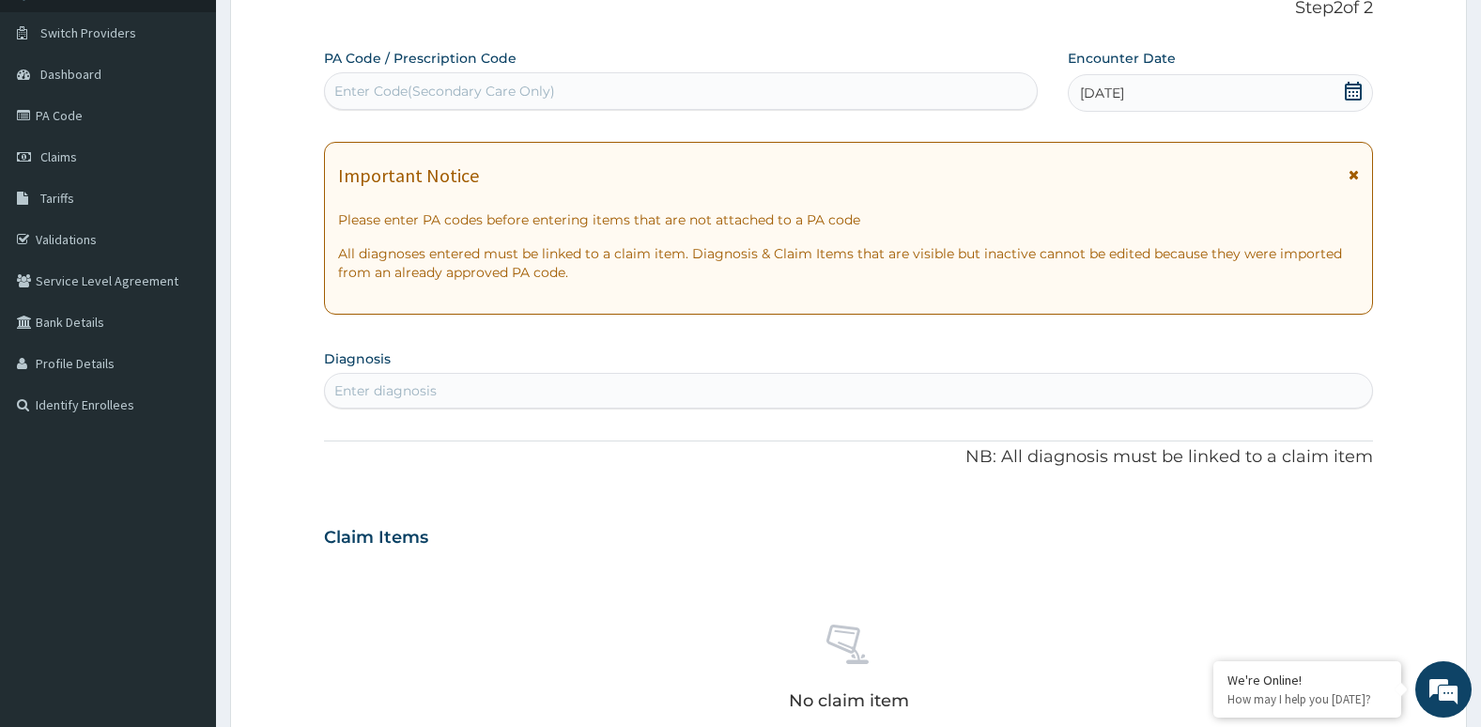
scroll to position [131, 0]
click at [89, 102] on link "PA Code" at bounding box center [108, 114] width 216 height 41
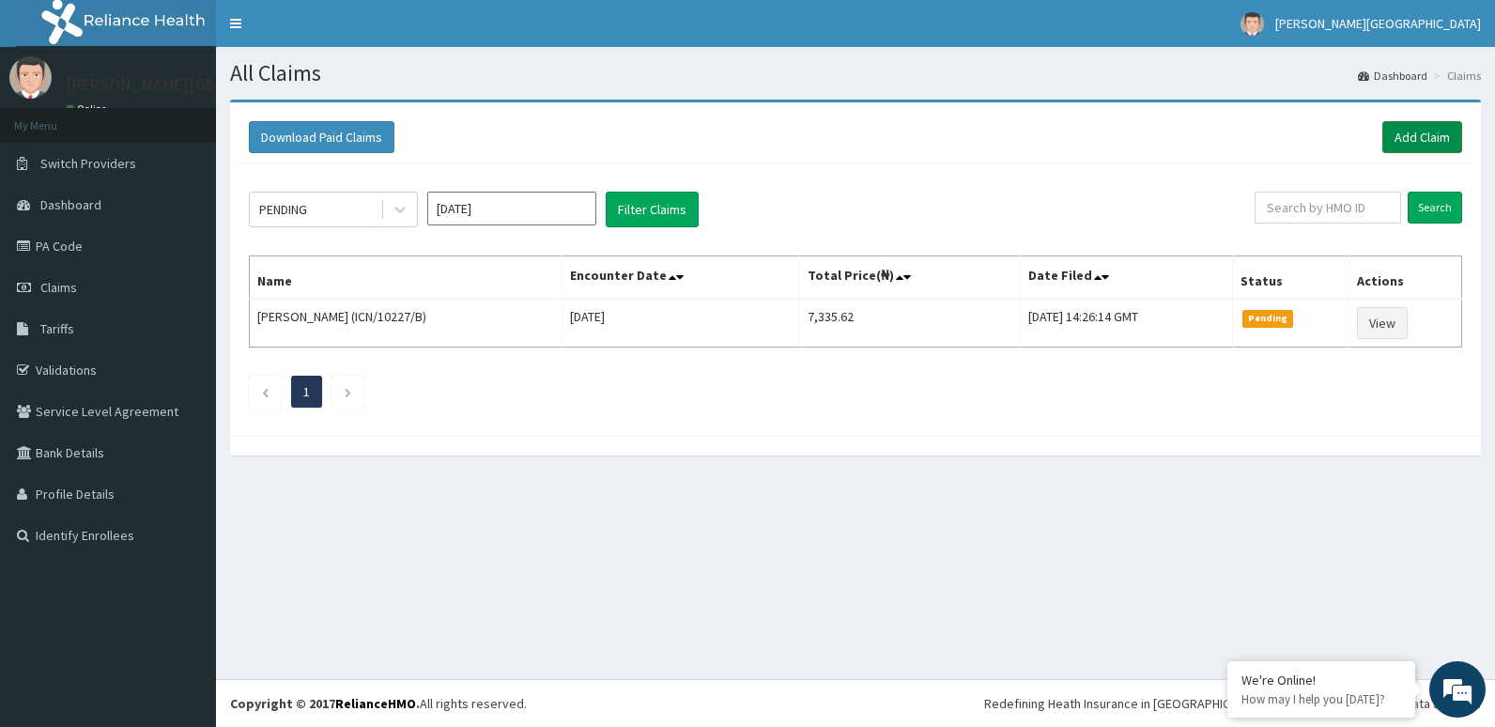
click at [1411, 131] on link "Add Claim" at bounding box center [1422, 137] width 80 height 32
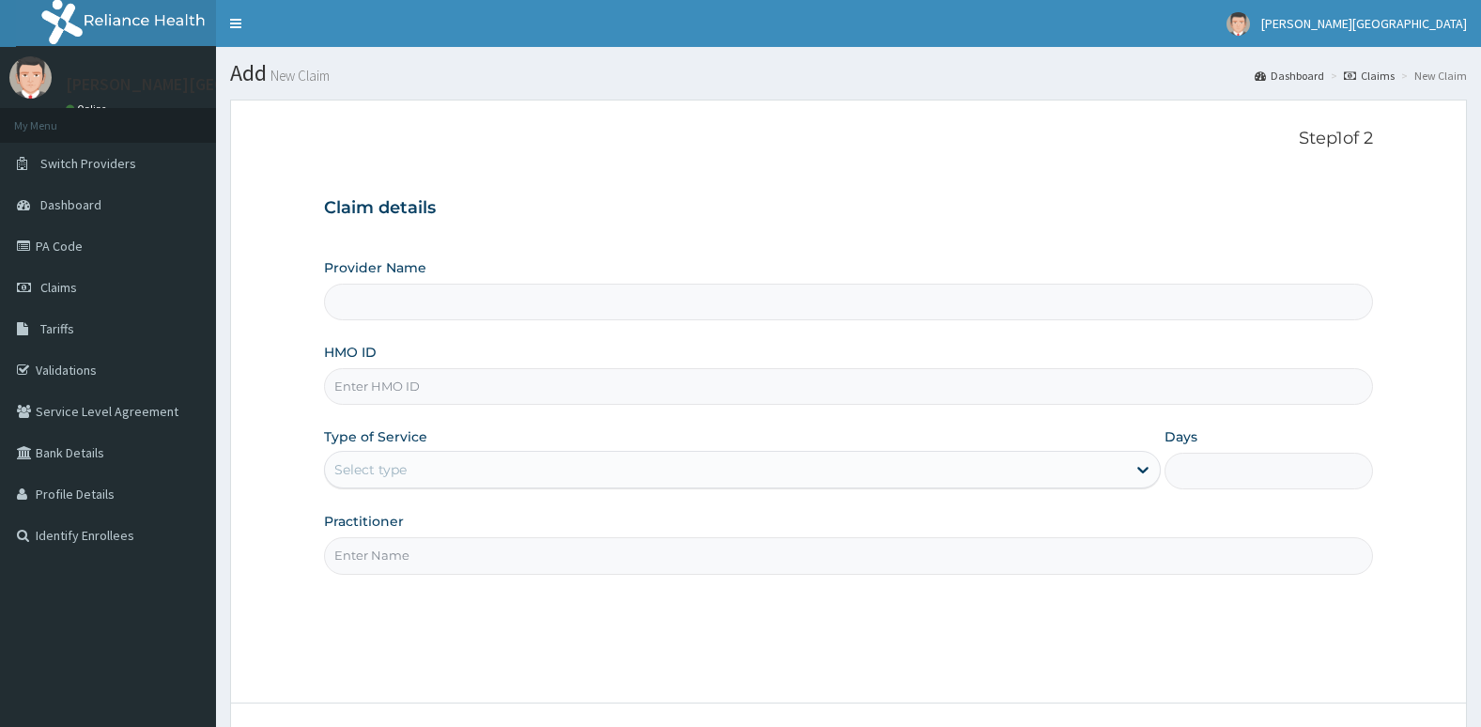
click at [537, 389] on input "HMO ID" at bounding box center [849, 386] width 1050 height 37
type input "[PERSON_NAME][GEOGRAPHIC_DATA]"
type input "2"
type input "FBL/10352/A"
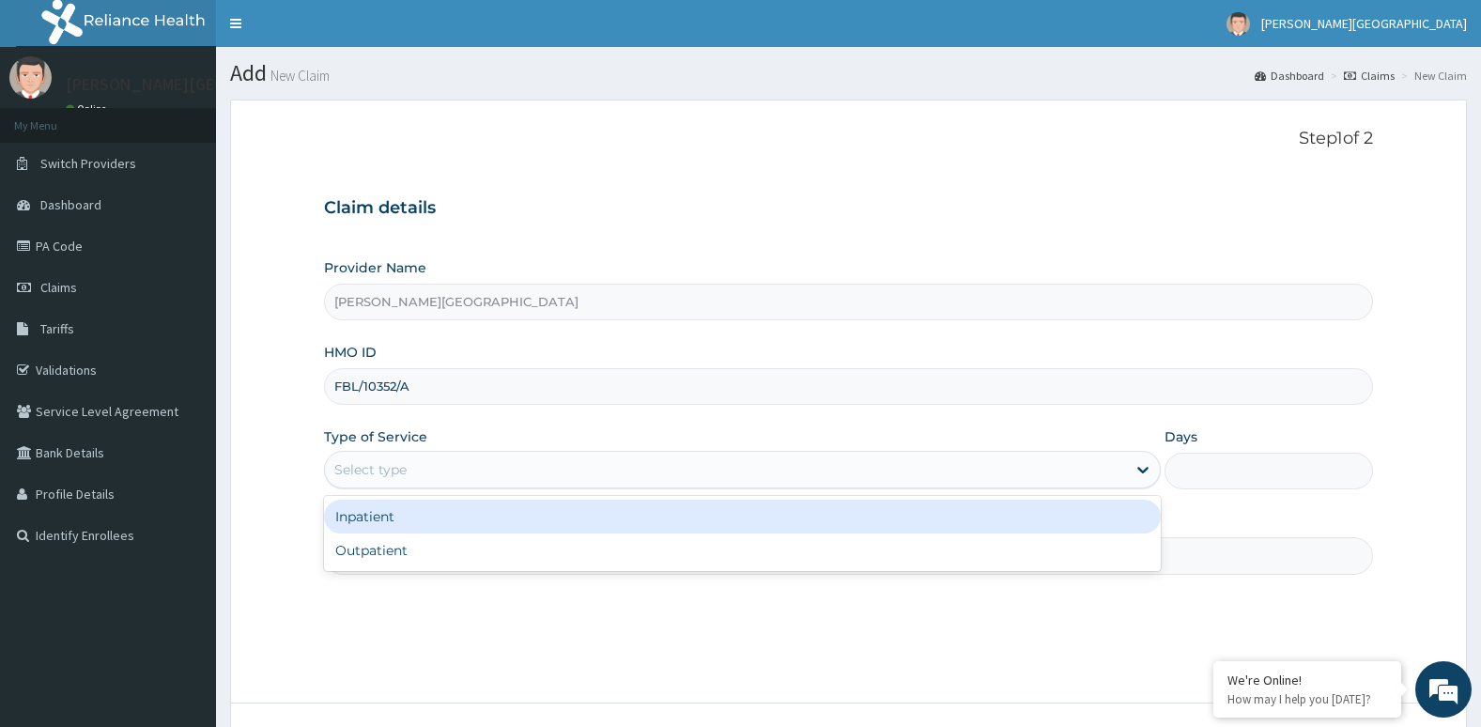
click at [548, 470] on div "Select type" at bounding box center [725, 469] width 801 height 30
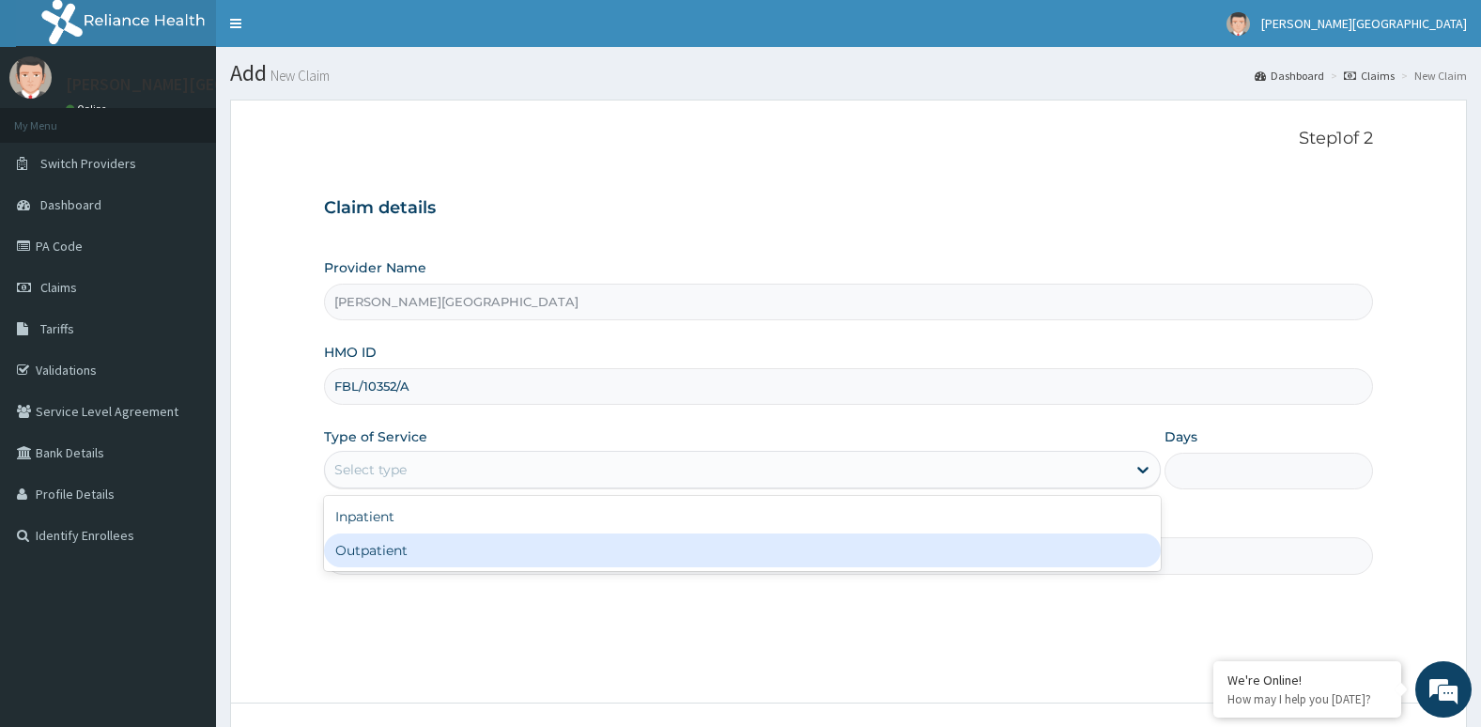
click at [554, 556] on div "Outpatient" at bounding box center [742, 550] width 837 height 34
type input "1"
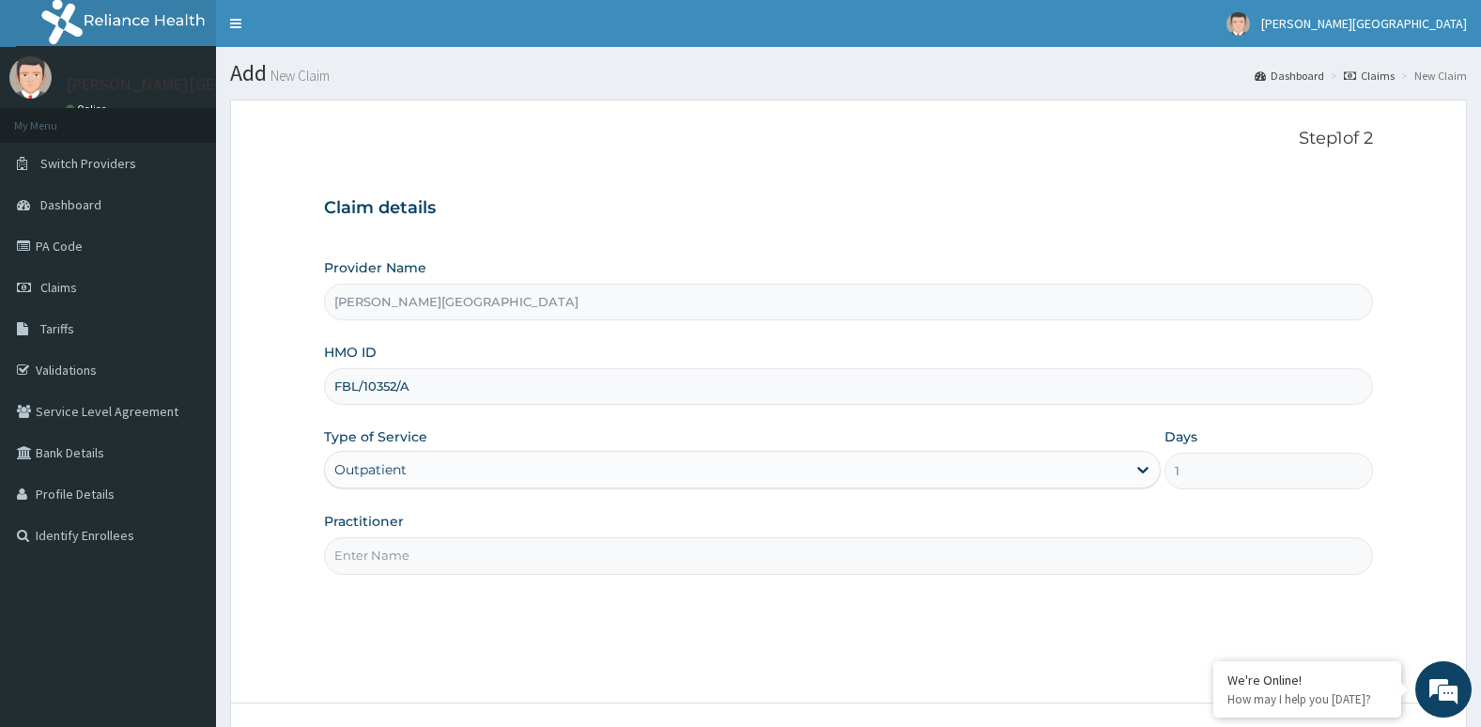
click at [559, 558] on input "Practitioner" at bounding box center [849, 555] width 1050 height 37
type input "Dr. Oni"
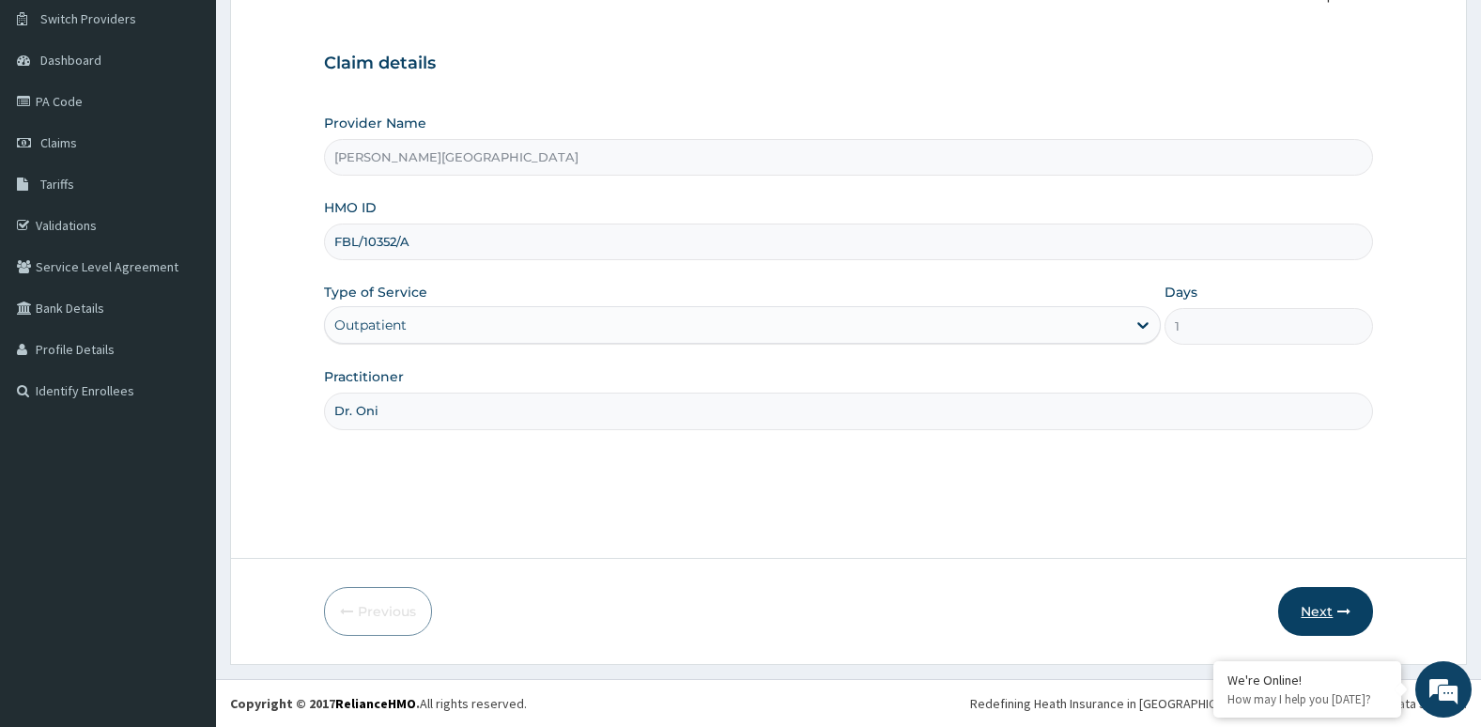
click at [1306, 605] on button "Next" at bounding box center [1325, 611] width 95 height 49
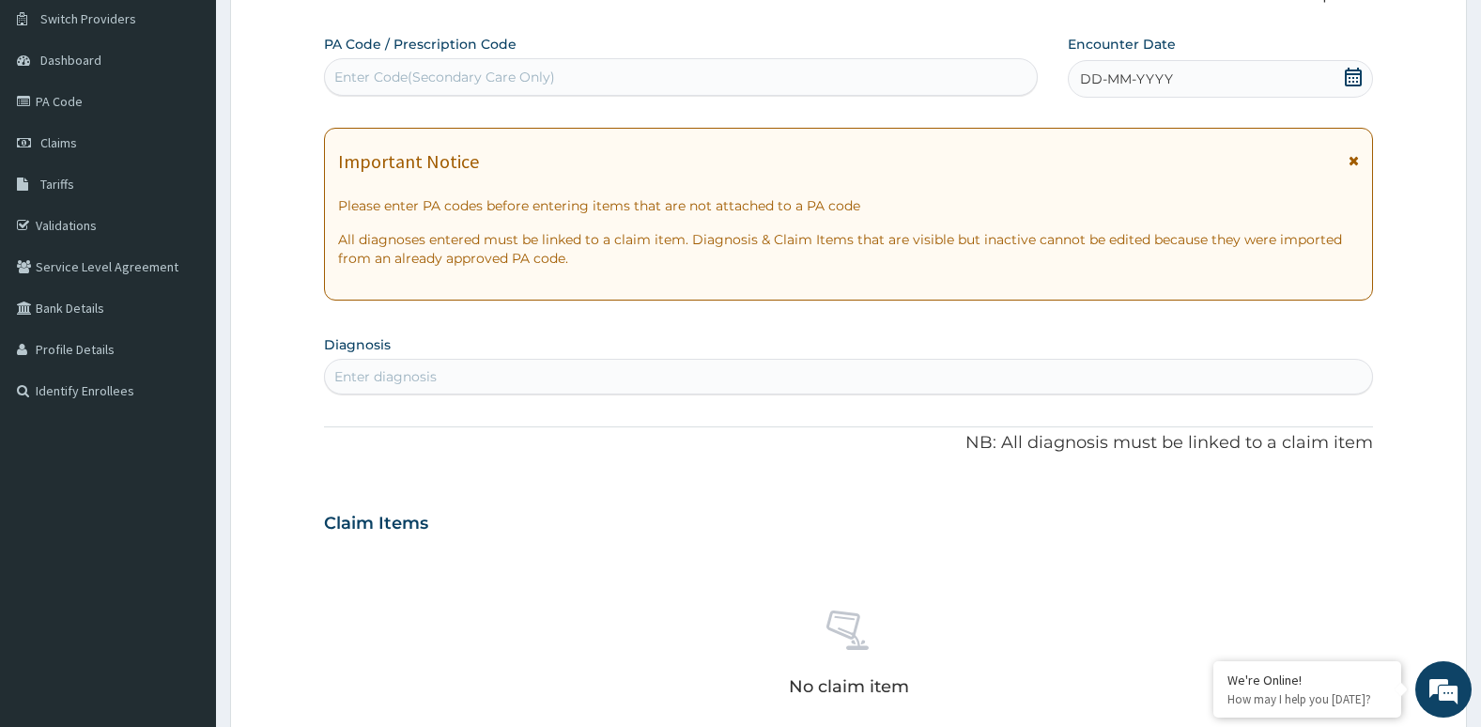
click at [569, 85] on div "Enter Code(Secondary Care Only)" at bounding box center [681, 77] width 712 height 30
paste input "PA/B29C66"
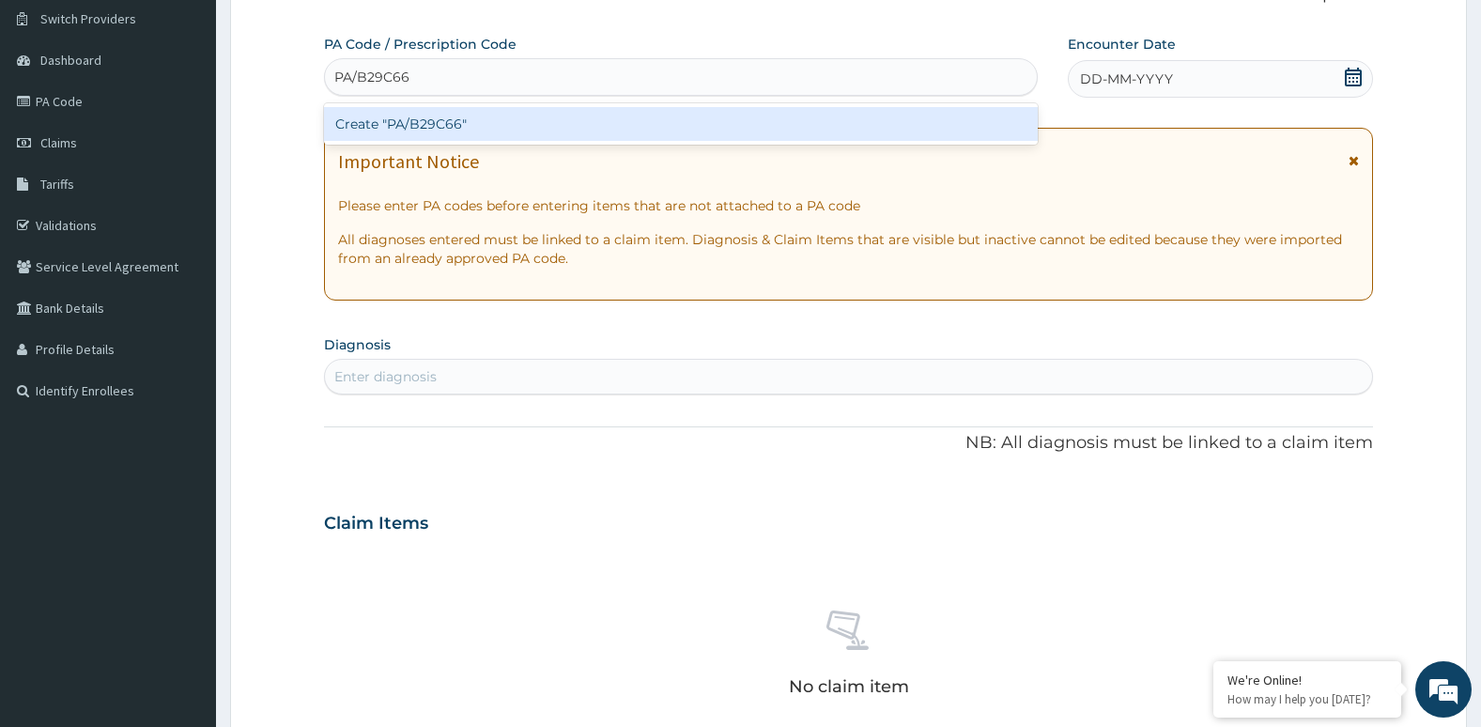
type input "PA/B29C66"
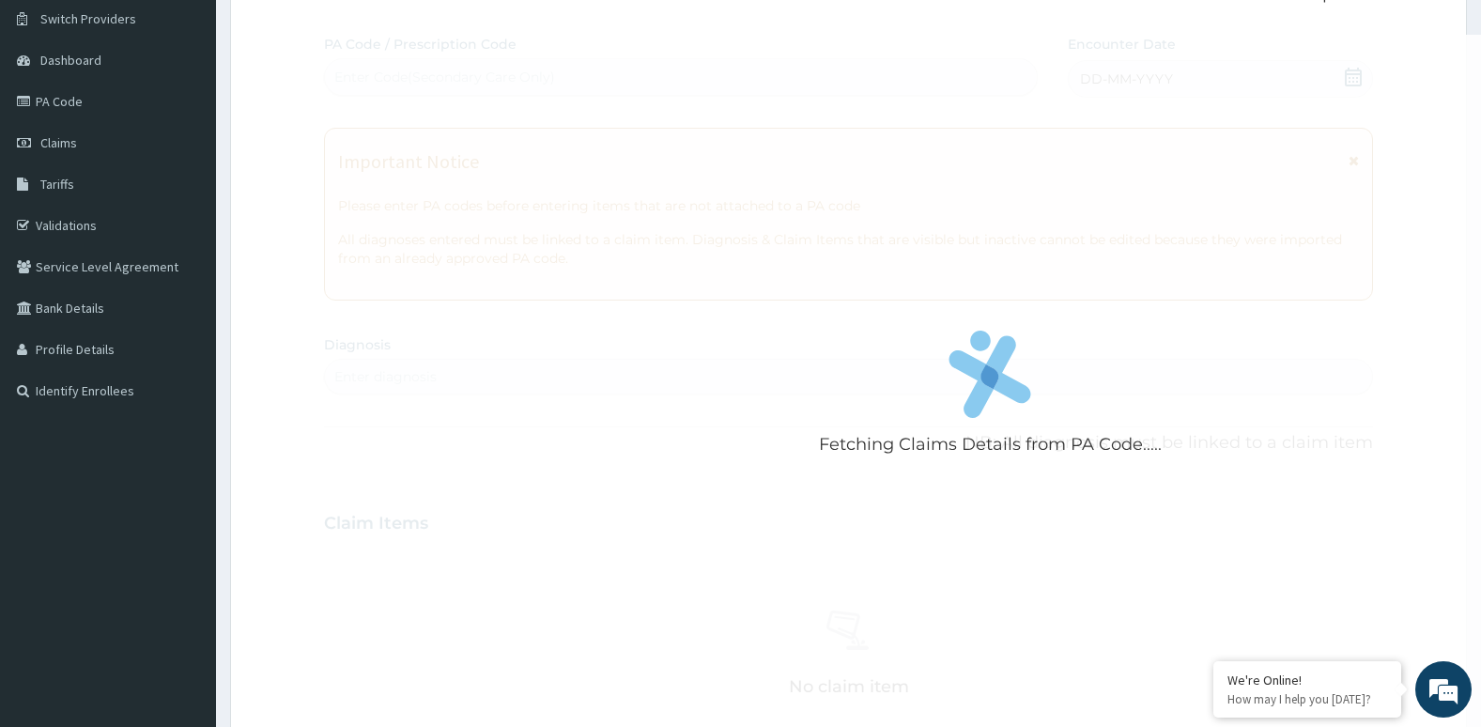
click at [858, 100] on div "Fetching Claims Details from PA Code..... PA Code / Prescription Code Enter Cod…" at bounding box center [849, 521] width 1050 height 972
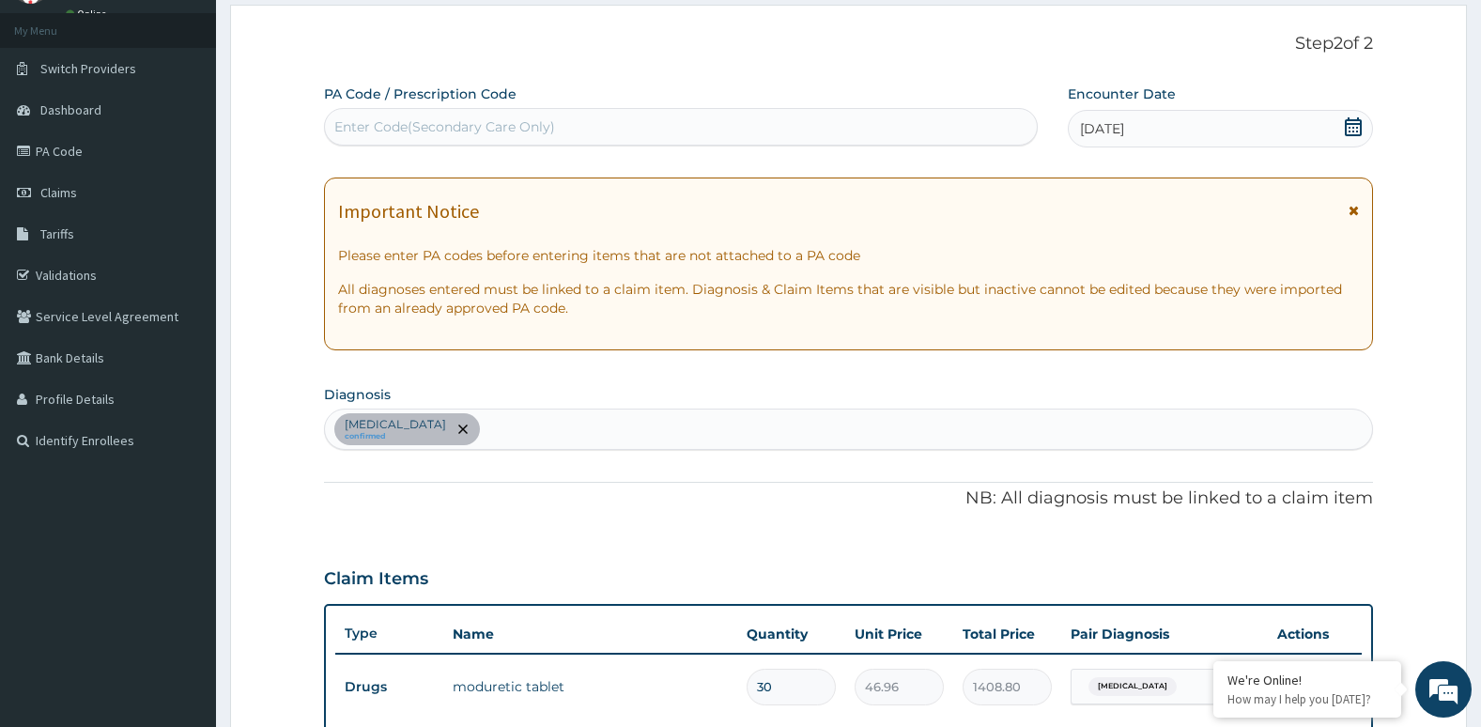
scroll to position [0, 0]
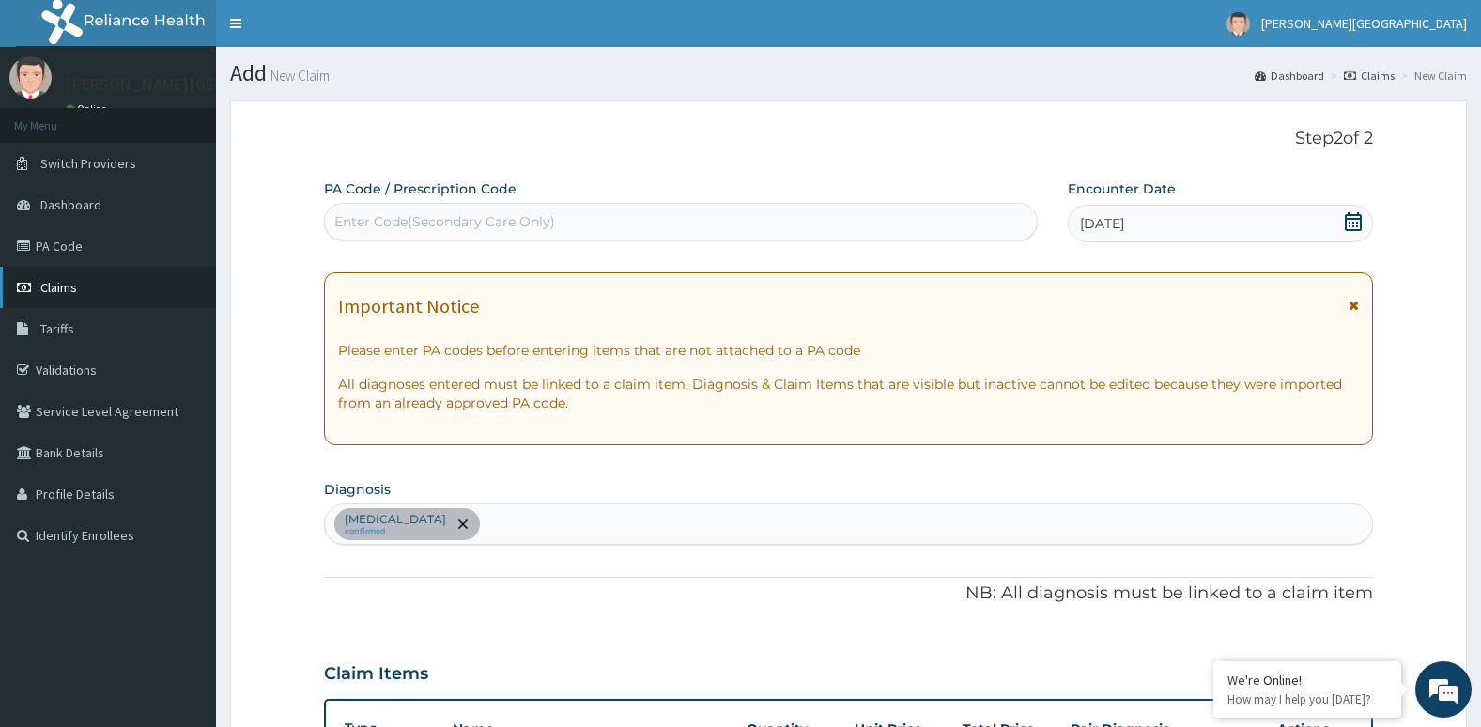
click at [178, 285] on link "Claims" at bounding box center [108, 287] width 216 height 41
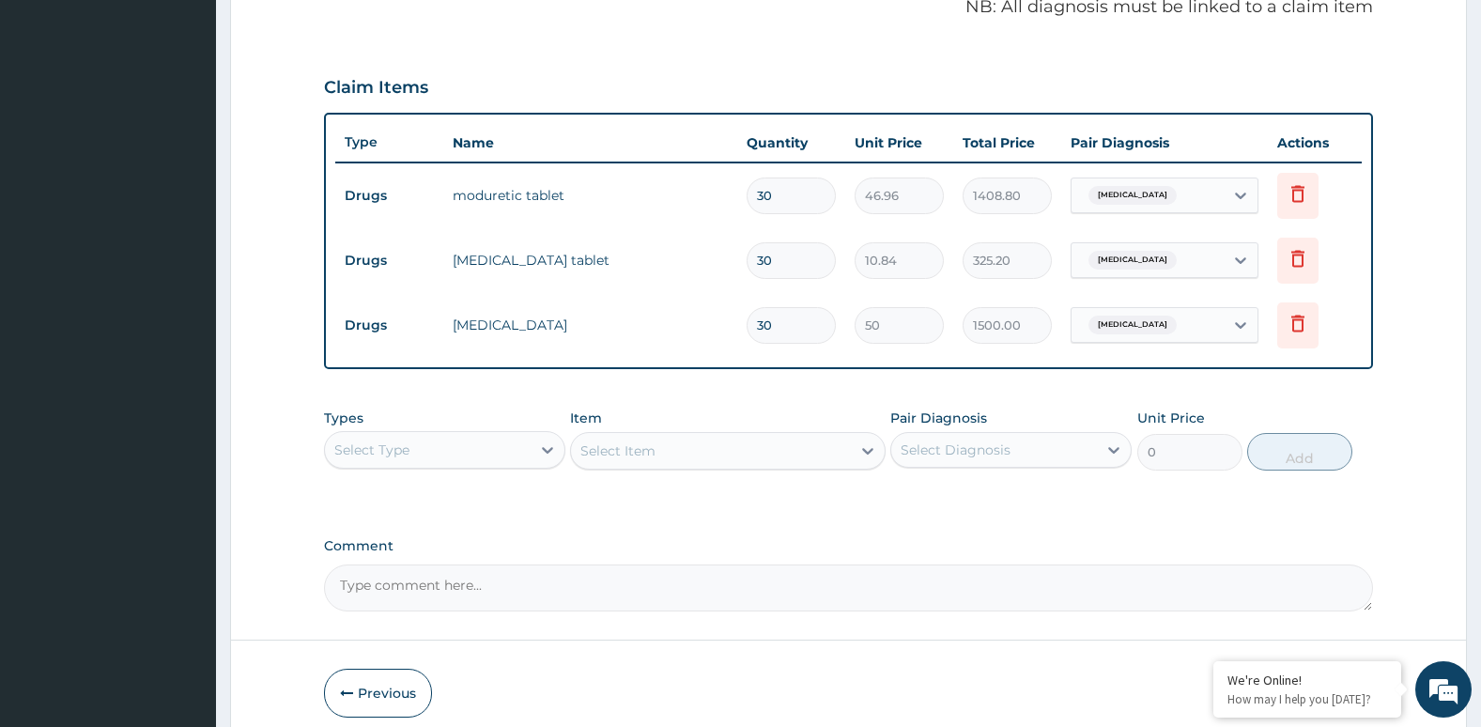
scroll to position [668, 0]
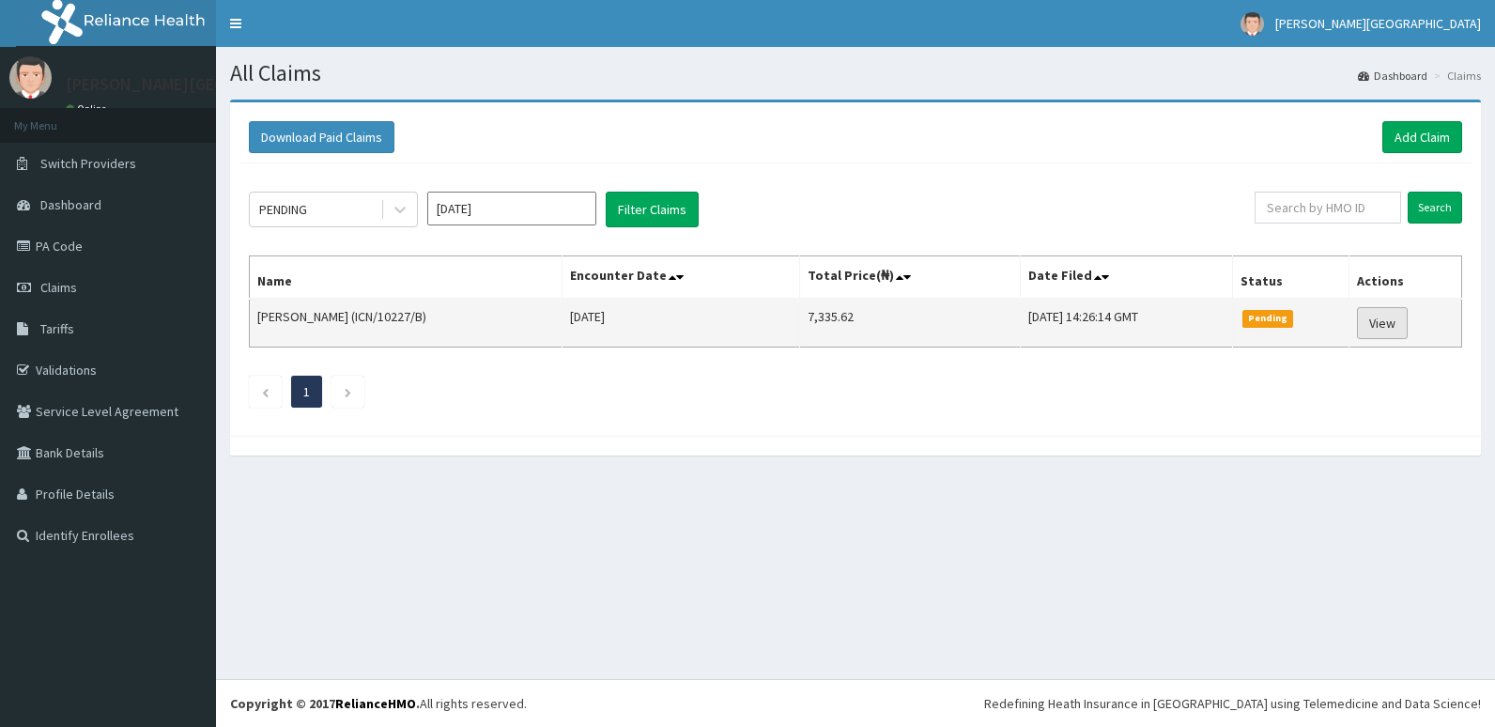
click at [1378, 324] on link "View" at bounding box center [1382, 323] width 51 height 32
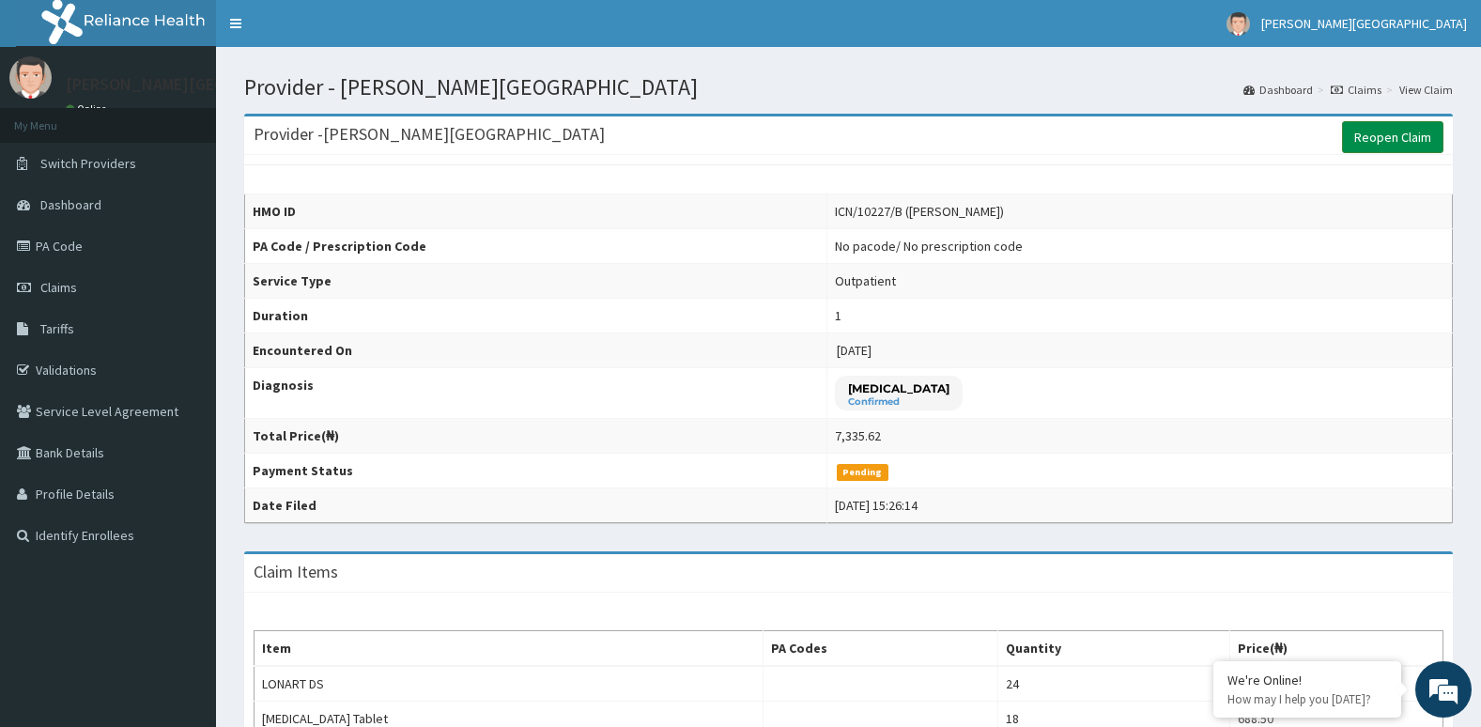
click at [1382, 132] on link "Reopen Claim" at bounding box center [1392, 137] width 101 height 32
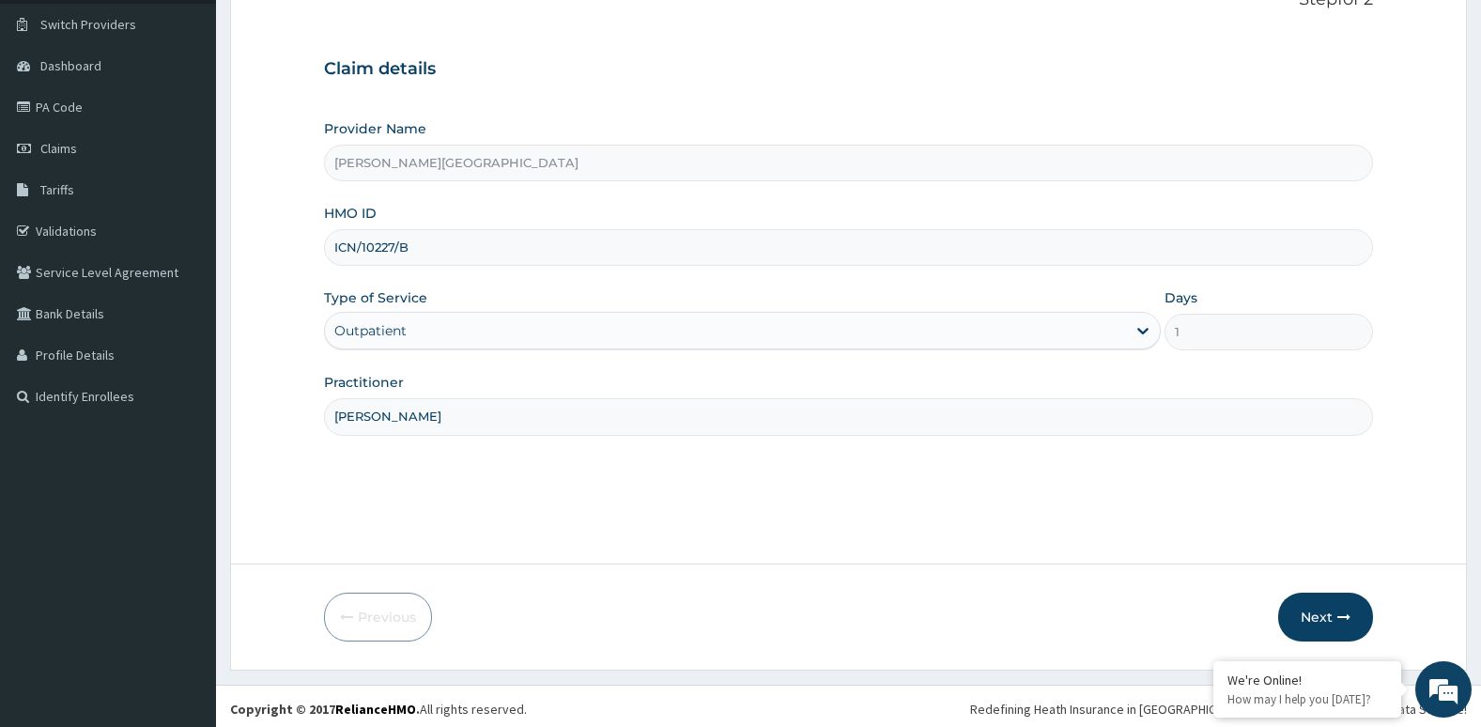
scroll to position [145, 0]
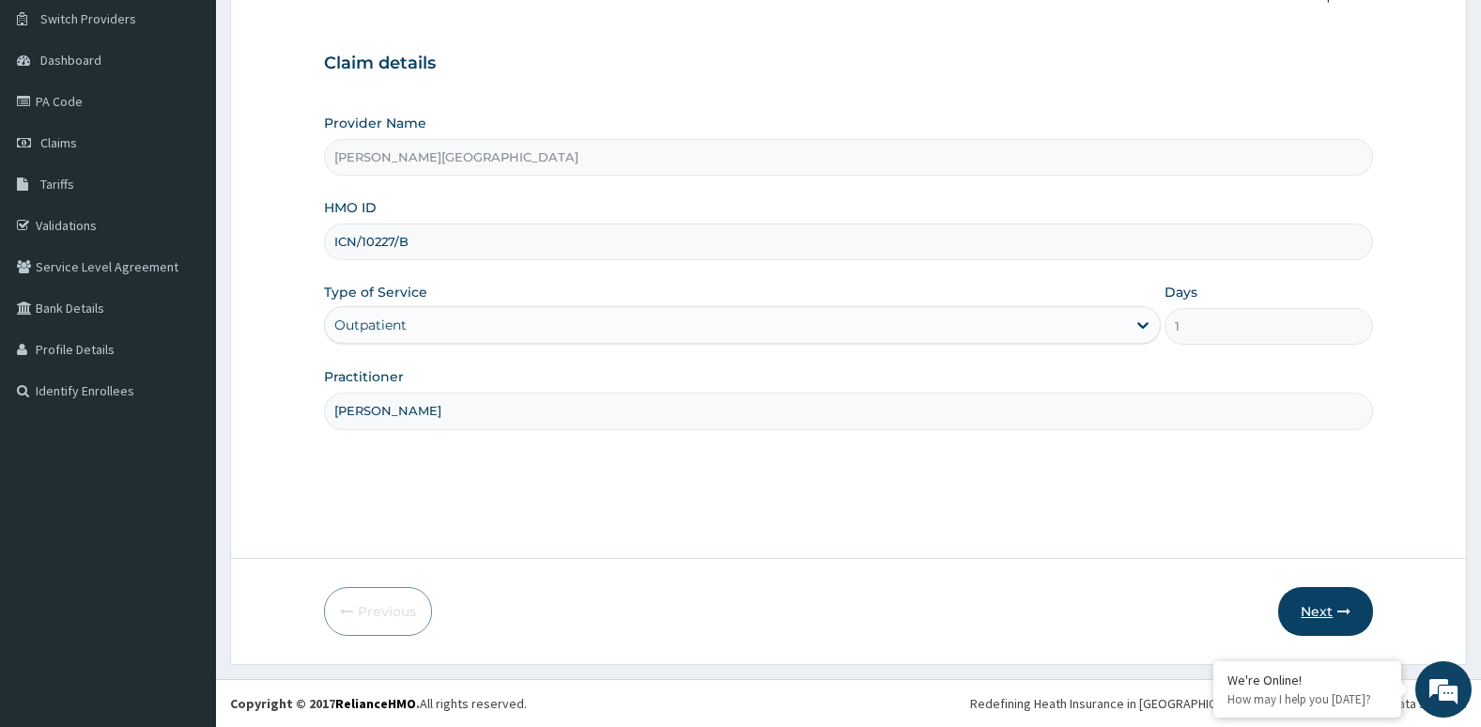
click at [1331, 607] on button "Next" at bounding box center [1325, 611] width 95 height 49
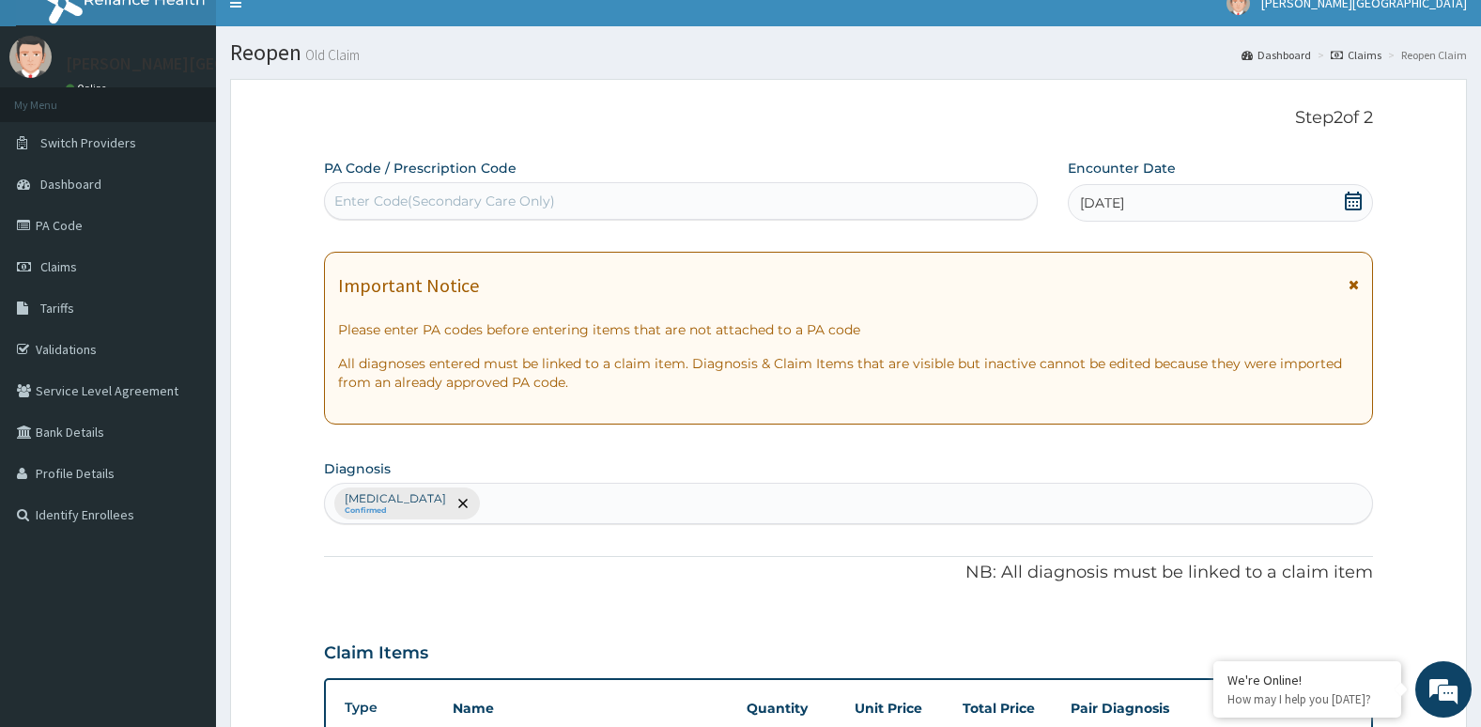
scroll to position [0, 0]
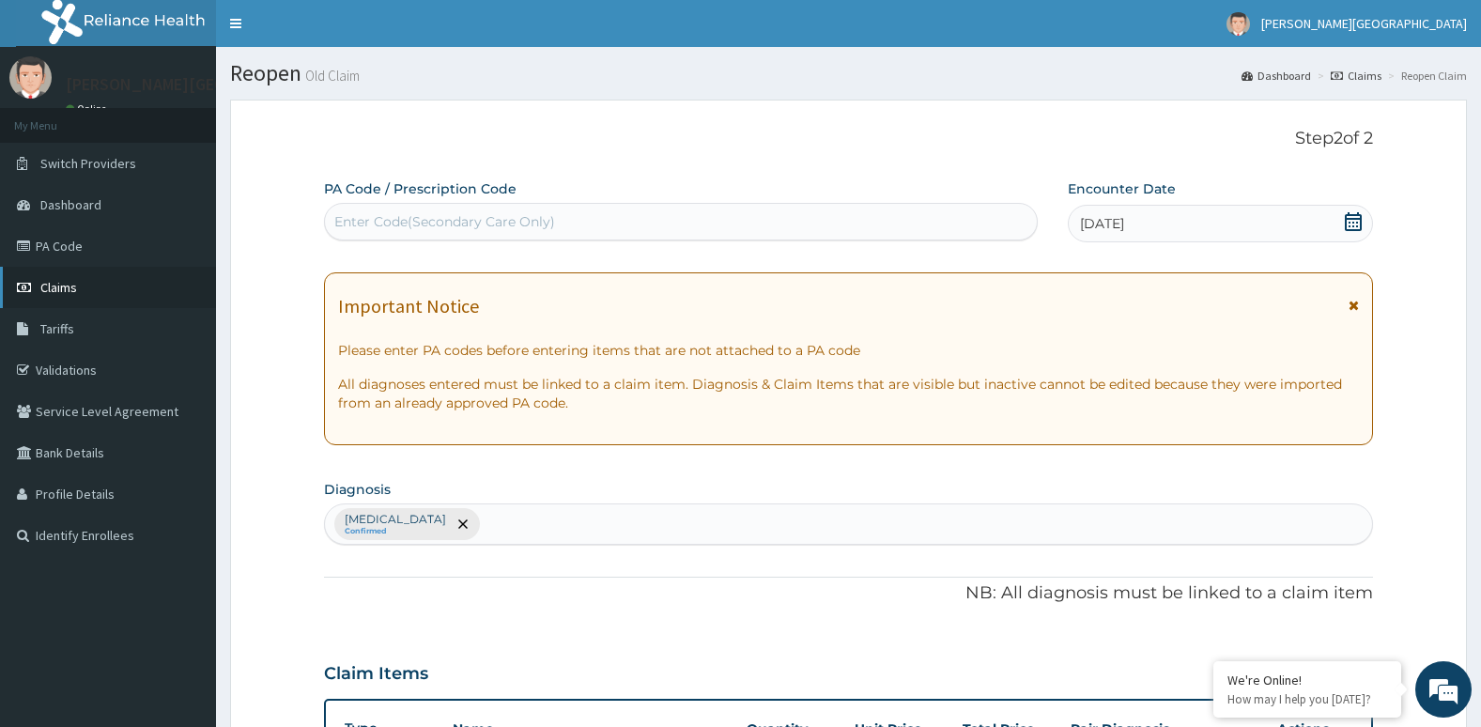
click at [39, 275] on link "Claims" at bounding box center [108, 287] width 216 height 41
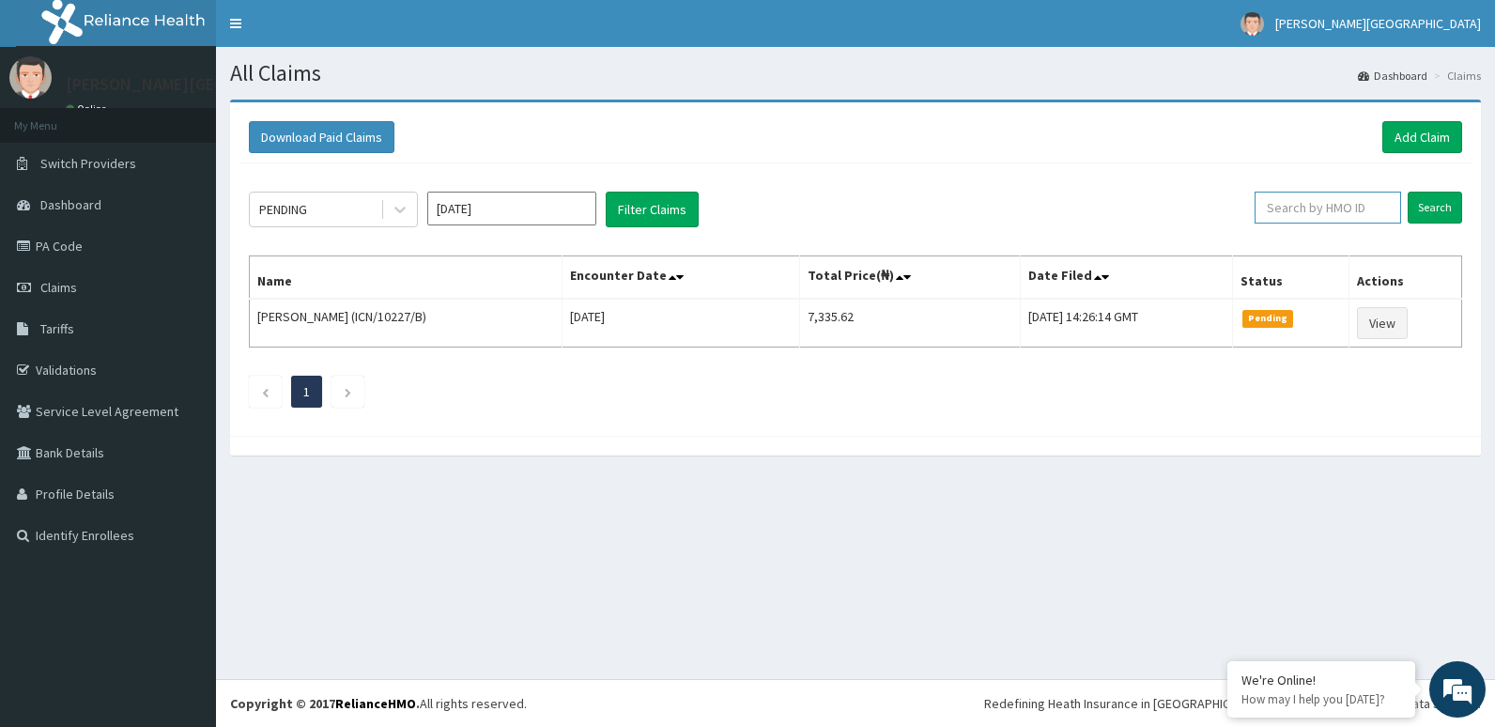
click at [1297, 208] on input "text" at bounding box center [1328, 208] width 146 height 32
